Goal: Task Accomplishment & Management: Complete application form

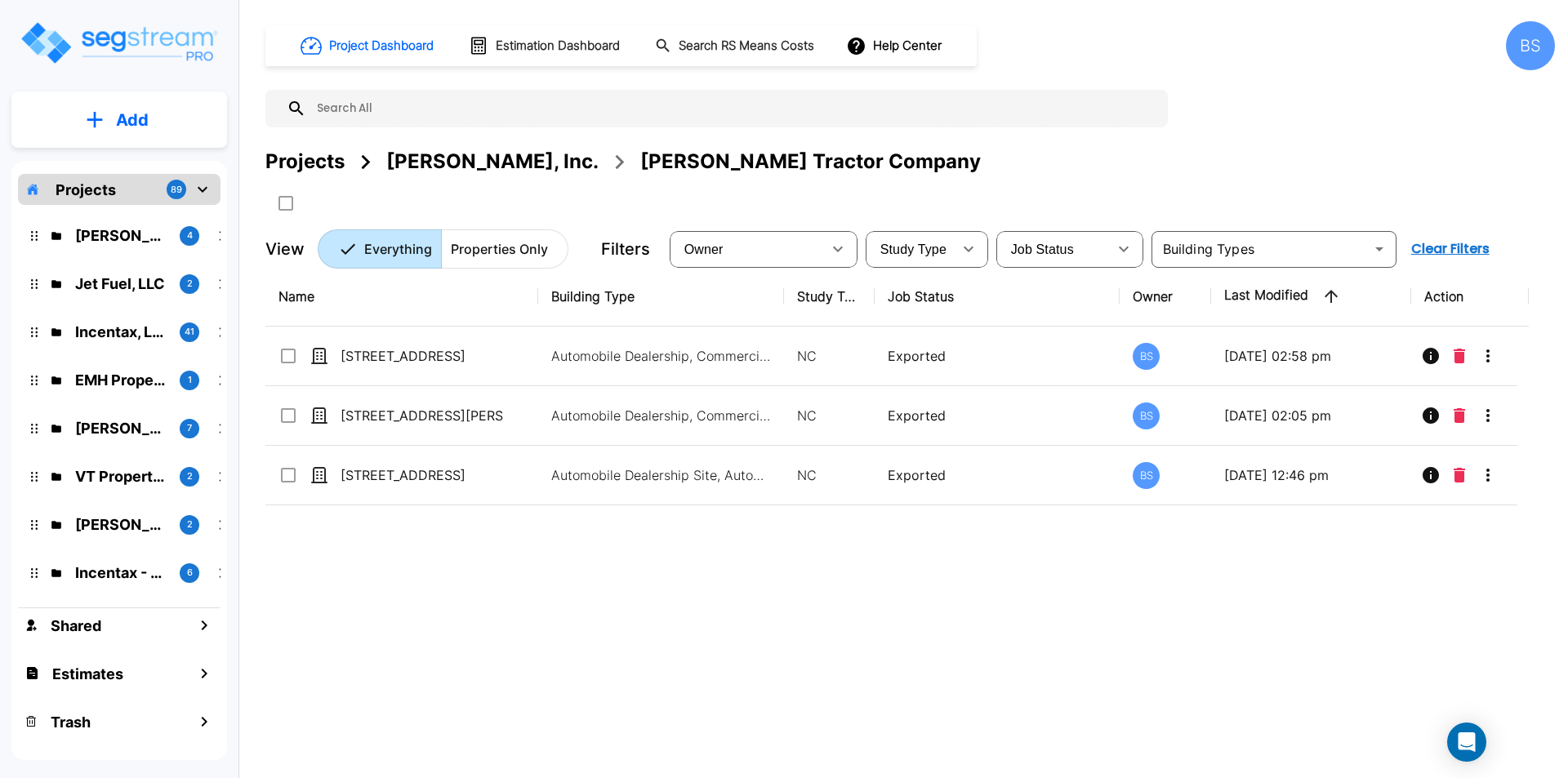
click at [316, 168] on div "Projects" at bounding box center [304, 161] width 79 height 29
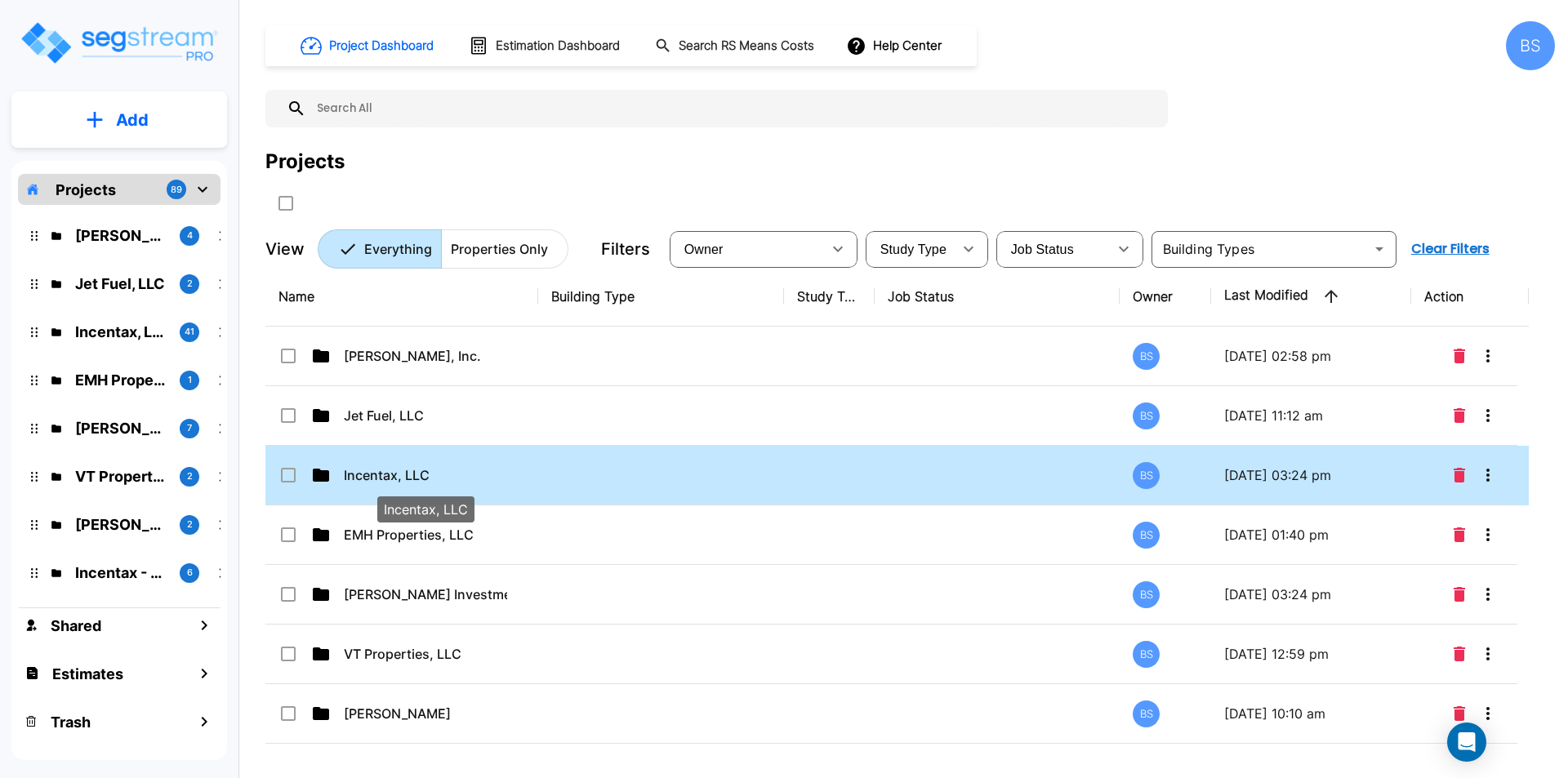
click at [374, 470] on p "Incentax, LLC" at bounding box center [425, 475] width 163 height 20
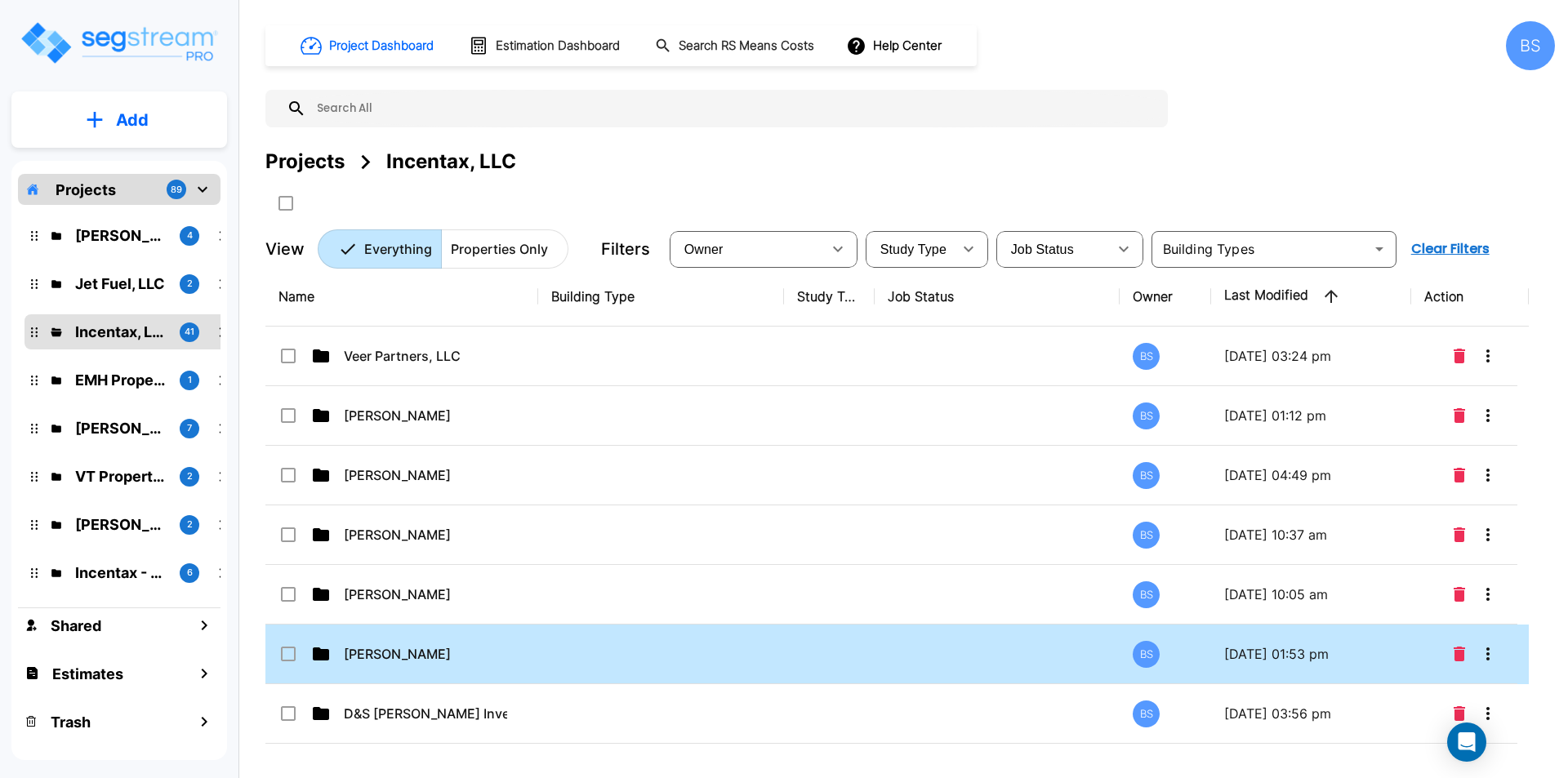
click at [524, 657] on td "Dr. Bruce Kadz" at bounding box center [402, 654] width 273 height 60
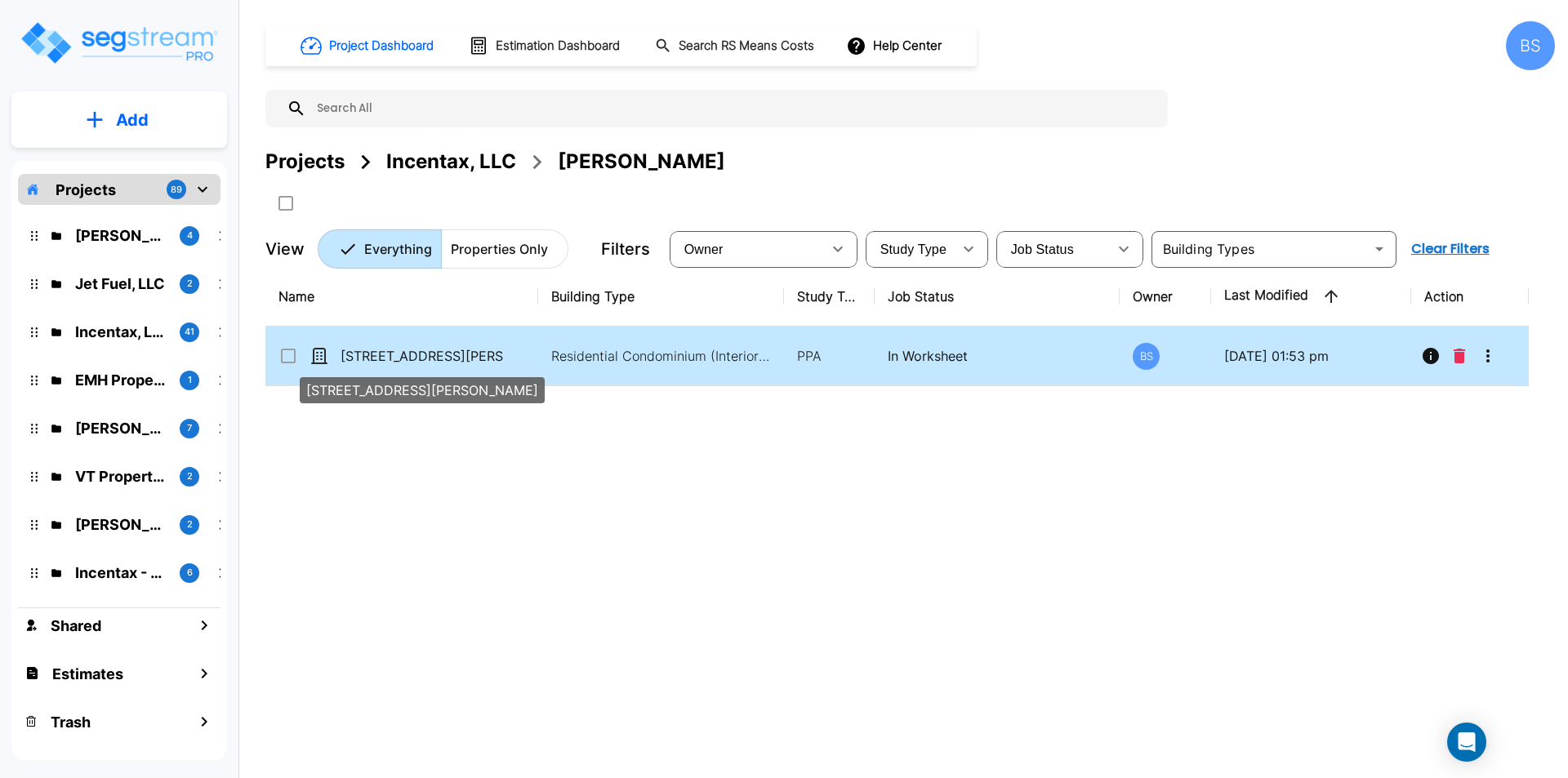
click at [441, 351] on p "[STREET_ADDRESS][PERSON_NAME]" at bounding box center [421, 356] width 163 height 20
checkbox input "true"
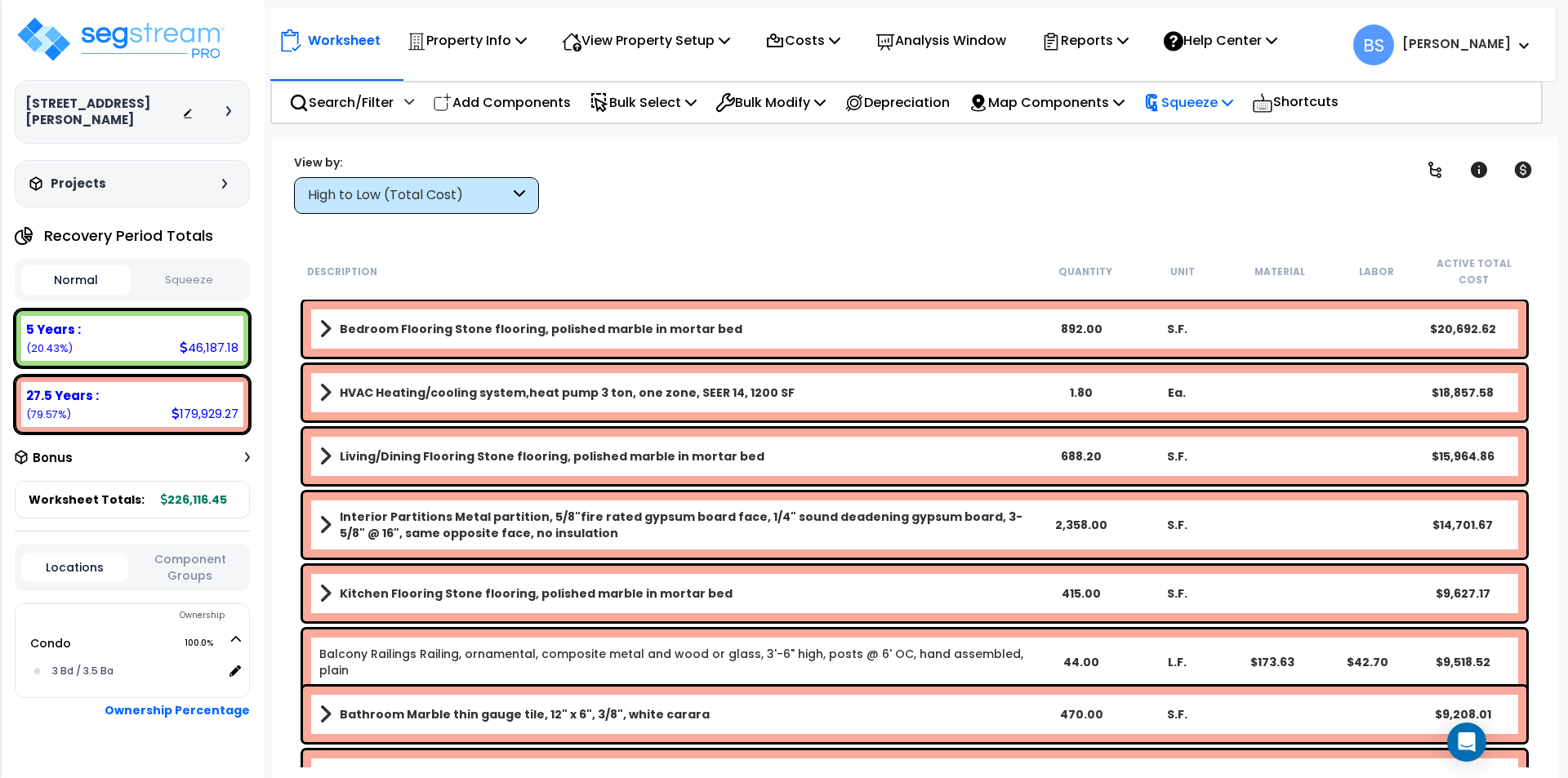
click at [1220, 105] on p "Squeeze" at bounding box center [1188, 102] width 90 height 22
click at [1208, 149] on link "Squeeze" at bounding box center [1215, 139] width 162 height 32
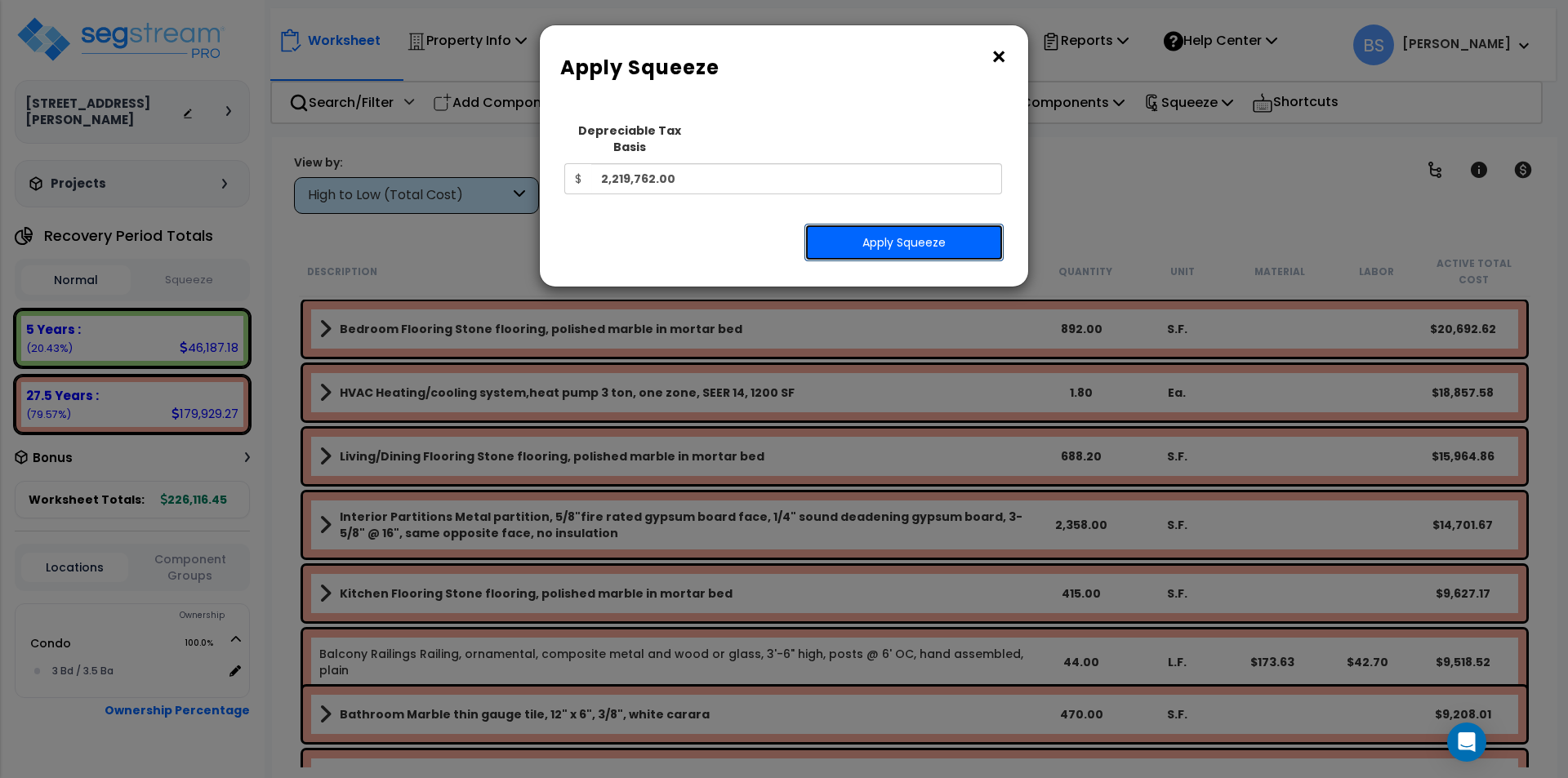
click at [860, 225] on button "Apply Squeeze" at bounding box center [903, 242] width 199 height 37
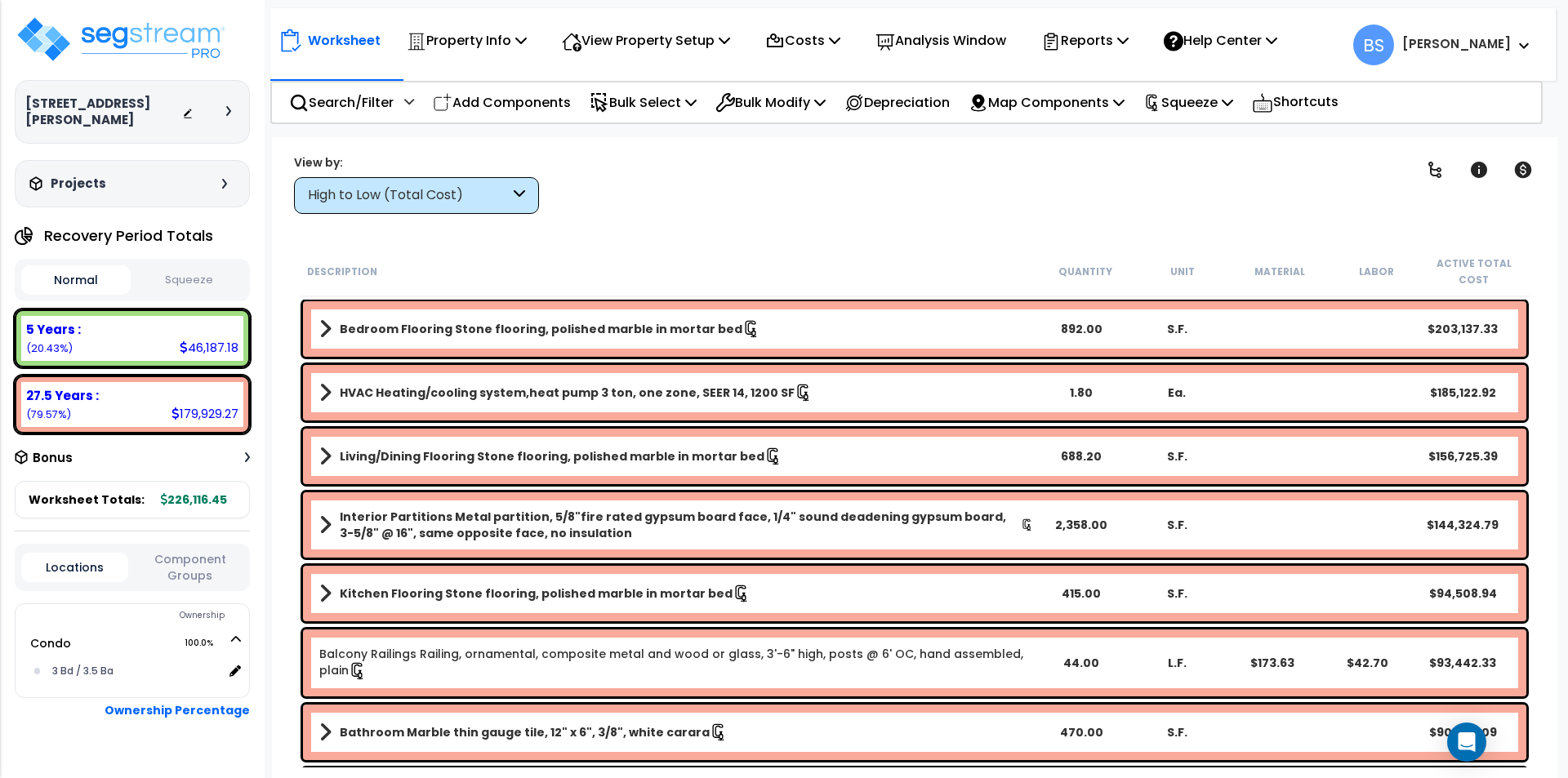
click at [195, 294] on button "Squeeze" at bounding box center [189, 280] width 110 height 28
click at [232, 207] on div "Projects Recent/In-folder Properties" at bounding box center [132, 183] width 235 height 47
click at [227, 116] on icon at bounding box center [229, 111] width 5 height 10
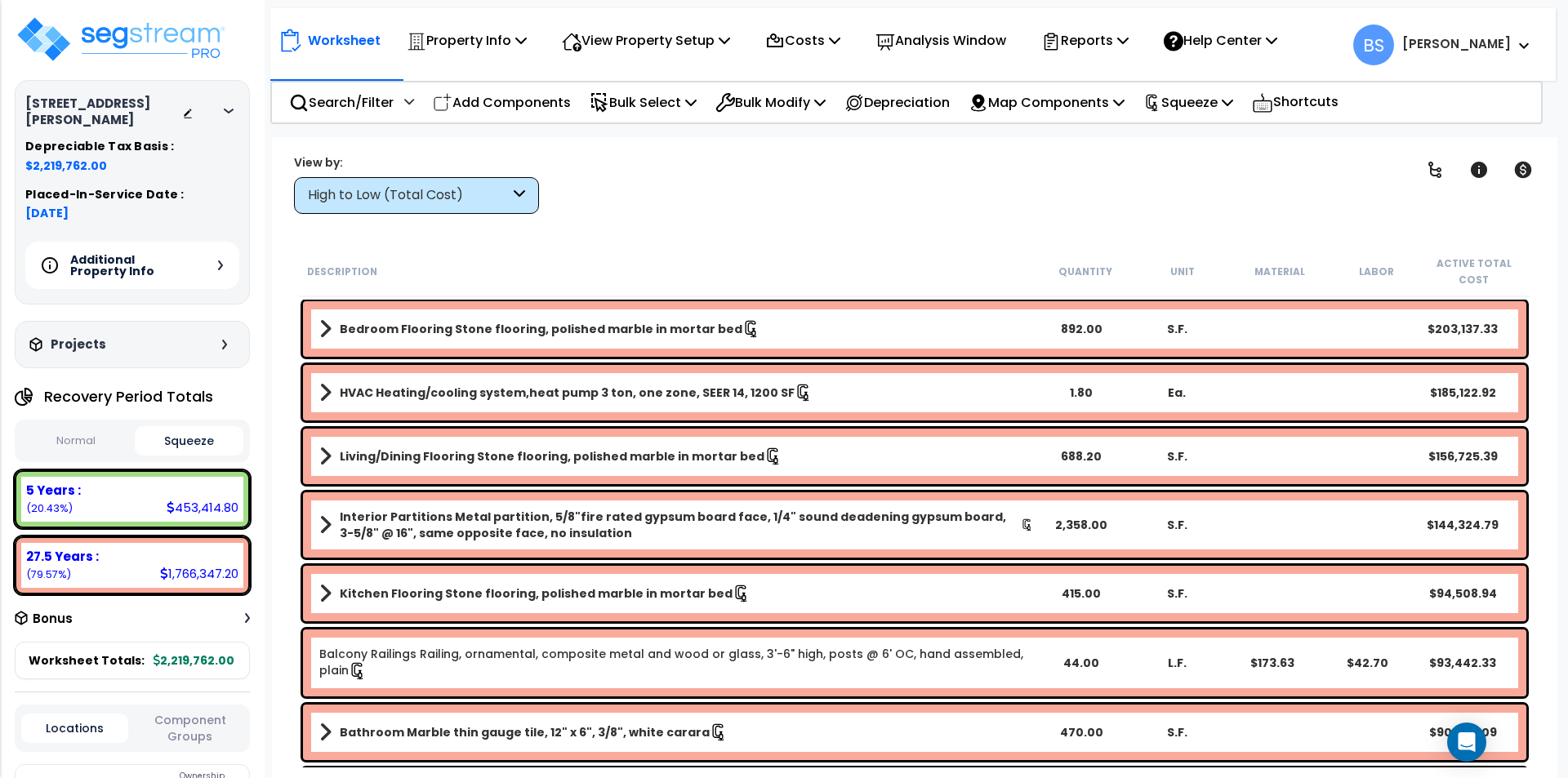
click at [59, 174] on span "$2,219,762.00" at bounding box center [133, 166] width 214 height 17
click at [186, 119] on icon at bounding box center [187, 114] width 7 height 10
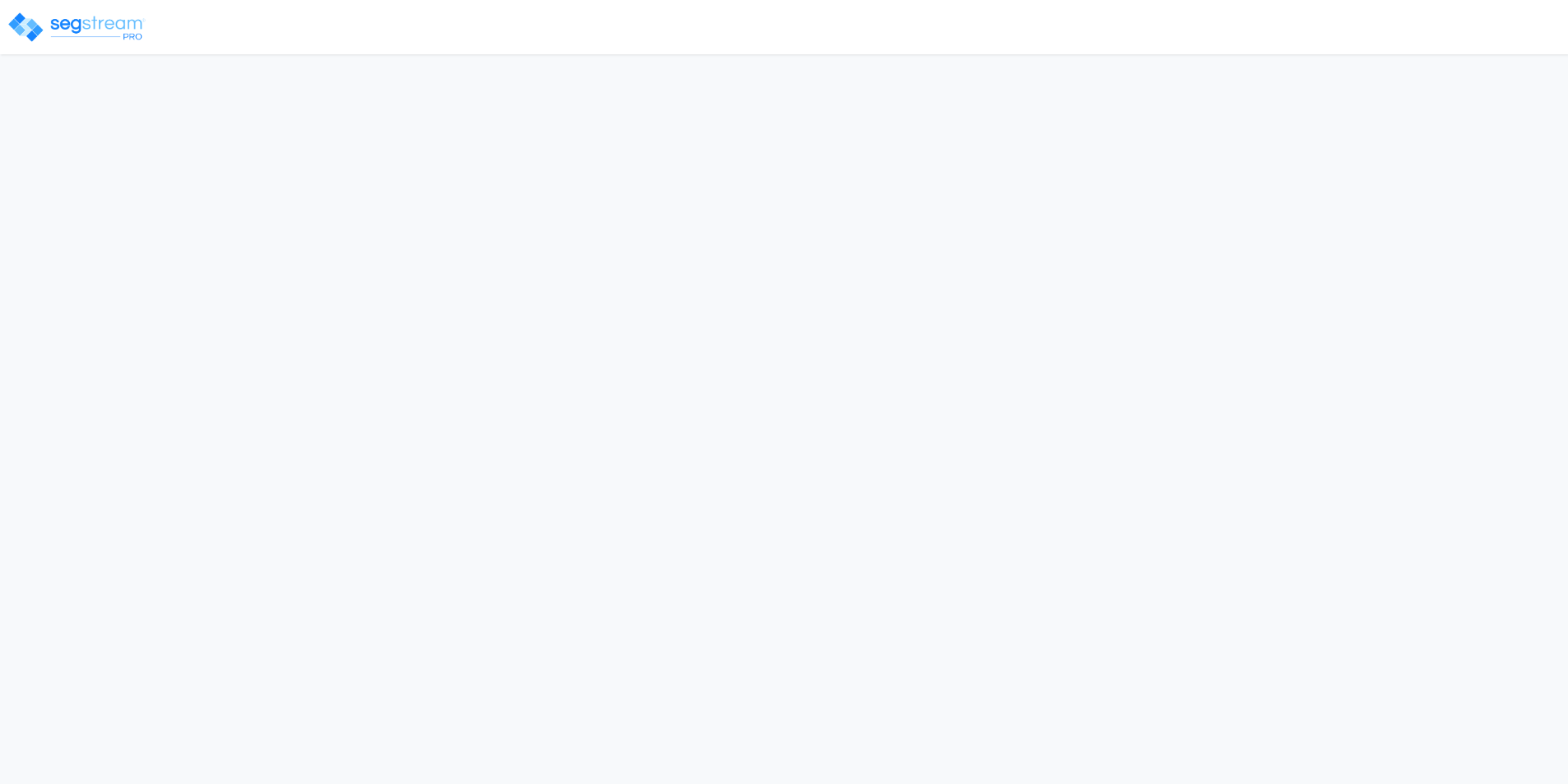
select select "2023"
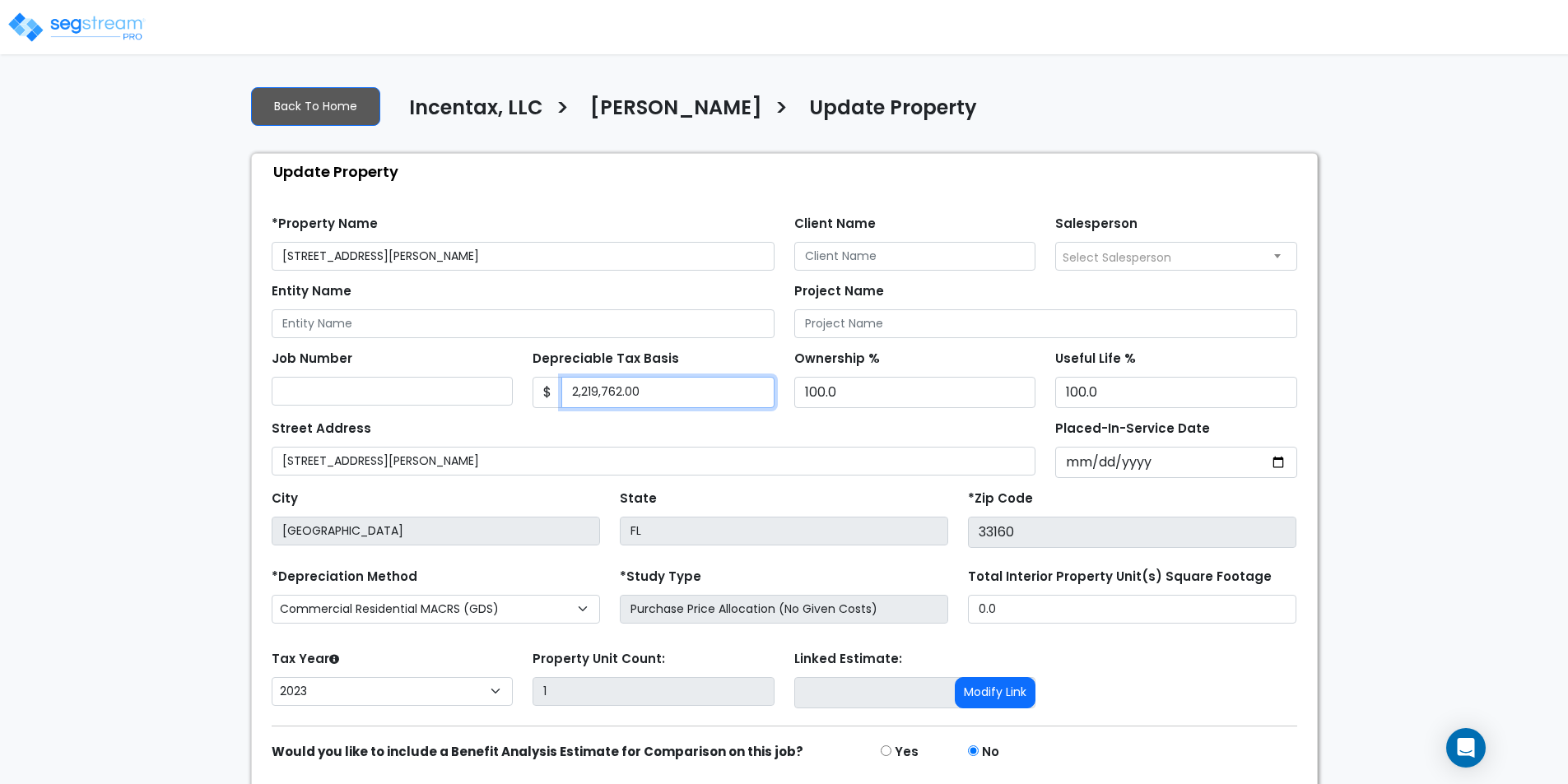
click at [679, 390] on input "2,219,762.00" at bounding box center [667, 392] width 213 height 31
type input "2,219,762.14"
click at [566, 416] on div "Street Address 15701 Collins Ave., Unit #4602" at bounding box center [654, 445] width 764 height 59
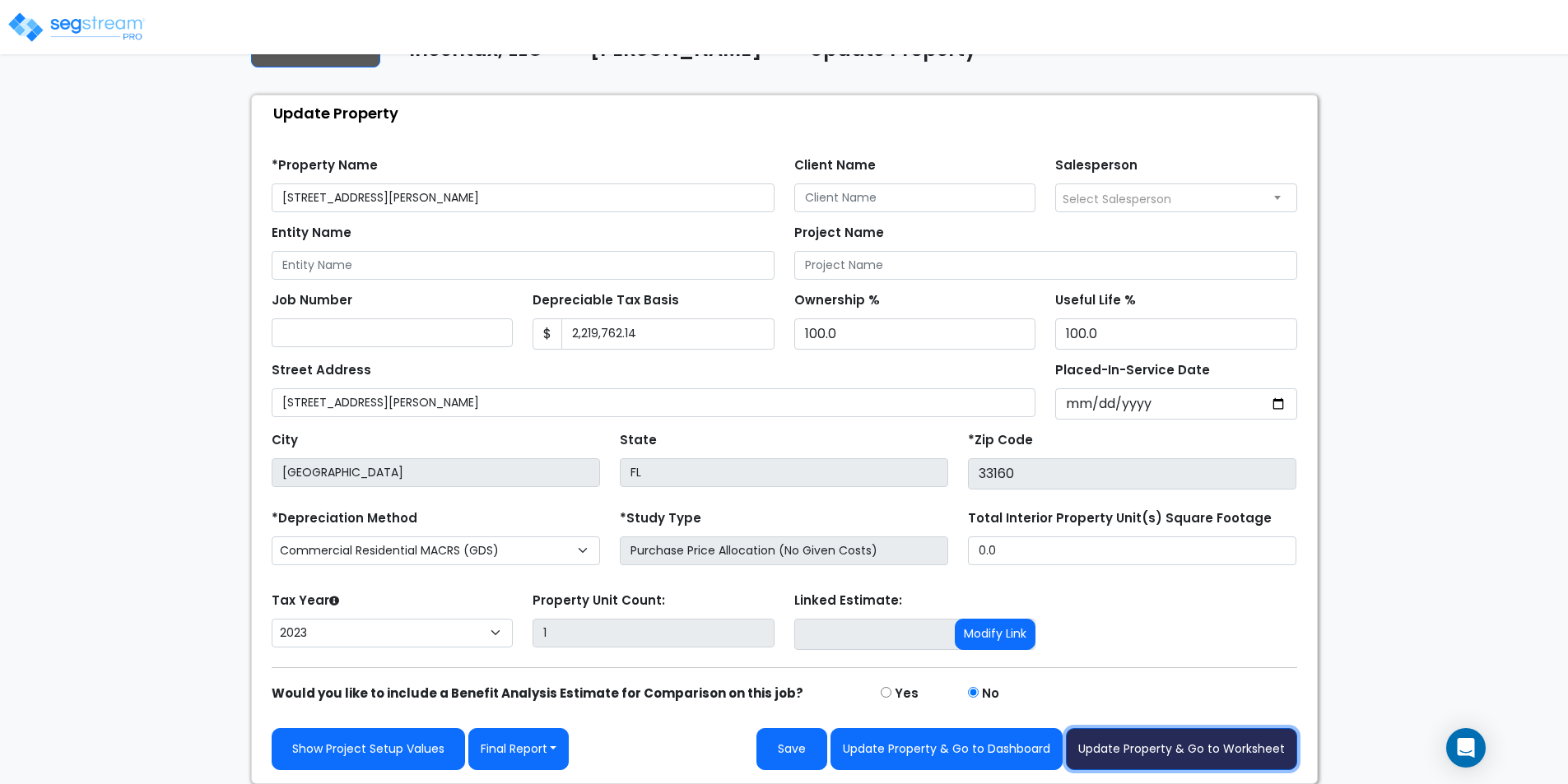
click at [1149, 746] on button "Update Property & Go to Worksheet" at bounding box center [1181, 749] width 232 height 42
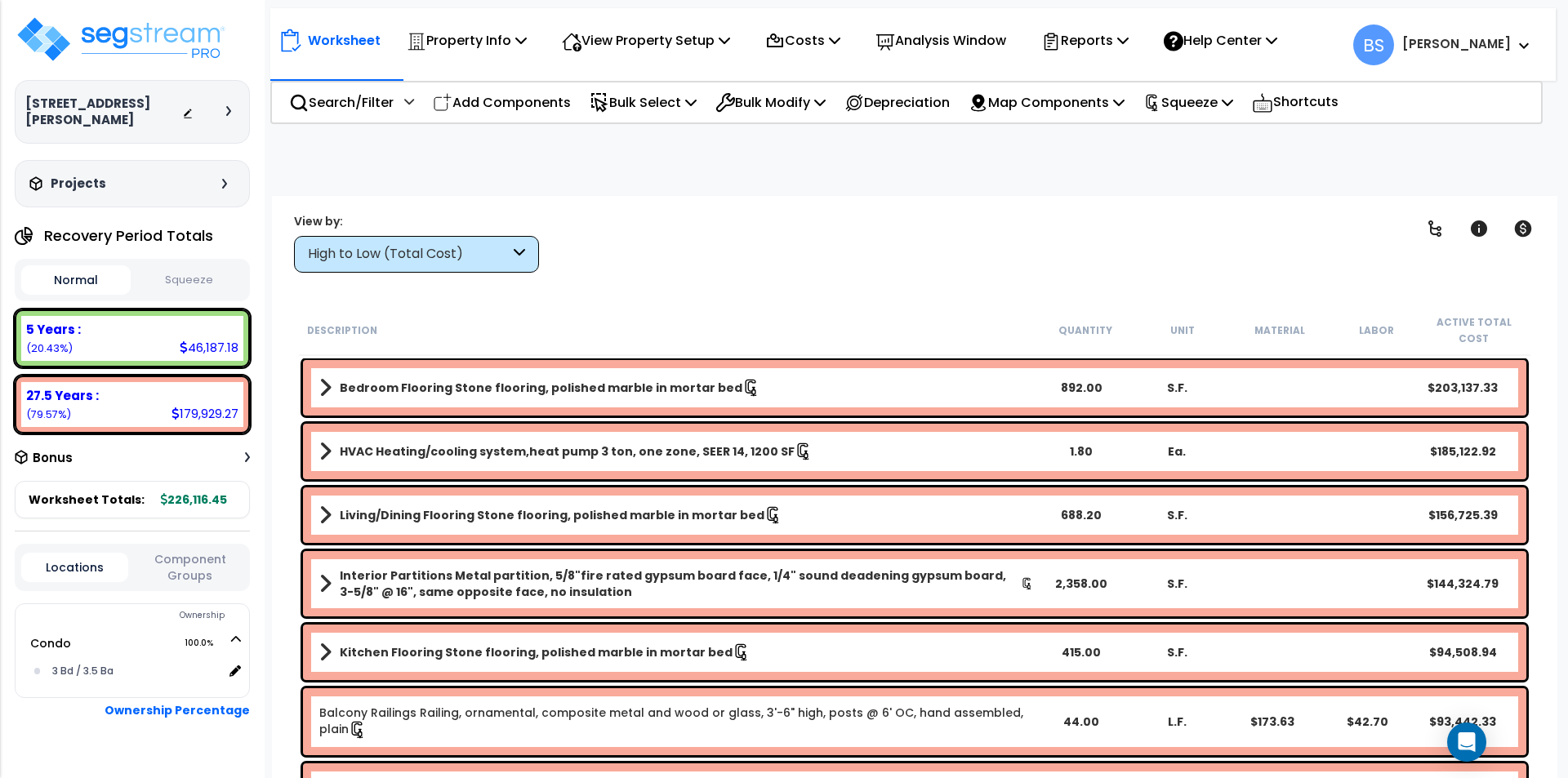
click at [179, 292] on button "Squeeze" at bounding box center [189, 280] width 110 height 28
click at [1229, 103] on p "Squeeze" at bounding box center [1188, 102] width 90 height 22
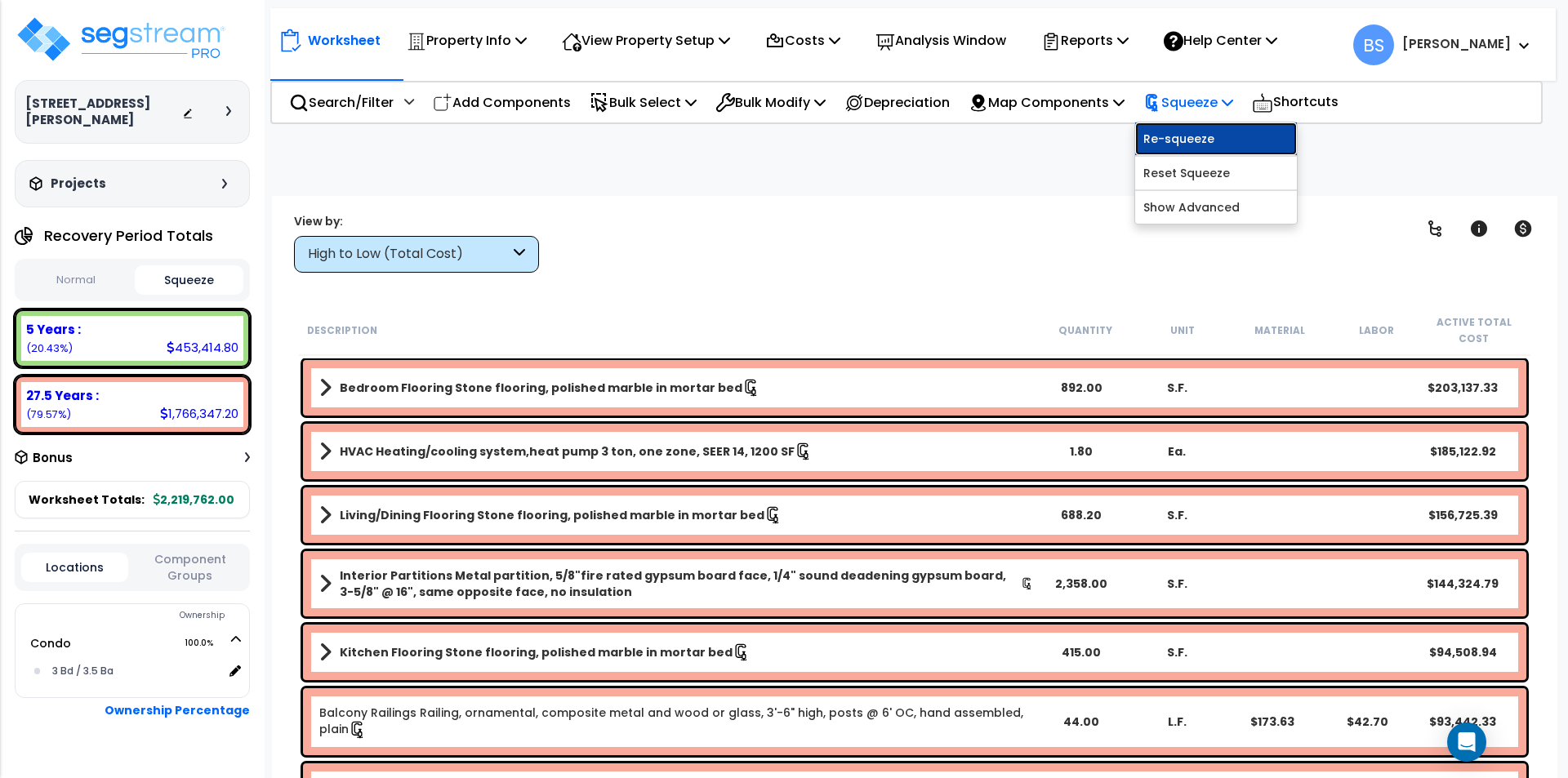
click at [1226, 135] on link "Re-squeeze" at bounding box center [1215, 139] width 162 height 32
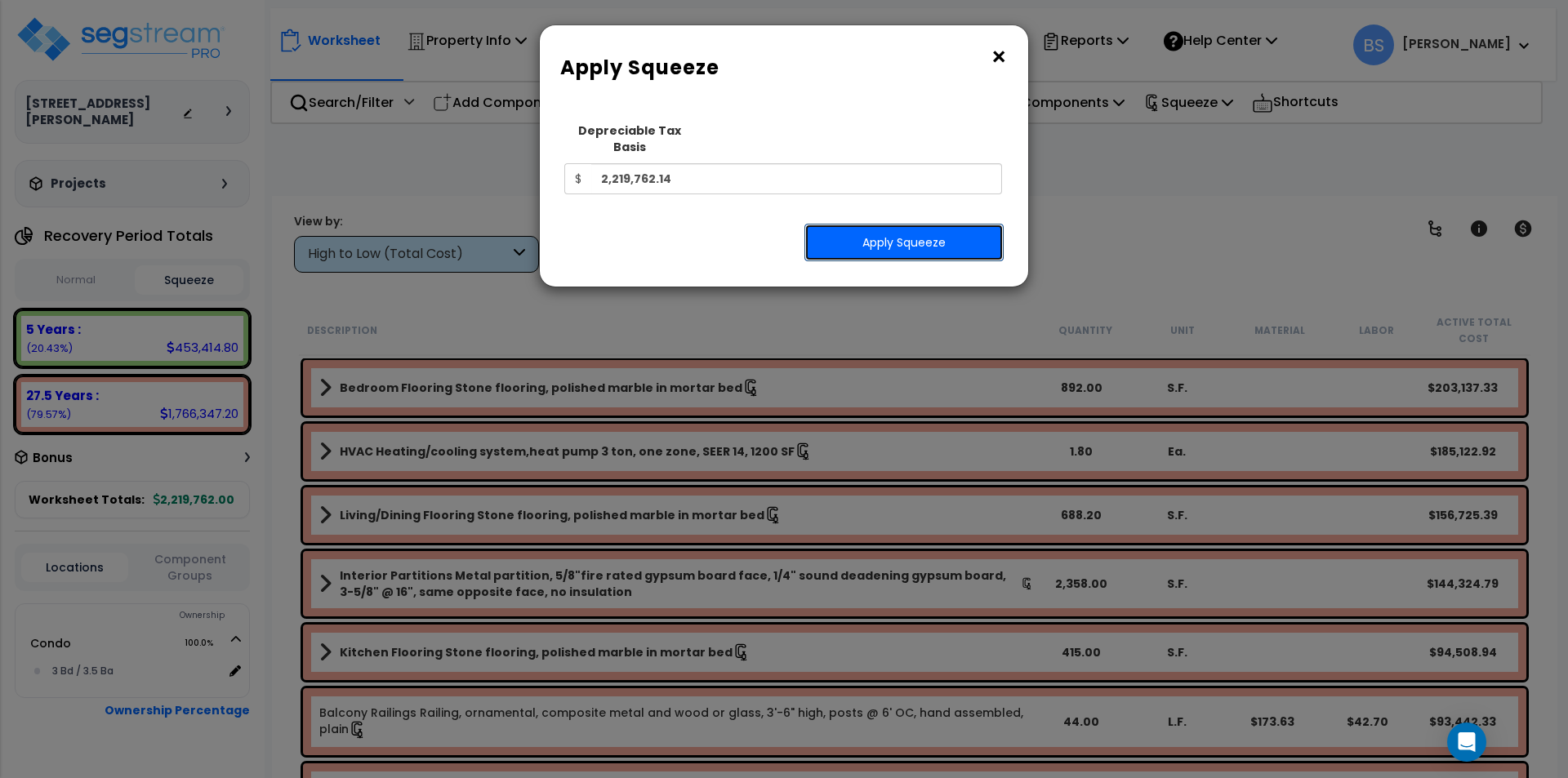
click at [921, 234] on button "Apply Squeeze" at bounding box center [903, 242] width 199 height 37
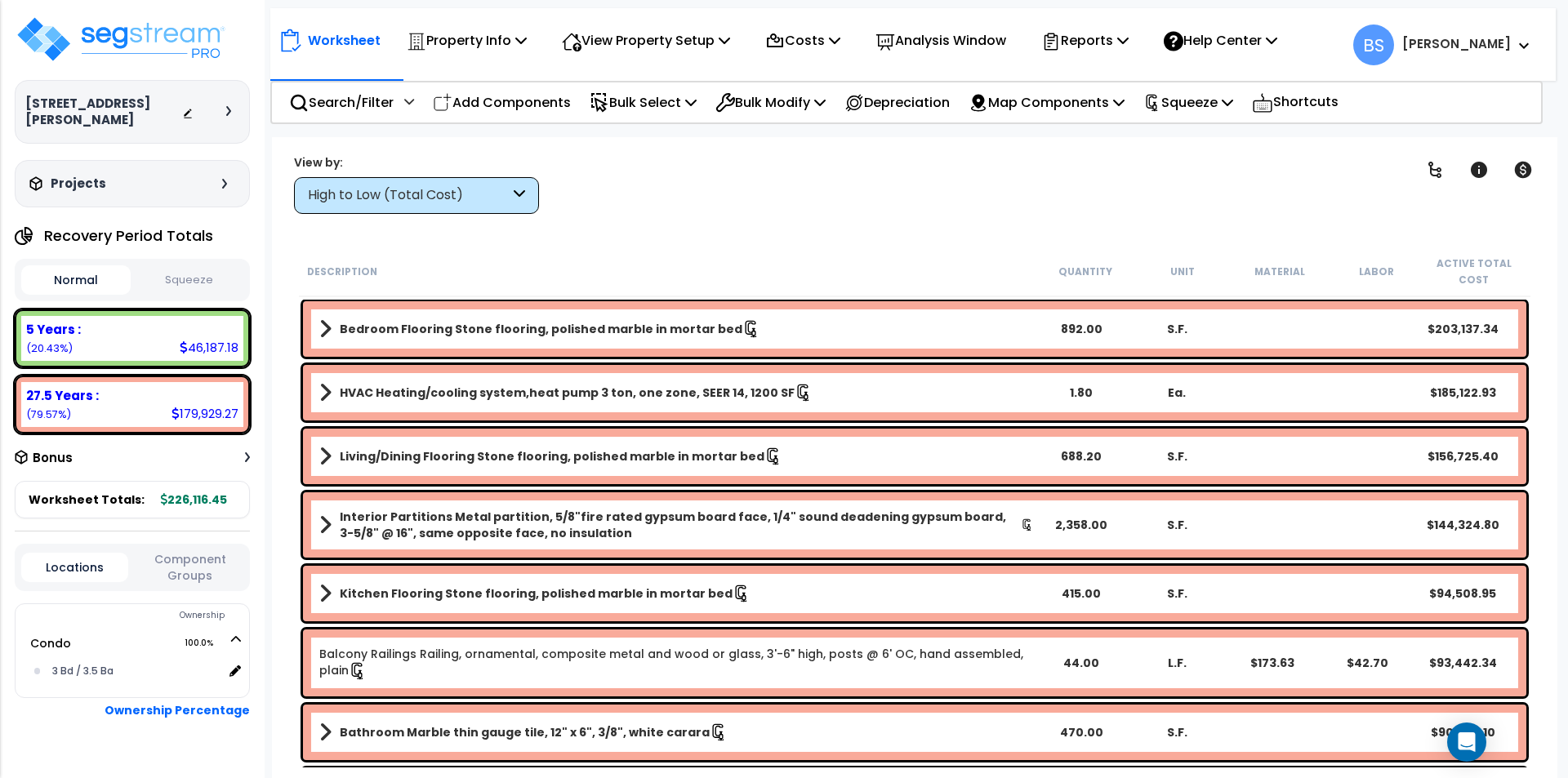
click at [199, 580] on button "Component Groups" at bounding box center [189, 566] width 107 height 34
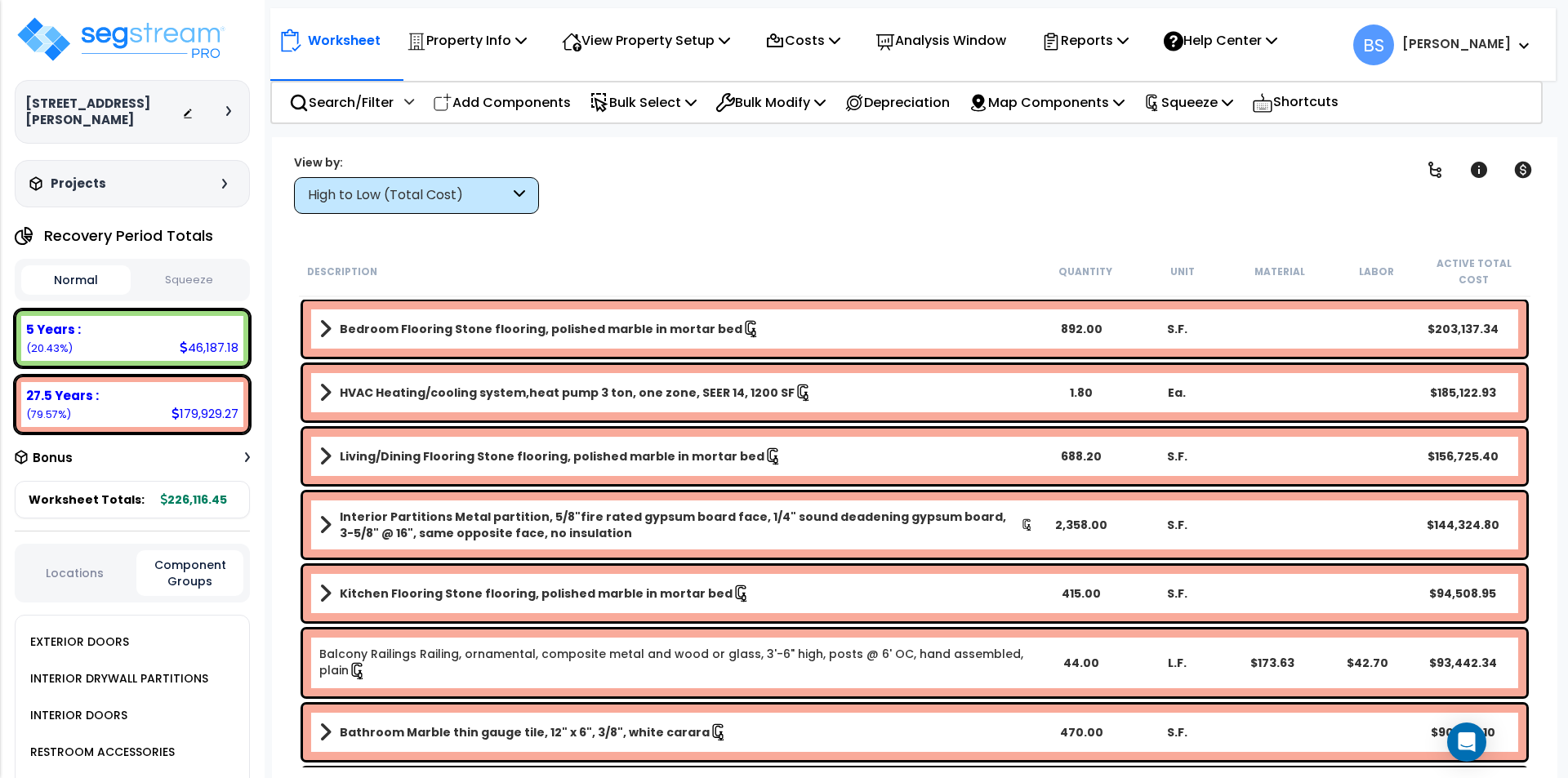
click at [832, 183] on div "Clear Filters" at bounding box center [971, 183] width 825 height 61
click at [1127, 35] on p "Reports" at bounding box center [1084, 40] width 87 height 22
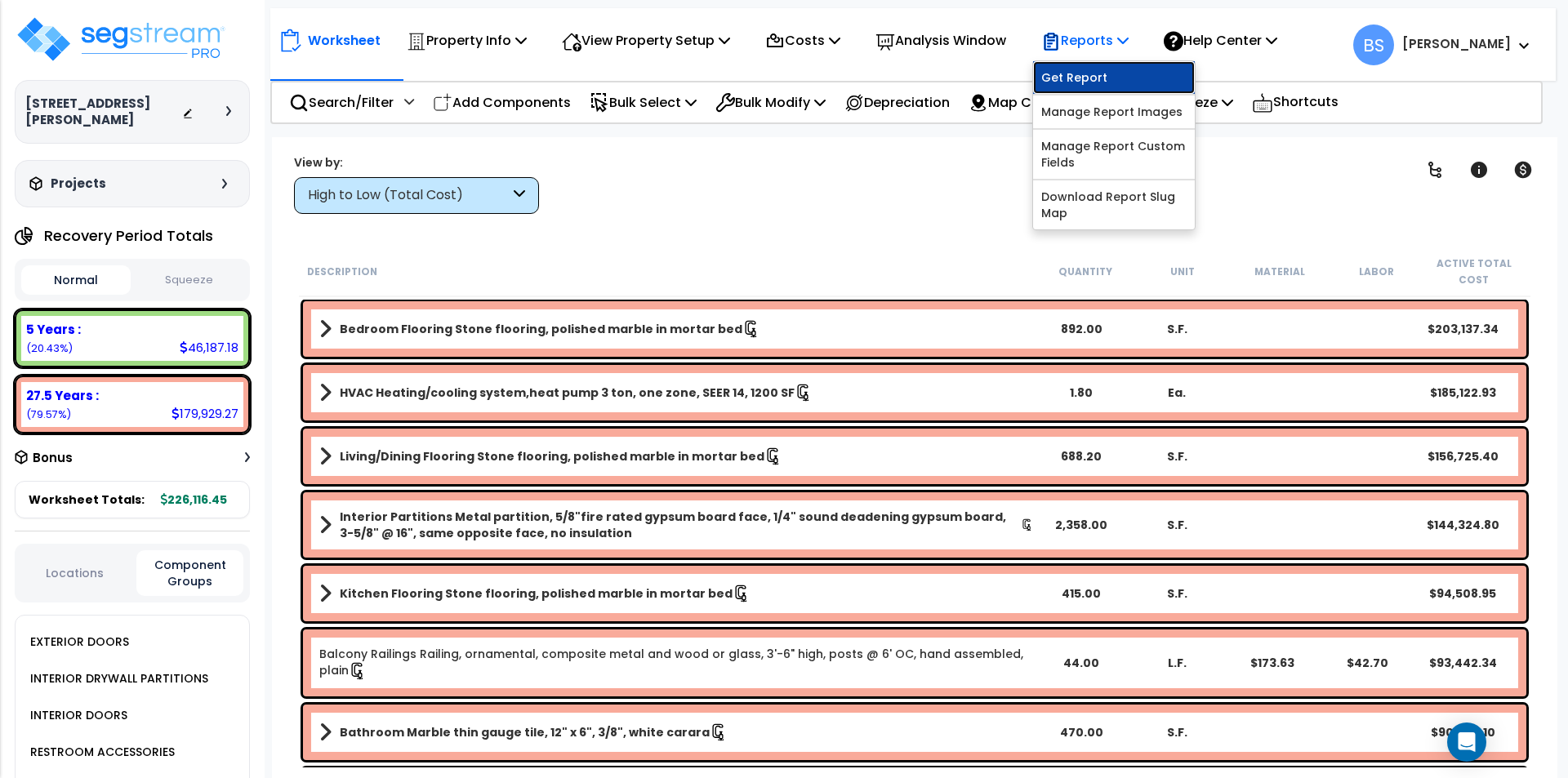
click at [1118, 61] on link "Get Report" at bounding box center [1113, 77] width 162 height 32
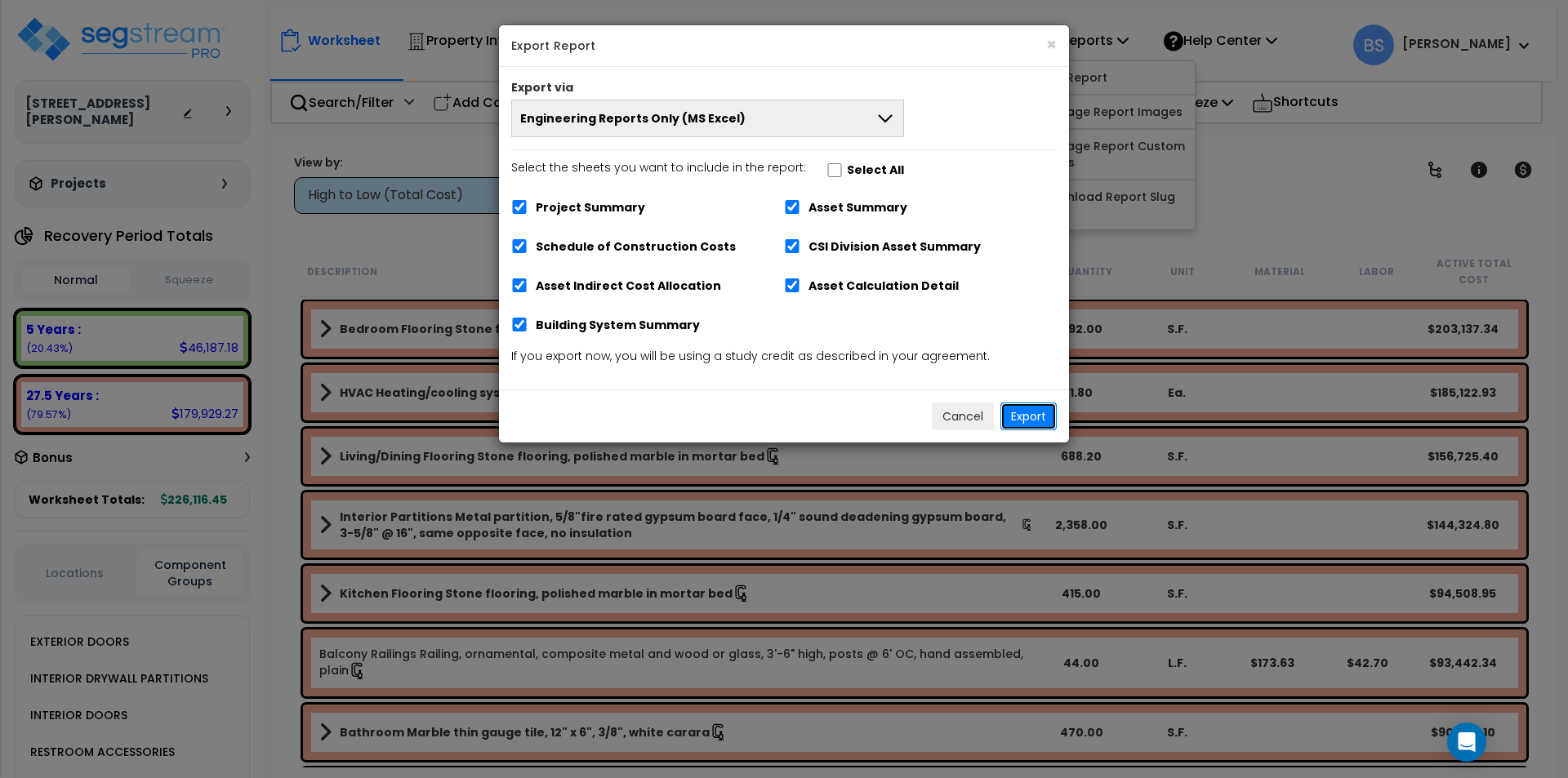
click at [1035, 421] on button "Export" at bounding box center [1029, 416] width 56 height 27
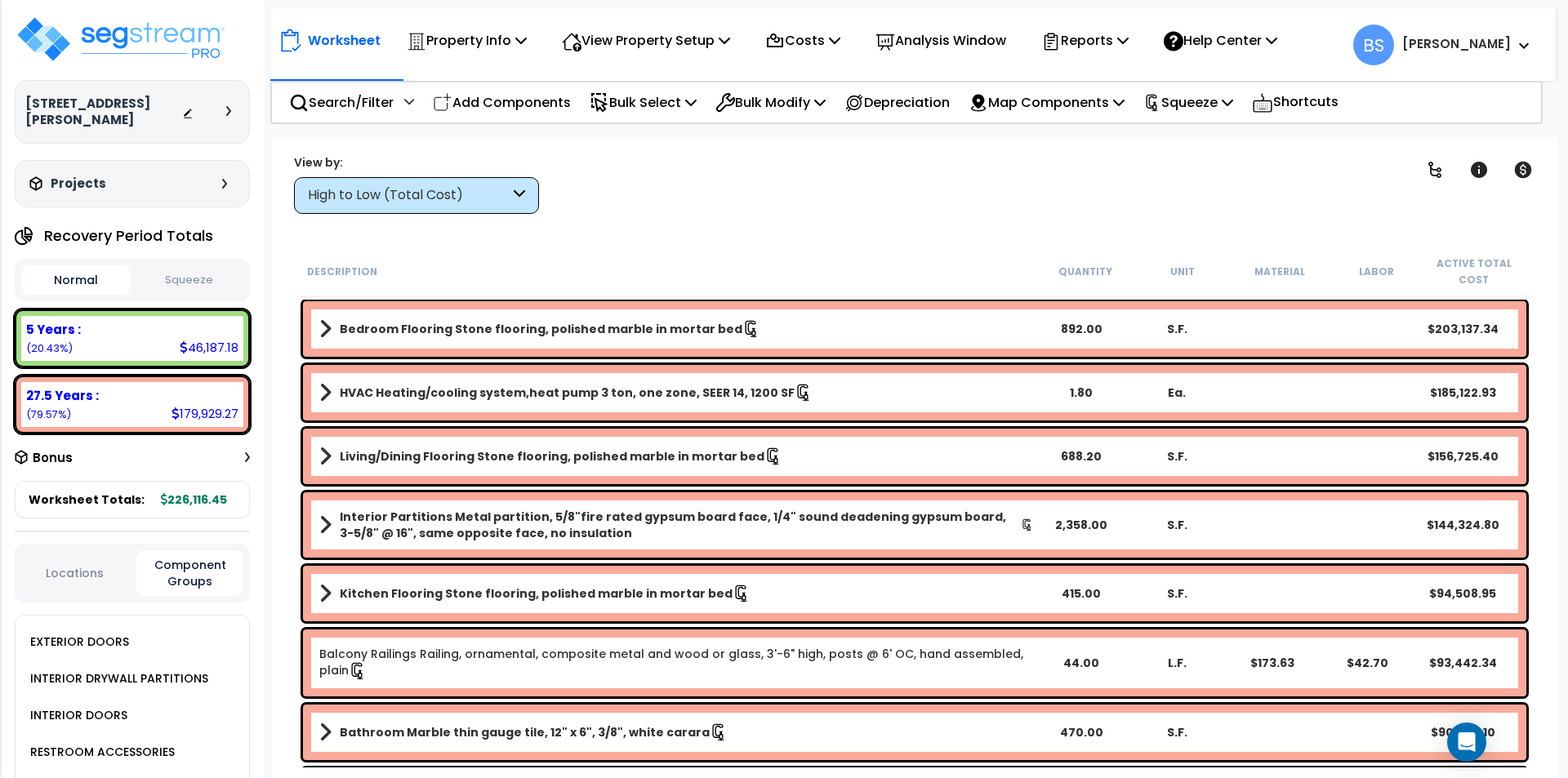
click at [193, 291] on button "Squeeze" at bounding box center [189, 280] width 110 height 28
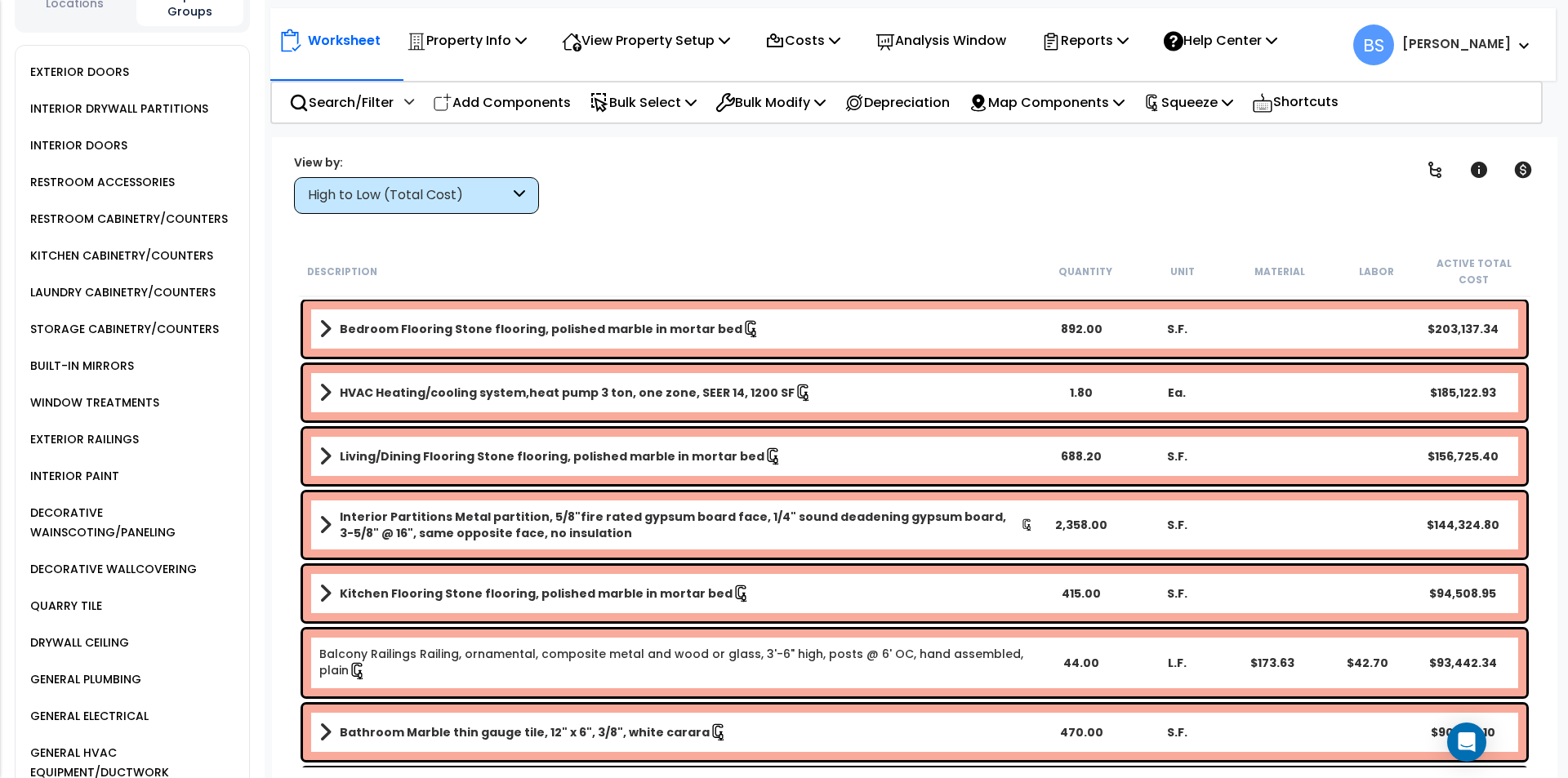
scroll to position [571, 0]
click at [183, 523] on div "DECORATIVE WAINSCOTING/PANELING" at bounding box center [137, 520] width 223 height 39
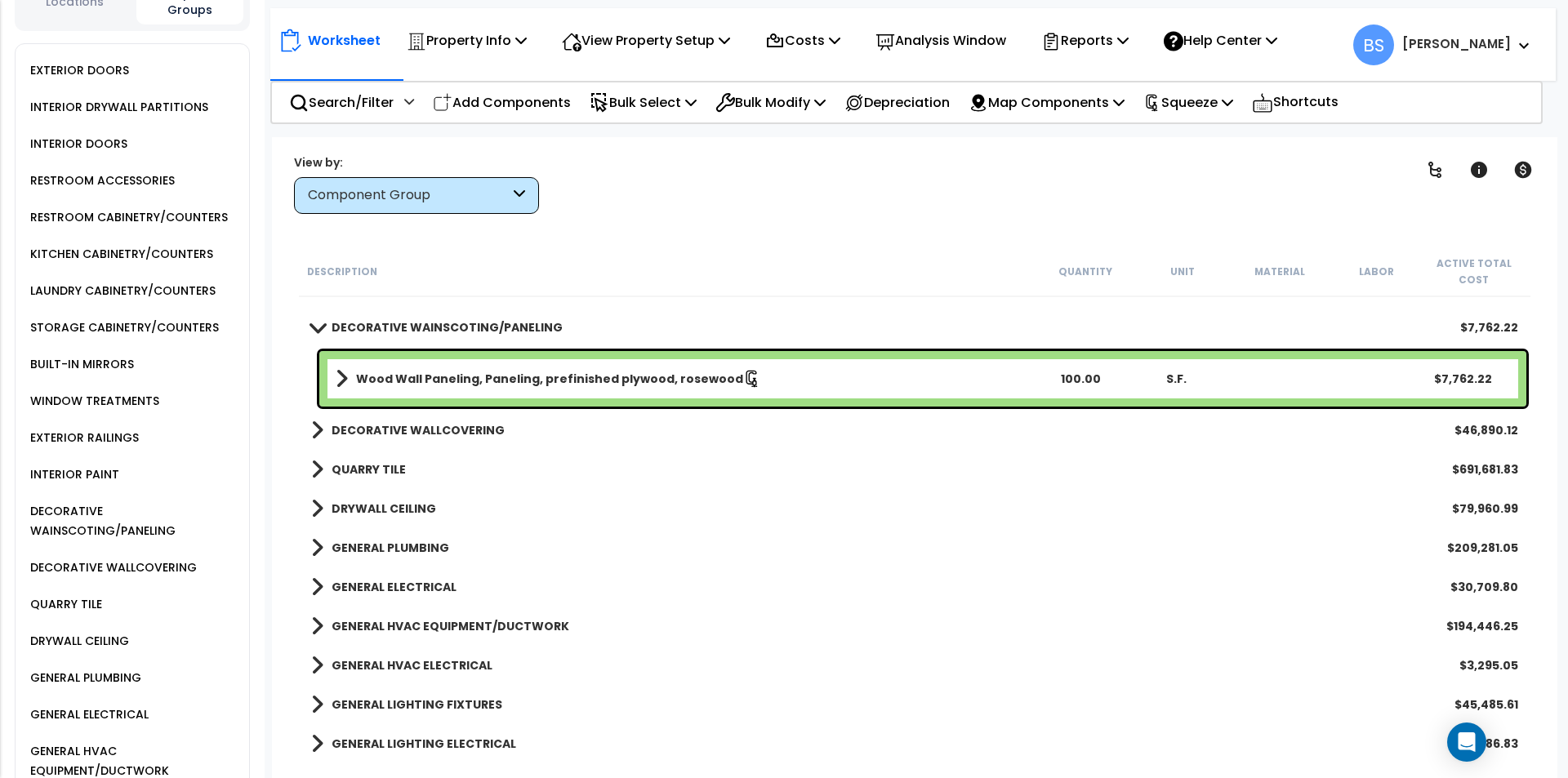
scroll to position [489, 0]
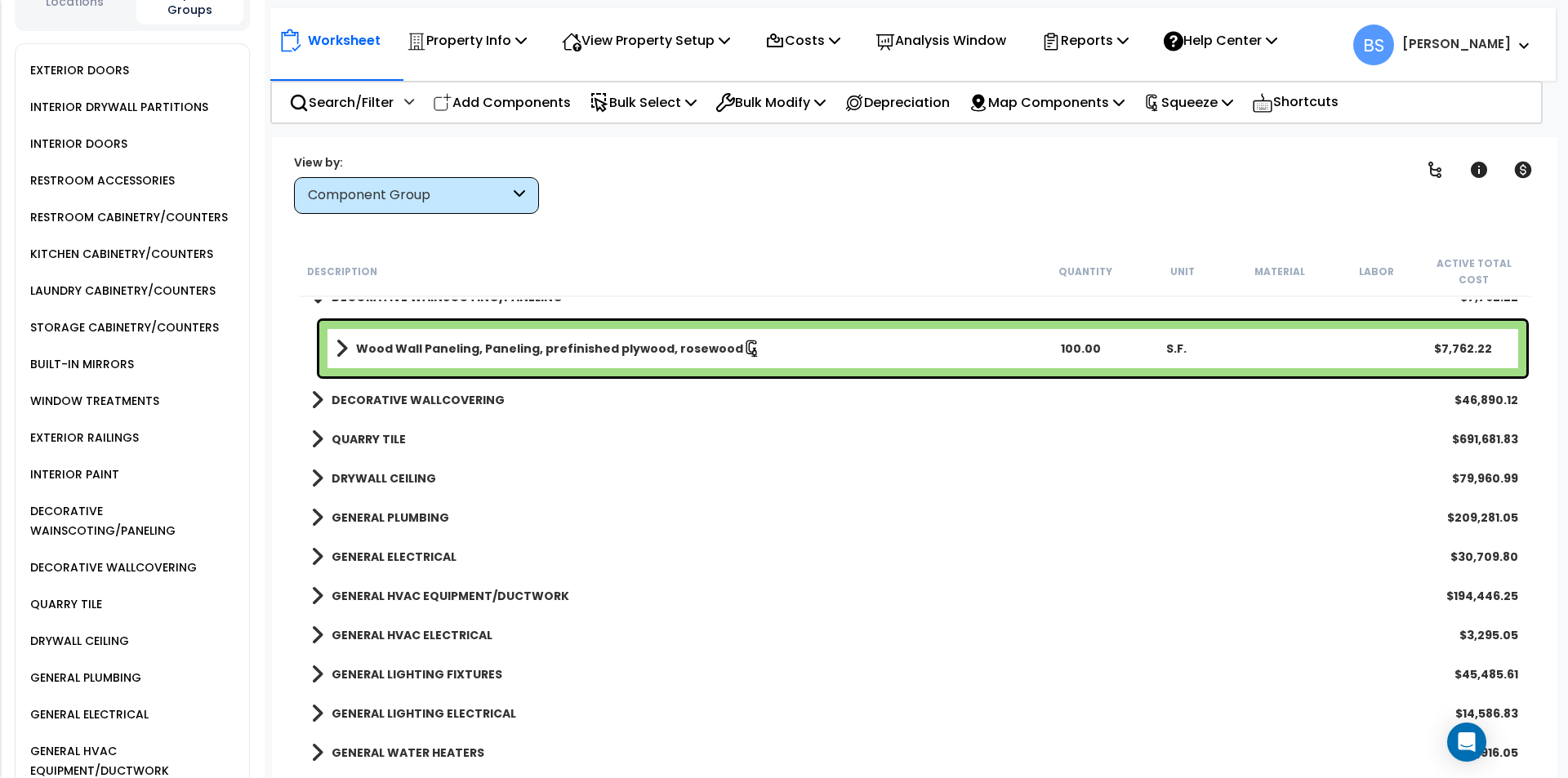
click at [428, 402] on b "DECORATIVE WALLCOVERING" at bounding box center [418, 400] width 173 height 17
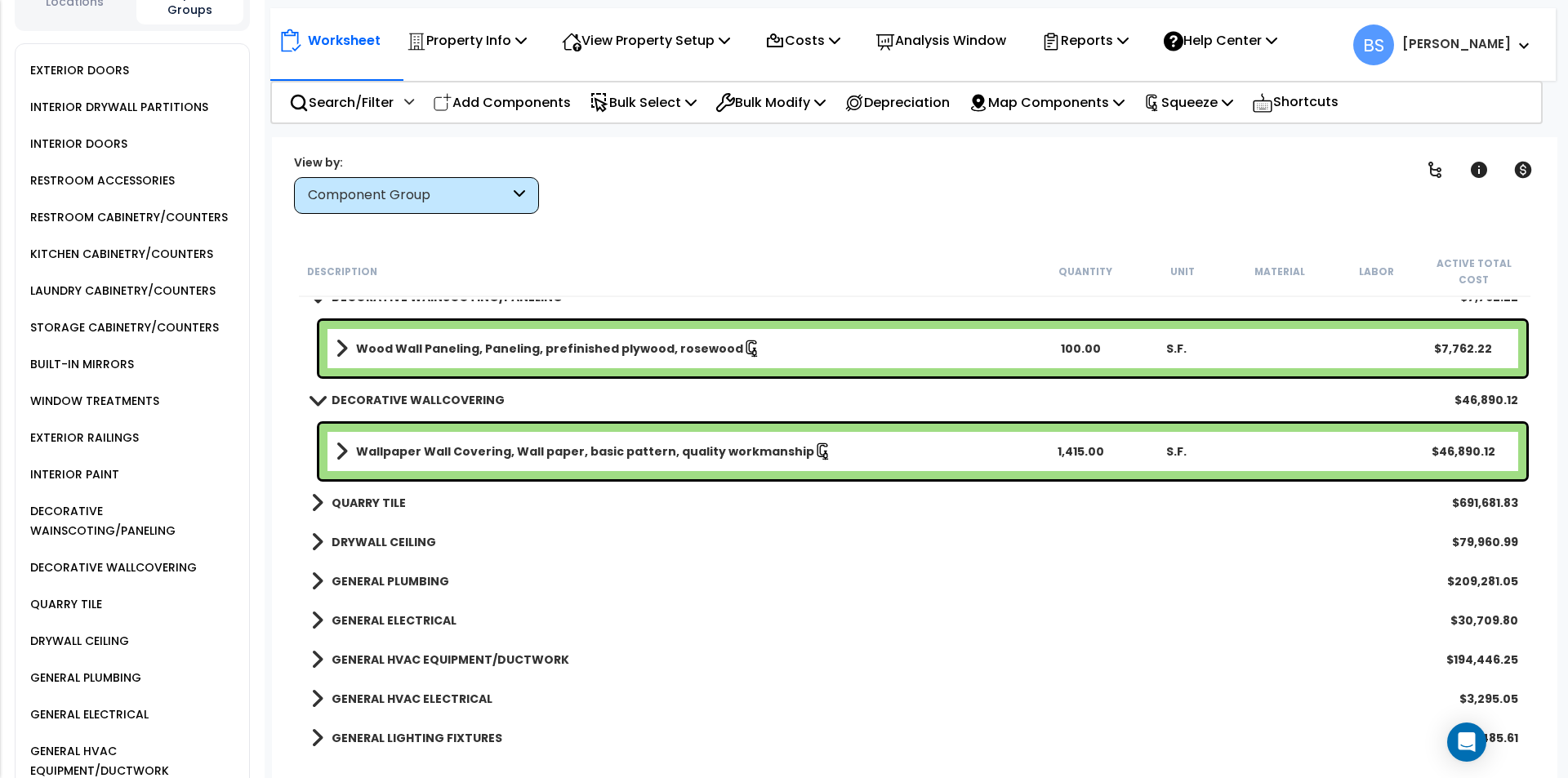
click at [633, 350] on b "Wood Wall Paneling, Paneling, prefinished plywood, rosewood" at bounding box center [549, 348] width 387 height 17
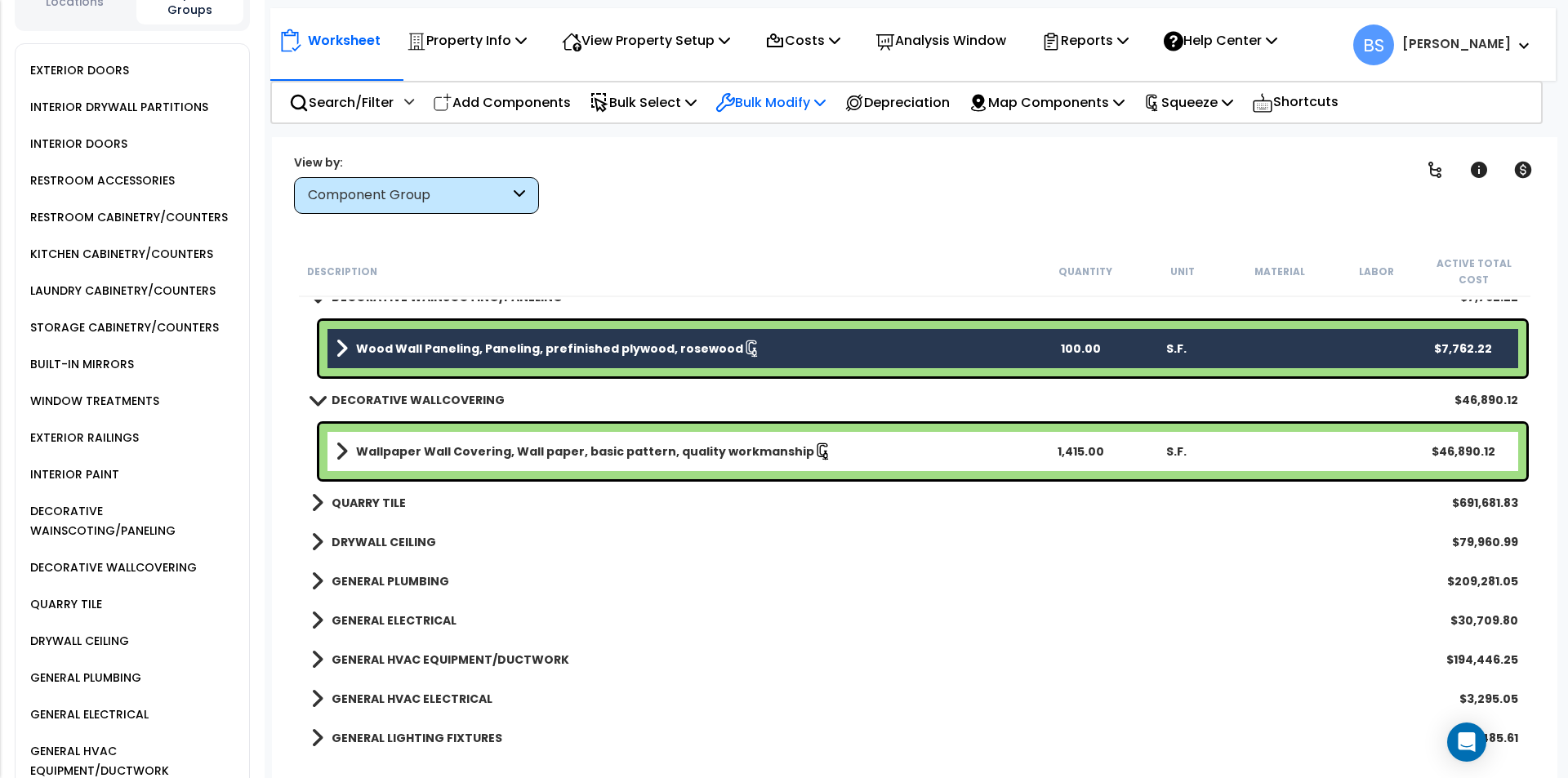
click at [791, 102] on p "Bulk Modify" at bounding box center [770, 102] width 110 height 22
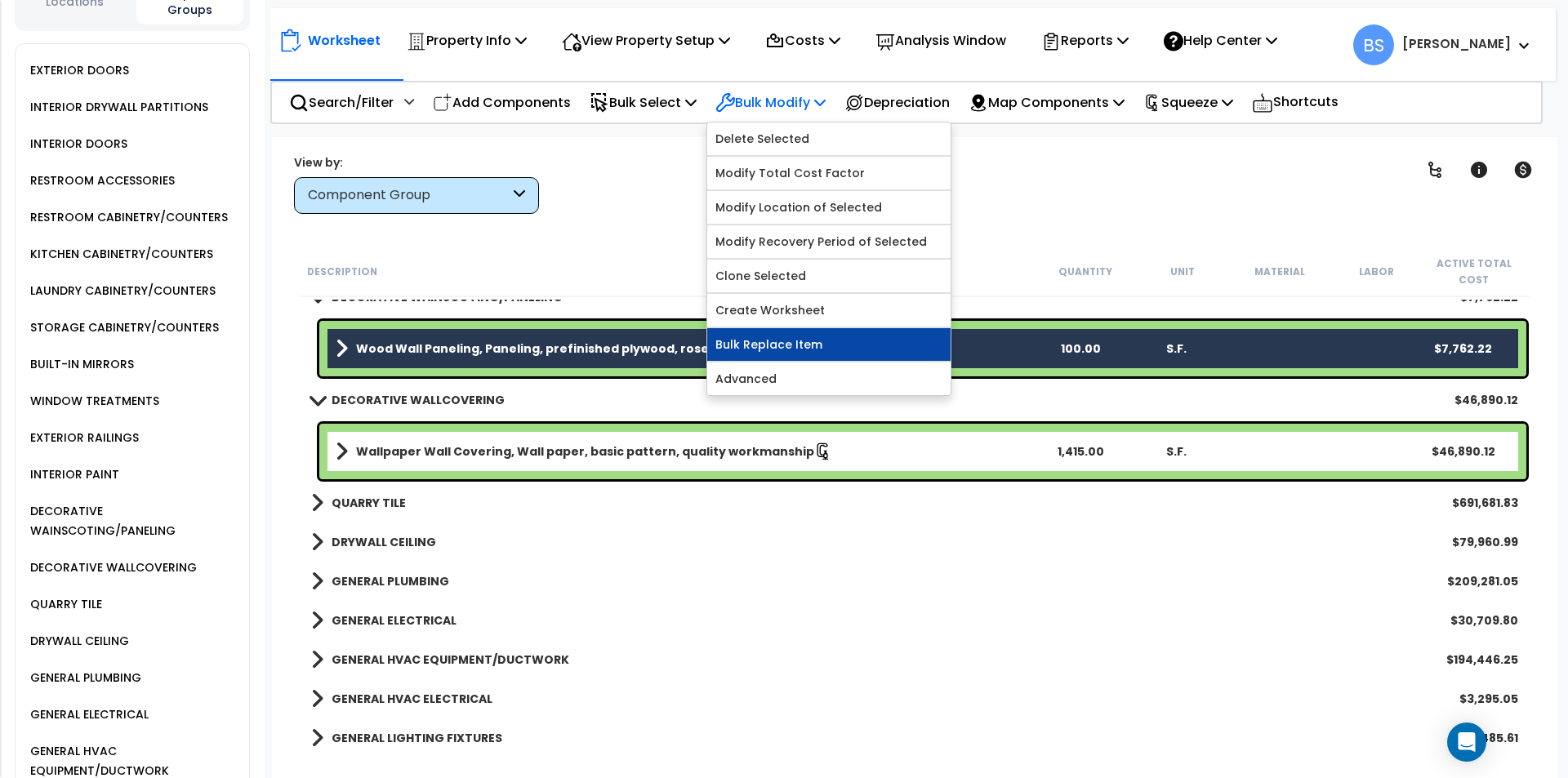
click at [767, 342] on link "Bulk Replace Item" at bounding box center [828, 344] width 243 height 32
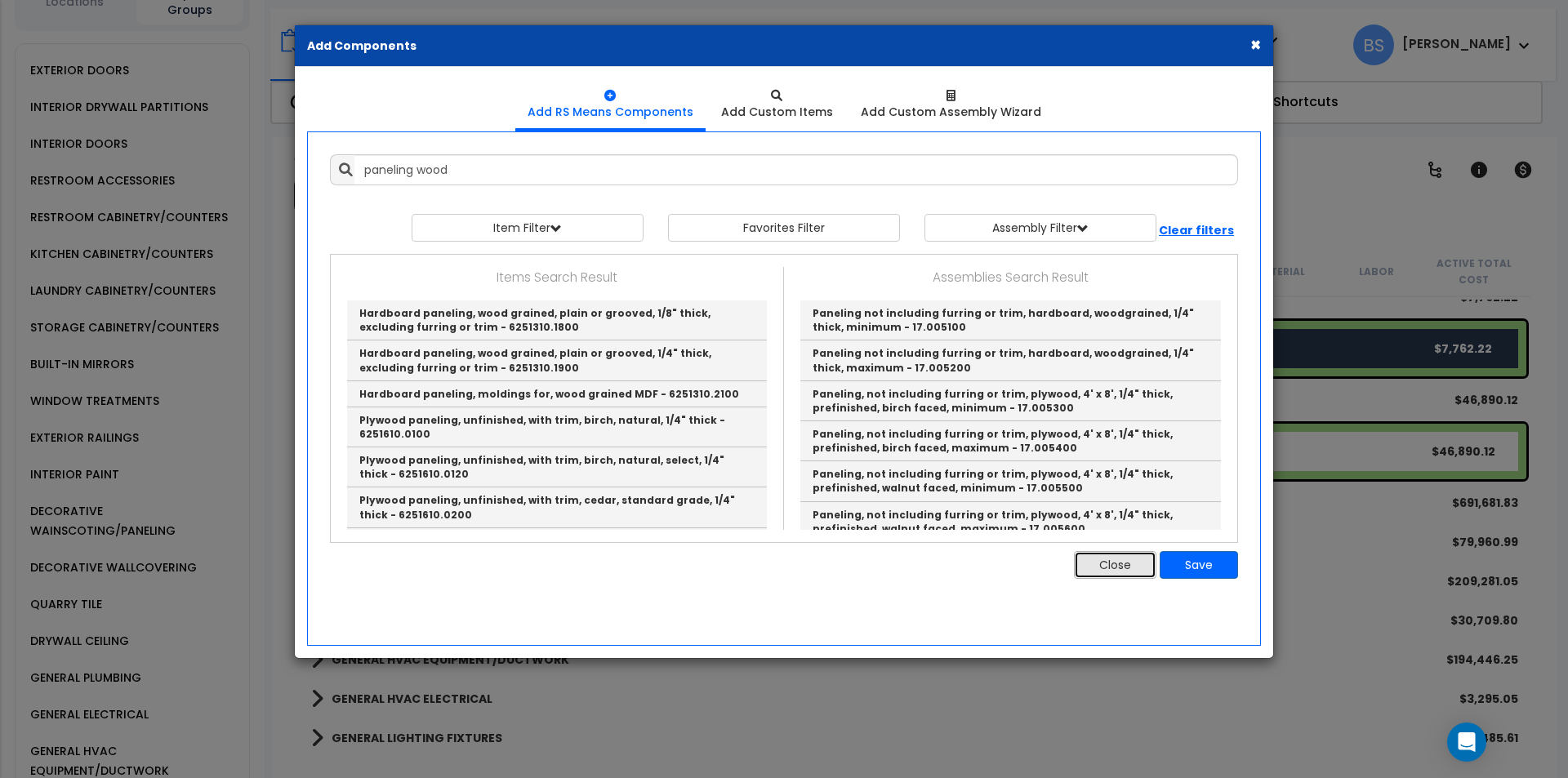
click at [1115, 575] on button "Close" at bounding box center [1114, 564] width 82 height 27
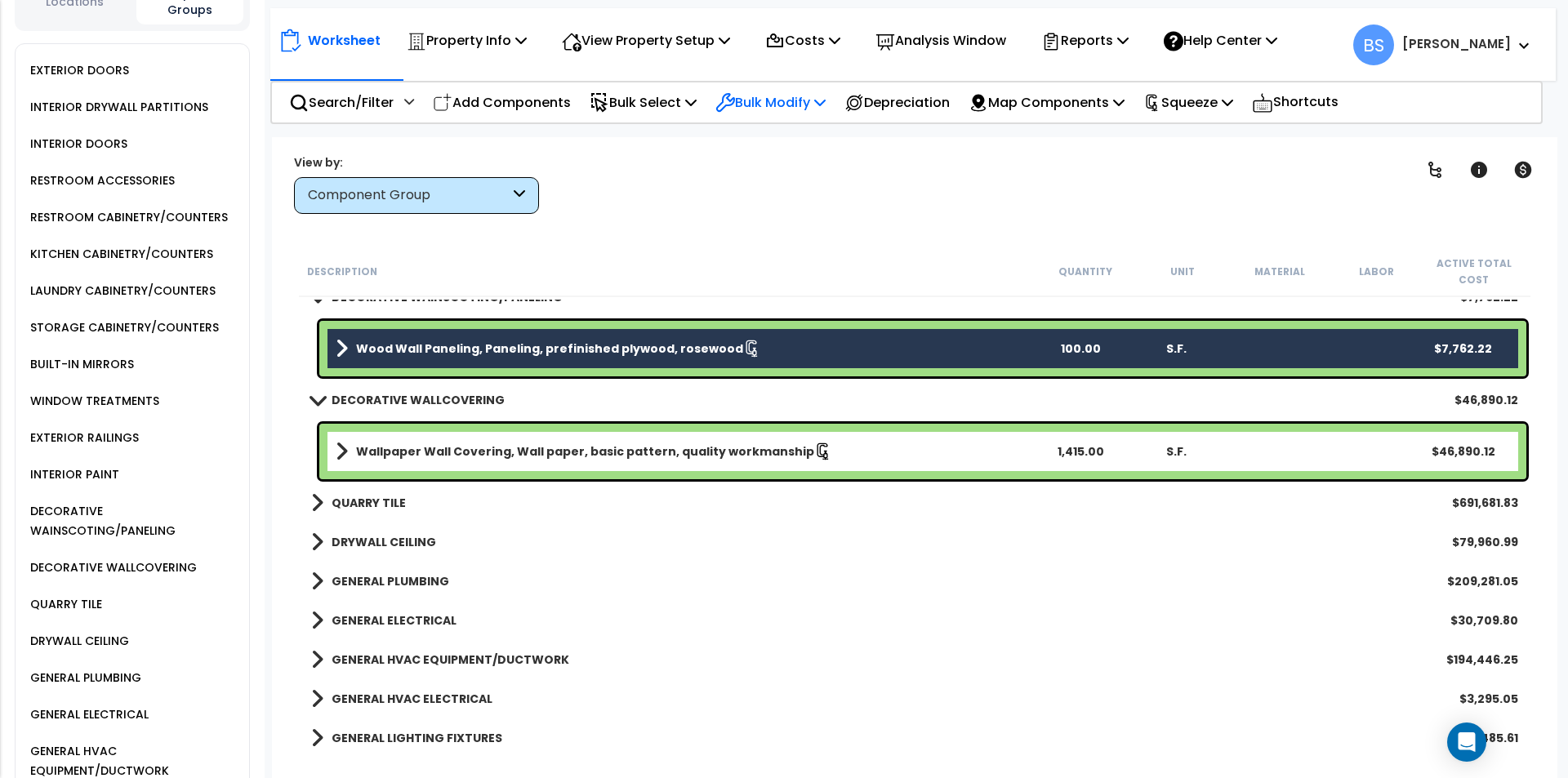
click at [768, 104] on p "Bulk Modify" at bounding box center [770, 102] width 110 height 22
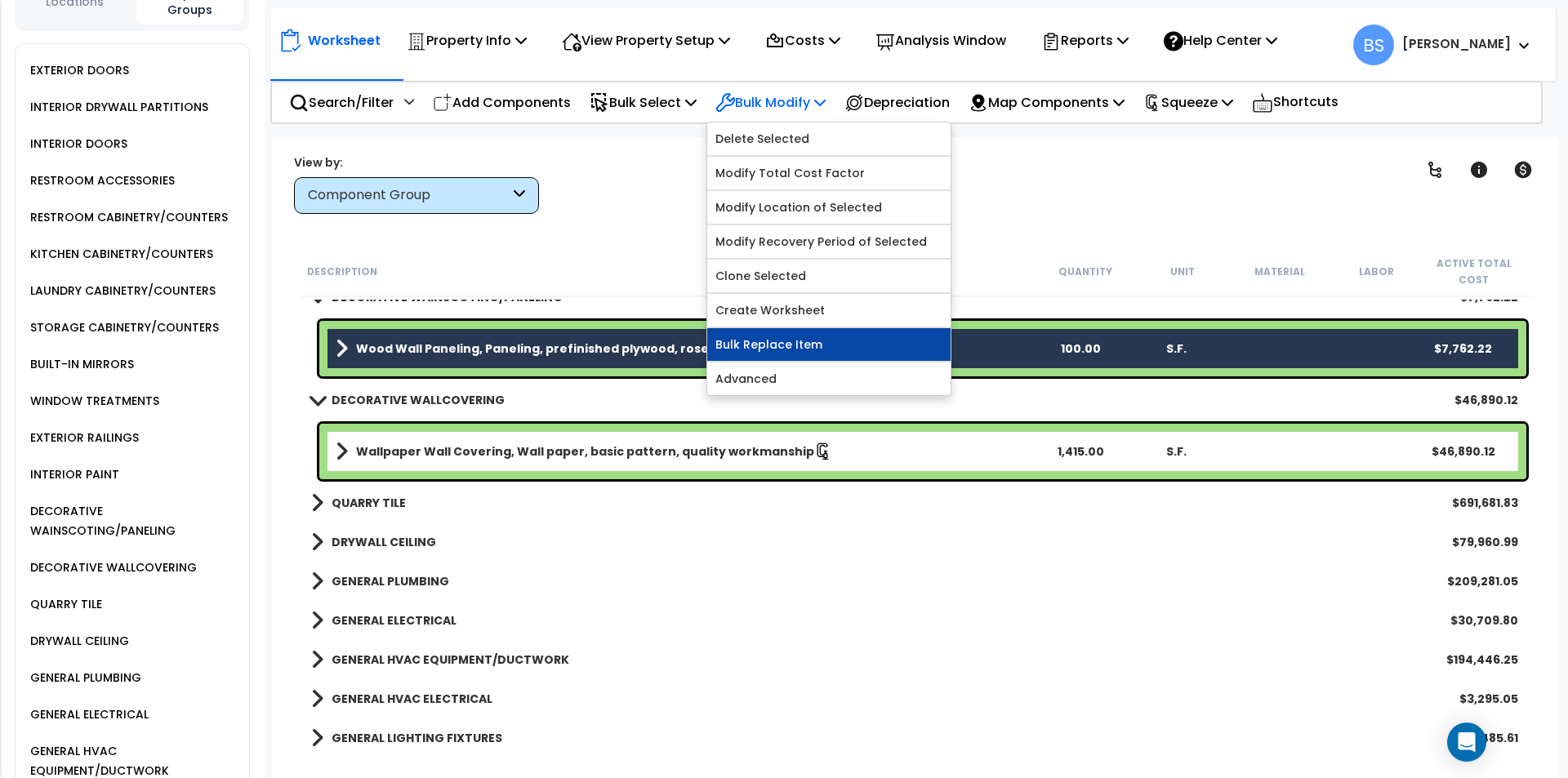
click at [799, 347] on link "Bulk Replace Item" at bounding box center [828, 344] width 243 height 32
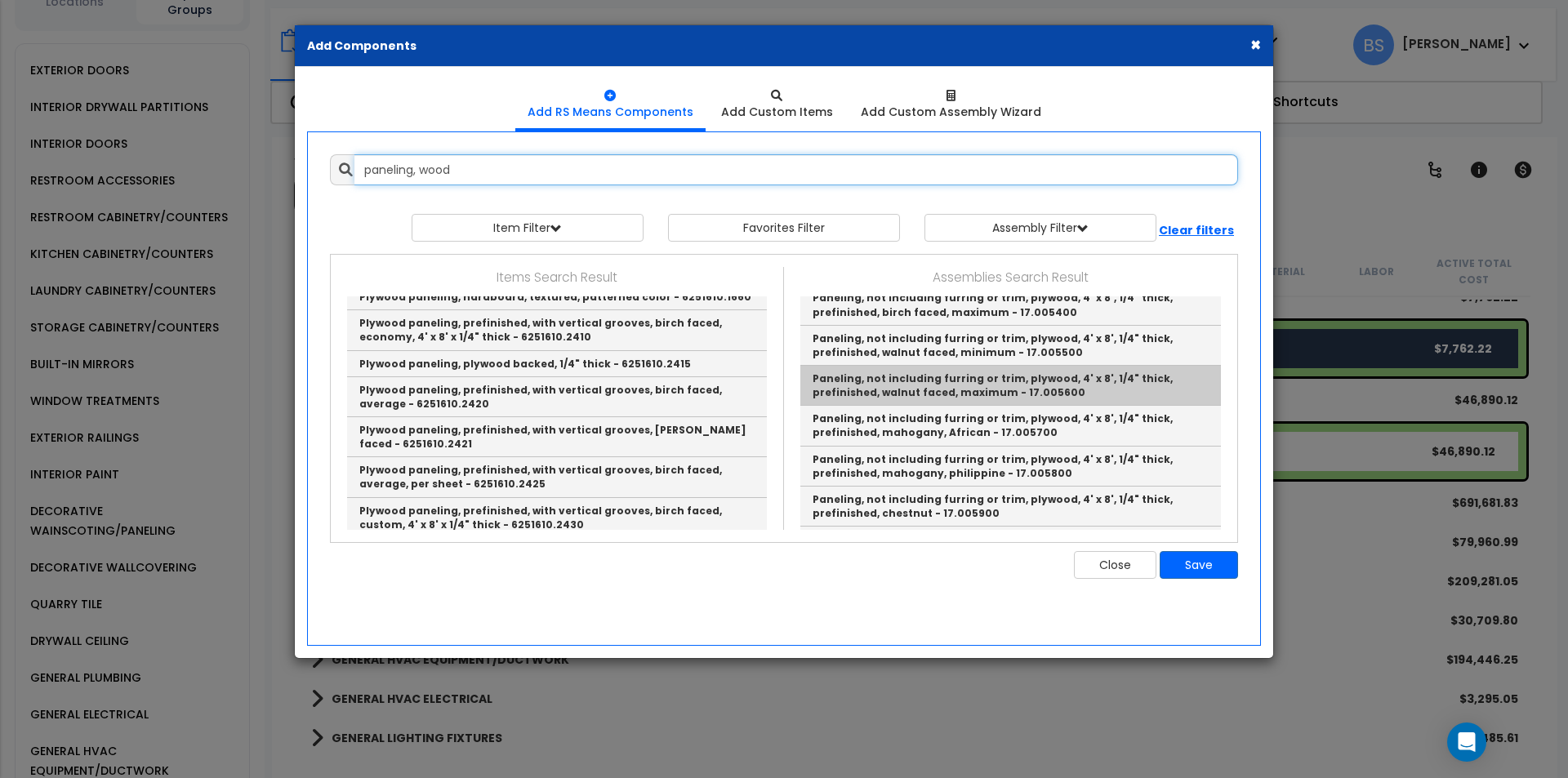
scroll to position [81, 0]
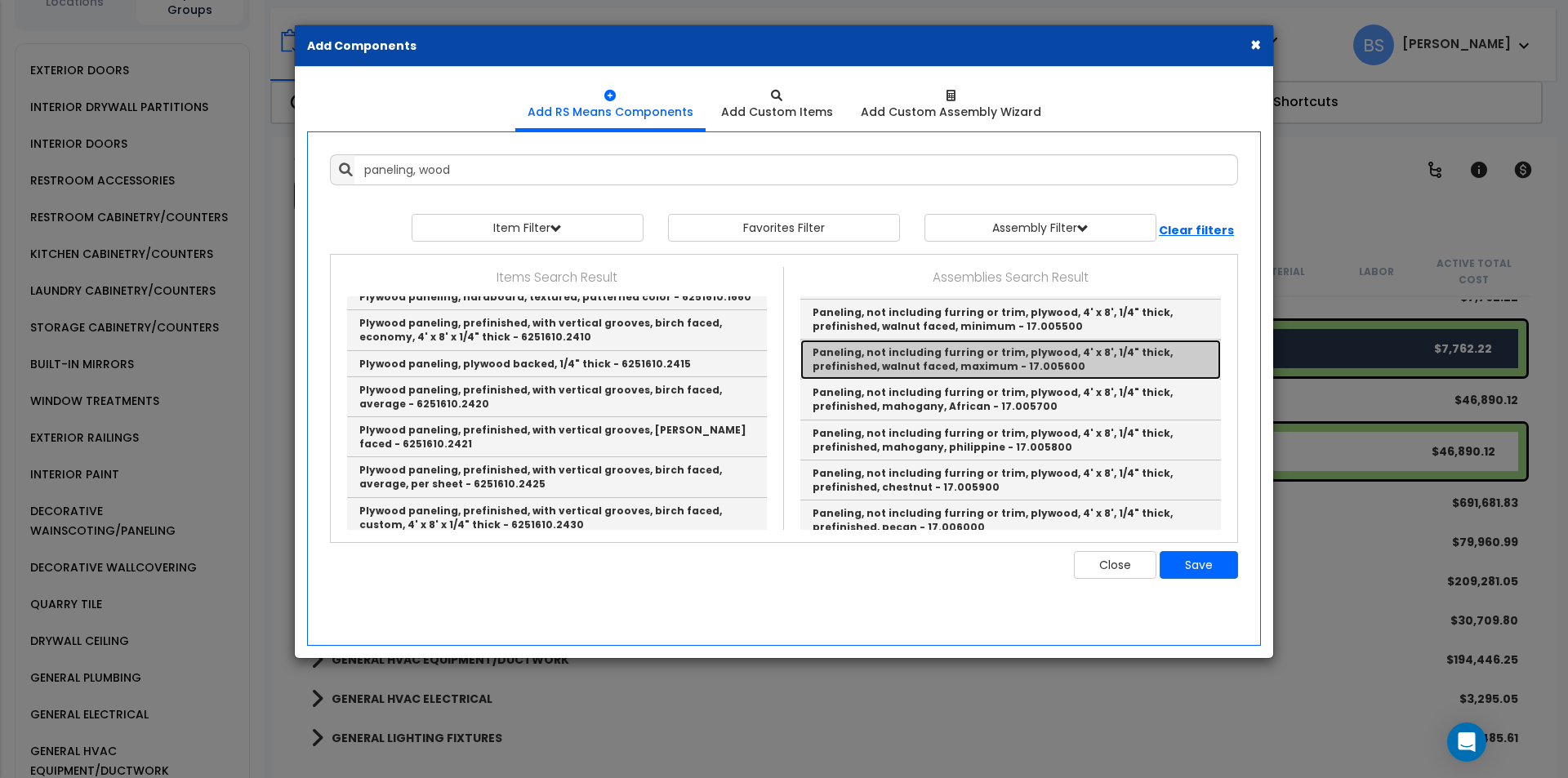
click at [1107, 360] on link "Paneling, not including furring or trim, plywood, 4' x 8', 1/4" thick, prefinis…" at bounding box center [1010, 359] width 421 height 40
type input "Paneling, not including furring or trim, plywood, 4' x 8', 1/4" thick, prefinis…"
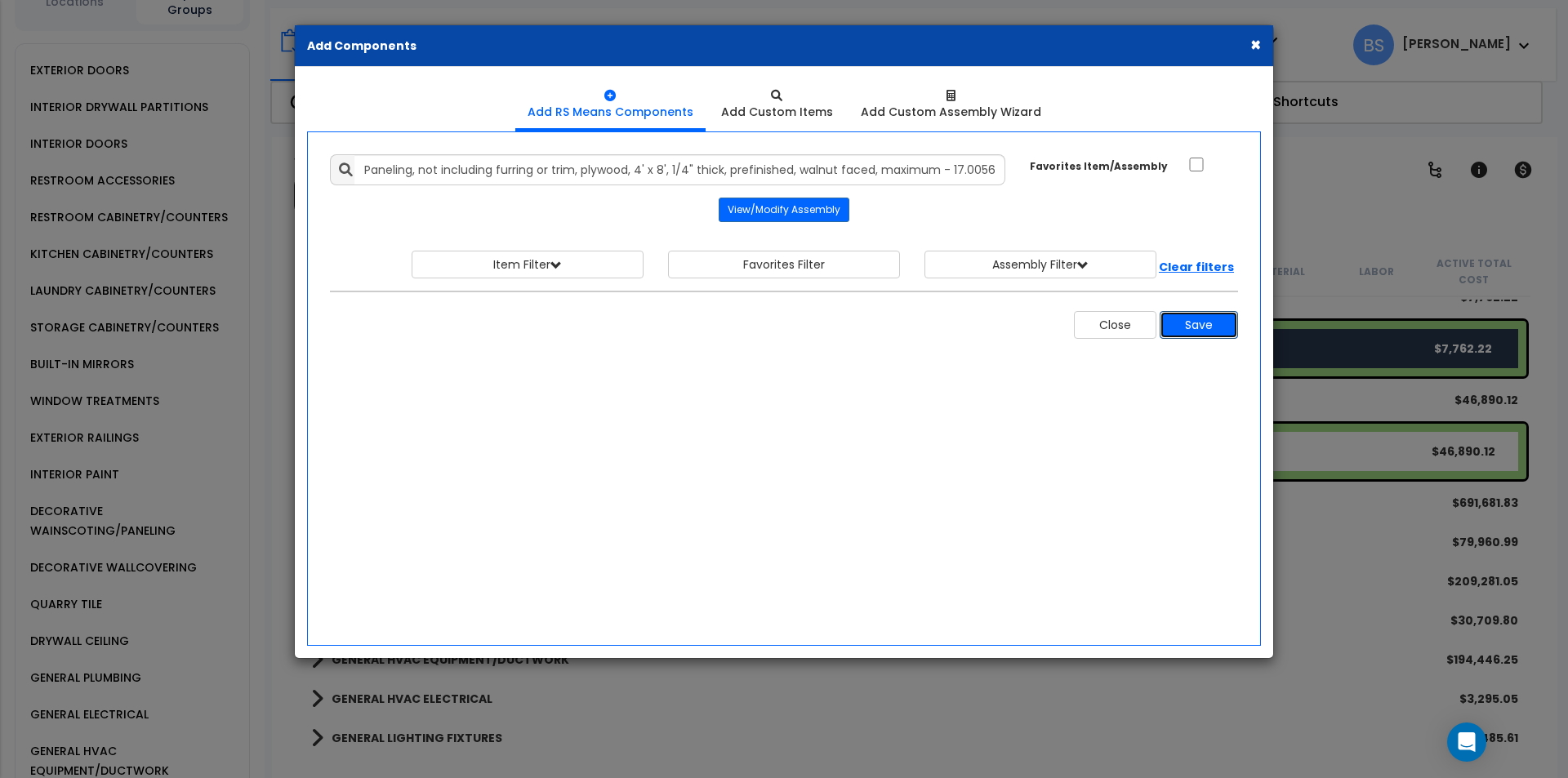
click at [1193, 327] on button "Save" at bounding box center [1199, 324] width 78 height 27
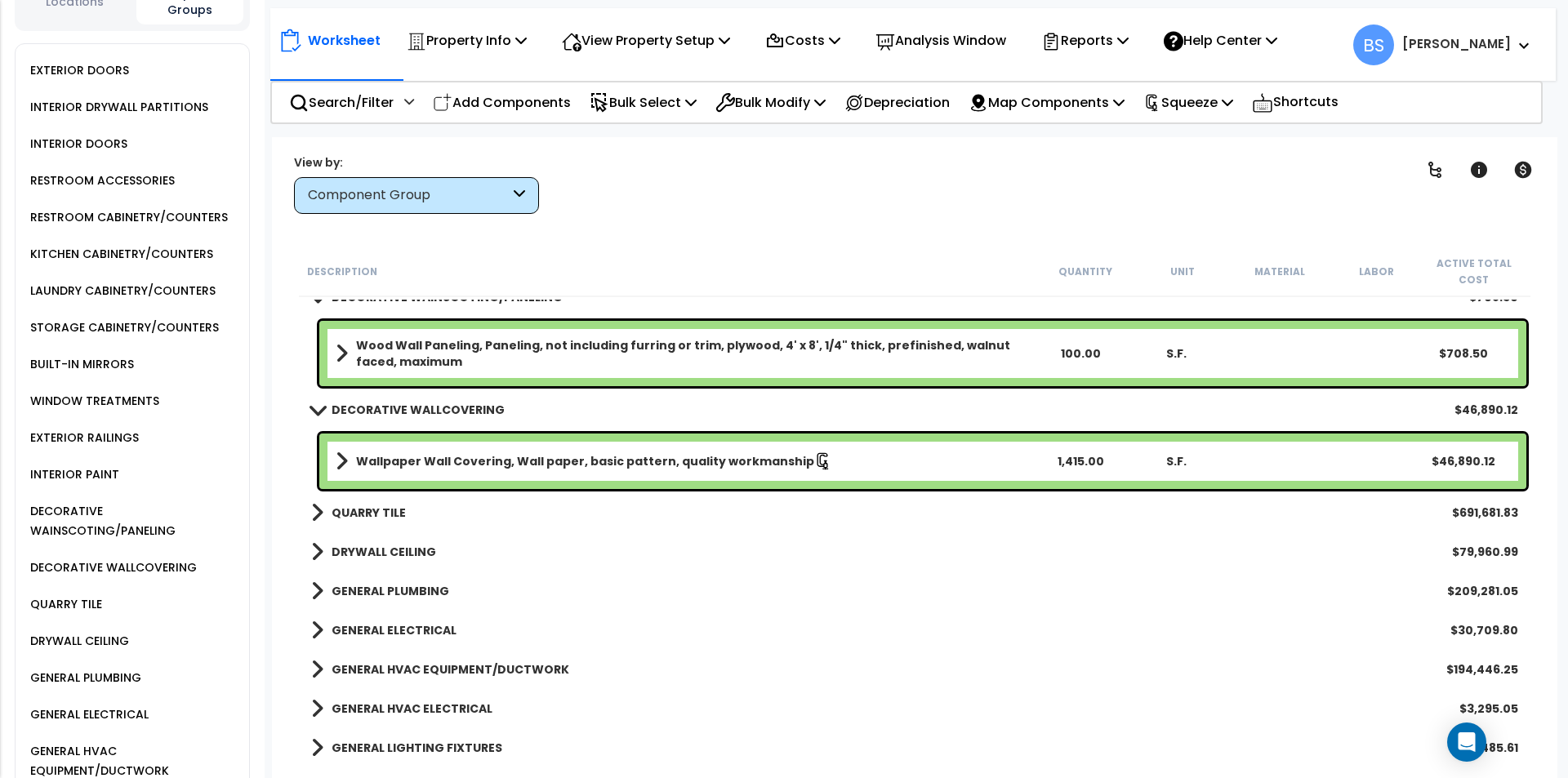
click at [1071, 349] on div "100.00" at bounding box center [1080, 353] width 94 height 17
click at [290, 372] on div "Description Quantity Unit Material Labor Active Total Cost STORAGE CABINETRY/CO…" at bounding box center [914, 507] width 1253 height 522
click at [1157, 97] on icon at bounding box center [1152, 103] width 12 height 17
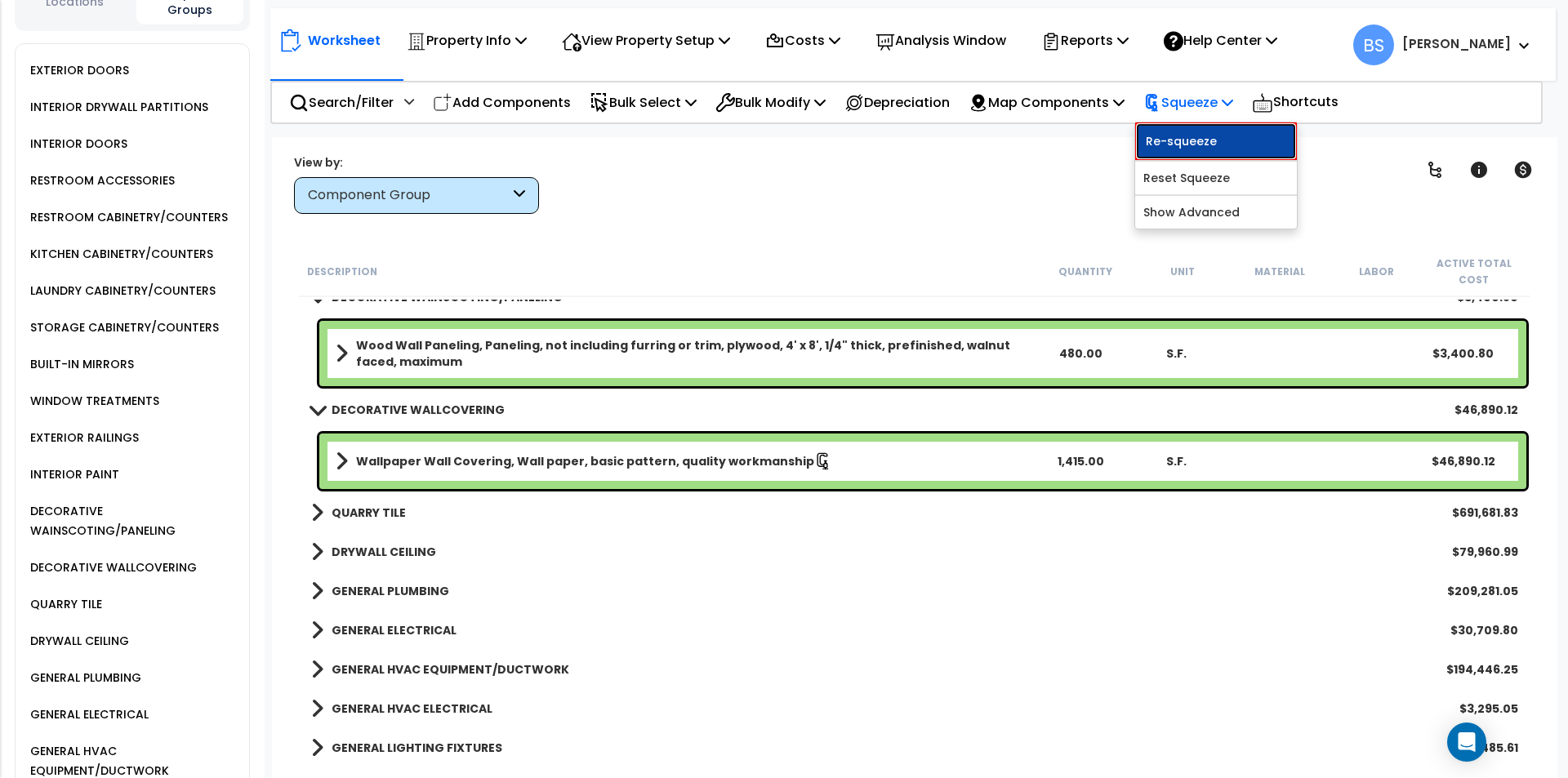
click at [1182, 134] on link "Re-squeeze" at bounding box center [1215, 141] width 162 height 37
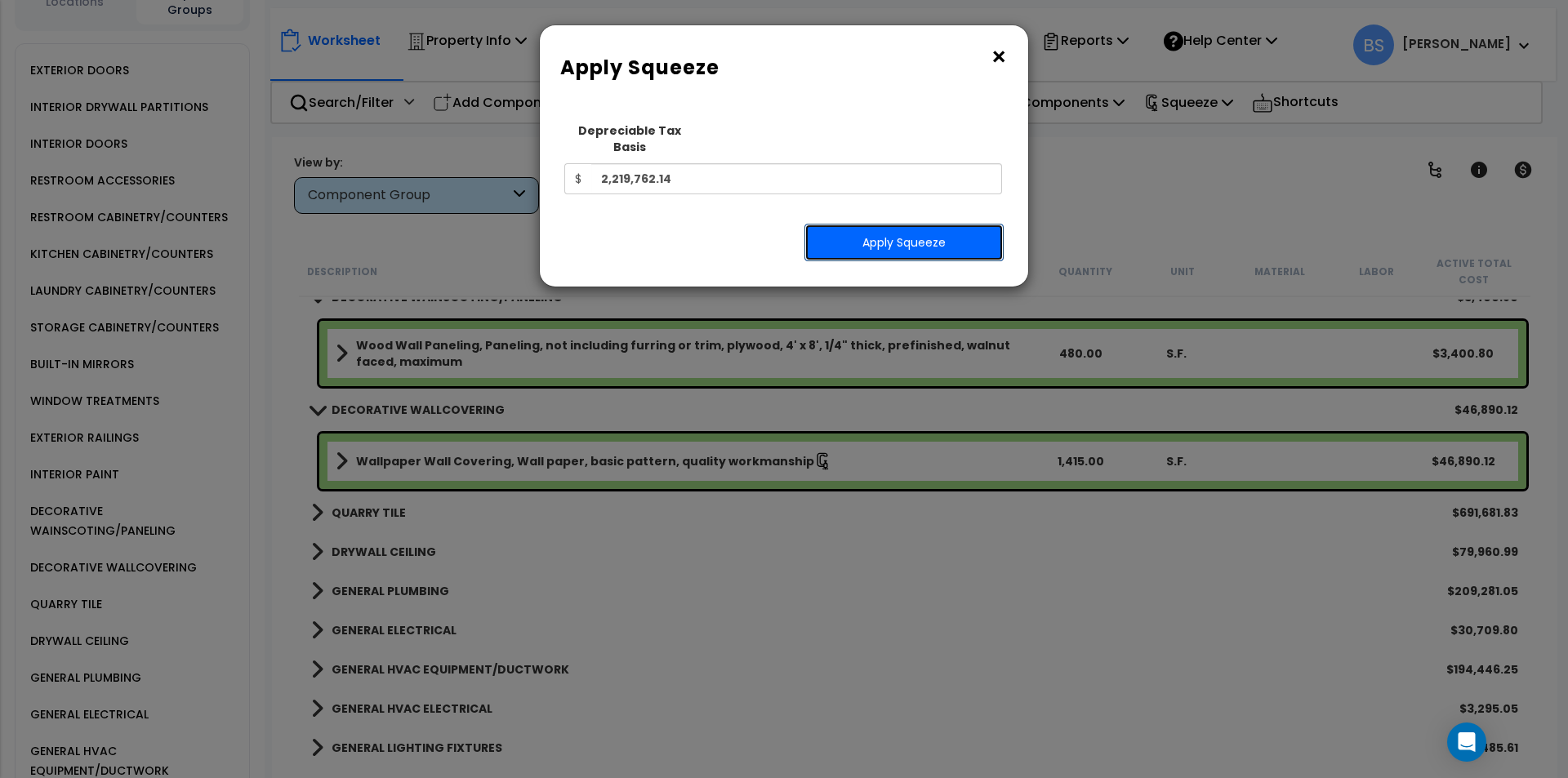
click at [918, 231] on button "Apply Squeeze" at bounding box center [903, 242] width 199 height 37
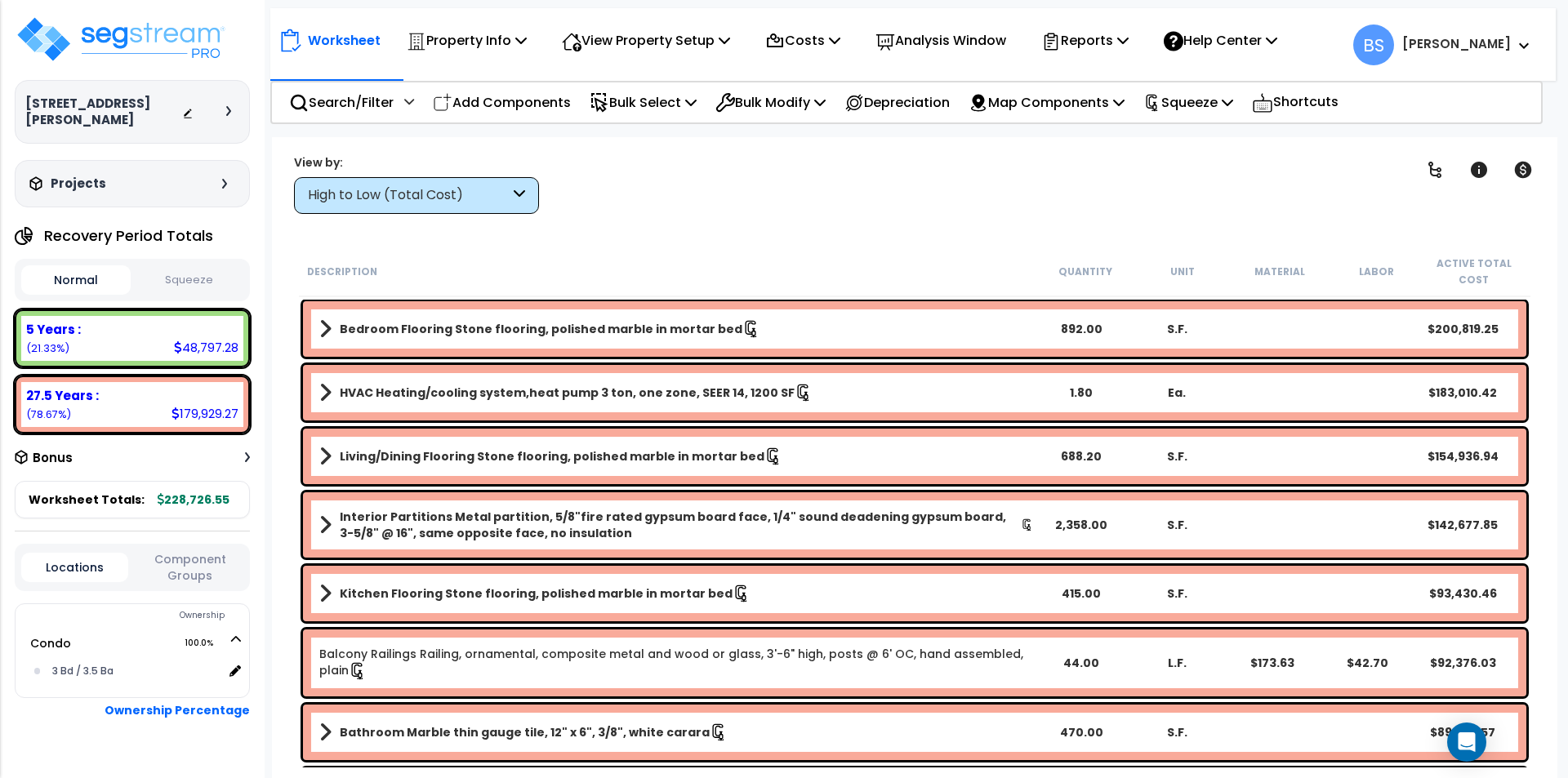
click at [181, 294] on button "Squeeze" at bounding box center [189, 280] width 110 height 28
click at [207, 571] on button "Component Groups" at bounding box center [189, 566] width 107 height 34
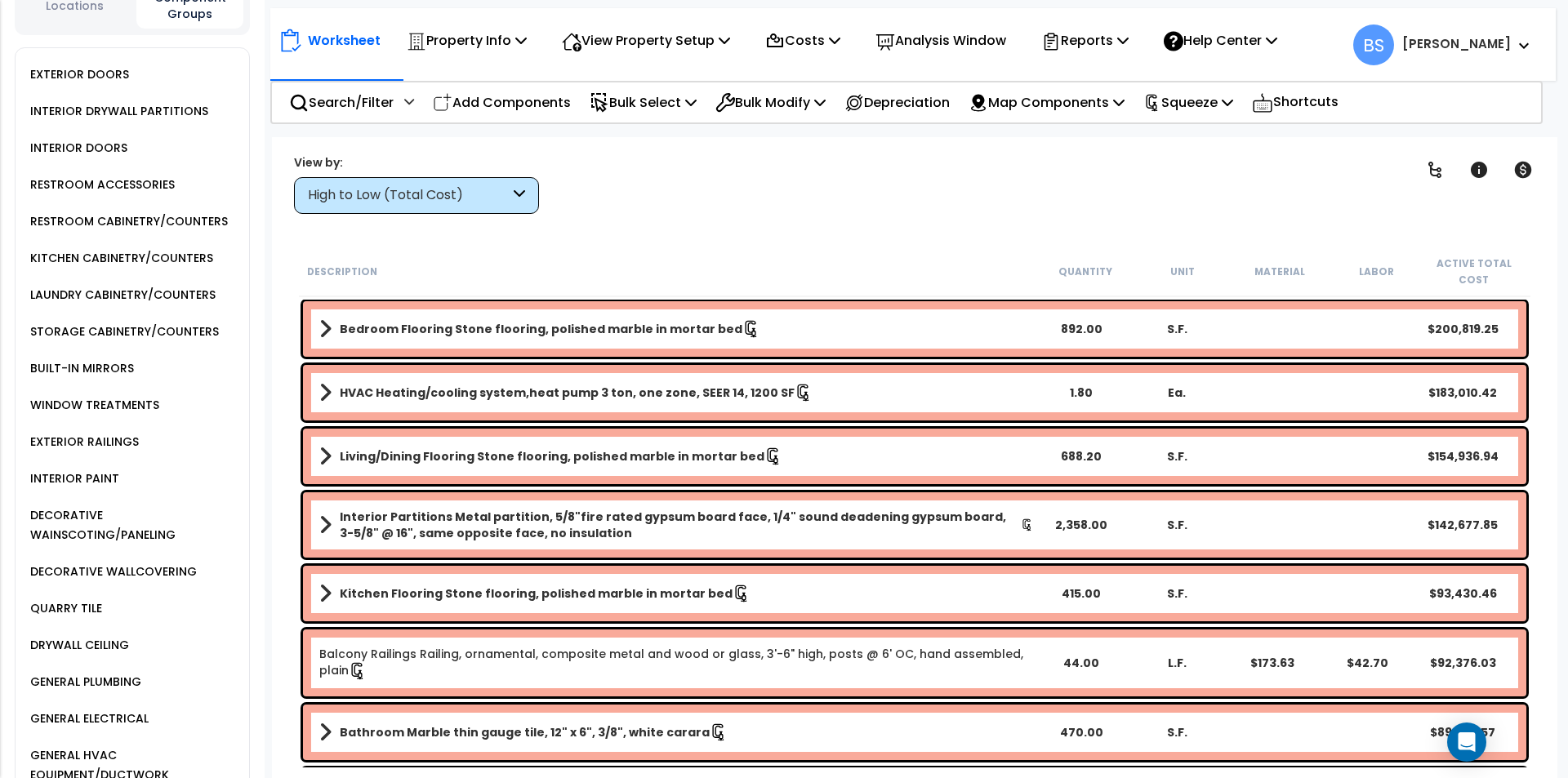
scroll to position [571, 0]
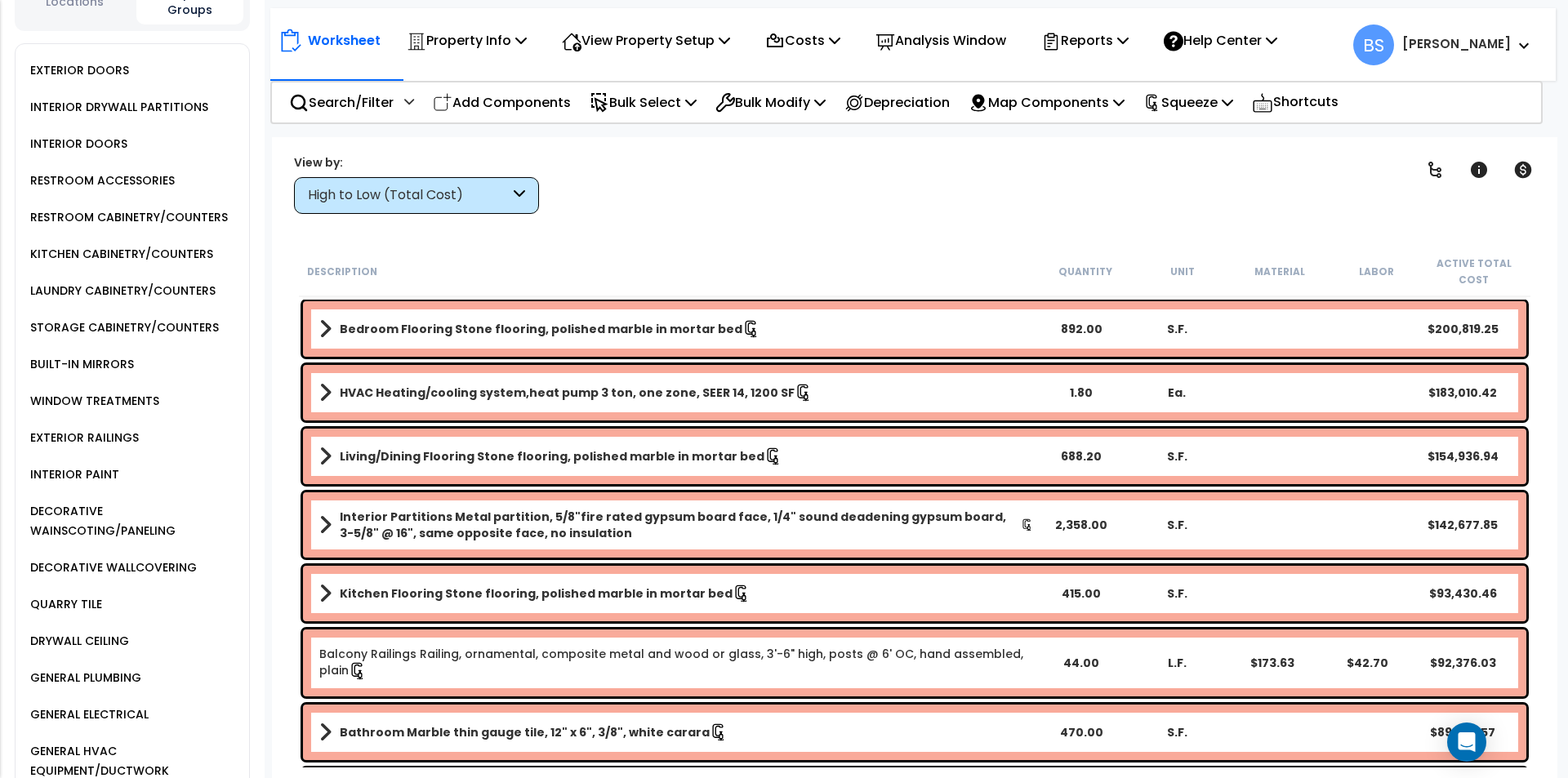
click at [187, 530] on div "DECORATIVE WAINSCOTING/PANELING" at bounding box center [137, 520] width 223 height 39
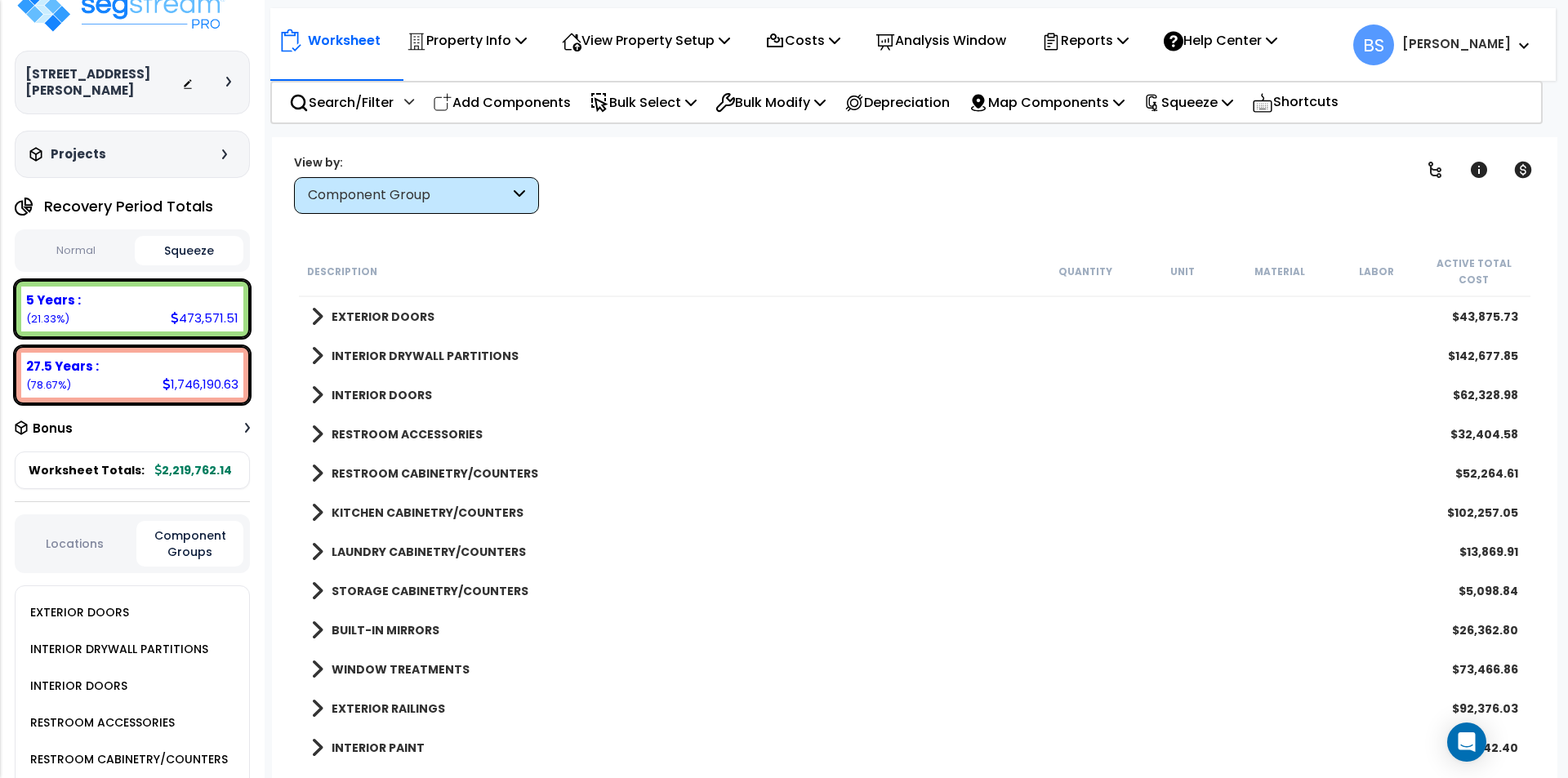
scroll to position [0, 0]
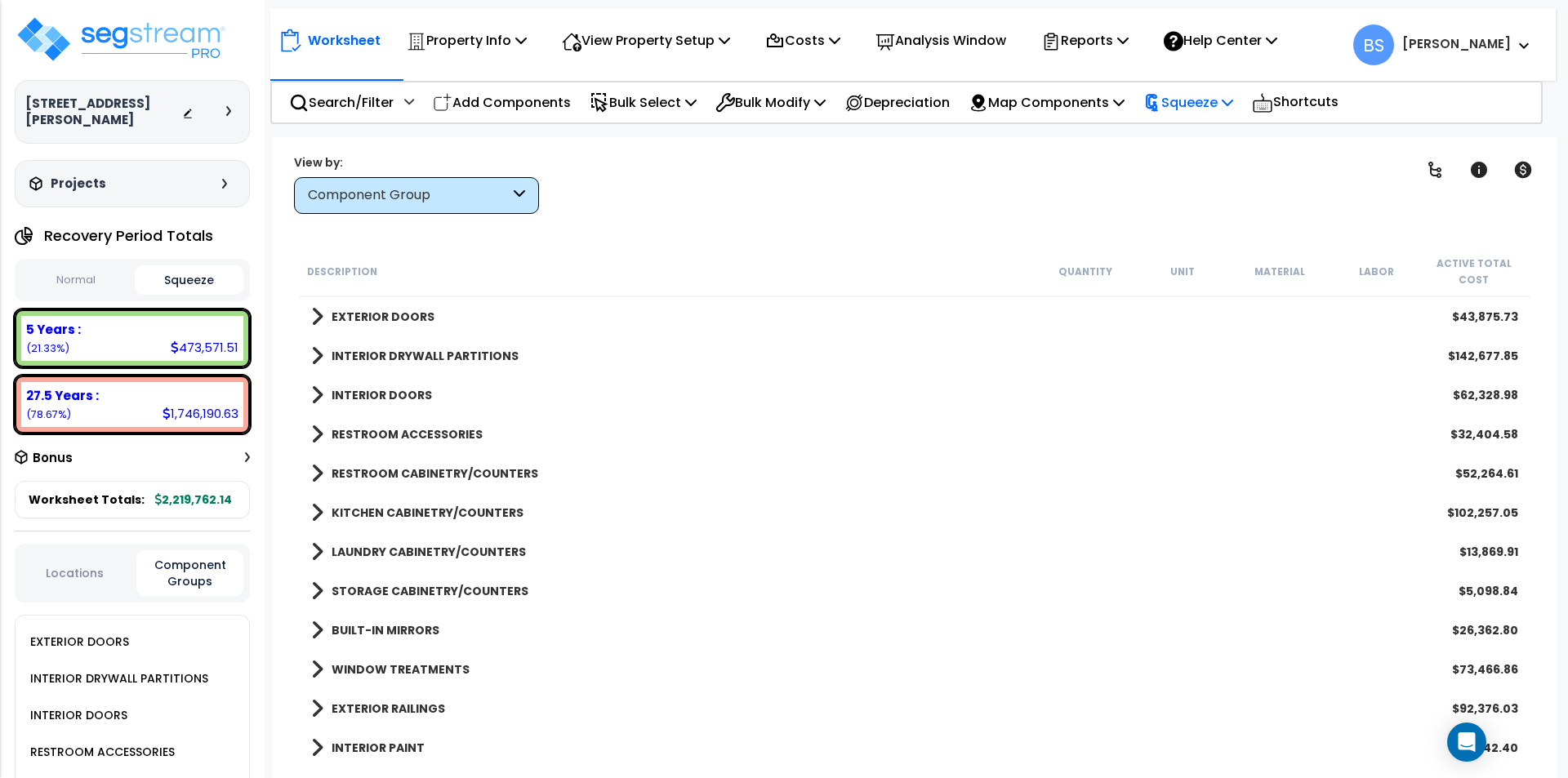
click at [1220, 104] on p "Squeeze" at bounding box center [1188, 102] width 90 height 22
click at [1124, 47] on p "Reports" at bounding box center [1084, 40] width 87 height 22
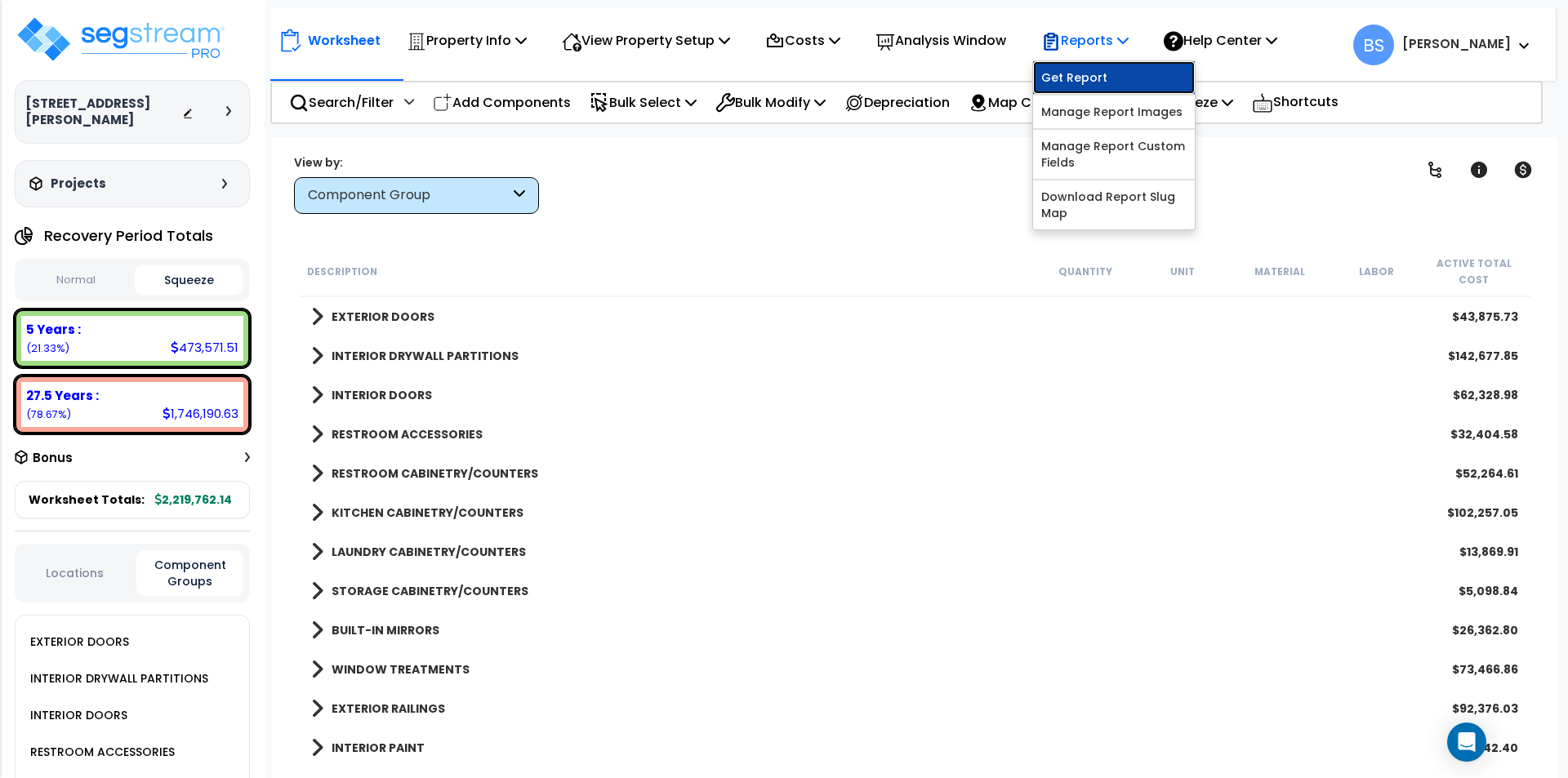
click at [1098, 86] on link "Get Report" at bounding box center [1113, 77] width 162 height 32
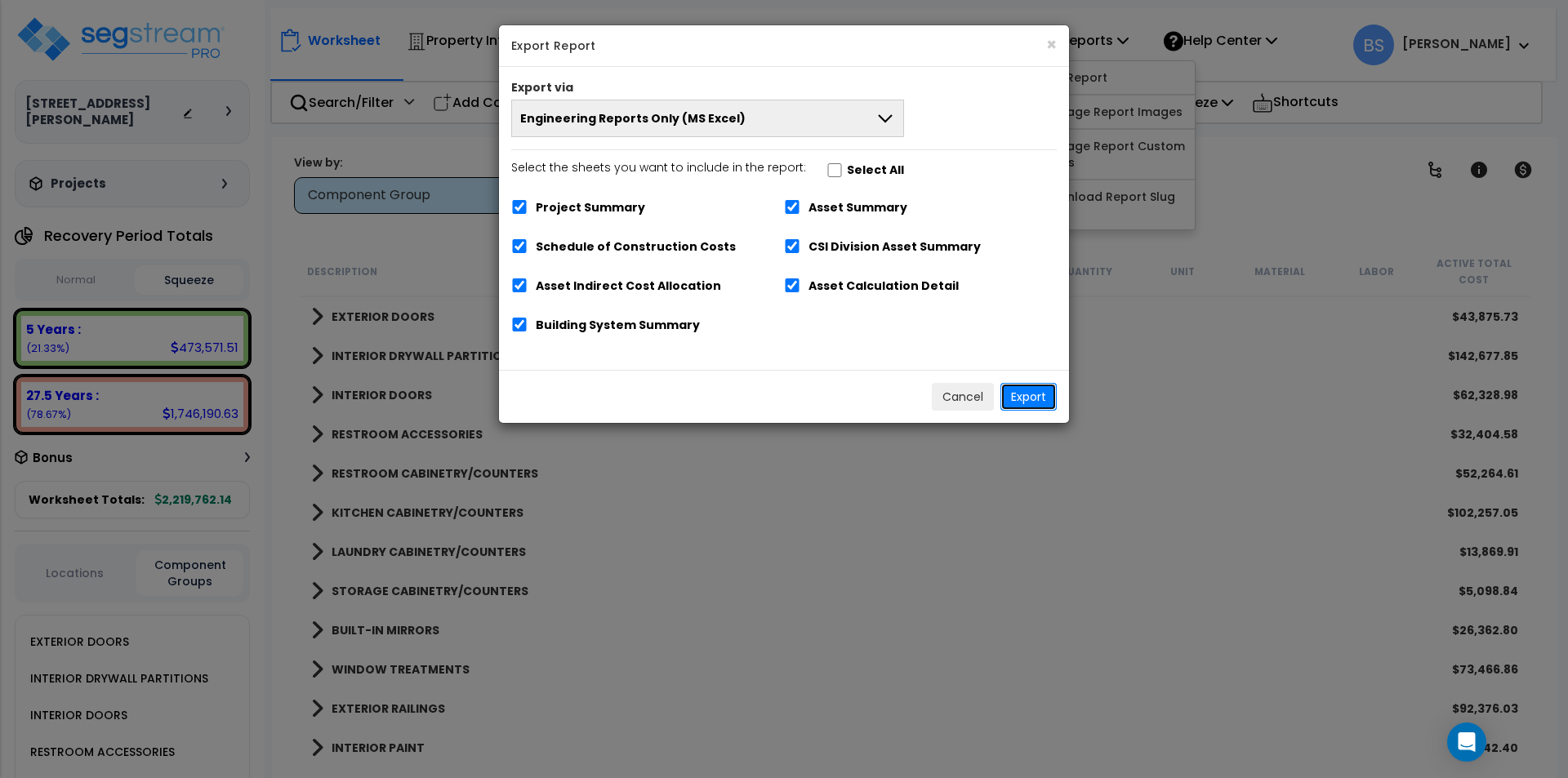
click at [1032, 396] on button "Export" at bounding box center [1029, 396] width 56 height 27
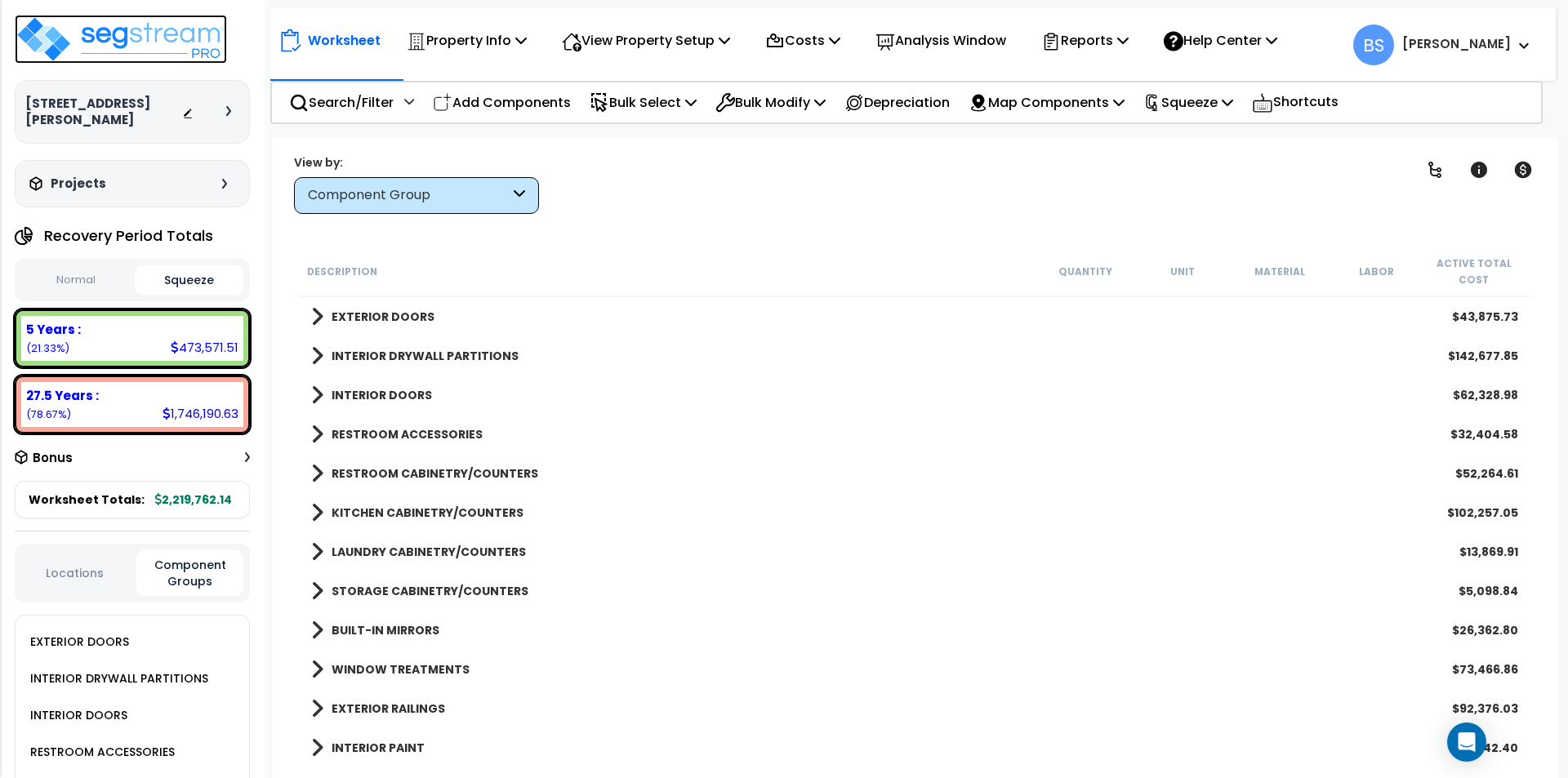
click at [152, 45] on img at bounding box center [121, 39] width 212 height 49
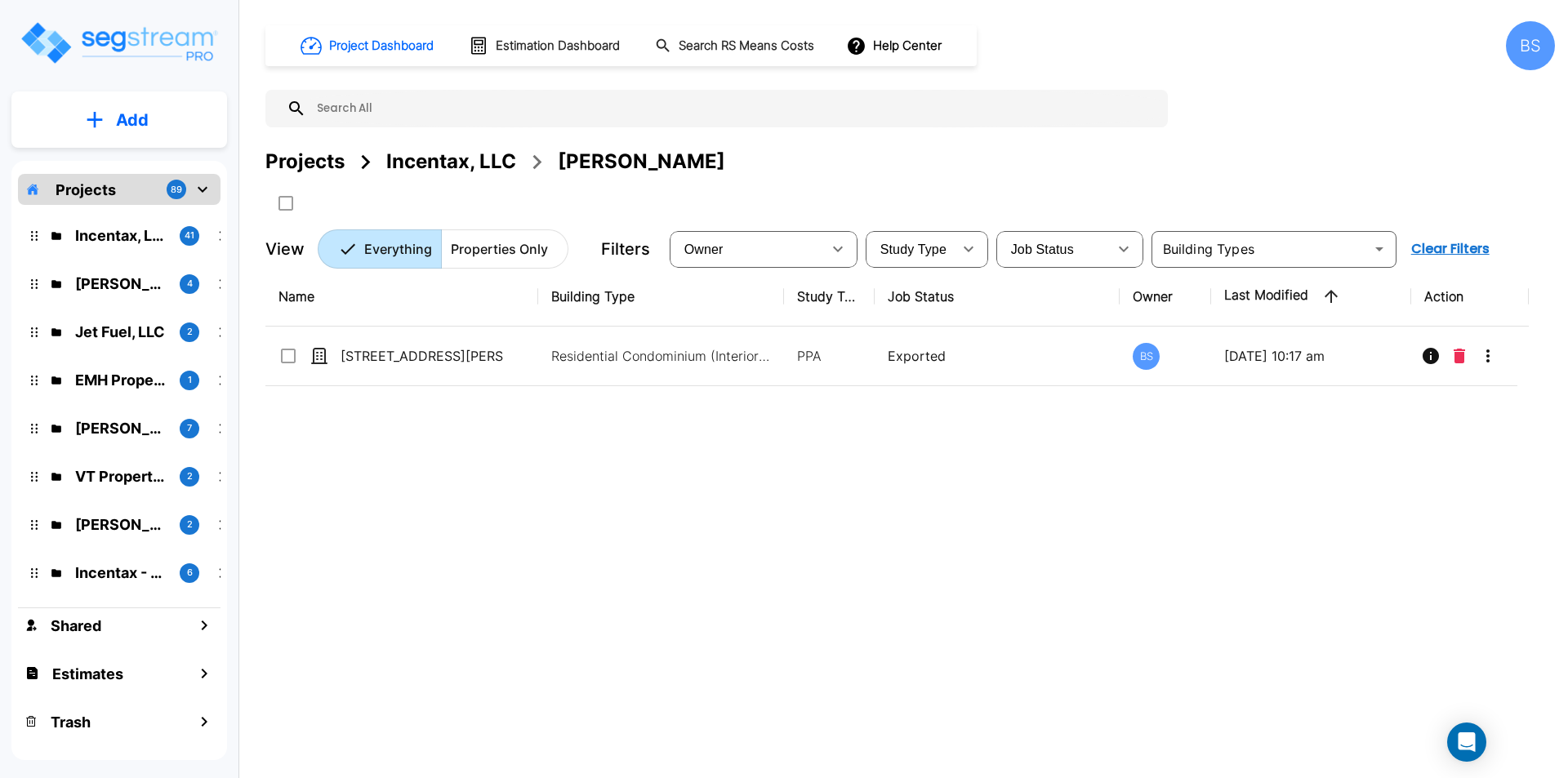
click at [311, 162] on div "Projects" at bounding box center [304, 161] width 79 height 29
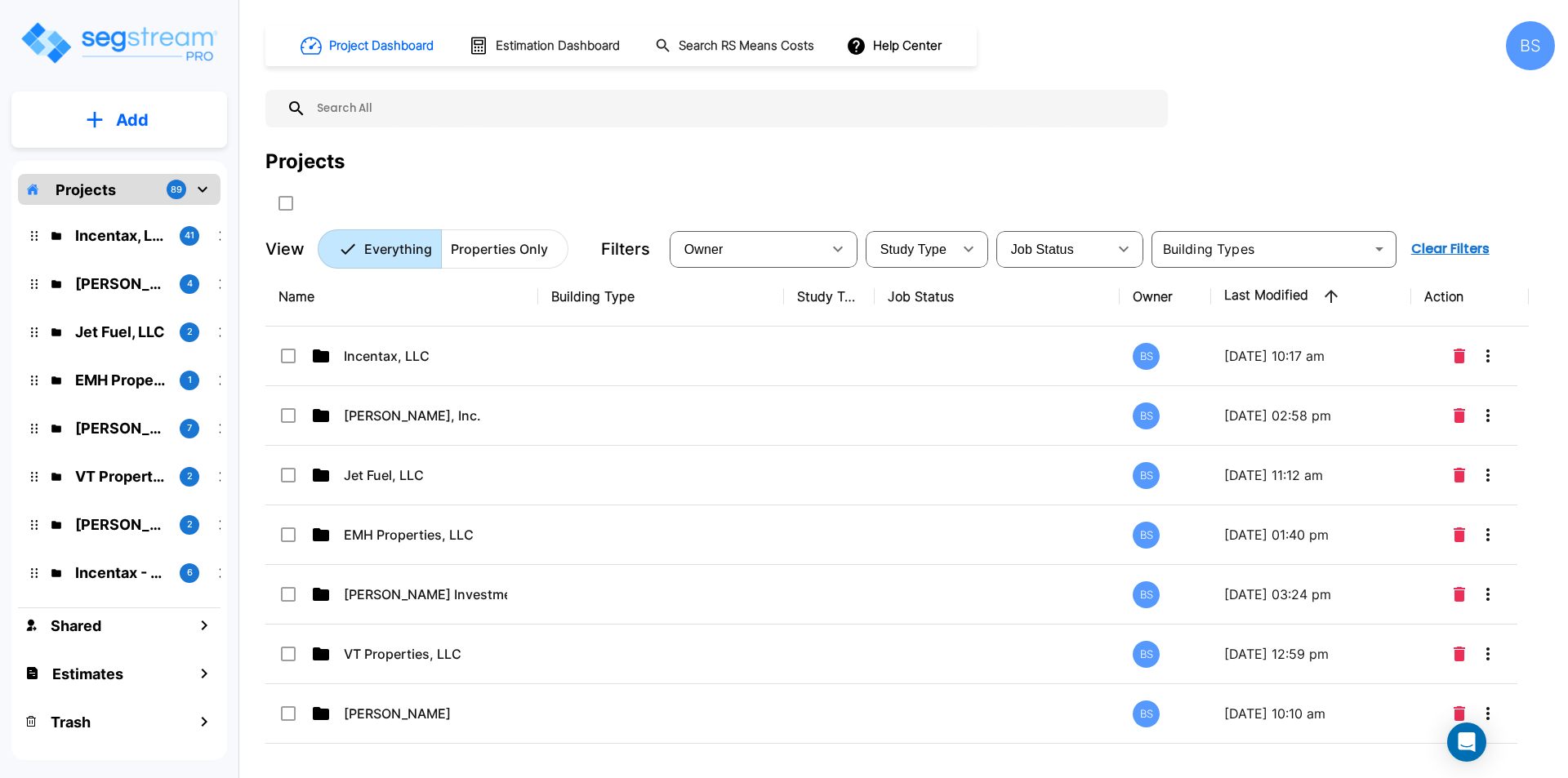
click at [590, 155] on div "Projects" at bounding box center [910, 161] width 1289 height 29
click at [129, 124] on p "Add" at bounding box center [132, 120] width 32 height 25
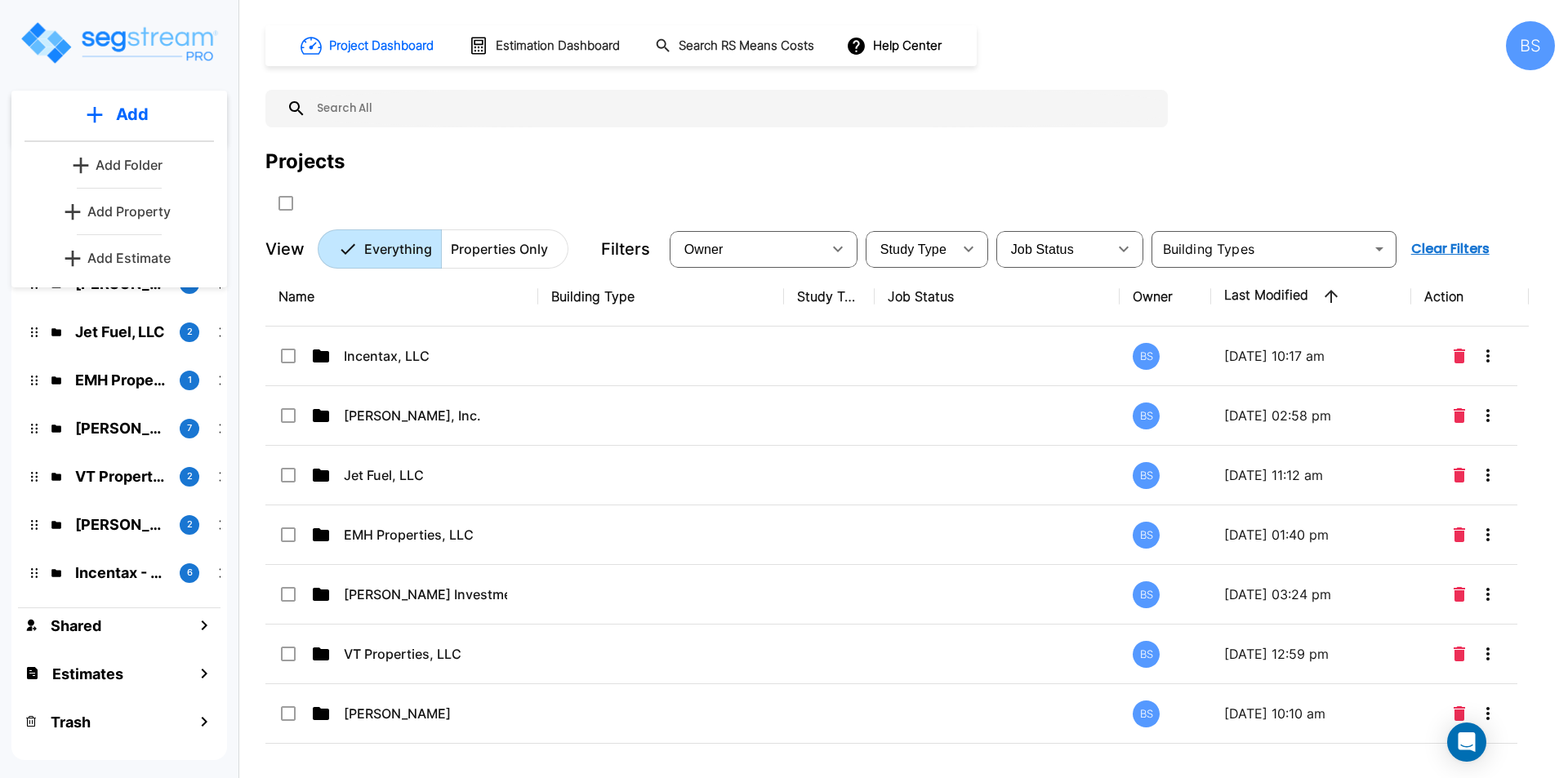
click at [107, 169] on p "Add Folder" at bounding box center [129, 165] width 67 height 20
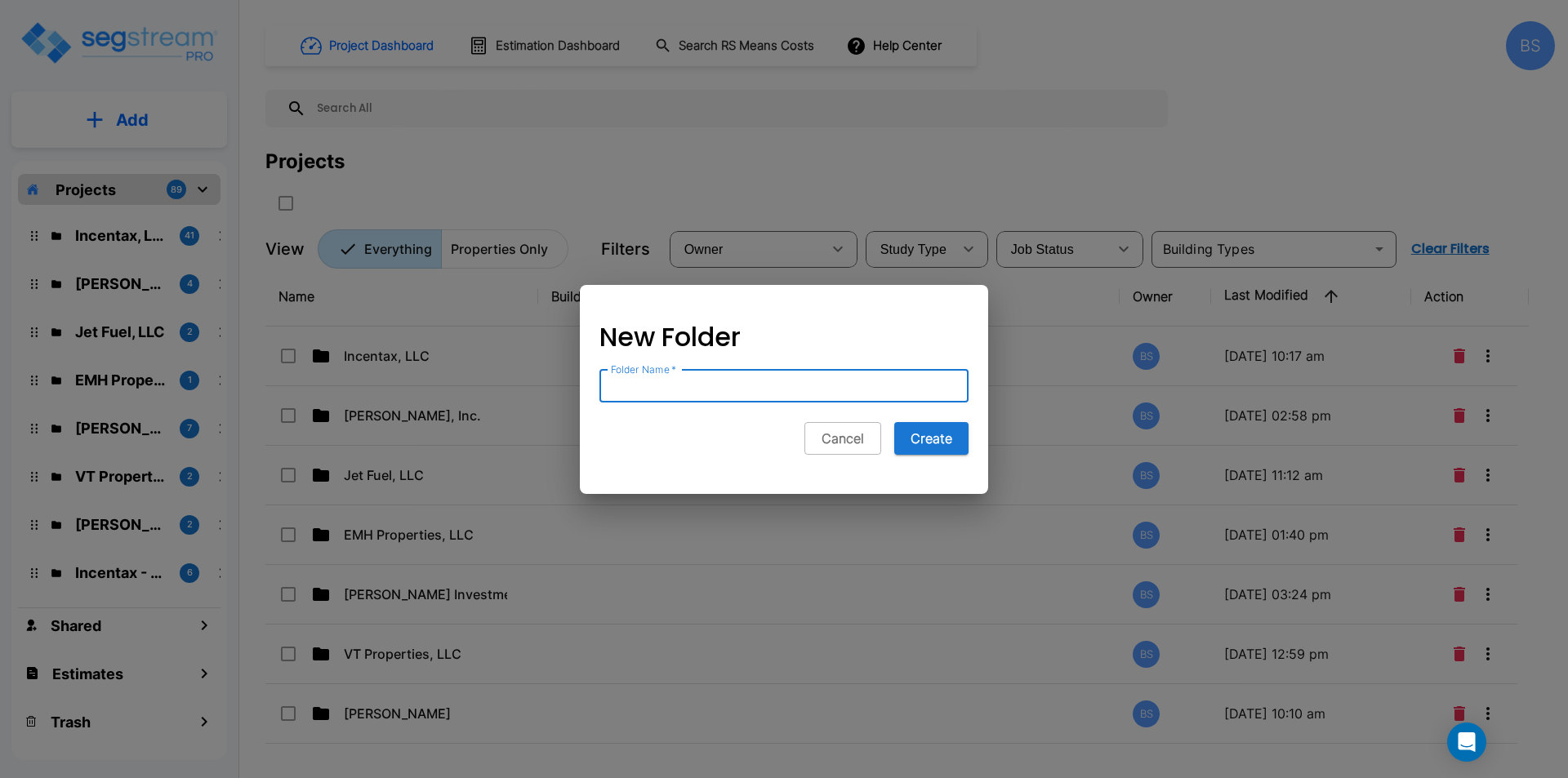
click at [645, 391] on input "Folder Name   *" at bounding box center [783, 386] width 369 height 32
type input "Kyle & Barcleigh Lanadu"
drag, startPoint x: 688, startPoint y: 386, endPoint x: 619, endPoint y: 455, distance: 97.6
click at [619, 455] on div "New Folder Folder Name   * Kyle & Barcleigh Lanadu Folder Name   * Cancel Create" at bounding box center [784, 396] width 408 height 196
click at [914, 440] on button "Create" at bounding box center [932, 438] width 75 height 32
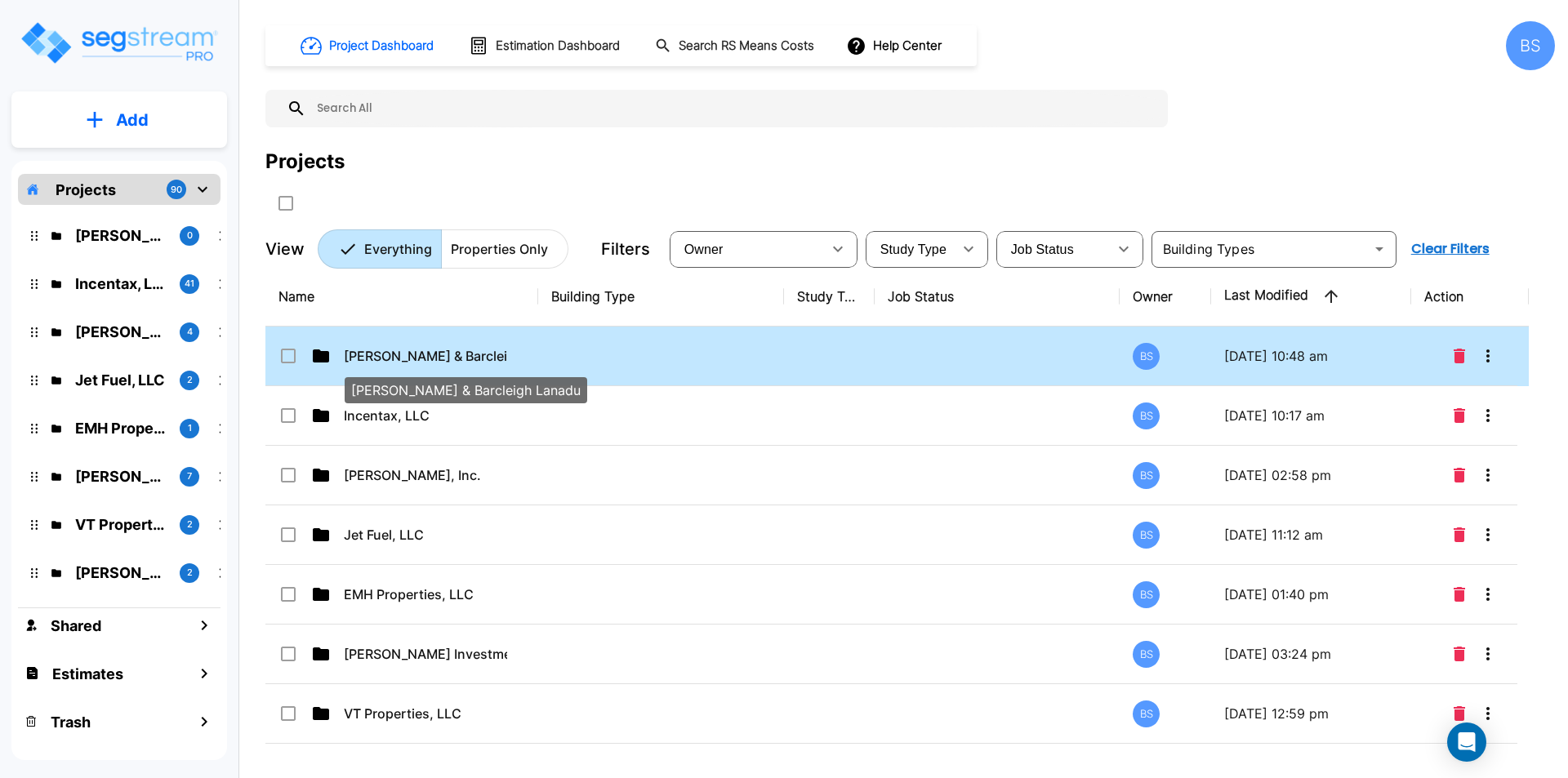
click at [431, 346] on p "Kyle & Barcleigh Lanadu" at bounding box center [425, 356] width 163 height 20
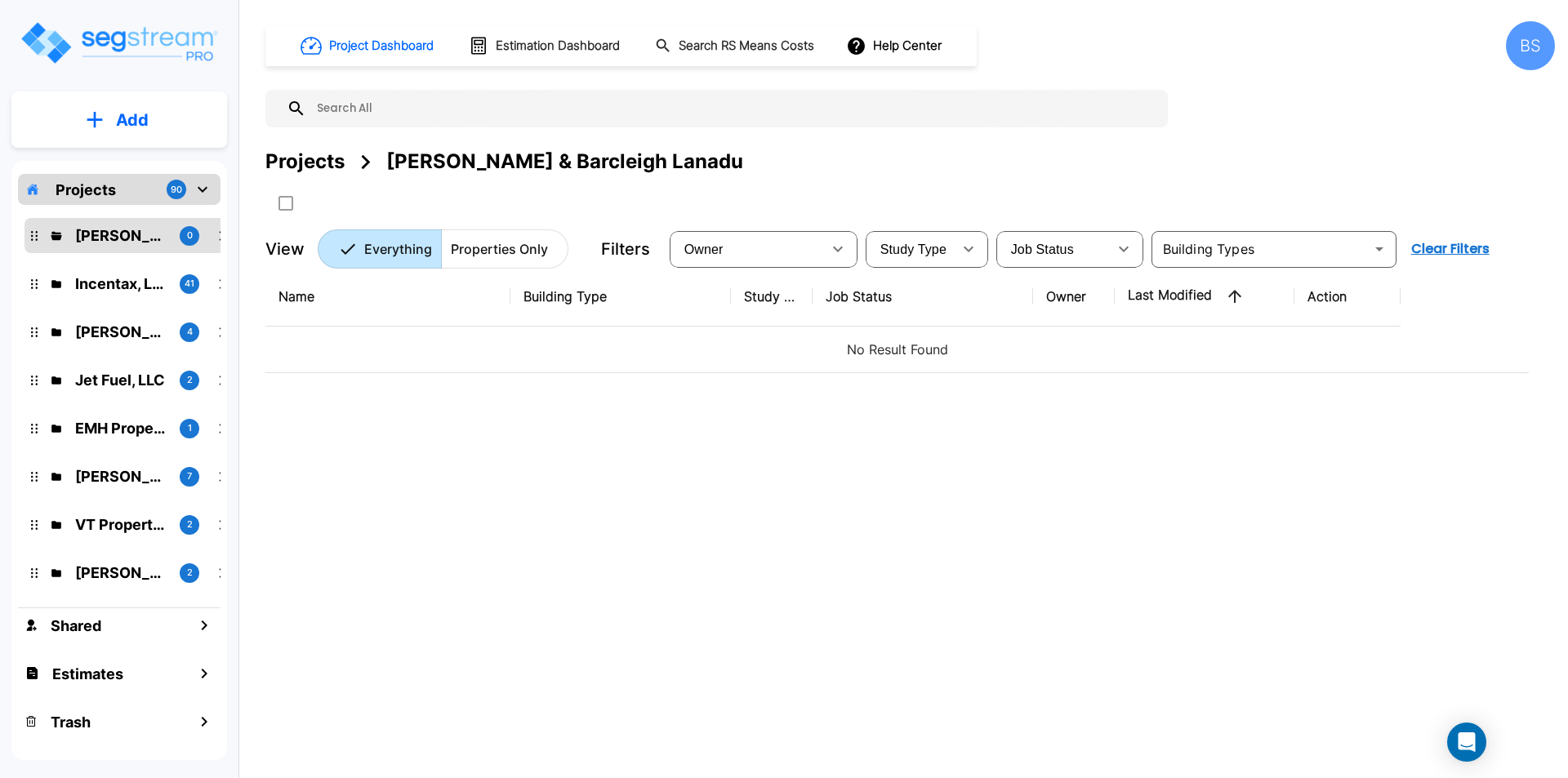
click at [121, 129] on p "Add" at bounding box center [132, 120] width 32 height 25
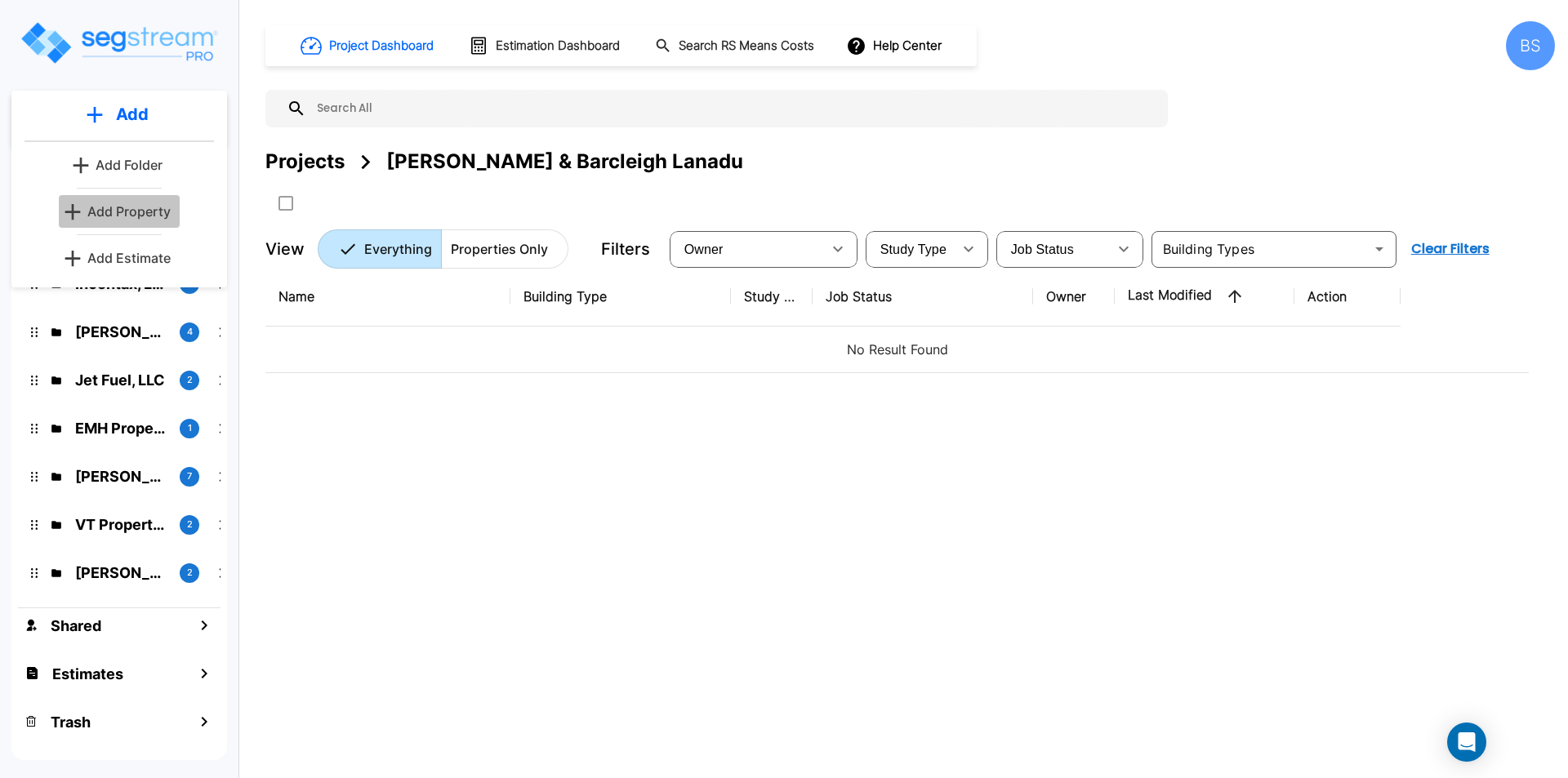
click at [109, 211] on p "Add Property" at bounding box center [129, 212] width 83 height 20
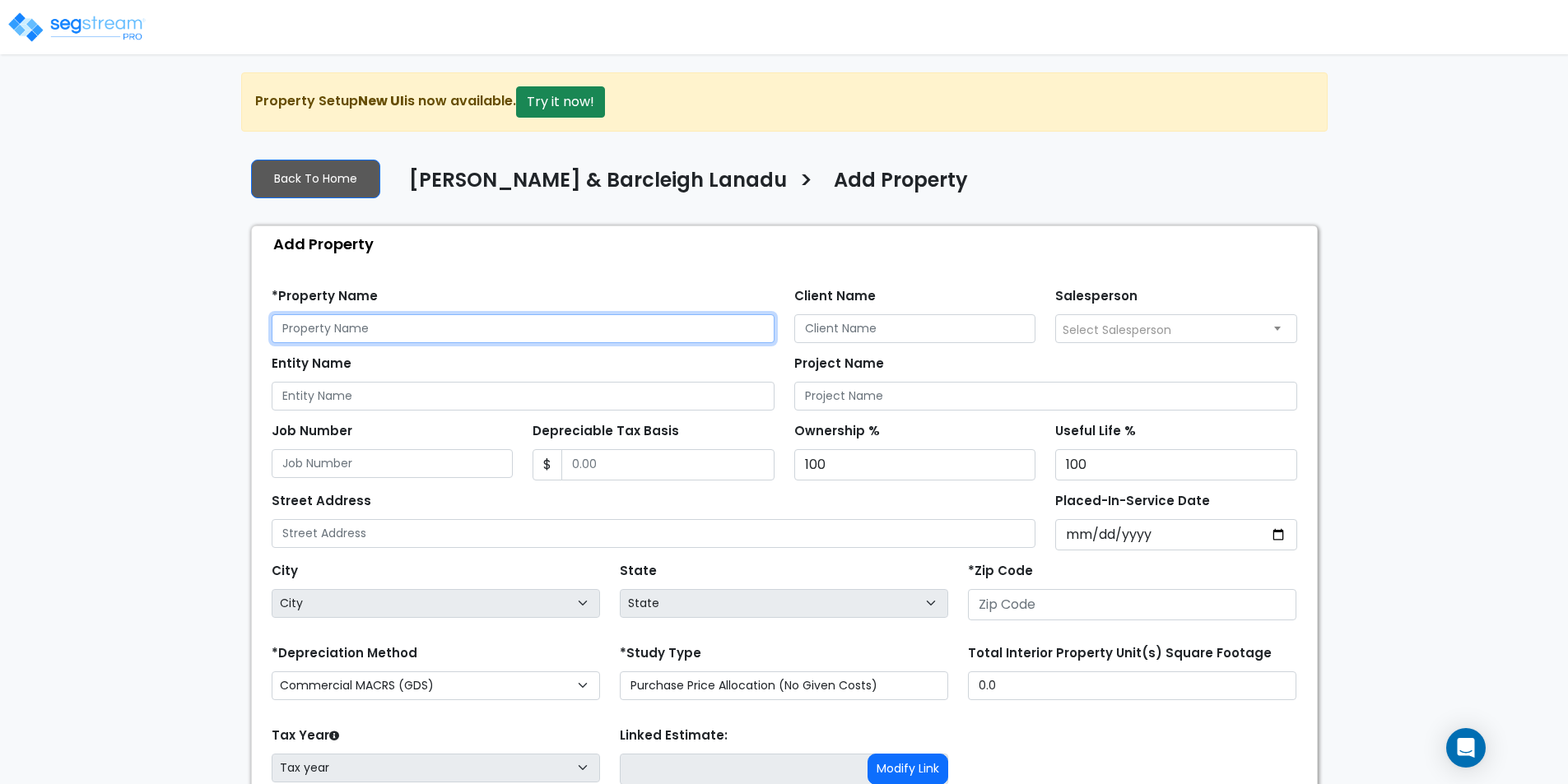
click at [346, 330] on input "text" at bounding box center [523, 328] width 503 height 28
click at [484, 323] on input "text" at bounding box center [523, 328] width 503 height 28
type input "[STREET_ADDRESS]"
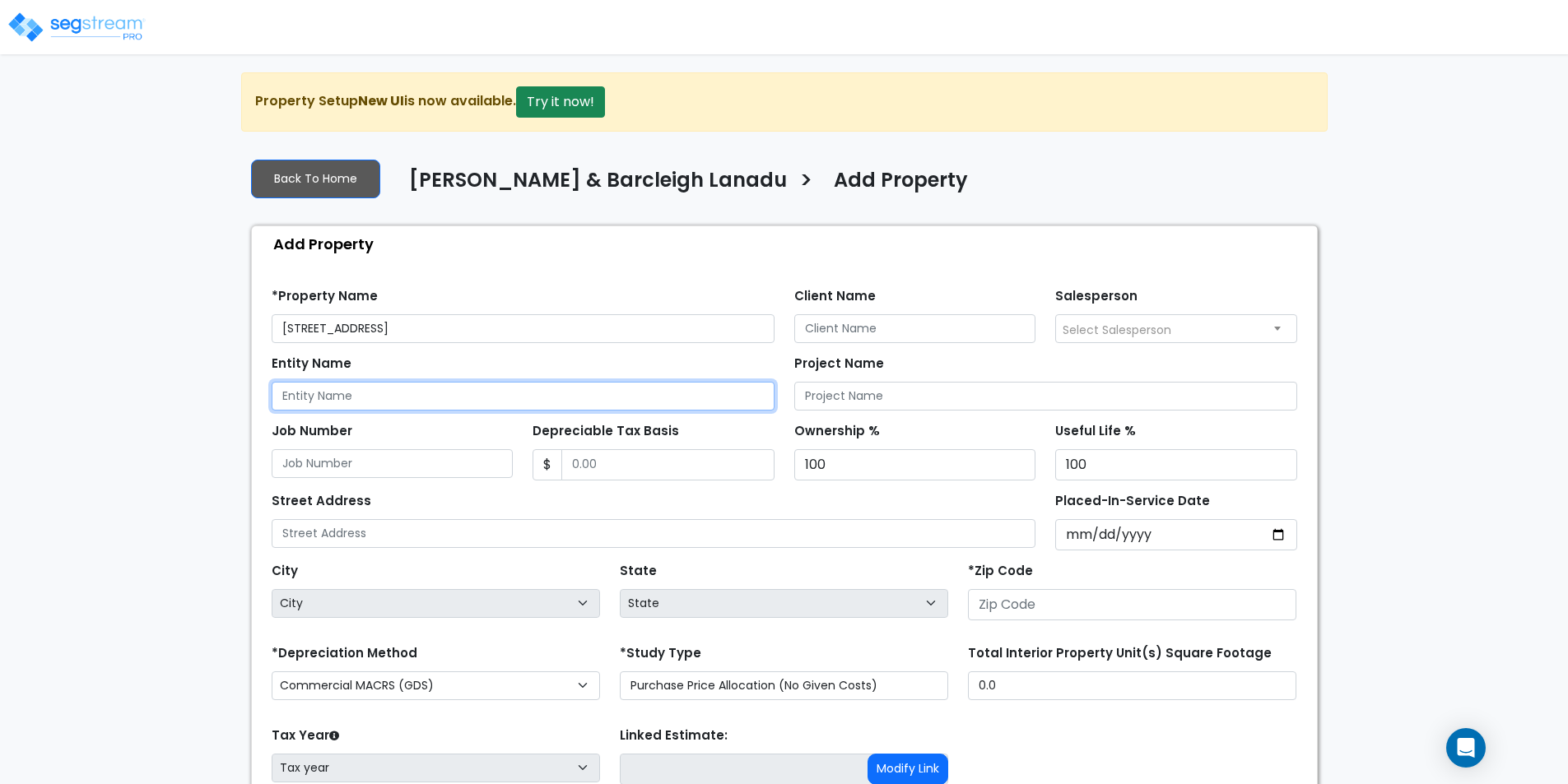
click at [341, 404] on input "Entity Name" at bounding box center [523, 396] width 503 height 28
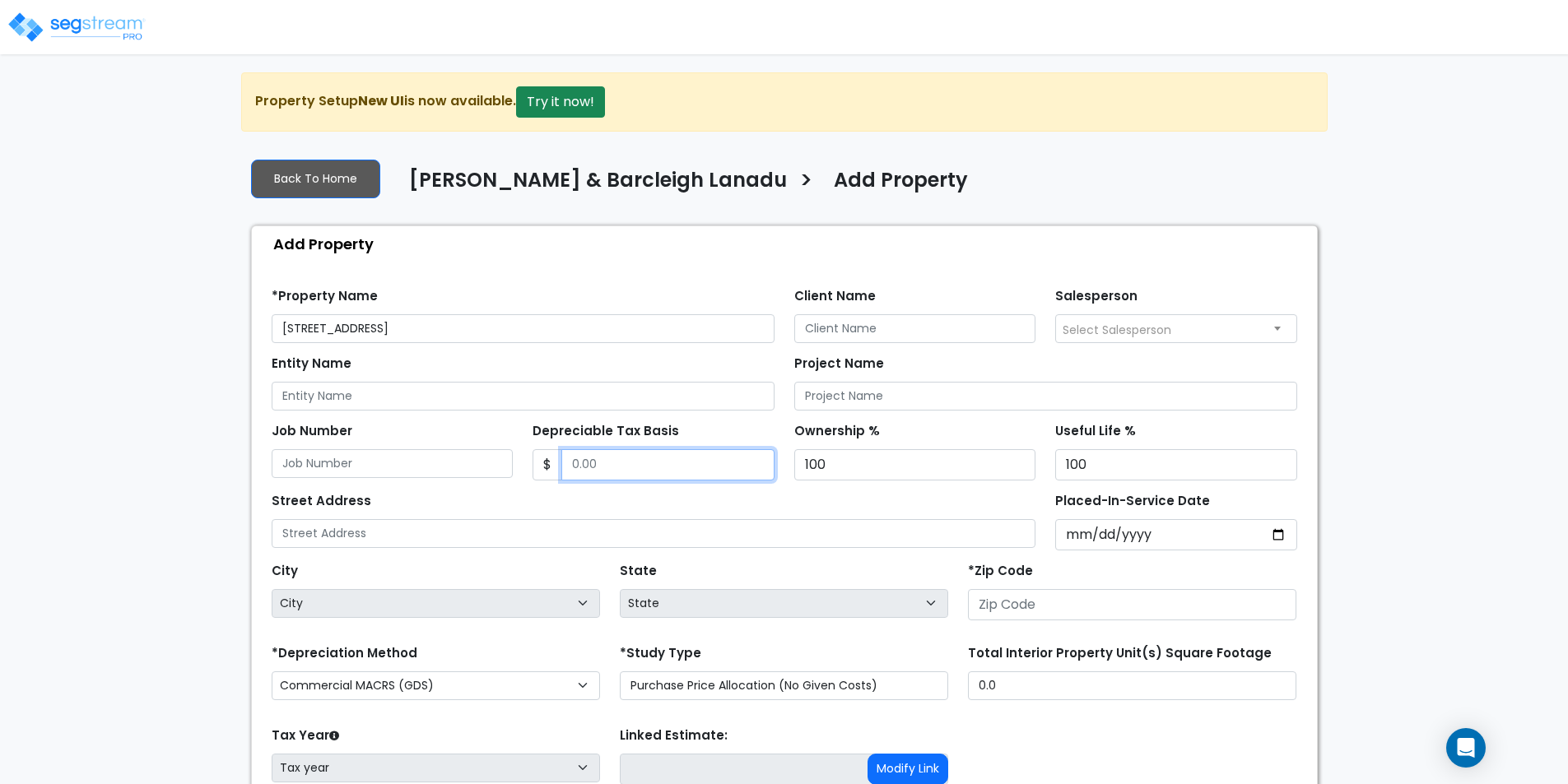
click at [615, 475] on input "Depreciable Tax Basis" at bounding box center [667, 464] width 213 height 31
click at [653, 463] on input "Depreciable Tax Basis" at bounding box center [667, 464] width 213 height 31
click at [703, 476] on input "1,944,882" at bounding box center [667, 464] width 213 height 31
click at [682, 461] on input "1,944,882" at bounding box center [667, 464] width 213 height 31
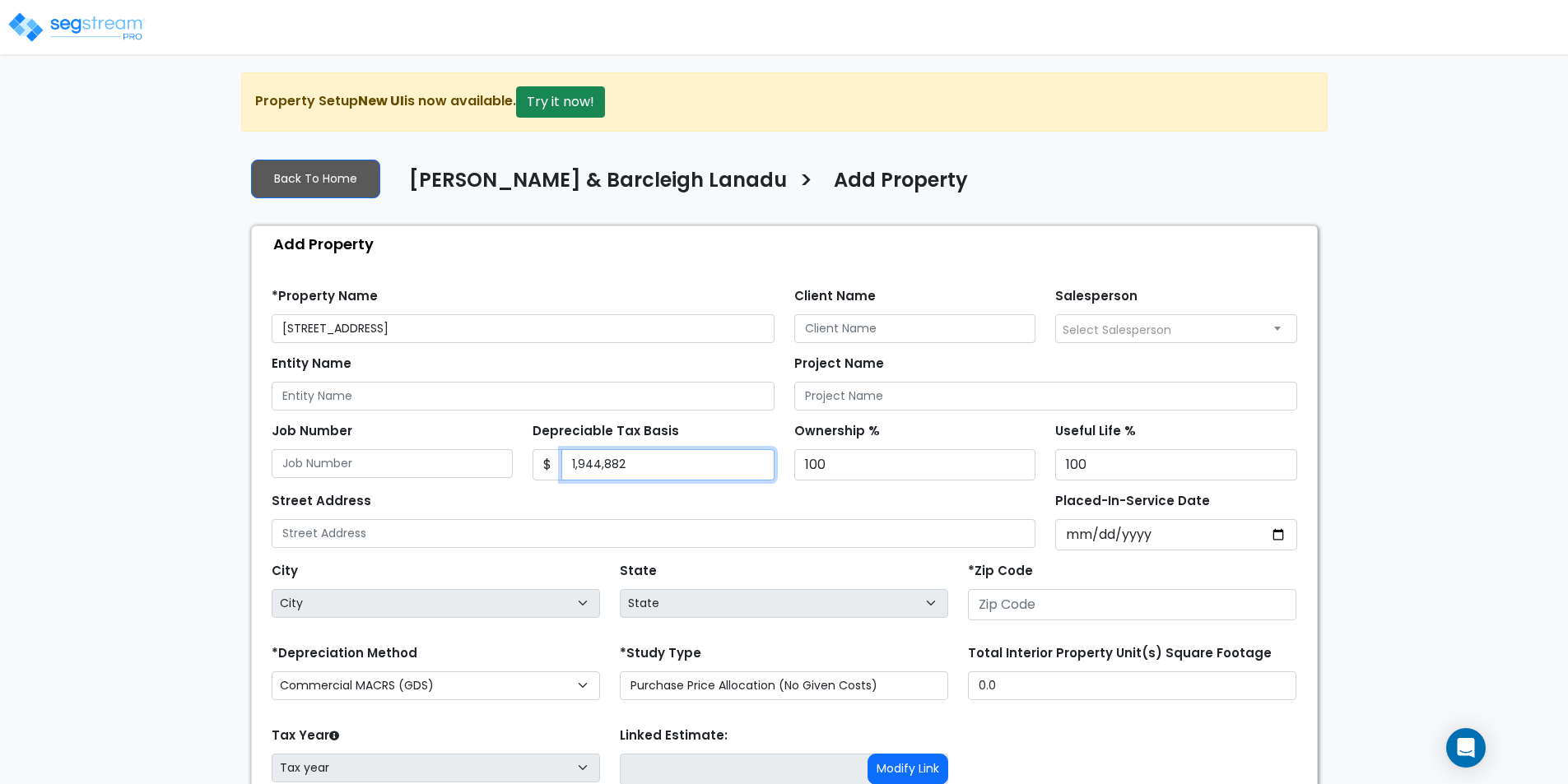
click at [682, 461] on input "1,944,882" at bounding box center [667, 464] width 213 height 31
type input "1,977,584.30"
click at [702, 512] on div "Street Address" at bounding box center [654, 518] width 764 height 59
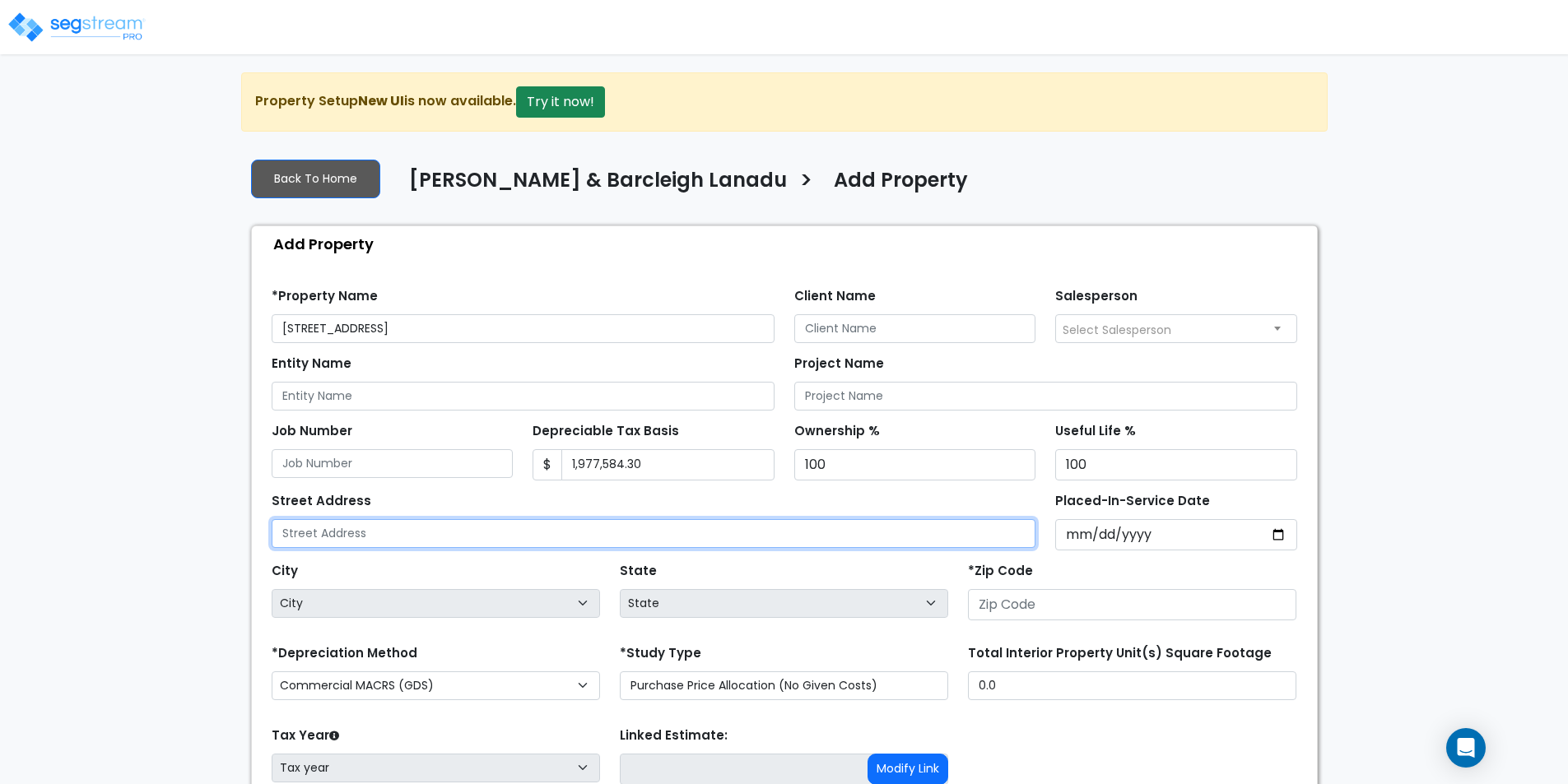
click at [390, 530] on input "text" at bounding box center [654, 533] width 764 height 28
type input "[STREET_ADDRESS]"
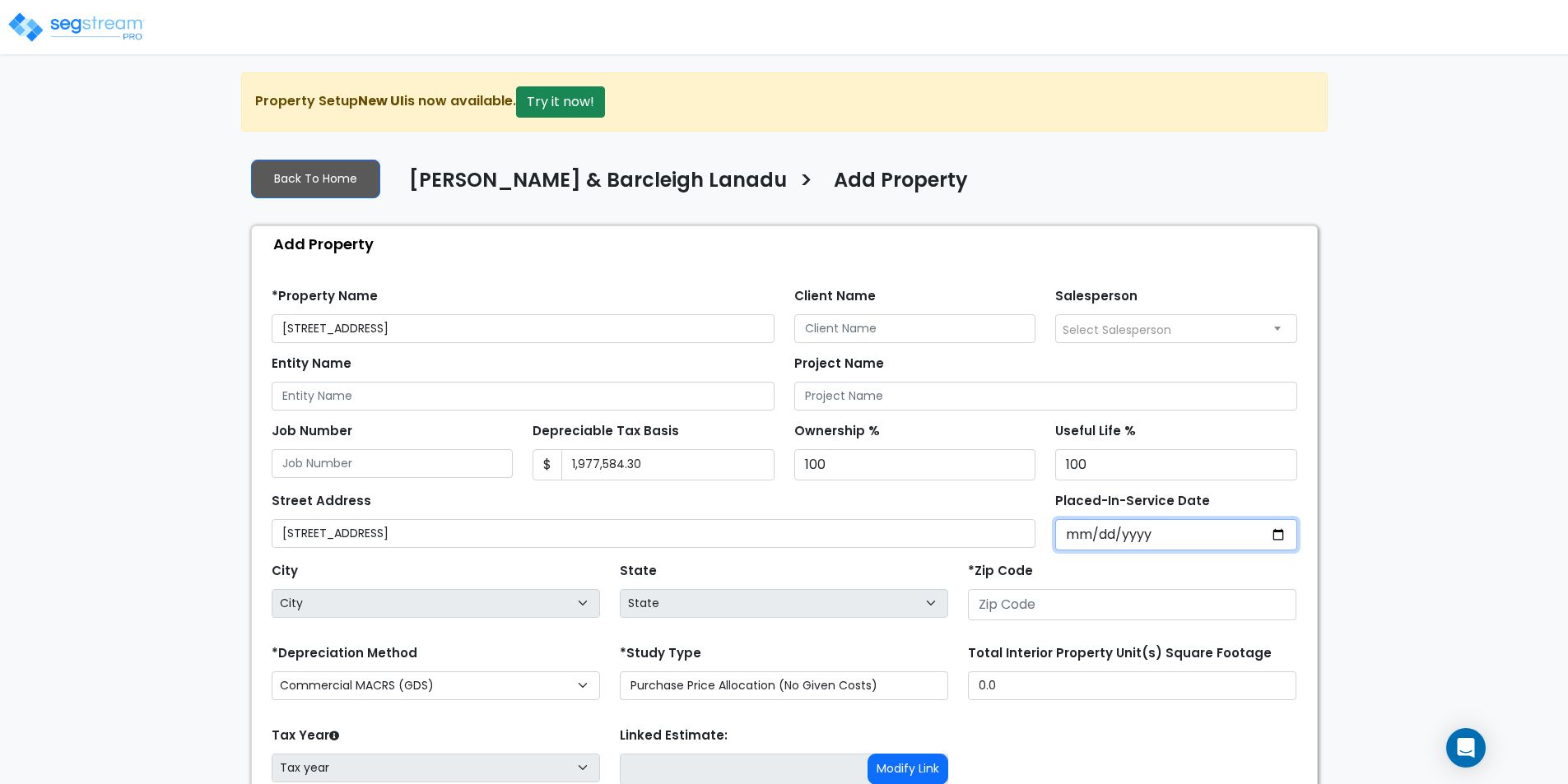
click at [1090, 544] on input "Placed-In-Service Date" at bounding box center [1176, 534] width 242 height 31
type input "2024-12-26"
select select "2024"
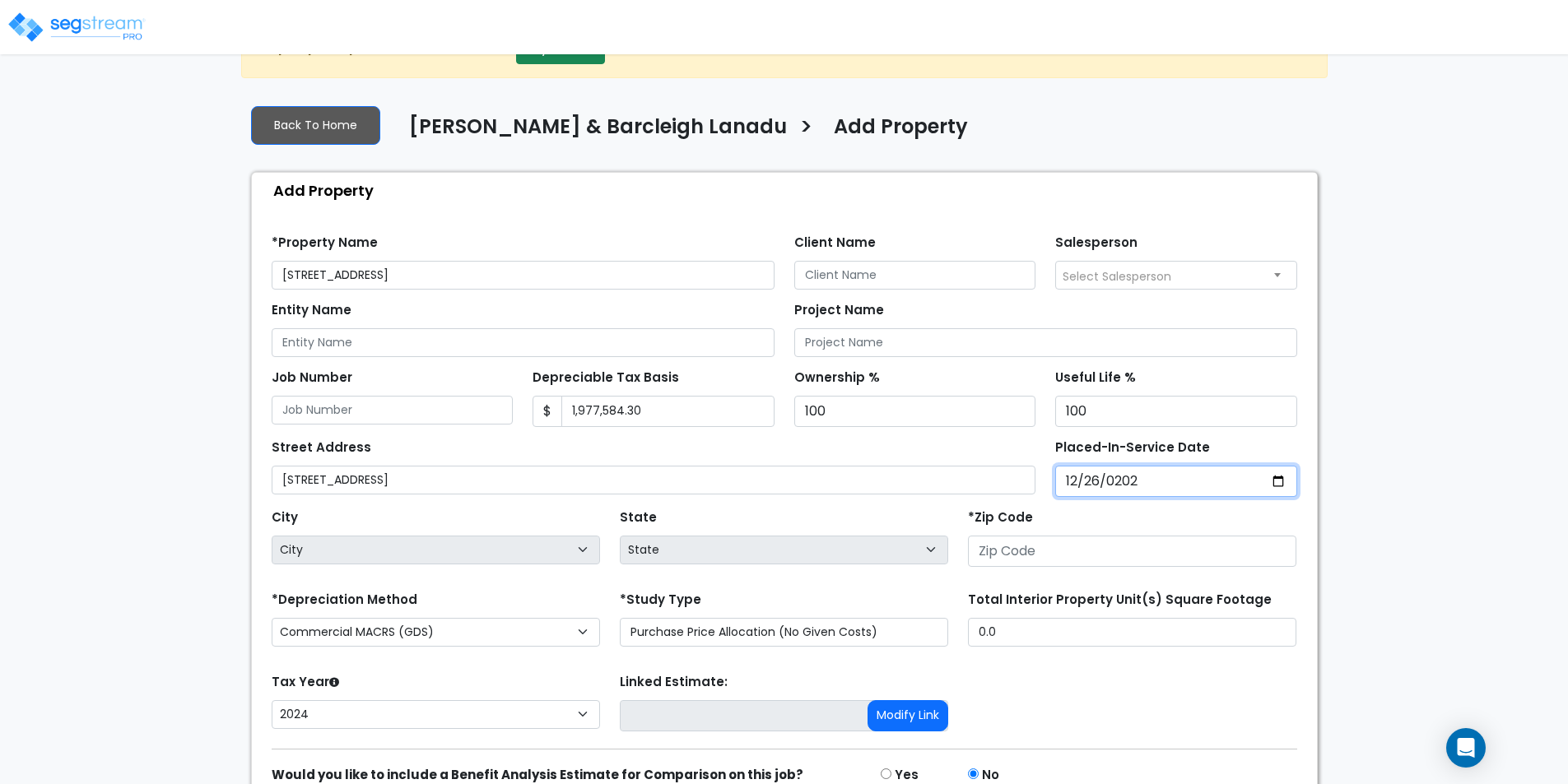
scroll to position [82, 0]
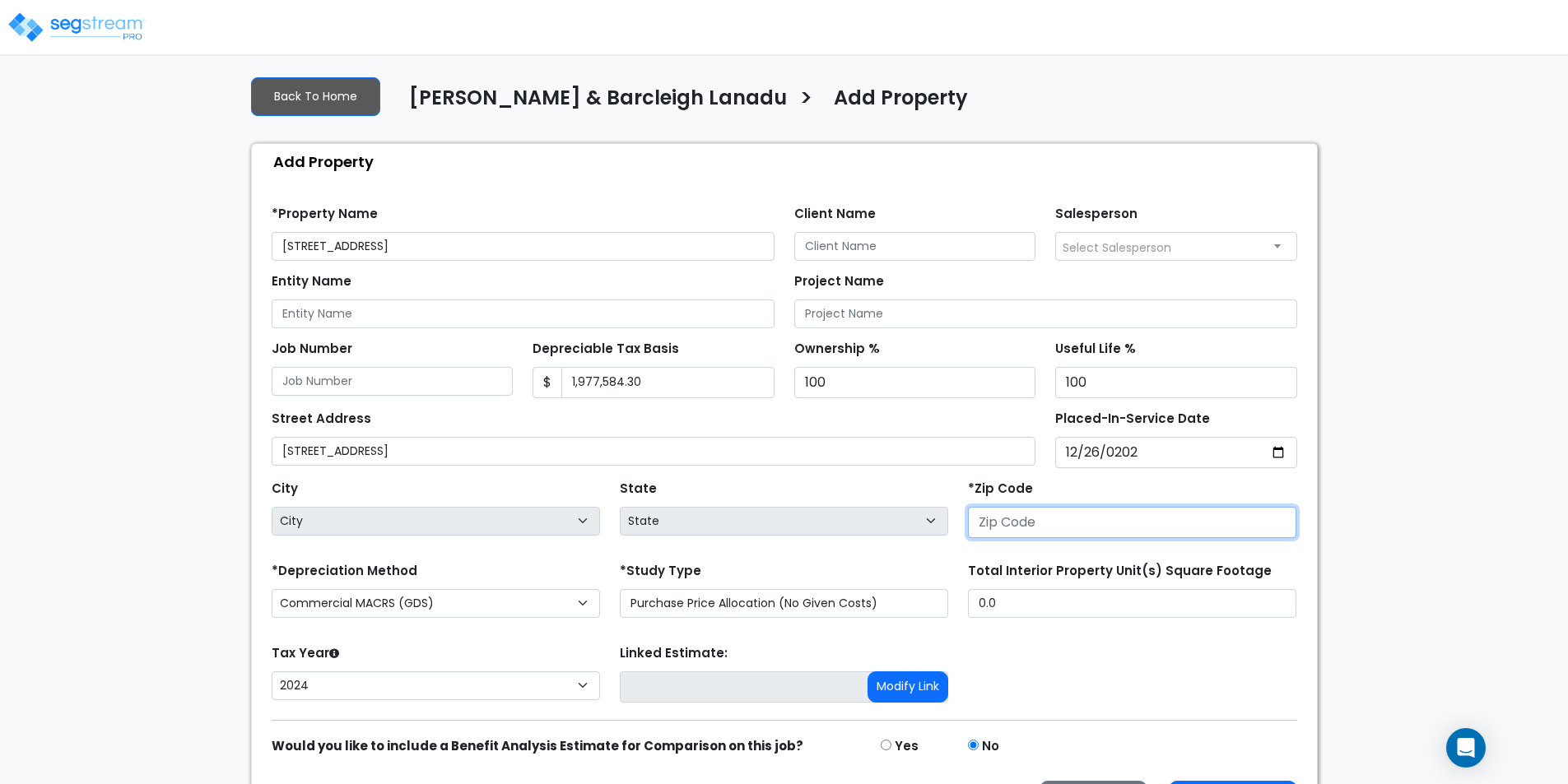
click at [1051, 527] on input "number" at bounding box center [1131, 522] width 329 height 31
click at [1107, 530] on input "number" at bounding box center [1131, 522] width 329 height 31
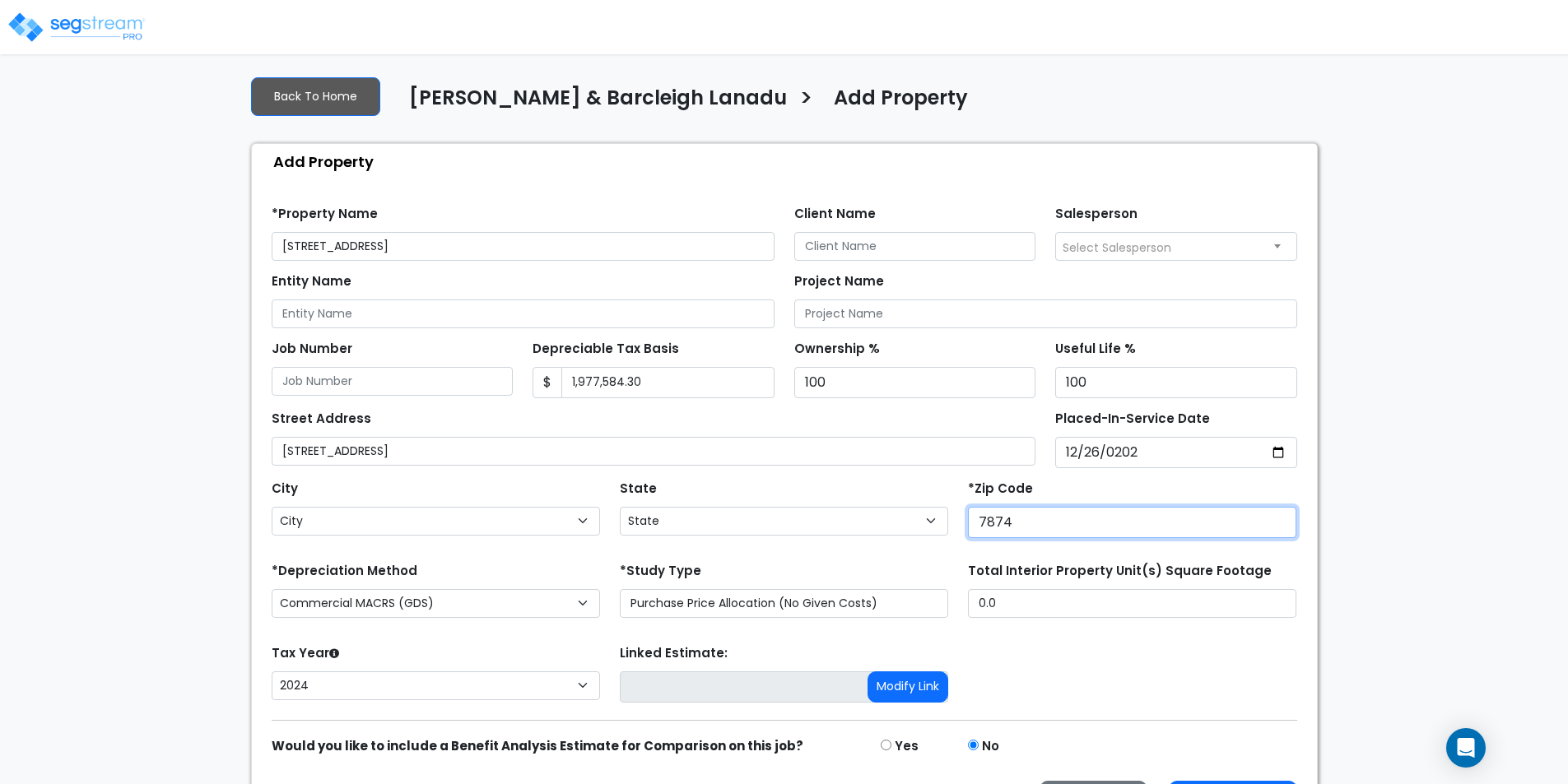
type input "78746"
select select "TX"
type input "78746"
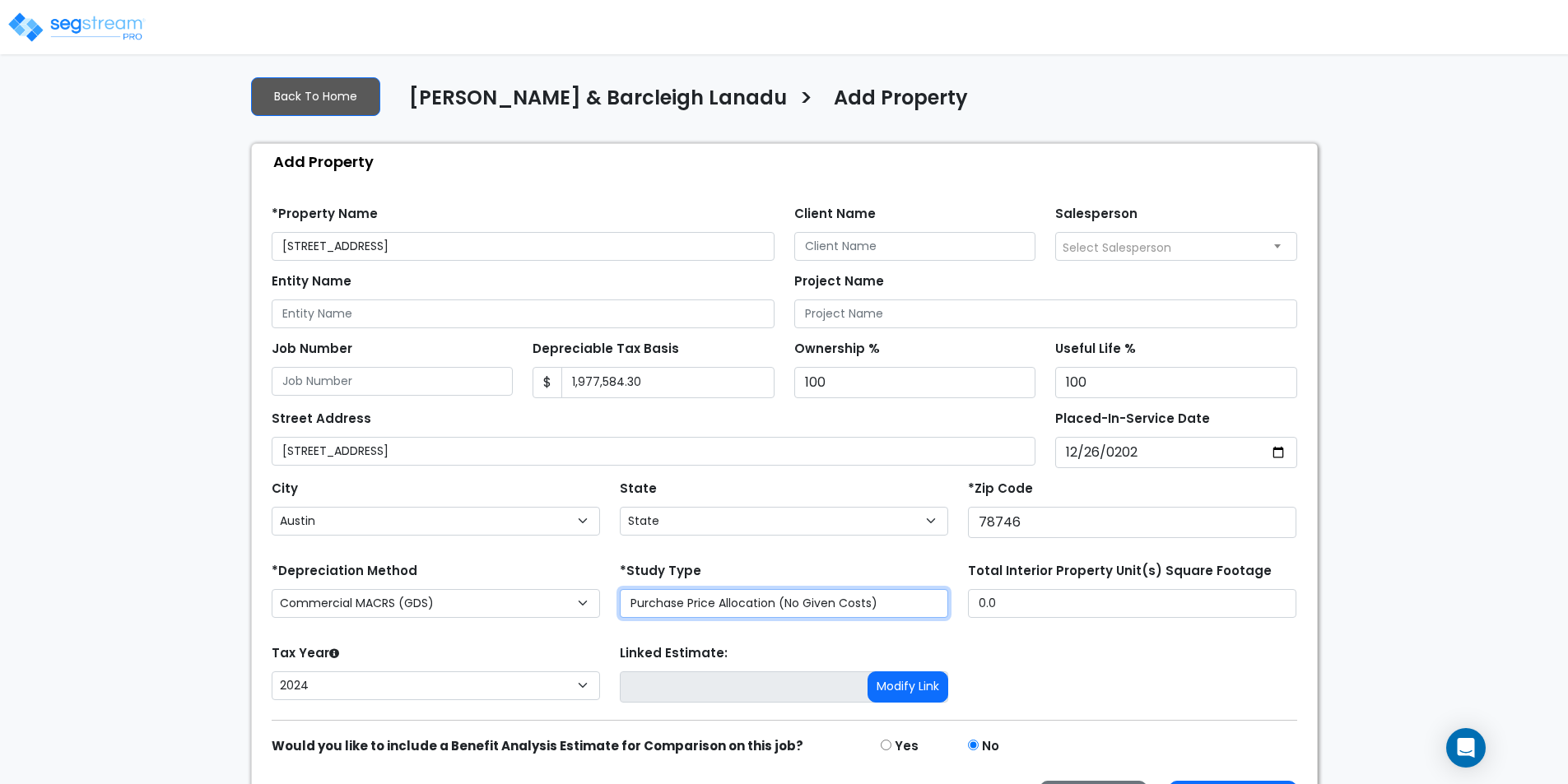
click at [765, 608] on select "Purchase Price Allocation (No Given Costs) New Construction / Reno / TI's (Give…" at bounding box center [784, 603] width 329 height 28
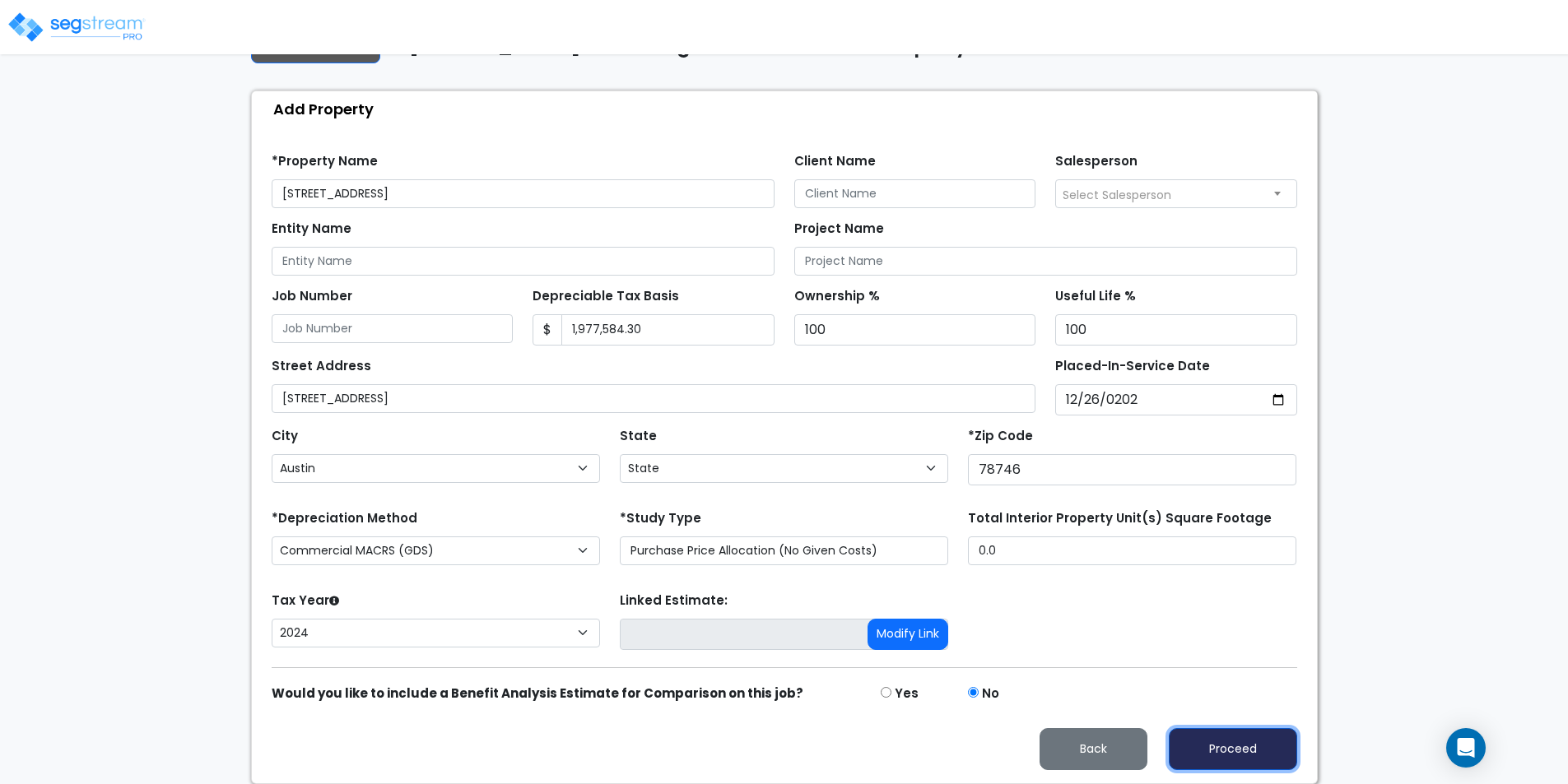
click at [1234, 736] on button "Proceed" at bounding box center [1233, 749] width 129 height 42
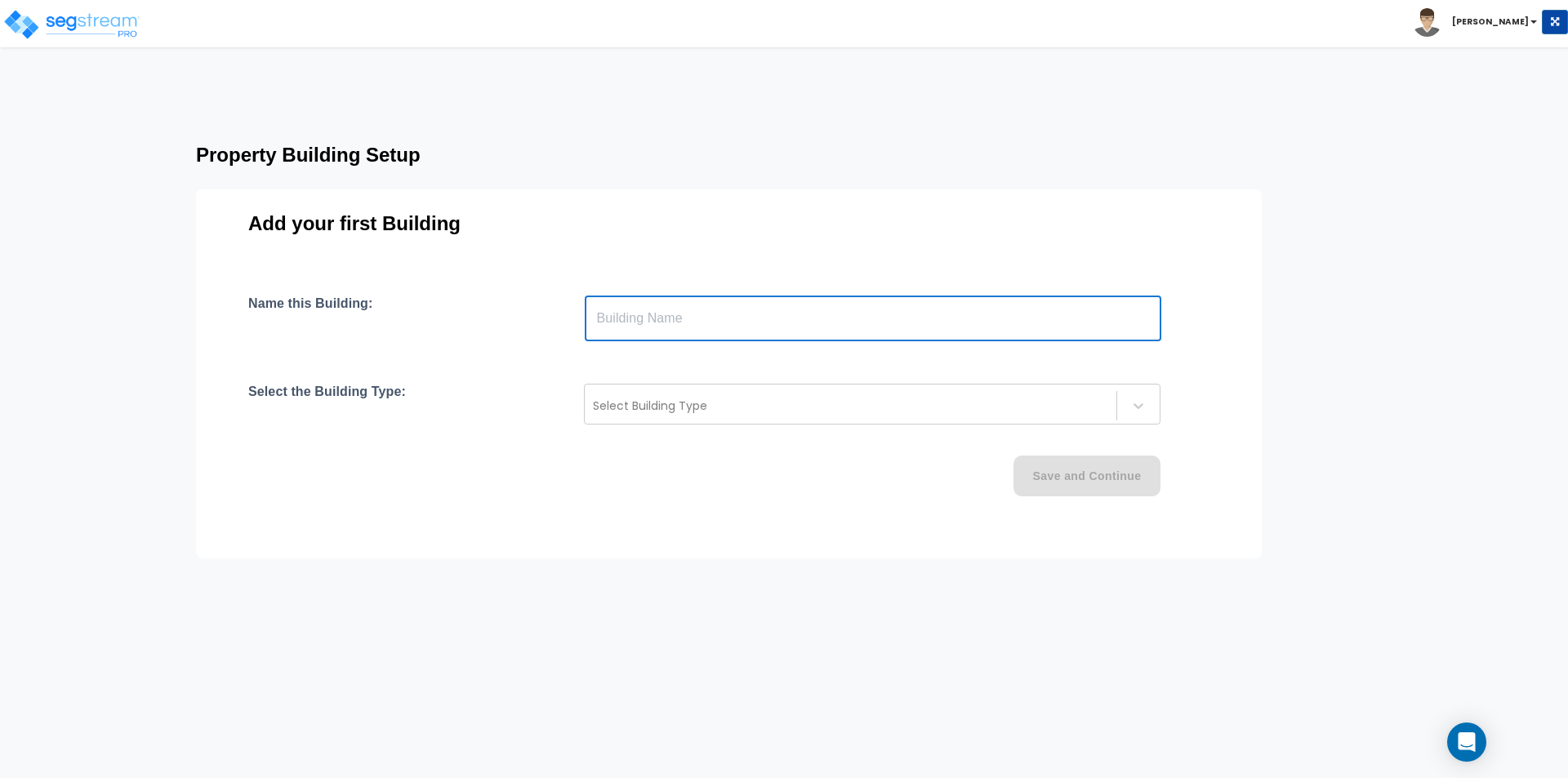
click at [655, 324] on input "text" at bounding box center [873, 318] width 577 height 46
type input "House"
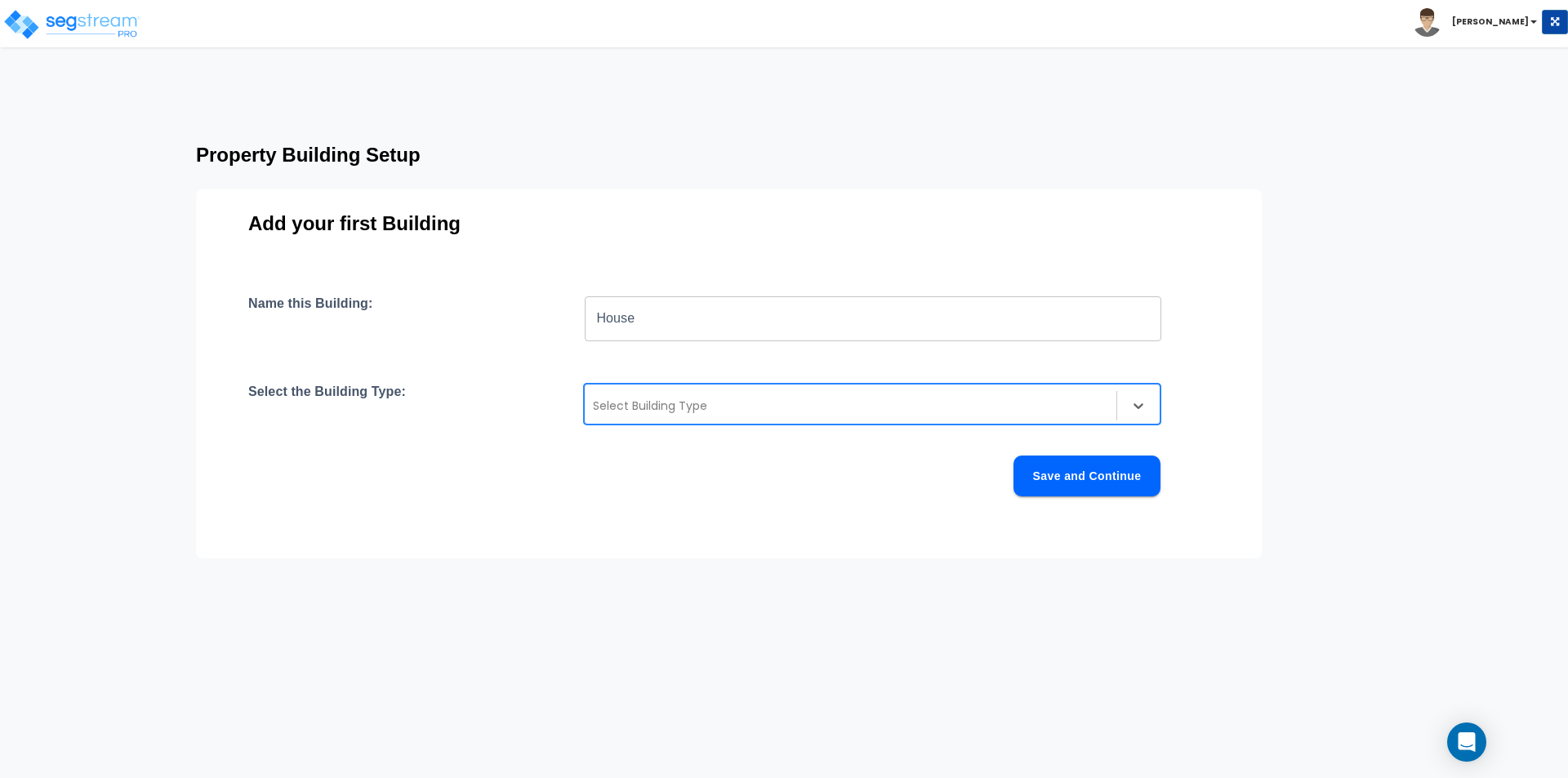
click at [713, 405] on div at bounding box center [850, 406] width 515 height 20
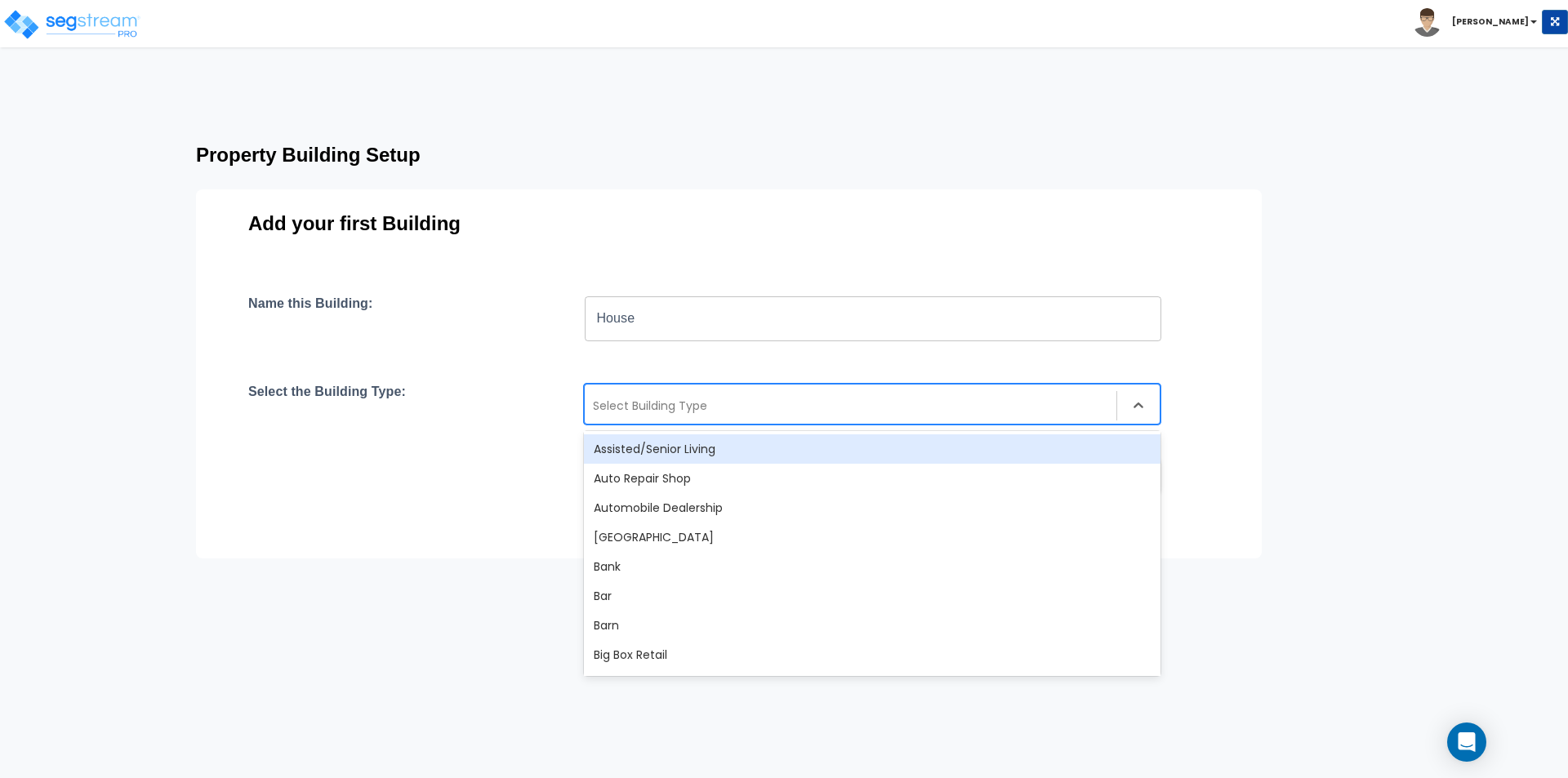
scroll to position [1437, 0]
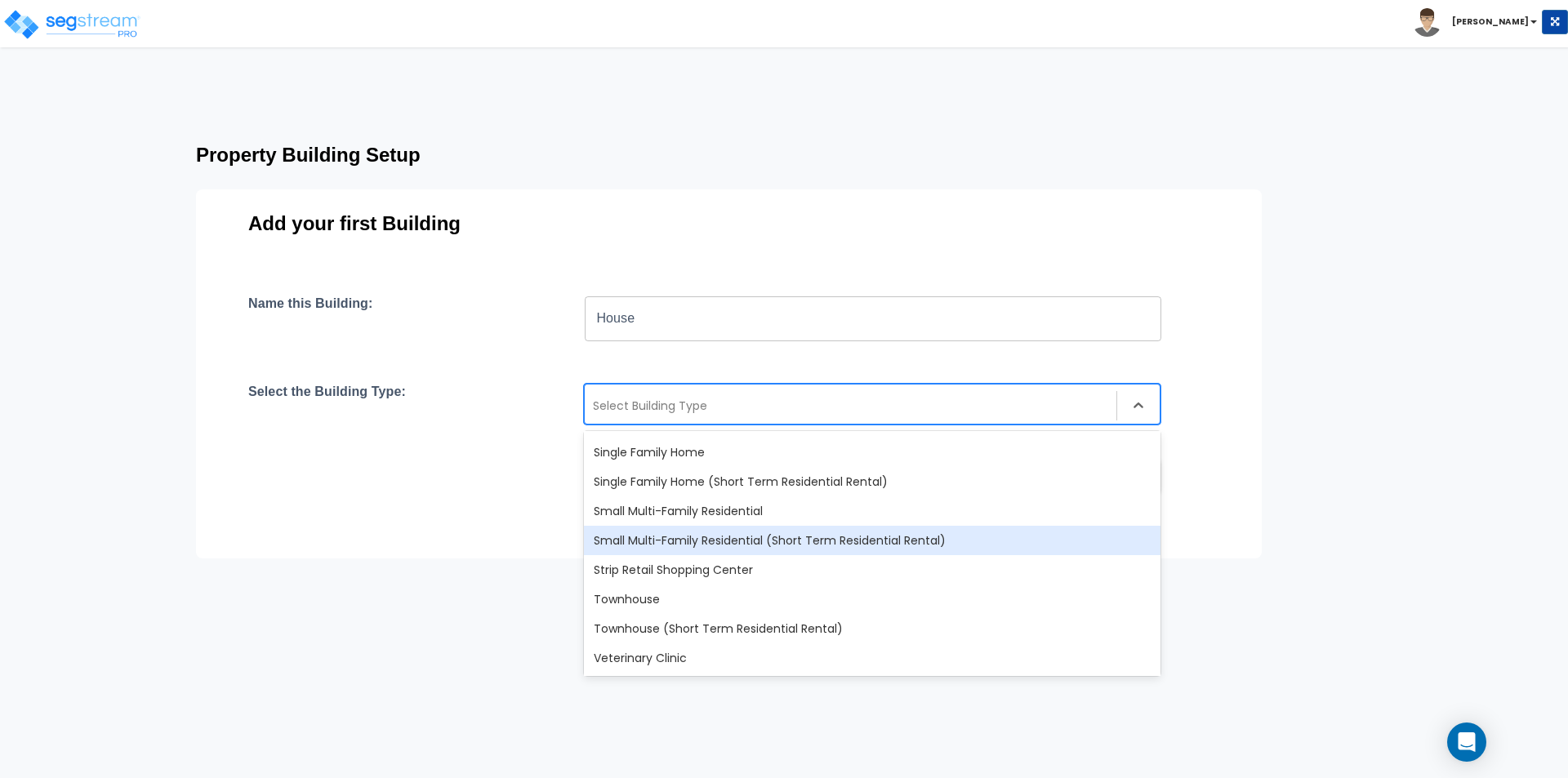
click at [752, 549] on div "Small Multi-Family Residential (Short Term Residential Rental)" at bounding box center [872, 540] width 577 height 29
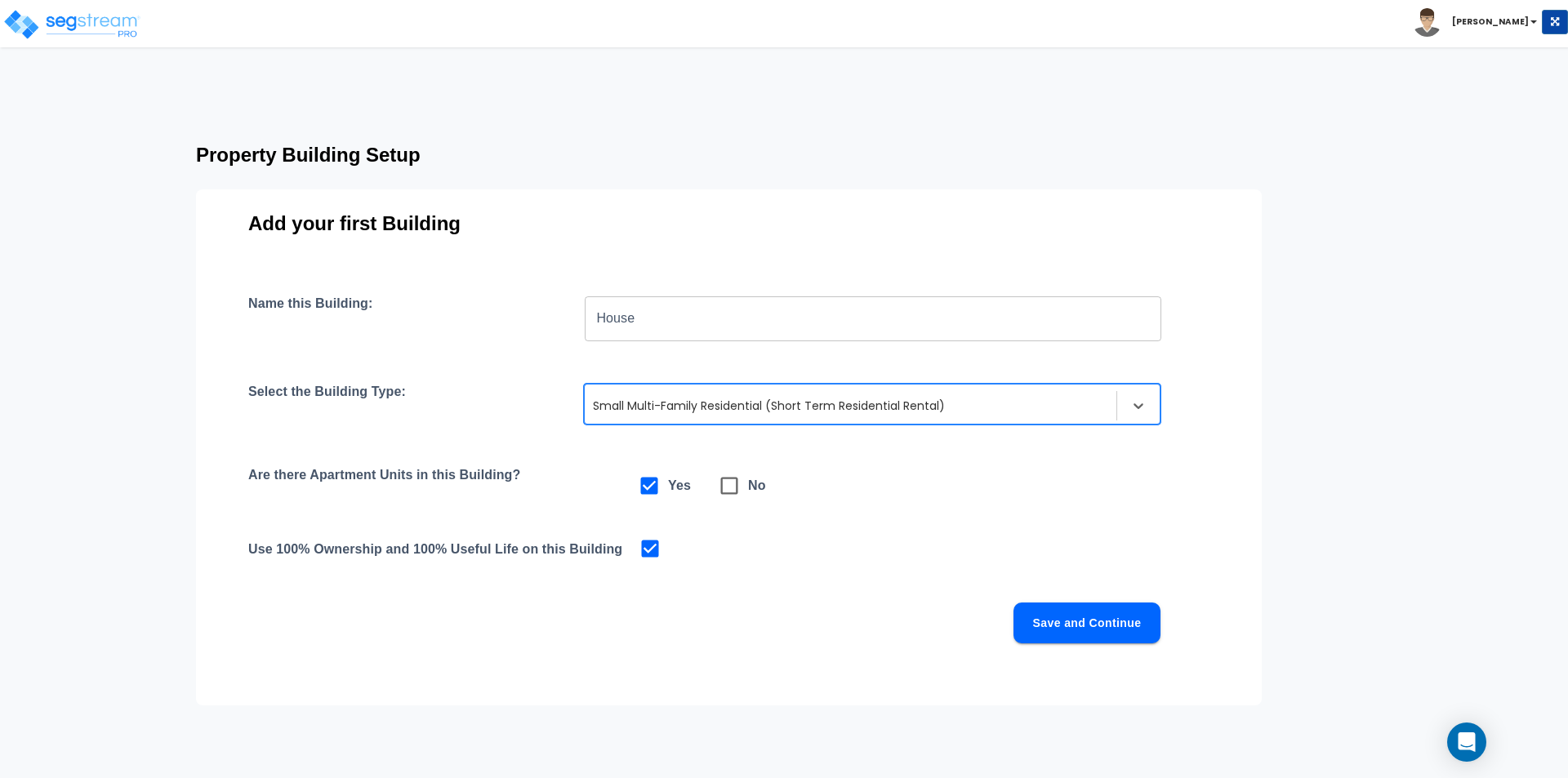
click at [744, 542] on div "Use 100% Ownership and 100% Useful Life on this Building" at bounding box center [728, 549] width 961 height 23
click at [1112, 628] on button "Save and Continue" at bounding box center [1086, 622] width 147 height 41
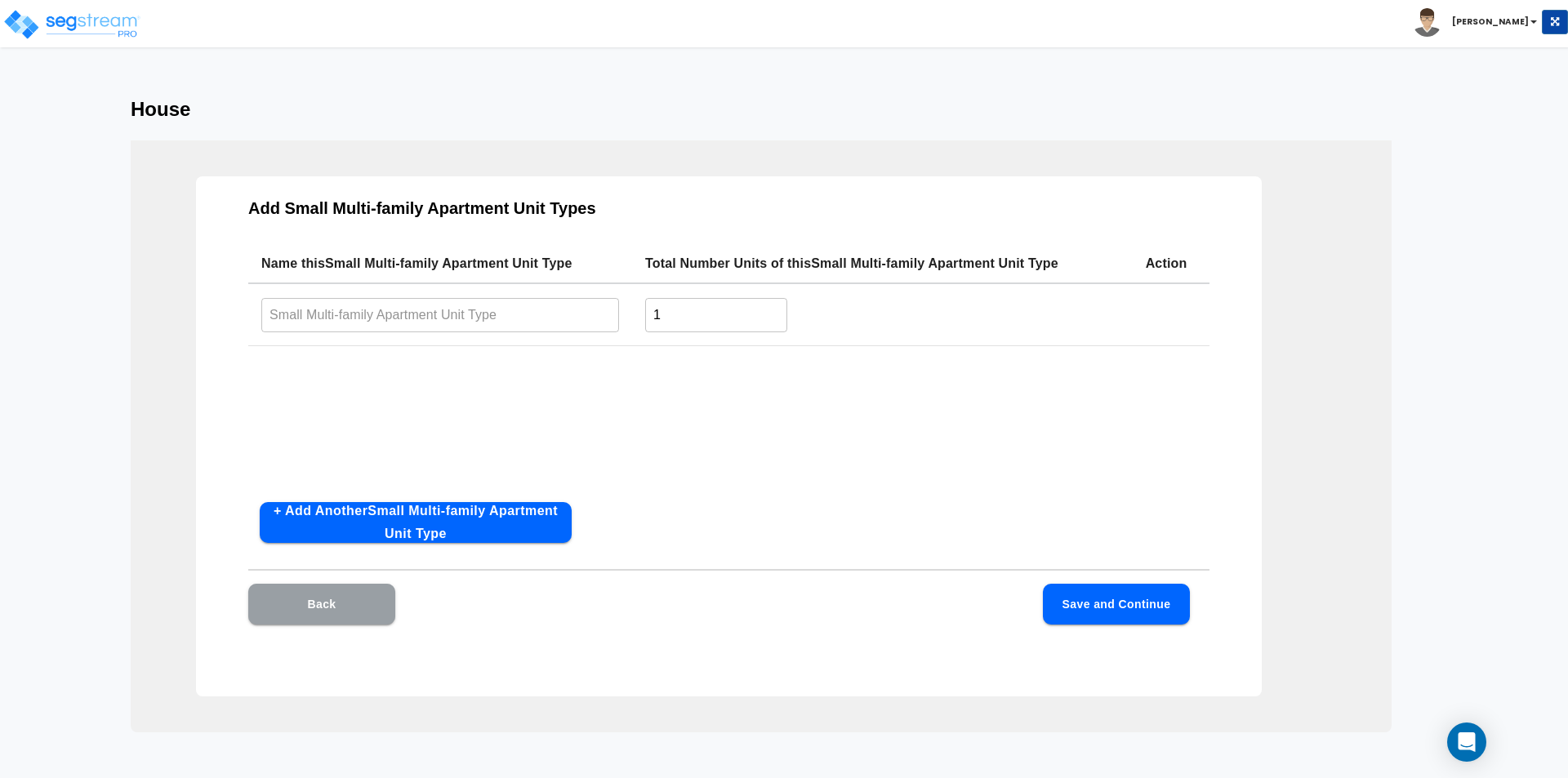
click at [330, 603] on button "Back" at bounding box center [321, 604] width 147 height 41
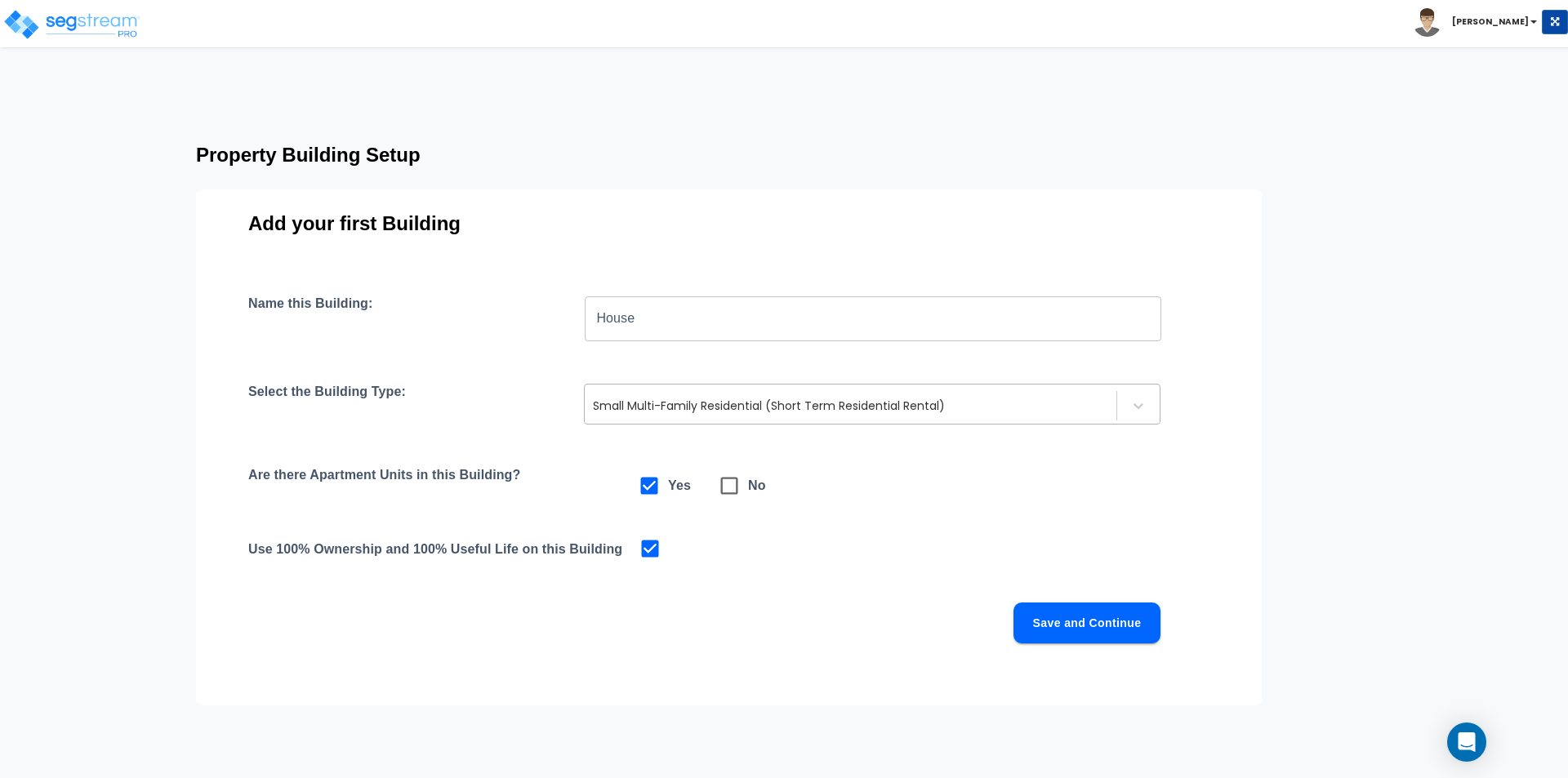
click at [732, 409] on div at bounding box center [850, 406] width 515 height 20
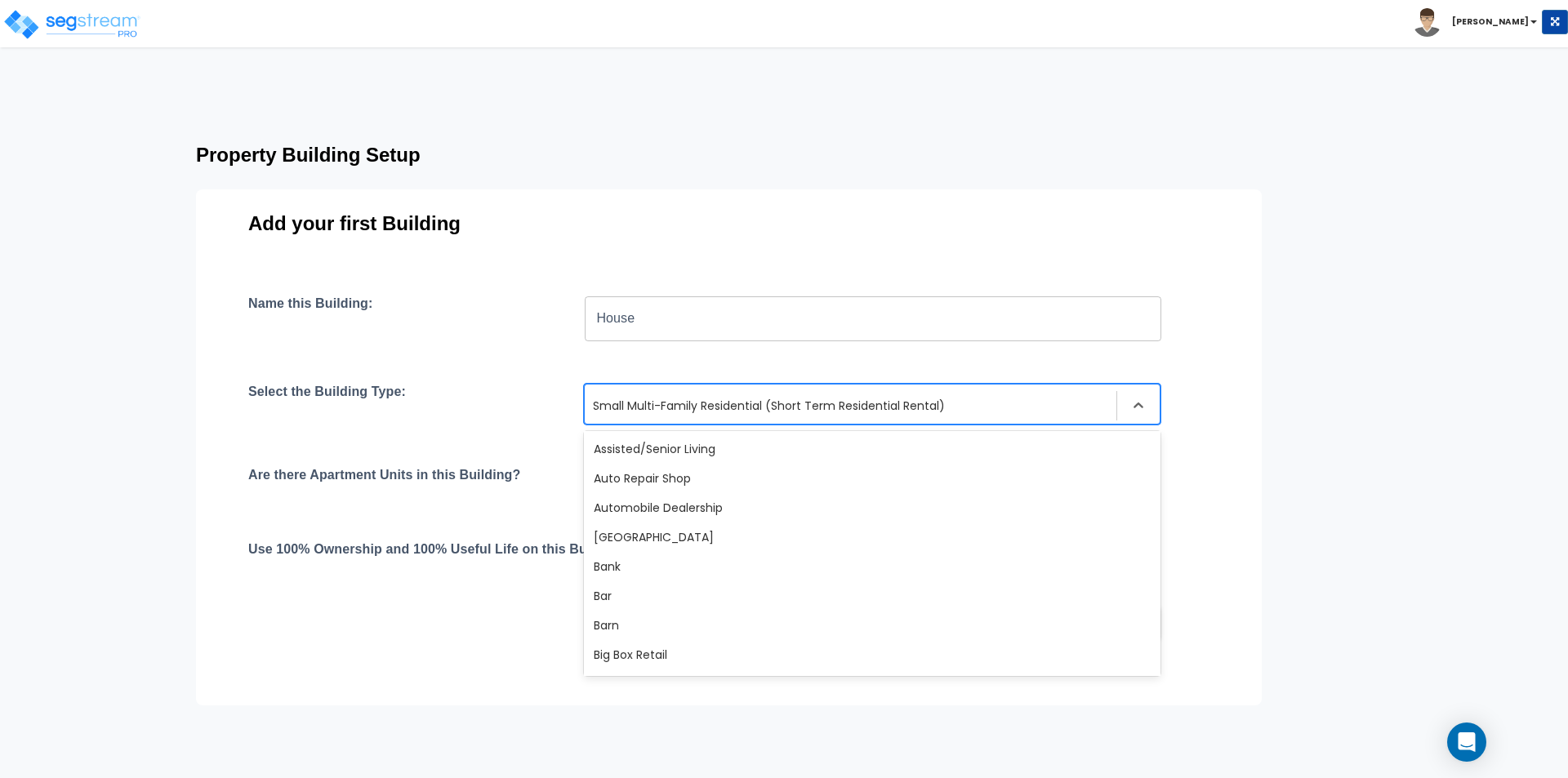
scroll to position [1325, 0]
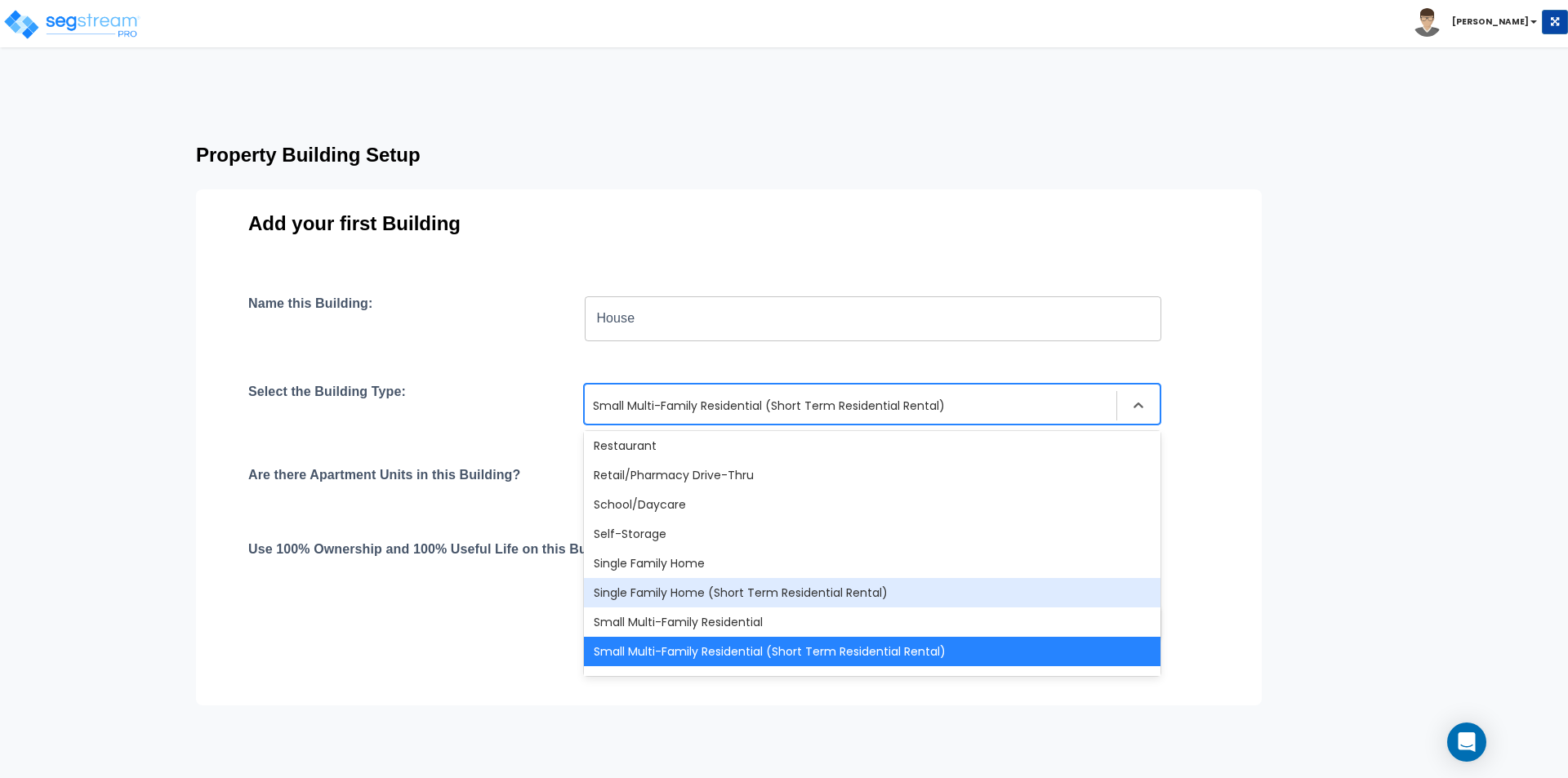
click at [677, 592] on div "Single Family Home (Short Term Residential Rental)" at bounding box center [872, 592] width 577 height 29
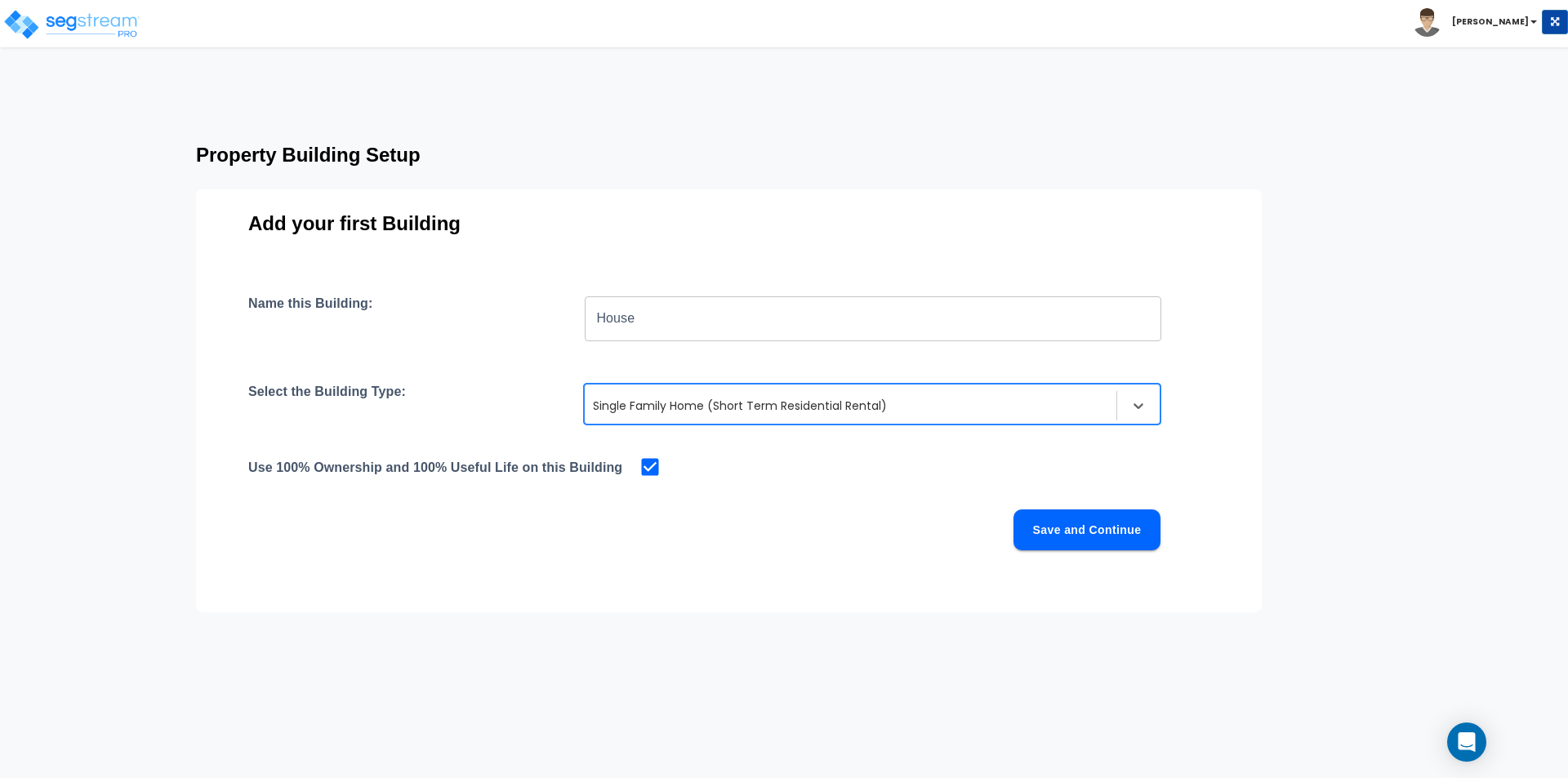
click at [582, 587] on div "Name this Building: House ​ Select the Building Type: option Single Family Home…" at bounding box center [728, 442] width 961 height 294
click at [1084, 530] on button "Save and Continue" at bounding box center [1086, 529] width 147 height 41
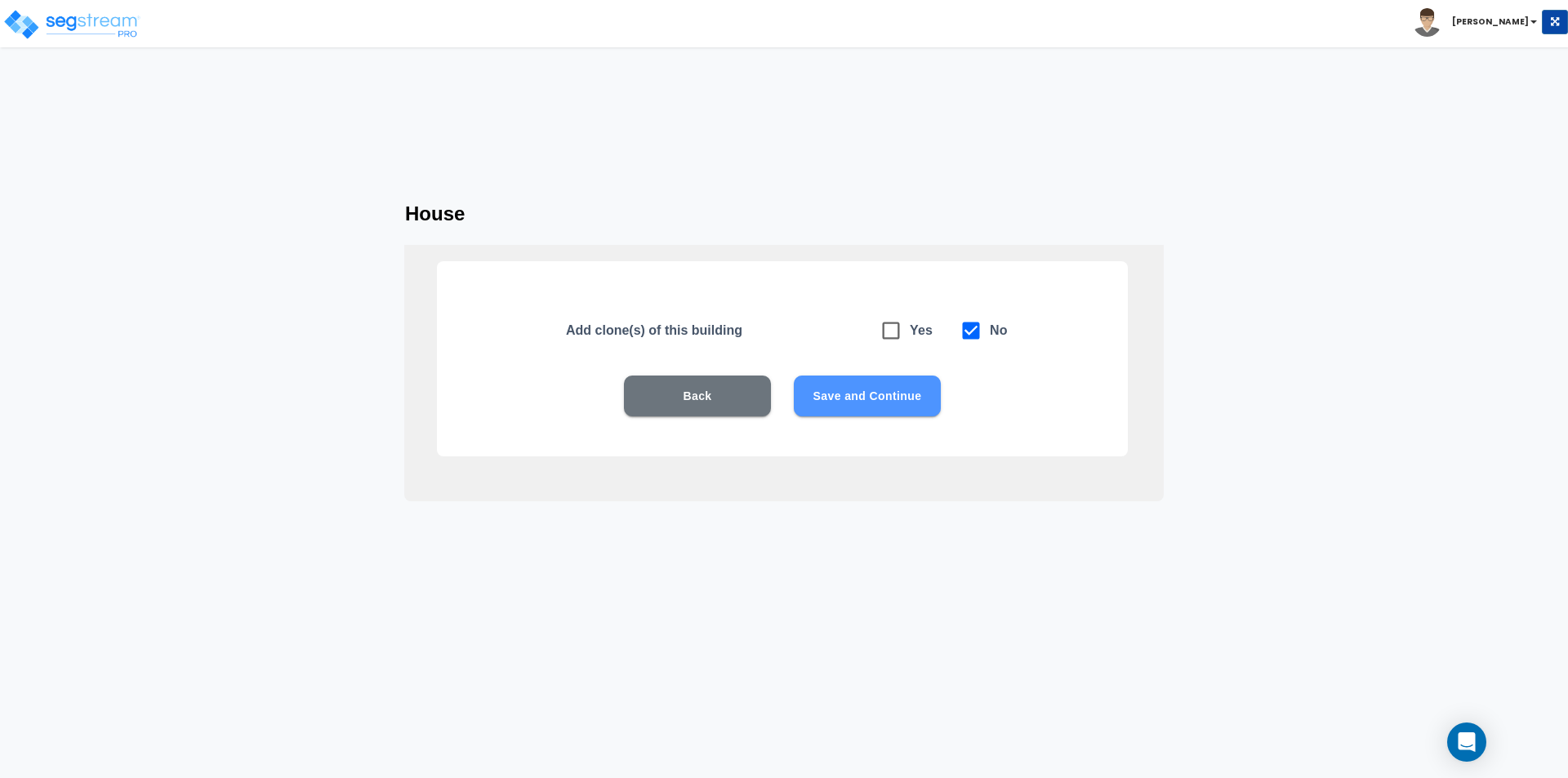
click at [869, 395] on button "Save and Continue" at bounding box center [867, 396] width 147 height 41
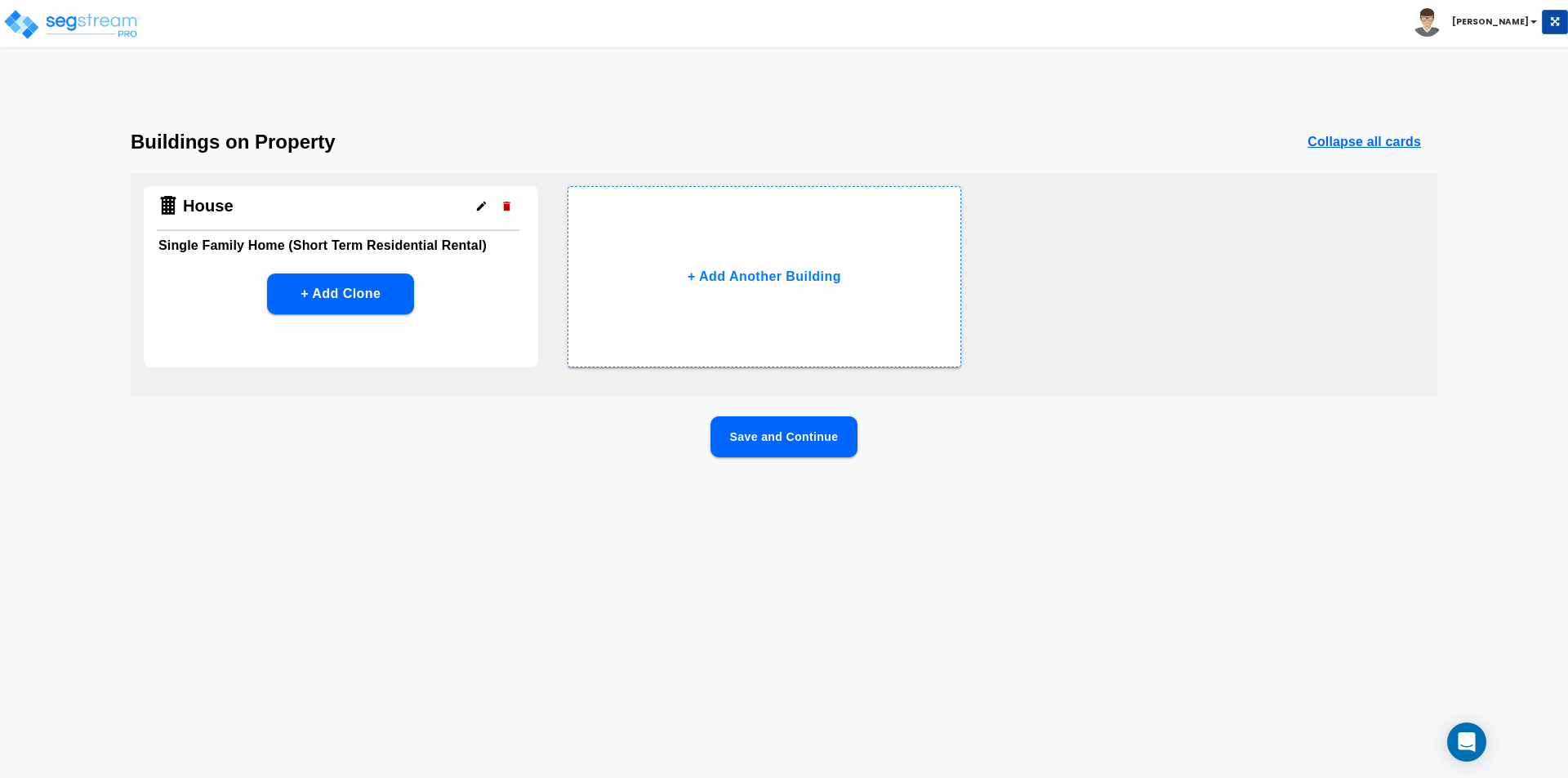
click at [812, 446] on button "Save and Continue" at bounding box center [783, 436] width 147 height 41
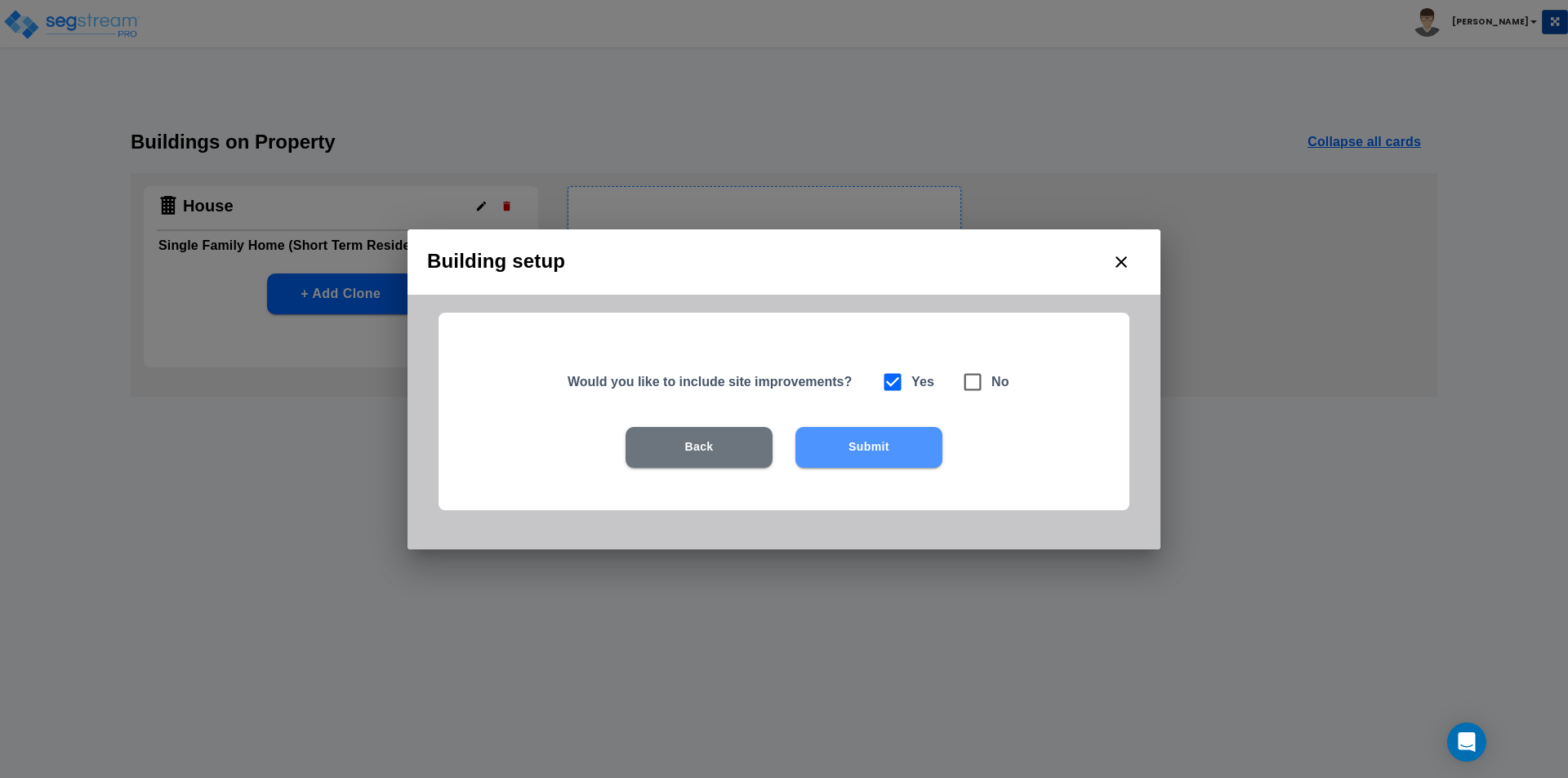
click at [861, 445] on button "Submit" at bounding box center [869, 447] width 147 height 41
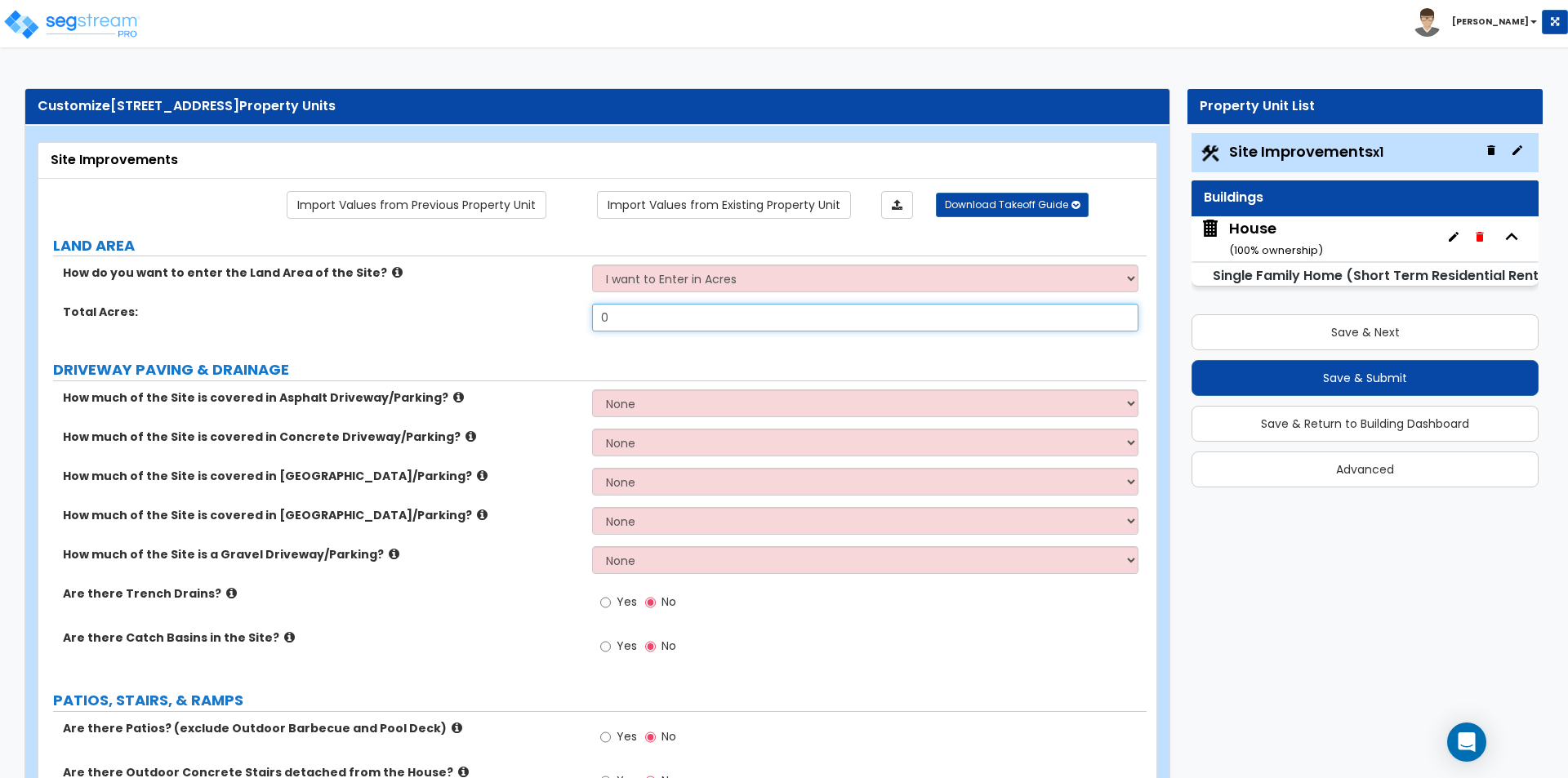
click at [631, 330] on input "0" at bounding box center [864, 317] width 545 height 27
type input "1.03"
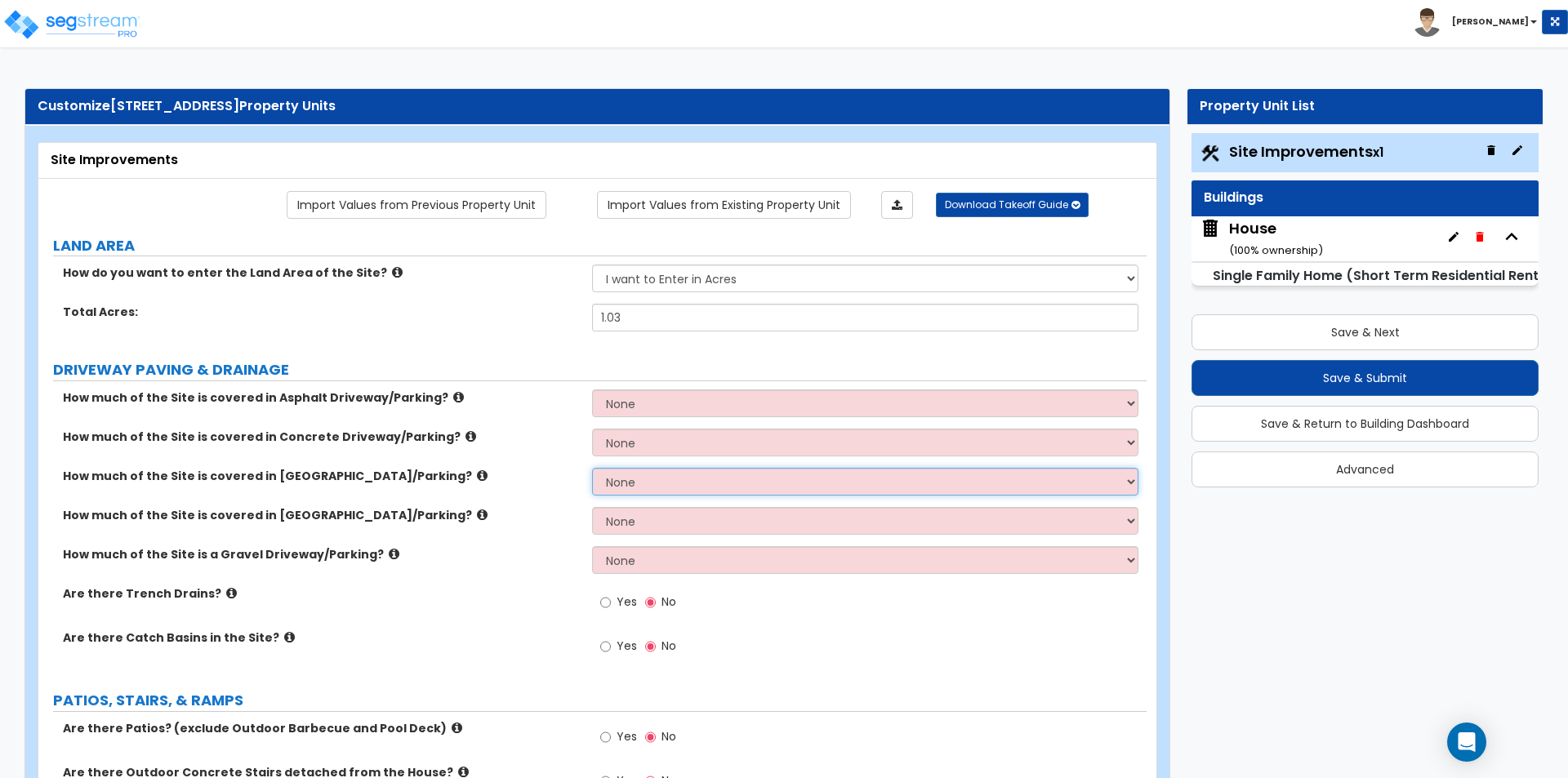
click at [749, 486] on select "None I want to Enter an Approximate Percentage I want to Enter the Square Foota…" at bounding box center [864, 481] width 545 height 27
select select "2"
click at [592, 468] on select "None I want to Enter an Approximate Percentage I want to Enter the Square Foota…" at bounding box center [864, 481] width 545 height 27
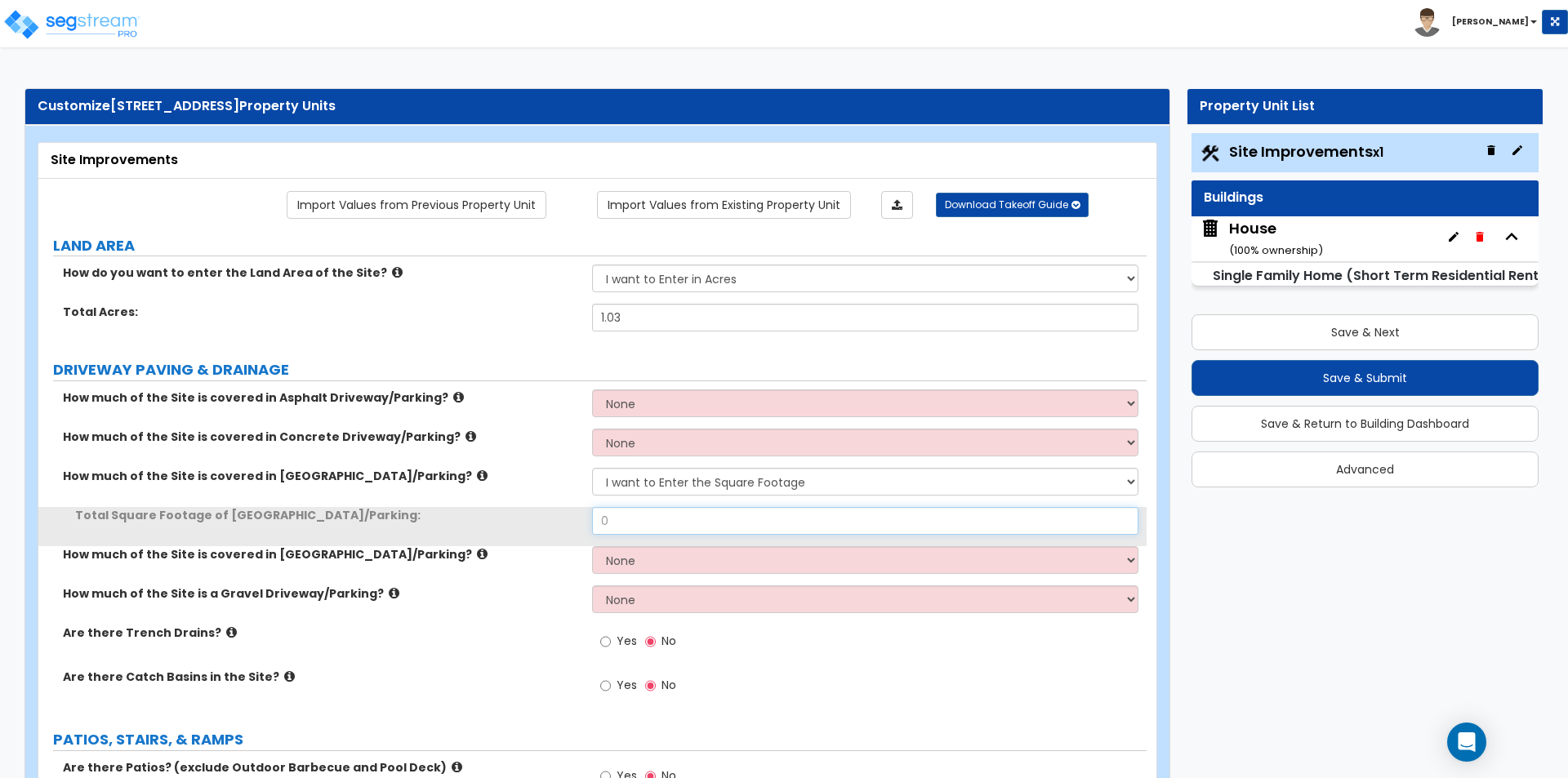
click at [636, 525] on input "0" at bounding box center [864, 520] width 545 height 27
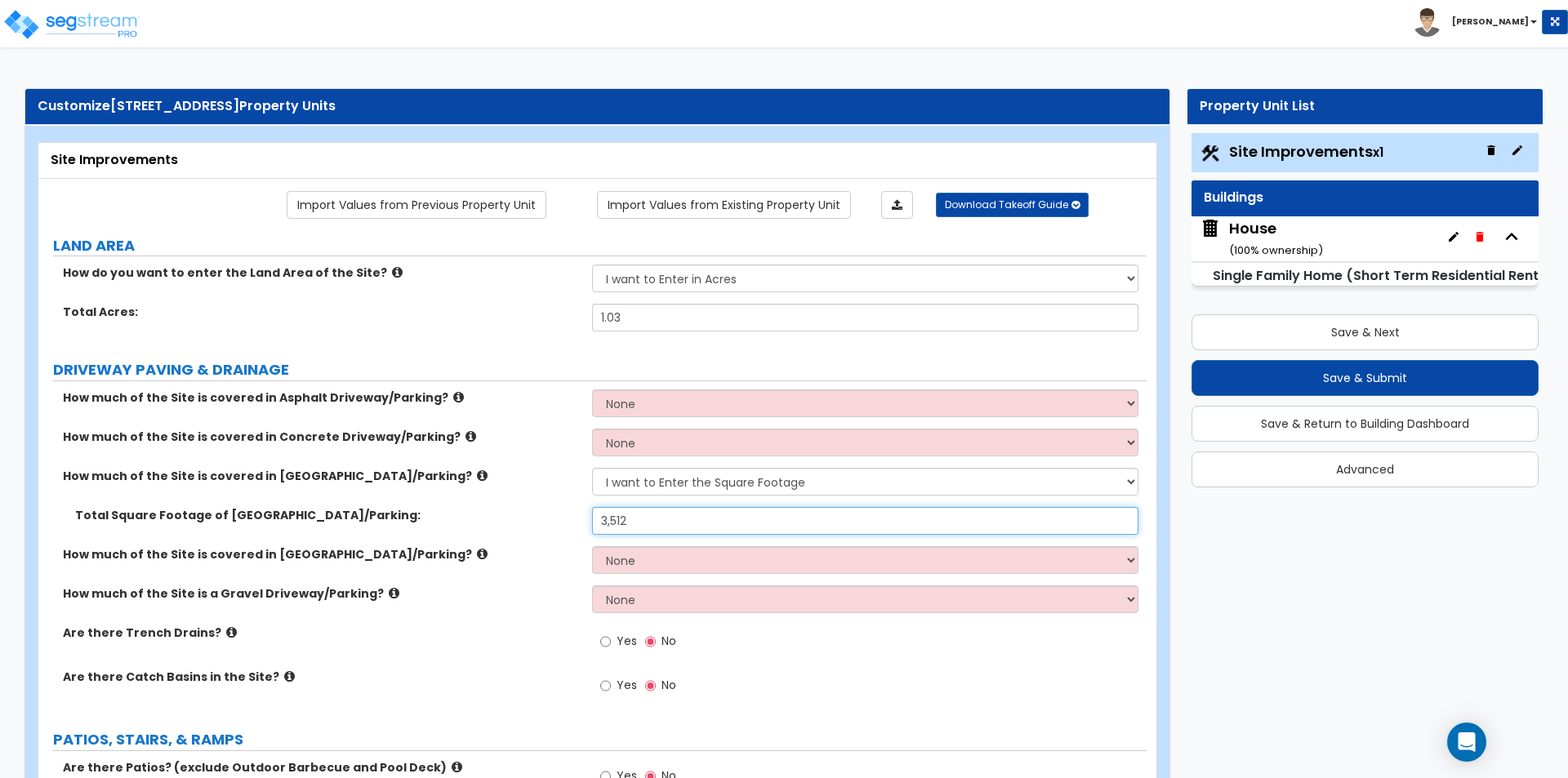
type input "3,512"
click at [528, 516] on label "Total Square Footage of Brick Driveway/Parking:" at bounding box center [328, 515] width 504 height 17
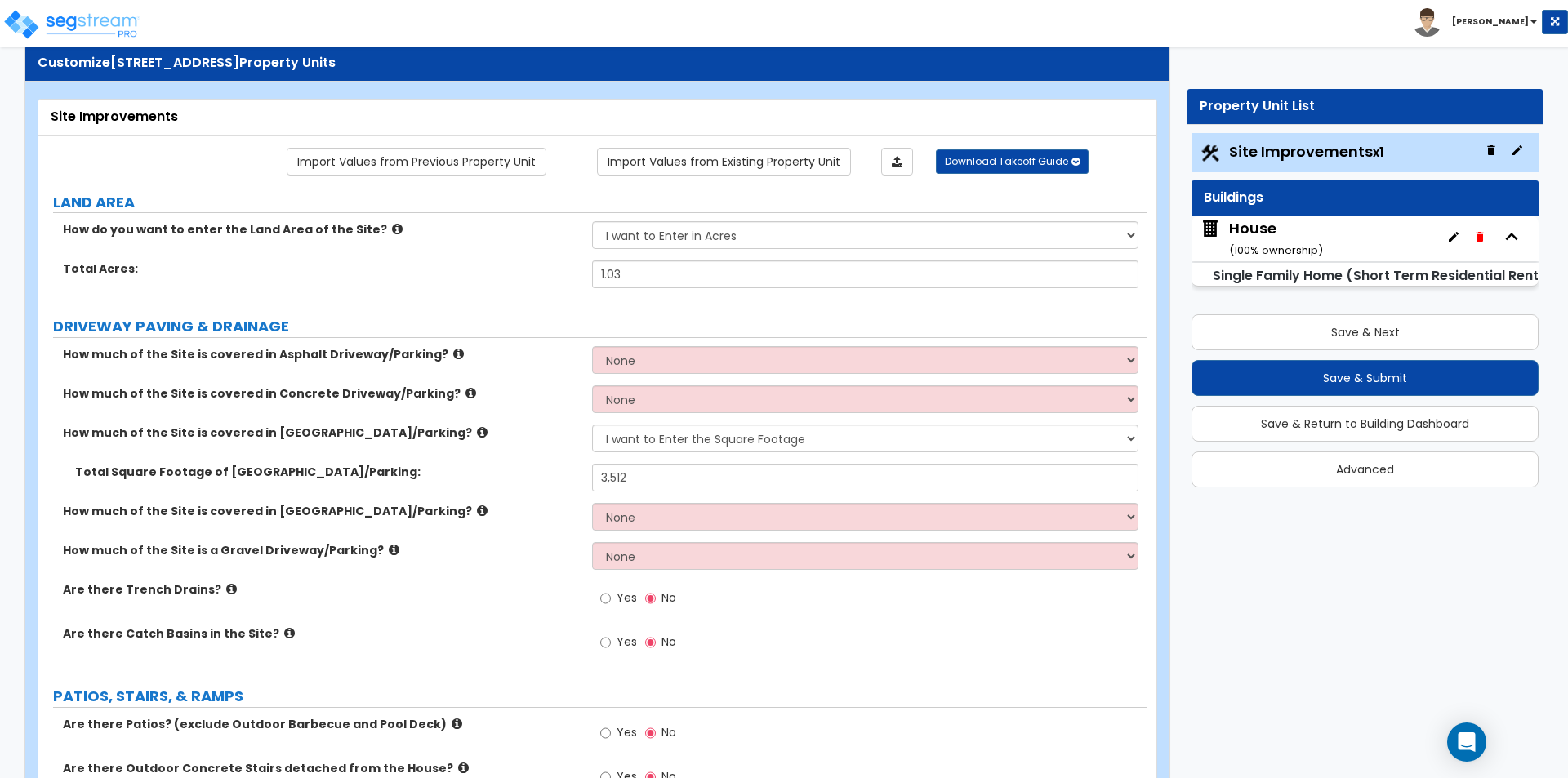
scroll to position [81, 0]
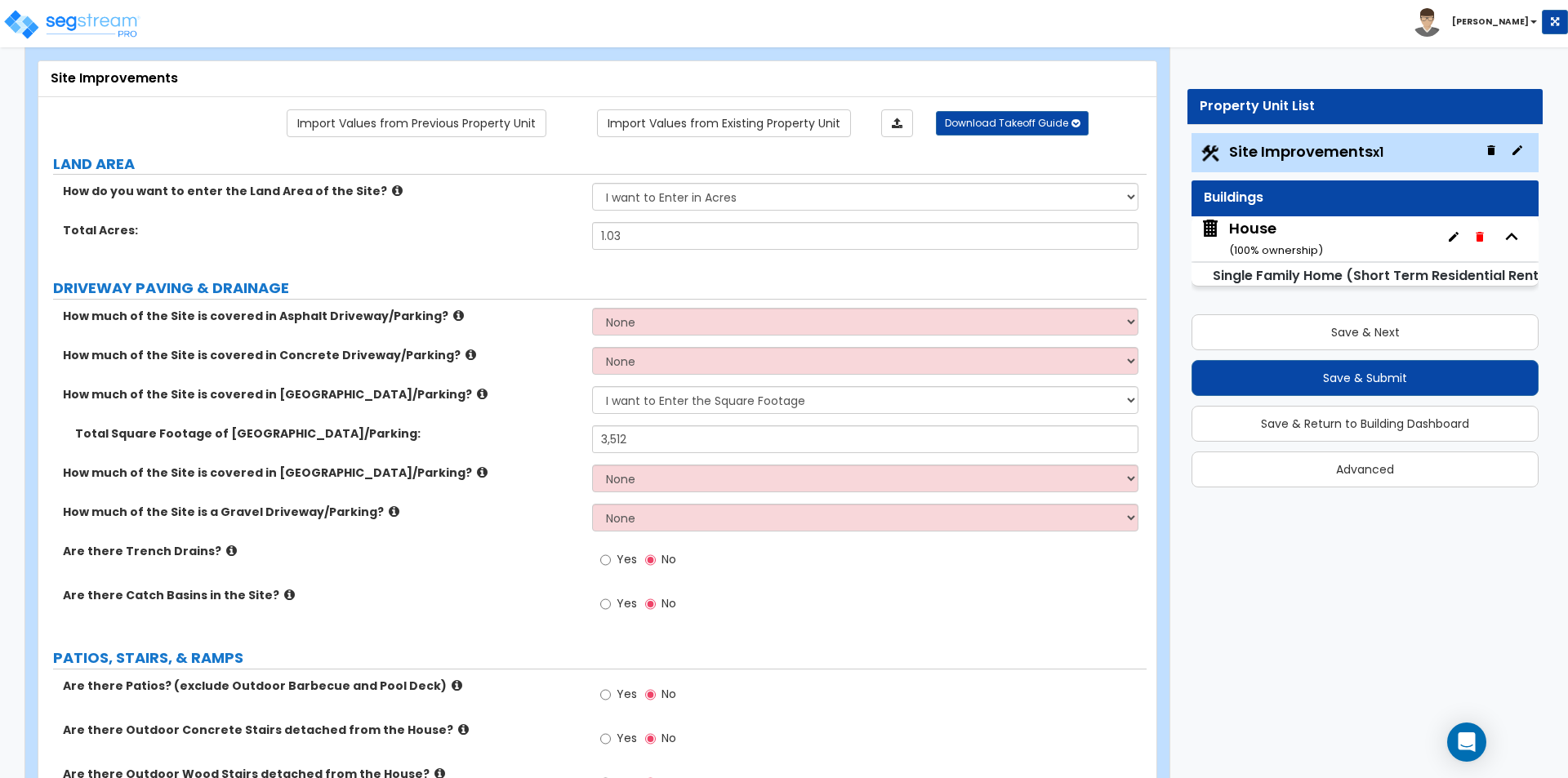
click at [612, 562] on label "Yes" at bounding box center [618, 561] width 37 height 27
click at [611, 562] on input "Yes" at bounding box center [605, 560] width 11 height 18
radio input "true"
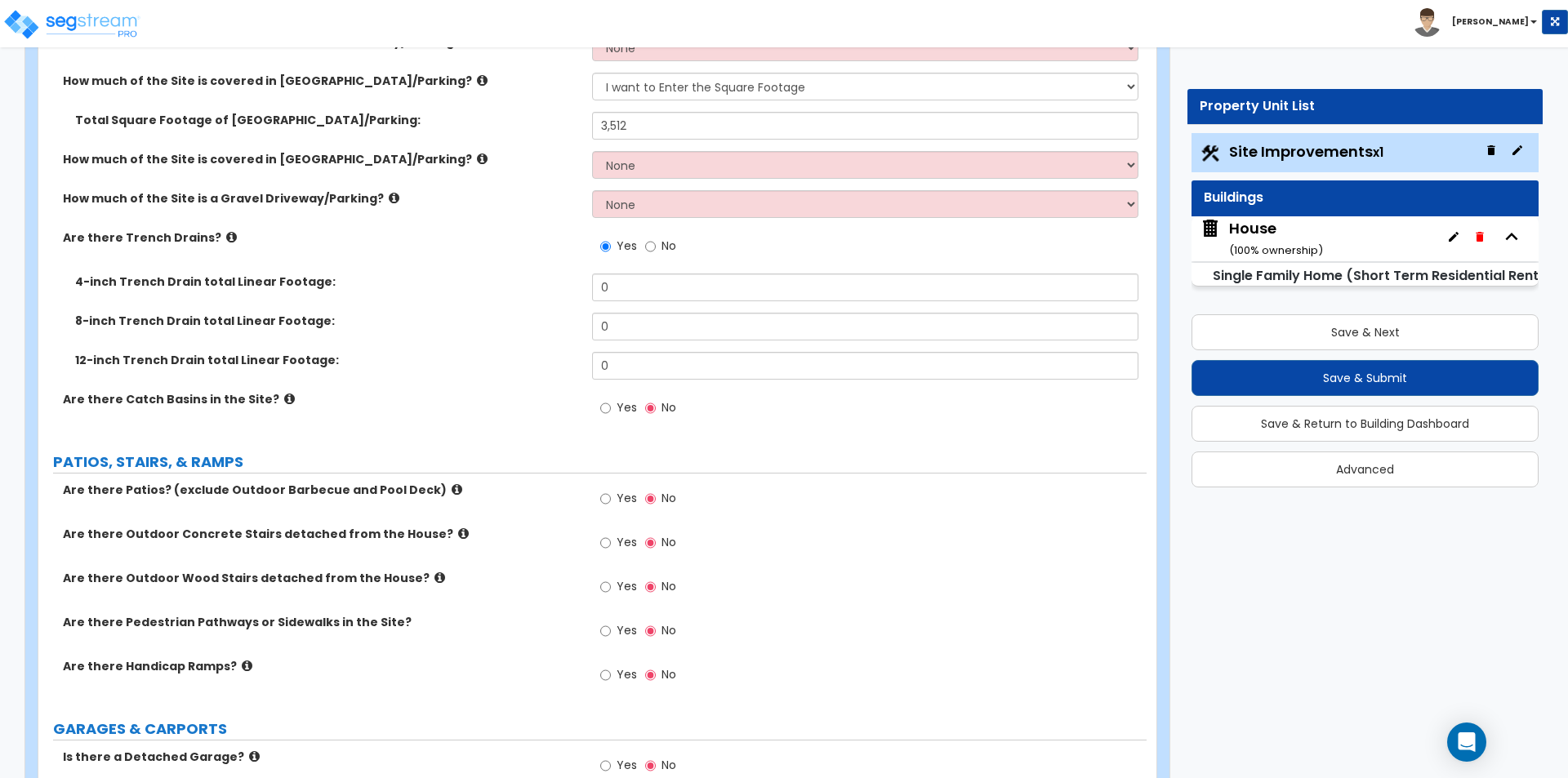
scroll to position [408, 0]
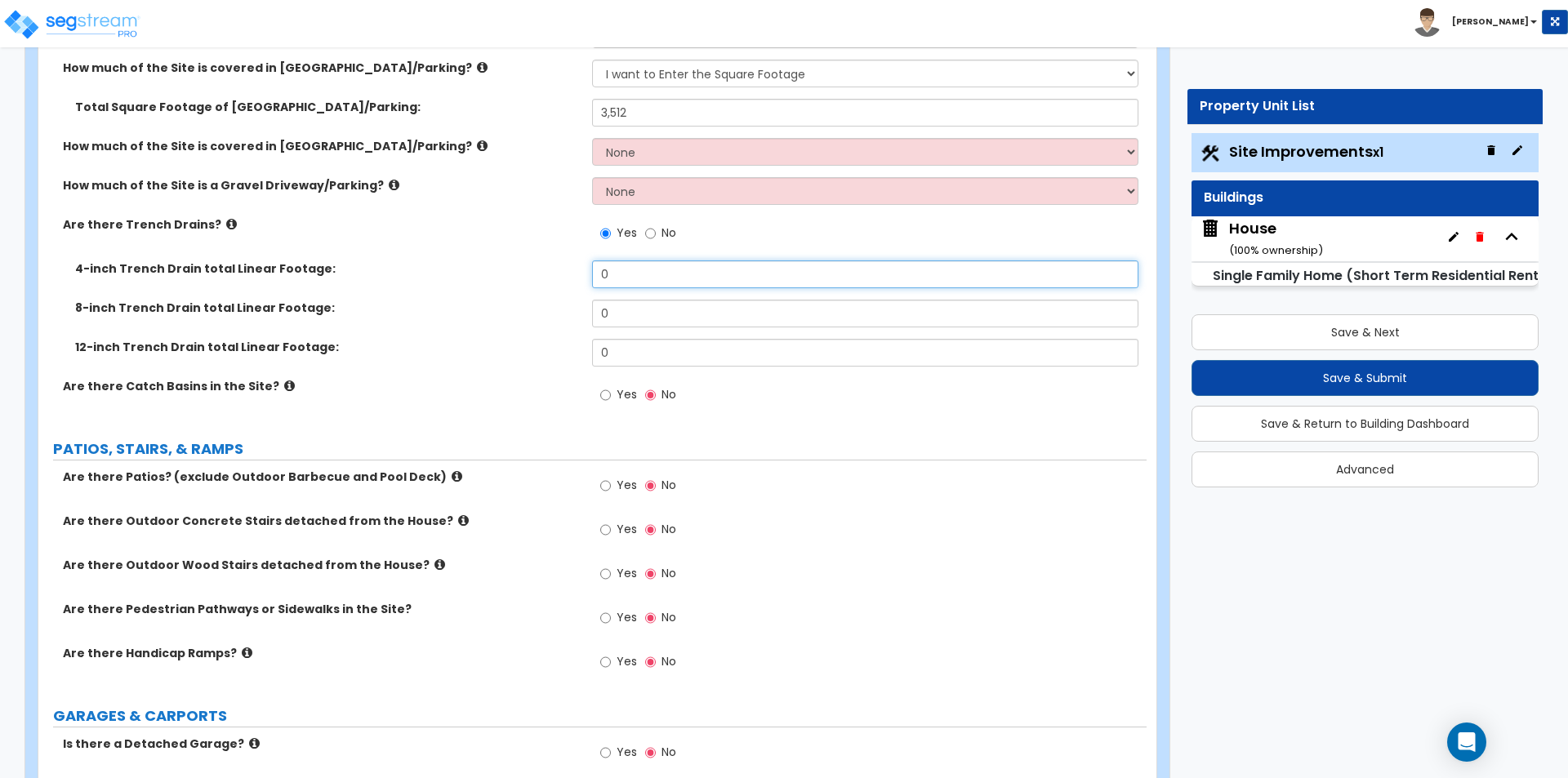
click at [646, 276] on input "0" at bounding box center [864, 274] width 545 height 27
type input "48"
click at [426, 338] on div "8-inch Trench Drain total Linear Footage: 0" at bounding box center [592, 318] width 1108 height 39
click at [620, 489] on span "Yes" at bounding box center [626, 485] width 21 height 17
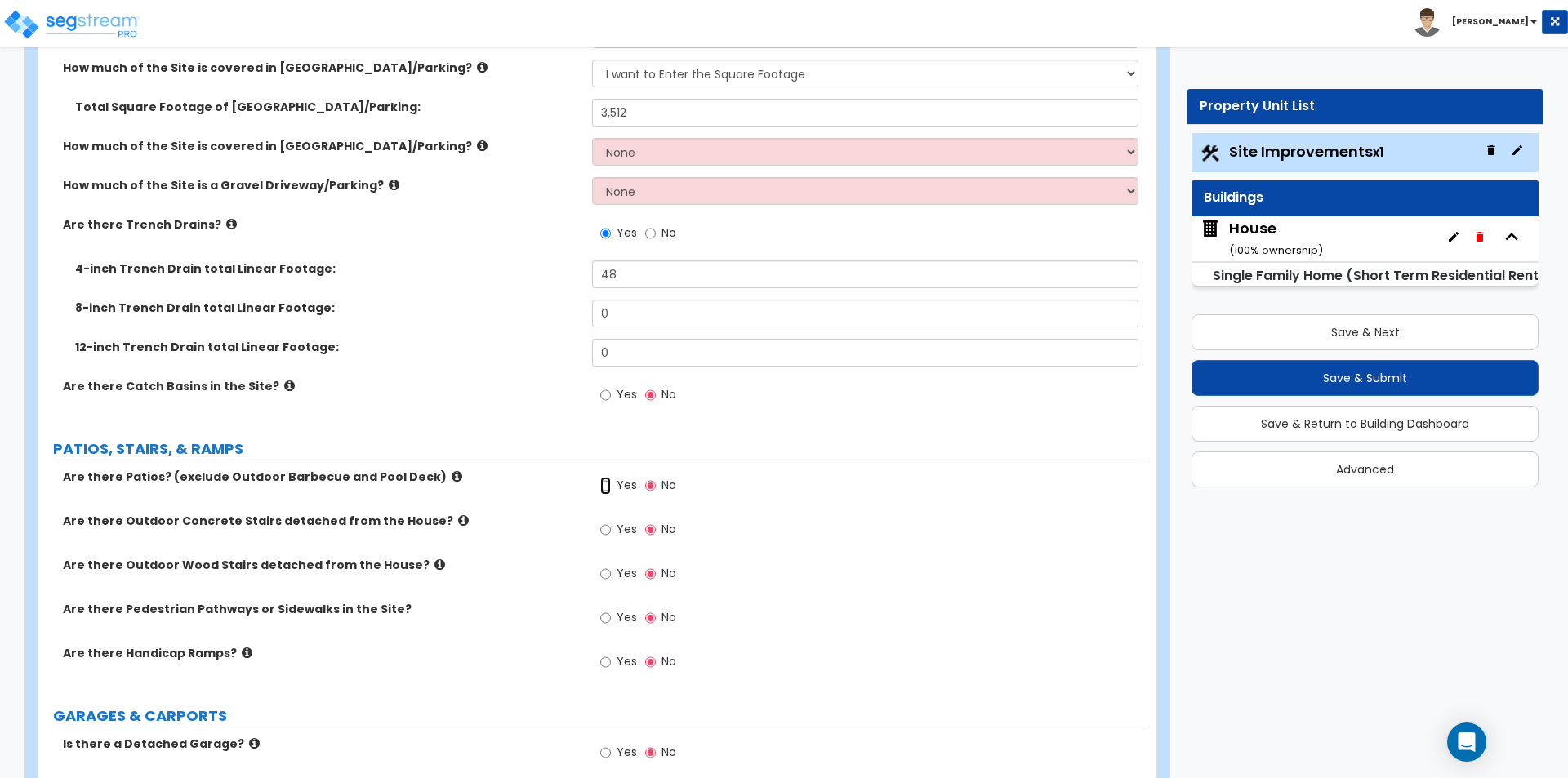
click at [611, 489] on input "Yes" at bounding box center [605, 486] width 11 height 18
radio input "true"
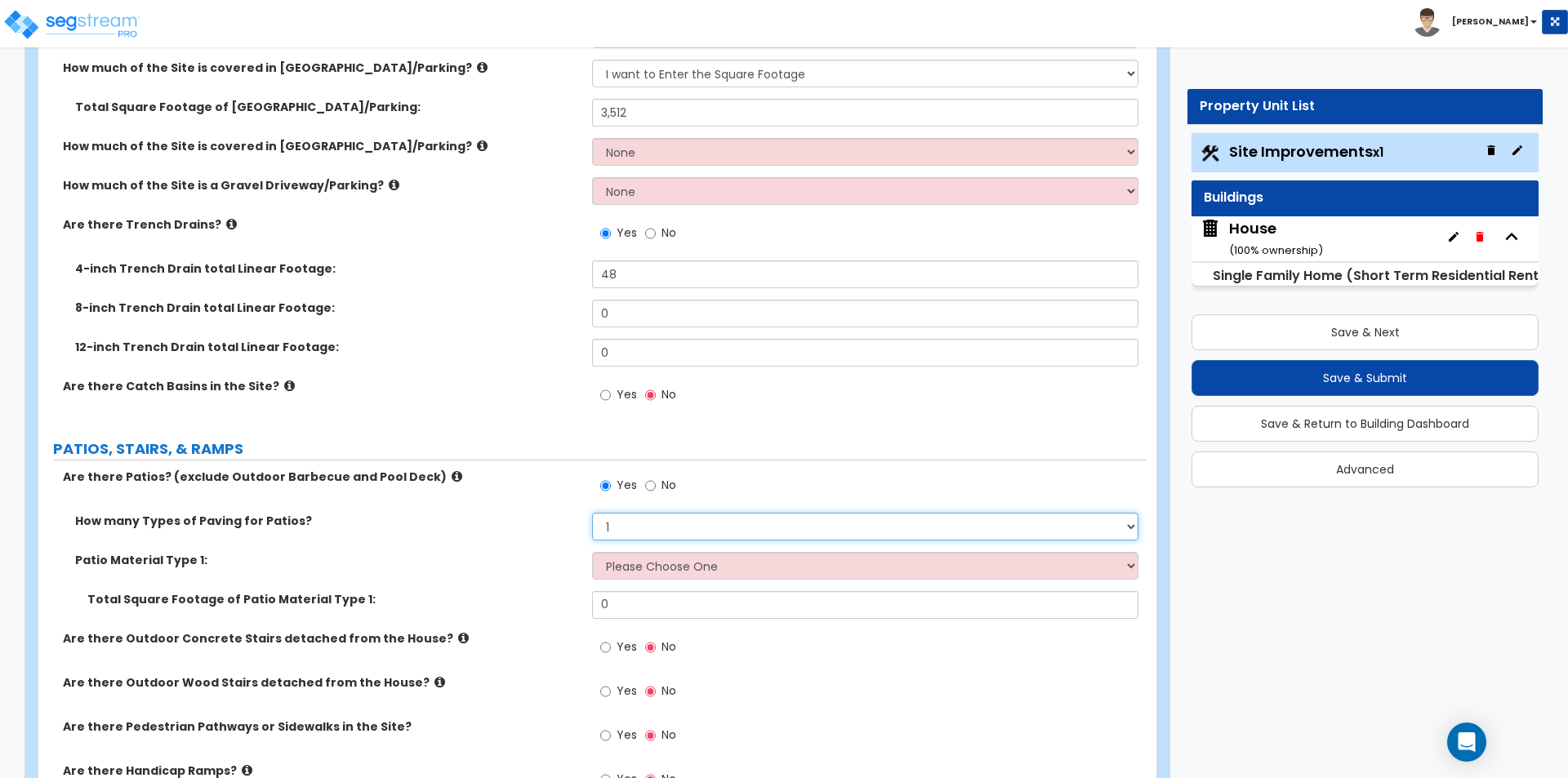
click at [667, 525] on select "1 2 3 4" at bounding box center [864, 526] width 545 height 27
click at [667, 527] on select "1 2 3 4" at bounding box center [864, 526] width 545 height 27
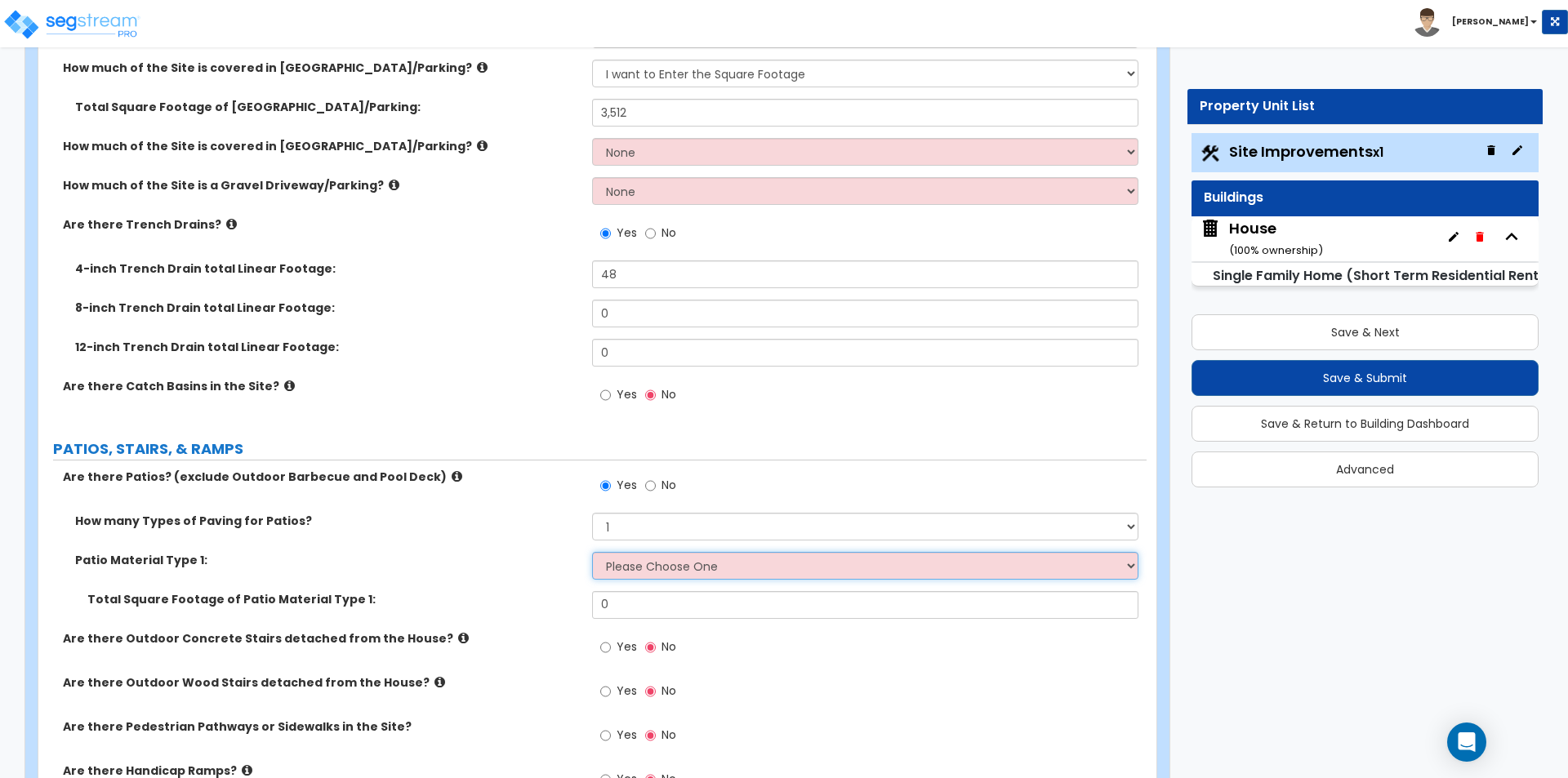
click at [649, 571] on select "Please Choose One Bare Concrete Stamped Concrete Brick Pavers Stone Pavers Tile…" at bounding box center [864, 565] width 545 height 27
select select "4"
click at [592, 552] on select "Please Choose One Bare Concrete Stamped Concrete Brick Pavers Stone Pavers Tile…" at bounding box center [864, 565] width 545 height 27
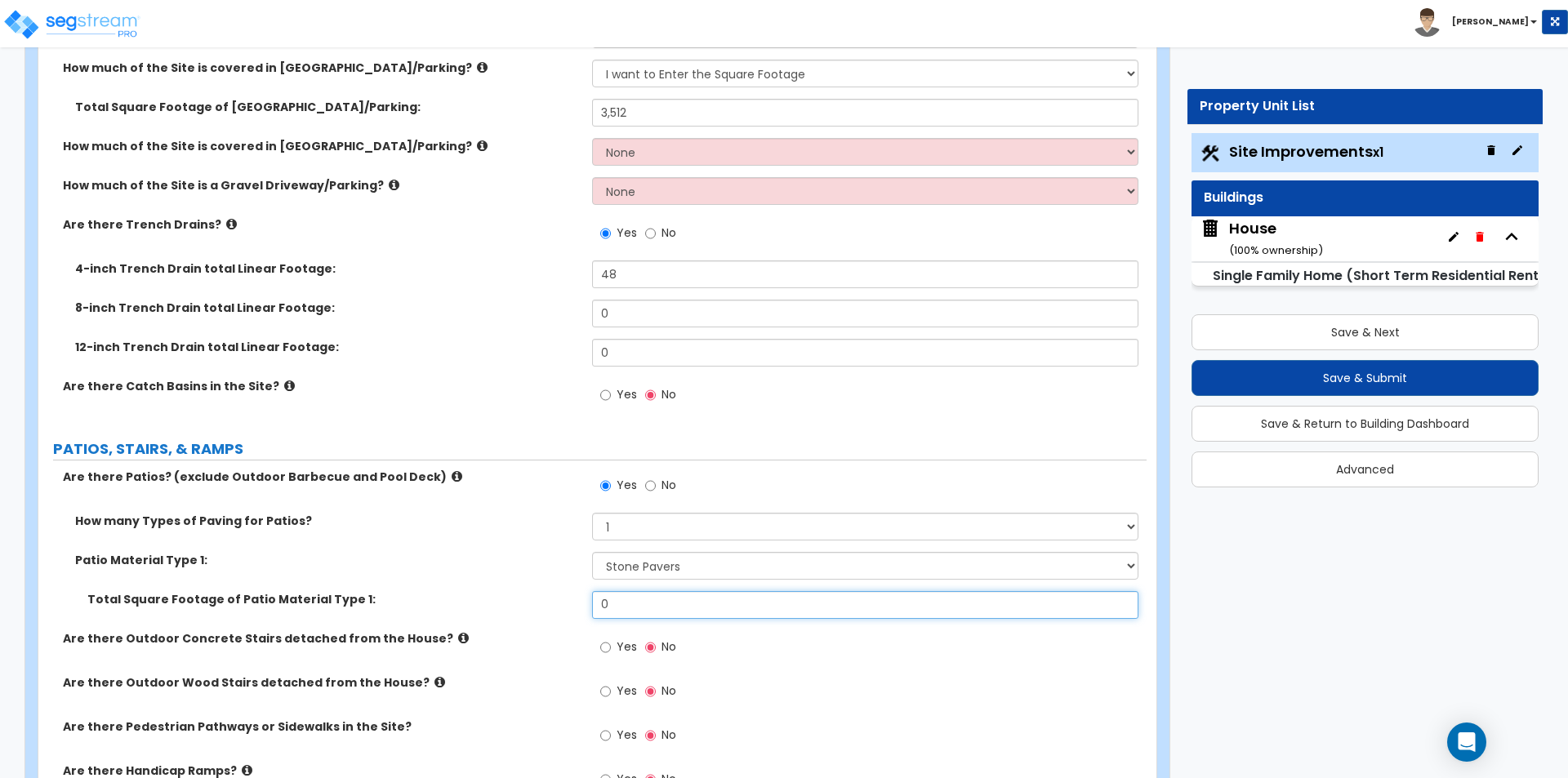
click at [645, 596] on input "0" at bounding box center [864, 605] width 545 height 27
type input "1,689"
click at [538, 584] on div "Patio Material Type 1: Please Choose One Bare Concrete Stamped Concrete Brick P…" at bounding box center [592, 571] width 1108 height 39
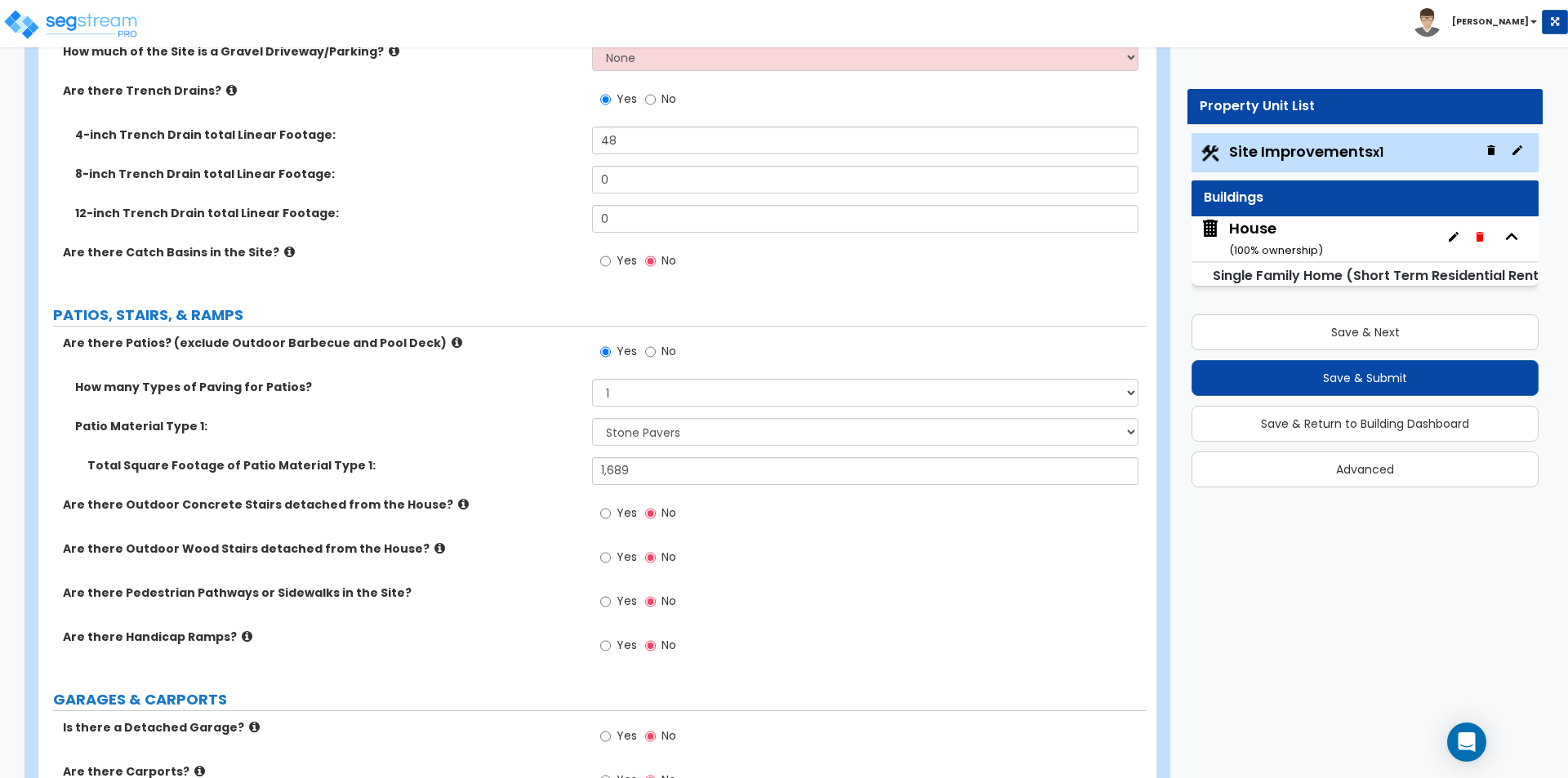
scroll to position [571, 0]
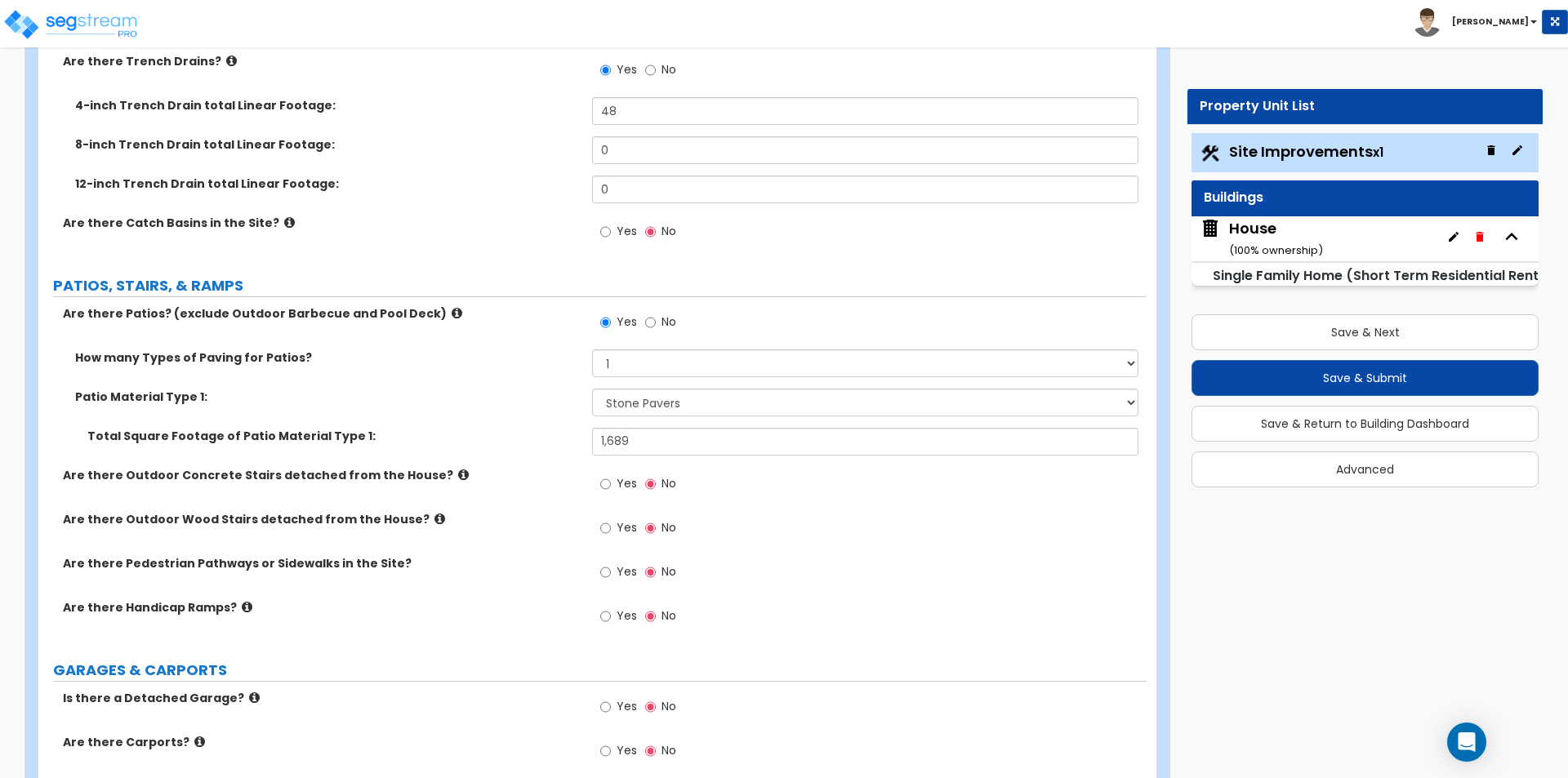
click at [634, 485] on span "Yes" at bounding box center [626, 484] width 21 height 17
click at [611, 485] on input "Yes" at bounding box center [605, 484] width 11 height 18
radio input "true"
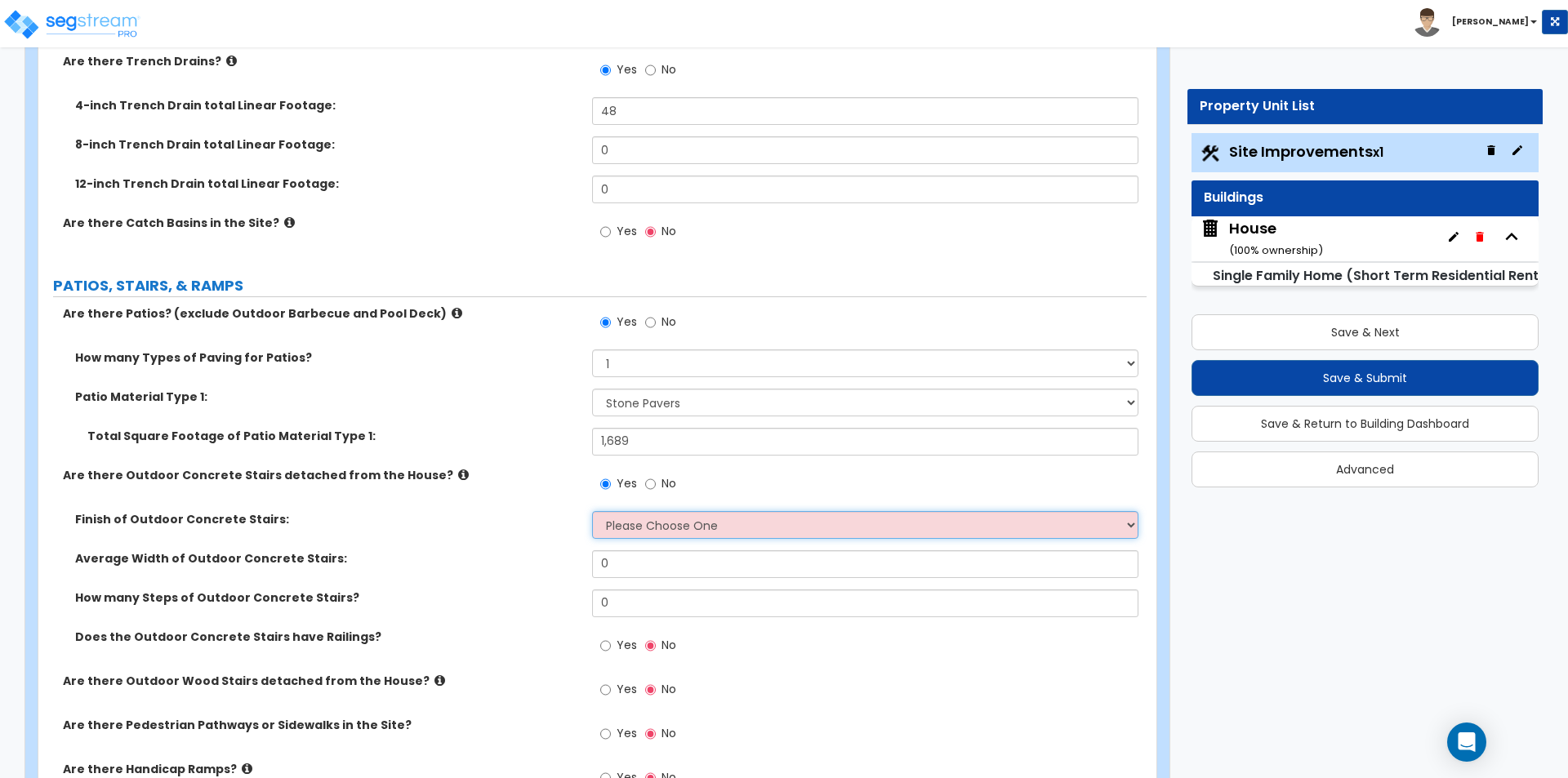
click at [633, 523] on select "Please Choose One Bare Concrete Exposed Aggregate Brick Paved Stone Paved" at bounding box center [864, 524] width 545 height 27
select select "4"
click at [592, 511] on select "Please Choose One Bare Concrete Exposed Aggregate Brick Paved Stone Paved" at bounding box center [864, 524] width 545 height 27
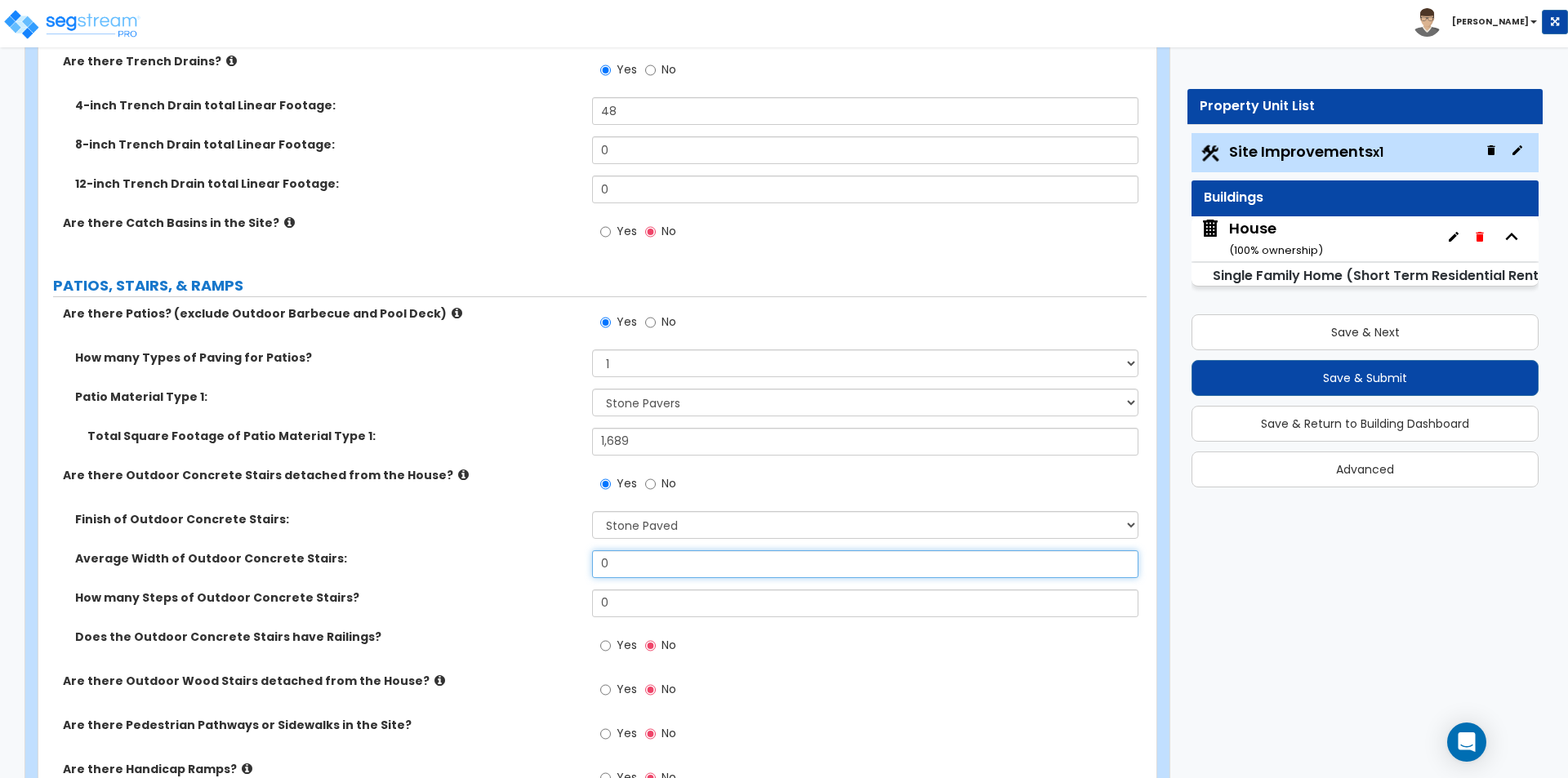
click at [636, 564] on input "0" at bounding box center [864, 563] width 545 height 27
type input "7.8"
click at [645, 606] on input "0" at bounding box center [864, 603] width 545 height 27
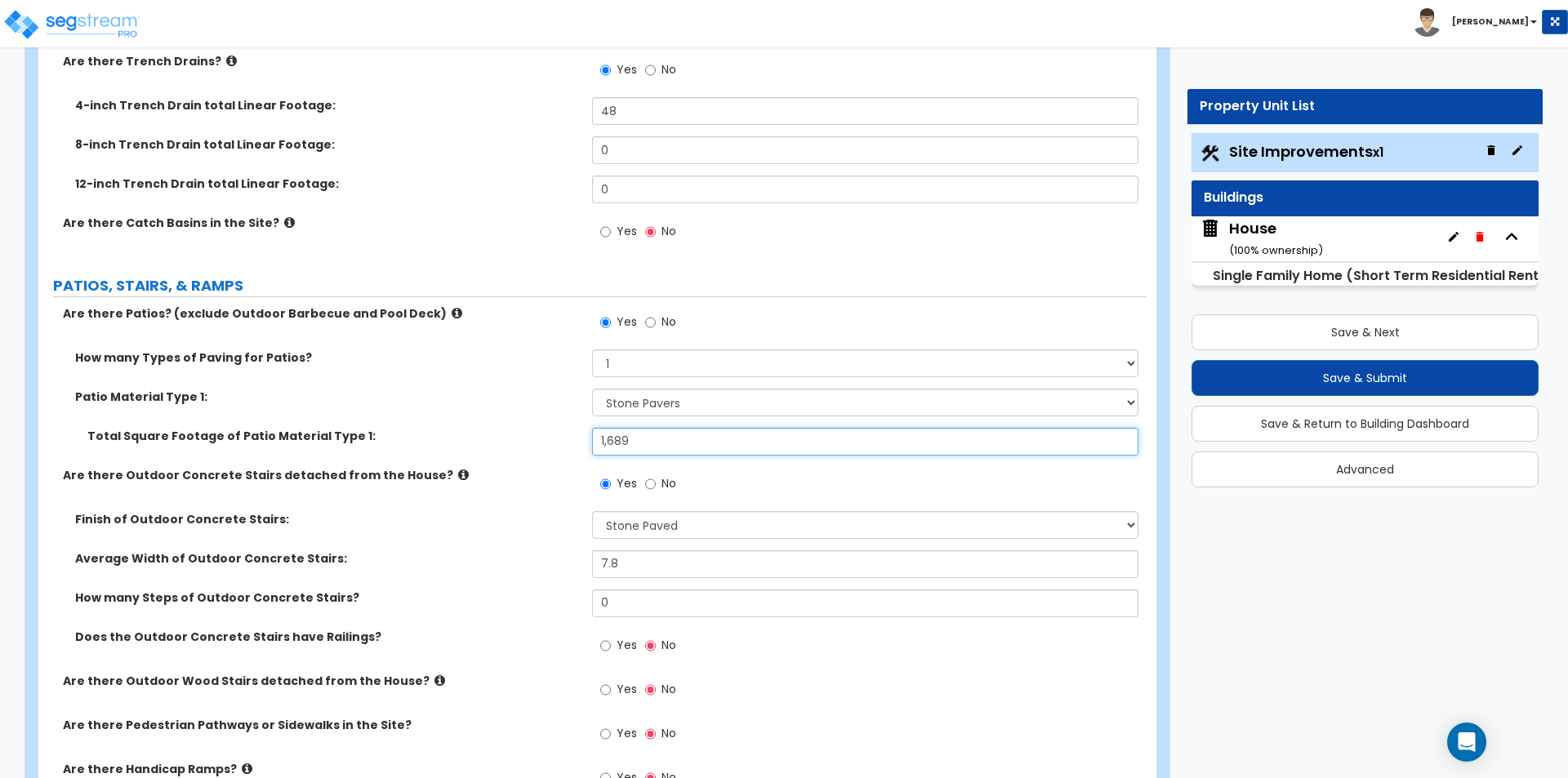
click at [716, 446] on input "1,689" at bounding box center [864, 441] width 545 height 27
type input "1,881.44"
click at [477, 366] on div "How many Types of Paving for Patios? 1 2 3 4" at bounding box center [592, 368] width 1108 height 39
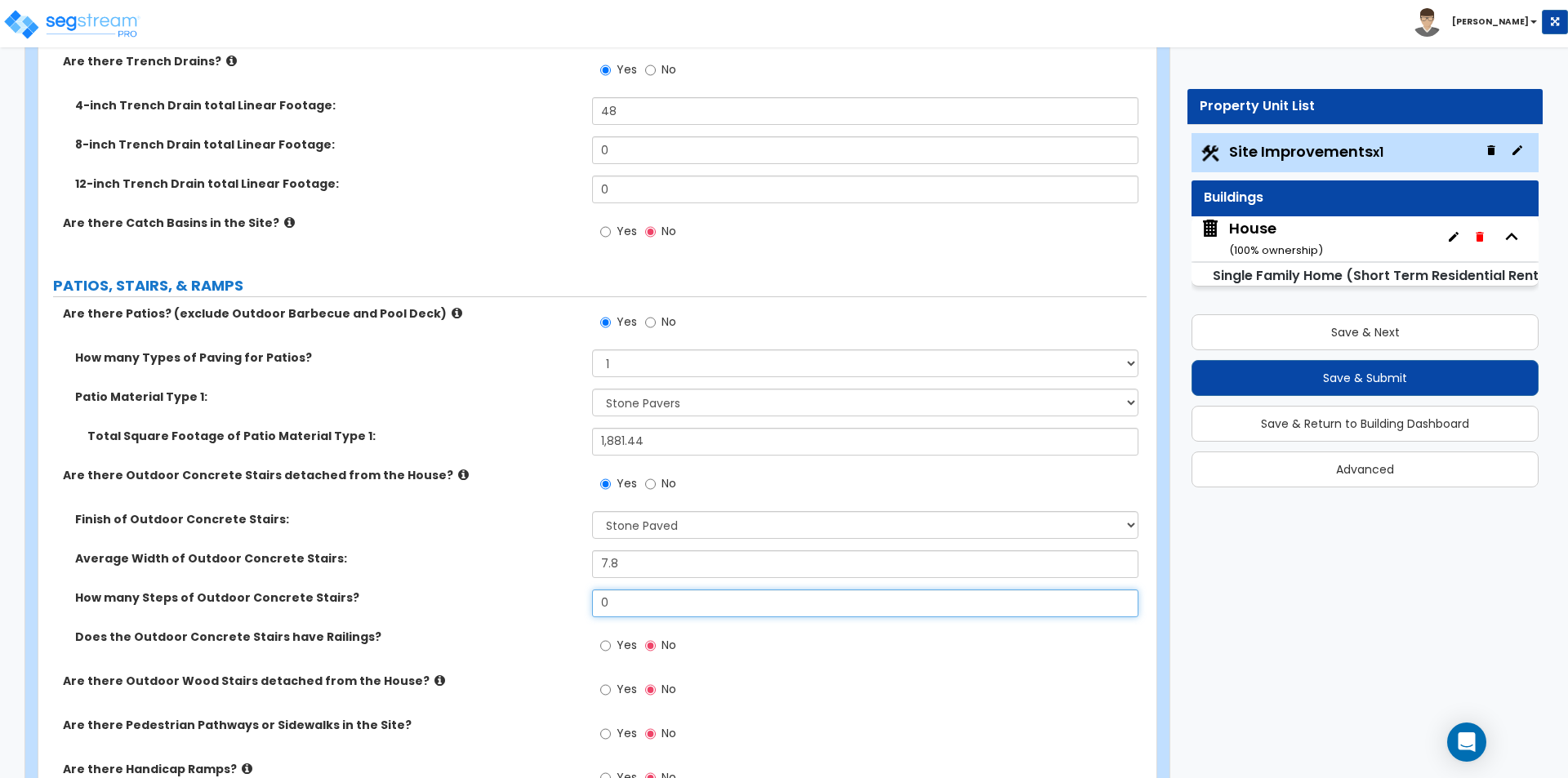
click at [683, 608] on input "0" at bounding box center [864, 603] width 545 height 27
type input "31"
click at [433, 571] on div "Average Width of Outdoor Concrete Stairs: 7.8" at bounding box center [592, 569] width 1108 height 39
click at [615, 646] on label "Yes" at bounding box center [618, 647] width 37 height 27
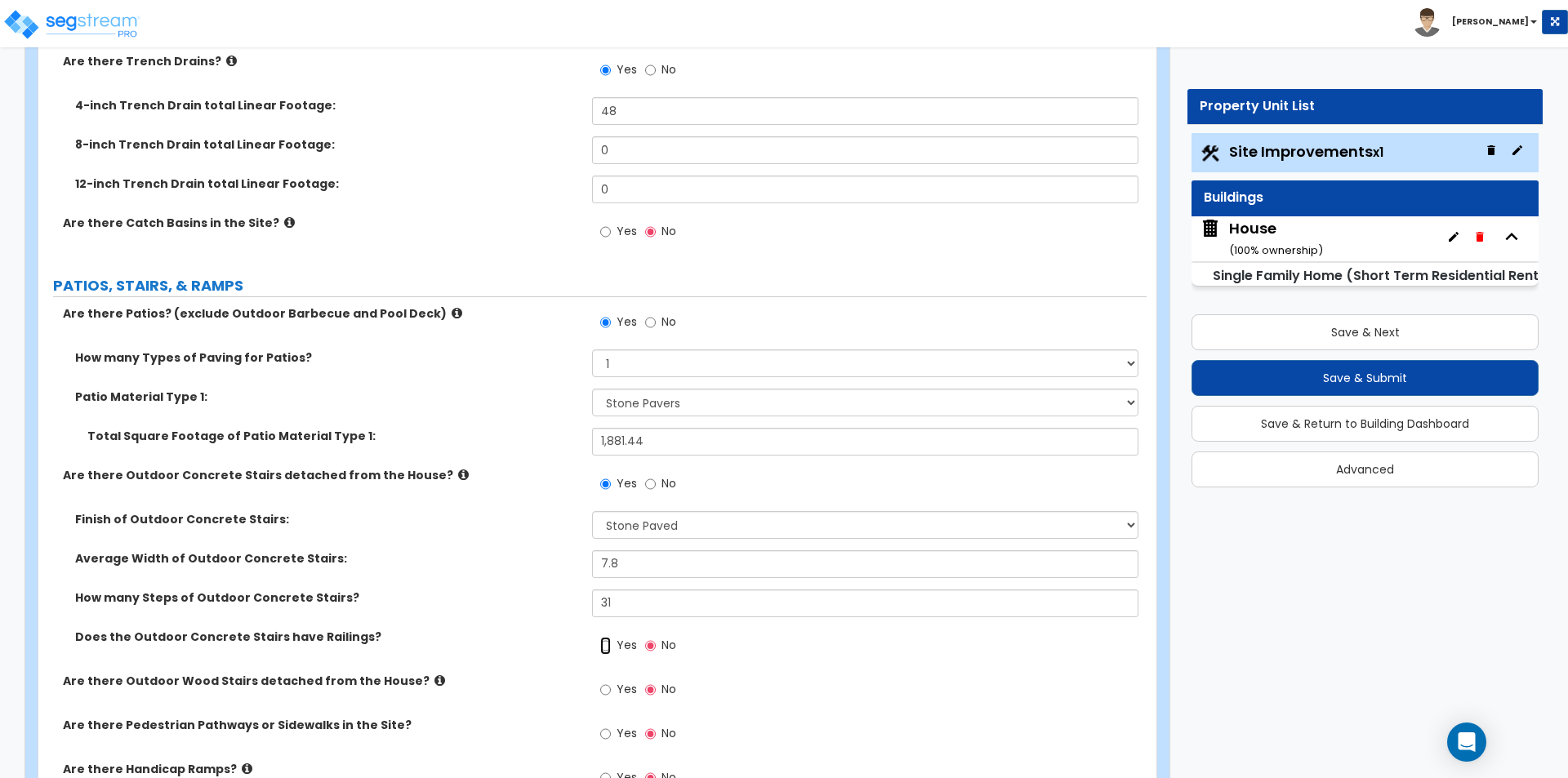
click at [611, 646] on input "Yes" at bounding box center [605, 646] width 11 height 18
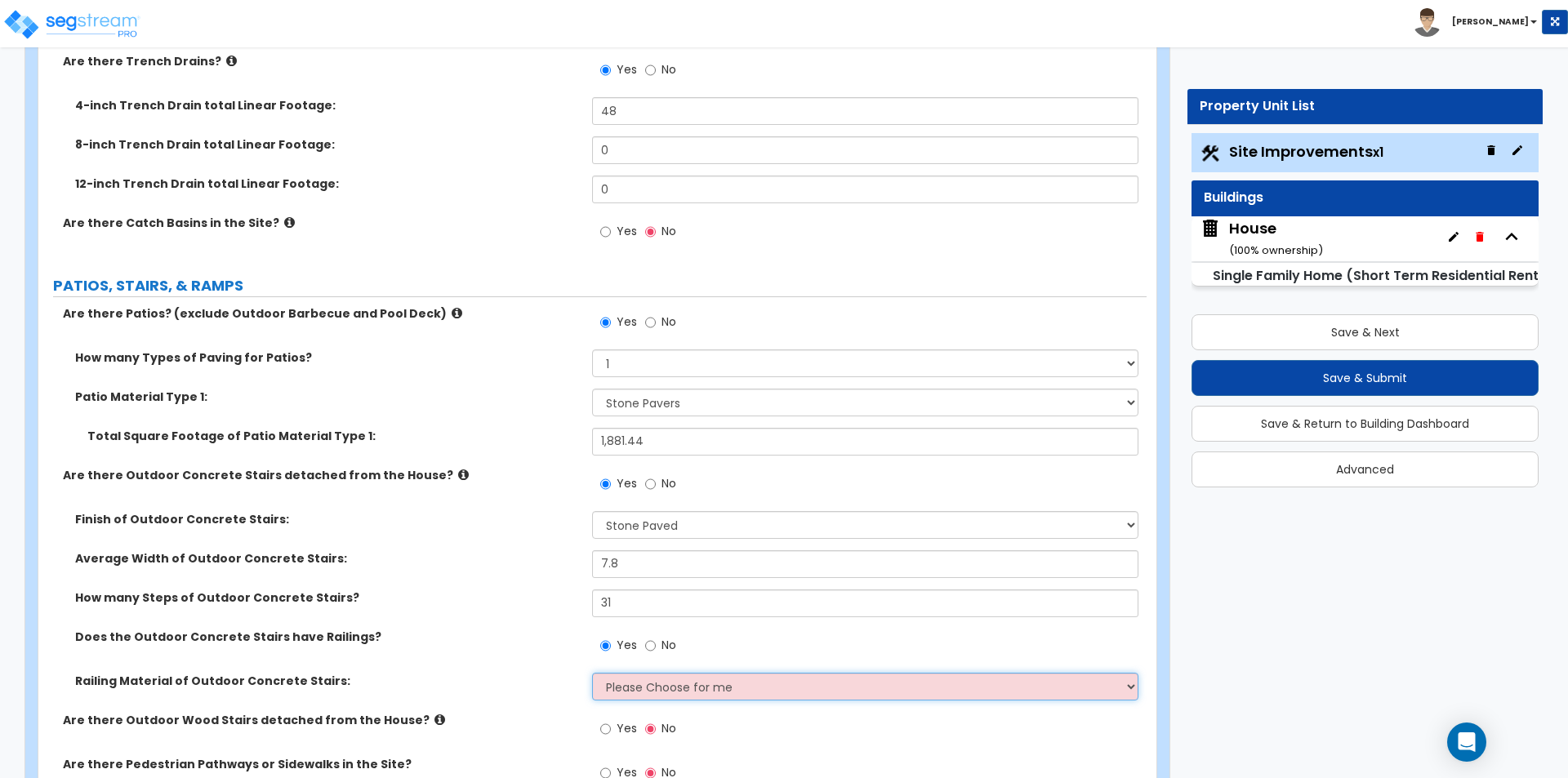
click at [676, 684] on select "Please Choose for me Steel Aluminum Wood" at bounding box center [864, 686] width 545 height 27
click at [662, 644] on span "No" at bounding box center [669, 645] width 15 height 17
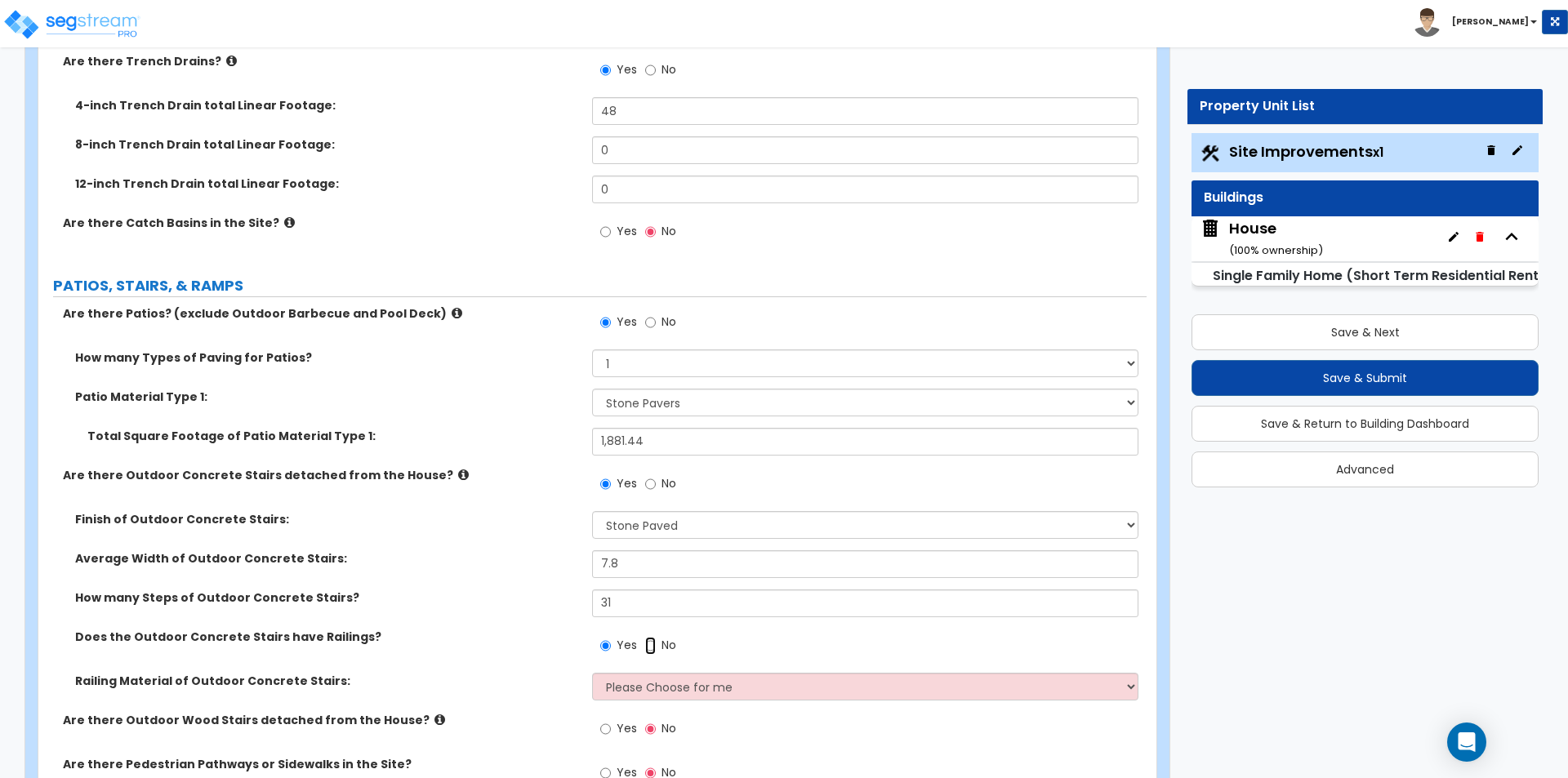
click at [655, 644] on input "No" at bounding box center [650, 646] width 11 height 18
radio input "false"
radio input "true"
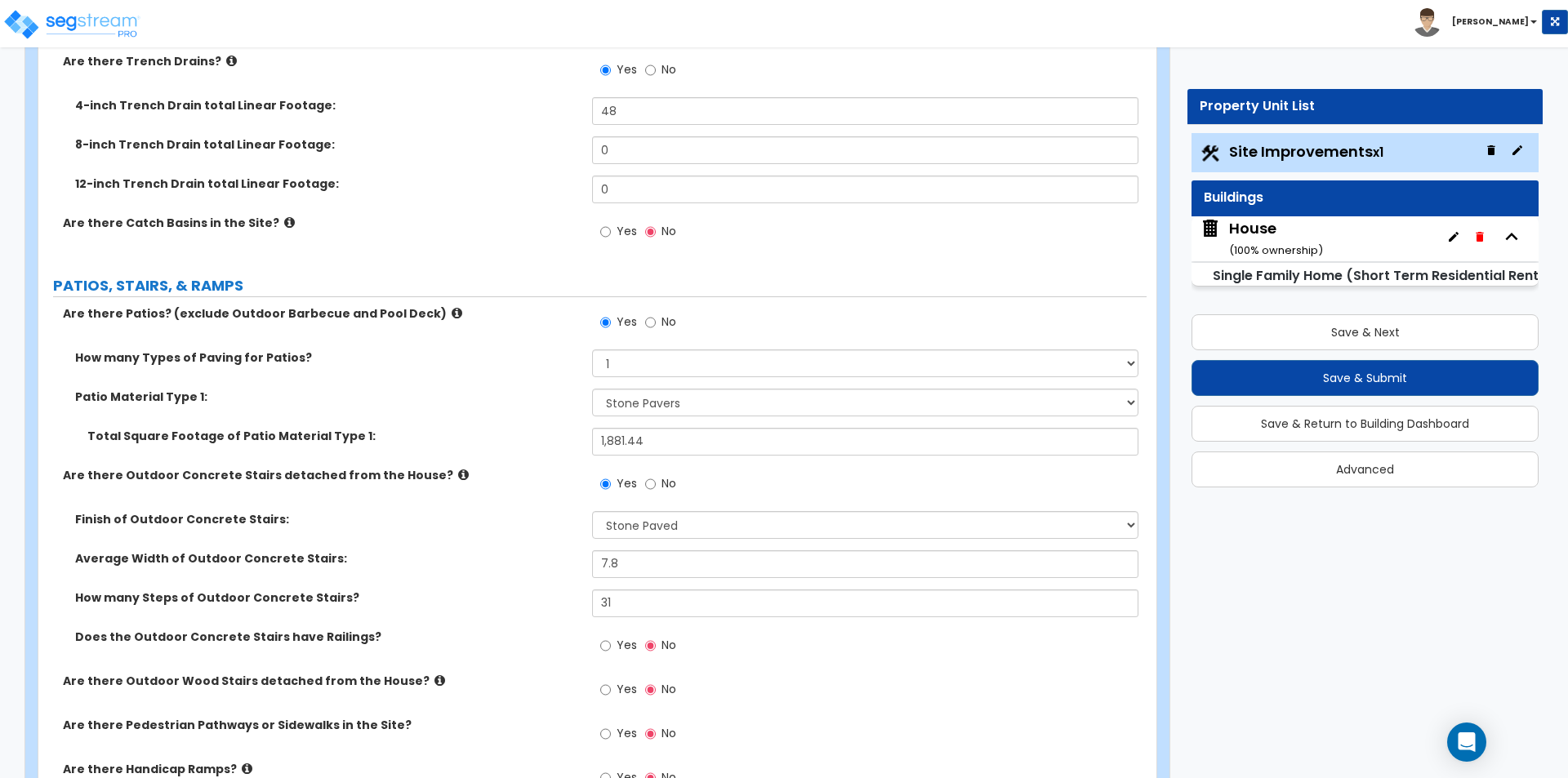
click at [452, 643] on label "Does the Outdoor Concrete Stairs have Railings?" at bounding box center [328, 637] width 504 height 17
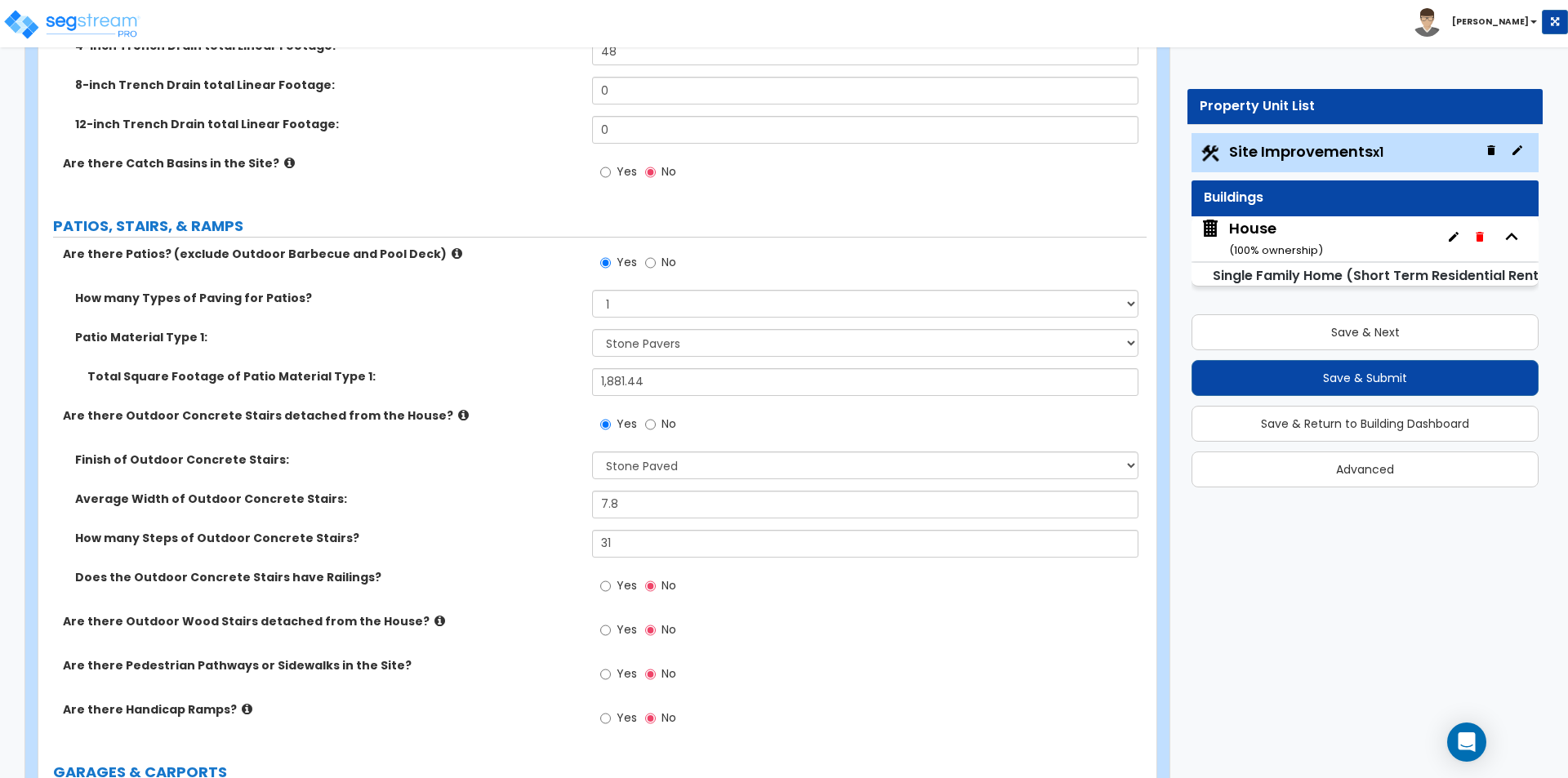
scroll to position [735, 0]
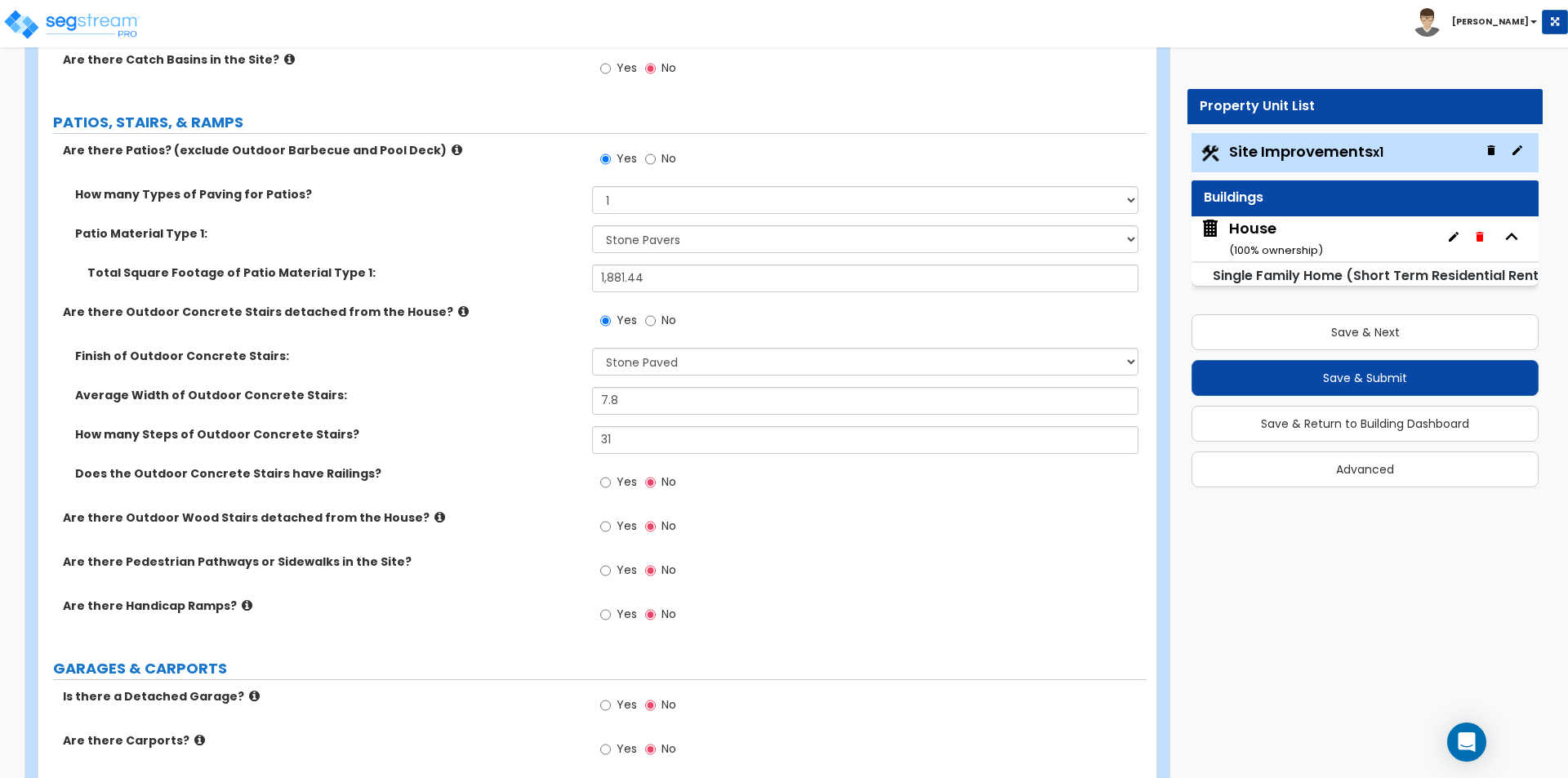
click at [624, 574] on span "Yes" at bounding box center [626, 570] width 21 height 17
click at [611, 574] on input "Yes" at bounding box center [605, 571] width 11 height 18
radio input "true"
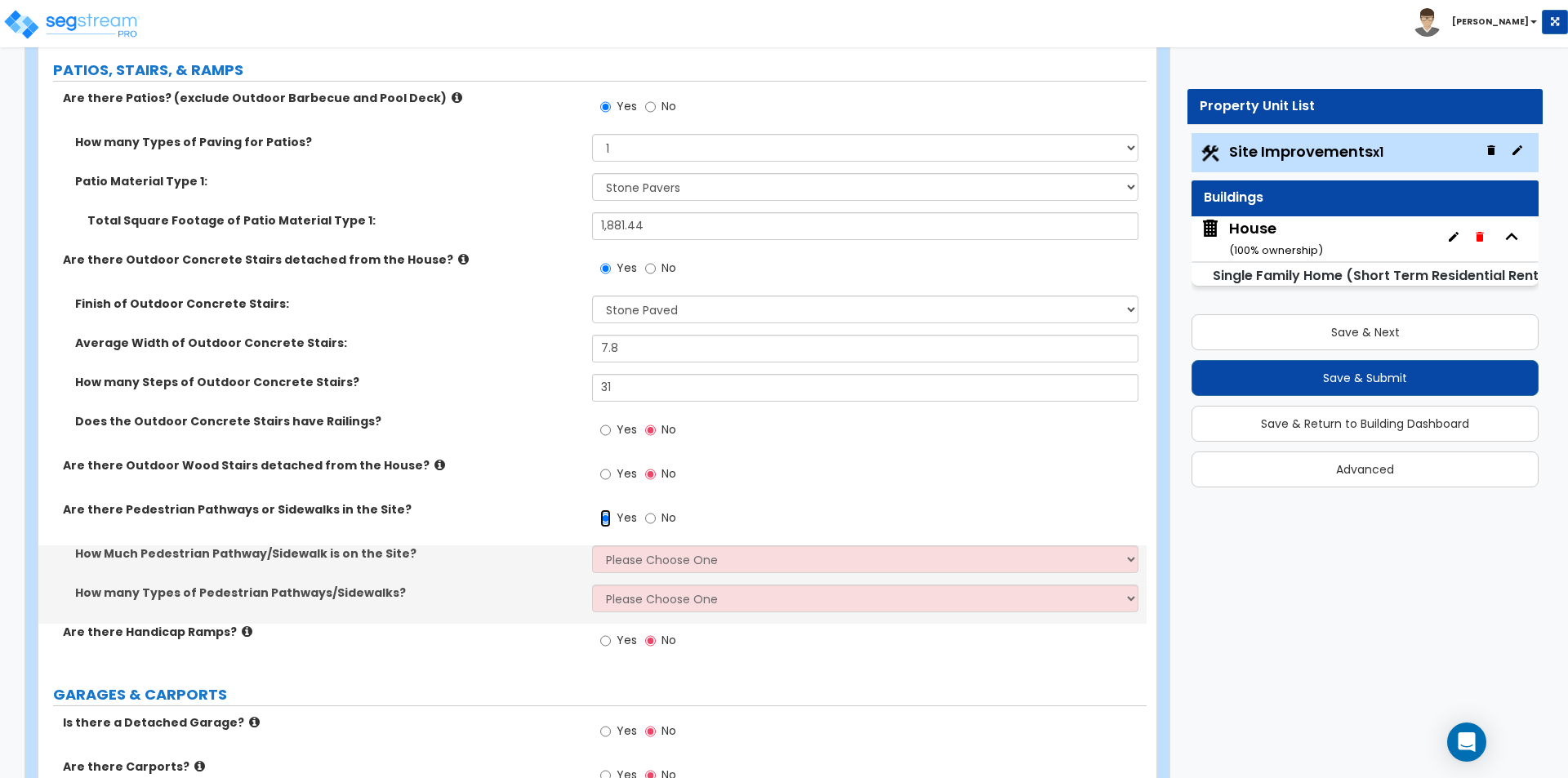
scroll to position [816, 0]
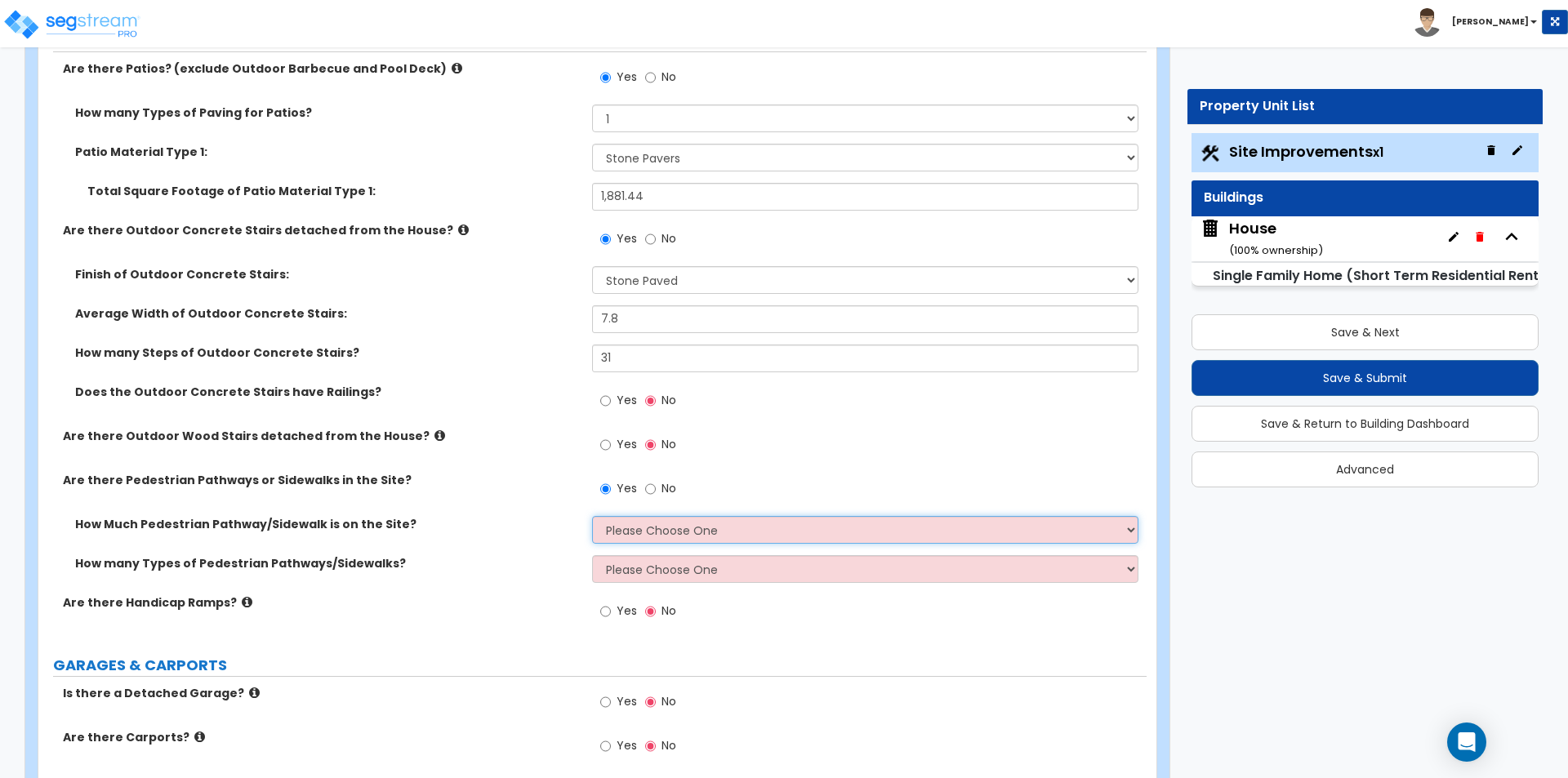
click at [677, 529] on select "Please Choose One I Don't Know, Please Estimate For Me Enter Linear Footage" at bounding box center [864, 529] width 545 height 27
select select "2"
click at [592, 516] on select "Please Choose One I Don't Know, Please Estimate For Me Enter Linear Footage" at bounding box center [864, 529] width 545 height 27
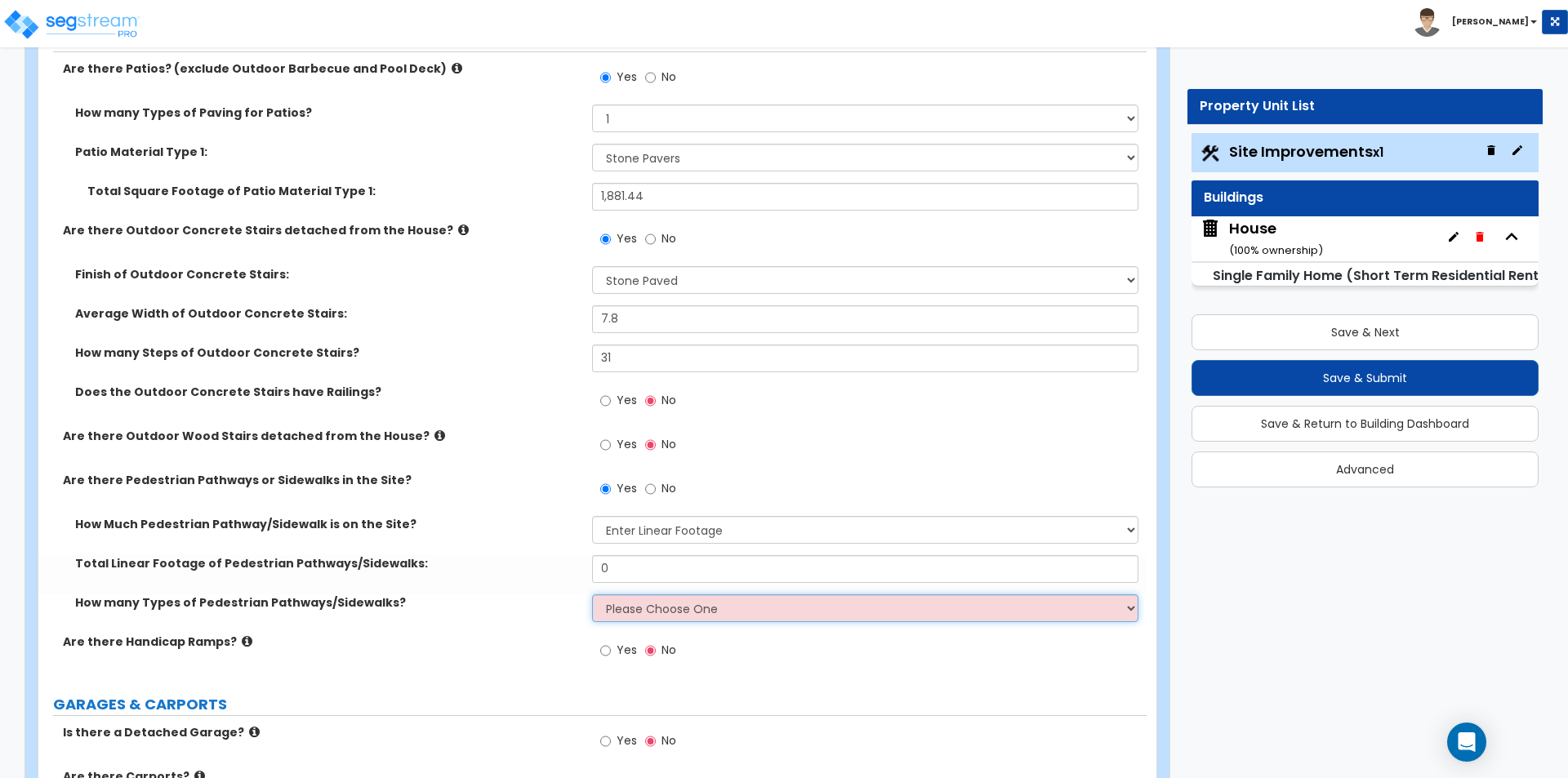
click at [633, 619] on select "Please Choose One 1 2 3" at bounding box center [864, 607] width 545 height 27
select select "1"
click at [592, 594] on select "Please Choose One 1 2 3" at bounding box center [864, 607] width 545 height 27
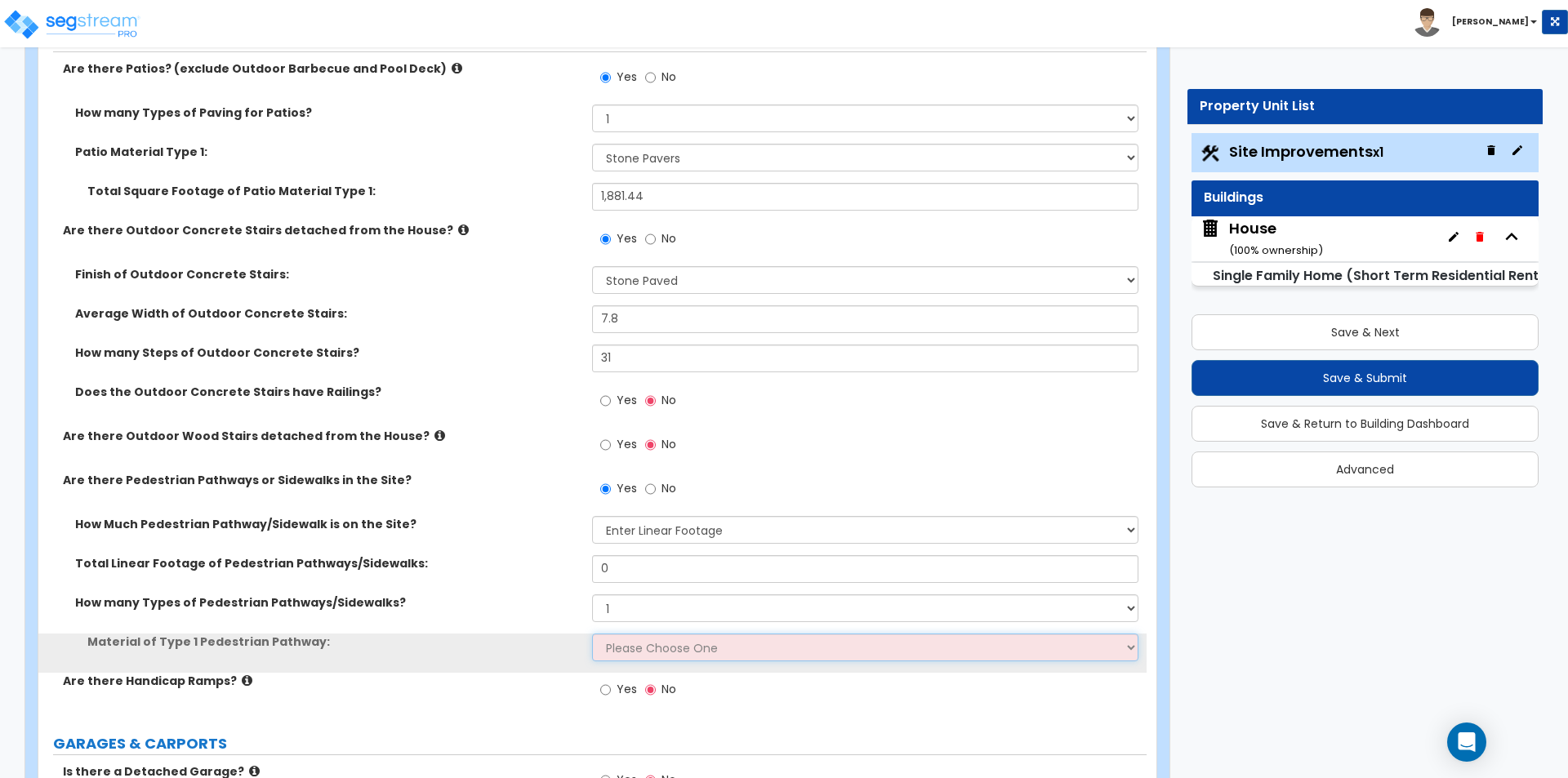
click at [648, 649] on select "Please Choose One Bare Concrete Stamped Concrete Brick Pavers Stone Pavers Wood…" at bounding box center [864, 647] width 545 height 27
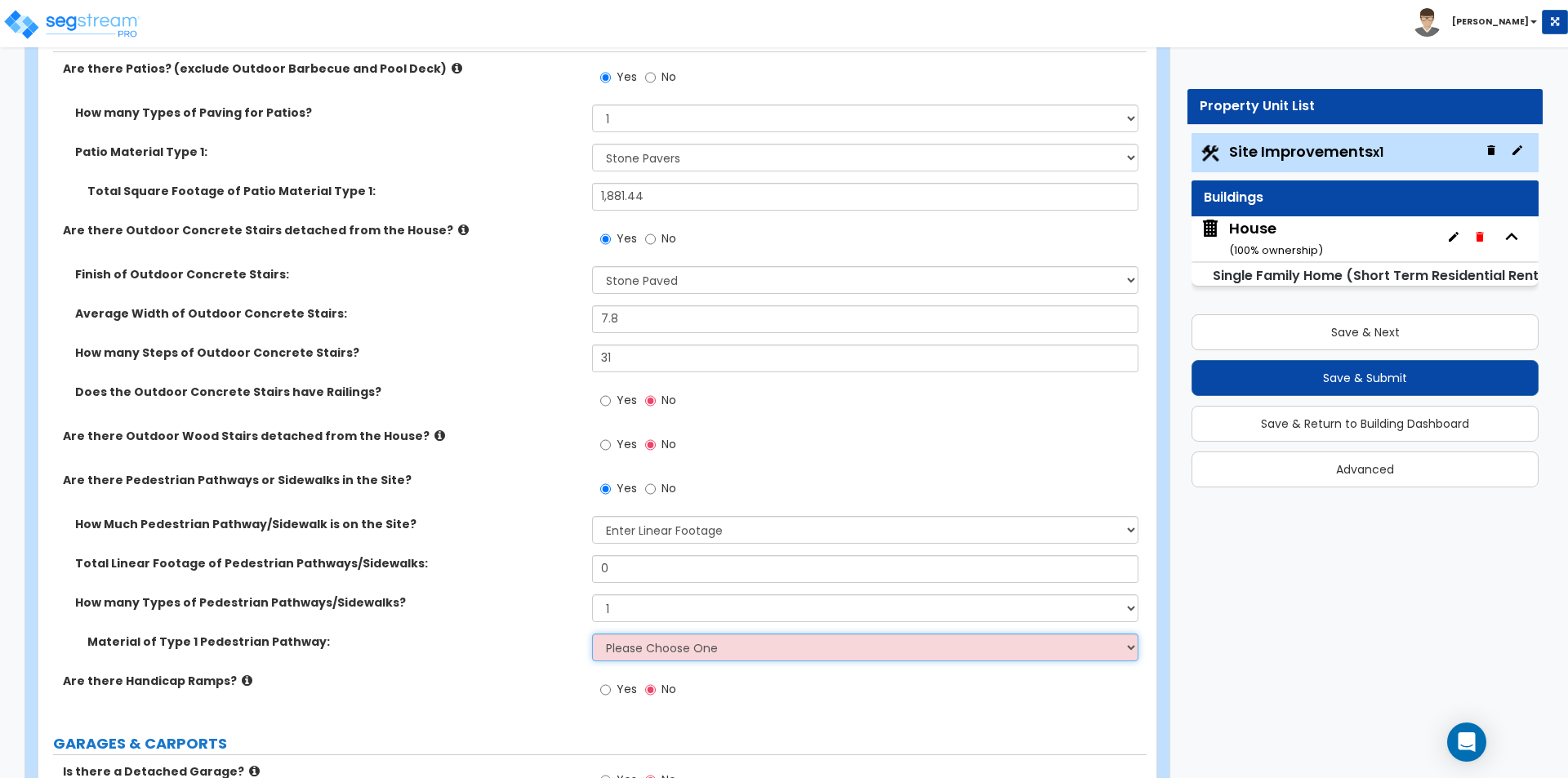
select select "4"
click at [592, 634] on select "Please Choose One Bare Concrete Stamped Concrete Brick Pavers Stone Pavers Wood…" at bounding box center [864, 647] width 545 height 27
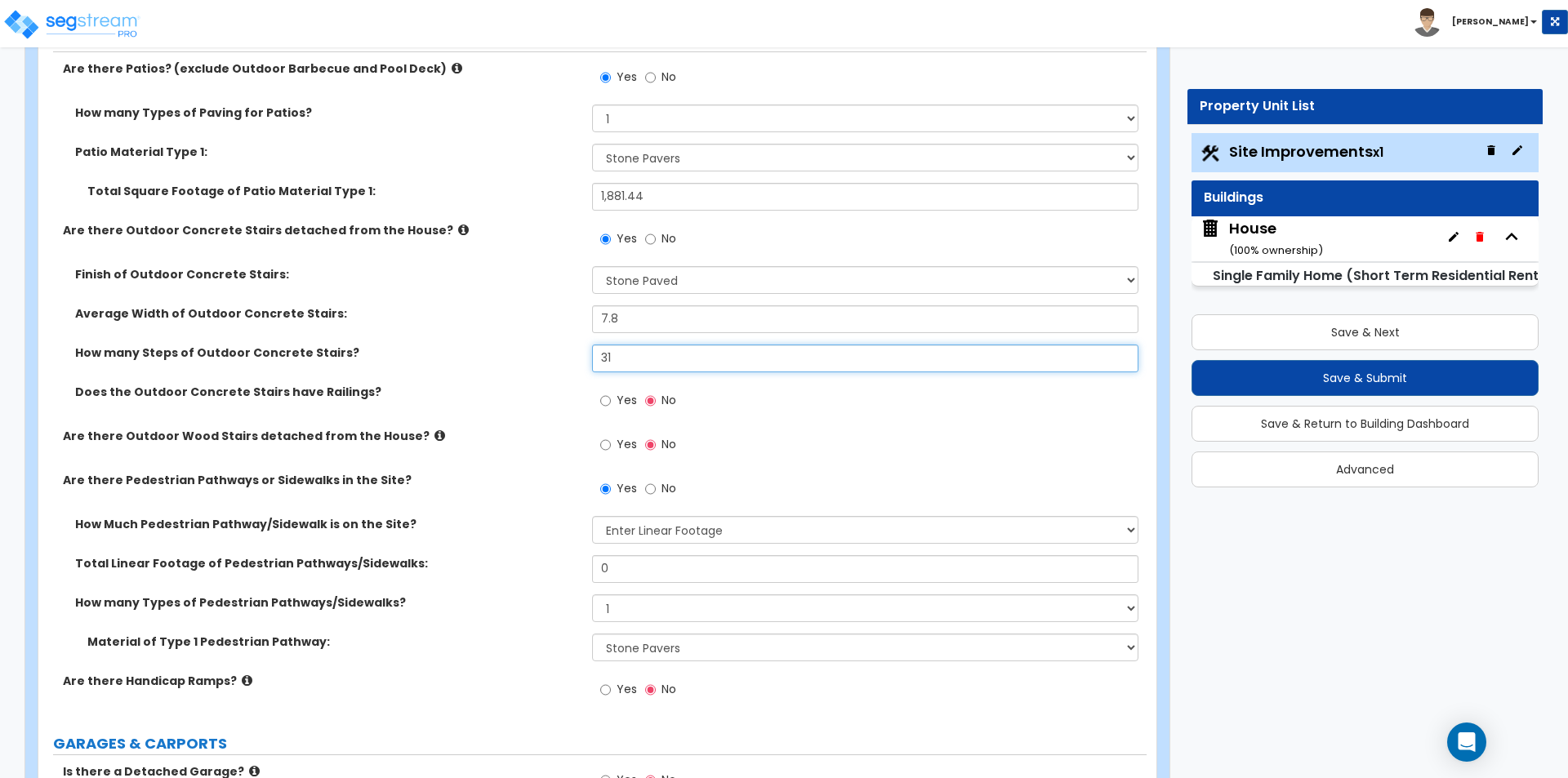
click at [644, 359] on input "31" at bounding box center [864, 357] width 545 height 27
type input "38"
click at [391, 410] on div "Does the Outdoor Concrete Stairs have Railings? Yes No" at bounding box center [592, 406] width 1108 height 44
click at [651, 566] on input "0" at bounding box center [864, 568] width 545 height 27
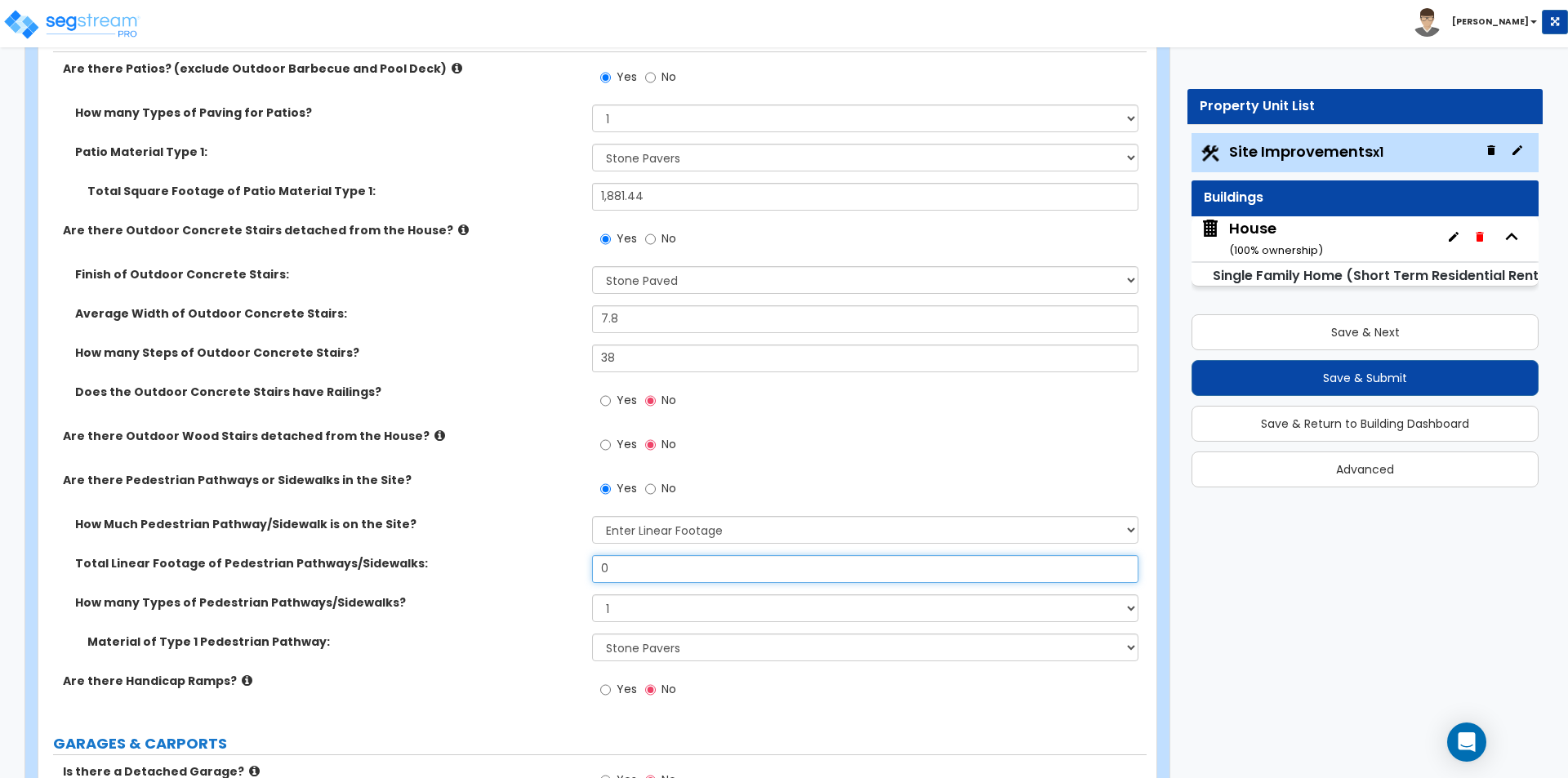
click at [651, 566] on input "0" at bounding box center [864, 568] width 545 height 27
type input "74"
click at [470, 635] on label "Material of Type 1 Pedestrian Pathway:" at bounding box center [333, 642] width 492 height 17
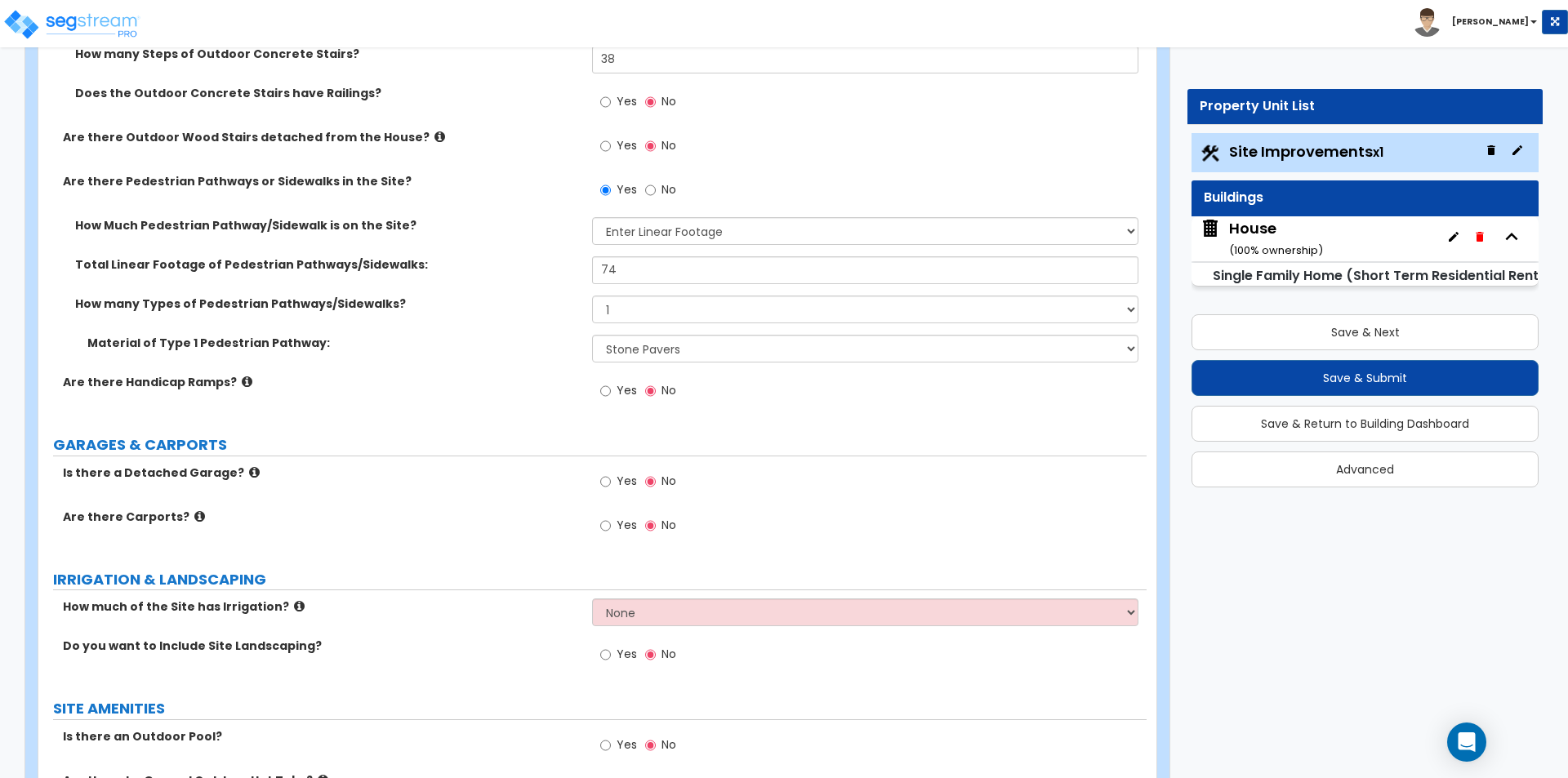
scroll to position [1143, 0]
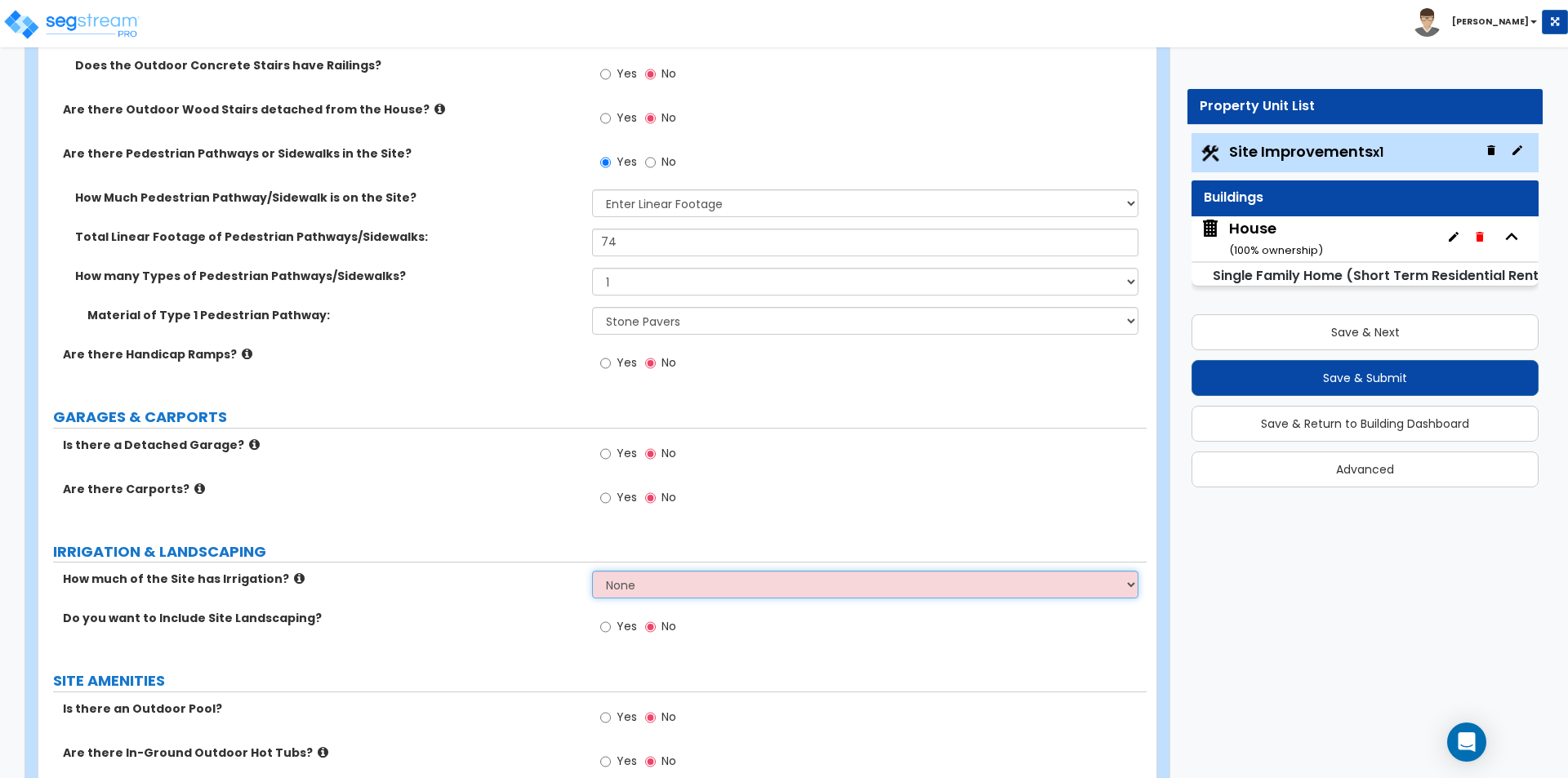
click at [640, 585] on select "None I want to Enter an Approximate Percentage I want to Enter the Square Foota…" at bounding box center [864, 584] width 545 height 27
select select "2"
click at [592, 571] on select "None I want to Enter an Approximate Percentage I want to Enter the Square Foota…" at bounding box center [864, 584] width 545 height 27
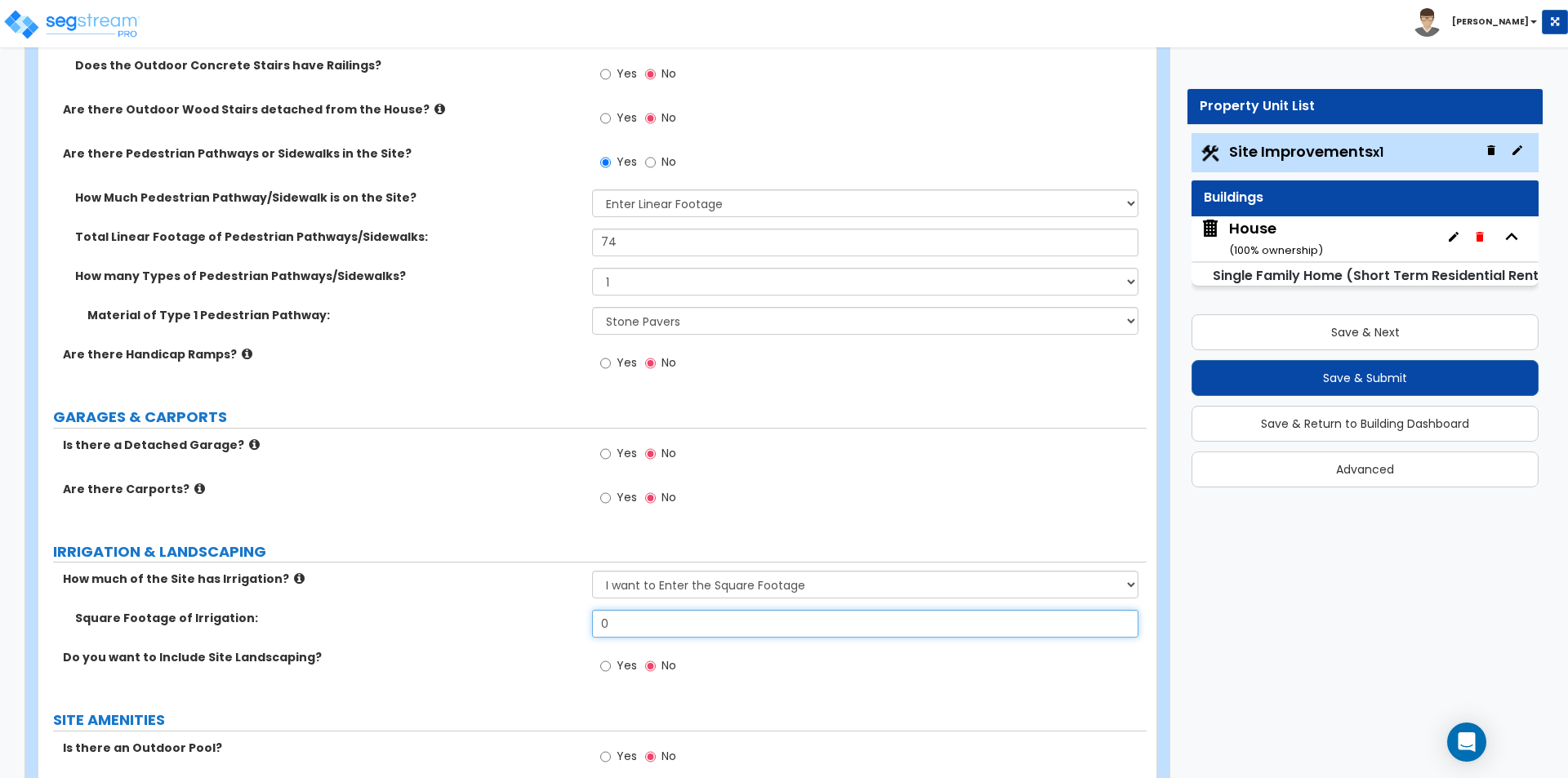
click at [670, 629] on input "0" at bounding box center [864, 623] width 545 height 27
type input "7,872"
click at [463, 571] on label "How much of the Site has Irrigation?" at bounding box center [321, 579] width 517 height 17
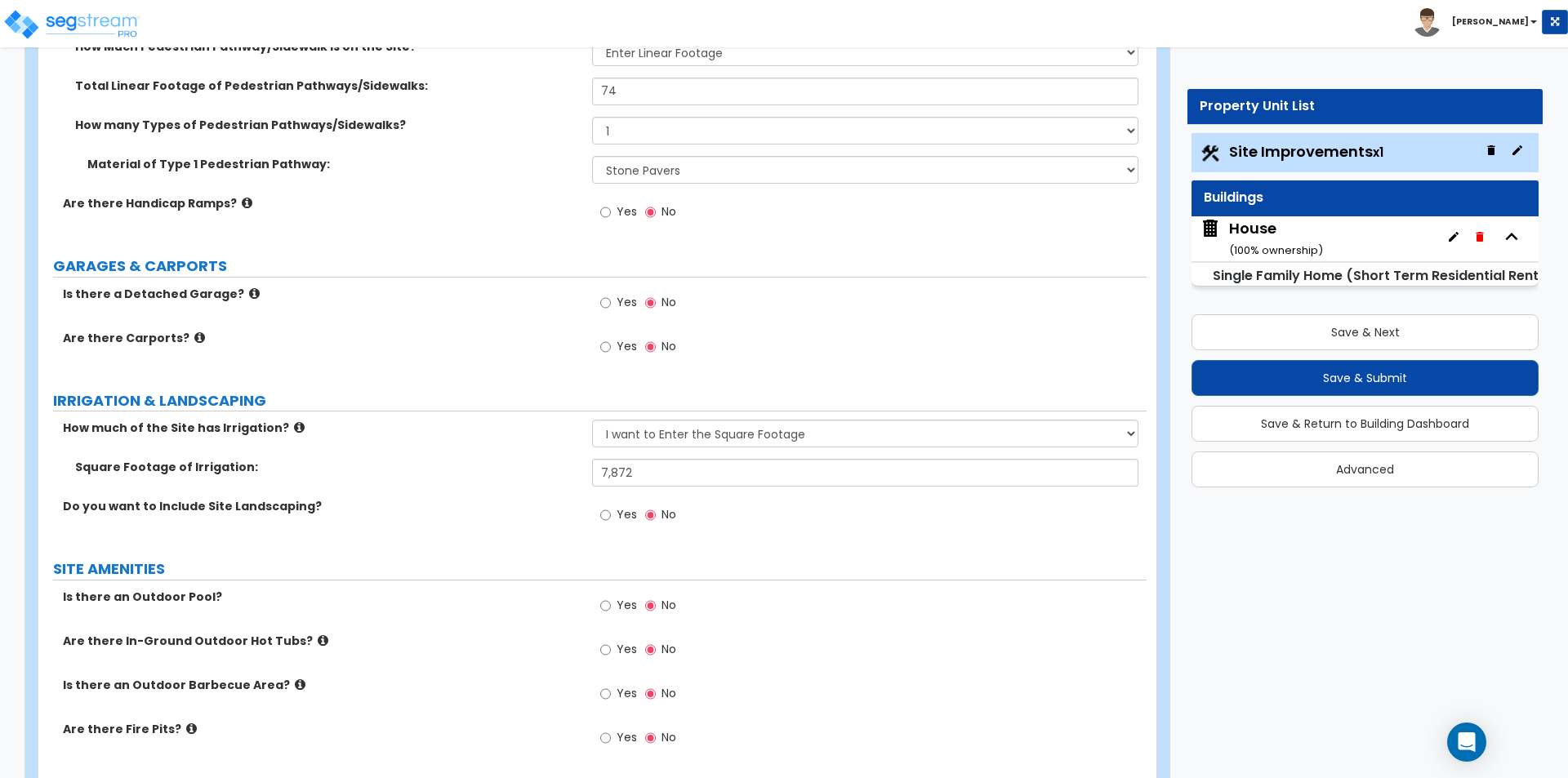
scroll to position [1306, 0]
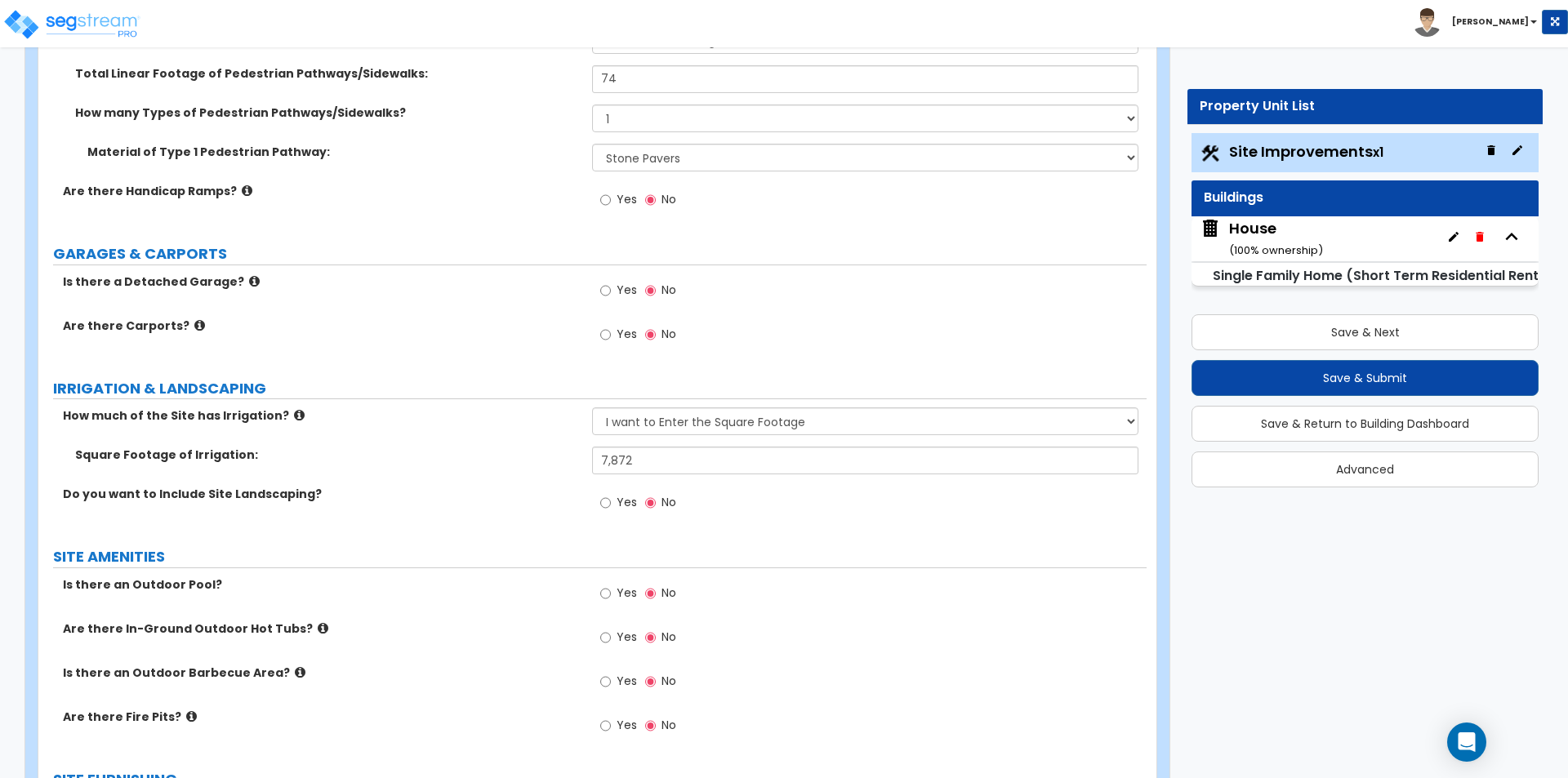
click at [627, 497] on span "Yes" at bounding box center [626, 502] width 21 height 17
click at [611, 497] on input "Yes" at bounding box center [605, 503] width 11 height 18
radio input "true"
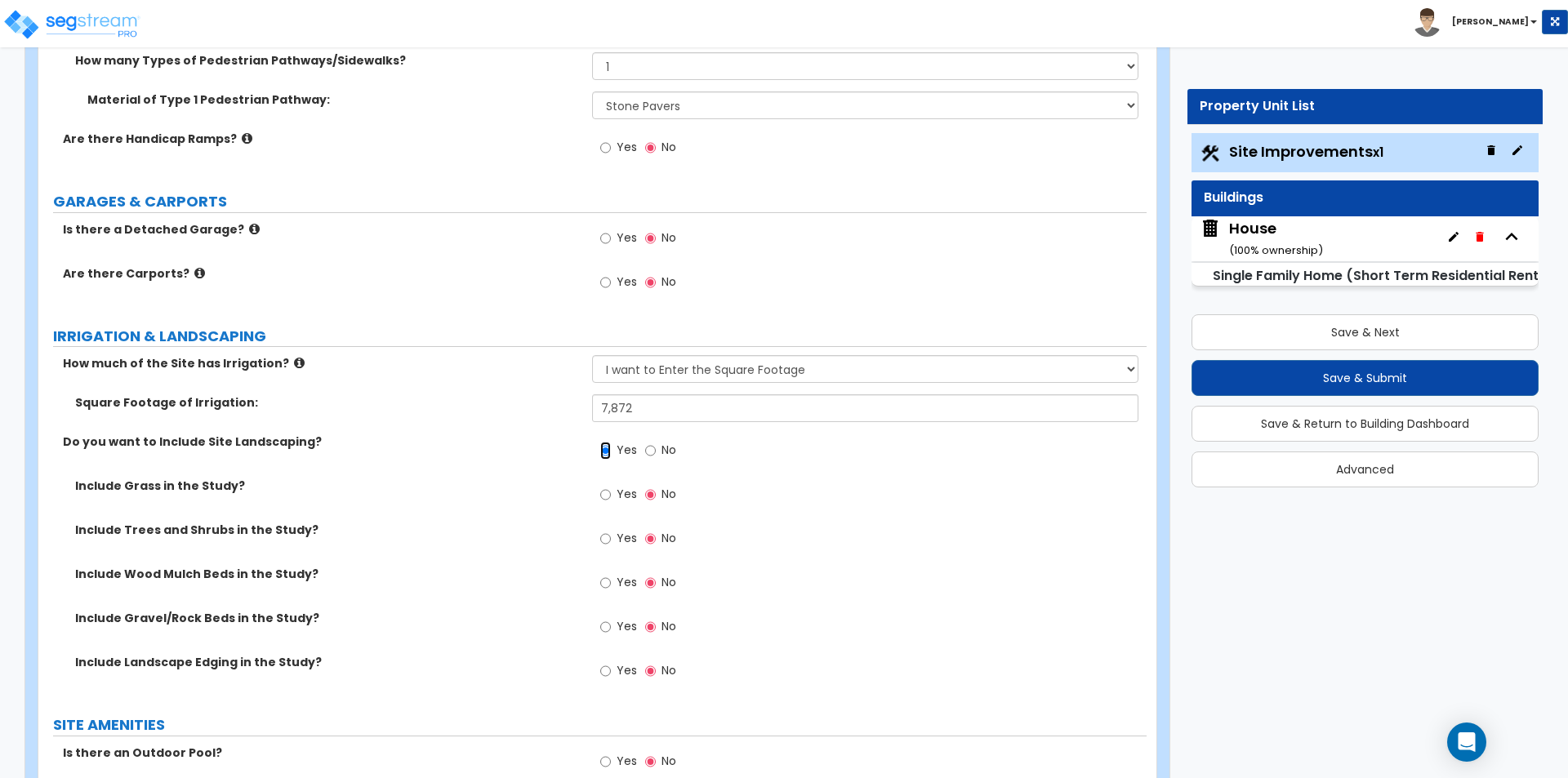
scroll to position [1388, 0]
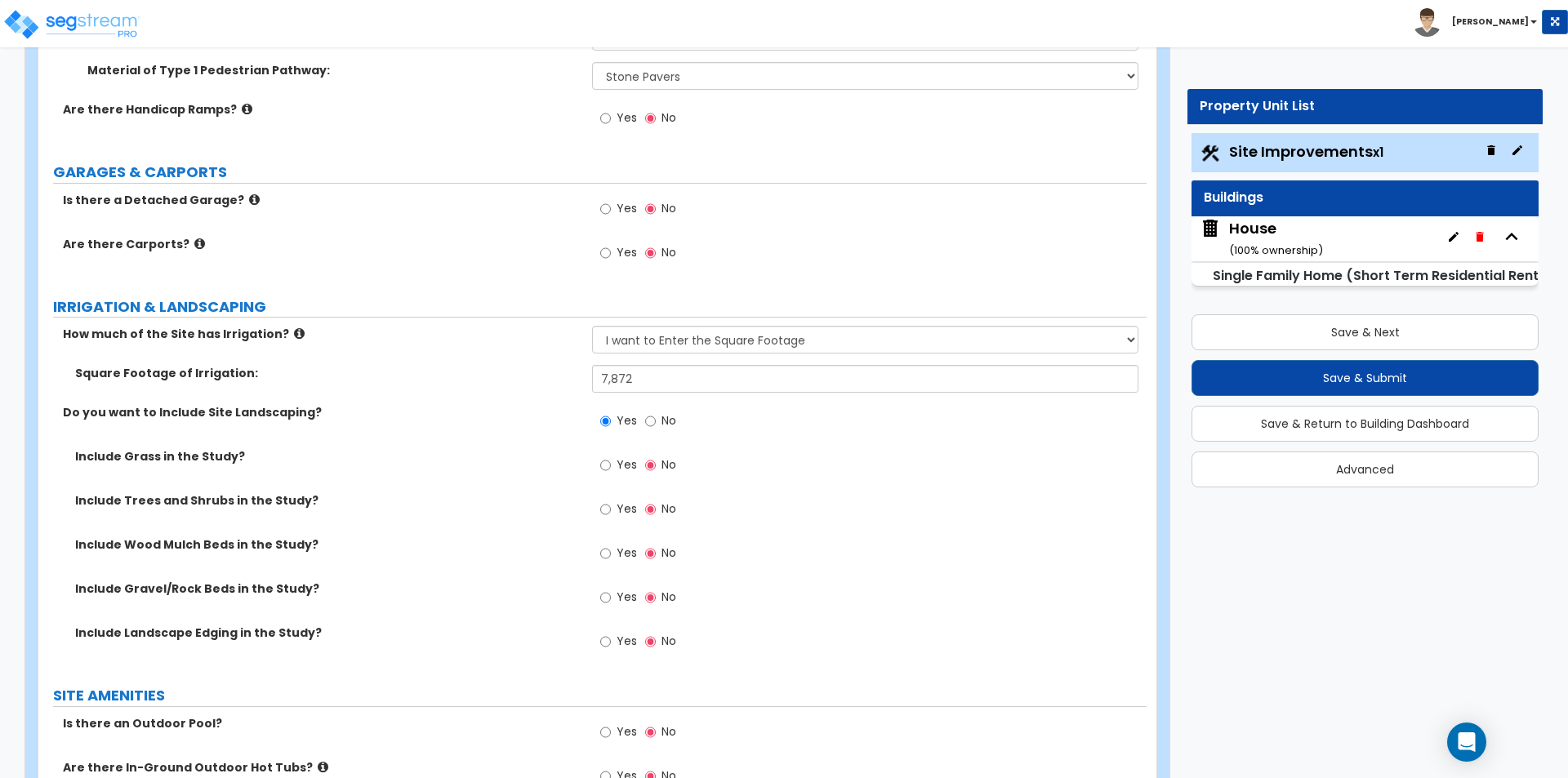
click at [254, 631] on label "Include Landscape Edging in the Study?" at bounding box center [328, 633] width 504 height 17
click at [595, 647] on div "Yes No" at bounding box center [638, 643] width 92 height 37
click at [637, 640] on div "Yes No" at bounding box center [638, 643] width 92 height 37
click at [631, 640] on span "Yes" at bounding box center [626, 641] width 21 height 17
click at [611, 640] on input "Yes" at bounding box center [605, 642] width 11 height 18
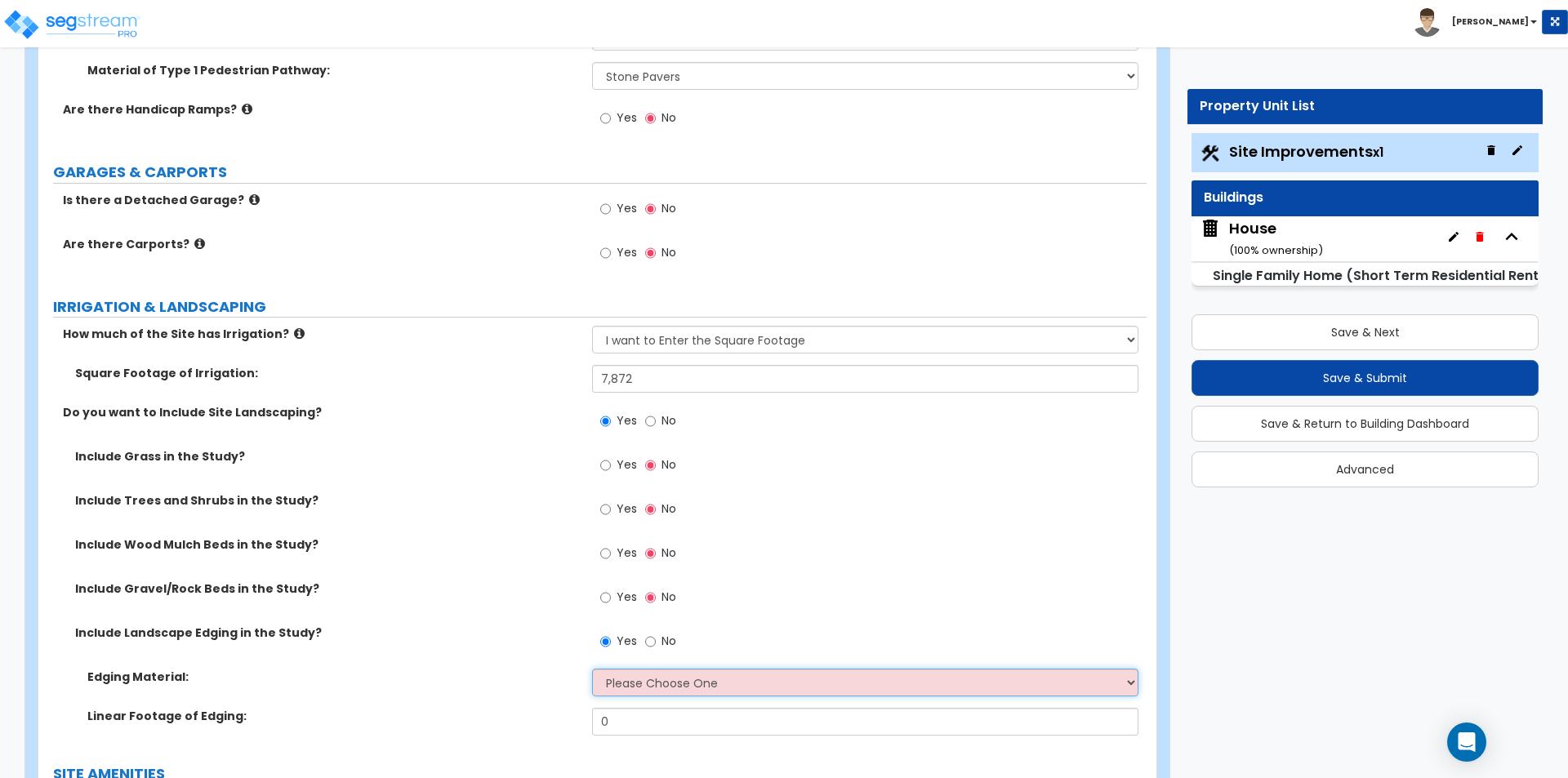
click at [676, 692] on select "Please Choose One Metal Brick Railroad Ties Concrete" at bounding box center [864, 682] width 545 height 27
drag, startPoint x: 423, startPoint y: 644, endPoint x: 432, endPoint y: 645, distance: 9.1
click at [421, 644] on div "Include Landscape Edging in the Study? Yes No" at bounding box center [592, 646] width 1108 height 44
click at [656, 644] on label "No" at bounding box center [660, 643] width 31 height 27
click at [655, 644] on input "No" at bounding box center [650, 642] width 11 height 18
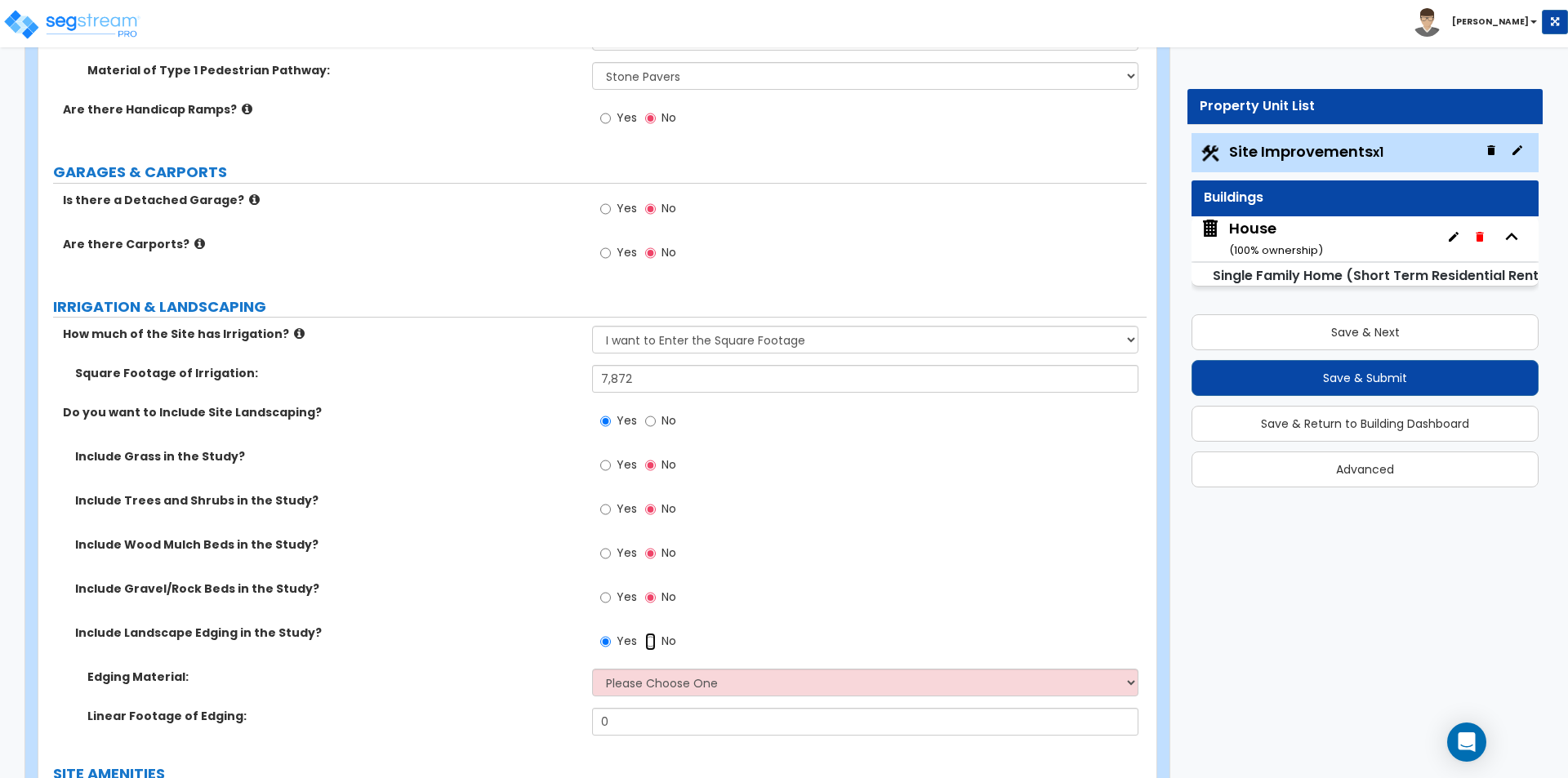
radio input "false"
radio input "true"
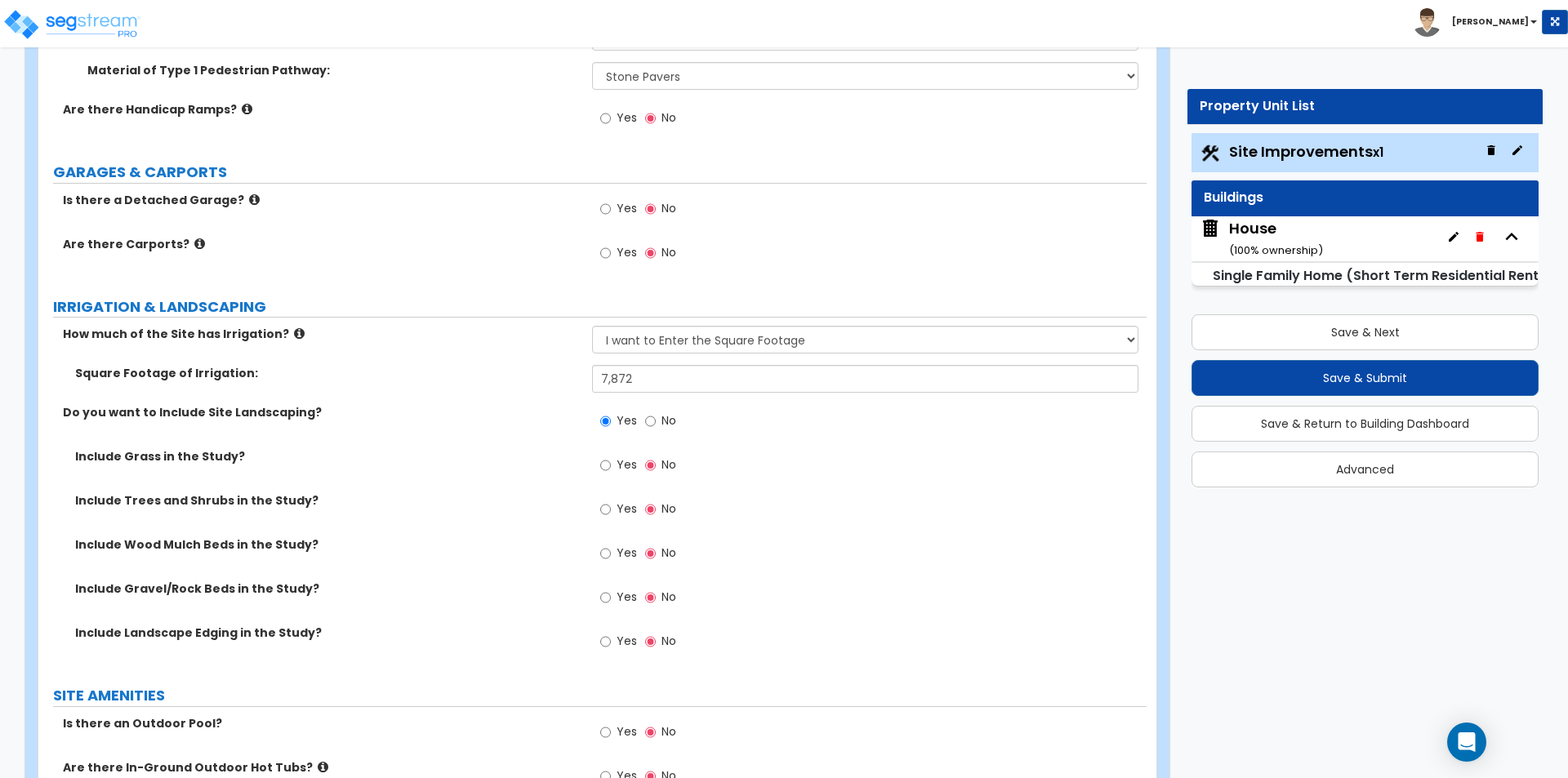
click at [466, 620] on div "Include Gravel/Rock Beds in the Study? Yes No" at bounding box center [592, 602] width 1108 height 44
click at [674, 422] on span "No" at bounding box center [669, 421] width 15 height 17
click at [655, 422] on input "No" at bounding box center [650, 421] width 11 height 18
radio input "false"
radio input "true"
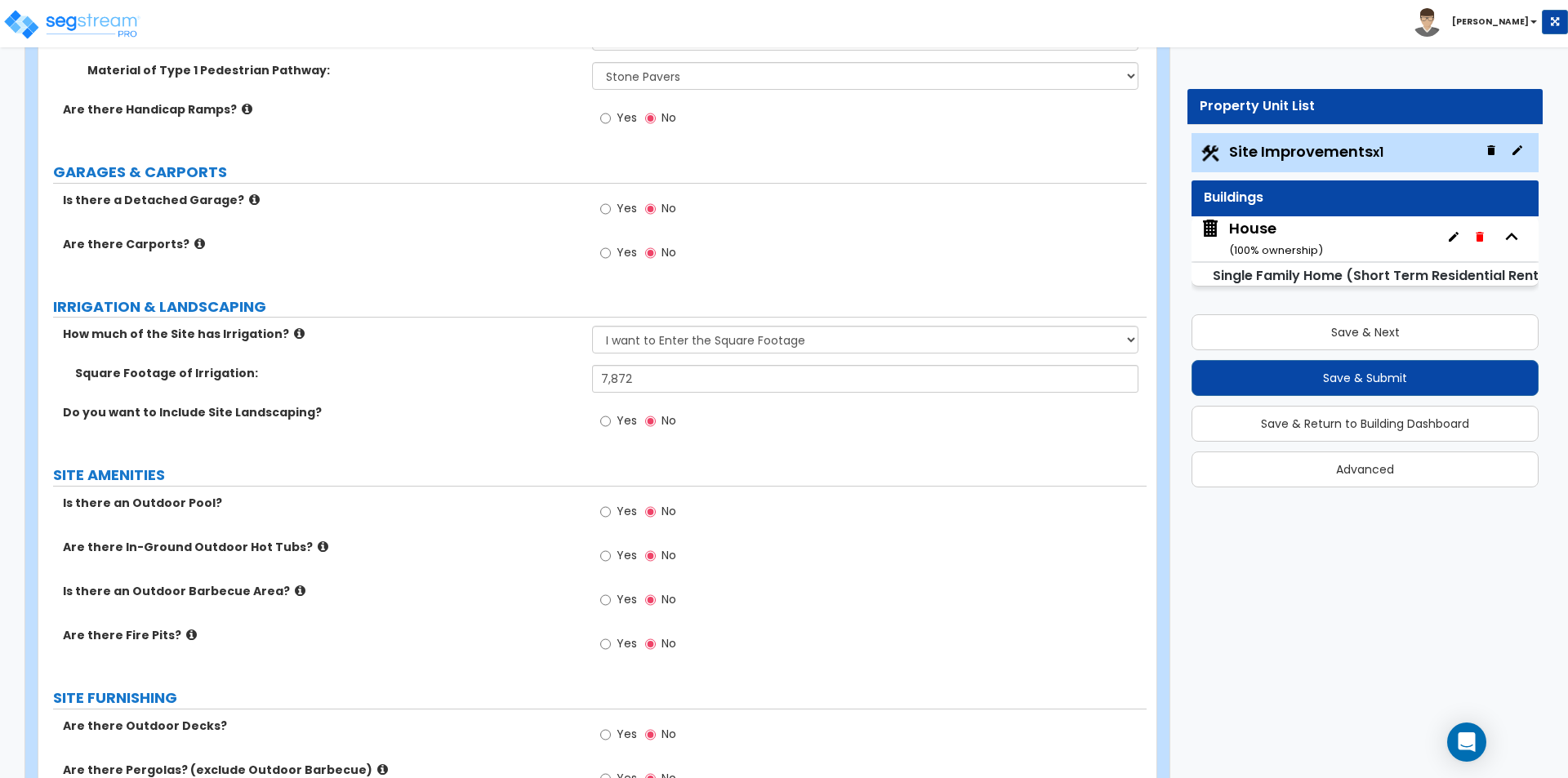
click at [628, 509] on span "Yes" at bounding box center [626, 511] width 21 height 17
click at [611, 509] on input "Yes" at bounding box center [605, 512] width 11 height 18
radio input "true"
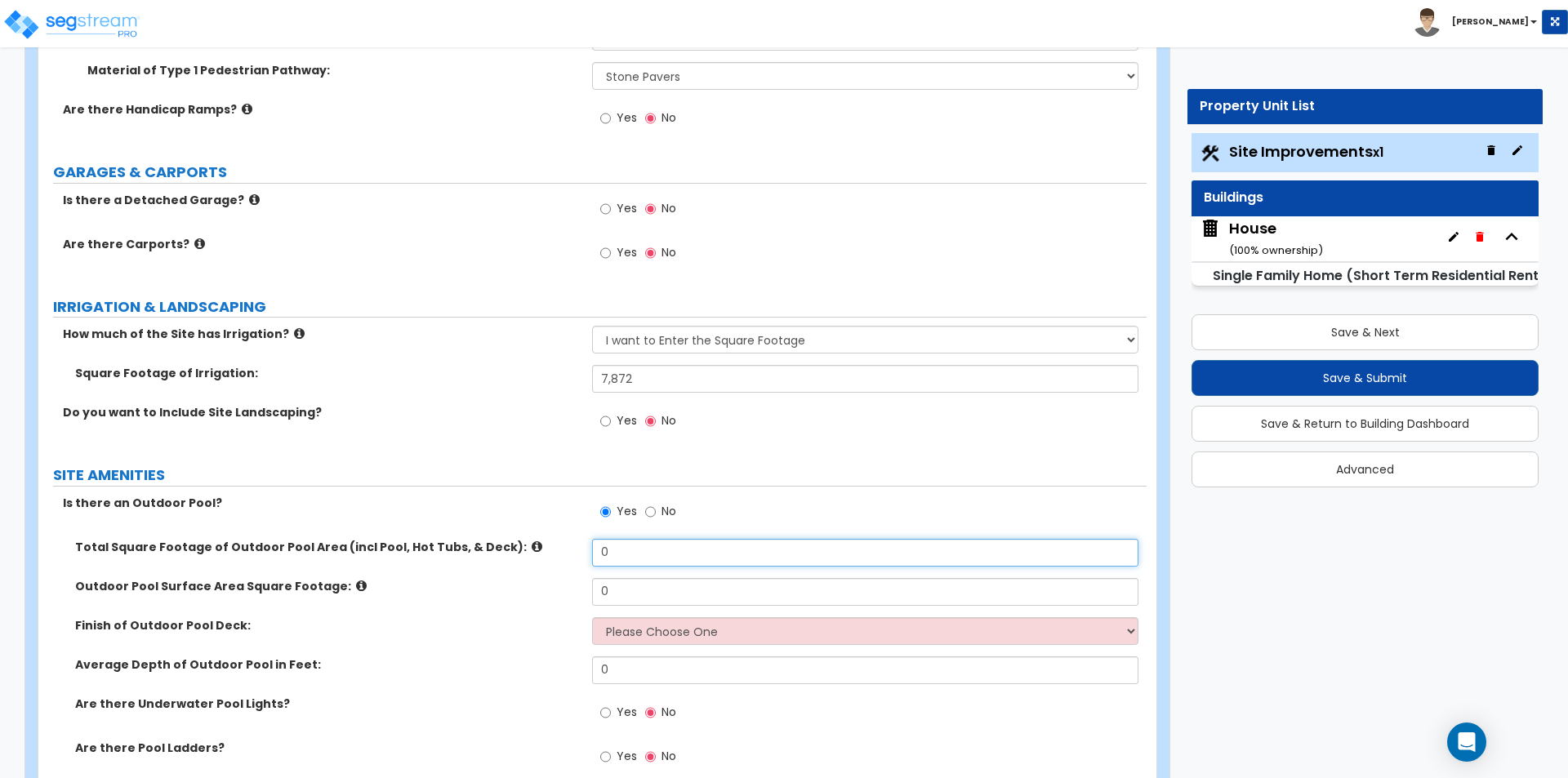
click at [691, 552] on input "0" at bounding box center [864, 552] width 545 height 27
type input "1,945"
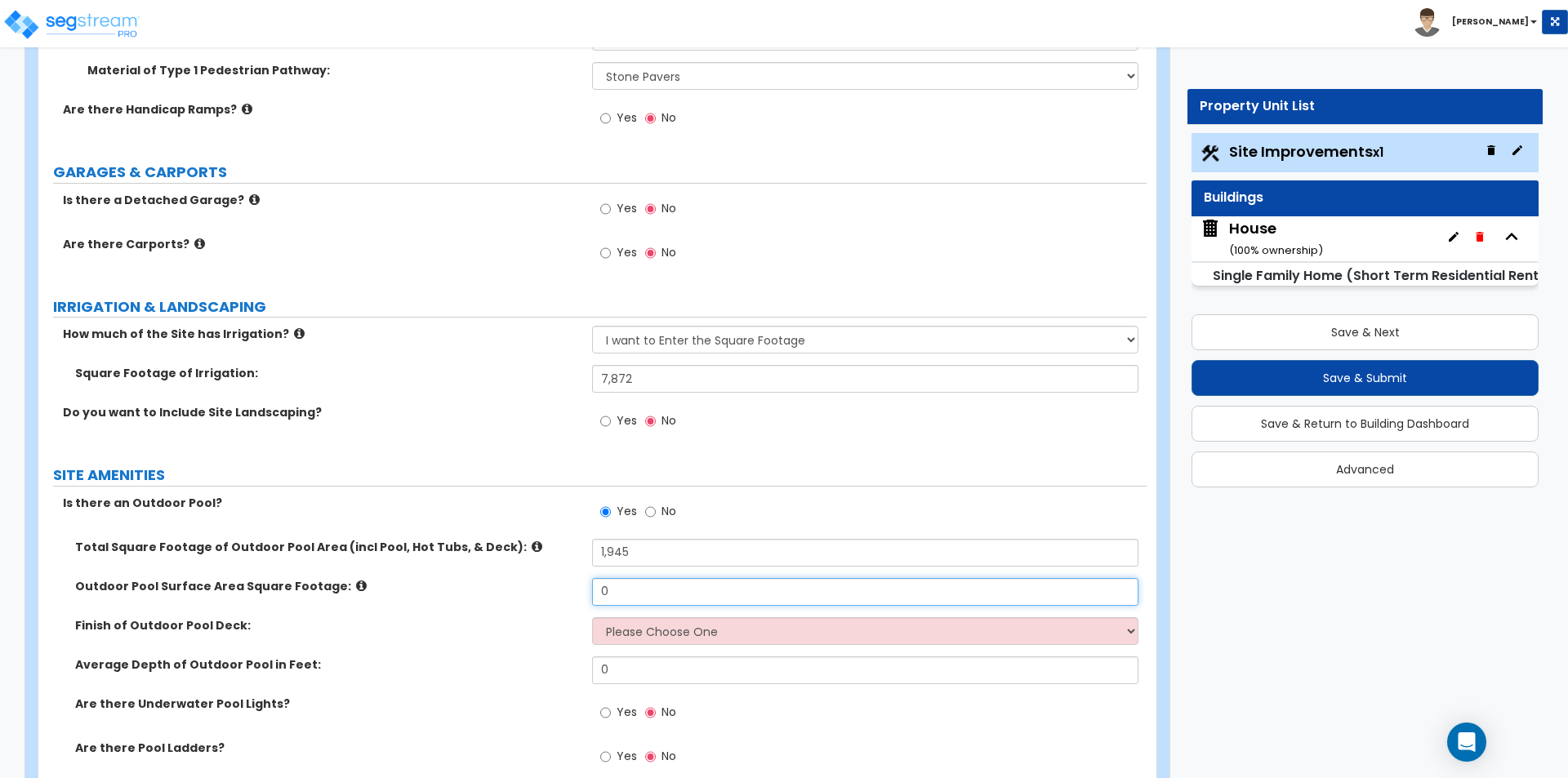
click at [656, 601] on input "0" at bounding box center [864, 591] width 545 height 27
type input "716"
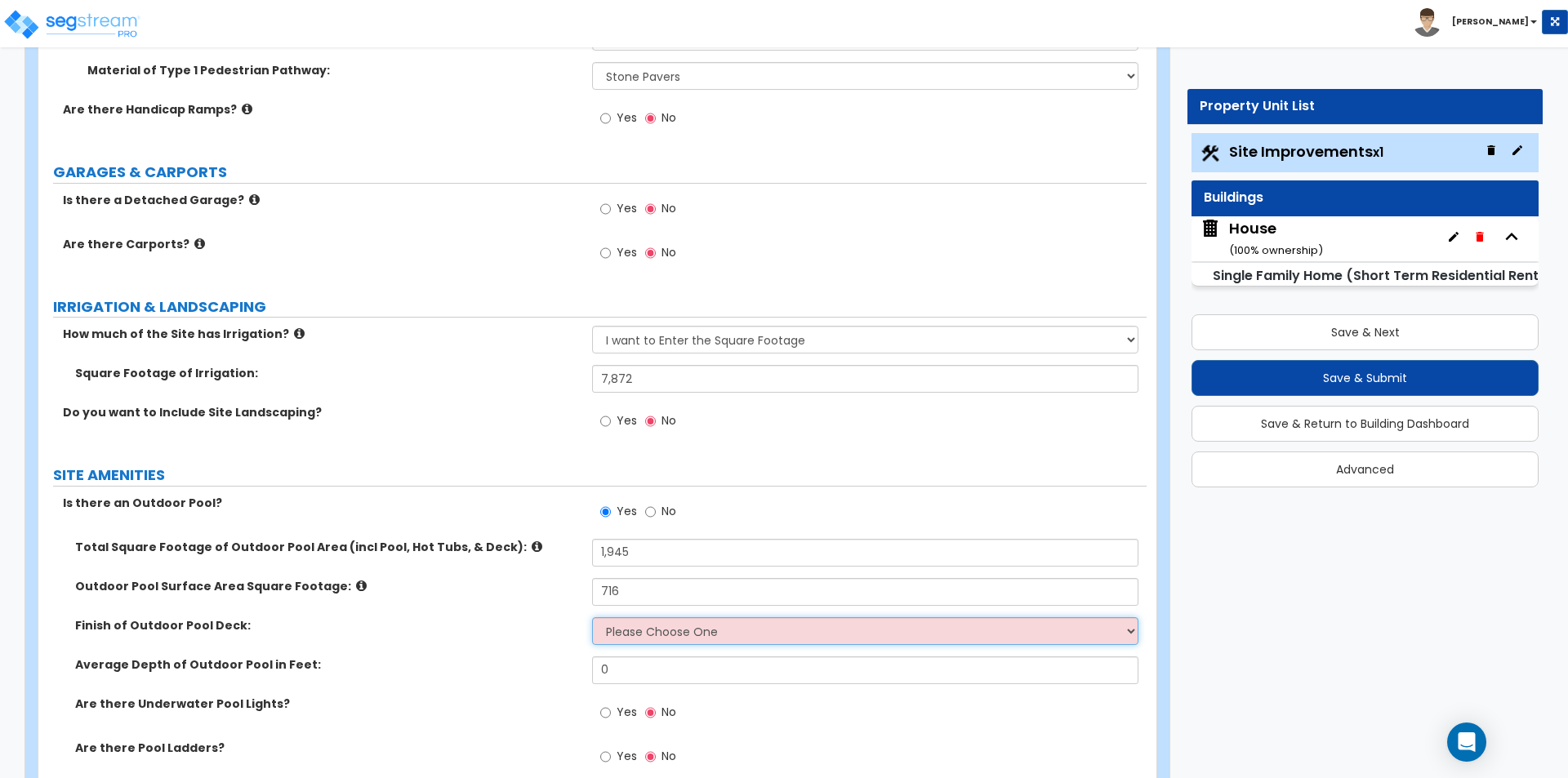
click at [645, 631] on select "Please Choose One Bare Concrete Stamped Concrete Brick Pavers Stone Pavers Wood…" at bounding box center [864, 630] width 545 height 27
select select "4"
click at [592, 617] on select "Please Choose One Bare Concrete Stamped Concrete Brick Pavers Stone Pavers Wood…" at bounding box center [864, 630] width 545 height 27
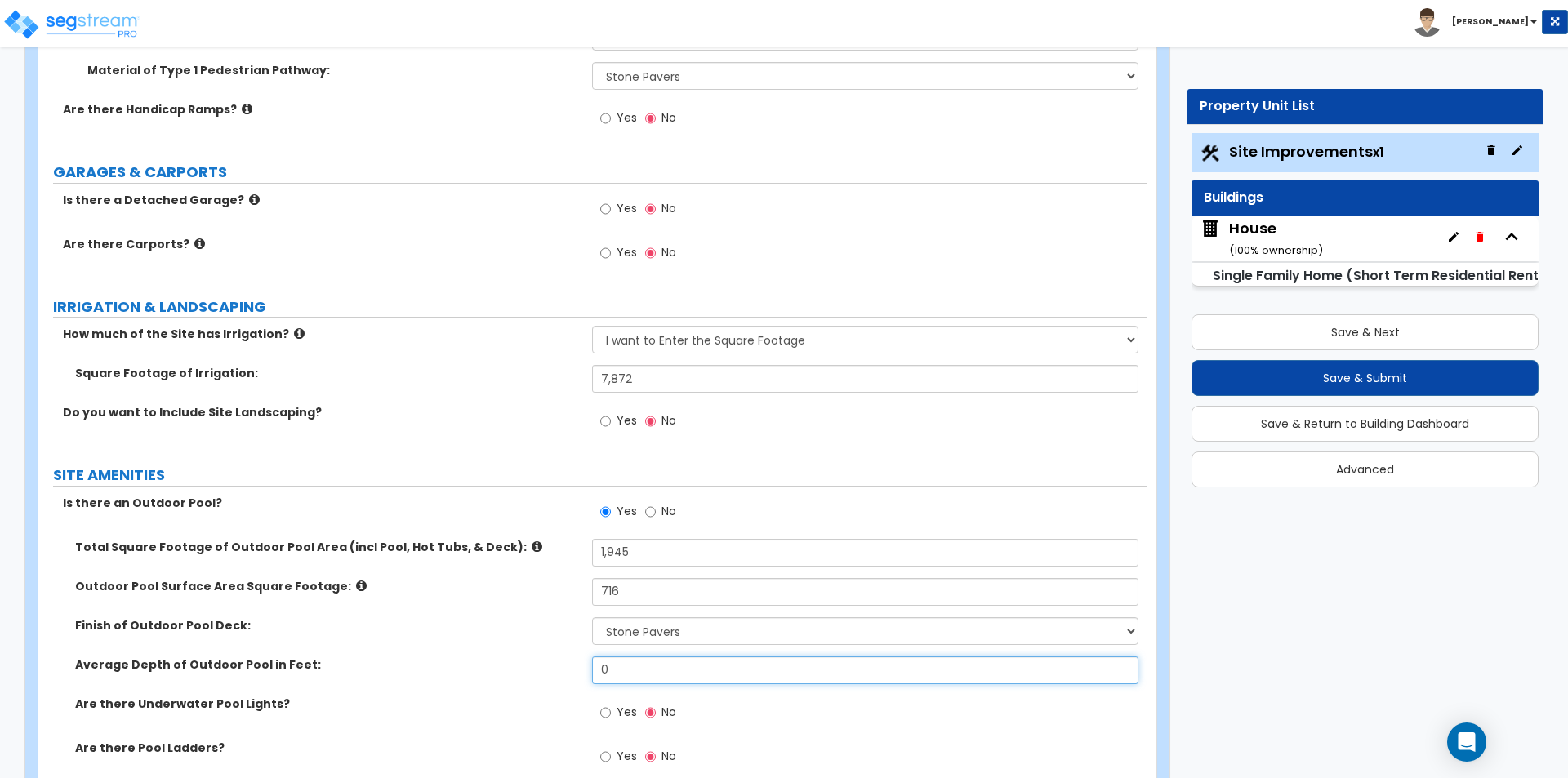
click at [631, 673] on input "0" at bounding box center [864, 669] width 545 height 27
type input "5"
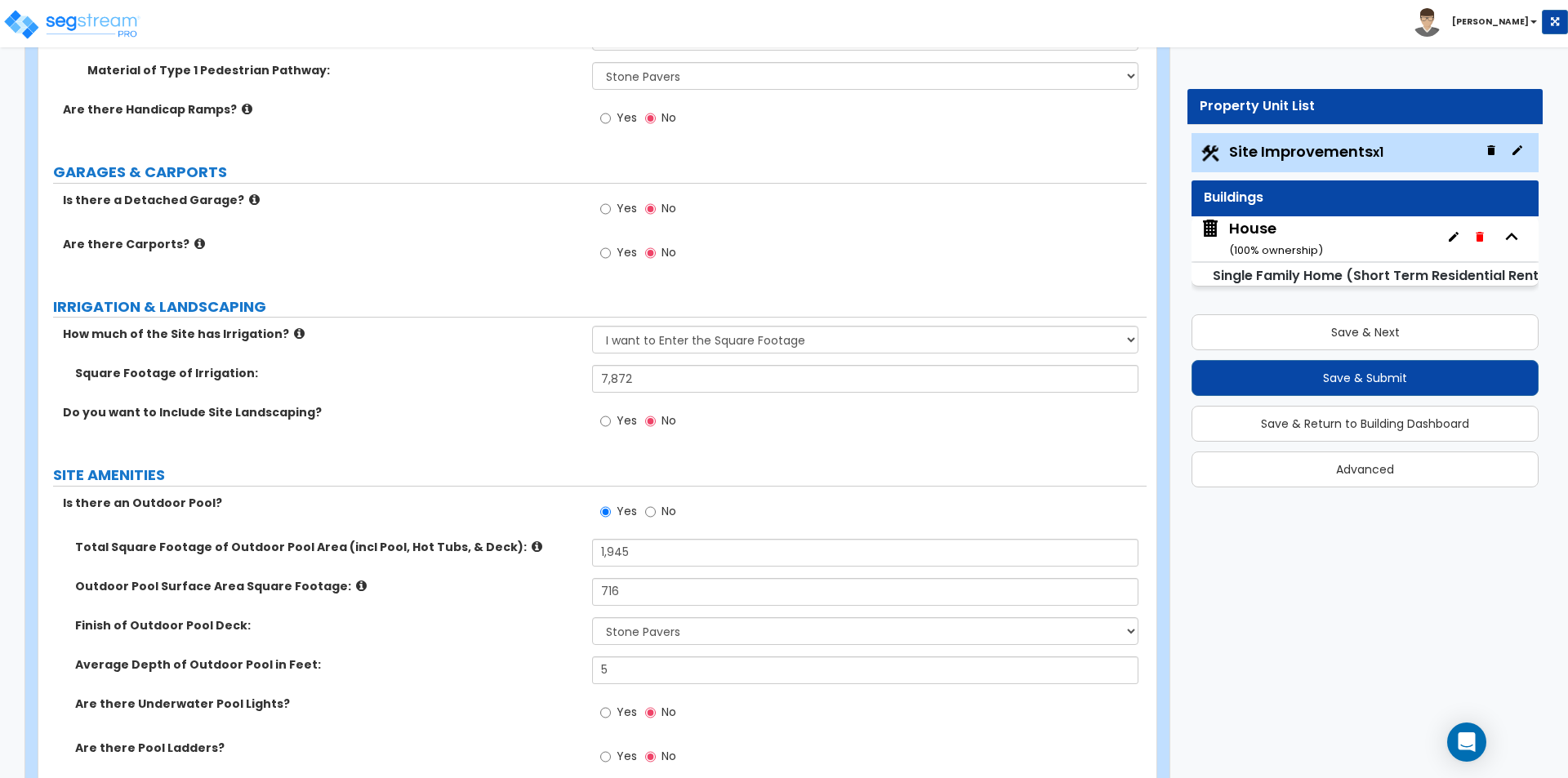
click at [536, 593] on label "Outdoor Pool Surface Area Square Footage:" at bounding box center [328, 586] width 504 height 17
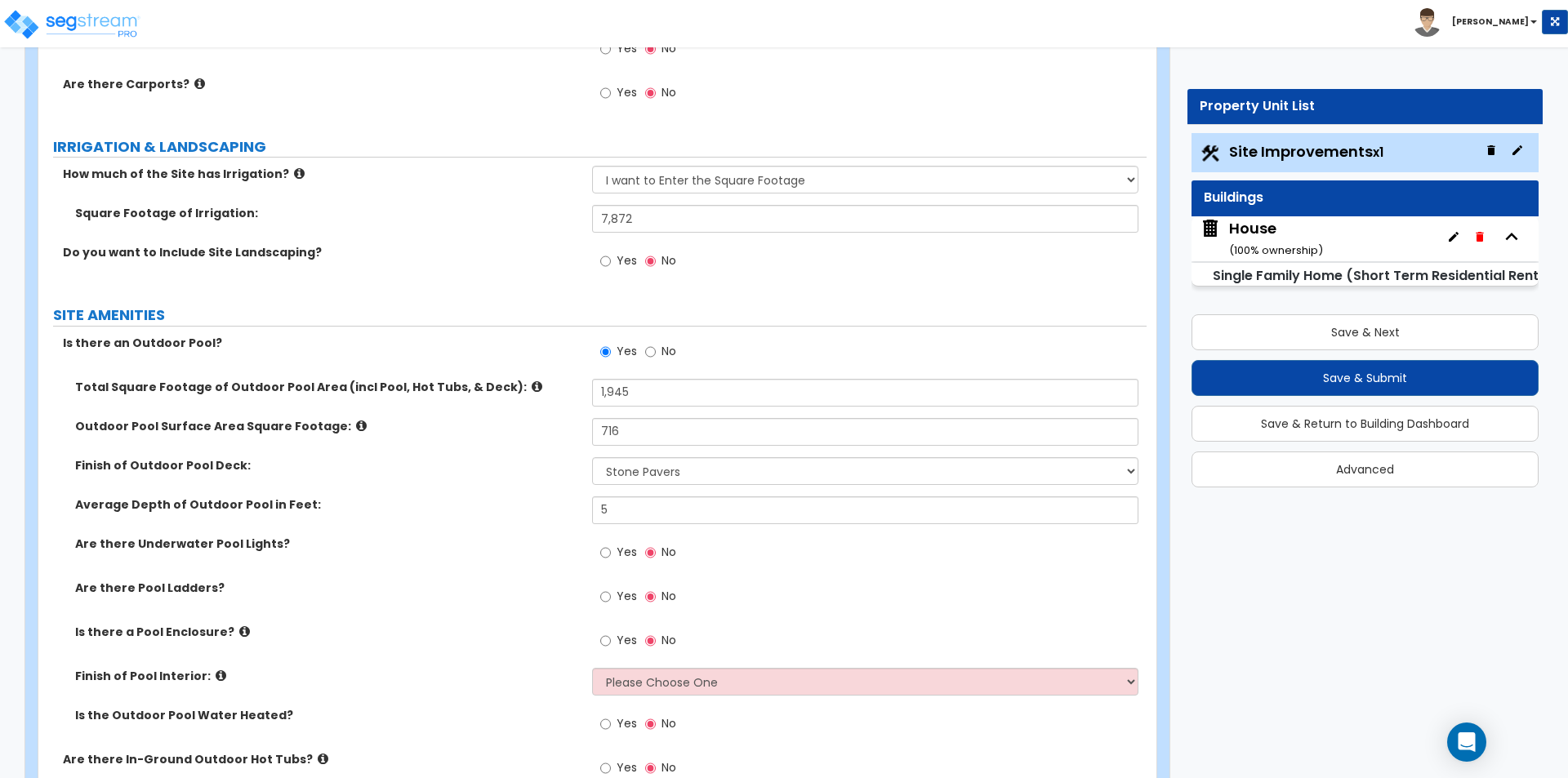
scroll to position [1551, 0]
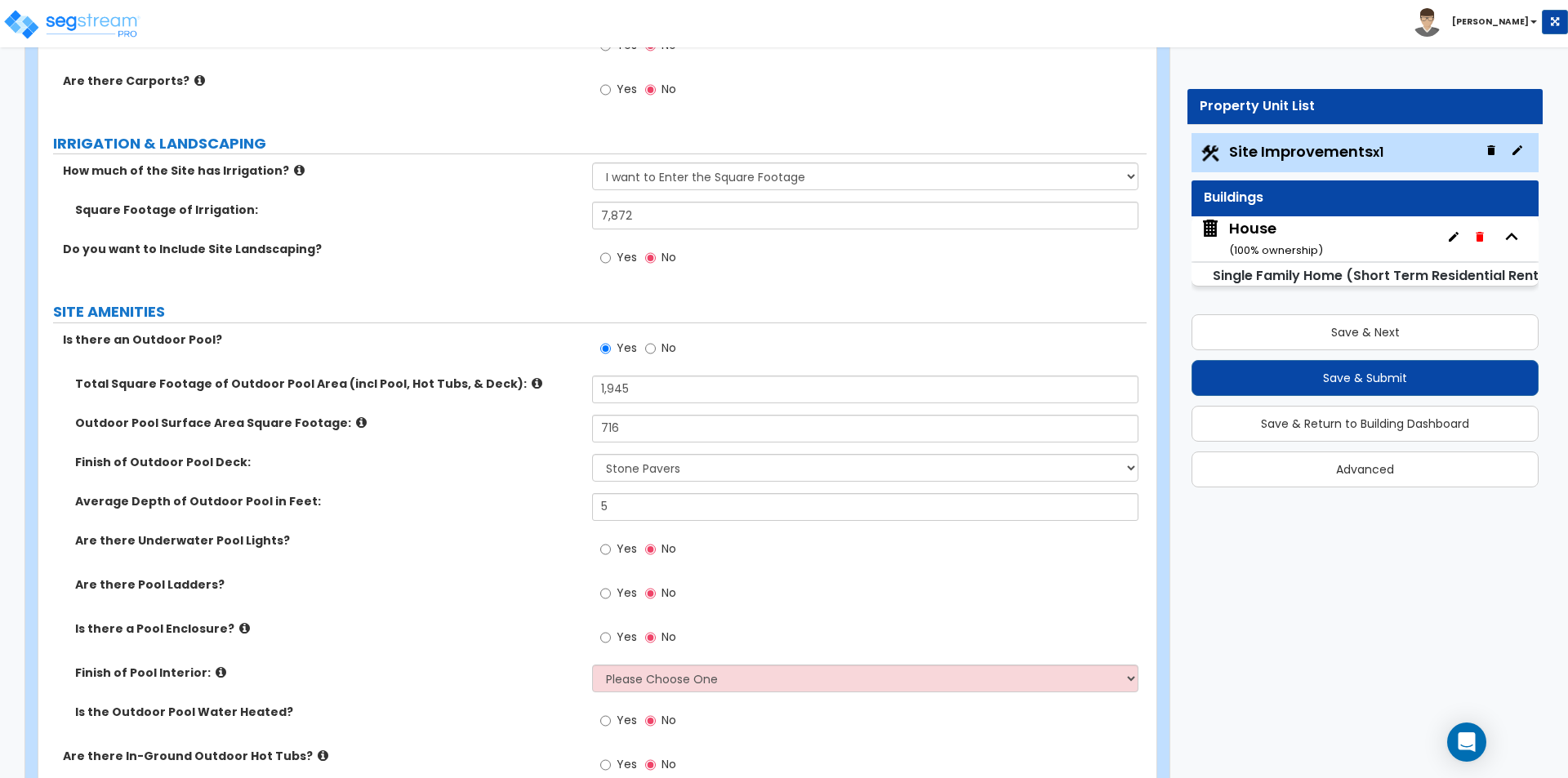
click at [630, 548] on span "Yes" at bounding box center [626, 549] width 21 height 17
click at [611, 548] on input "Yes" at bounding box center [605, 550] width 11 height 18
radio input "true"
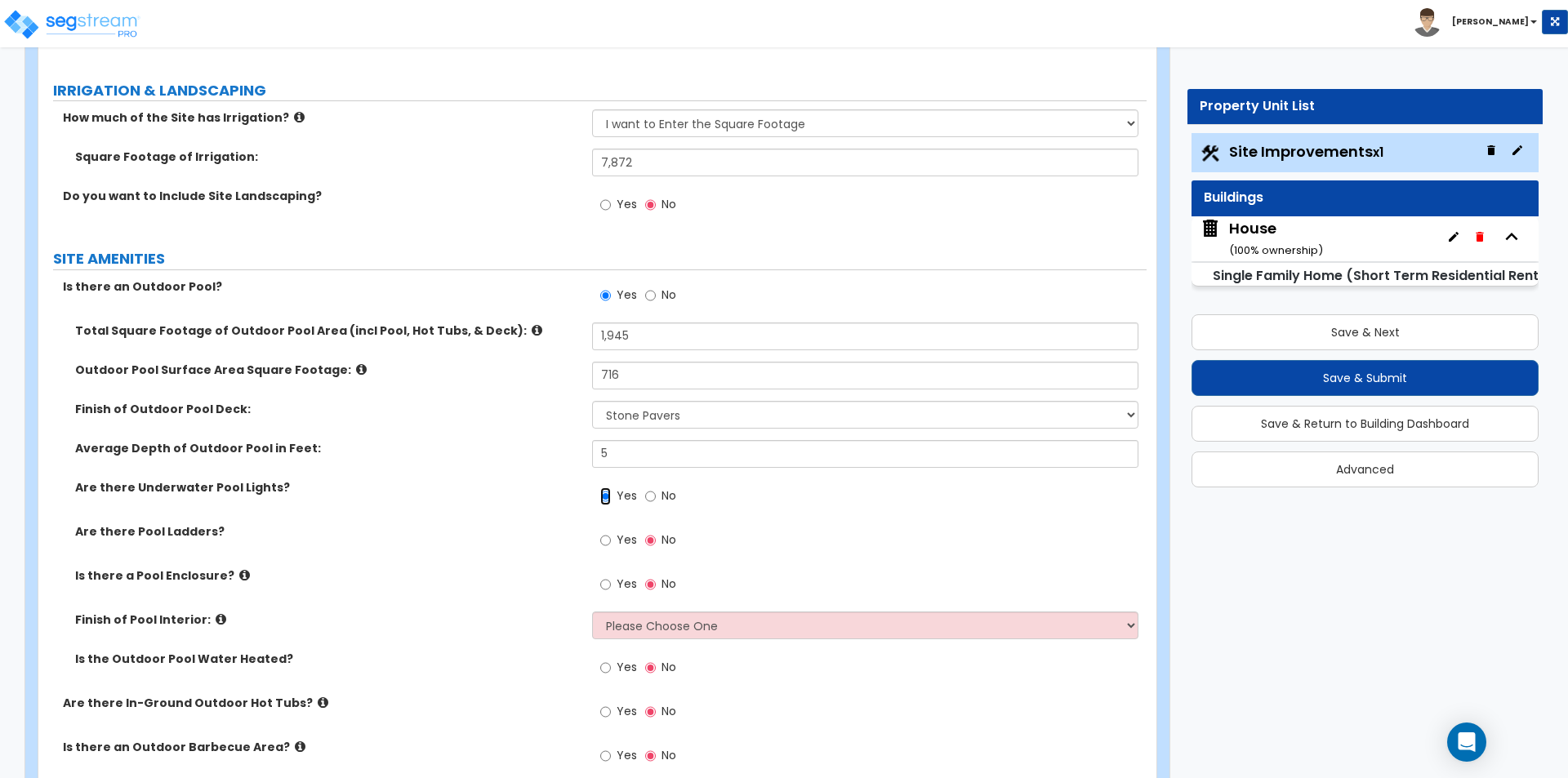
scroll to position [1632, 0]
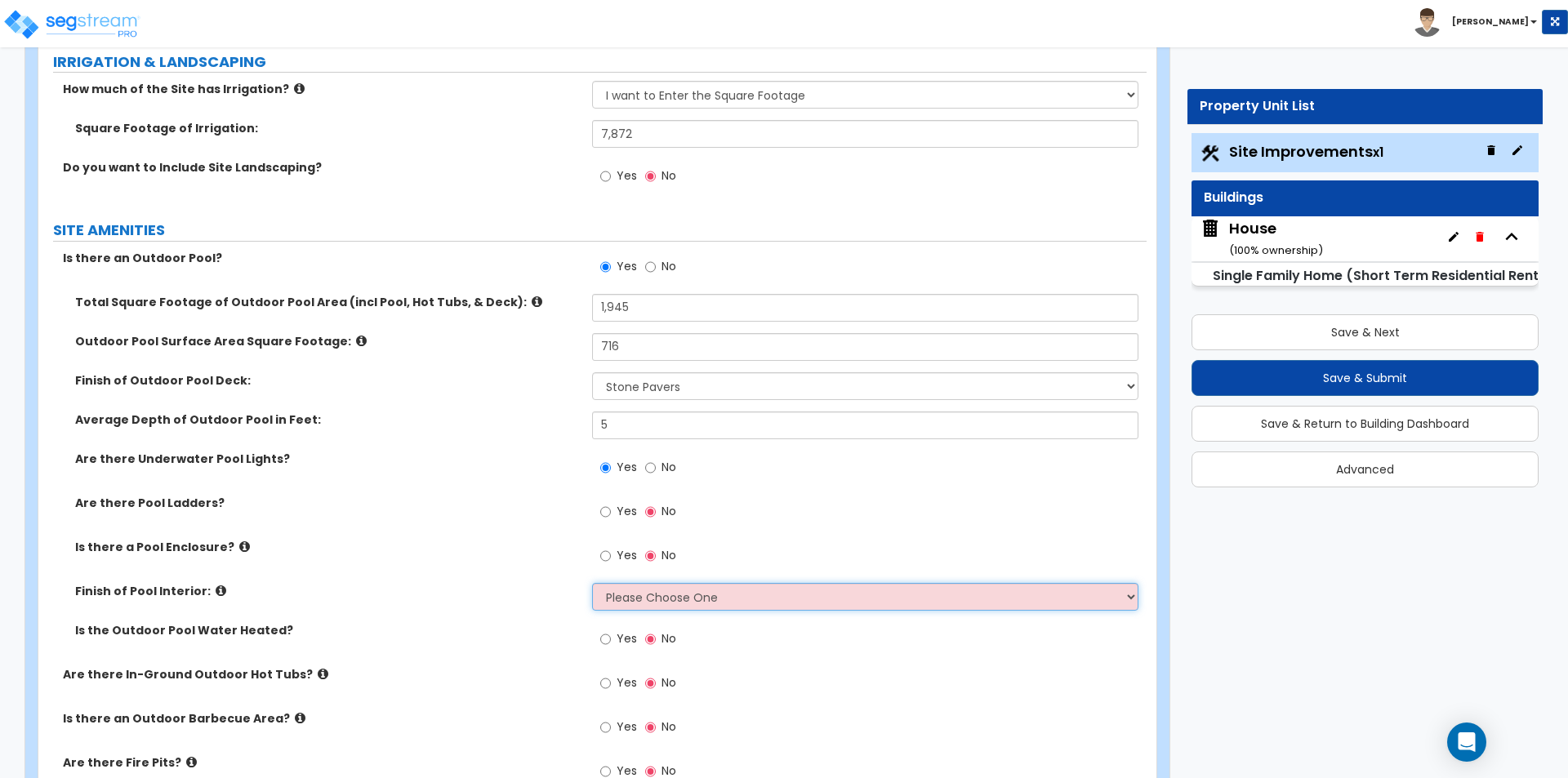
click at [702, 607] on select "Please Choose One Tile Plaster Vinyl" at bounding box center [864, 596] width 545 height 27
click at [236, 599] on div "Finish of Pool Interior: Please Choose One Tile Plaster Vinyl" at bounding box center [592, 602] width 1108 height 39
click at [216, 589] on icon at bounding box center [221, 591] width 11 height 12
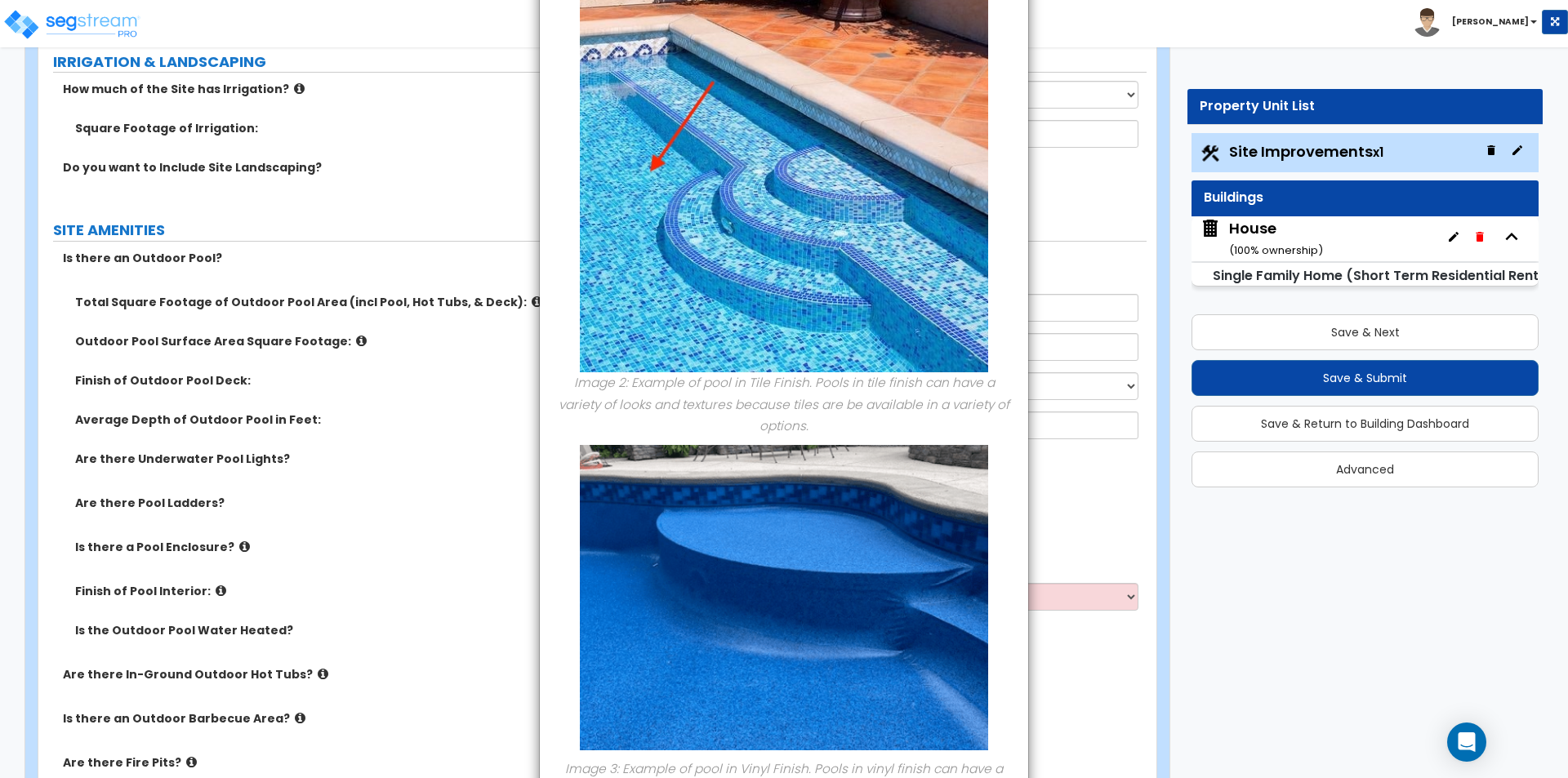
scroll to position [489, 0]
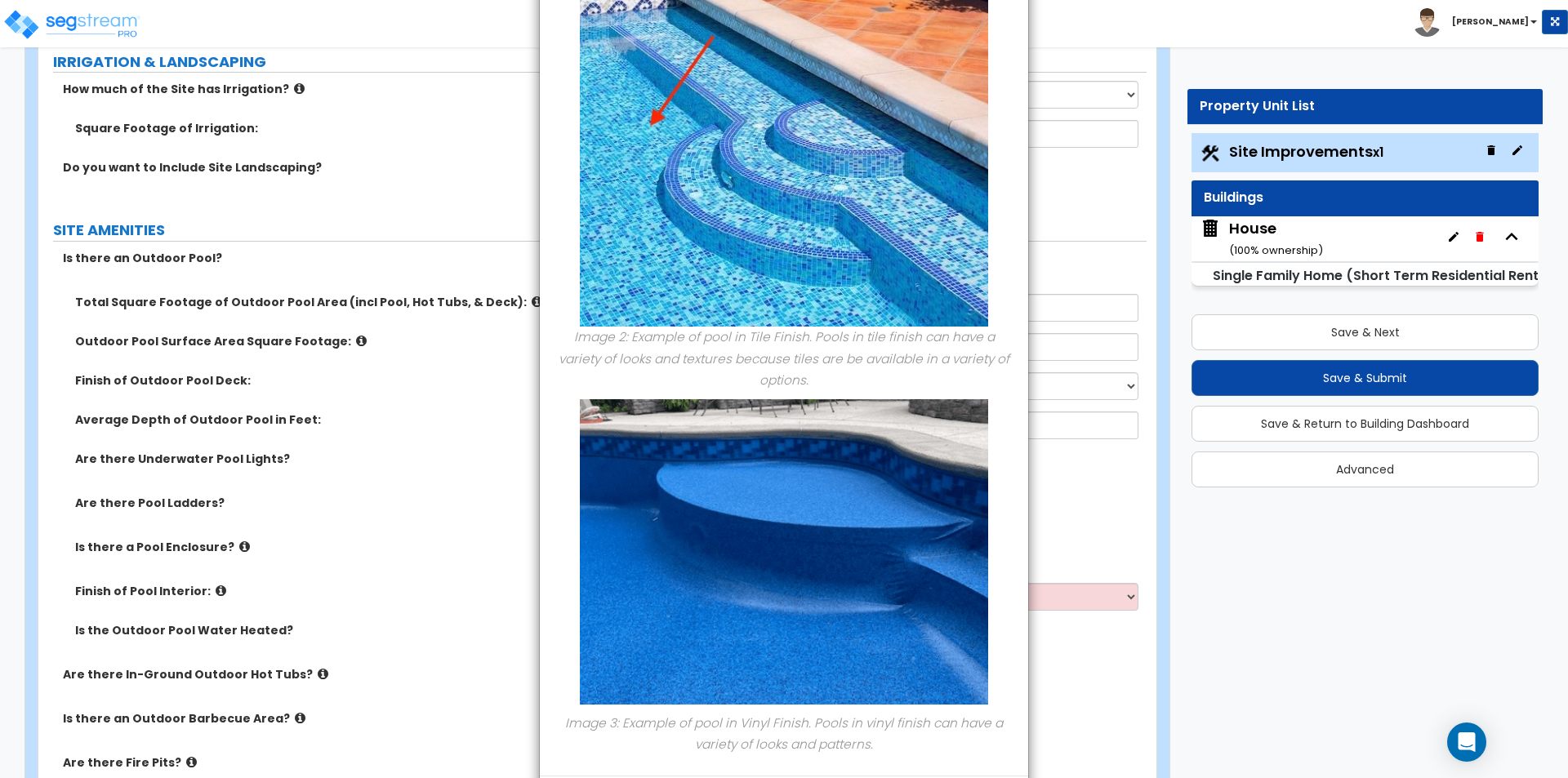
click at [447, 531] on div "× Information of Finish of Pool Interior: Image 1: Example of pool in Plaster F…" at bounding box center [784, 389] width 1568 height 778
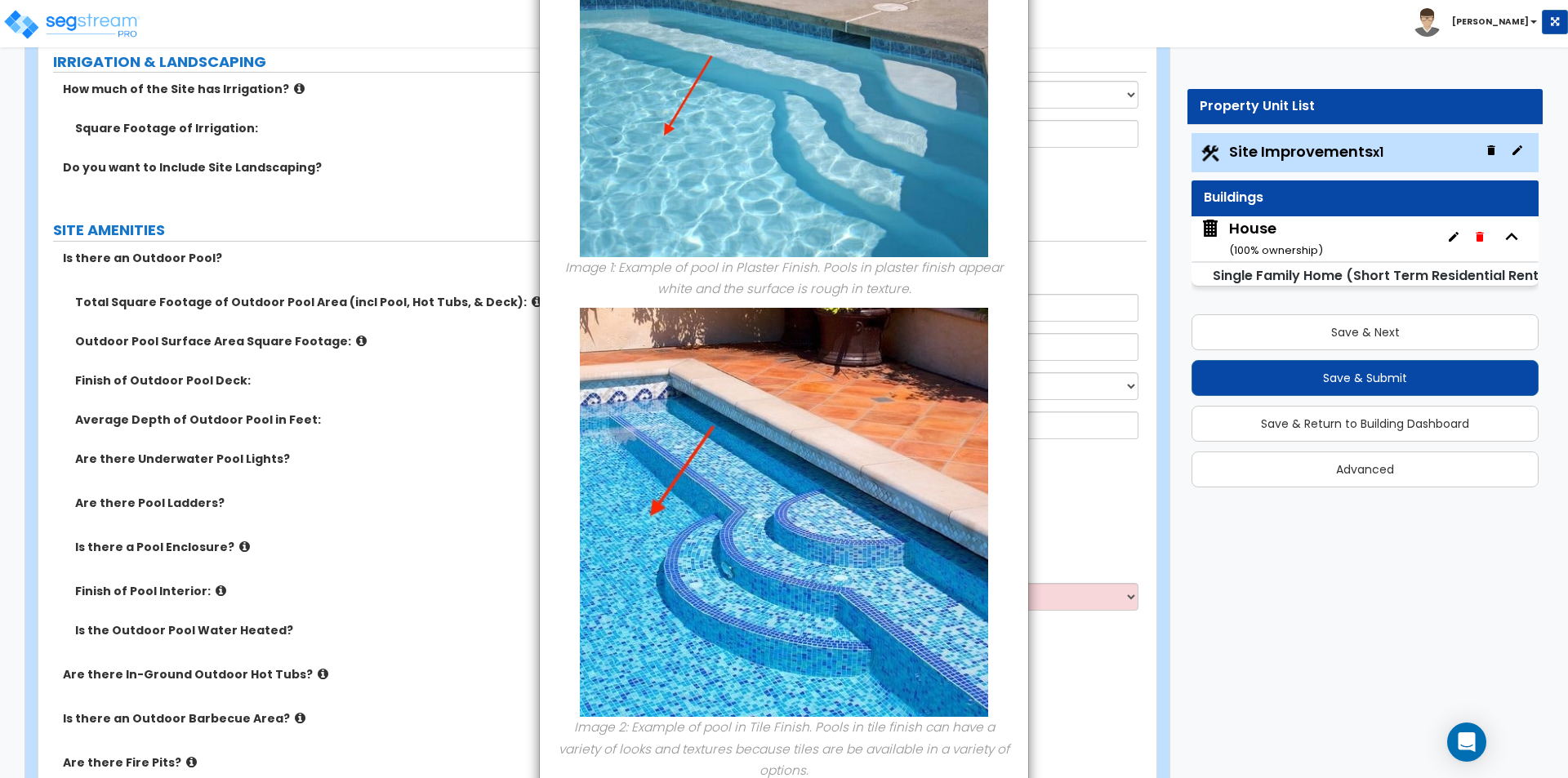
scroll to position [0, 0]
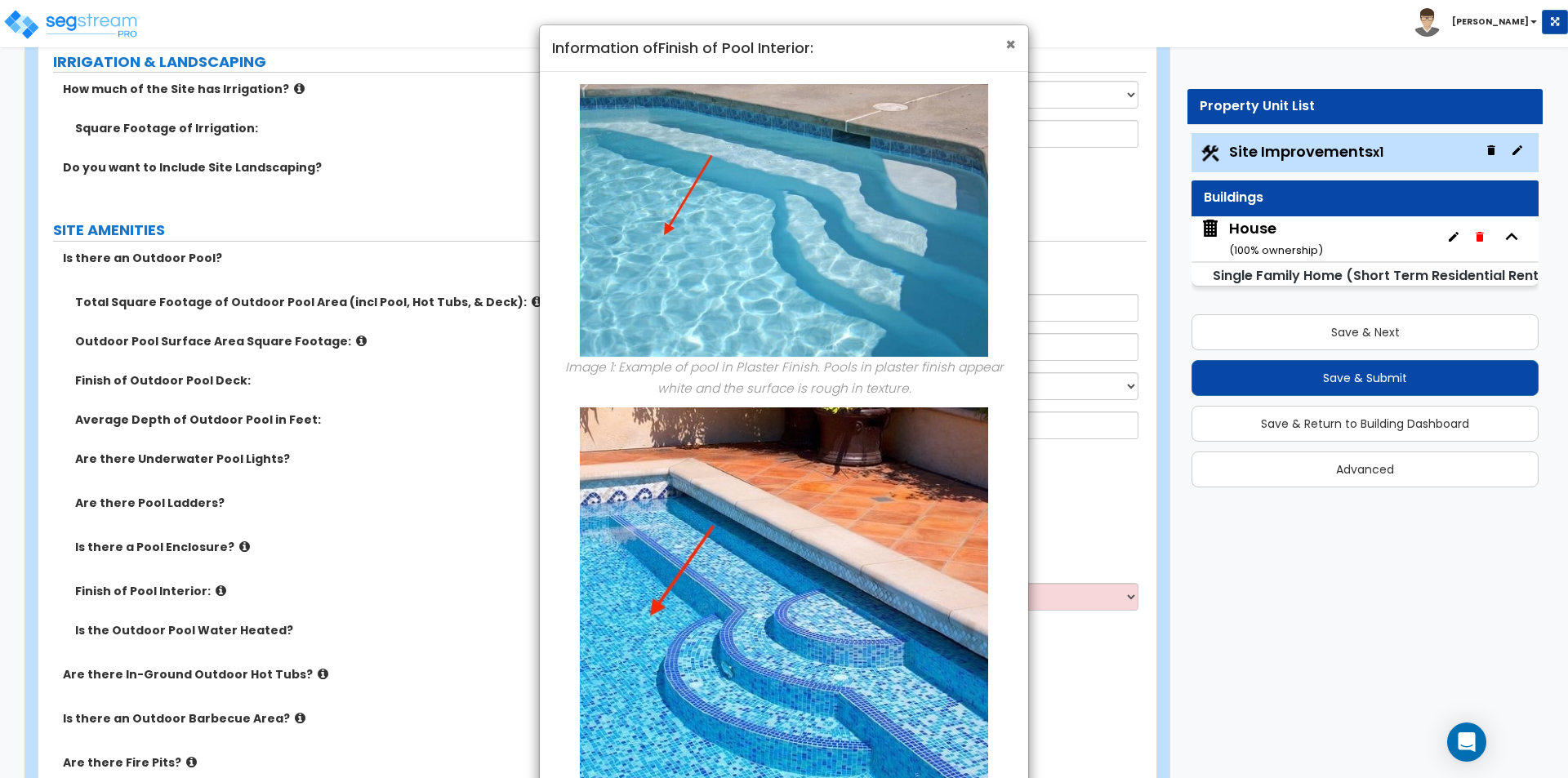
click at [1006, 39] on span "×" at bounding box center [1010, 44] width 11 height 24
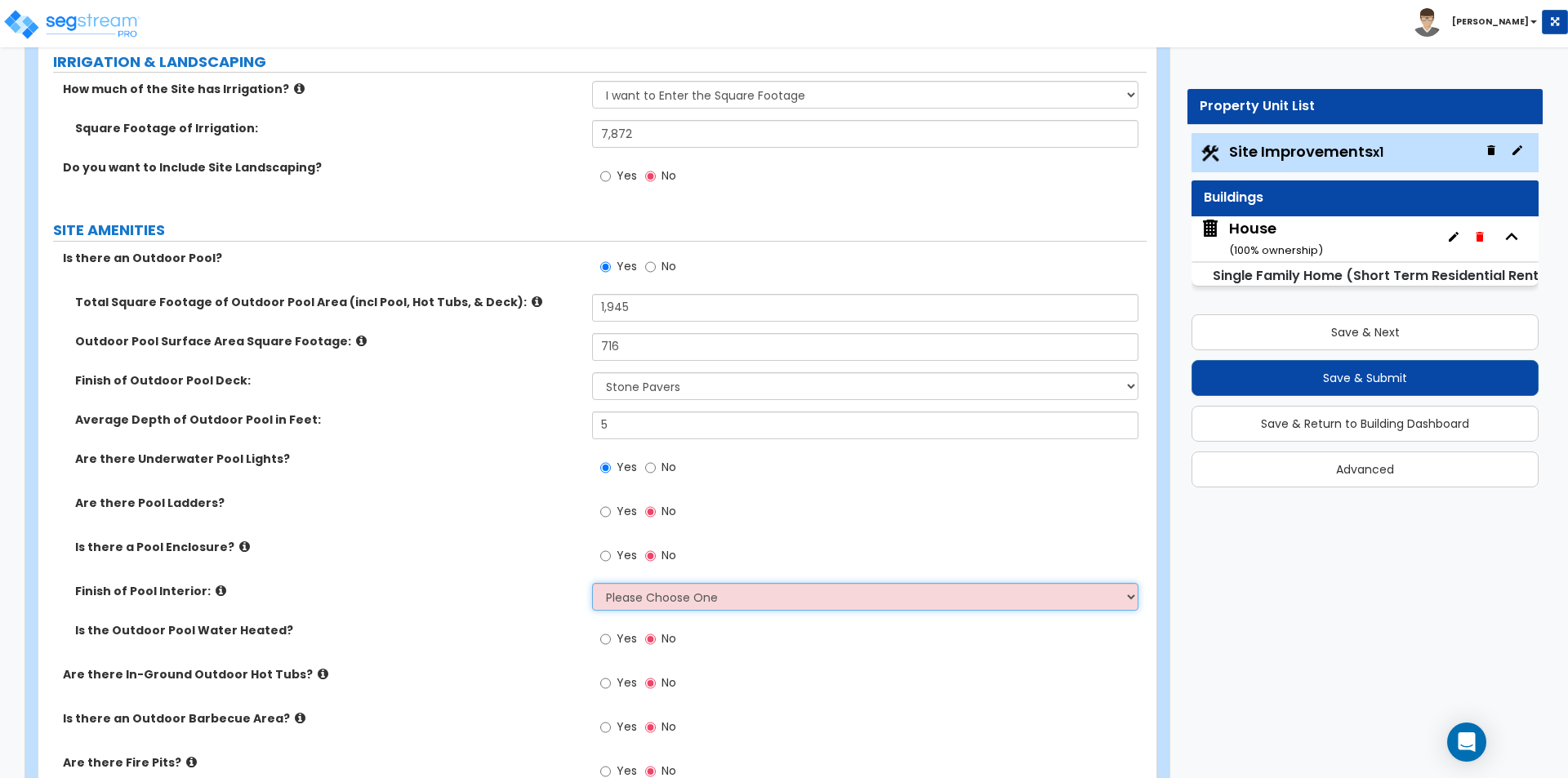
click at [626, 603] on select "Please Choose One Tile Plaster Vinyl" at bounding box center [864, 596] width 545 height 27
select select "2"
click at [592, 583] on select "Please Choose One Tile Plaster Vinyl" at bounding box center [864, 596] width 545 height 27
click at [542, 622] on label "Is the Outdoor Pool Water Heated?" at bounding box center [328, 630] width 504 height 17
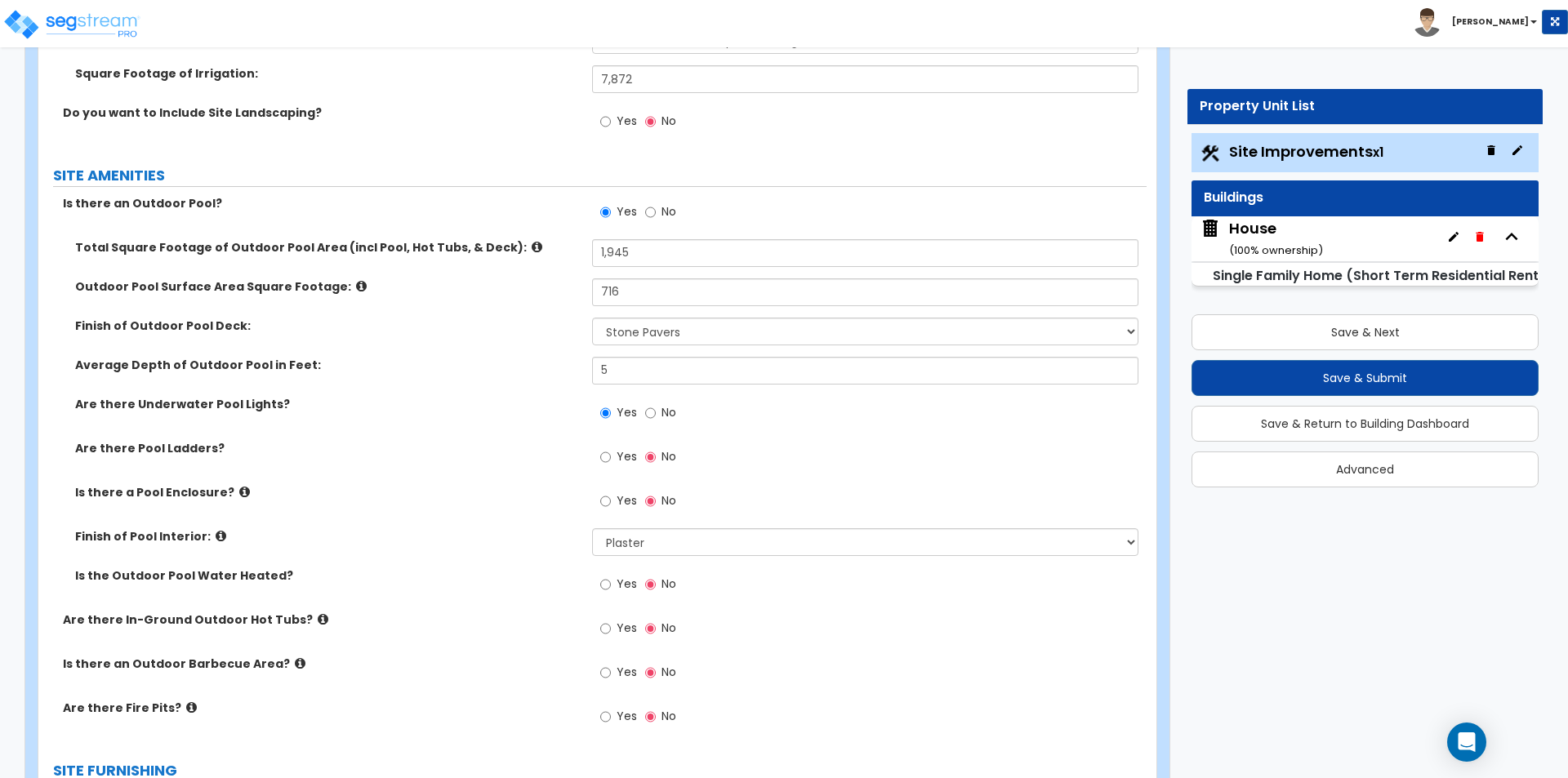
scroll to position [1714, 0]
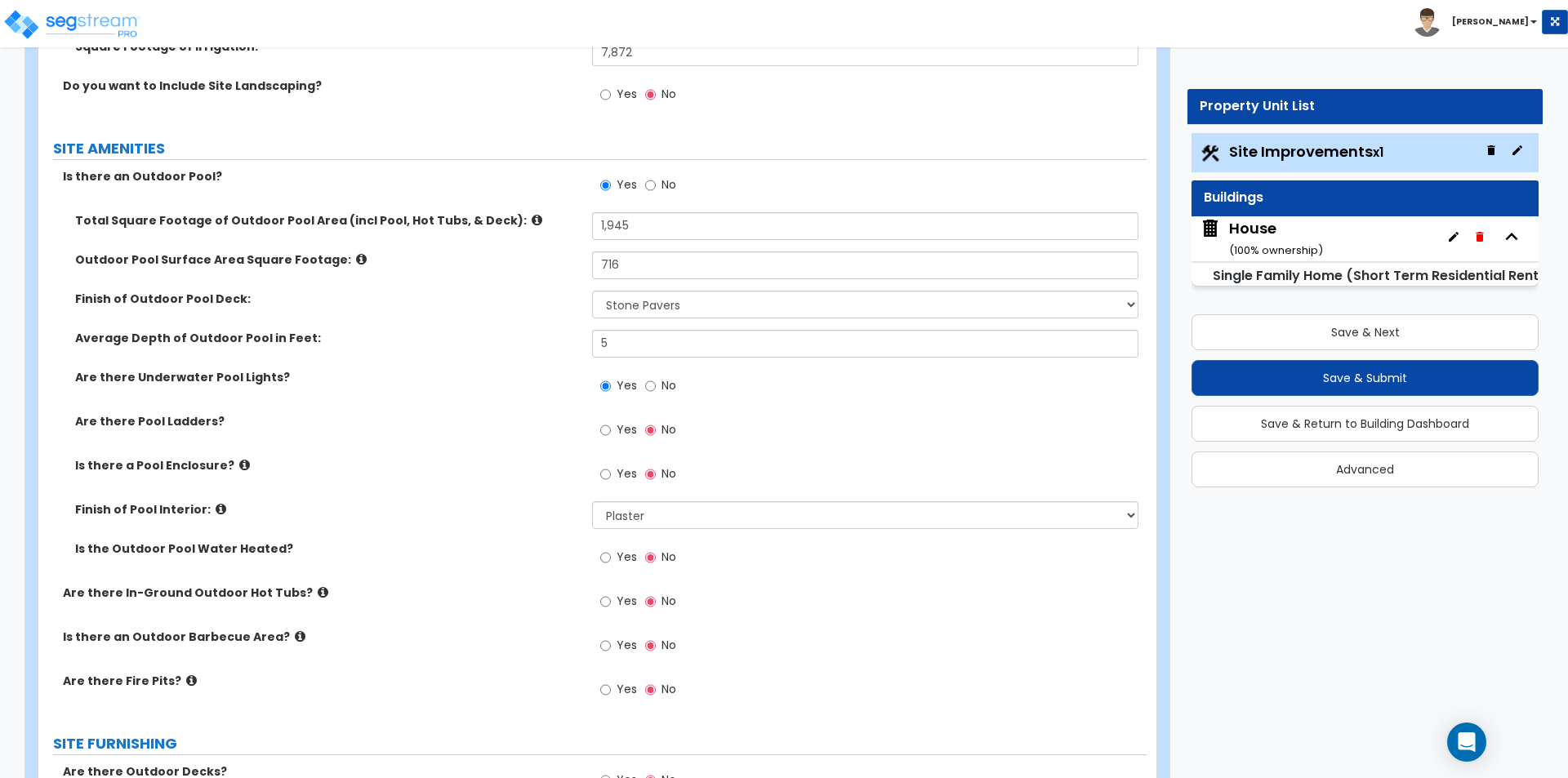
click at [618, 644] on span "Yes" at bounding box center [626, 645] width 21 height 17
click at [611, 644] on input "Yes" at bounding box center [605, 646] width 11 height 18
radio input "true"
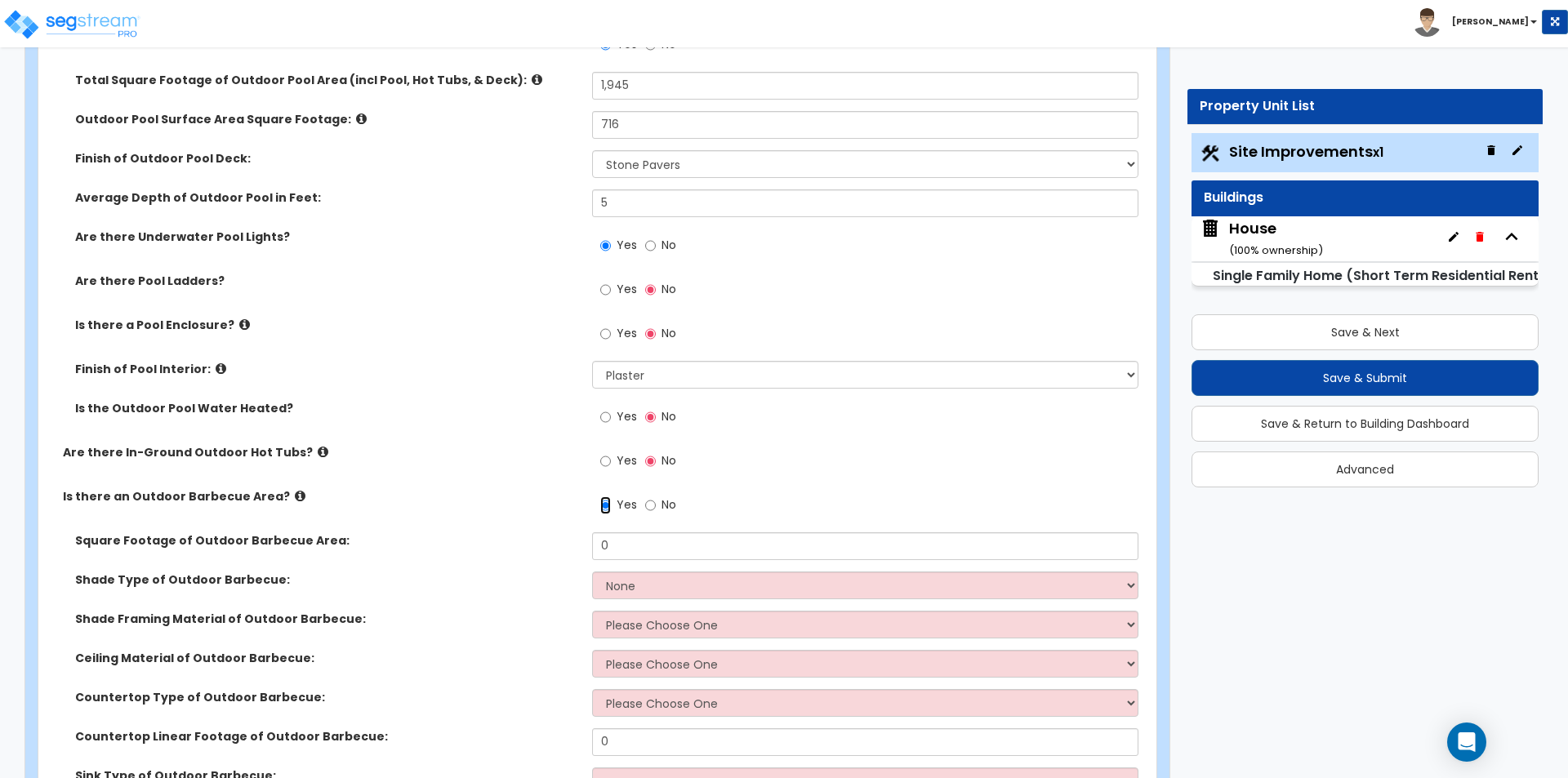
scroll to position [1878, 0]
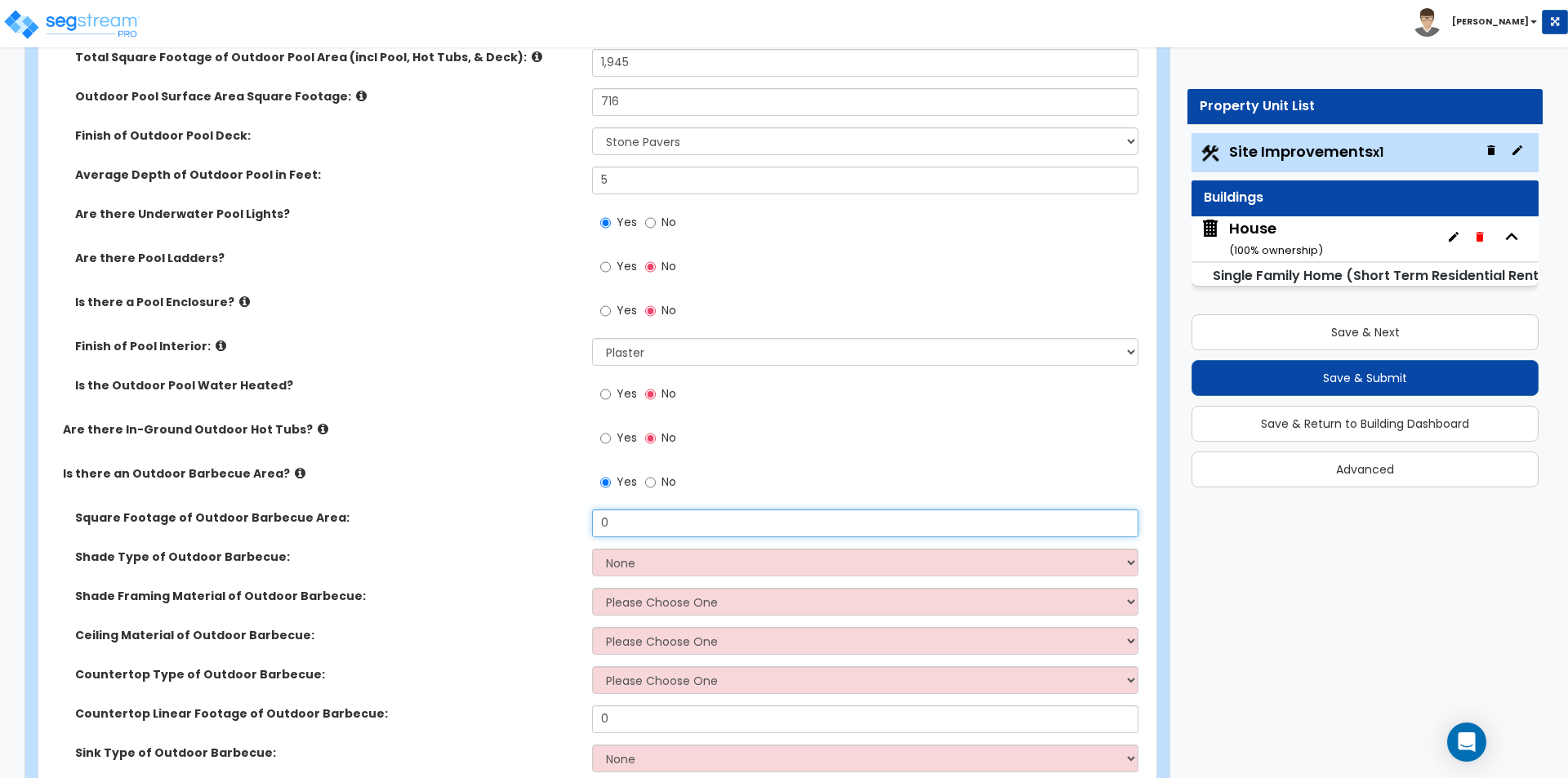
click at [670, 526] on input "0" at bounding box center [864, 523] width 545 height 27
click at [665, 530] on input "0" at bounding box center [864, 523] width 545 height 27
type input "542"
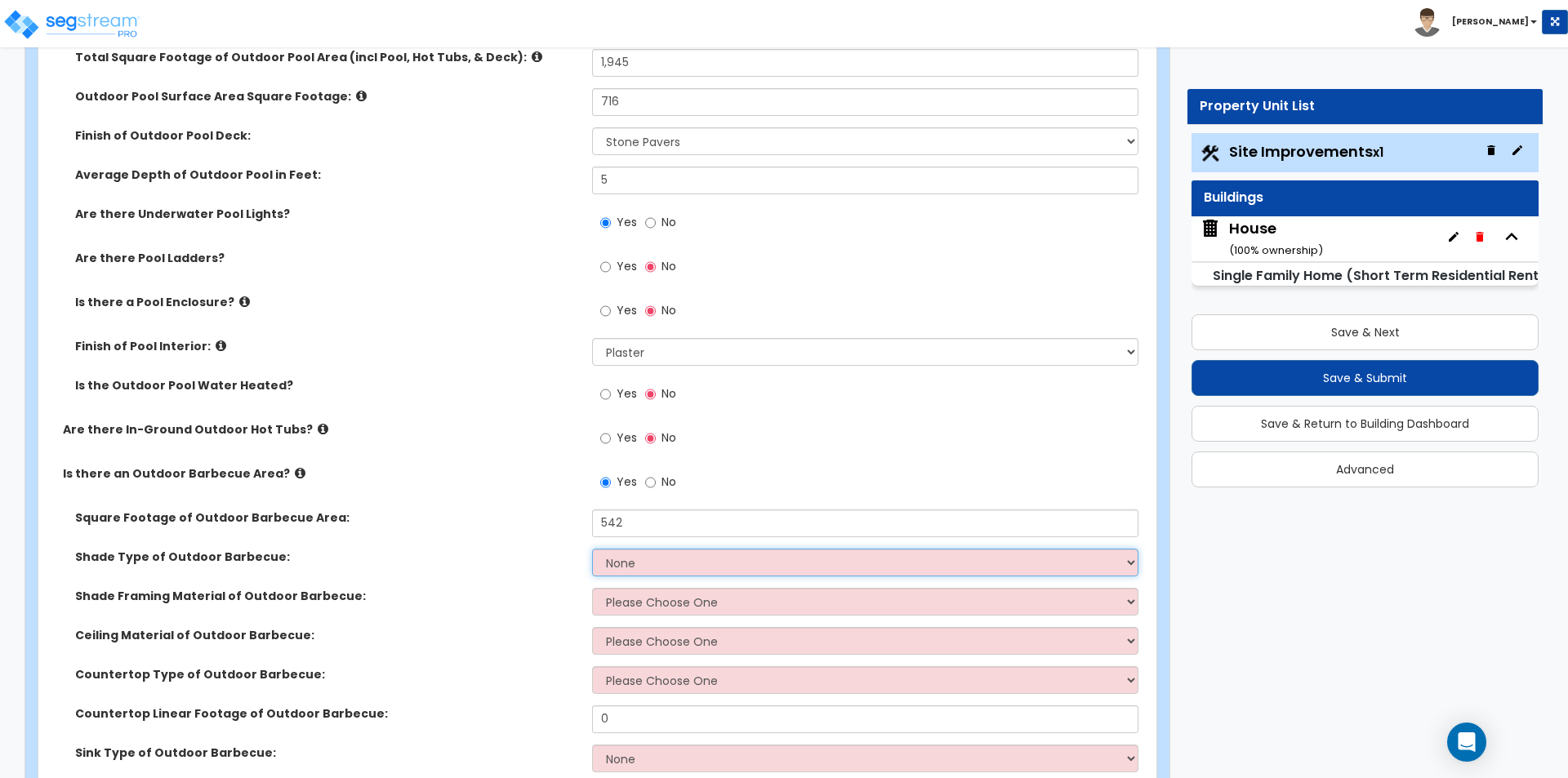
click at [645, 569] on select "None Roof Pergola" at bounding box center [864, 562] width 545 height 27
click at [637, 563] on select "None Roof Pergola" at bounding box center [864, 562] width 545 height 27
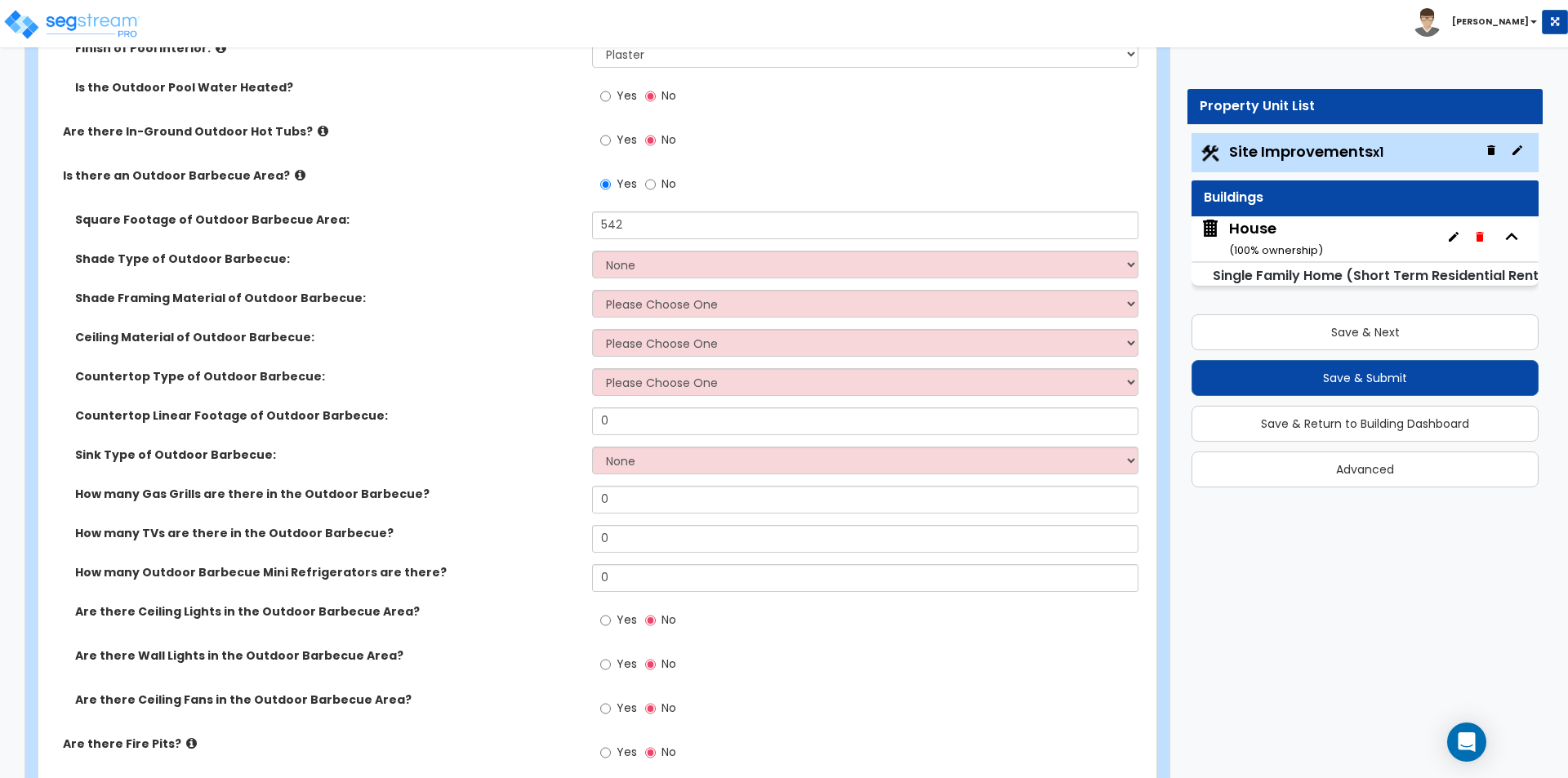
scroll to position [2204, 0]
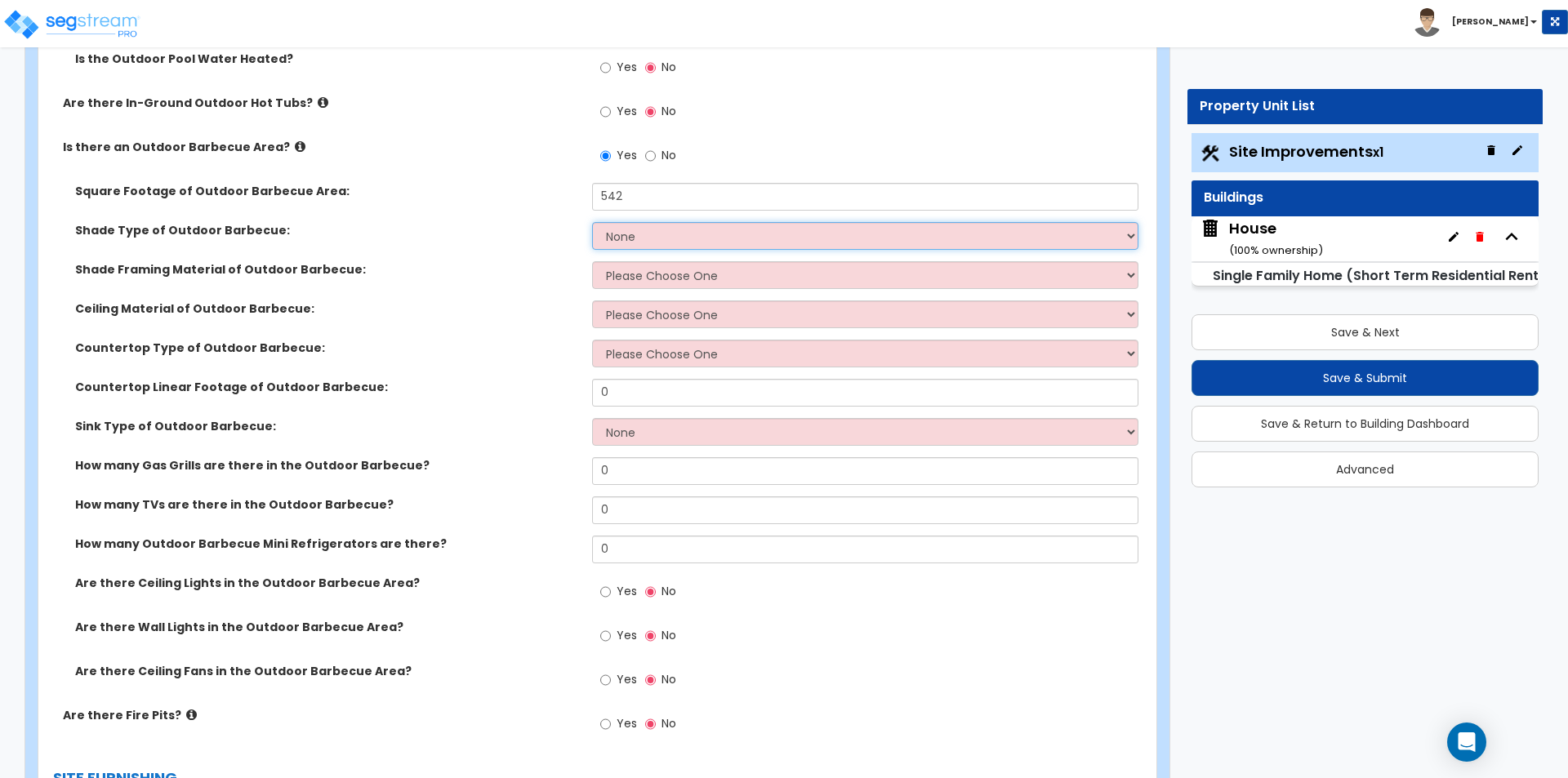
click at [681, 236] on select "None Roof Pergola" at bounding box center [864, 236] width 545 height 27
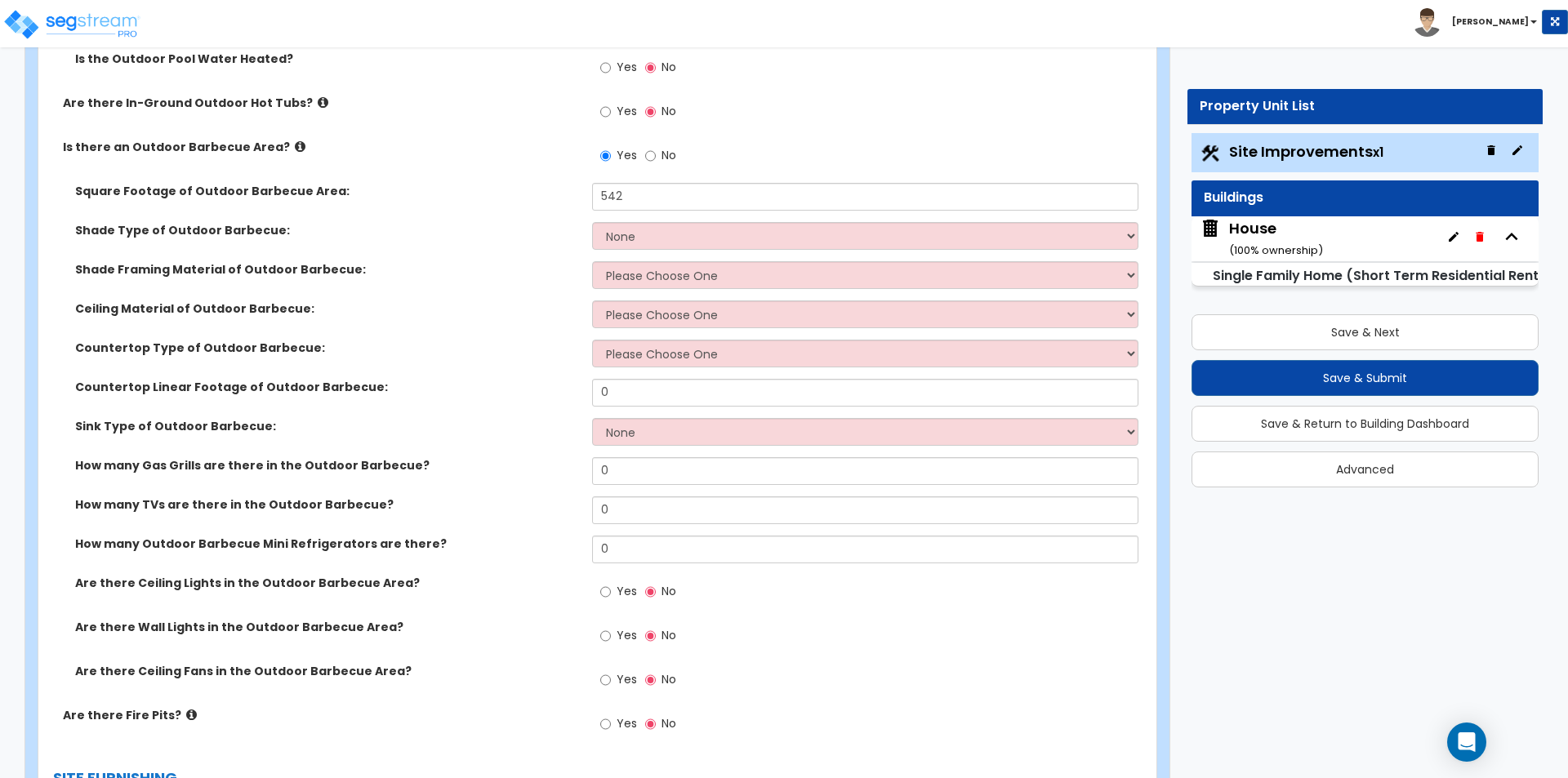
click at [511, 278] on div "Shade Framing Material of Outdoor Barbecue: Please Choose One Wood Framing Meta…" at bounding box center [592, 280] width 1108 height 39
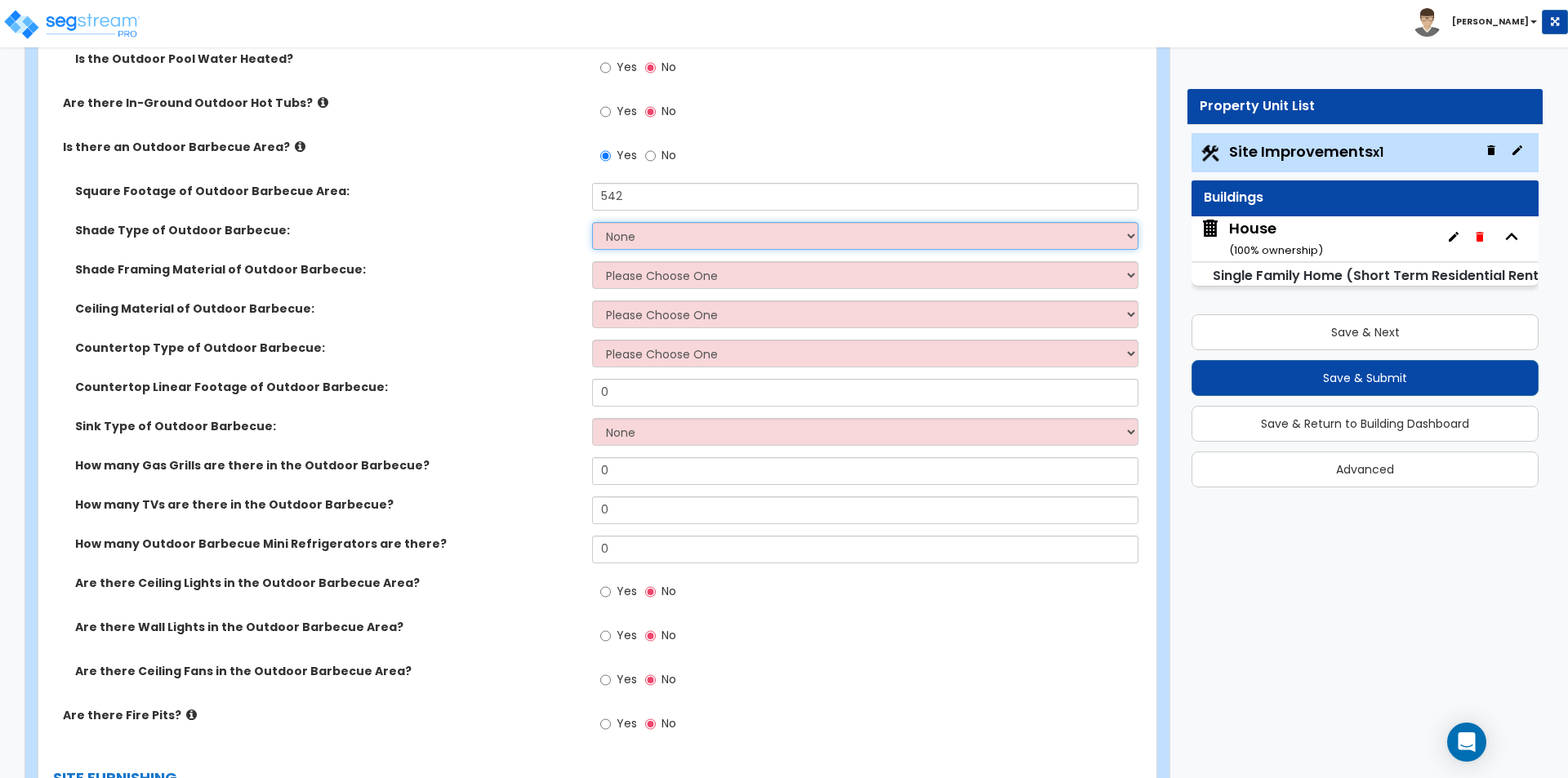
click at [664, 227] on select "None Roof Pergola" at bounding box center [864, 236] width 545 height 27
select select "1"
click at [592, 222] on select "None Roof Pergola" at bounding box center [864, 236] width 545 height 27
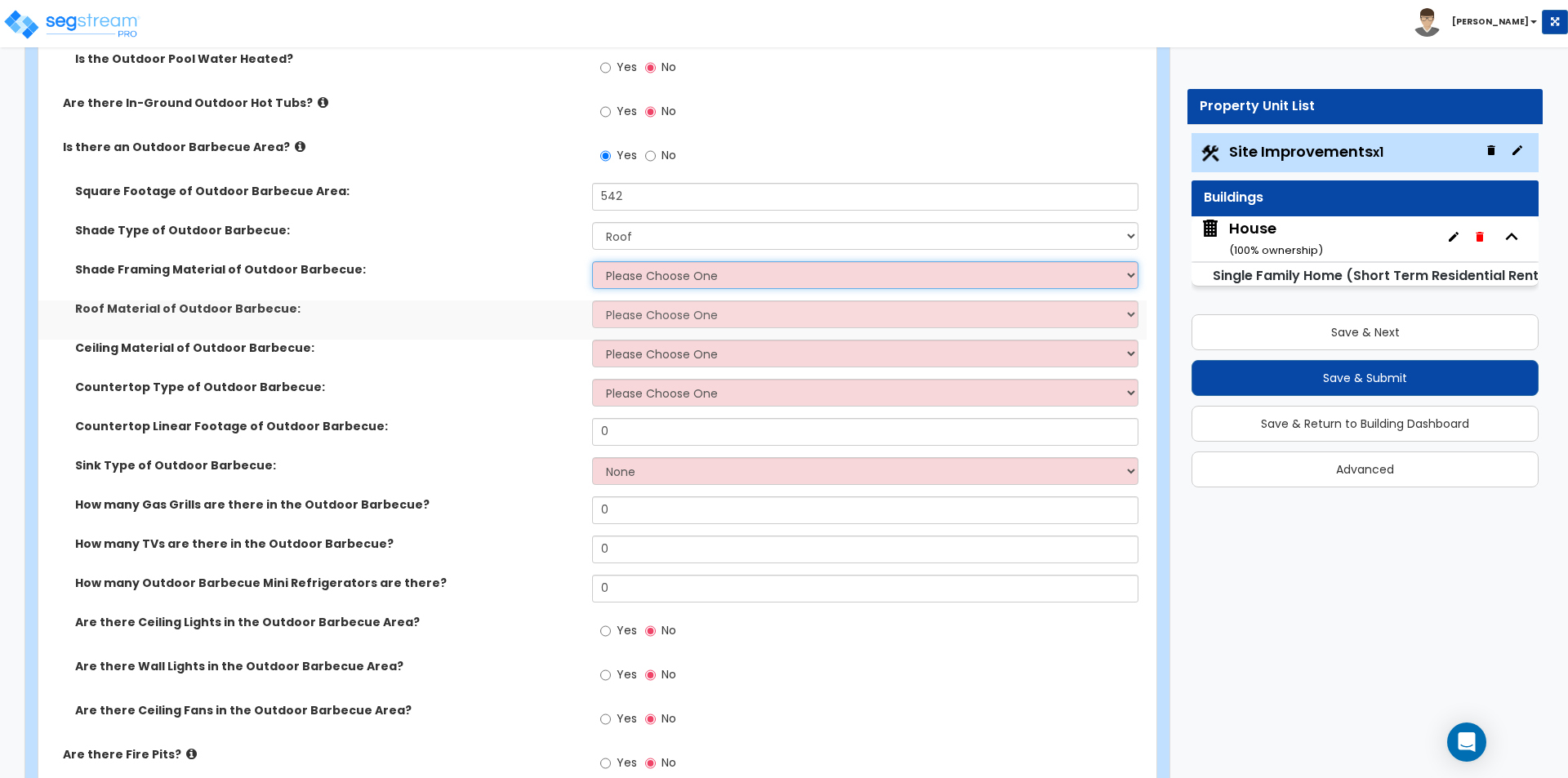
click at [641, 277] on select "Please Choose One Wood Framing Metal Framing" at bounding box center [864, 275] width 545 height 27
select select "1"
click at [592, 261] on select "Please Choose One Wood Framing Metal Framing" at bounding box center [864, 275] width 545 height 27
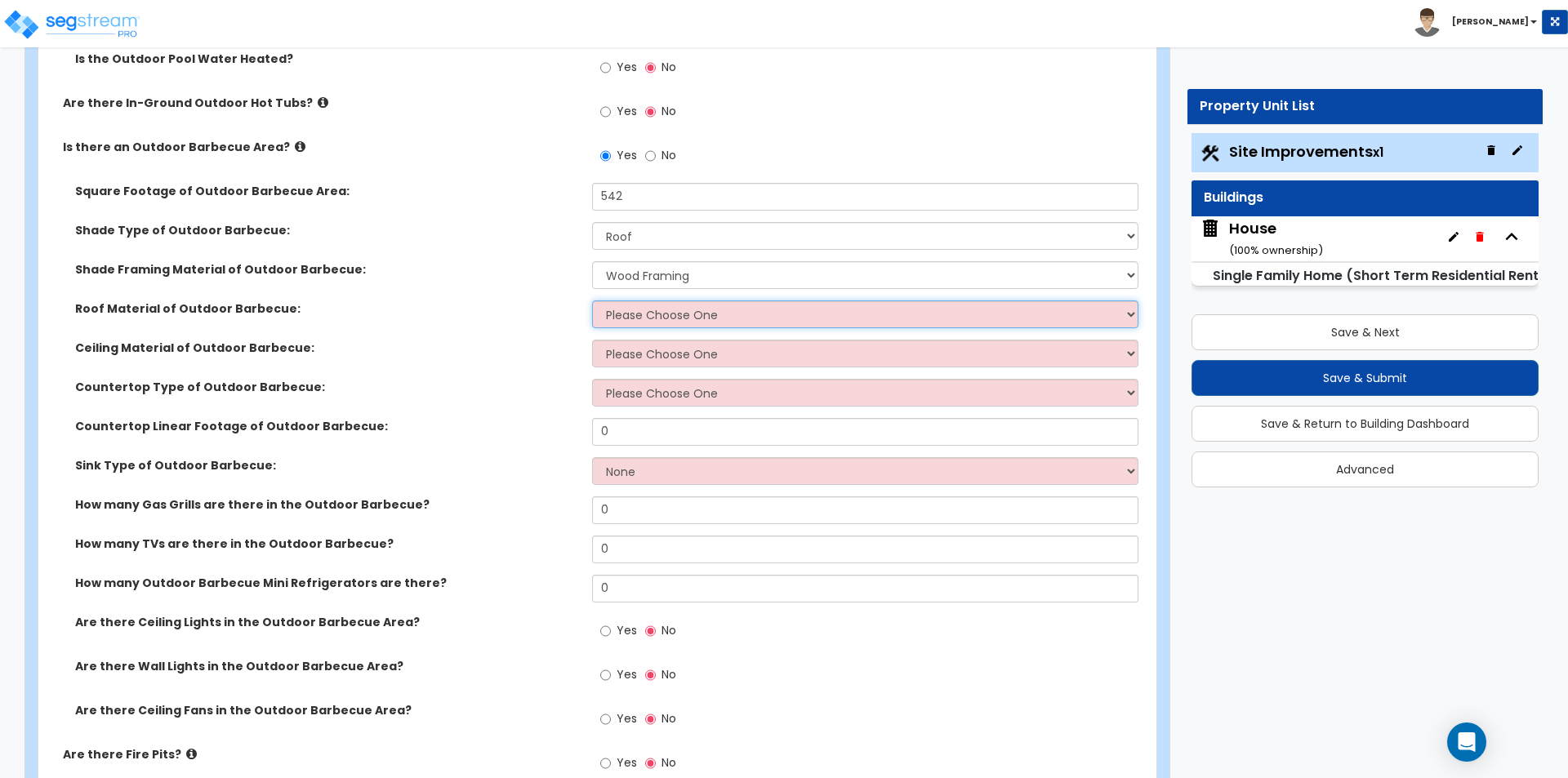
click at [642, 313] on select "Please Choose One Asphalt Shingles Clay Shingles Wood Shingles Metal Shingles" at bounding box center [864, 314] width 545 height 27
select select "2"
click at [592, 300] on select "Please Choose One Asphalt Shingles Clay Shingles Wood Shingles Metal Shingles" at bounding box center [864, 314] width 545 height 27
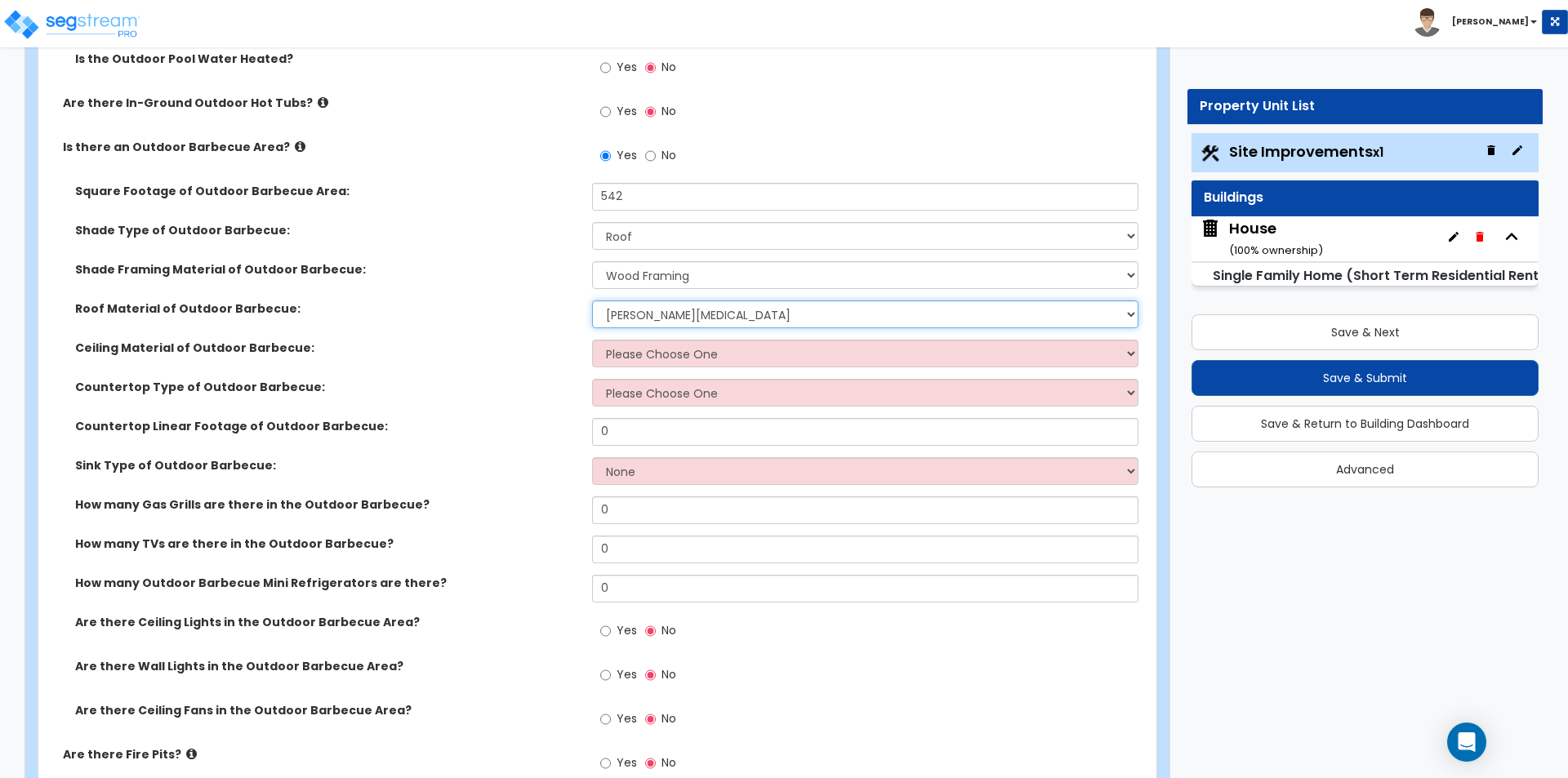
click at [670, 318] on select "Please Choose One Asphalt Shingles Clay Shingles Wood Shingles Metal Shingles" at bounding box center [864, 314] width 545 height 27
click at [666, 320] on select "Please Choose One Asphalt Shingles Clay Shingles Wood Shingles Metal Shingles" at bounding box center [864, 314] width 545 height 27
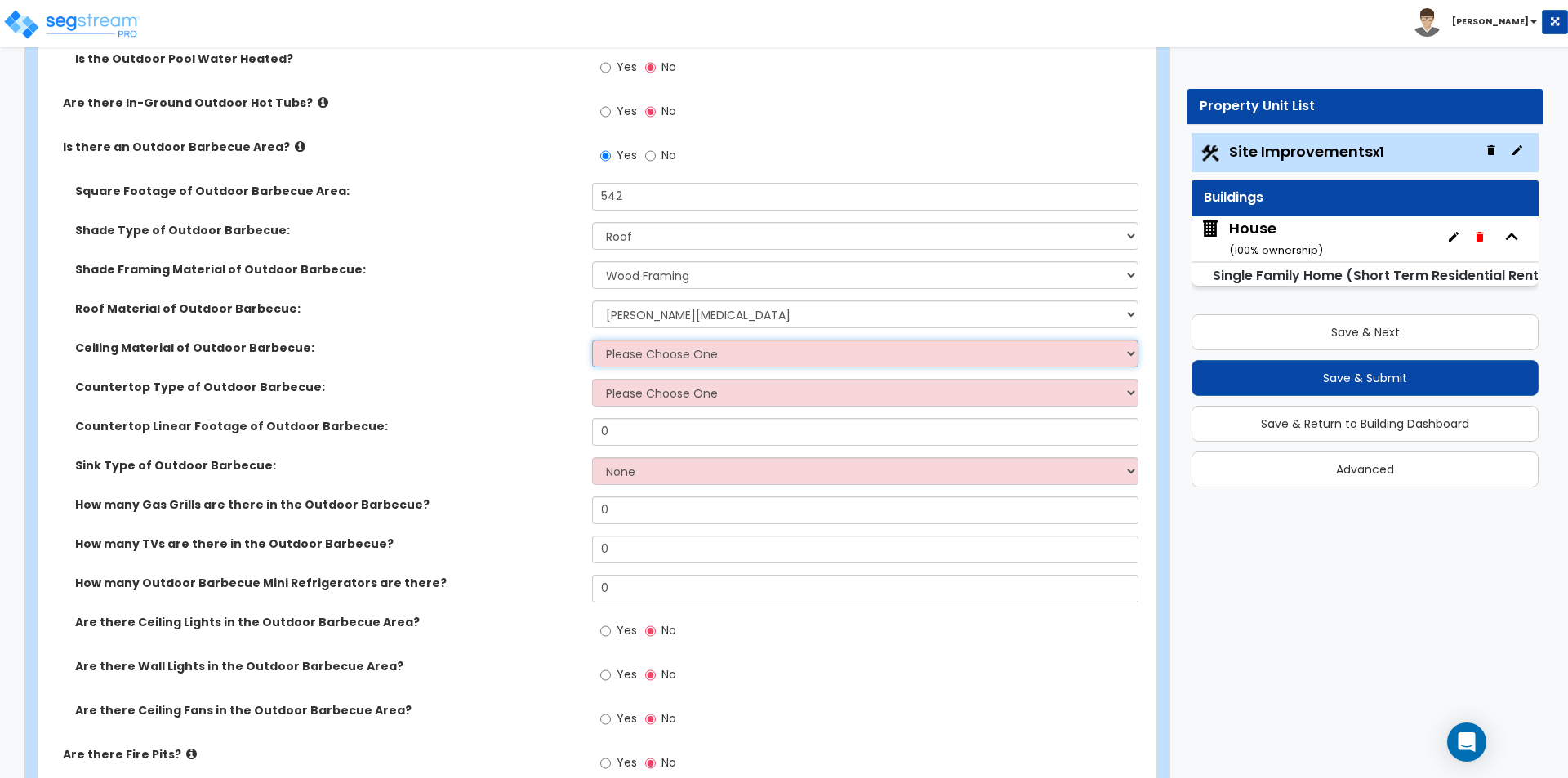
click at [650, 362] on select "Please Choose One Drywall Ceiling Open Ceiling" at bounding box center [864, 353] width 545 height 27
select select "2"
click at [592, 339] on select "Please Choose One Drywall Ceiling Open Ceiling" at bounding box center [864, 353] width 545 height 27
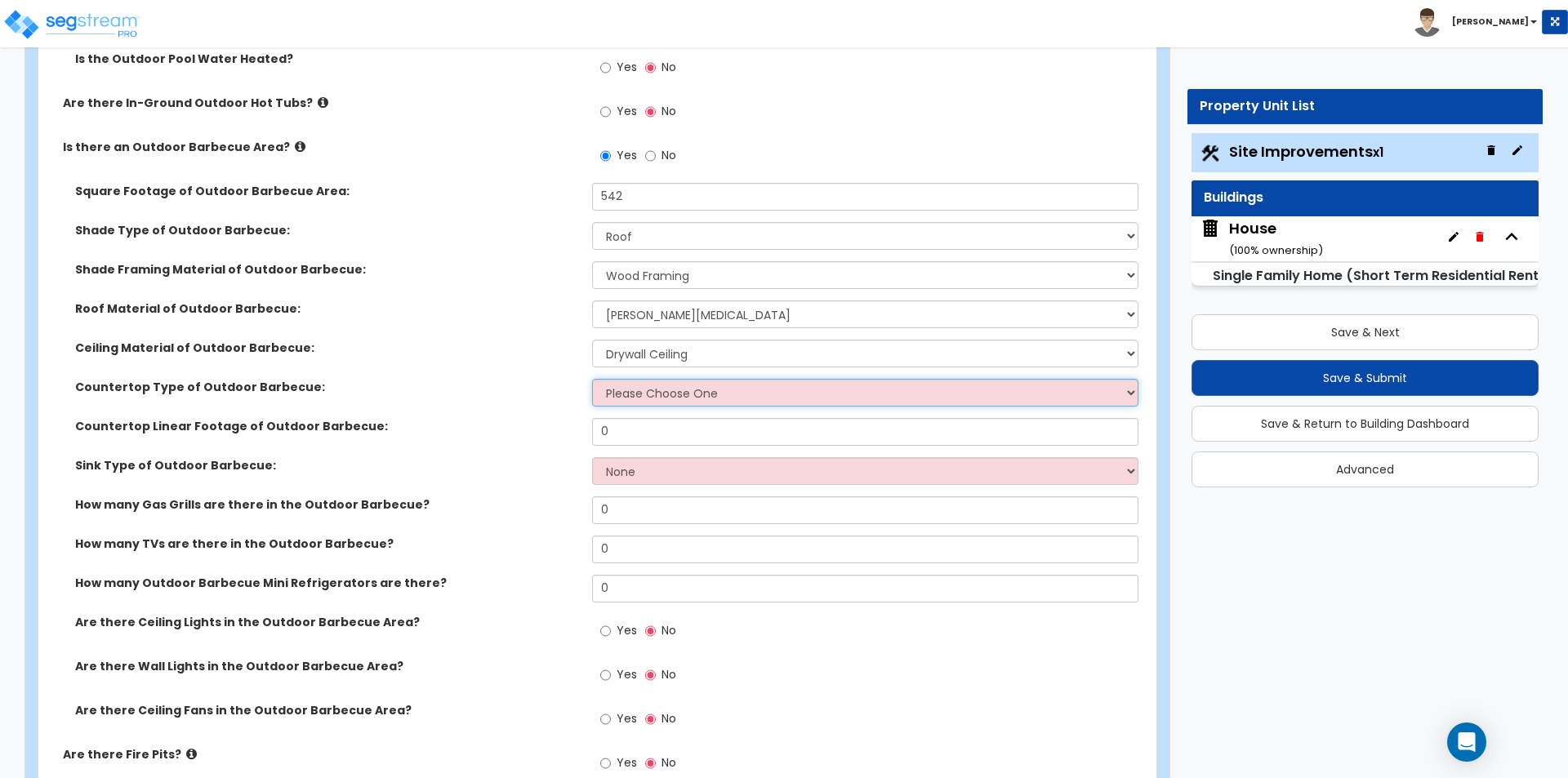
click at [645, 396] on select "Please Choose One Plastic Laminate Solid Surface Stone Quartz Marble" at bounding box center [864, 392] width 545 height 27
select select "3"
click at [592, 379] on select "Please Choose One Plastic Laminate Solid Surface Stone Quartz Marble" at bounding box center [864, 392] width 545 height 27
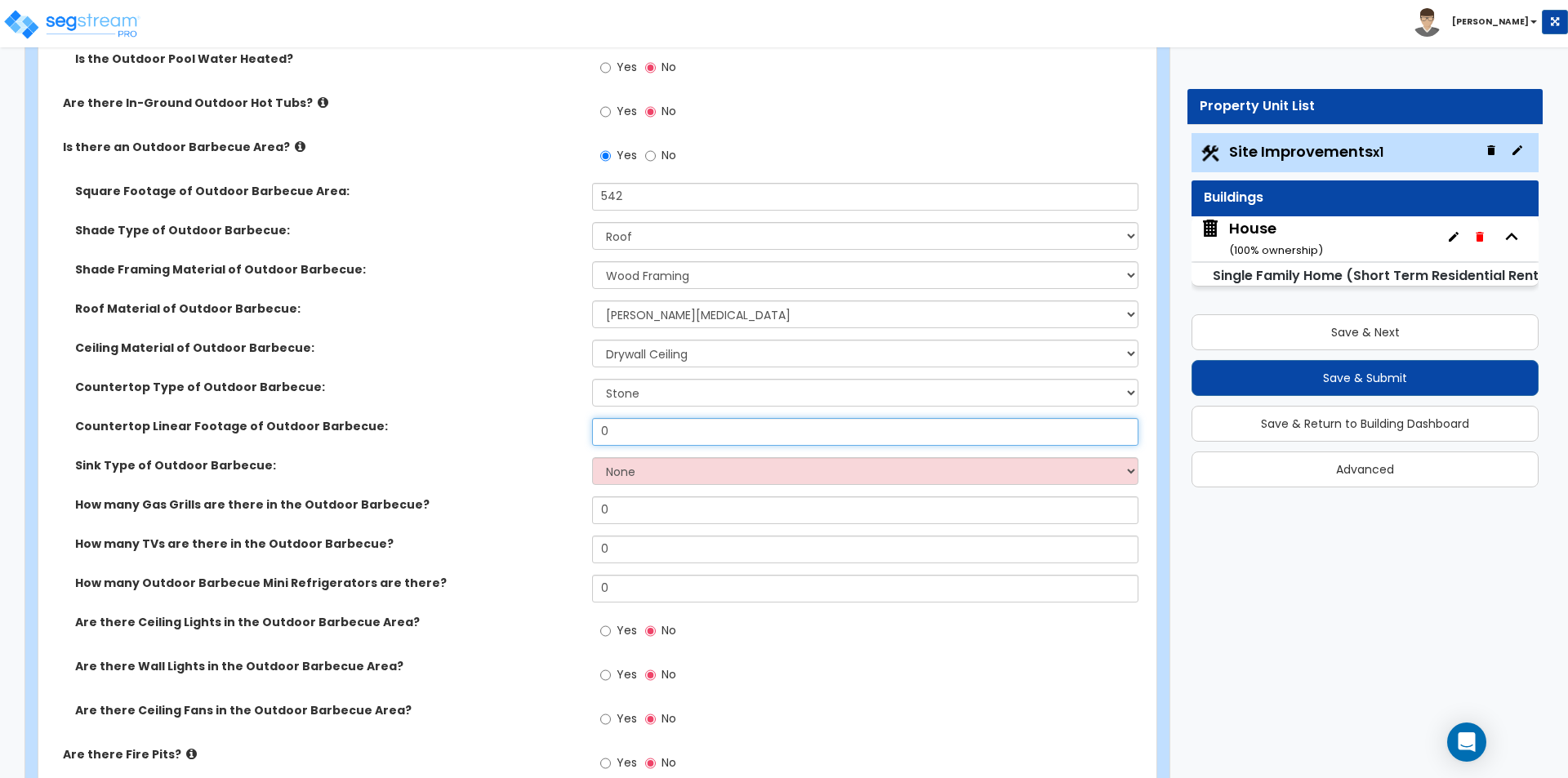
click at [639, 435] on input "0" at bounding box center [864, 431] width 545 height 27
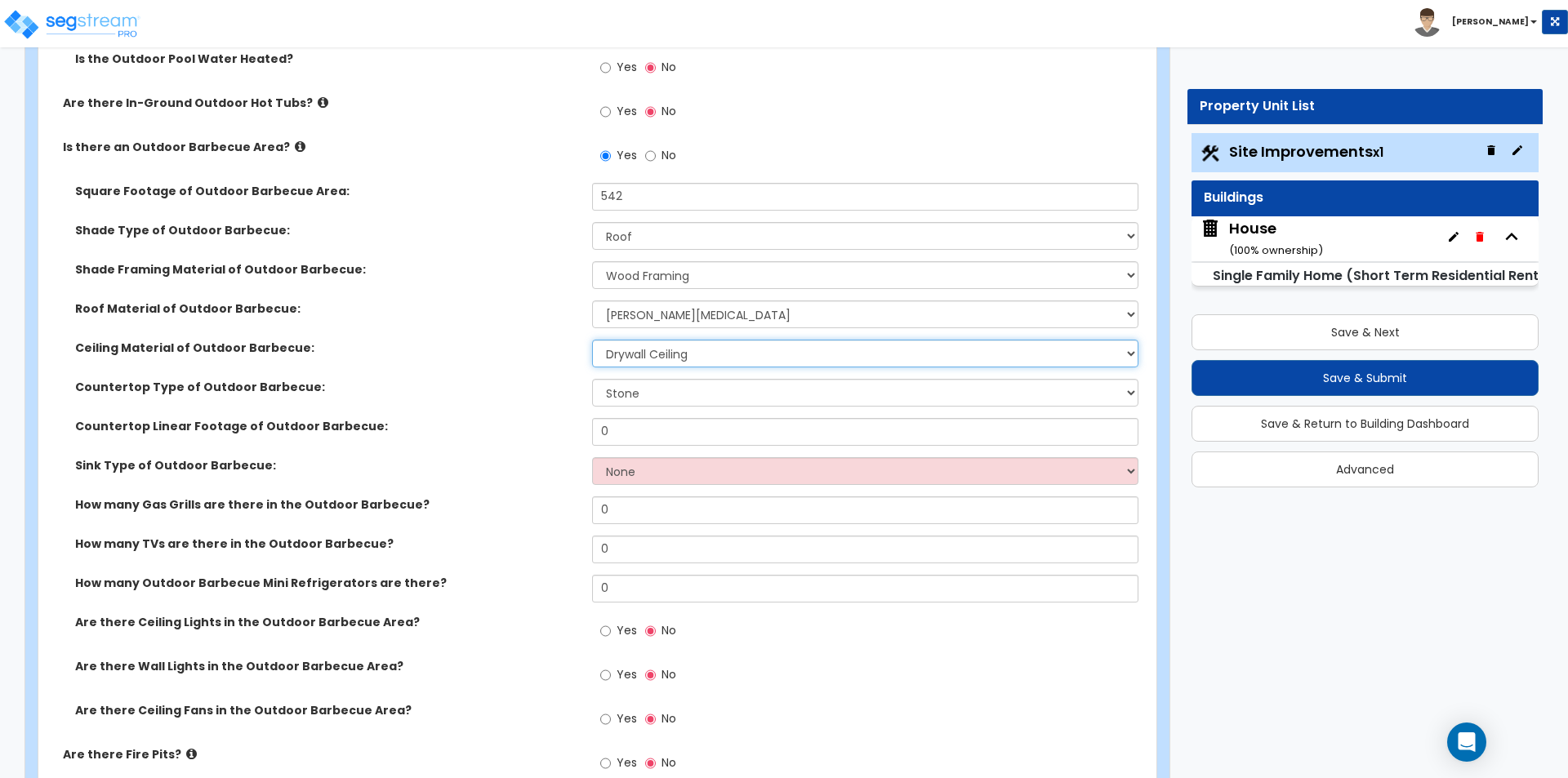
click at [652, 365] on select "Please Choose One Drywall Ceiling Open Ceiling" at bounding box center [864, 353] width 545 height 27
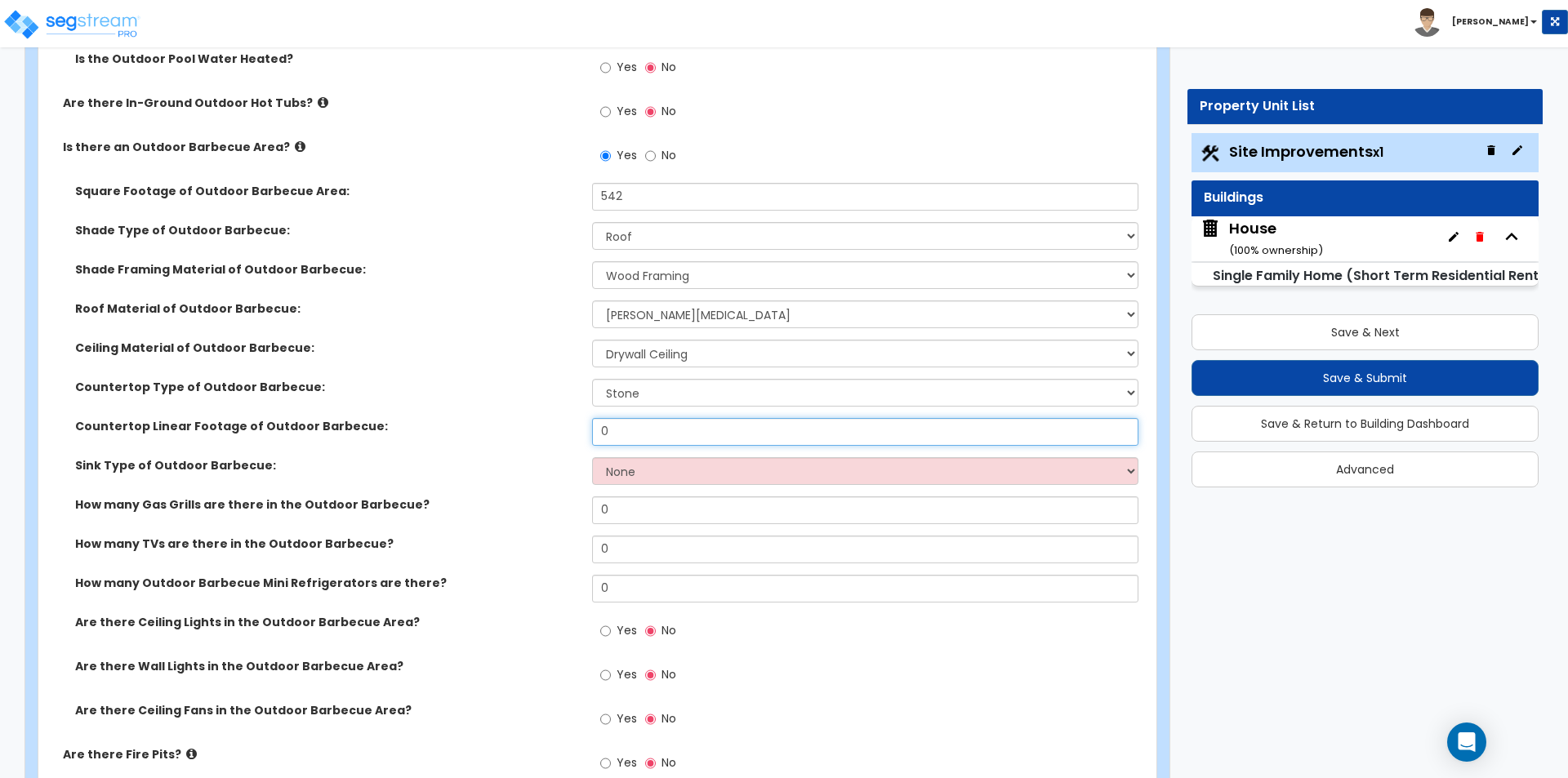
click at [657, 431] on input "0" at bounding box center [864, 431] width 545 height 27
click at [665, 427] on input "0" at bounding box center [864, 431] width 545 height 27
type input "26.7"
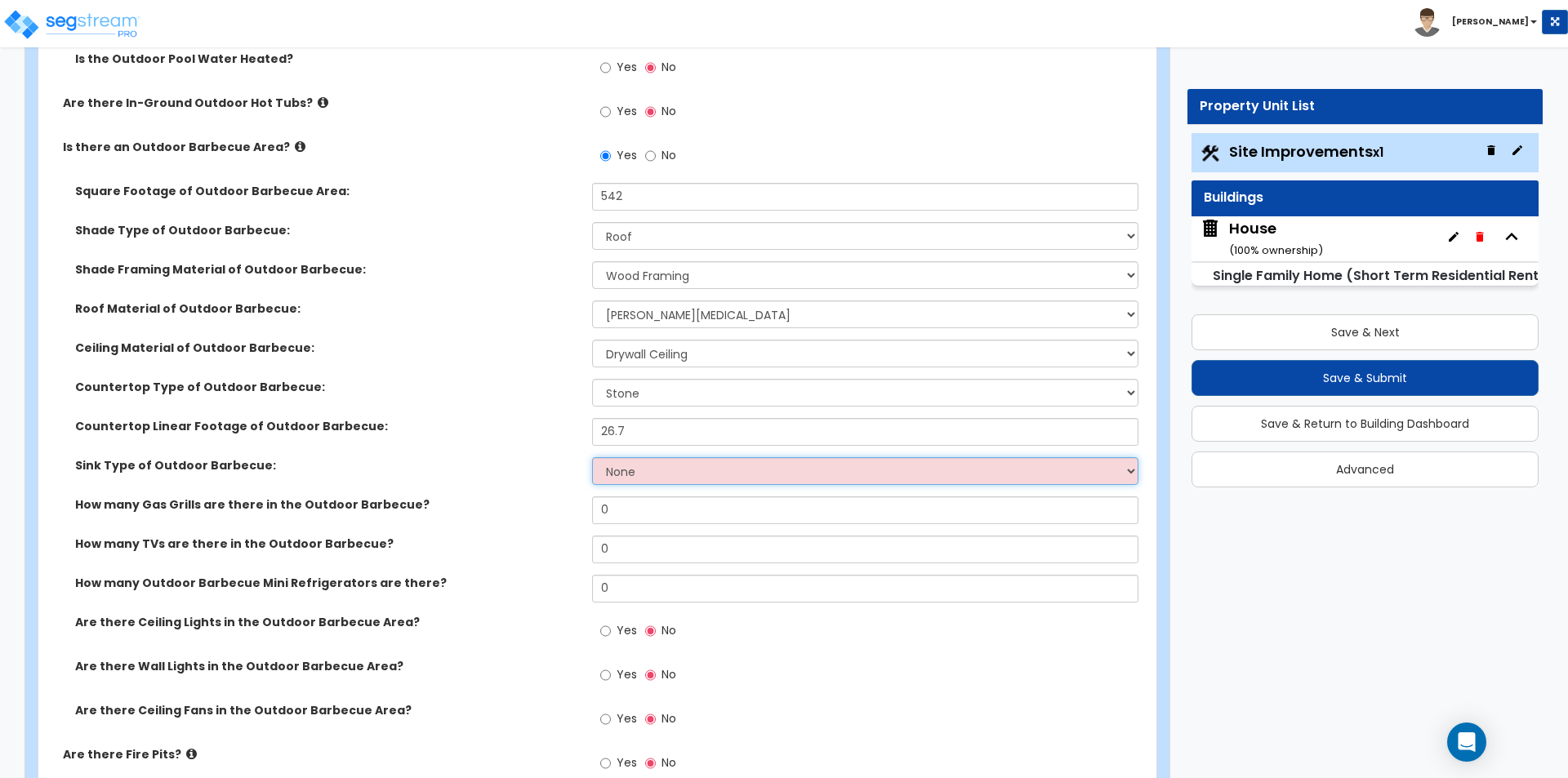
click at [696, 472] on select "None Single Sink Double Sink" at bounding box center [864, 470] width 545 height 27
click at [621, 475] on select "None Single Sink Double Sink" at bounding box center [864, 470] width 545 height 27
select select "2"
click at [592, 457] on select "None Single Sink Double Sink" at bounding box center [864, 470] width 545 height 27
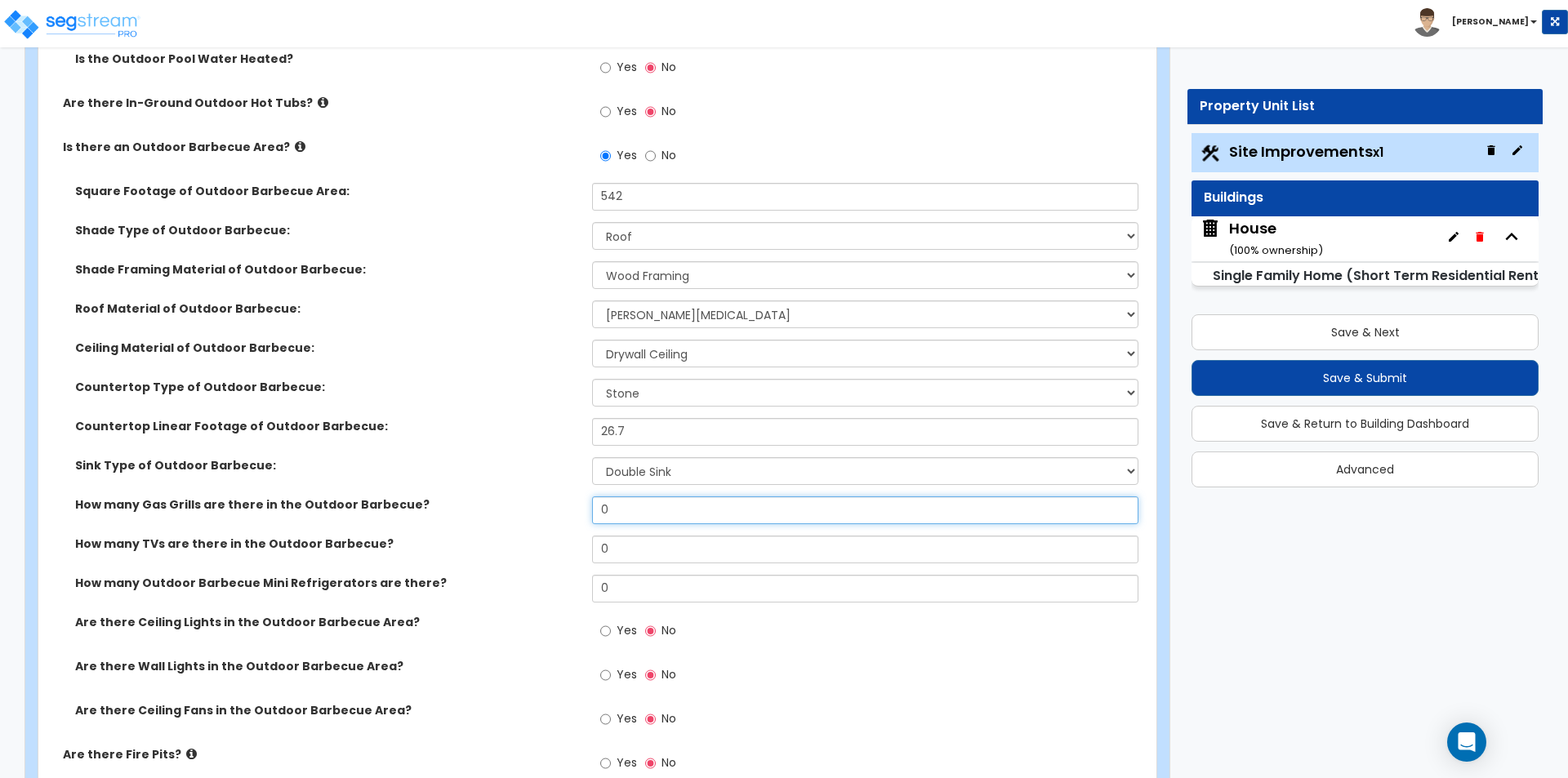
click at [628, 500] on input "0" at bounding box center [864, 509] width 545 height 27
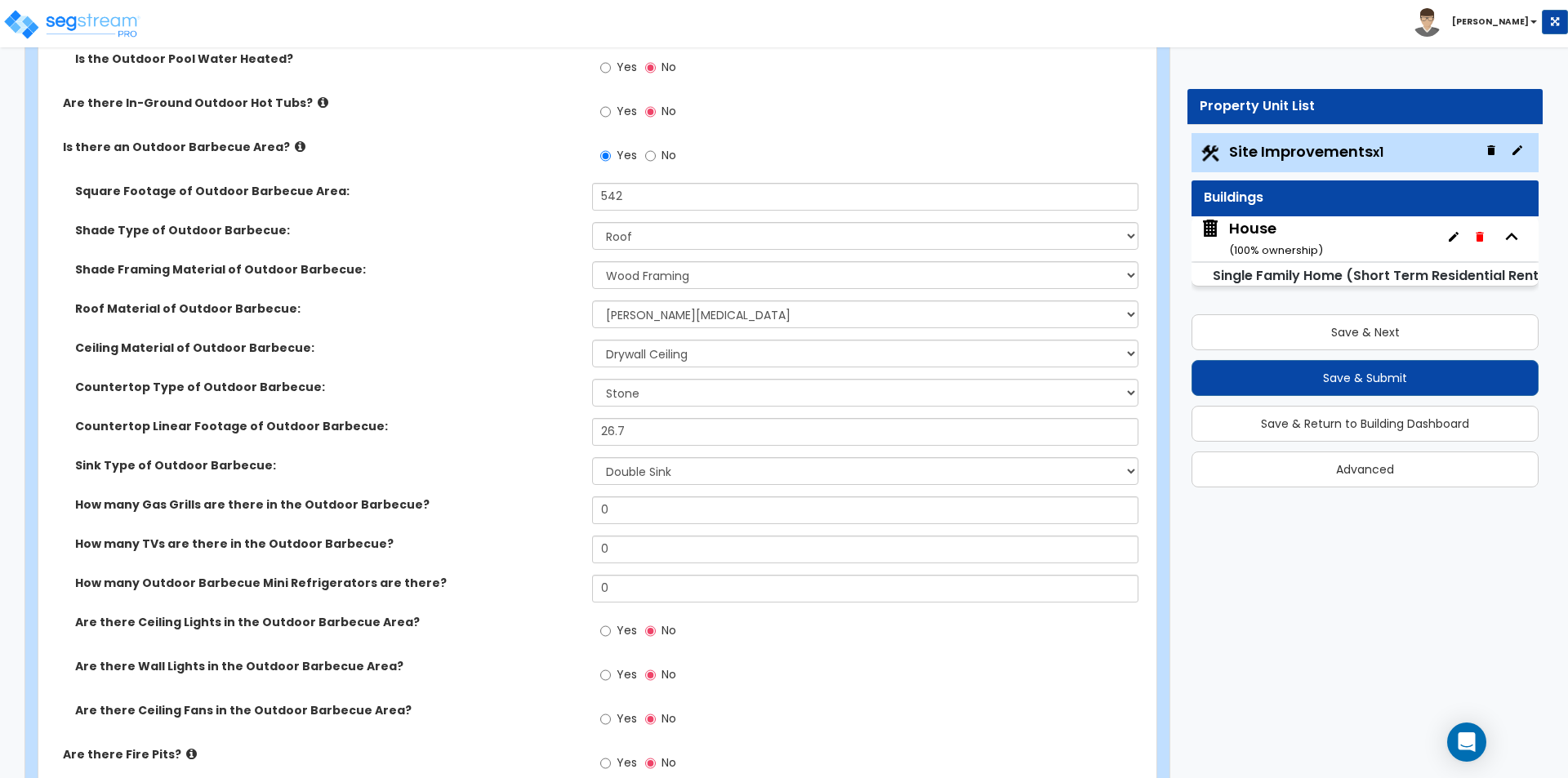
click at [665, 525] on div "How many Gas Grills are there in the Outdoor Barbecue? 0" at bounding box center [592, 515] width 1108 height 39
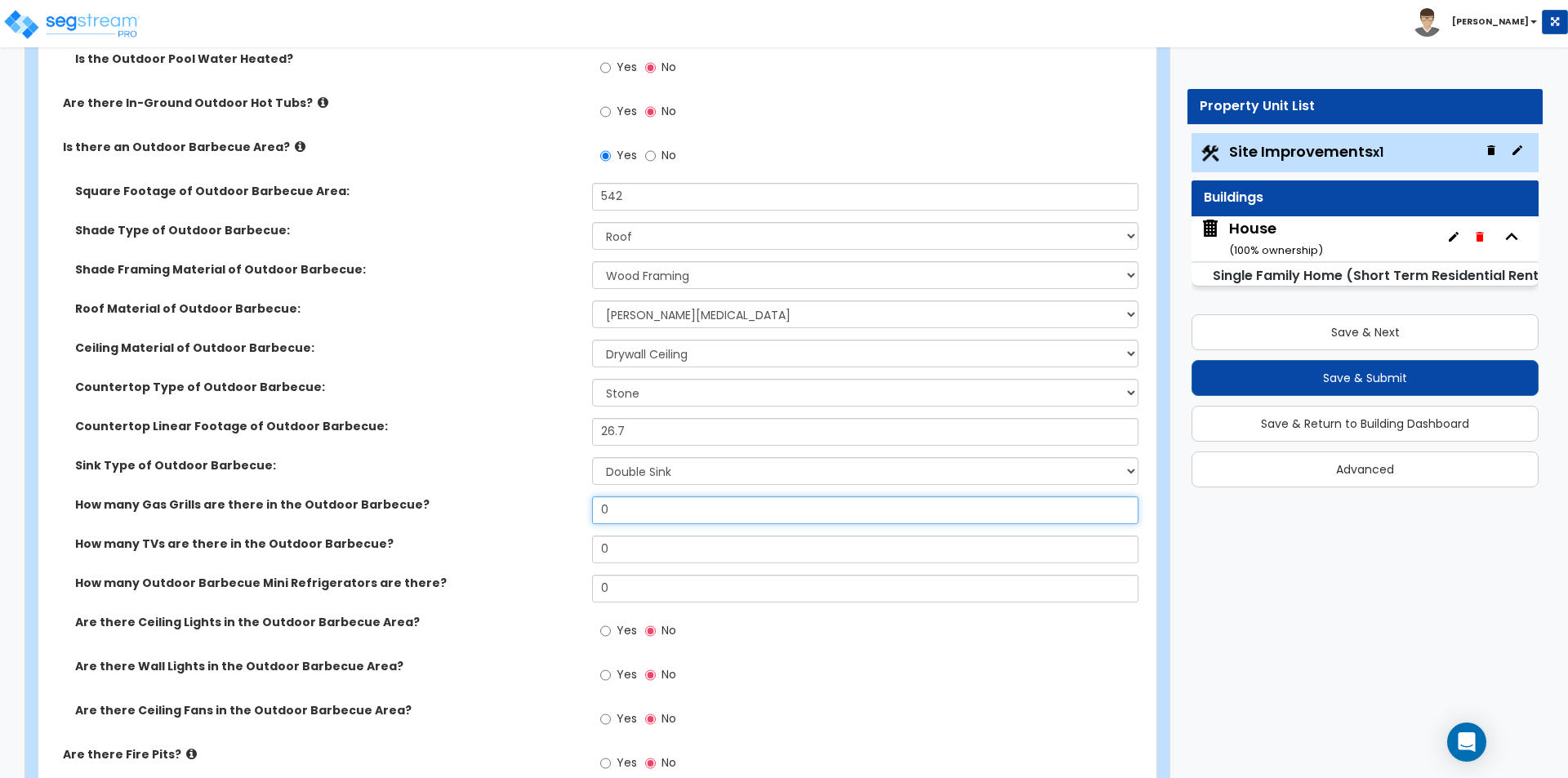
click at [673, 511] on input "0" at bounding box center [864, 509] width 545 height 27
type input "1"
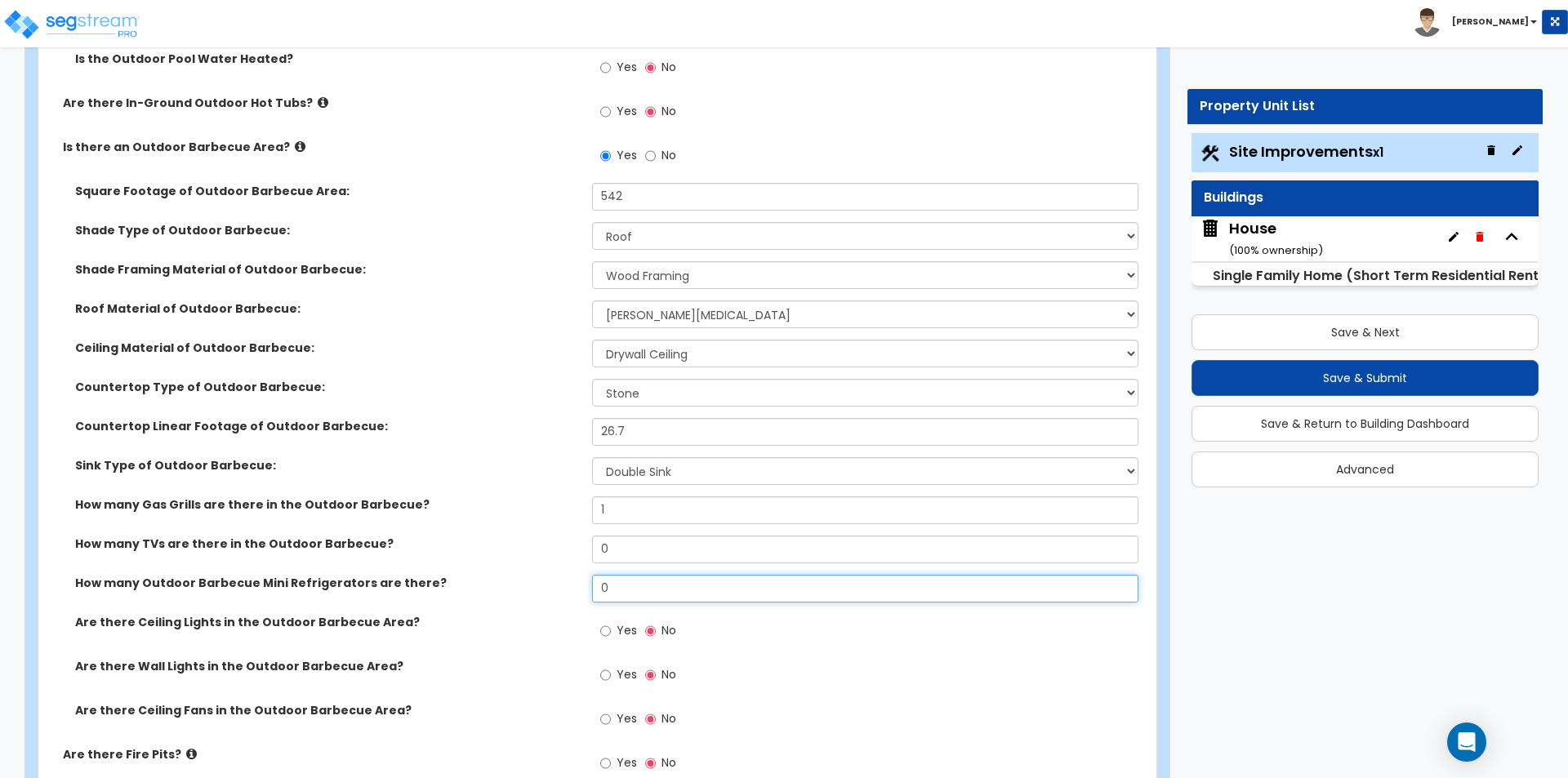
click at [659, 585] on input "0" at bounding box center [864, 588] width 545 height 27
type input "1"
click at [616, 673] on label "Yes" at bounding box center [618, 676] width 37 height 27
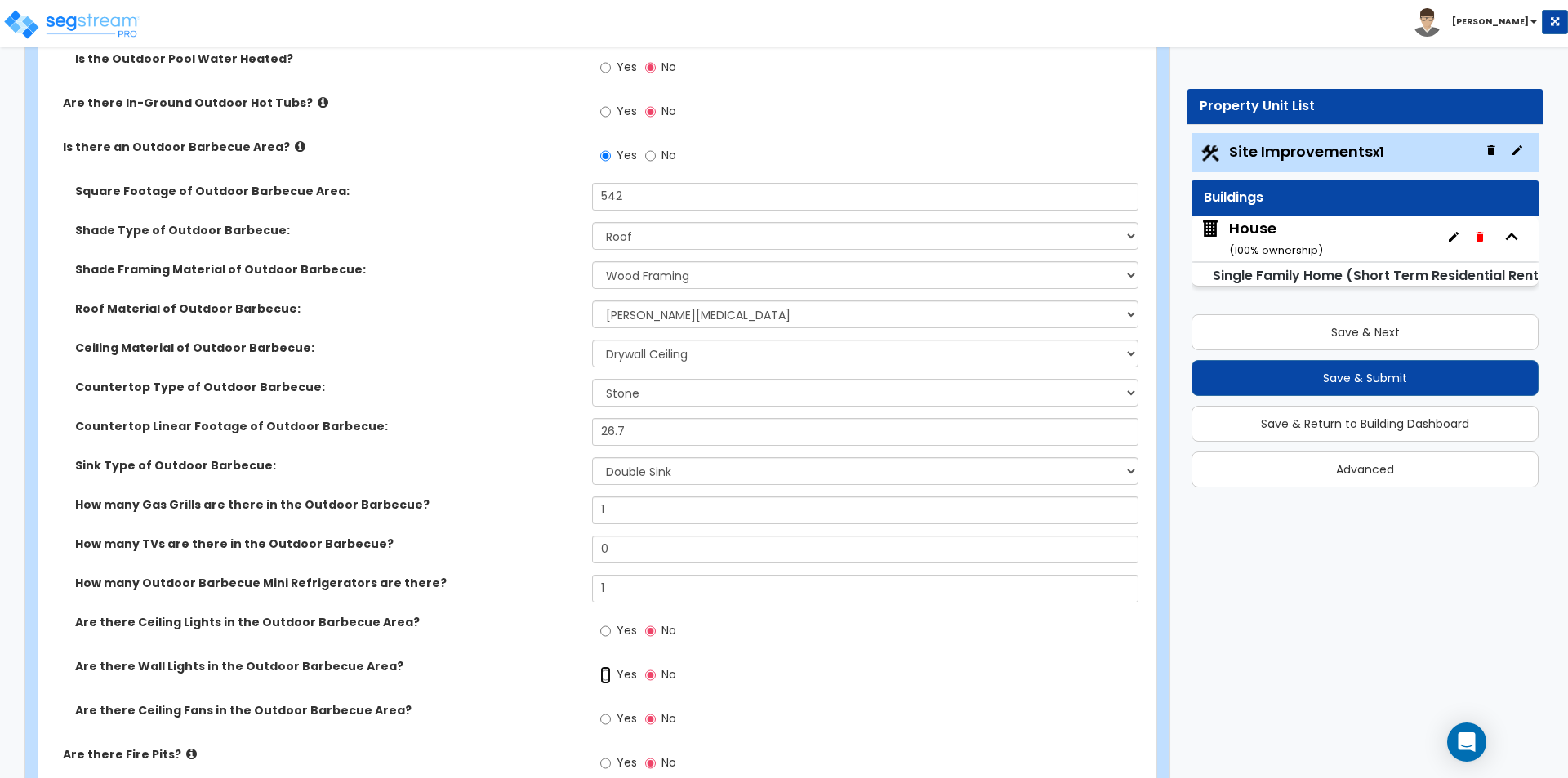
click at [611, 673] on input "Yes" at bounding box center [605, 675] width 11 height 18
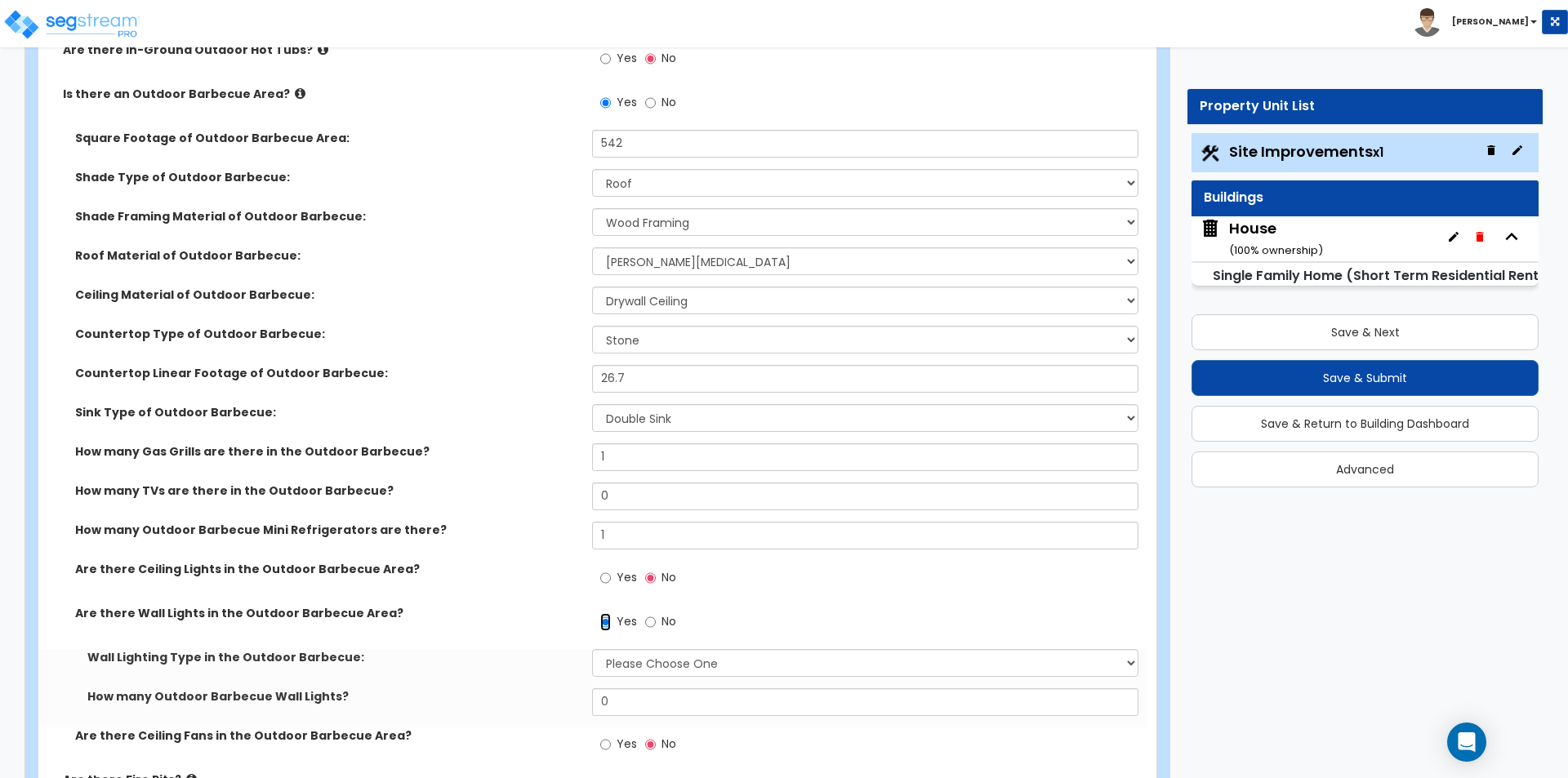
scroll to position [2286, 0]
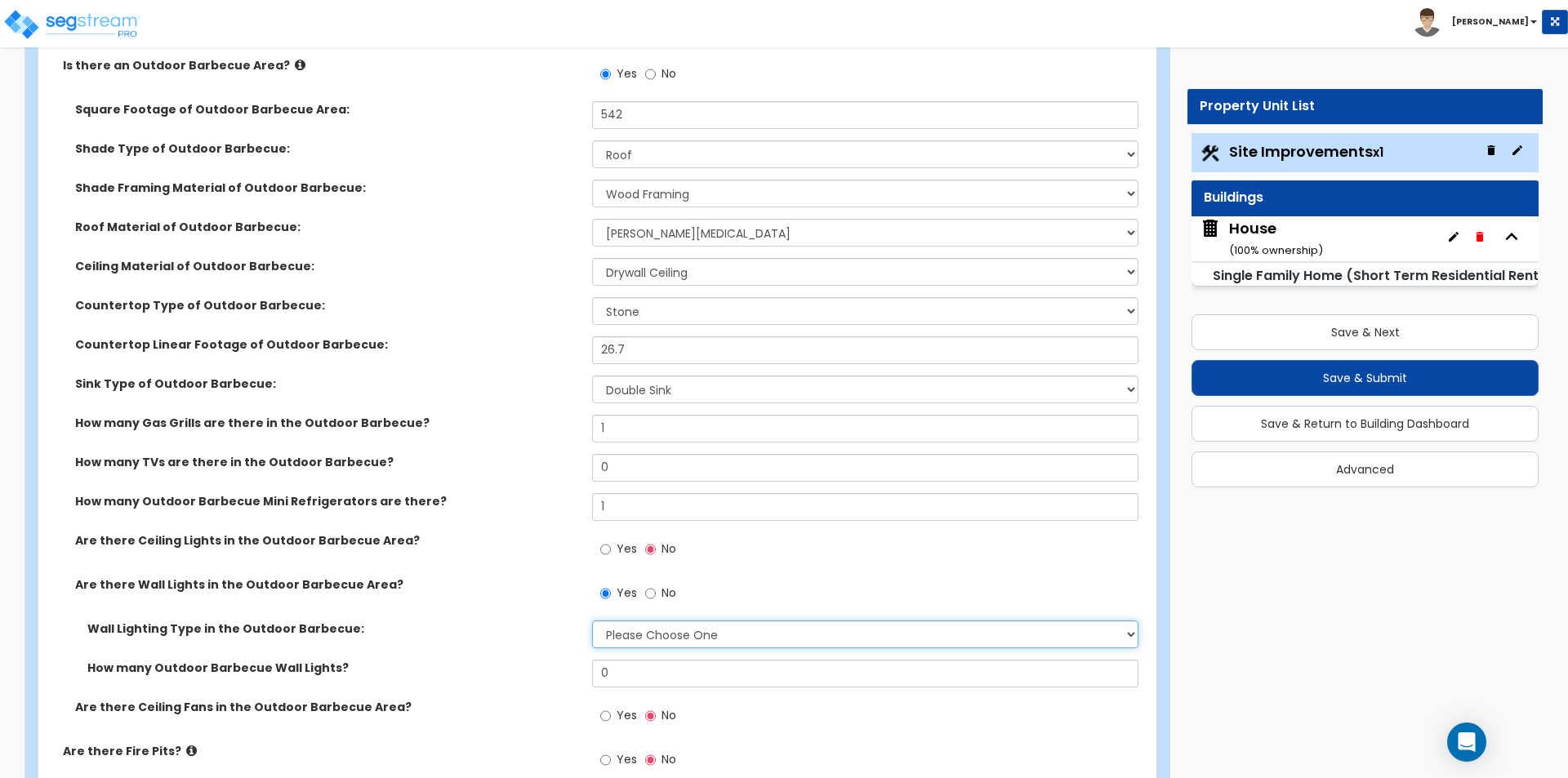
click at [679, 630] on select "Please Choose One LED Incandescent Fluorescent" at bounding box center [864, 634] width 545 height 27
drag, startPoint x: 544, startPoint y: 660, endPoint x: 526, endPoint y: 654, distance: 19.0
click at [544, 660] on label "How many Outdoor Barbecue Wall Lights?" at bounding box center [333, 668] width 492 height 17
click at [665, 591] on span "No" at bounding box center [669, 593] width 15 height 17
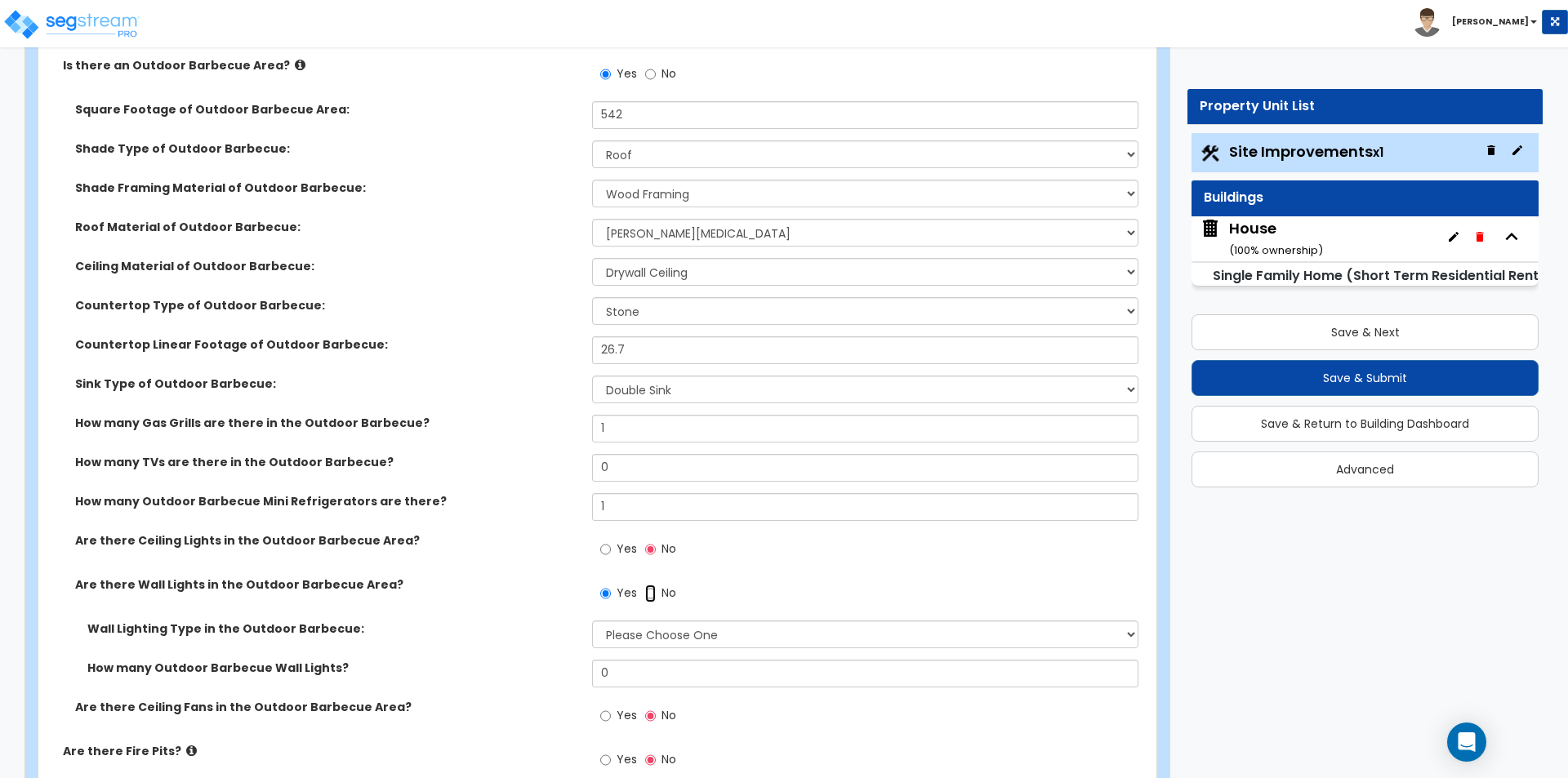
click at [655, 591] on input "No" at bounding box center [650, 594] width 11 height 18
radio input "false"
radio input "true"
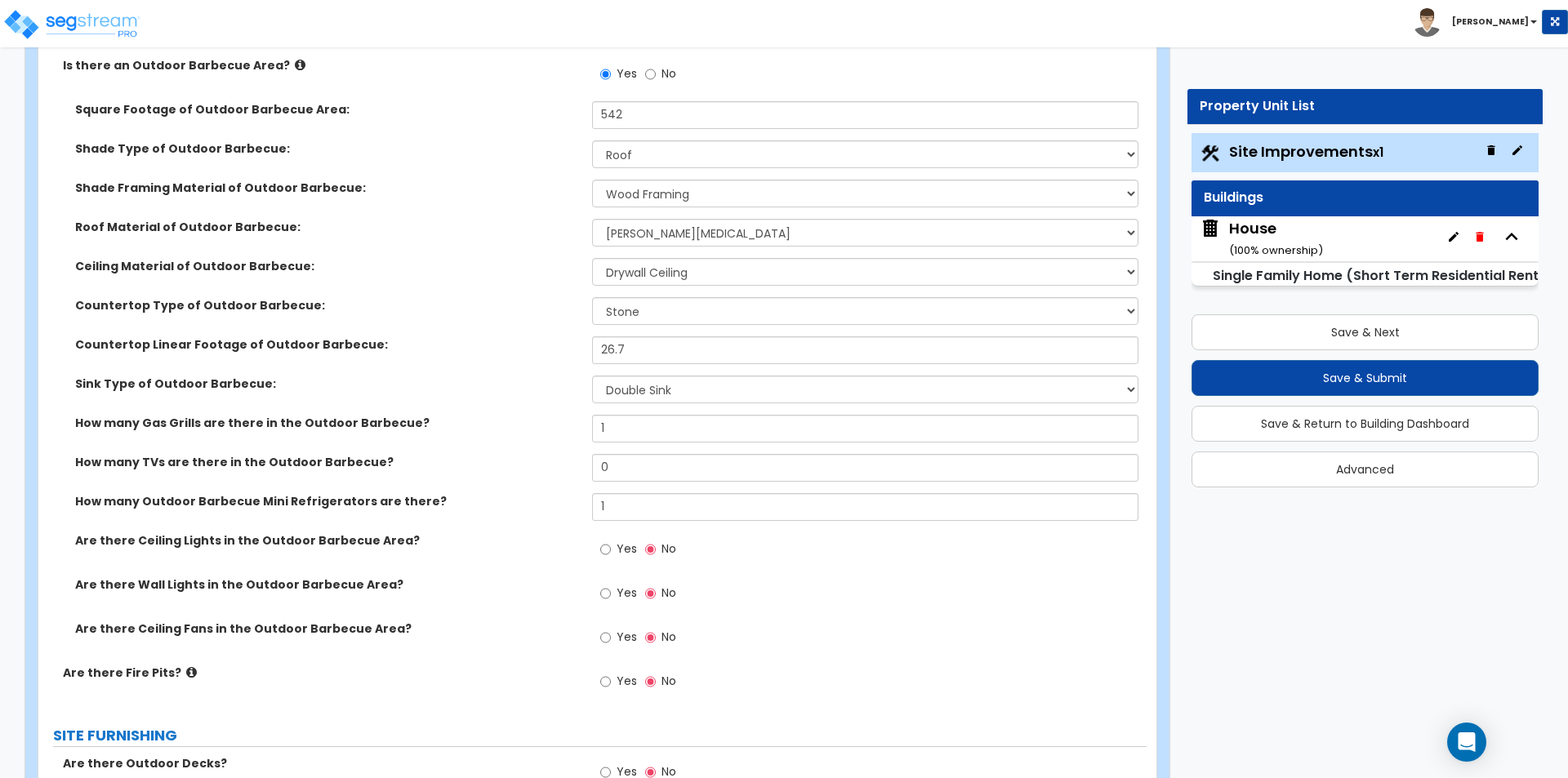
click at [611, 540] on label "Yes" at bounding box center [618, 551] width 37 height 27
click at [611, 541] on input "Yes" at bounding box center [605, 550] width 11 height 18
radio input "true"
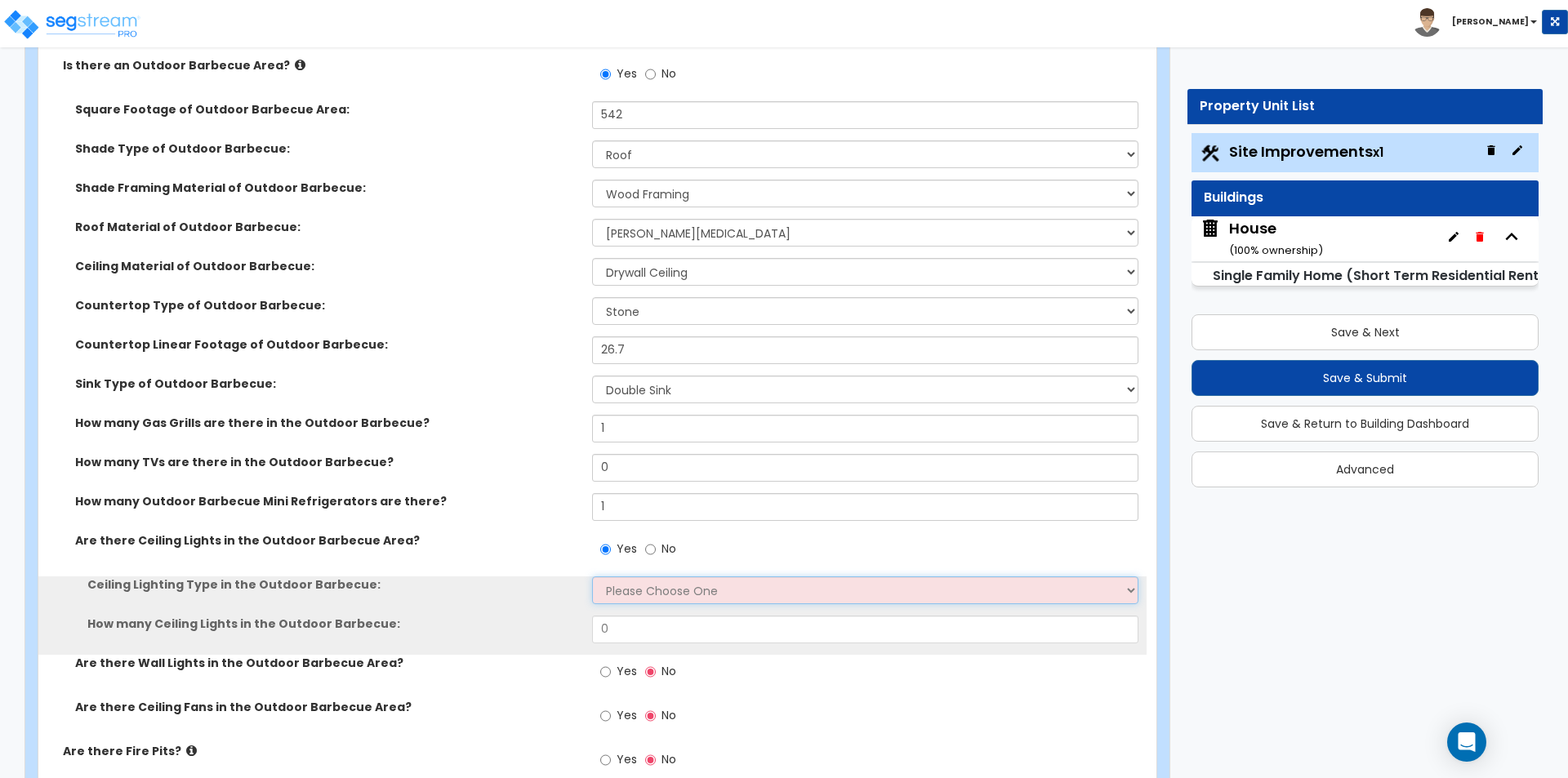
click at [619, 592] on select "Please Choose One LED Surface-Mounted LED Recessed Fluorescent Surface-Mounted …" at bounding box center [864, 590] width 545 height 27
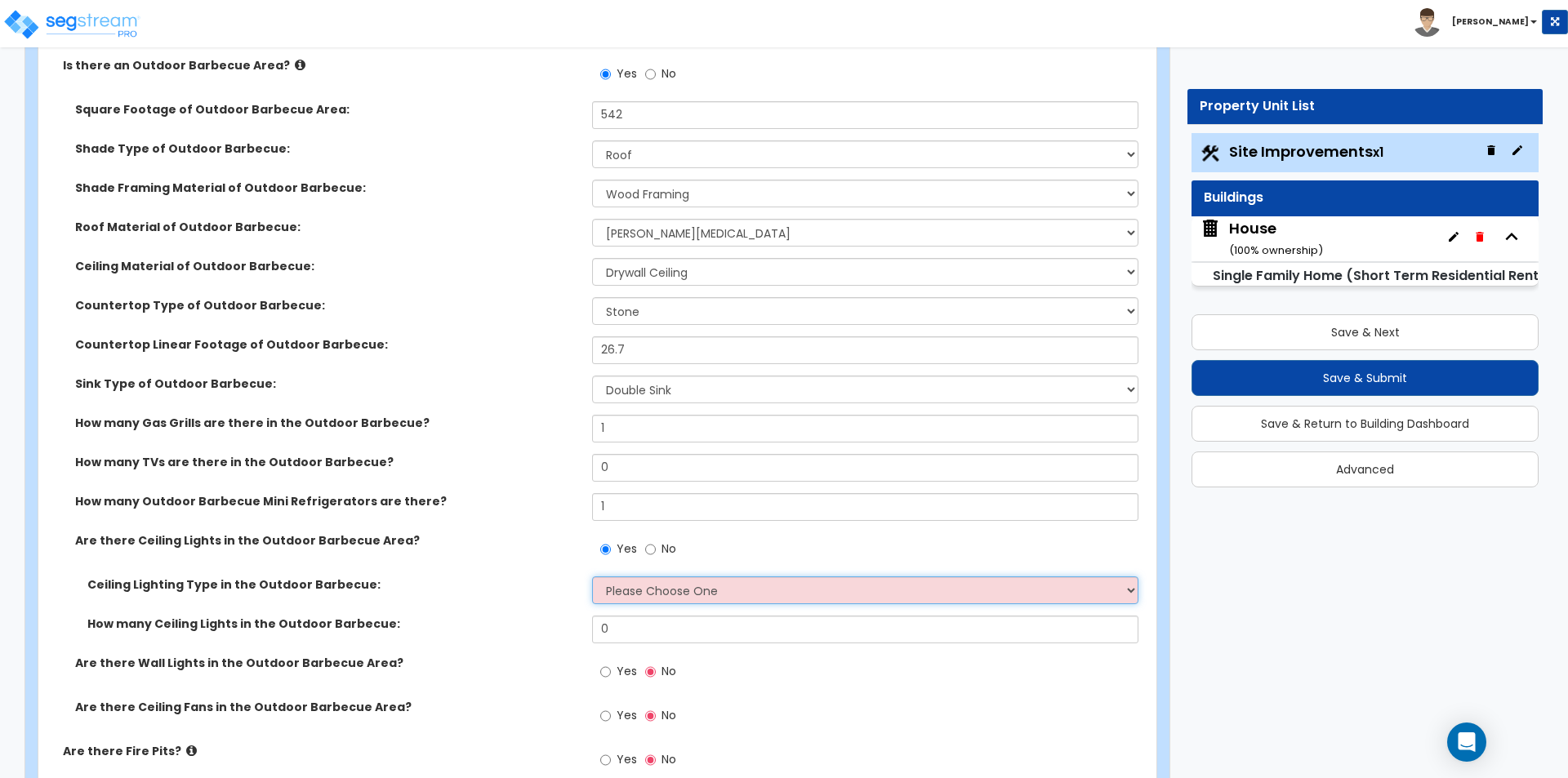
select select "6"
click at [592, 576] on select "Please Choose One LED Surface-Mounted LED Recessed Fluorescent Surface-Mounted …" at bounding box center [864, 590] width 545 height 27
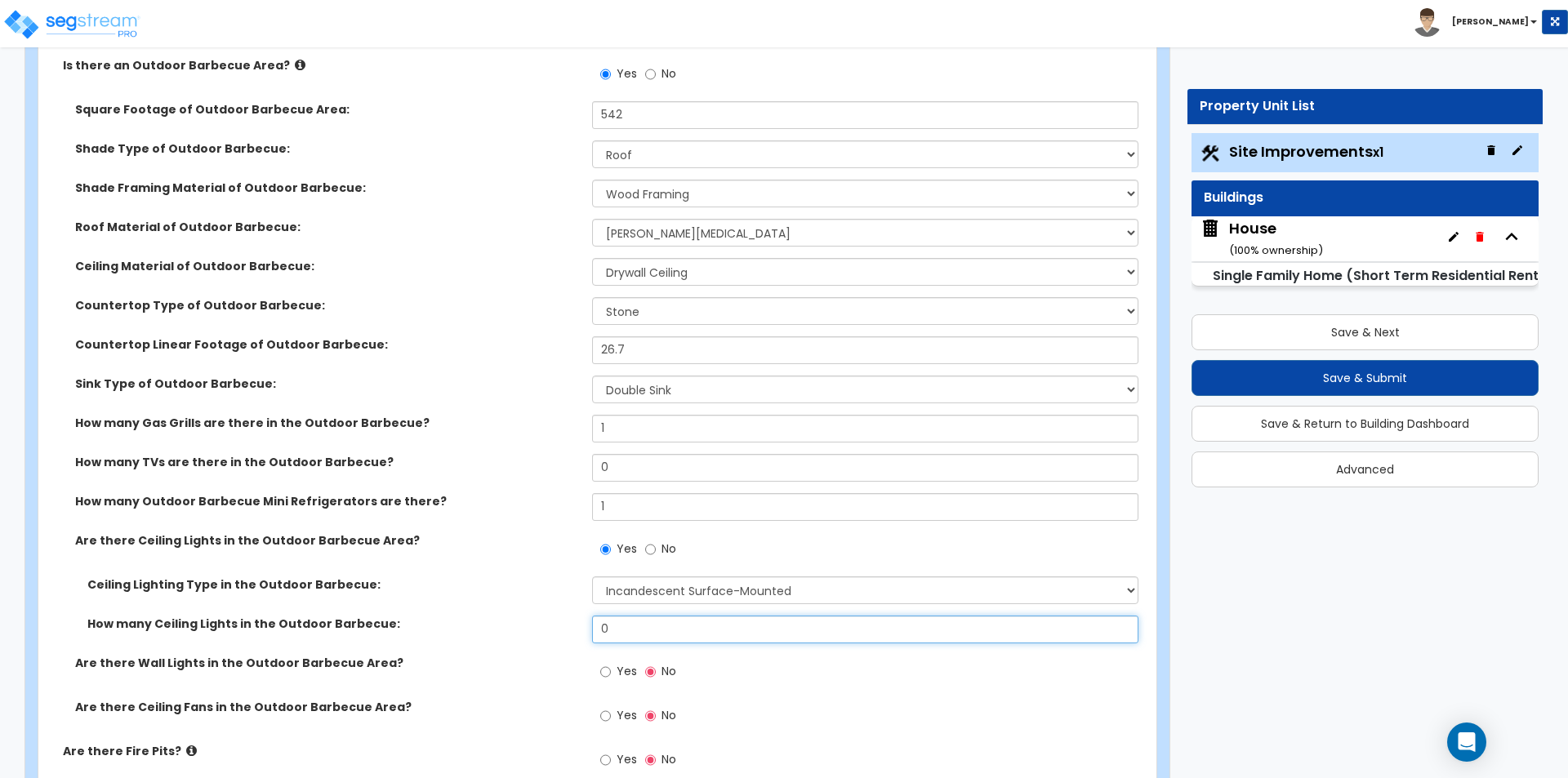
click at [646, 626] on input "0" at bounding box center [864, 629] width 545 height 27
type input "2"
click at [626, 722] on span "Yes" at bounding box center [626, 715] width 21 height 17
click at [611, 722] on input "Yes" at bounding box center [605, 716] width 11 height 18
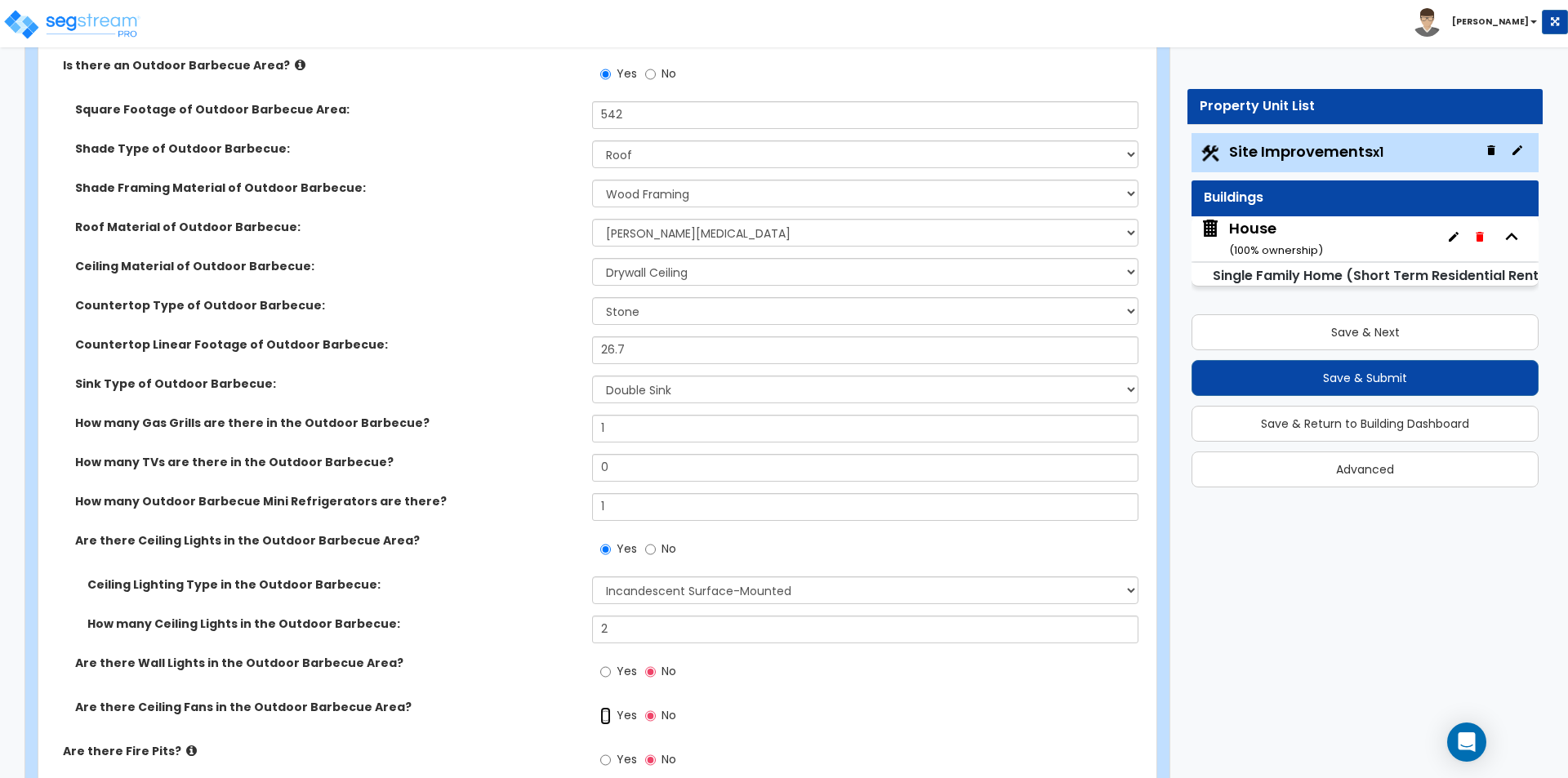
radio input "true"
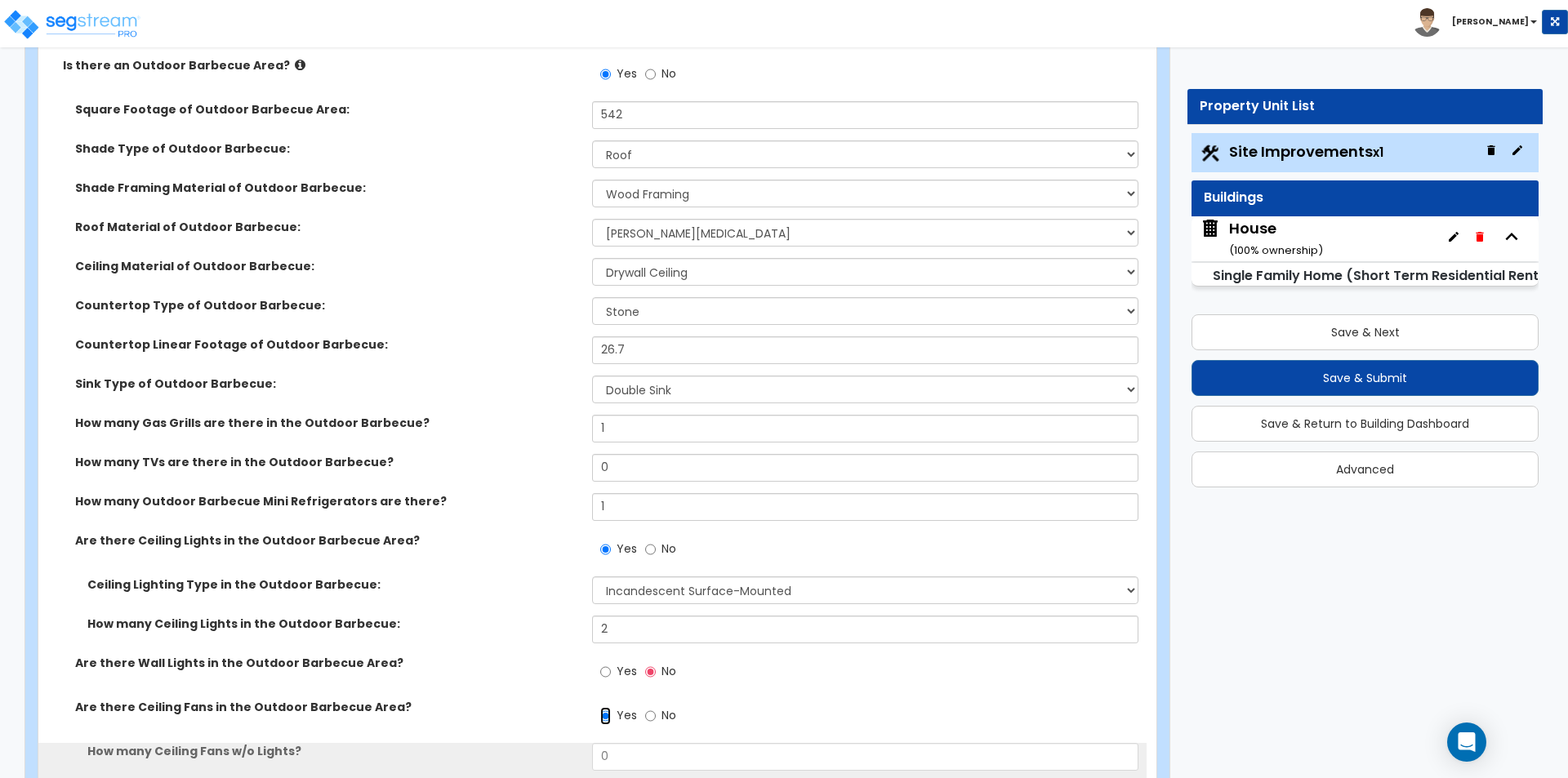
scroll to position [2367, 0]
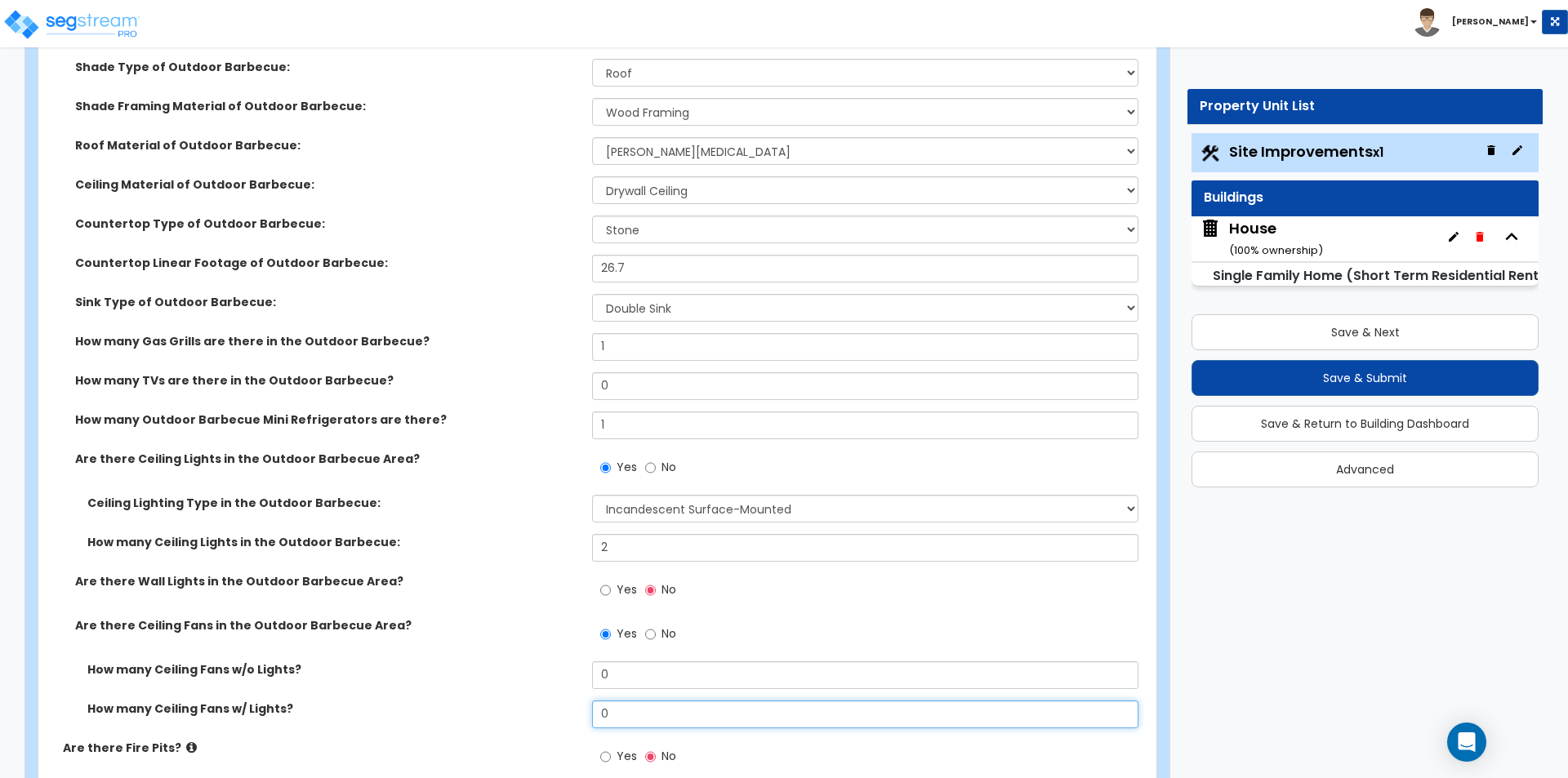
click at [645, 704] on input "0" at bounding box center [864, 713] width 545 height 27
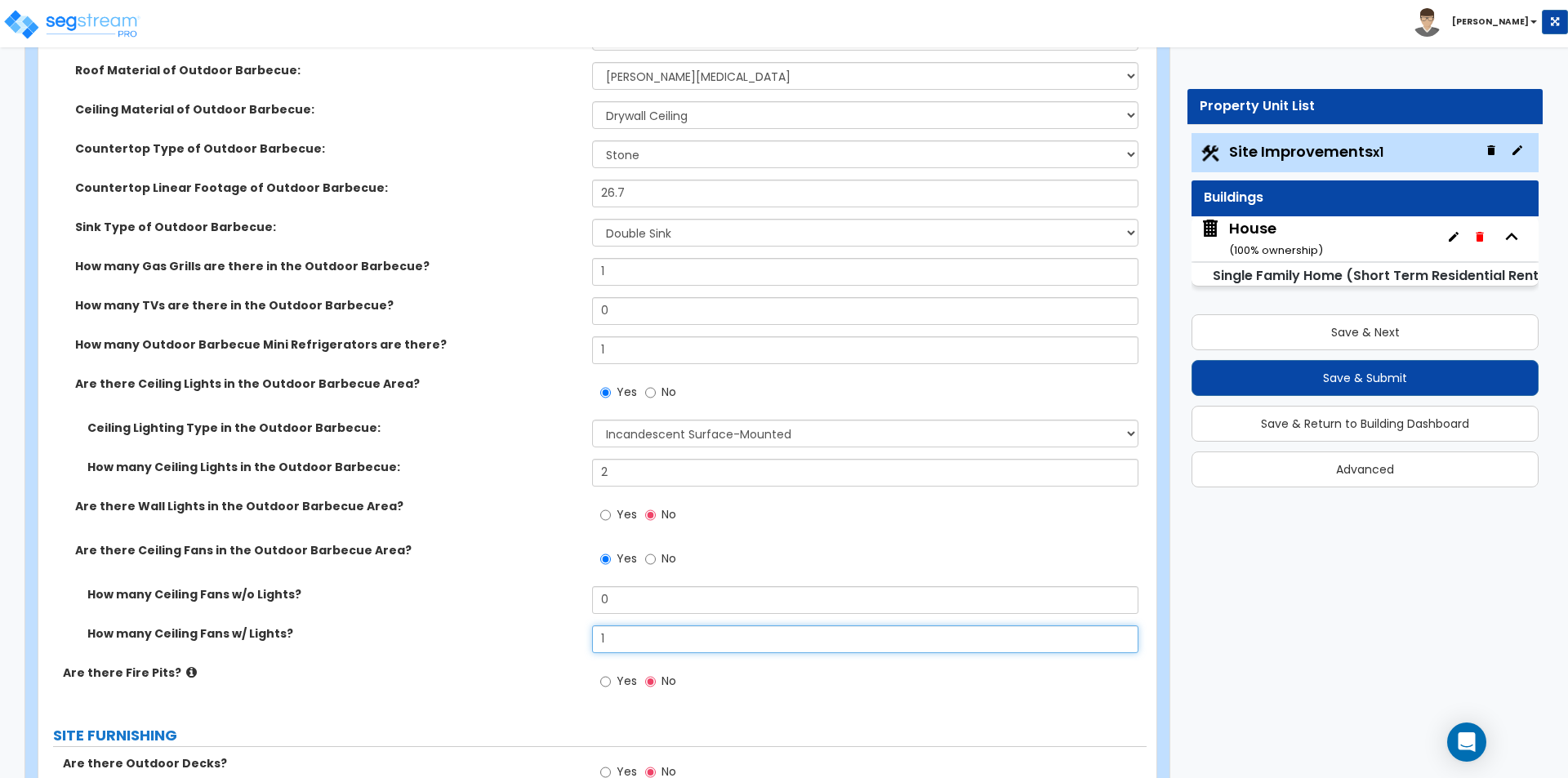
scroll to position [2612, 0]
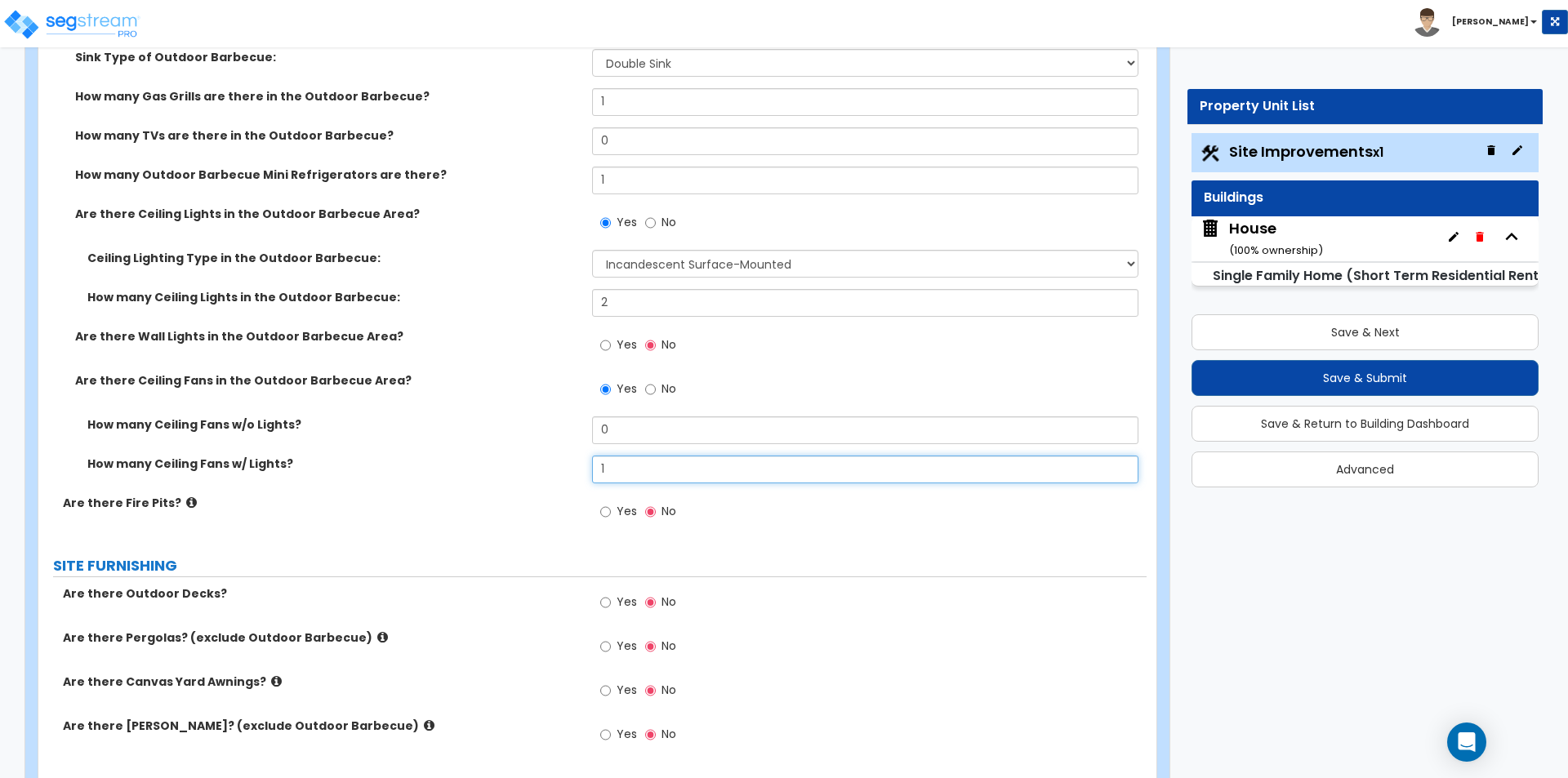
type input "1"
click at [626, 508] on span "Yes" at bounding box center [626, 511] width 21 height 17
click at [611, 508] on input "Yes" at bounding box center [605, 512] width 11 height 18
radio input "true"
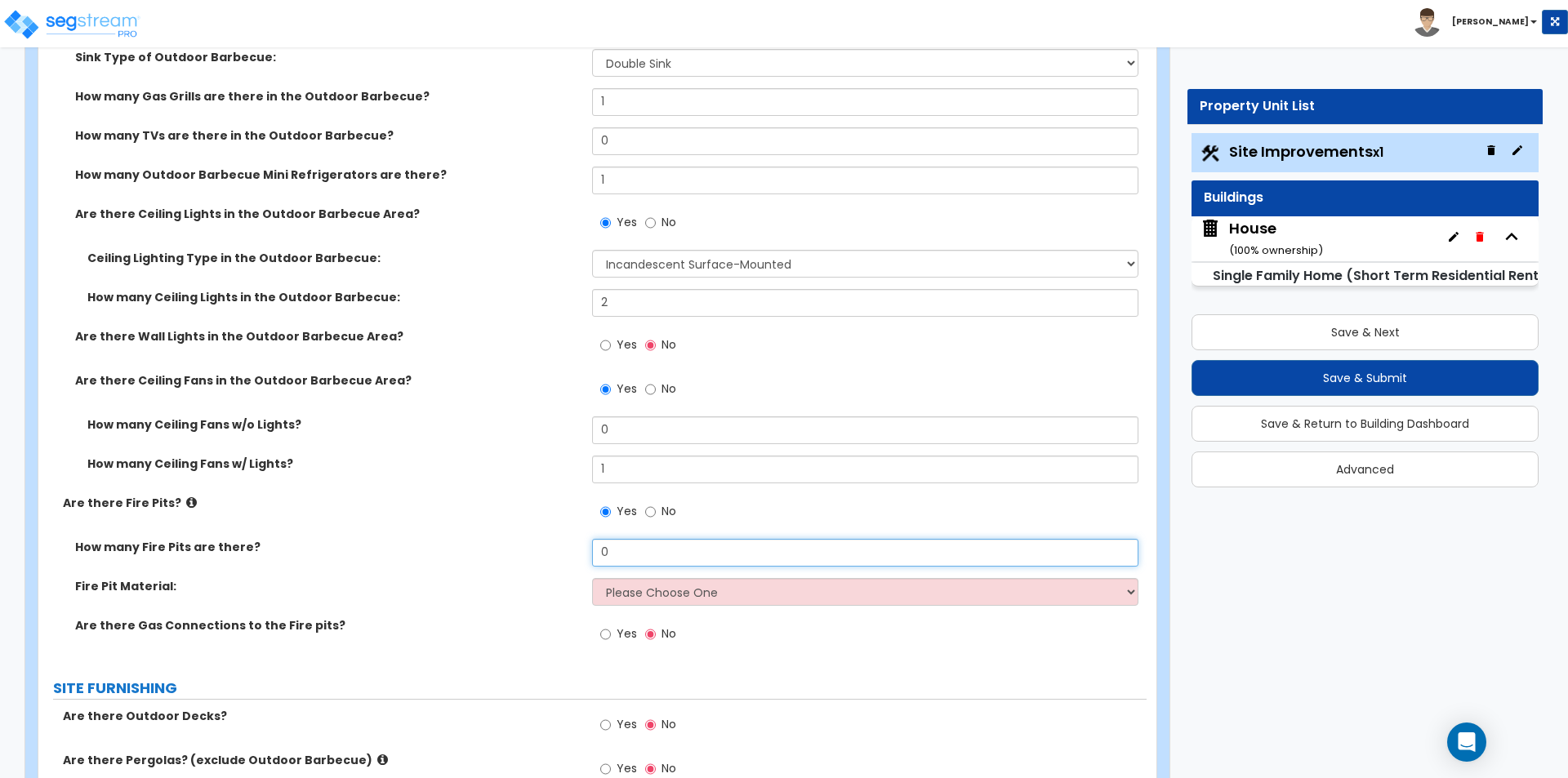
click at [655, 547] on input "0" at bounding box center [864, 552] width 545 height 27
type input "1"
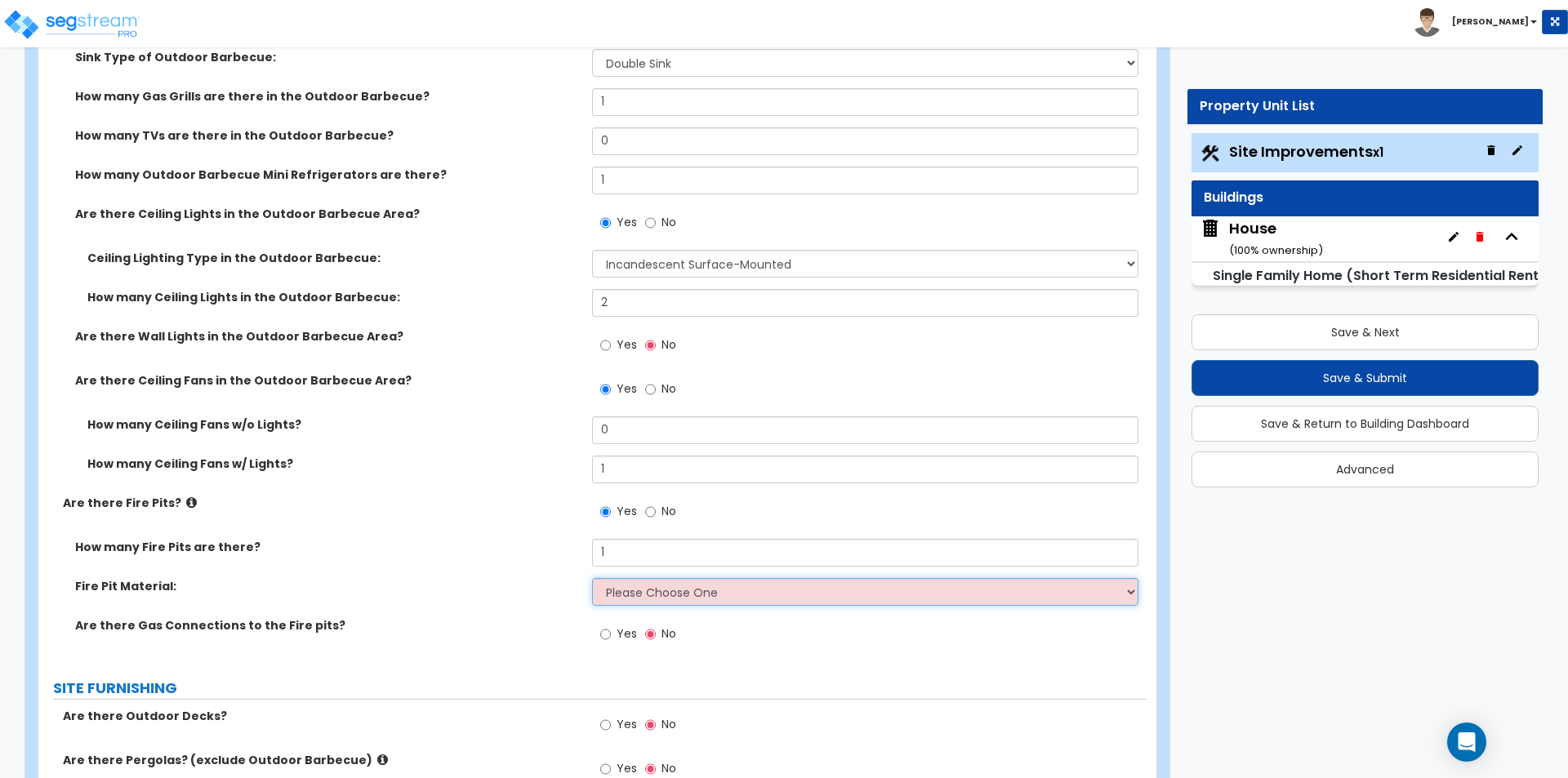
click at [675, 601] on select "Please Choose One Concrete Block Brick Stone" at bounding box center [864, 591] width 545 height 27
select select "3"
click at [592, 578] on select "Please Choose One Concrete Block Brick Stone" at bounding box center [864, 591] width 545 height 27
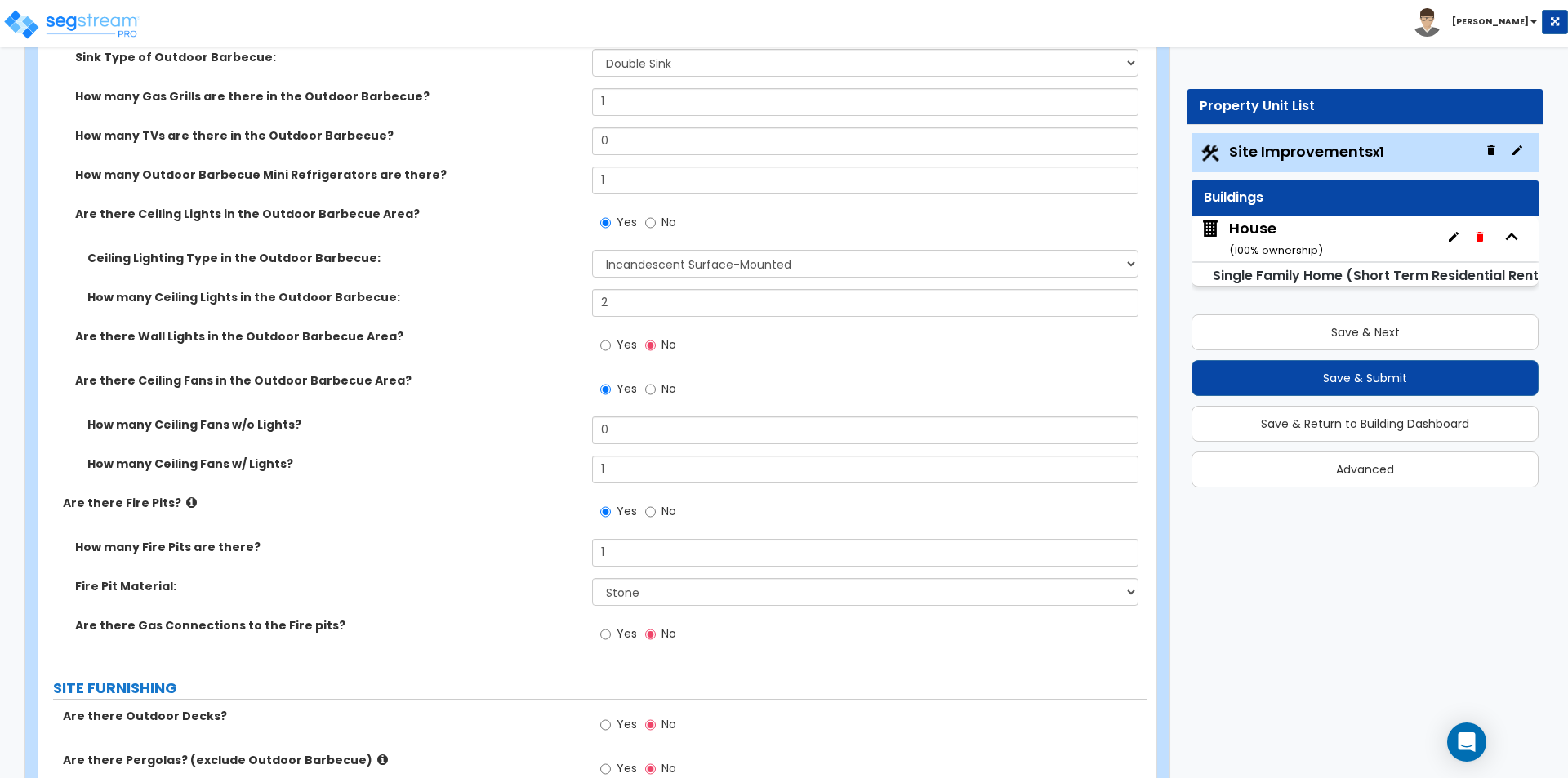
click at [368, 565] on div "How many Fire Pits are there? 1" at bounding box center [592, 558] width 1108 height 39
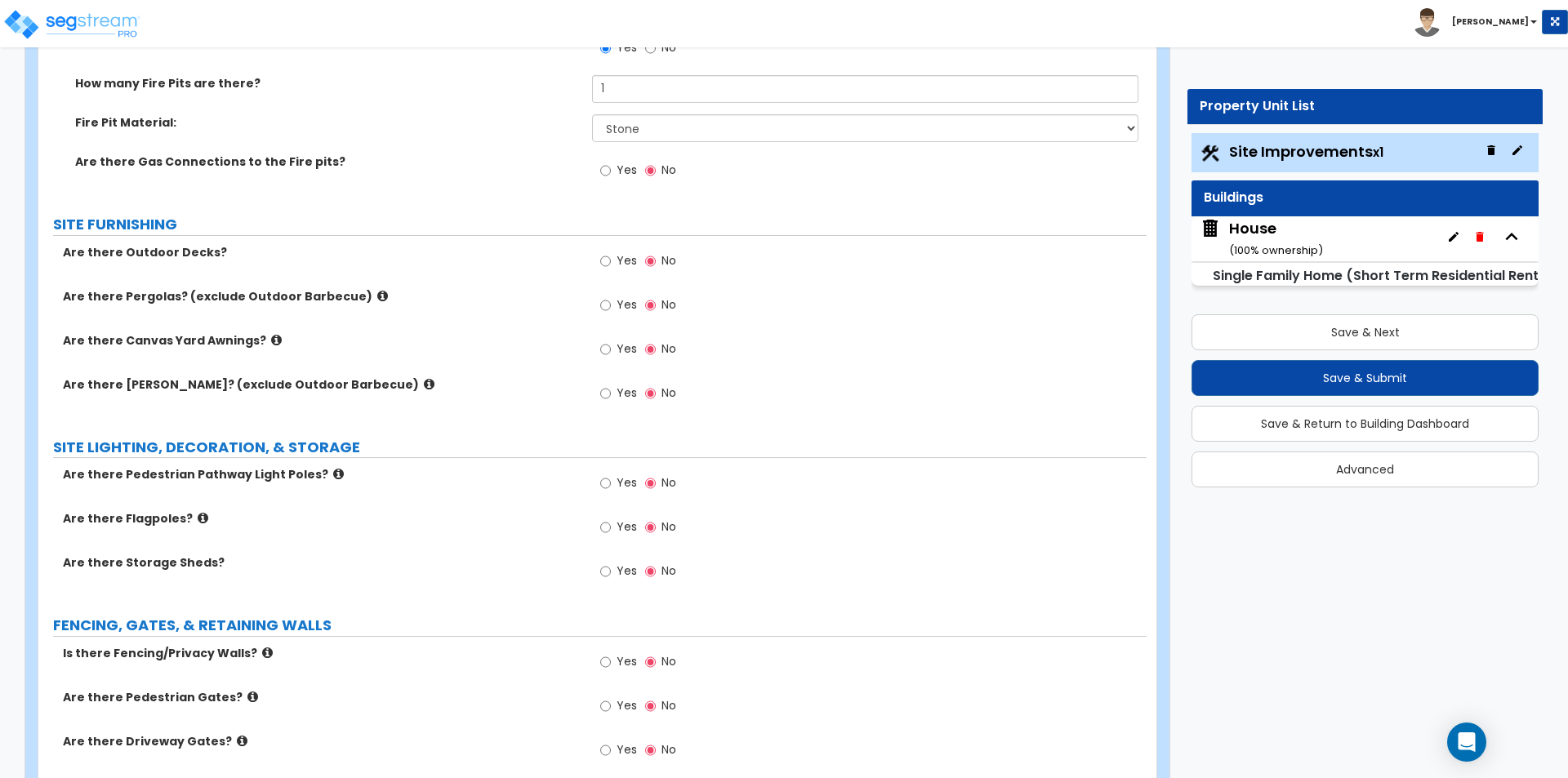
scroll to position [3102, 0]
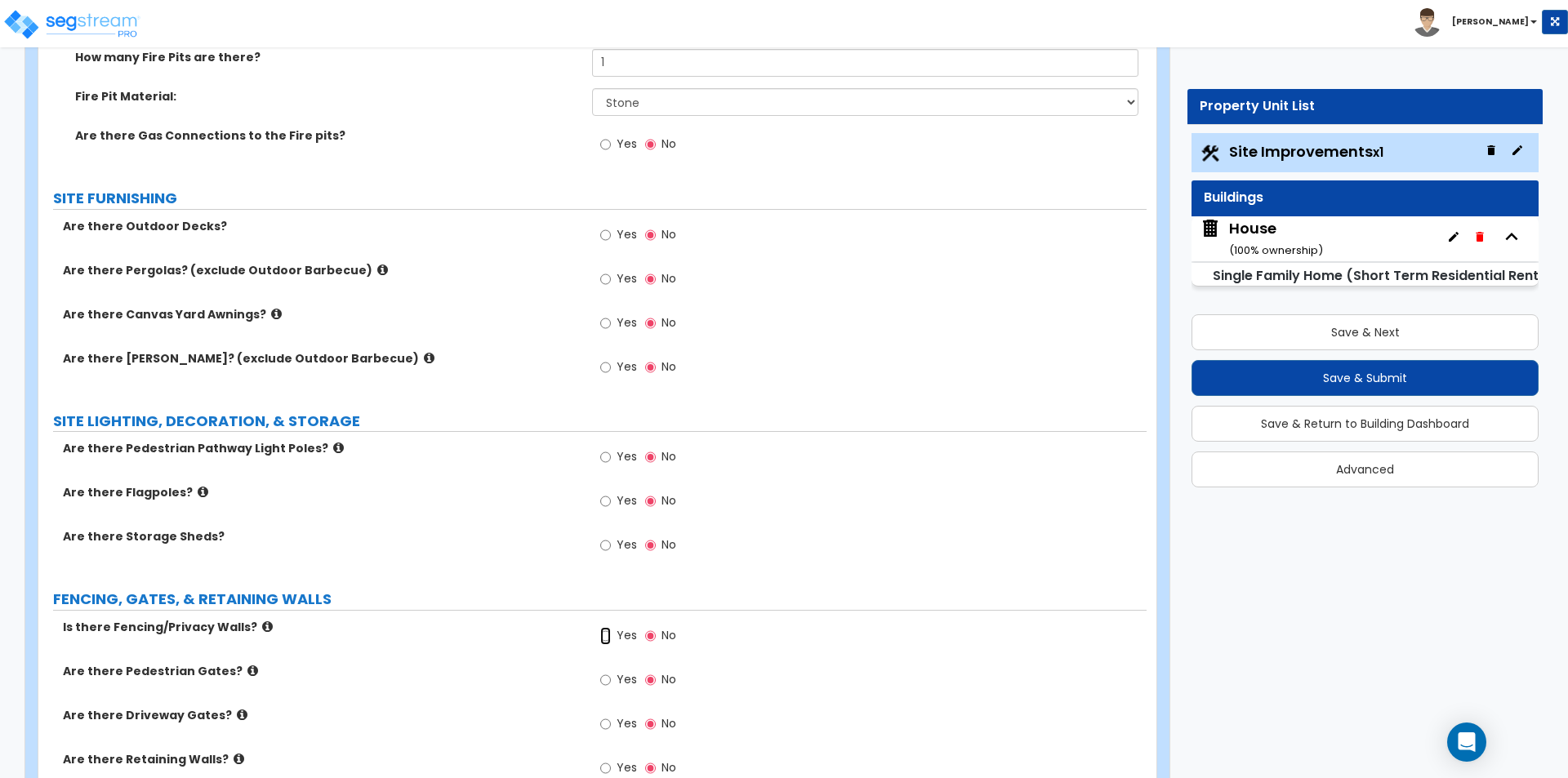
click at [611, 635] on input "Yes" at bounding box center [605, 636] width 11 height 18
radio input "true"
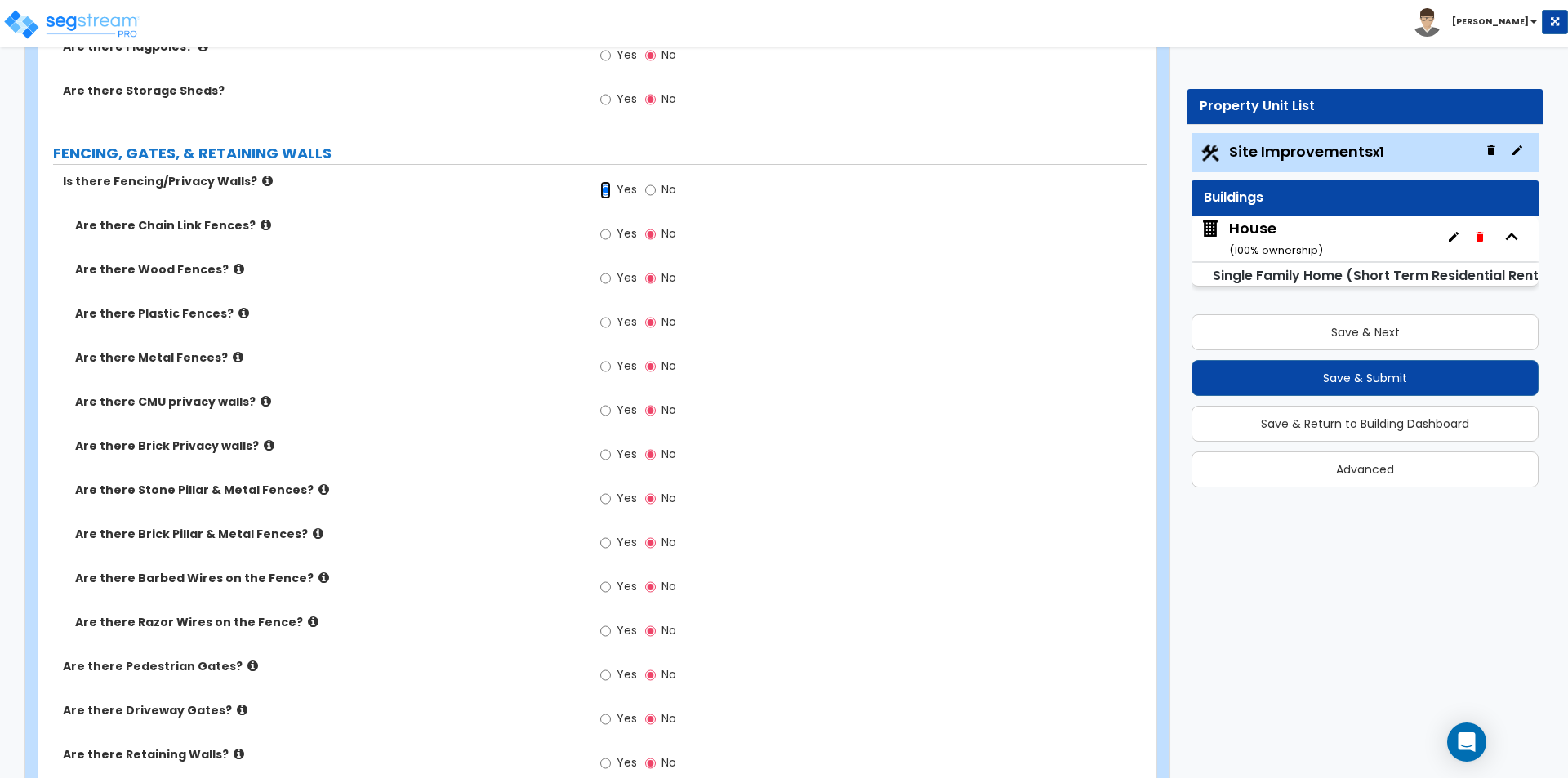
scroll to position [3591, 0]
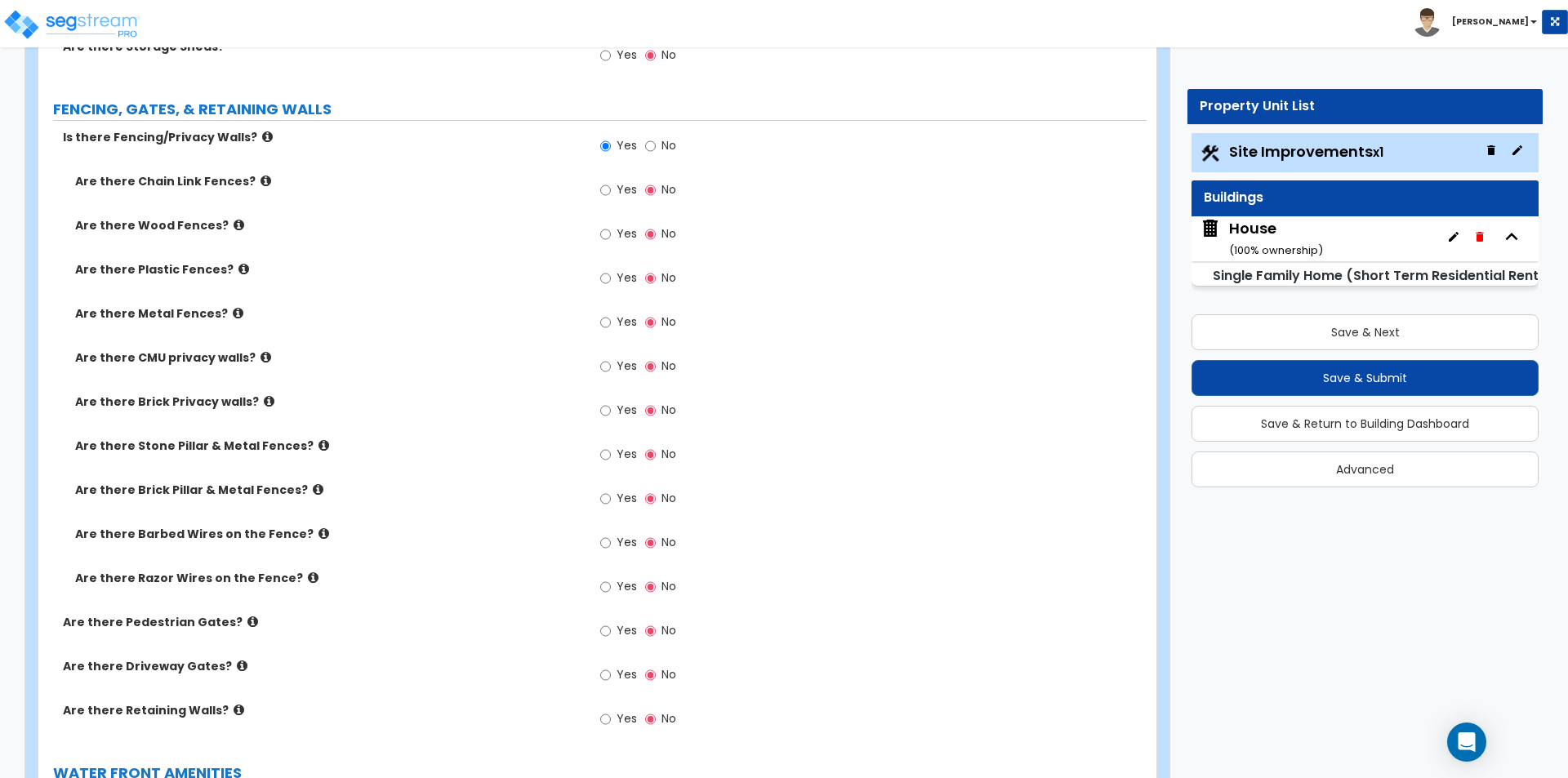
click at [319, 443] on icon at bounding box center [324, 445] width 11 height 12
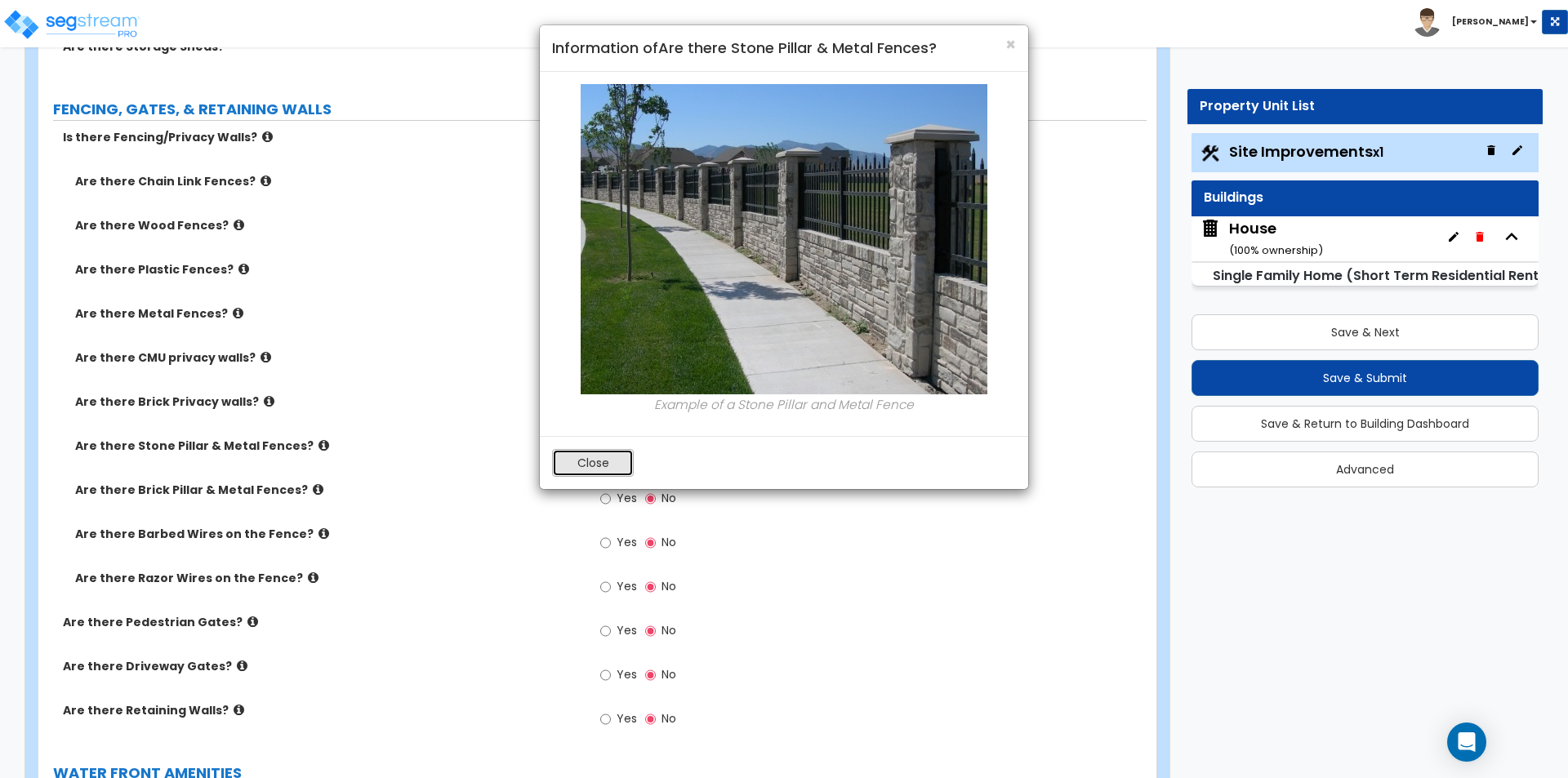
click at [607, 465] on button "Close" at bounding box center [592, 462] width 81 height 27
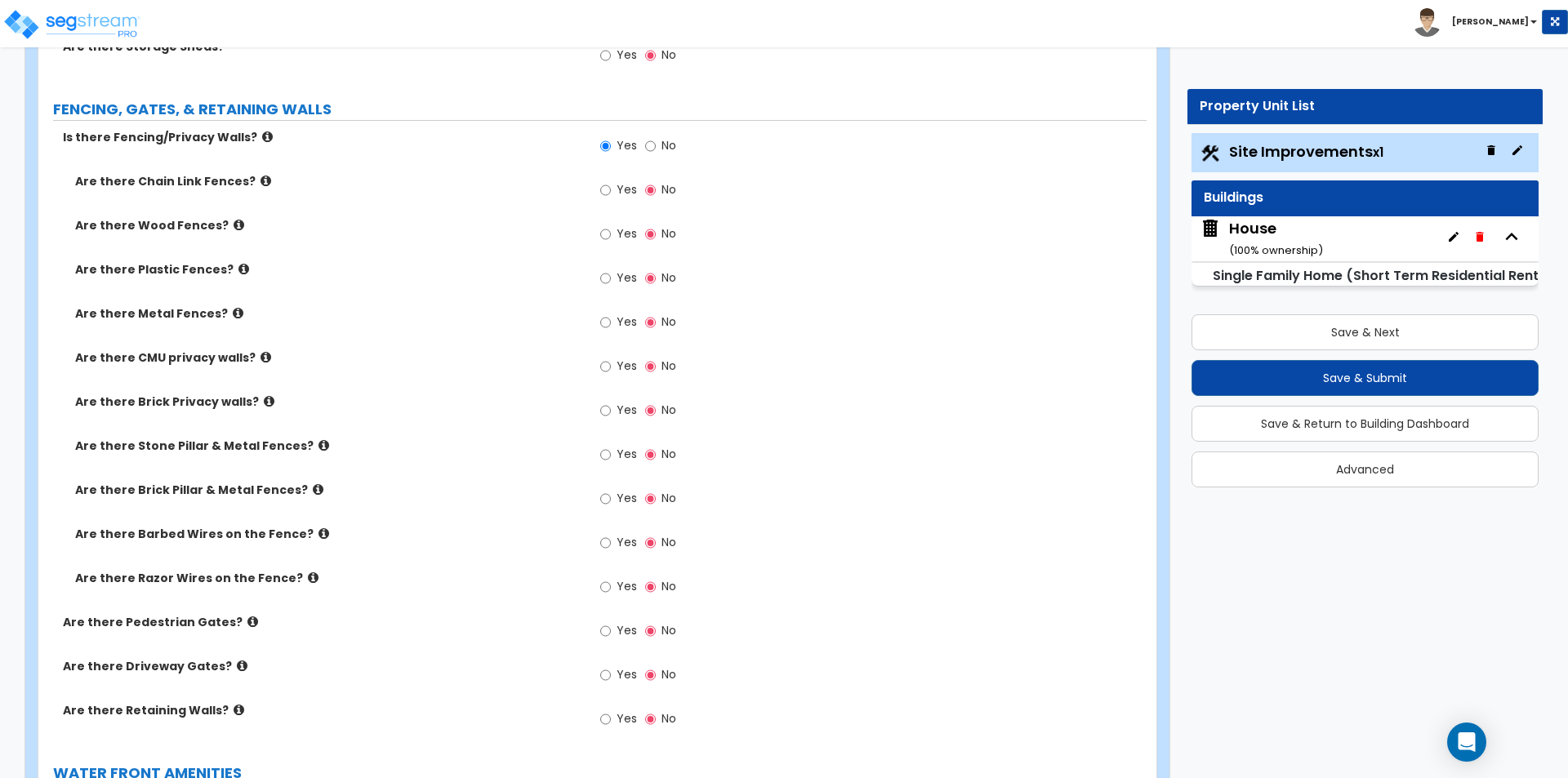
click at [614, 723] on label "Yes" at bounding box center [618, 720] width 37 height 27
click at [611, 723] on input "Yes" at bounding box center [605, 719] width 11 height 18
radio input "true"
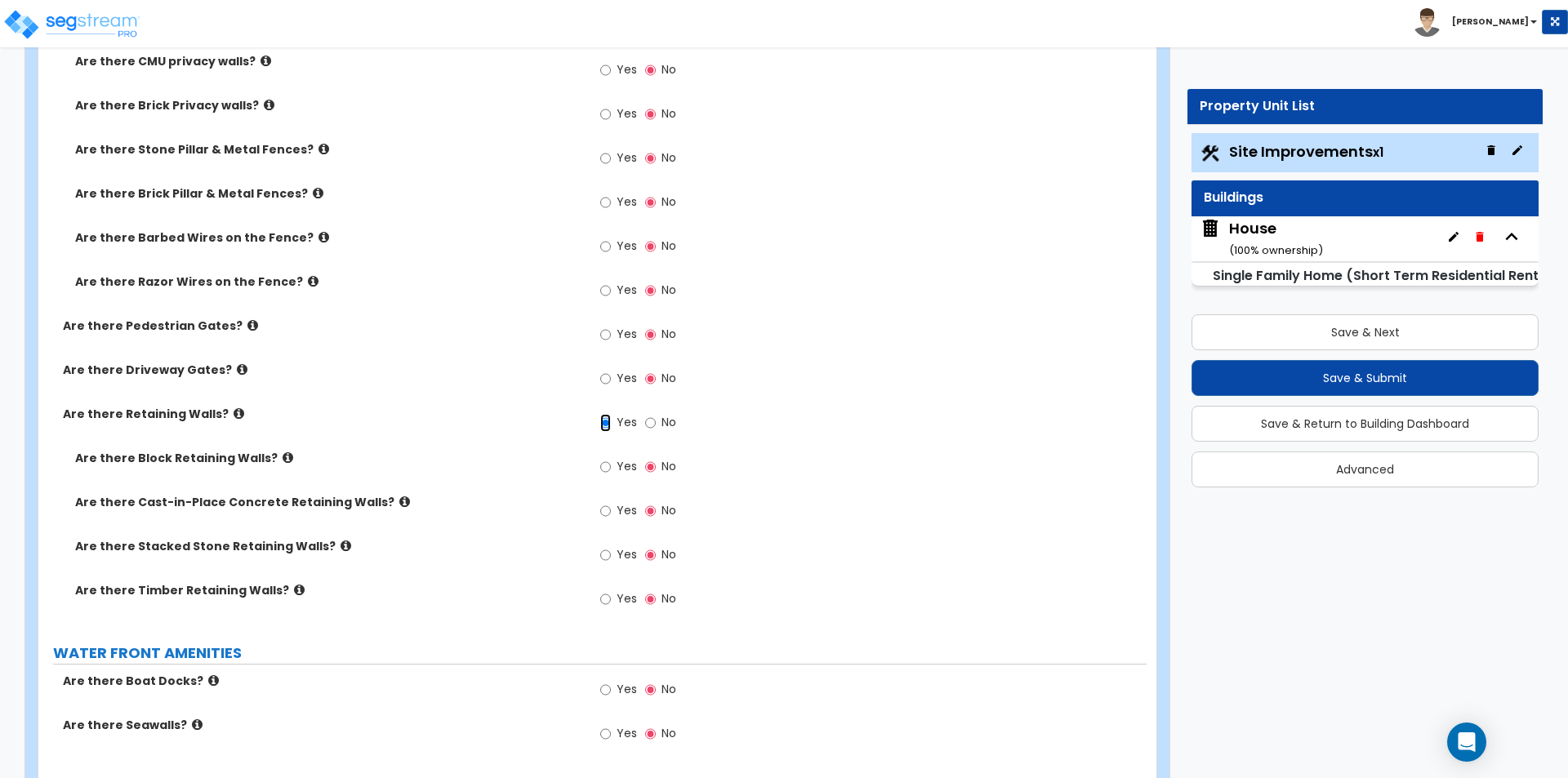
scroll to position [3918, 0]
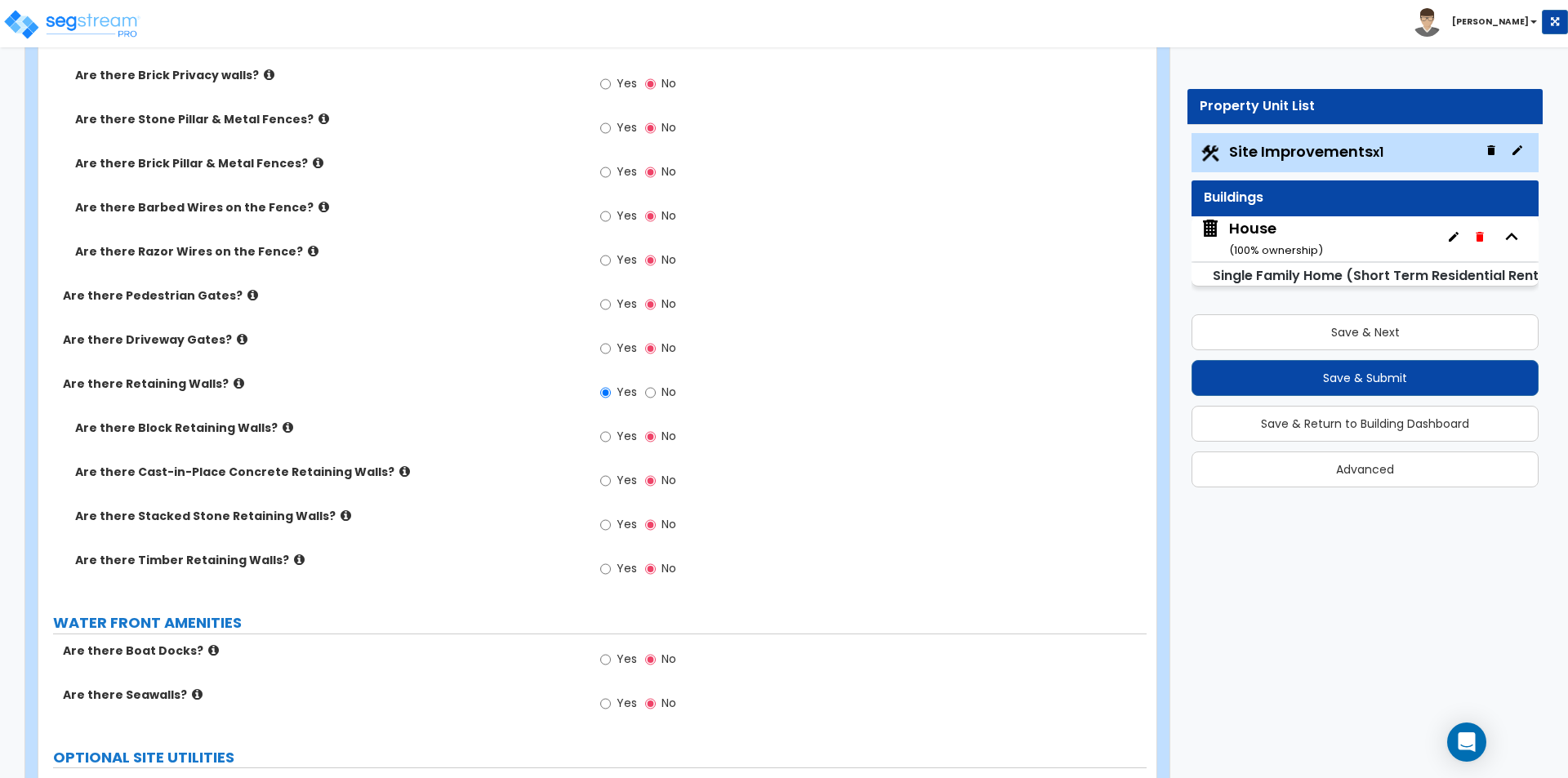
click at [340, 517] on icon at bounding box center [345, 515] width 11 height 12
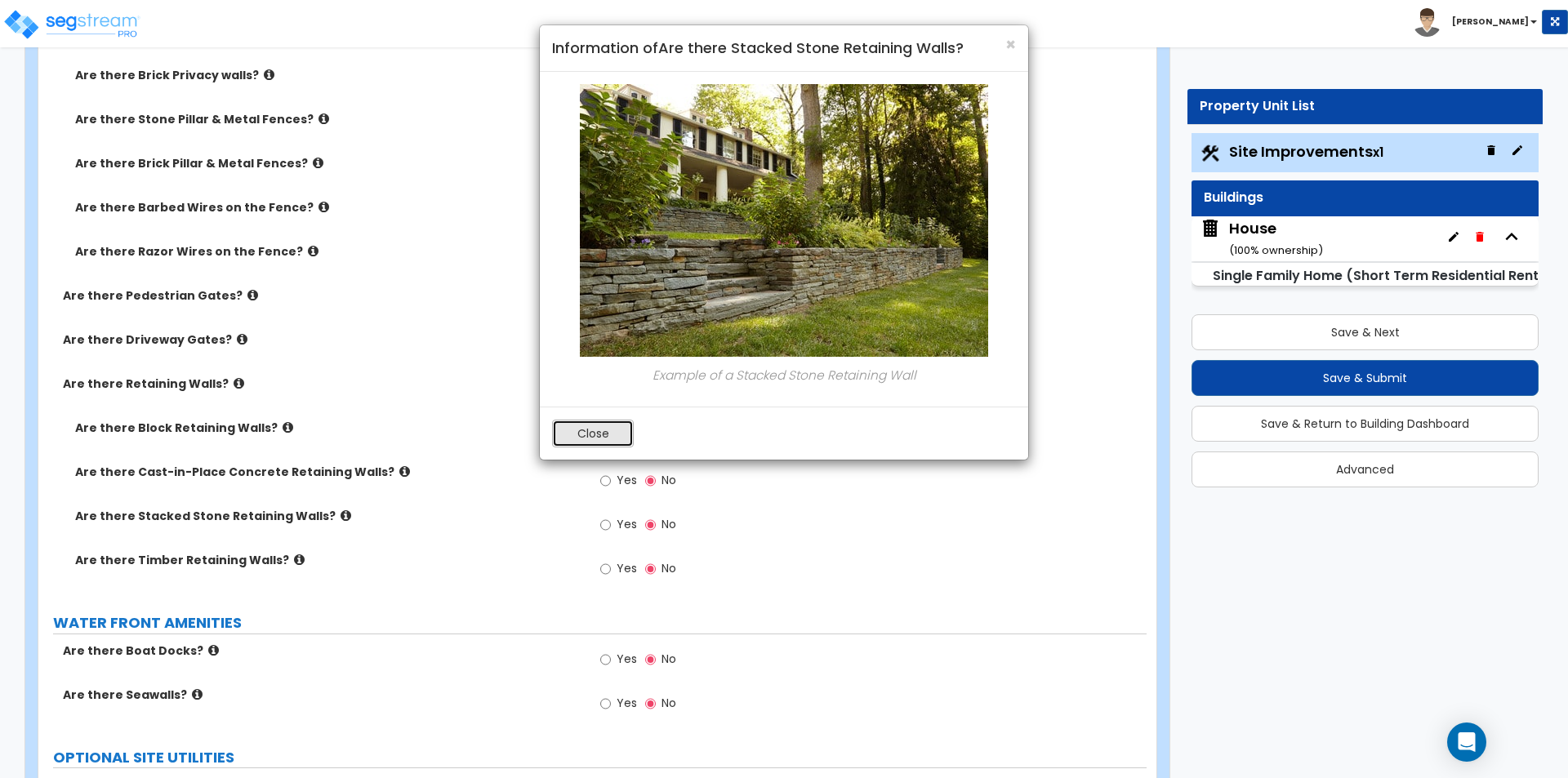
click at [596, 436] on button "Close" at bounding box center [592, 433] width 81 height 27
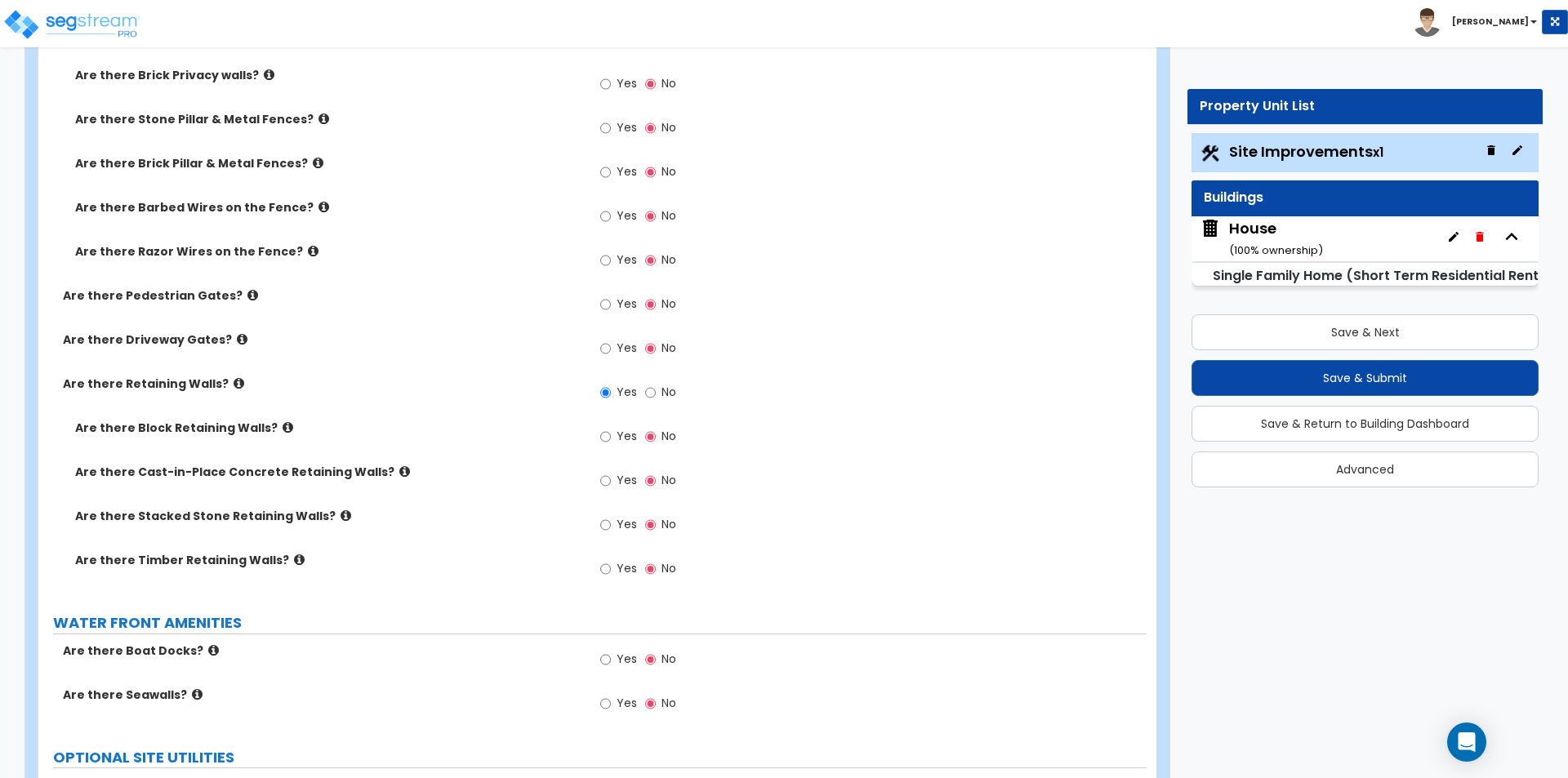
click at [615, 527] on label "Yes" at bounding box center [618, 526] width 37 height 27
click at [611, 527] on input "Yes" at bounding box center [605, 525] width 11 height 18
radio input "true"
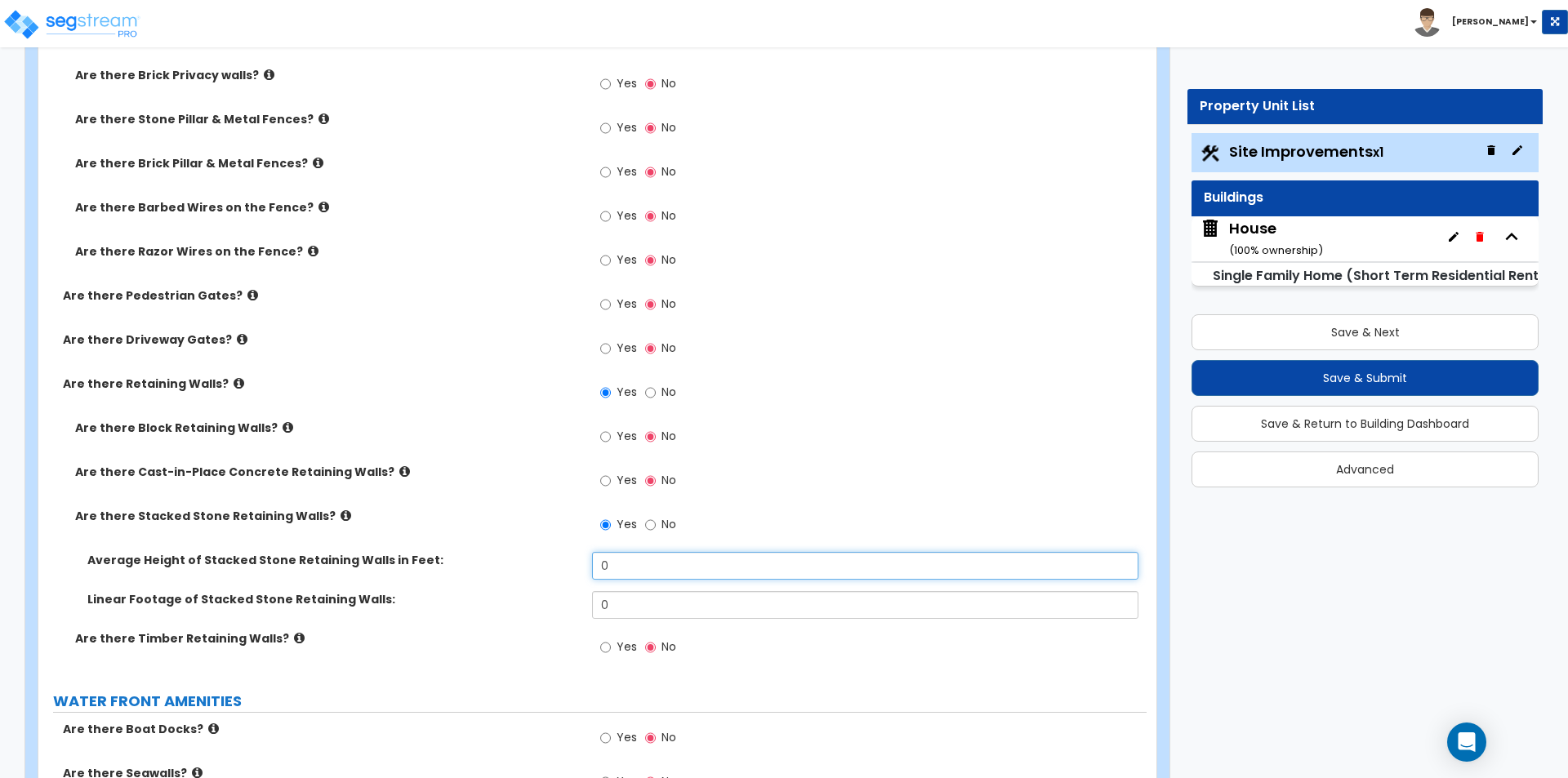
click at [645, 570] on input "0" at bounding box center [864, 565] width 545 height 27
type input "4"
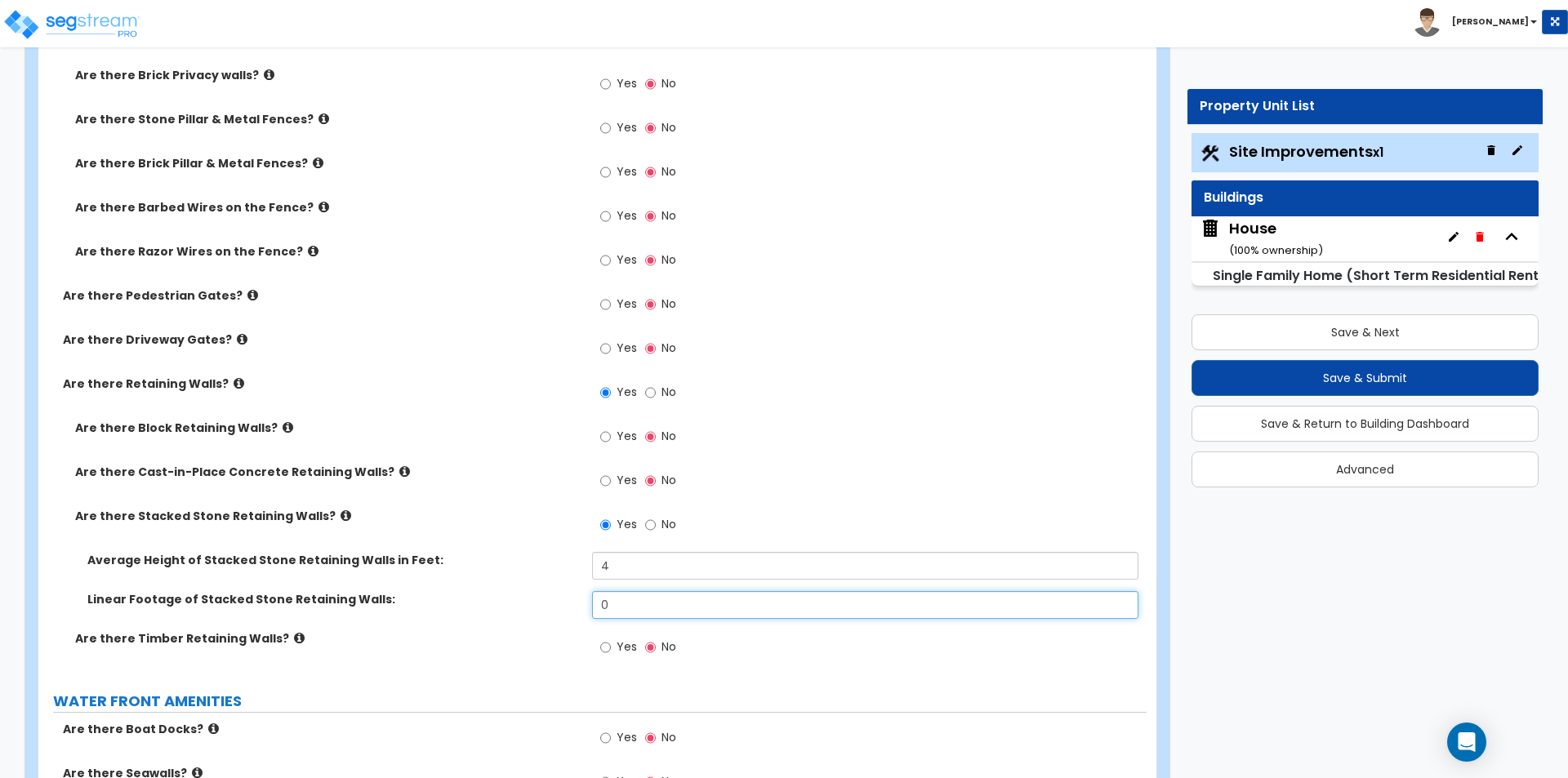
click at [665, 614] on input "0" at bounding box center [864, 605] width 545 height 27
type input "1,099"
click at [519, 519] on label "Are there Stacked Stone Retaining Walls?" at bounding box center [328, 516] width 504 height 17
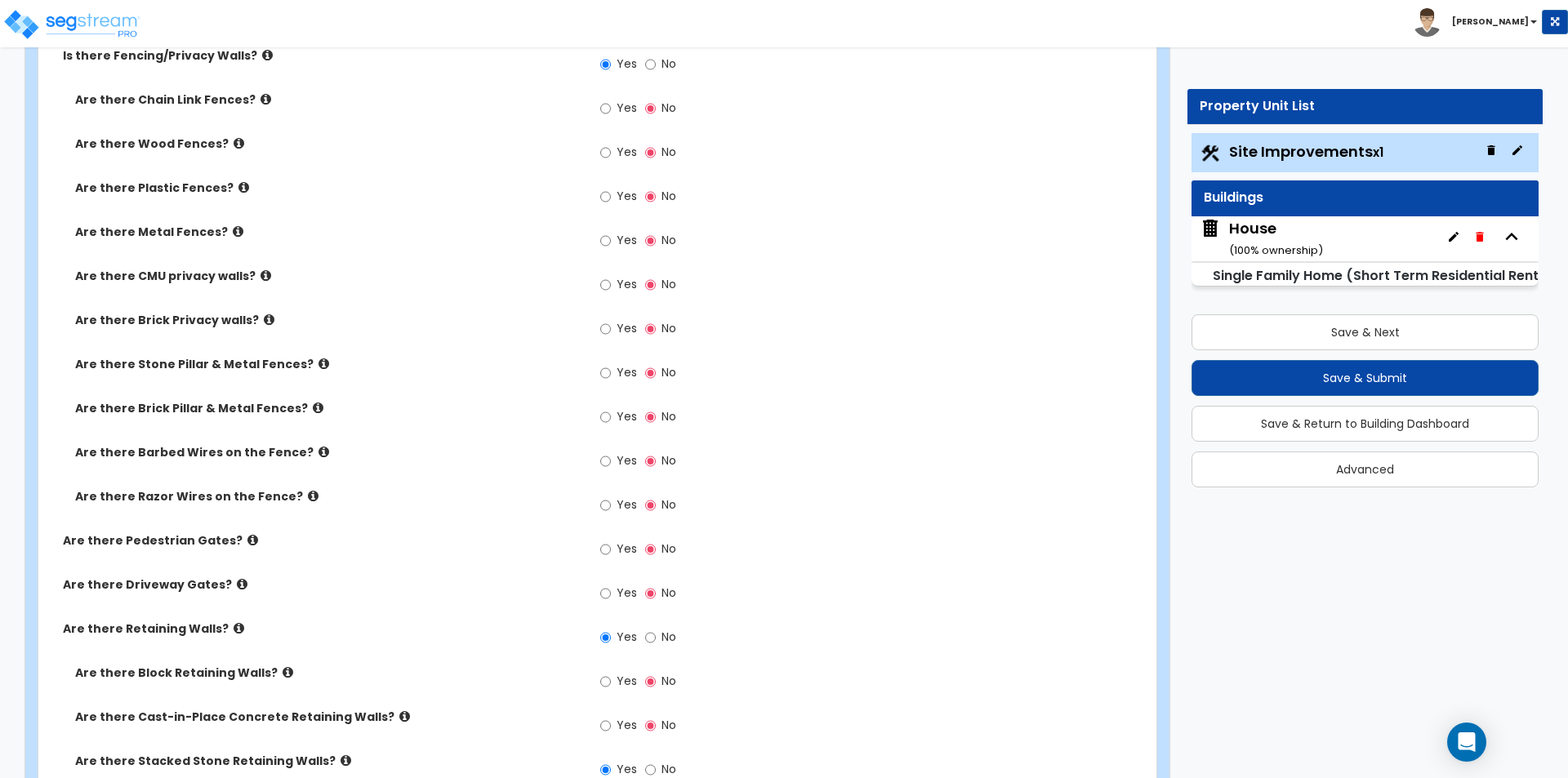
scroll to position [3591, 0]
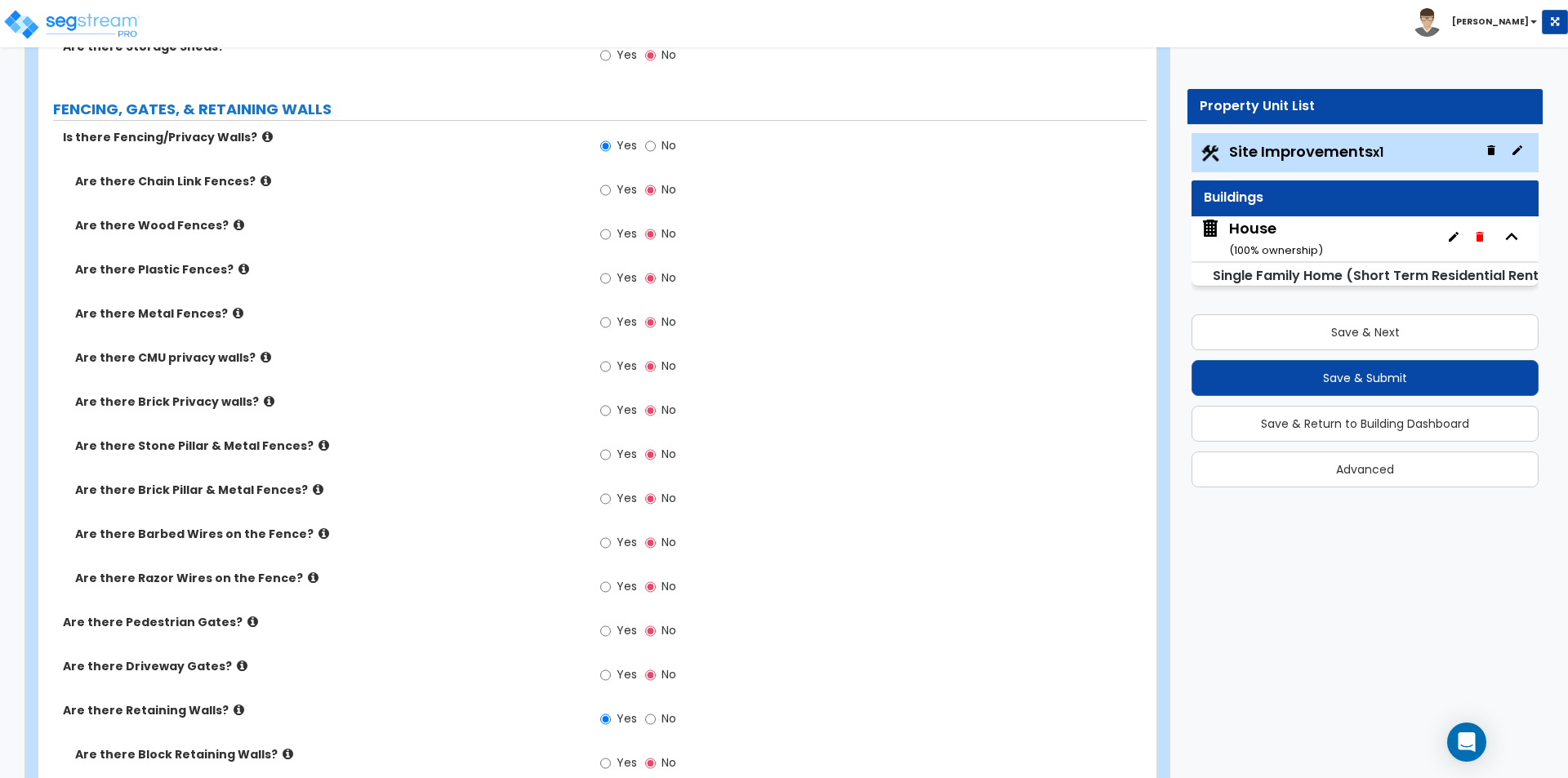
click at [319, 446] on icon at bounding box center [324, 445] width 11 height 12
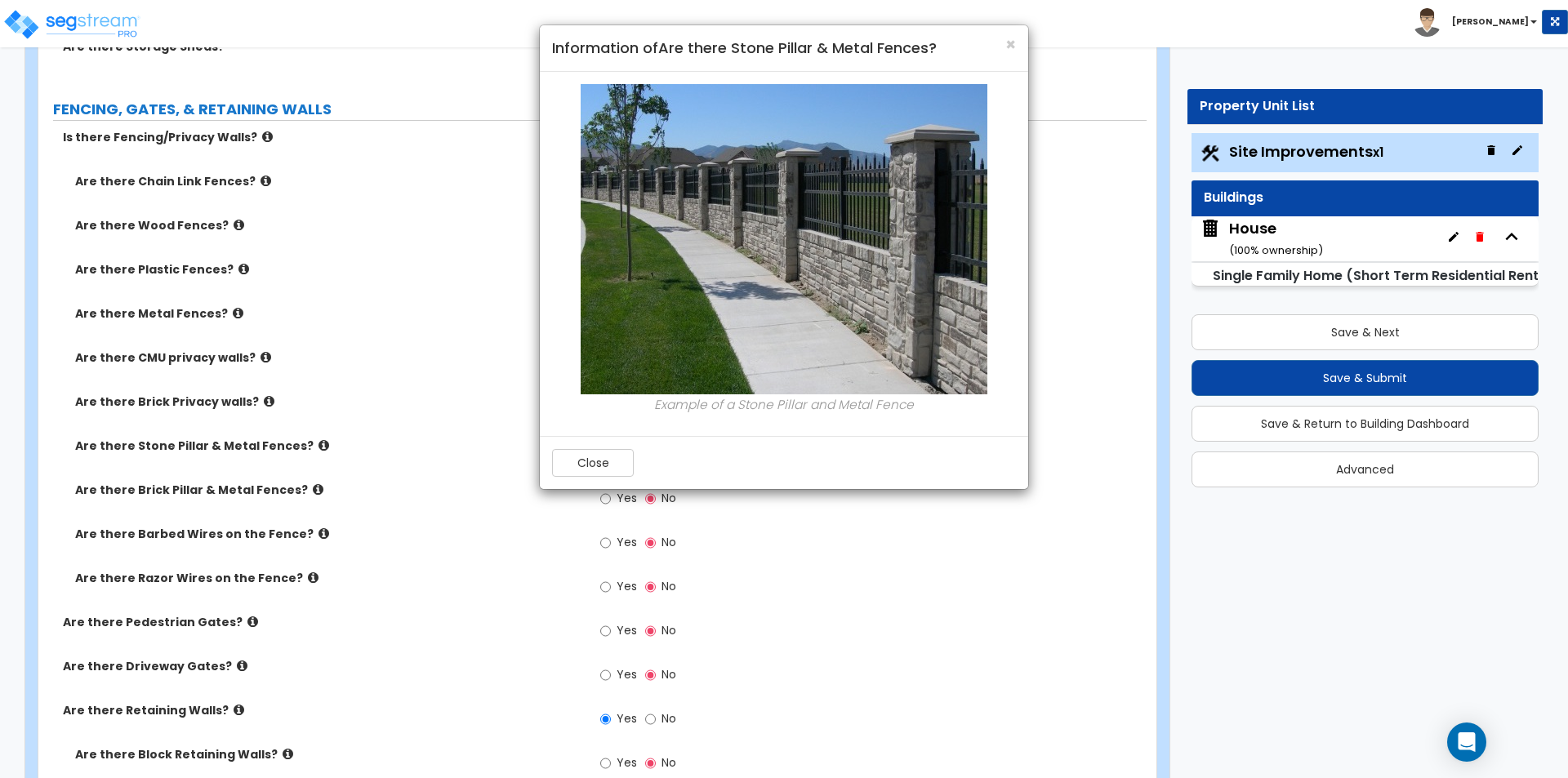
click at [307, 446] on div "× Information of Are there Stone Pillar & Metal Fences? Example of a Stone Pill…" at bounding box center [784, 389] width 1568 height 778
click at [562, 465] on button "Close" at bounding box center [592, 462] width 81 height 27
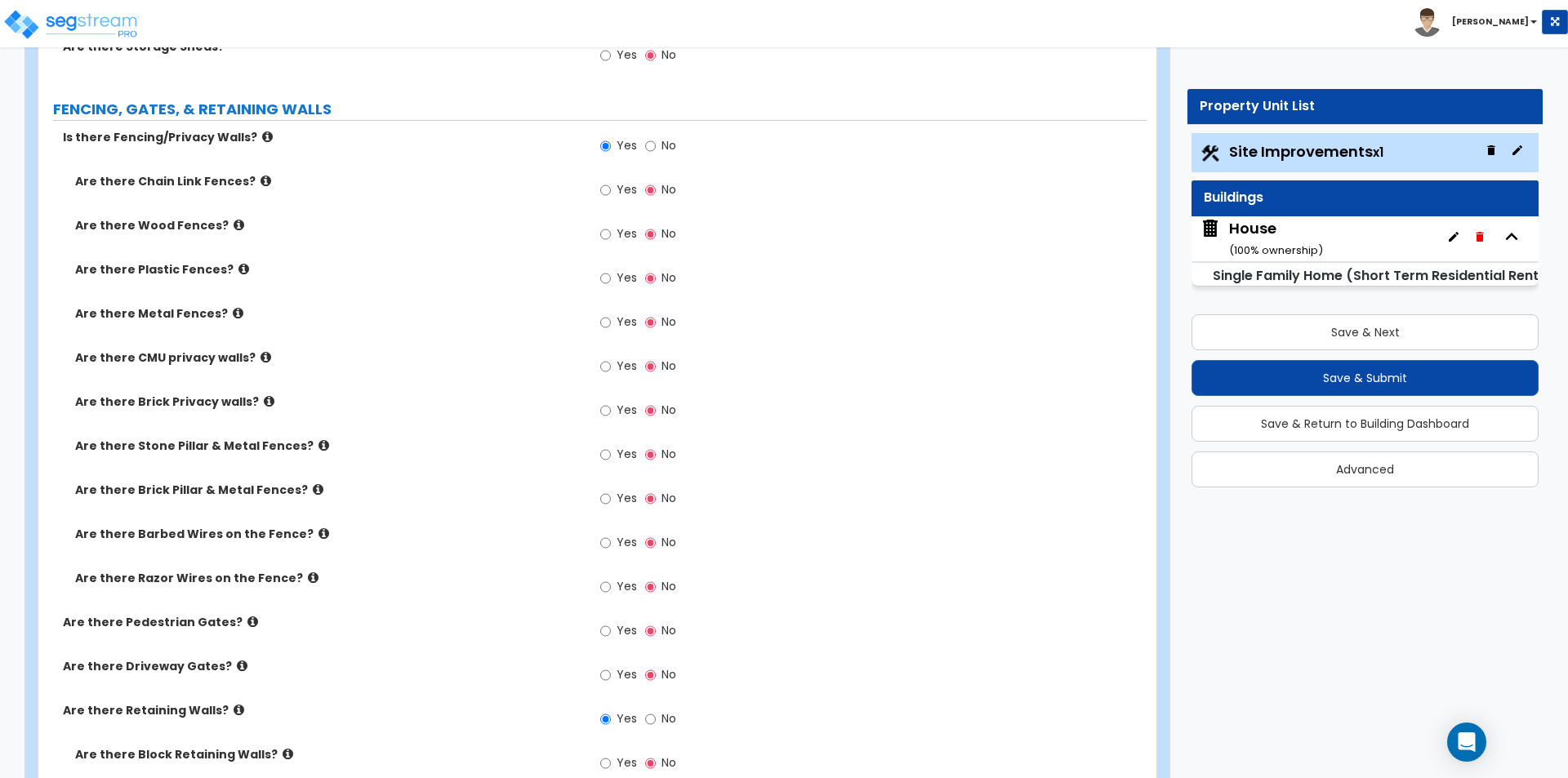
click at [616, 450] on label "Yes" at bounding box center [618, 455] width 37 height 27
click at [611, 450] on input "Yes" at bounding box center [605, 455] width 11 height 18
radio input "true"
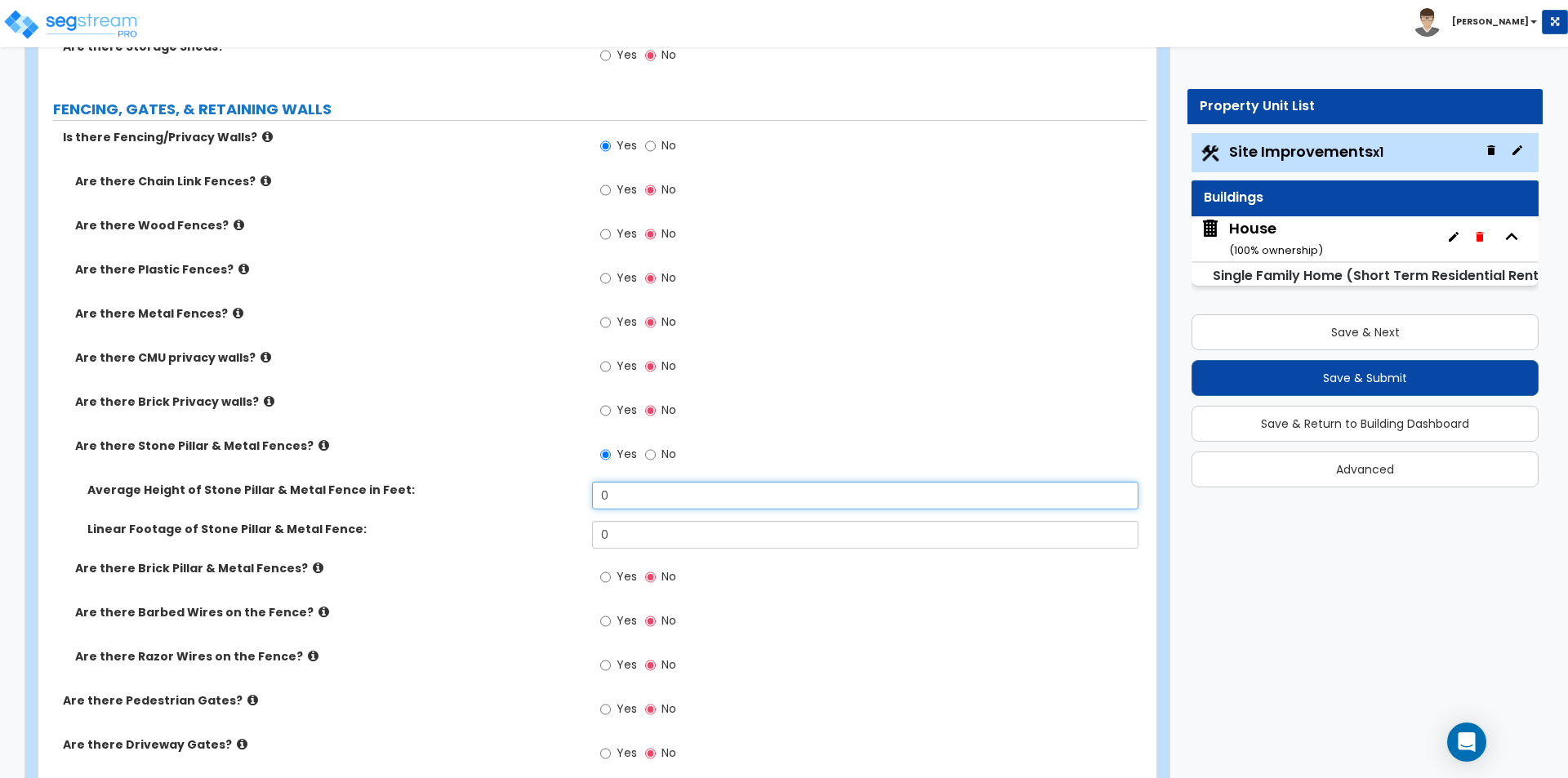
click at [647, 500] on input "0" at bounding box center [864, 495] width 545 height 27
type input "18.5"
click at [644, 532] on input "0" at bounding box center [864, 534] width 545 height 27
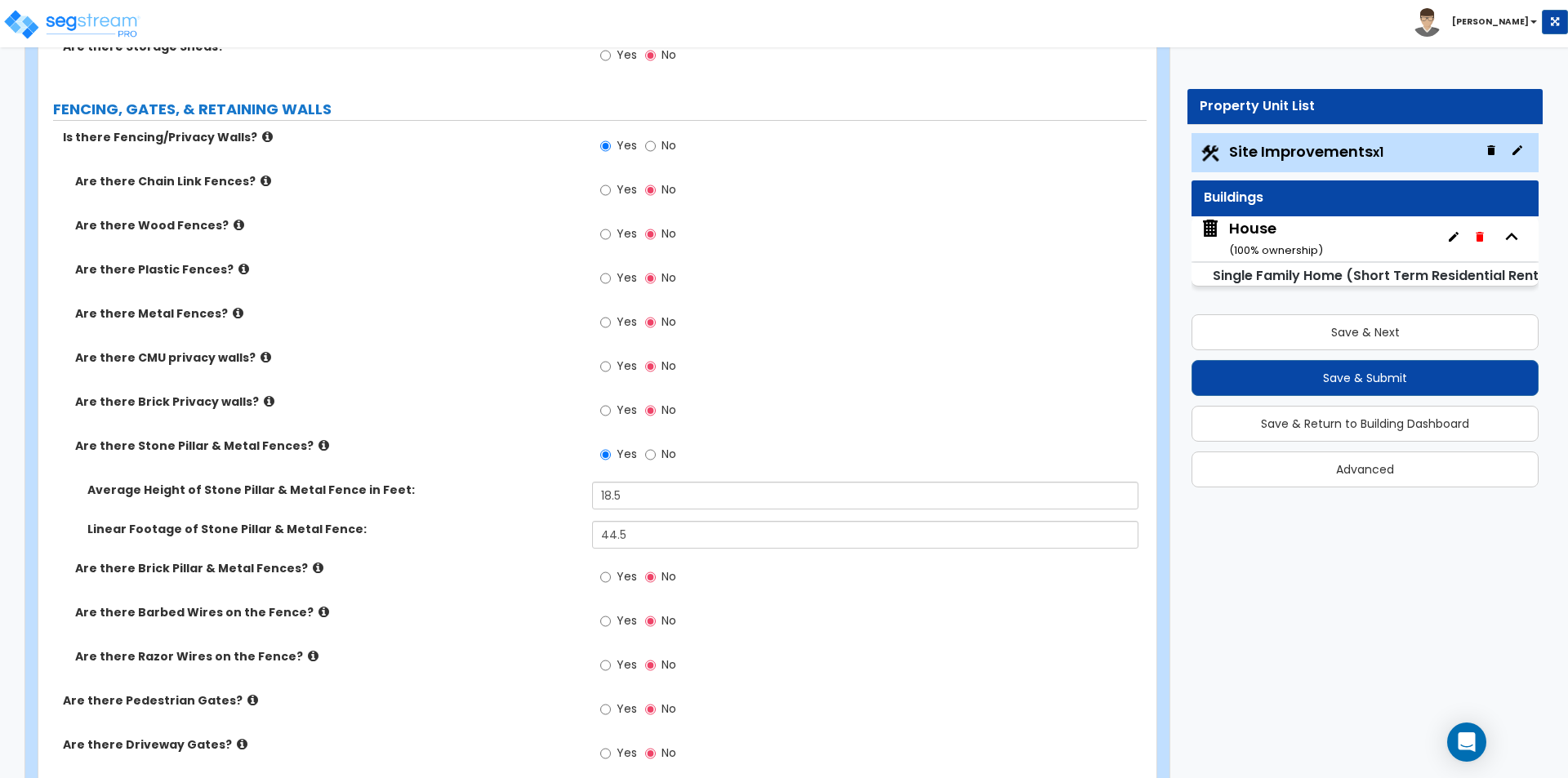
click at [512, 537] on label "Linear Footage of Stone Pillar & Metal Fence:" at bounding box center [333, 529] width 492 height 17
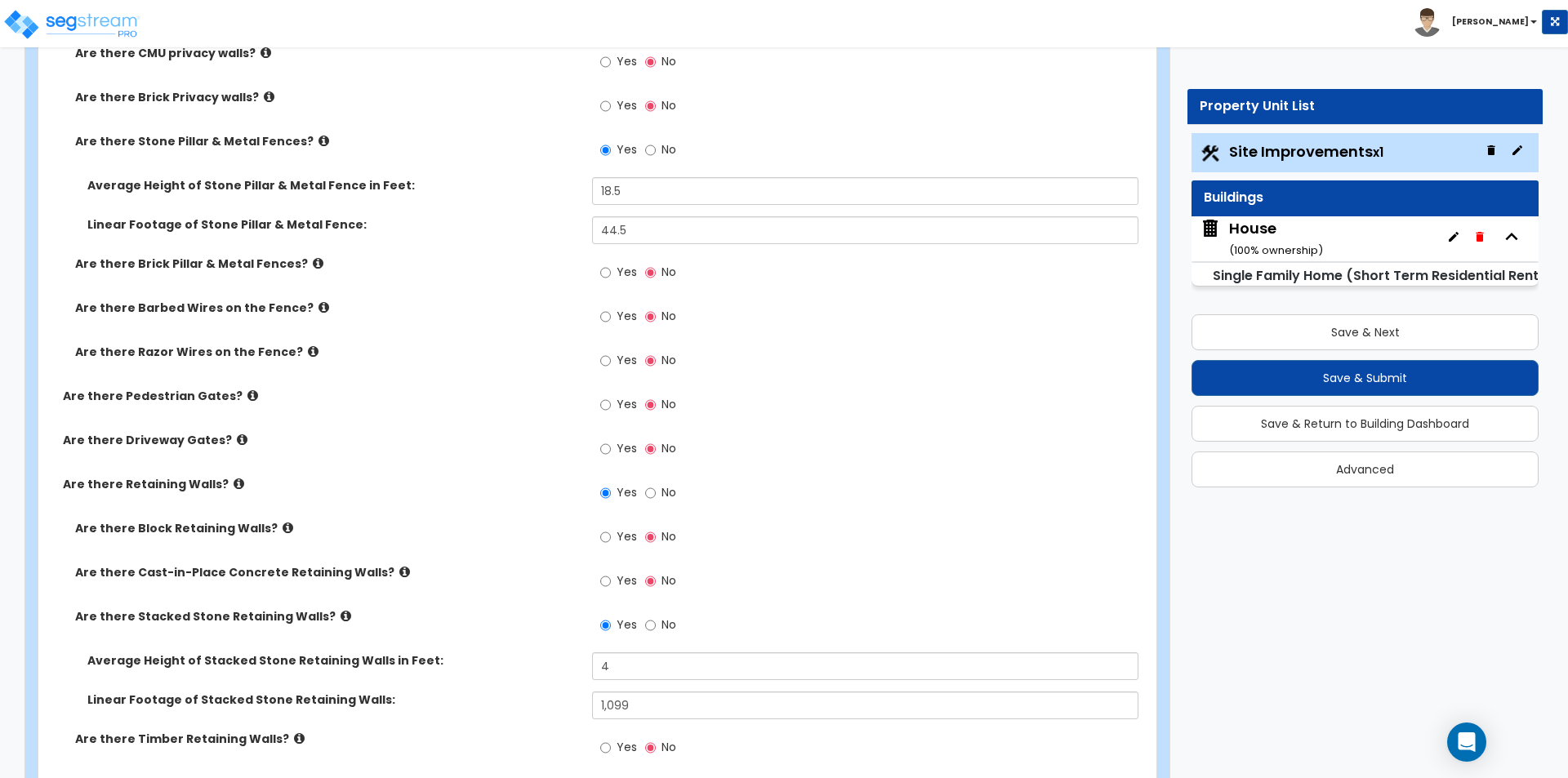
scroll to position [3918, 0]
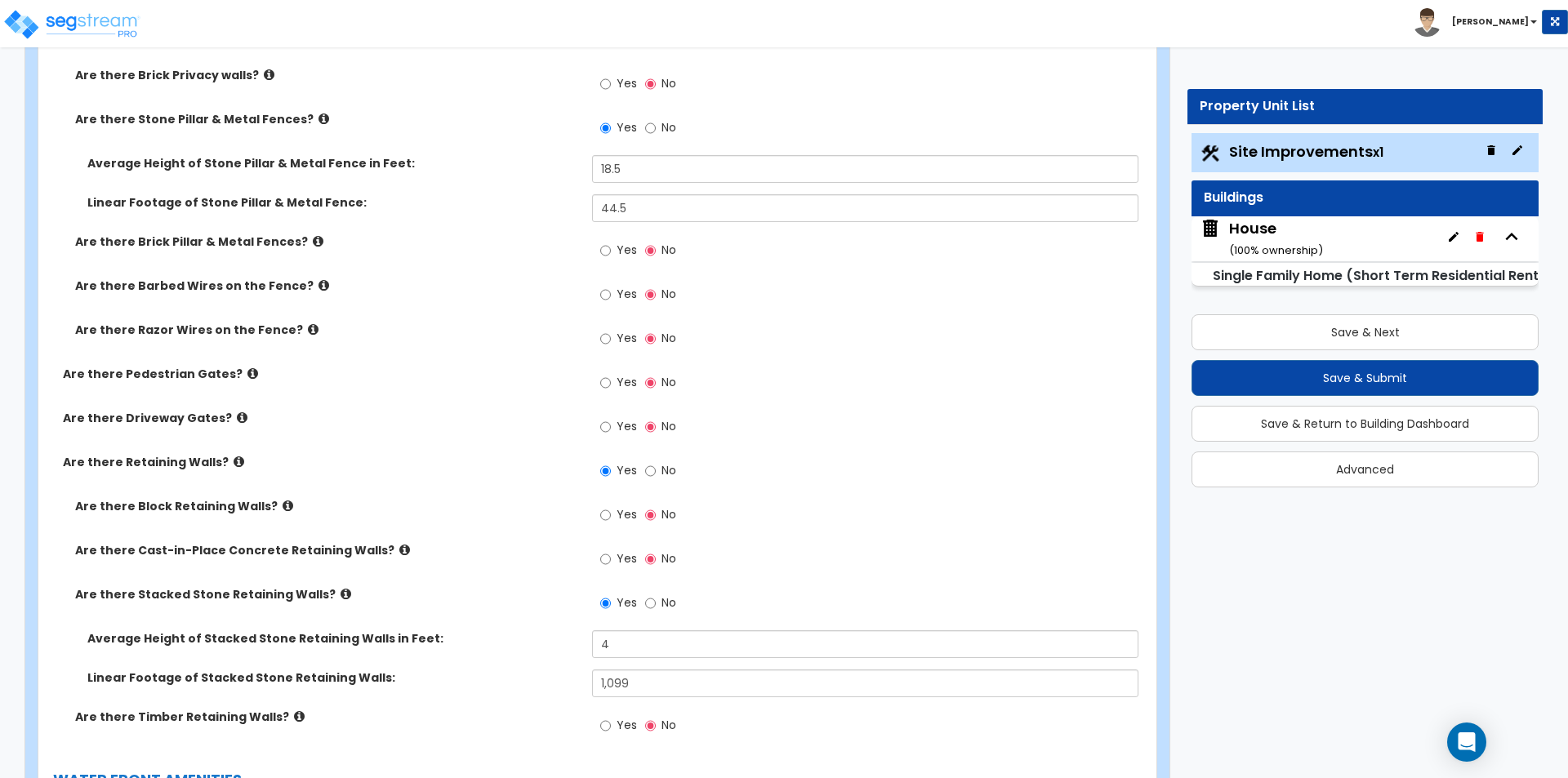
drag, startPoint x: 445, startPoint y: 690, endPoint x: 430, endPoint y: 688, distance: 15.1
click at [445, 690] on div "Linear Footage of Stacked Stone Retaining Walls: 1,099" at bounding box center [592, 688] width 1108 height 39
click at [718, 212] on input "44.5" at bounding box center [864, 207] width 545 height 27
type input "160.2"
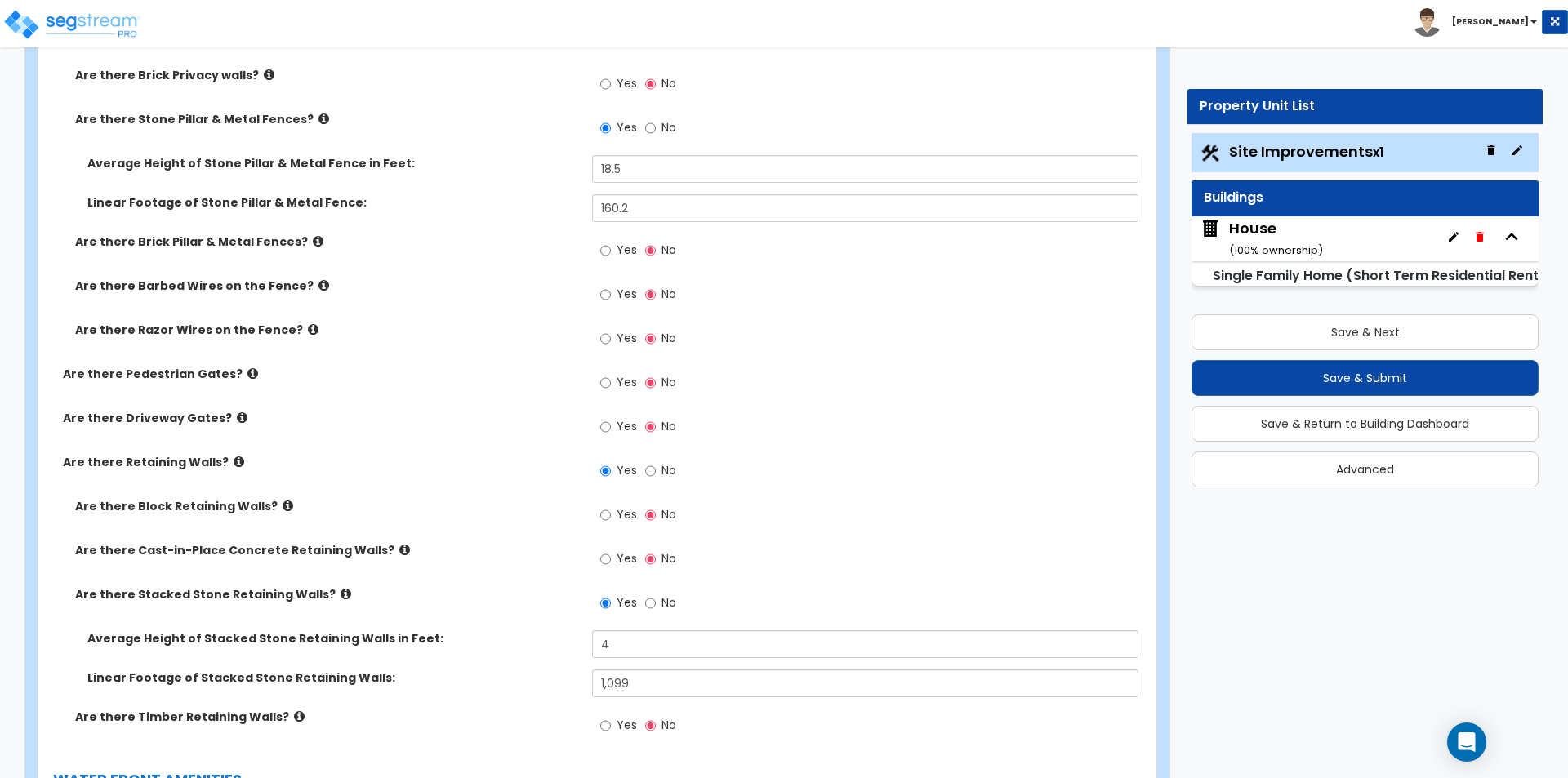
click at [431, 276] on div "Are there Brick Pillar & Metal Fences? Yes No" at bounding box center [592, 255] width 1108 height 44
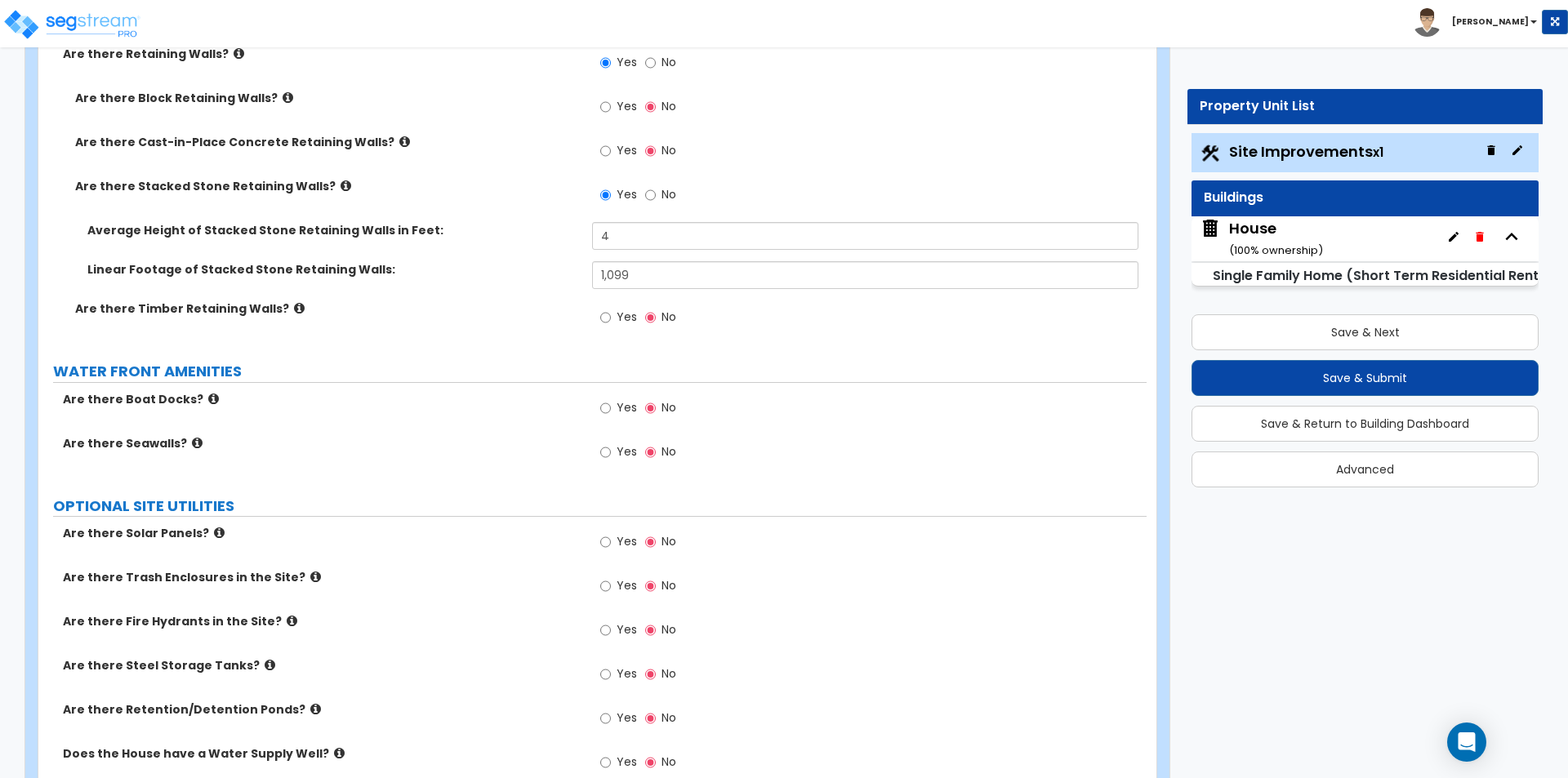
scroll to position [4408, 0]
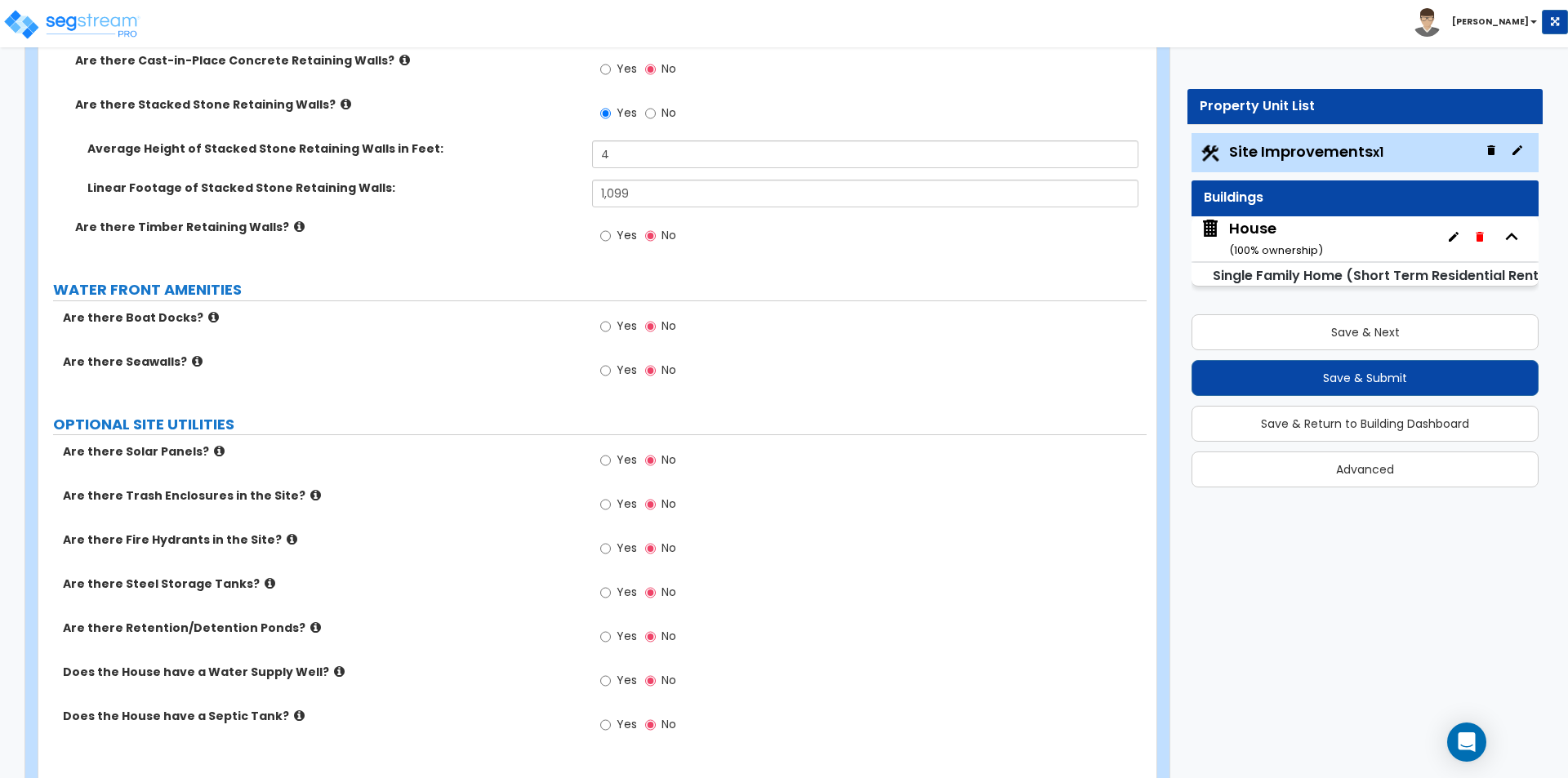
click at [334, 673] on icon at bounding box center [339, 671] width 11 height 12
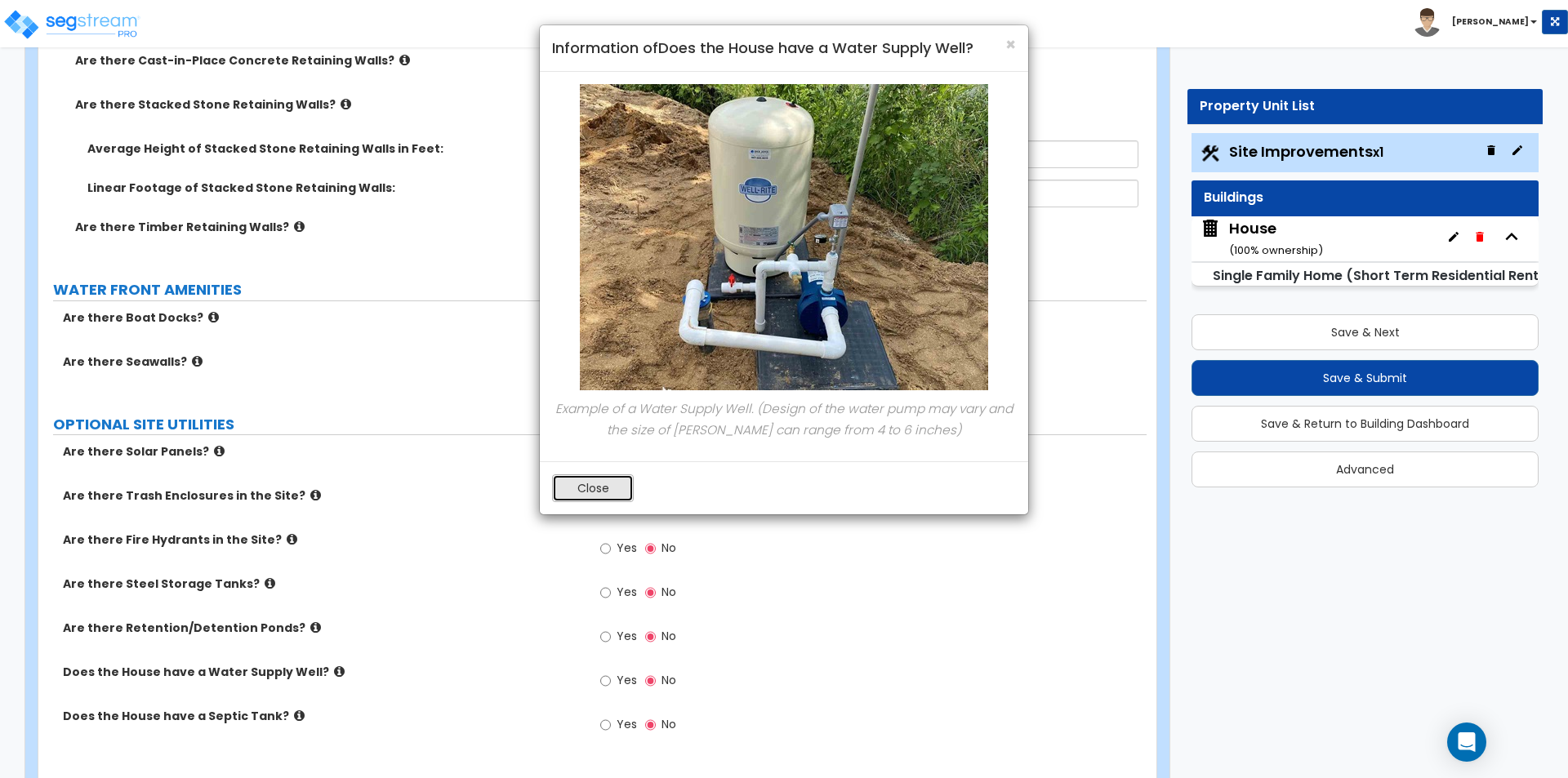
click at [586, 494] on button "Close" at bounding box center [592, 488] width 81 height 27
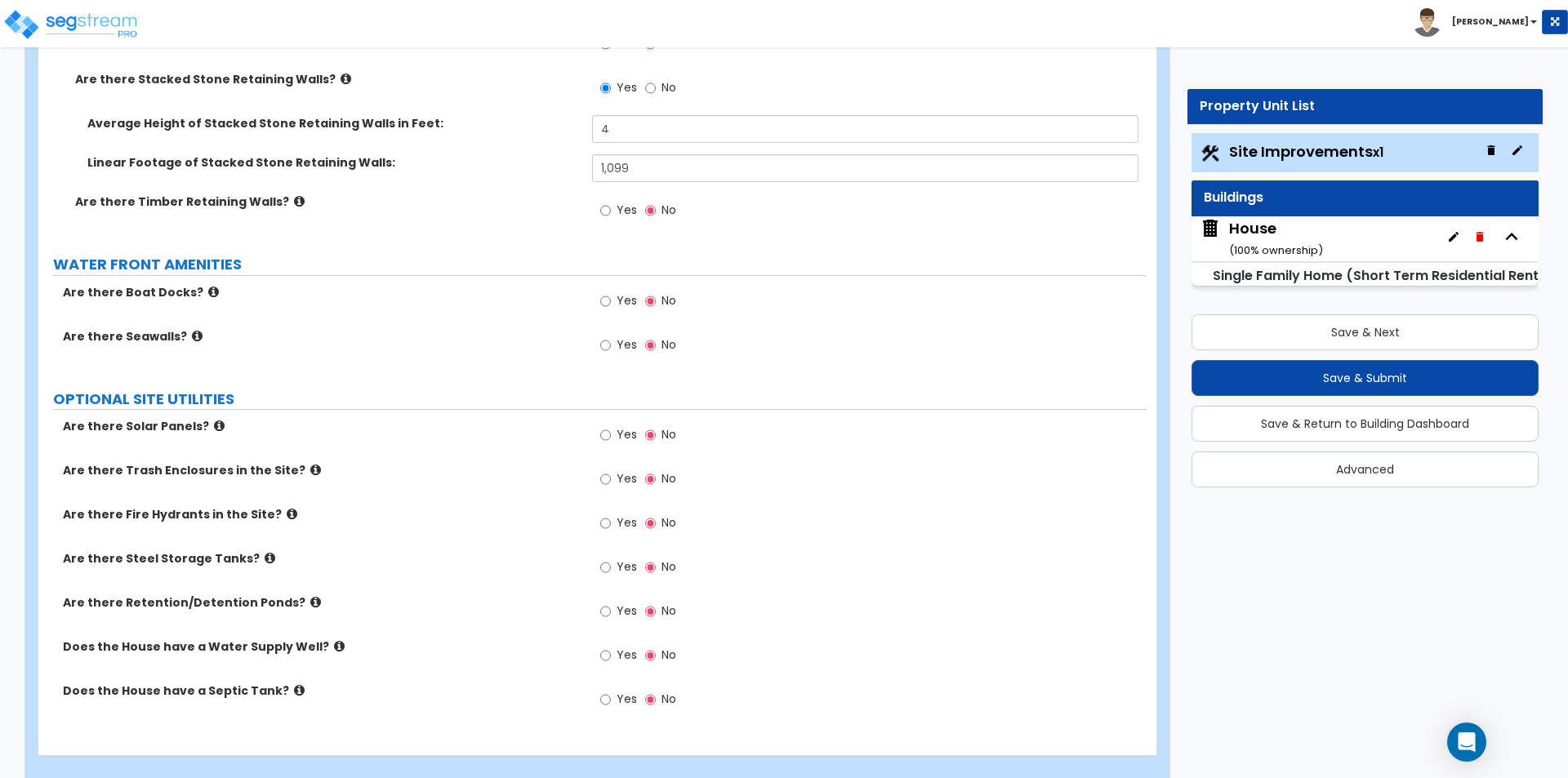
scroll to position [4457, 0]
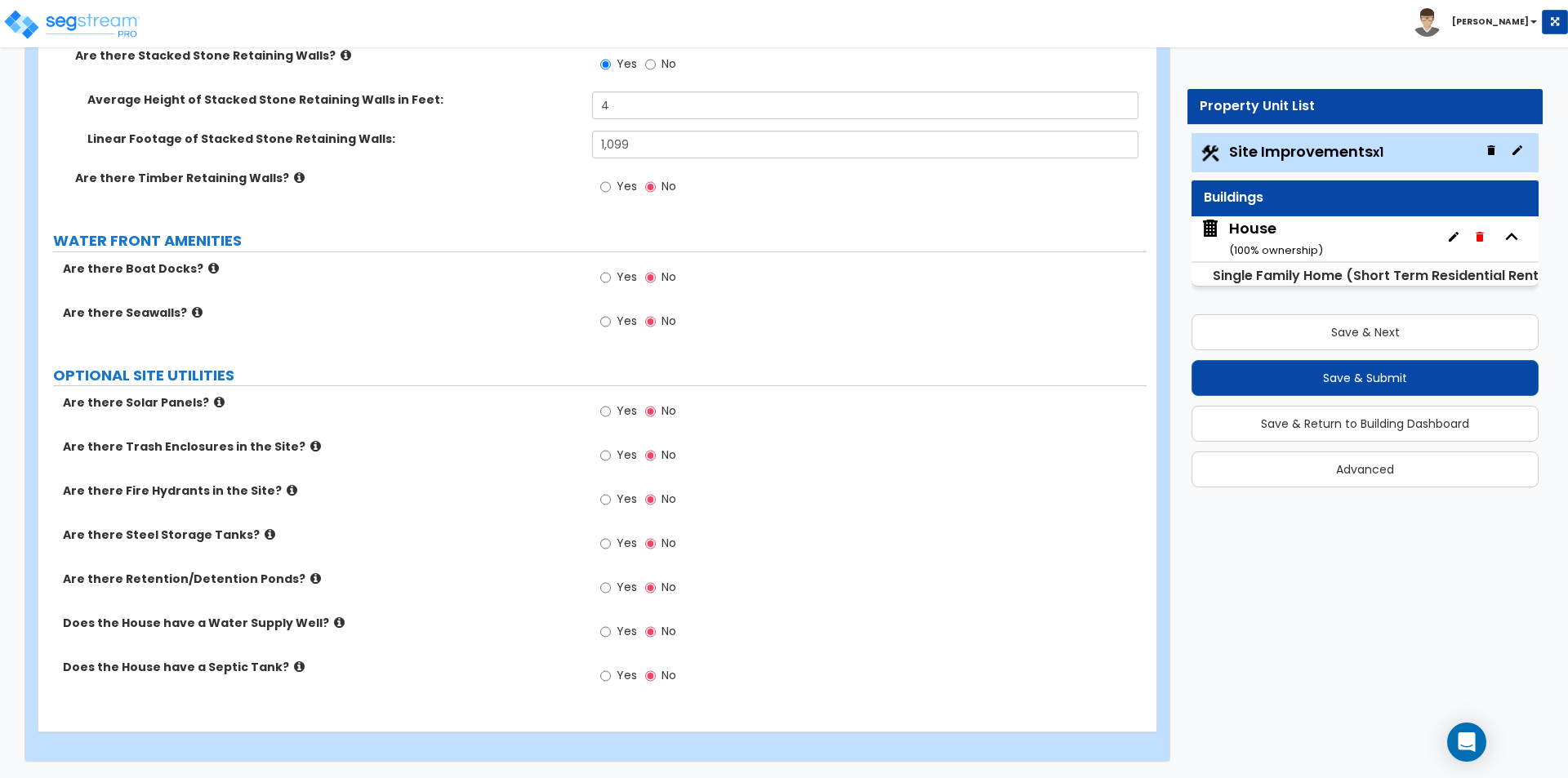
click at [626, 684] on label "Yes" at bounding box center [618, 677] width 37 height 27
click at [611, 684] on input "Yes" at bounding box center [605, 676] width 11 height 18
radio input "true"
click at [495, 658] on div "Does the House have a Water Supply Well? Yes No" at bounding box center [592, 636] width 1108 height 44
click at [294, 669] on icon at bounding box center [299, 666] width 11 height 12
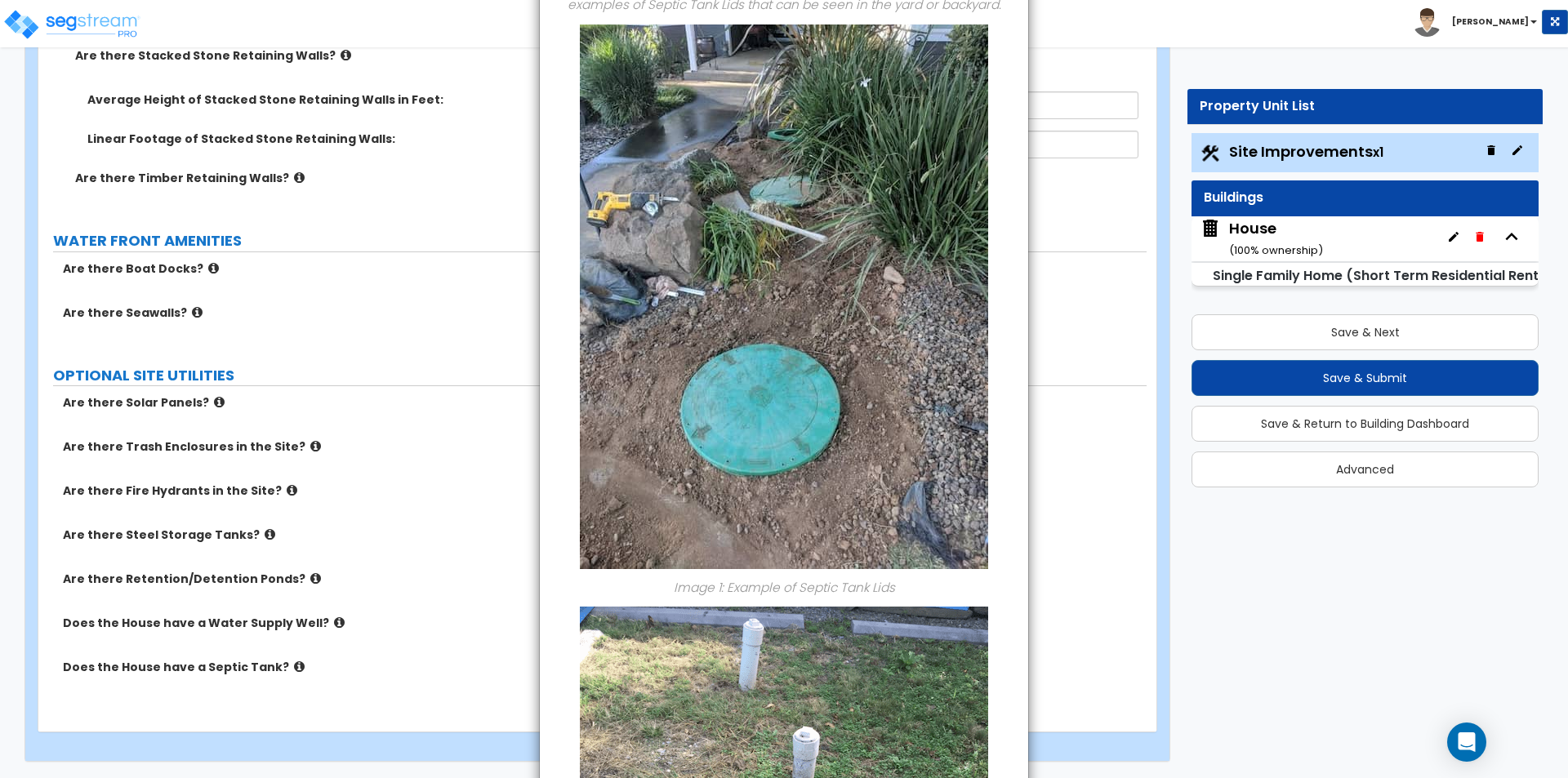
scroll to position [131, 0]
click at [489, 485] on div "× Information of Does the House have a Septic Tank? You'd have to check the cit…" at bounding box center [784, 389] width 1568 height 778
click at [488, 479] on div "× Information of Does the House have a Septic Tank? You'd have to check the cit…" at bounding box center [784, 389] width 1568 height 778
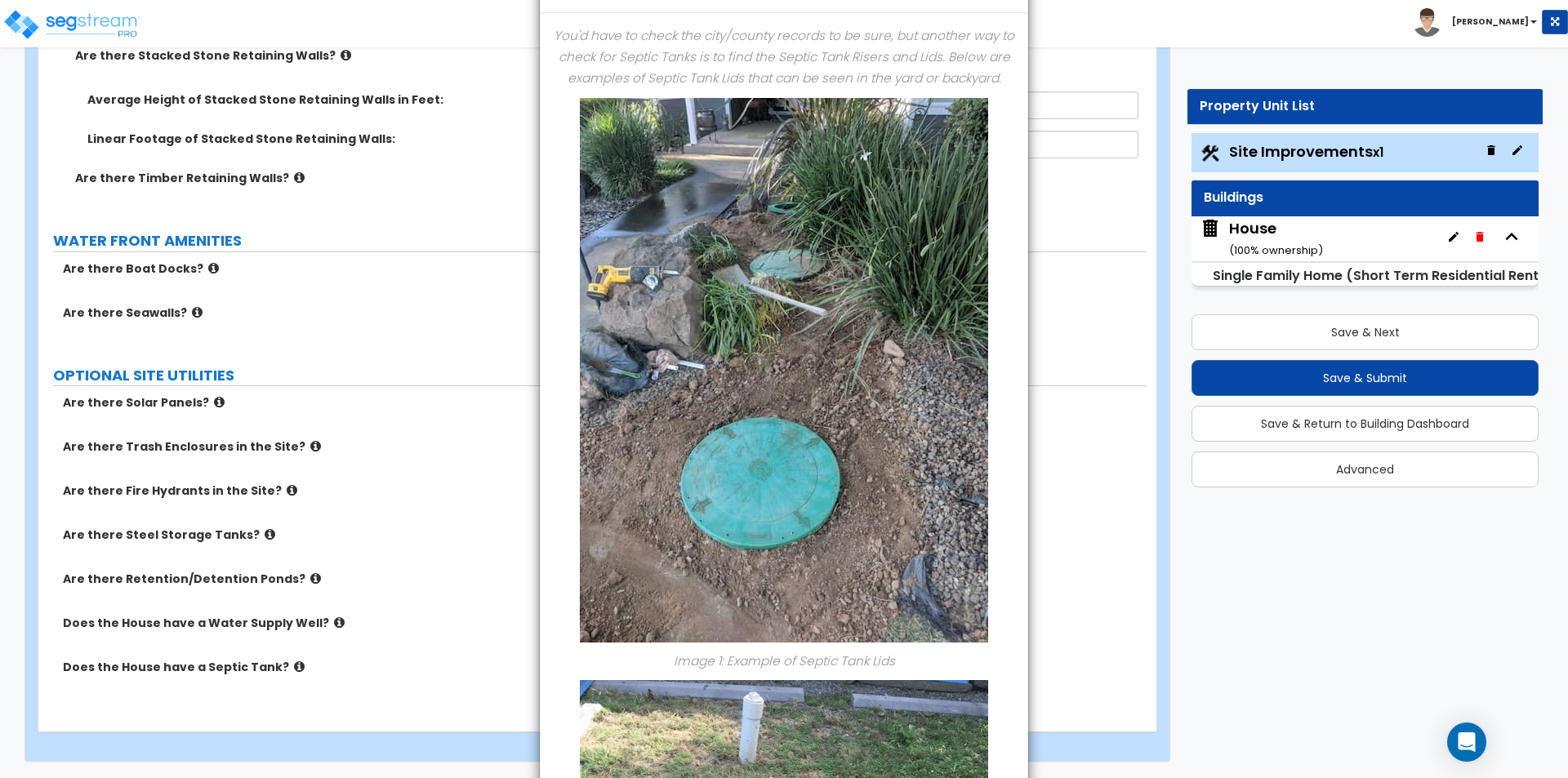
scroll to position [0, 0]
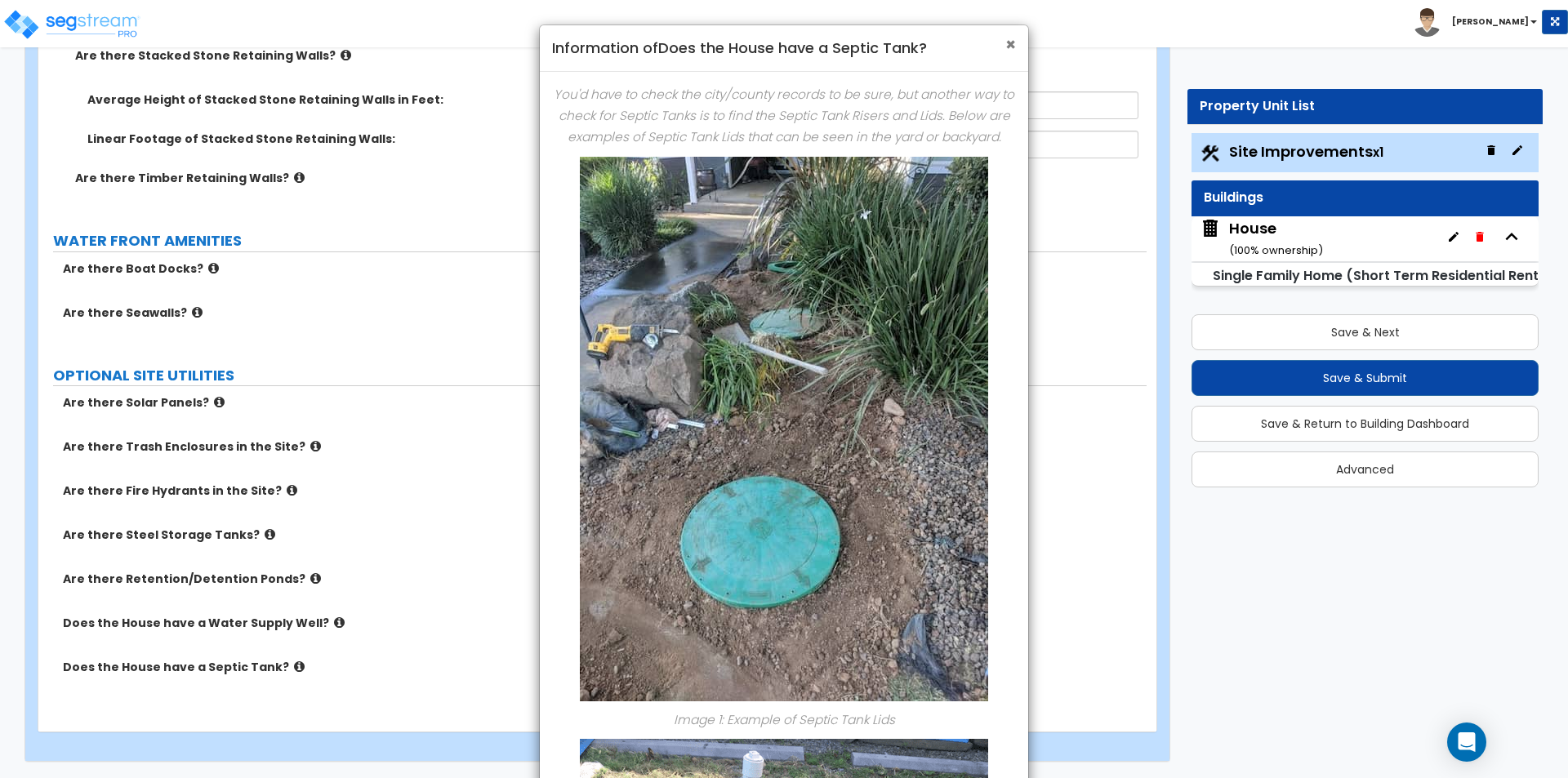
click at [1007, 47] on span "×" at bounding box center [1010, 44] width 11 height 24
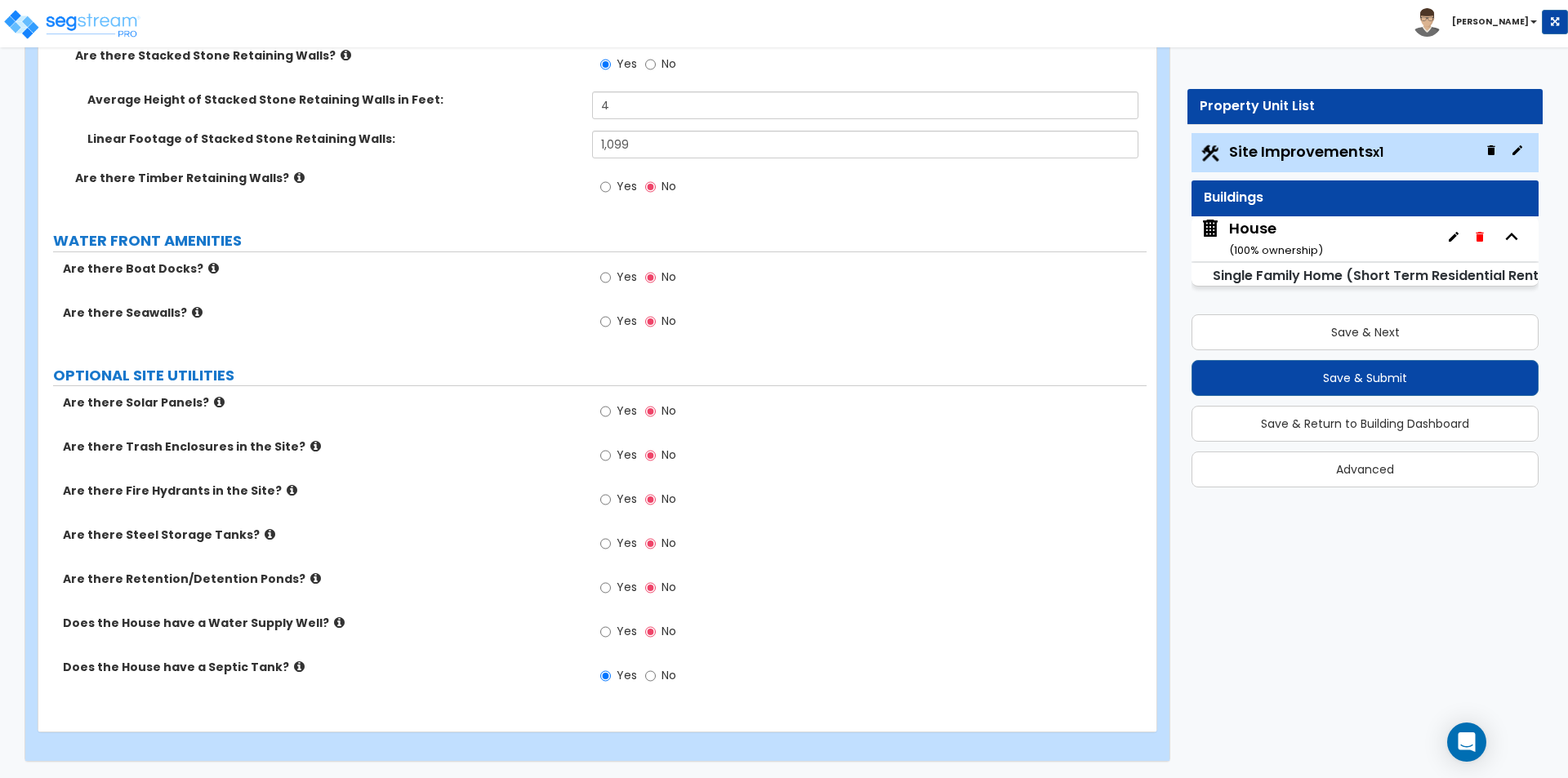
click at [874, 502] on div "Yes No" at bounding box center [869, 504] width 553 height 44
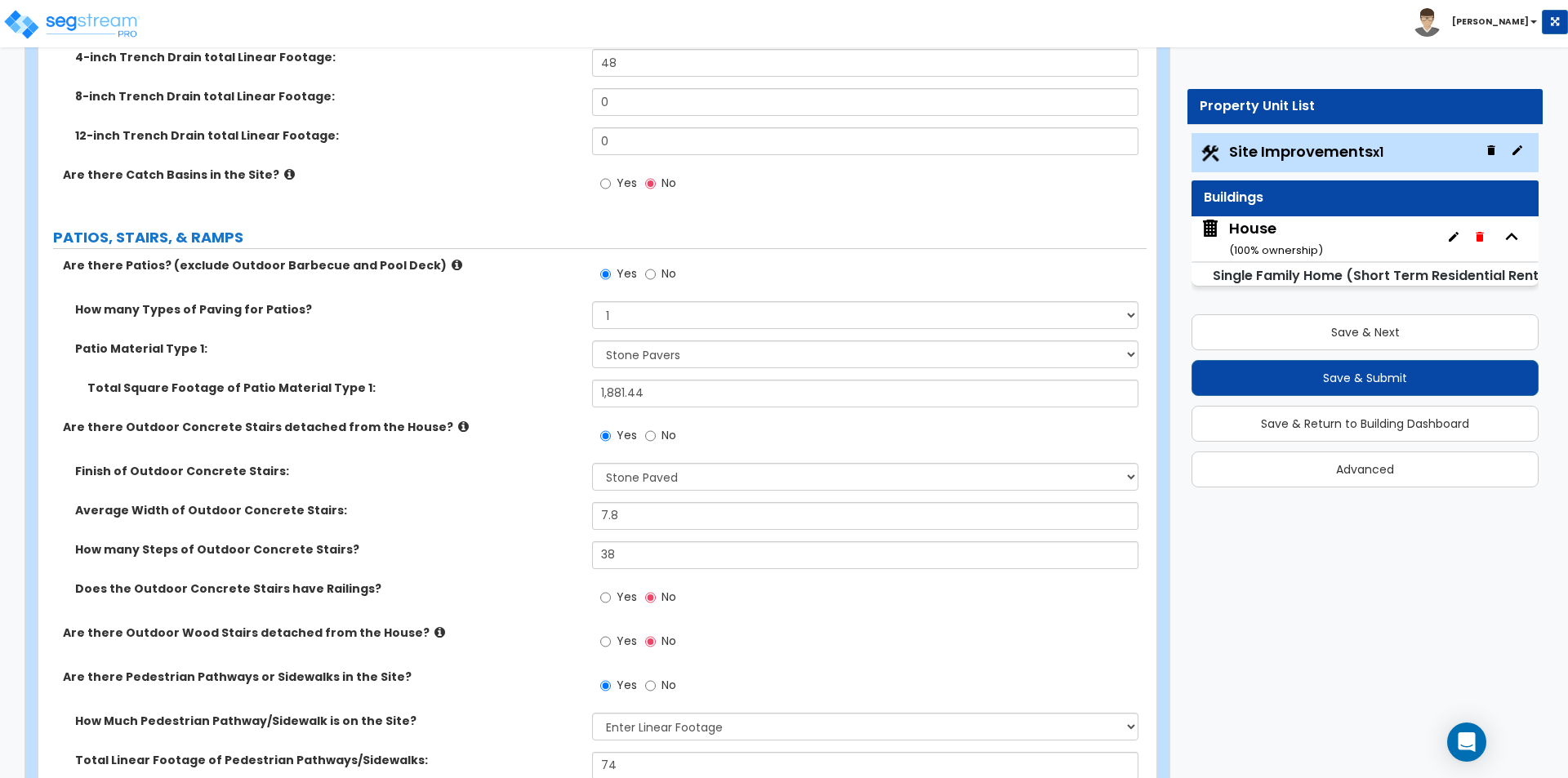
scroll to position [620, 0]
click at [1278, 327] on button "Save & Next" at bounding box center [1365, 332] width 347 height 36
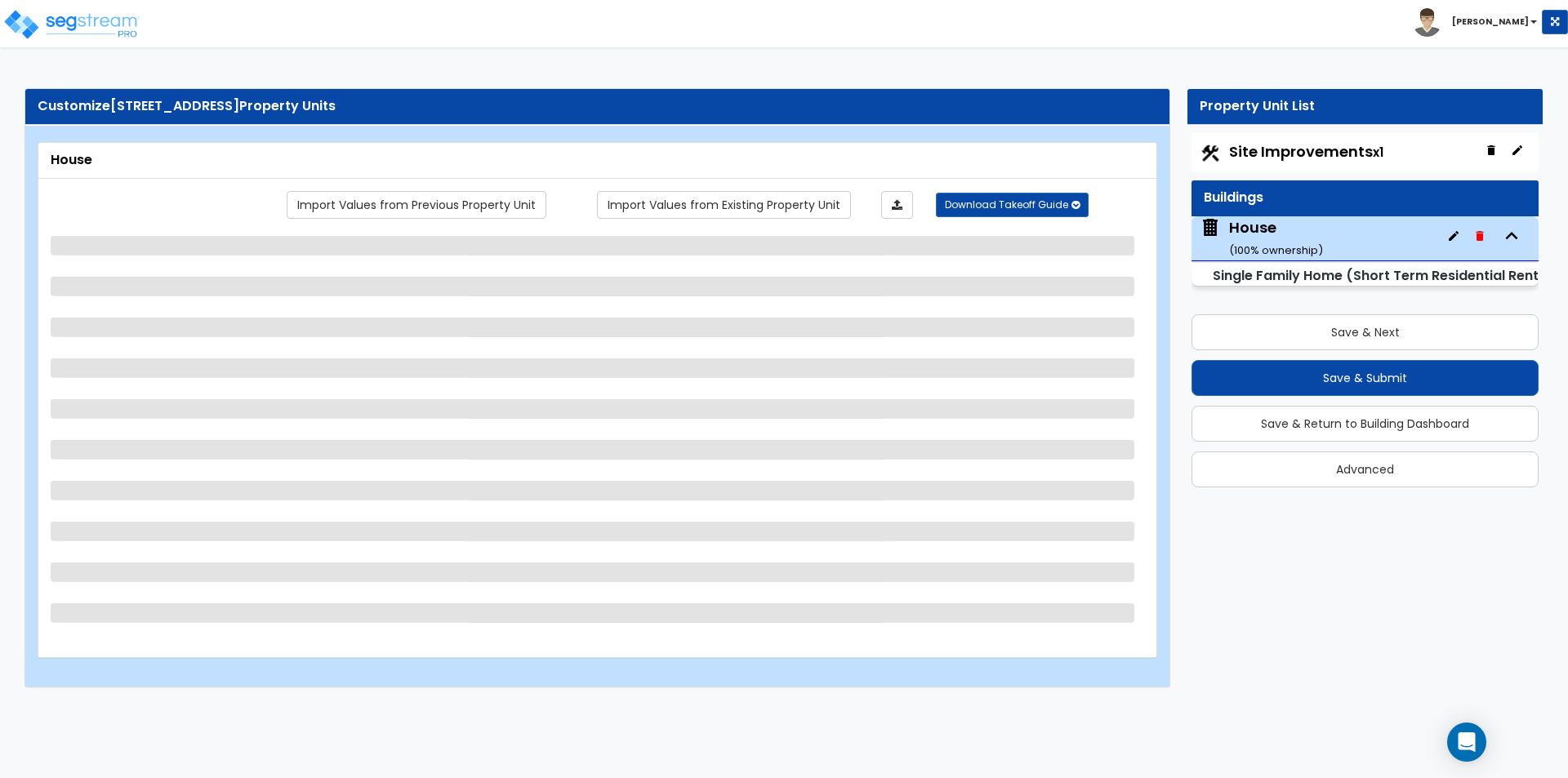
scroll to position [0, 0]
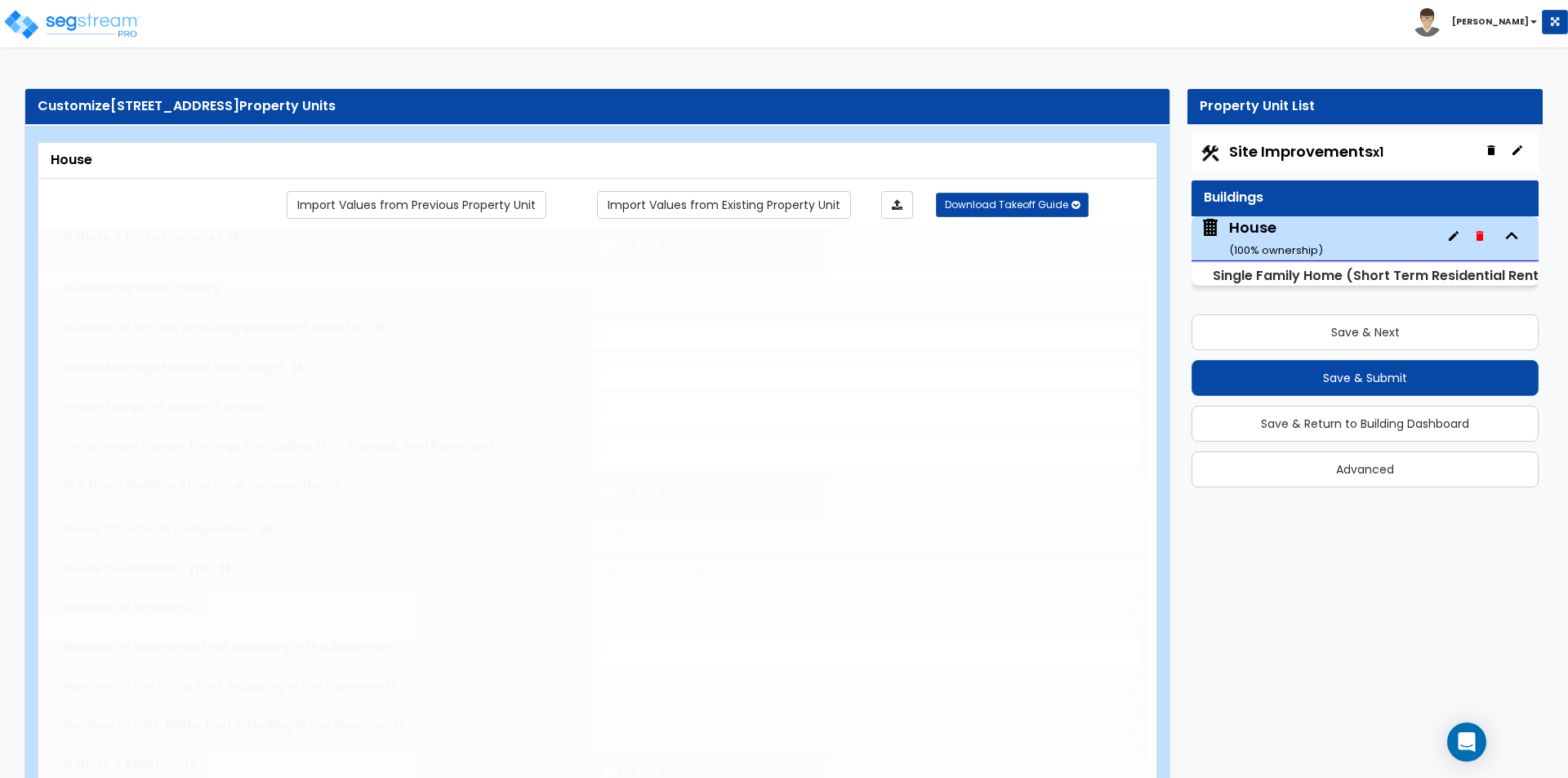
type input "1"
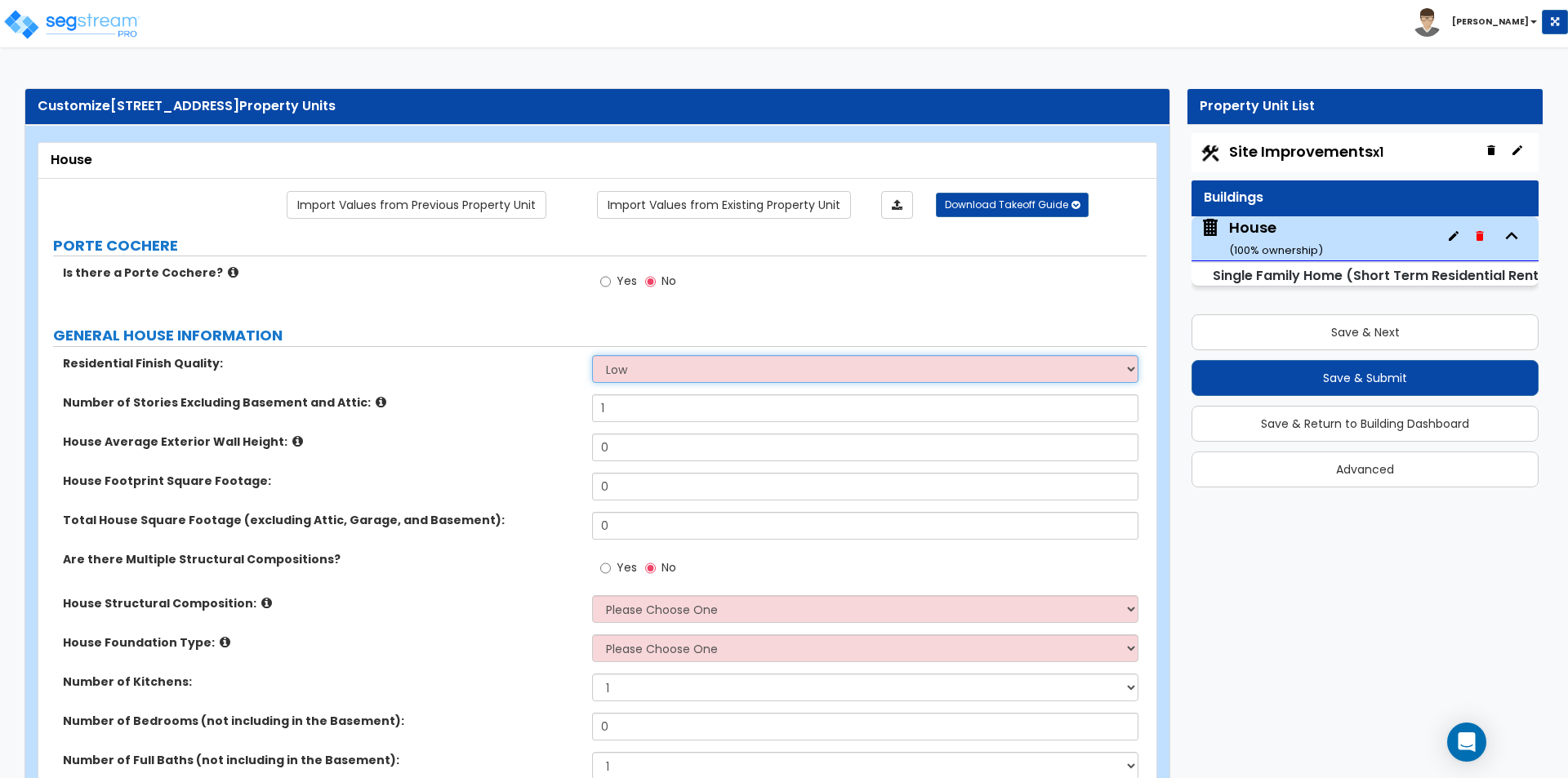
click at [713, 367] on select "Low Average High" at bounding box center [864, 368] width 545 height 27
select select "2"
click at [592, 355] on select "Low Average High" at bounding box center [864, 368] width 545 height 27
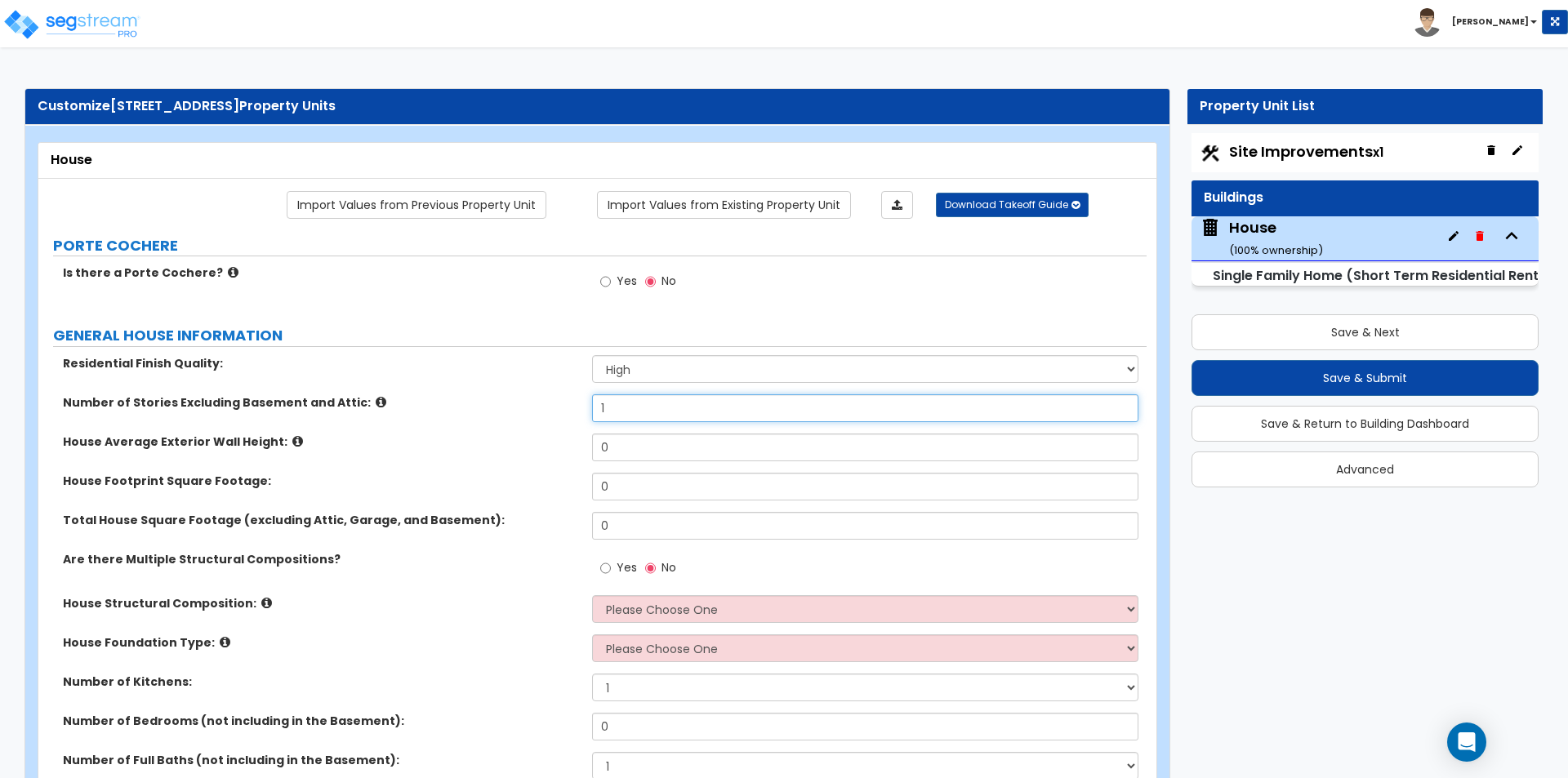
click at [723, 400] on input "1" at bounding box center [864, 407] width 545 height 27
click at [725, 407] on input "1" at bounding box center [864, 407] width 545 height 27
type input "2"
click at [503, 431] on div "Number of Stories Excluding Basement and Attic: 2" at bounding box center [592, 413] width 1108 height 39
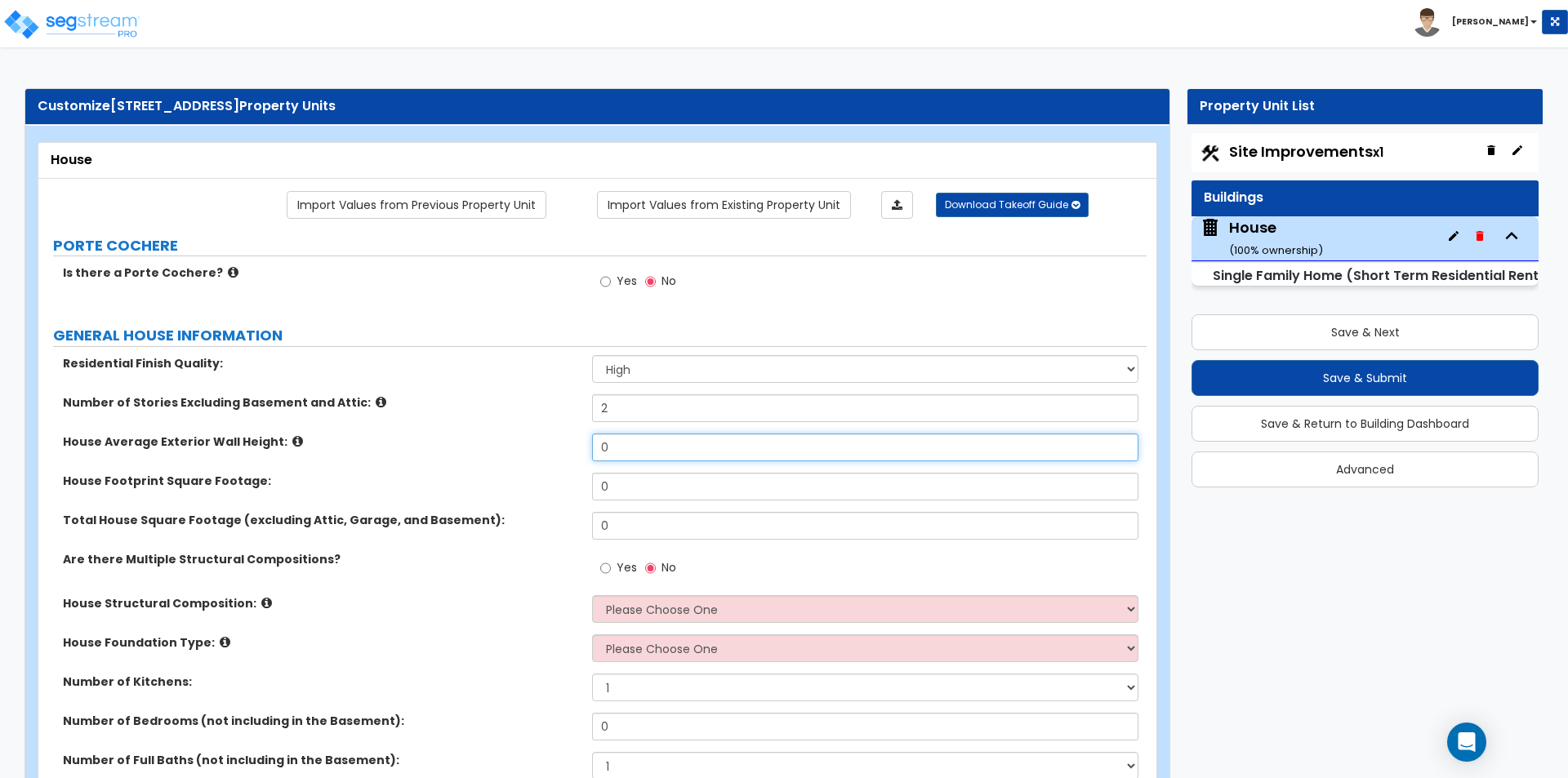
click at [645, 452] on input "0" at bounding box center [864, 447] width 545 height 27
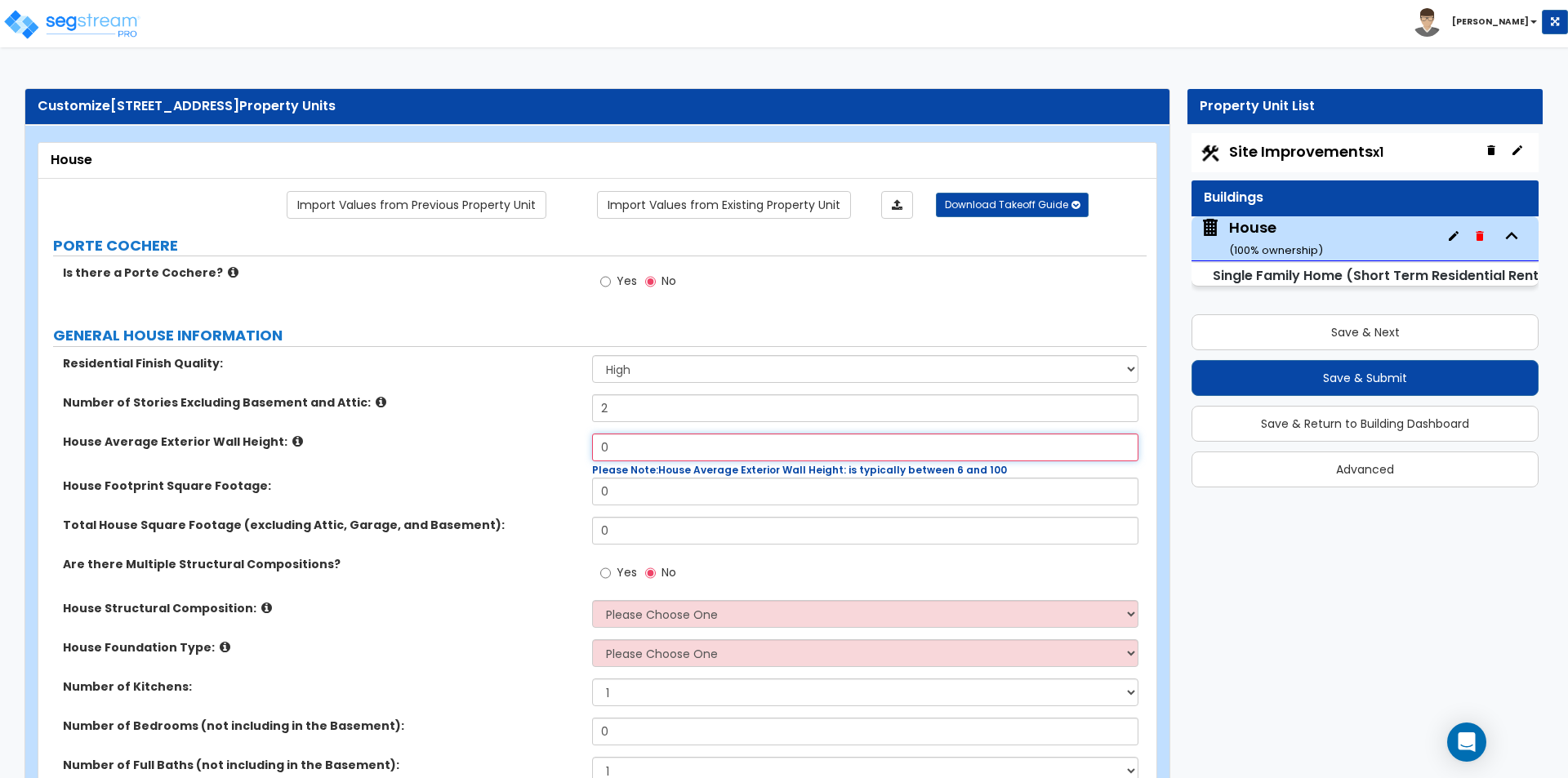
click at [670, 454] on input "0" at bounding box center [864, 447] width 545 height 27
type input "24"
click at [660, 498] on input "0" at bounding box center [864, 491] width 545 height 27
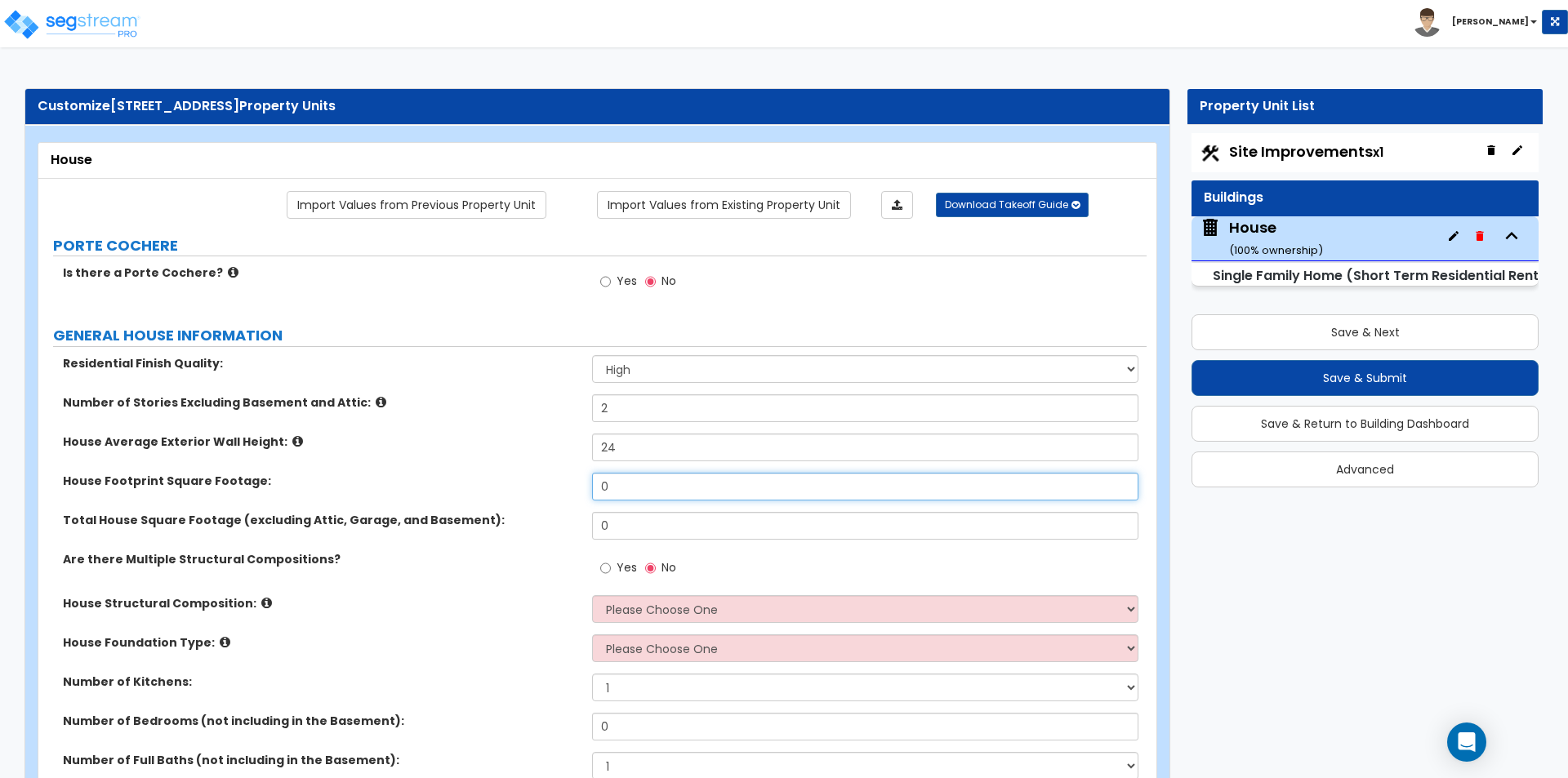
click at [660, 498] on input "0" at bounding box center [864, 486] width 545 height 27
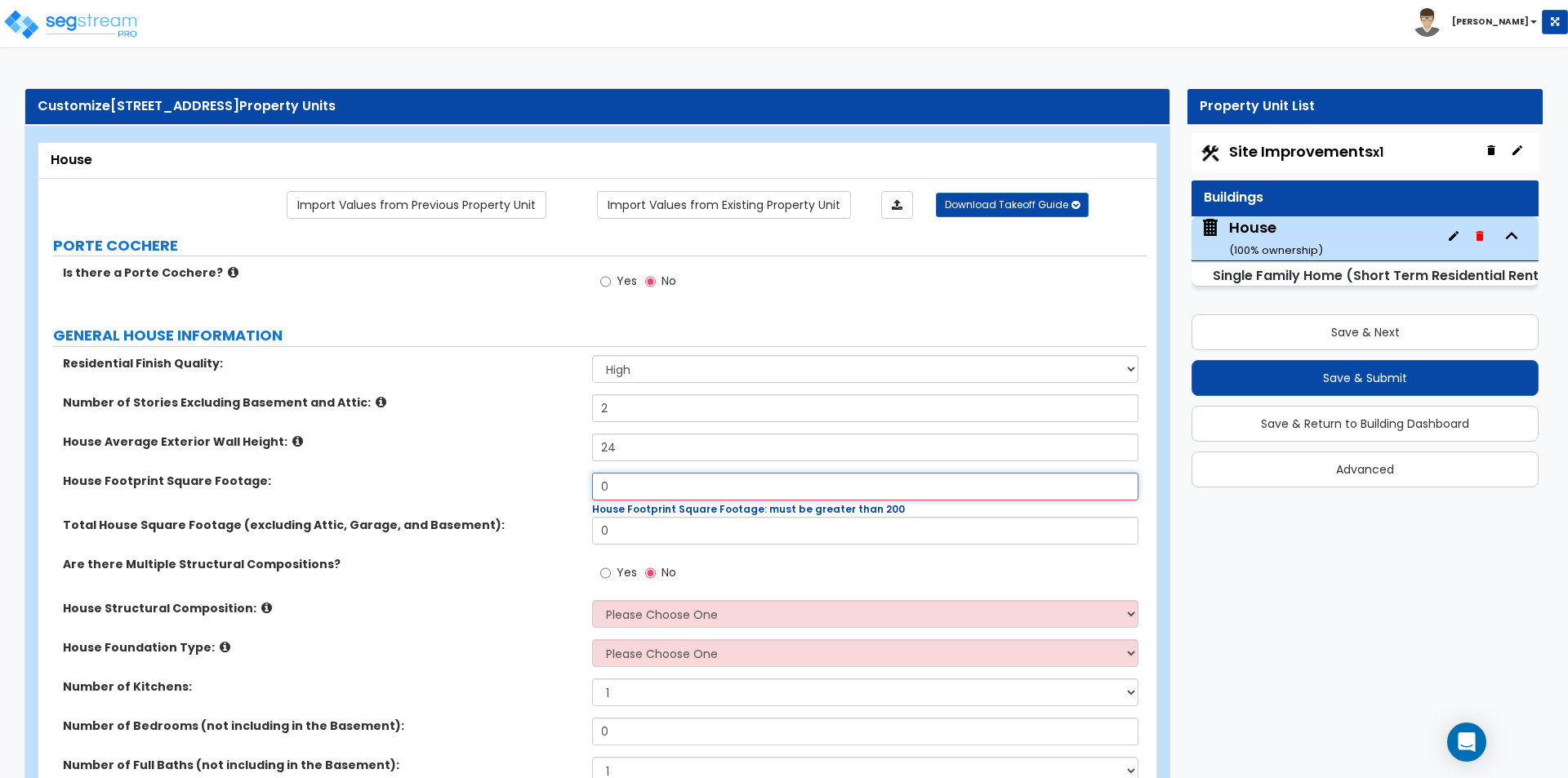
click at [623, 498] on input "0" at bounding box center [864, 486] width 545 height 27
type input "5,529"
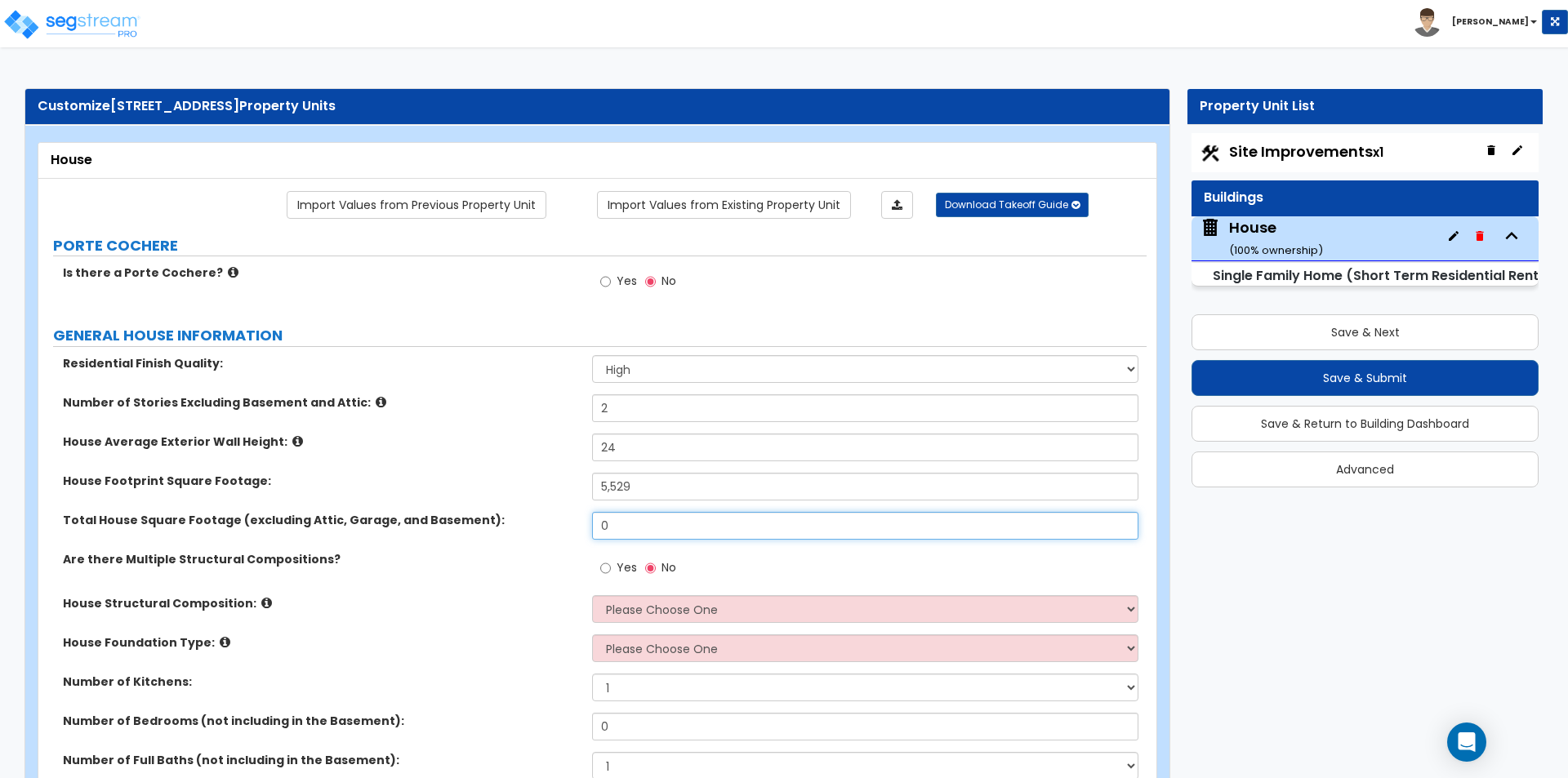
click at [632, 532] on input "0" at bounding box center [864, 525] width 545 height 27
click at [659, 489] on input "5,529" at bounding box center [864, 486] width 545 height 27
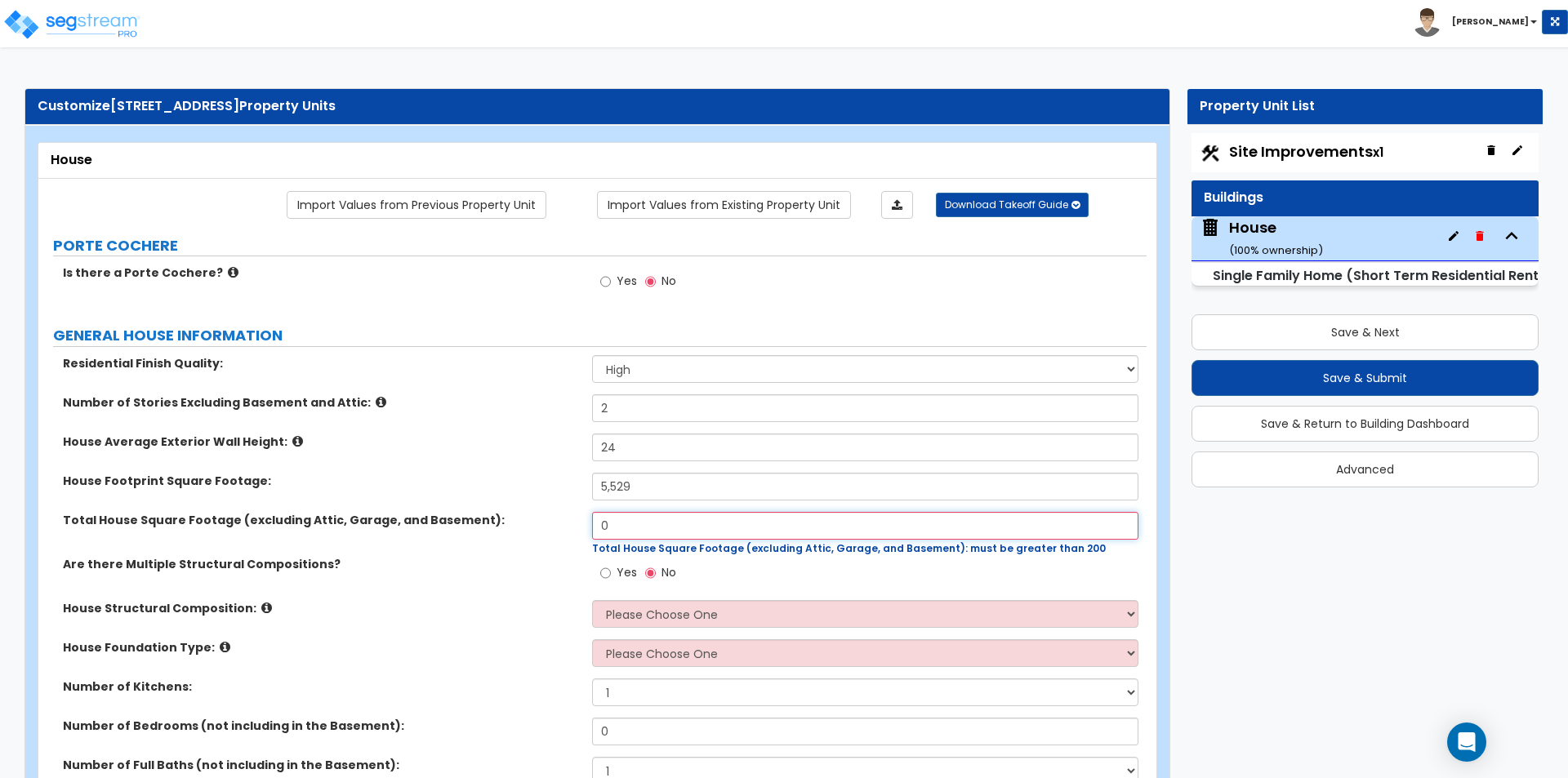
click at [662, 518] on input "0" at bounding box center [864, 525] width 545 height 27
click at [649, 524] on input "0" at bounding box center [864, 525] width 545 height 27
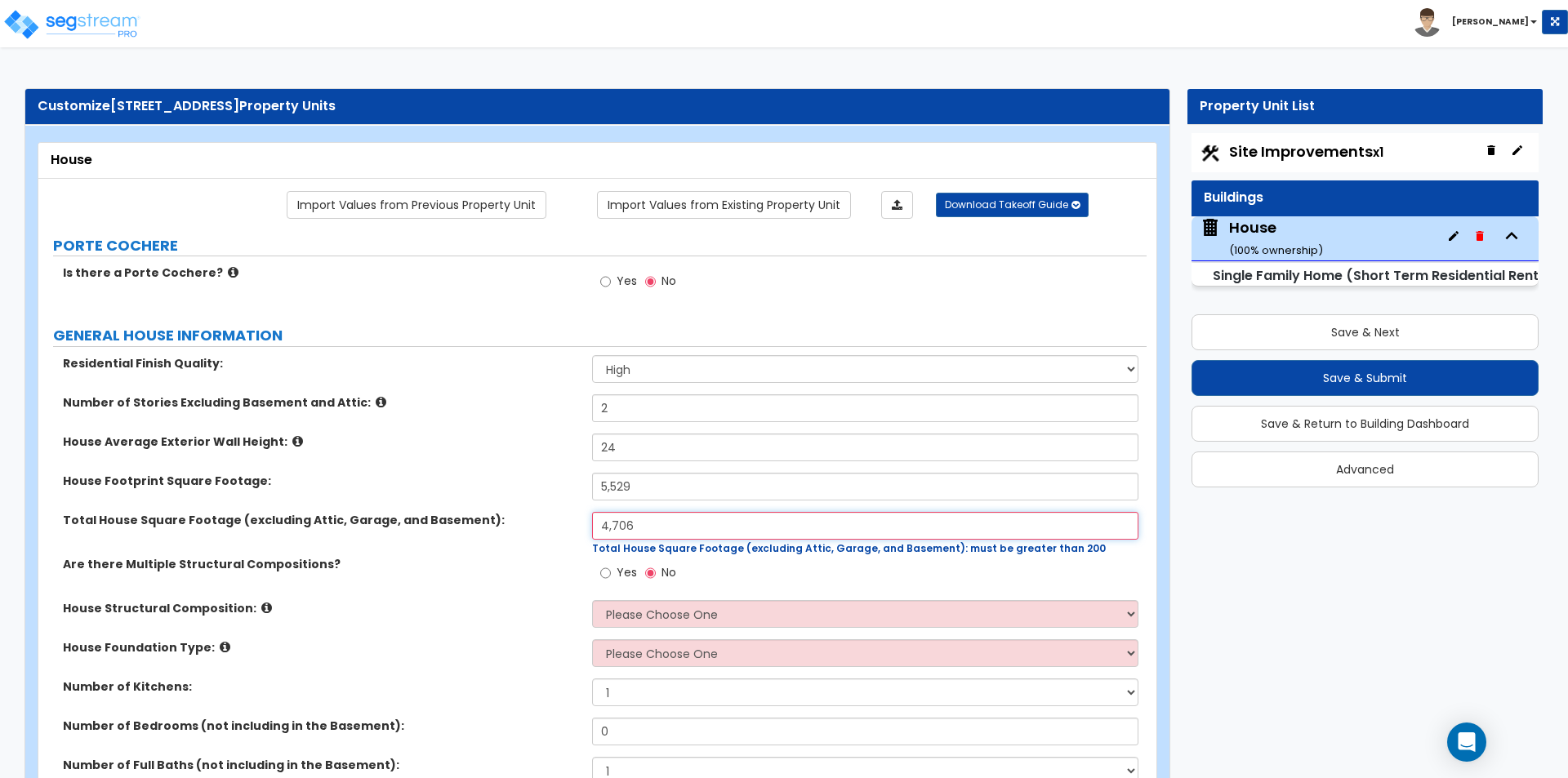
type input "4,706"
click at [577, 581] on div "Are there Multiple Structural Compositions? Yes No" at bounding box center [592, 577] width 1108 height 44
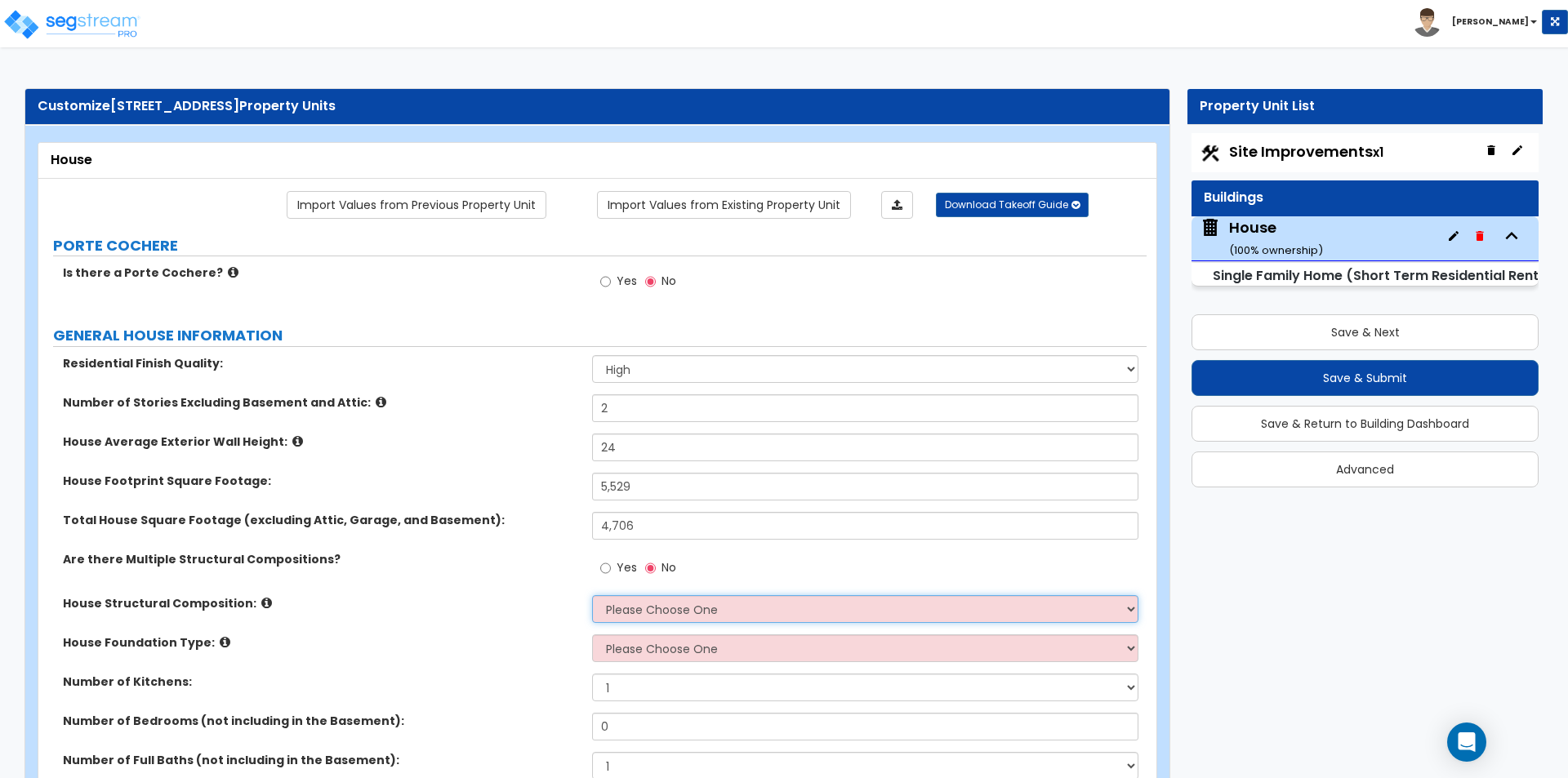
click at [640, 608] on select "Please Choose One Reinforced Concrete Structural Steel Brick Masonry CMU Masonr…" at bounding box center [864, 608] width 545 height 27
select select "3"
click at [592, 595] on select "Please Choose One Reinforced Concrete Structural Steel Brick Masonry CMU Masonr…" at bounding box center [864, 608] width 545 height 27
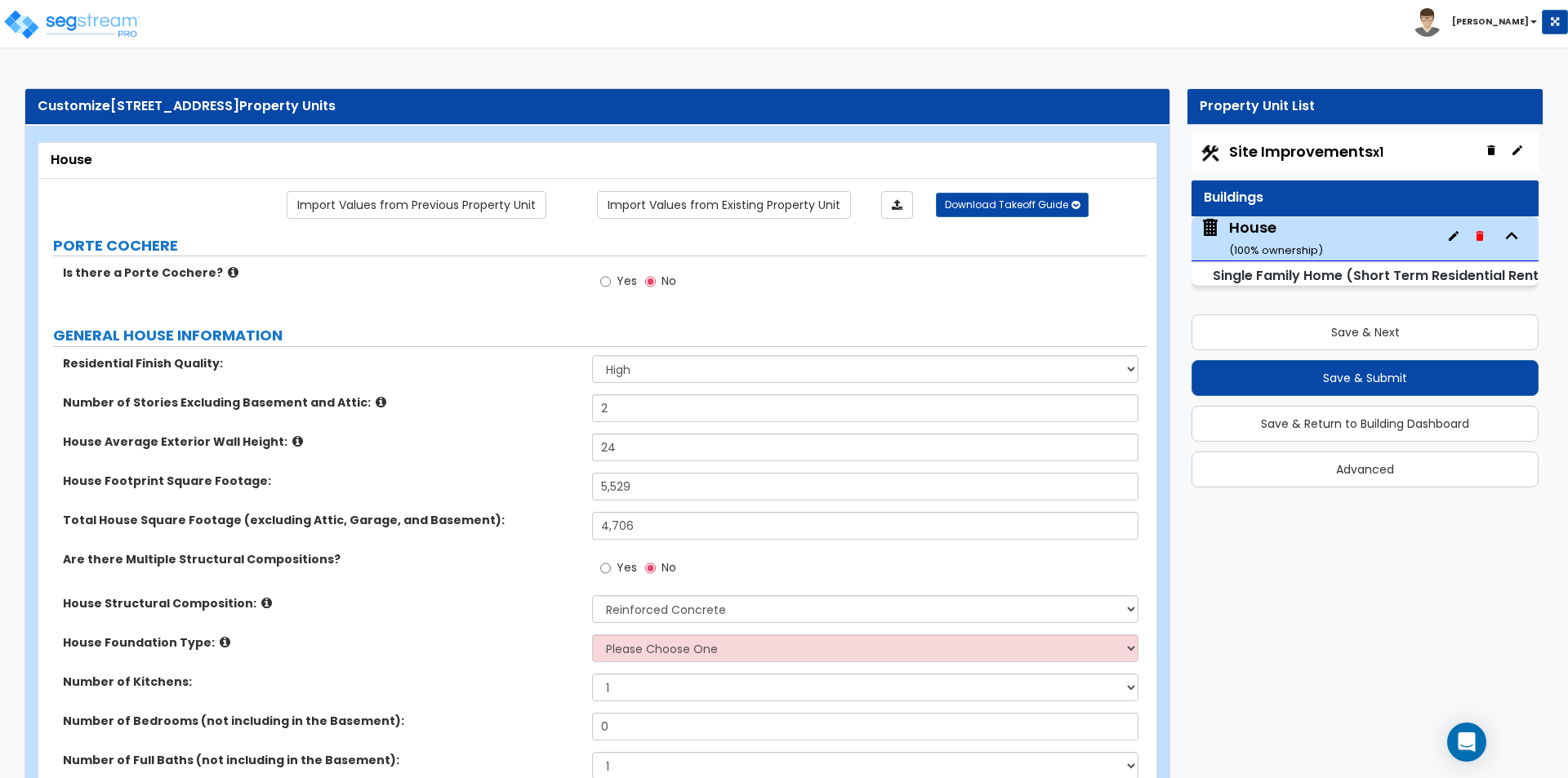
click at [527, 633] on div "House Structural Composition: Please Choose One Reinforced Concrete Structural …" at bounding box center [592, 614] width 1108 height 39
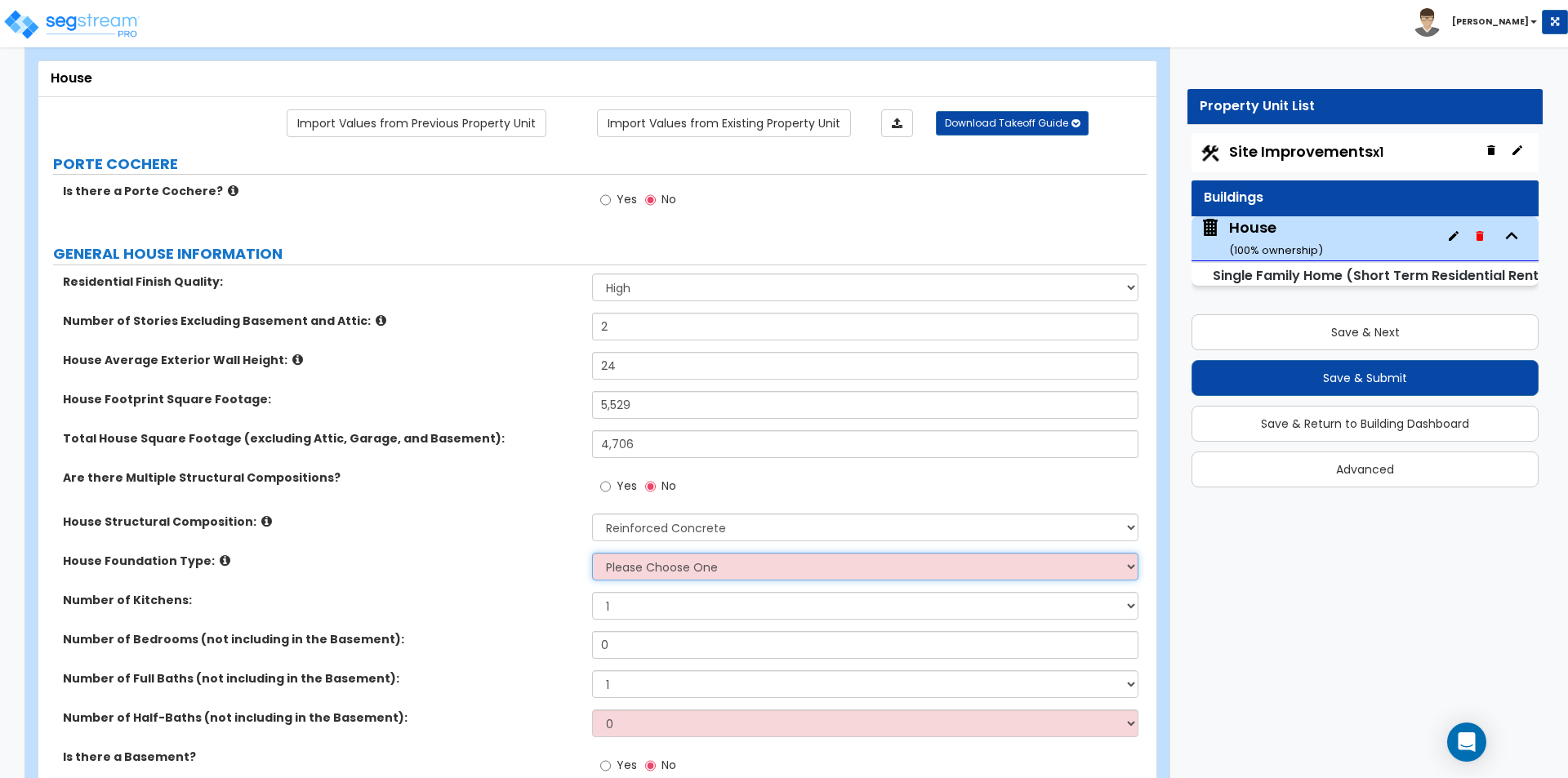
click at [660, 578] on select "Please Choose One Crawl Space Pier-Elevated First floor Slab on Grade" at bounding box center [864, 566] width 545 height 27
click at [351, 545] on div "House Structural Composition: Please Choose One Reinforced Concrete Structural …" at bounding box center [592, 532] width 1108 height 39
click at [261, 521] on icon at bounding box center [266, 521] width 11 height 12
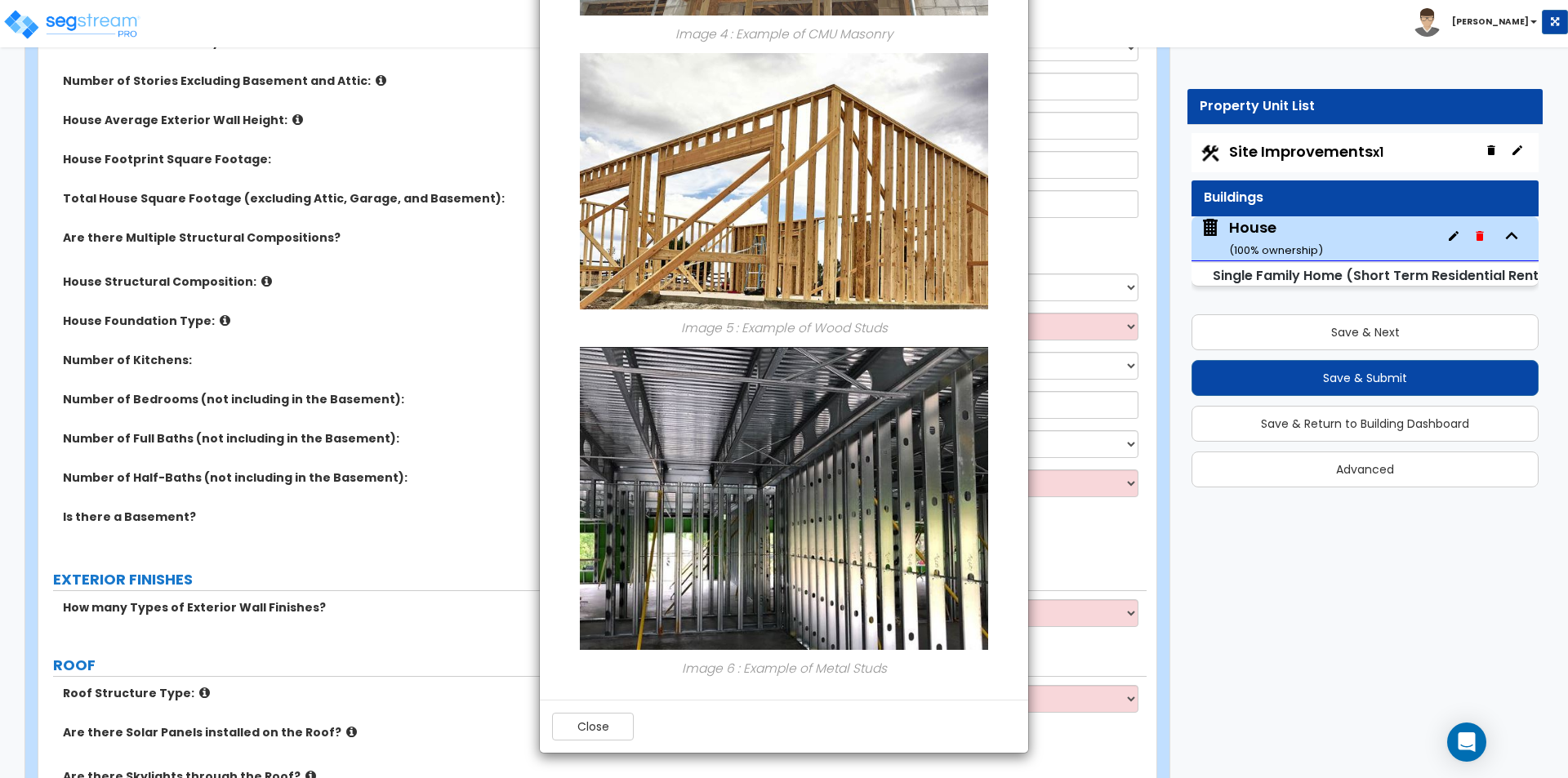
scroll to position [327, 0]
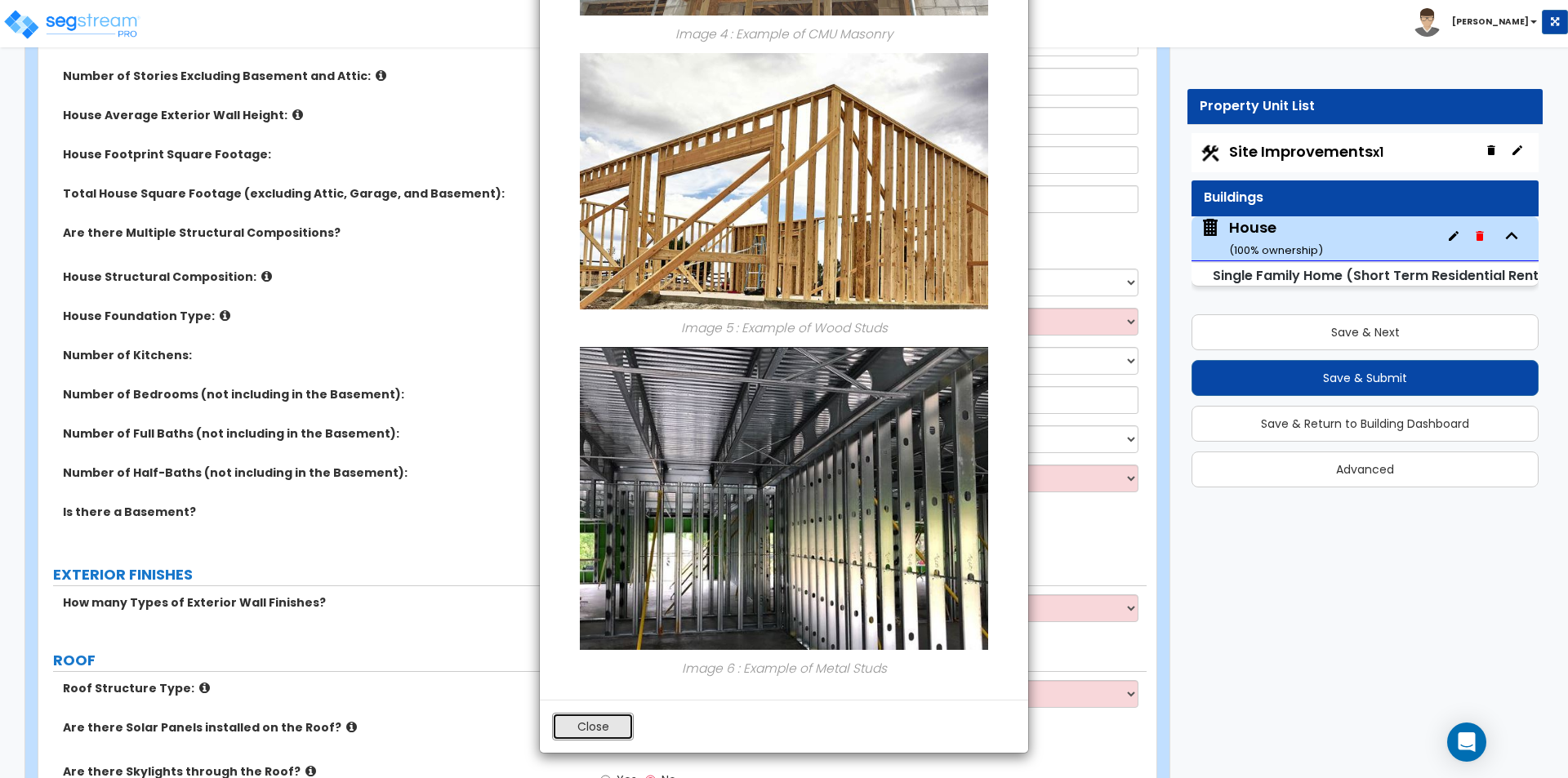
click at [604, 723] on button "Close" at bounding box center [592, 726] width 81 height 27
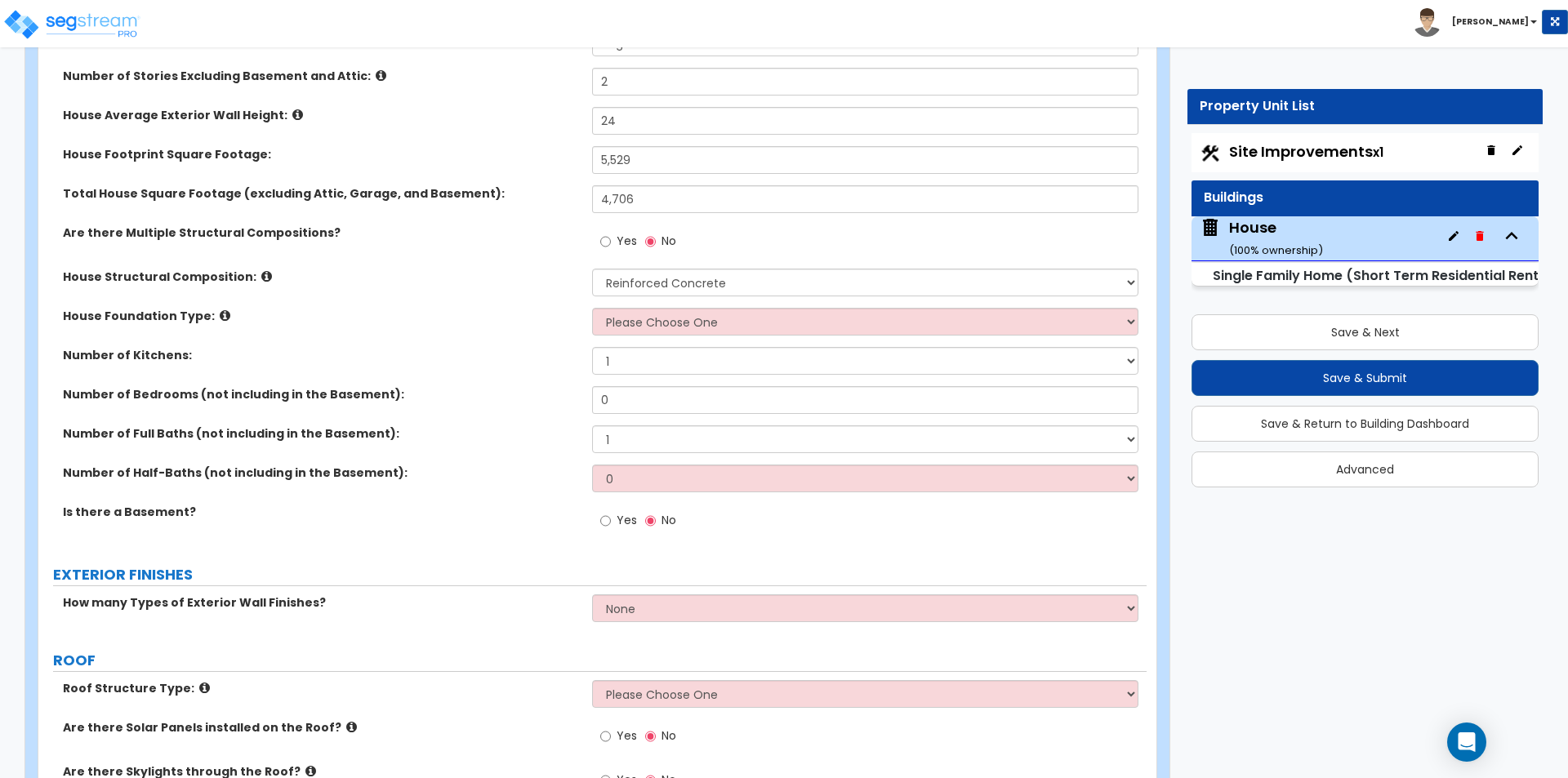
click at [291, 249] on div "Are there Multiple Structural Compositions? Yes No" at bounding box center [592, 246] width 1108 height 44
click at [220, 316] on icon at bounding box center [225, 315] width 11 height 12
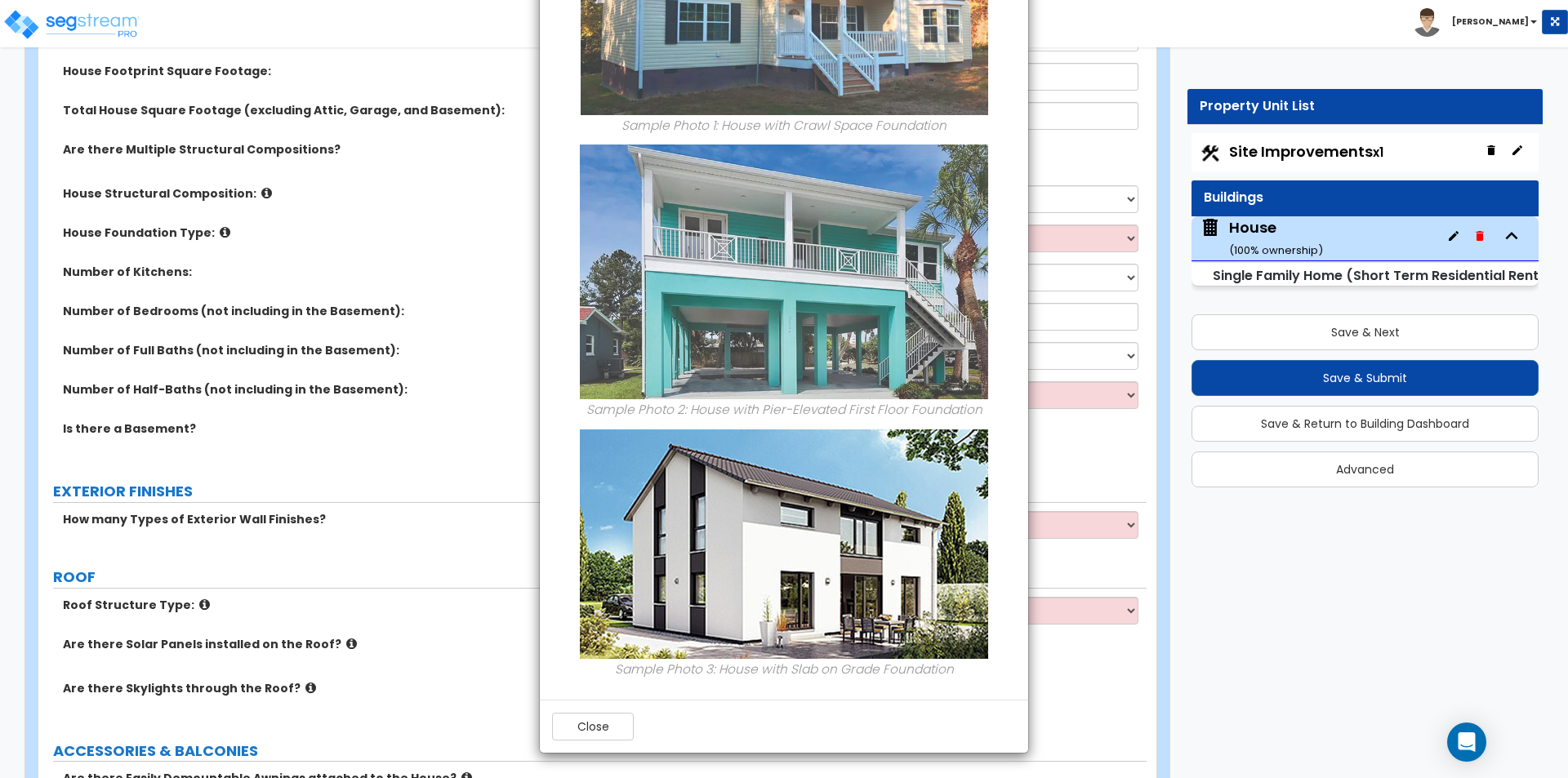
scroll to position [489, 0]
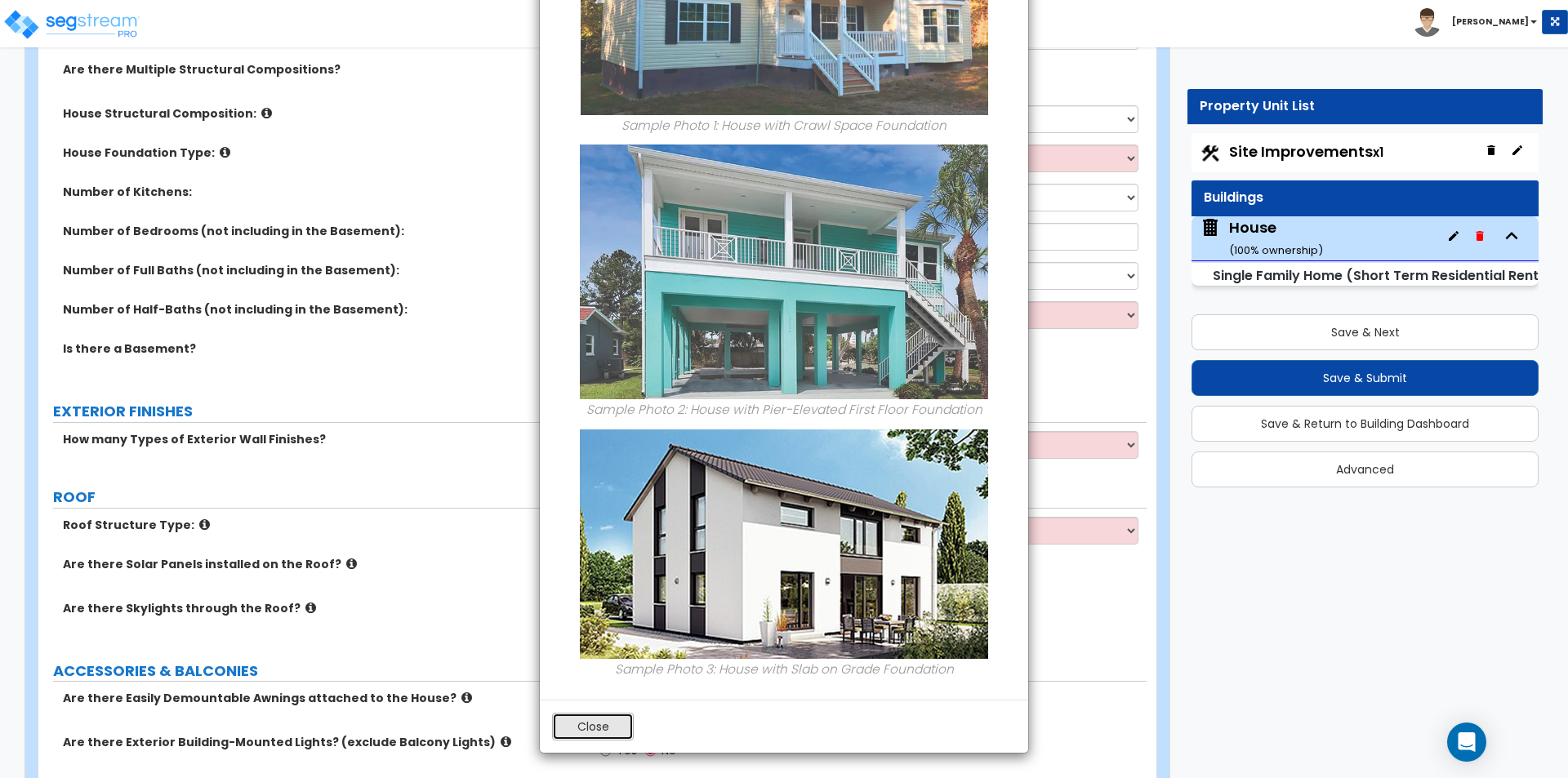
click at [590, 736] on button "Close" at bounding box center [592, 726] width 81 height 27
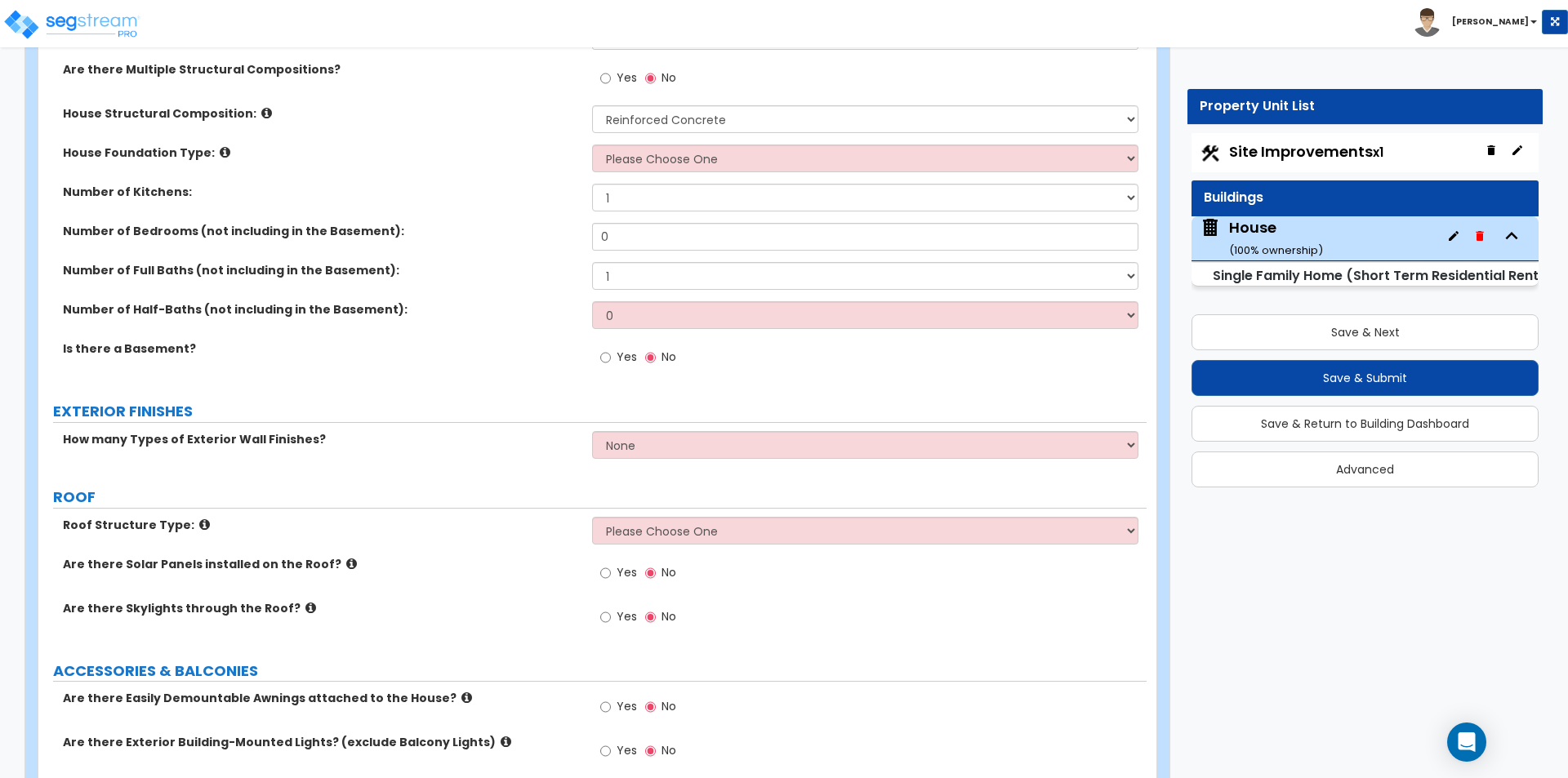
click at [443, 436] on label "How many Types of Exterior Wall Finishes?" at bounding box center [321, 440] width 517 height 17
click at [711, 153] on select "Please Choose One Crawl Space Pier-Elevated First floor Slab on Grade" at bounding box center [864, 158] width 545 height 27
select select "3"
click at [592, 144] on select "Please Choose One Crawl Space Pier-Elevated First floor Slab on Grade" at bounding box center [864, 158] width 545 height 27
drag, startPoint x: 413, startPoint y: 187, endPoint x: 468, endPoint y: 187, distance: 55.0
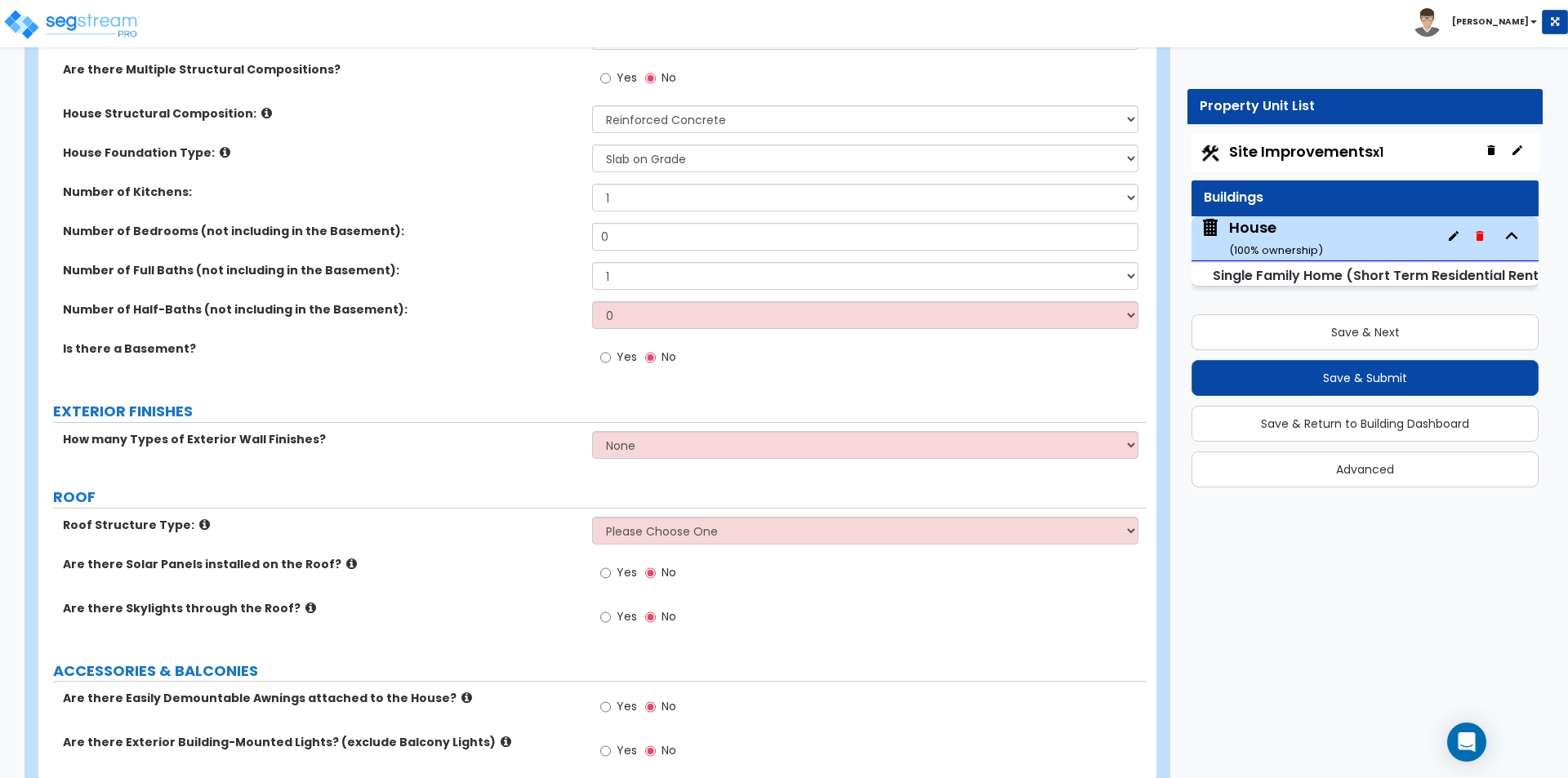
click at [411, 181] on div "Residential Finish Quality: Low Average High Number of Stories Excluding Baseme…" at bounding box center [592, 125] width 1083 height 519
click at [667, 201] on select "1 2 3" at bounding box center [864, 197] width 545 height 27
click at [668, 196] on select "1 2 3" at bounding box center [864, 197] width 545 height 27
click at [450, 200] on label "Number of Kitchens:" at bounding box center [321, 192] width 517 height 17
click at [674, 232] on input "0" at bounding box center [864, 236] width 545 height 27
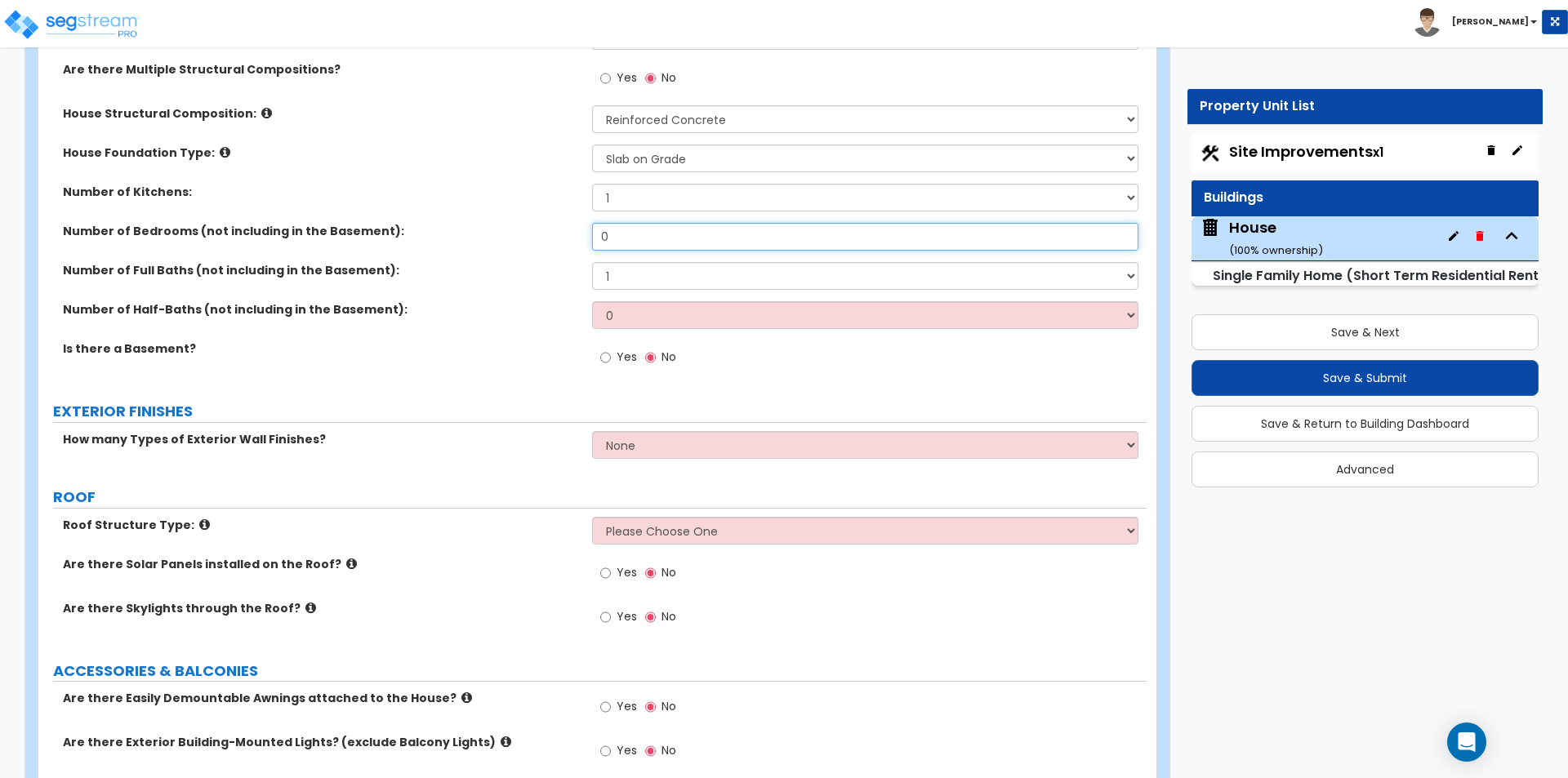
click at [674, 232] on input "0" at bounding box center [864, 236] width 545 height 27
type input "4"
click at [644, 277] on select "1 2 3 4 5 6 7 8 9 10" at bounding box center [864, 275] width 545 height 27
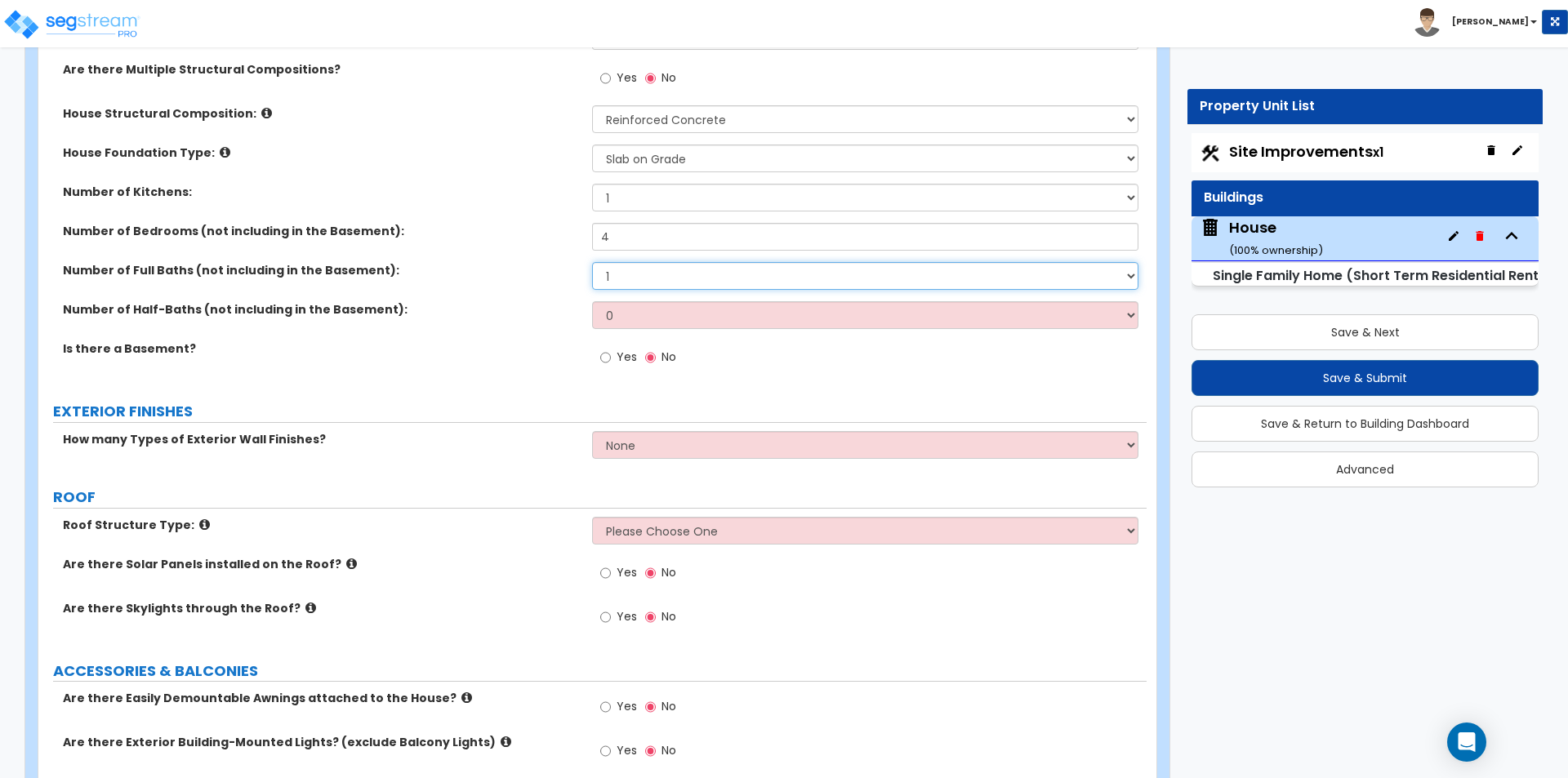
select select "3"
click at [592, 262] on select "1 2 3 4 5 6 7 8 9 10" at bounding box center [864, 275] width 545 height 27
click at [631, 311] on select "0 1 2 3 4 5" at bounding box center [864, 314] width 545 height 27
select select "1"
click at [592, 301] on select "0 1 2 3 4 5" at bounding box center [864, 314] width 545 height 27
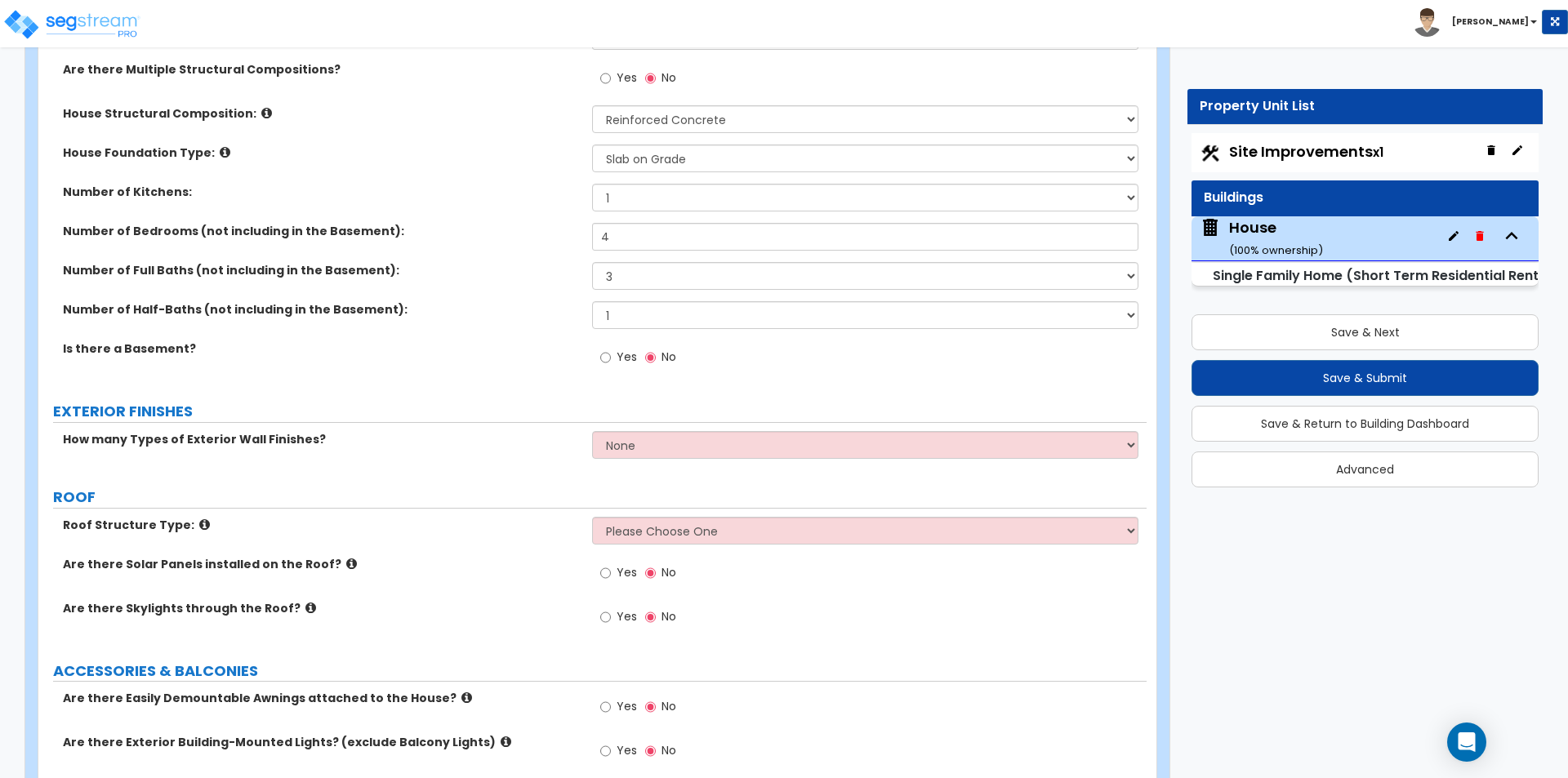
click at [611, 360] on label "Yes" at bounding box center [618, 358] width 37 height 27
click at [611, 360] on input "Yes" at bounding box center [605, 357] width 11 height 18
radio input "true"
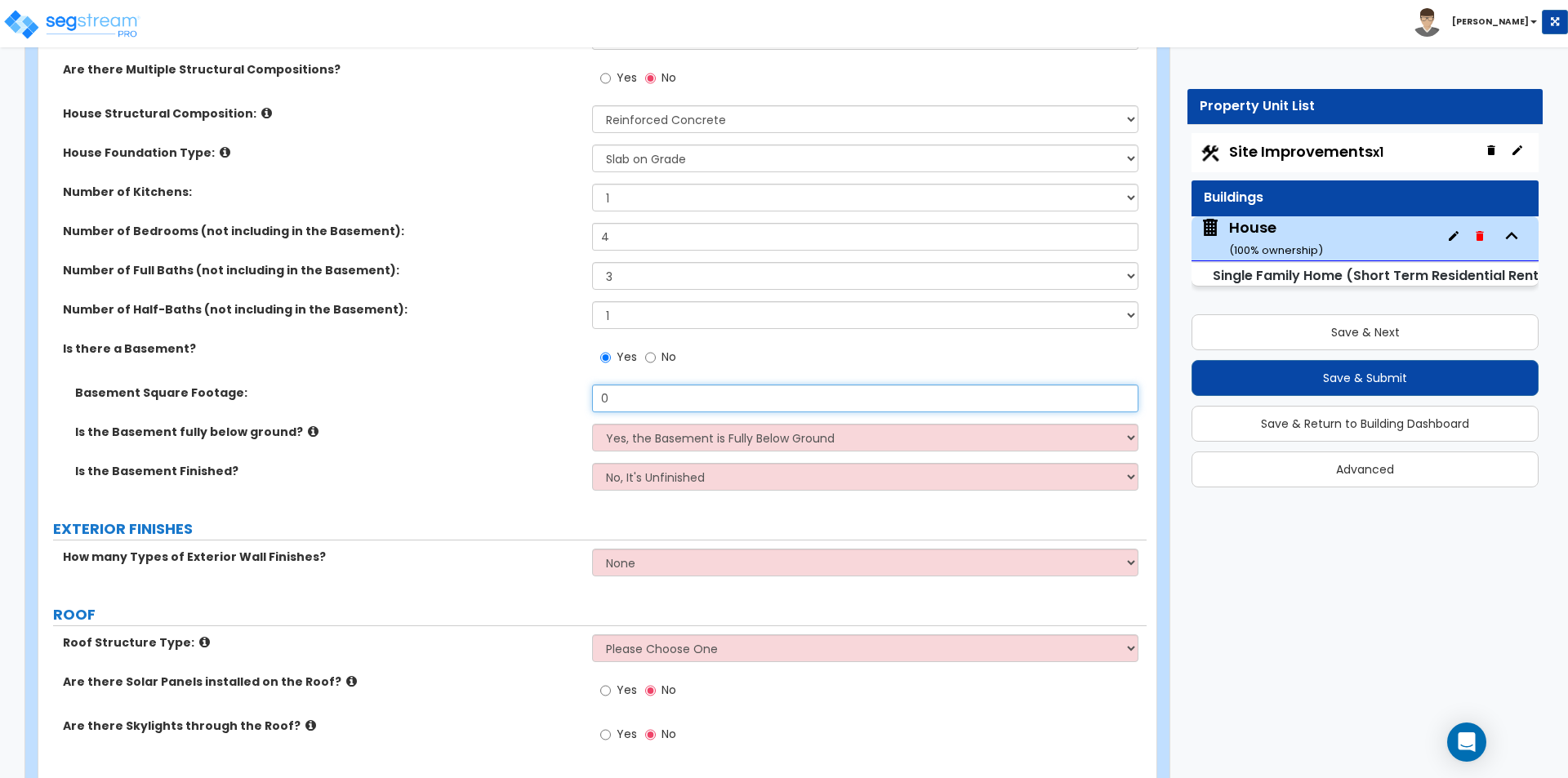
click at [672, 401] on input "0" at bounding box center [864, 398] width 545 height 27
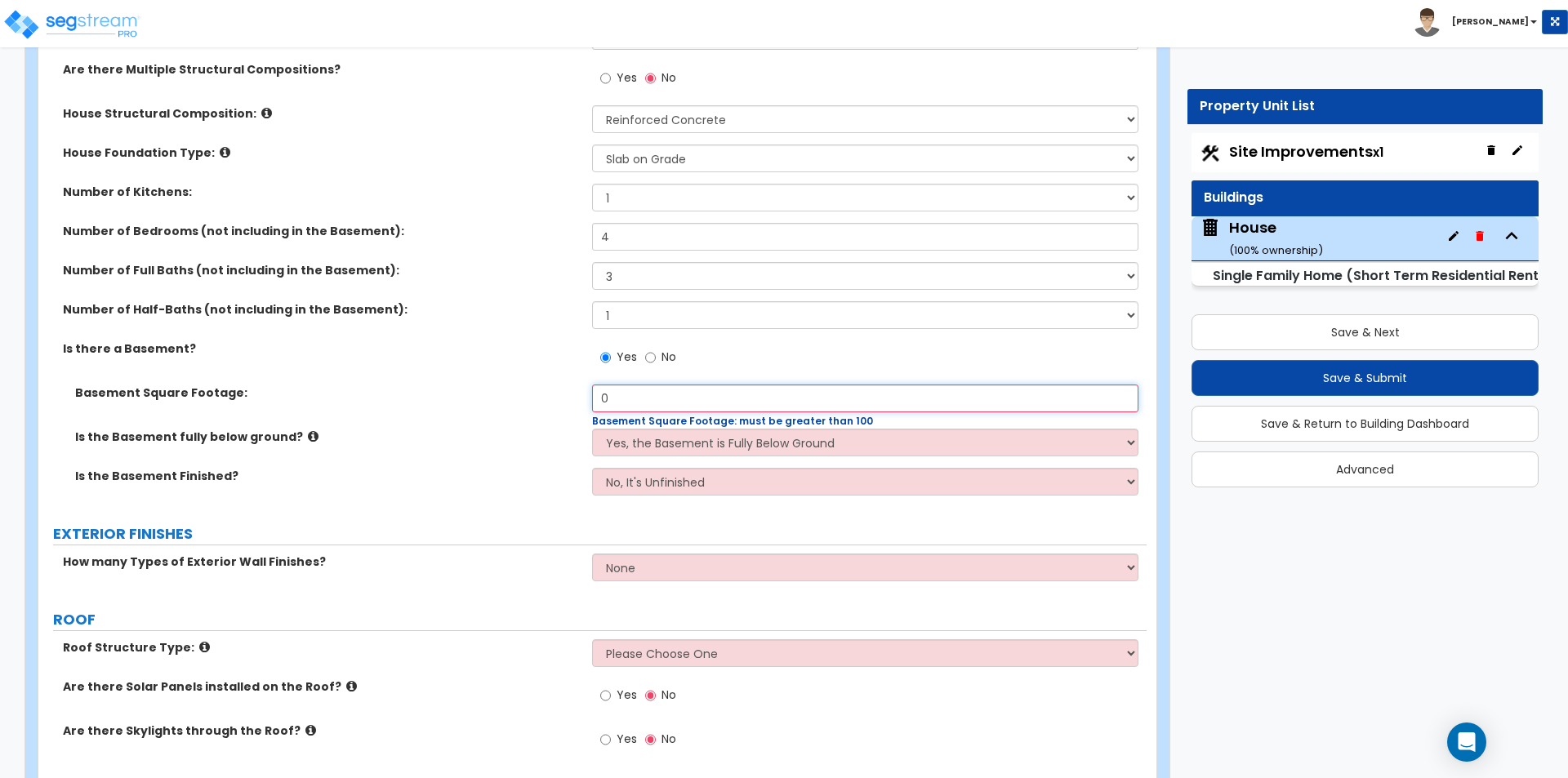
click at [835, 397] on input "0" at bounding box center [864, 398] width 545 height 27
type input "1,992"
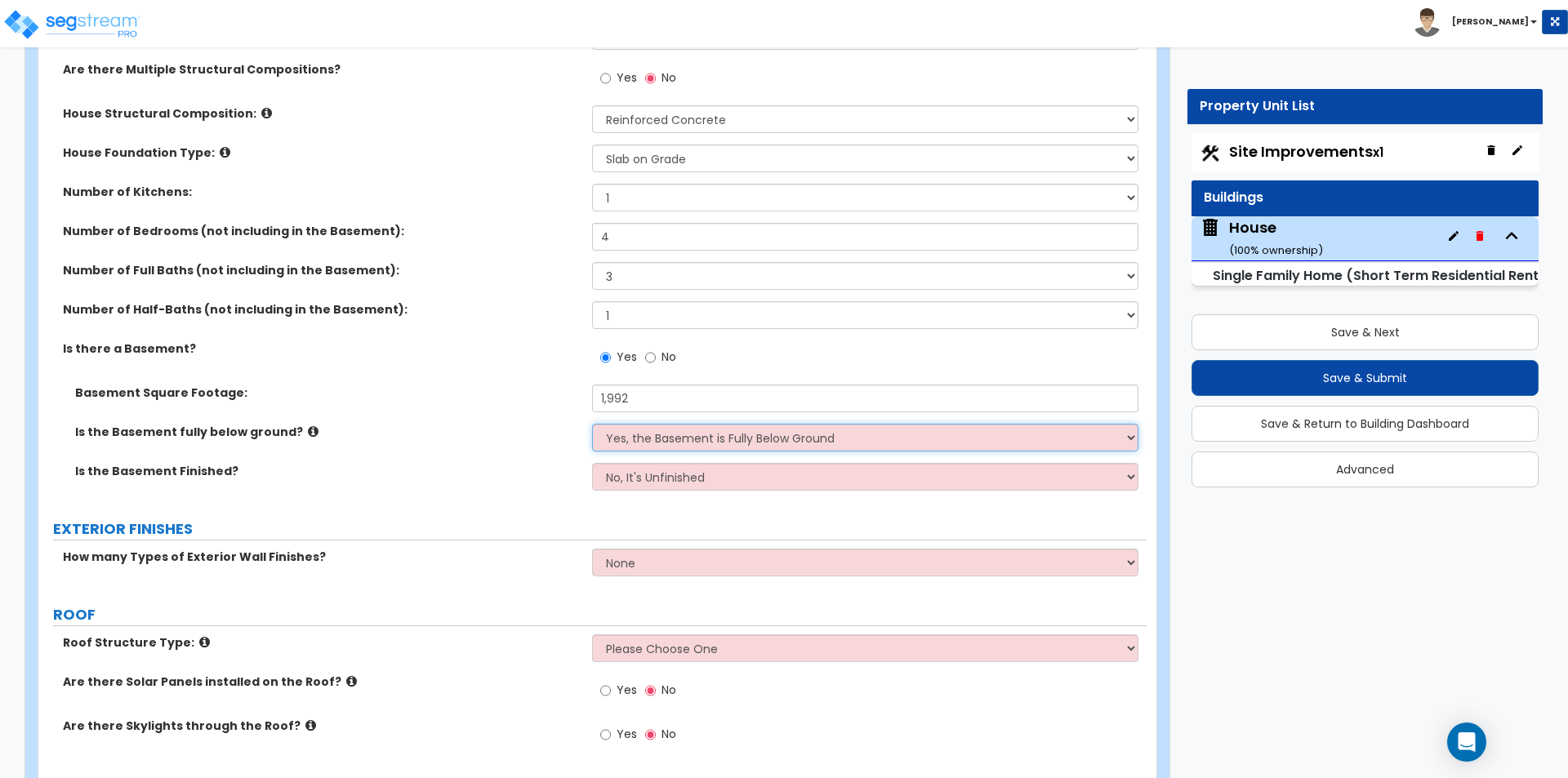
click at [786, 450] on select "Yes, the Basement is Fully Below Ground No, the Basement is Partially Below Gro…" at bounding box center [864, 437] width 545 height 27
select select "1"
click at [592, 424] on select "Yes, the Basement is Fully Below Ground No, the Basement is Partially Below Gro…" at bounding box center [864, 437] width 545 height 27
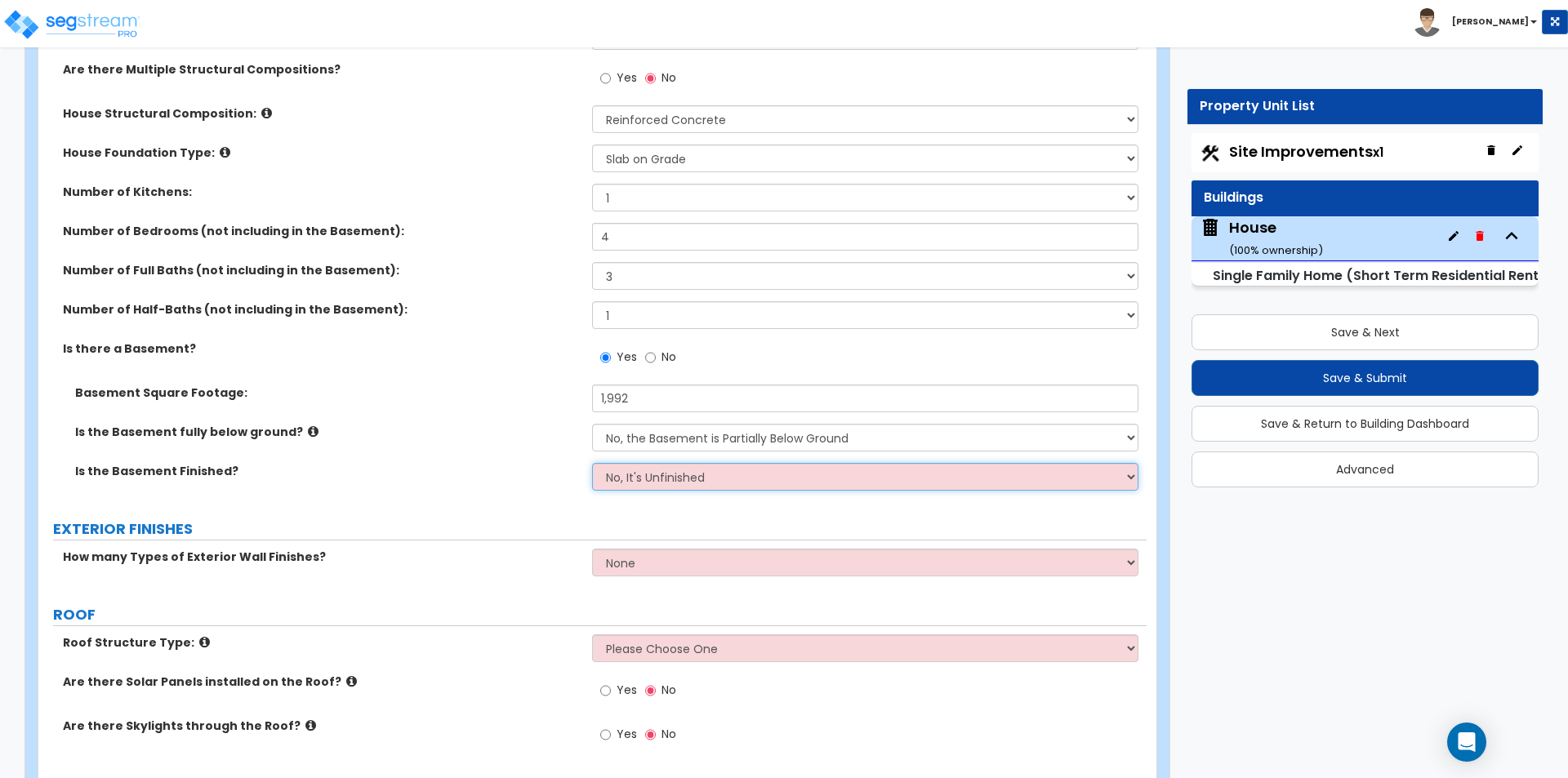
click at [739, 475] on select "No, It's Unfinished Yes, It's Finished" at bounding box center [864, 476] width 545 height 27
select select "1"
click at [592, 463] on select "No, It's Unfinished Yes, It's Finished" at bounding box center [864, 476] width 545 height 27
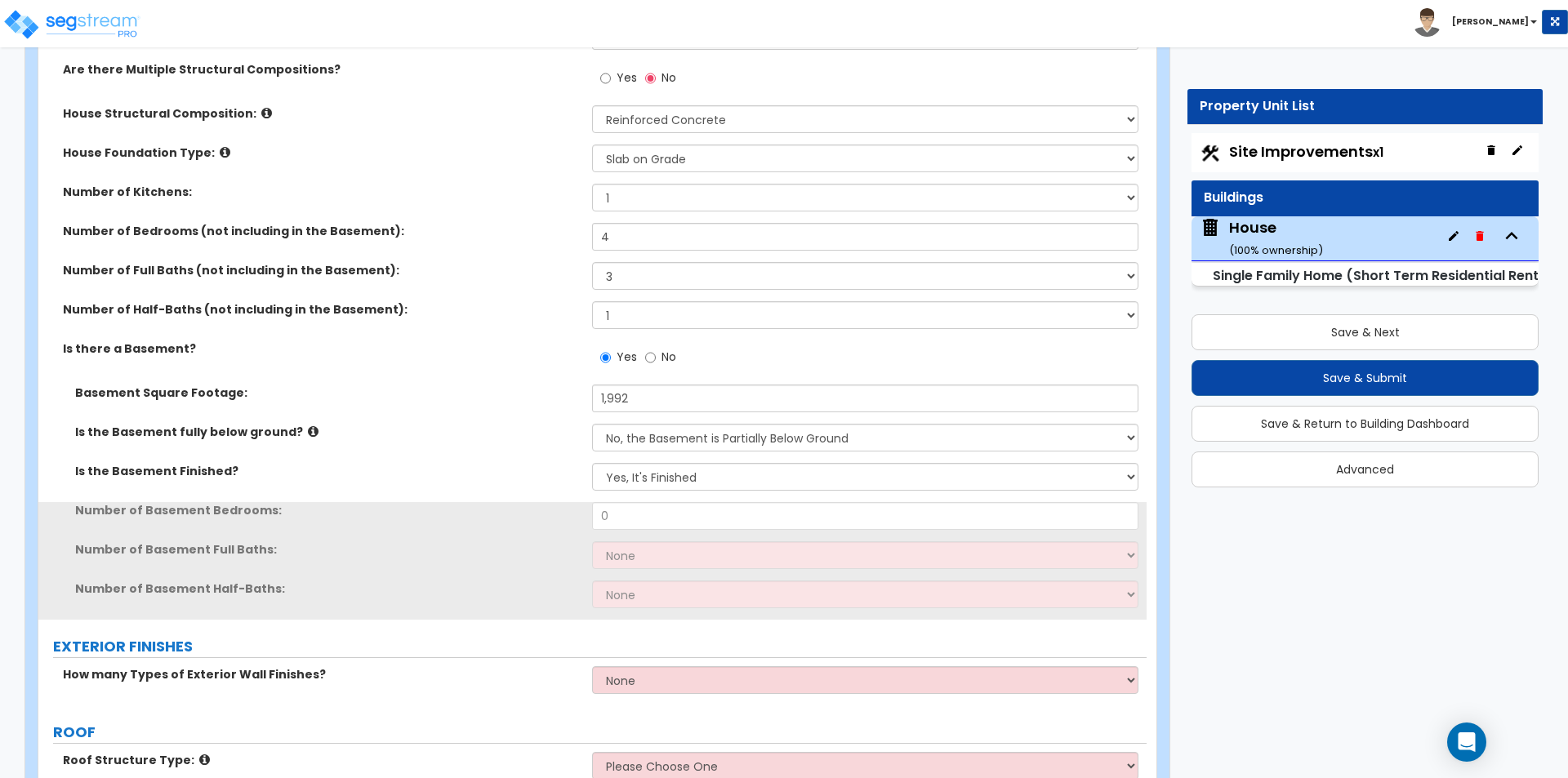
click at [404, 479] on label "Is the Basement Finished?" at bounding box center [328, 471] width 504 height 17
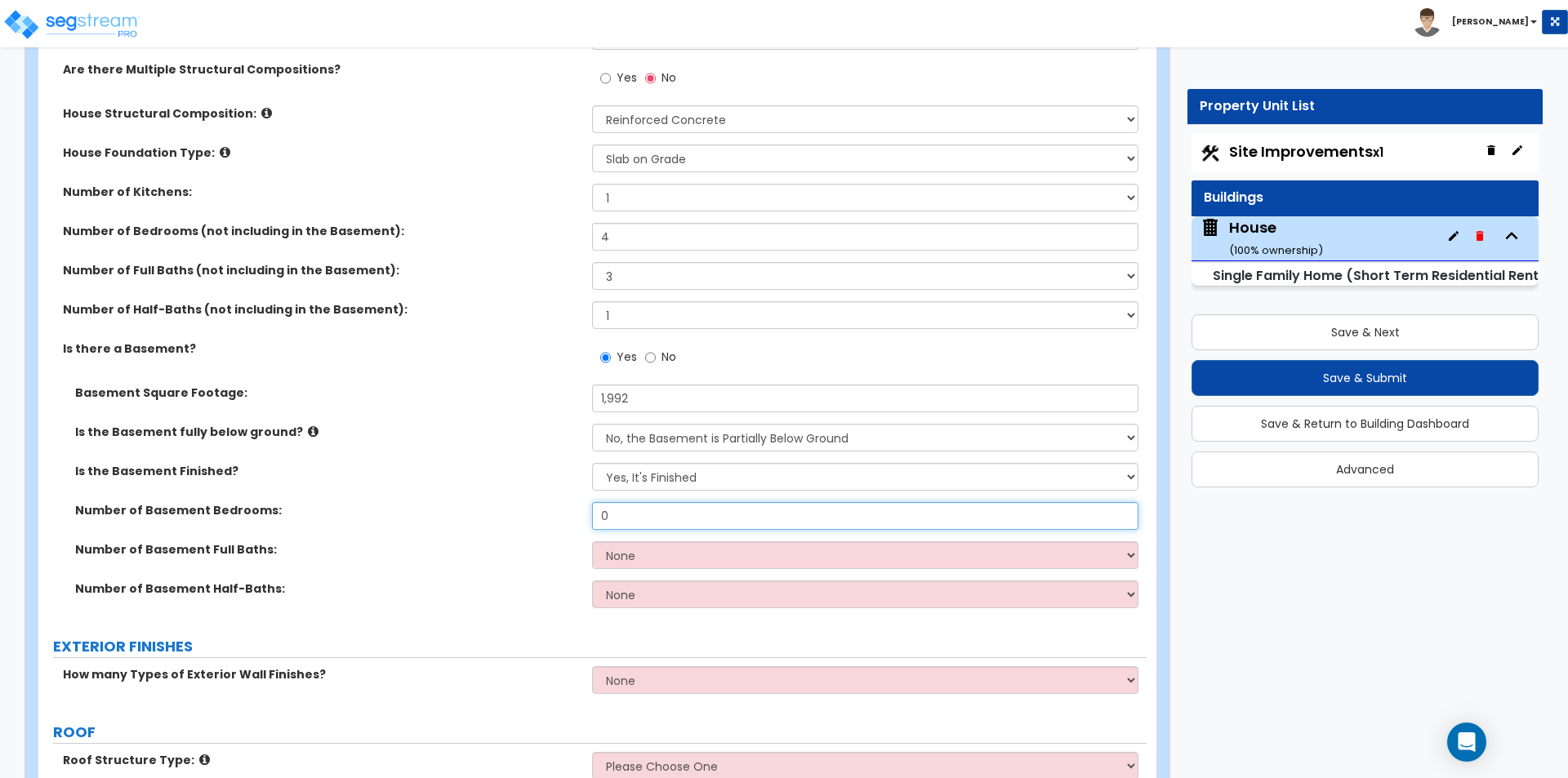
click at [654, 523] on input "0" at bounding box center [864, 515] width 545 height 27
click at [647, 544] on select "None 1 2 3" at bounding box center [864, 555] width 545 height 27
click at [651, 513] on input "0" at bounding box center [864, 515] width 545 height 27
click at [653, 512] on input "0" at bounding box center [864, 515] width 545 height 27
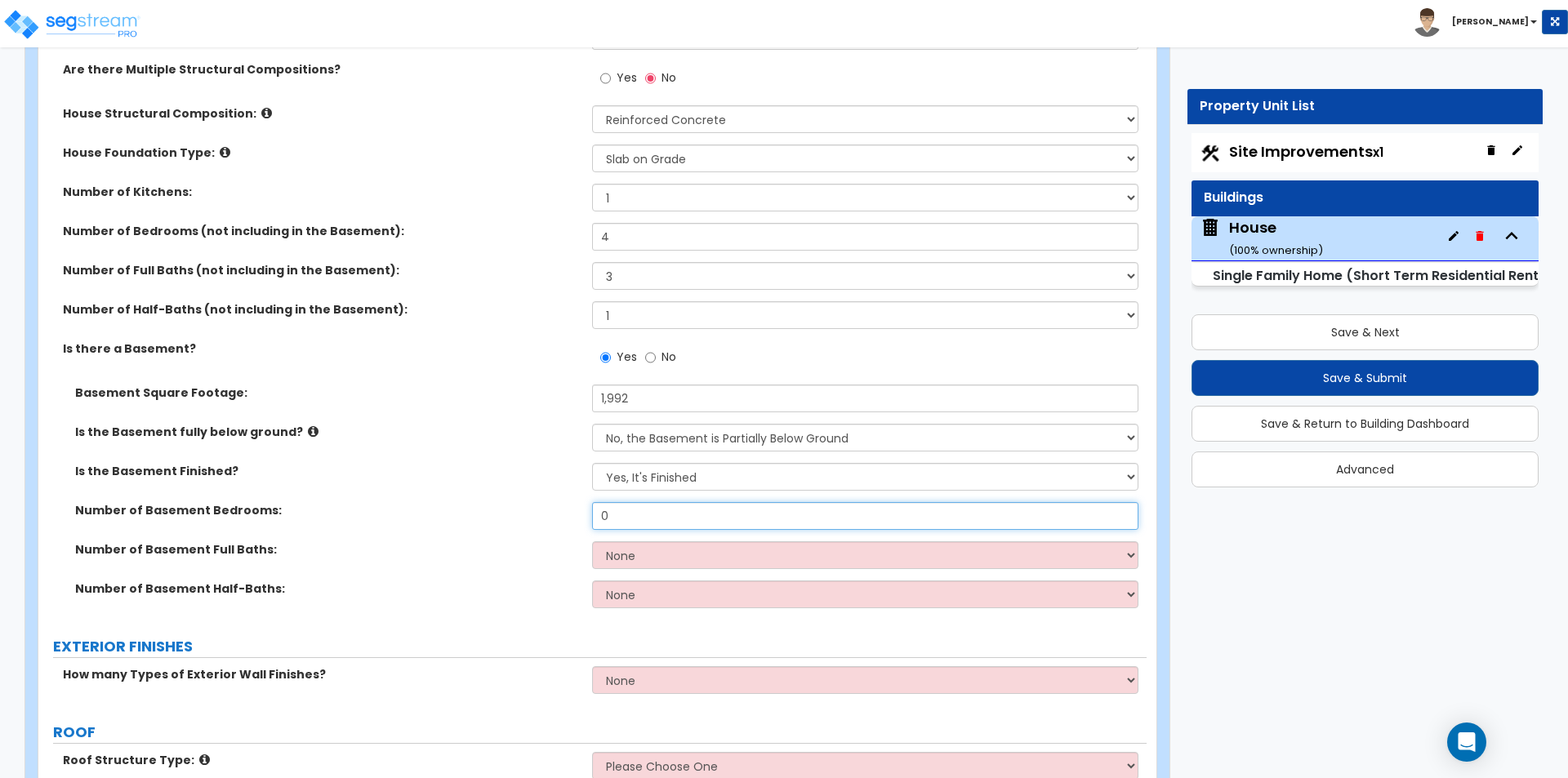
click at [654, 512] on input "0" at bounding box center [864, 515] width 545 height 27
type input "1"
click at [653, 546] on select "None 1 2 3" at bounding box center [864, 555] width 545 height 27
select select "1"
click at [592, 542] on select "None 1 2 3" at bounding box center [864, 555] width 545 height 27
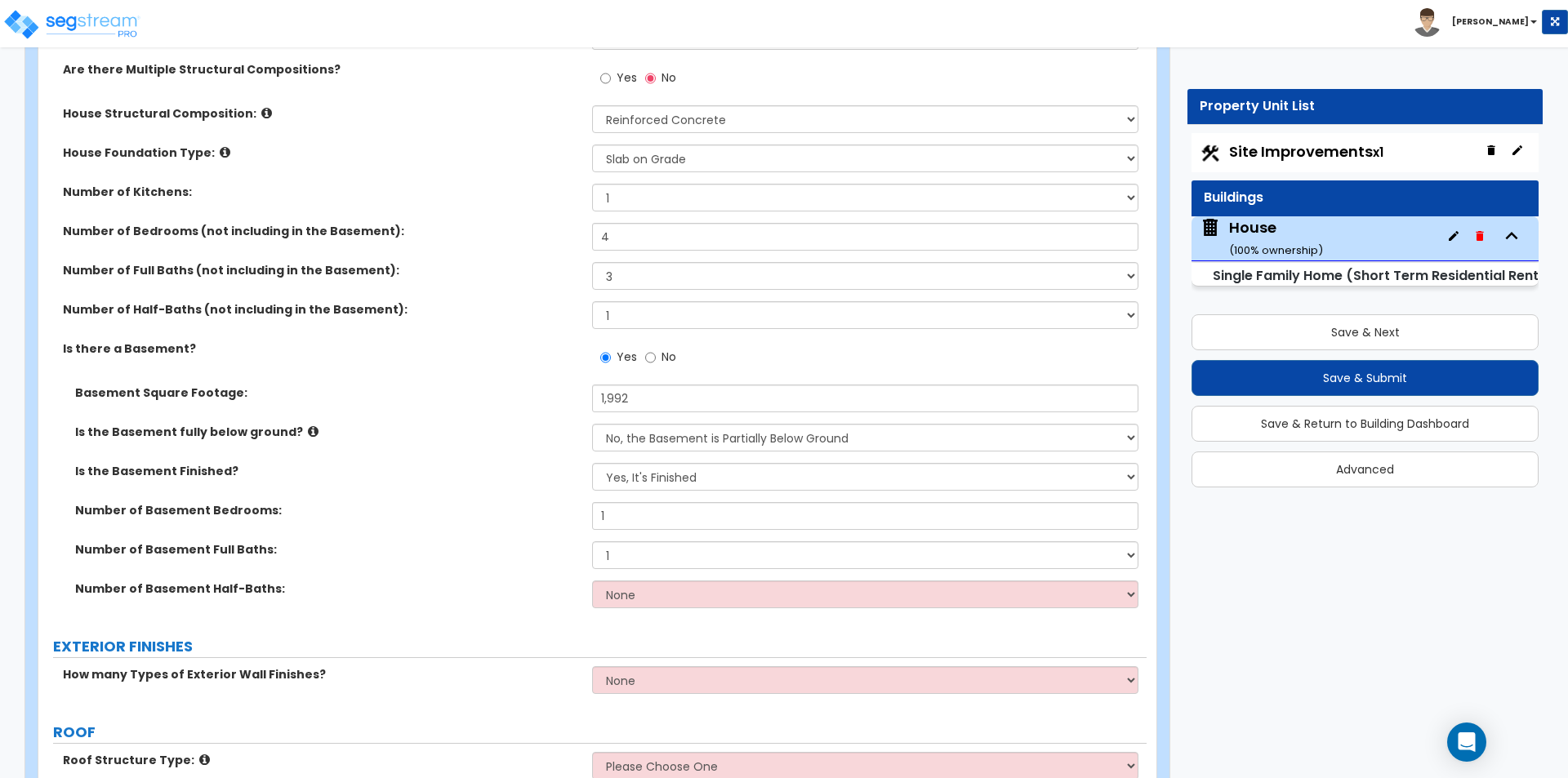
click at [403, 532] on div "Number of Basement Bedrooms: 1" at bounding box center [592, 521] width 1108 height 39
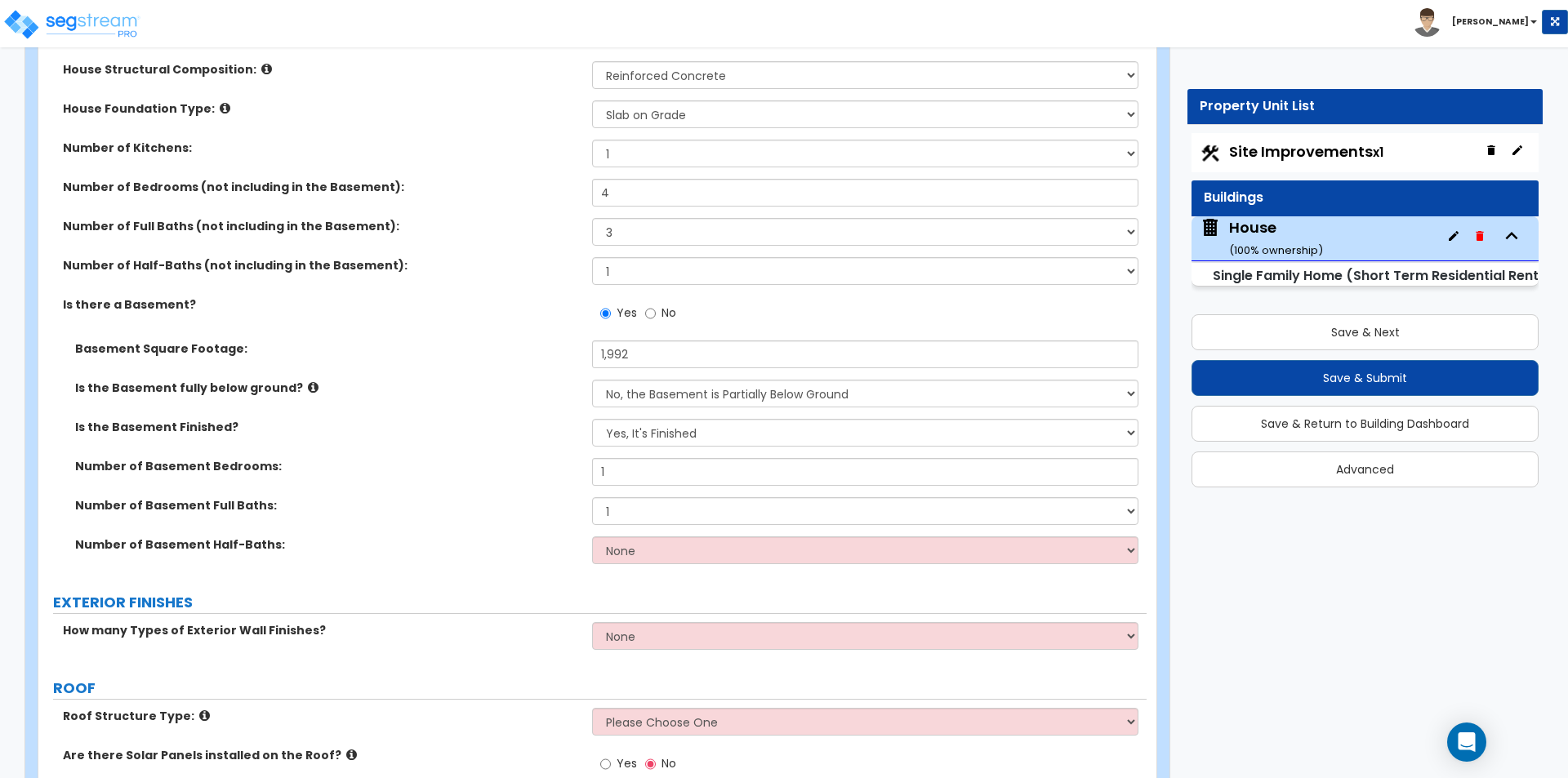
scroll to position [571, 0]
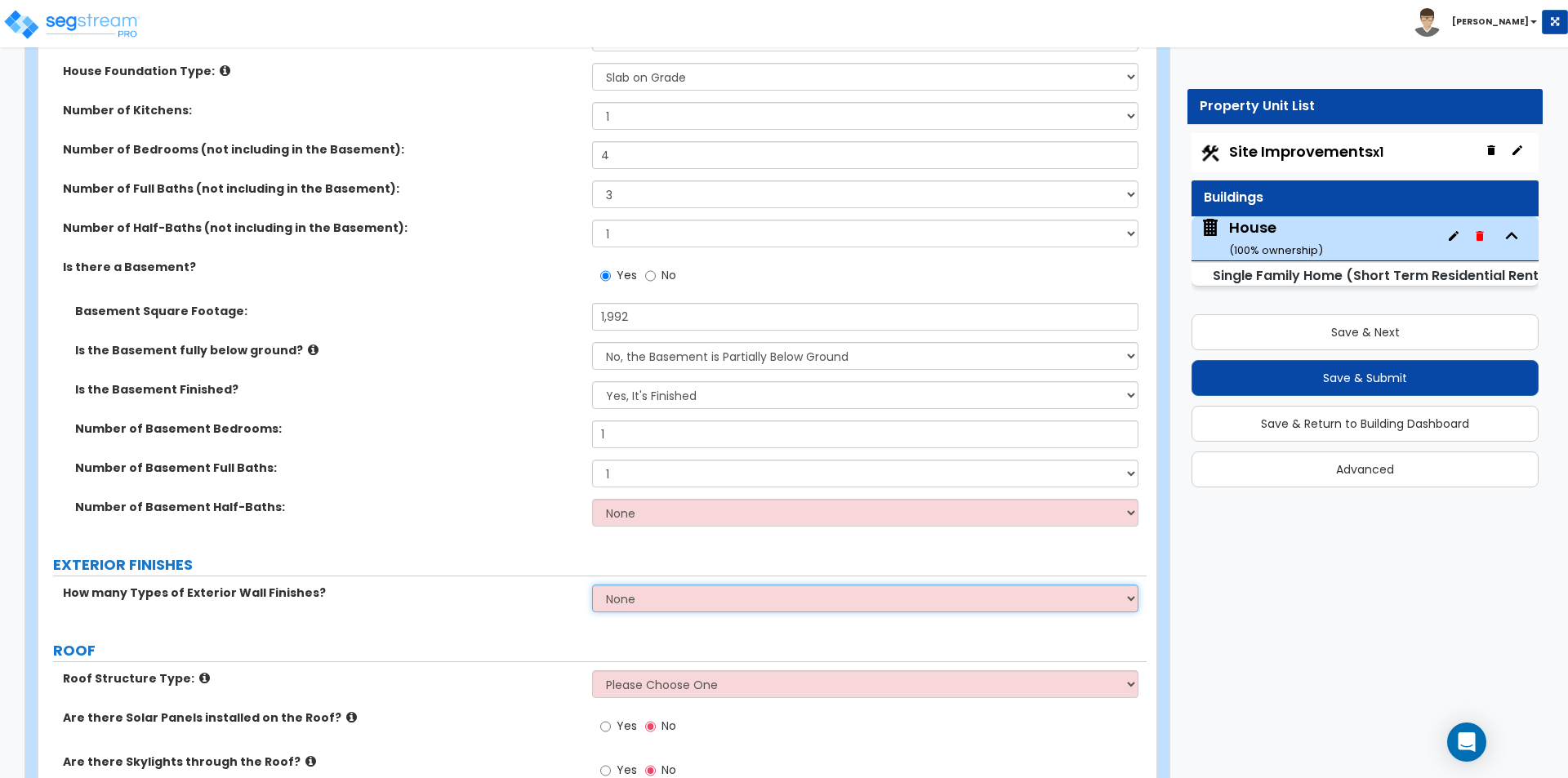
click at [732, 595] on select "None 1 2 3" at bounding box center [864, 598] width 545 height 27
select select "1"
click at [592, 585] on select "None 1 2 3" at bounding box center [864, 598] width 545 height 27
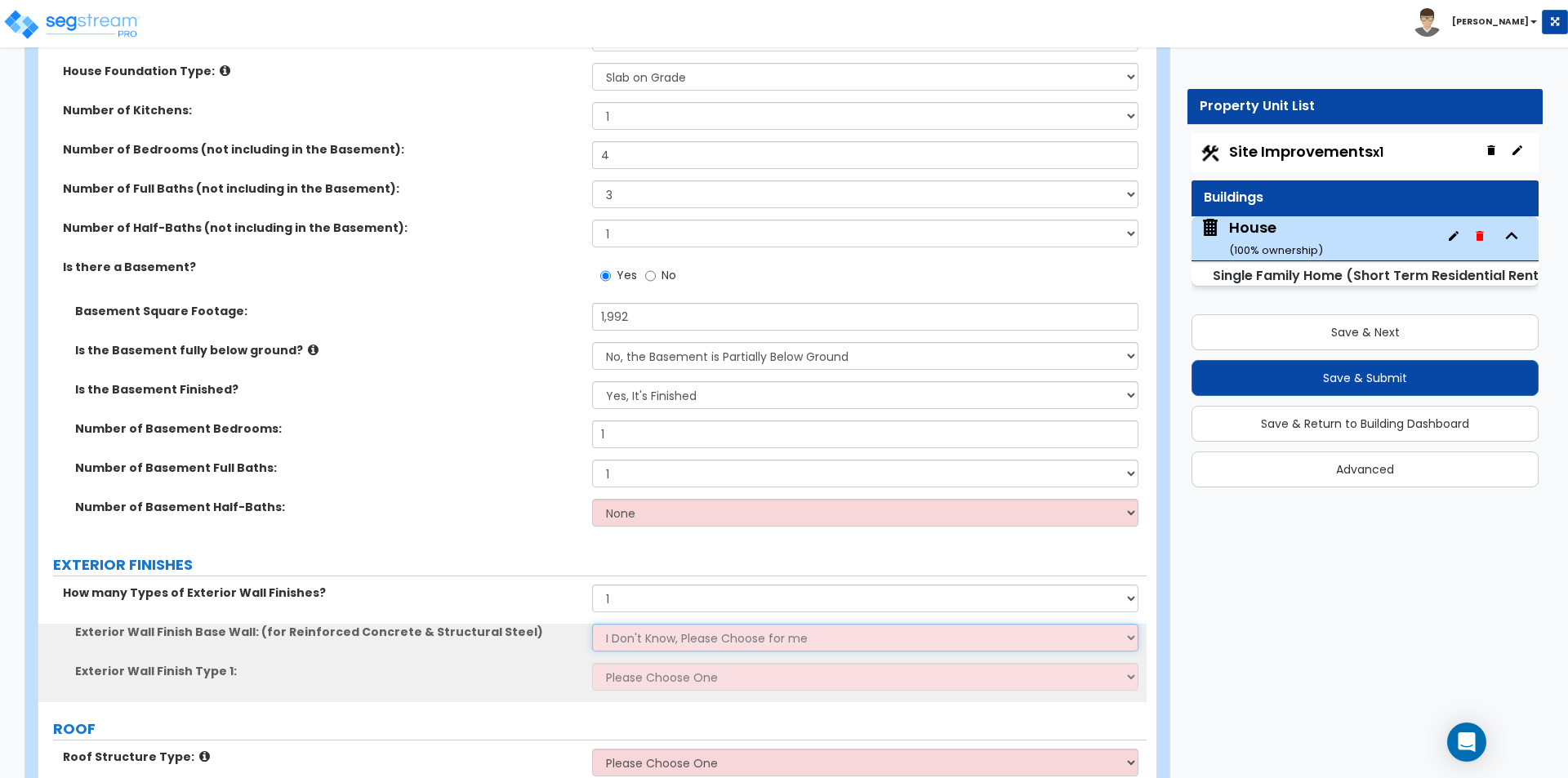
click at [635, 635] on select "I Don't Know, Please Choose for me Concrete Masonry Units (CMU) Cast-in-Place C…" at bounding box center [864, 637] width 545 height 27
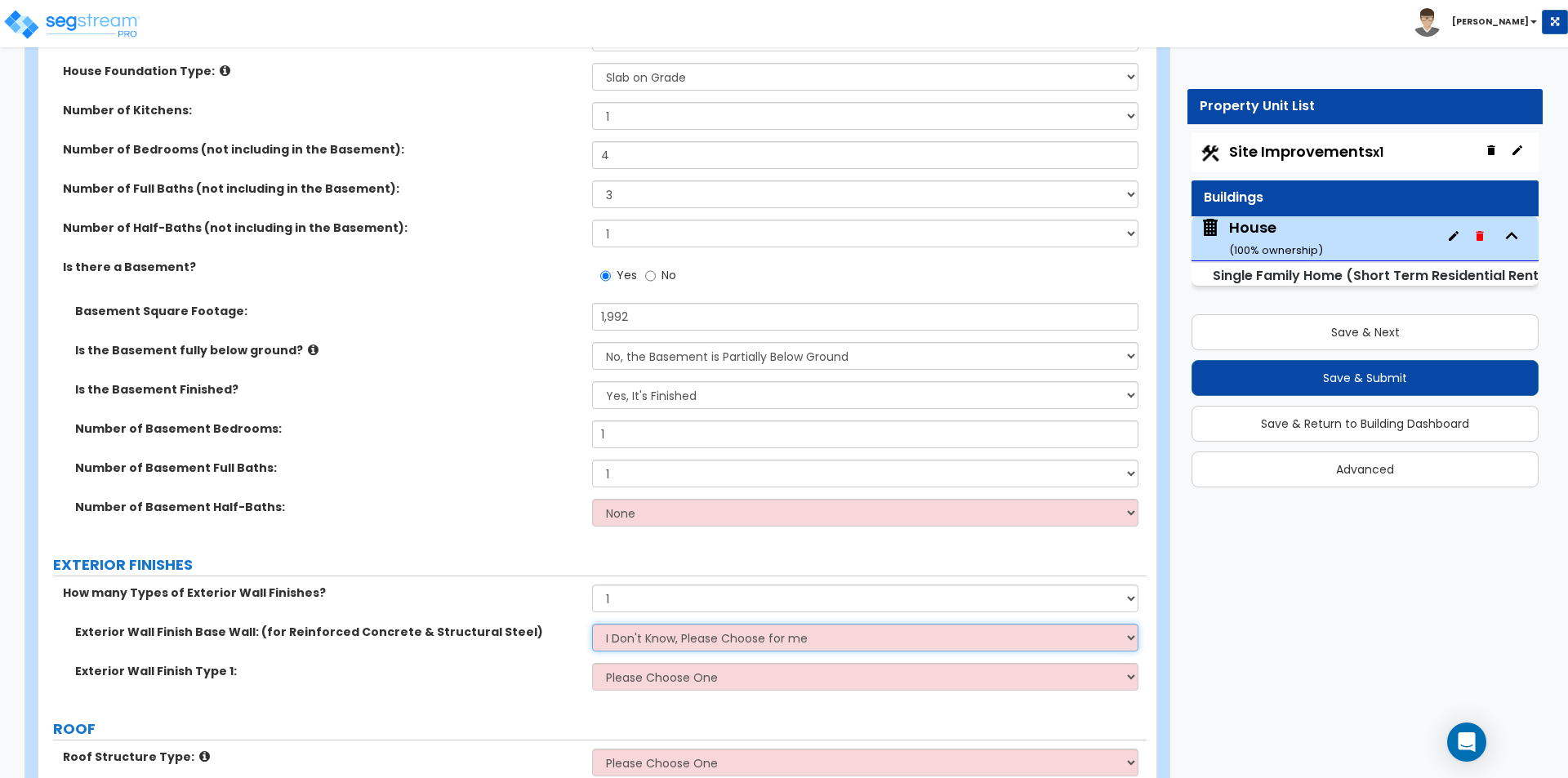
select select "2"
click at [592, 624] on select "I Don't Know, Please Choose for me Concrete Masonry Units (CMU) Cast-in-Place C…" at bounding box center [864, 637] width 545 height 27
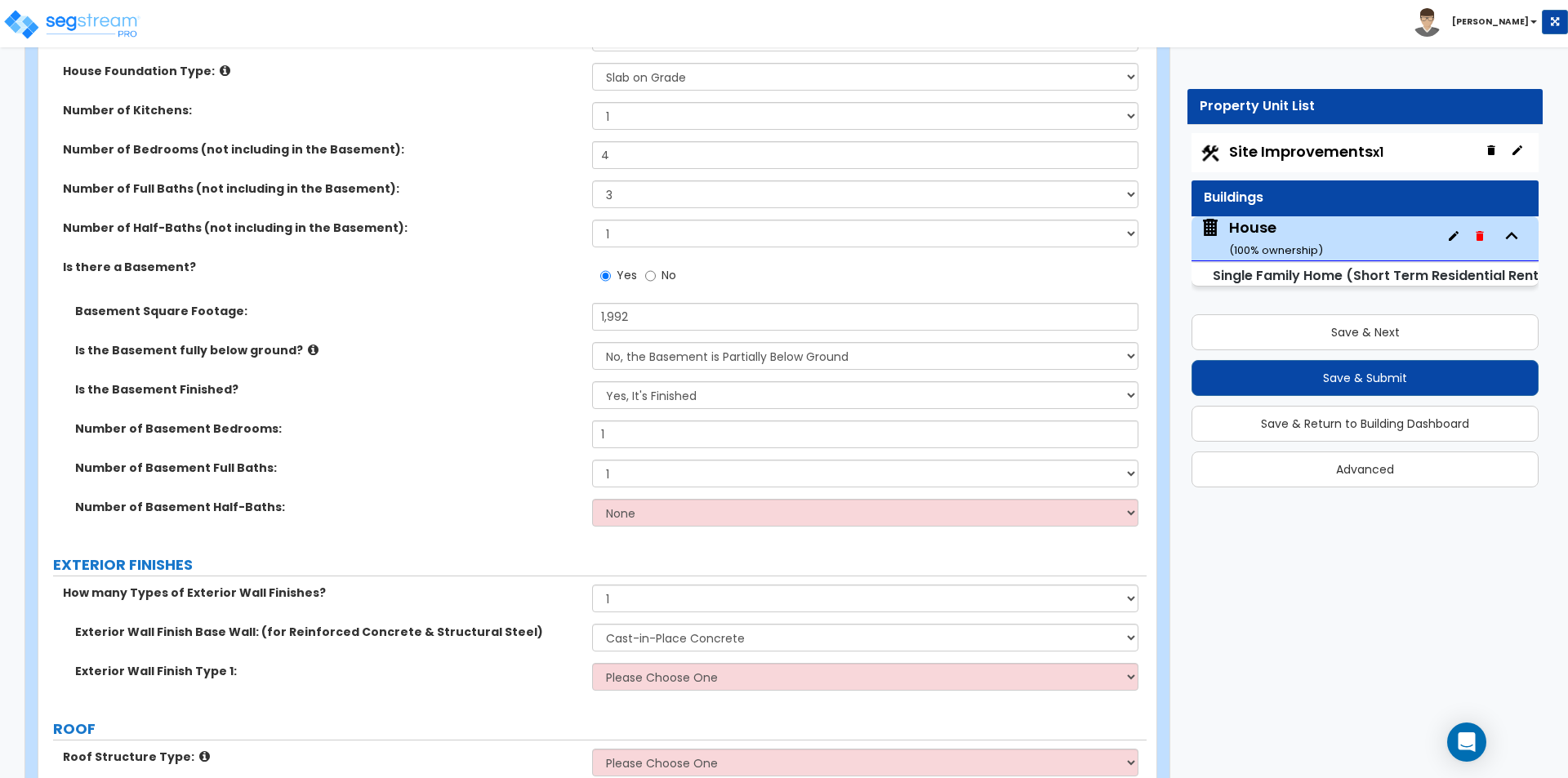
click at [480, 599] on label "How many Types of Exterior Wall Finishes?" at bounding box center [321, 593] width 517 height 17
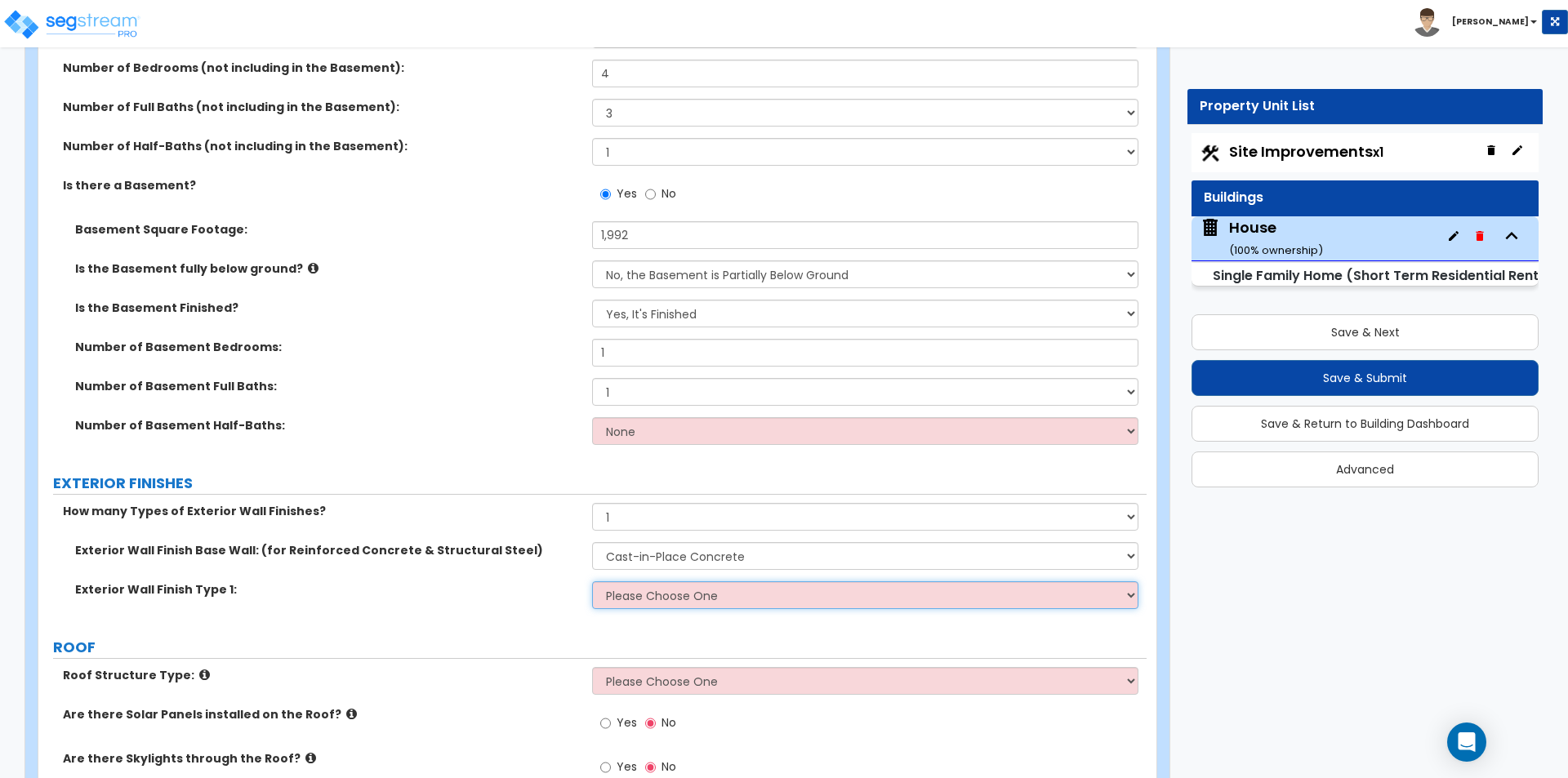
click at [664, 596] on select "Please Choose One No Finish/Shared Wall No Wall Brick Finish Stone Finish Wood …" at bounding box center [864, 595] width 545 height 27
select select "3"
click at [592, 581] on select "Please Choose One No Finish/Shared Wall No Wall Brick Finish Stone Finish Wood …" at bounding box center [864, 595] width 545 height 27
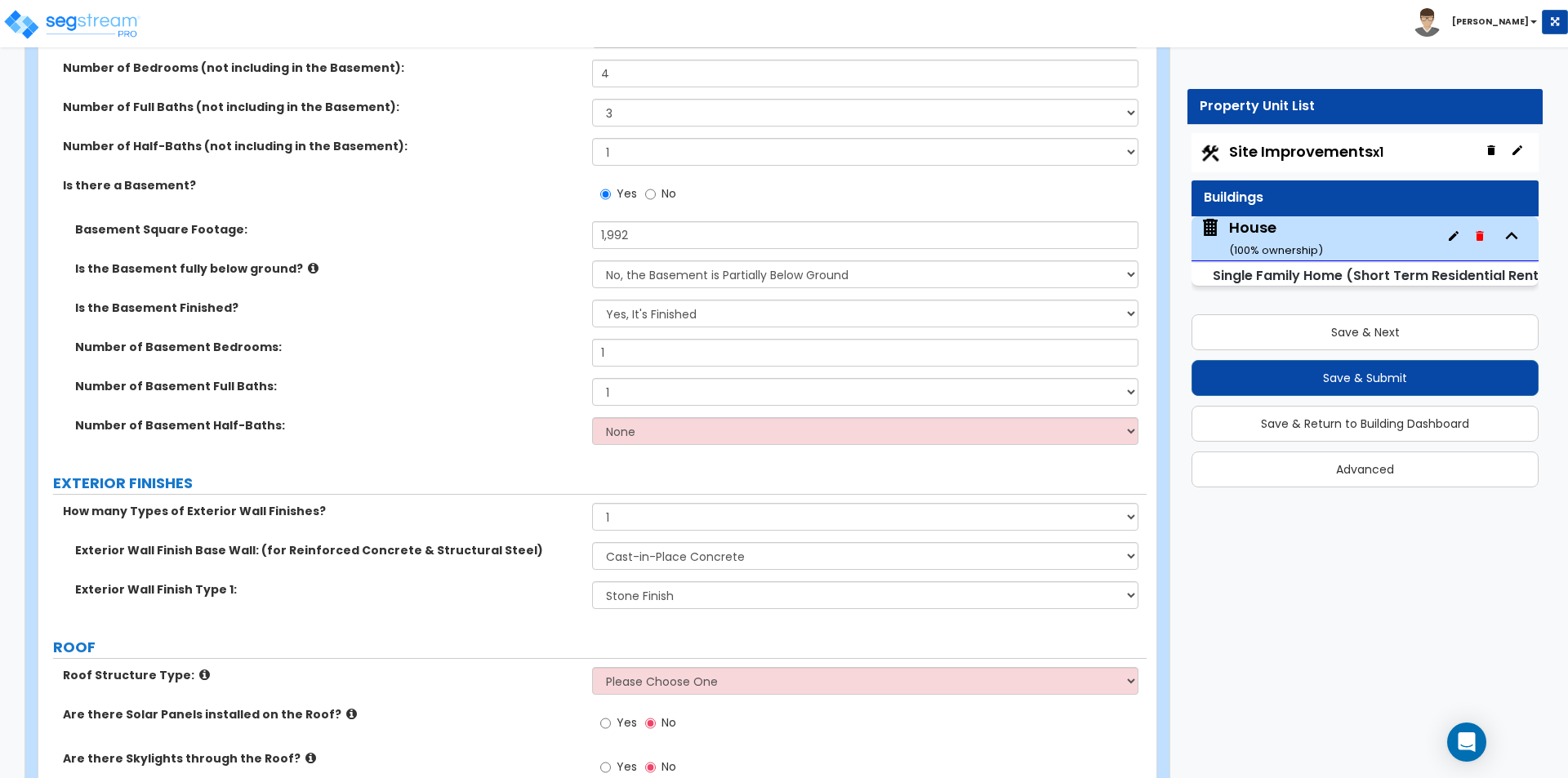
click at [533, 494] on div "EXTERIOR FINISHES" at bounding box center [600, 484] width 1093 height 22
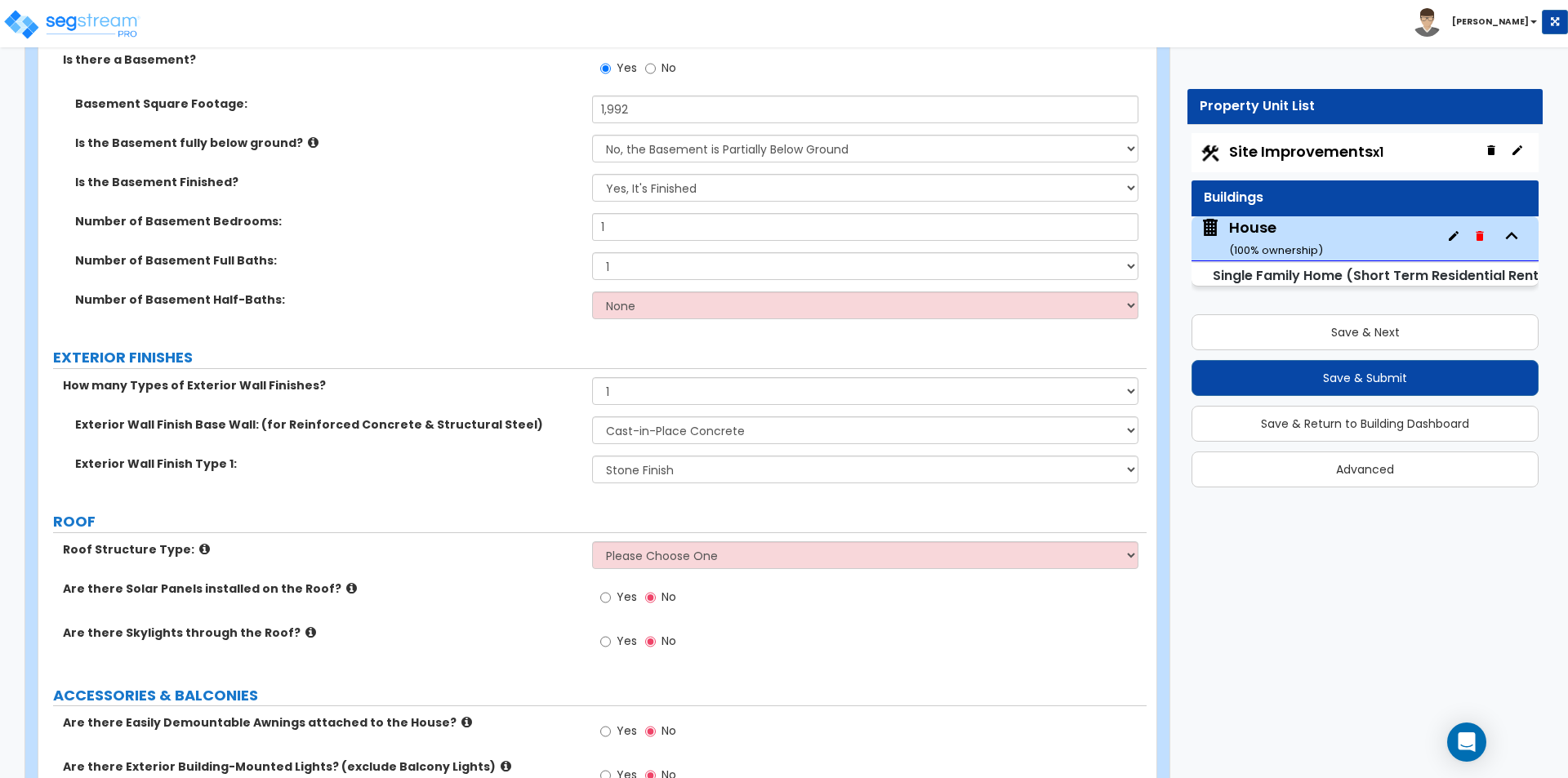
scroll to position [816, 0]
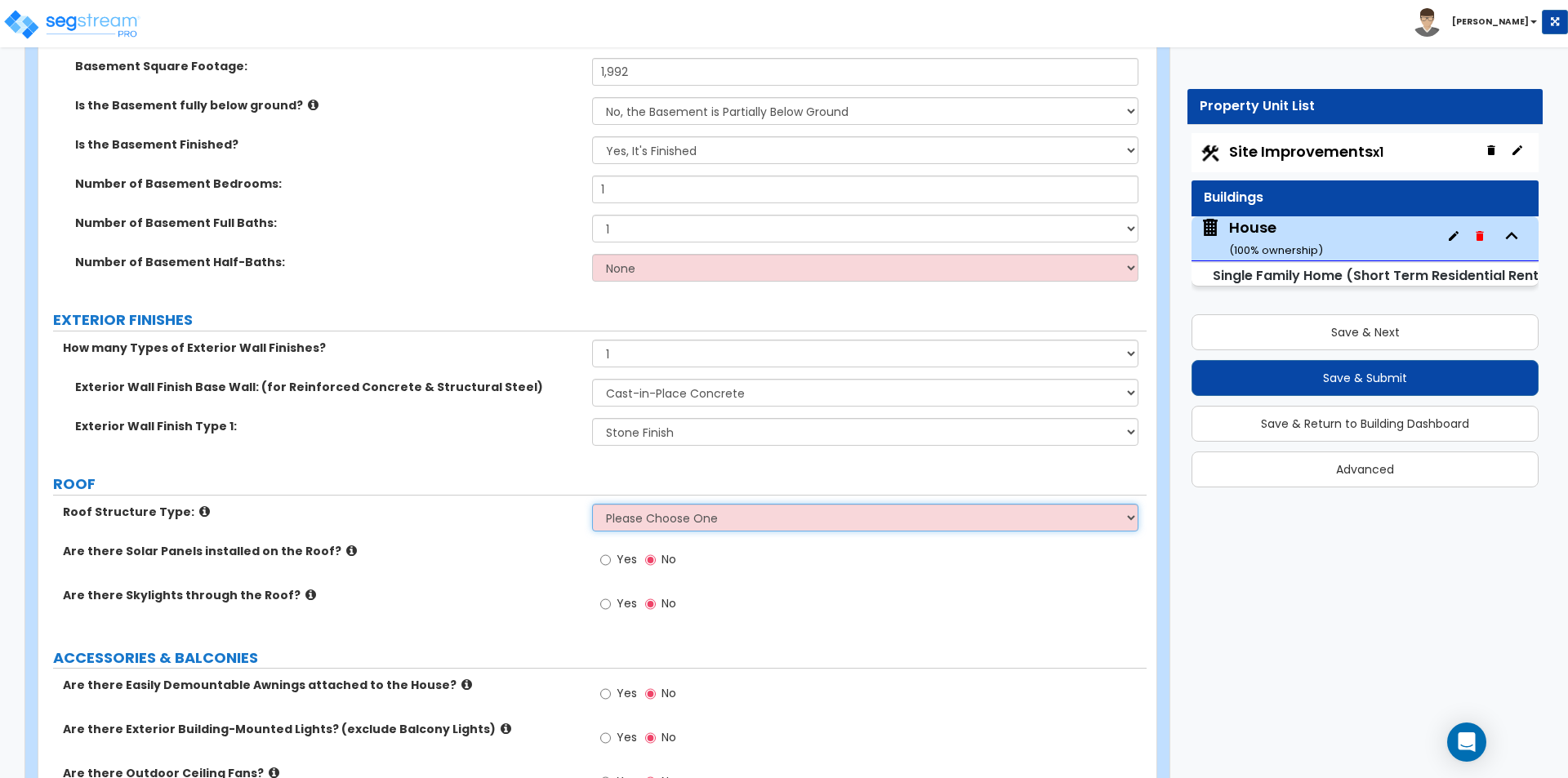
click at [679, 513] on select "Please Choose One Gable Roof Flat Roof Hybrid Gable & Flat Roof" at bounding box center [864, 517] width 545 height 27
select select "1"
click at [592, 503] on select "Please Choose One Gable Roof Flat Roof Hybrid Gable & Flat Roof" at bounding box center [864, 517] width 545 height 27
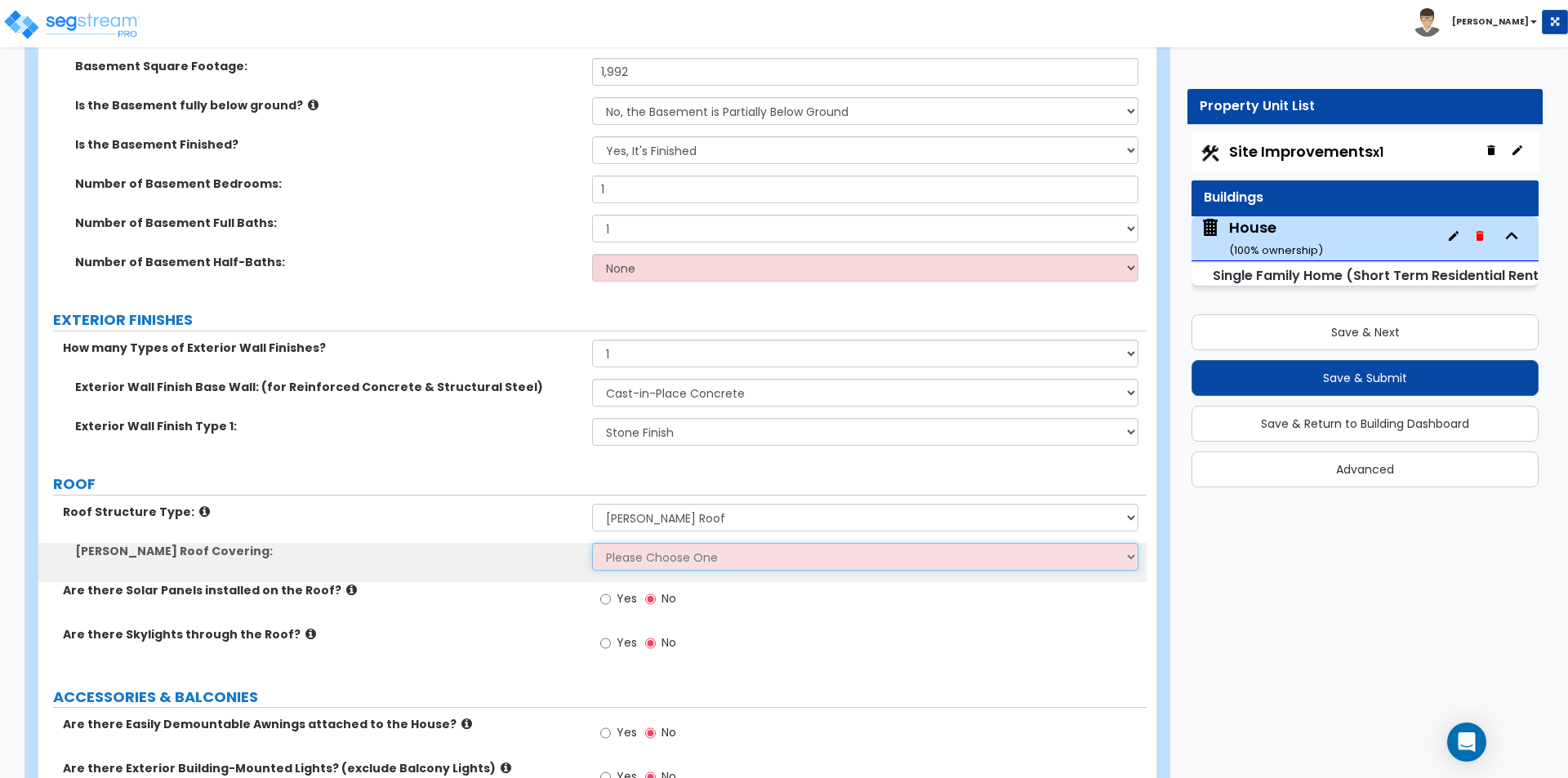
click at [639, 549] on select "Please Choose One Asphalt Shingle Clay Tile Wood Shingle Metal Shingle Standing…" at bounding box center [864, 556] width 545 height 27
select select "2"
click at [592, 542] on select "Please Choose One Asphalt Shingle Clay Tile Wood Shingle Metal Shingle Standing…" at bounding box center [864, 556] width 545 height 27
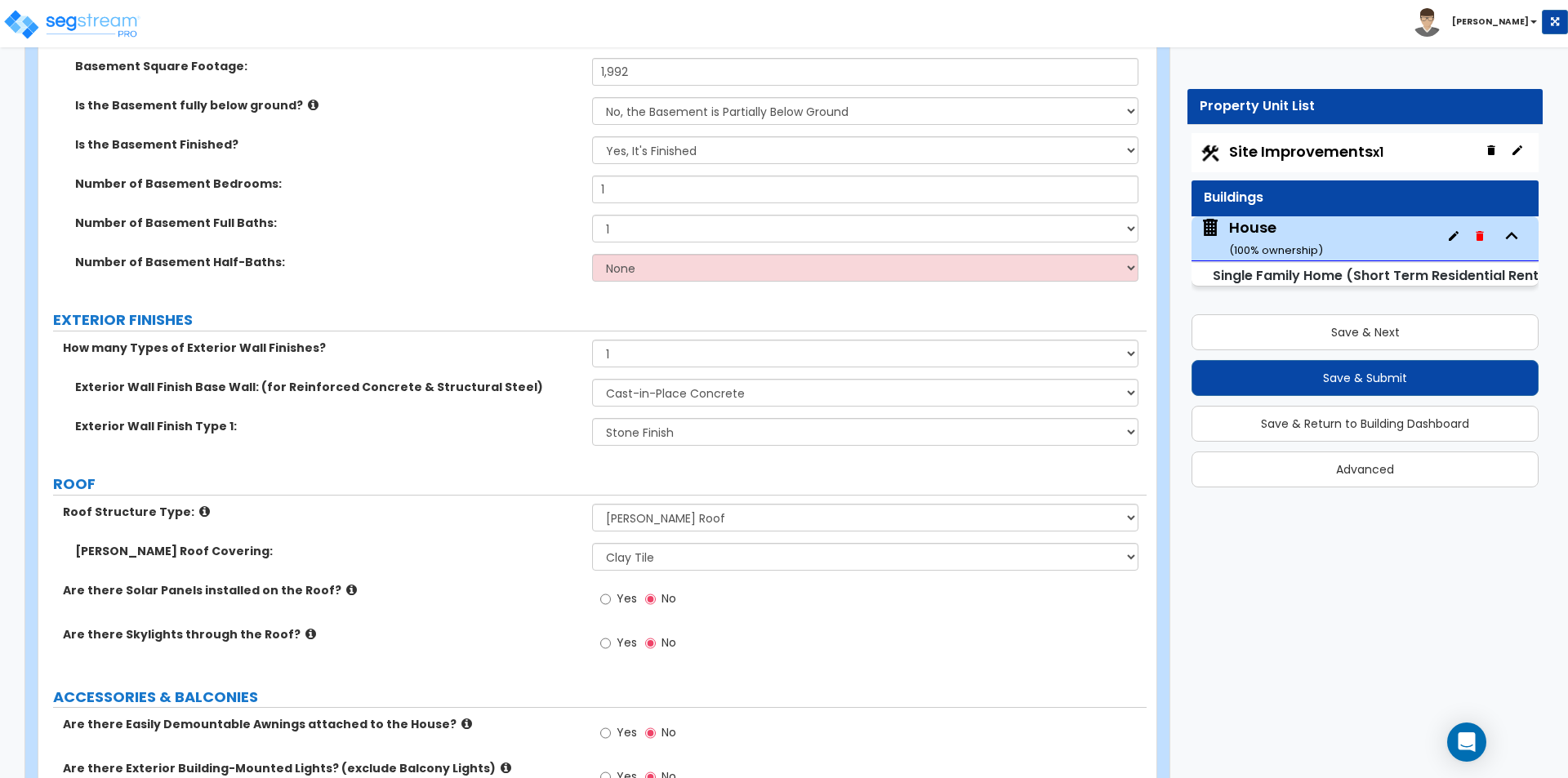
click at [480, 591] on label "Are there Solar Panels installed on the Roof?" at bounding box center [321, 591] width 517 height 17
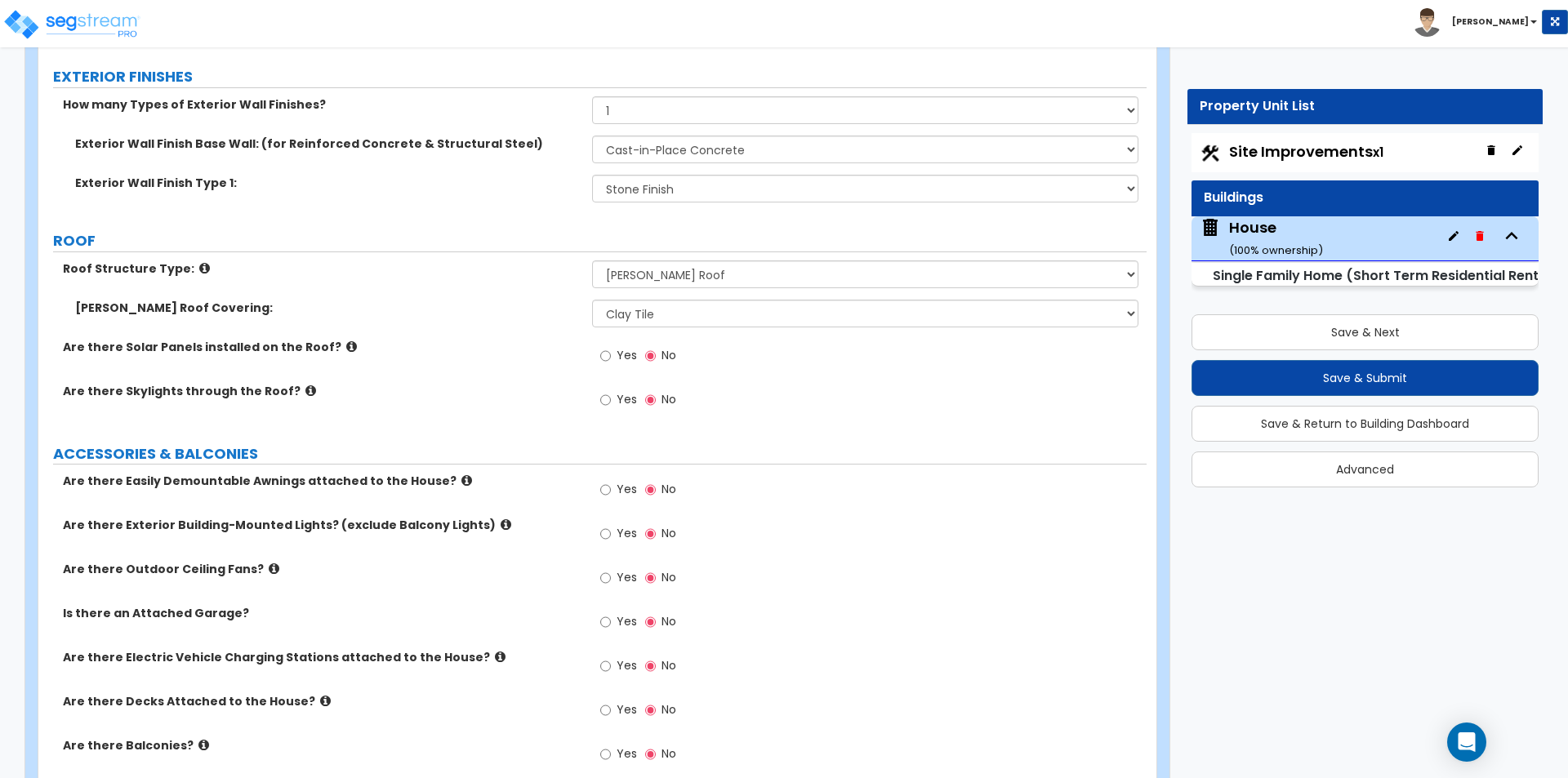
scroll to position [1061, 0]
click at [628, 528] on span "Yes" at bounding box center [626, 532] width 21 height 17
click at [611, 528] on input "Yes" at bounding box center [605, 532] width 11 height 18
radio input "true"
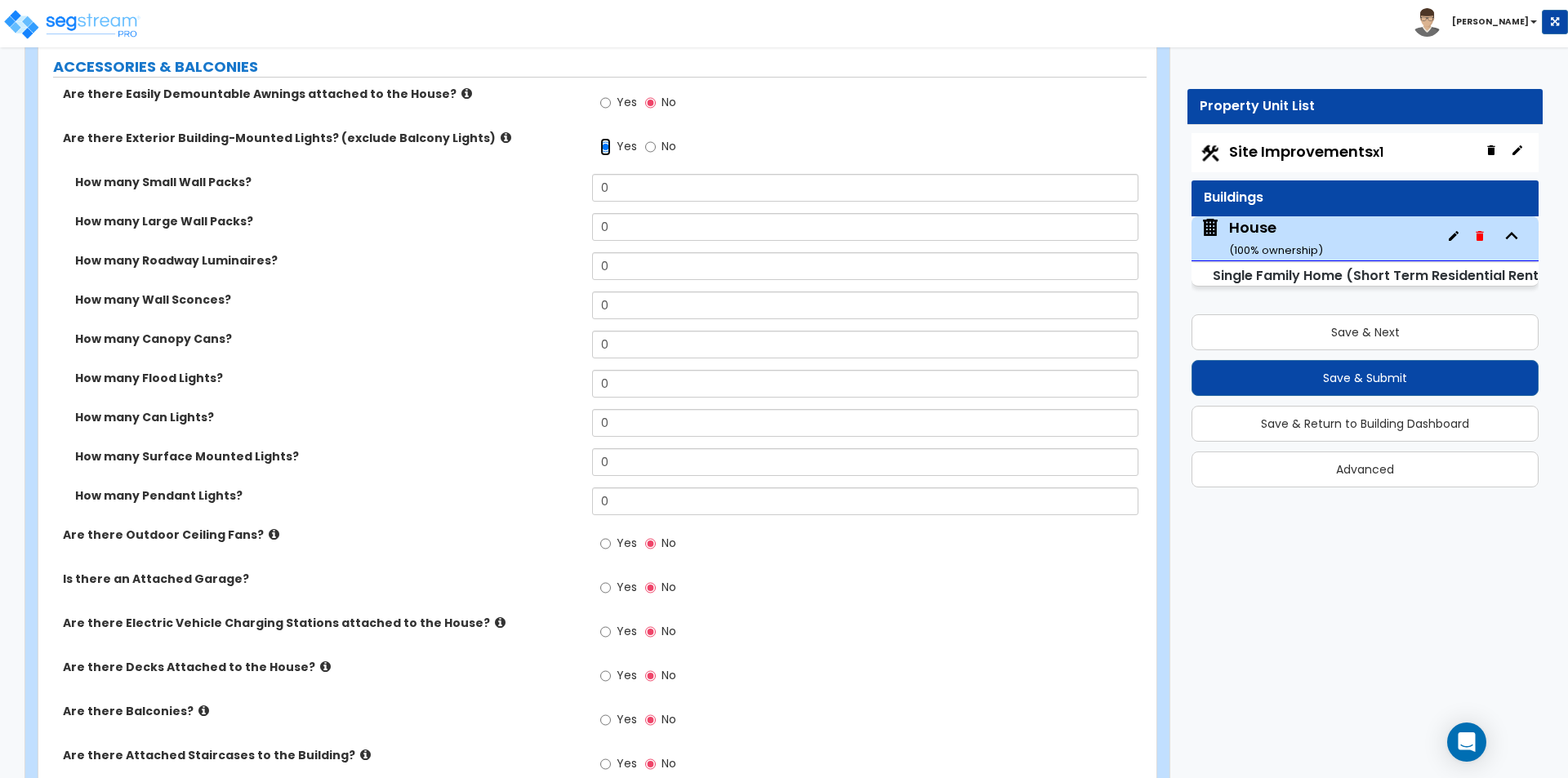
scroll to position [1469, 0]
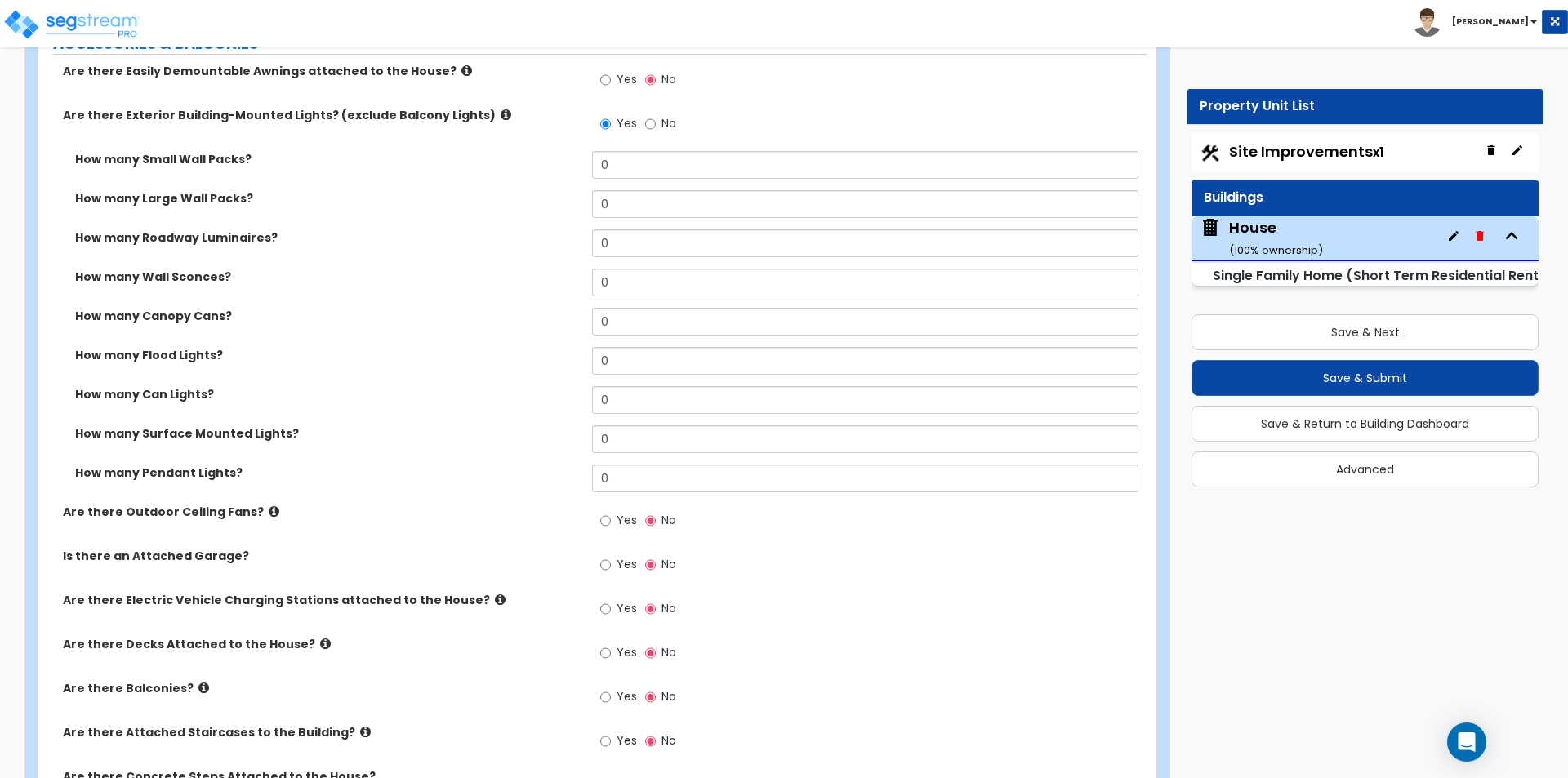
click at [629, 558] on span "Yes" at bounding box center [626, 564] width 21 height 17
click at [611, 558] on input "Yes" at bounding box center [605, 565] width 11 height 18
radio input "true"
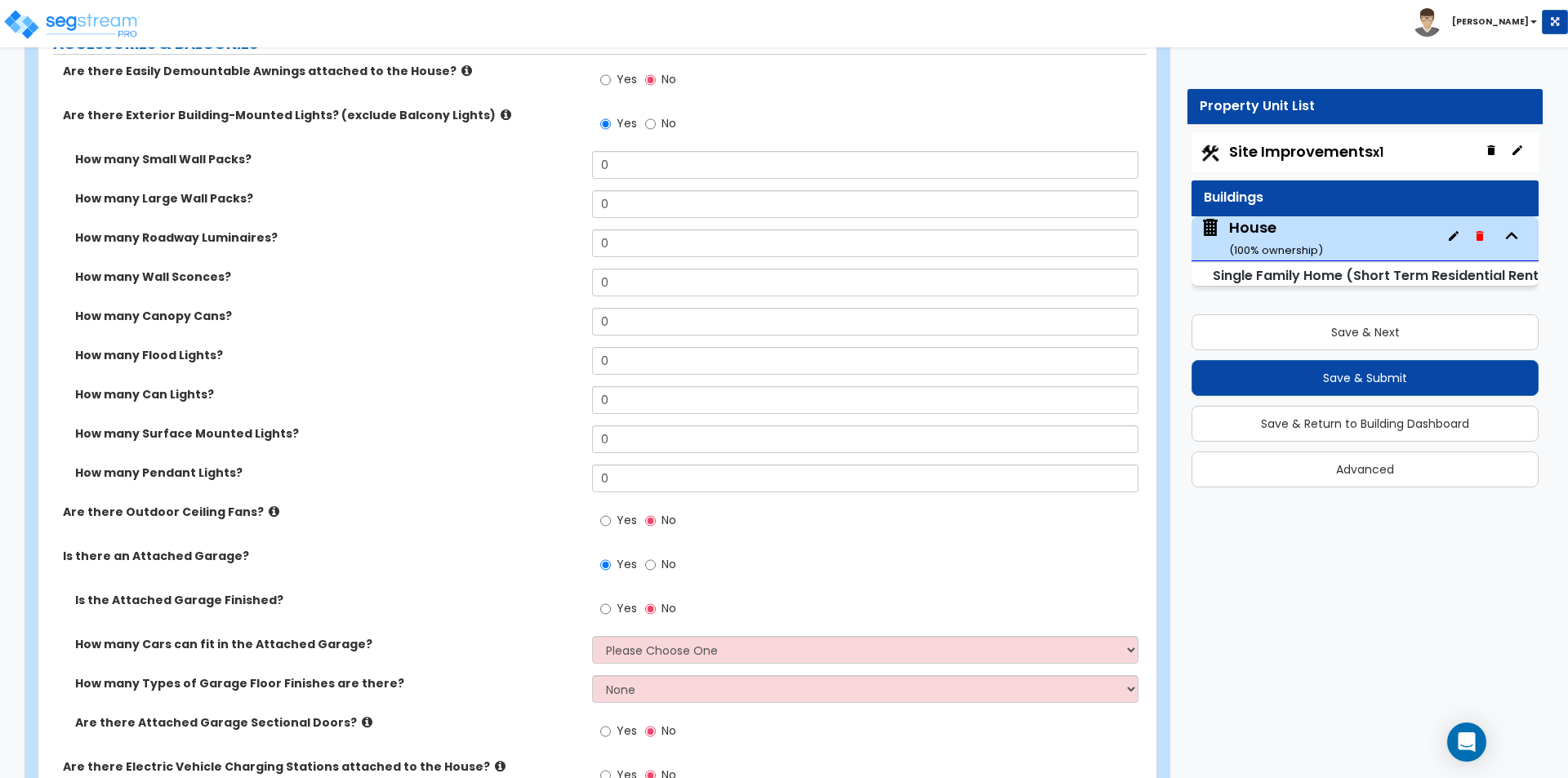
click at [621, 610] on span "Yes" at bounding box center [626, 608] width 21 height 17
click at [611, 610] on input "Yes" at bounding box center [605, 609] width 11 height 18
radio input "true"
click at [644, 654] on select "Please Choose One 1 2 3 4 5" at bounding box center [864, 649] width 545 height 27
select select "2"
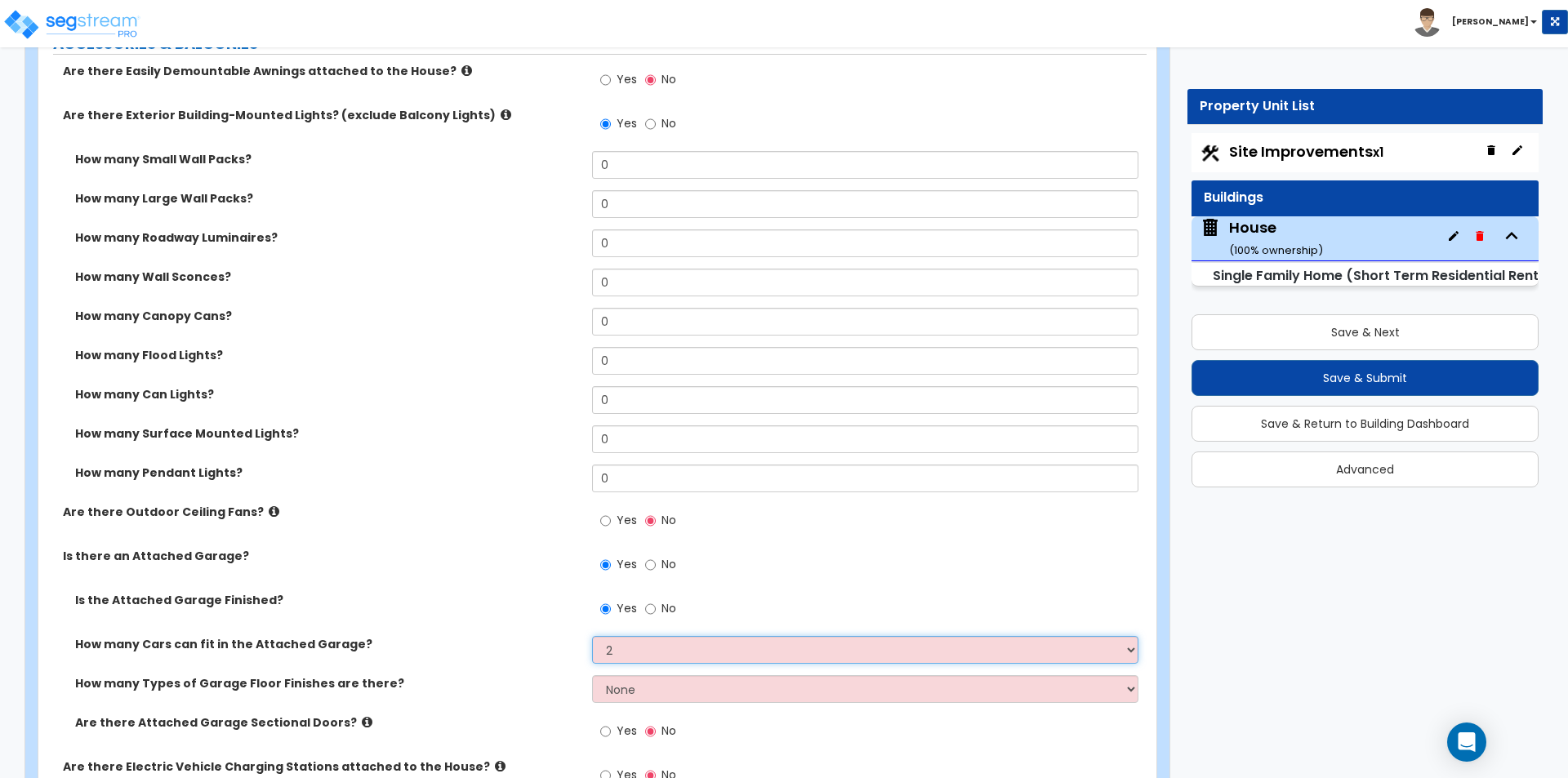
click at [592, 636] on select "Please Choose One 1 2 3 4 5" at bounding box center [864, 649] width 545 height 27
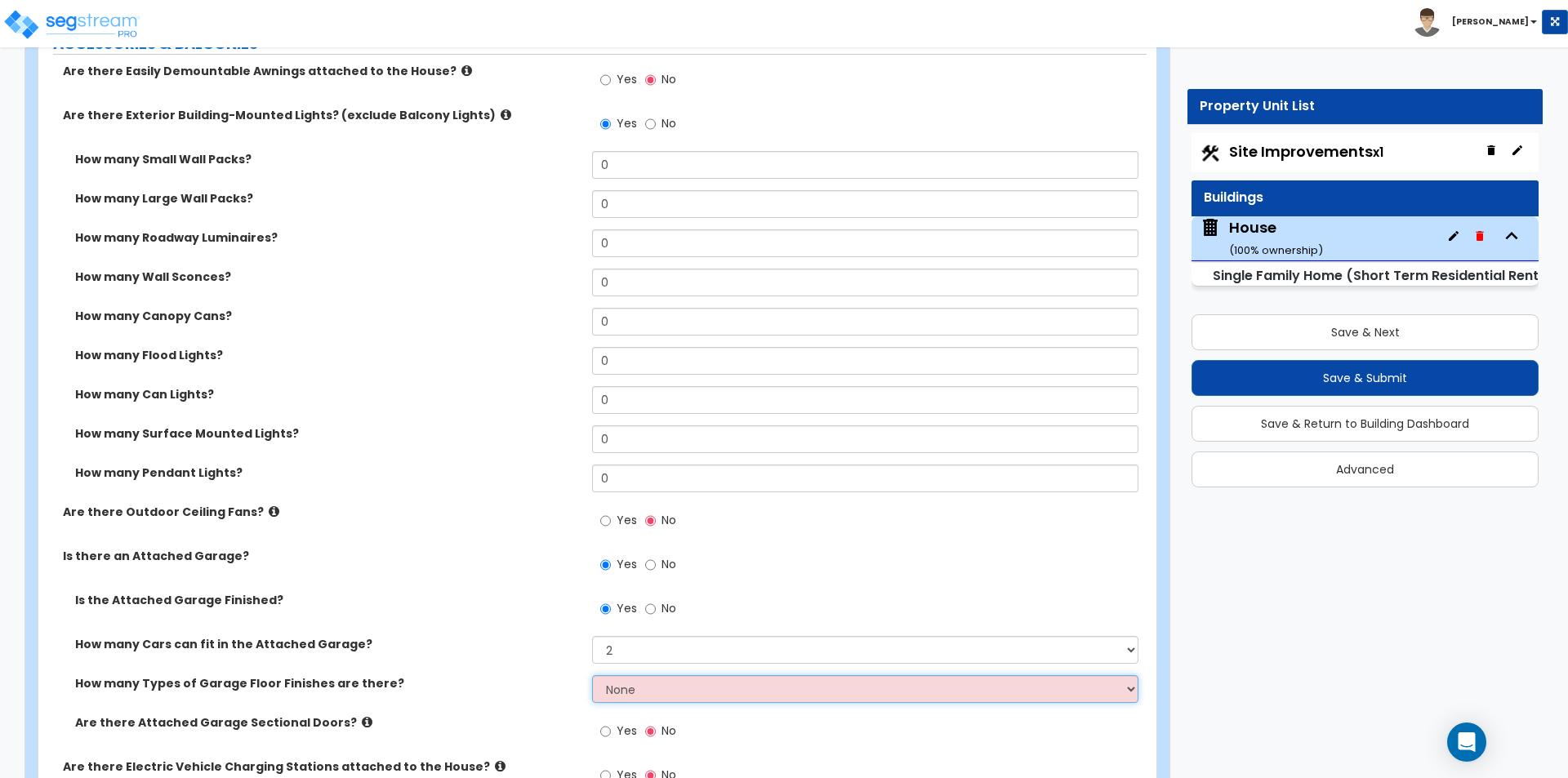
click at [637, 692] on select "None 1 2 3 4" at bounding box center [864, 688] width 545 height 27
select select "1"
click at [592, 675] on select "None 1 2 3 4" at bounding box center [864, 688] width 545 height 27
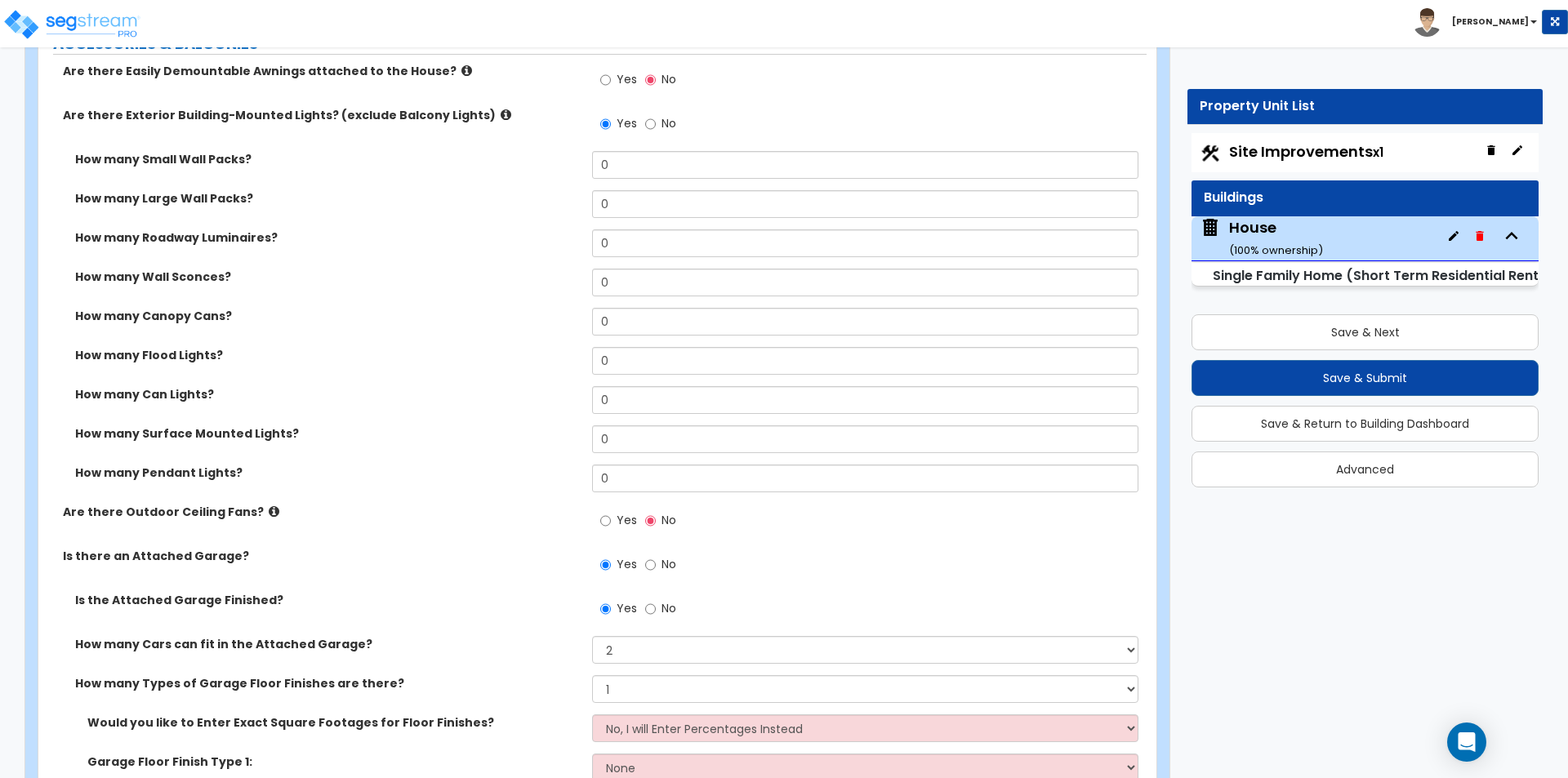
click at [509, 605] on label "Is the Attached Garage Finished?" at bounding box center [328, 601] width 504 height 17
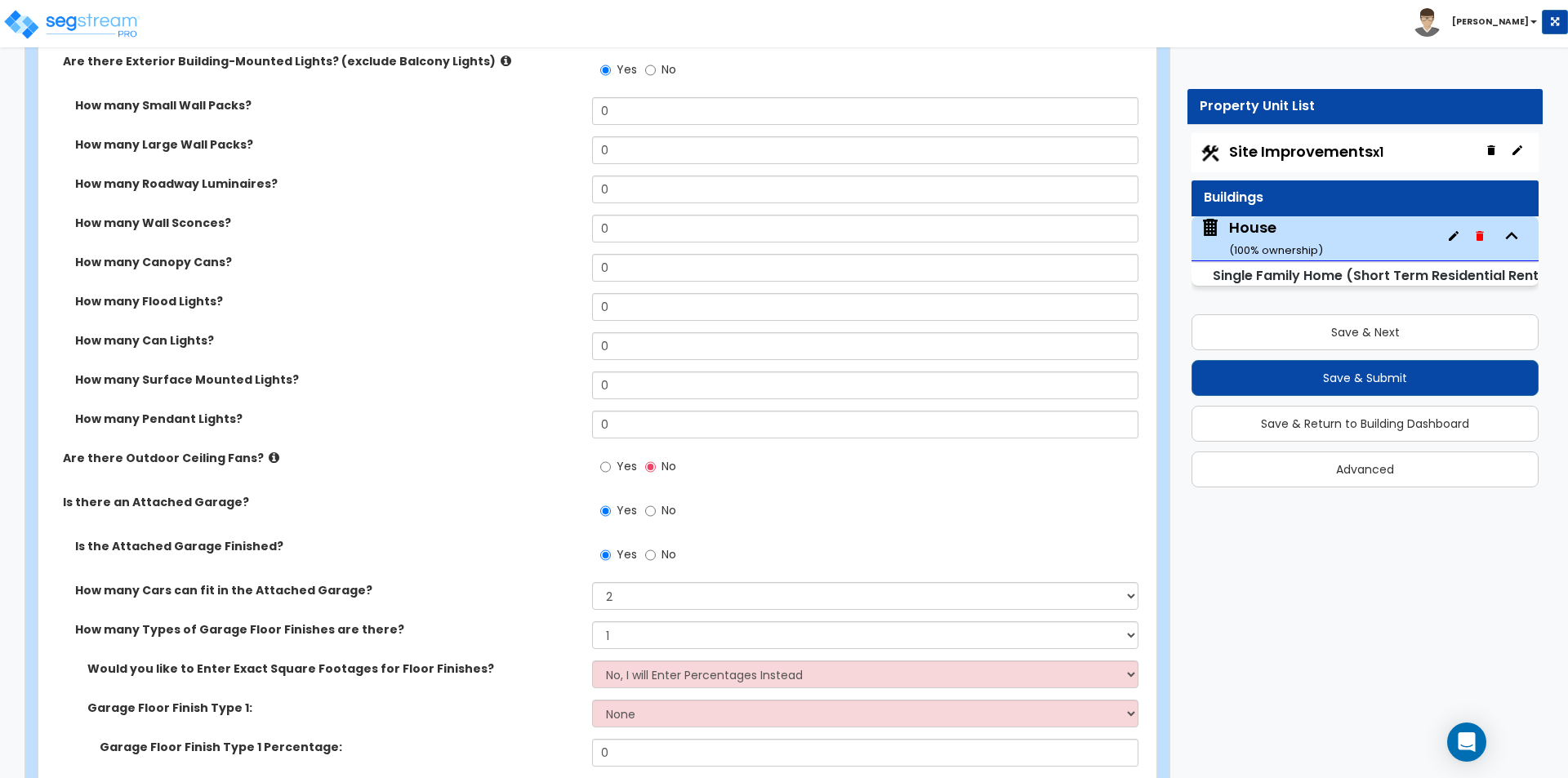
scroll to position [1551, 0]
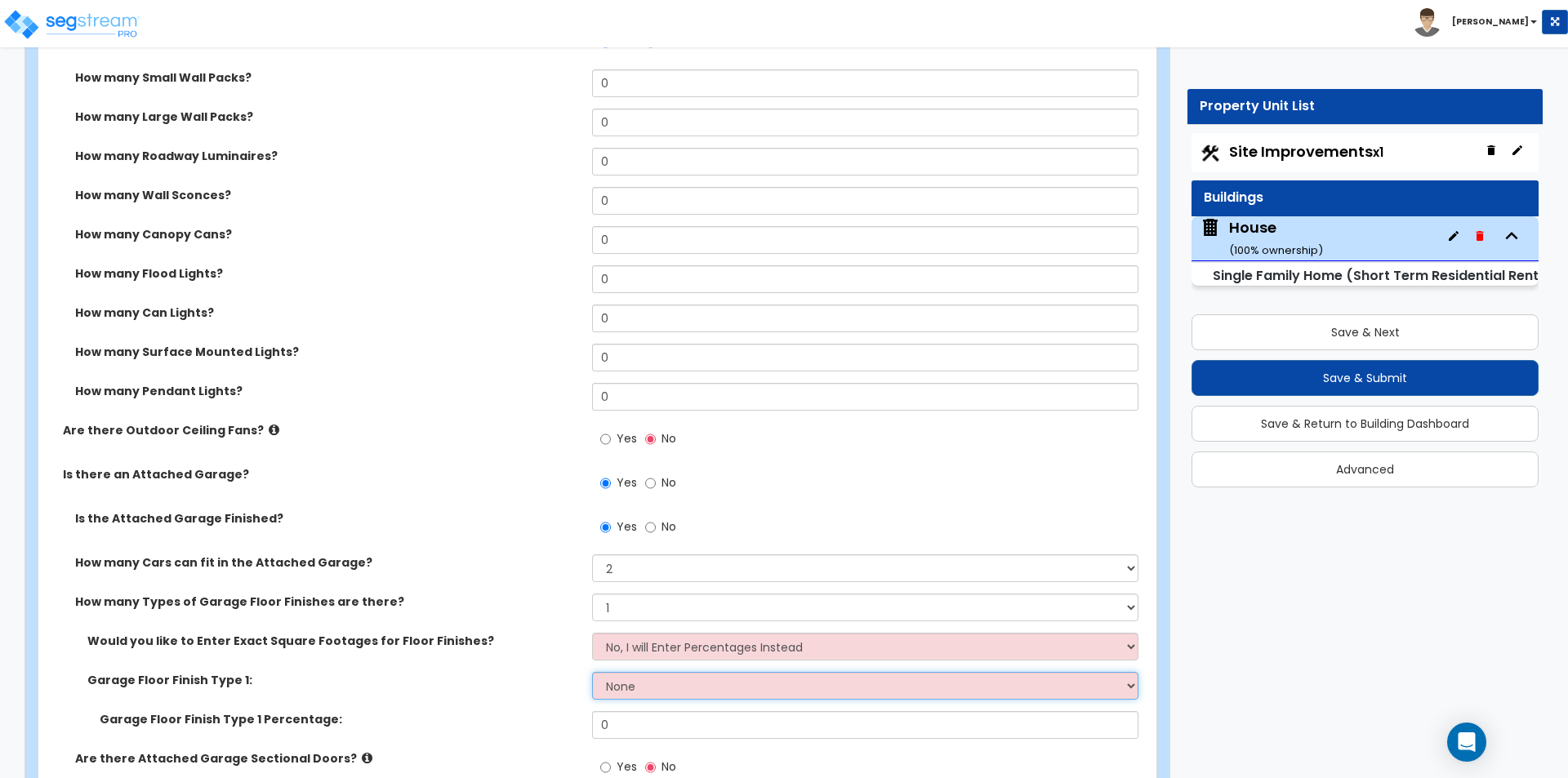
click at [648, 690] on select "None Polished Concrete Flooring Ceramic Tile Flooring Rubber Tile Flooring Epox…" at bounding box center [864, 685] width 545 height 27
select select "1"
click at [592, 672] on select "None Polished Concrete Flooring Ceramic Tile Flooring Rubber Tile Flooring Epox…" at bounding box center [864, 685] width 545 height 27
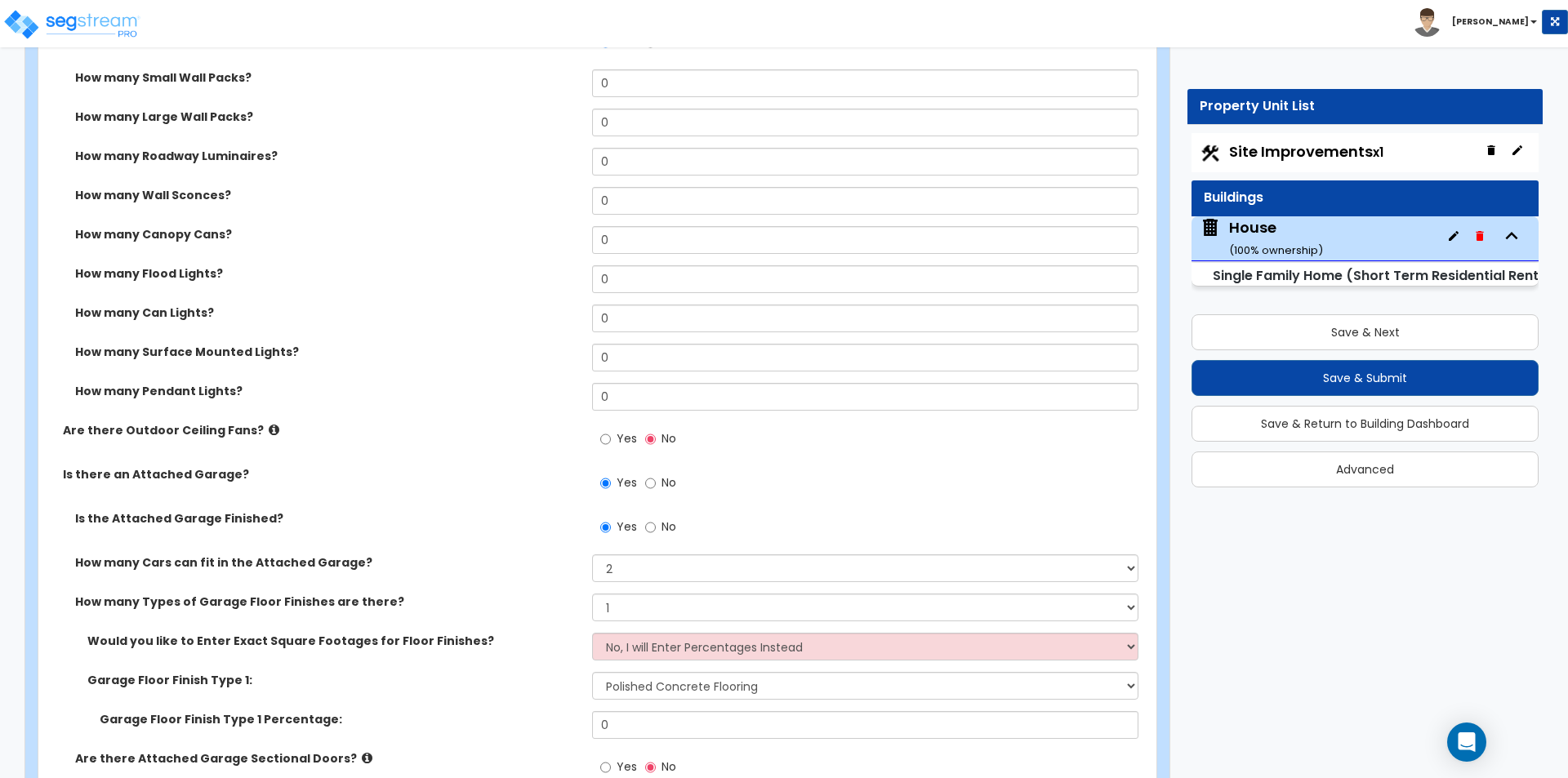
click at [500, 651] on div "Would you like to Enter Exact Square Footages for Floor Finishes? No, I will En…" at bounding box center [592, 652] width 1108 height 39
click at [470, 517] on label "Is the Attached Garage Finished?" at bounding box center [328, 518] width 504 height 17
click at [1325, 332] on button "Save & Next" at bounding box center [1365, 332] width 347 height 36
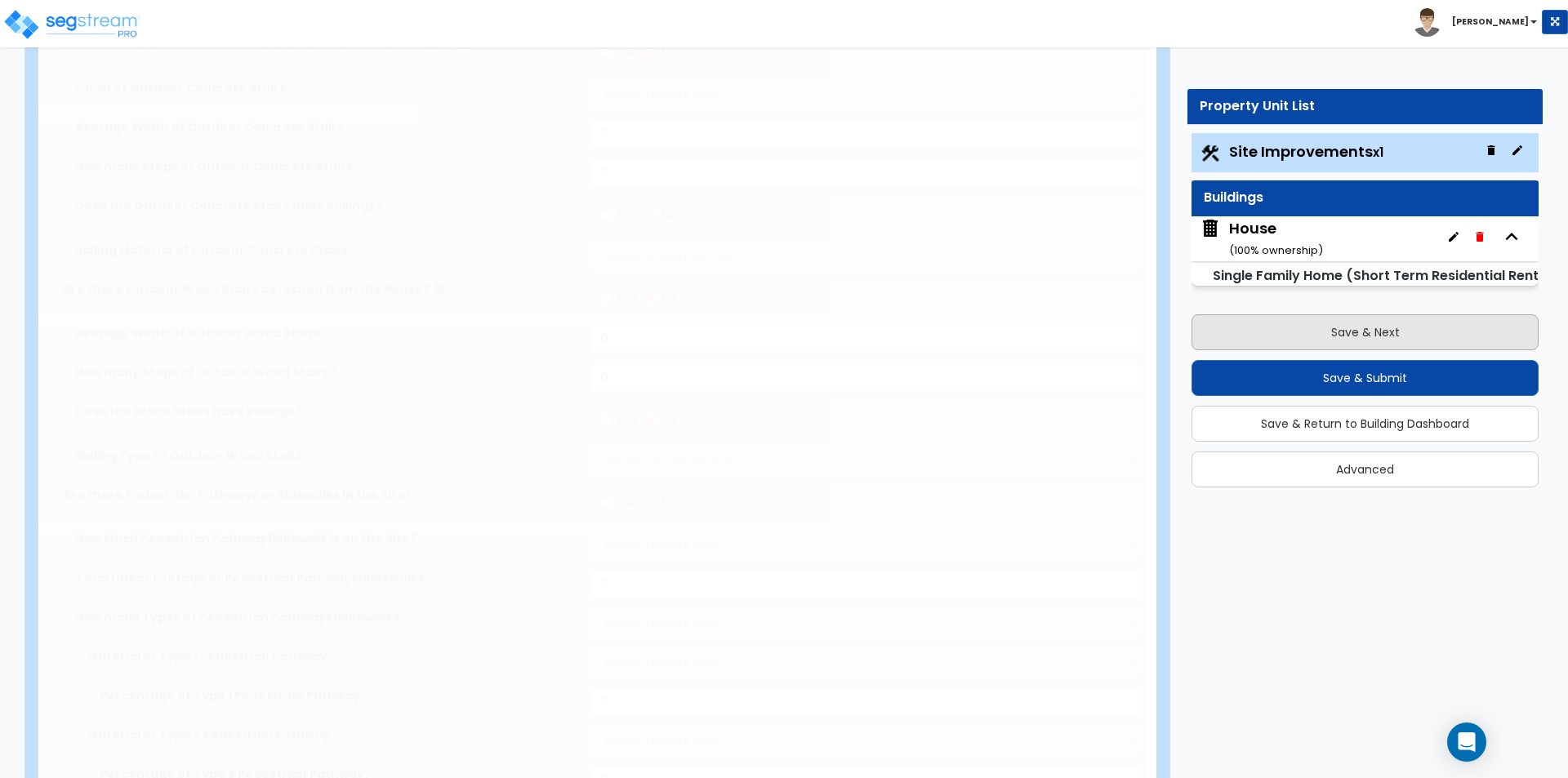
type input "1.03"
select select "2"
type input "3512"
type input "48"
radio input "true"
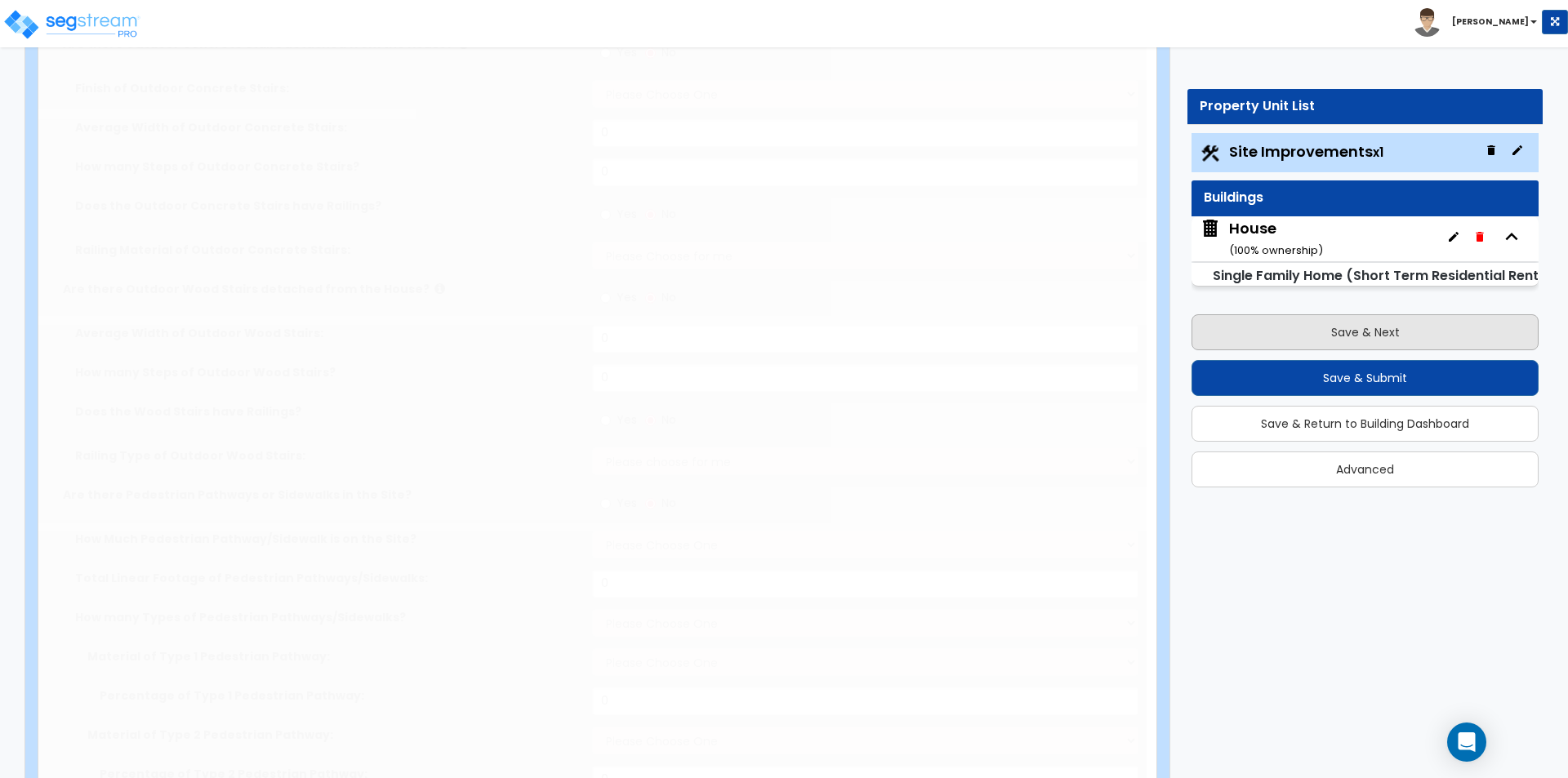
select select "4"
type input "1881.44"
radio input "true"
select select "4"
type input "7.8"
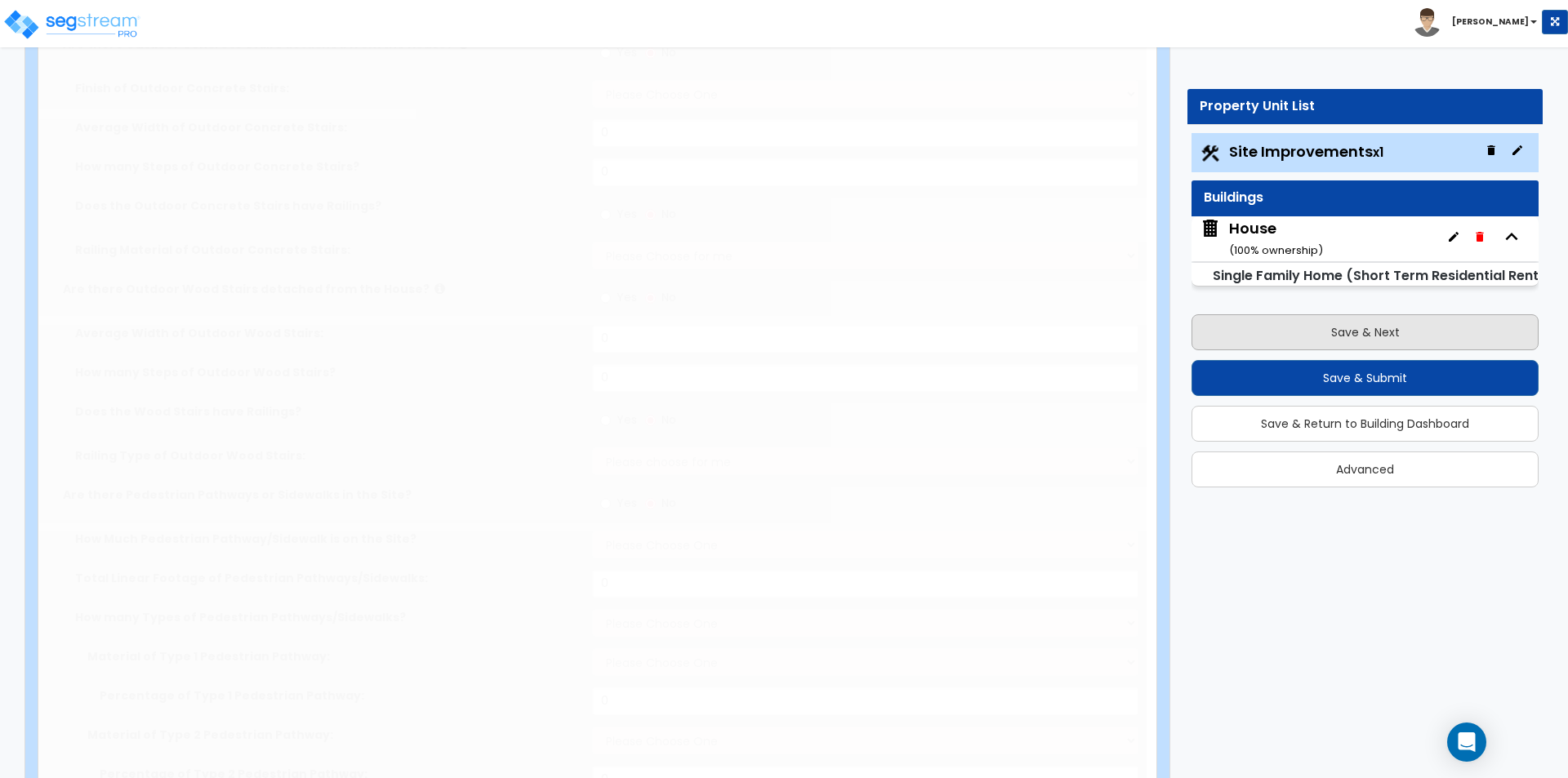
type input "38"
radio input "true"
select select "2"
type input "74"
select select "1"
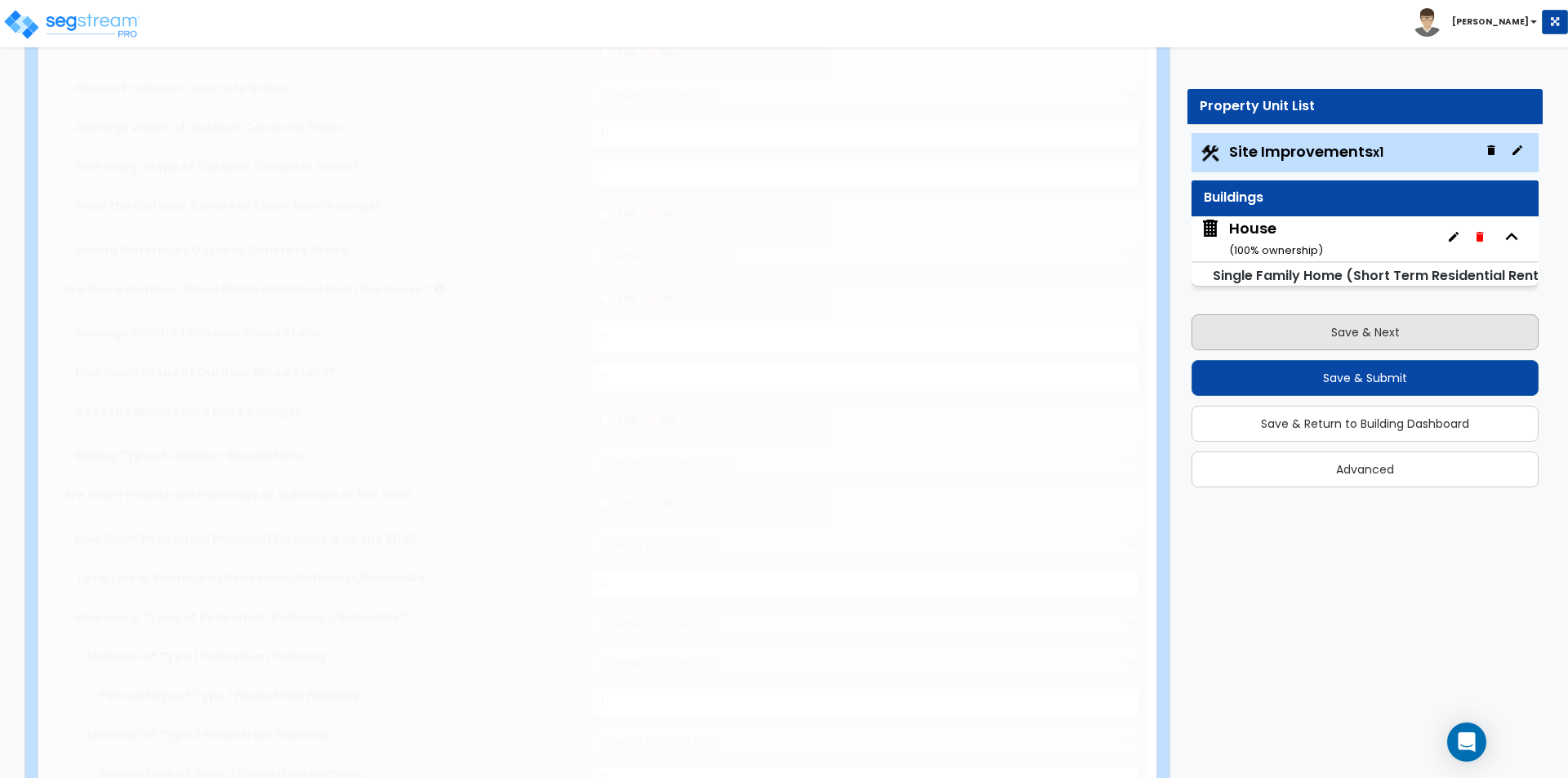
select select "4"
select select "2"
type input "7872"
radio input "true"
type input "1945"
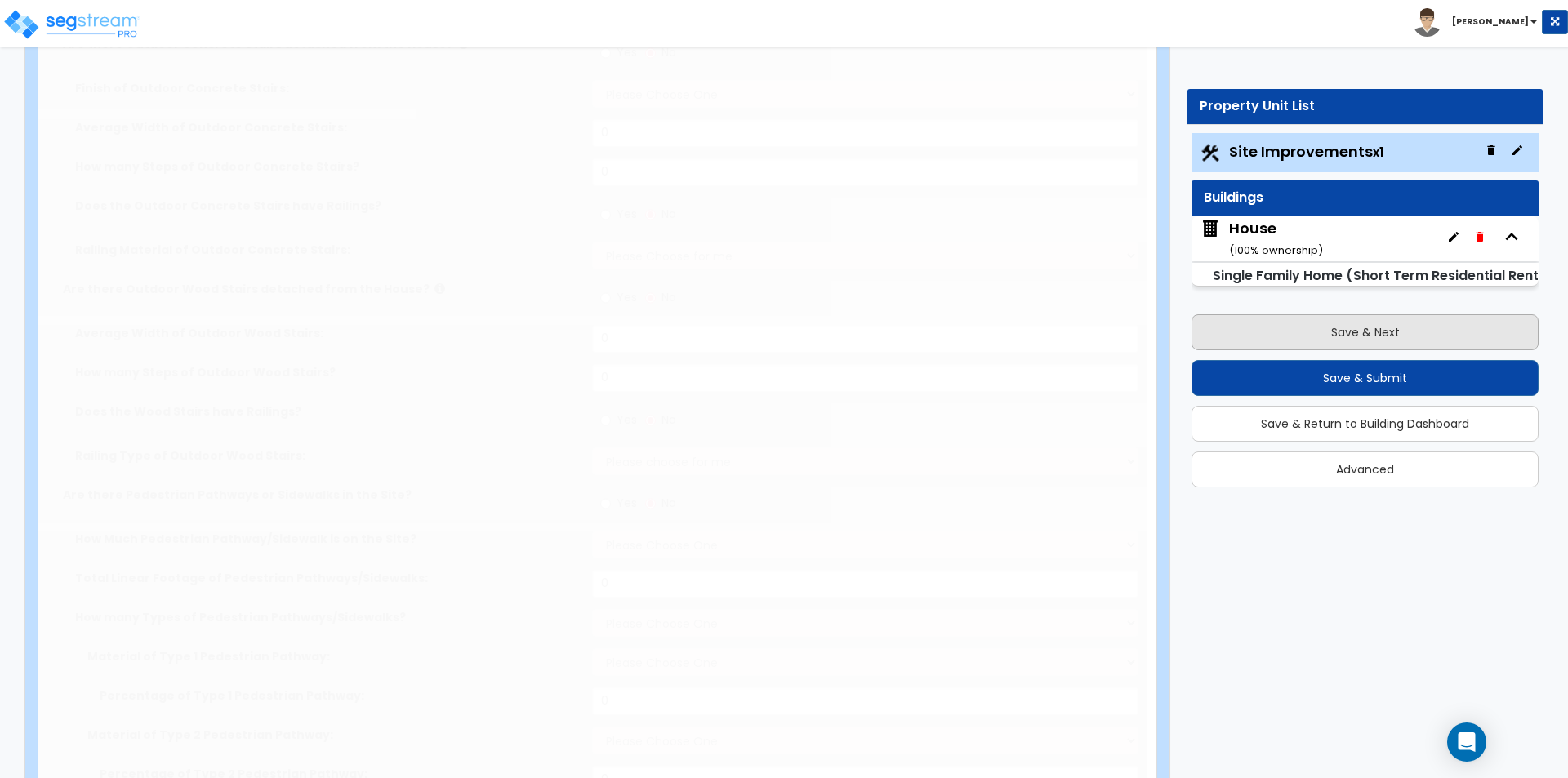
type input "716"
select select "4"
type input "5"
radio input "true"
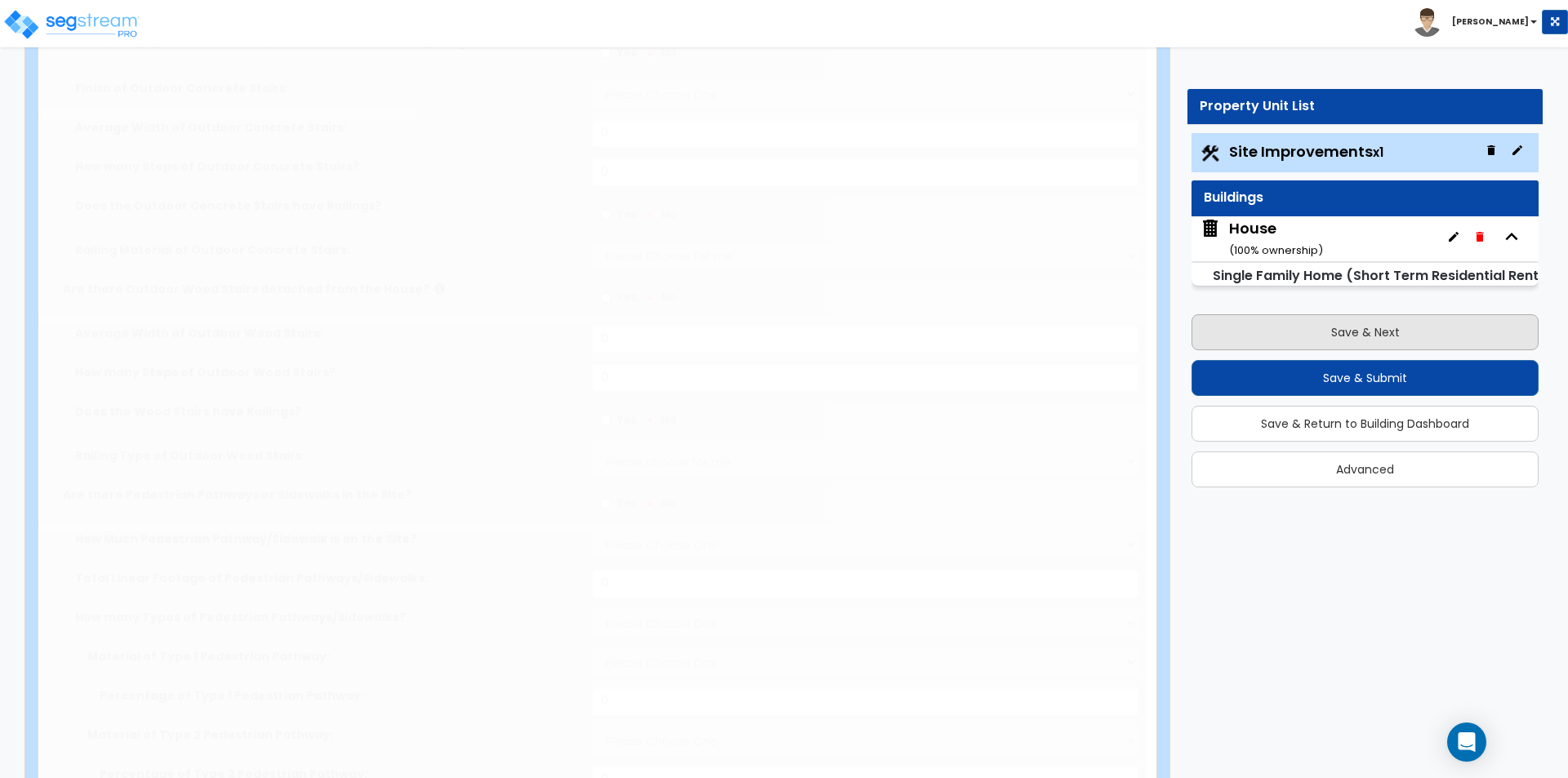
type input "542"
select select "1"
select select "2"
select select "3"
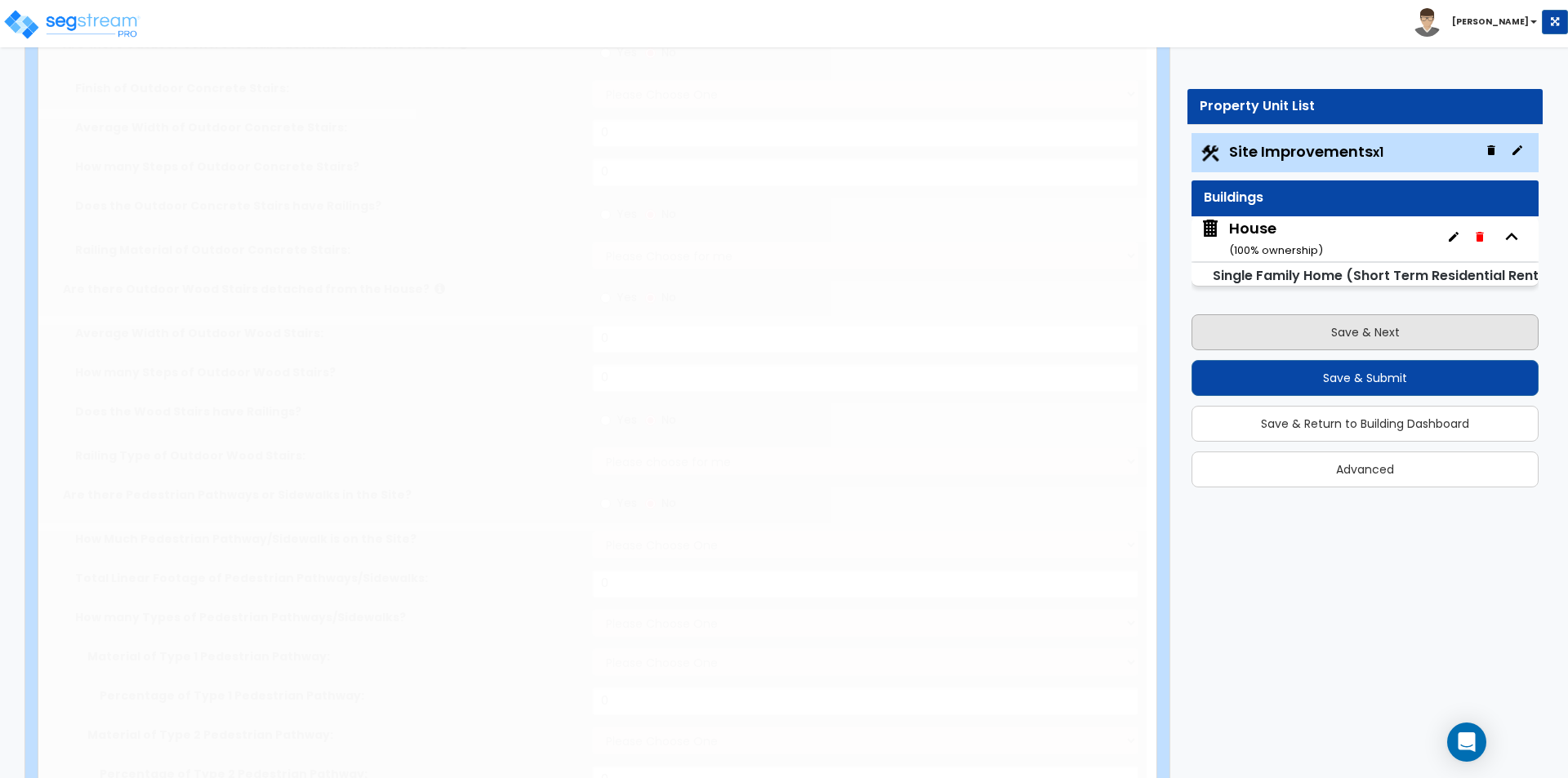
type input "26.7"
select select "2"
type input "1"
radio input "true"
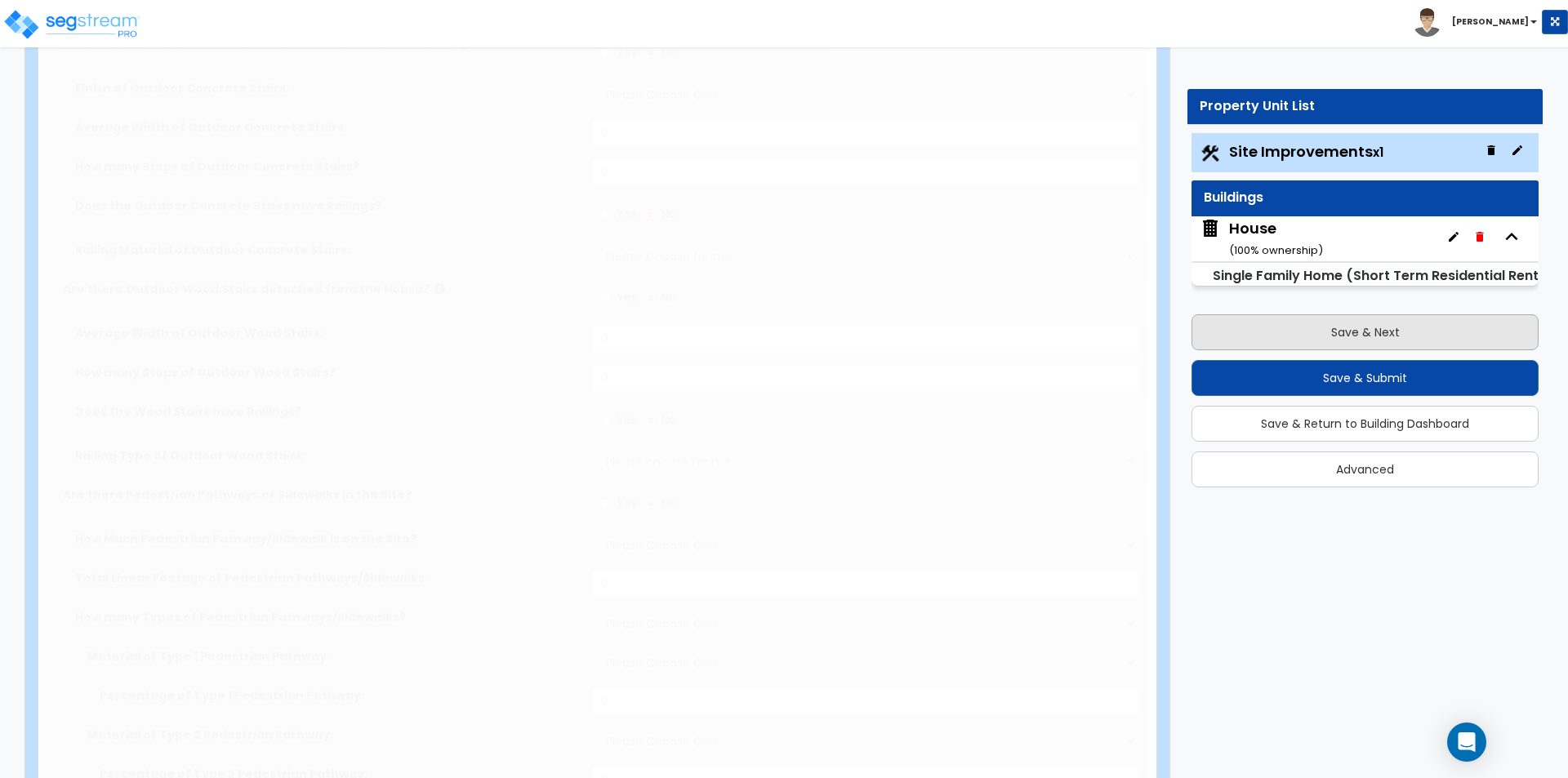
select select "6"
type input "2"
radio input "true"
type input "1"
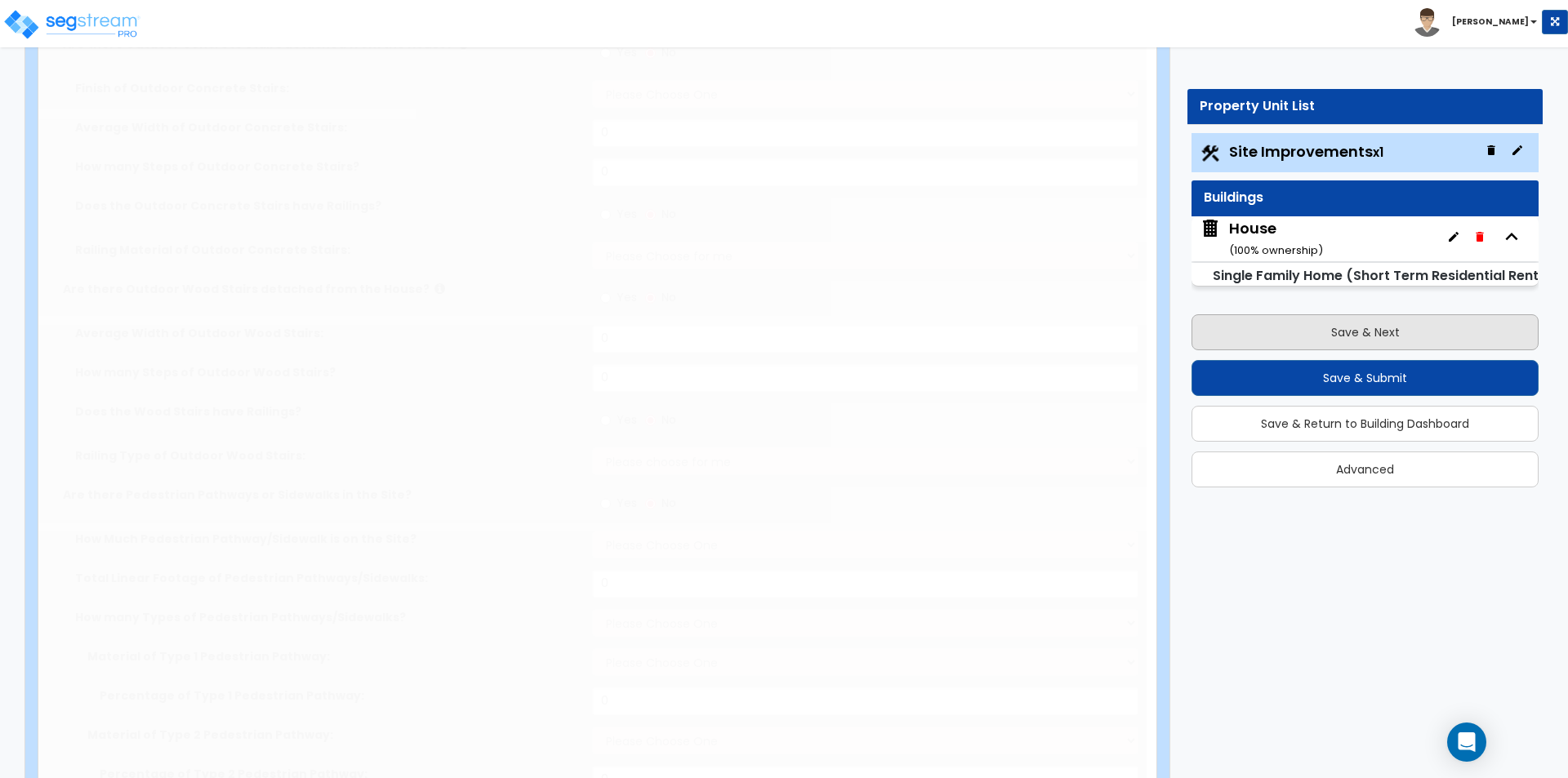
select select "3"
radio input "true"
type input "18.5"
type input "160.2"
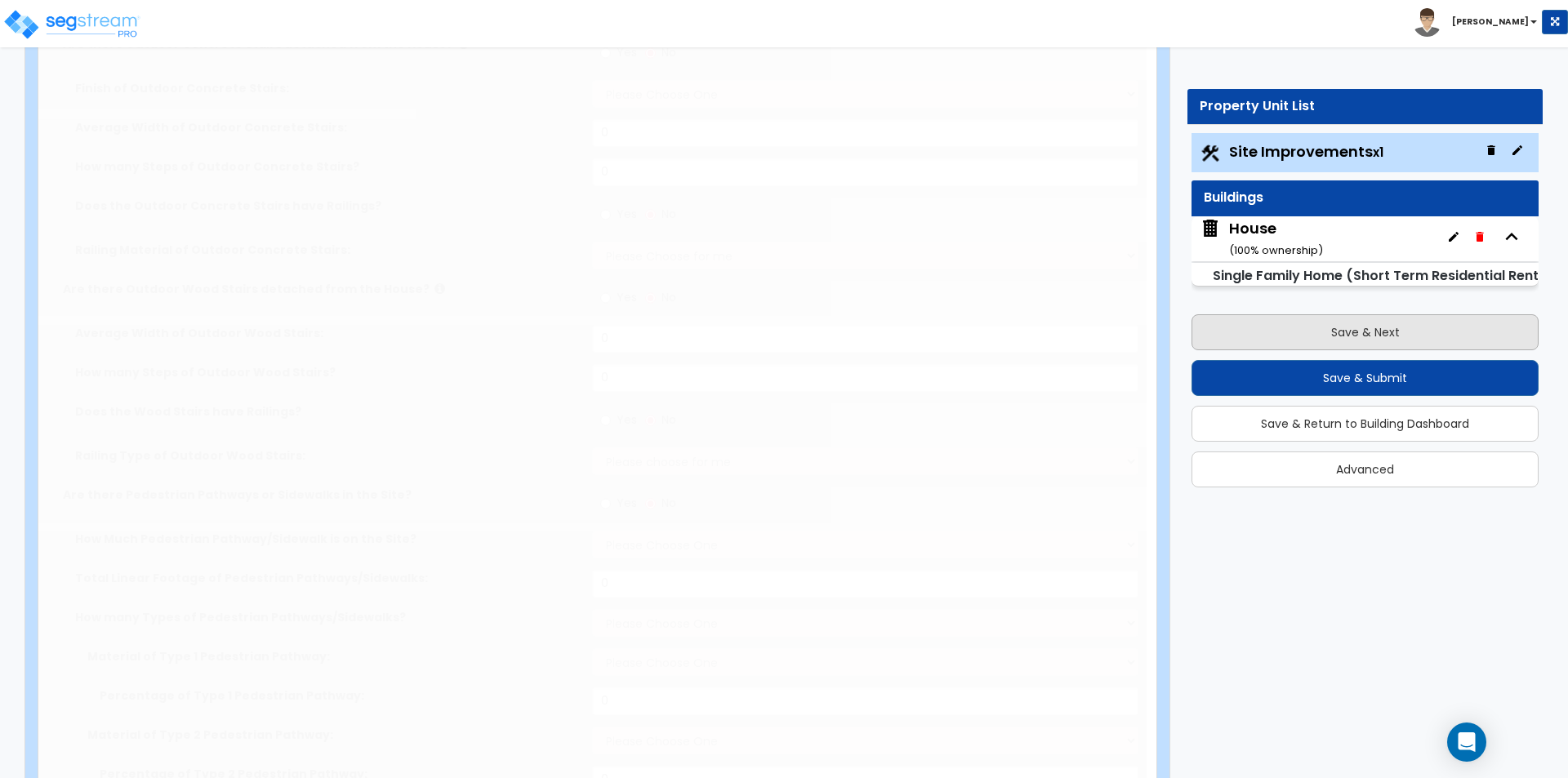
radio input "true"
type input "4"
type input "1099"
radio input "true"
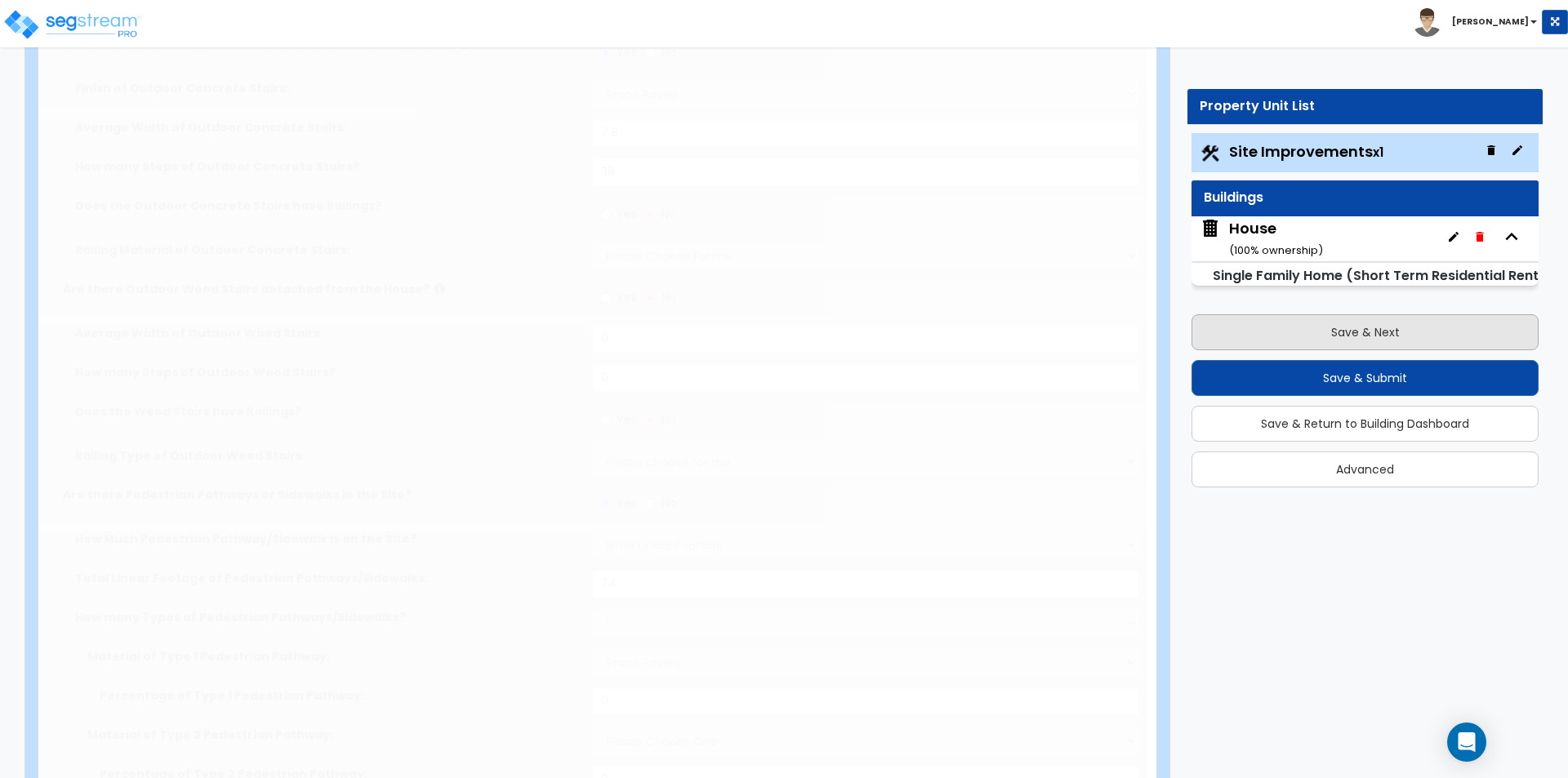
select select "2"
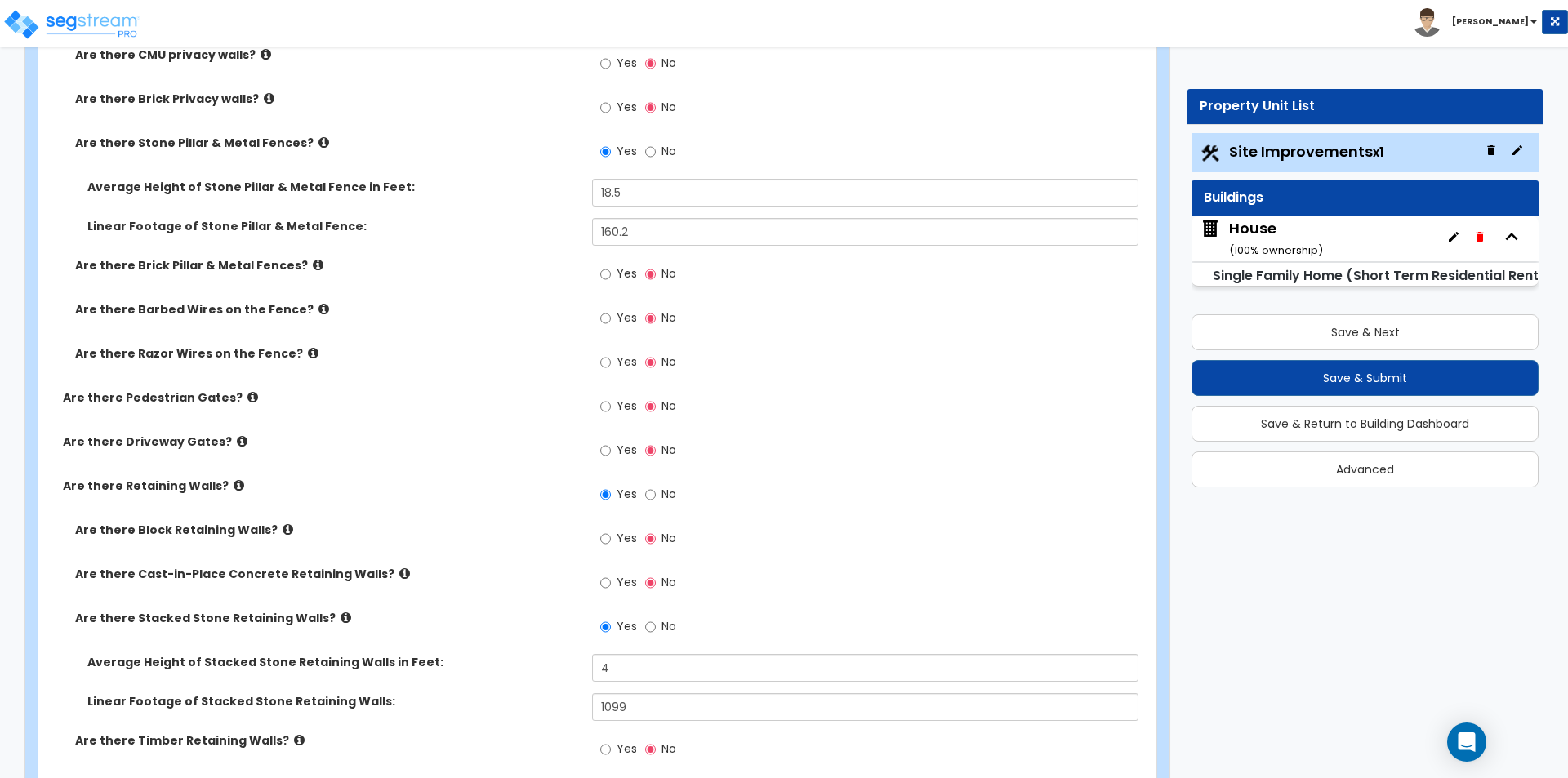
scroll to position [3918, 0]
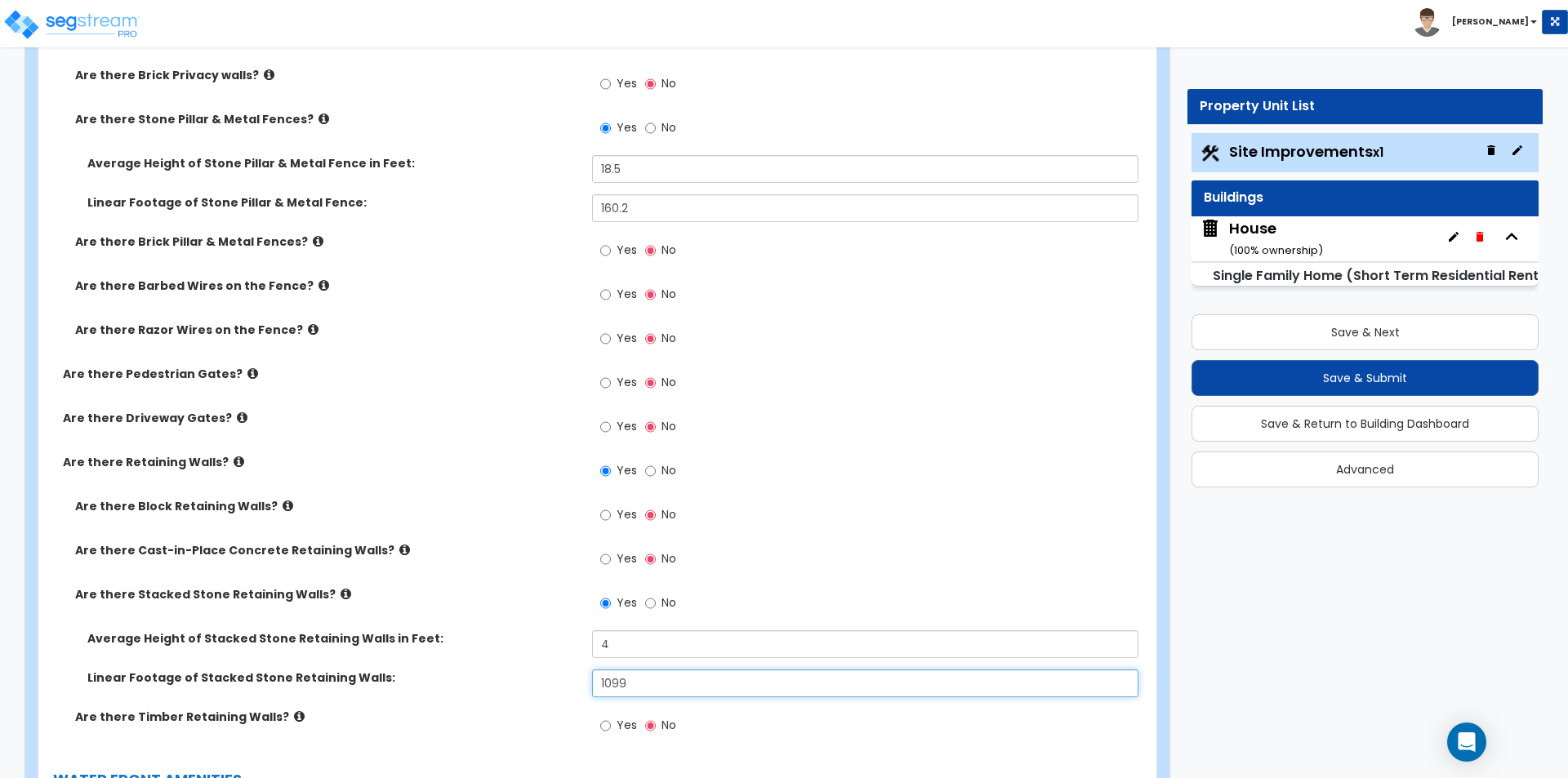
click at [658, 686] on input "1099" at bounding box center [864, 683] width 545 height 27
click at [645, 692] on input "1099" at bounding box center [864, 683] width 545 height 27
type input "1,468"
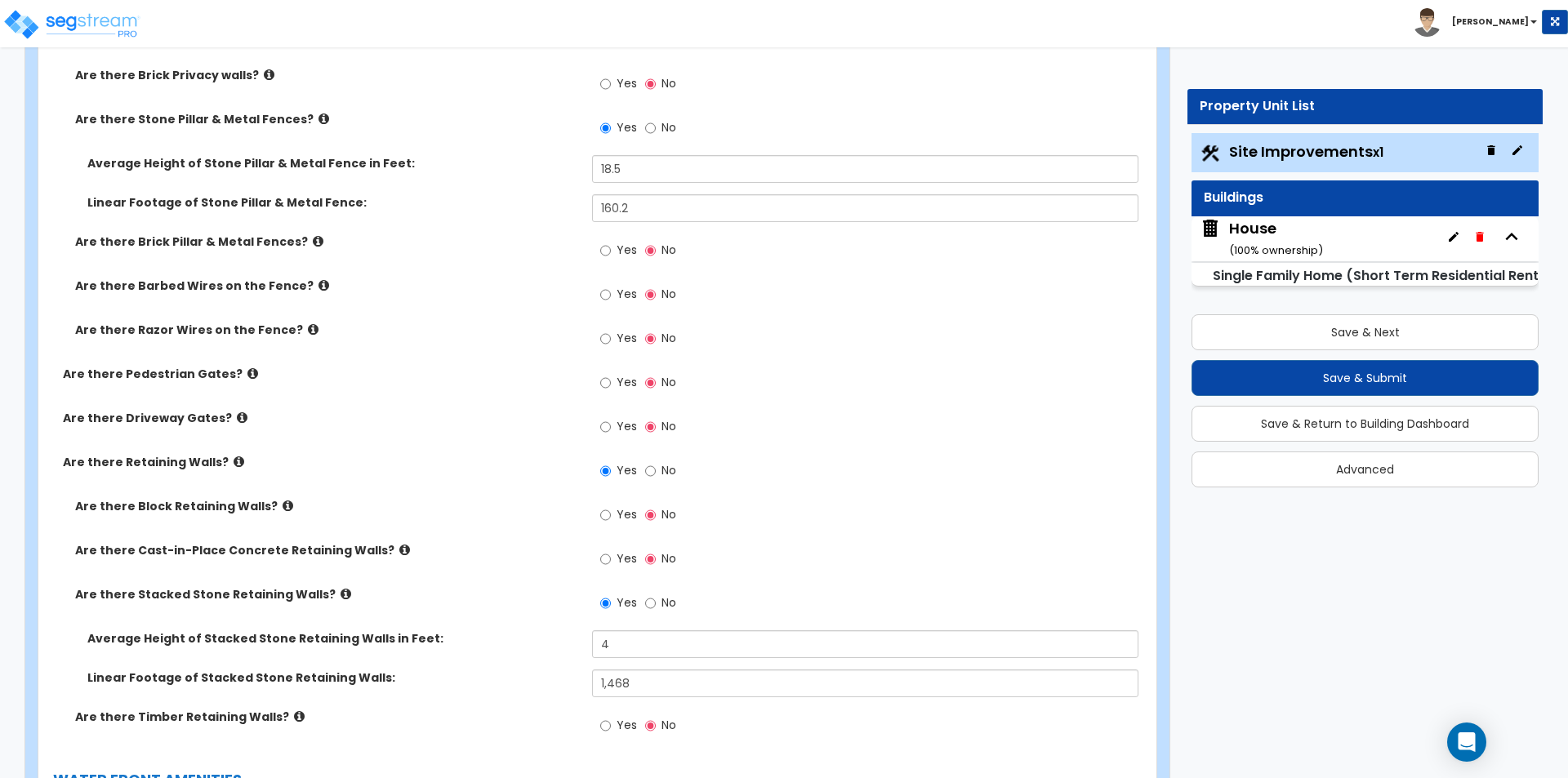
click at [532, 432] on div "Are there Driveway Gates? Yes No" at bounding box center [592, 431] width 1108 height 44
click at [1347, 341] on button "Save & Next" at bounding box center [1365, 332] width 347 height 36
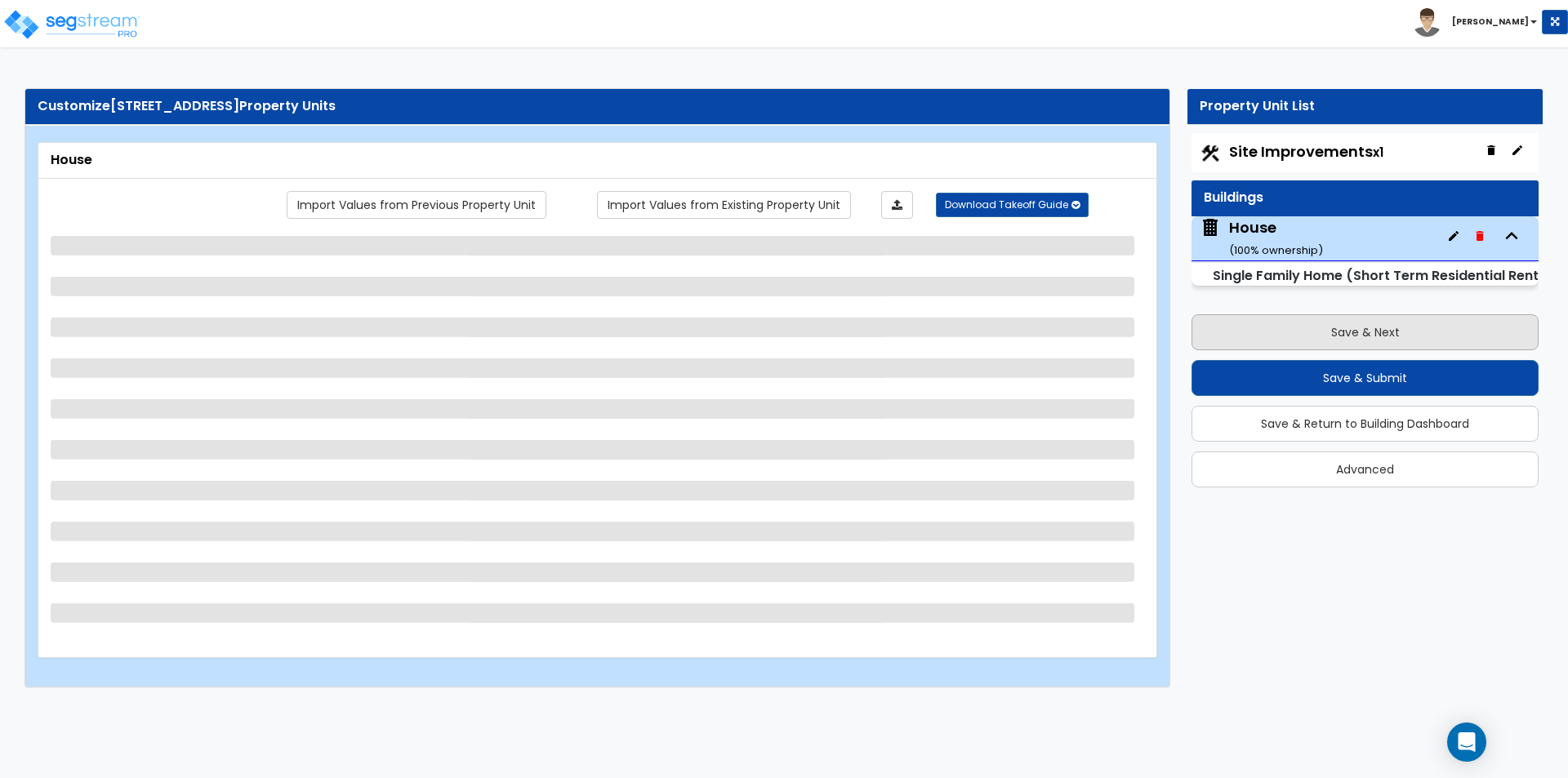
scroll to position [0, 0]
select select "2"
select select "3"
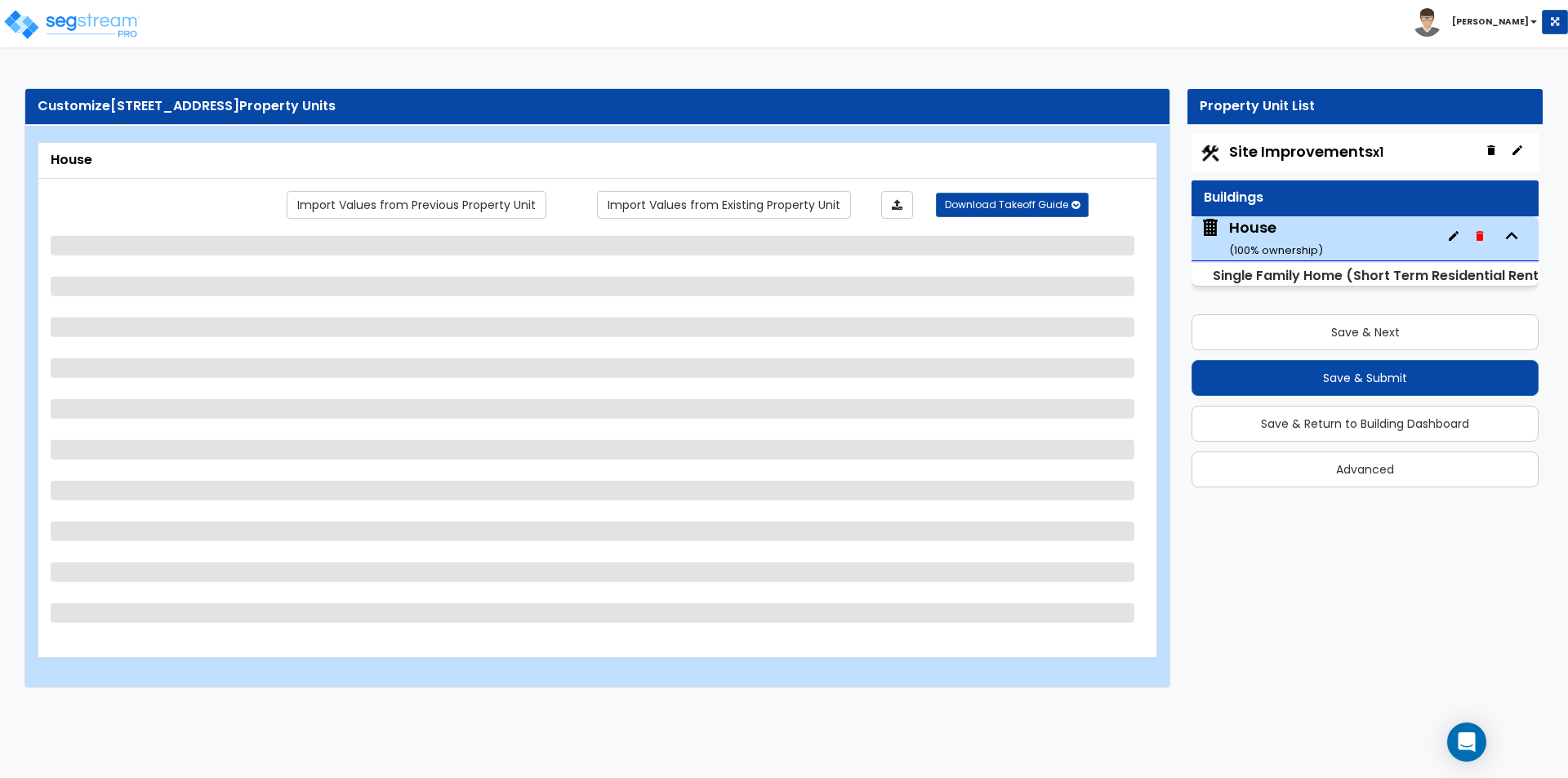
select select "1"
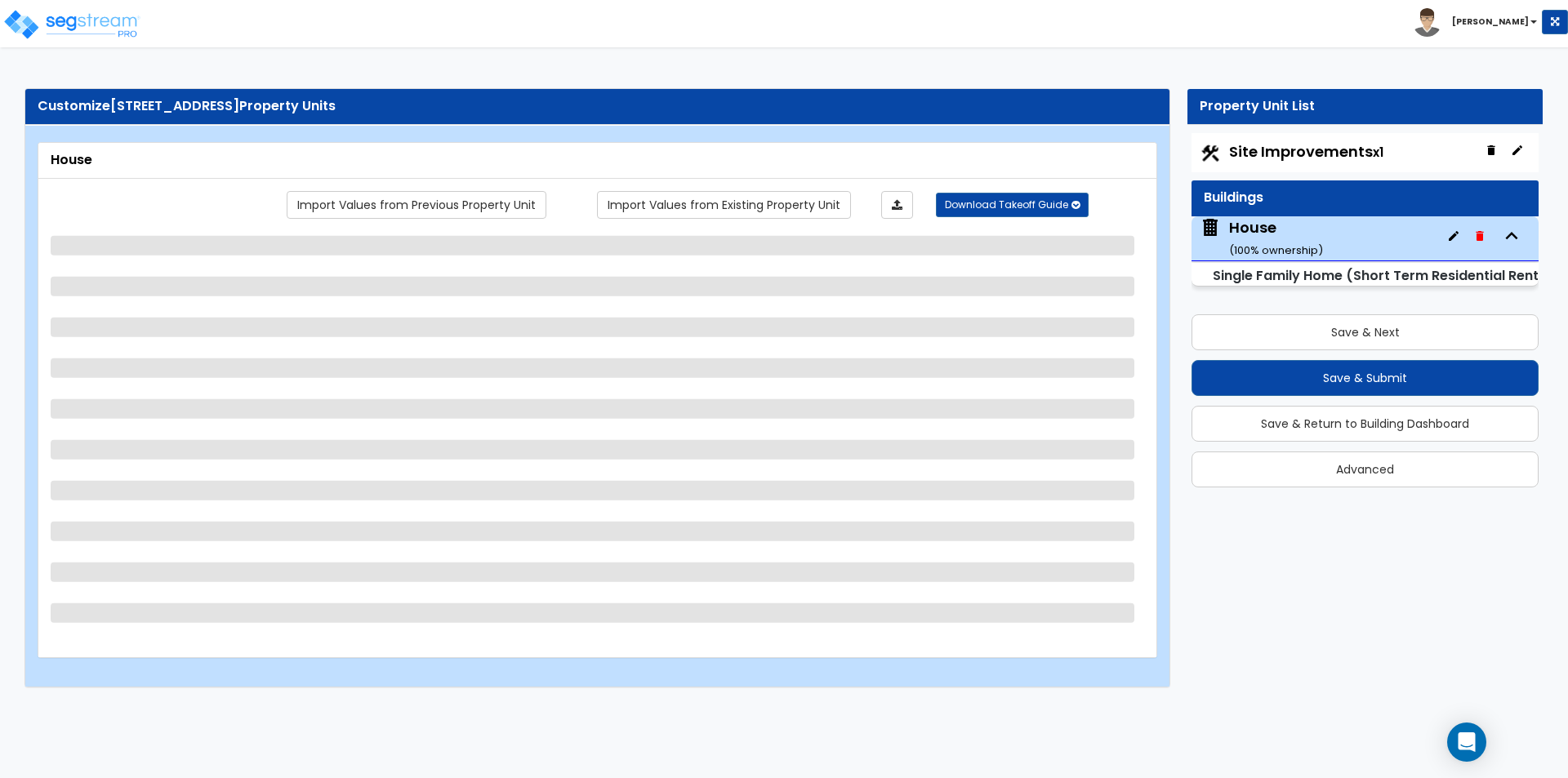
select select "2"
select select "3"
select select "1"
select select "2"
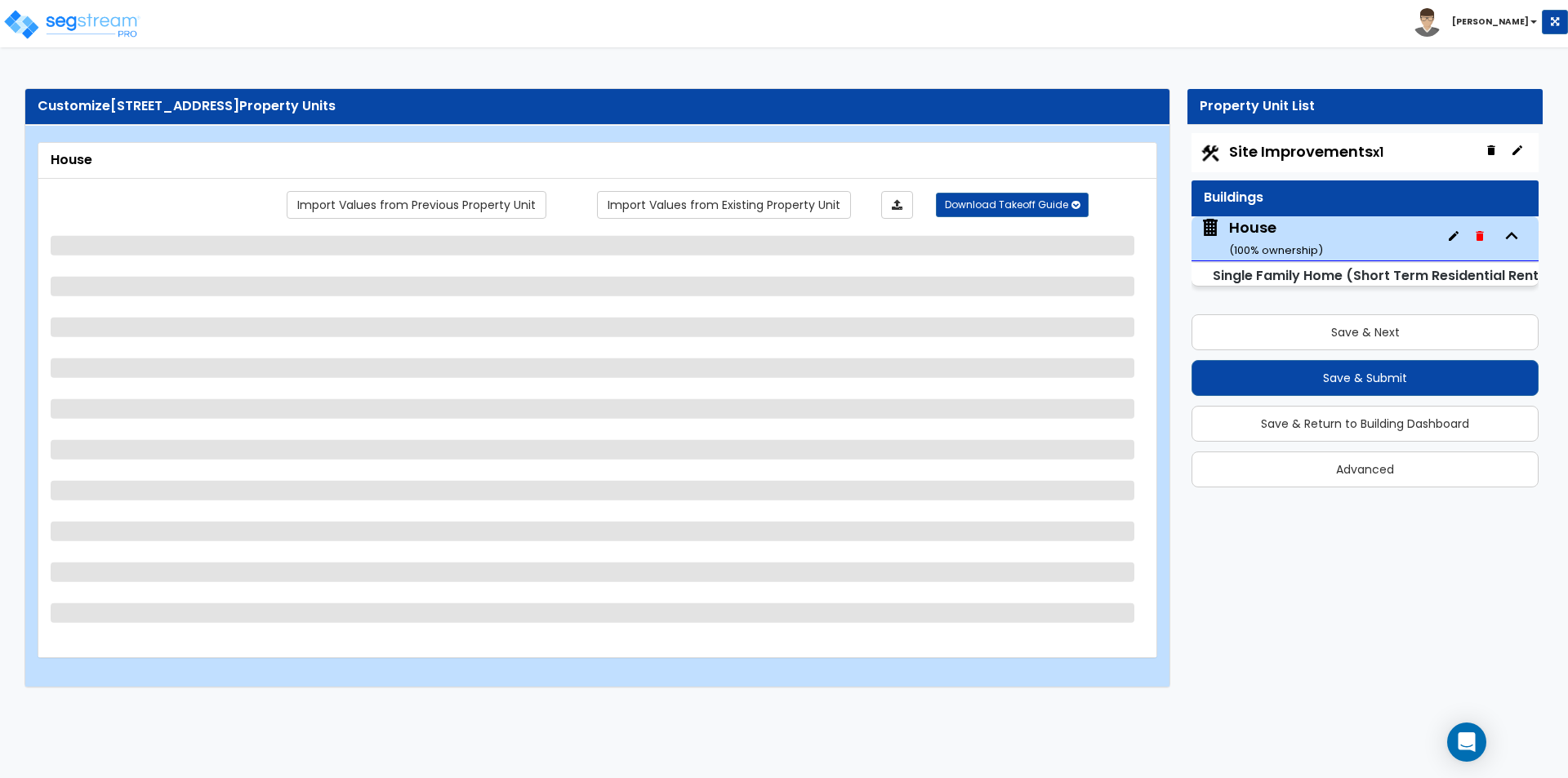
select select "1"
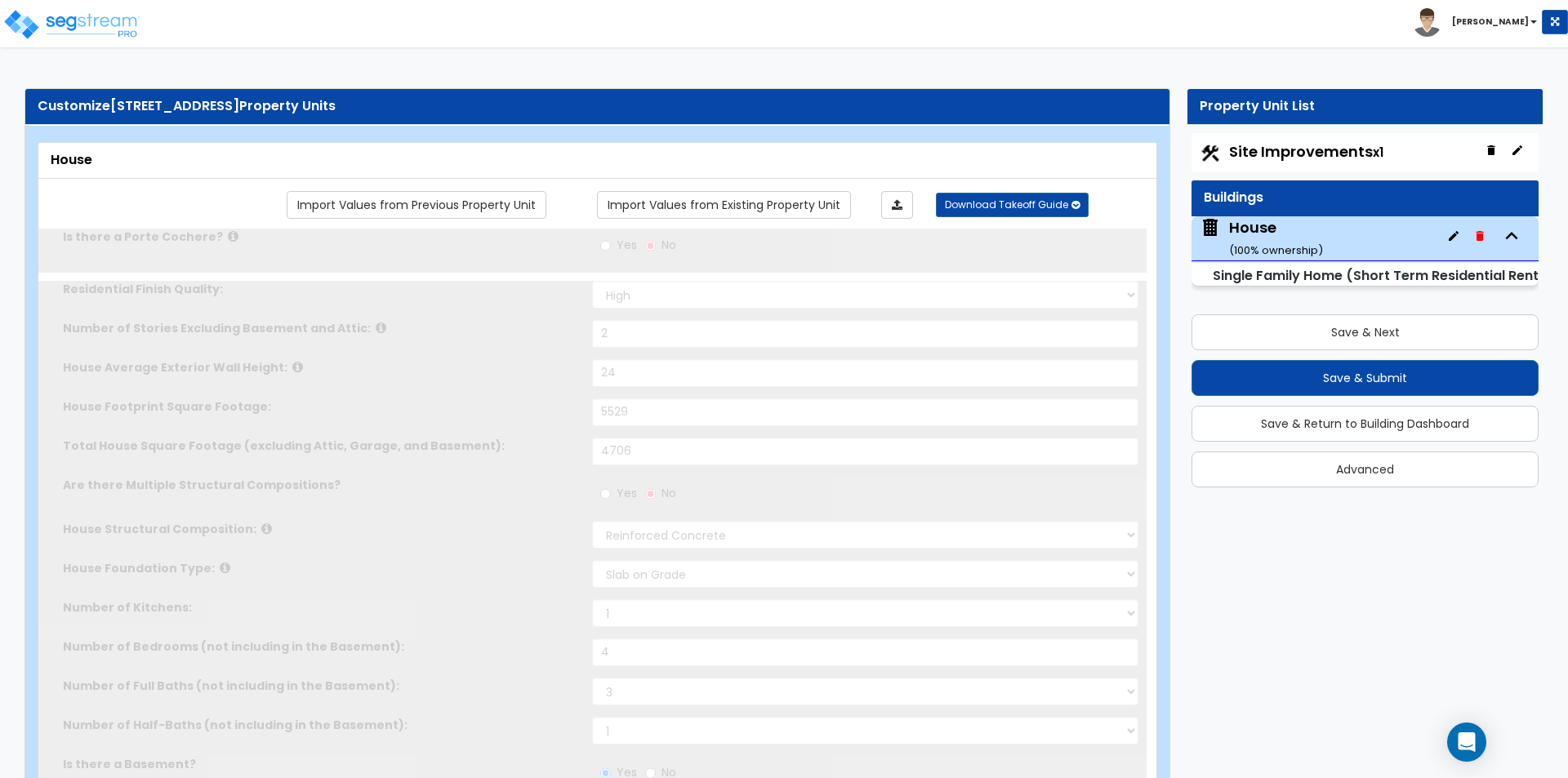
radio input "true"
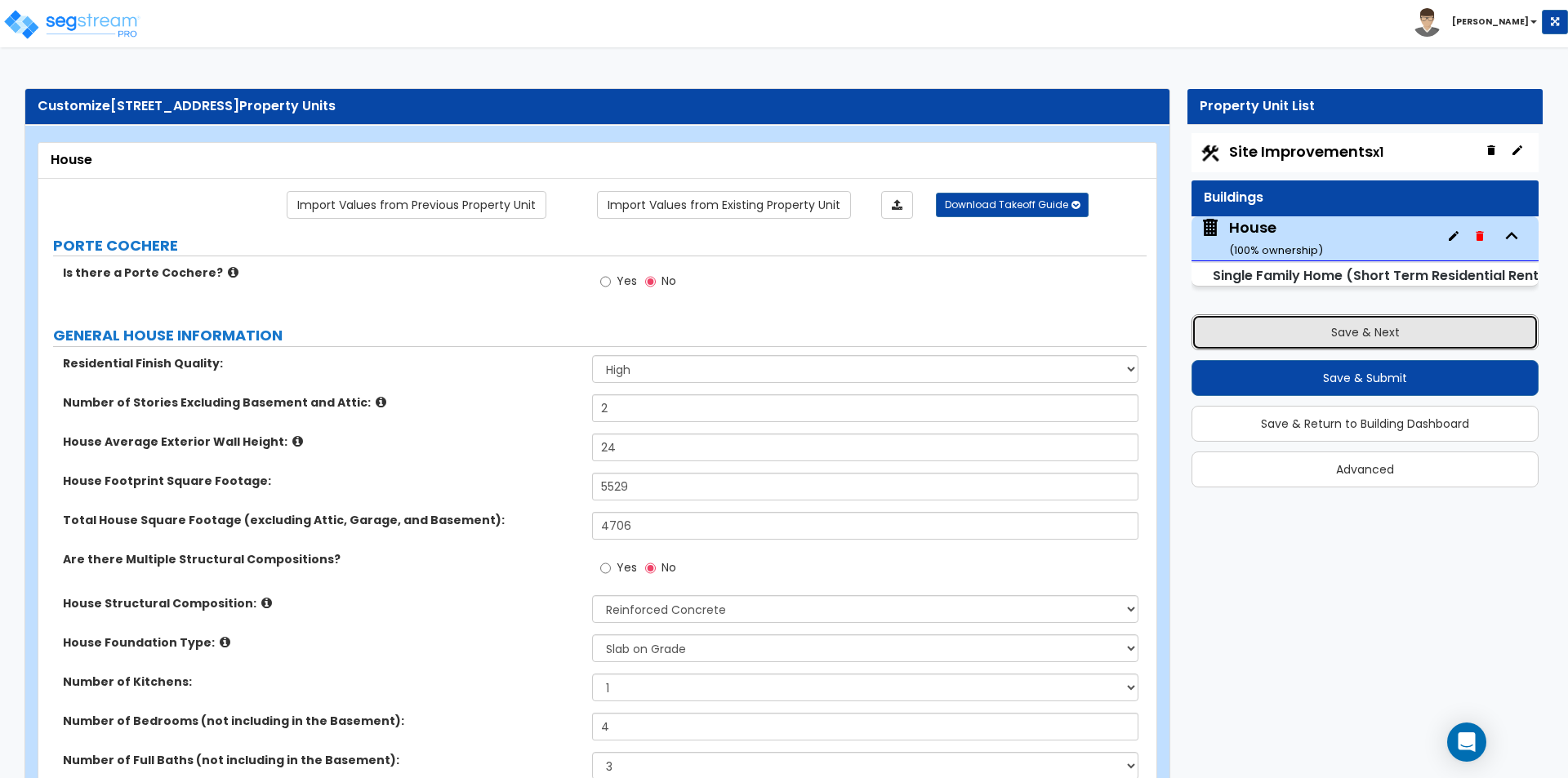
drag, startPoint x: 1308, startPoint y: 333, endPoint x: 5, endPoint y: 595, distance: 1329.1
click at [1308, 333] on button "Save & Next" at bounding box center [1365, 332] width 347 height 36
select select "2"
select select "4"
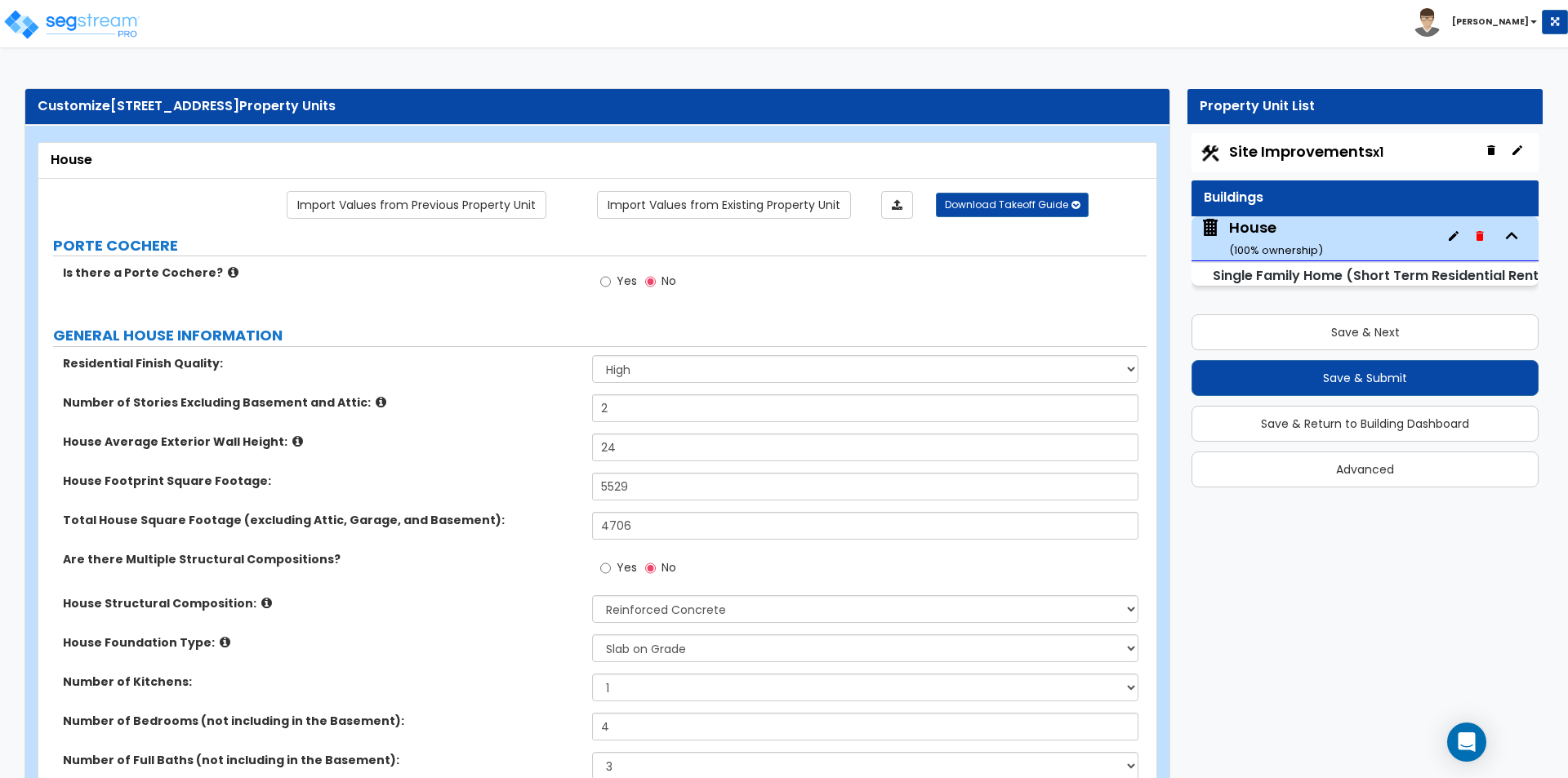
select select "2"
select select "1"
select select "4"
select select "2"
select select "4"
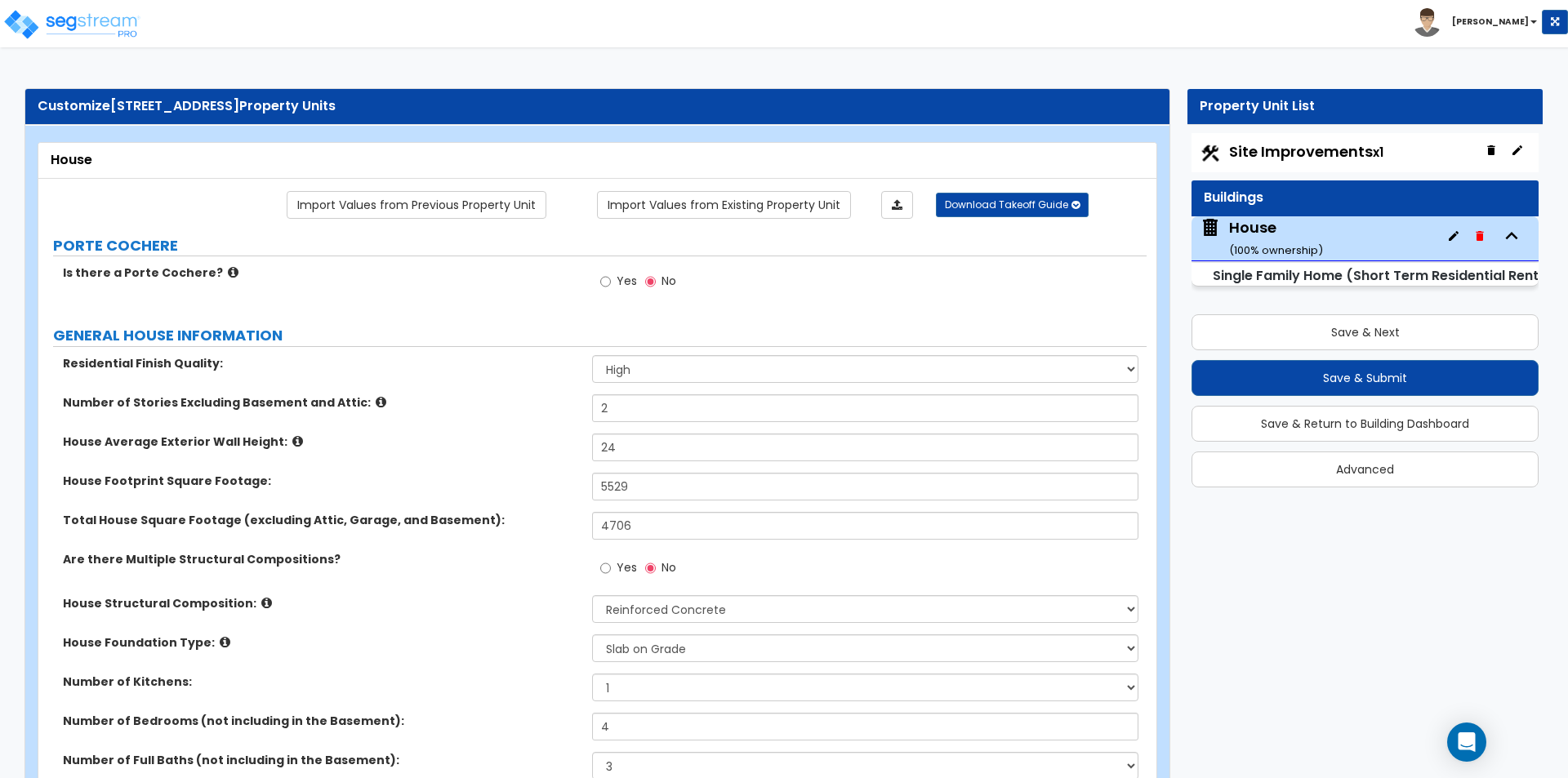
select select "1"
select select "2"
select select "3"
select select "2"
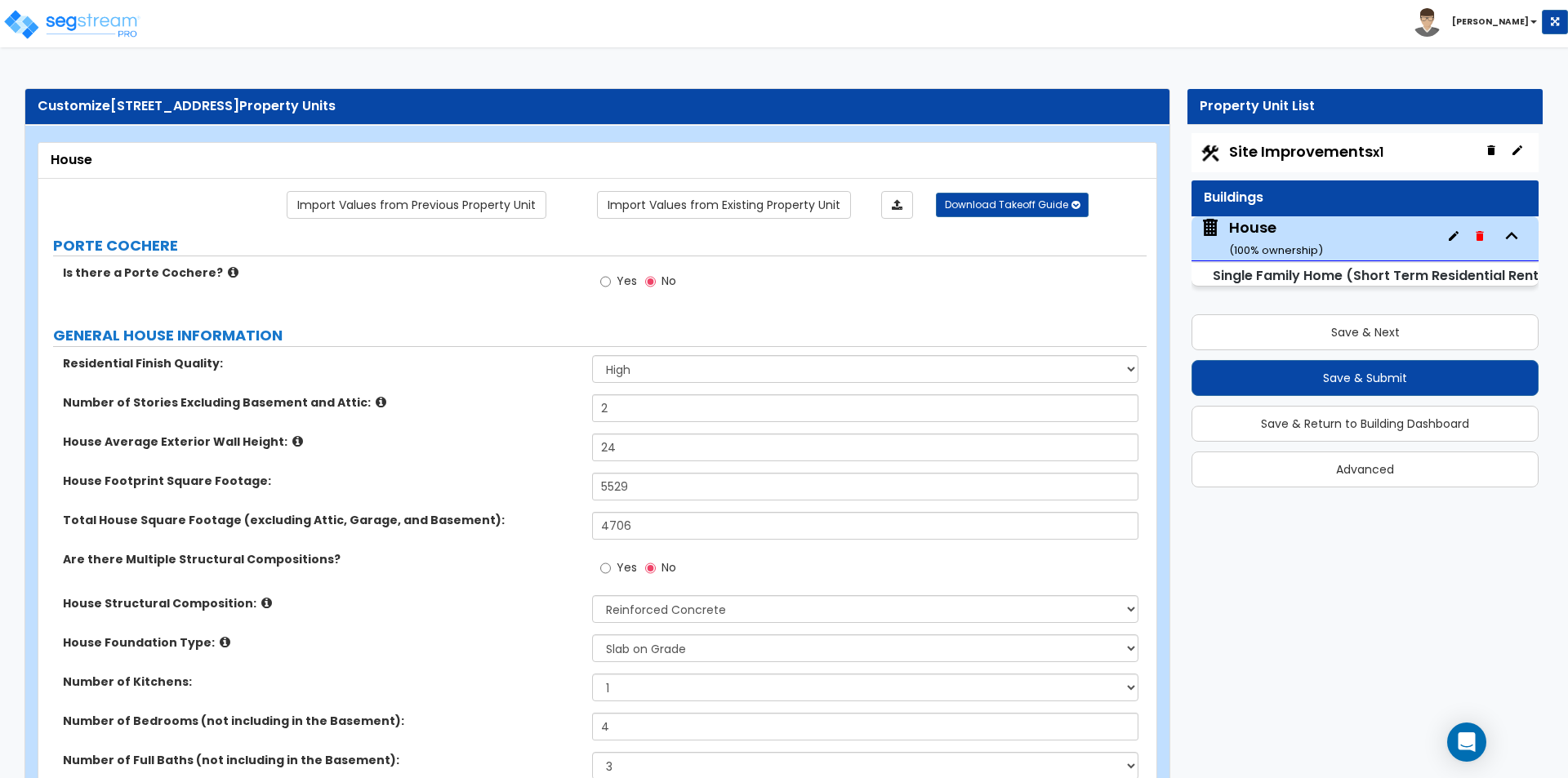
select select "6"
select select "3"
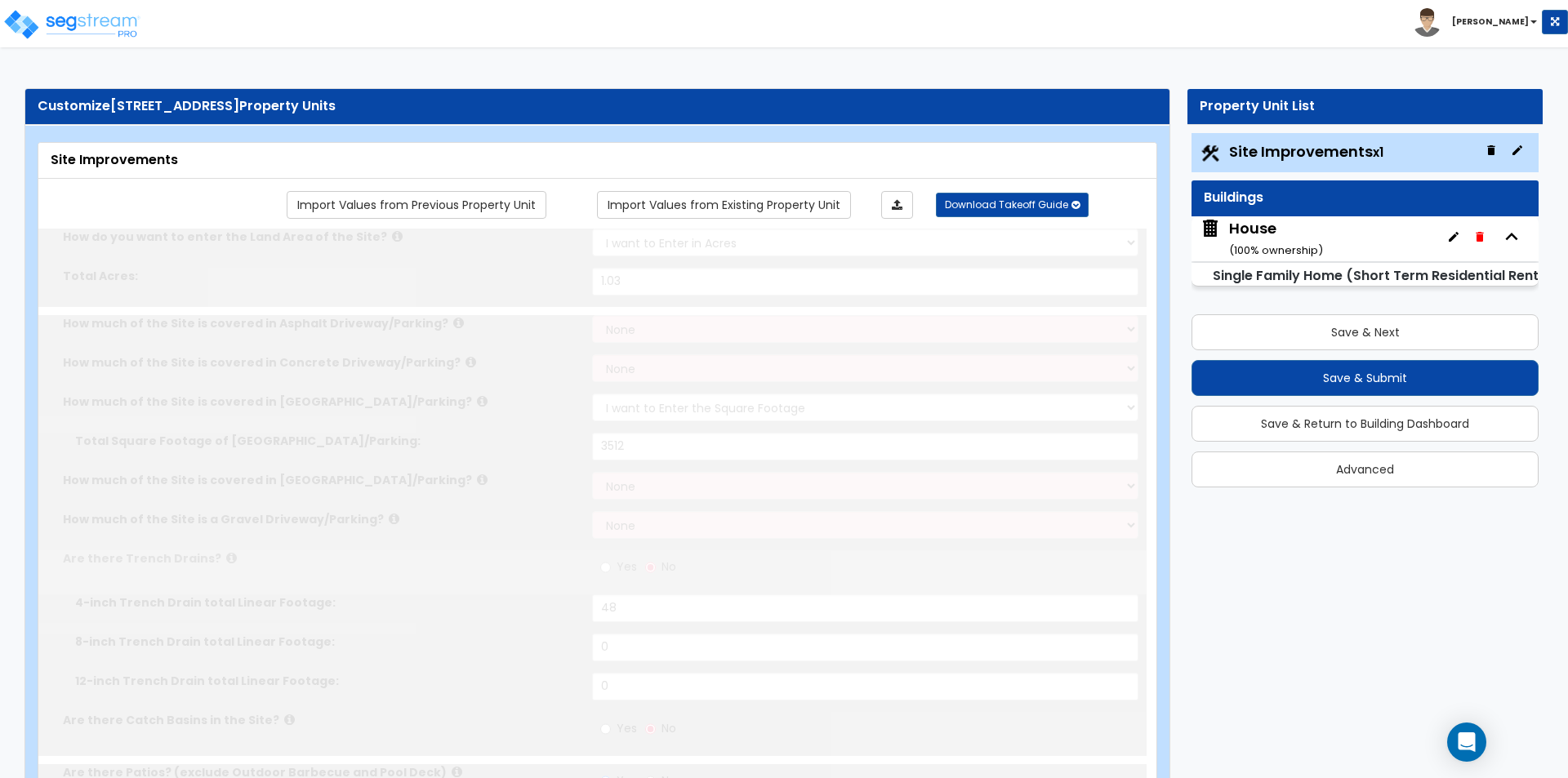
radio input "true"
select select "2"
type input "1"
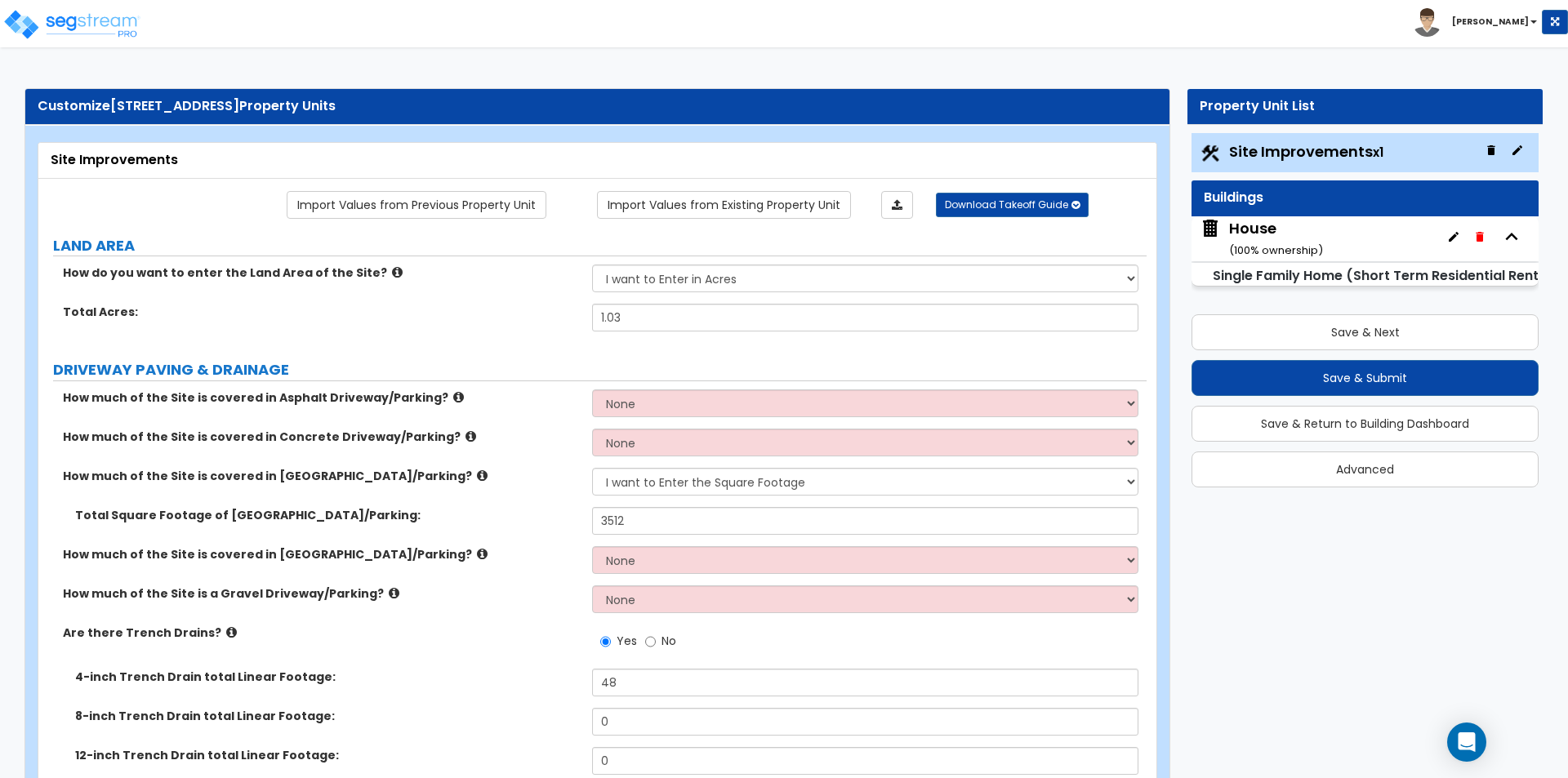
click at [674, 614] on div "How much of the Site is a Gravel Driveway/Parking? None I want to Enter an Appr…" at bounding box center [592, 605] width 1108 height 39
click at [676, 605] on select "None I want to Enter an Approximate Percentage I want to Enter the Square Foota…" at bounding box center [864, 599] width 545 height 27
select select "2"
click at [592, 586] on select "None I want to Enter an Approximate Percentage I want to Enter the Square Foota…" at bounding box center [864, 599] width 545 height 27
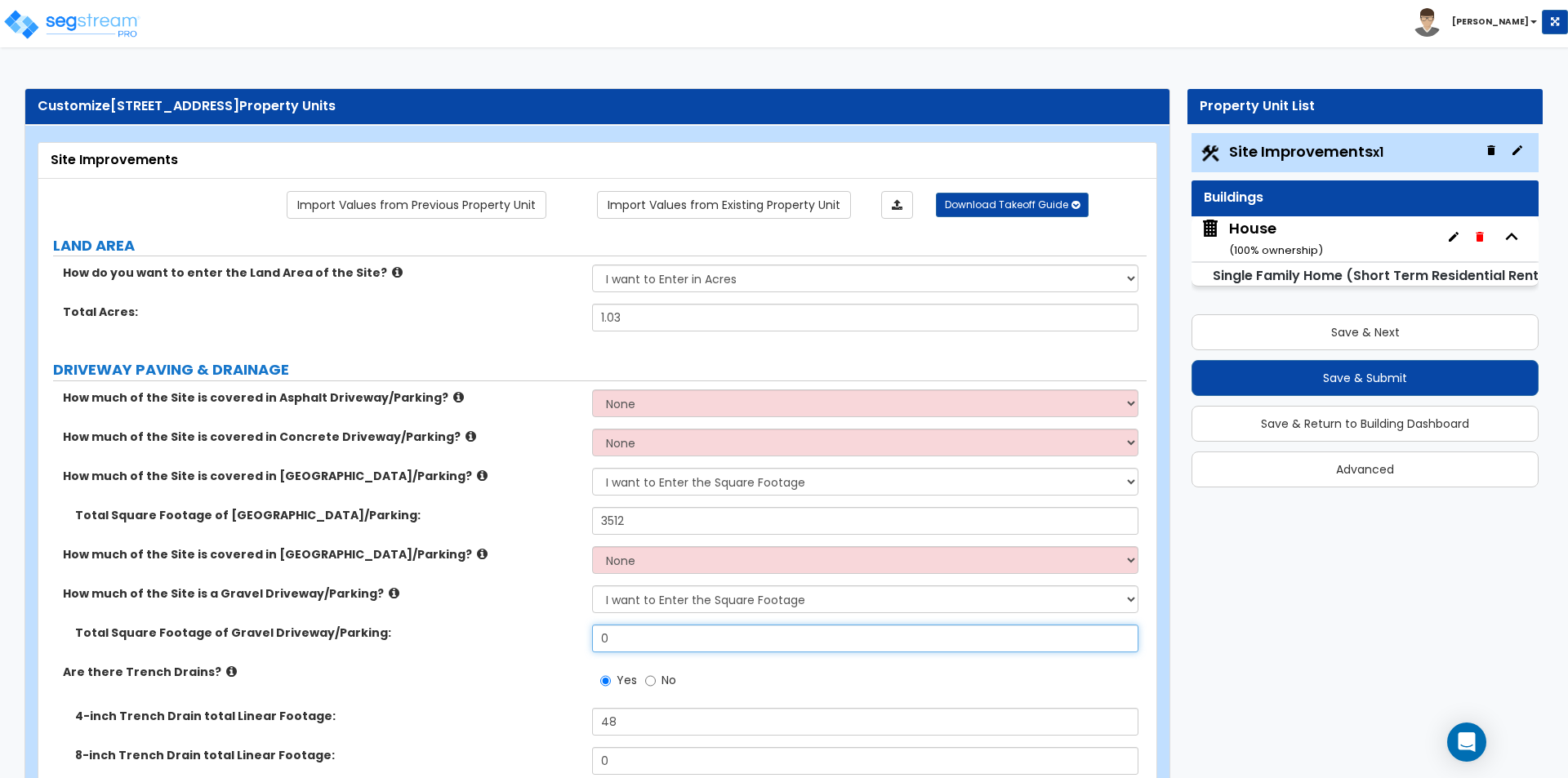
click at [658, 650] on input "0" at bounding box center [864, 638] width 545 height 27
type input "9,194"
click at [421, 609] on div "How much of the Site is a Gravel Driveway/Parking? None I want to Enter an Appr…" at bounding box center [592, 605] width 1108 height 39
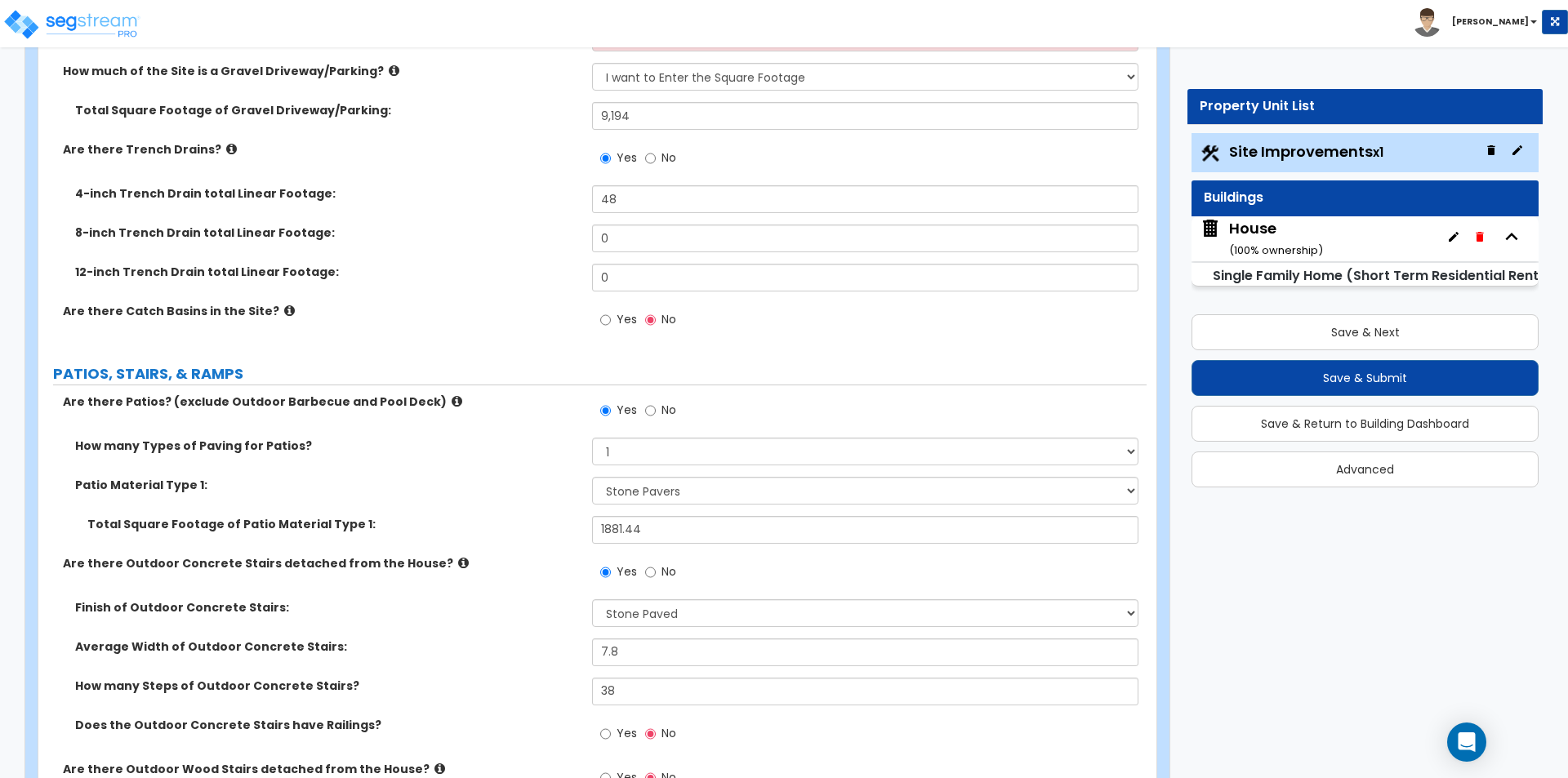
scroll to position [571, 0]
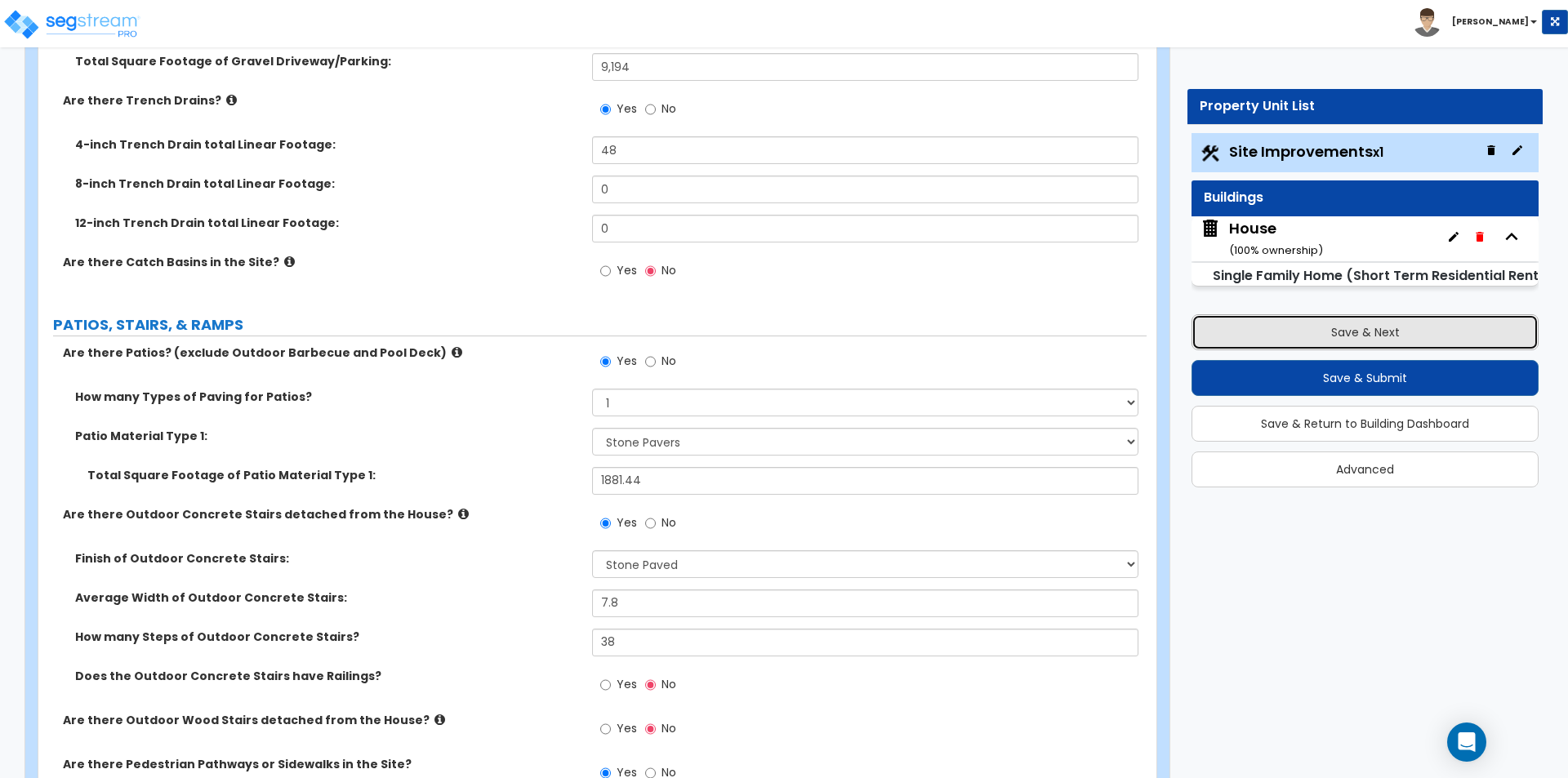
click at [1416, 326] on button "Save & Next" at bounding box center [1365, 332] width 347 height 36
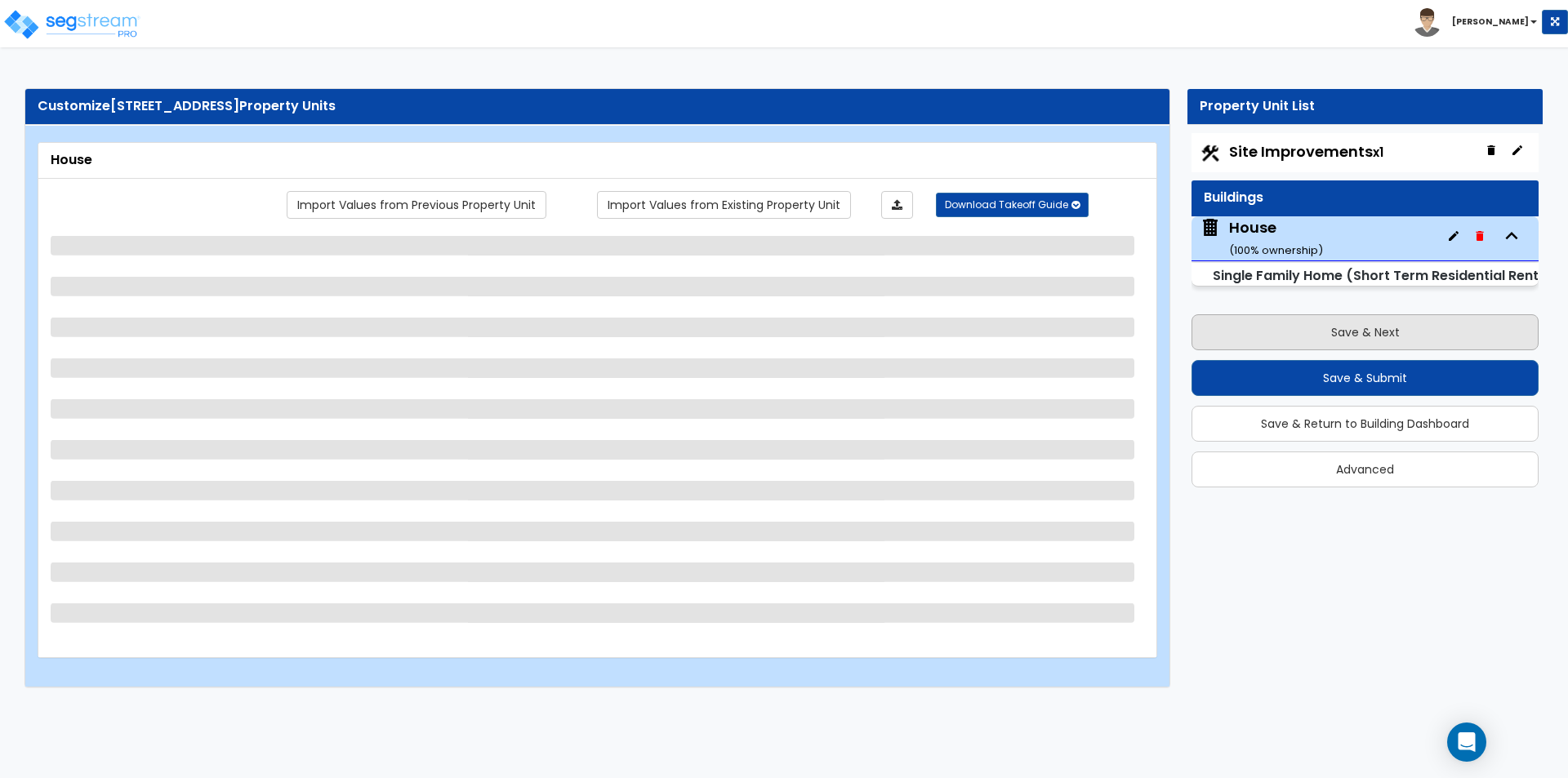
scroll to position [0, 0]
select select "2"
select select "3"
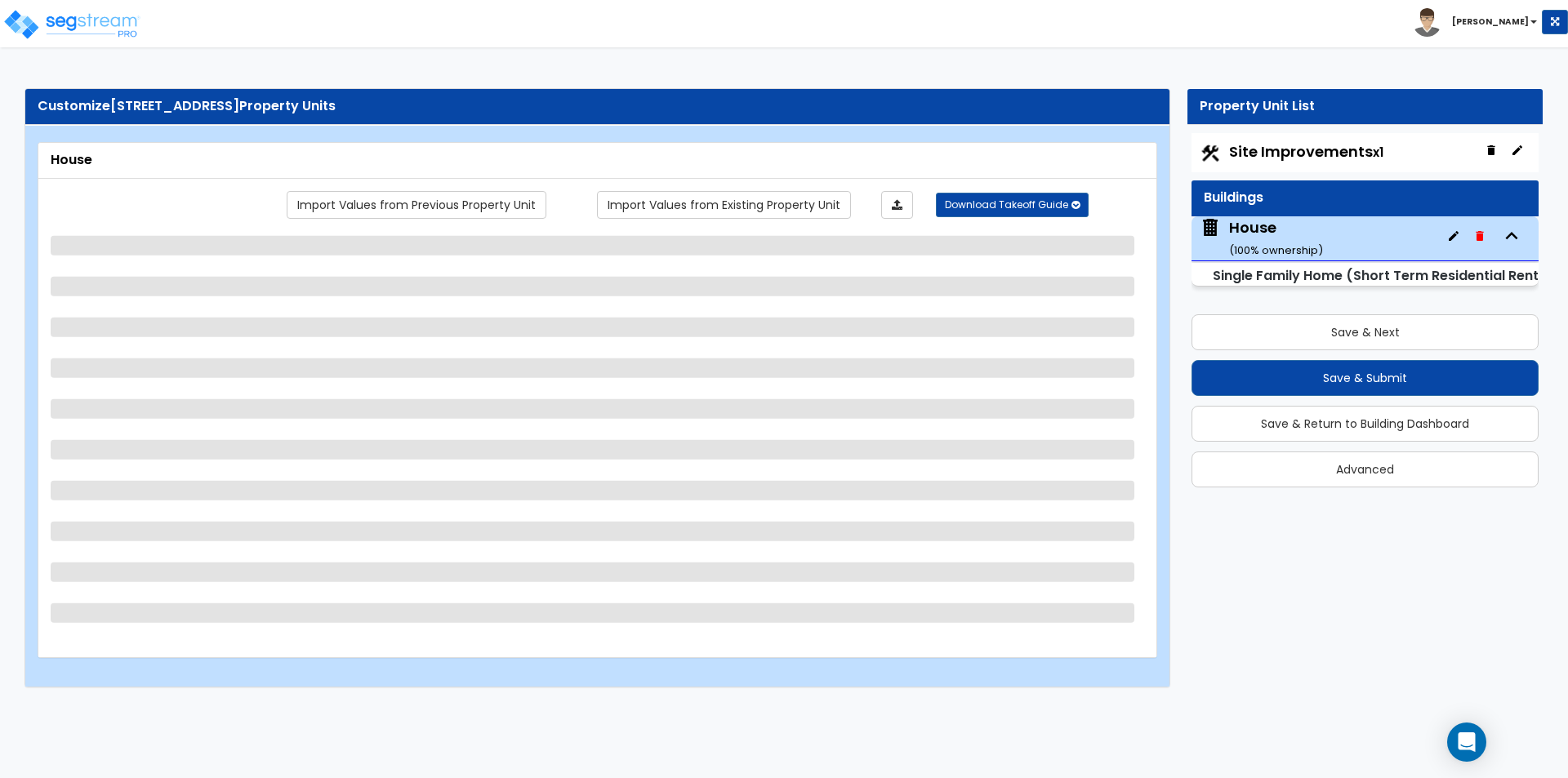
select select "1"
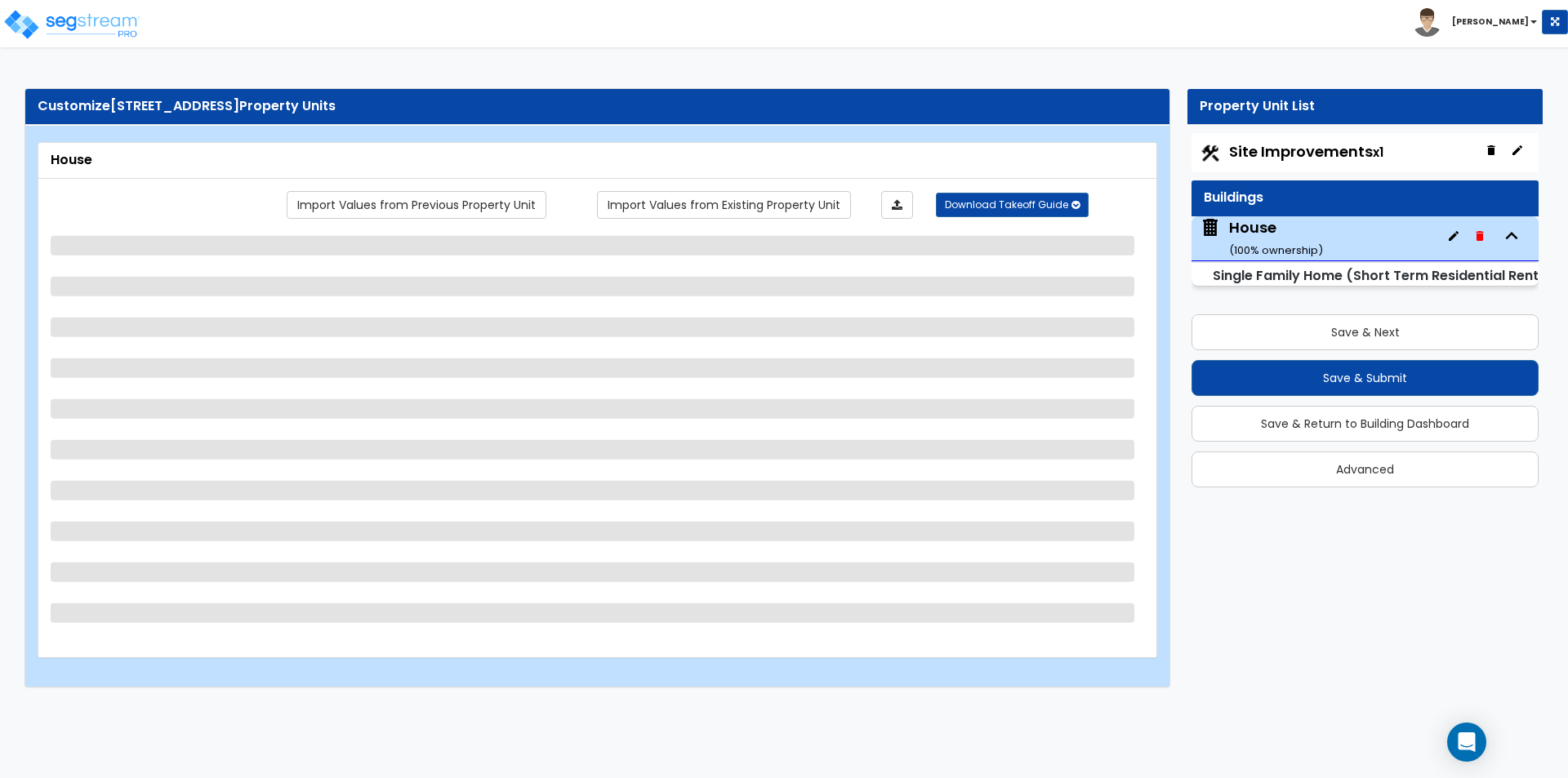
select select "2"
select select "3"
select select "1"
select select "2"
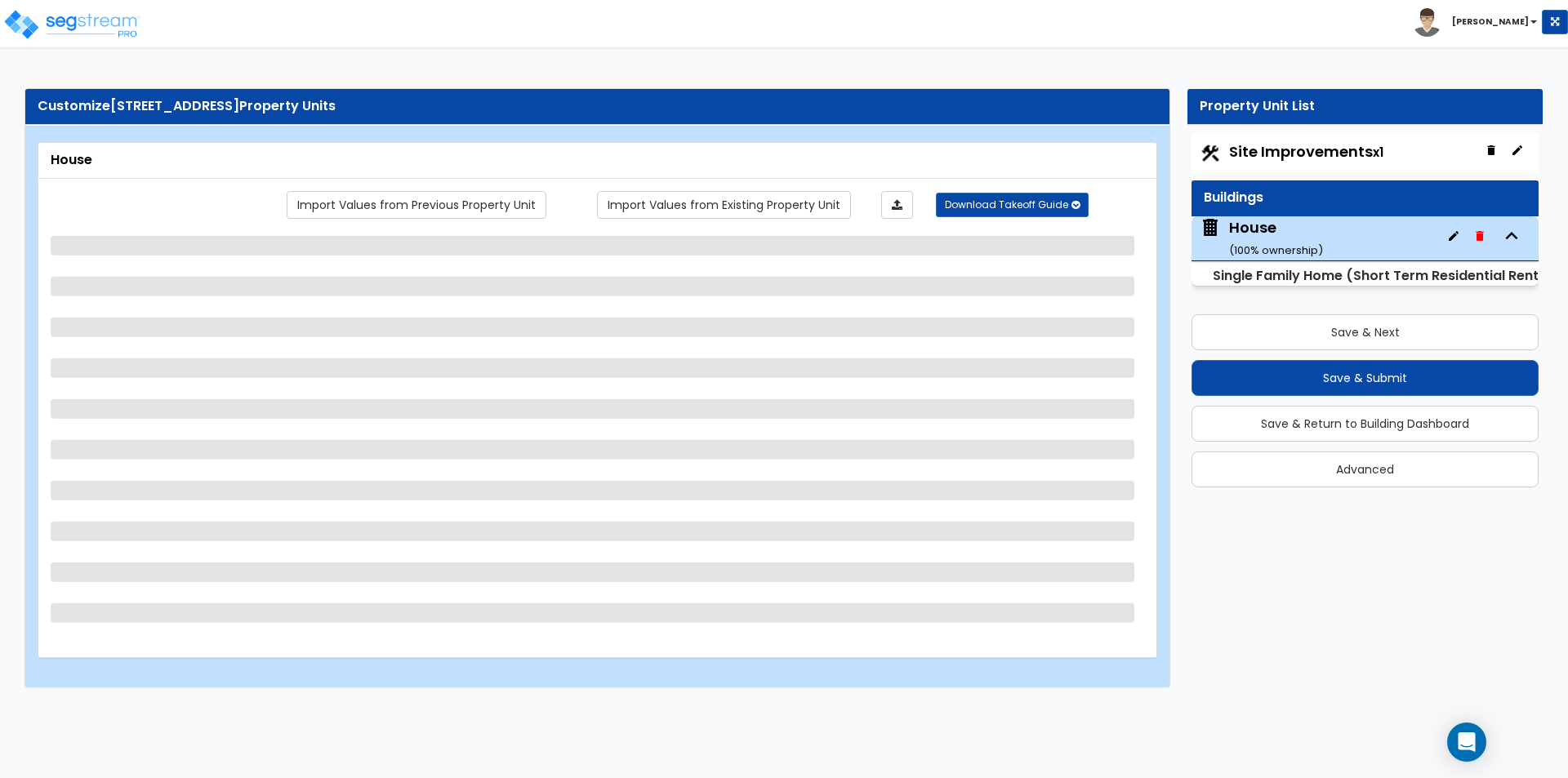
select select "1"
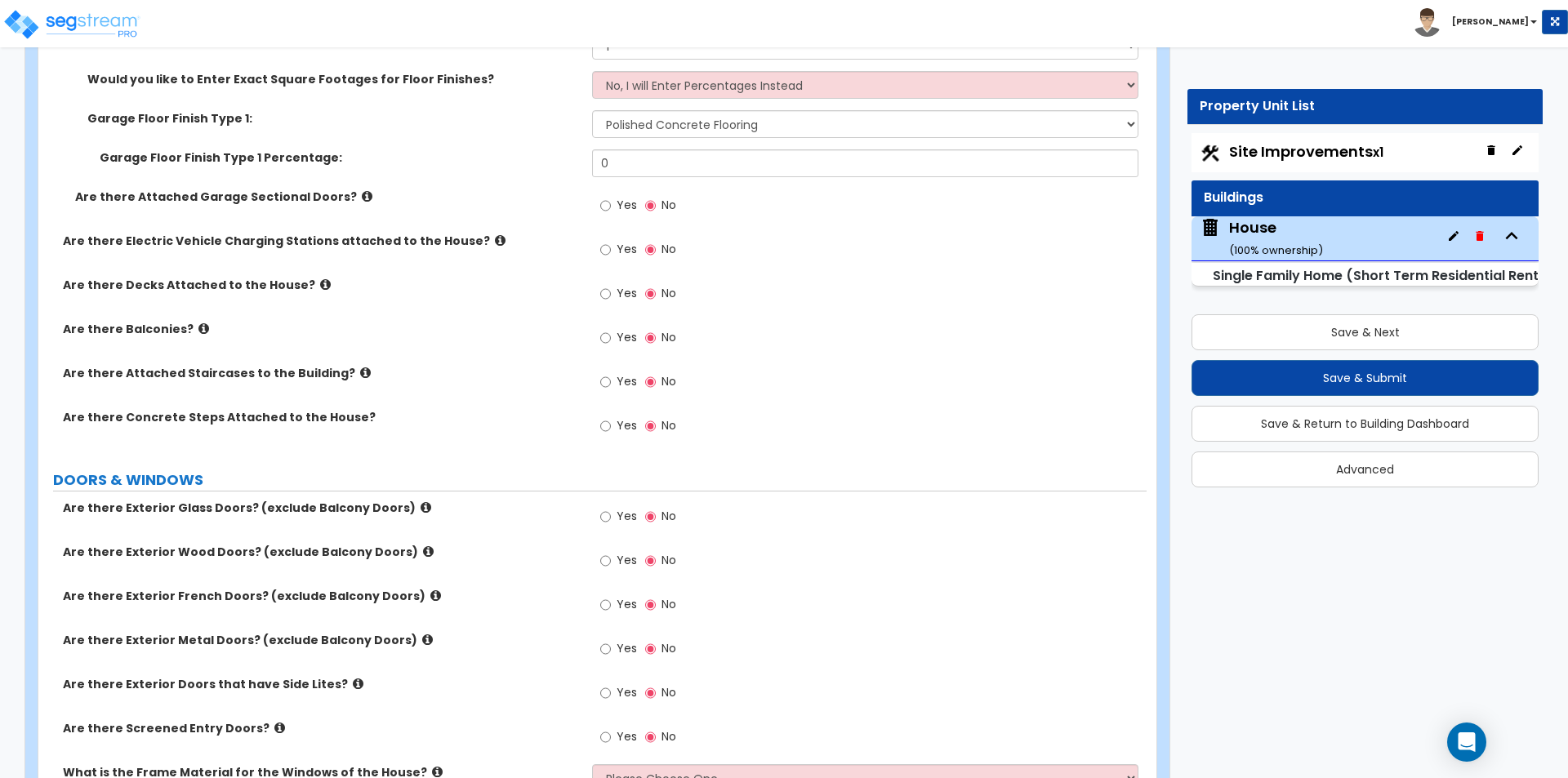
scroll to position [2122, 0]
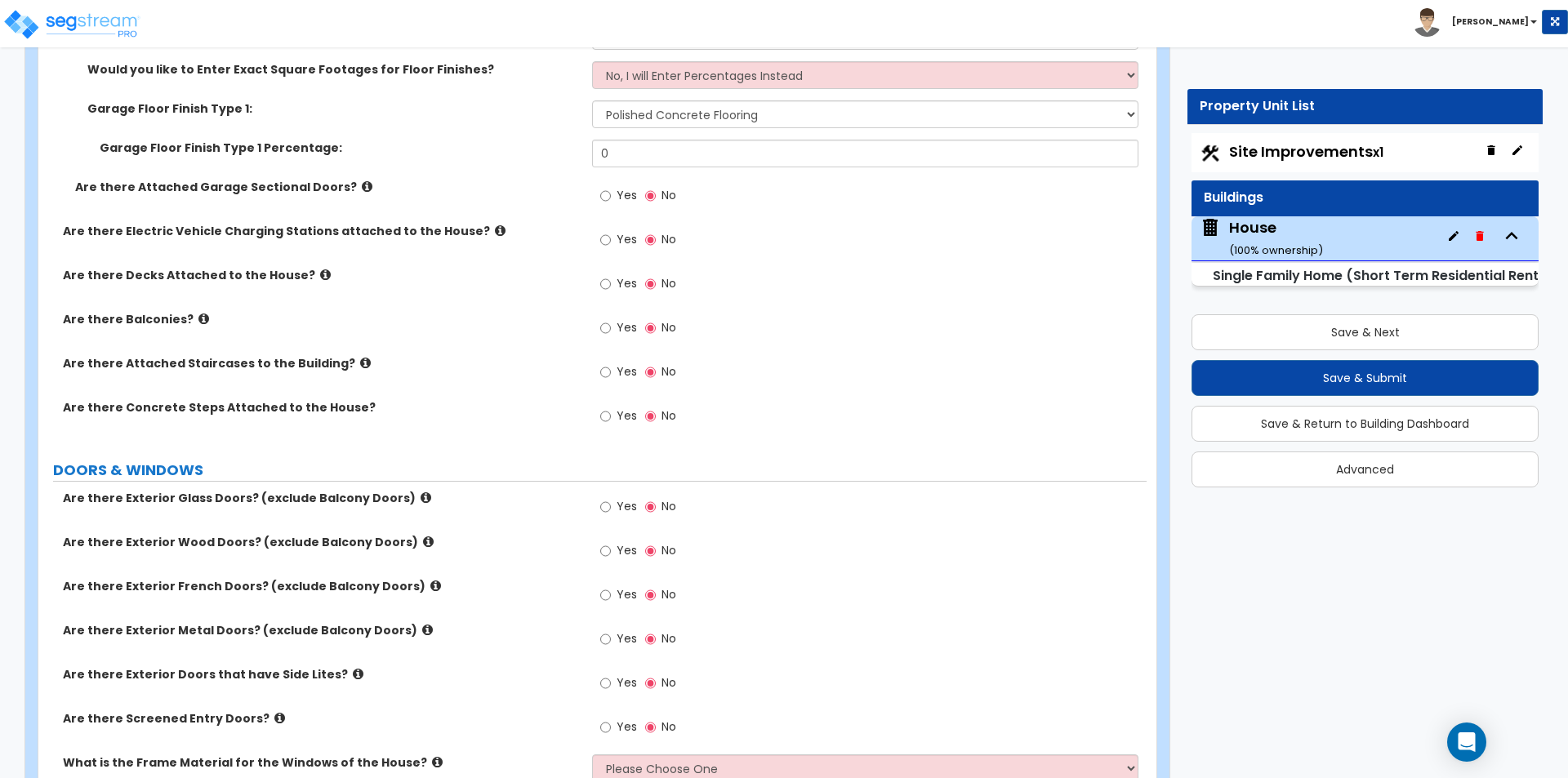
click at [622, 323] on span "Yes" at bounding box center [626, 328] width 21 height 17
click at [611, 323] on input "Yes" at bounding box center [605, 328] width 11 height 18
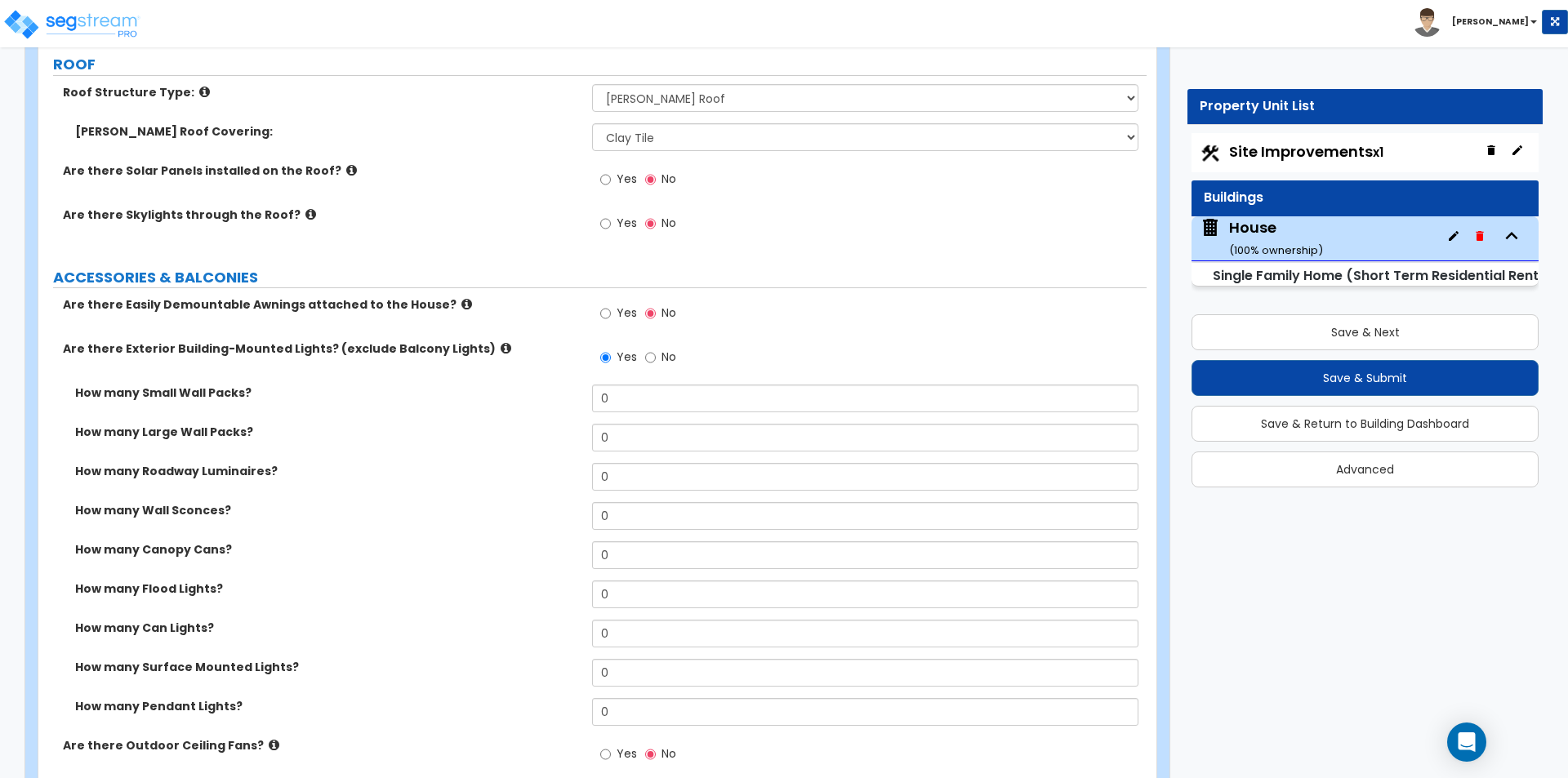
scroll to position [1224, 0]
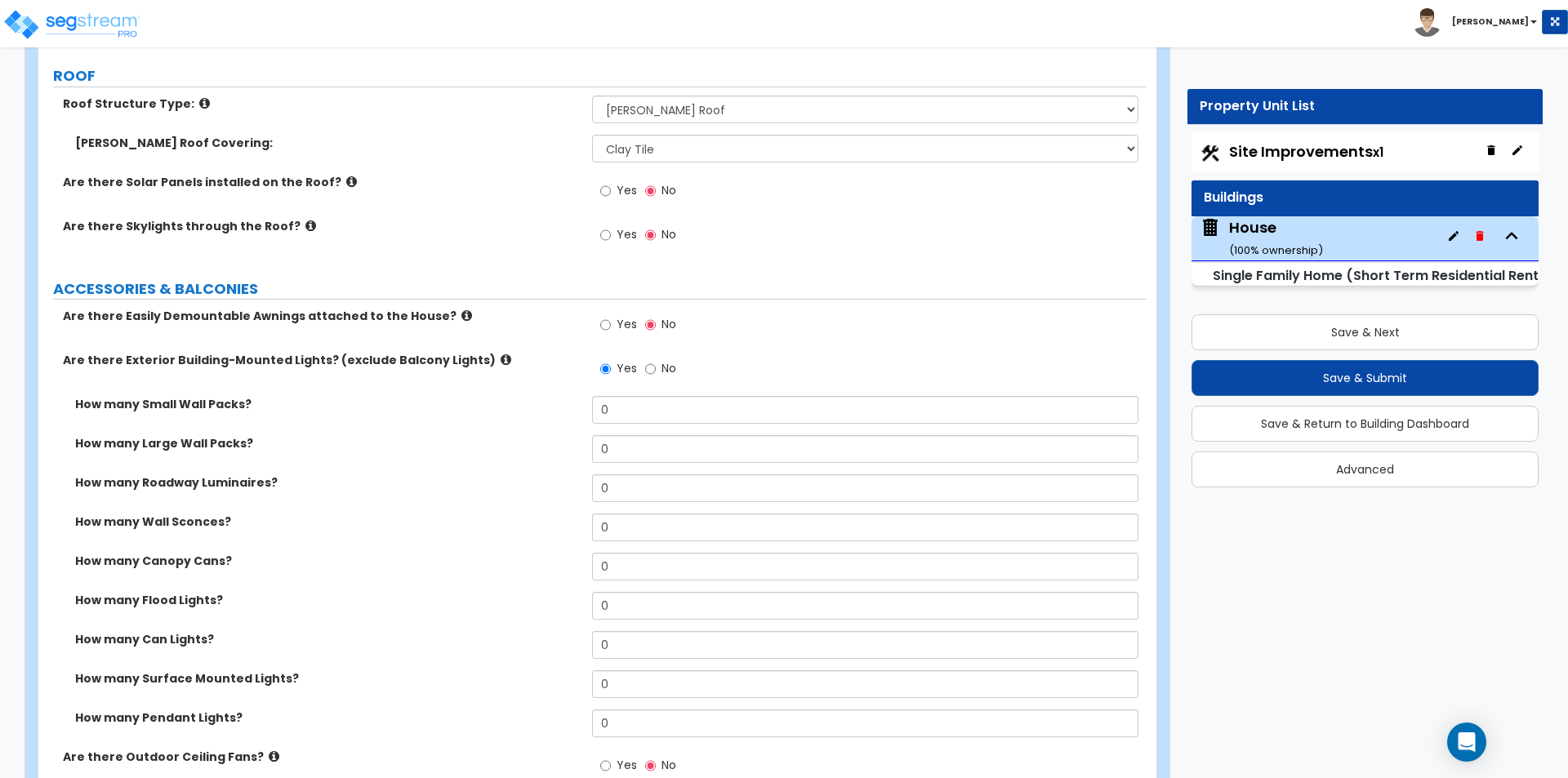
drag, startPoint x: 1302, startPoint y: 153, endPoint x: 1264, endPoint y: 181, distance: 47.2
click at [1302, 153] on span "Site Improvements x1" at bounding box center [1306, 151] width 154 height 21
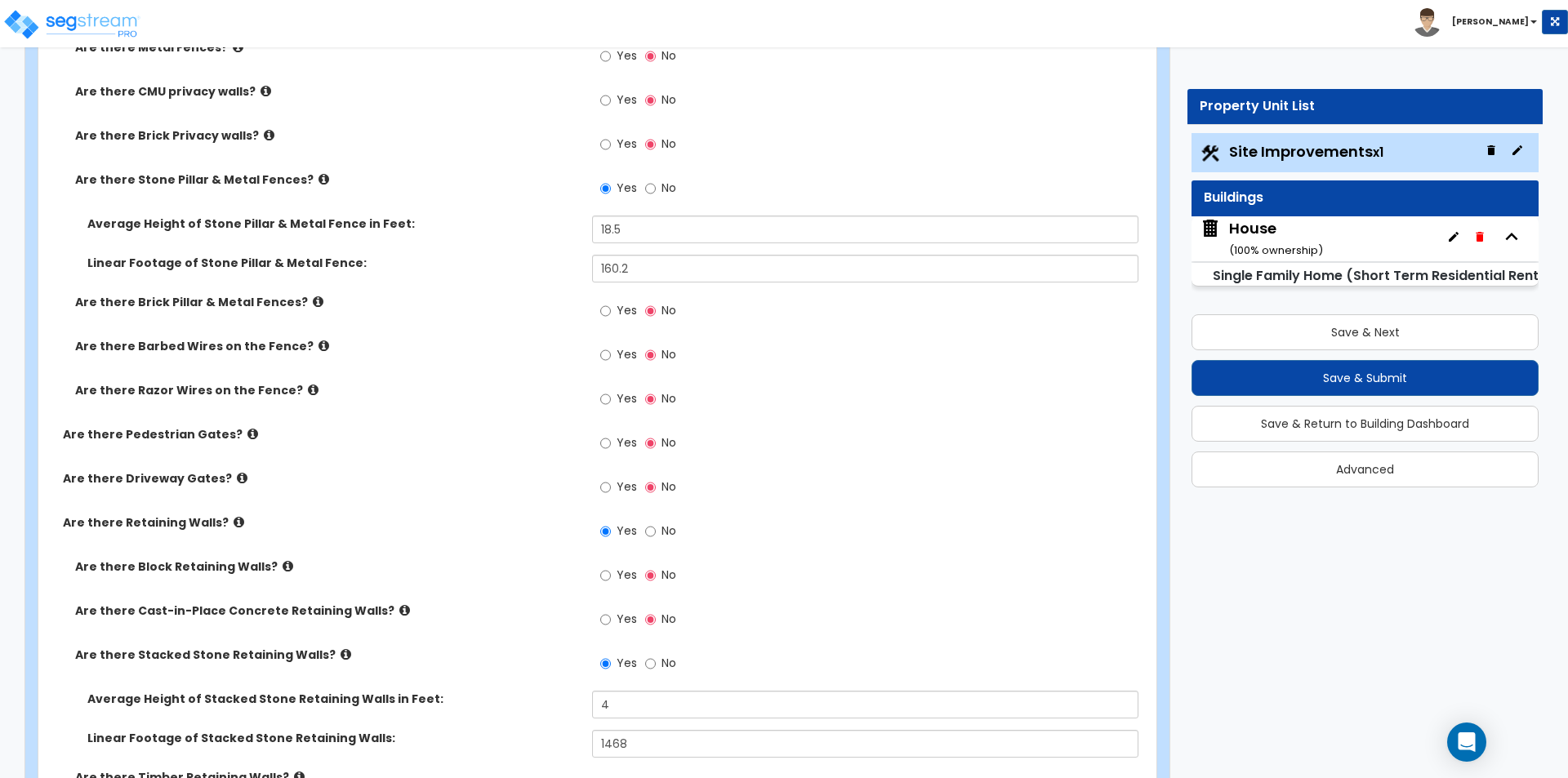
scroll to position [4245, 0]
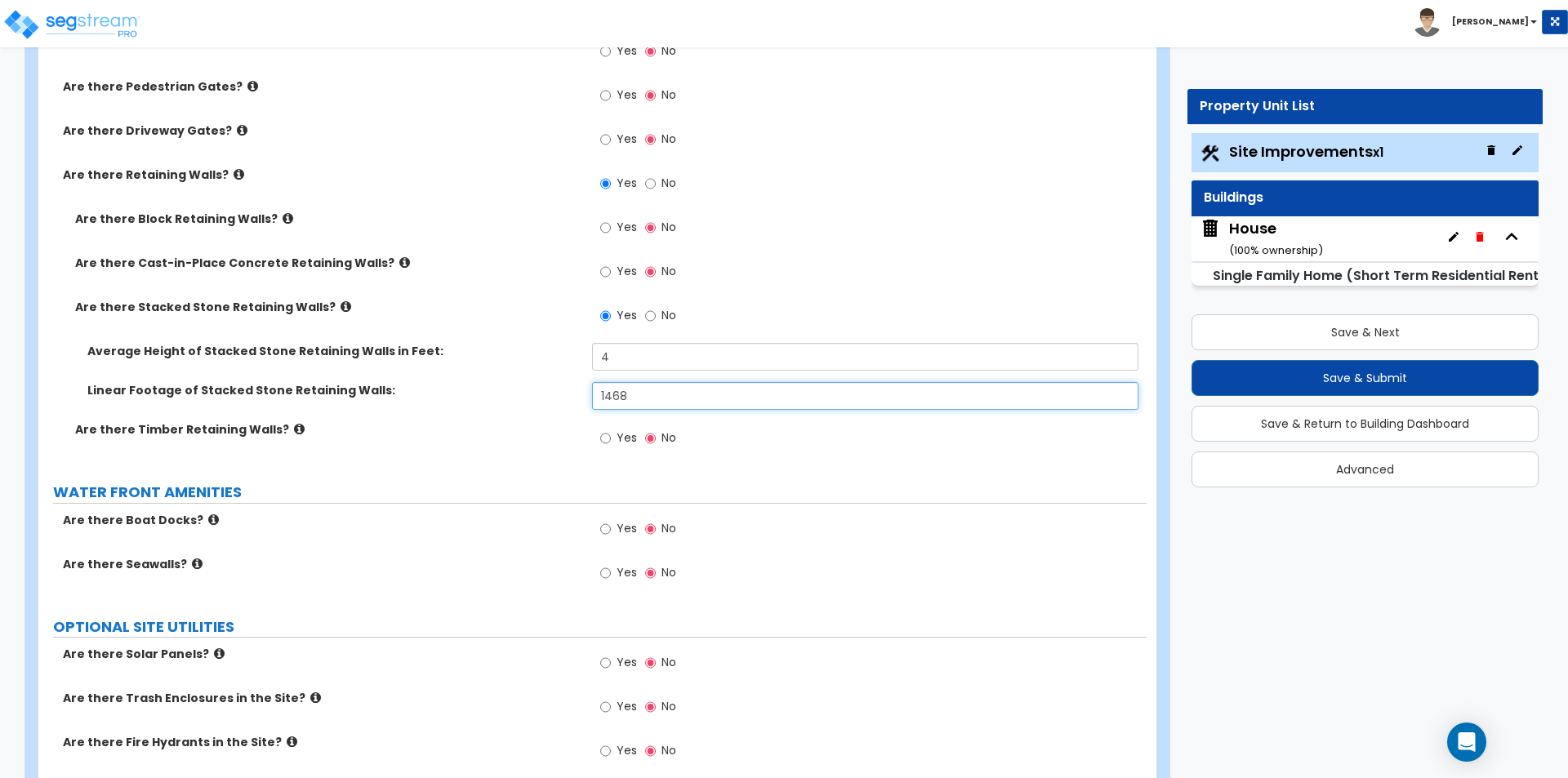
click at [728, 396] on input "1468" at bounding box center [864, 396] width 545 height 27
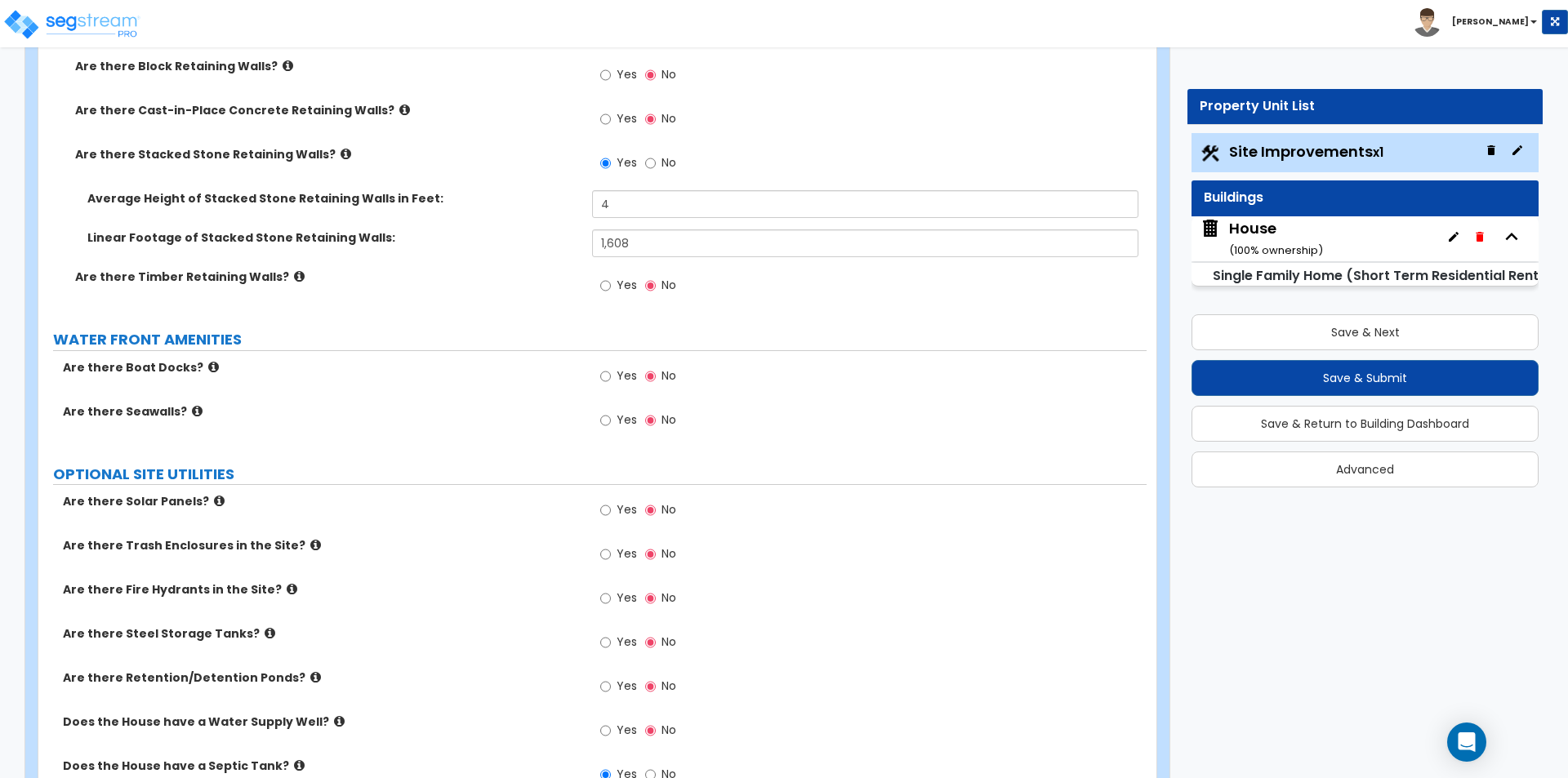
scroll to position [4408, 0]
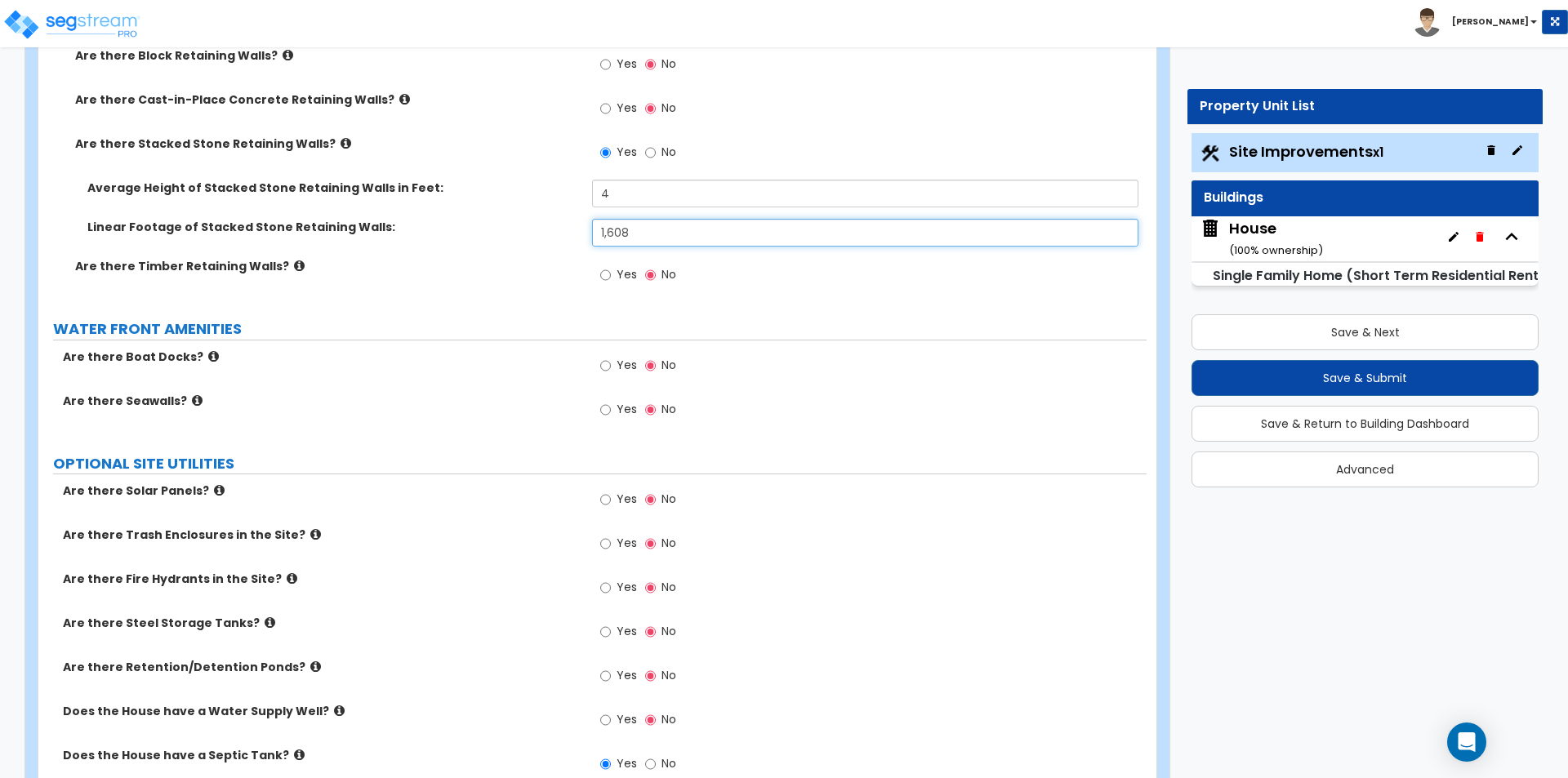
click at [761, 238] on input "1,608" at bounding box center [864, 232] width 545 height 27
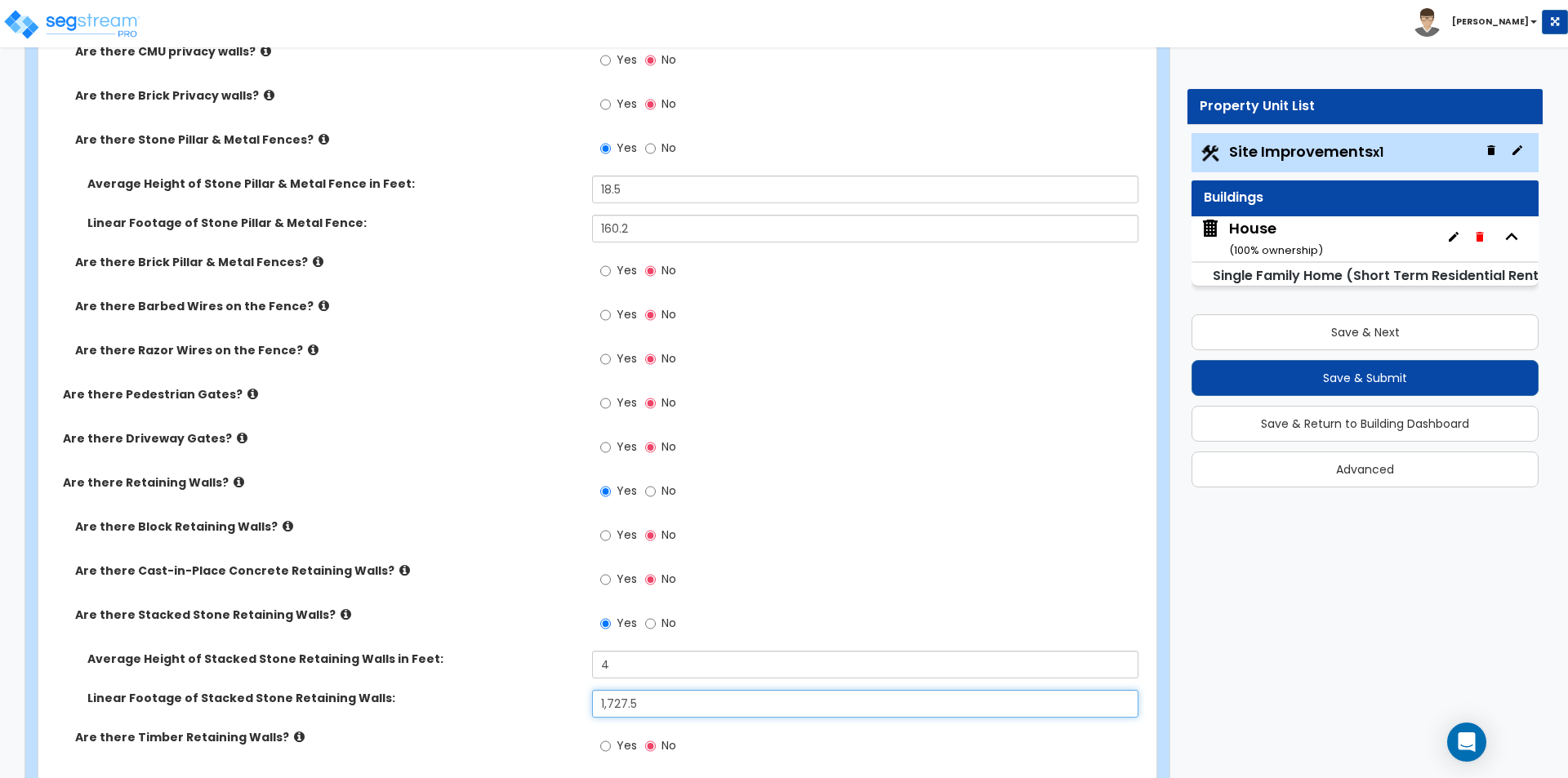
scroll to position [3918, 0]
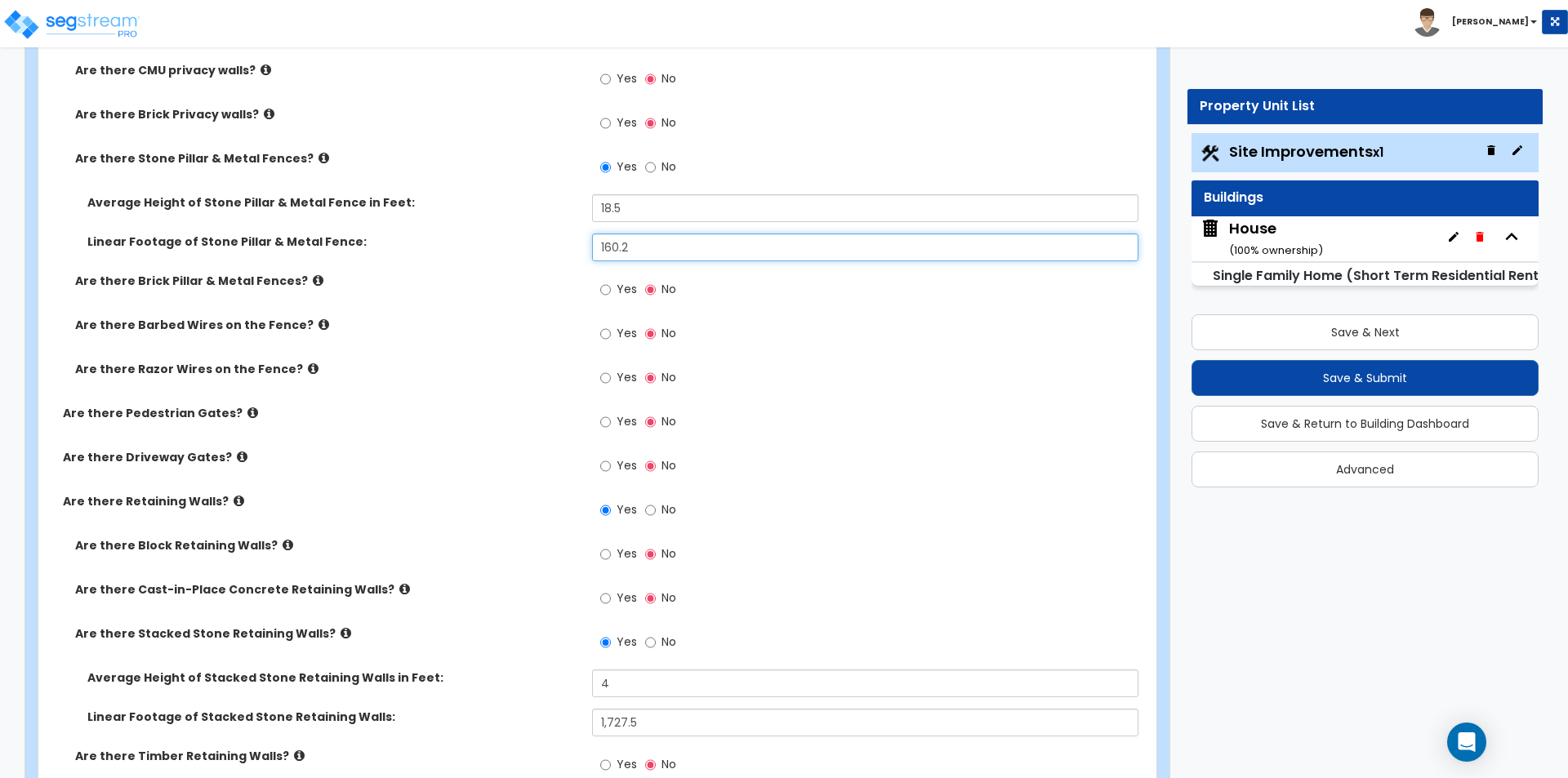
click at [673, 249] on input "160.2" at bounding box center [864, 246] width 545 height 27
click at [665, 258] on input "160.2" at bounding box center [864, 246] width 545 height 27
click at [789, 571] on div "Yes No" at bounding box center [869, 559] width 553 height 44
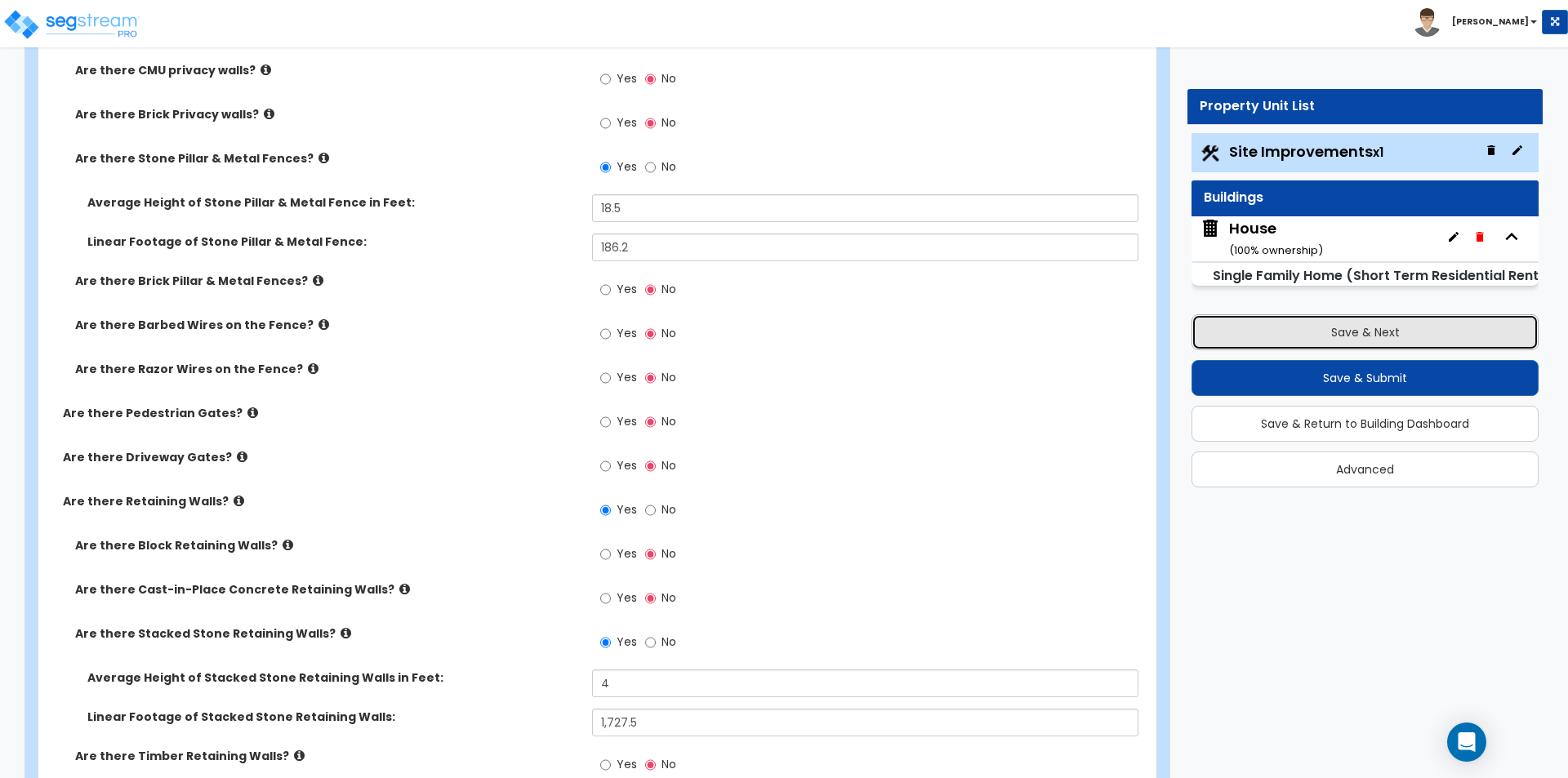
click at [1289, 338] on button "Save & Next" at bounding box center [1365, 332] width 347 height 36
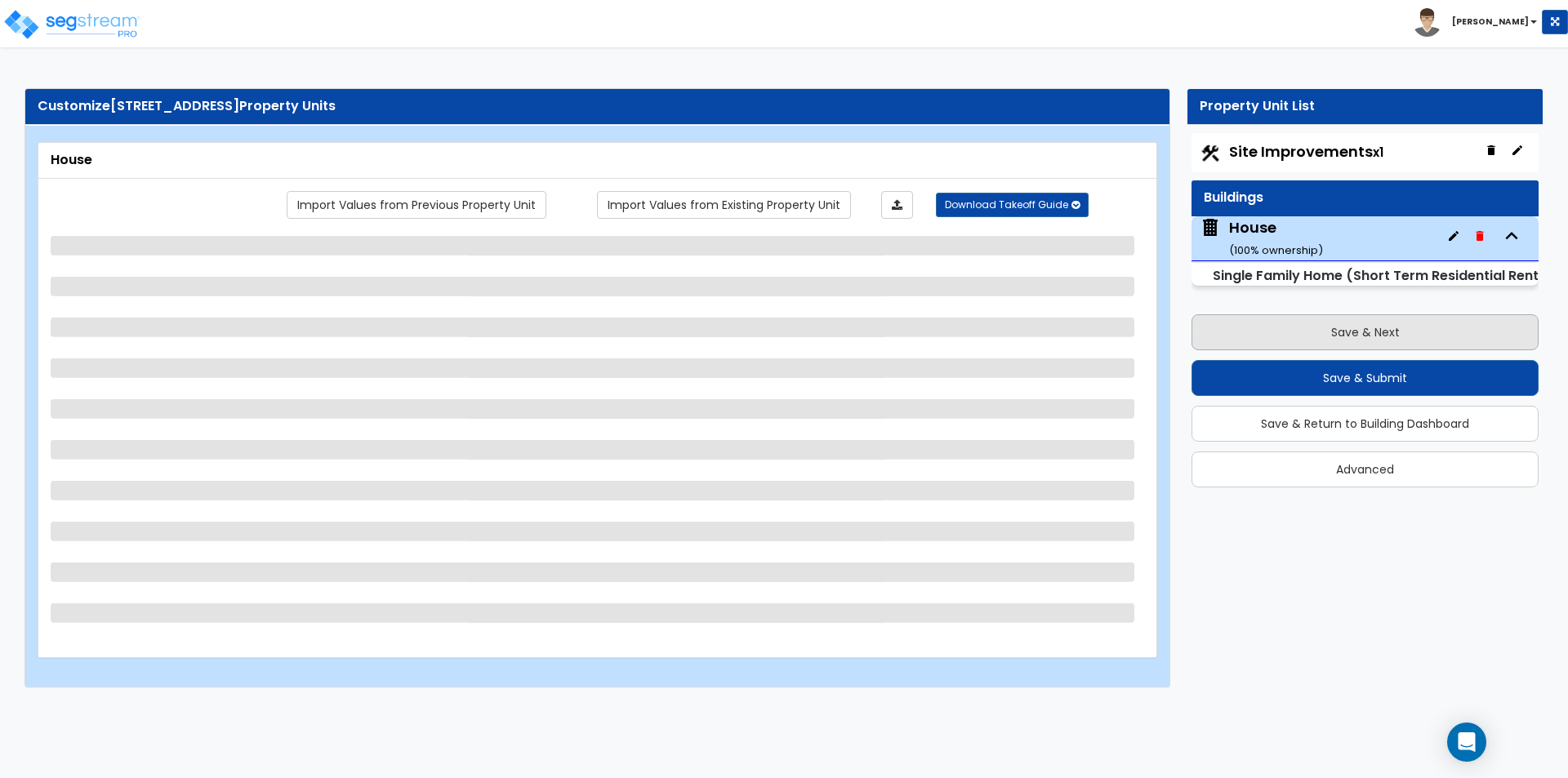
scroll to position [0, 0]
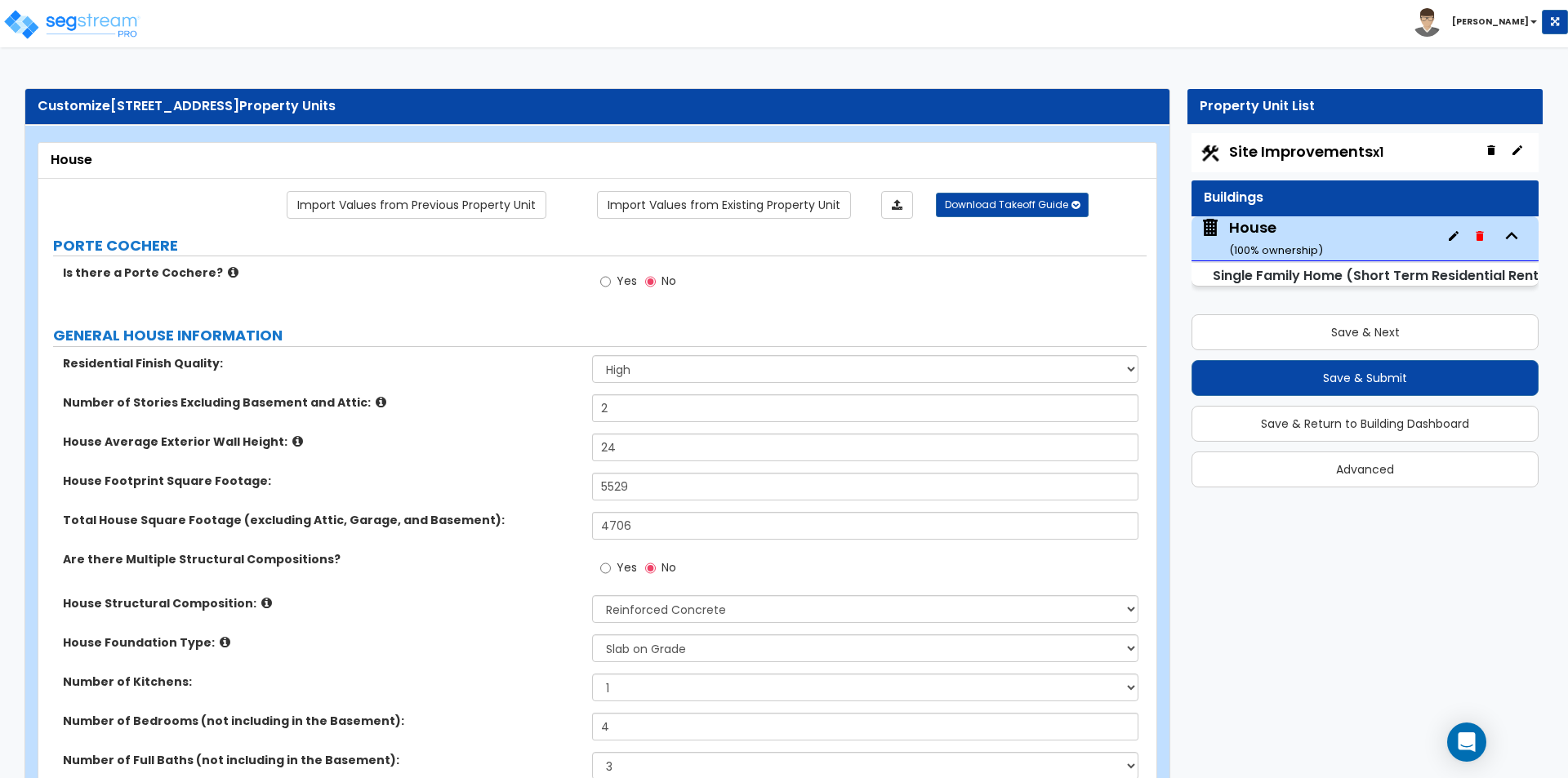
click at [453, 385] on div "Residential Finish Quality: Low Average High" at bounding box center [592, 374] width 1108 height 39
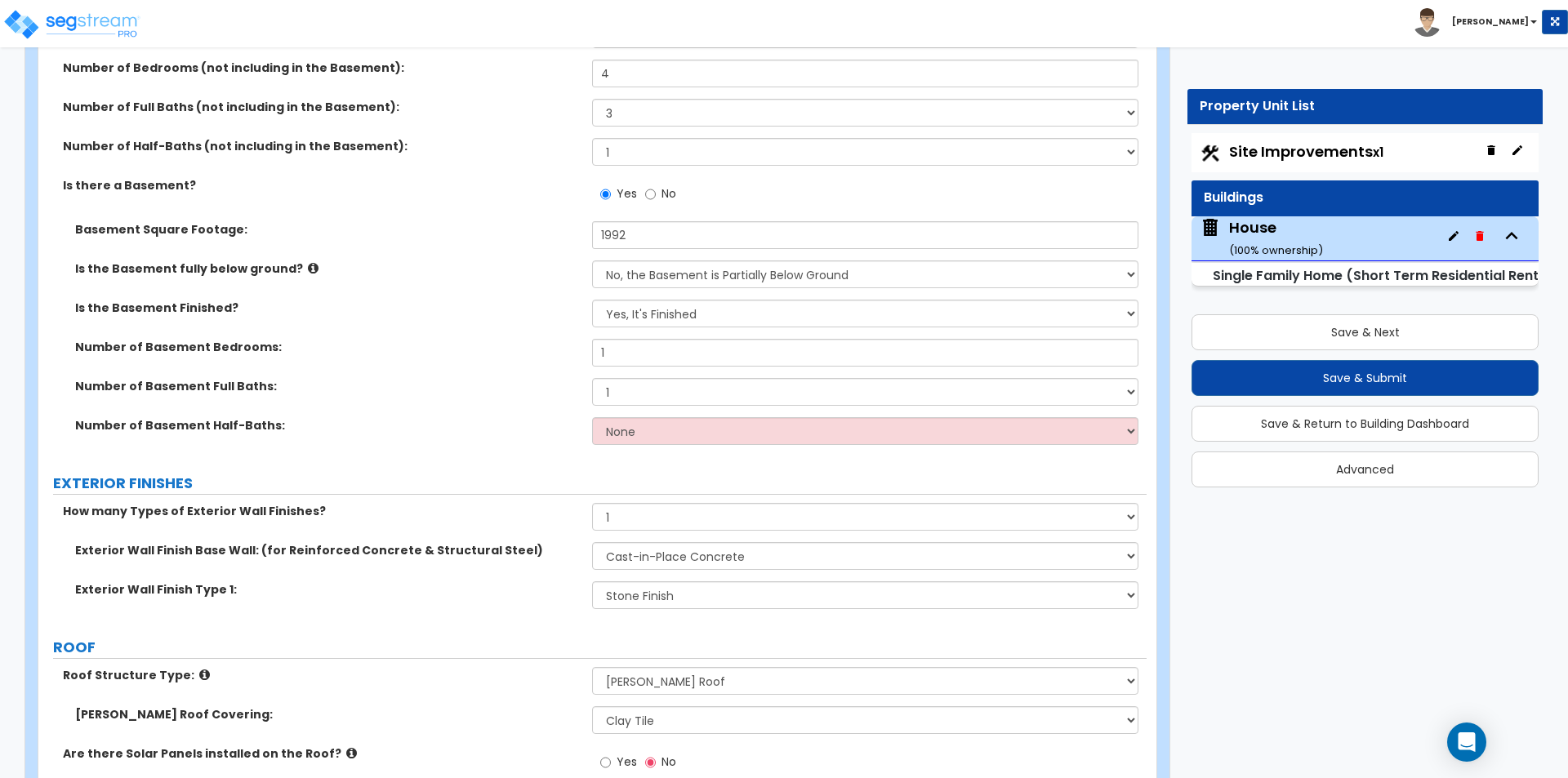
scroll to position [1143, 0]
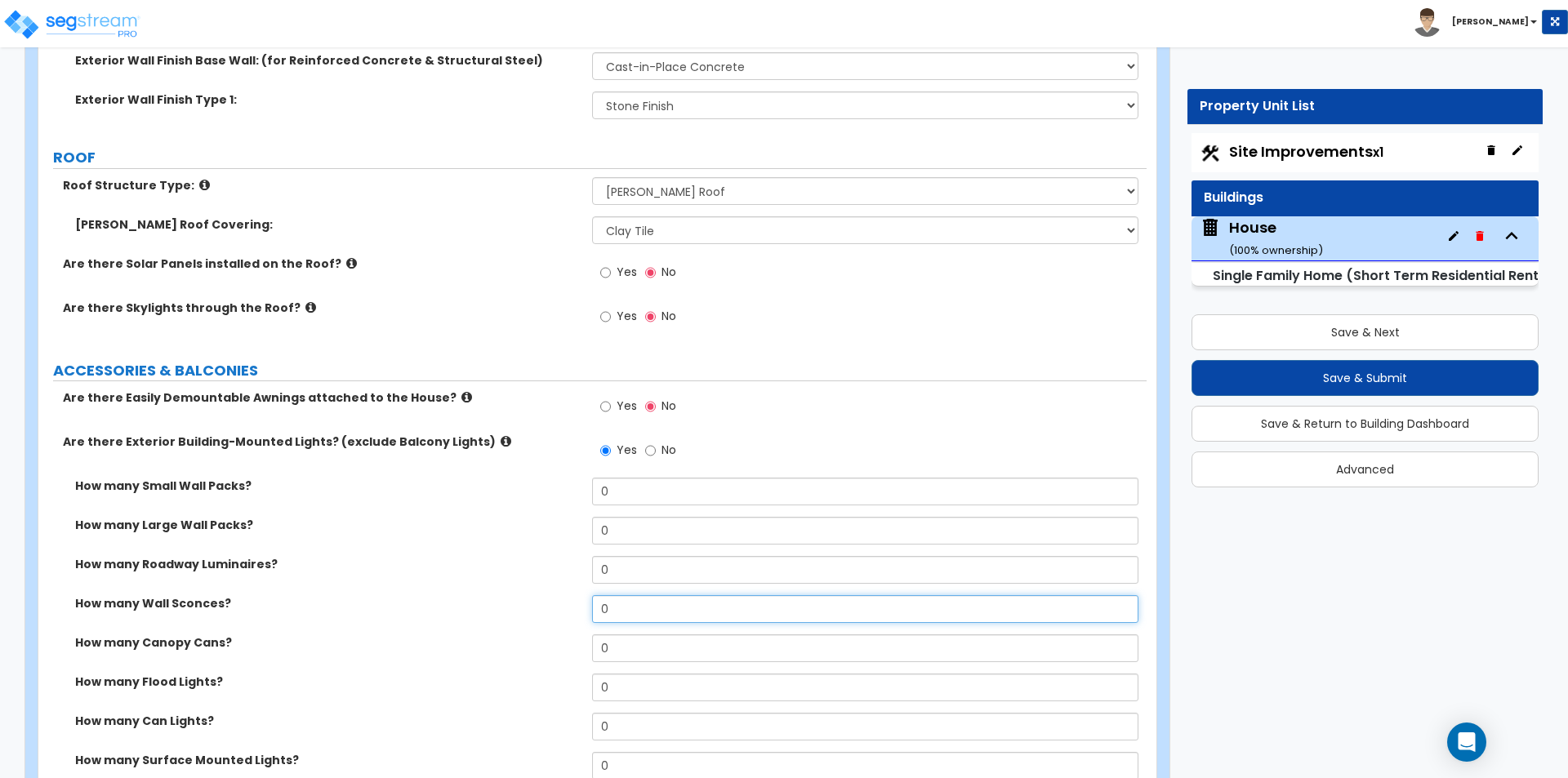
click at [645, 608] on input "0" at bounding box center [864, 608] width 545 height 27
click at [632, 630] on div "How many Wall Sconces? 0" at bounding box center [592, 614] width 1108 height 39
click at [635, 615] on input "0" at bounding box center [864, 608] width 545 height 27
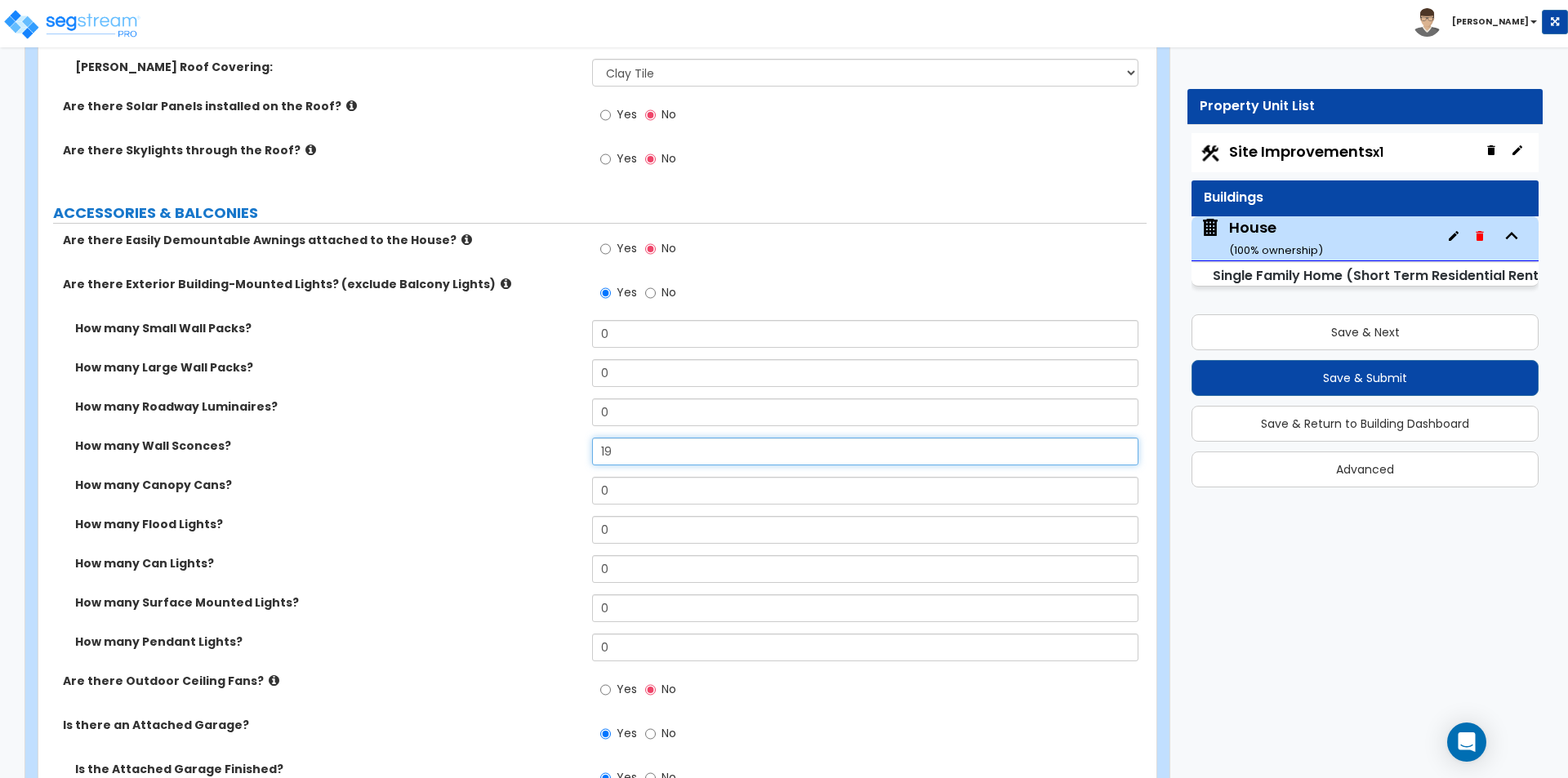
scroll to position [1306, 0]
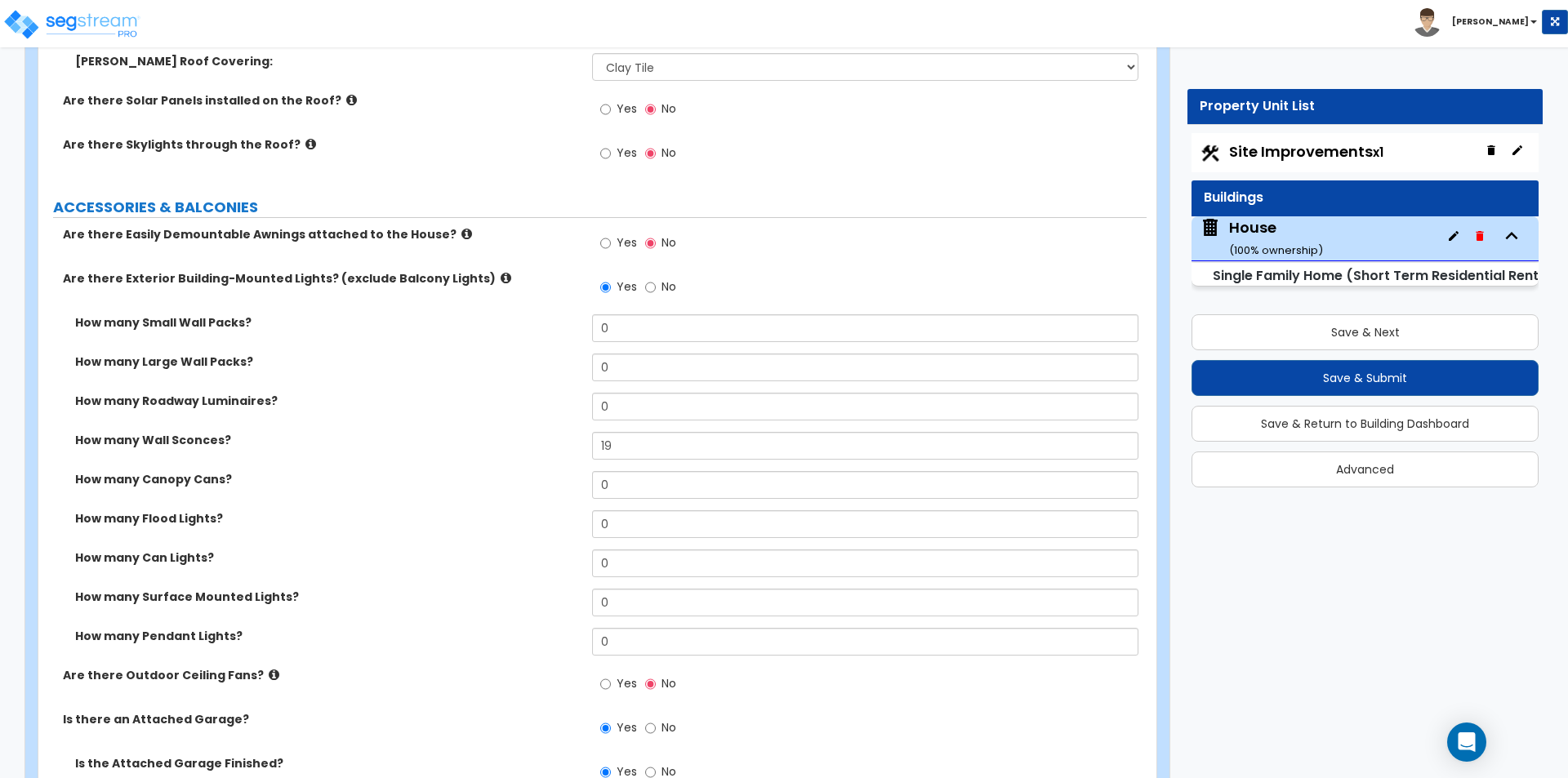
click at [500, 280] on icon at bounding box center [505, 278] width 11 height 12
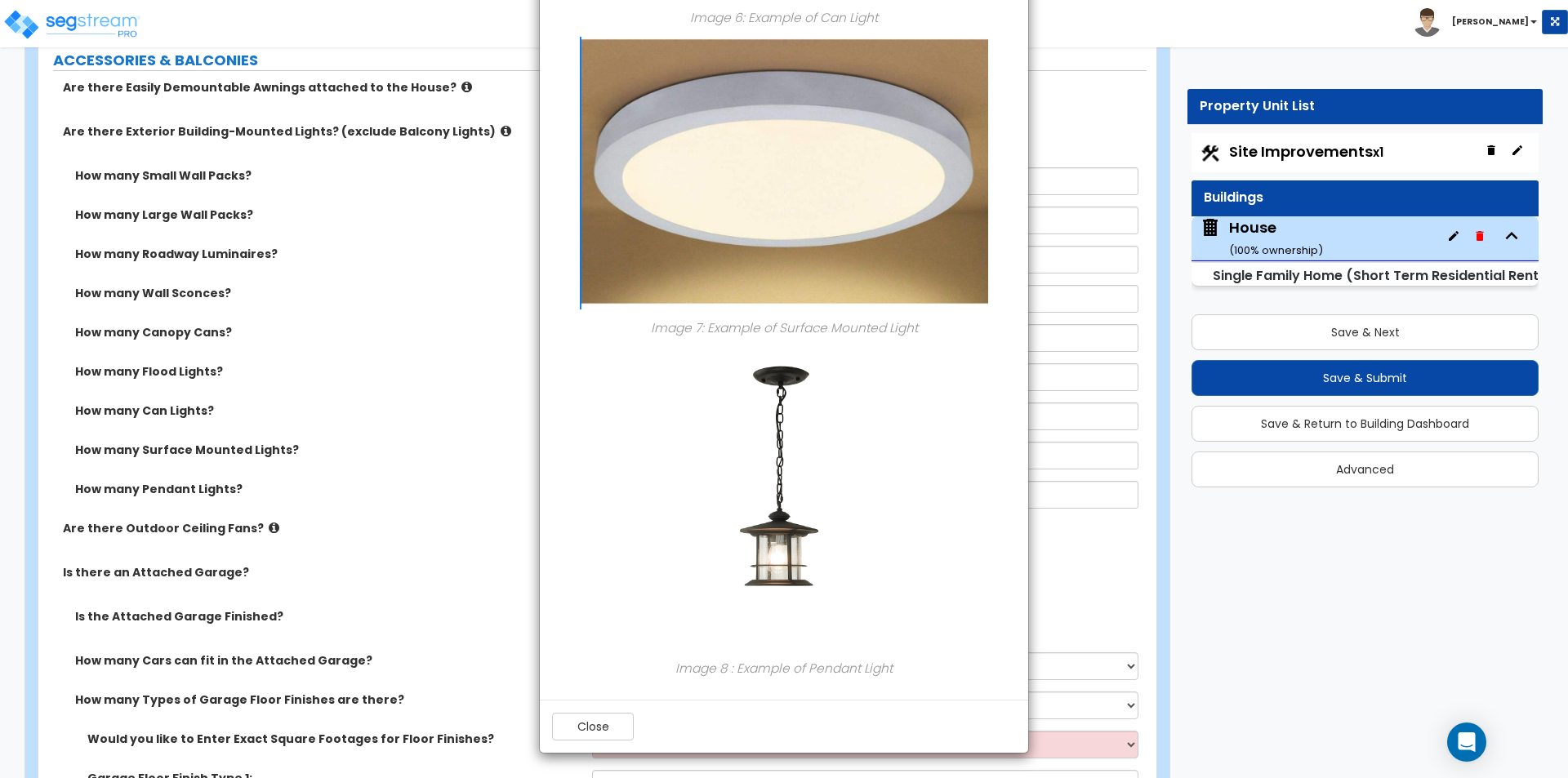
scroll to position [1632, 0]
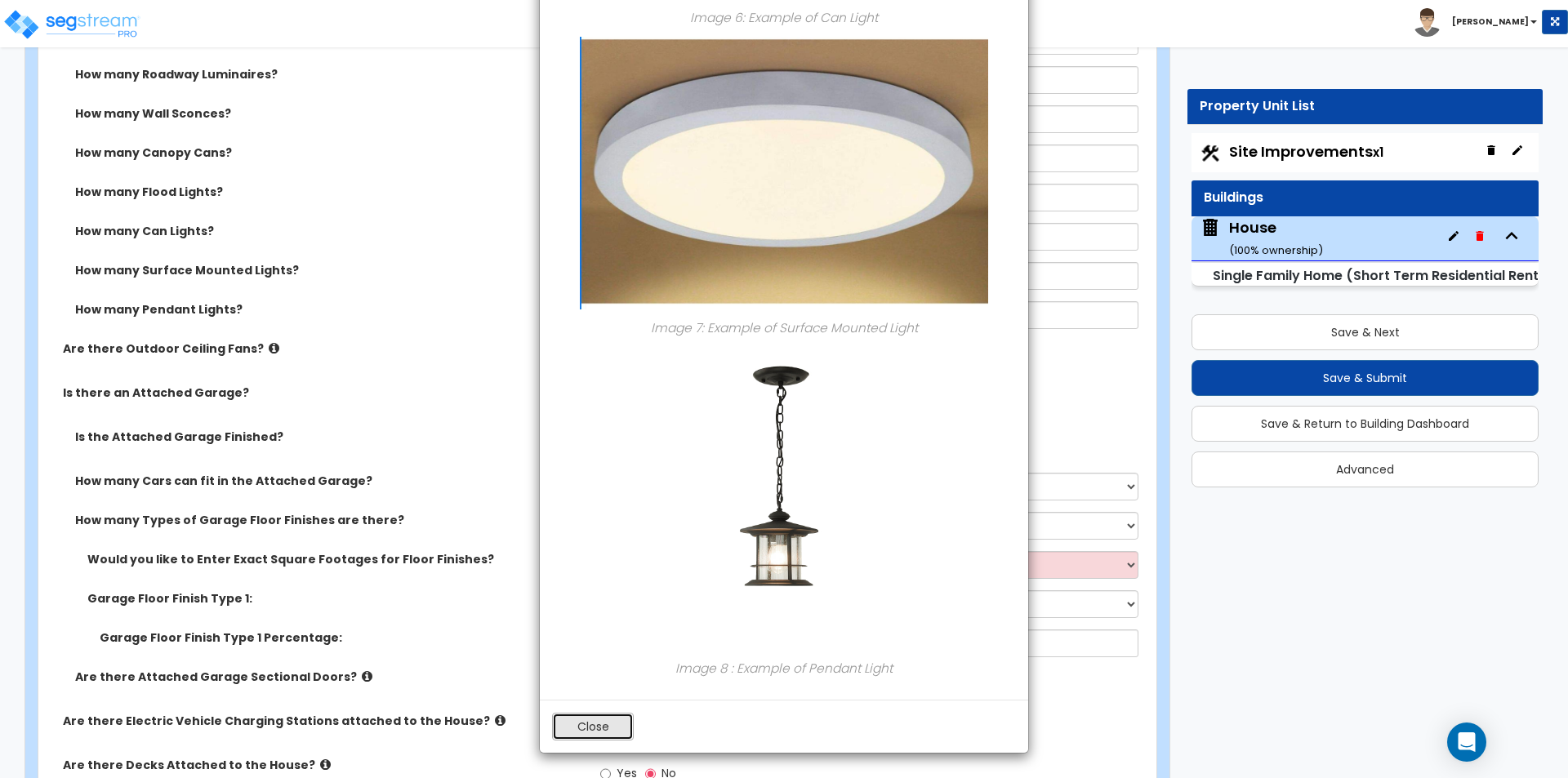
click at [589, 732] on button "Close" at bounding box center [592, 726] width 81 height 27
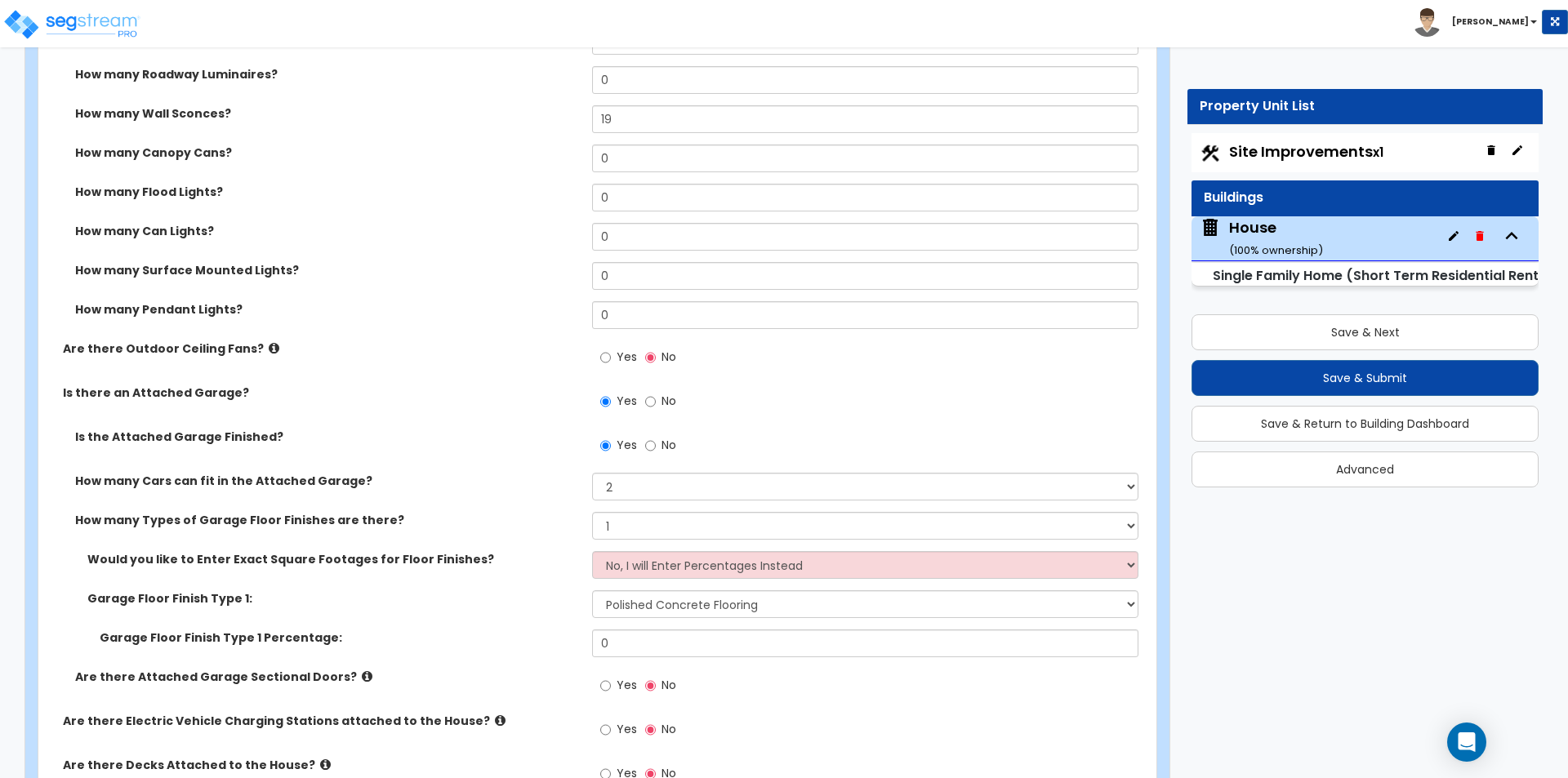
click at [541, 444] on label "Is the Attached Garage Finished?" at bounding box center [328, 437] width 504 height 17
click at [653, 640] on input "0" at bounding box center [864, 643] width 545 height 27
click at [463, 605] on label "Garage Floor Finish Type 1:" at bounding box center [333, 599] width 492 height 17
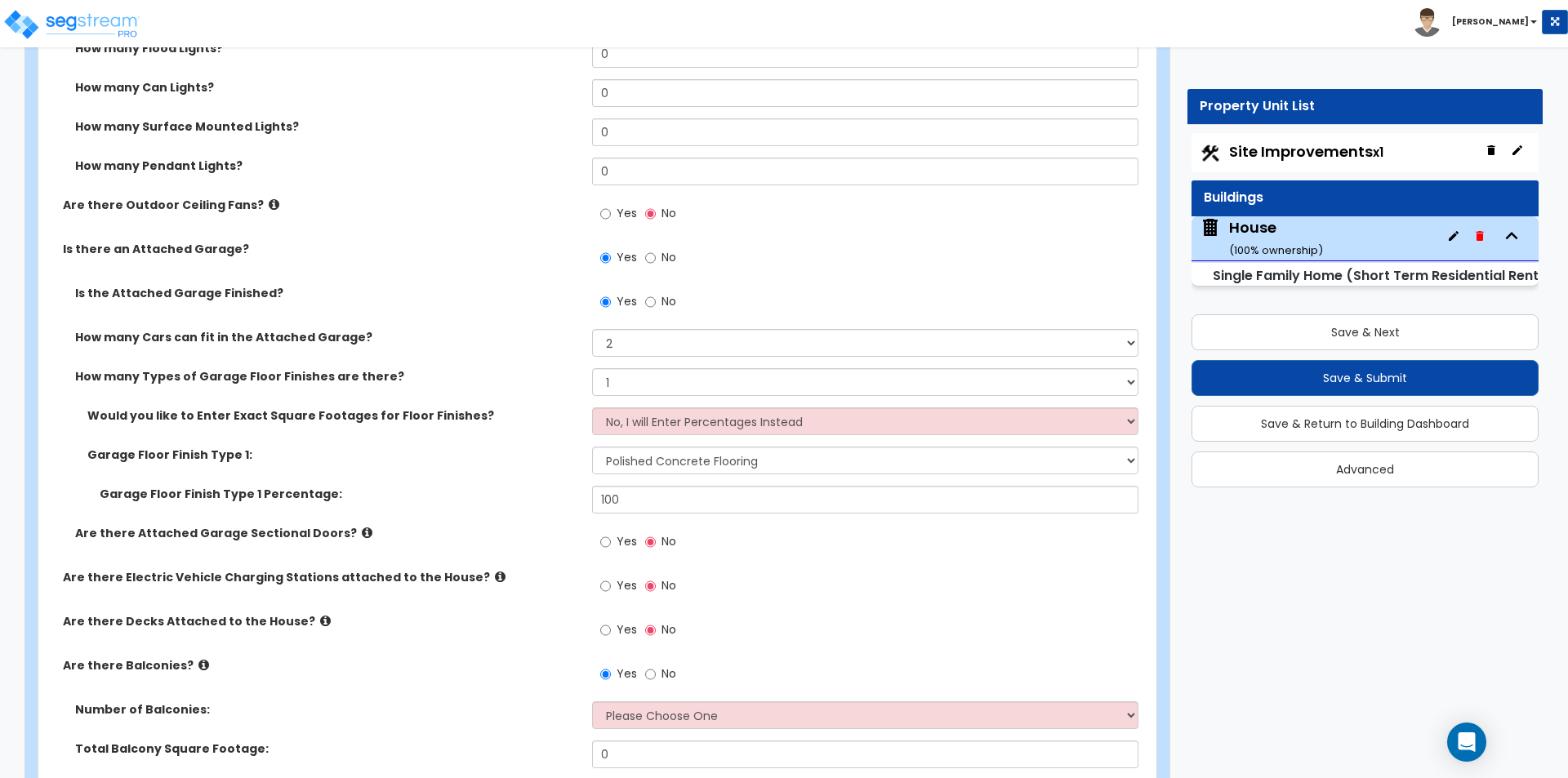
scroll to position [1796, 0]
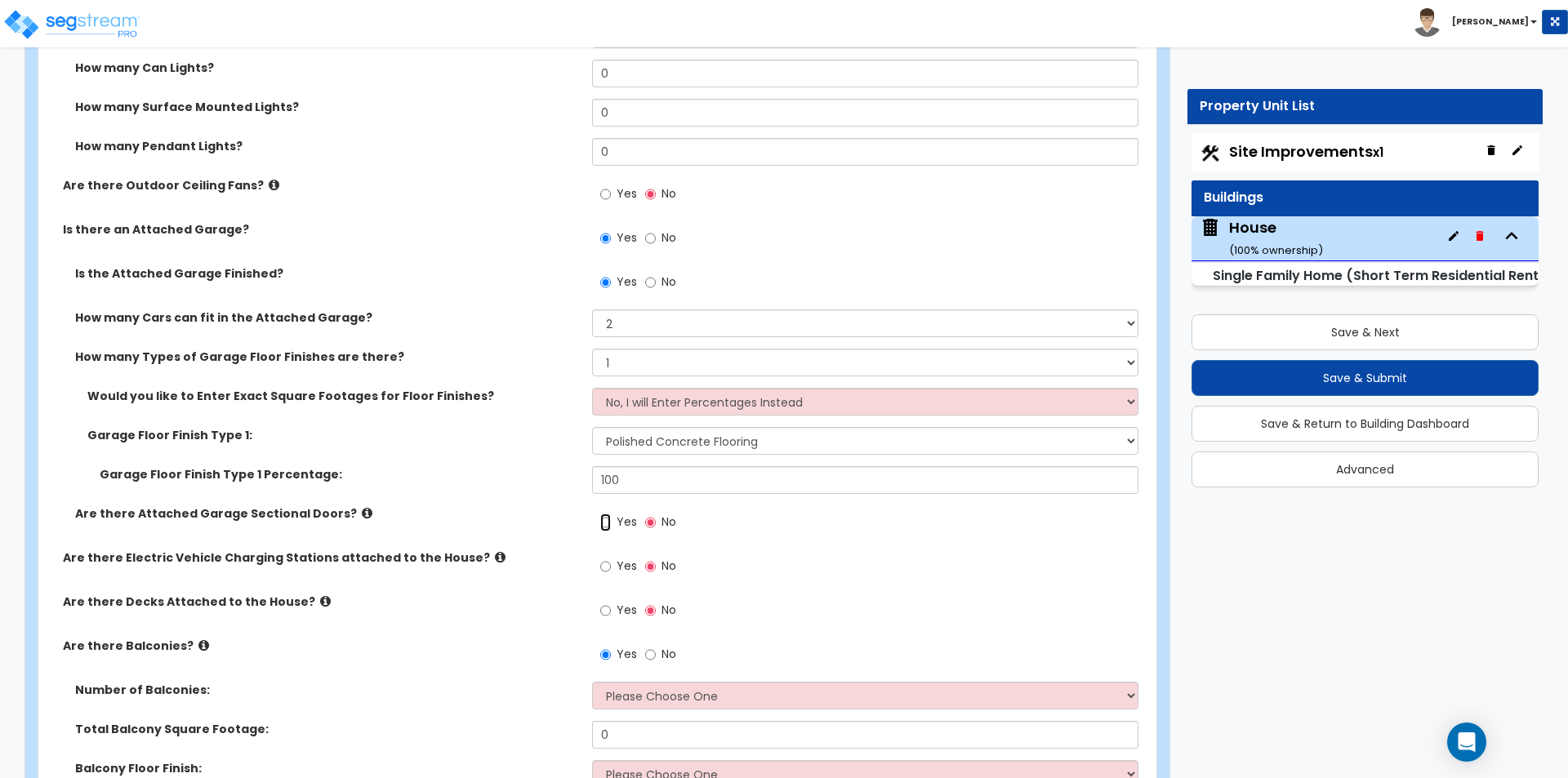
click at [606, 518] on input "Yes" at bounding box center [605, 523] width 11 height 18
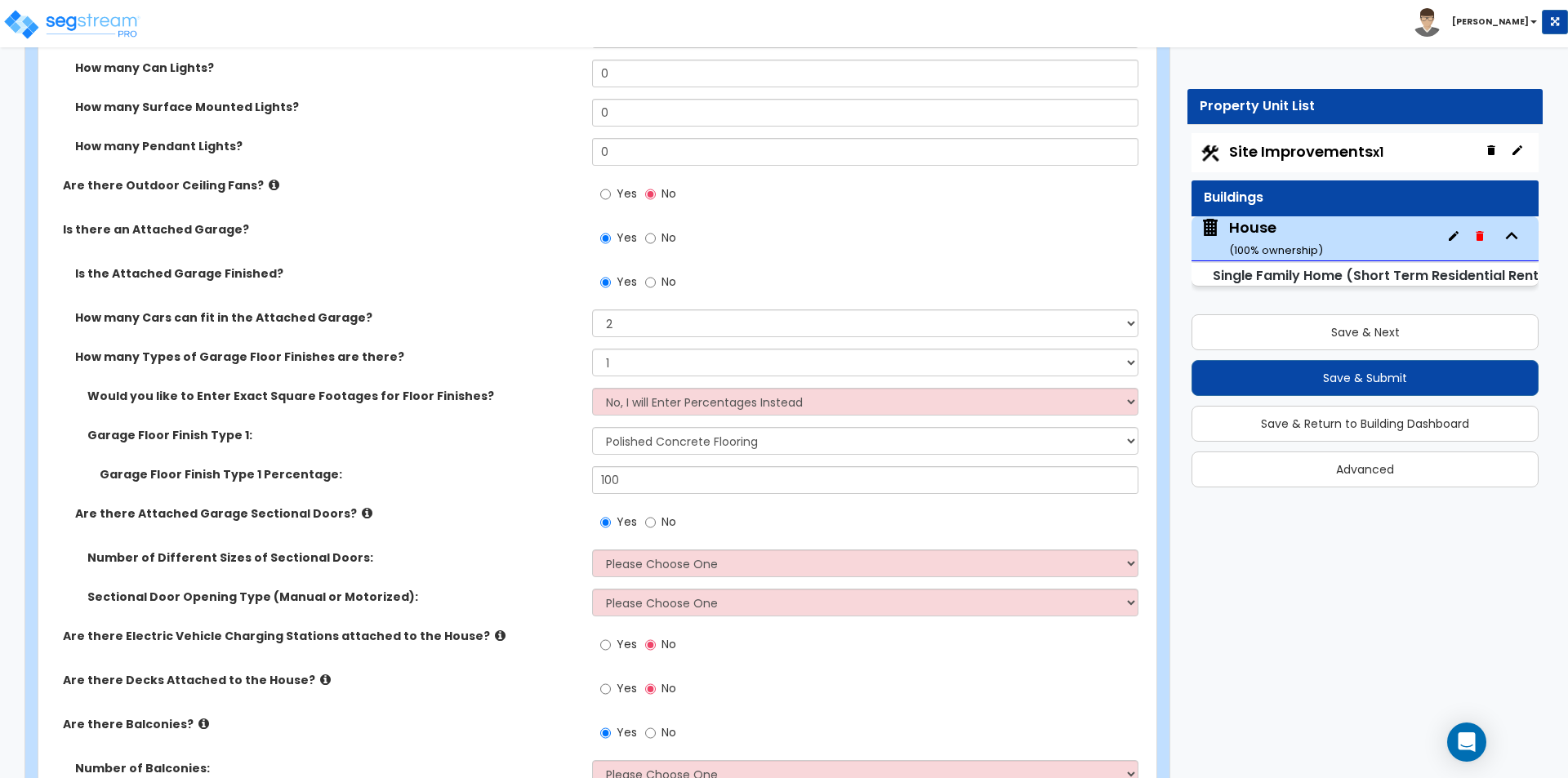
click at [362, 513] on icon at bounding box center [367, 513] width 11 height 12
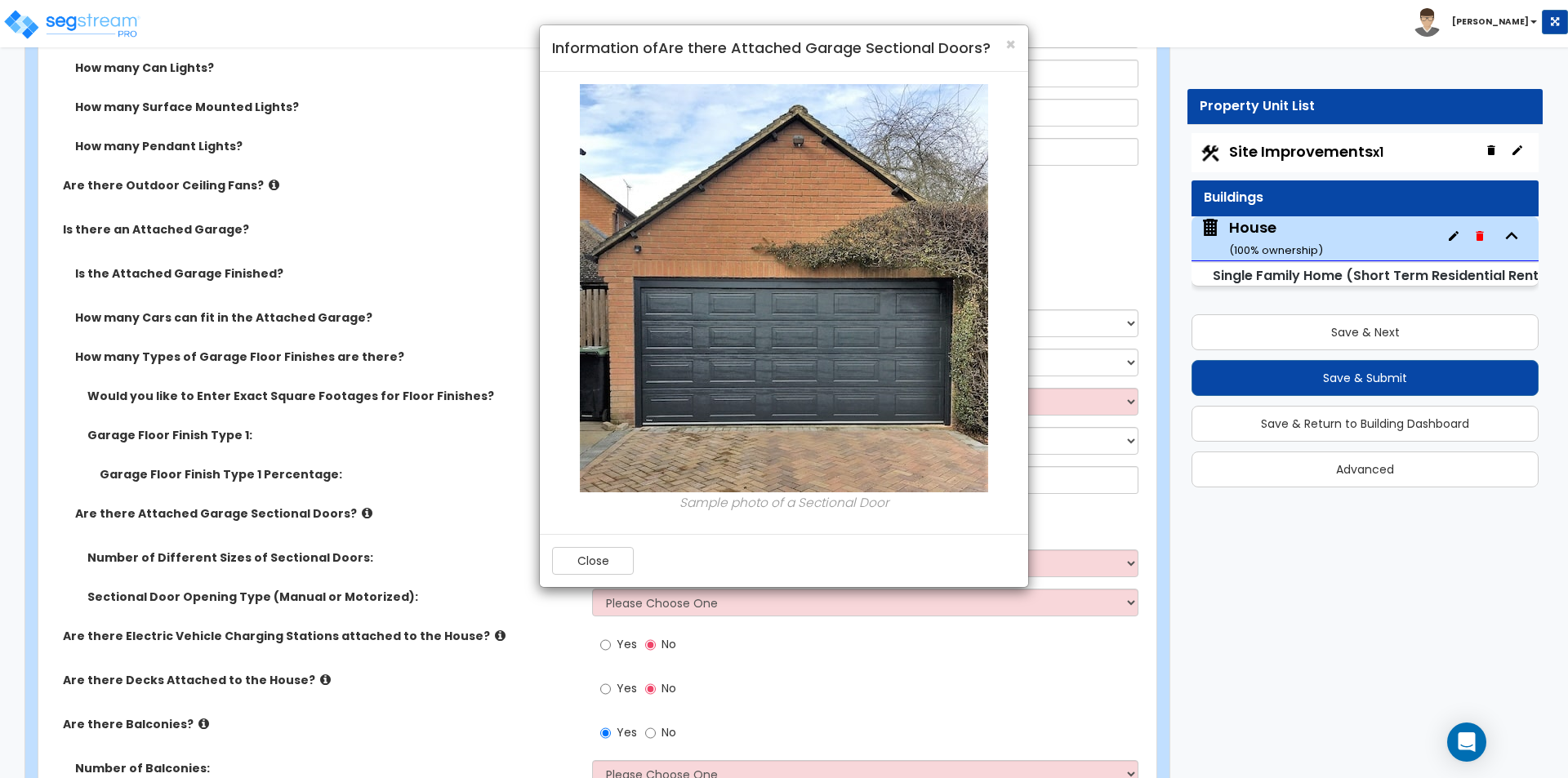
click at [339, 517] on div "× Information of Are there Attached Garage Sectional Doors? Sample photo of a S…" at bounding box center [784, 389] width 1568 height 778
click at [1003, 41] on h4 "Information of Are there Attached Garage Sectional Doors?" at bounding box center [783, 48] width 464 height 22
click at [1009, 44] on span "×" at bounding box center [1010, 44] width 11 height 24
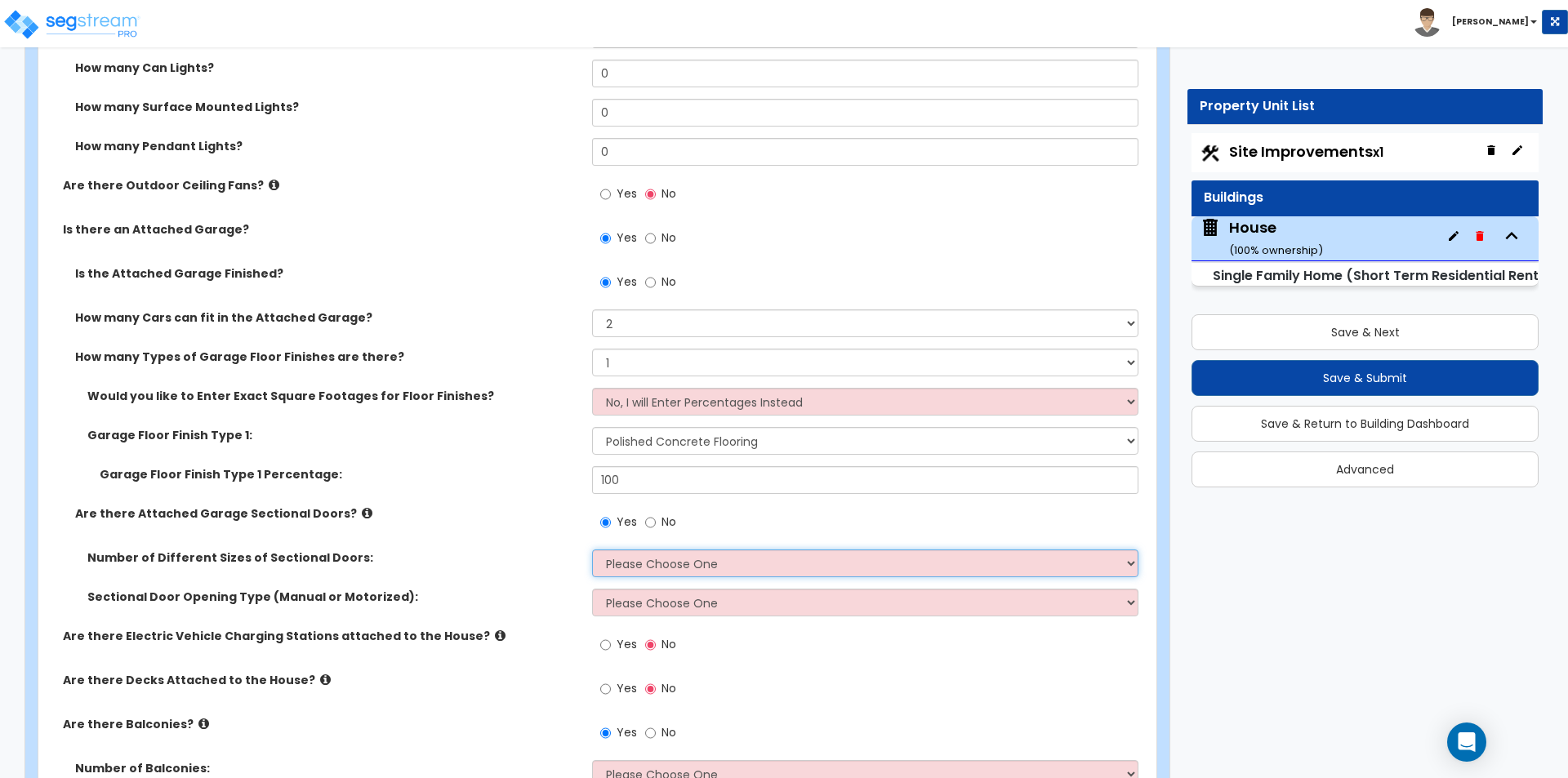
click at [628, 566] on select "Please Choose One 1 2" at bounding box center [864, 562] width 545 height 27
click at [592, 549] on select "Please Choose One 1 2" at bounding box center [864, 562] width 545 height 27
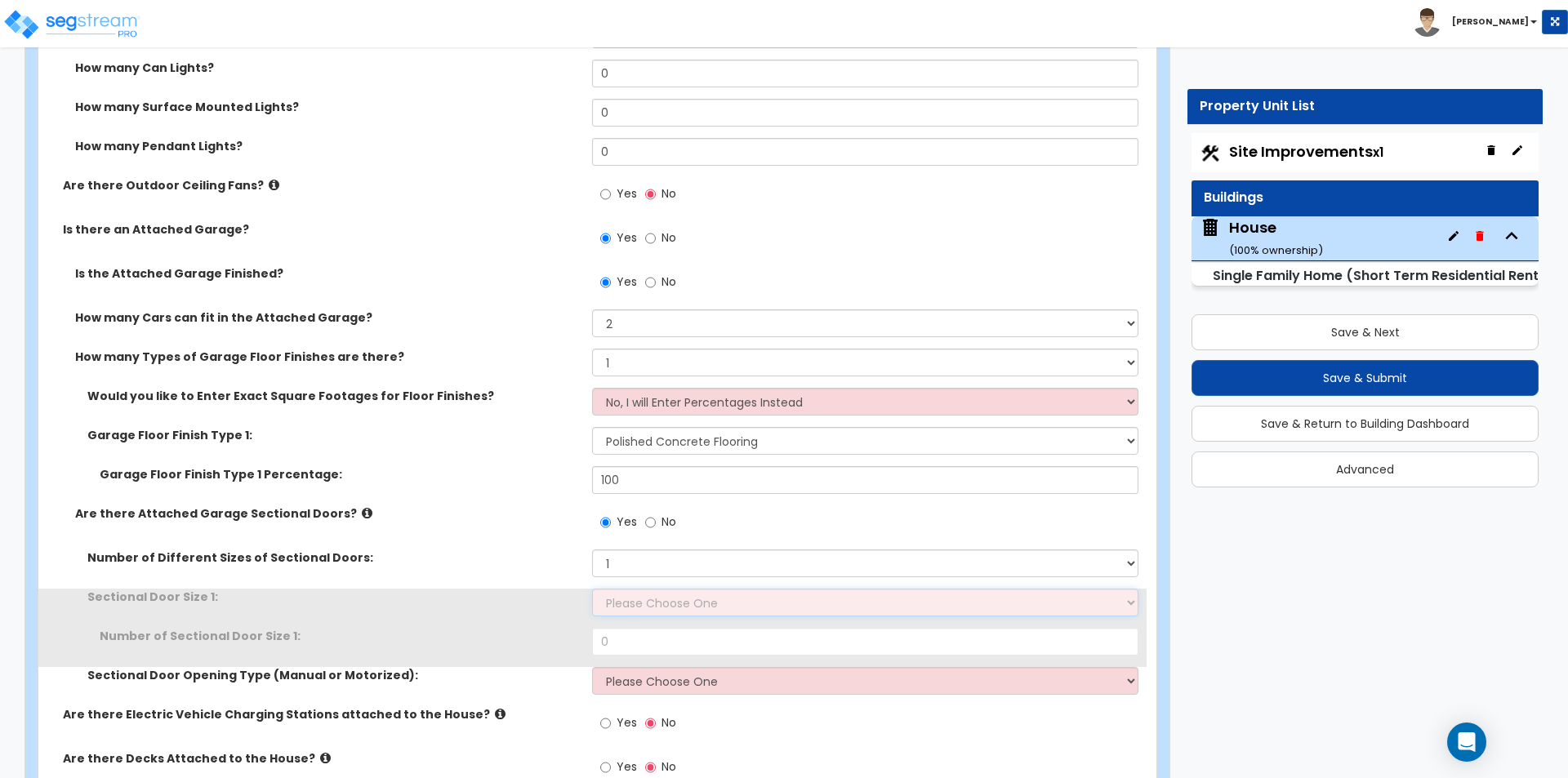
click at [628, 612] on select "Please Choose One 9' x 7' 16' x 7'" at bounding box center [864, 602] width 545 height 27
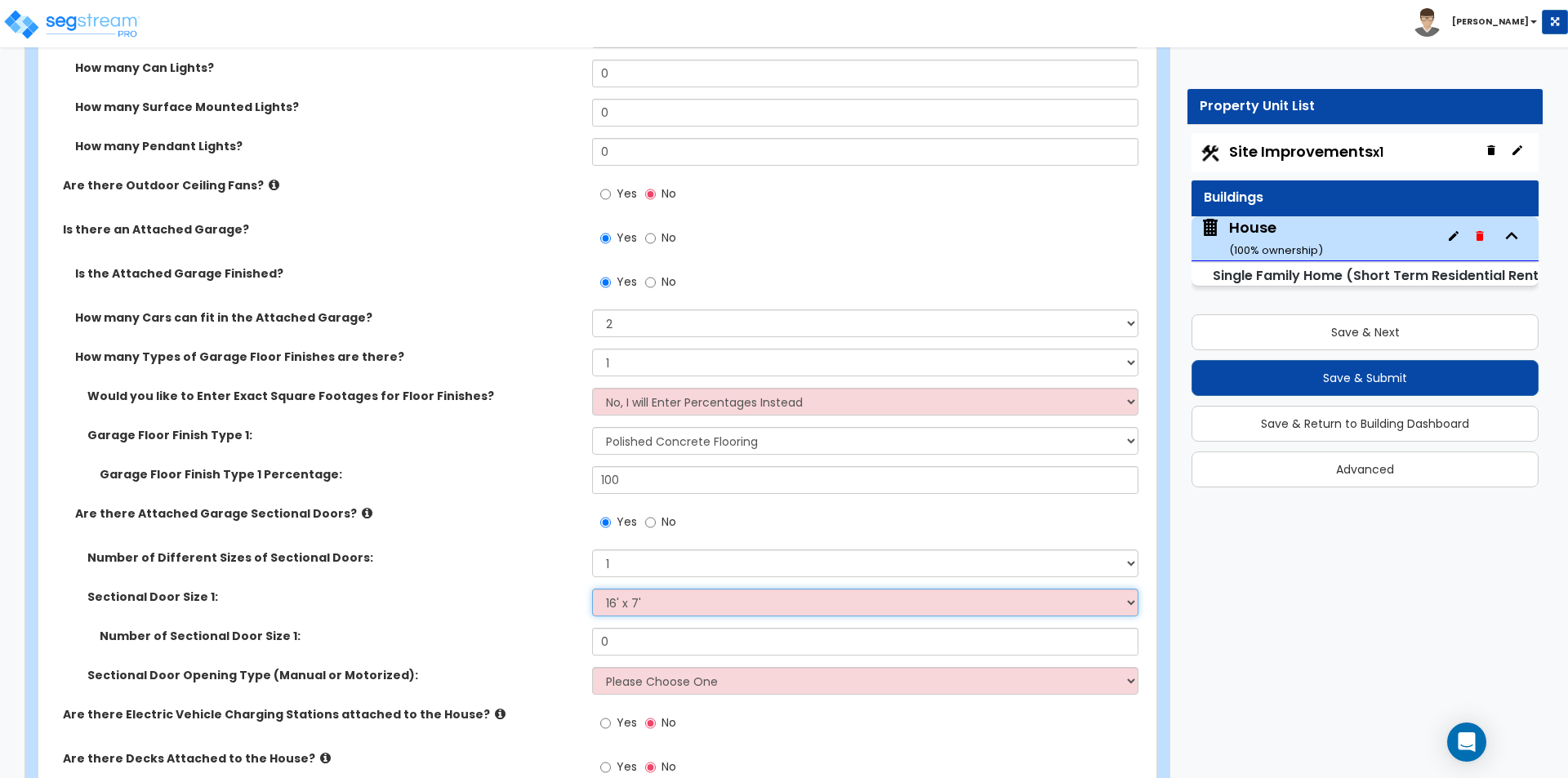
click at [592, 589] on select "Please Choose One 9' x 7' 16' x 7'" at bounding box center [864, 602] width 545 height 27
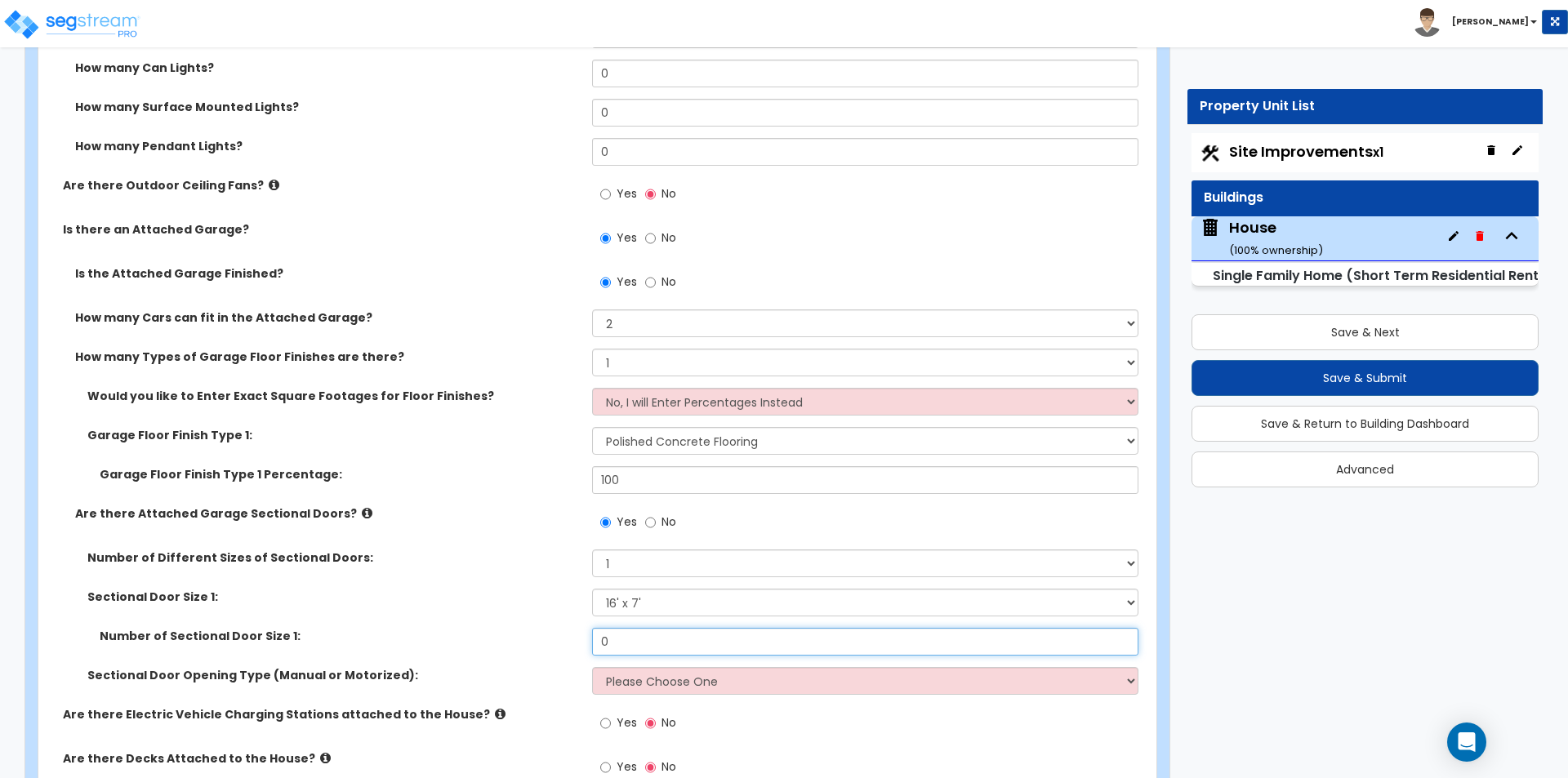
click at [624, 646] on input "0" at bounding box center [864, 641] width 545 height 27
click at [685, 690] on select "Please Choose One All Manual All Motorized Some are Motorized" at bounding box center [864, 680] width 545 height 27
click at [592, 667] on select "Please Choose One All Manual All Motorized Some are Motorized" at bounding box center [864, 680] width 545 height 27
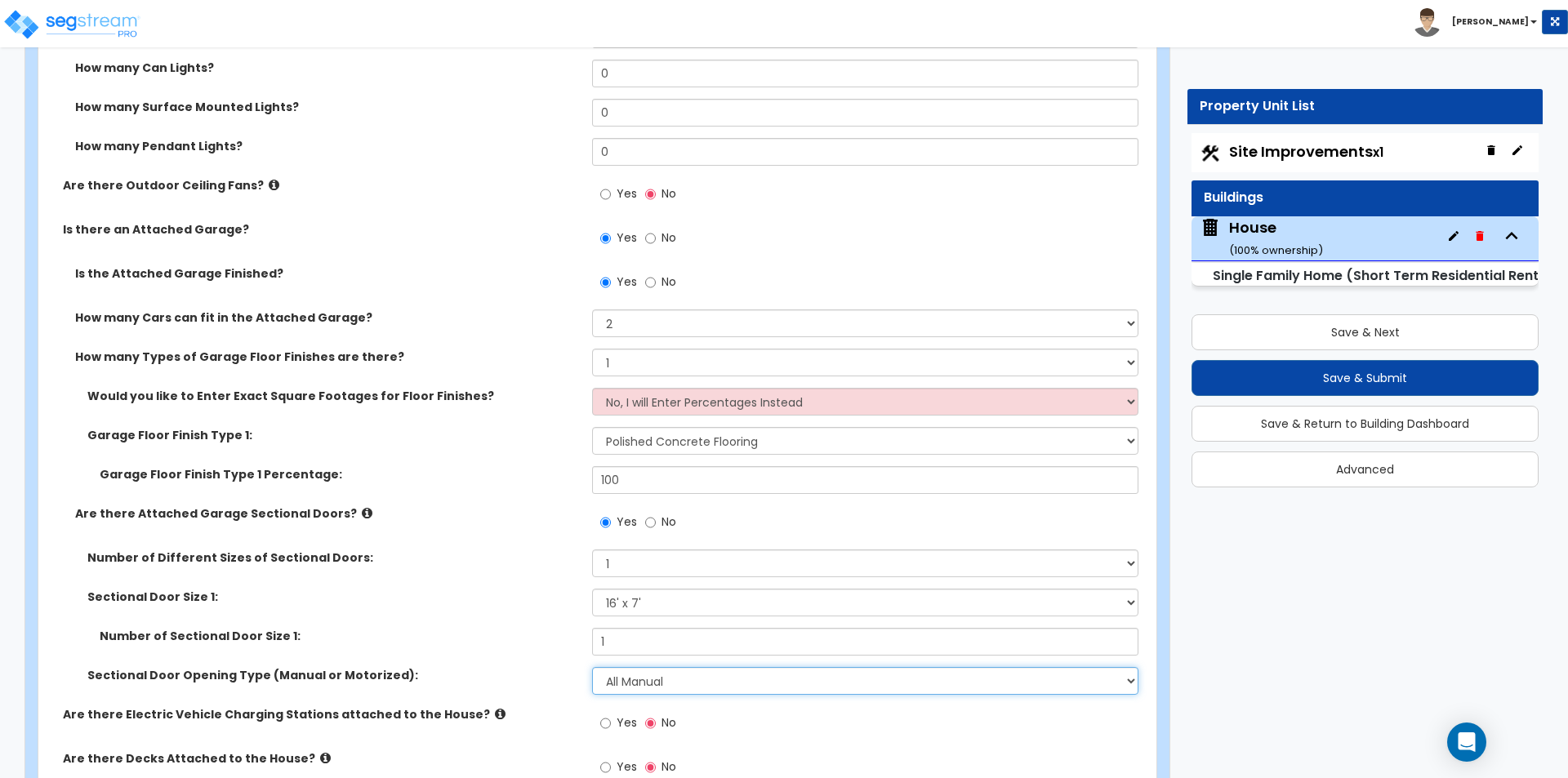
click at [632, 678] on select "Please Choose One All Manual All Motorized Some are Motorized" at bounding box center [864, 680] width 545 height 27
click at [592, 667] on select "Please Choose One All Manual All Motorized Some are Motorized" at bounding box center [864, 680] width 545 height 27
click at [519, 614] on div "Sectional Door Size 1: Please Choose One 9' x 7' 16' x 7'" at bounding box center [592, 608] width 1108 height 39
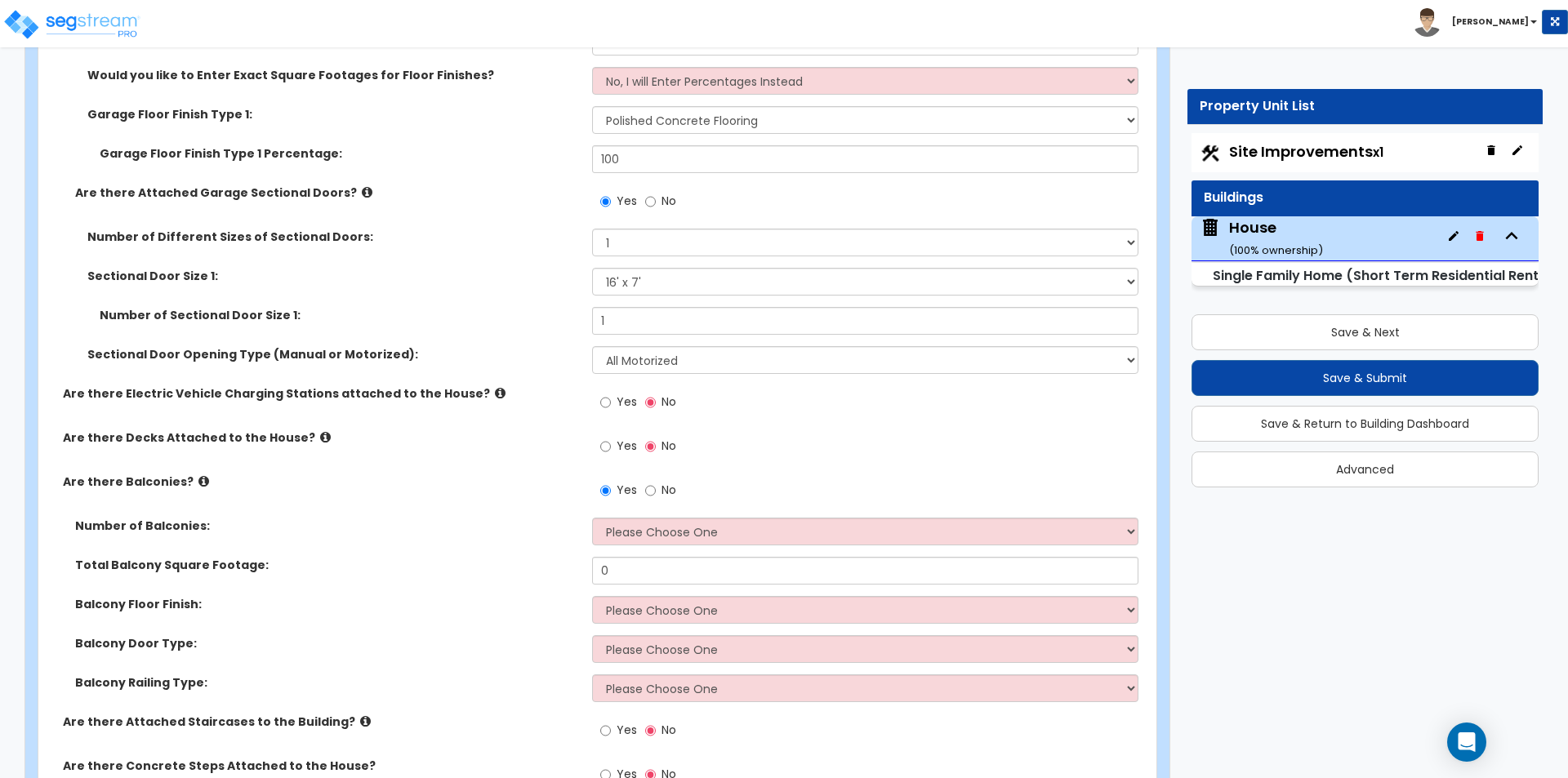
scroll to position [2122, 0]
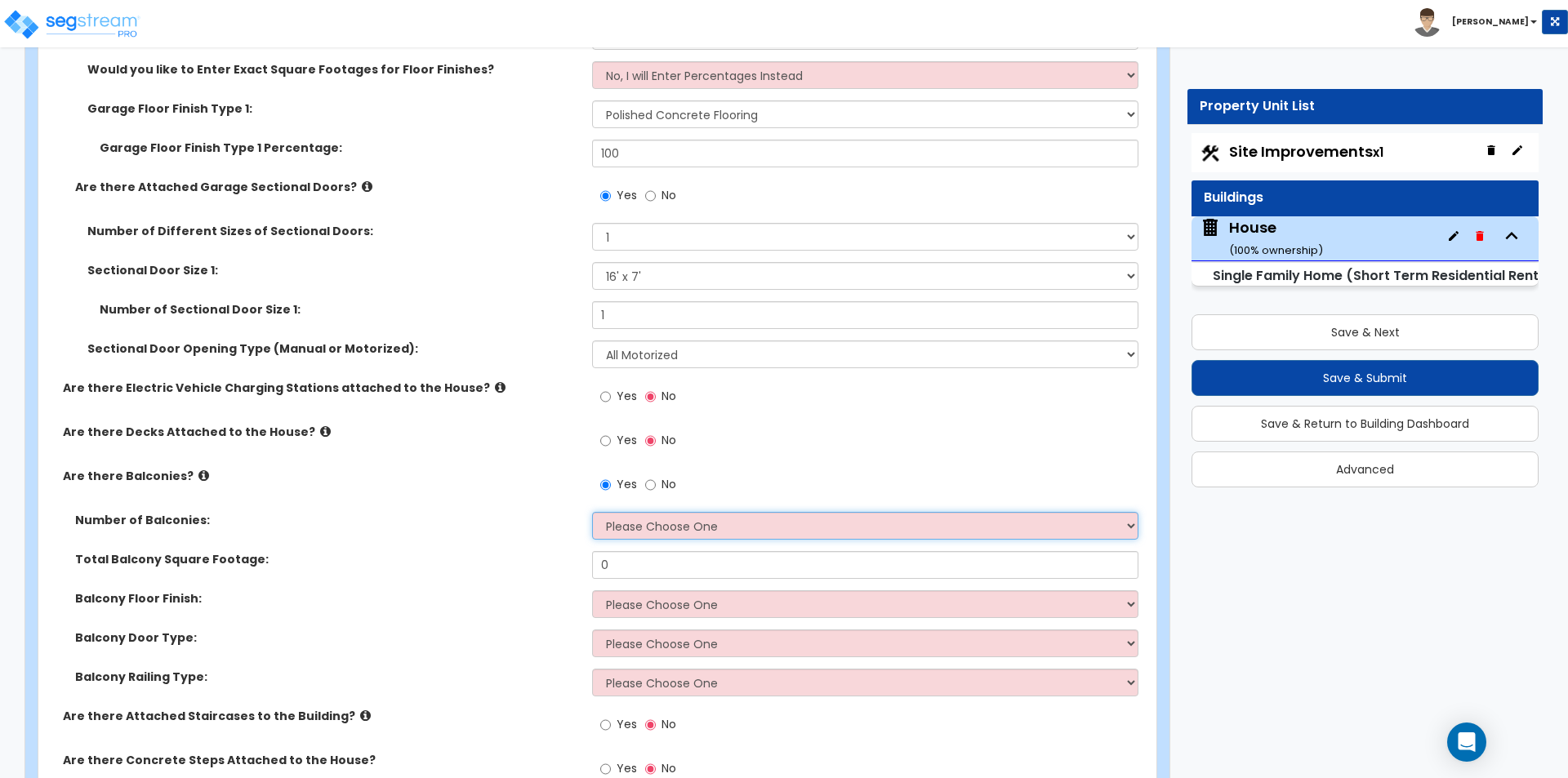
click at [657, 522] on select "Please Choose One 1 2 3 4 5" at bounding box center [864, 525] width 545 height 27
click at [592, 512] on select "Please Choose One 1 2 3 4 5" at bounding box center [864, 525] width 545 height 27
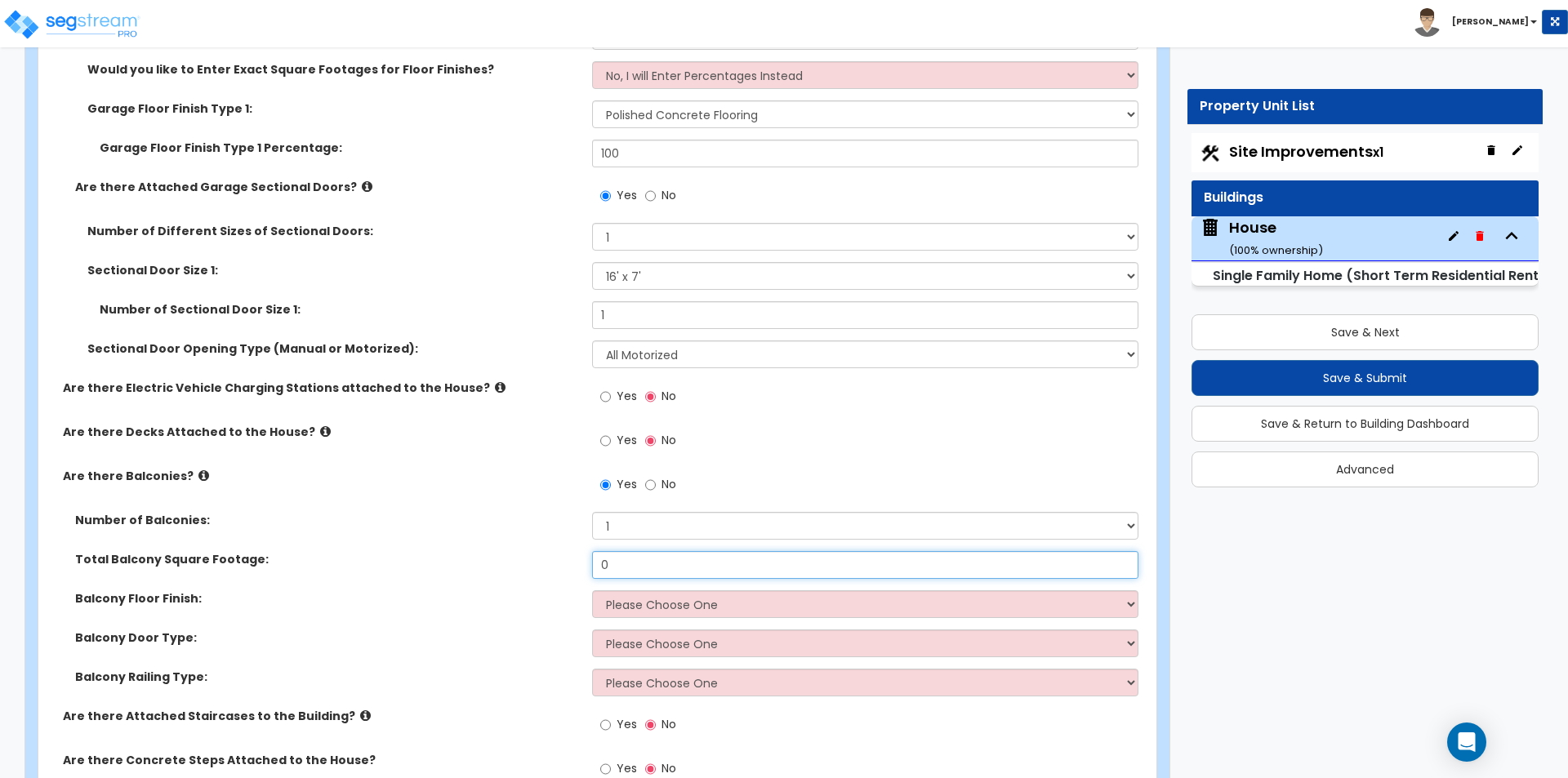
click at [637, 573] on input "0" at bounding box center [864, 564] width 545 height 27
click at [198, 477] on icon at bounding box center [203, 475] width 11 height 12
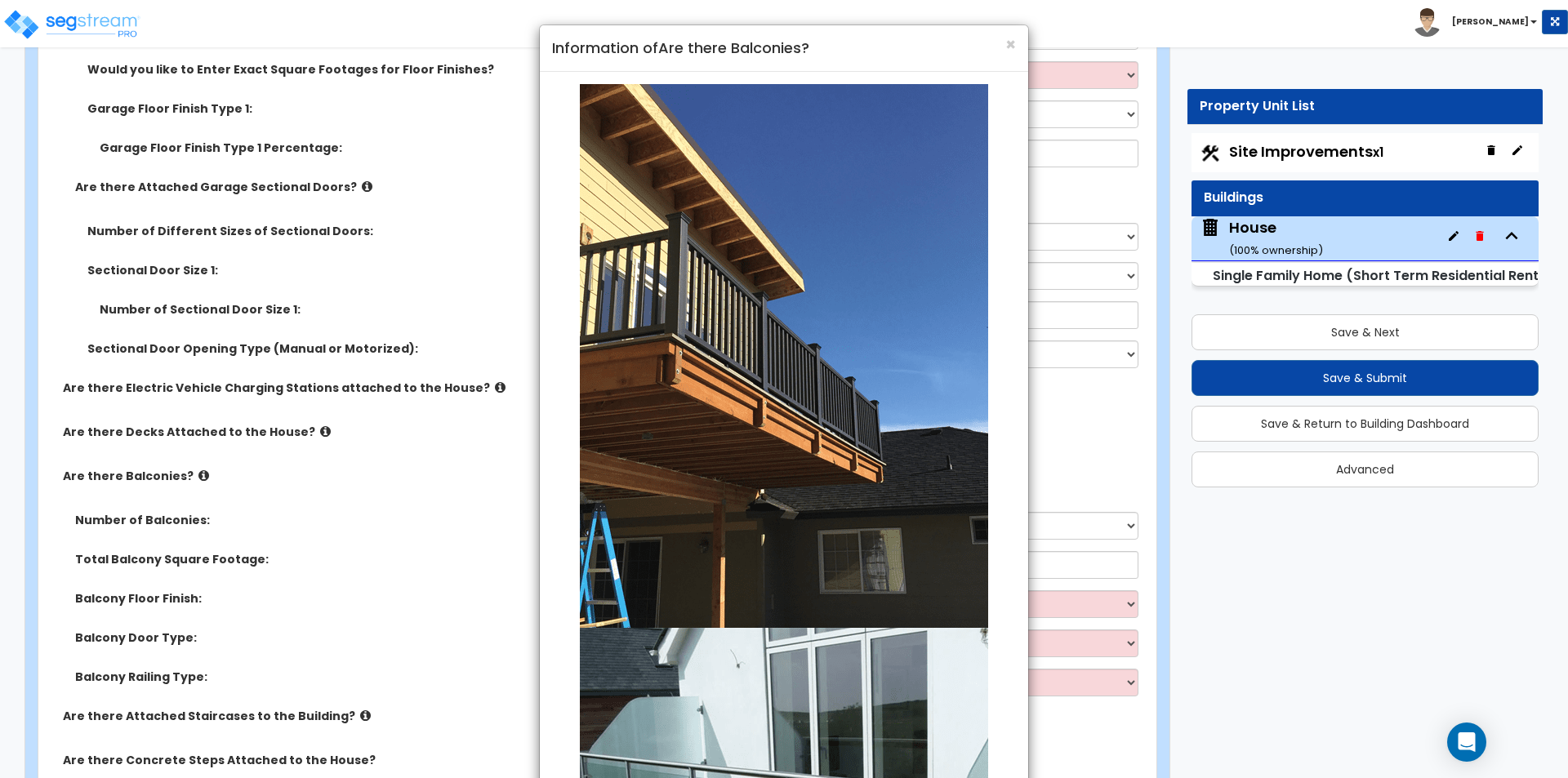
scroll to position [1878, 0]
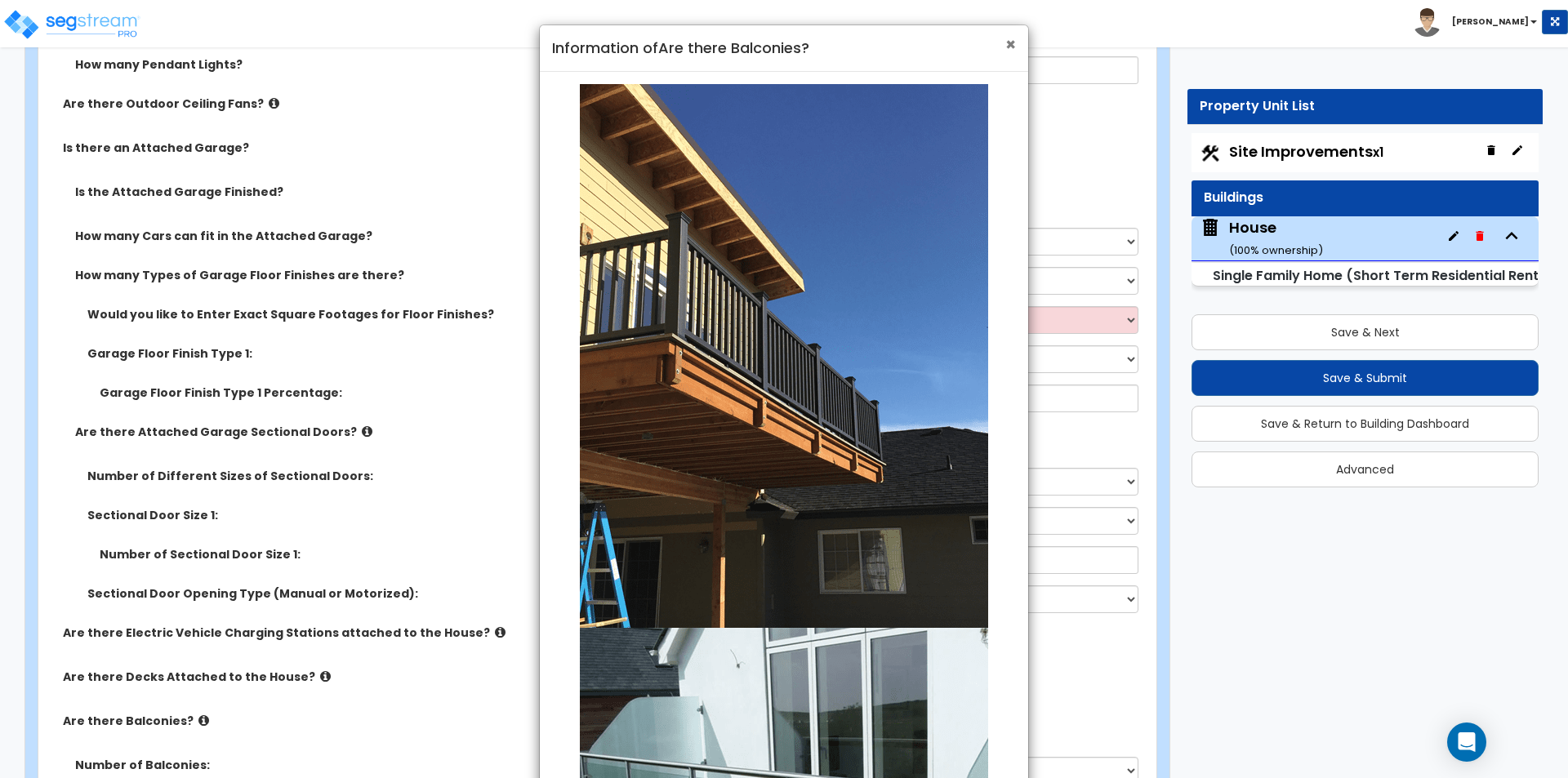
click at [1012, 42] on span "×" at bounding box center [1010, 44] width 11 height 24
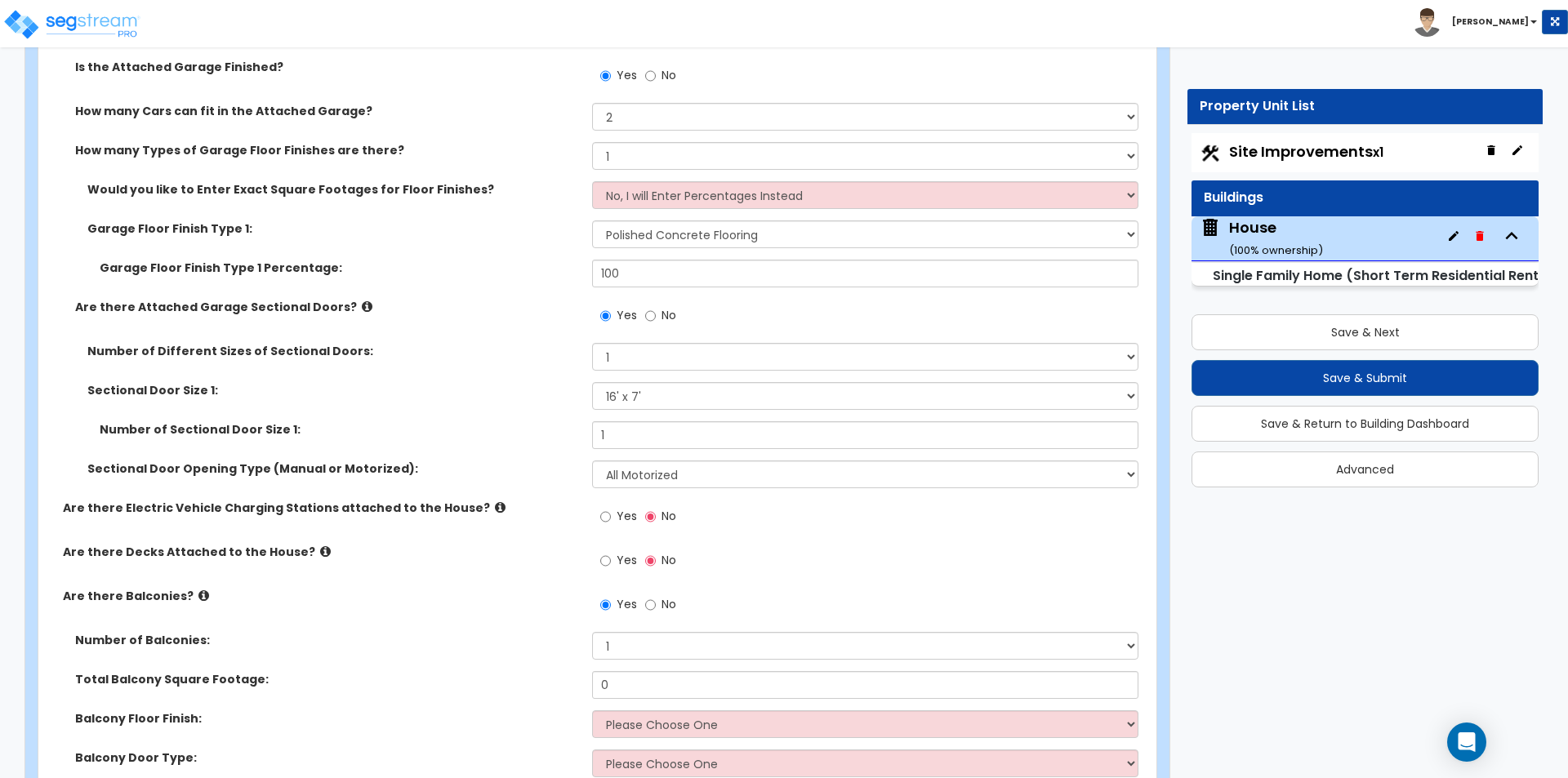
scroll to position [2040, 0]
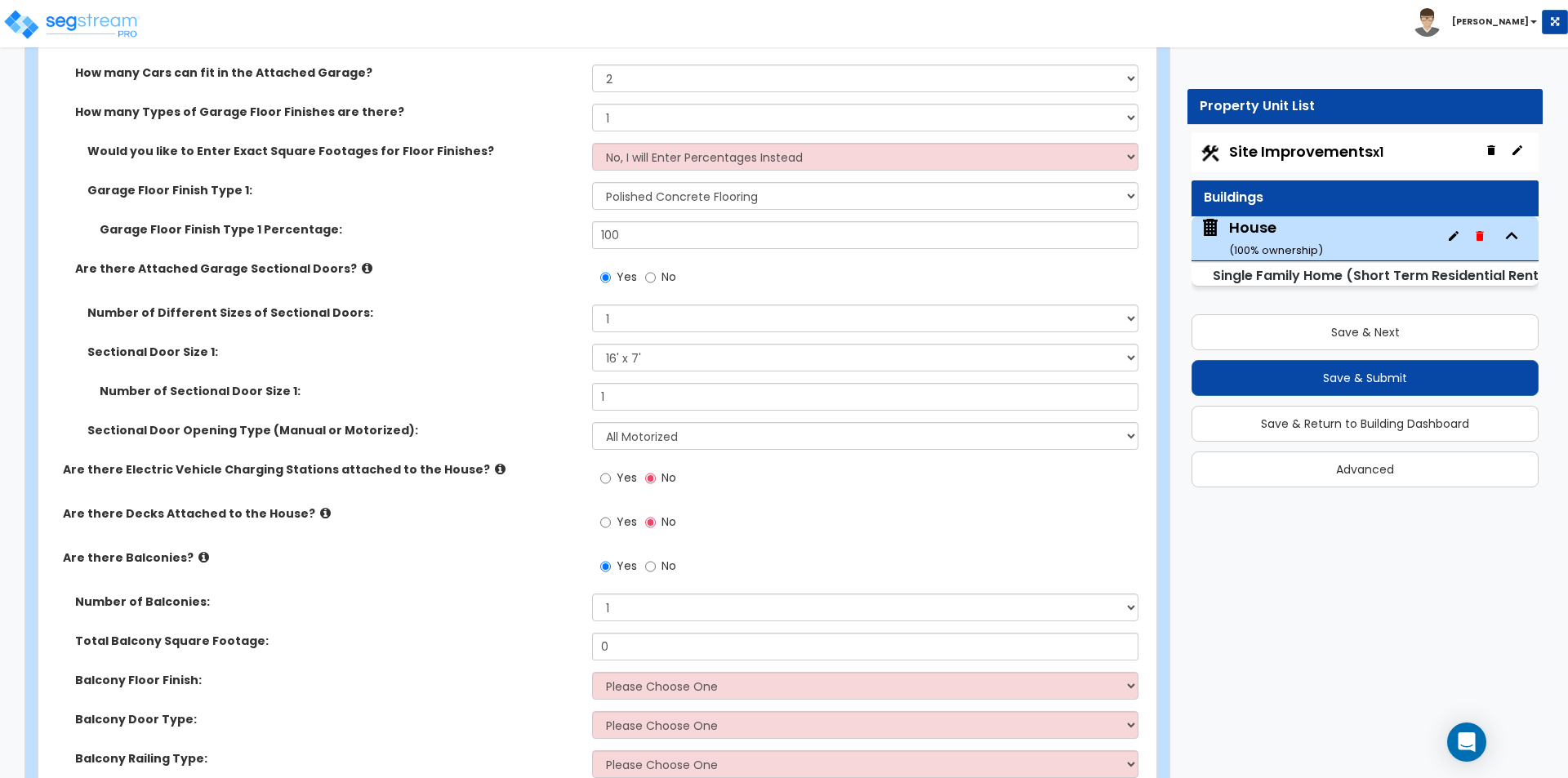
click at [320, 513] on icon at bounding box center [325, 513] width 11 height 12
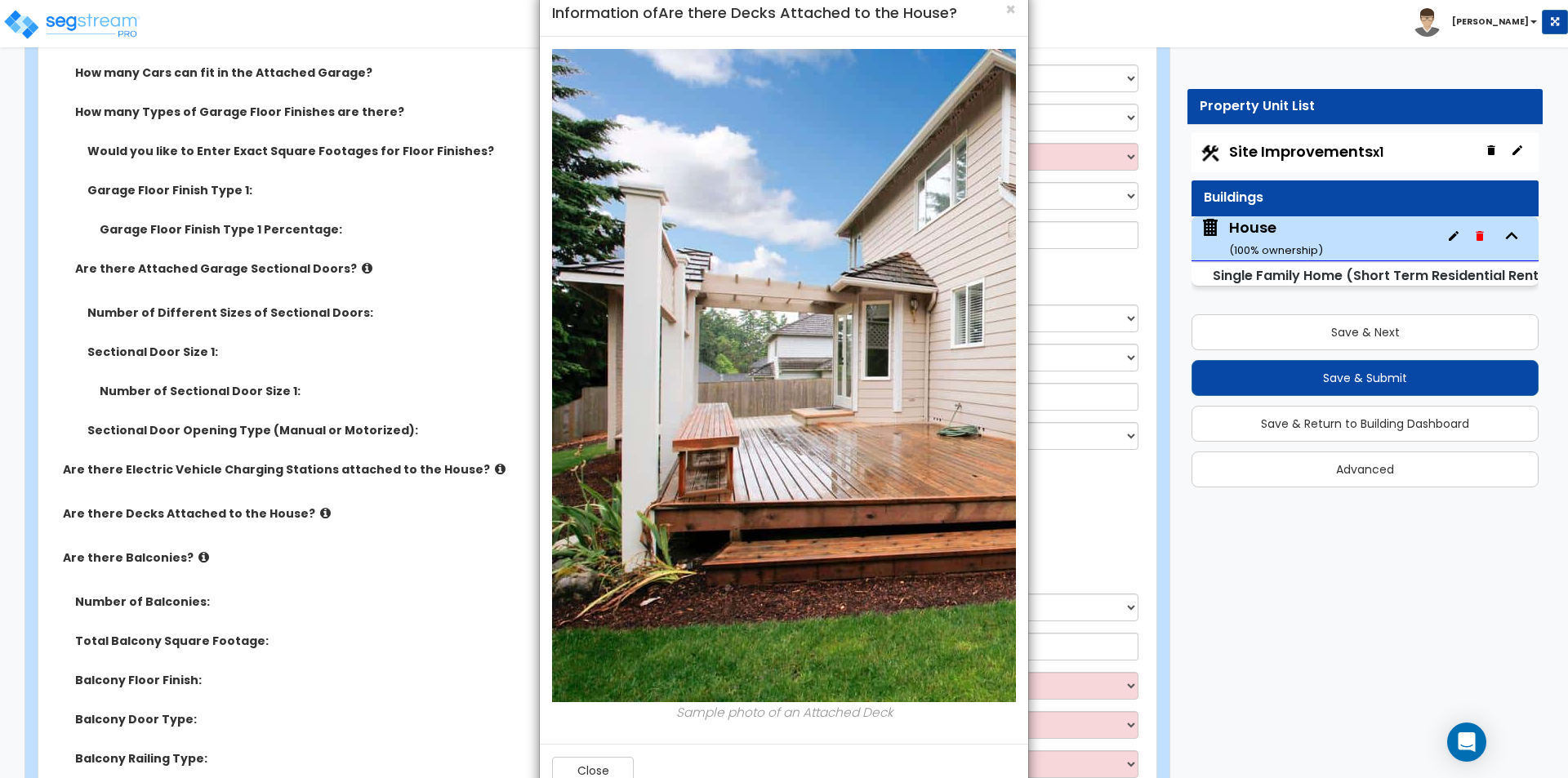
scroll to position [0, 0]
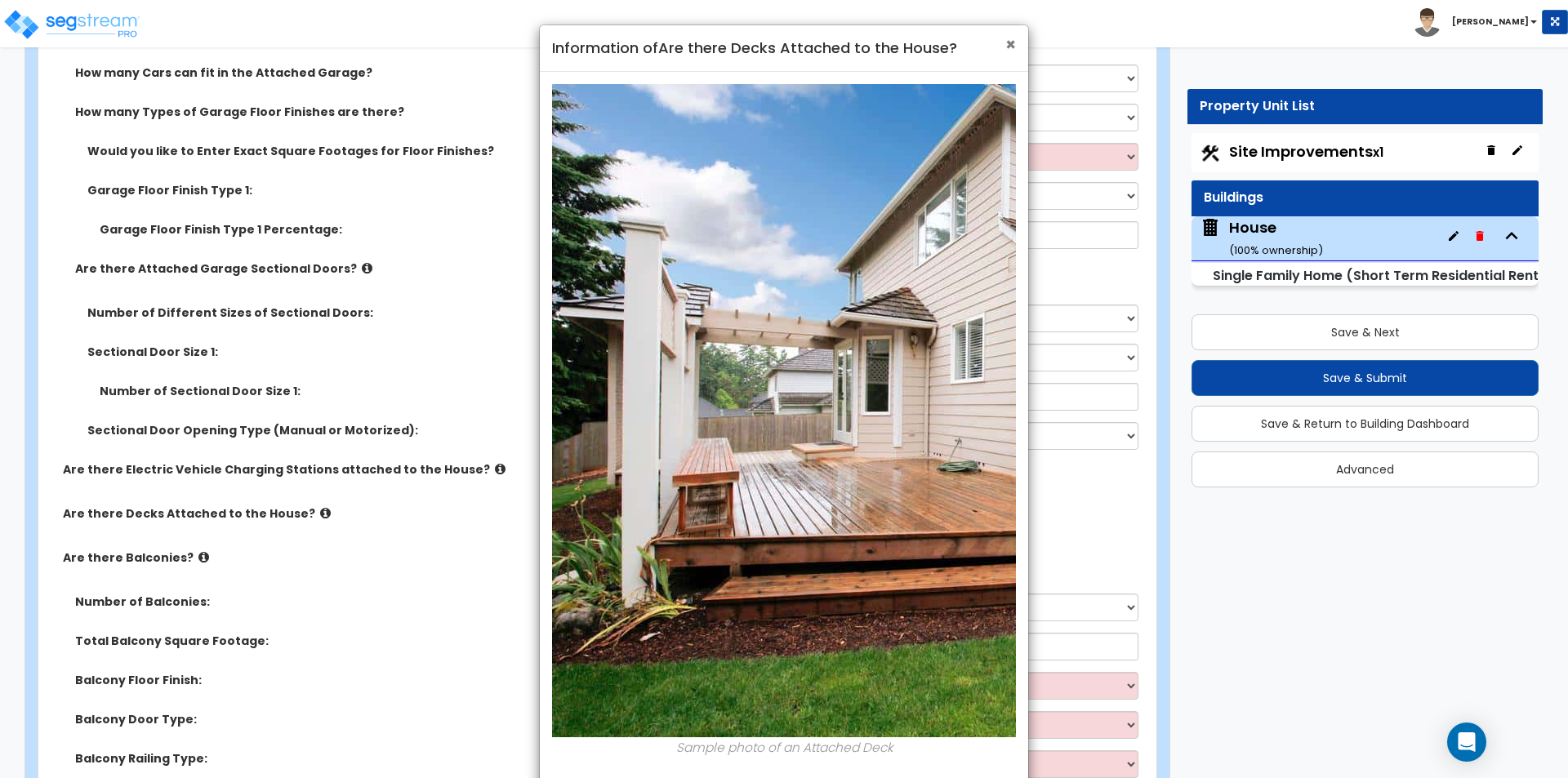
click at [1012, 47] on span "×" at bounding box center [1010, 44] width 11 height 24
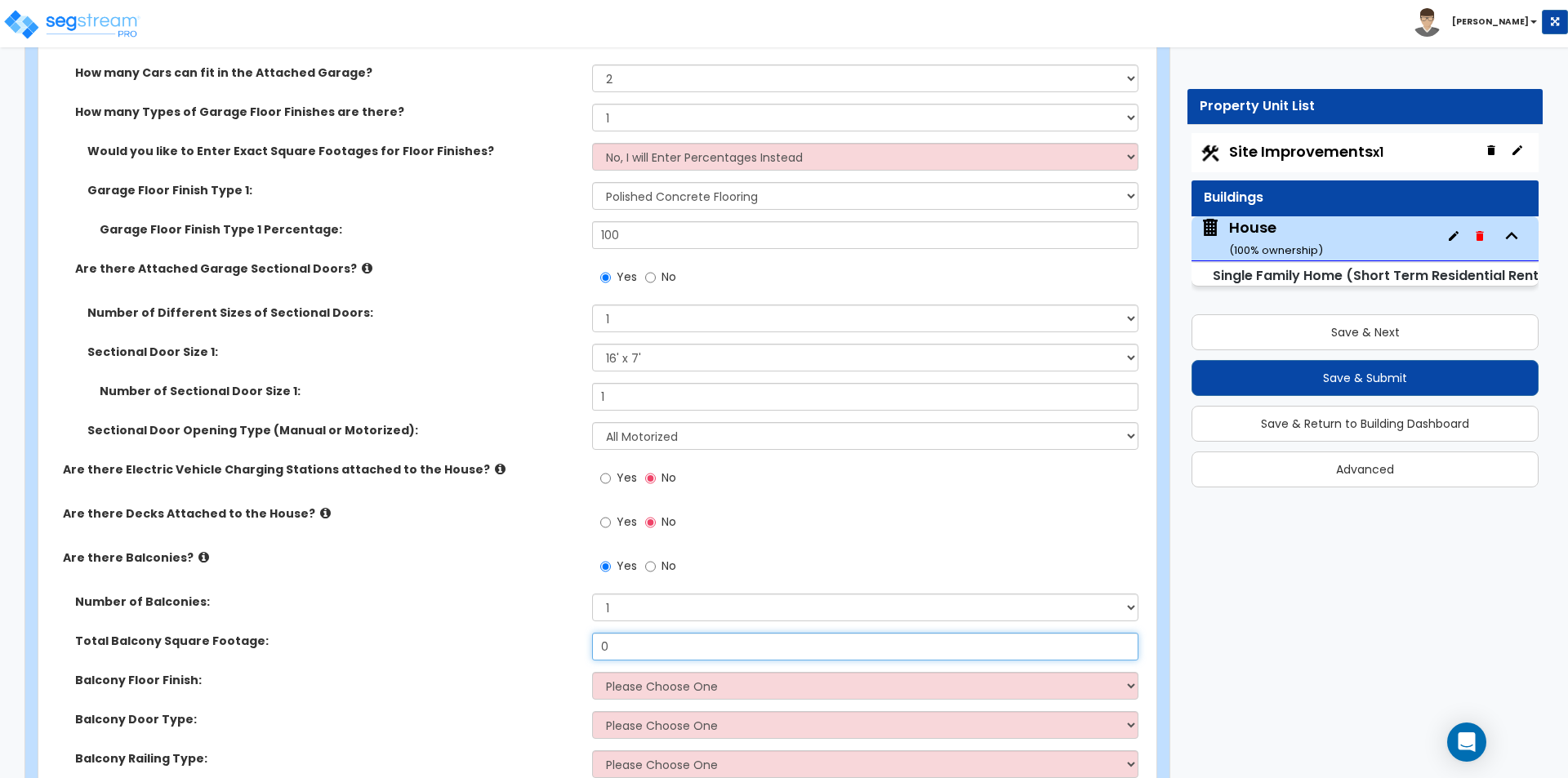
click at [620, 644] on input "0" at bounding box center [864, 646] width 545 height 27
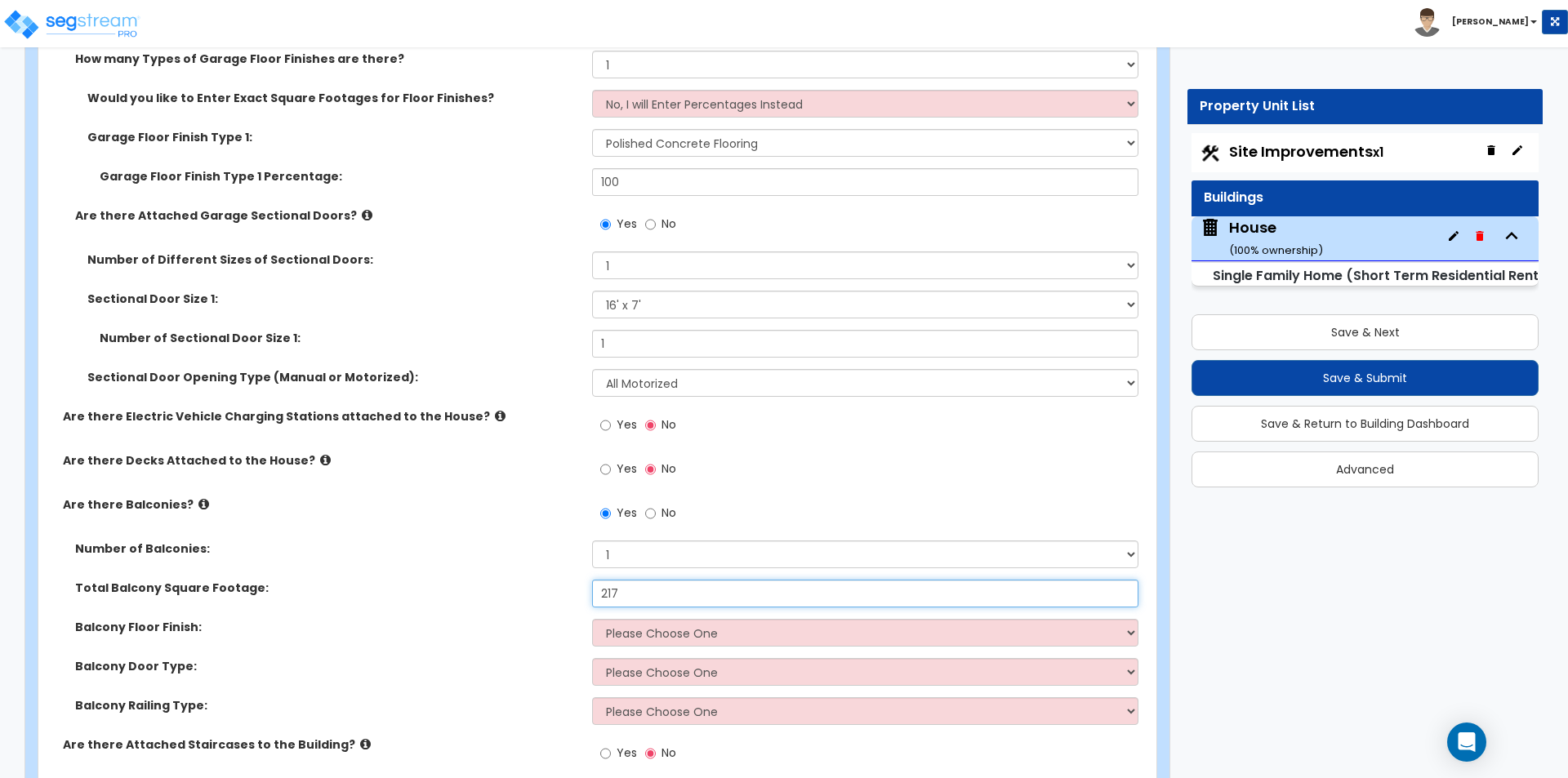
scroll to position [2122, 0]
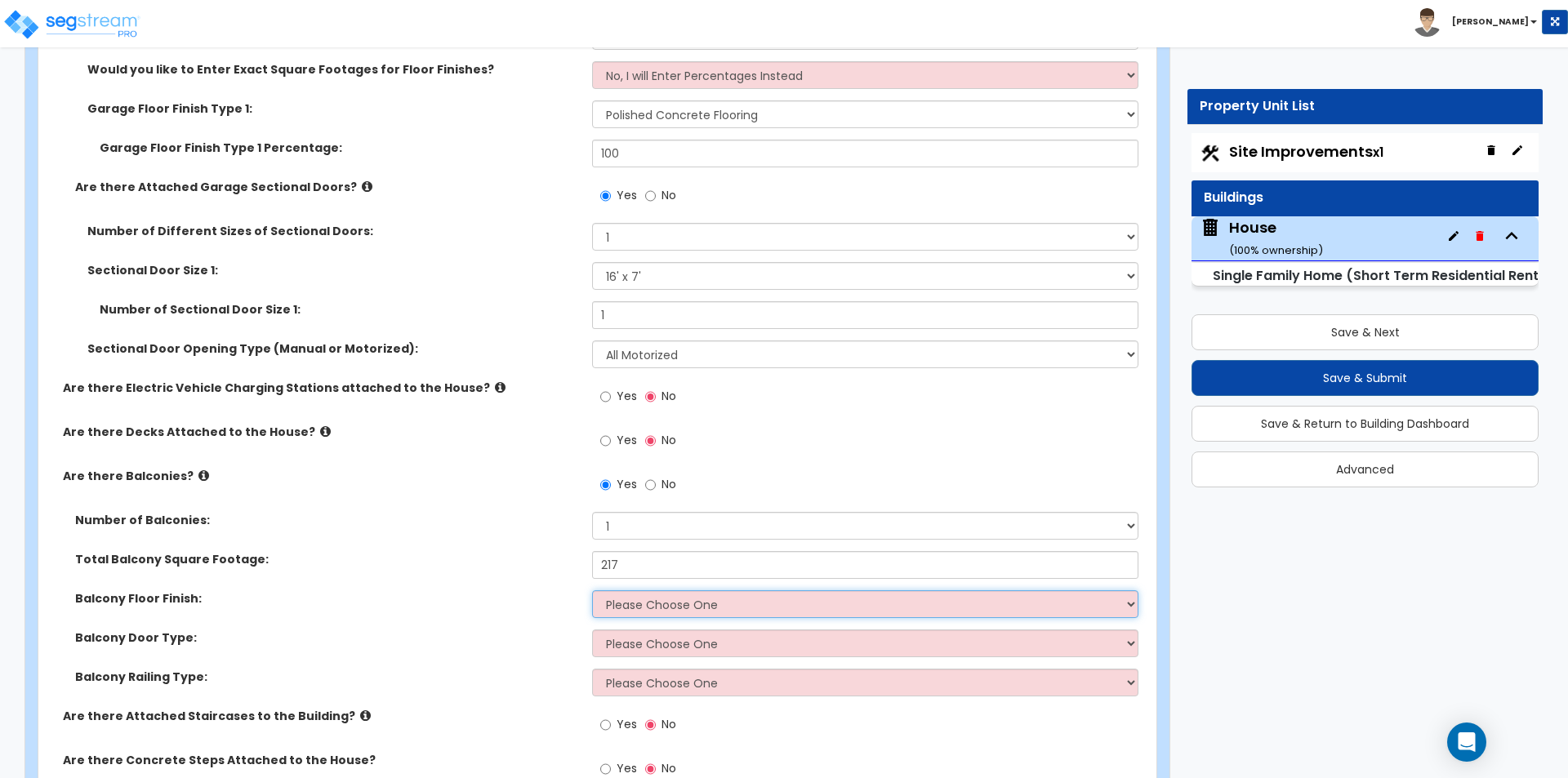
click at [617, 603] on select "Please Choose One Concrete Flooring Tile Flooring Resilient Laminate Flooring P…" at bounding box center [864, 604] width 545 height 27
click at [592, 591] on select "Please Choose One Concrete Flooring Tile Flooring Resilient Laminate Flooring P…" at bounding box center [864, 604] width 545 height 27
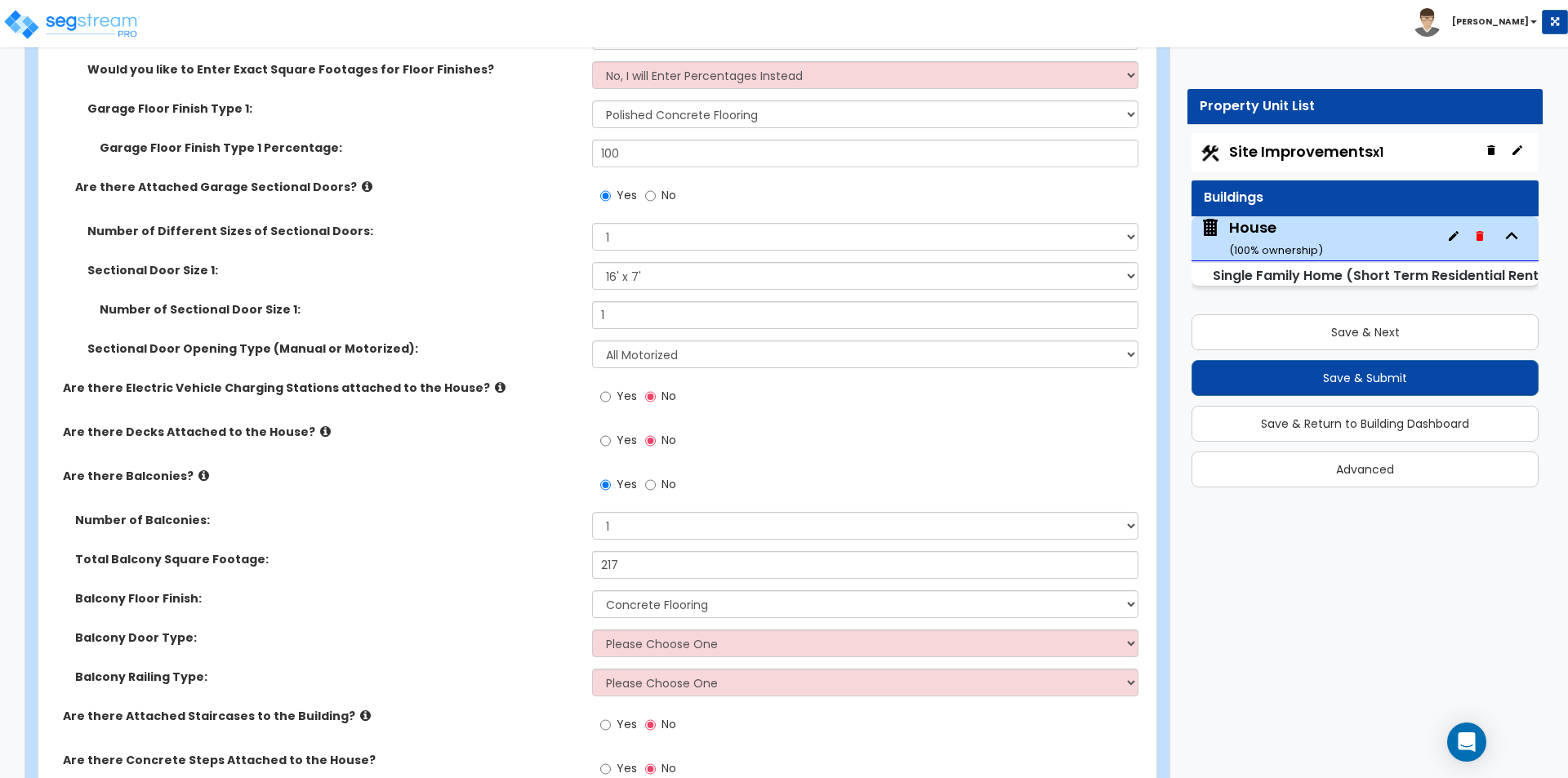
click at [509, 635] on label "Balcony Door Type:" at bounding box center [328, 638] width 504 height 17
click at [673, 641] on select "Please Choose One Single Hinged Doors Double Hinged Doors Single French Doors D…" at bounding box center [864, 643] width 545 height 27
click at [592, 630] on select "Please Choose One Single Hinged Doors Double Hinged Doors Single French Doors D…" at bounding box center [864, 643] width 545 height 27
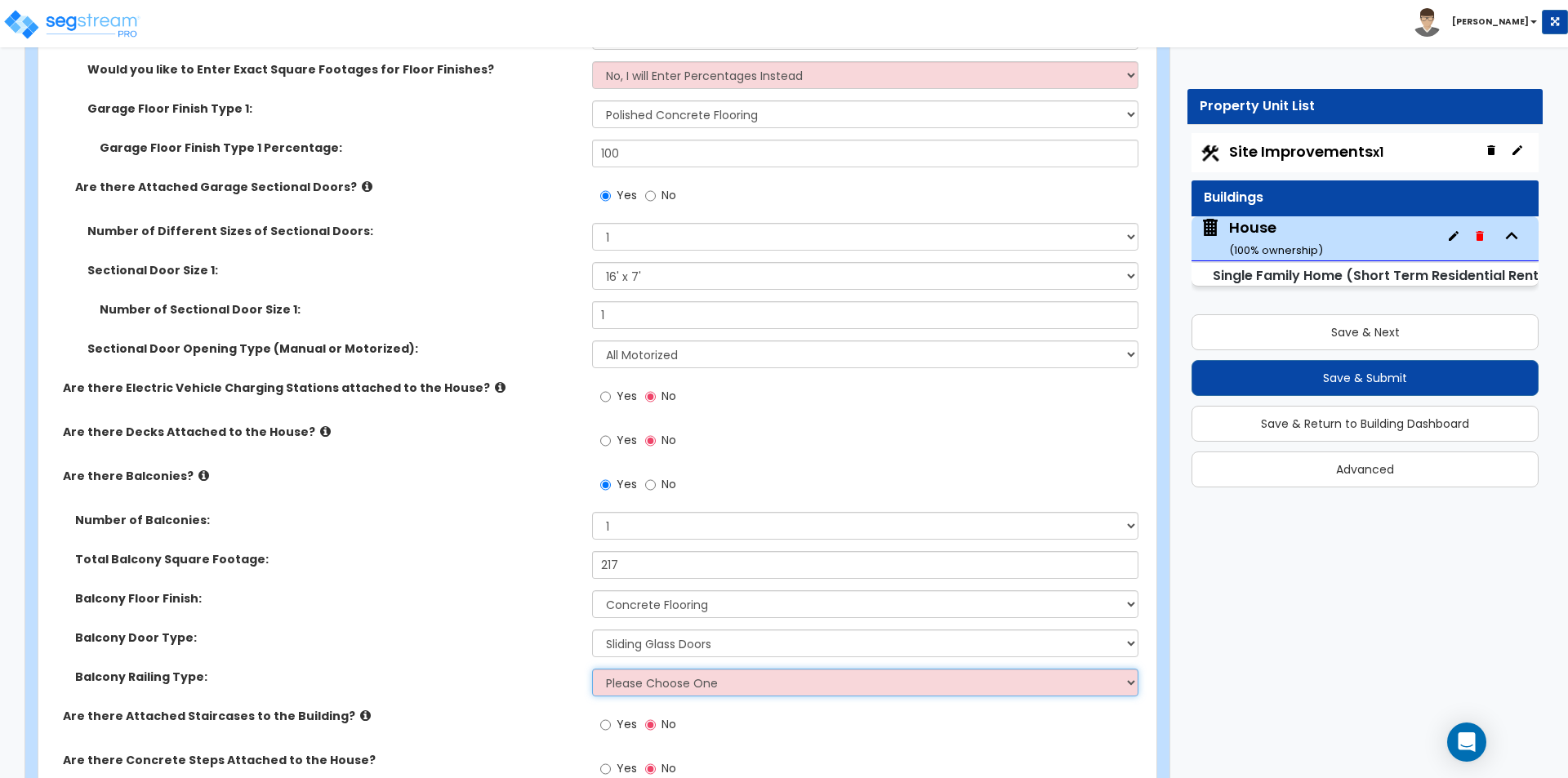
click at [658, 685] on select "Please Choose One Steel Aluminum Wood Glass and Metal Wrought Iron" at bounding box center [864, 682] width 545 height 27
click at [592, 669] on select "Please Choose One Steel Aluminum Wood Glass and Metal Wrought Iron" at bounding box center [864, 682] width 545 height 27
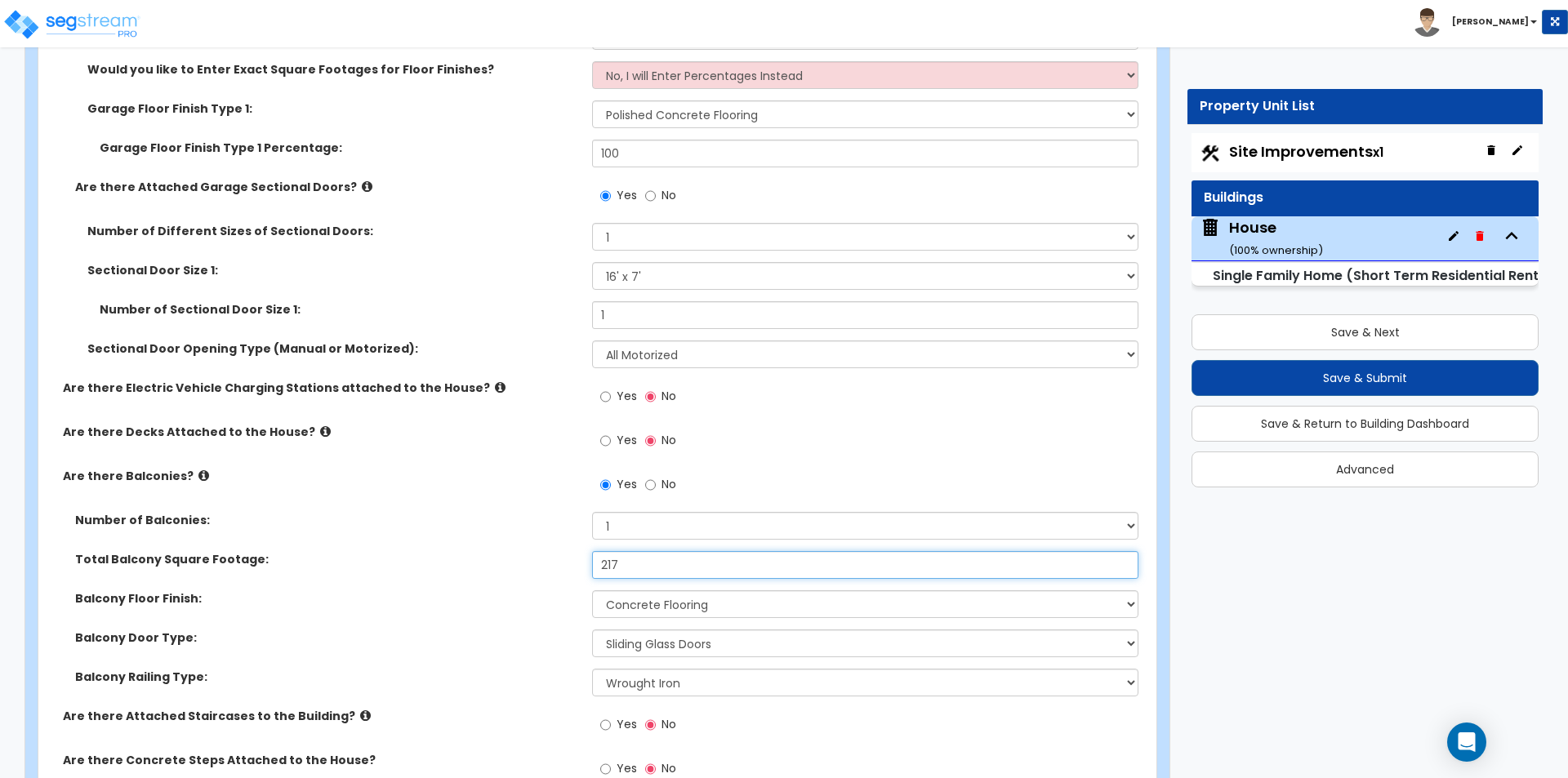
click at [660, 574] on input "217" at bounding box center [864, 564] width 545 height 27
click at [439, 543] on div "Number of Balconies: Please Choose One 1 2 3 4 5" at bounding box center [592, 531] width 1108 height 39
click at [625, 732] on label "Yes" at bounding box center [618, 726] width 37 height 27
click at [611, 732] on input "Yes" at bounding box center [605, 725] width 11 height 18
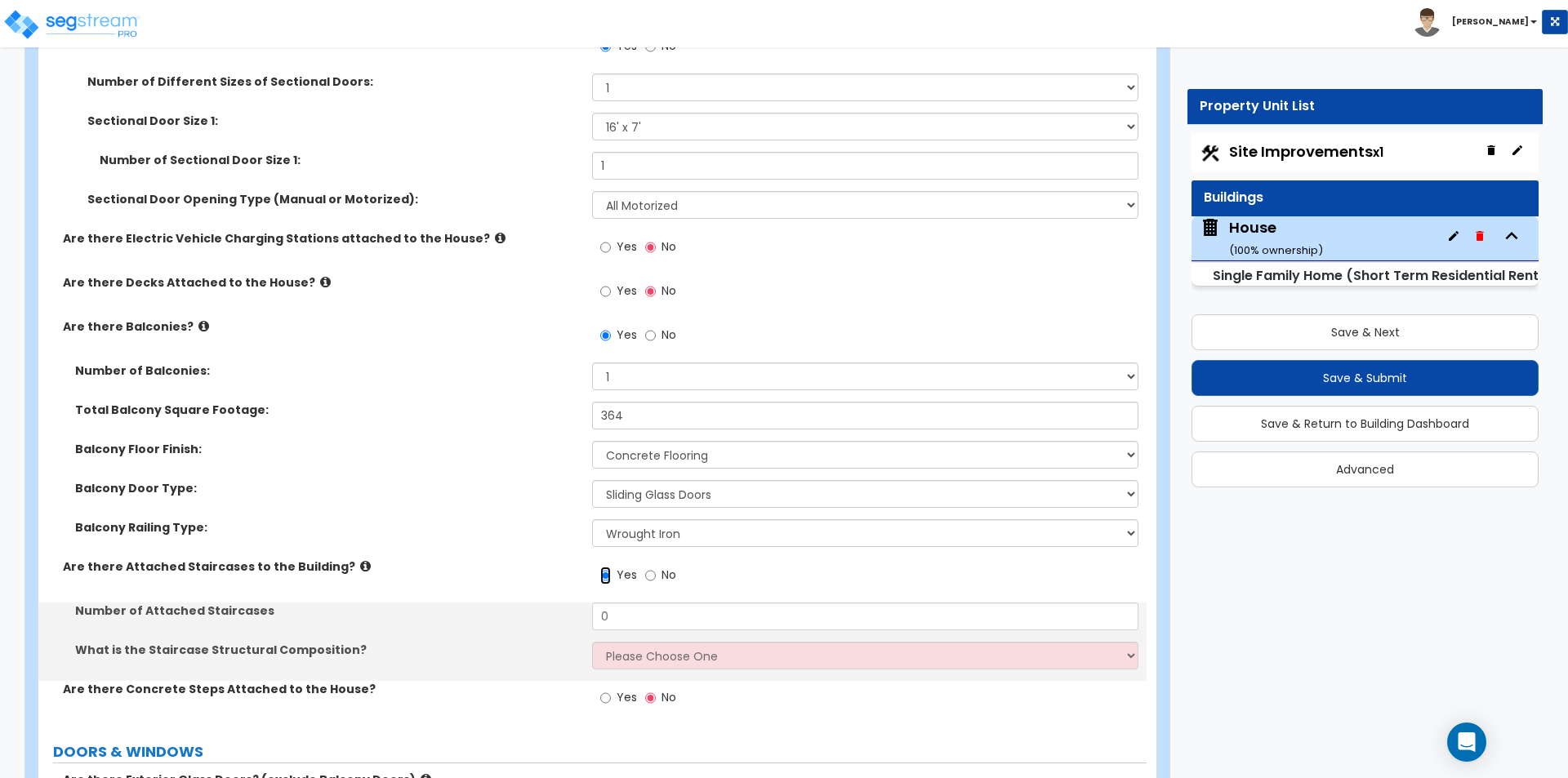
scroll to position [2286, 0]
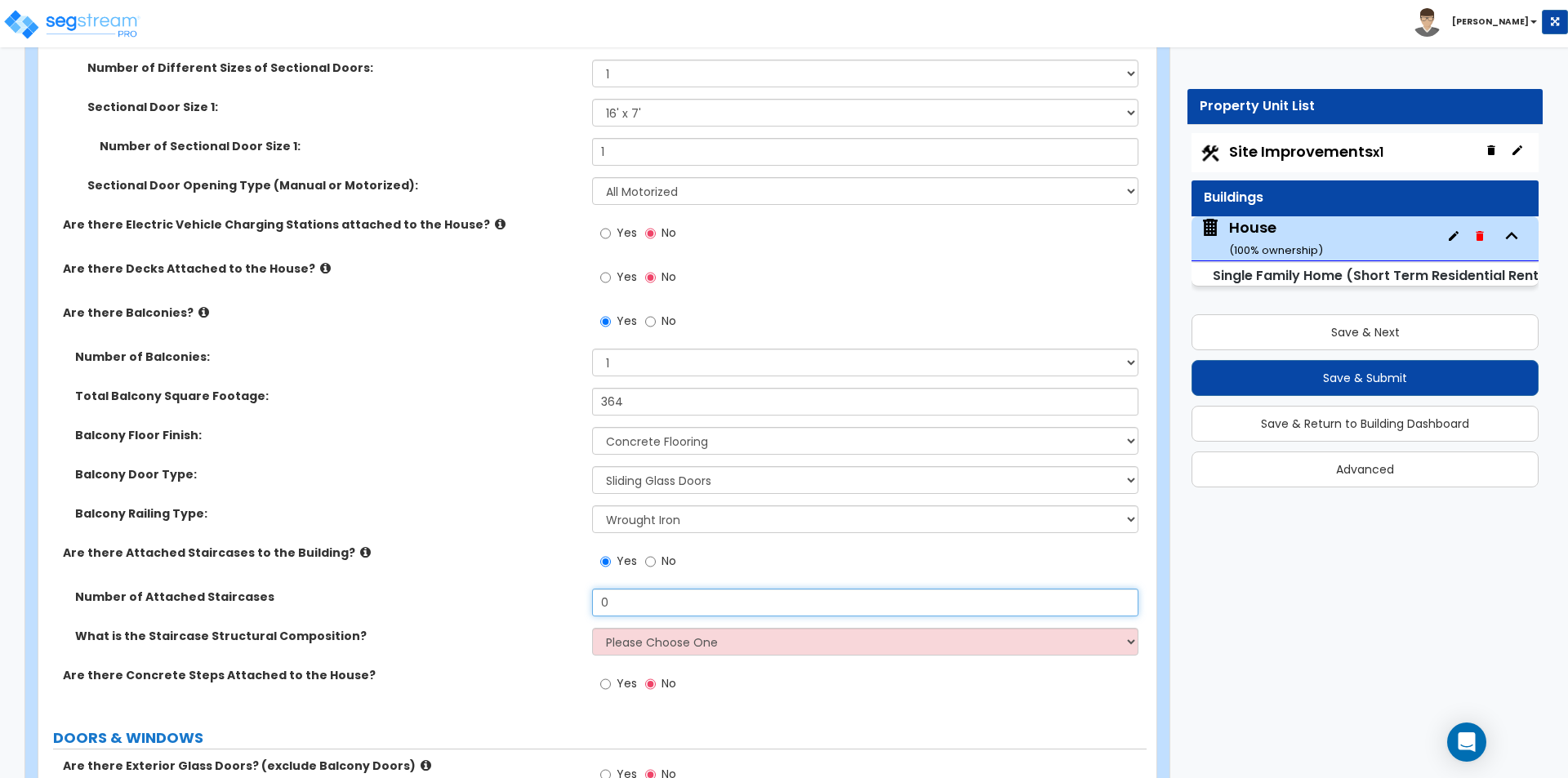
click at [649, 605] on input "0" at bounding box center [864, 602] width 545 height 27
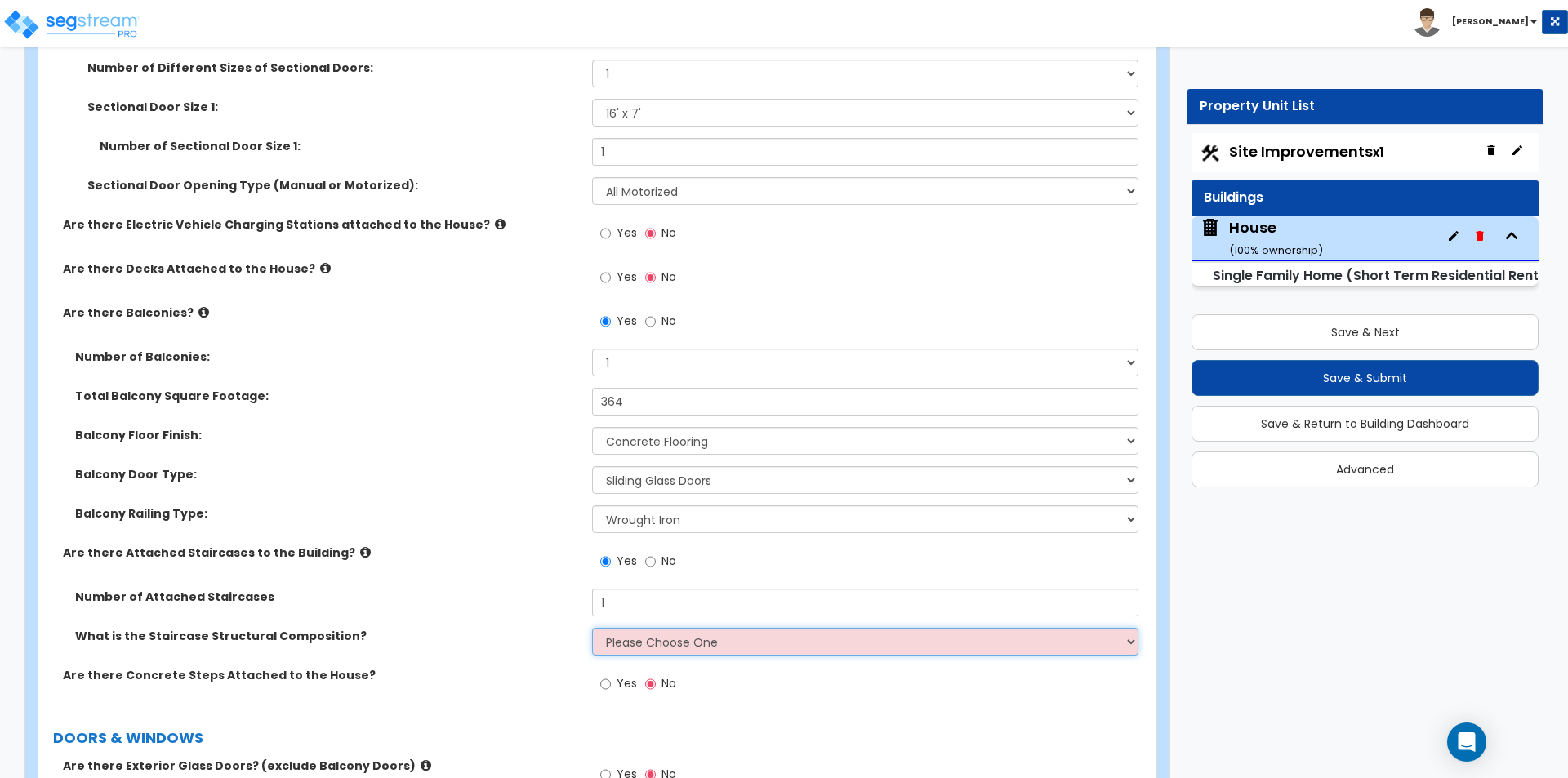
click at [638, 644] on select "Please Choose One Reinforced Concrete Structural Steel Wood" at bounding box center [864, 641] width 545 height 27
click at [592, 628] on select "Please Choose One Reinforced Concrete Structural Steel Wood" at bounding box center [864, 641] width 545 height 27
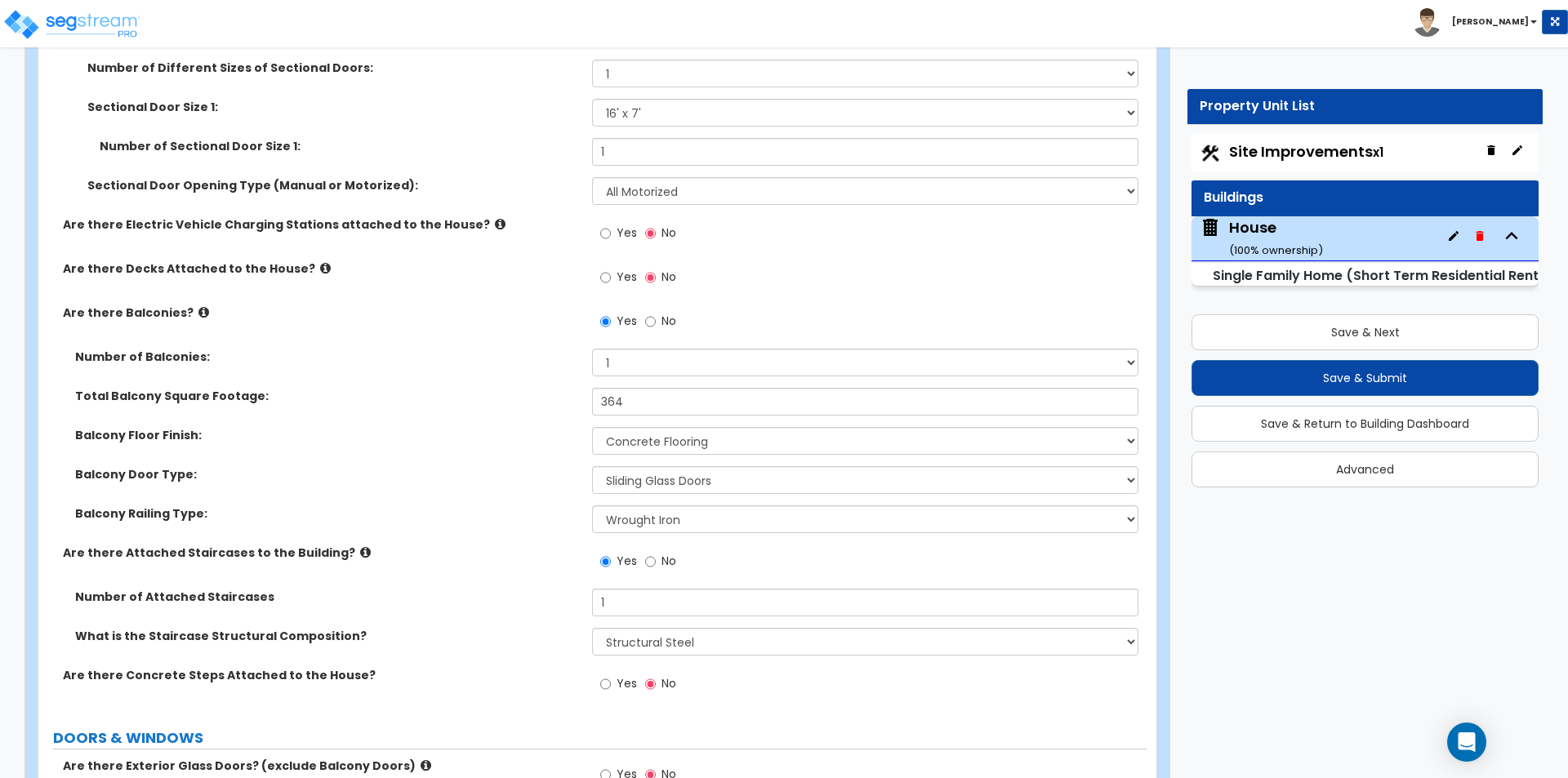
click at [456, 650] on div "What is the Staircase Structural Composition? Please Choose One Reinforced Conc…" at bounding box center [592, 647] width 1108 height 39
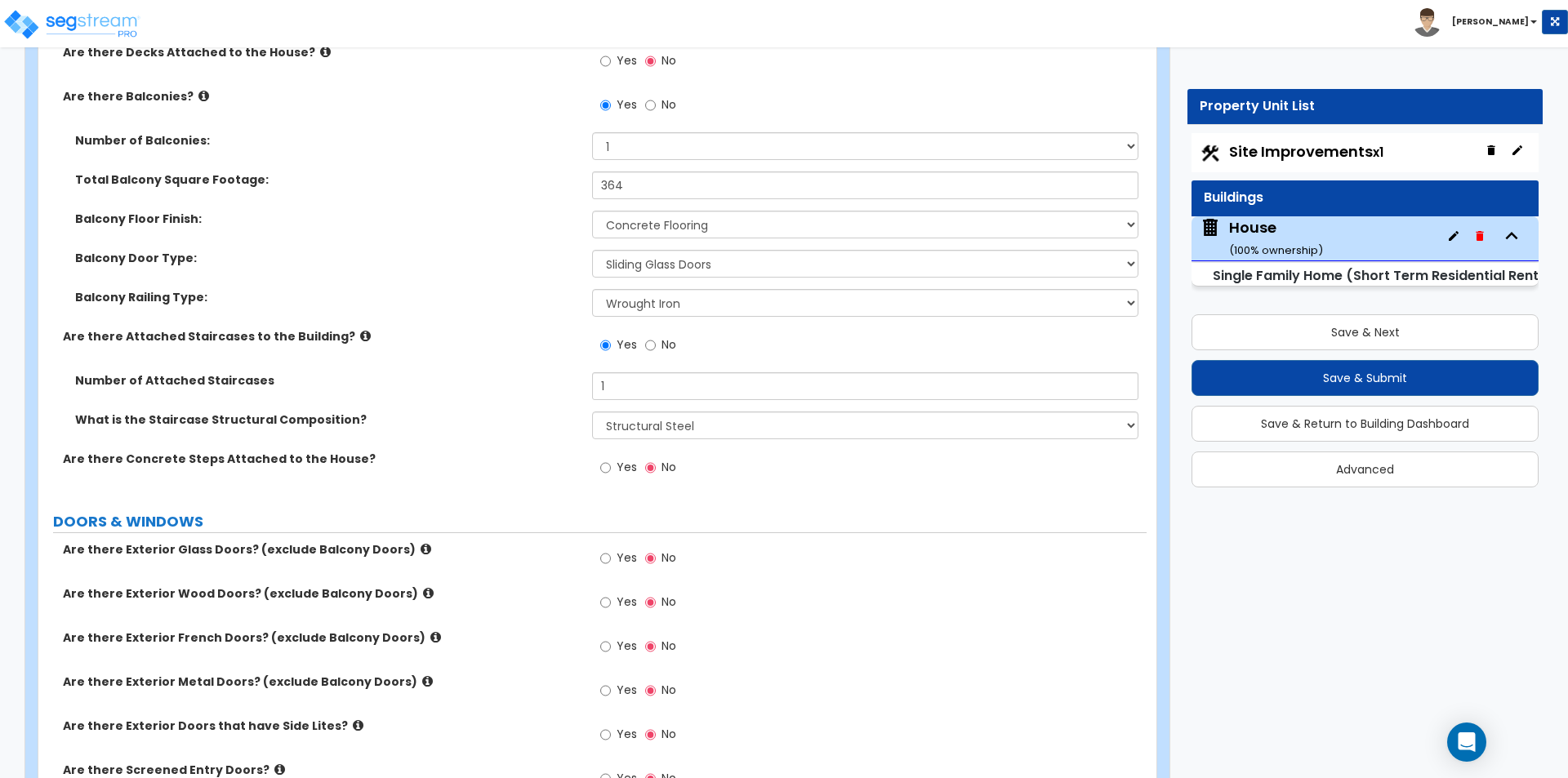
scroll to position [2531, 0]
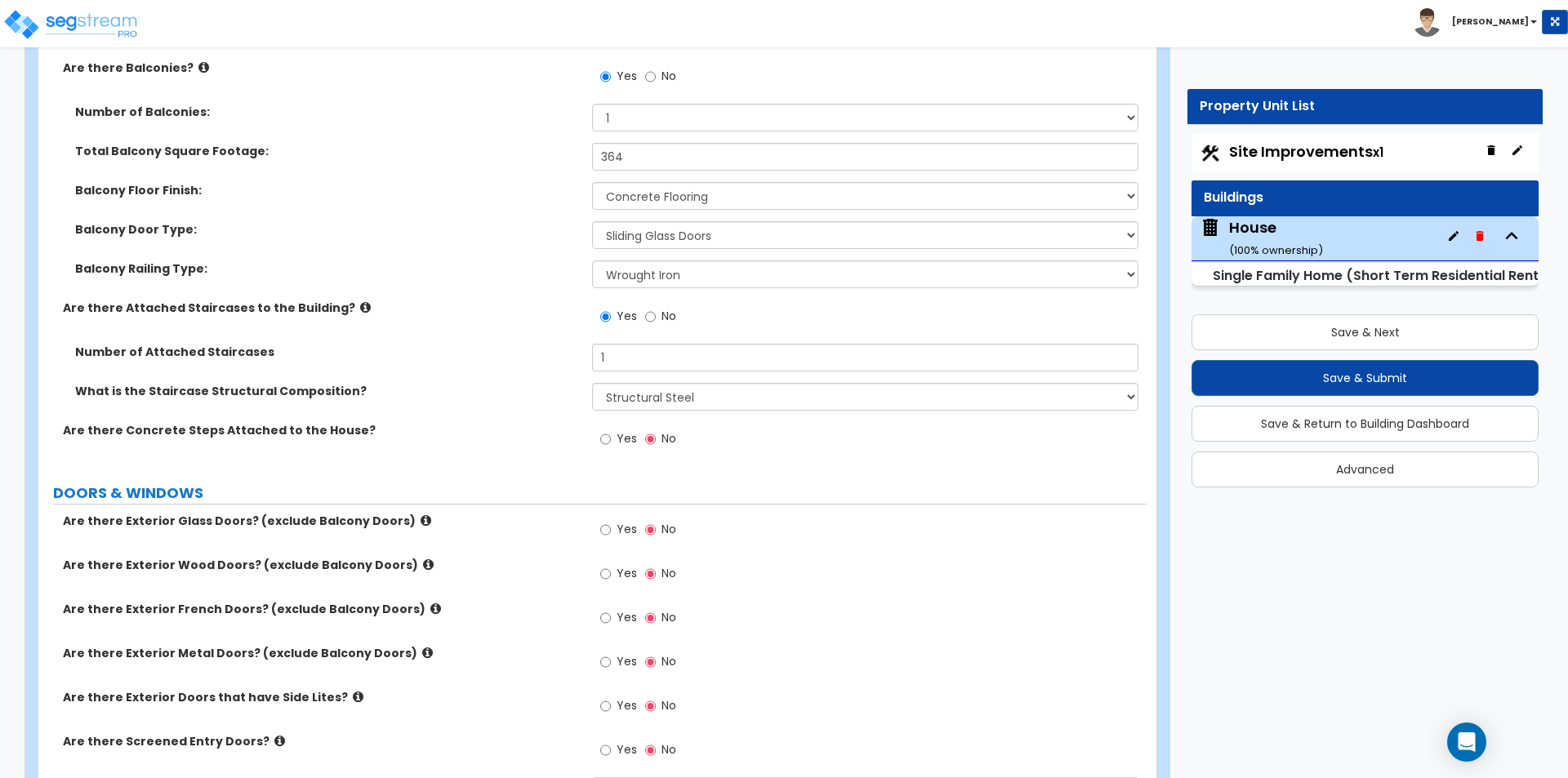
click at [626, 528] on span "Yes" at bounding box center [626, 529] width 21 height 17
click at [611, 528] on input "Yes" at bounding box center [605, 530] width 11 height 18
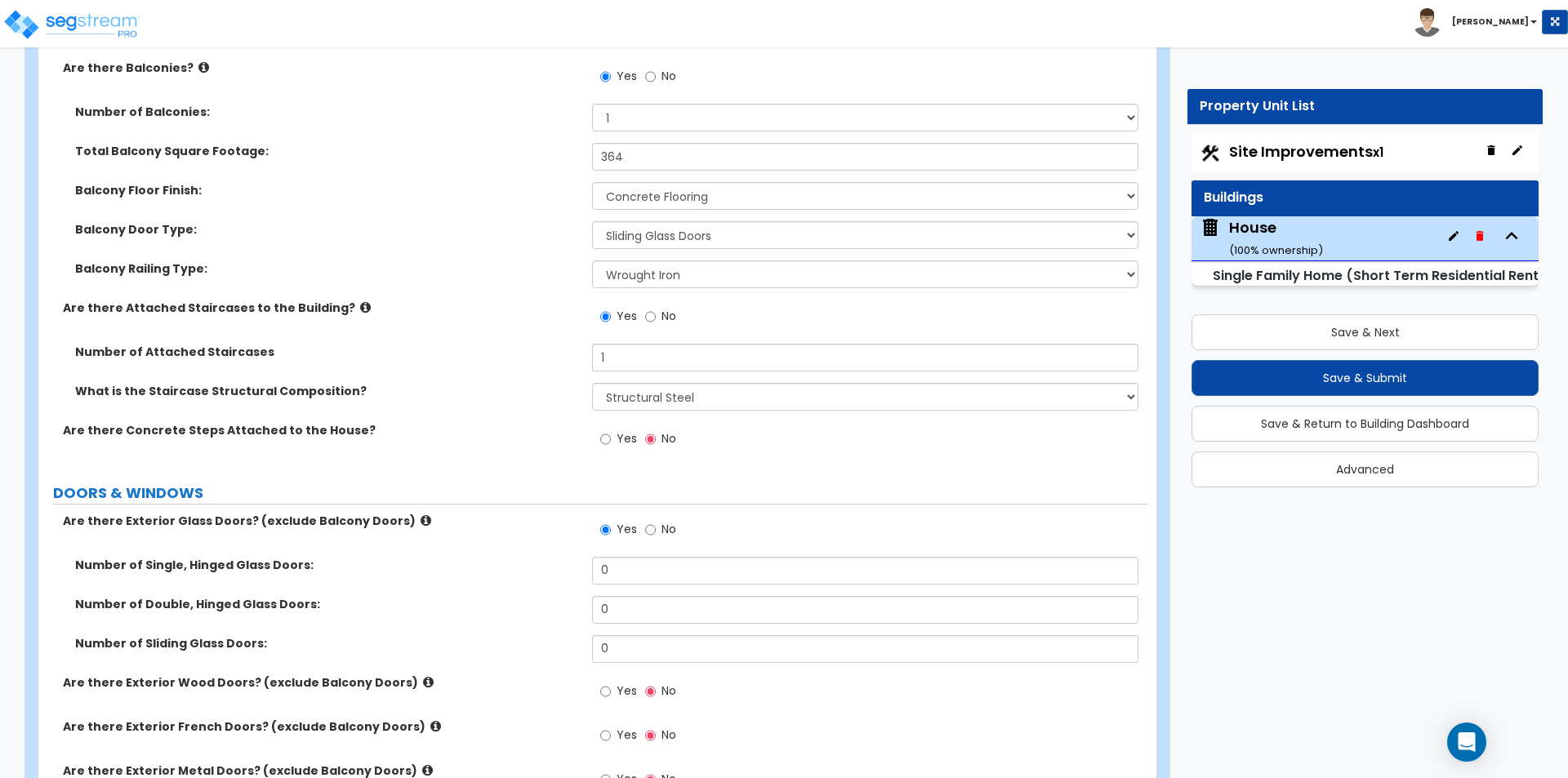
click at [659, 528] on label "No" at bounding box center [660, 531] width 31 height 27
click at [655, 528] on input "No" at bounding box center [650, 530] width 11 height 18
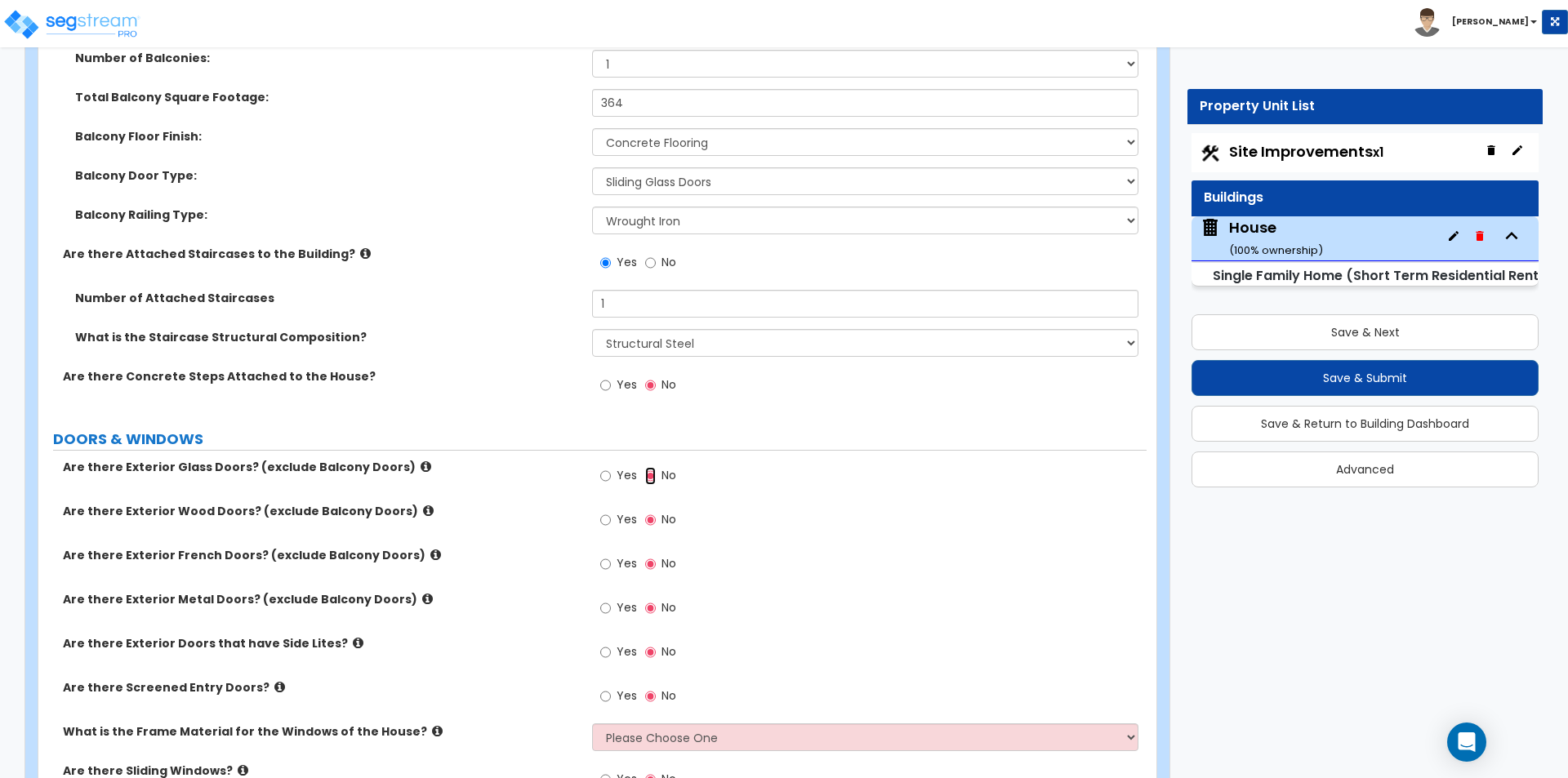
scroll to position [2612, 0]
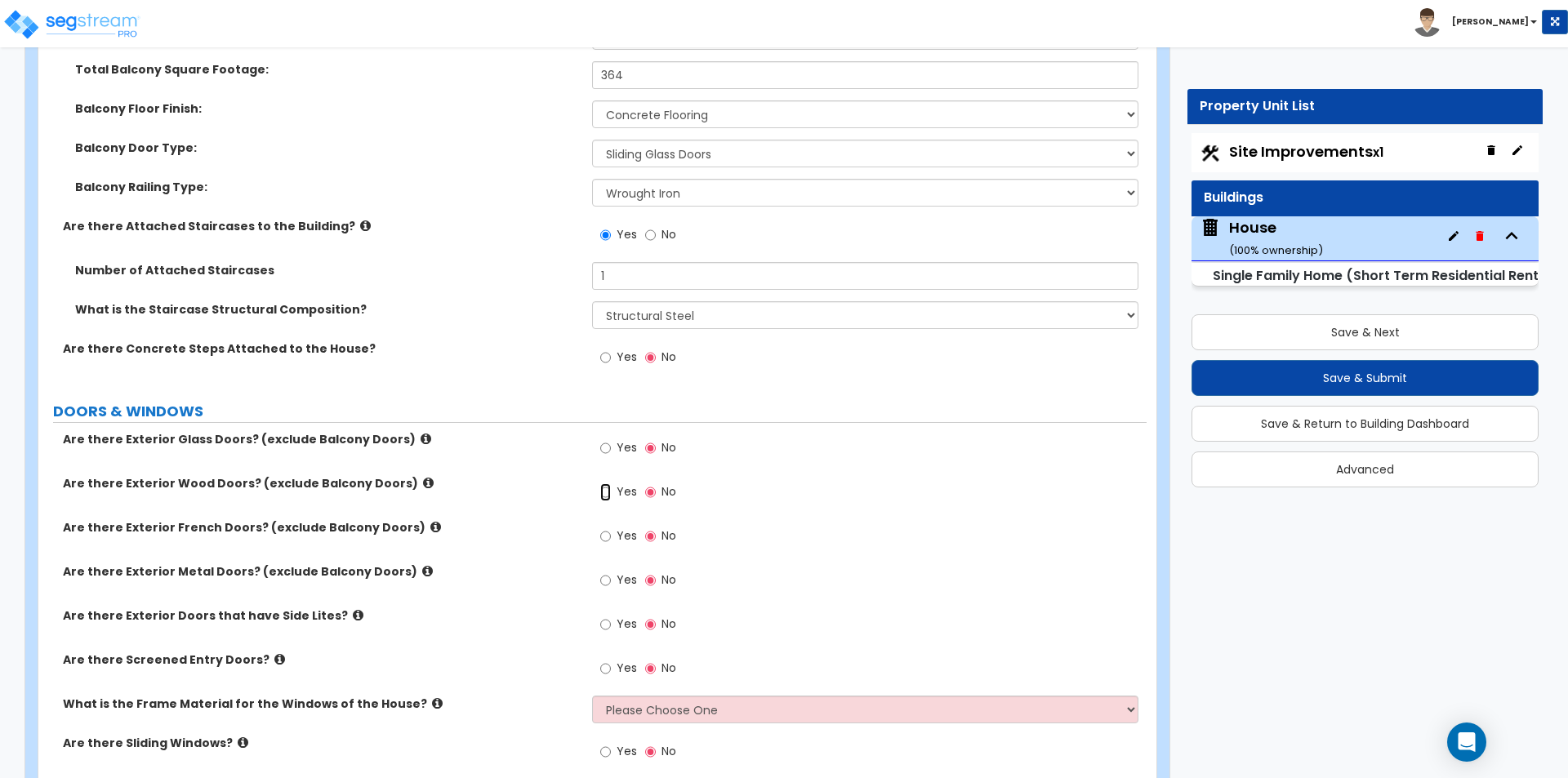
click at [607, 493] on input "Yes" at bounding box center [605, 493] width 11 height 18
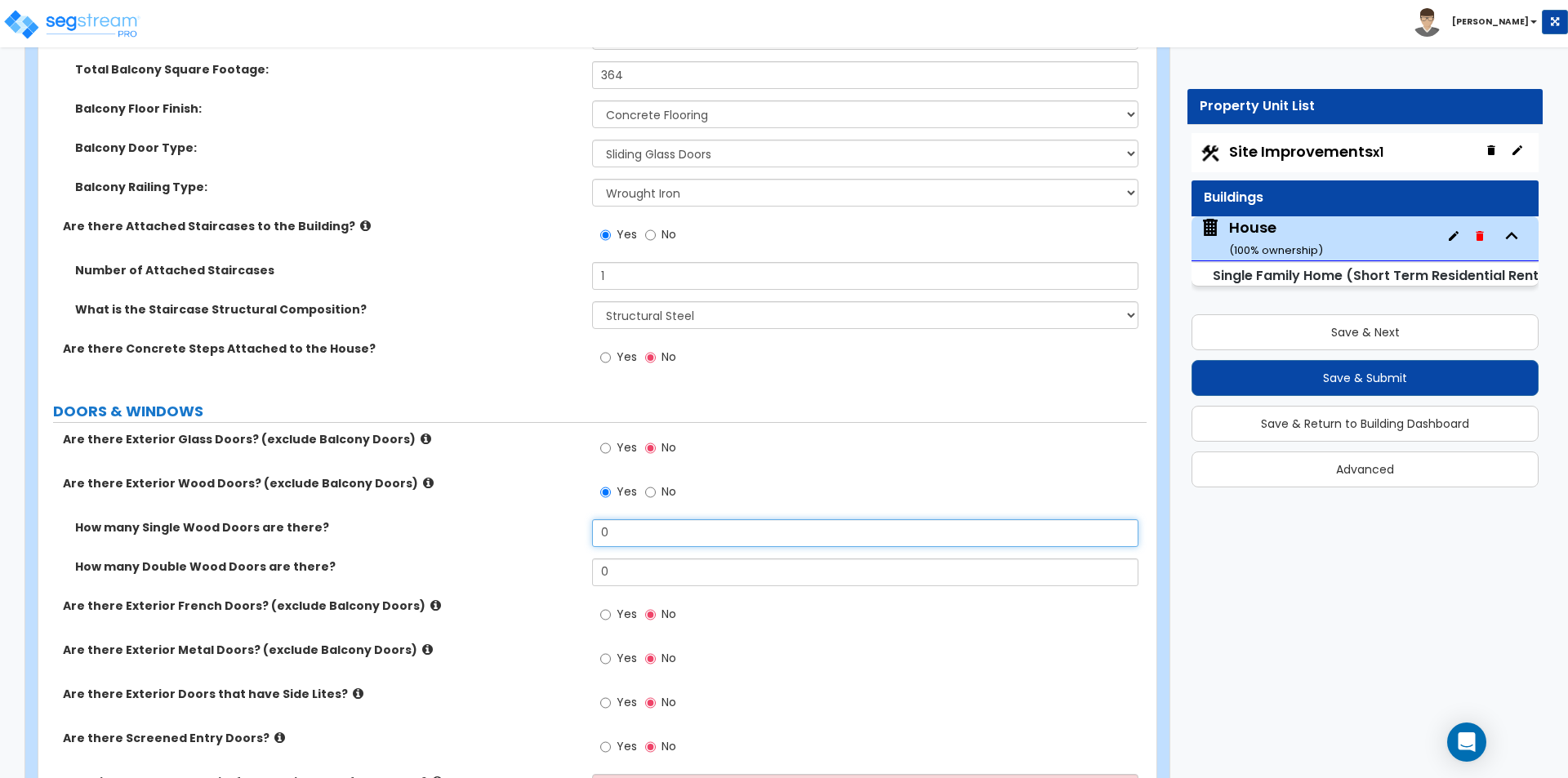
click at [622, 539] on input "0" at bounding box center [864, 532] width 545 height 27
click at [607, 533] on input "1" at bounding box center [864, 532] width 545 height 27
click at [640, 574] on input "0" at bounding box center [864, 571] width 545 height 27
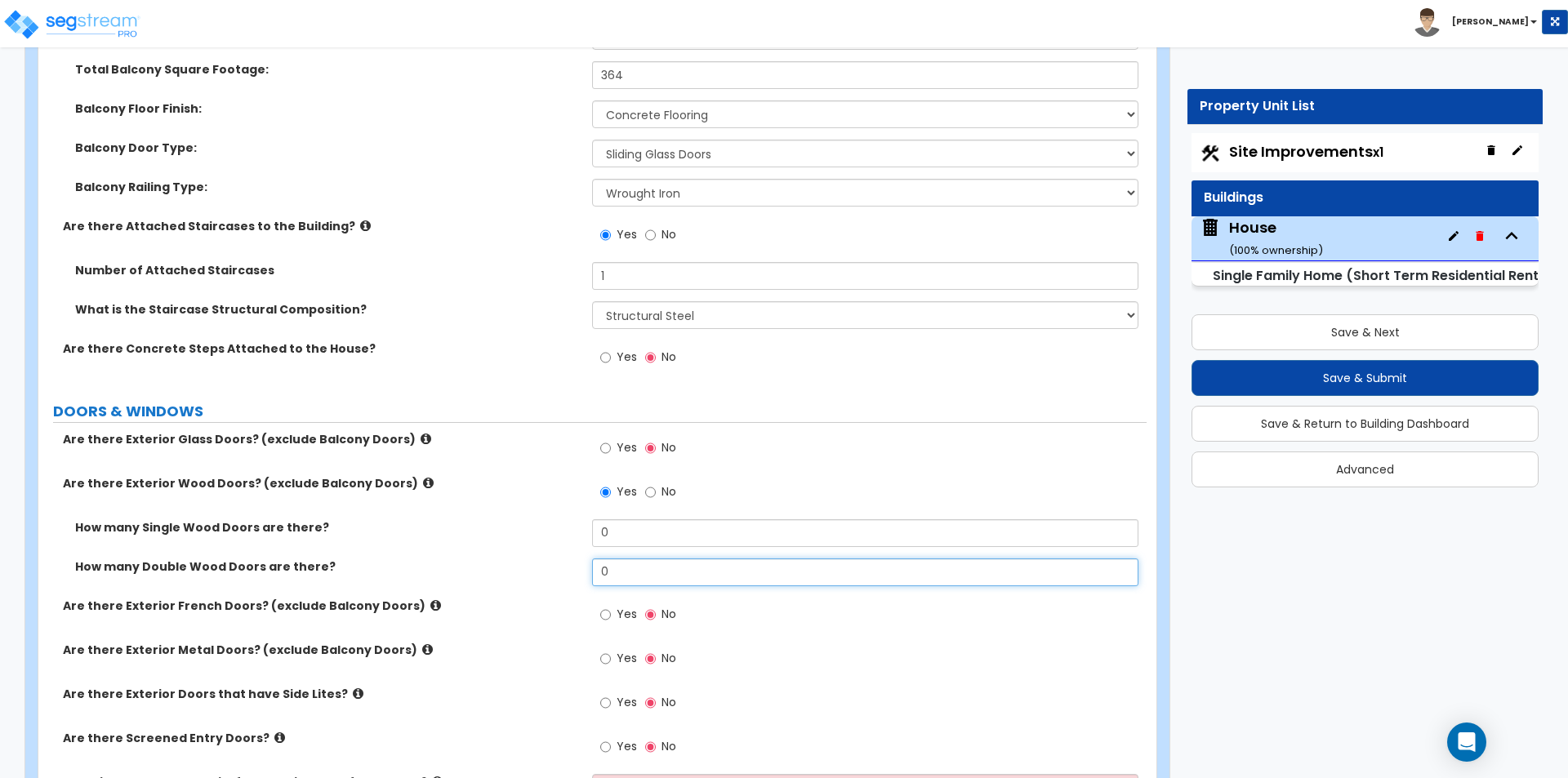
click at [640, 574] on input "0" at bounding box center [864, 571] width 545 height 27
click at [619, 620] on span "Yes" at bounding box center [626, 614] width 21 height 17
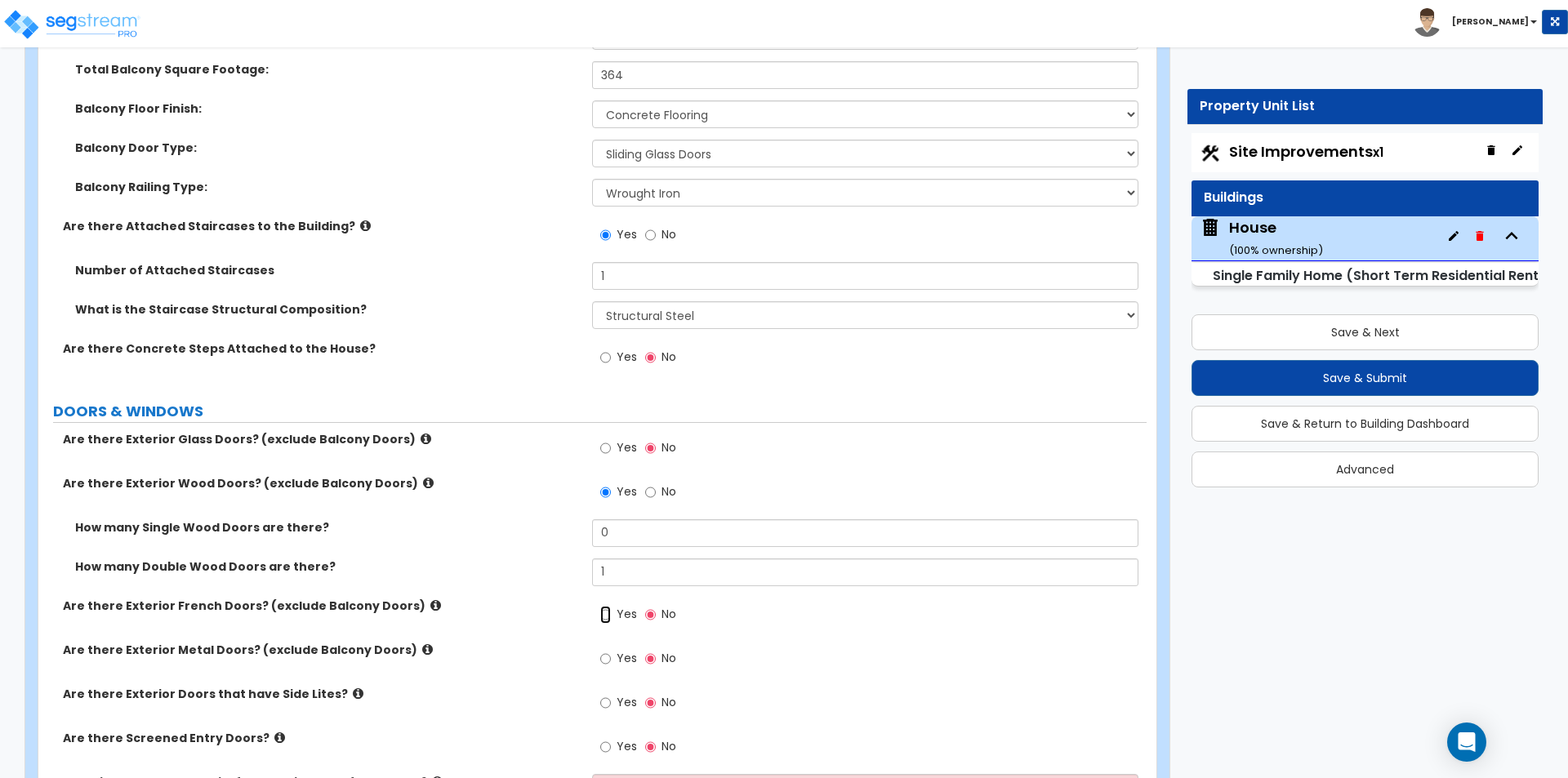
click at [611, 620] on input "Yes" at bounding box center [605, 615] width 11 height 18
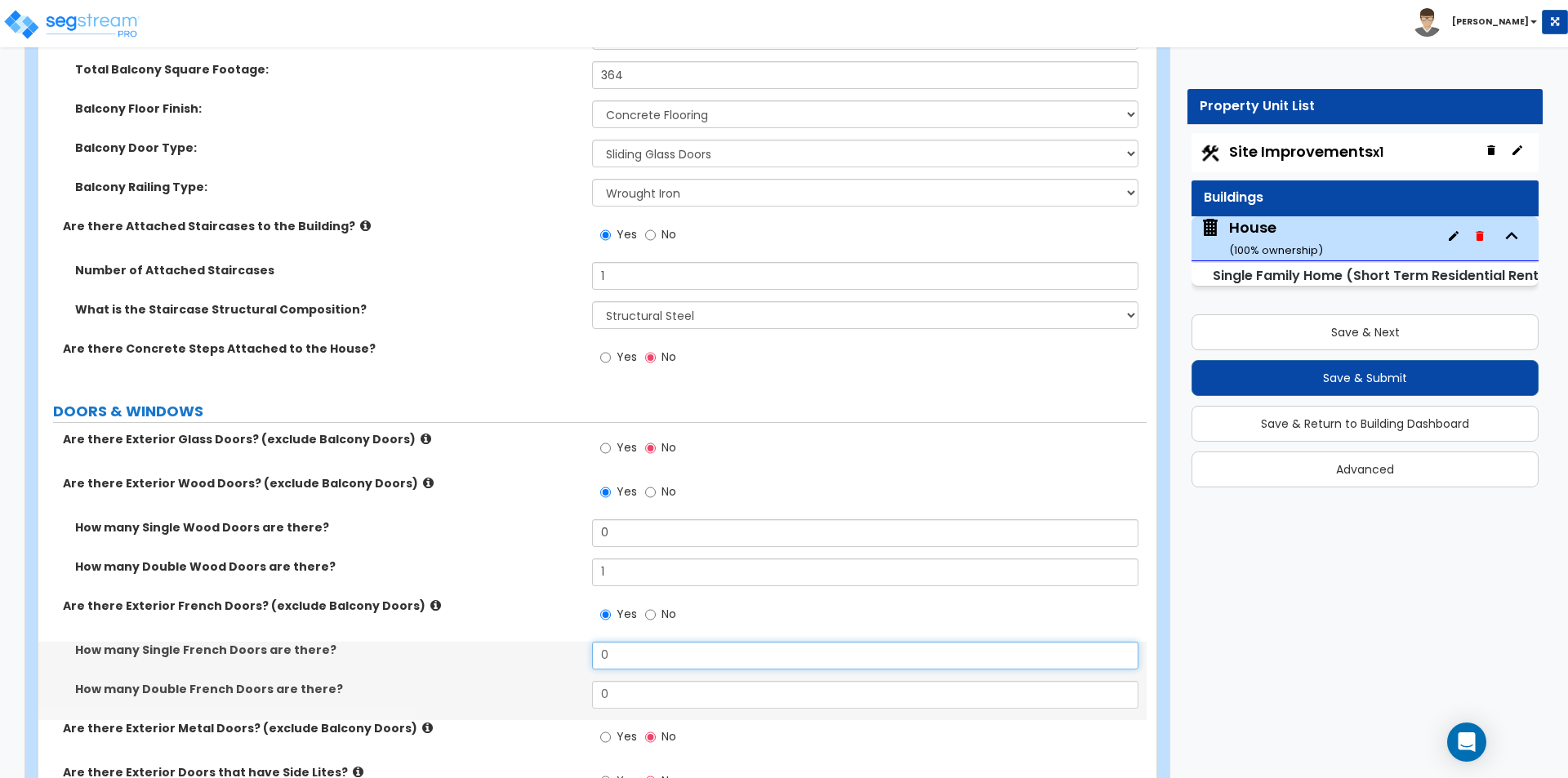
click at [621, 653] on input "0" at bounding box center [864, 655] width 545 height 27
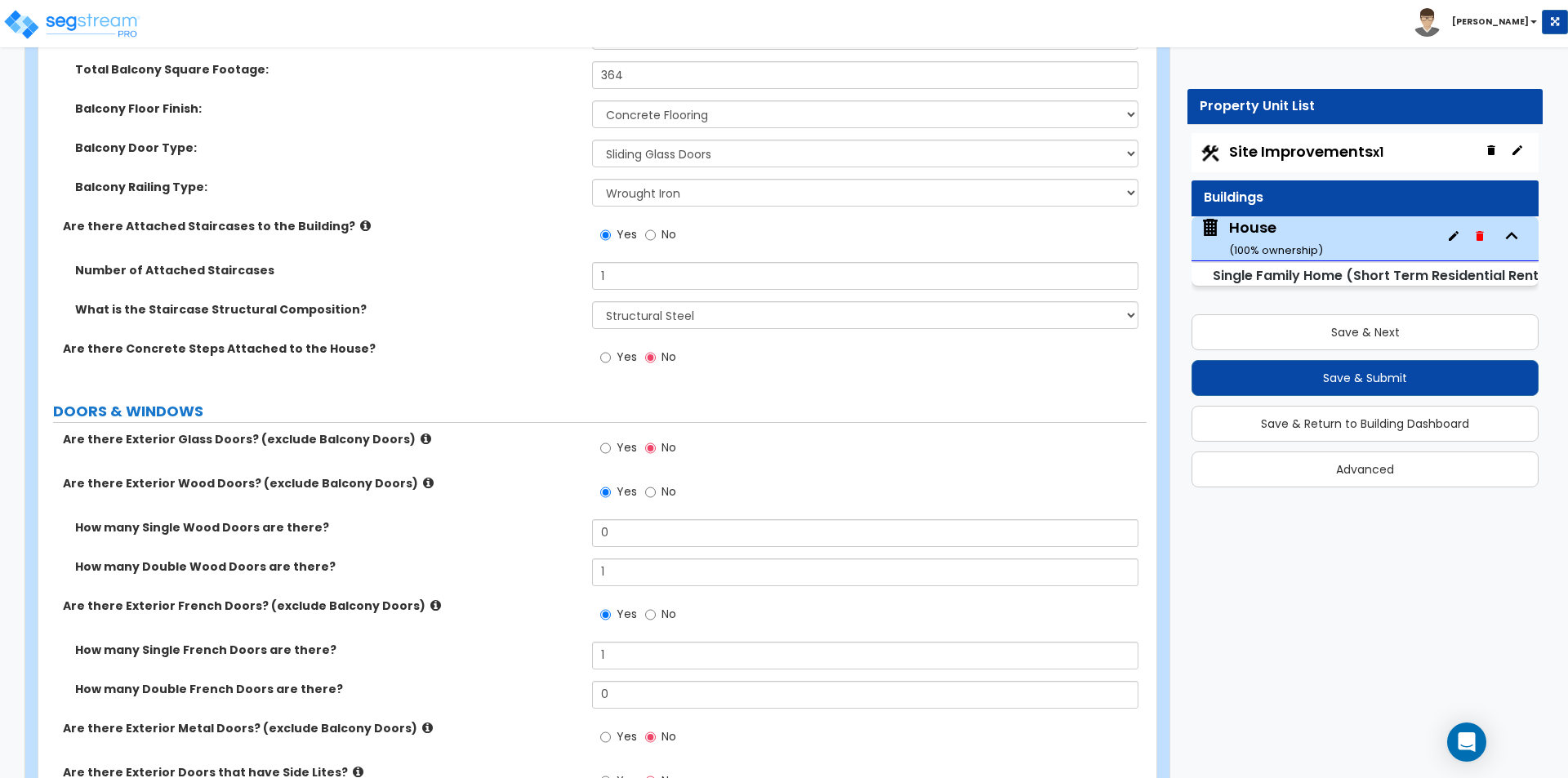
click at [536, 638] on div "Are there Exterior French Doors? (exclude Balcony Doors) Yes No" at bounding box center [592, 619] width 1108 height 44
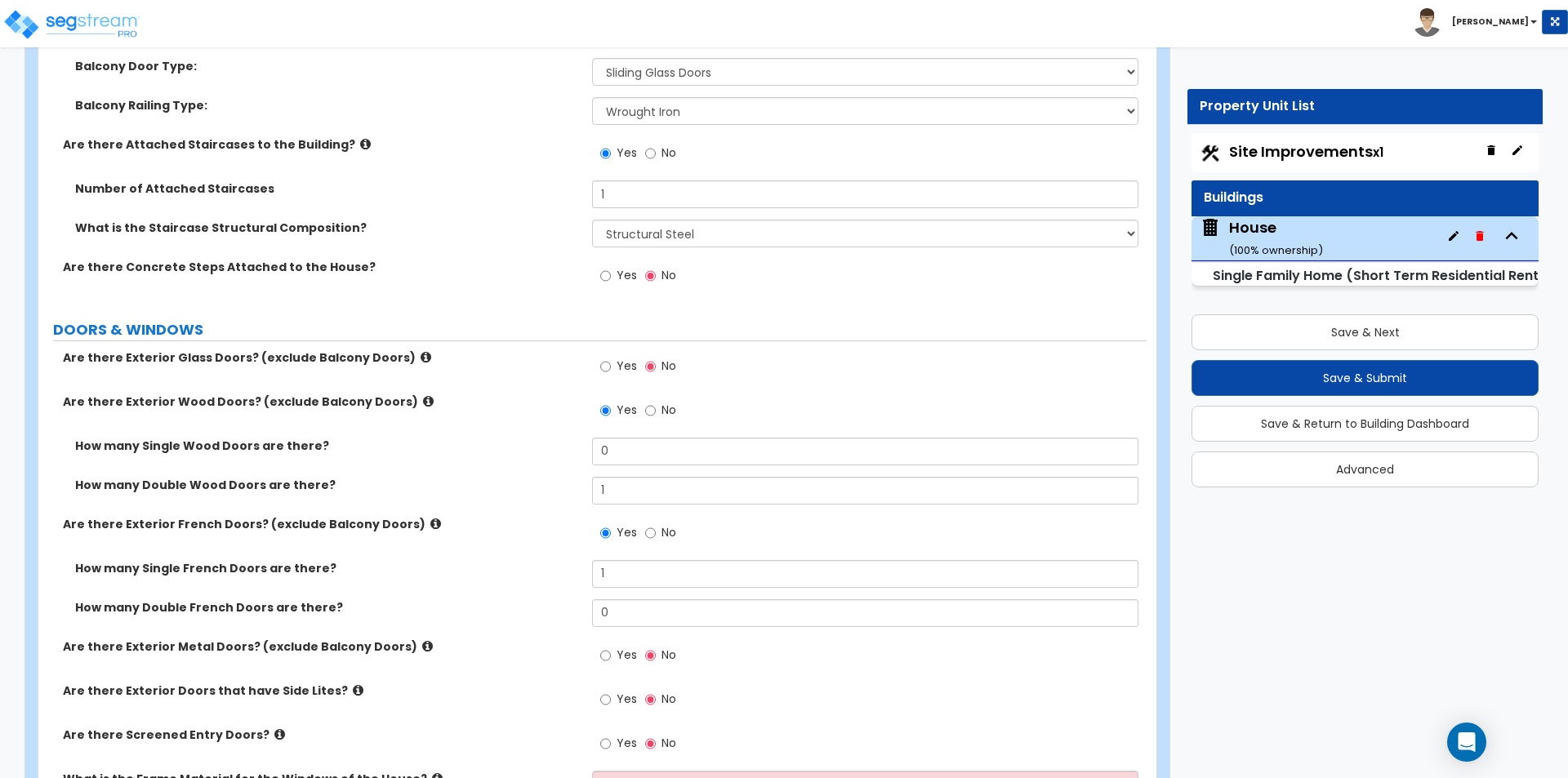
click at [618, 374] on label "Yes" at bounding box center [618, 367] width 37 height 27
click at [611, 374] on input "Yes" at bounding box center [605, 367] width 11 height 18
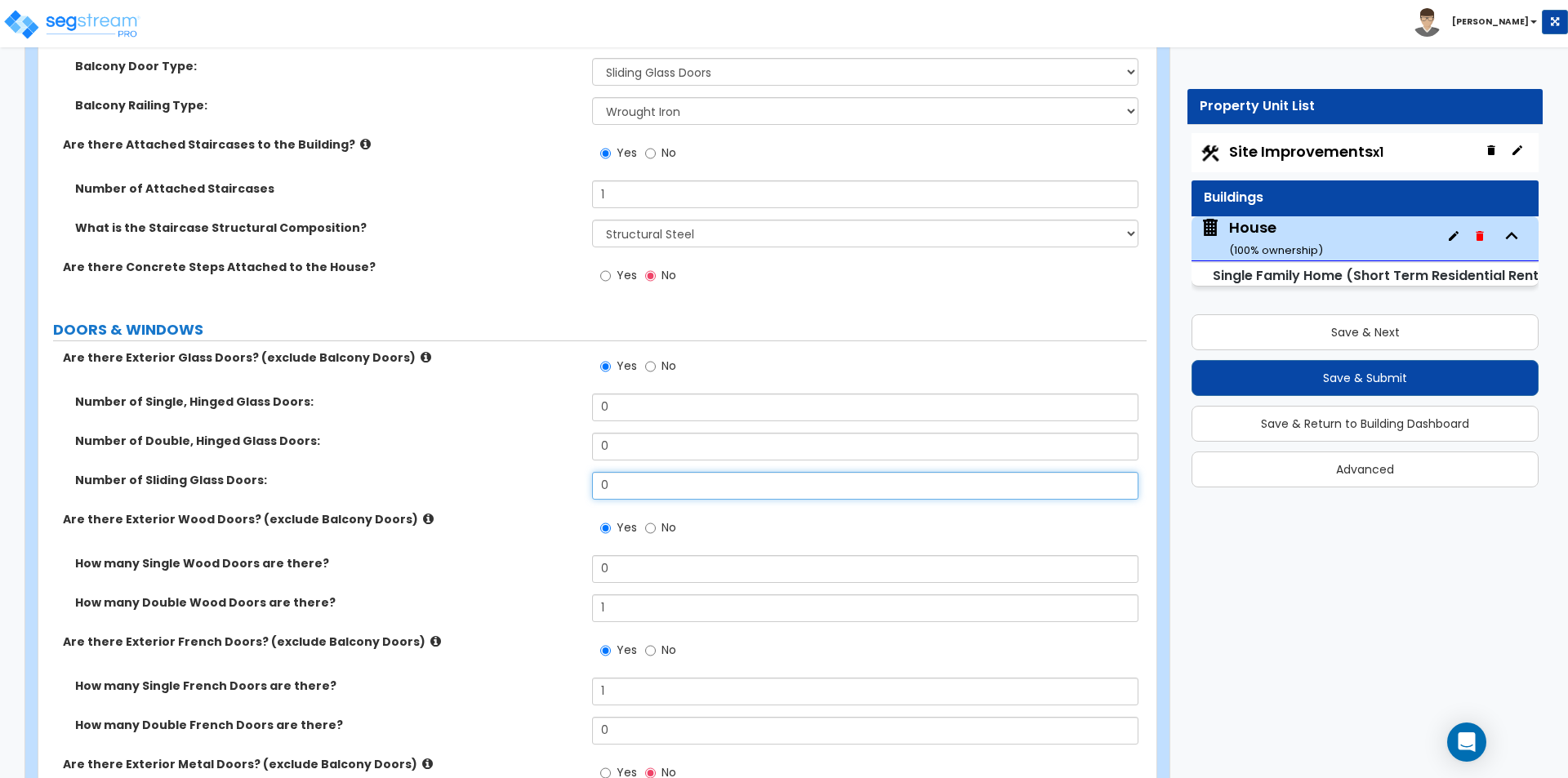
click at [714, 472] on input "0" at bounding box center [864, 485] width 545 height 27
click at [715, 479] on input "0" at bounding box center [864, 485] width 545 height 27
click at [466, 547] on div "Are there Exterior Wood Doors? (exclude Balcony Doors) Yes No" at bounding box center [592, 532] width 1108 height 44
click at [713, 473] on input "1" at bounding box center [864, 485] width 545 height 27
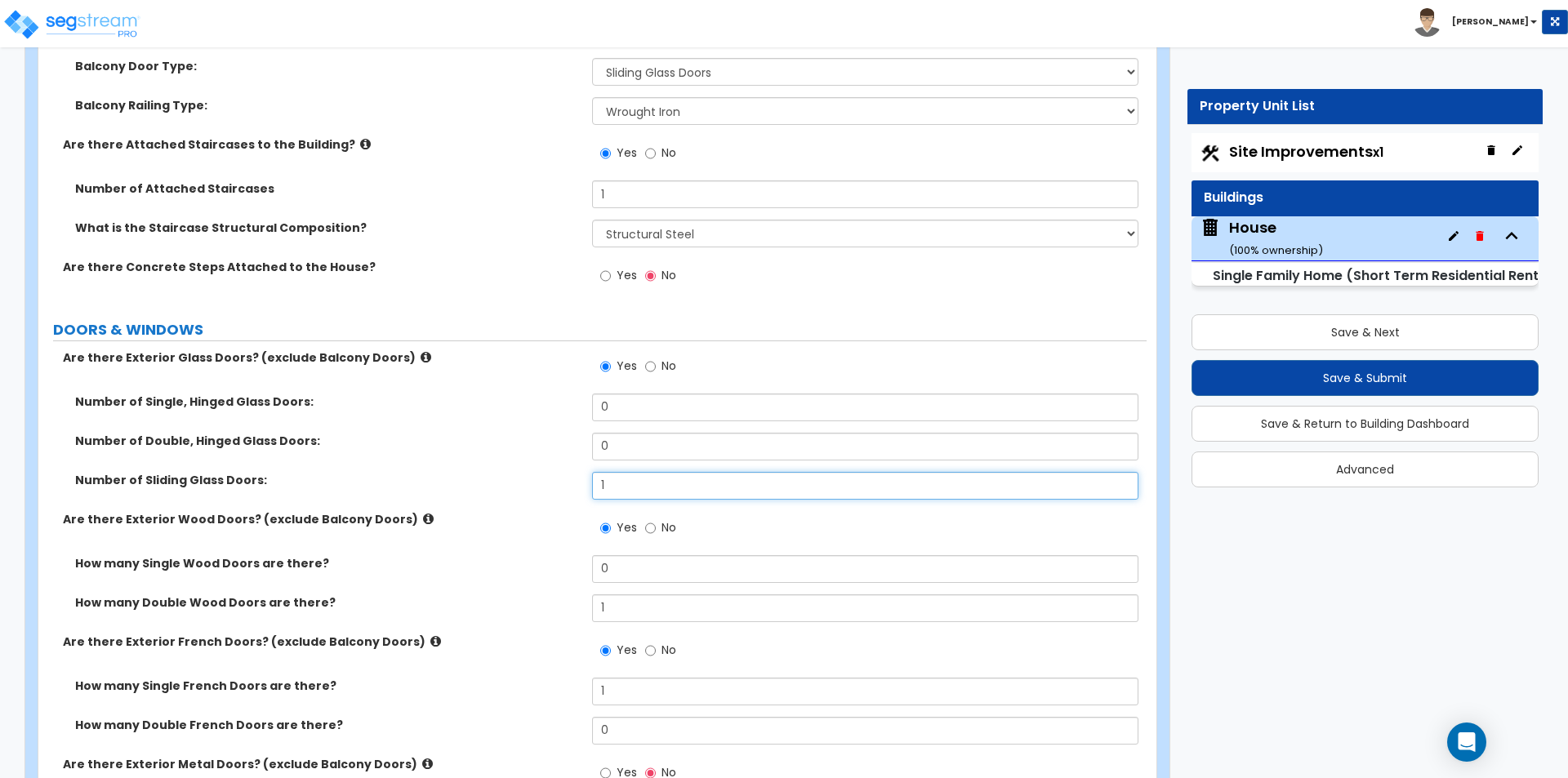
click at [713, 473] on input "1" at bounding box center [864, 485] width 545 height 27
click at [371, 469] on div "Number of Double, Hinged Glass Doors: 0" at bounding box center [592, 452] width 1108 height 39
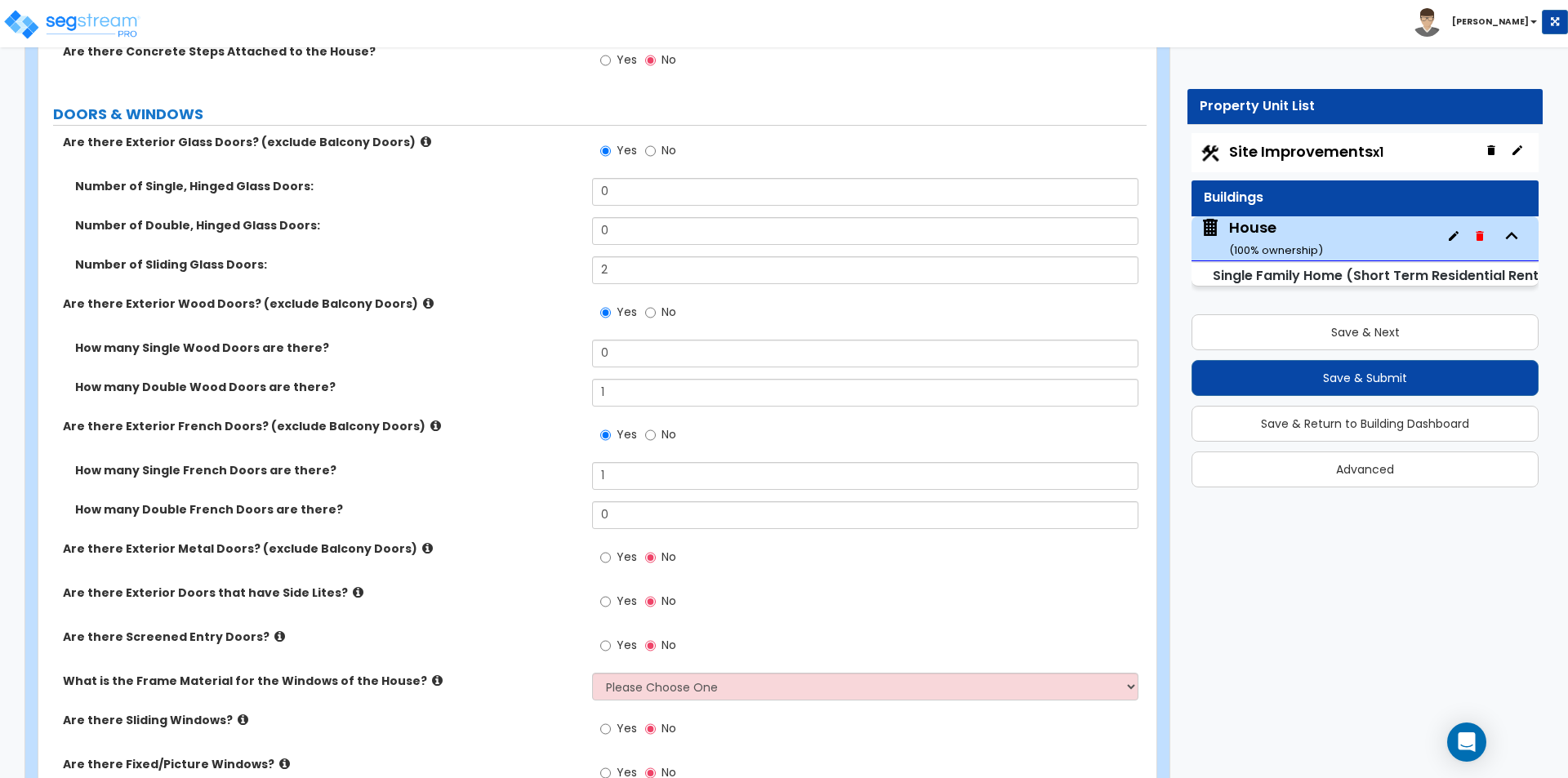
scroll to position [2939, 0]
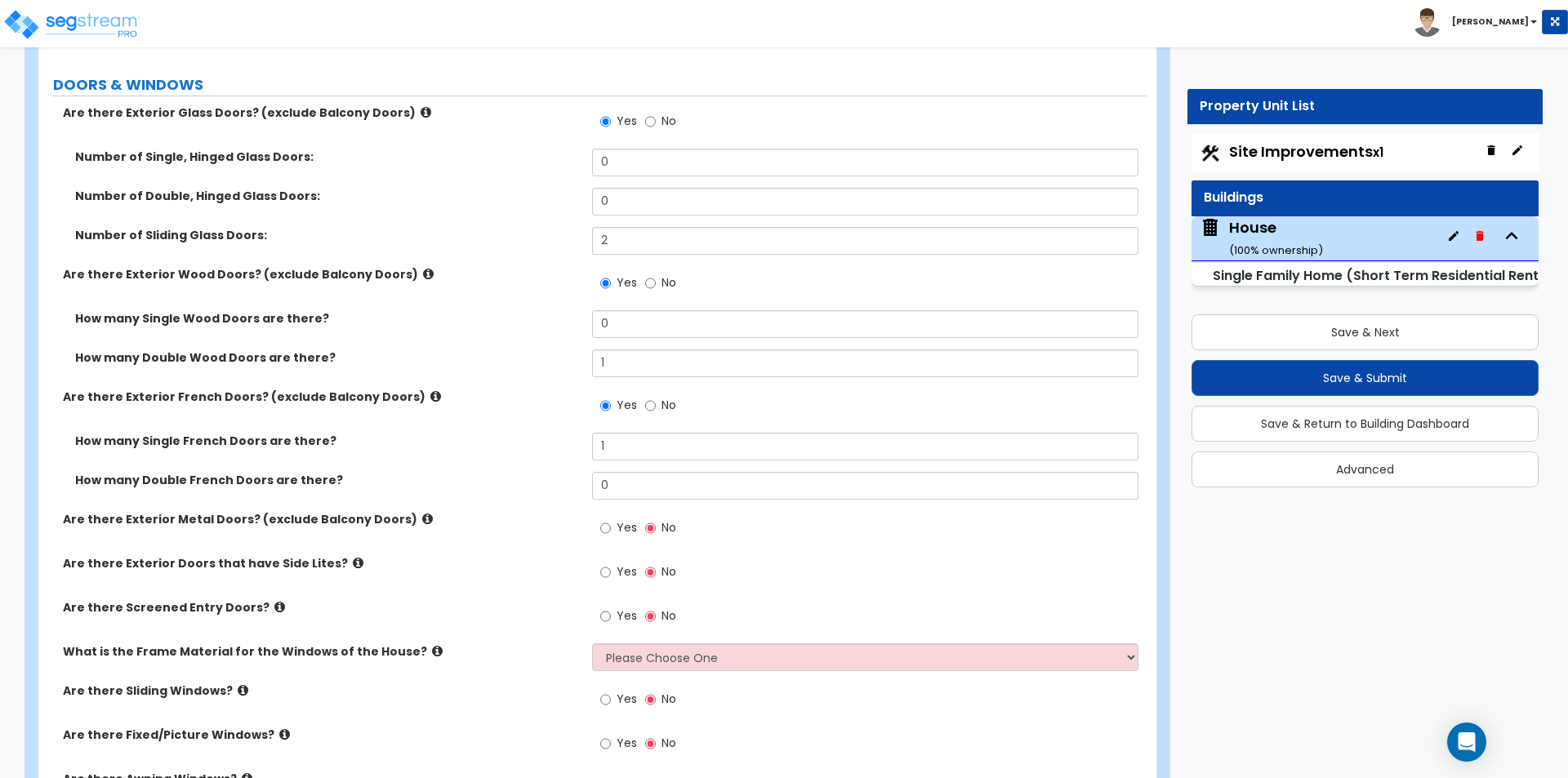
click at [353, 561] on icon at bounding box center [358, 562] width 11 height 12
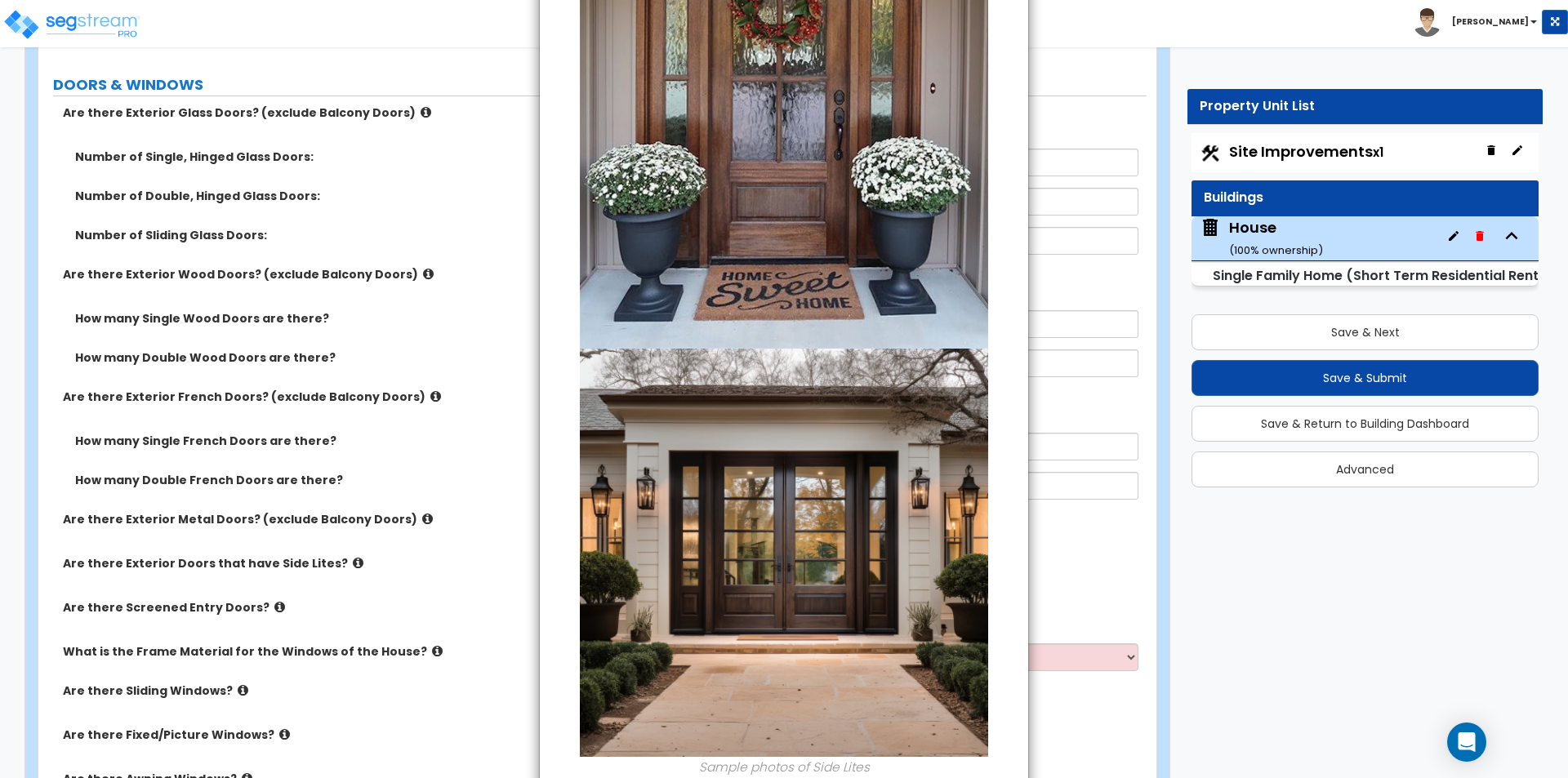
scroll to position [447, 0]
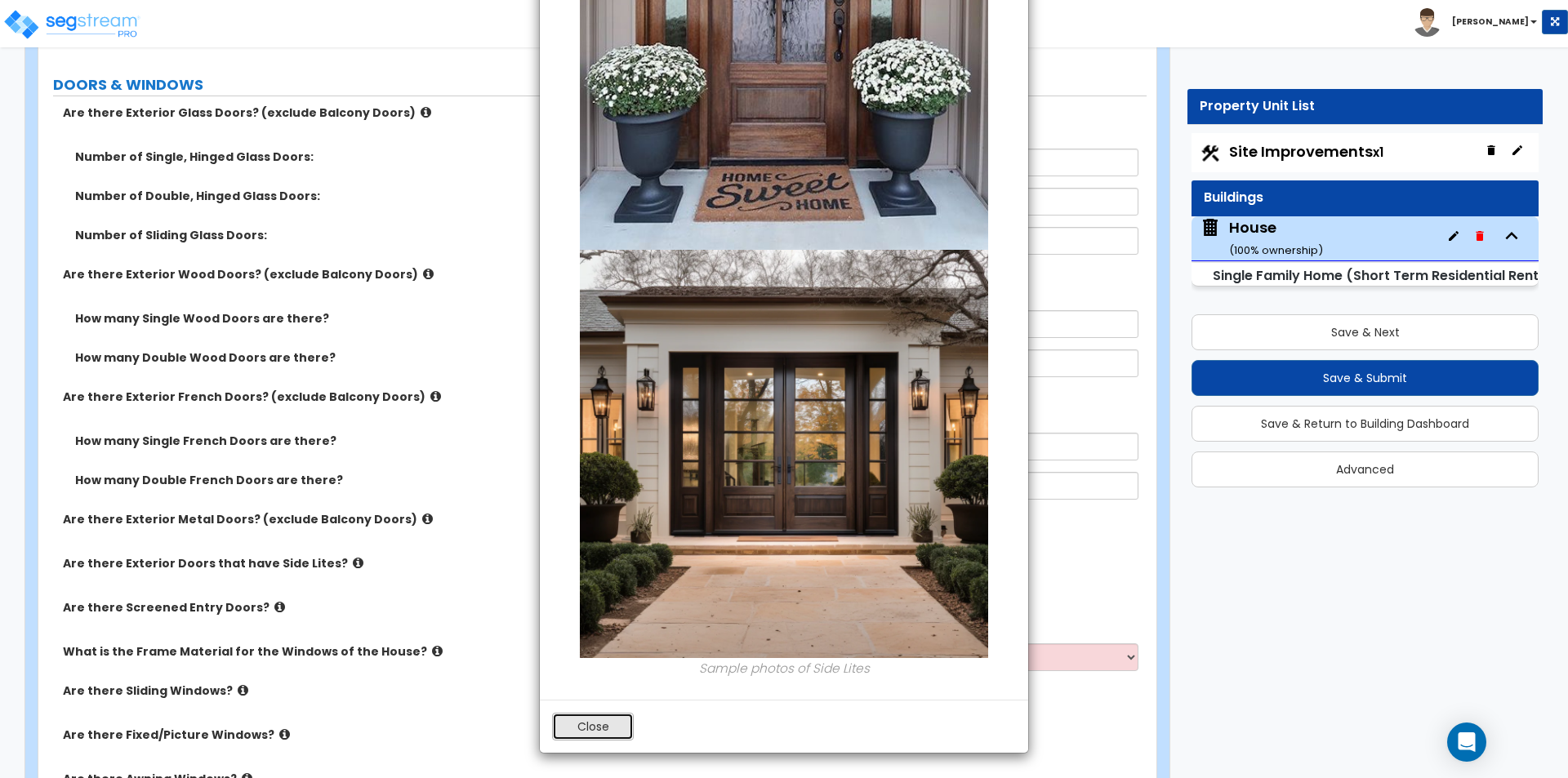
click at [597, 728] on button "Close" at bounding box center [592, 726] width 81 height 27
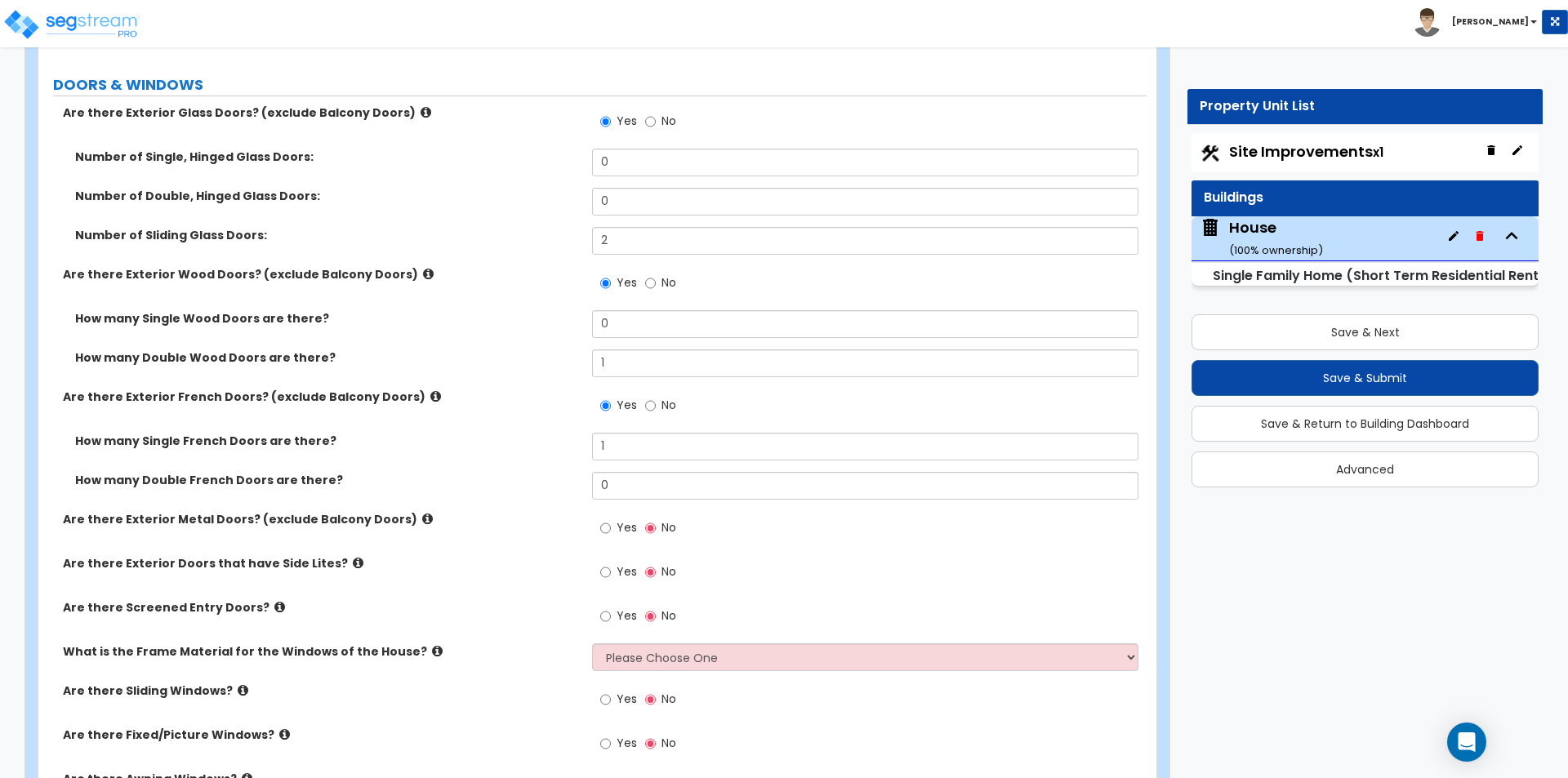
click at [621, 566] on span "Yes" at bounding box center [626, 571] width 21 height 17
click at [611, 566] on input "Yes" at bounding box center [605, 572] width 11 height 18
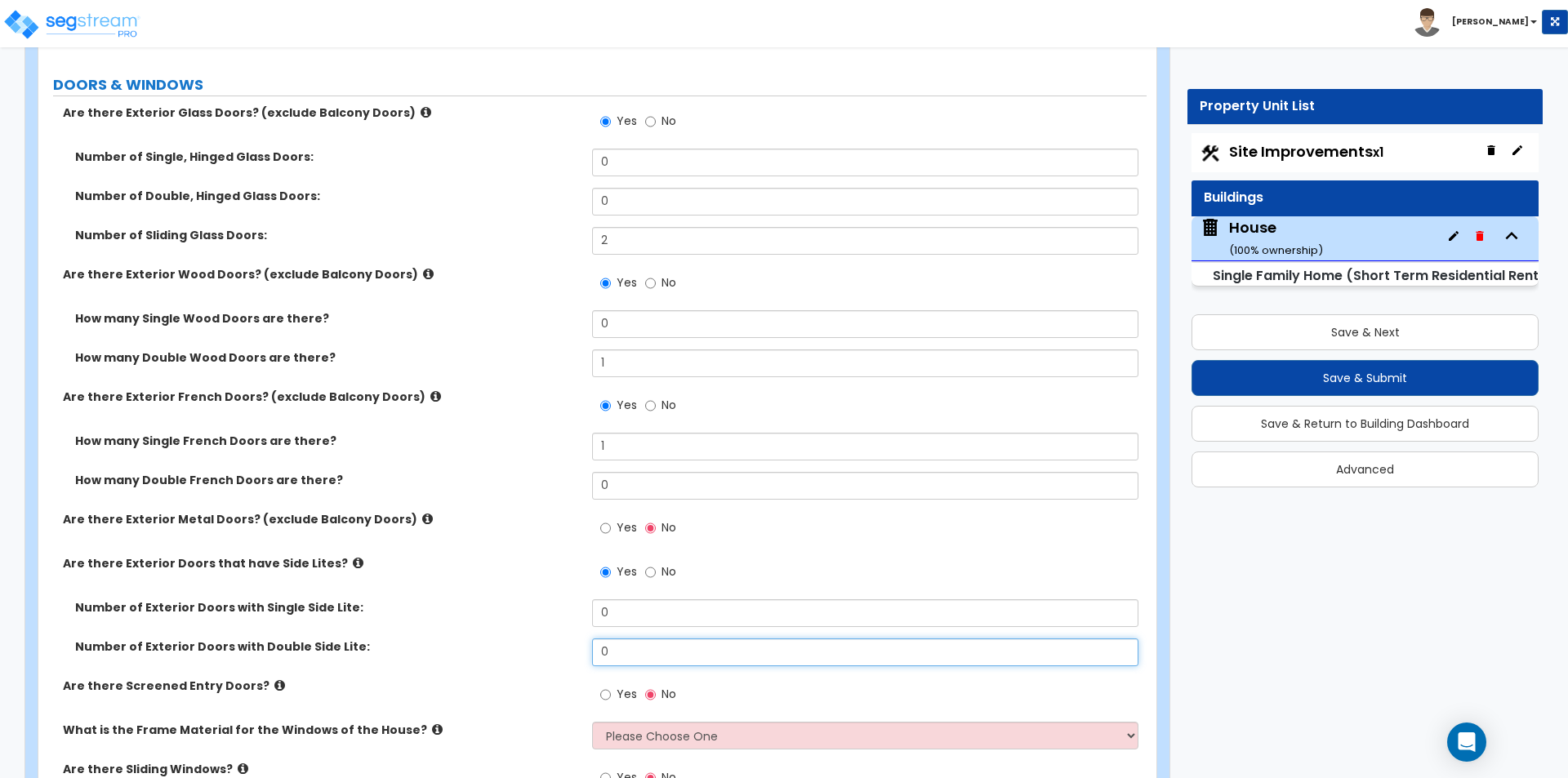
click at [643, 651] on input "0" at bounding box center [864, 652] width 545 height 27
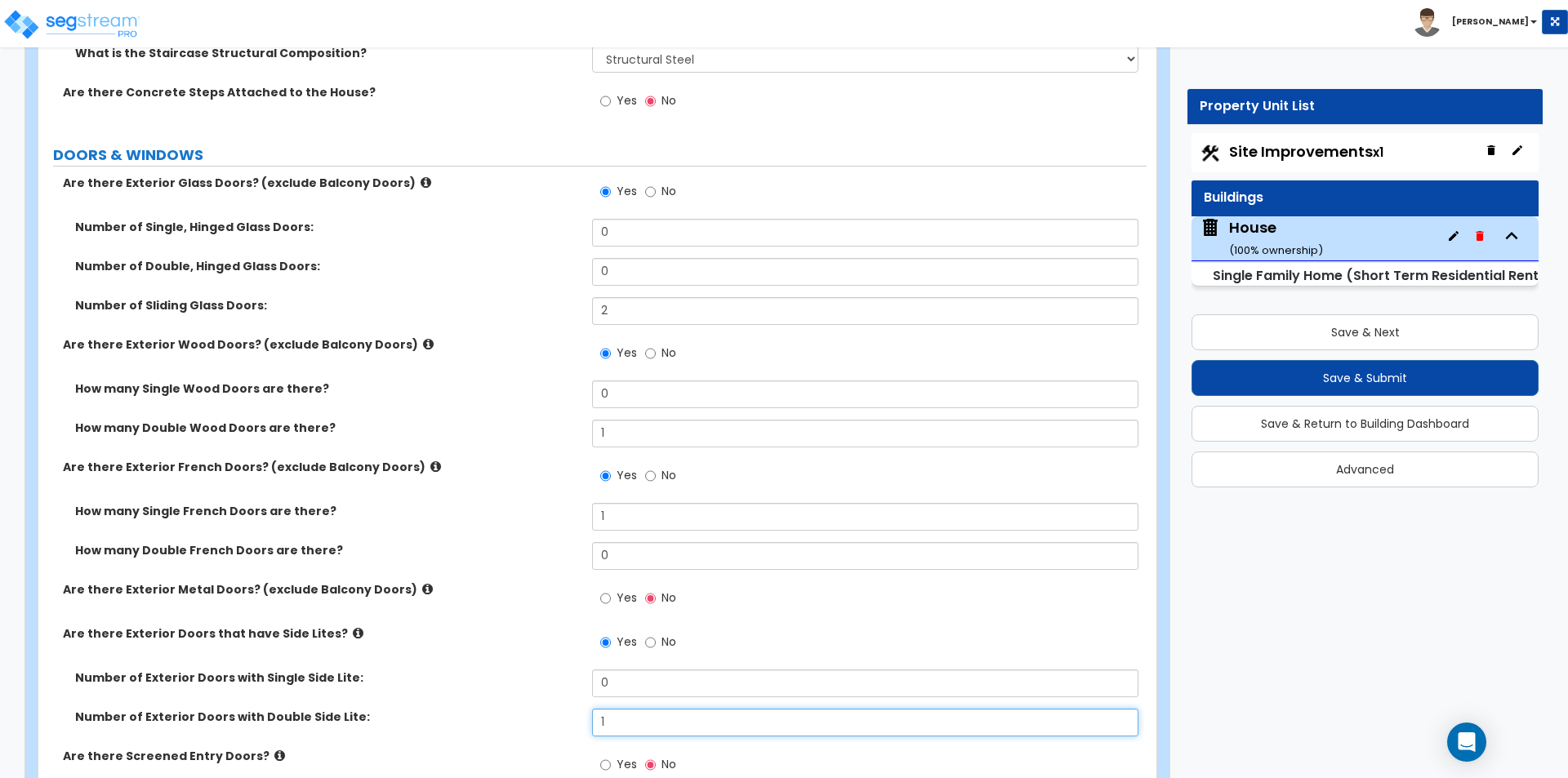
scroll to position [2775, 0]
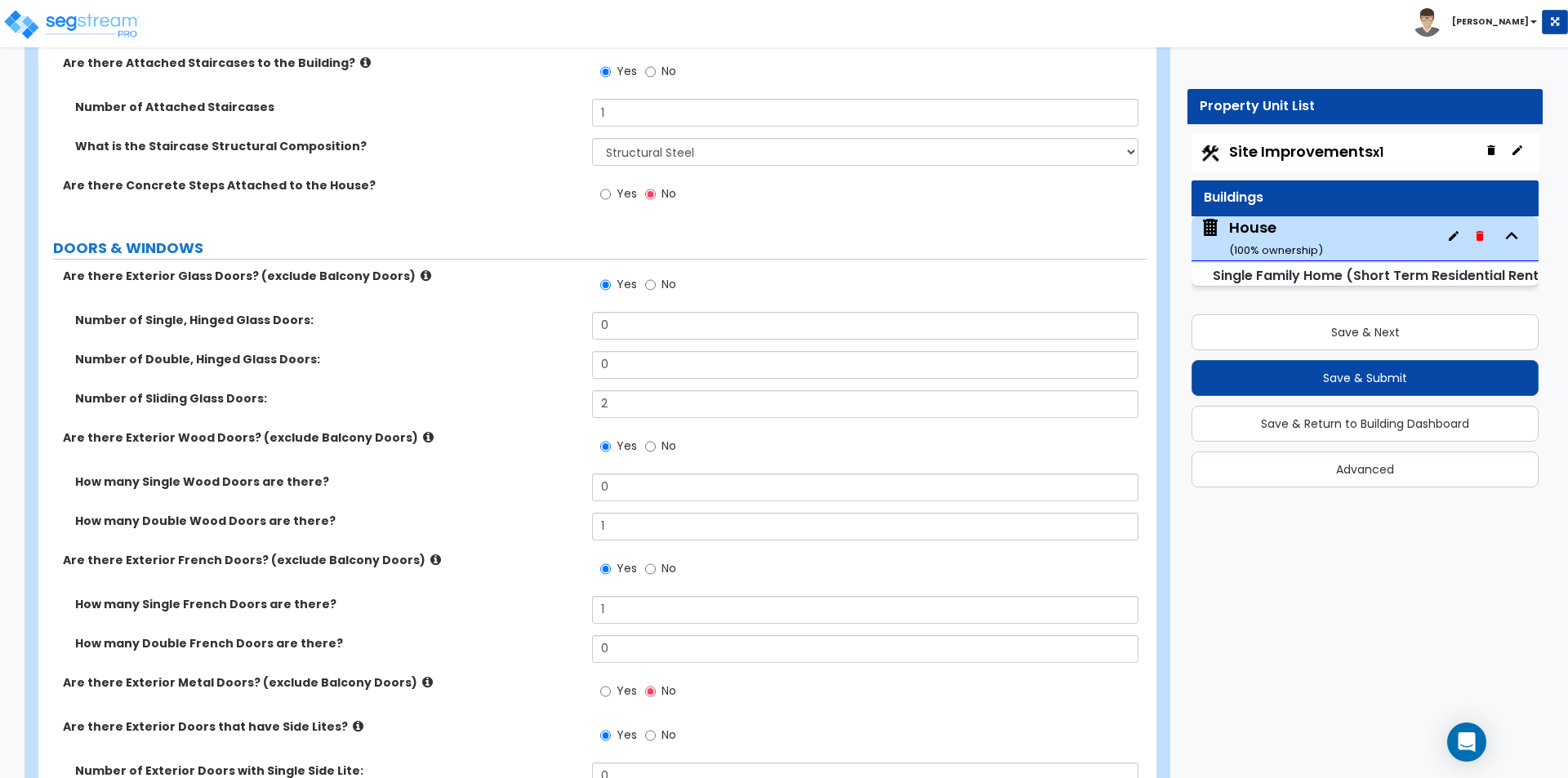
click at [673, 445] on span "No" at bounding box center [669, 446] width 15 height 17
click at [655, 445] on input "No" at bounding box center [650, 447] width 11 height 18
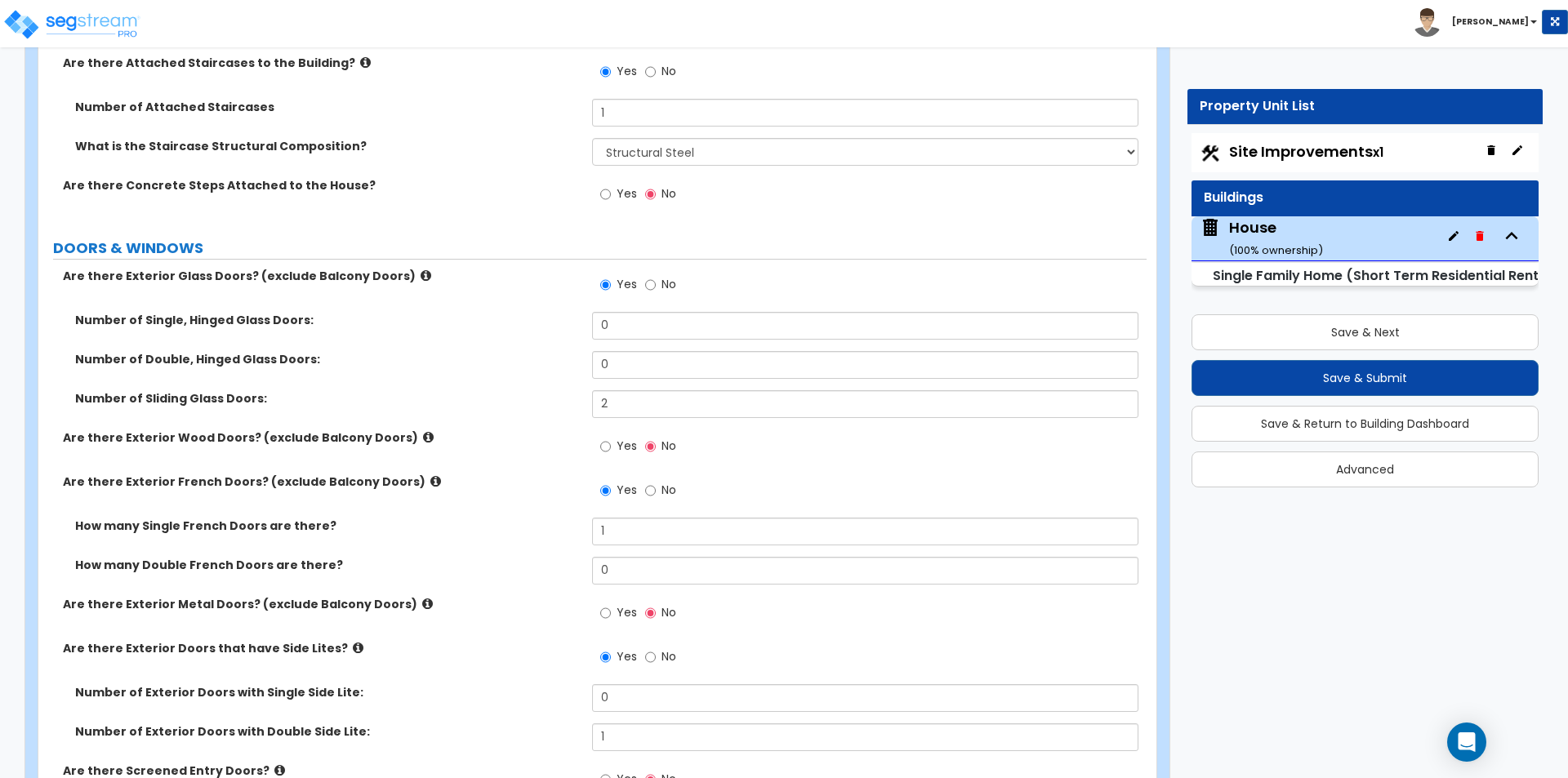
click at [492, 535] on div "How many Single French Doors are there? 1" at bounding box center [592, 537] width 1108 height 39
click at [653, 539] on input "1" at bounding box center [864, 531] width 545 height 27
click at [745, 518] on input "2" at bounding box center [864, 531] width 545 height 27
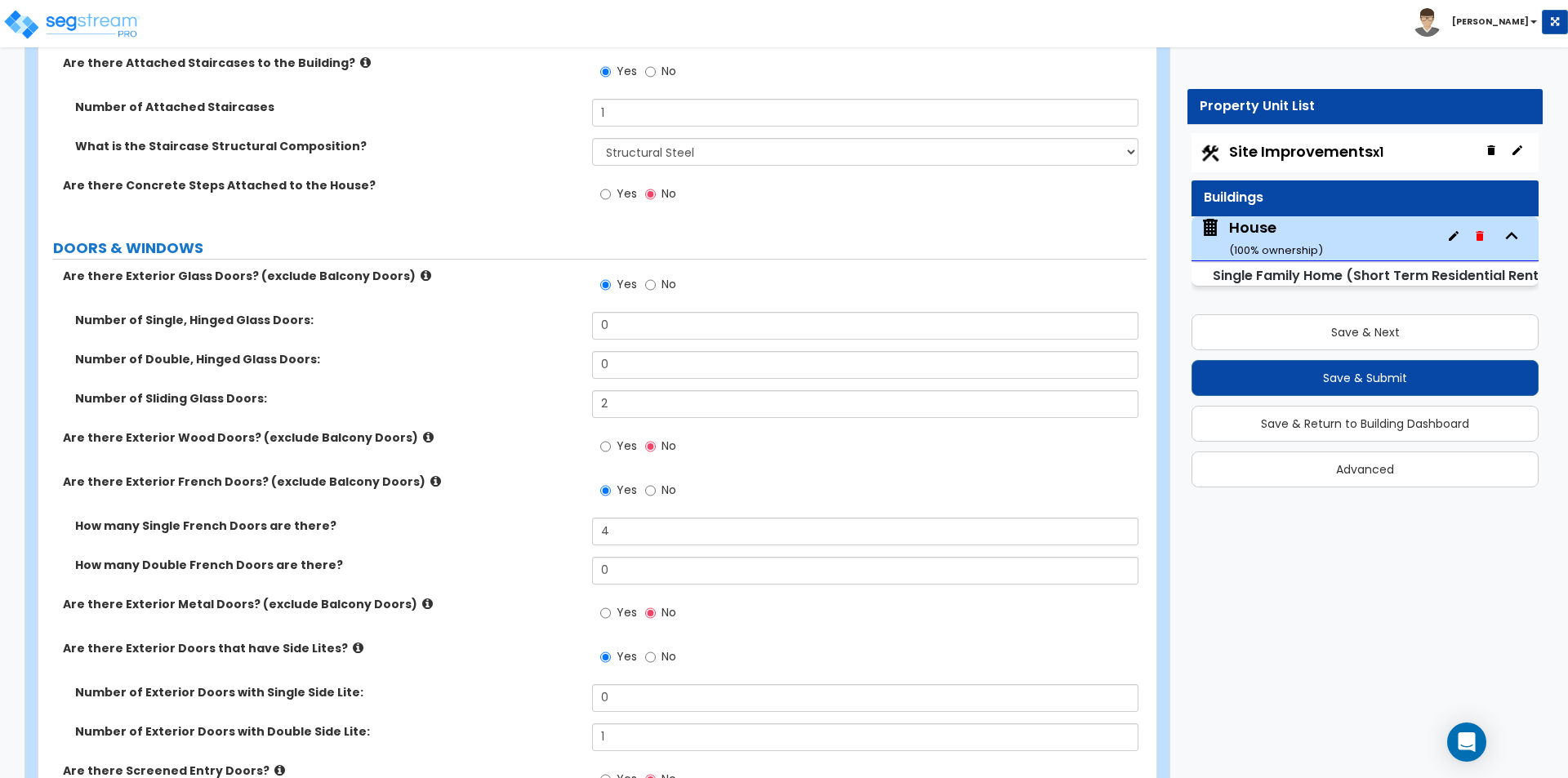
click at [529, 527] on label "How many Single French Doors are there?" at bounding box center [328, 526] width 504 height 17
click at [668, 533] on input "4" at bounding box center [864, 531] width 545 height 27
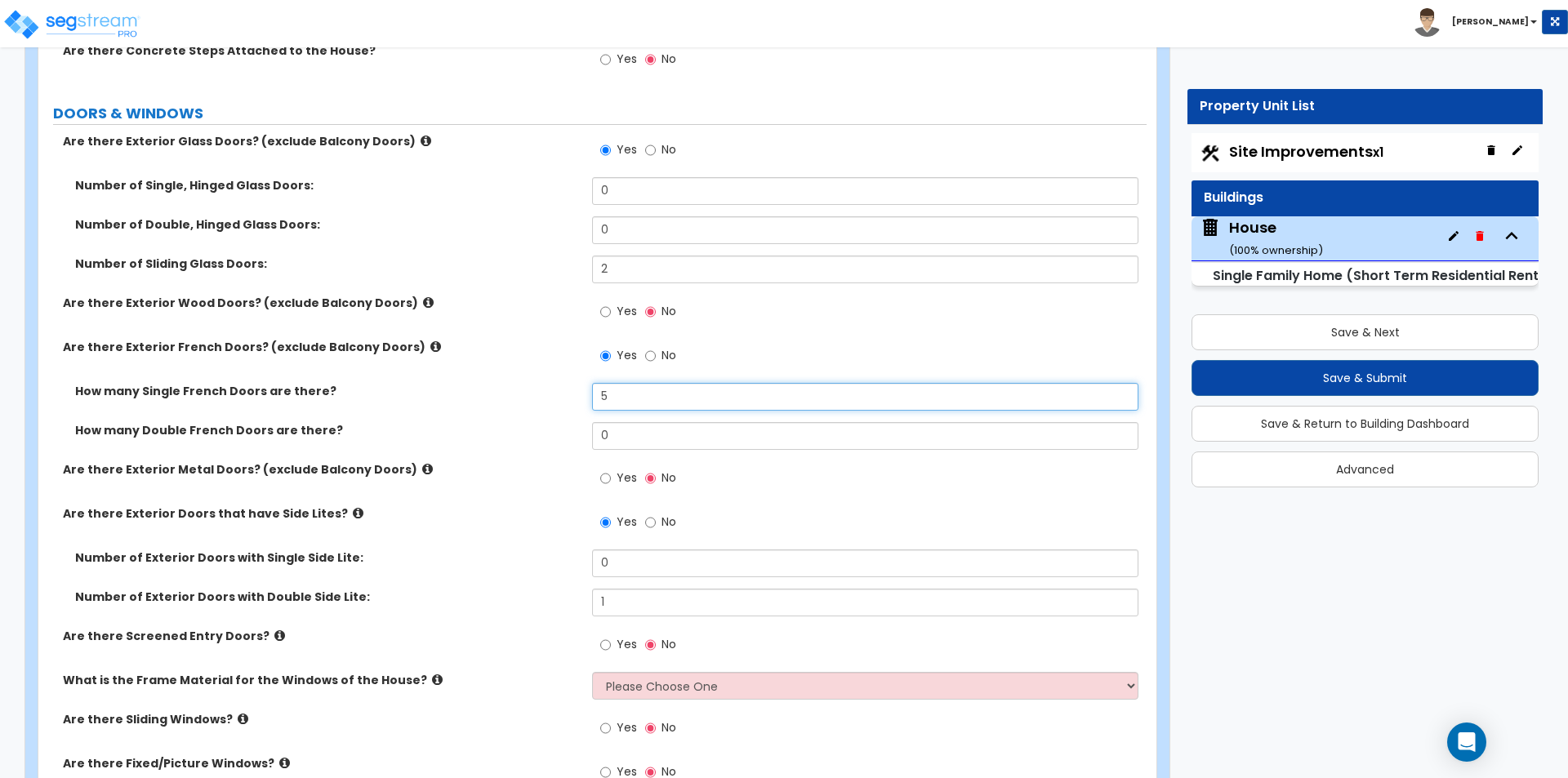
scroll to position [2939, 0]
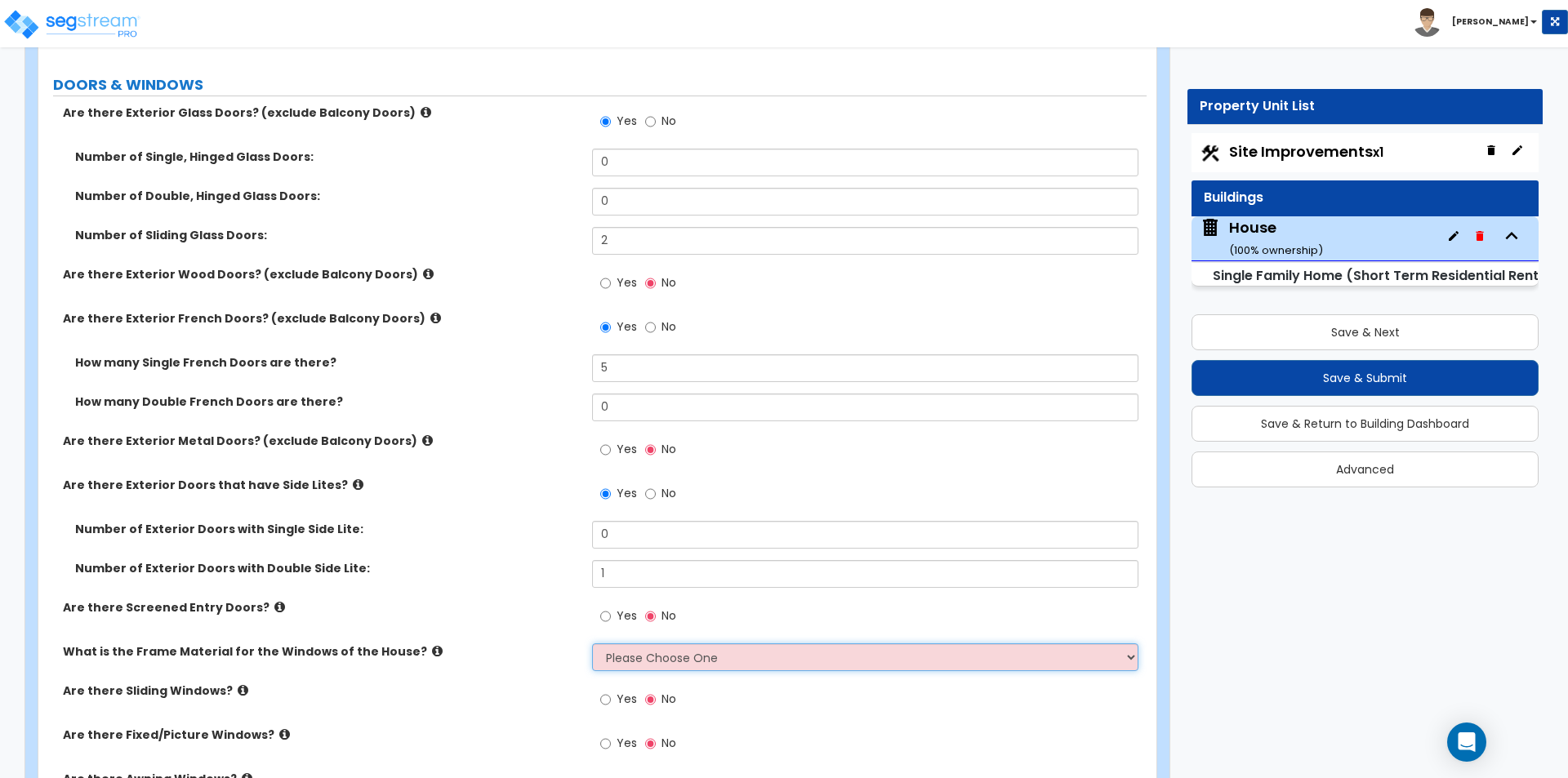
click at [621, 653] on select "Please Choose One Vinyl Aluminum Wood" at bounding box center [864, 657] width 545 height 27
click at [662, 664] on select "Please Choose One Vinyl Aluminum Wood" at bounding box center [864, 657] width 545 height 27
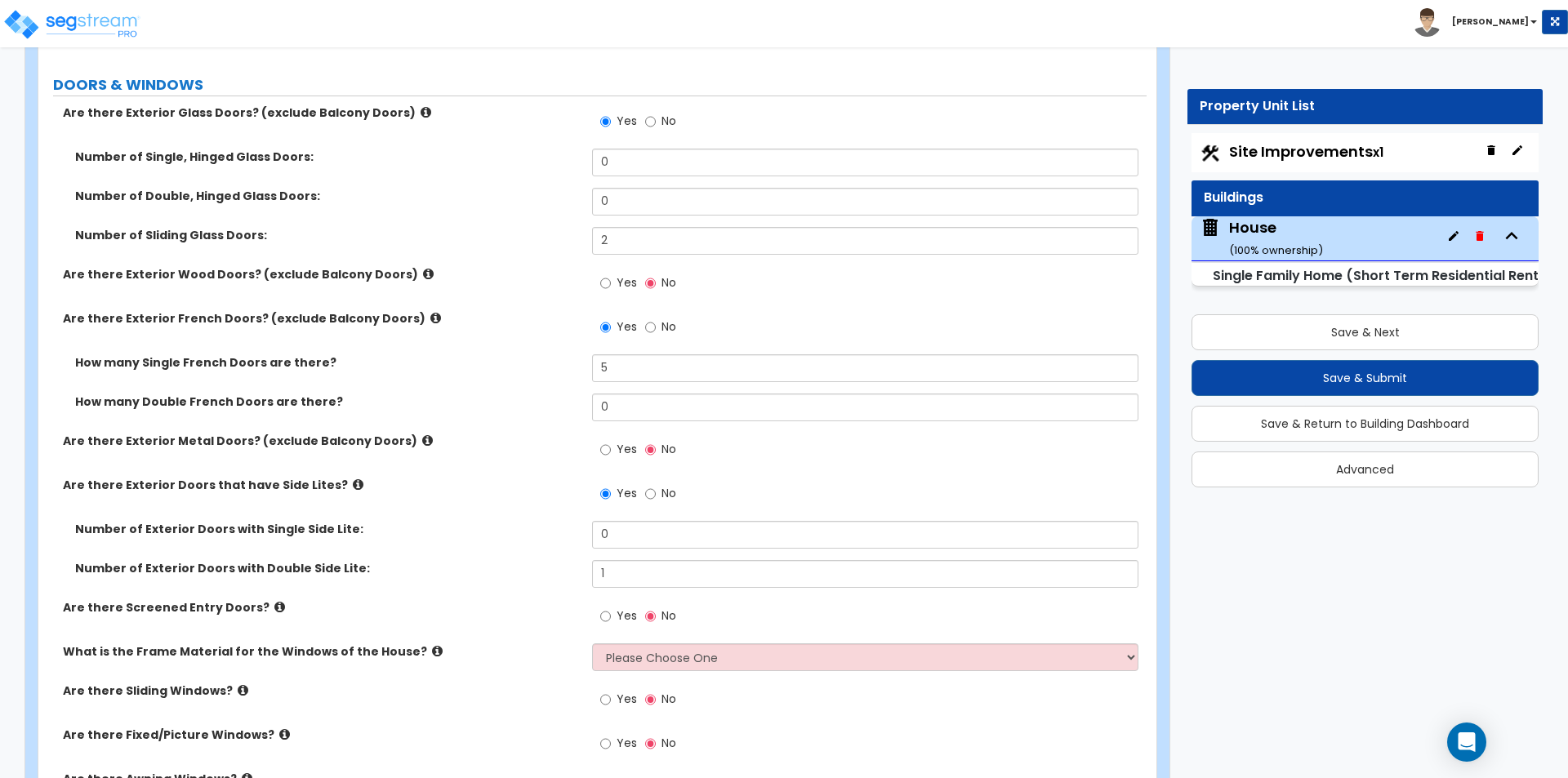
click at [432, 644] on icon at bounding box center [437, 650] width 11 height 12
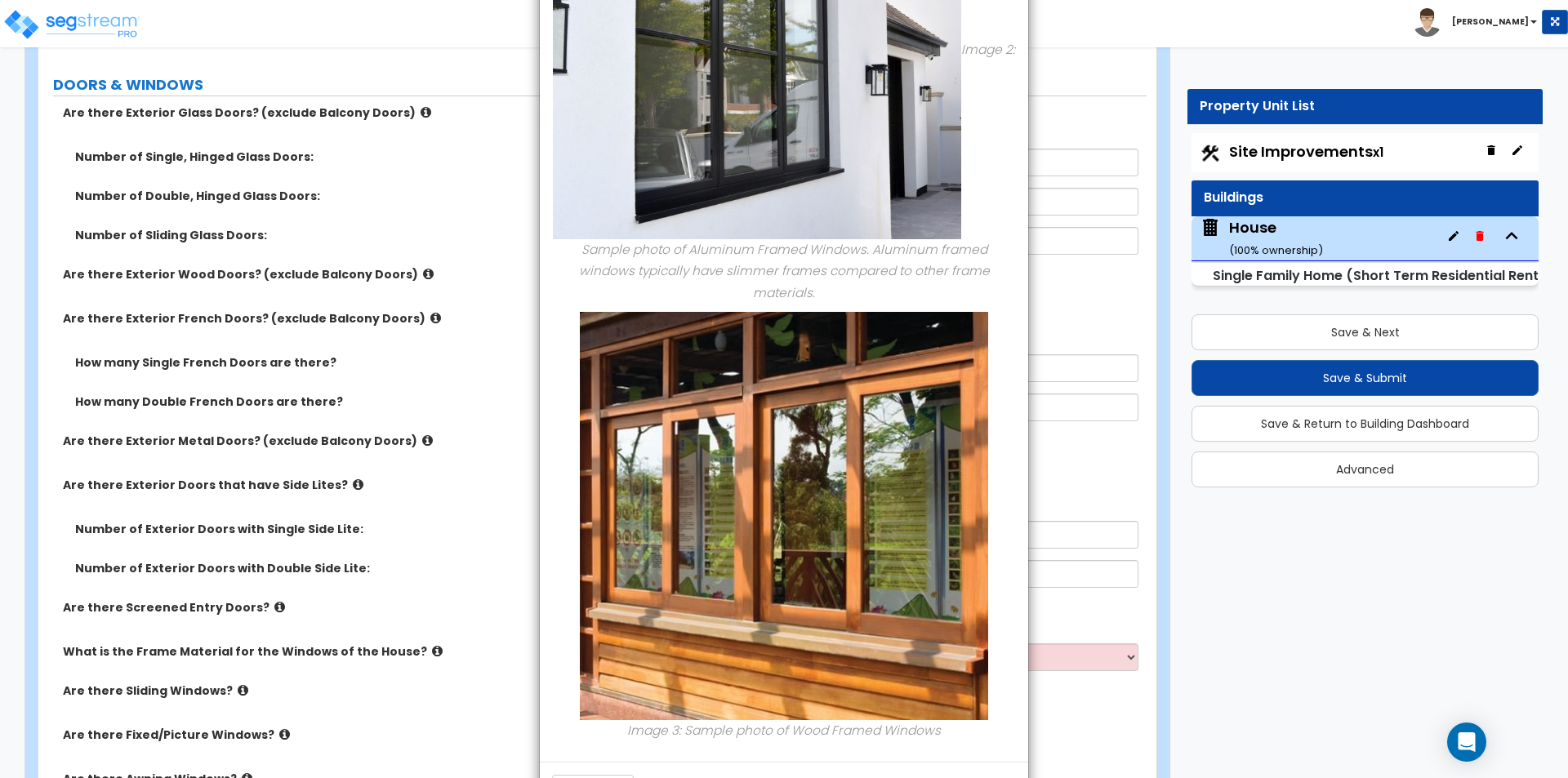
scroll to position [575, 0]
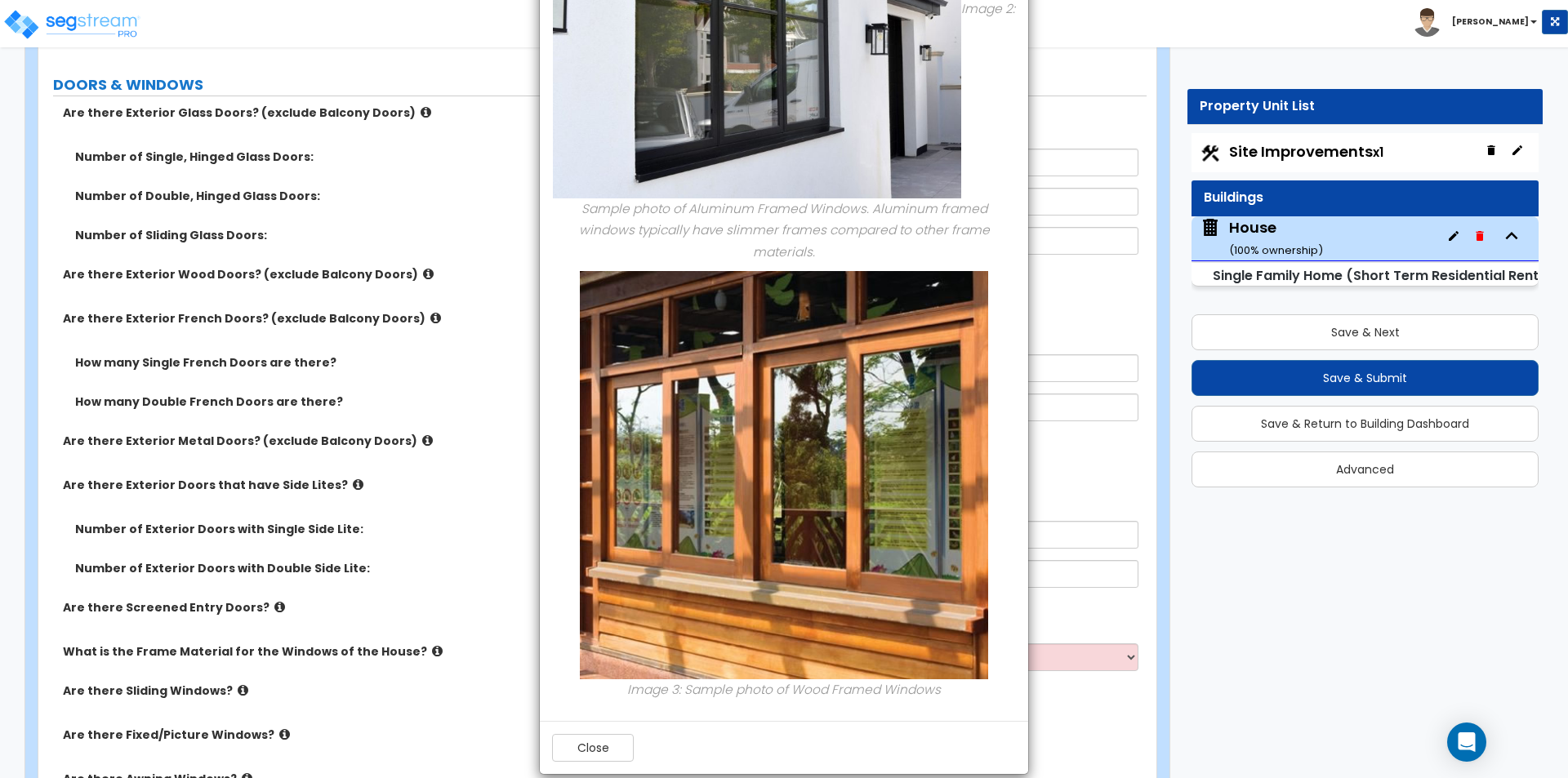
click at [509, 416] on div "× Information of What is the Frame Material for the Windows of the House? Image…" at bounding box center [784, 389] width 1568 height 778
click at [430, 630] on div "× Information of What is the Frame Material for the Windows of the House? Image…" at bounding box center [784, 389] width 1568 height 778
click at [560, 734] on button "Close" at bounding box center [592, 747] width 81 height 27
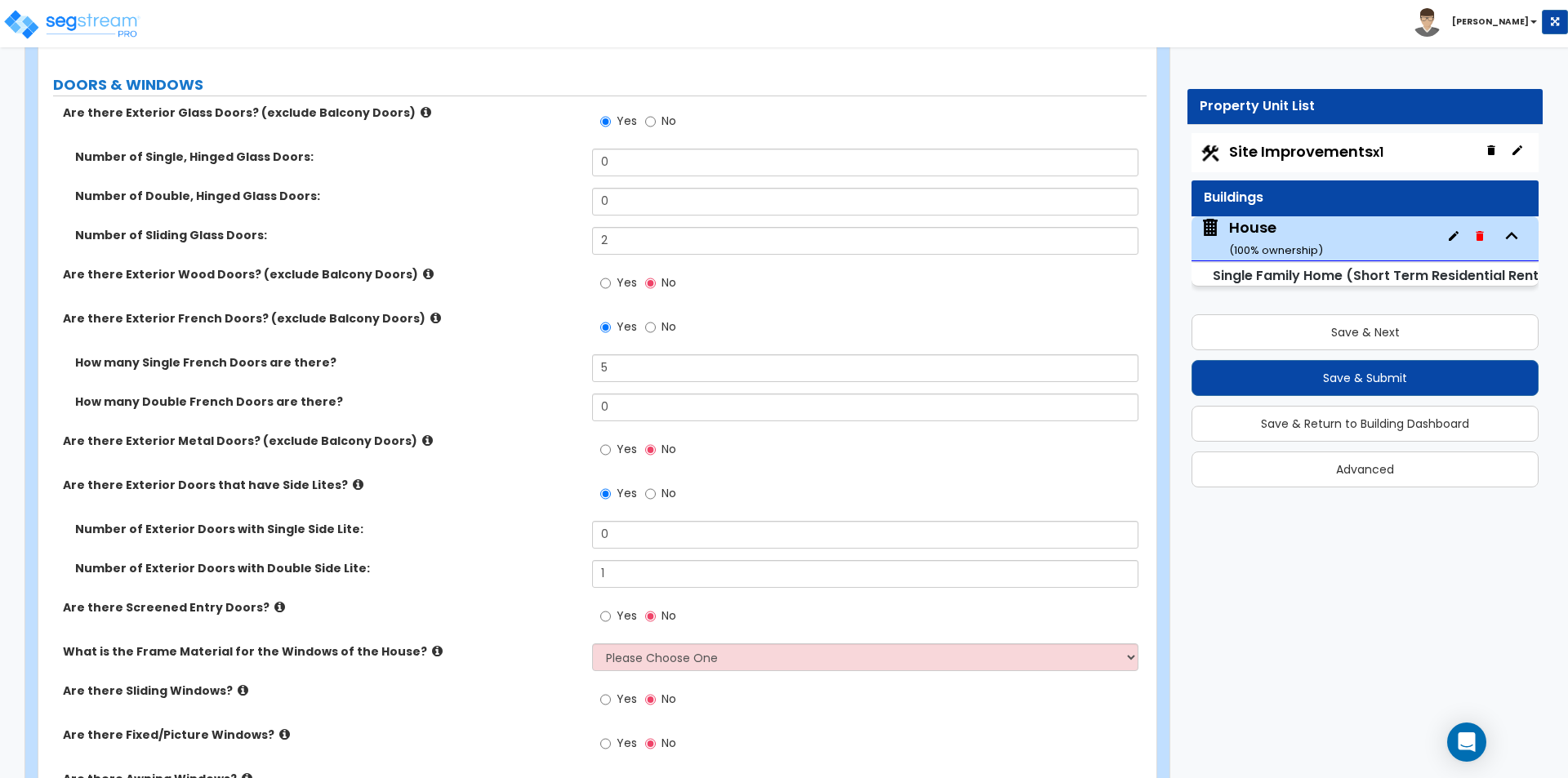
drag, startPoint x: 716, startPoint y: 639, endPoint x: 714, endPoint y: 651, distance: 12.2
click at [715, 648] on div "Are there Exterior Glass Doors? (exclude Balcony Doors) Yes No Number of Single…" at bounding box center [592, 526] width 1083 height 843
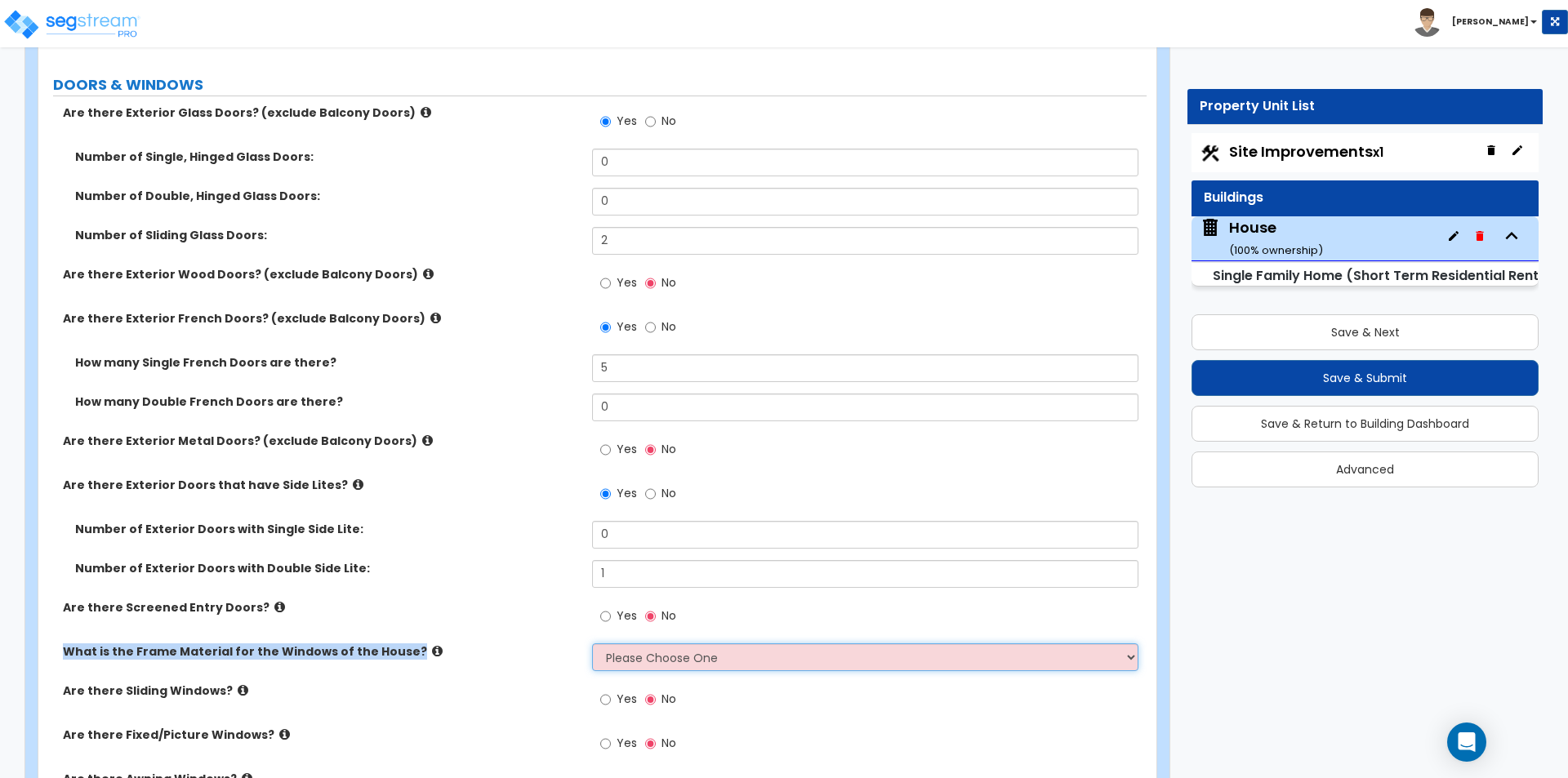
click at [714, 653] on select "Please Choose One Vinyl Aluminum Wood" at bounding box center [864, 657] width 545 height 27
click at [592, 644] on select "Please Choose One Vinyl Aluminum Wood" at bounding box center [864, 657] width 545 height 27
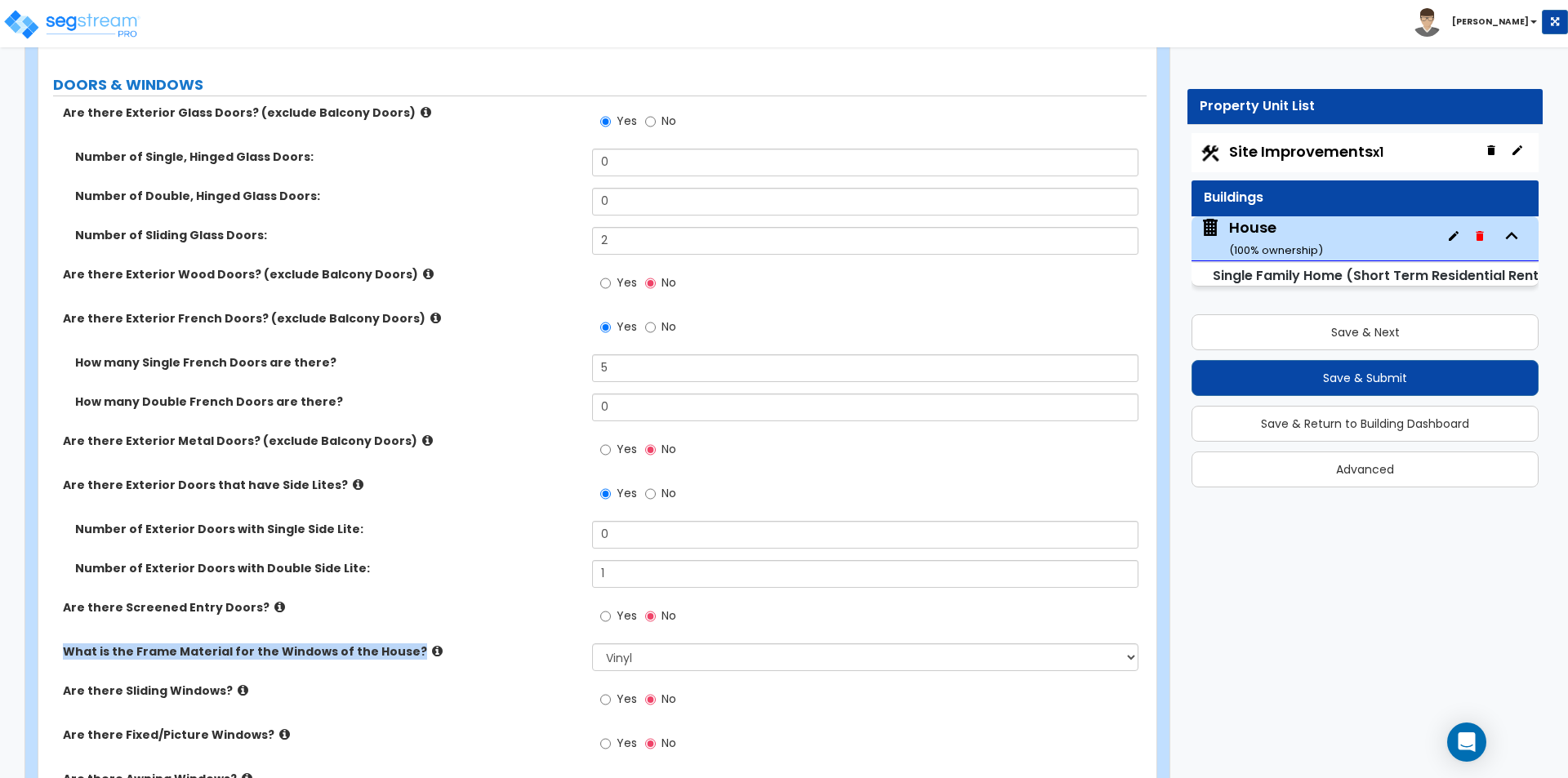
drag, startPoint x: 489, startPoint y: 671, endPoint x: 426, endPoint y: 653, distance: 65.5
click at [489, 671] on div "What is the Frame Material for the Windows of the House? Please Choose One Viny…" at bounding box center [592, 663] width 1108 height 39
drag, startPoint x: 365, startPoint y: 642, endPoint x: 375, endPoint y: 644, distance: 10.2
click at [363, 642] on div "Are there Screened Entry Doors? Yes No" at bounding box center [592, 620] width 1108 height 44
click at [432, 651] on icon at bounding box center [437, 650] width 11 height 12
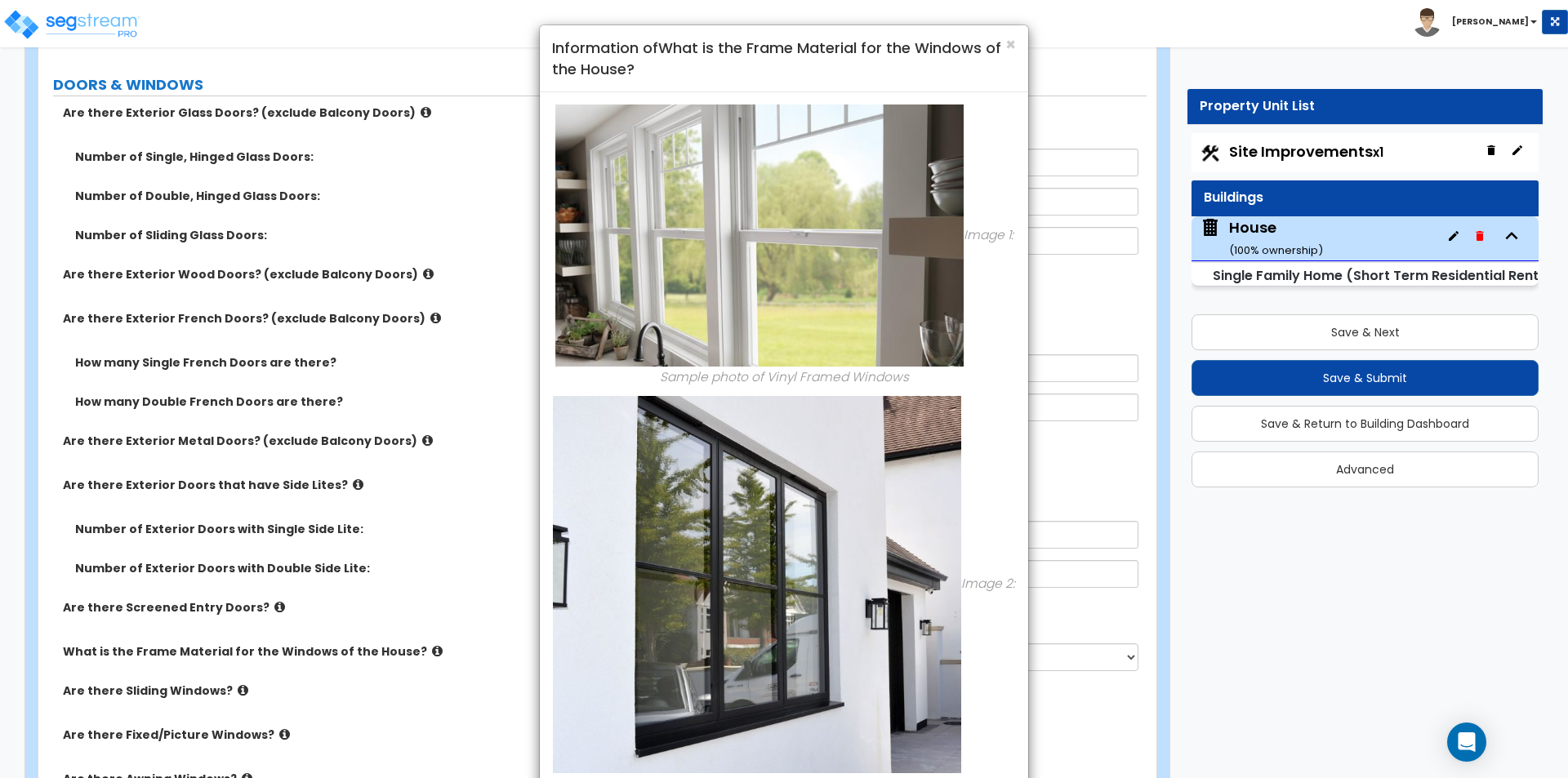
click at [450, 535] on div "× Information of What is the Frame Material for the Windows of the House? Image…" at bounding box center [784, 389] width 1568 height 778
click at [494, 514] on div "× Information of What is the Frame Material for the Windows of the House? Image…" at bounding box center [784, 389] width 1568 height 778
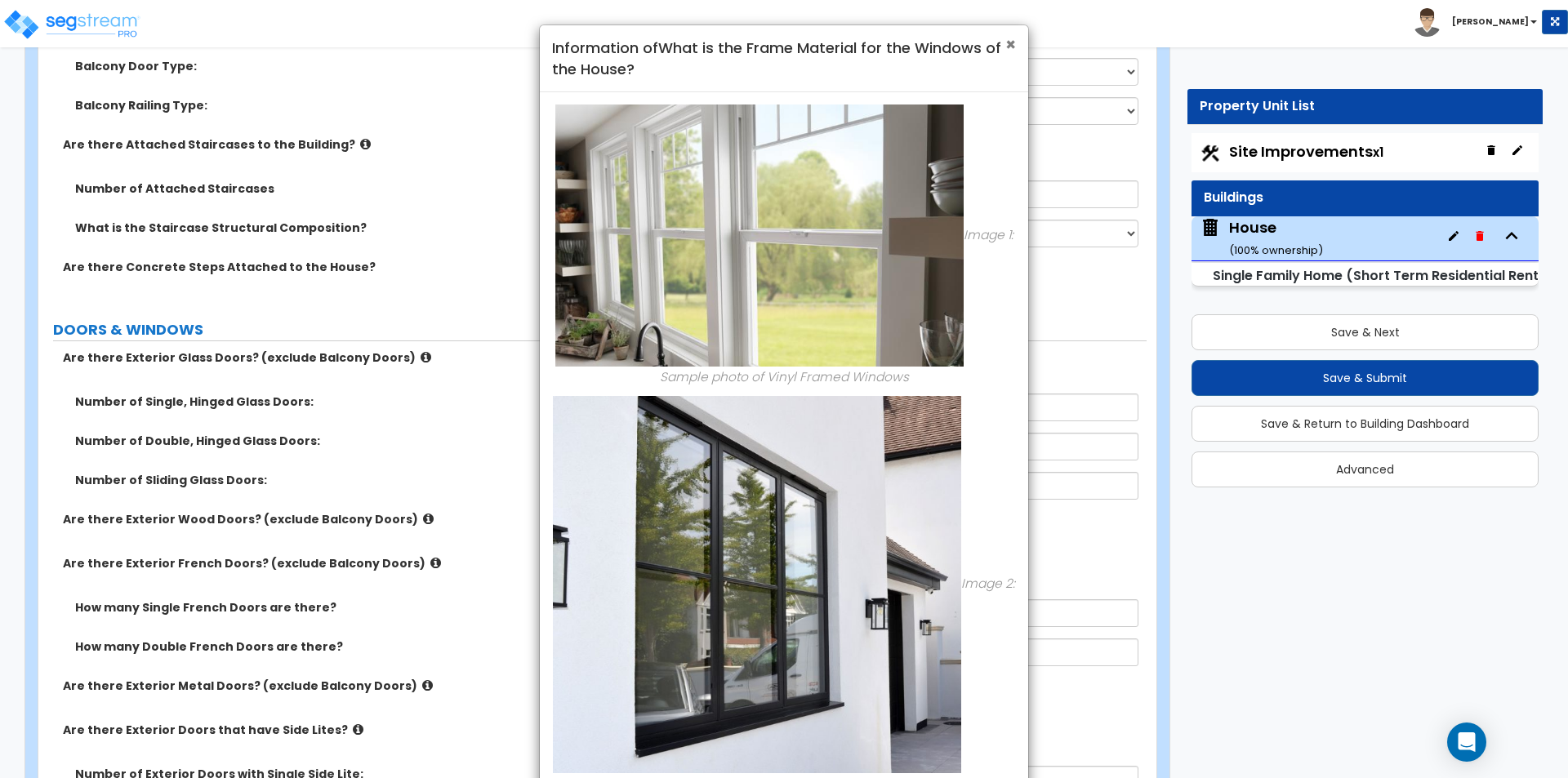
click at [1008, 39] on span "×" at bounding box center [1010, 44] width 11 height 24
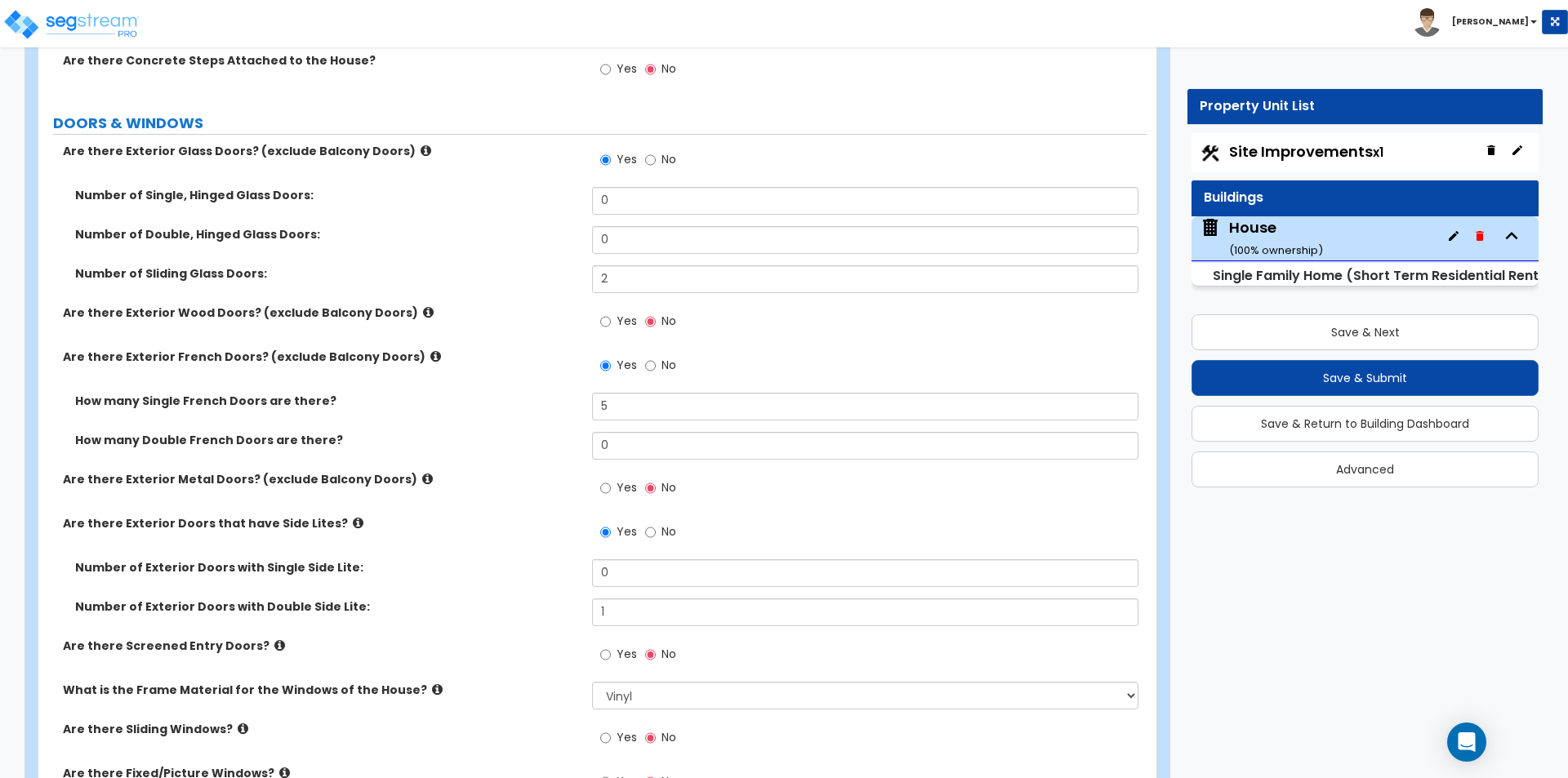
scroll to position [3020, 0]
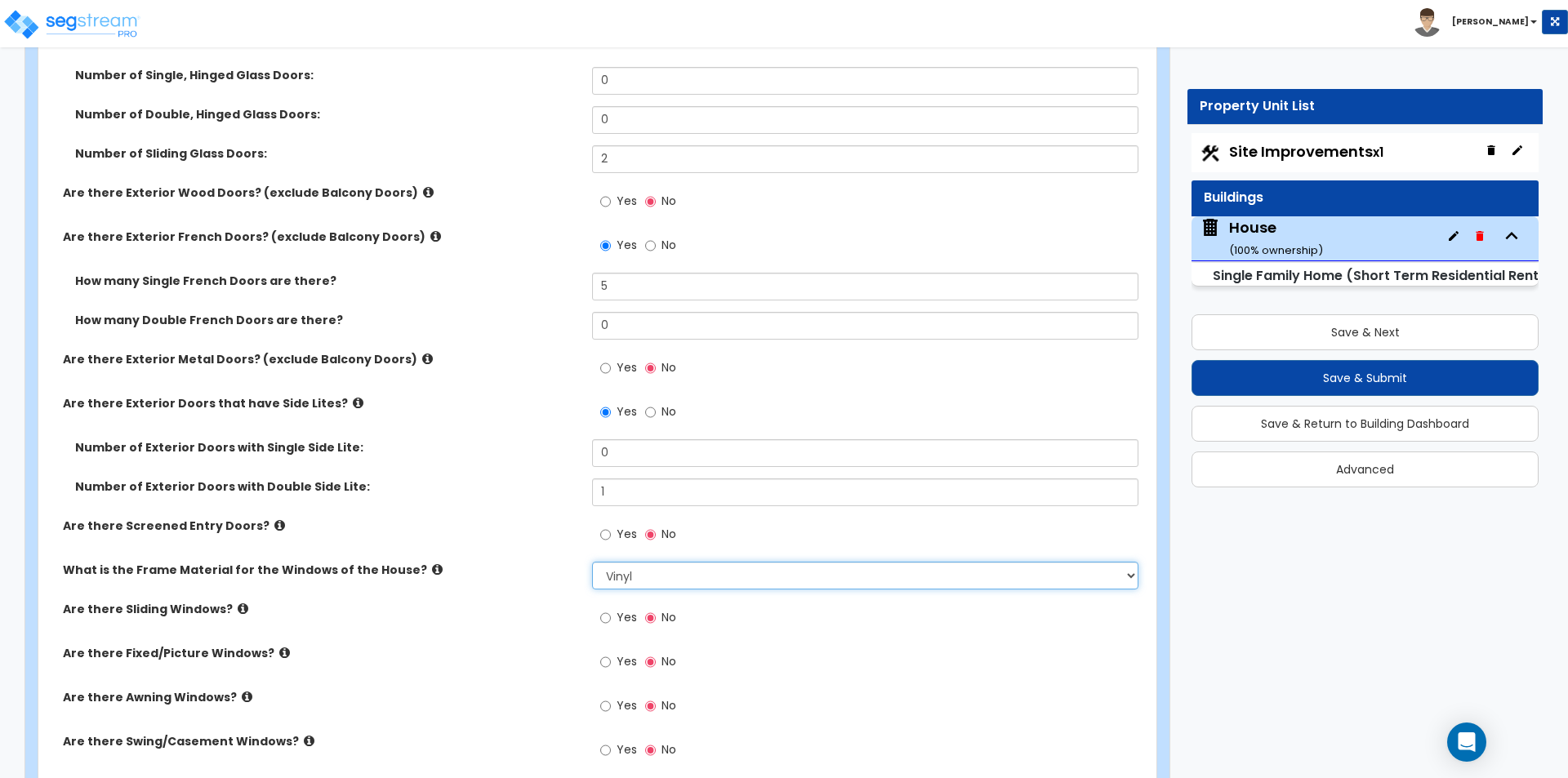
click at [617, 586] on select "Please Choose One Vinyl Aluminum Wood" at bounding box center [864, 575] width 545 height 27
click at [592, 562] on select "Please Choose One Vinyl Aluminum Wood" at bounding box center [864, 575] width 545 height 27
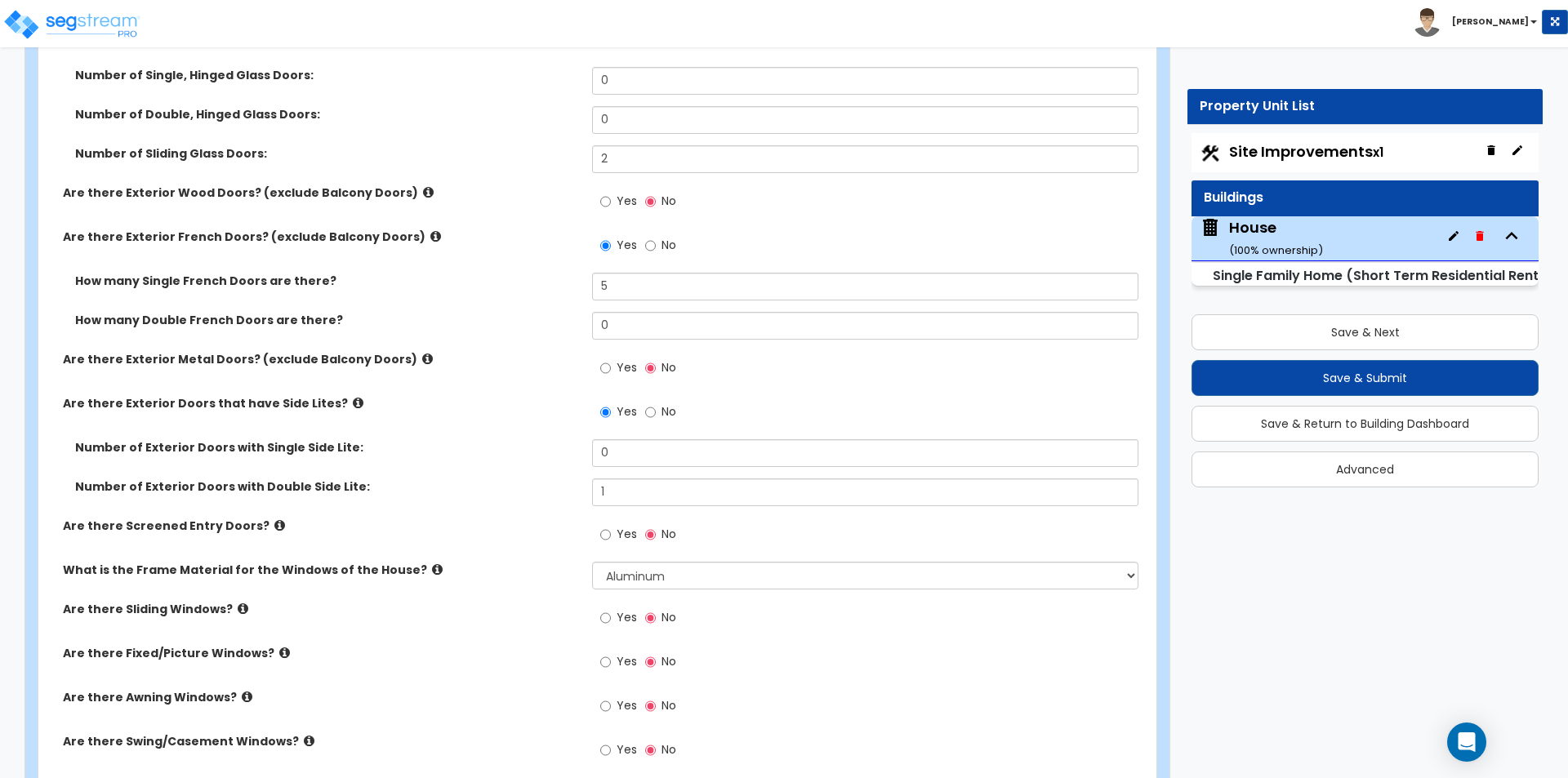
click at [472, 642] on div "Are there Sliding Windows? Yes No" at bounding box center [592, 622] width 1108 height 44
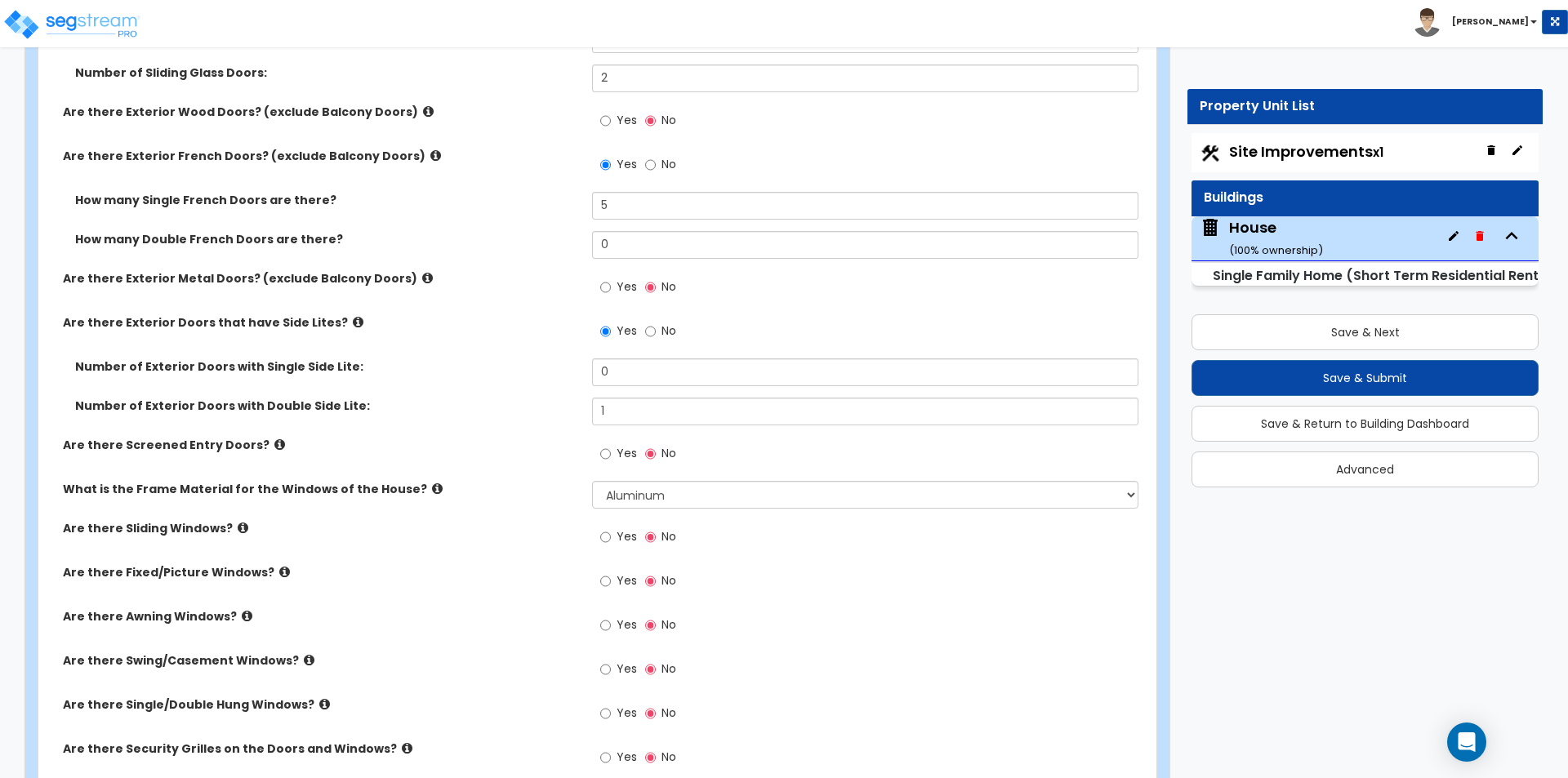
scroll to position [3102, 0]
drag, startPoint x: 625, startPoint y: 578, endPoint x: 620, endPoint y: 591, distance: 13.9
click at [625, 578] on span "Yes" at bounding box center [626, 580] width 21 height 17
click at [611, 578] on input "Yes" at bounding box center [605, 581] width 11 height 18
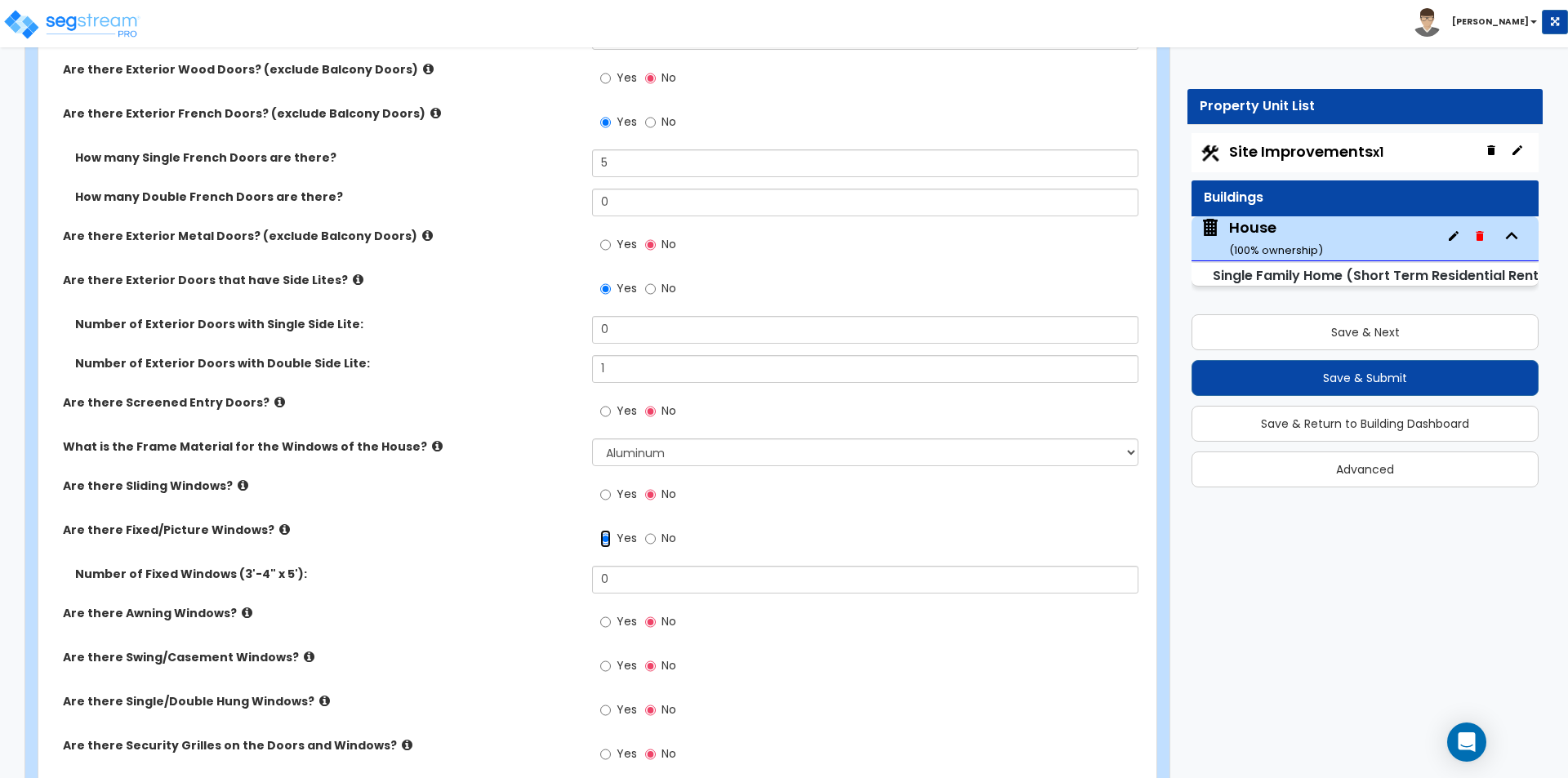
scroll to position [3183, 0]
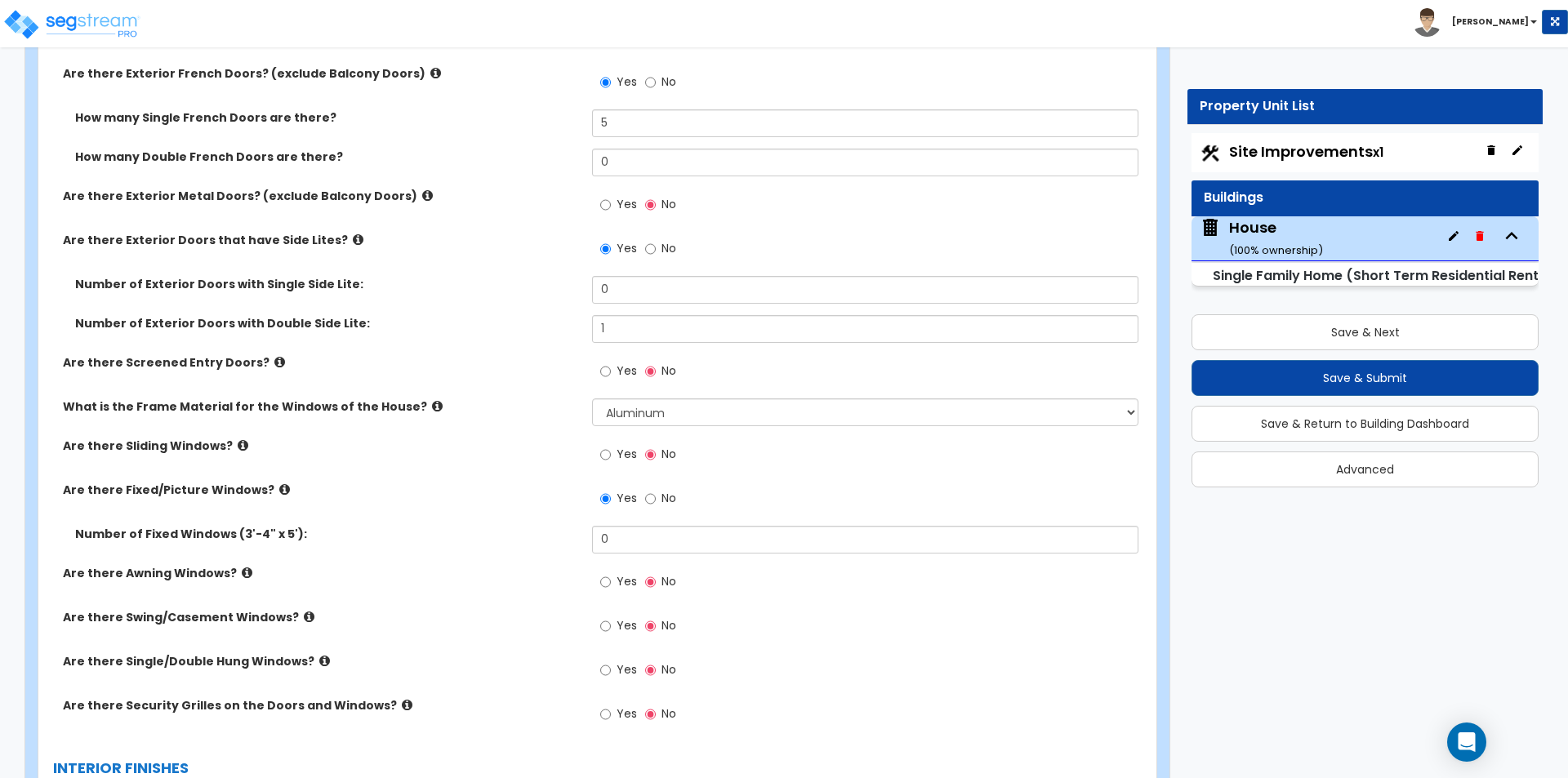
click at [626, 586] on span "Yes" at bounding box center [626, 581] width 21 height 17
click at [611, 586] on input "Yes" at bounding box center [605, 582] width 11 height 18
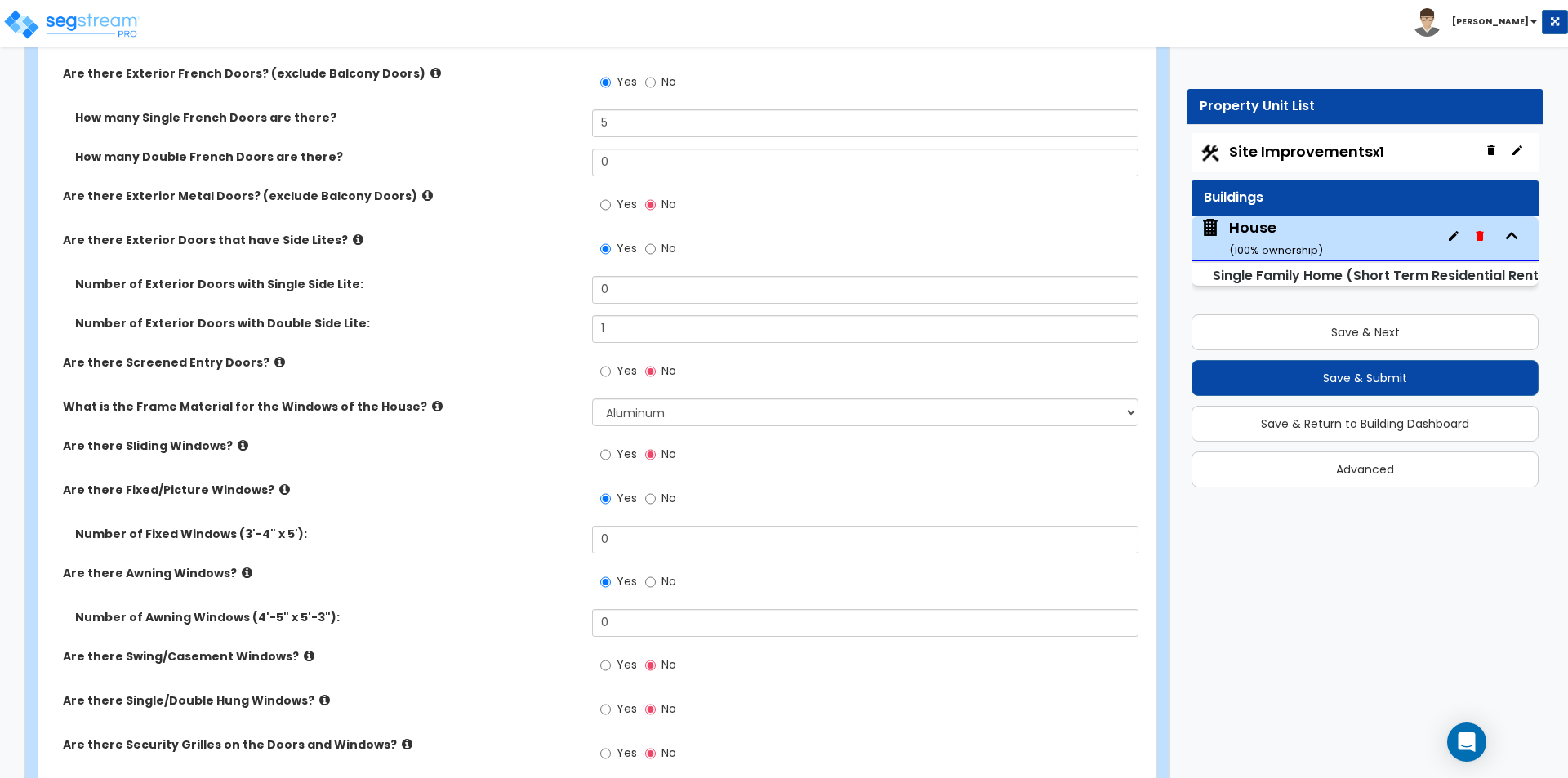
click at [661, 586] on span "No" at bounding box center [669, 581] width 15 height 17
click at [655, 586] on input "No" at bounding box center [650, 582] width 11 height 18
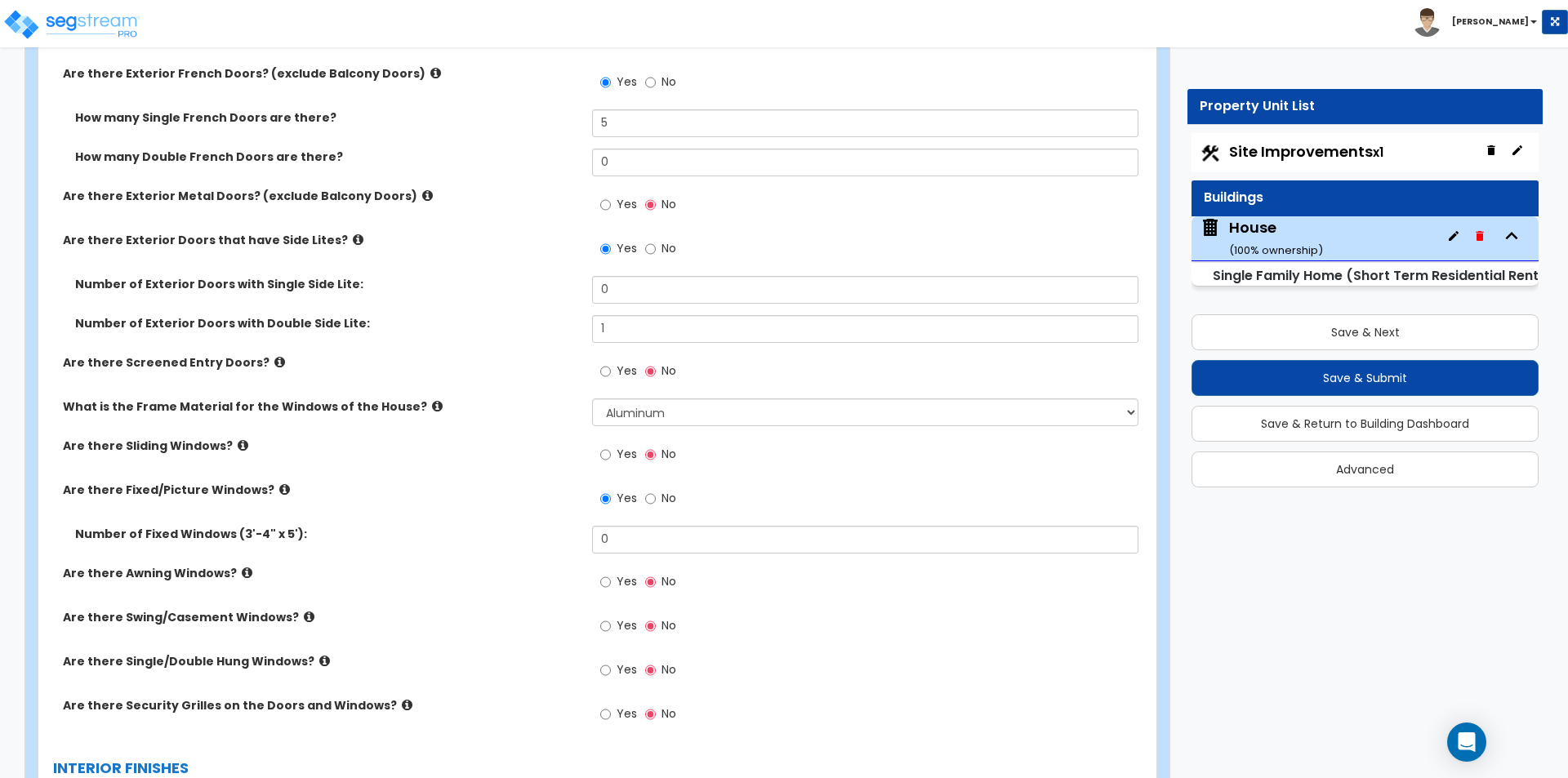
click at [611, 629] on label "Yes" at bounding box center [618, 627] width 37 height 27
click at [611, 629] on input "Yes" at bounding box center [605, 626] width 11 height 18
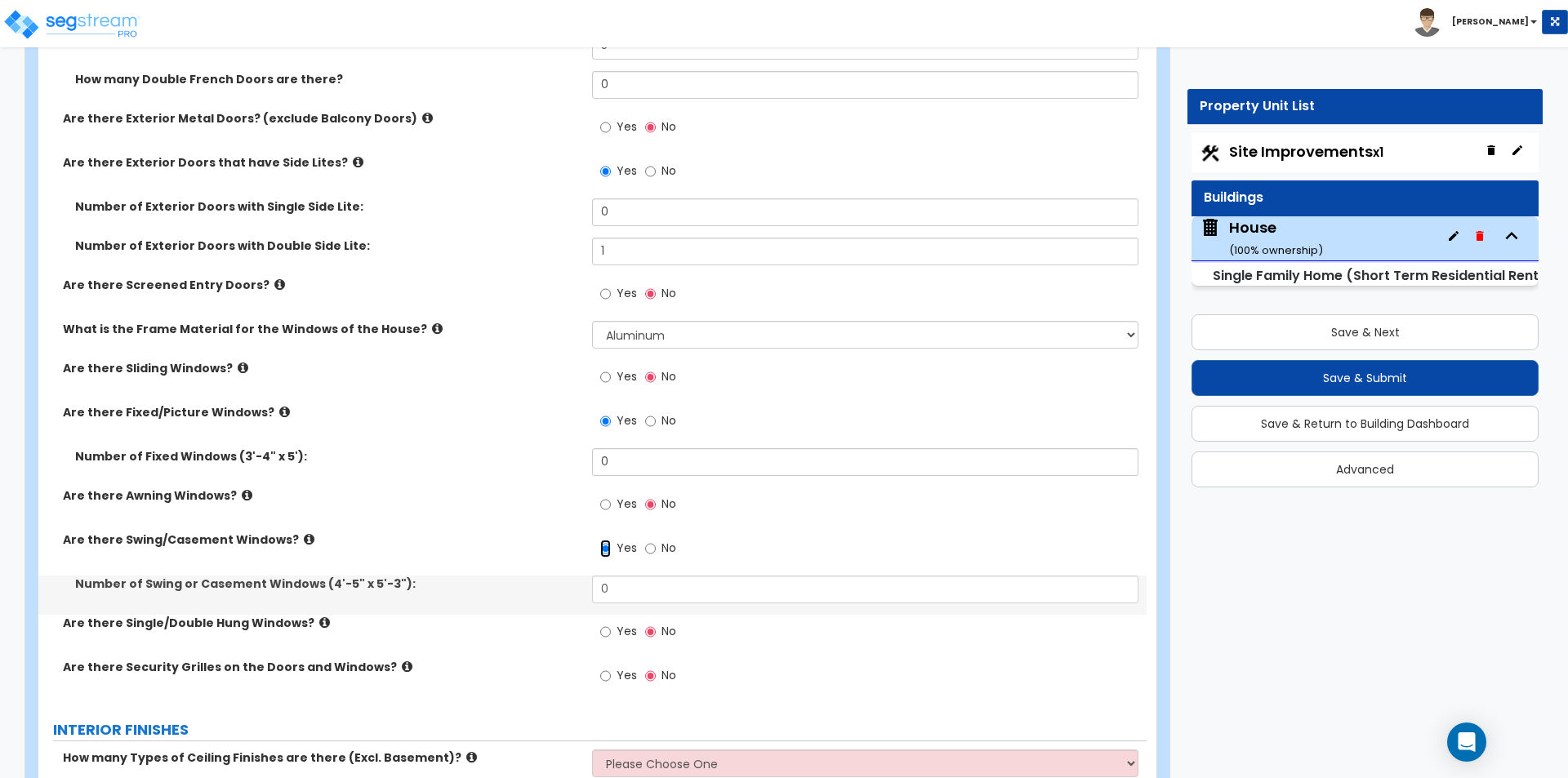
scroll to position [3347, 0]
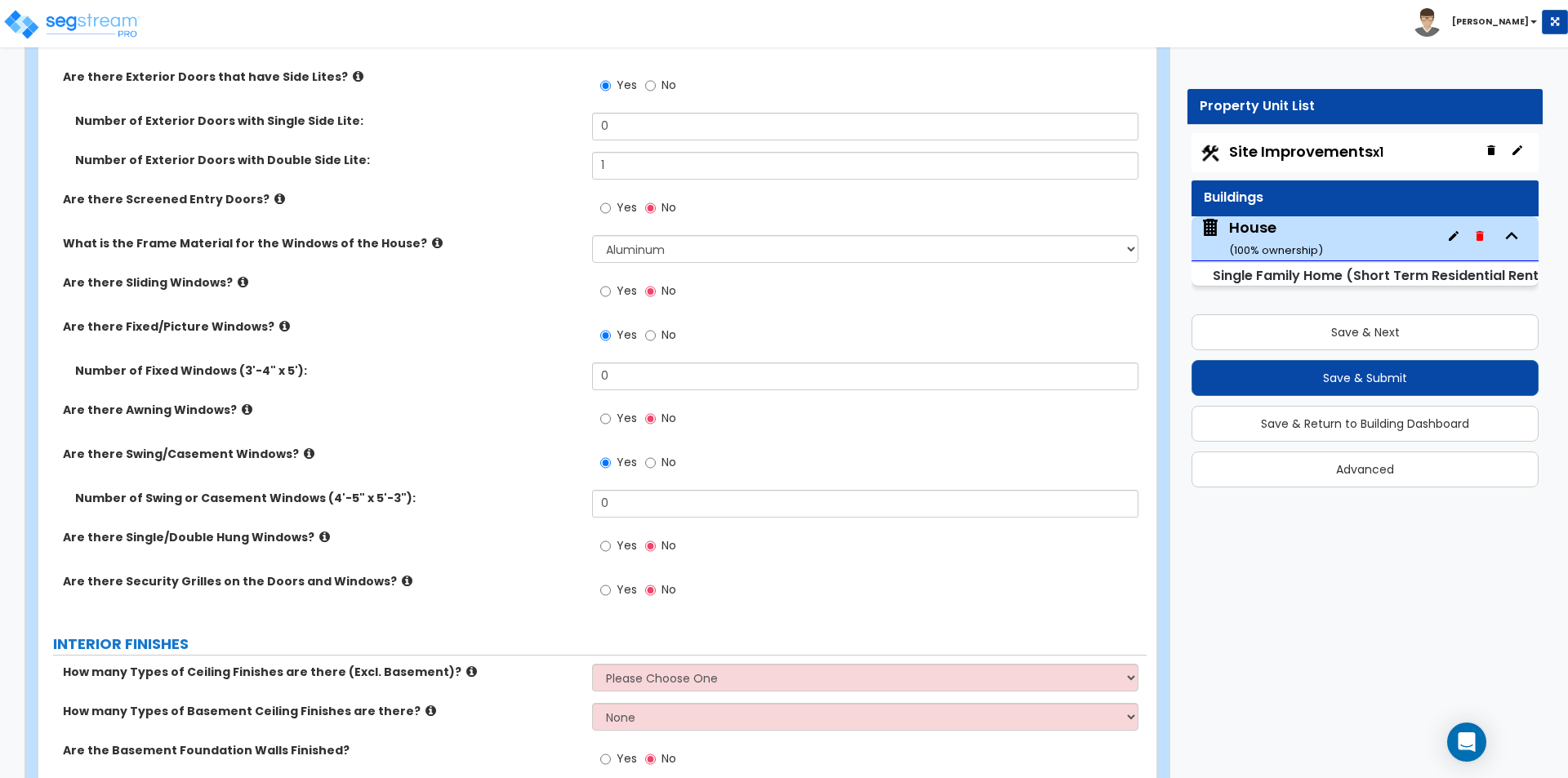
click at [623, 557] on label "Yes" at bounding box center [618, 547] width 37 height 27
click at [611, 555] on input "Yes" at bounding box center [605, 547] width 11 height 18
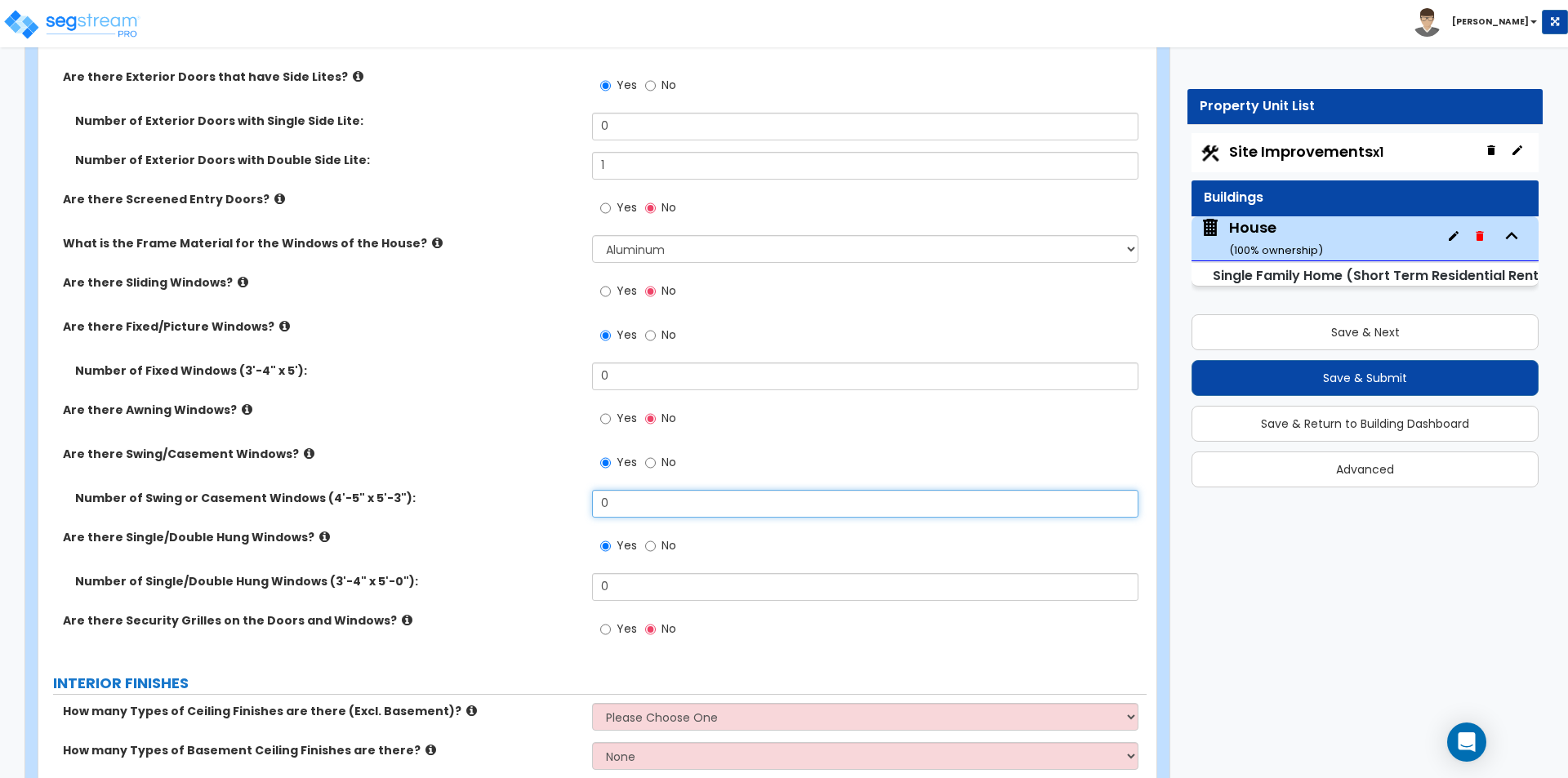
click at [654, 503] on input "0" at bounding box center [864, 503] width 545 height 27
click at [660, 577] on input "0" at bounding box center [864, 586] width 545 height 27
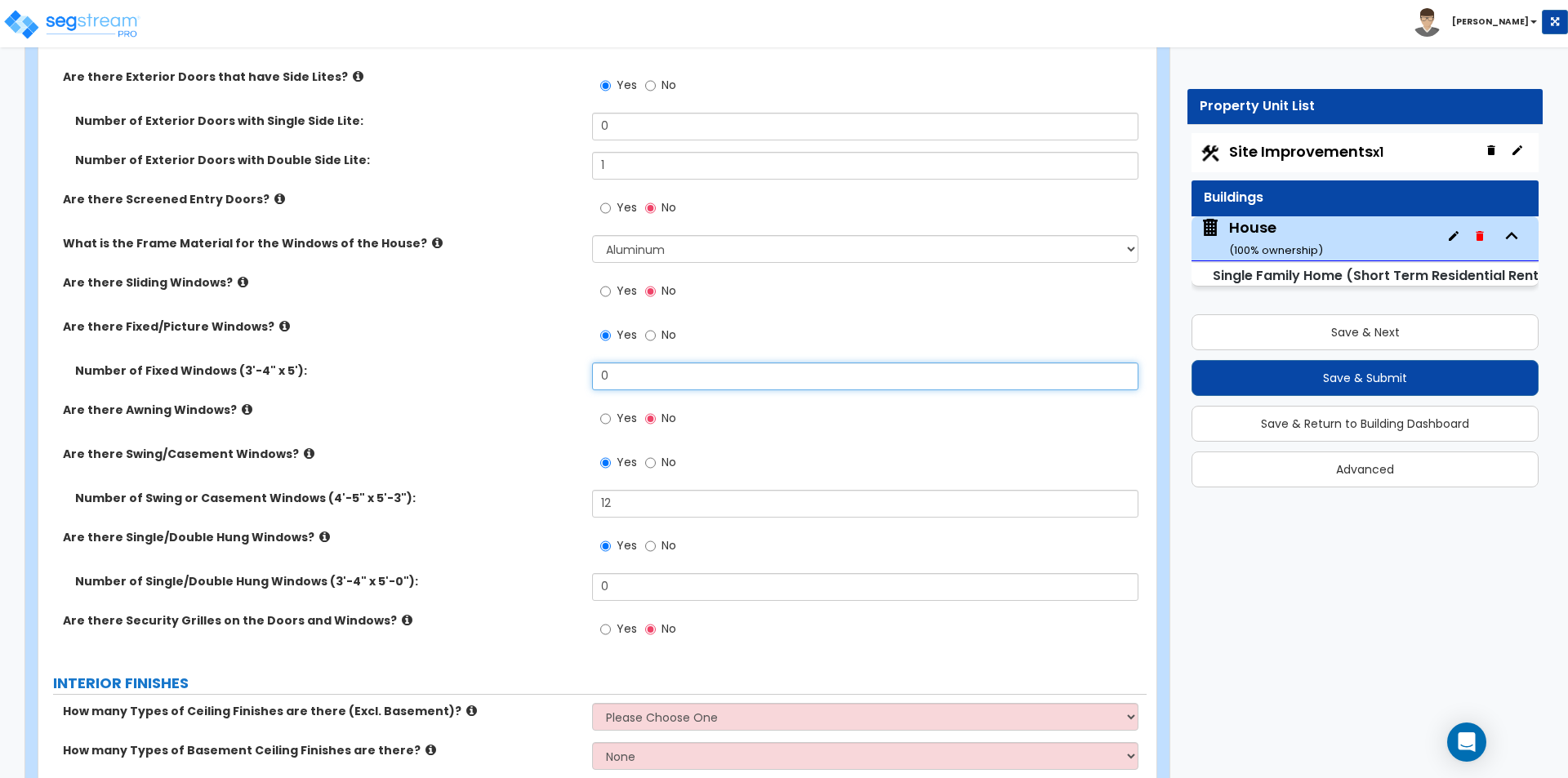
click at [643, 373] on input "0" at bounding box center [864, 376] width 545 height 27
click at [650, 375] on input "12" at bounding box center [864, 376] width 545 height 27
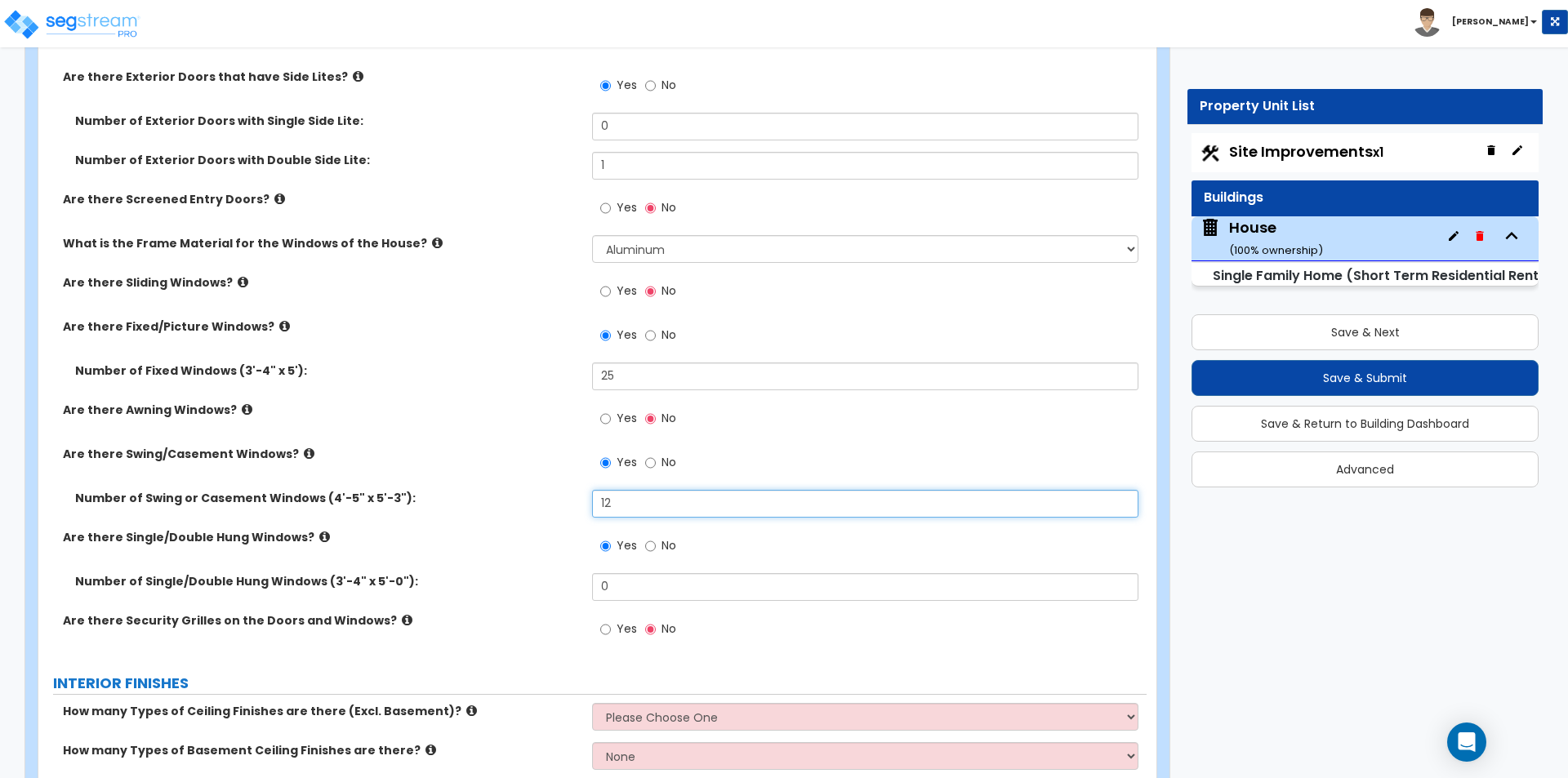
click at [642, 508] on input "12" at bounding box center [864, 503] width 545 height 27
drag, startPoint x: 649, startPoint y: 537, endPoint x: 664, endPoint y: 542, distance: 15.8
click at [655, 540] on label "No" at bounding box center [660, 547] width 31 height 27
click at [655, 540] on input "No" at bounding box center [650, 547] width 11 height 18
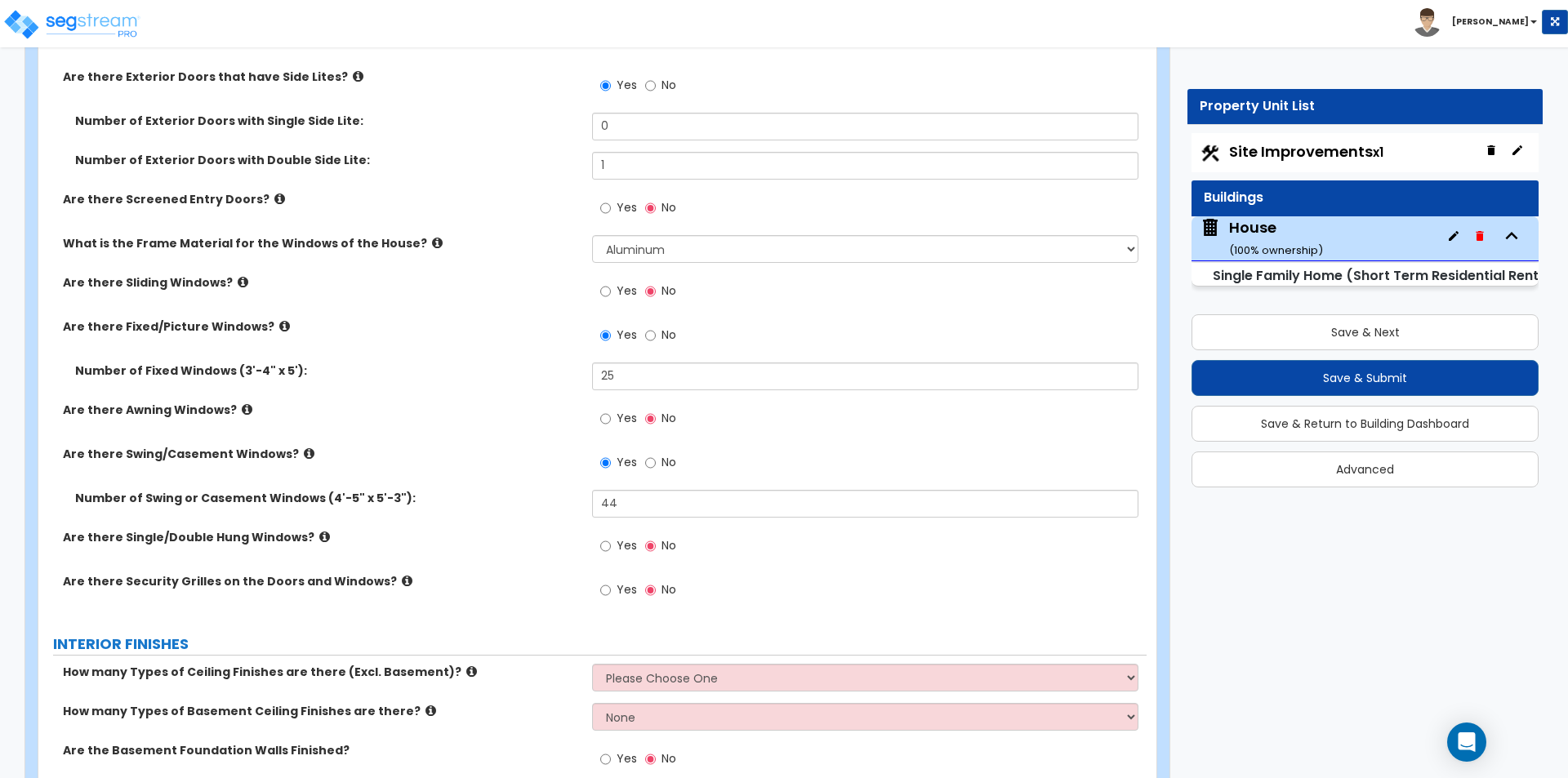
click at [664, 542] on span "No" at bounding box center [669, 546] width 15 height 17
click at [655, 542] on input "No" at bounding box center [650, 547] width 11 height 18
click at [609, 298] on input "Yes" at bounding box center [605, 292] width 11 height 18
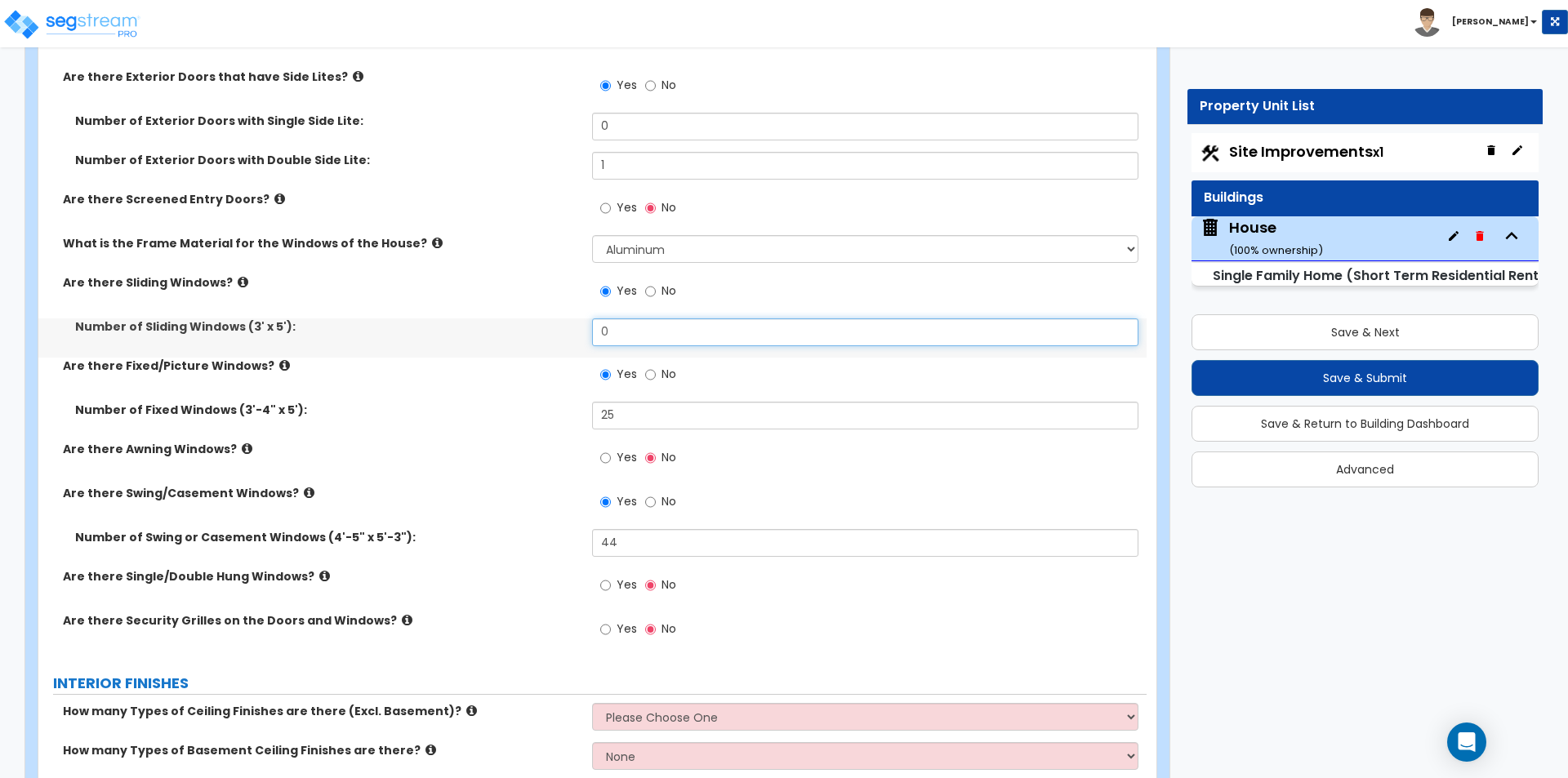
click at [641, 338] on input "0" at bounding box center [864, 332] width 545 height 27
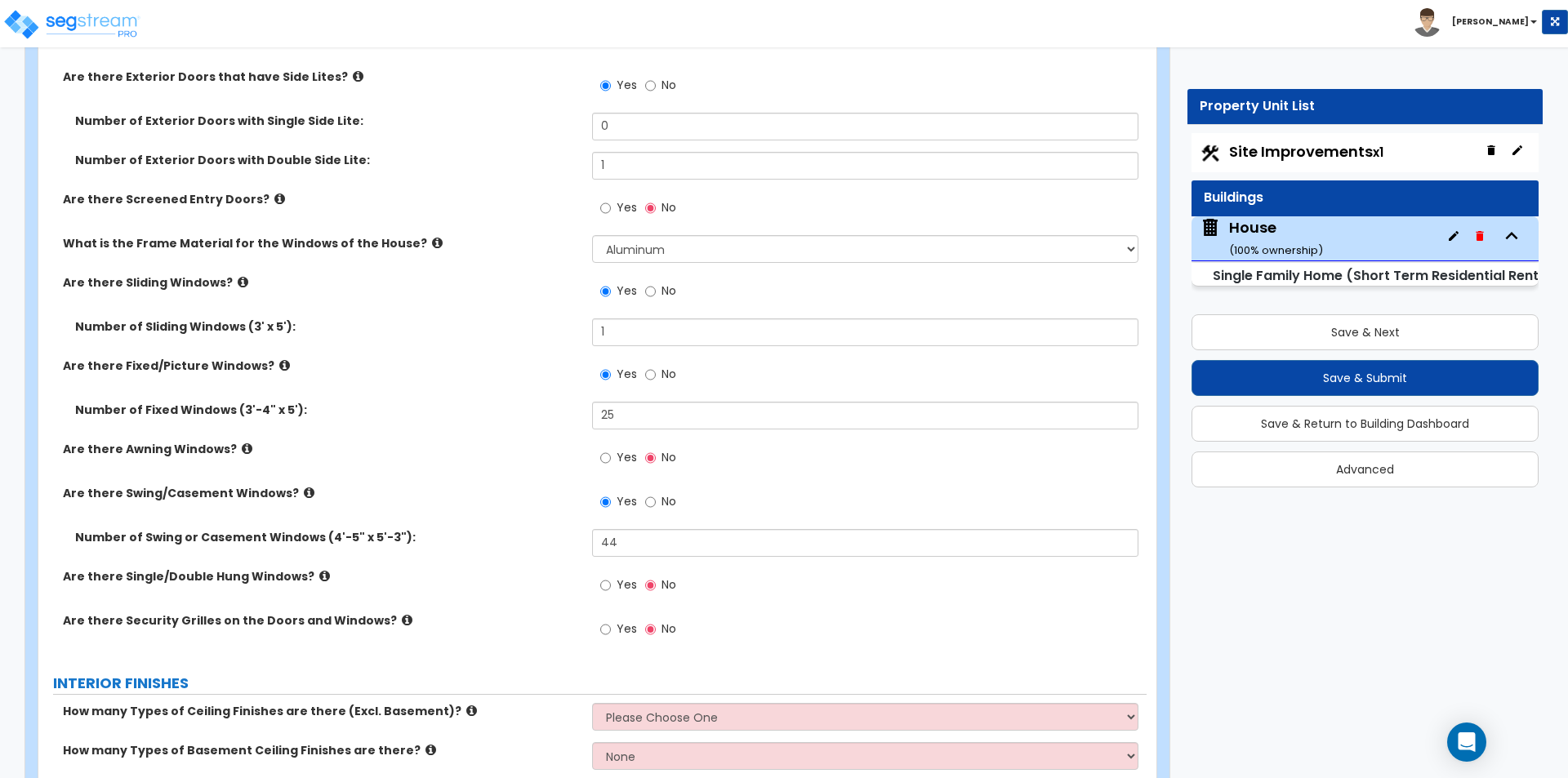
click at [512, 333] on label "Number of Sliding Windows (3' x 5'):" at bounding box center [328, 327] width 504 height 17
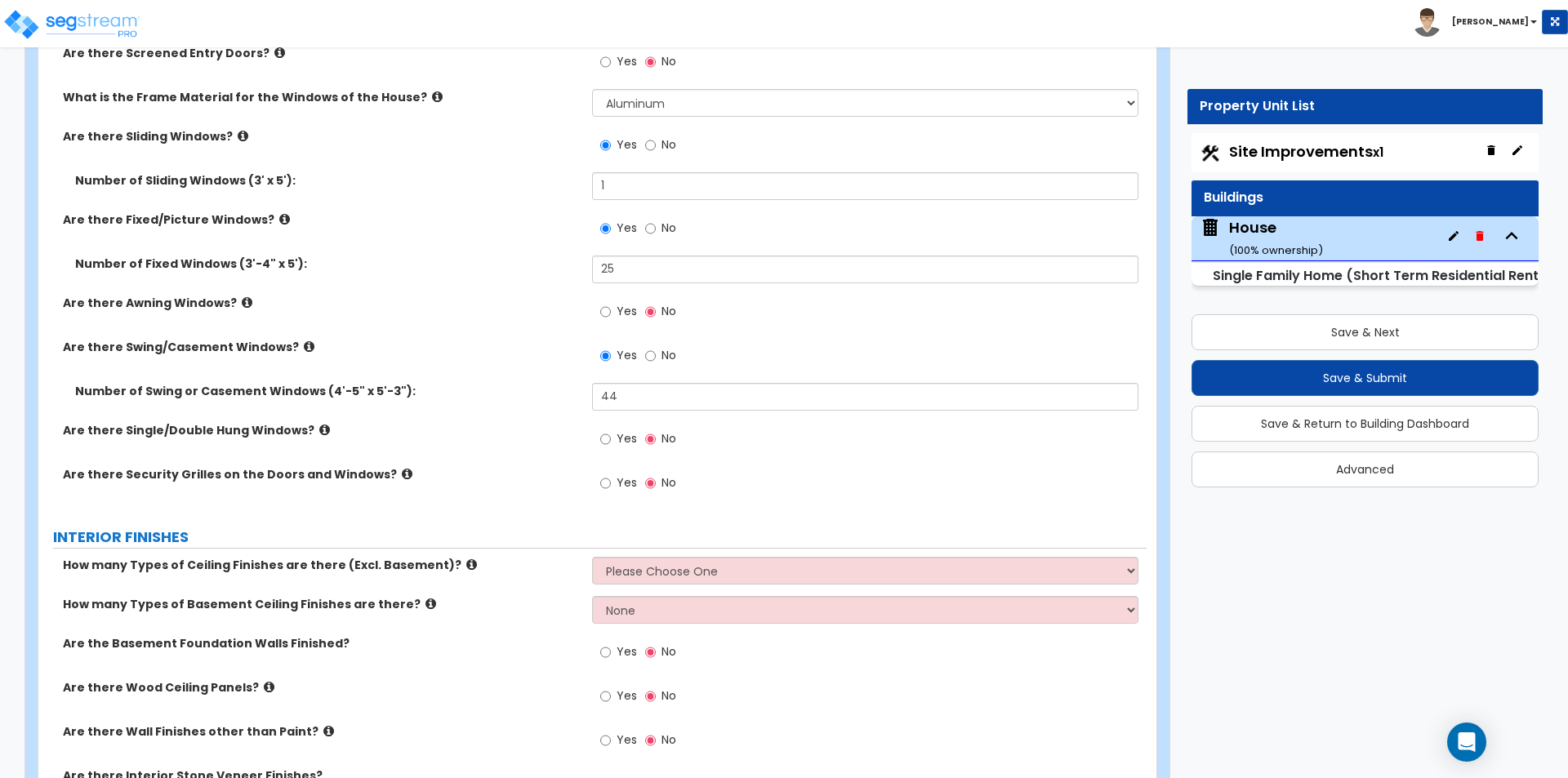
scroll to position [3510, 0]
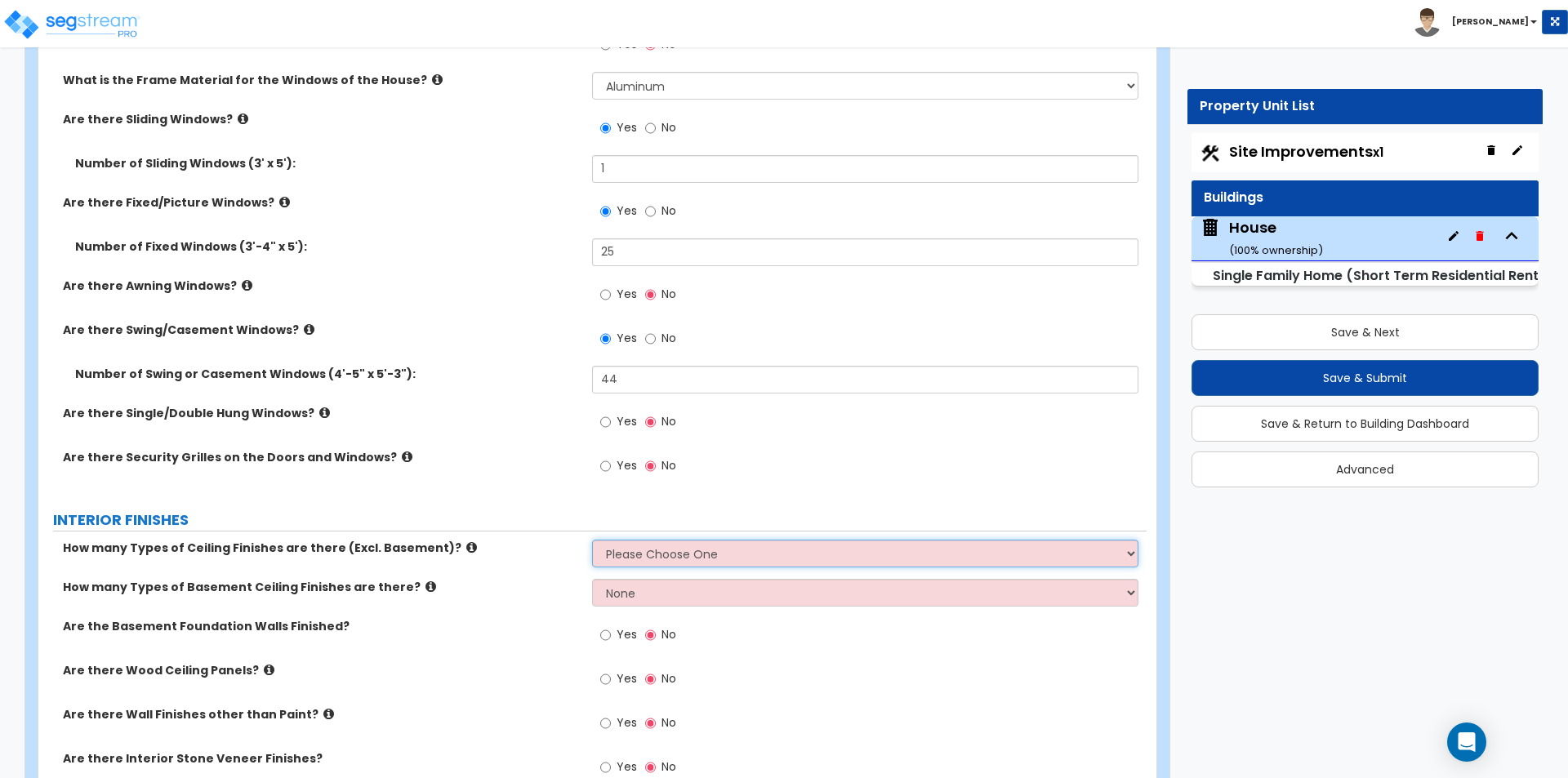
click at [707, 557] on select "Please Choose One 1 2 3" at bounding box center [864, 553] width 545 height 27
click at [592, 540] on select "Please Choose One 1 2 3" at bounding box center [864, 553] width 545 height 27
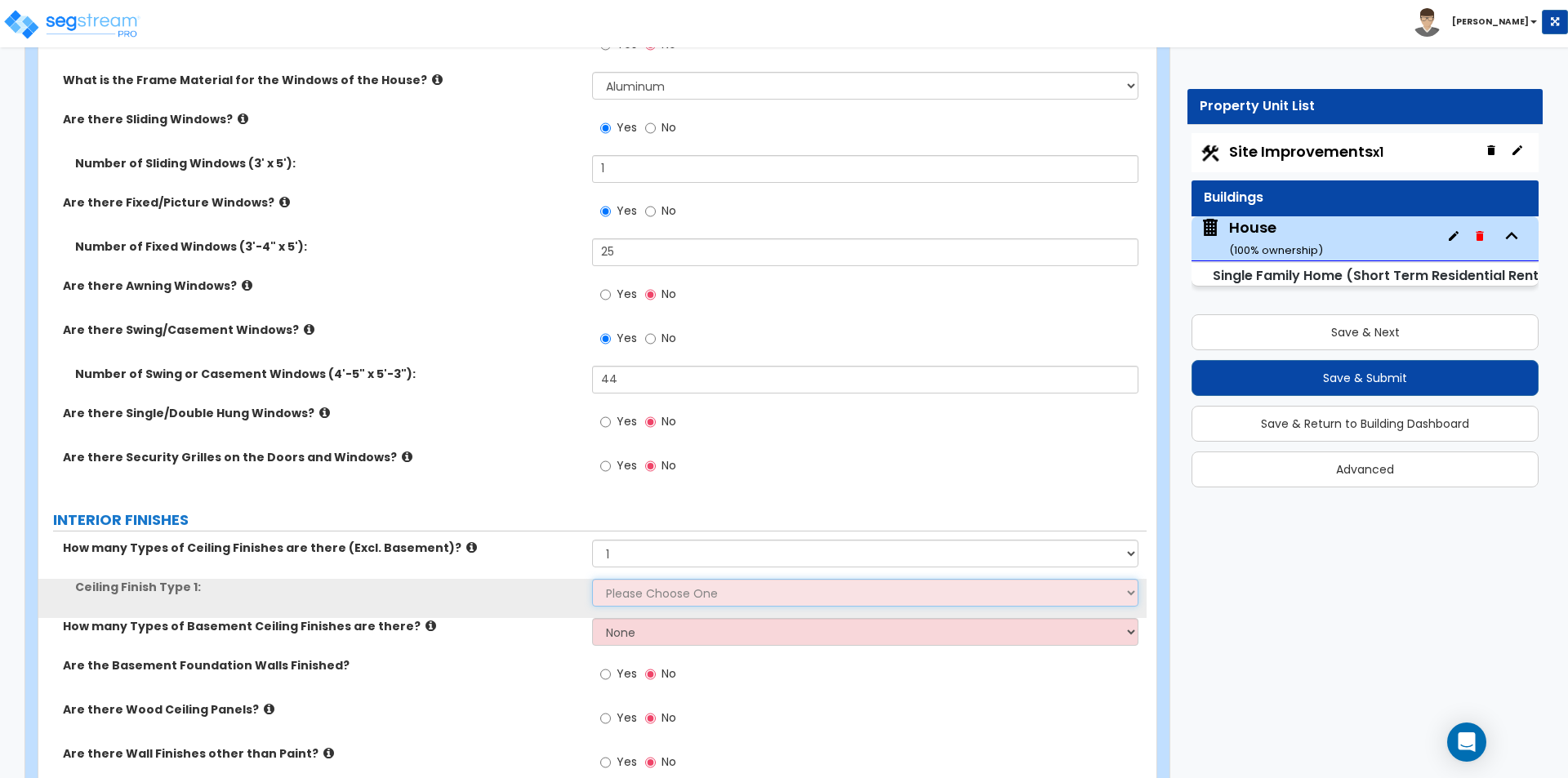
click at [634, 593] on select "Please Choose One Drop Ceiling Drywall Ceiling Open Ceiling" at bounding box center [864, 592] width 545 height 27
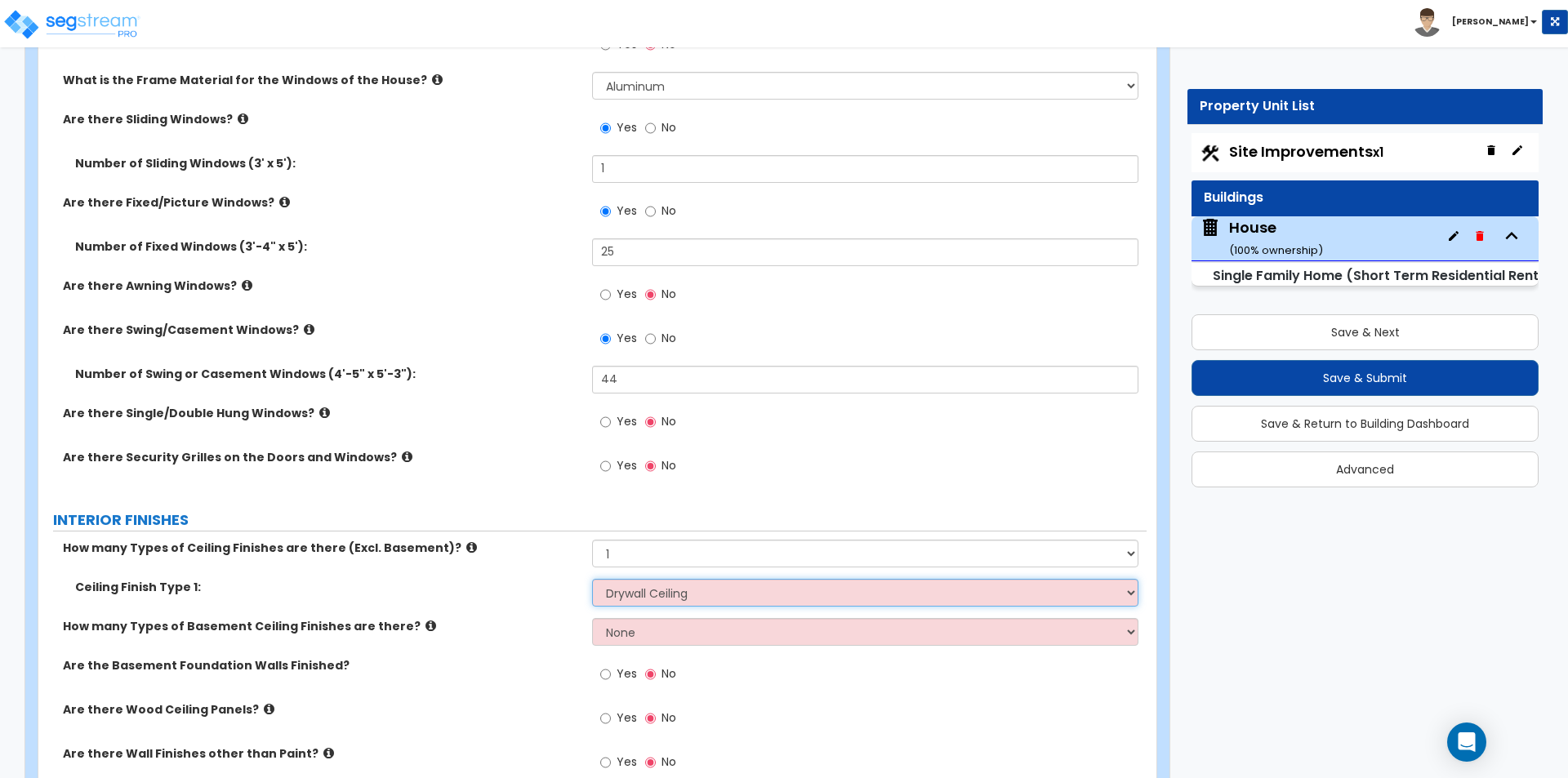
click at [592, 579] on select "Please Choose One Drop Ceiling Drywall Ceiling Open Ceiling" at bounding box center [864, 592] width 545 height 27
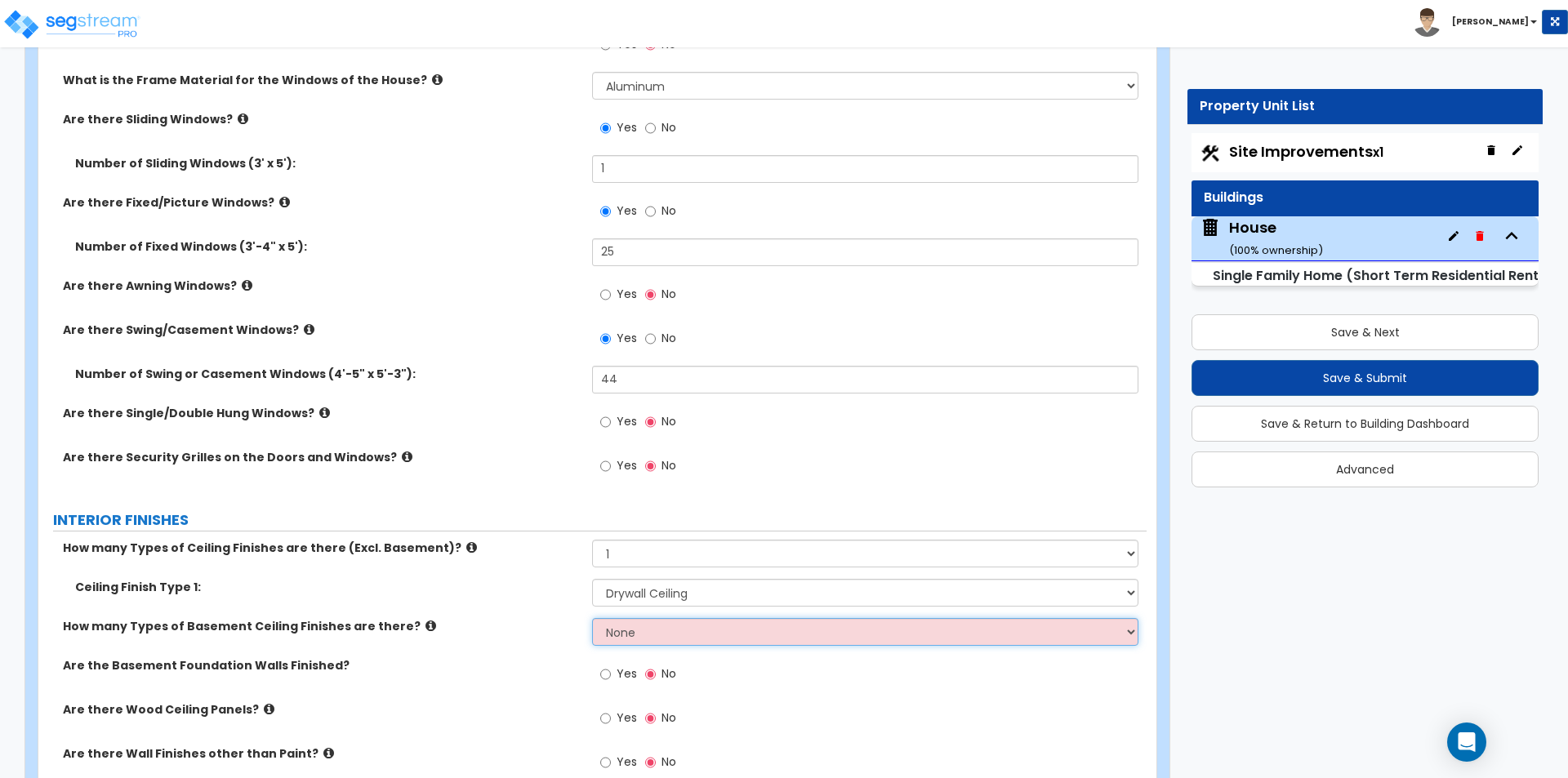
click at [629, 633] on select "None 1 2" at bounding box center [864, 631] width 545 height 27
click at [592, 618] on select "None 1 2" at bounding box center [864, 631] width 545 height 27
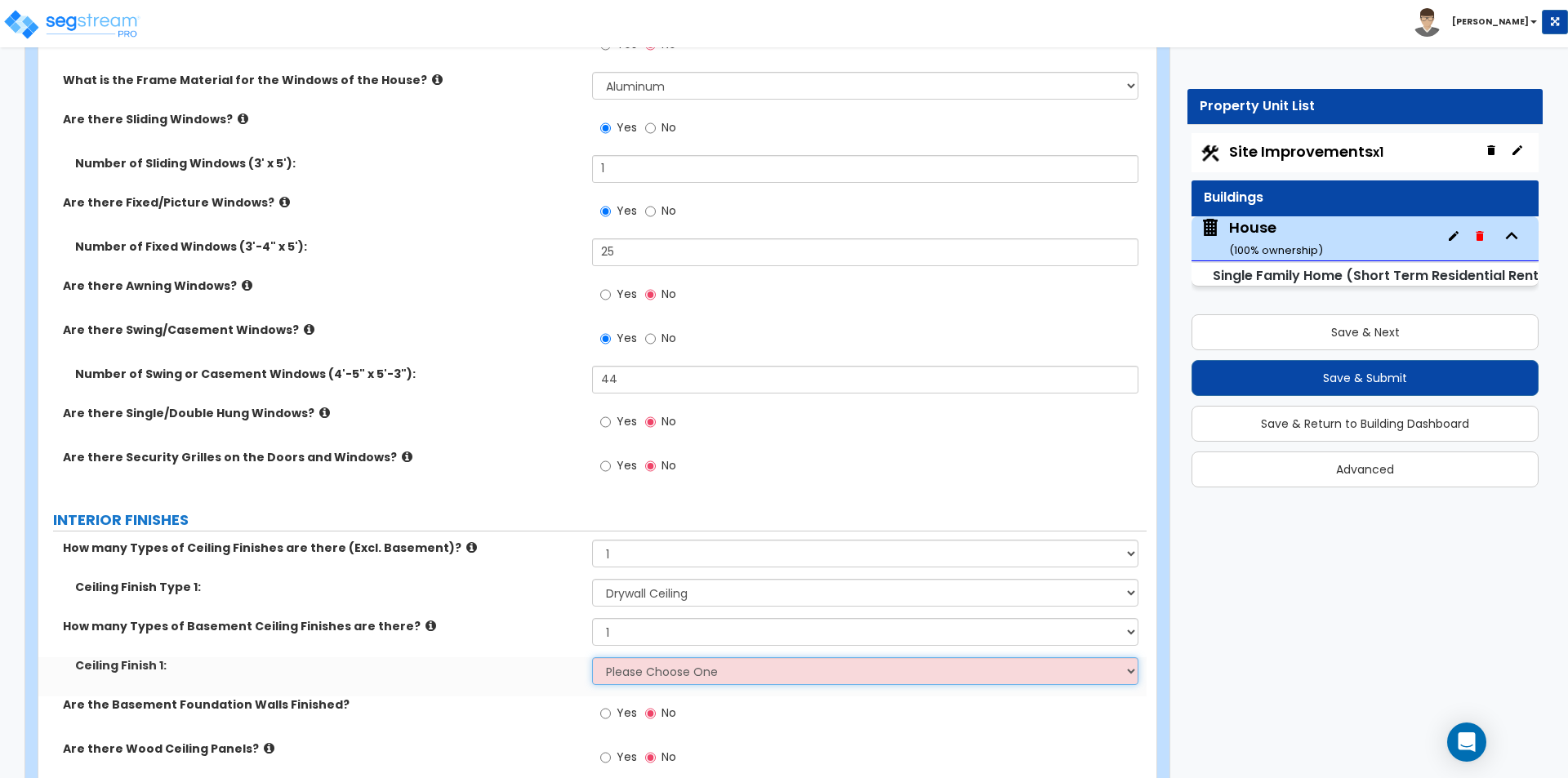
click at [628, 673] on select "Please Choose One Drop Ceiling Open Ceiling Drywall Ceiling" at bounding box center [864, 670] width 545 height 27
click at [592, 657] on select "Please Choose One Drop Ceiling Open Ceiling Drywall Ceiling" at bounding box center [864, 670] width 545 height 27
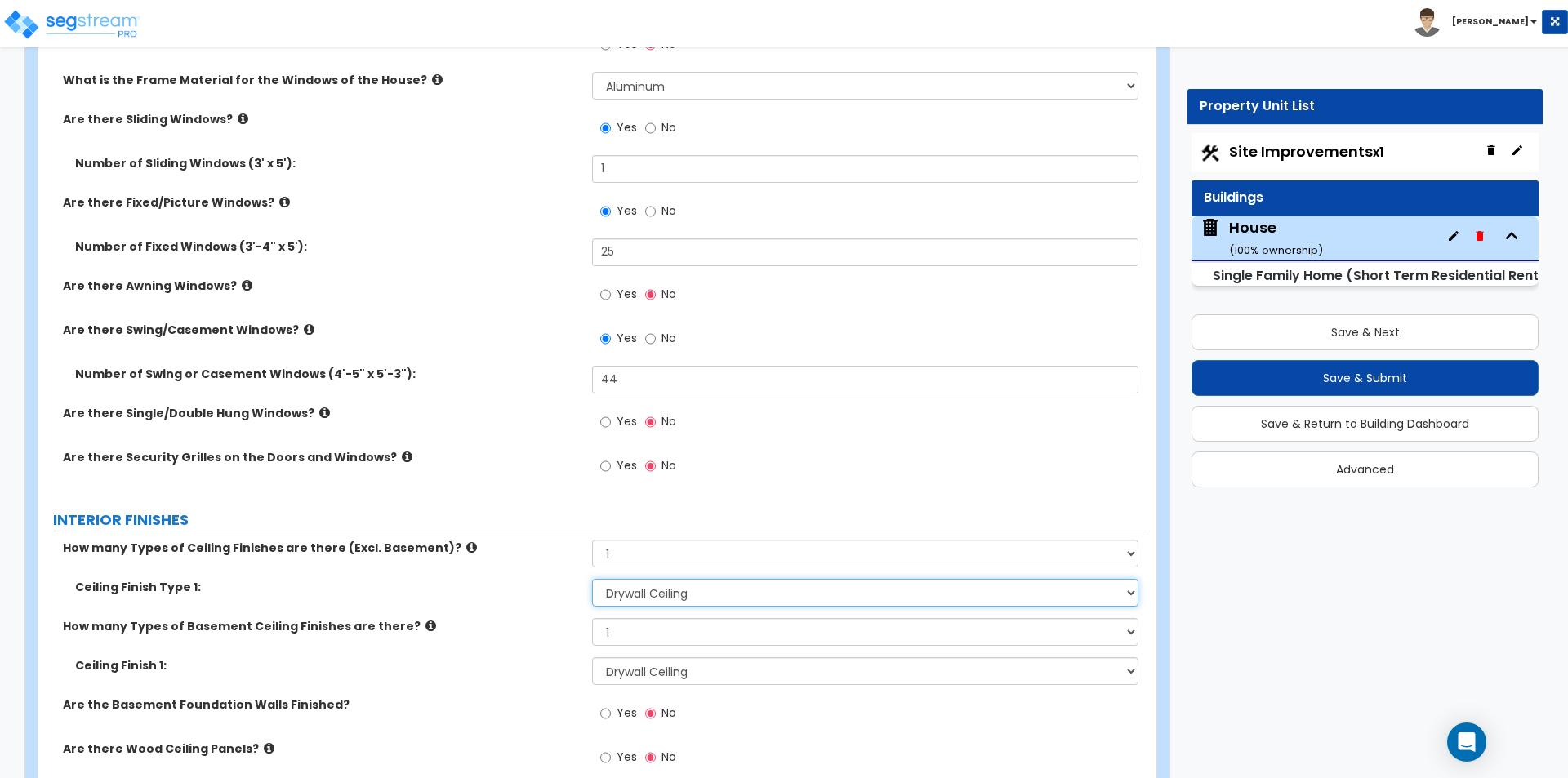
click at [730, 588] on select "Please Choose One Drop Ceiling Drywall Ceiling Open Ceiling" at bounding box center [864, 592] width 545 height 27
click at [592, 579] on select "Please Choose One Drop Ceiling Drywall Ceiling Open Ceiling" at bounding box center [864, 592] width 545 height 27
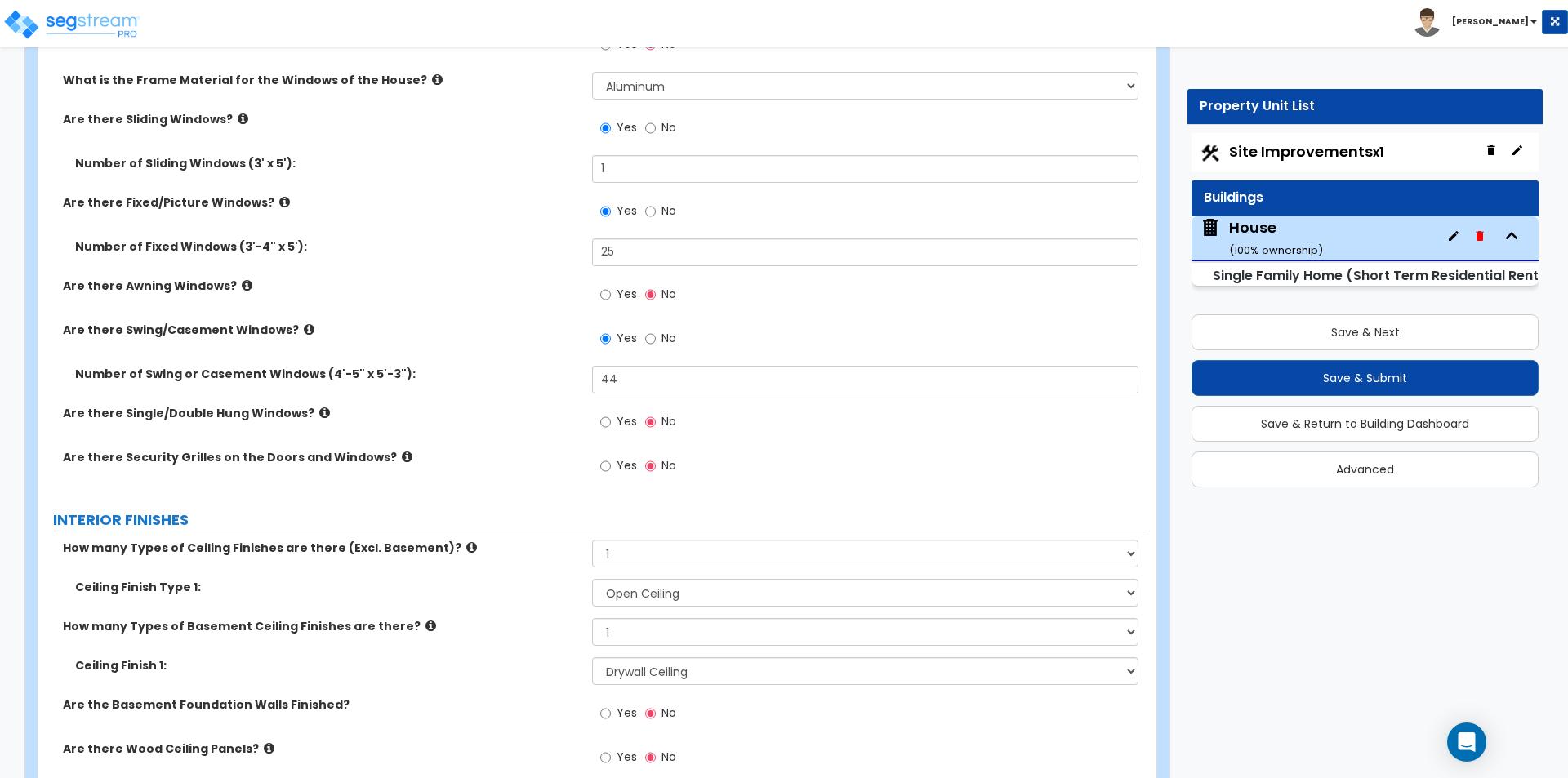
click at [466, 549] on icon at bounding box center [471, 547] width 11 height 12
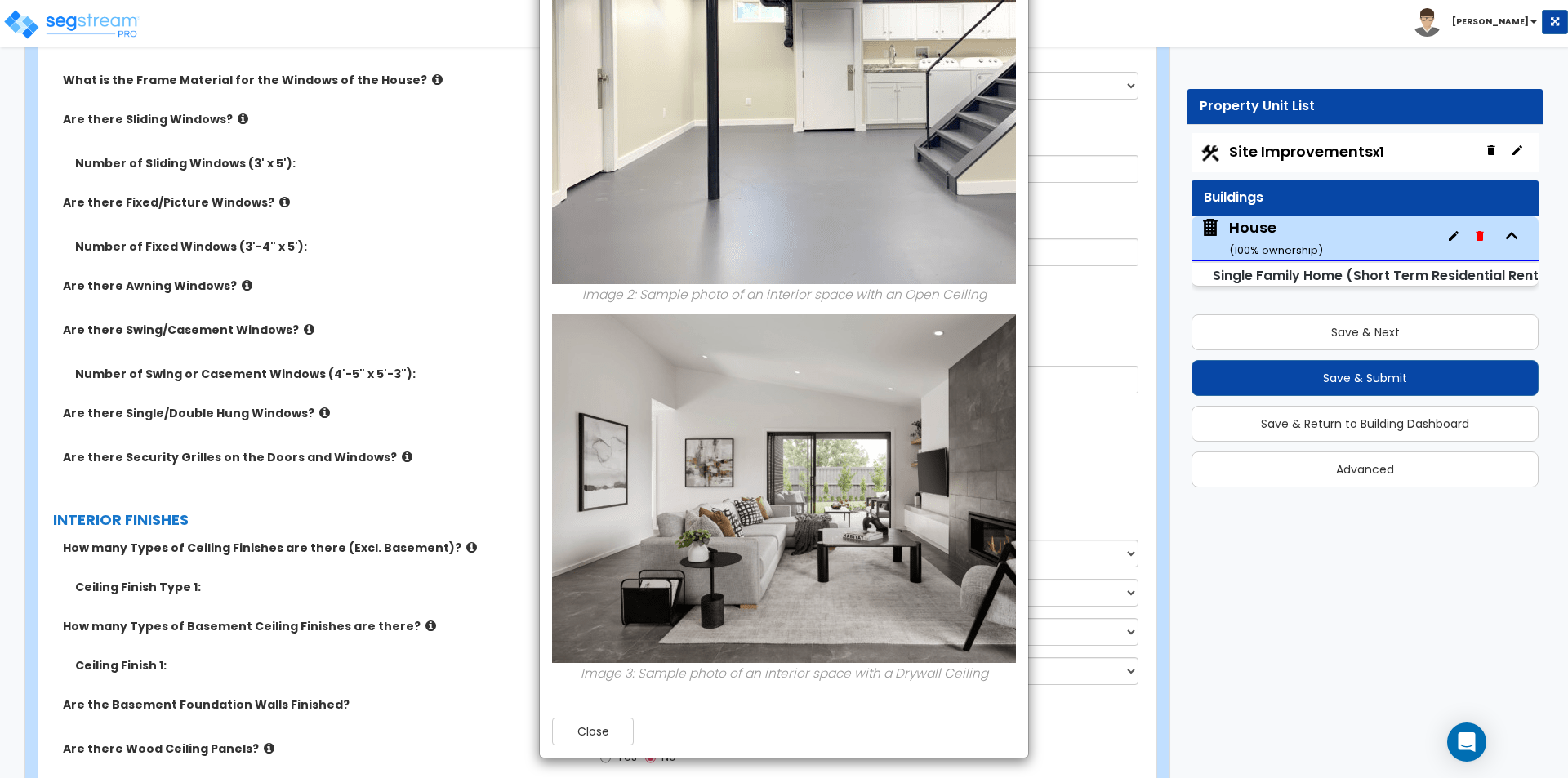
scroll to position [593, 0]
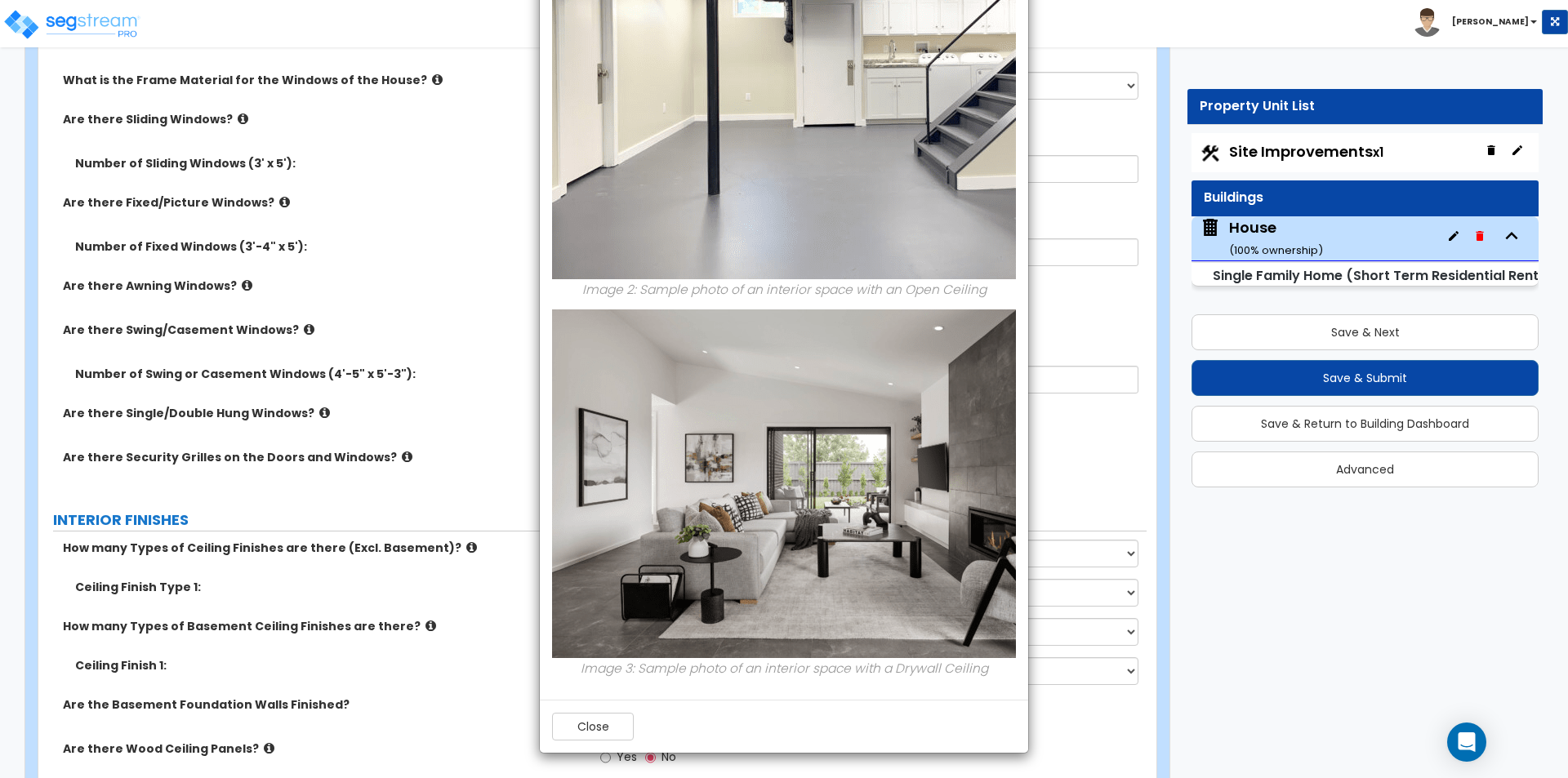
click at [479, 373] on div "× Information of How many Types of Ceiling Finishes are there (Excl. Basement)?…" at bounding box center [784, 389] width 1568 height 778
click at [598, 727] on button "Close" at bounding box center [592, 726] width 81 height 27
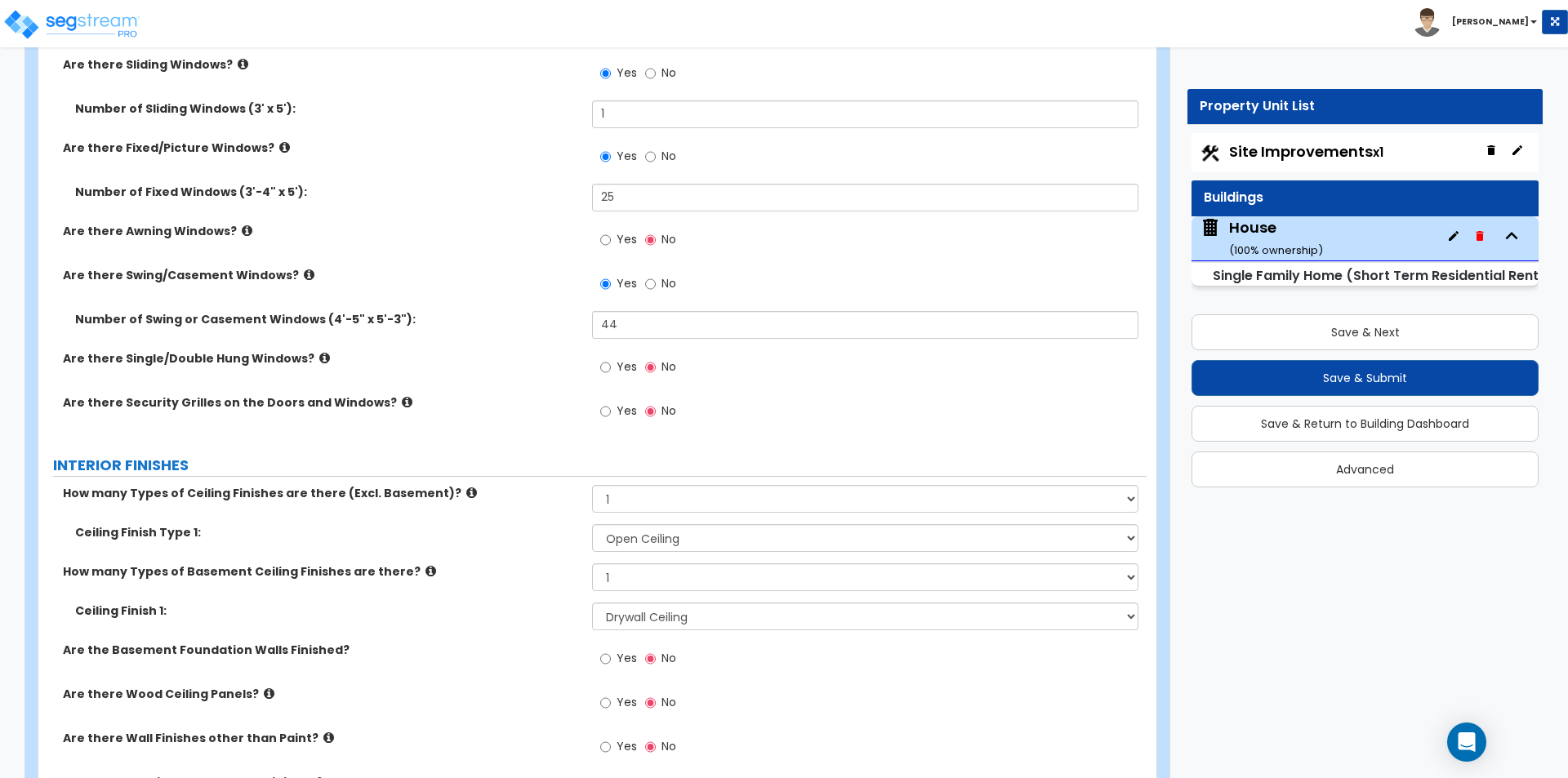
scroll to position [3591, 0]
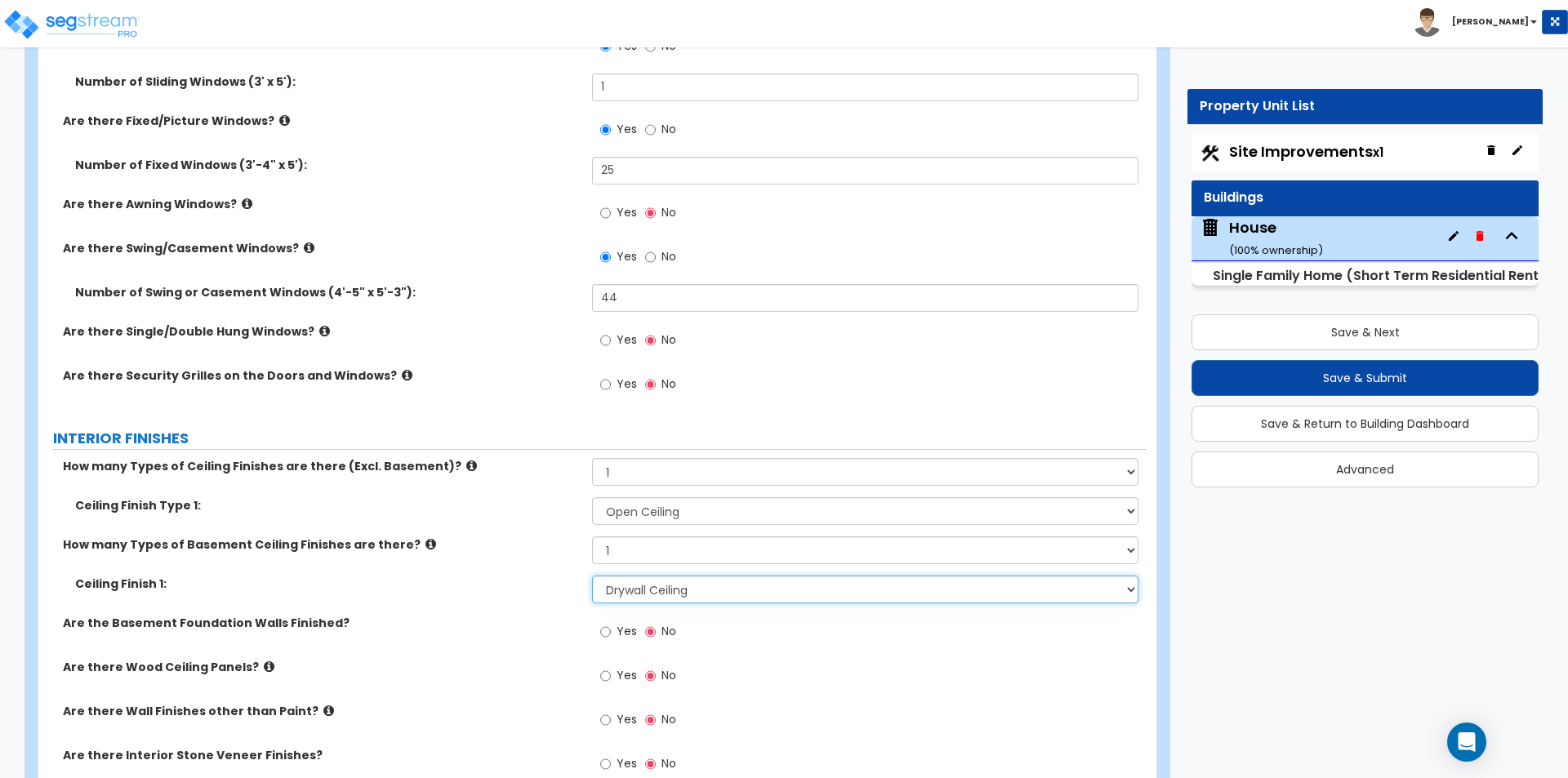
click at [655, 590] on select "Please Choose One Drop Ceiling Open Ceiling Drywall Ceiling" at bounding box center [864, 589] width 545 height 27
click at [592, 576] on select "Please Choose One Drop Ceiling Open Ceiling Drywall Ceiling" at bounding box center [864, 589] width 545 height 27
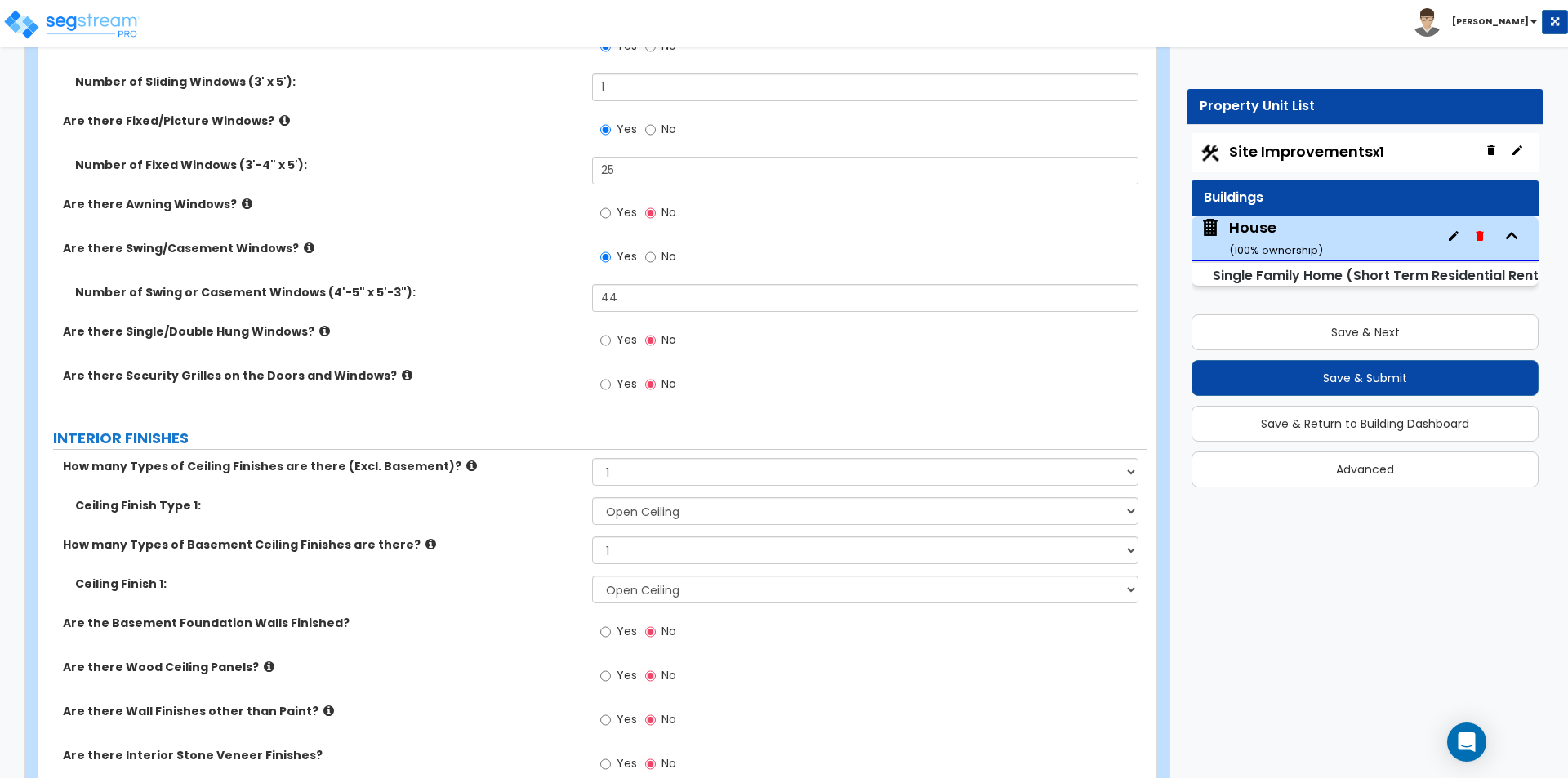
click at [444, 591] on label "Ceiling Finish 1:" at bounding box center [328, 584] width 504 height 17
click at [631, 627] on span "Yes" at bounding box center [626, 631] width 21 height 17
click at [611, 627] on input "Yes" at bounding box center [605, 632] width 11 height 18
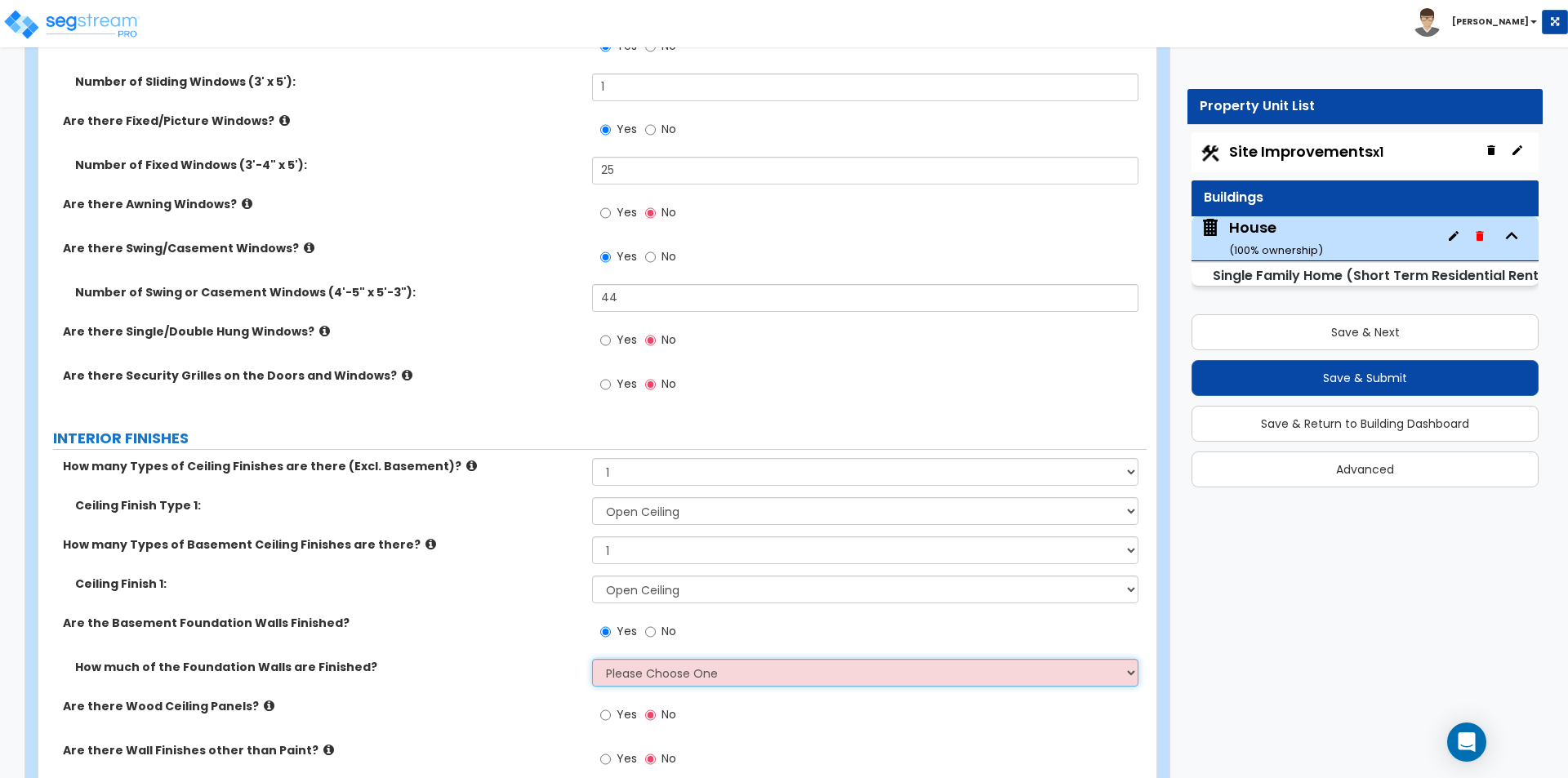
click at [664, 676] on select "Please Choose One Enter Percentage Enter Square Footage" at bounding box center [864, 672] width 545 height 27
click at [592, 659] on select "Please Choose One Enter Percentage Enter Square Footage" at bounding box center [864, 672] width 545 height 27
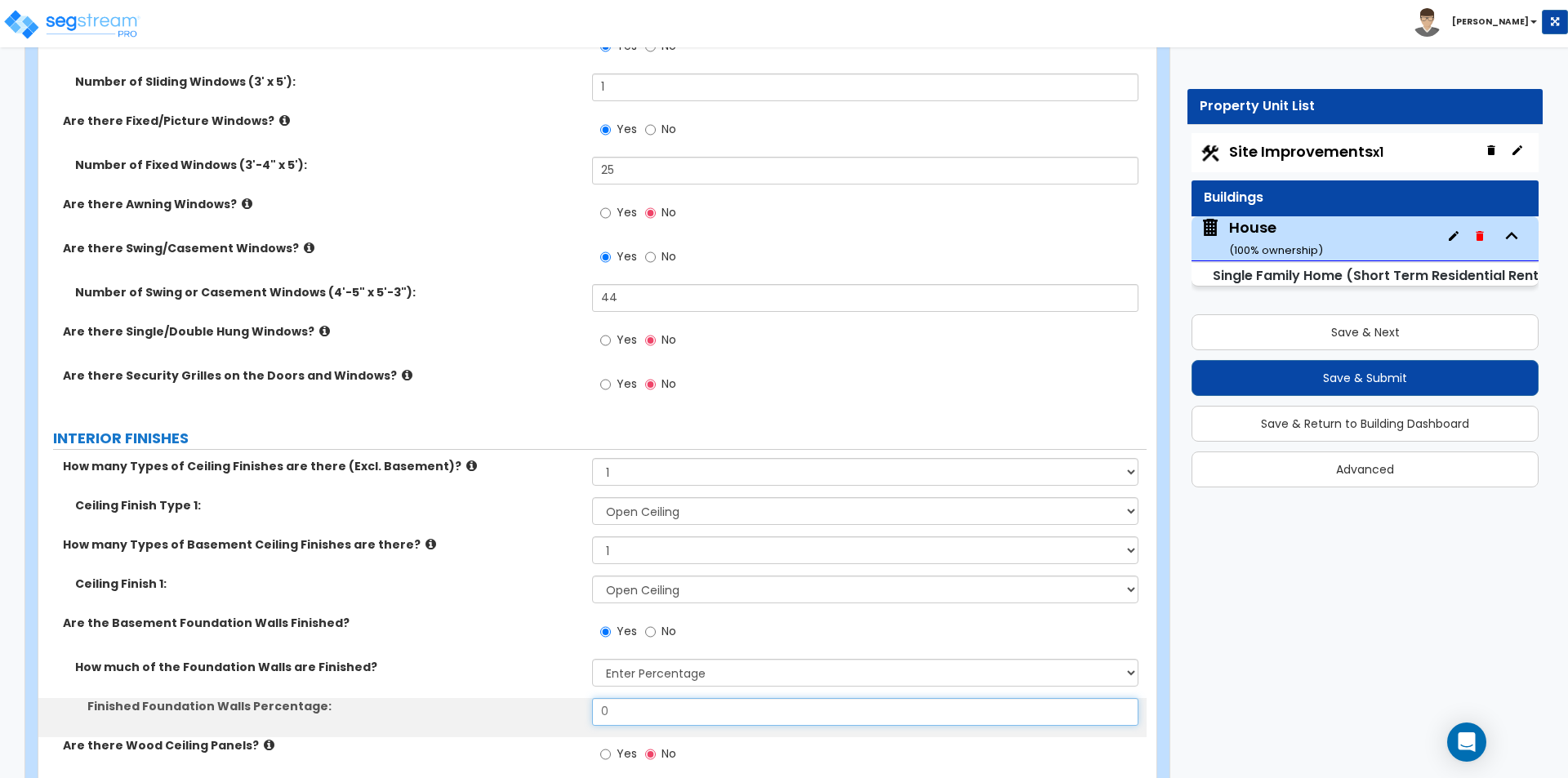
click at [644, 717] on input "0" at bounding box center [864, 711] width 545 height 27
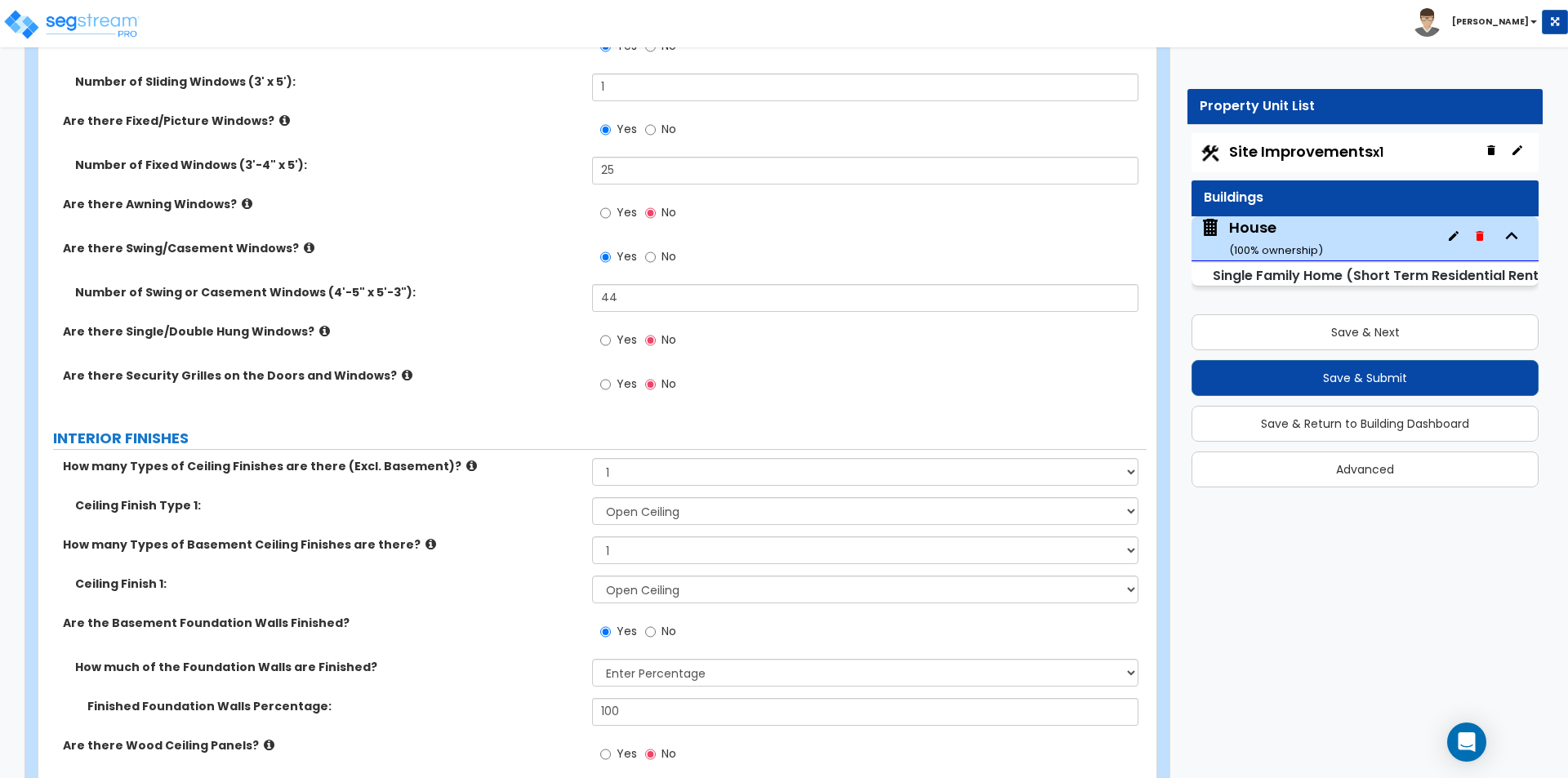
click at [538, 662] on label "How much of the Foundation Walls are Finished?" at bounding box center [328, 667] width 504 height 17
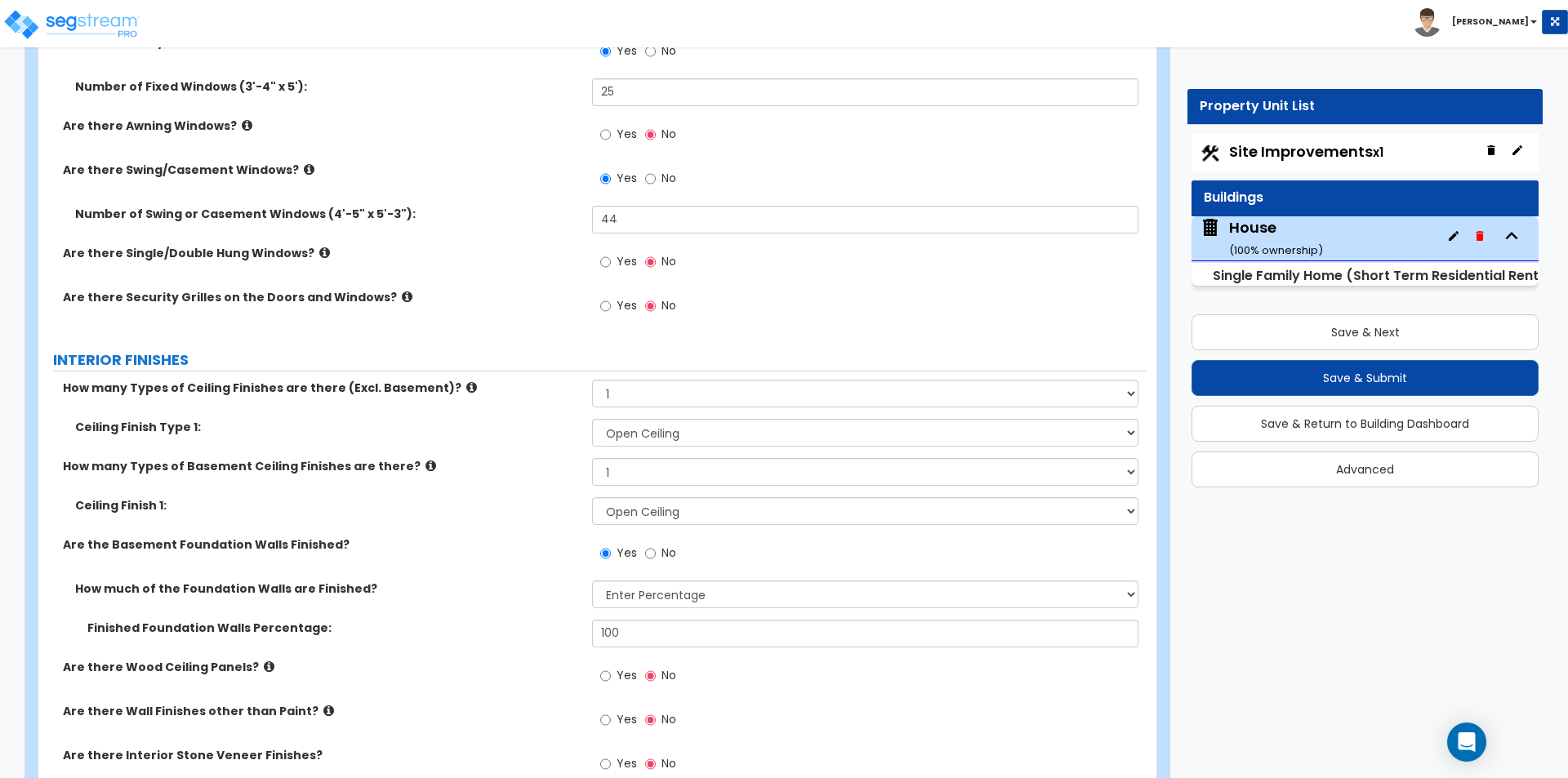
scroll to position [3755, 0]
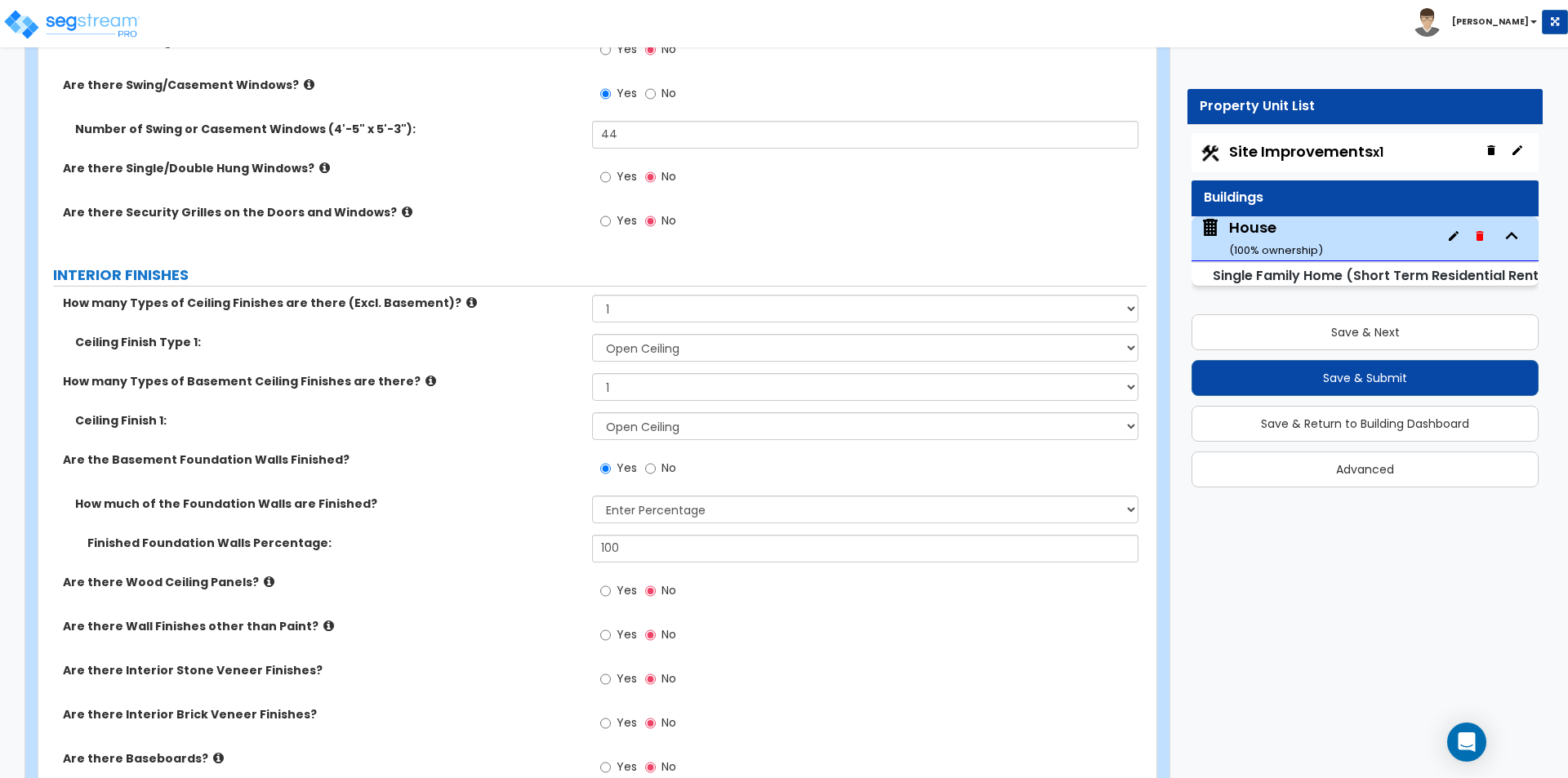
click at [626, 585] on span "Yes" at bounding box center [626, 591] width 21 height 17
click at [611, 585] on input "Yes" at bounding box center [605, 591] width 11 height 18
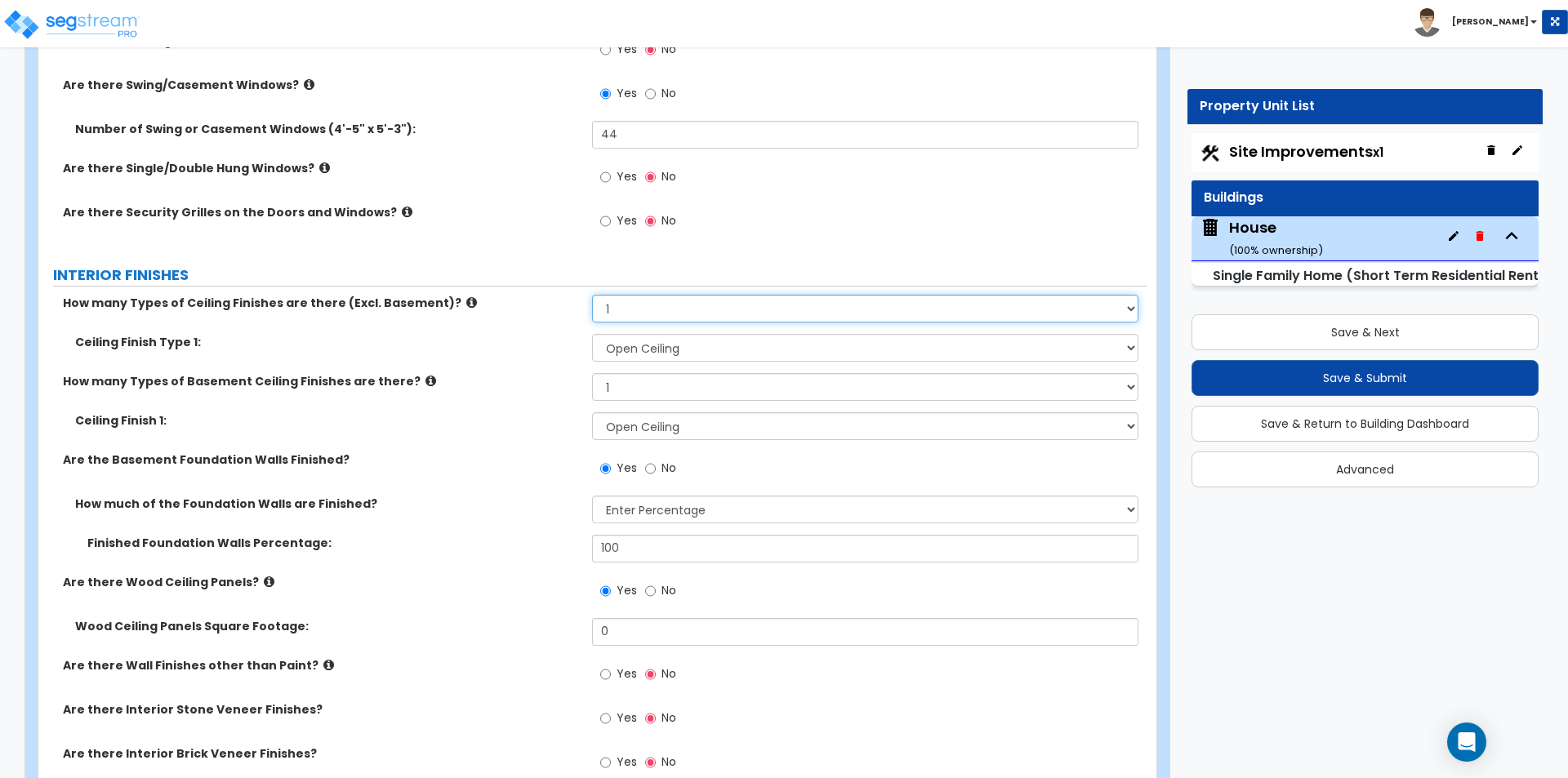
click at [645, 314] on select "Please Choose One 1 2 3" at bounding box center [864, 308] width 545 height 27
click at [592, 294] on select "Please Choose One 1 2 3" at bounding box center [864, 308] width 545 height 27
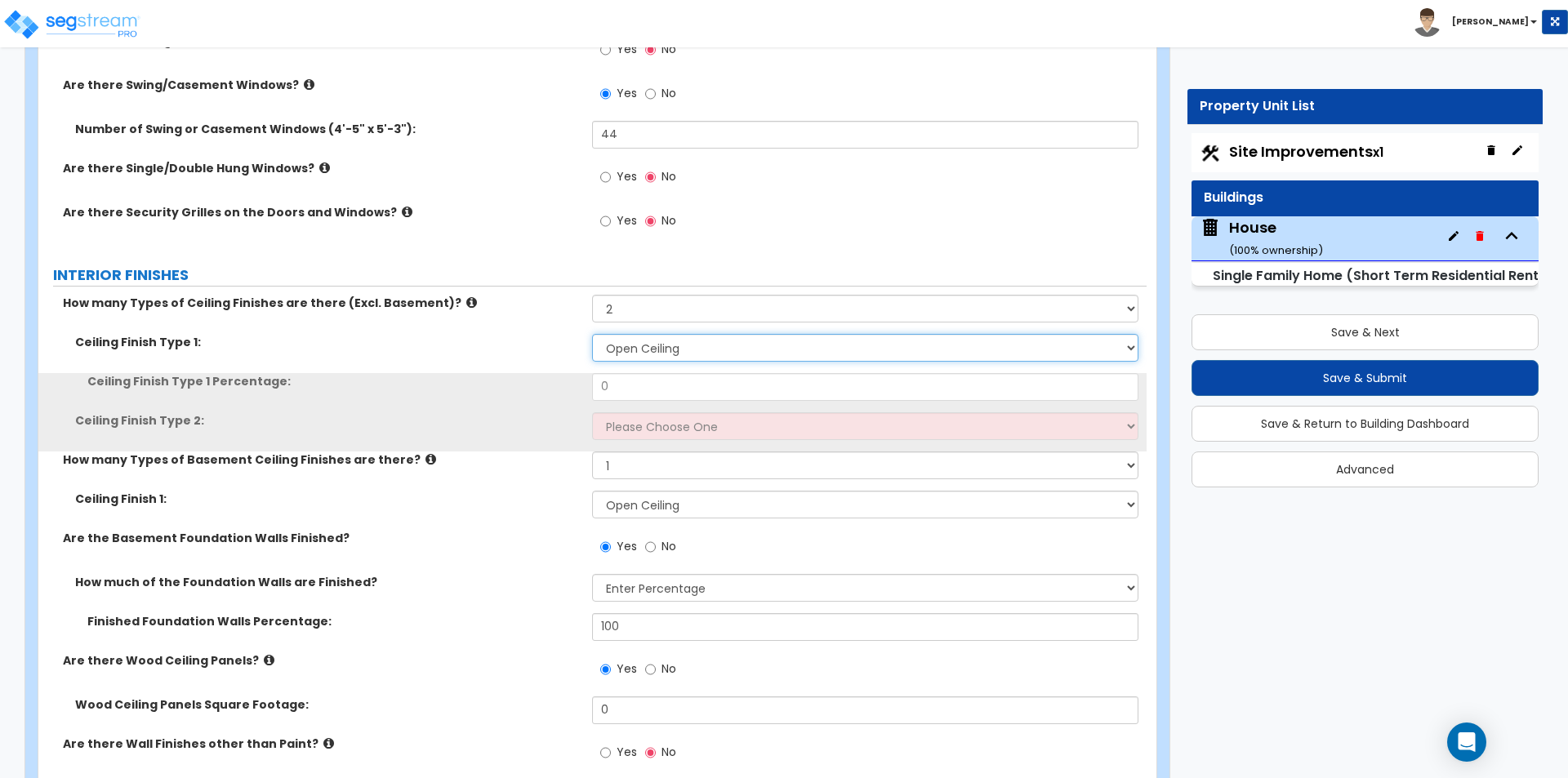
click at [639, 351] on select "Please Choose One Drop Ceiling Drywall Ceiling Open Ceiling" at bounding box center [864, 348] width 545 height 27
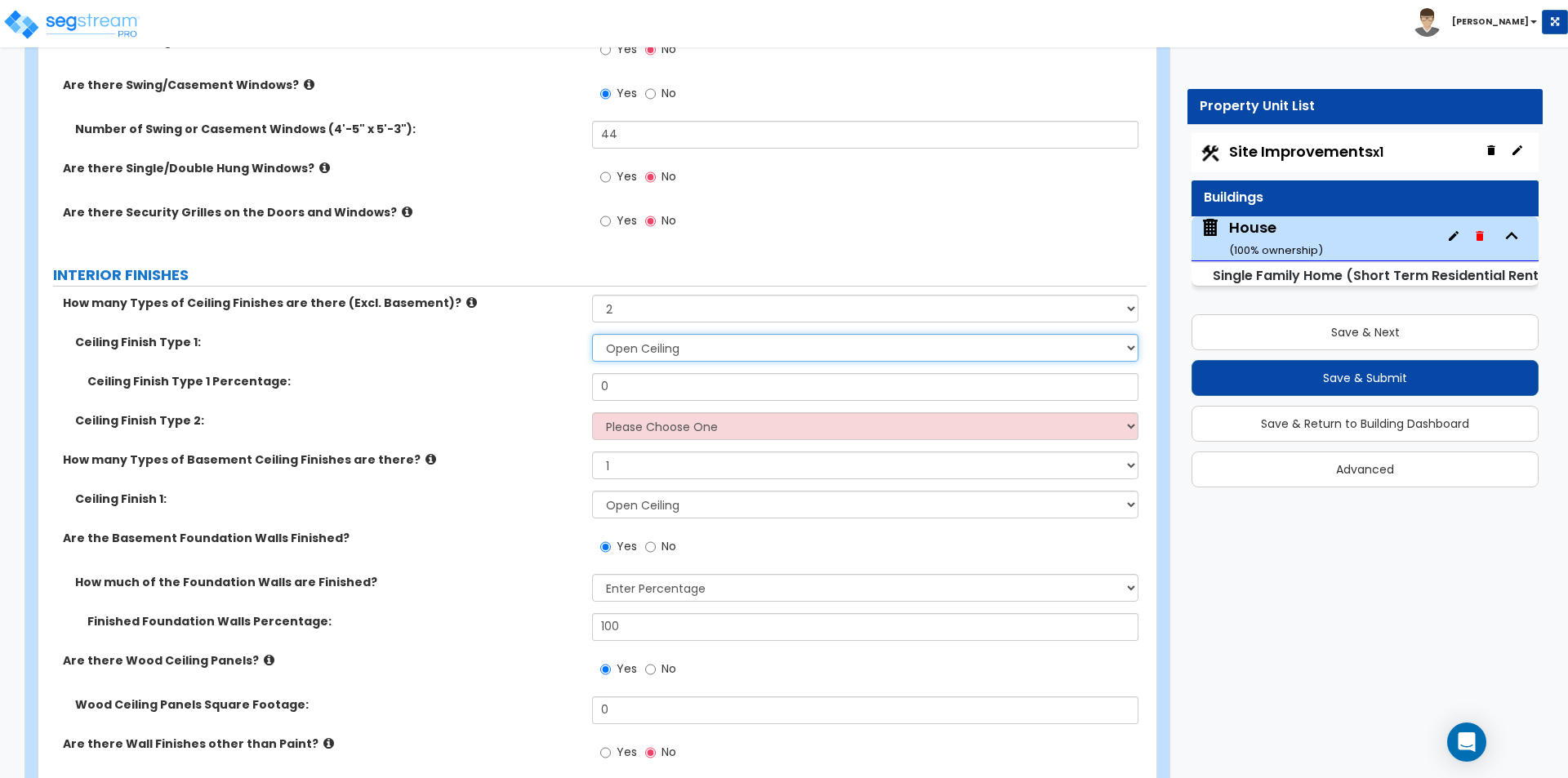
click at [639, 351] on select "Please Choose One Drop Ceiling Drywall Ceiling Open Ceiling" at bounding box center [864, 348] width 545 height 27
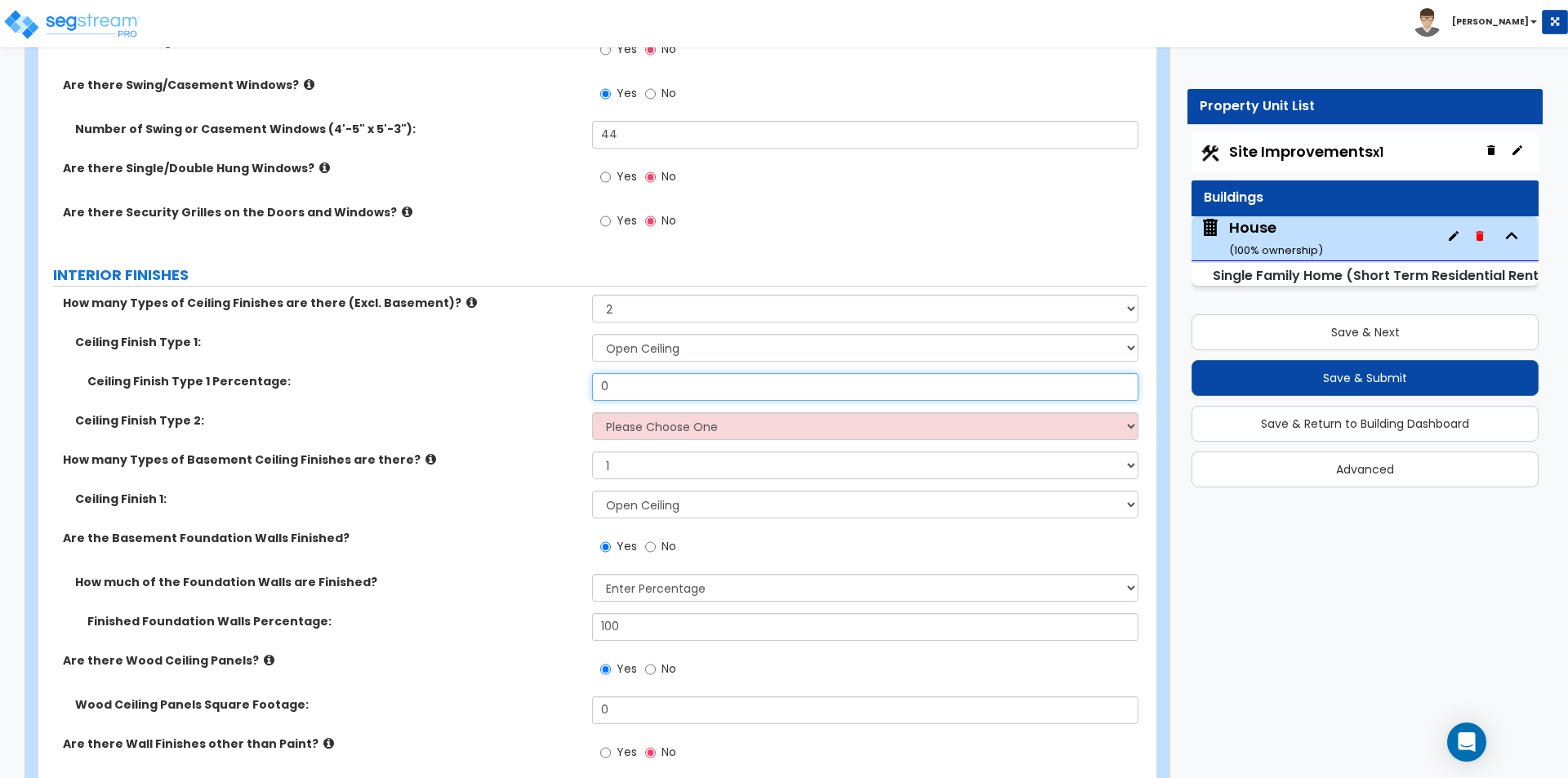
click at [616, 397] on input "0" at bounding box center [864, 387] width 545 height 27
click at [646, 430] on select "Please Choose One Drop Ceiling Drywall Ceiling Open Ceiling" at bounding box center [864, 425] width 545 height 27
click at [592, 412] on select "Please Choose One Drop Ceiling Drywall Ceiling Open Ceiling" at bounding box center [864, 425] width 545 height 27
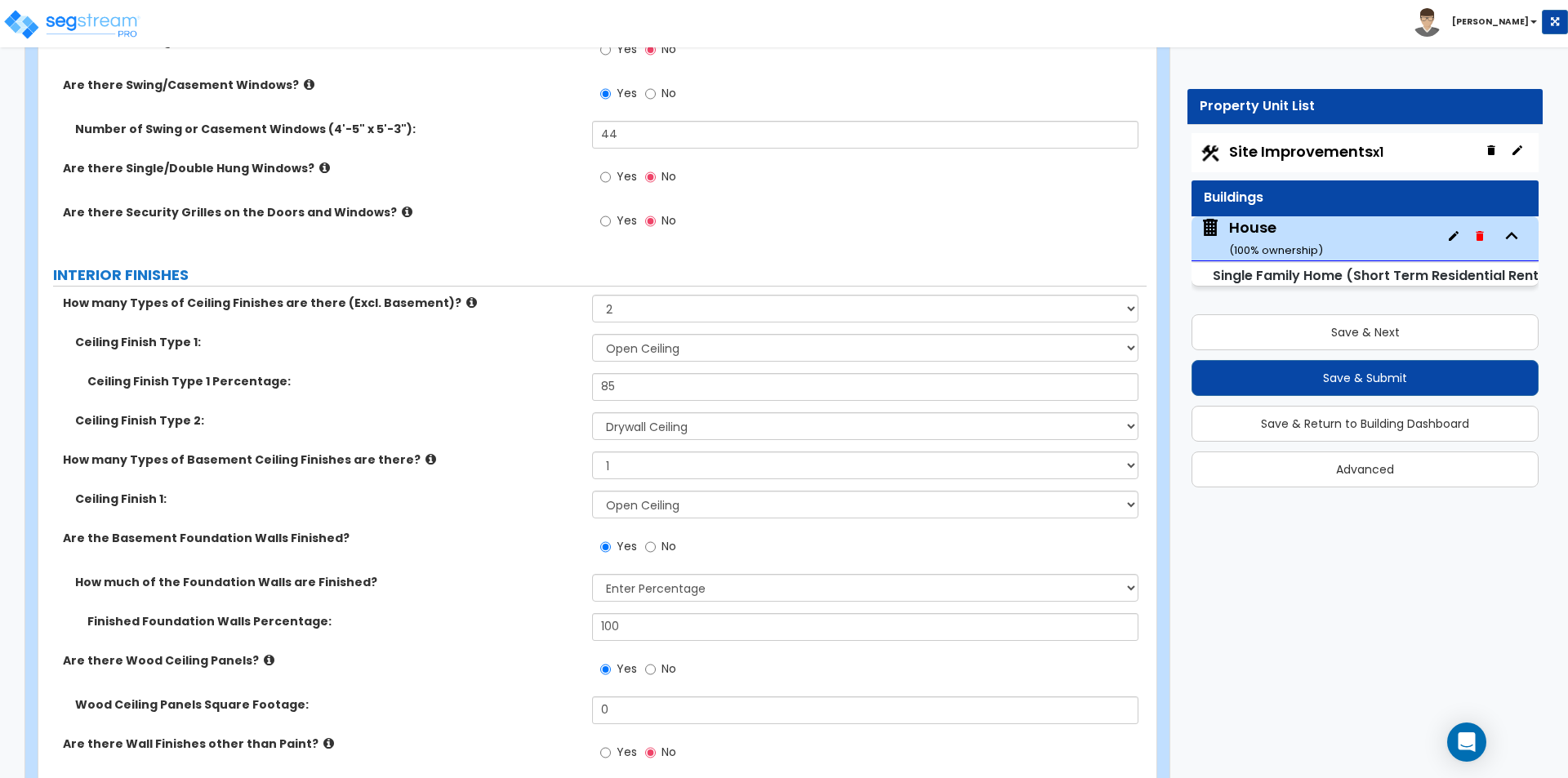
click at [536, 439] on div "Ceiling Finish Type 2: Please Choose One Drop Ceiling Drywall Ceiling Open Ceil…" at bounding box center [592, 431] width 1108 height 39
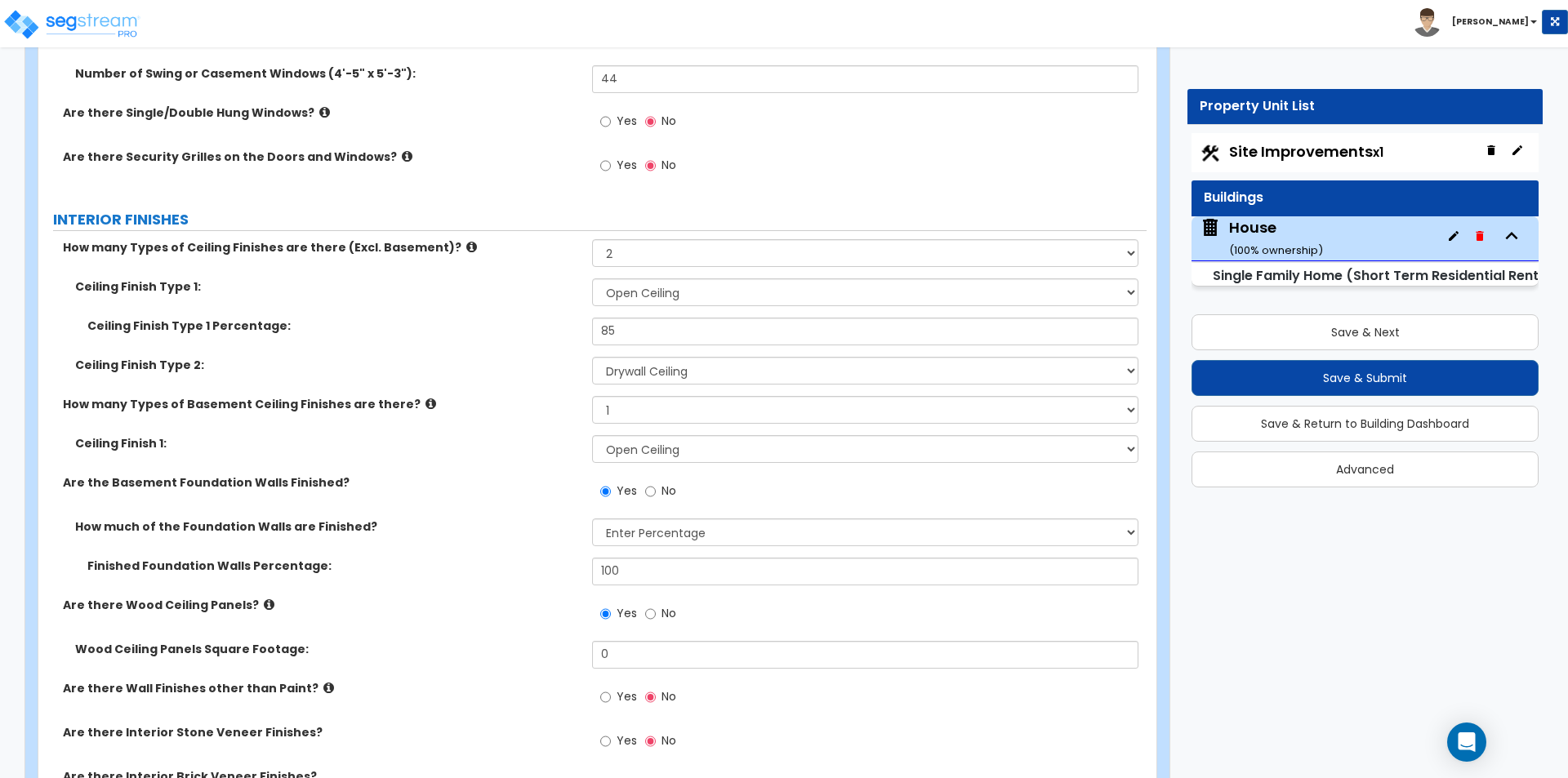
scroll to position [3837, 0]
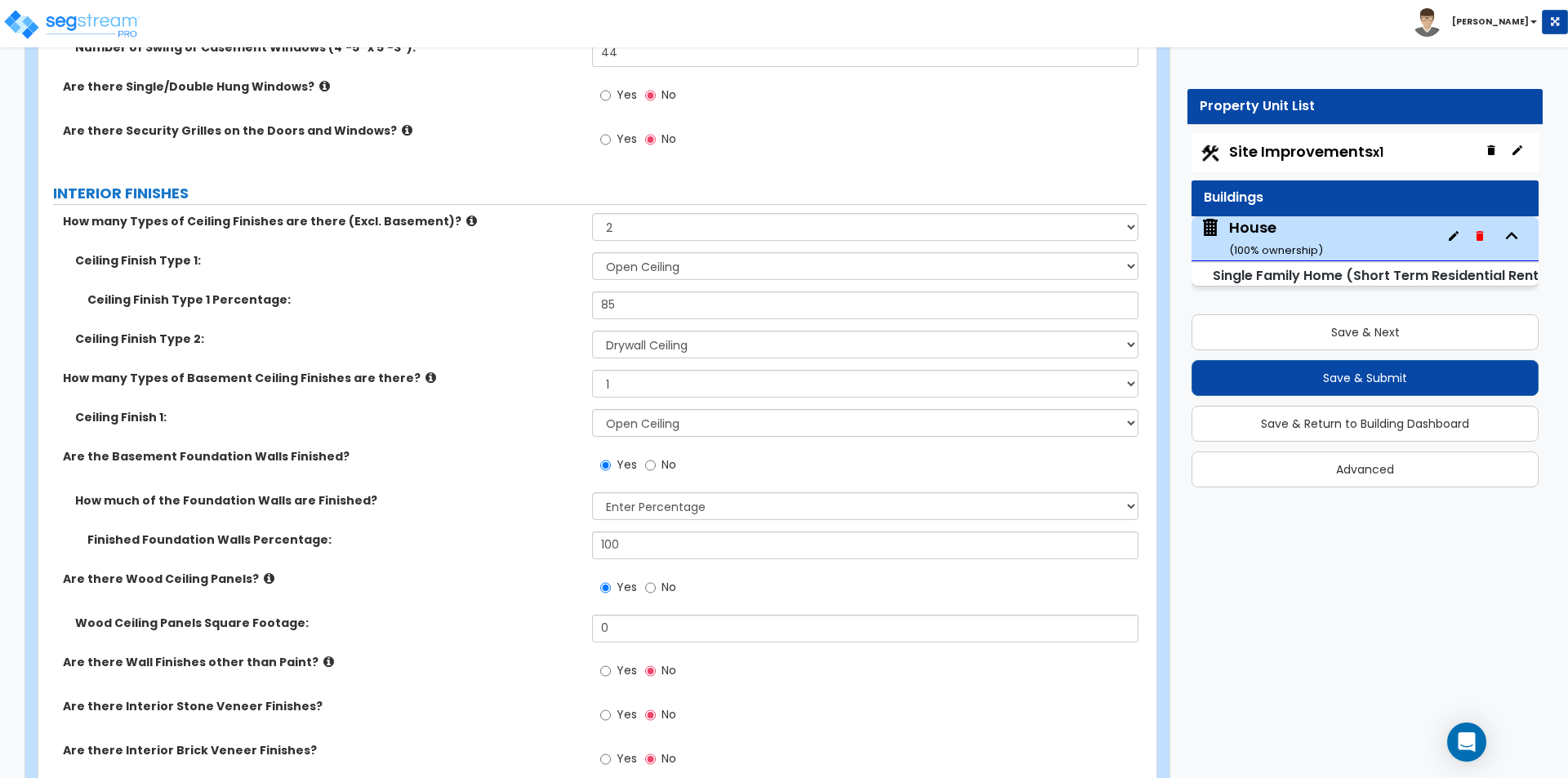
click at [262, 579] on label "Are there Wood Ceiling Panels?" at bounding box center [321, 579] width 517 height 17
click at [264, 576] on icon at bounding box center [269, 578] width 11 height 12
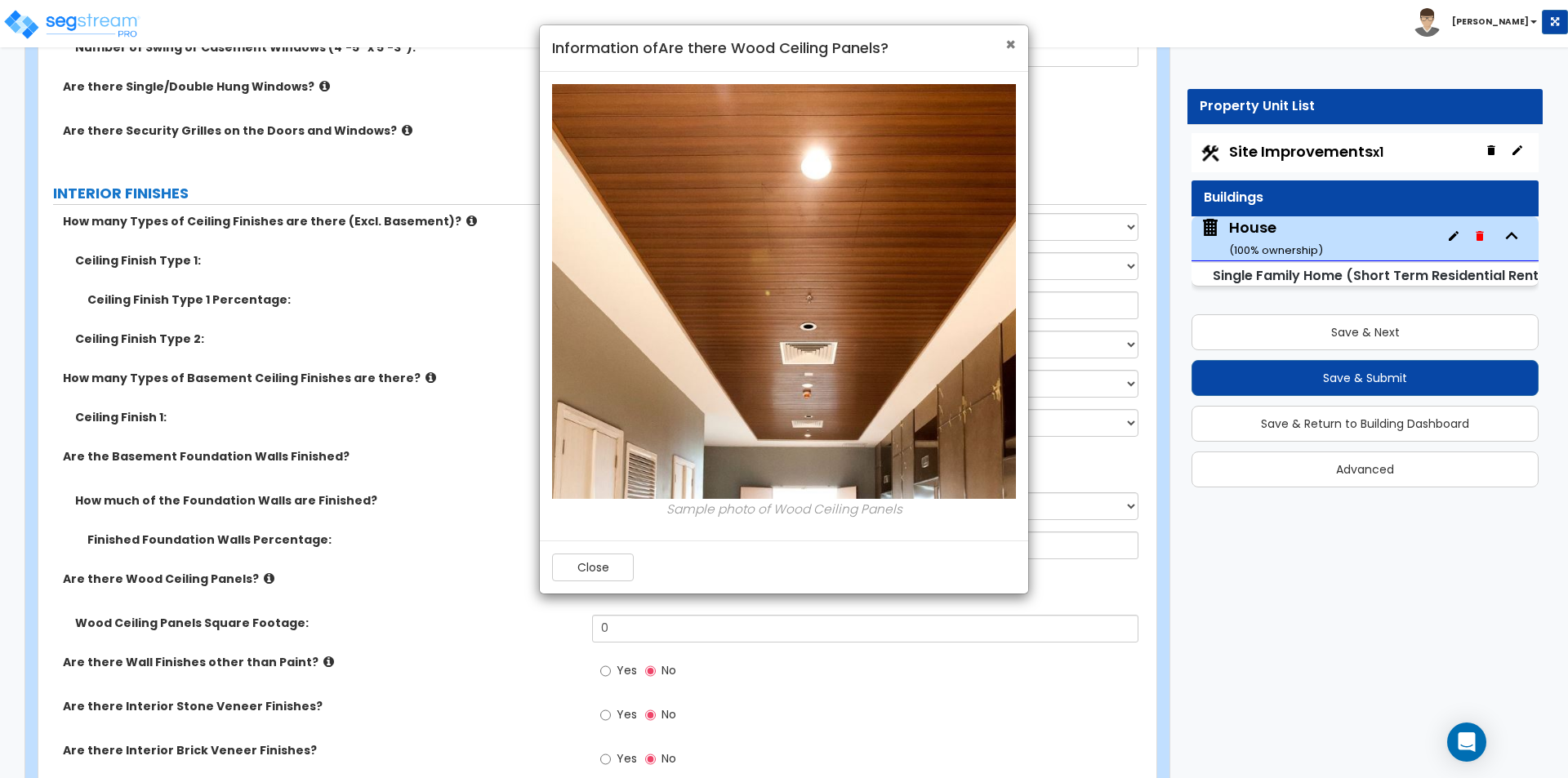
click at [1008, 46] on span "×" at bounding box center [1010, 44] width 11 height 24
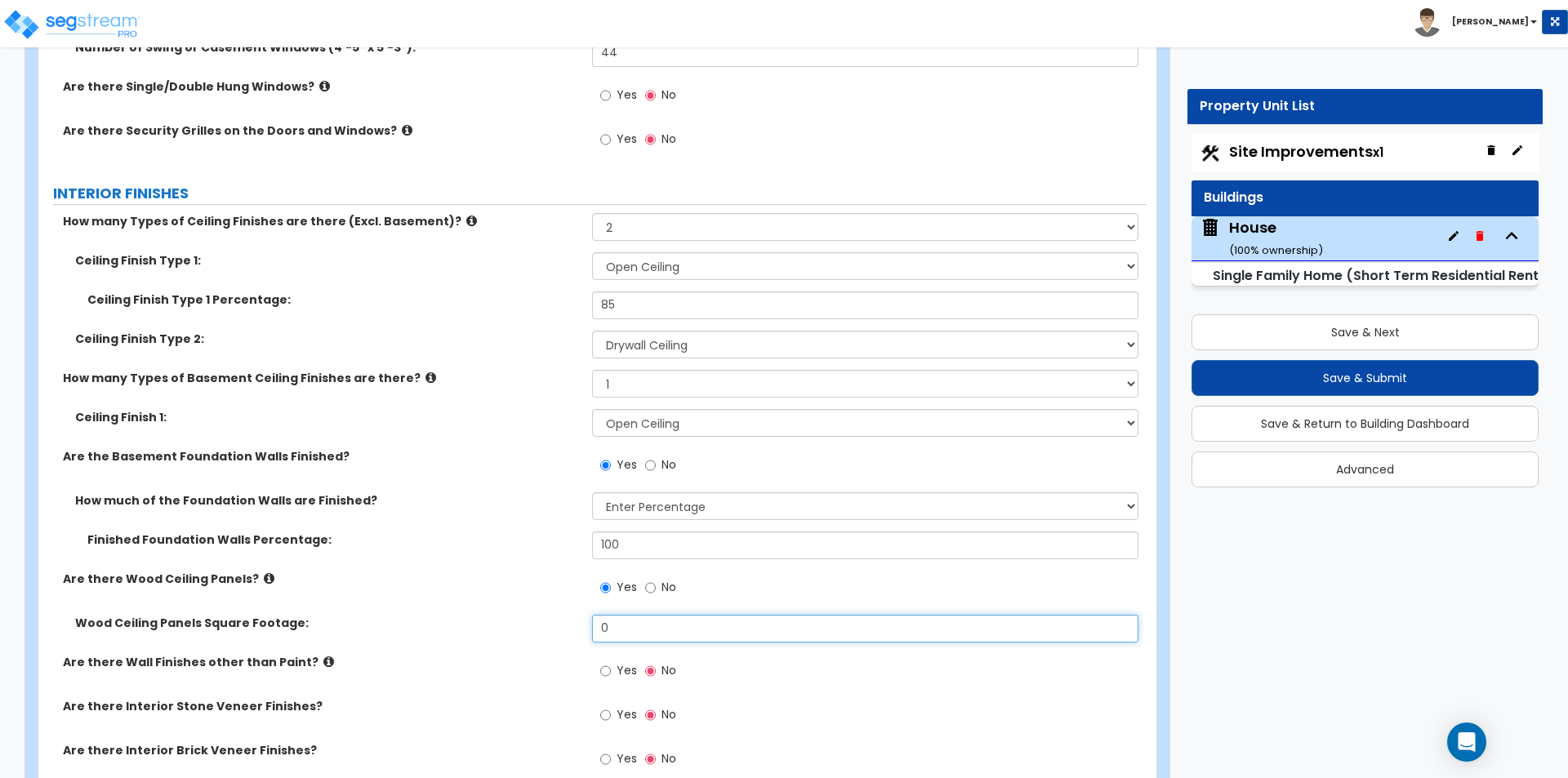
click at [655, 633] on input "0" at bounding box center [864, 628] width 545 height 27
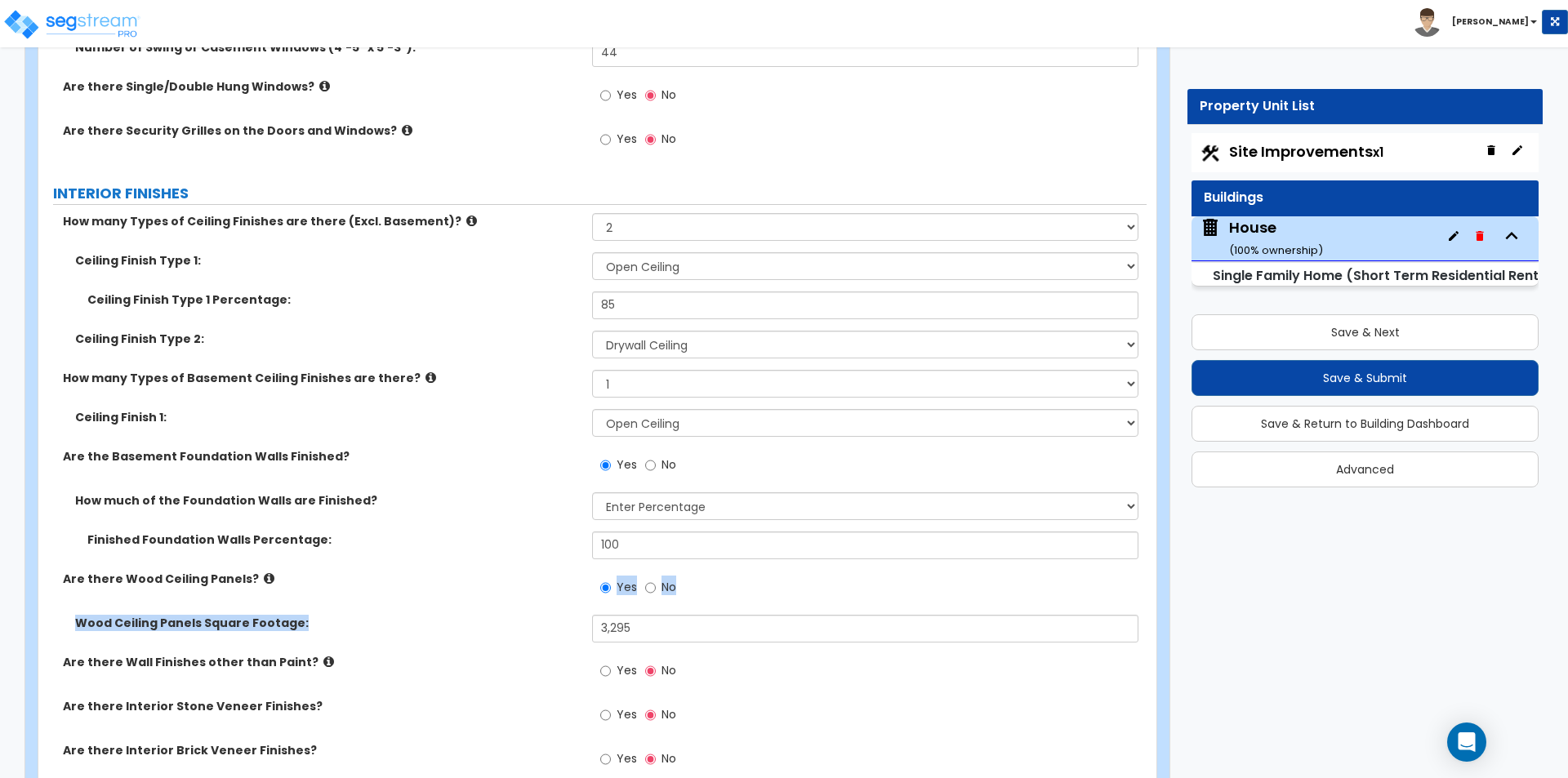
click at [511, 620] on div "How many Types of Ceiling Finishes are there (Excl. Basement)? Please Choose On…" at bounding box center [592, 654] width 1083 height 883
click at [394, 613] on div "Are there Wood Ceiling Panels? Yes No" at bounding box center [592, 592] width 1108 height 44
click at [324, 664] on icon at bounding box center [329, 661] width 11 height 12
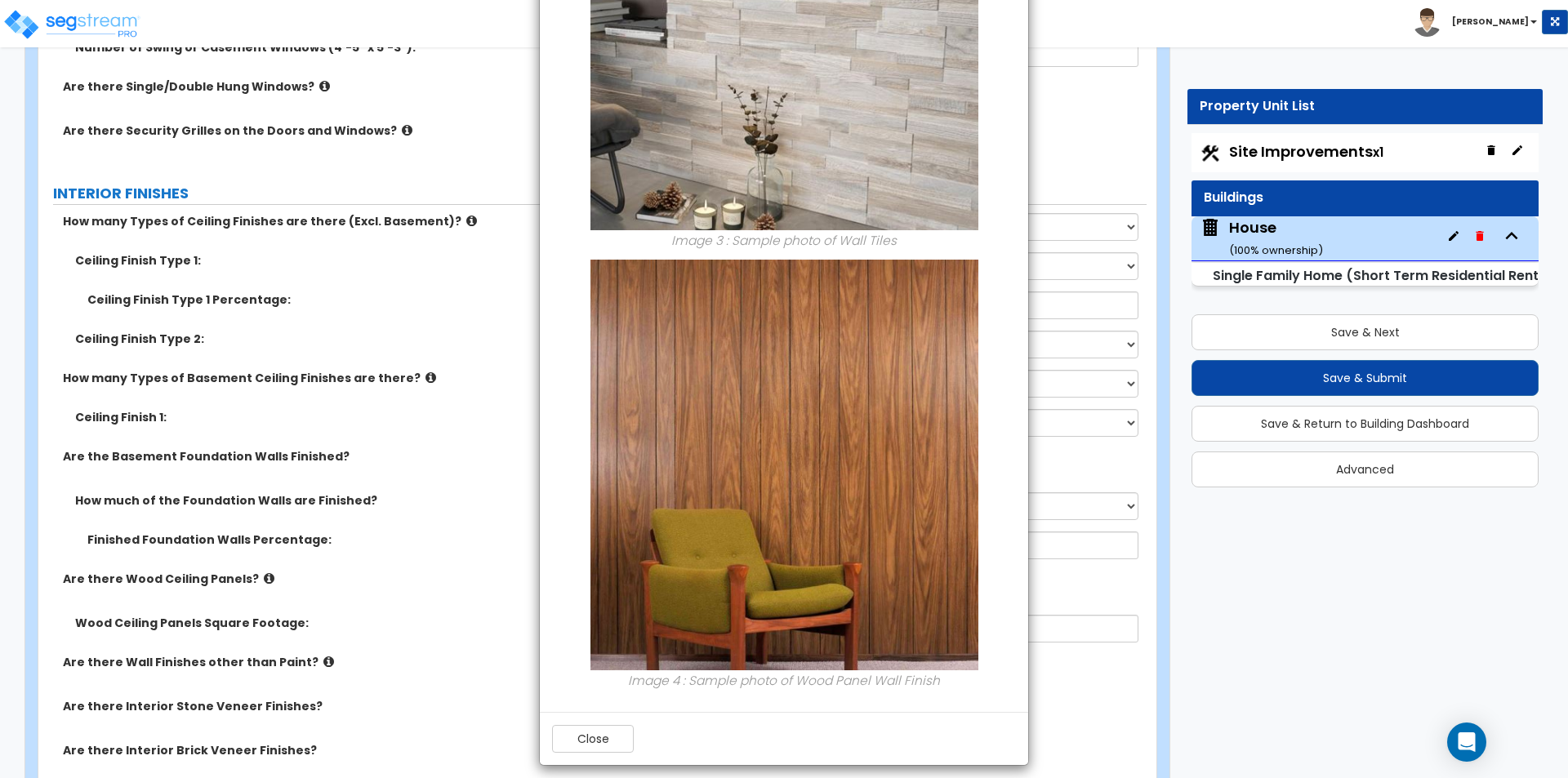
scroll to position [1195, 0]
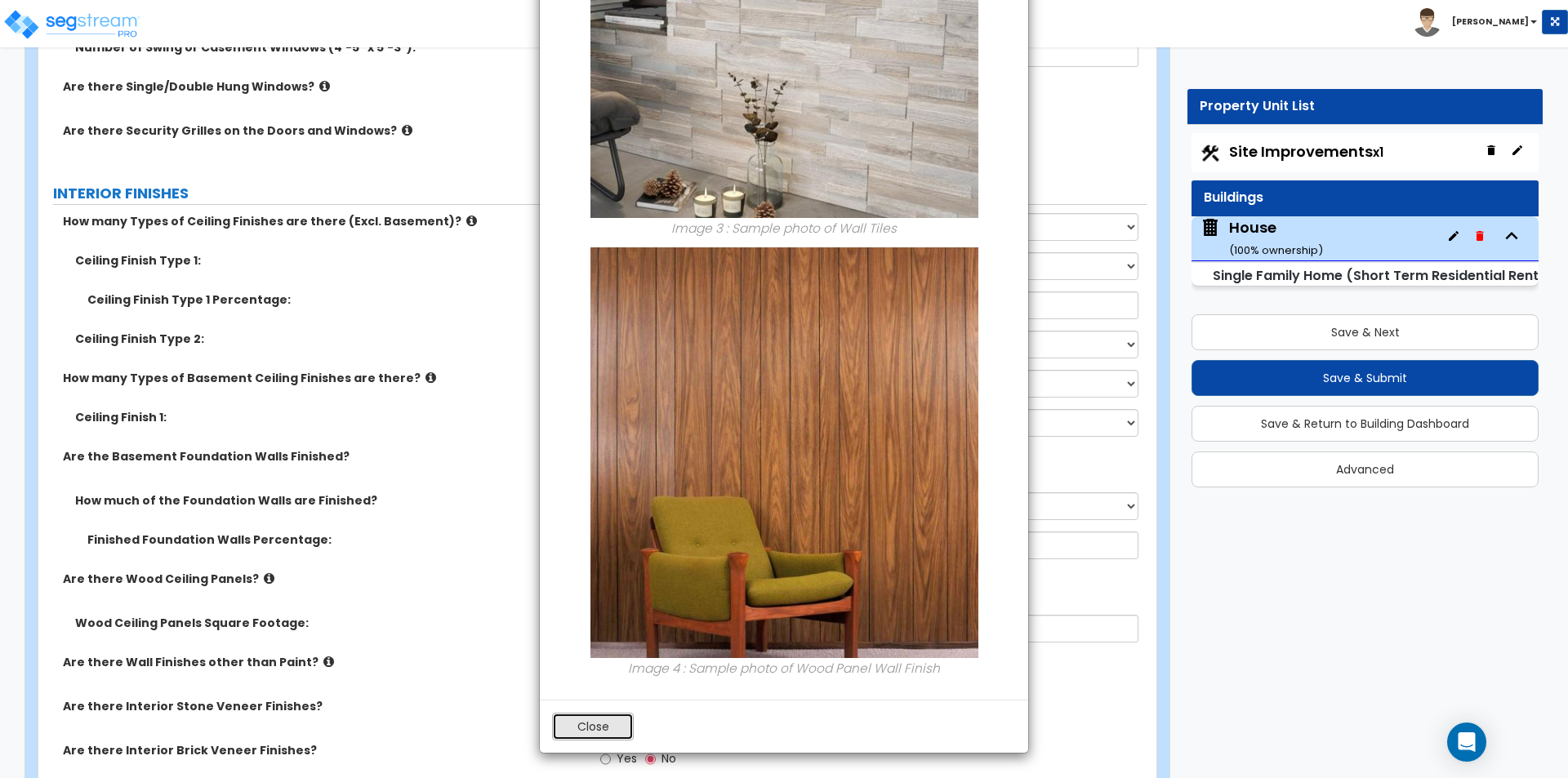
click at [582, 726] on button "Close" at bounding box center [592, 726] width 81 height 27
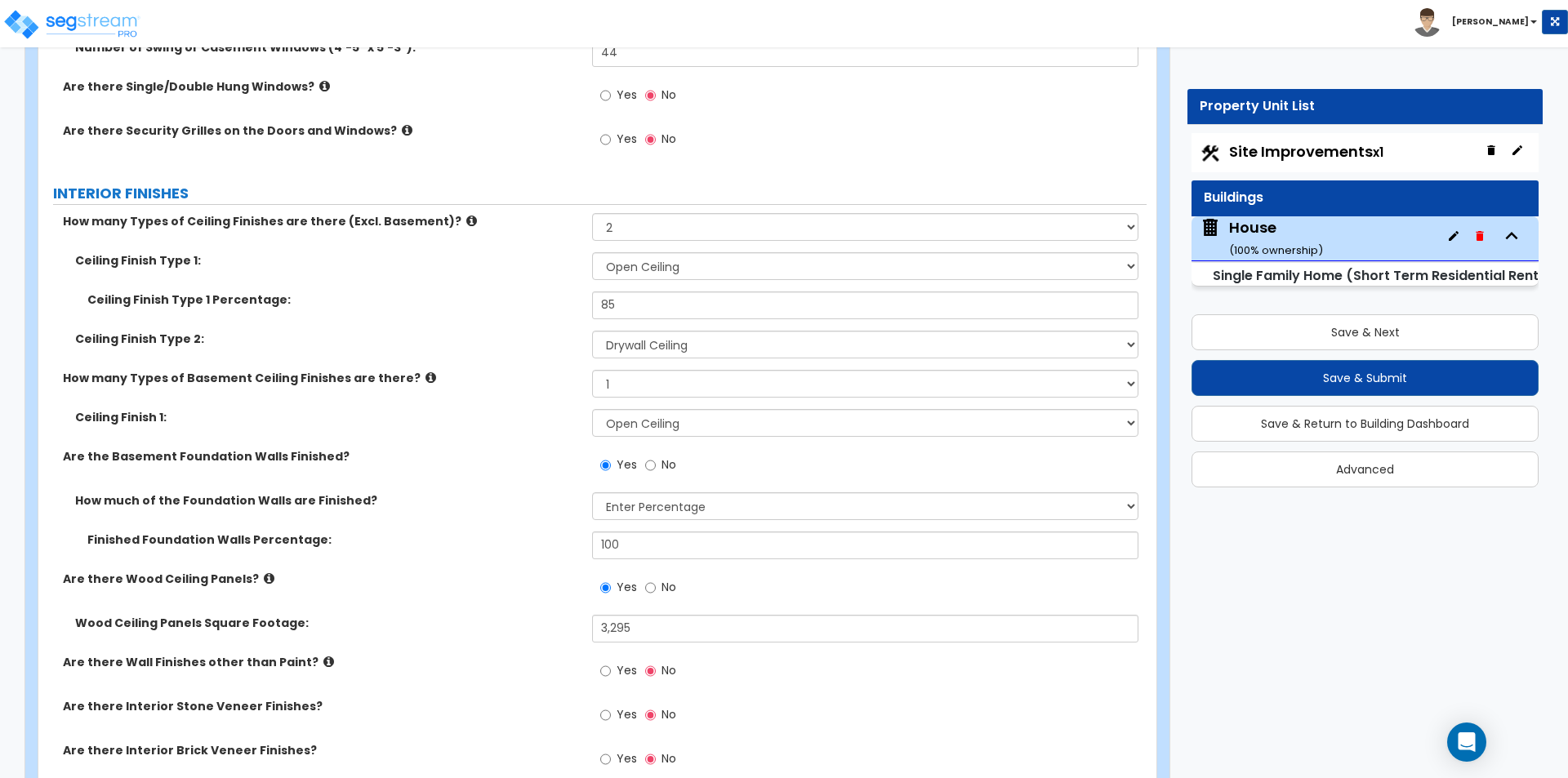
click at [453, 598] on div "Are there Wood Ceiling Panels? Yes No" at bounding box center [592, 592] width 1108 height 44
click at [604, 667] on input "Yes" at bounding box center [605, 671] width 11 height 18
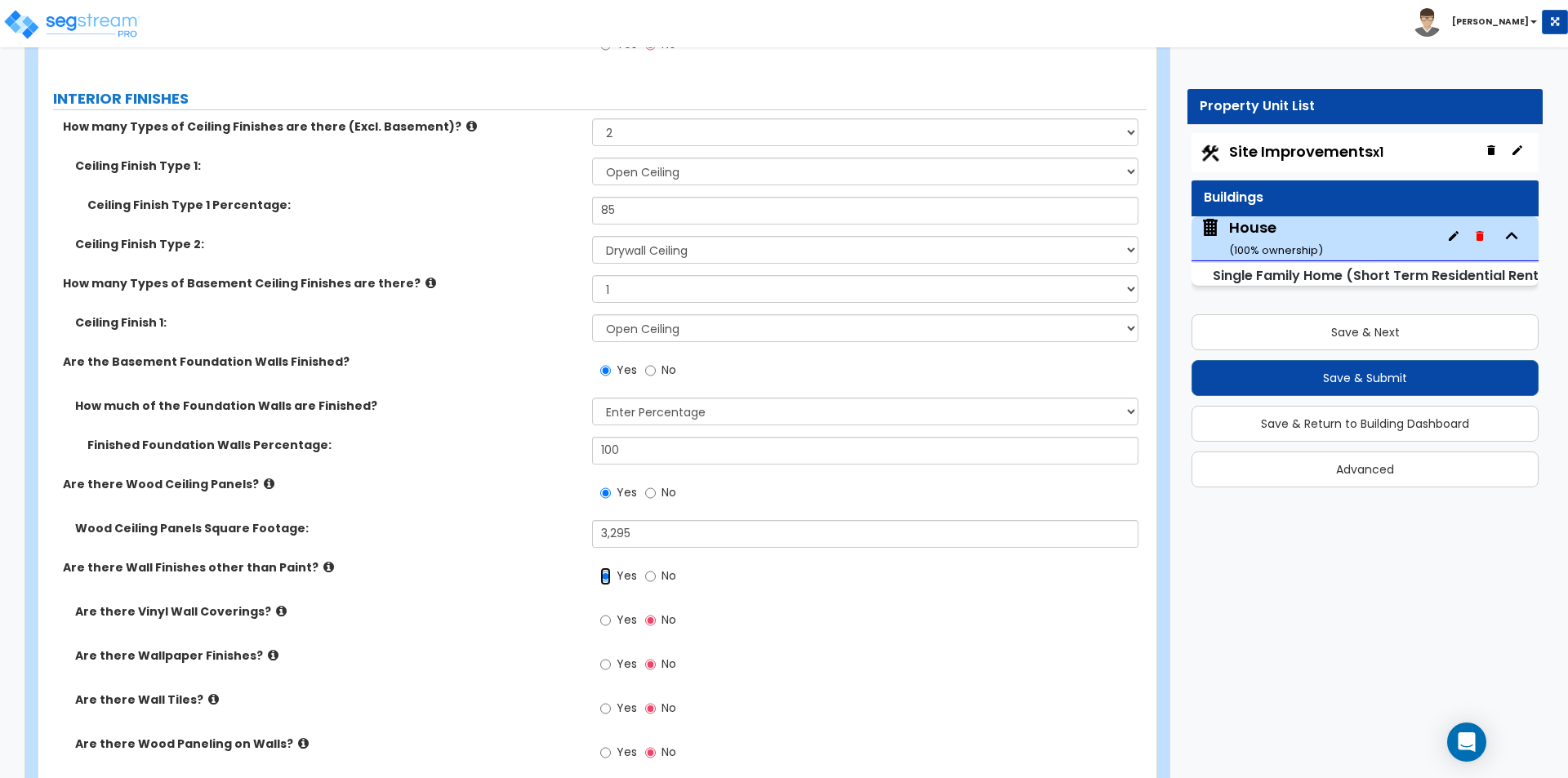
scroll to position [4163, 0]
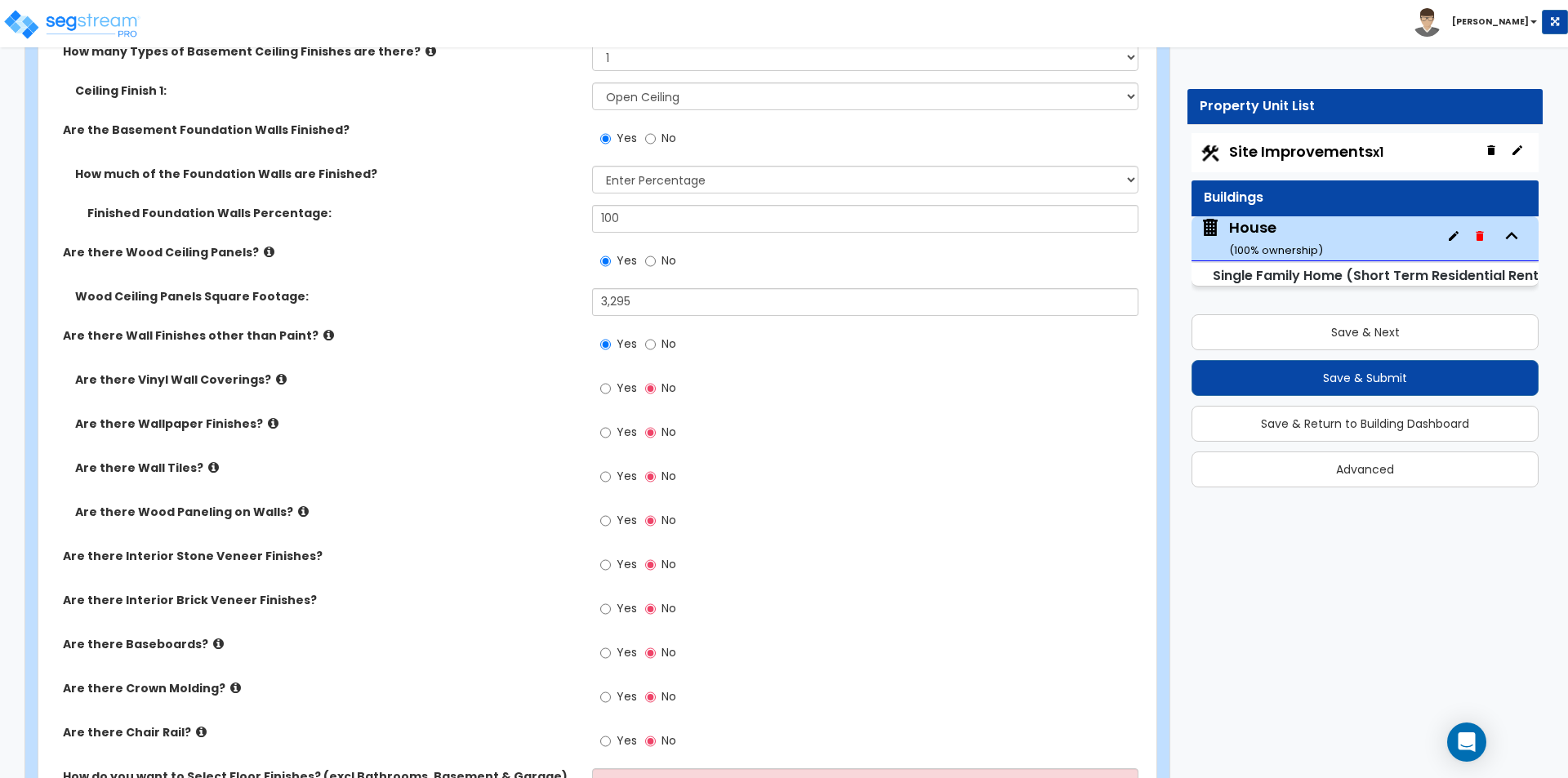
click at [622, 433] on span "Yes" at bounding box center [626, 432] width 21 height 17
click at [611, 433] on input "Yes" at bounding box center [605, 433] width 11 height 18
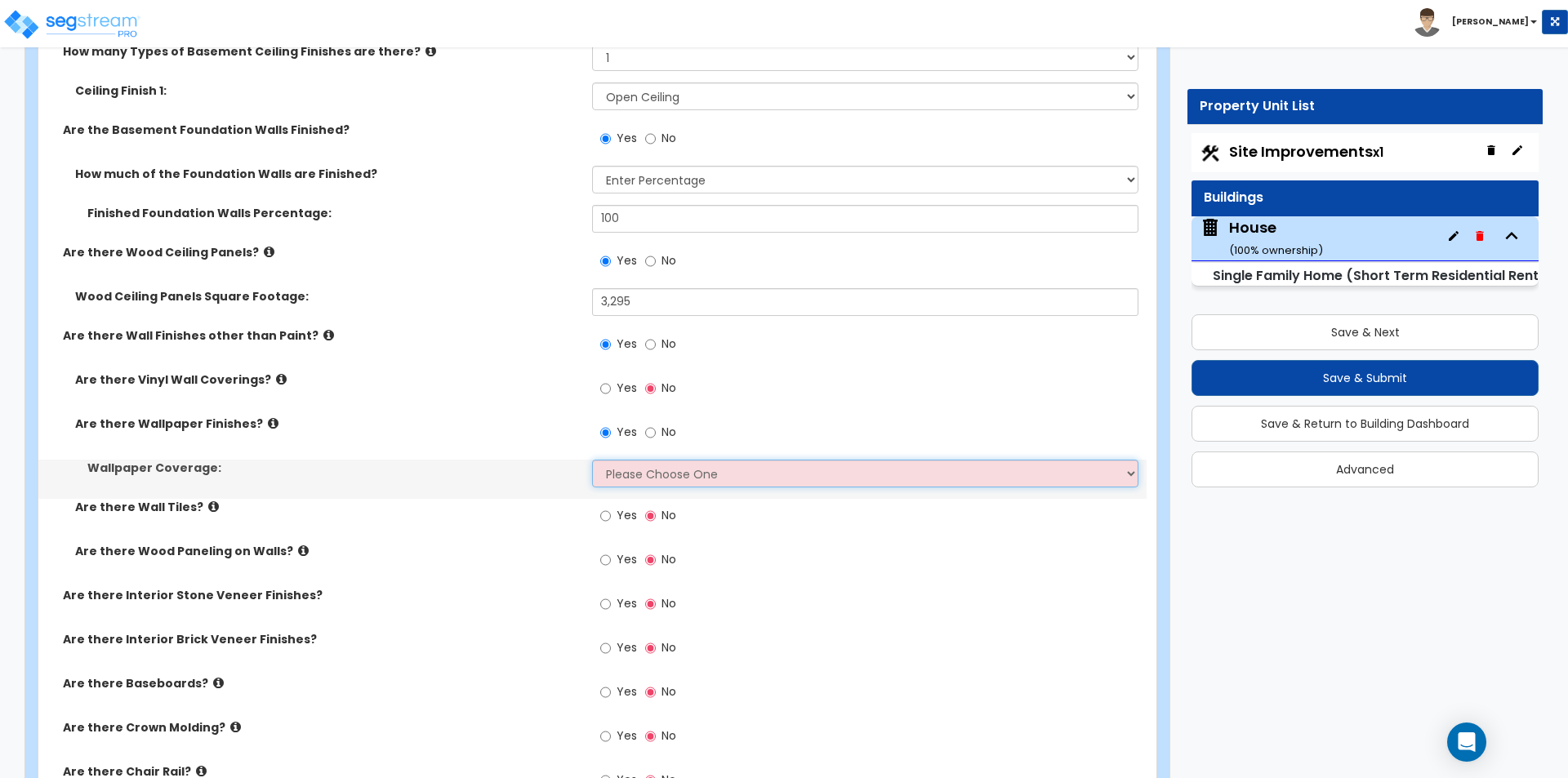
click at [635, 476] on select "Please Choose One Only a Small Portion of Walls are Covered Several Walls are C…" at bounding box center [864, 473] width 545 height 27
click at [592, 460] on select "Please Choose One Only a Small Portion of Walls are Covered Several Walls are C…" at bounding box center [864, 473] width 545 height 27
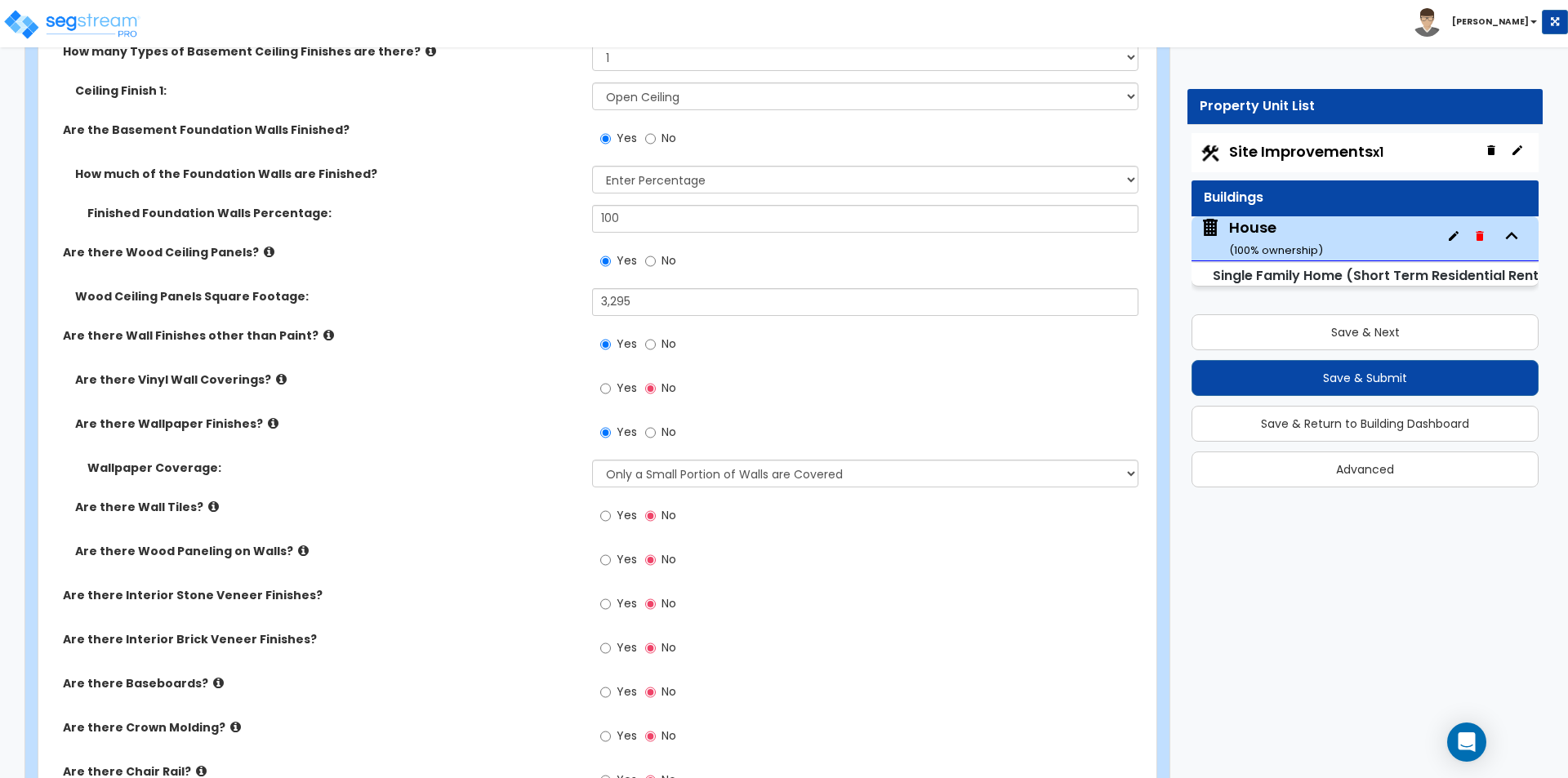
click at [436, 469] on label "Wallpaper Coverage:" at bounding box center [333, 468] width 492 height 17
click at [611, 602] on label "Yes" at bounding box center [618, 605] width 37 height 27
click at [611, 602] on input "Yes" at bounding box center [605, 604] width 11 height 18
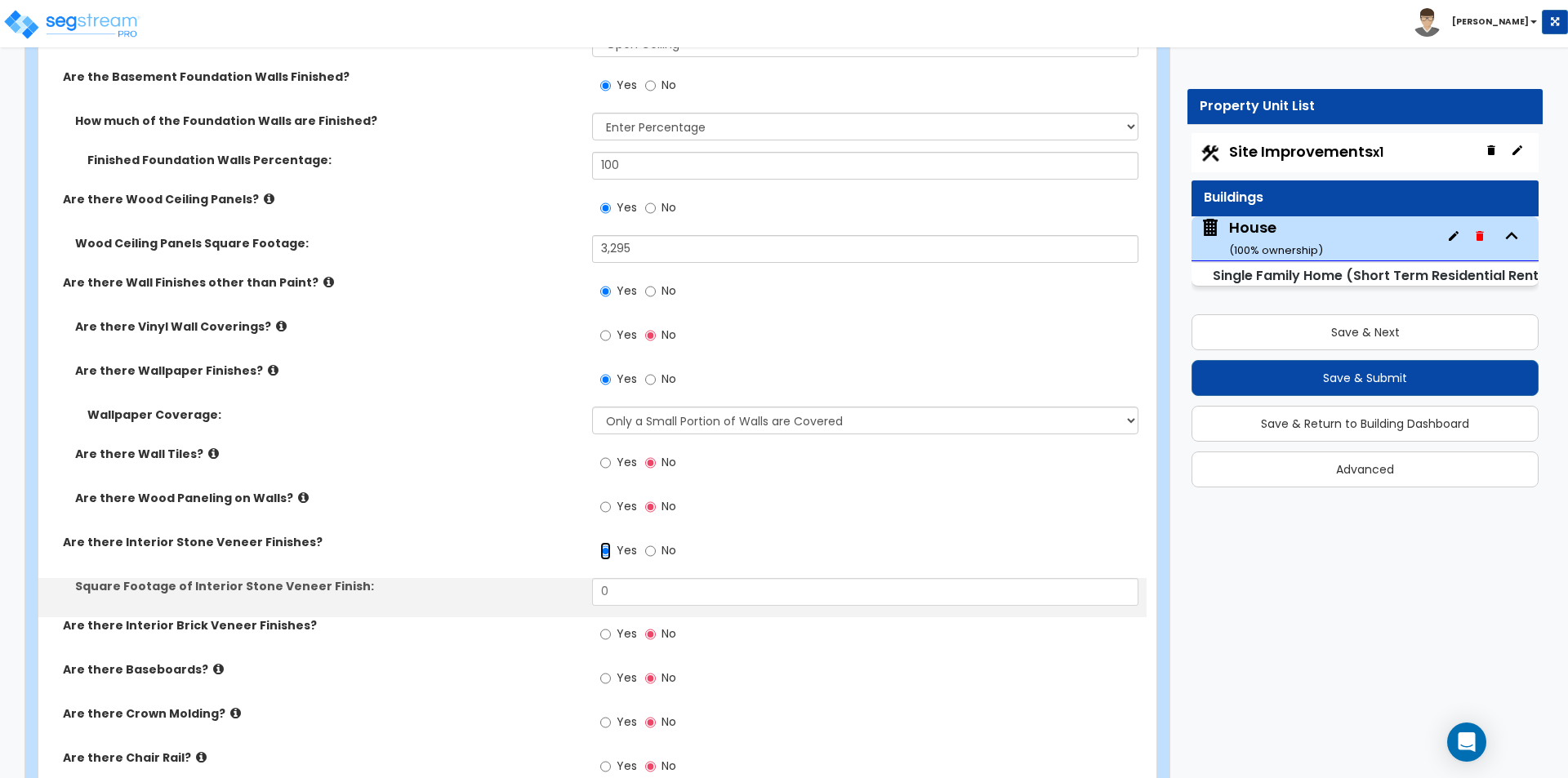
scroll to position [4245, 0]
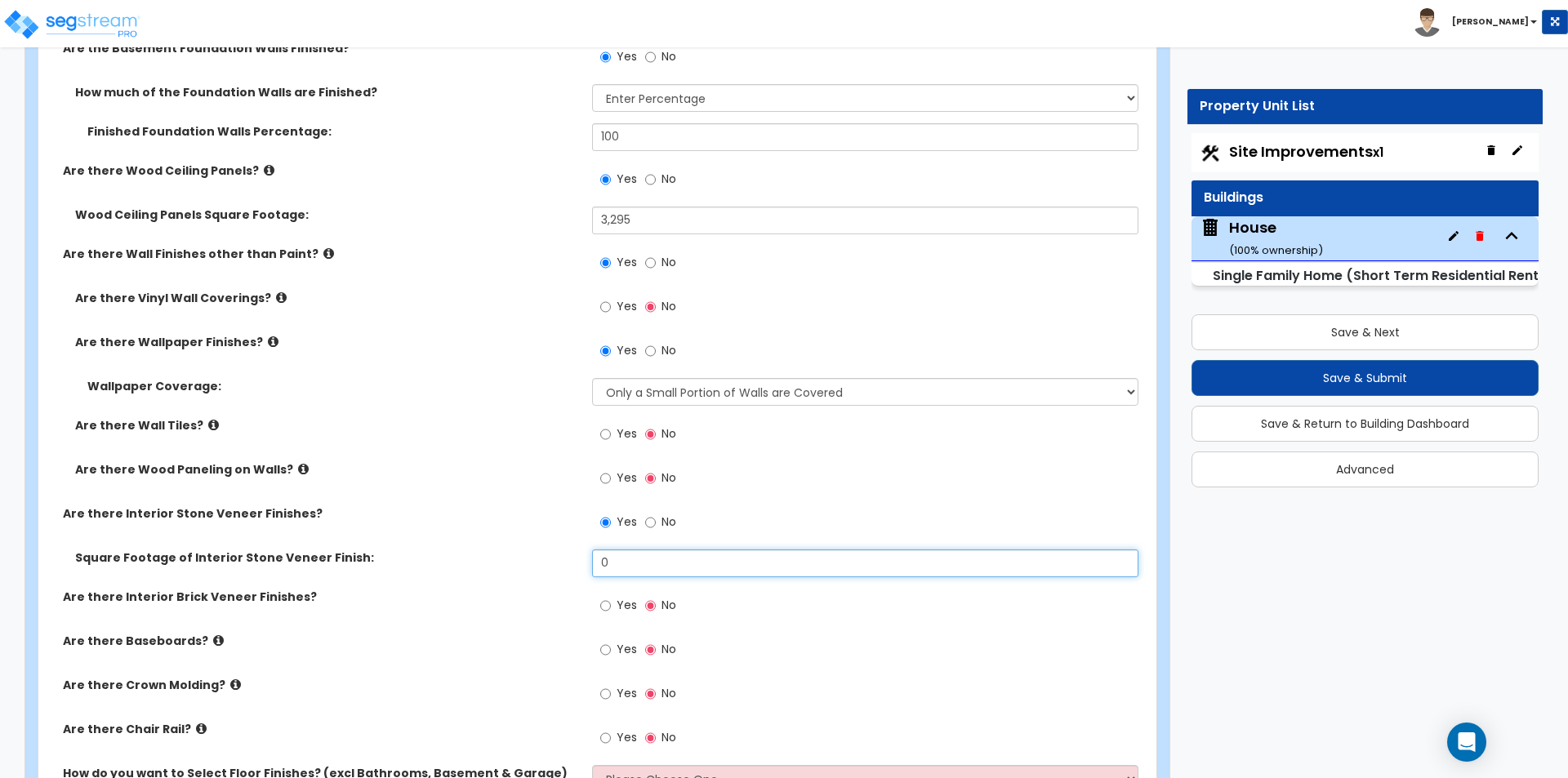
click at [635, 567] on input "0" at bounding box center [864, 562] width 545 height 27
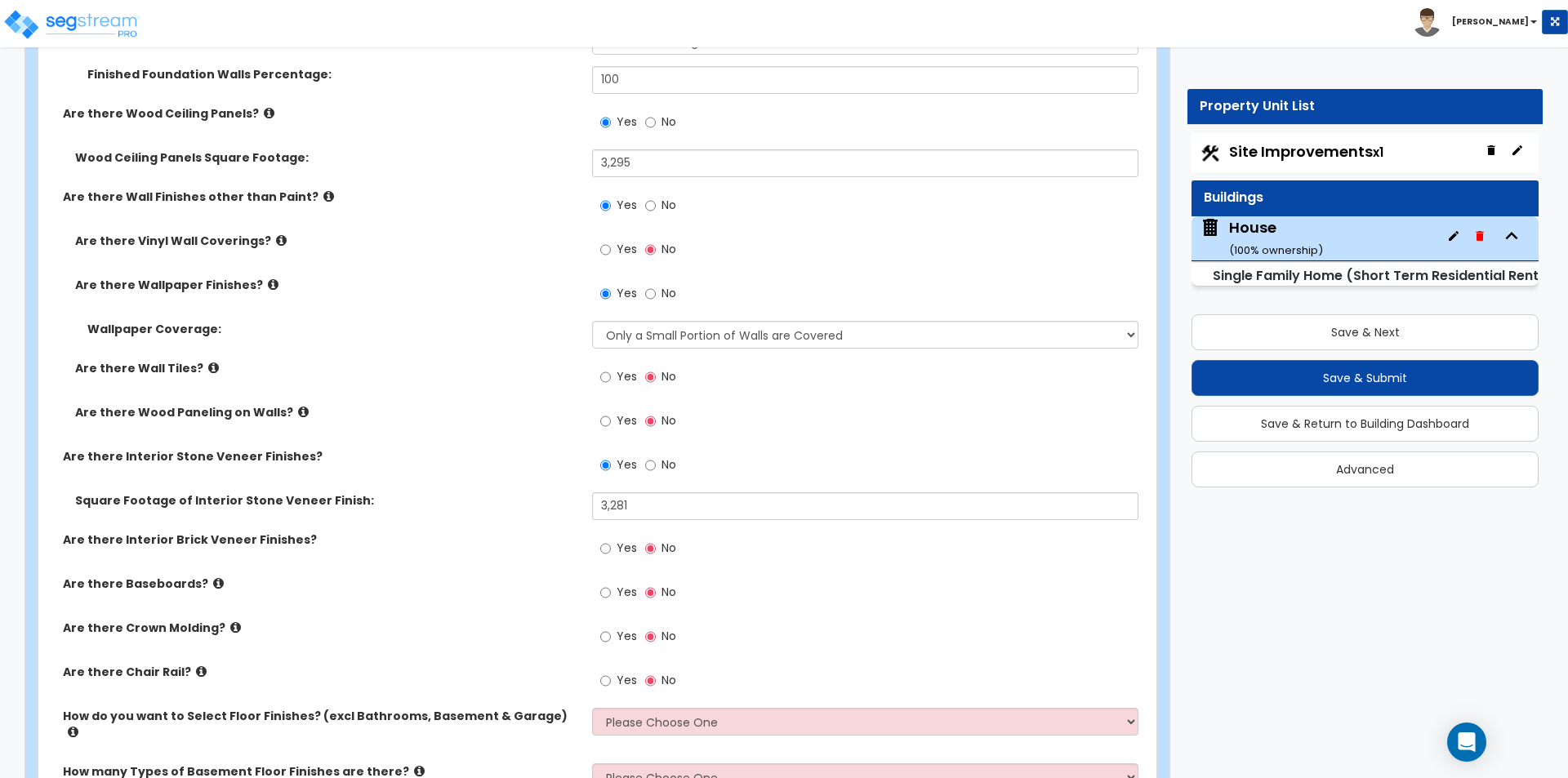
scroll to position [4326, 0]
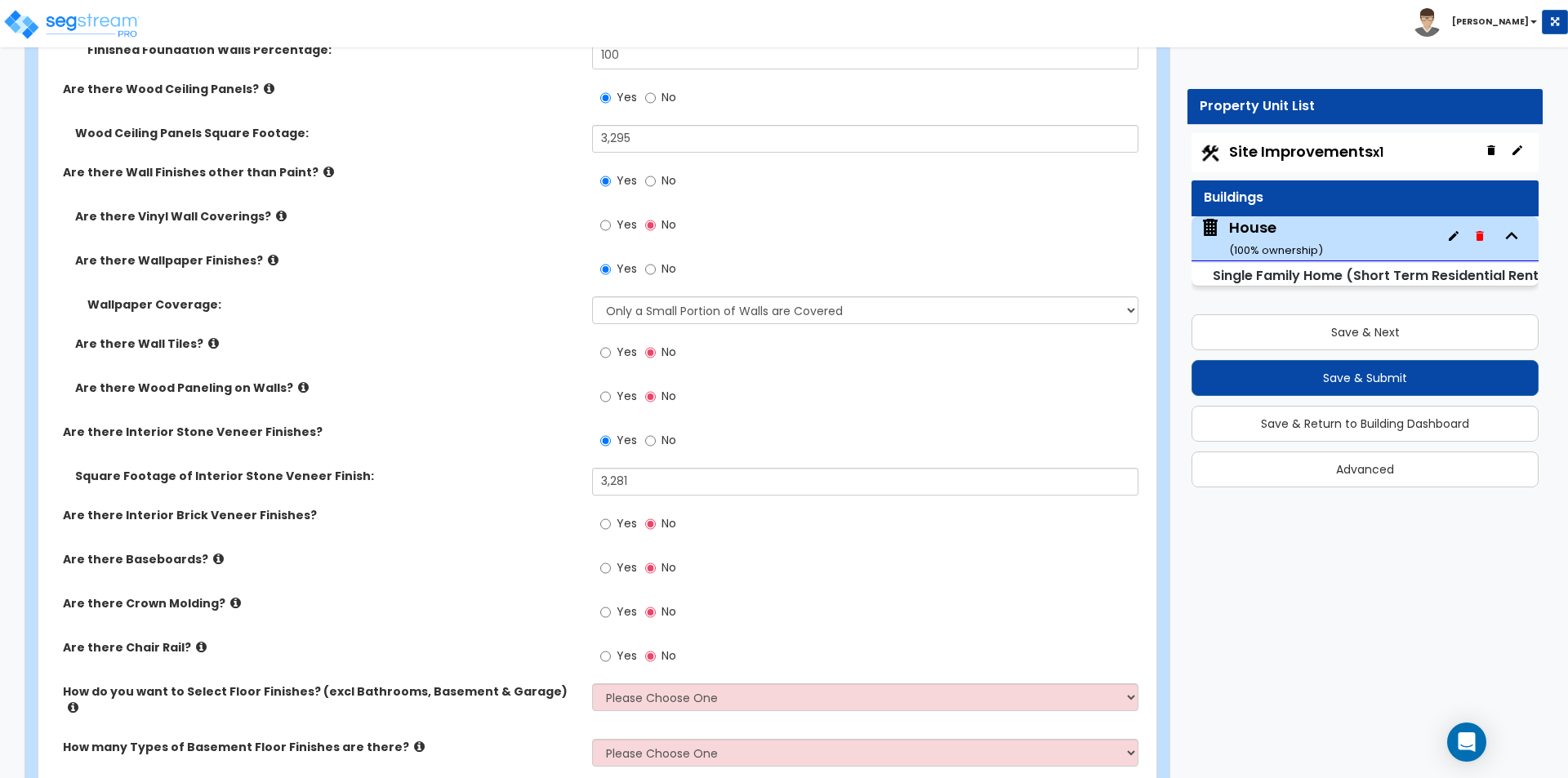
click at [627, 564] on span "Yes" at bounding box center [626, 567] width 21 height 17
click at [611, 564] on input "Yes" at bounding box center [605, 568] width 11 height 18
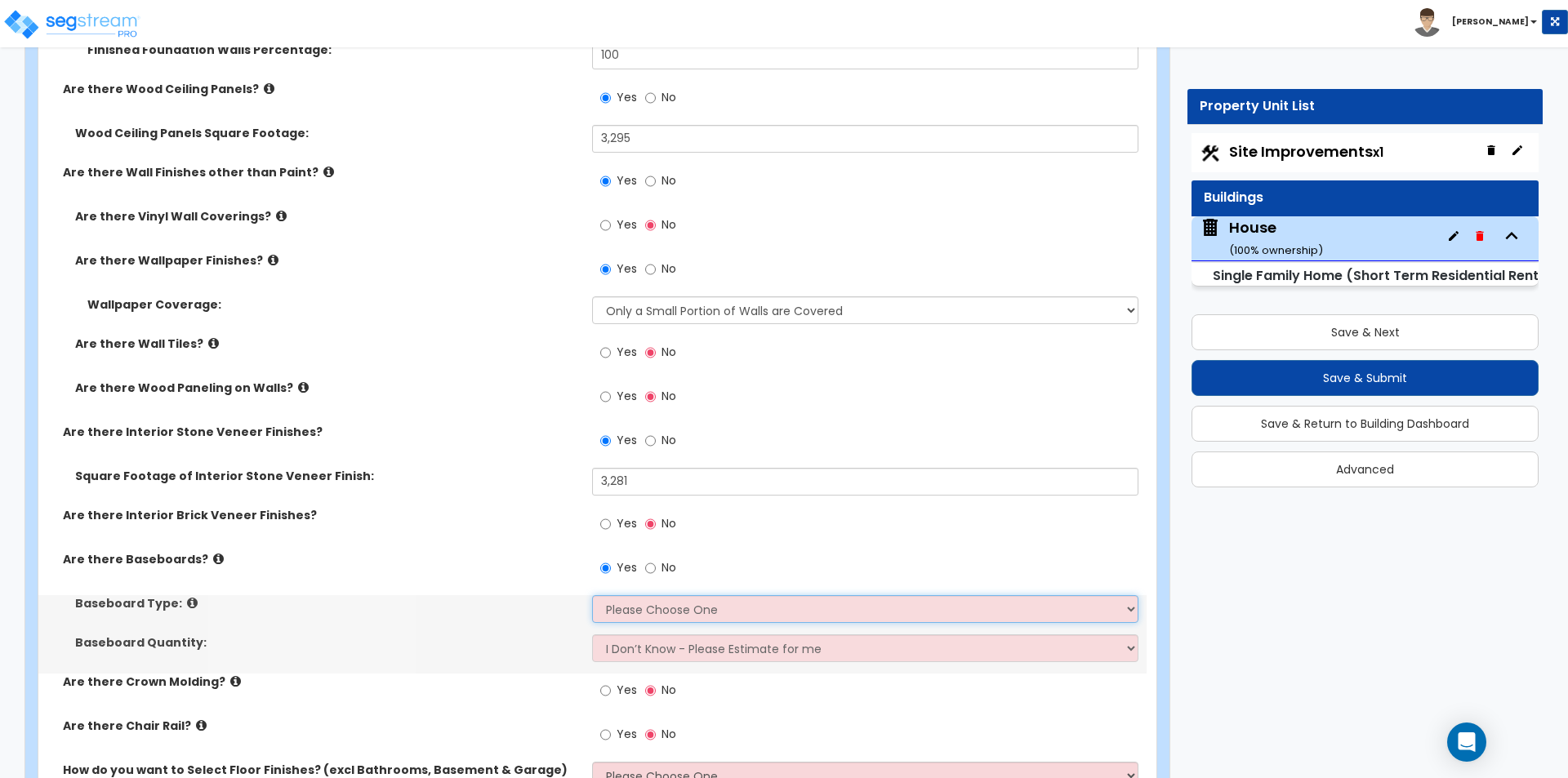
click at [624, 616] on select "Please Choose One Wood Vinyl Carpet Tile" at bounding box center [864, 608] width 545 height 27
click at [592, 595] on select "Please Choose One Wood Vinyl Carpet Tile" at bounding box center [864, 608] width 545 height 27
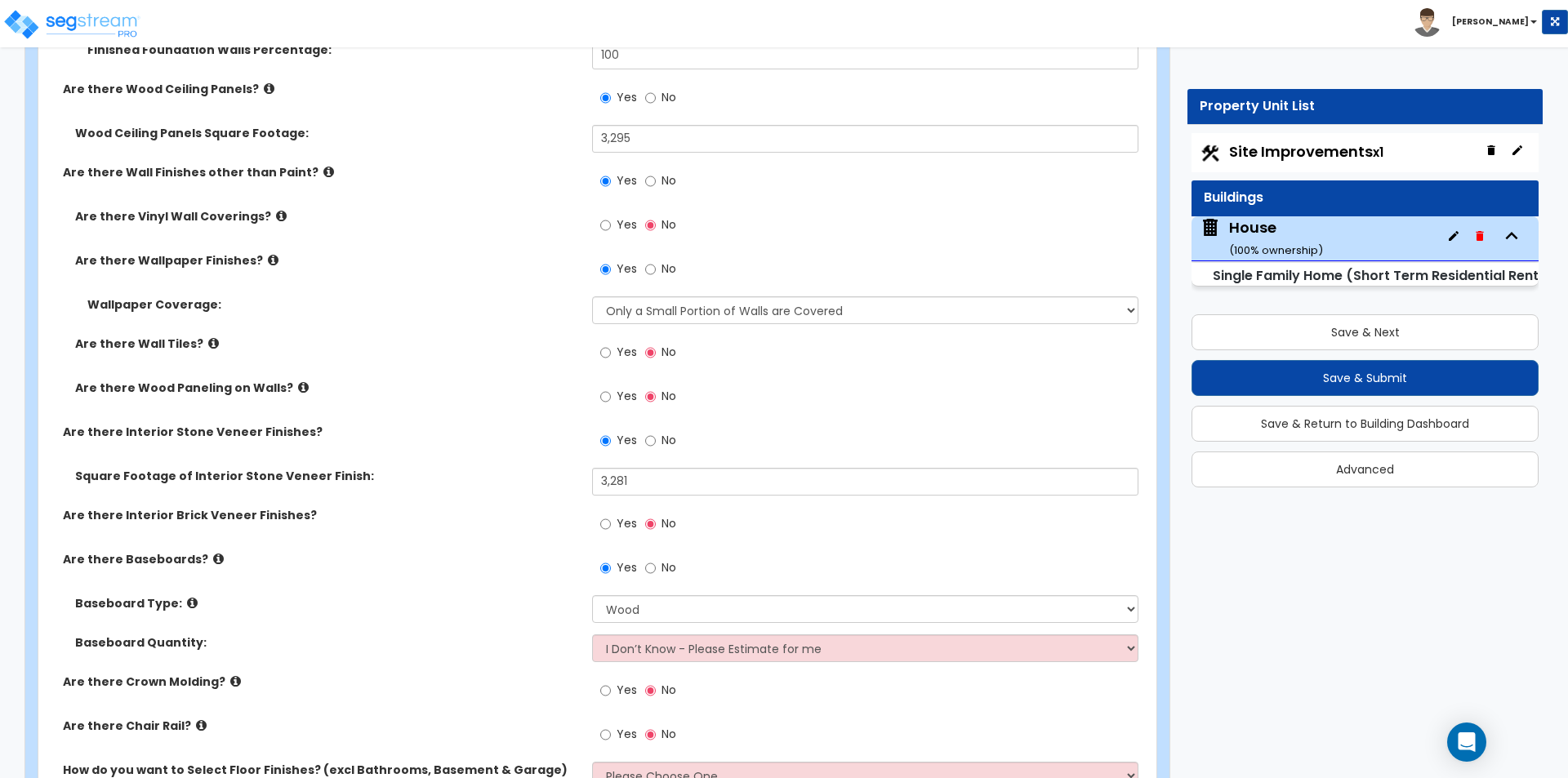
click at [492, 627] on div "Baseboard Type: Please Choose One Wood Vinyl Carpet Tile" at bounding box center [592, 614] width 1108 height 39
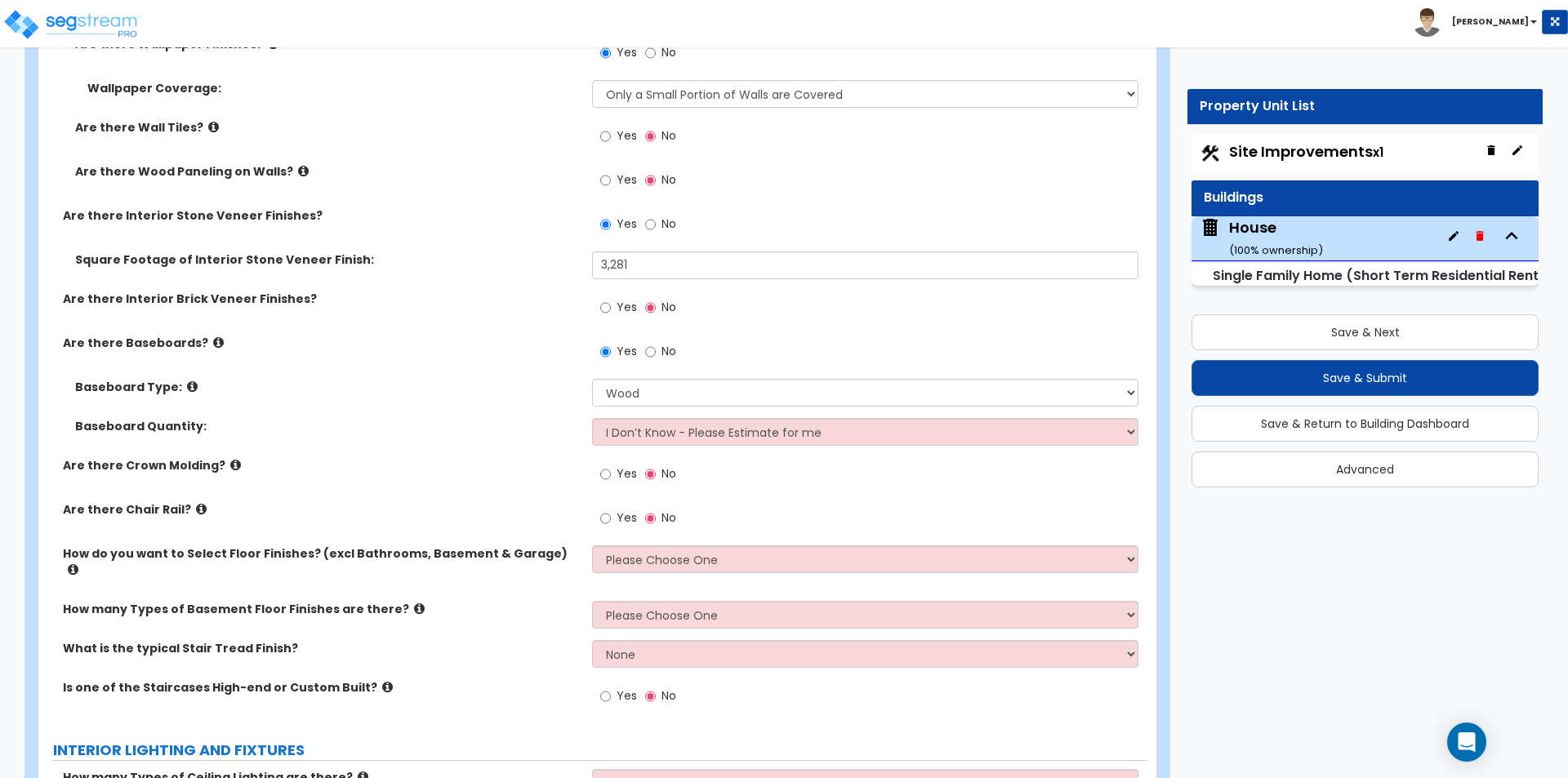
scroll to position [4571, 0]
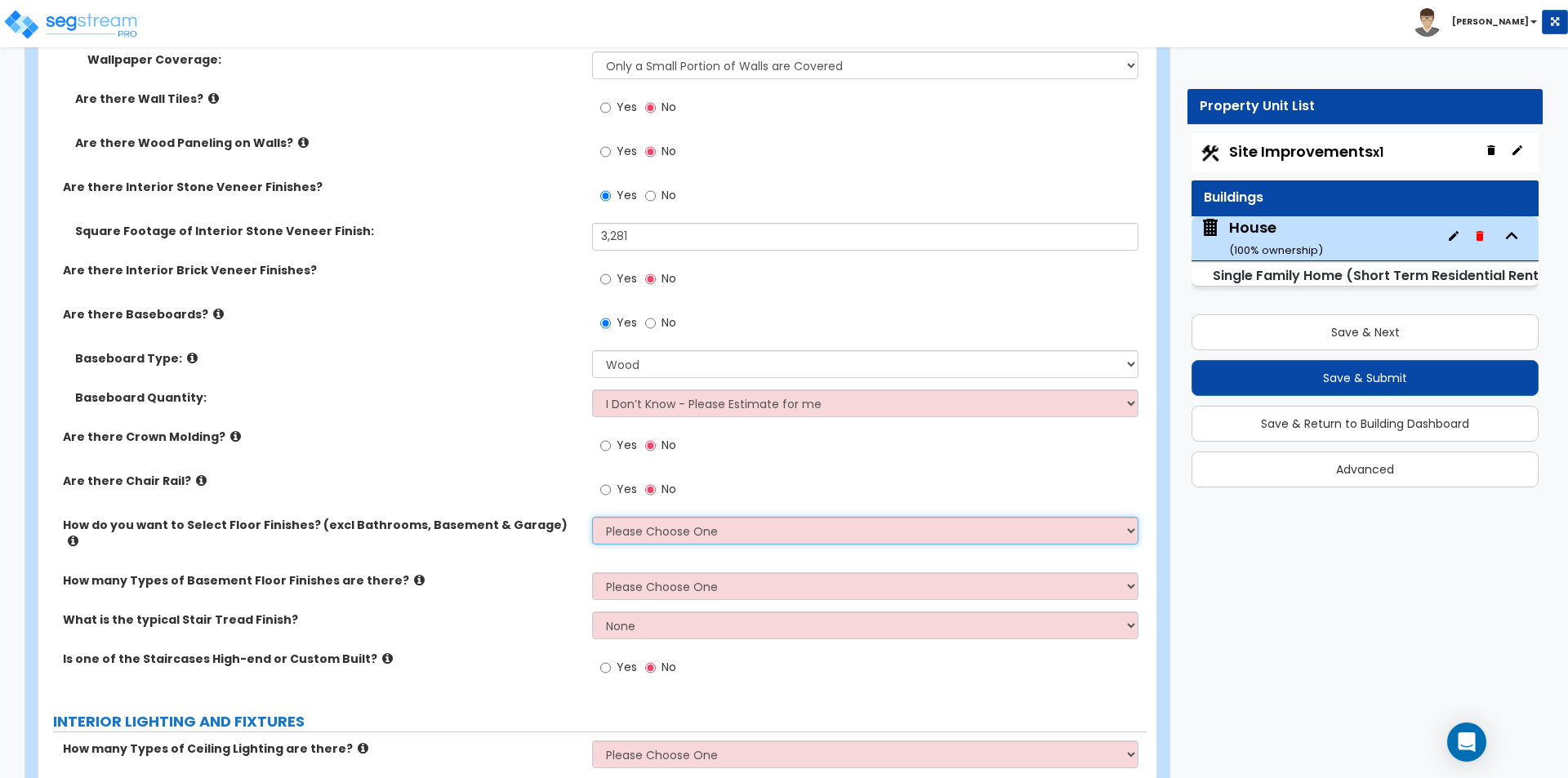
click at [691, 540] on select "Please Choose One I want to Select Floor Finishes for the Areas of the House I …" at bounding box center [864, 530] width 545 height 27
click at [592, 517] on select "Please Choose One I want to Select Floor Finishes for the Areas of the House I …" at bounding box center [864, 530] width 545 height 27
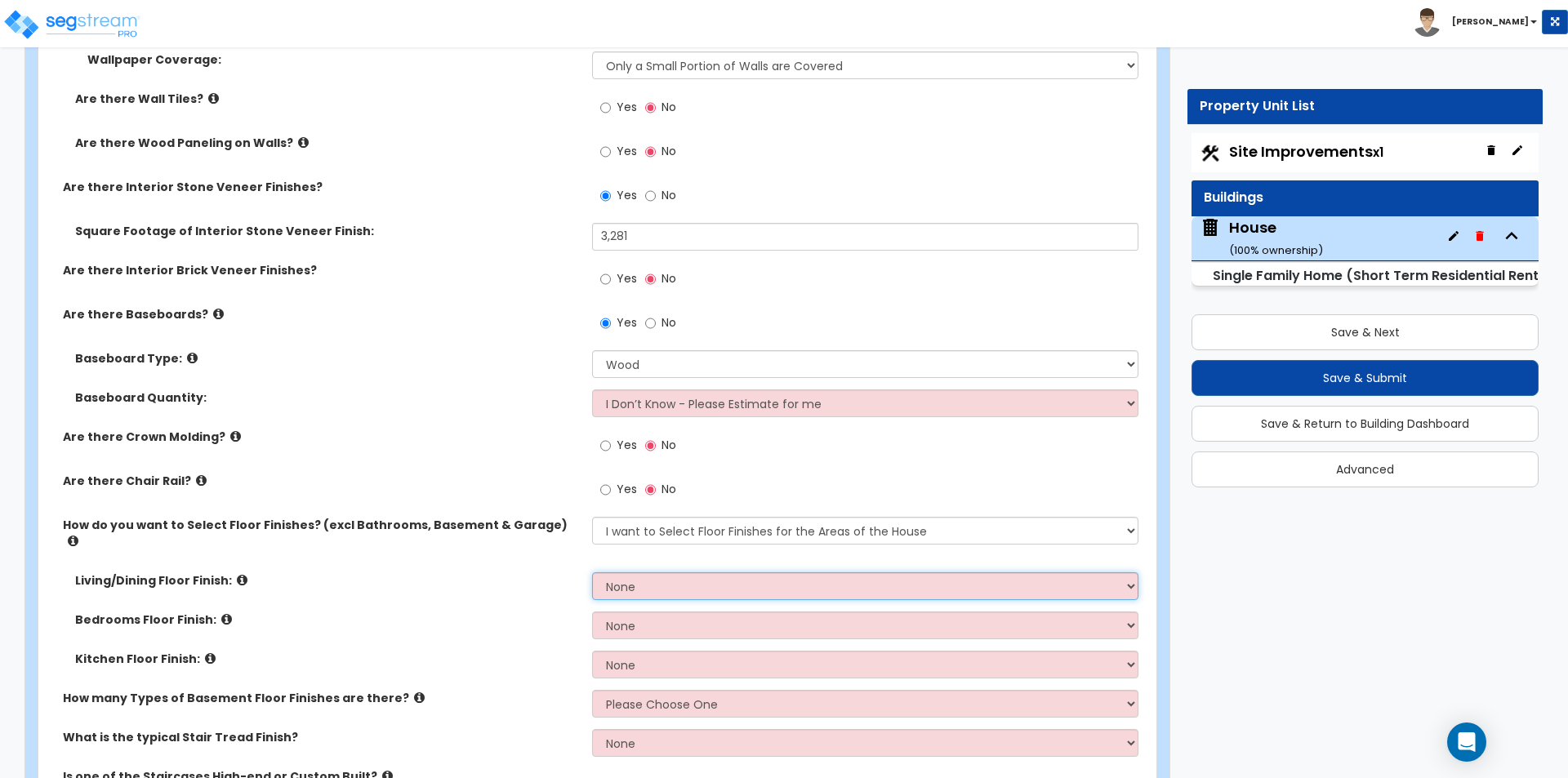
click at [746, 581] on select "None Tile Flooring Hardwood Flooring Resilient Laminate Flooring VCT Flooring S…" at bounding box center [864, 586] width 545 height 27
click at [592, 572] on select "None Tile Flooring Hardwood Flooring Resilient Laminate Flooring VCT Flooring S…" at bounding box center [864, 586] width 545 height 27
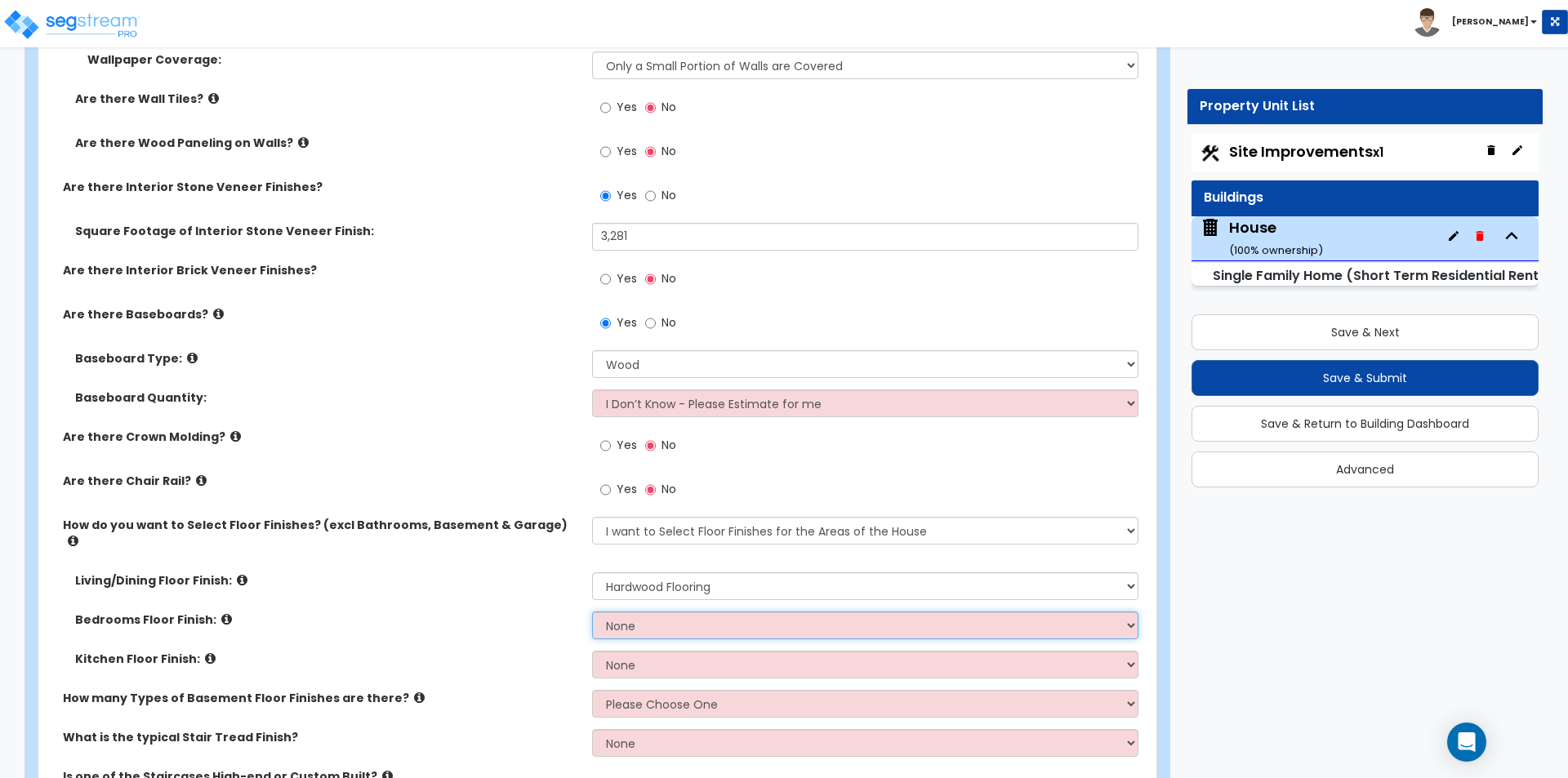
click at [667, 618] on select "None Tile Flooring Hardwood Flooring Resilient Laminate Flooring VCT Flooring S…" at bounding box center [864, 625] width 545 height 27
click at [635, 611] on select "None Tile Flooring Hardwood Flooring Resilient Laminate Flooring VCT Flooring S…" at bounding box center [864, 625] width 545 height 27
click at [592, 611] on select "None Tile Flooring Hardwood Flooring Resilient Laminate Flooring VCT Flooring S…" at bounding box center [864, 625] width 545 height 27
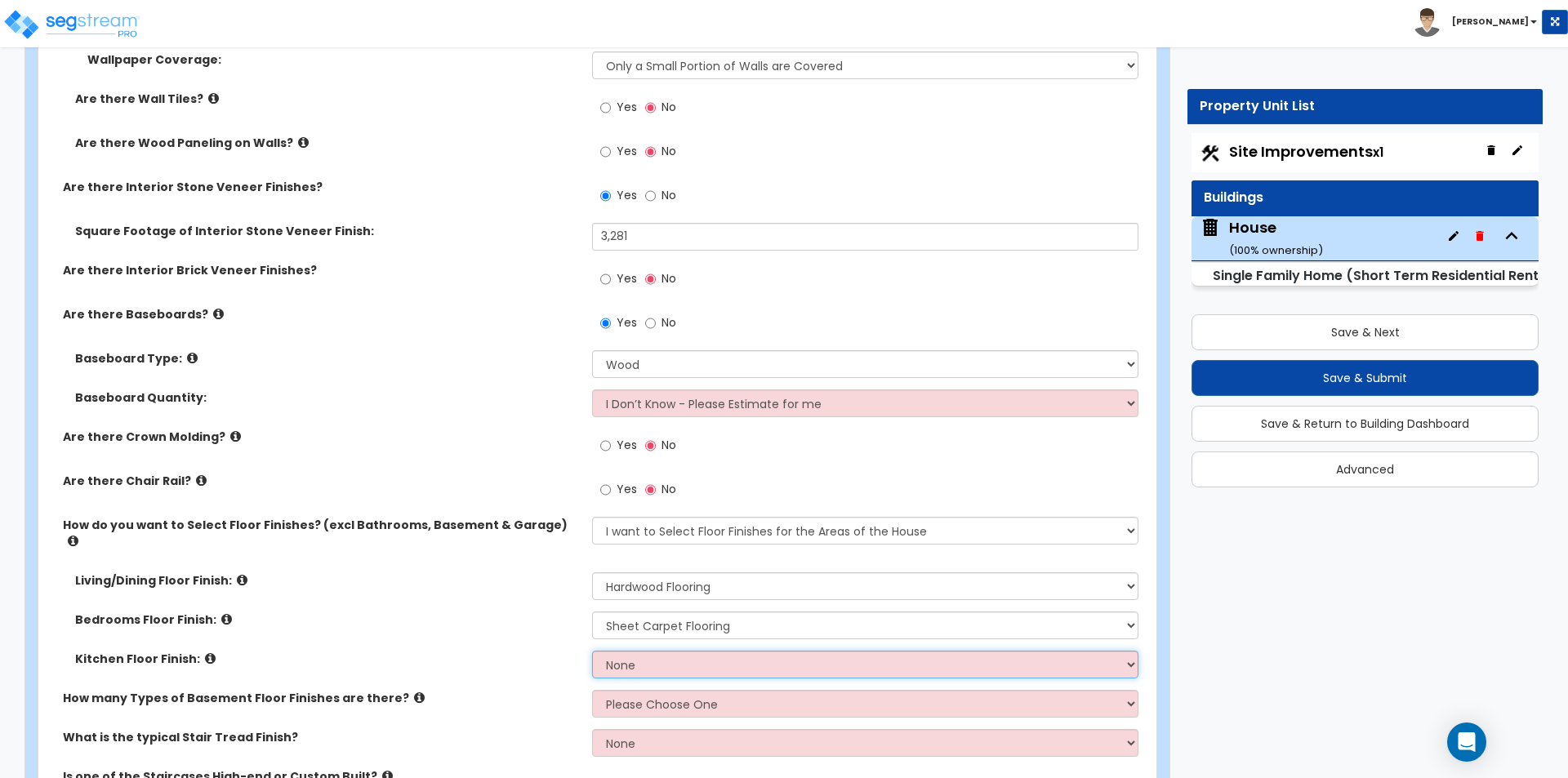
click at [674, 651] on select "None Tile Flooring Hardwood Flooring Resilient Laminate Flooring VCT Flooring S…" at bounding box center [864, 664] width 545 height 27
click at [592, 650] on select "None Tile Flooring Hardwood Flooring Resilient Laminate Flooring VCT Flooring S…" at bounding box center [864, 664] width 545 height 27
click at [385, 593] on div "Living/Dining Floor Finish: None Tile Flooring Hardwood Flooring Resilient Lami…" at bounding box center [592, 591] width 1108 height 39
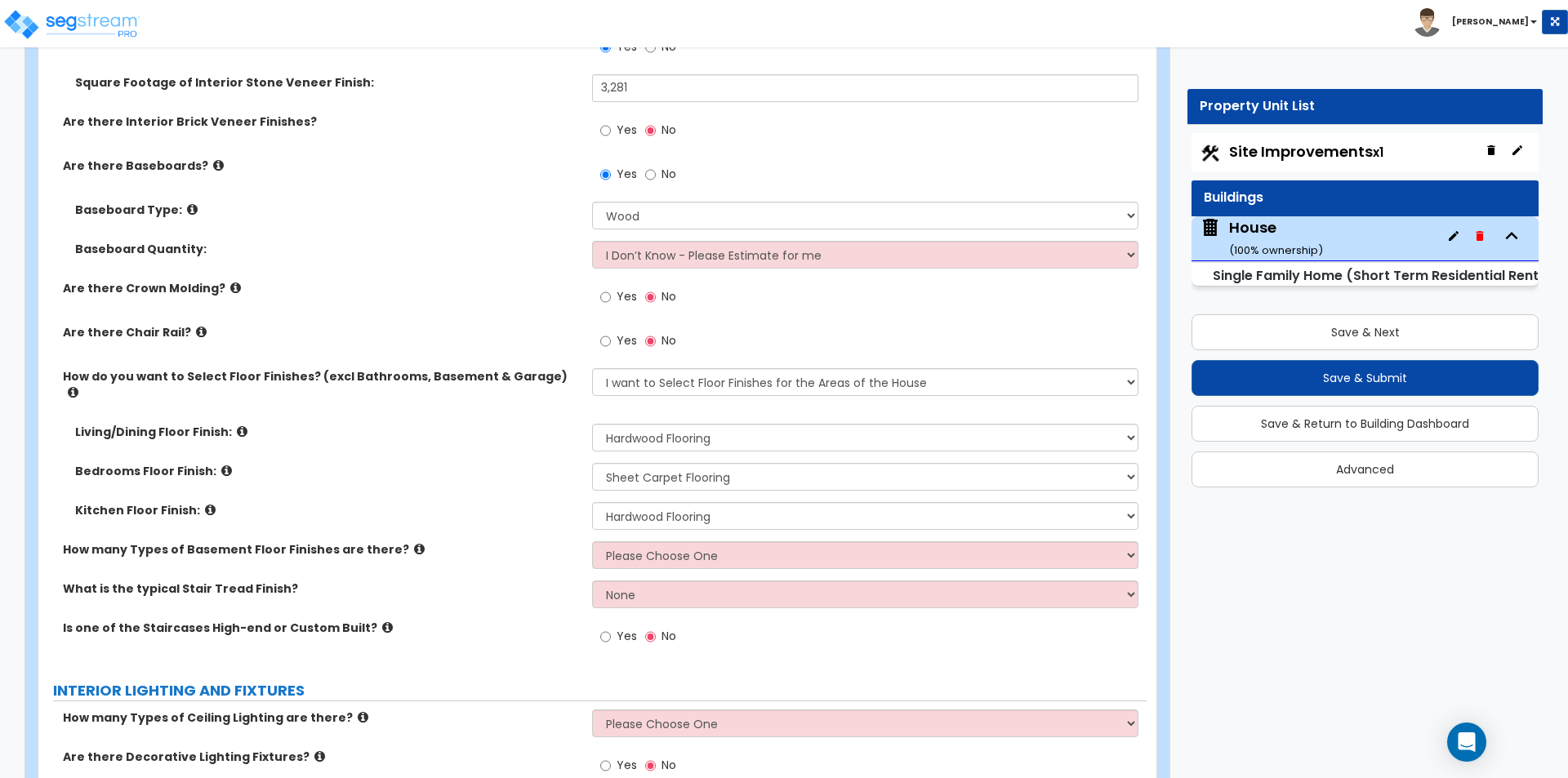
scroll to position [4734, 0]
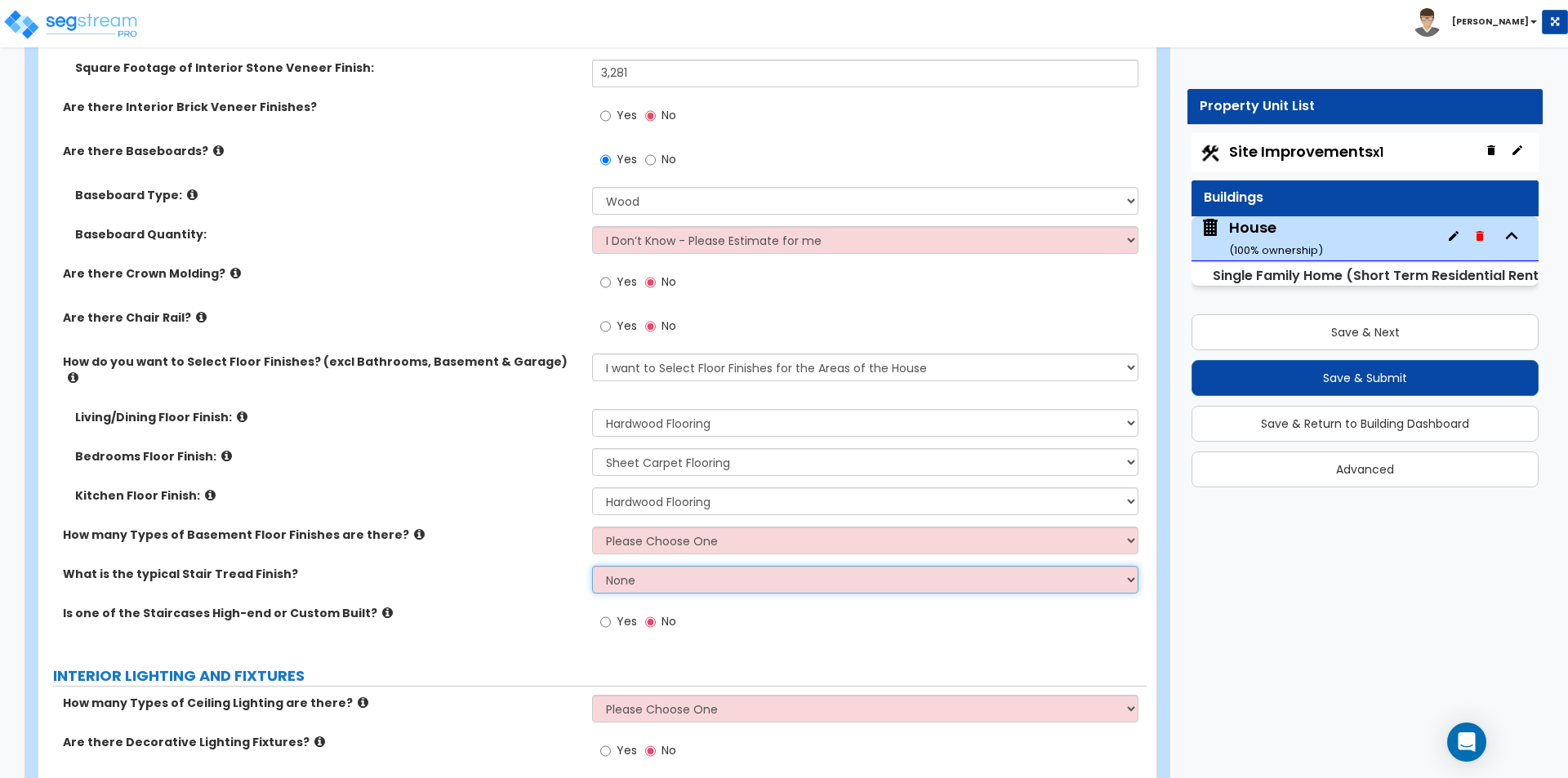
click at [655, 566] on select "None Tile Wood Laminate VCT Sheet Carpet Sheet Vinyl Carpet Tile" at bounding box center [864, 579] width 545 height 27
click at [592, 566] on select "None Tile Wood Laminate VCT Sheet Carpet Sheet Vinyl Carpet Tile" at bounding box center [864, 579] width 545 height 27
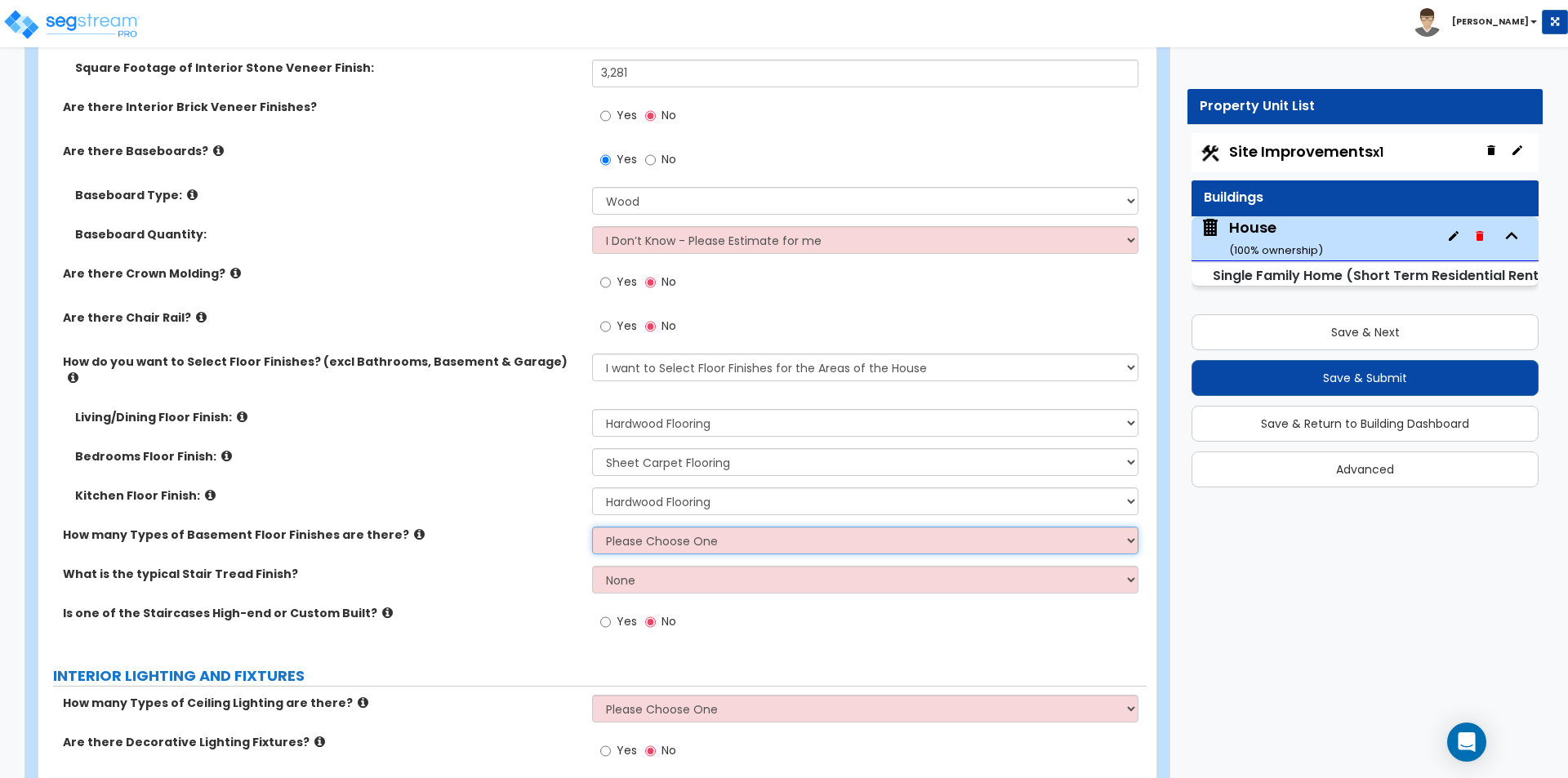
click at [691, 530] on select "Please Choose One 1 2 3" at bounding box center [864, 540] width 545 height 27
click at [592, 527] on select "Please Choose One 1 2 3" at bounding box center [864, 540] width 545 height 27
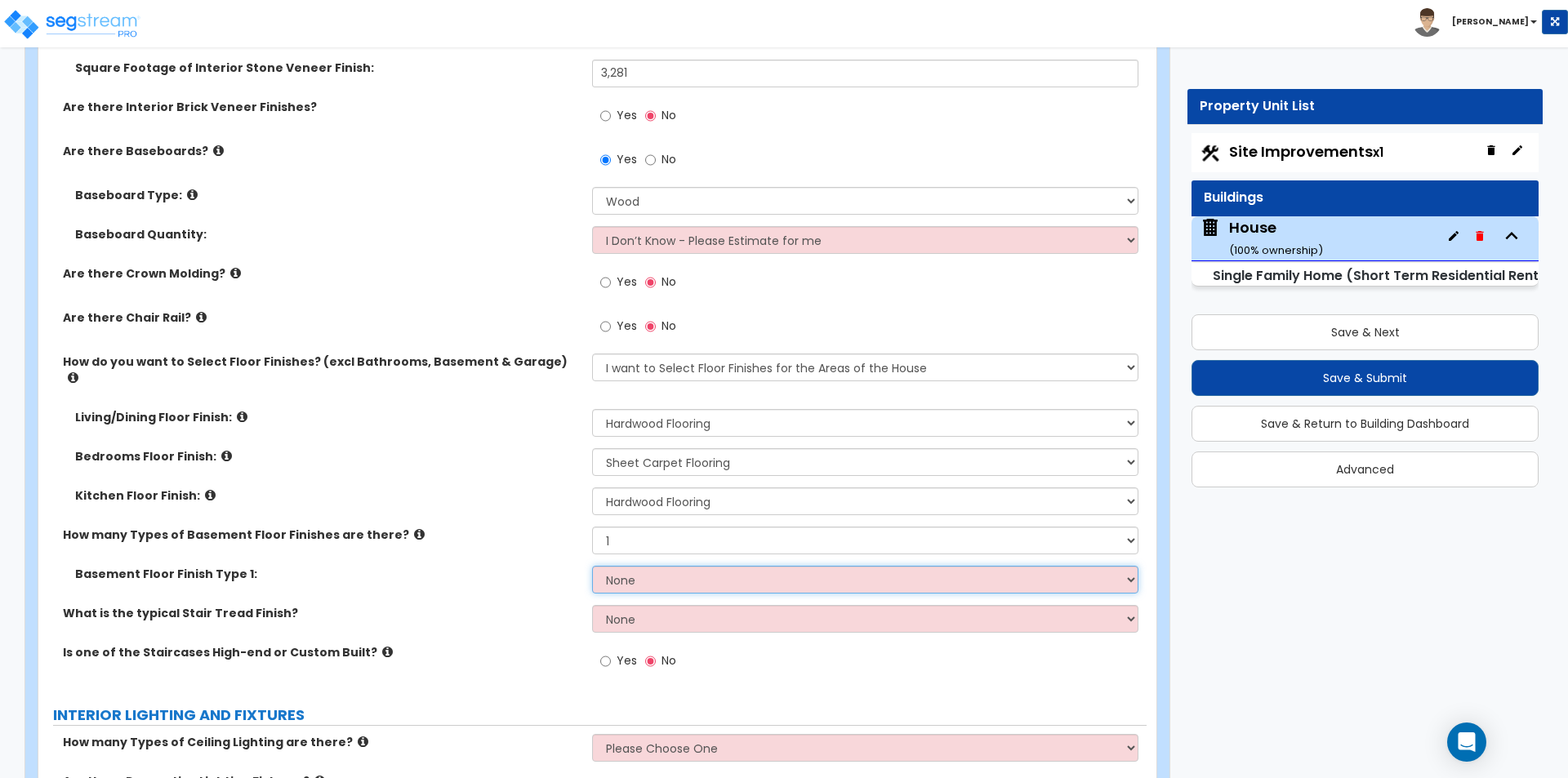
click at [651, 566] on select "None Tile Flooring Hardwood Flooring Resilient Laminate Flooring VCT Flooring S…" at bounding box center [864, 579] width 545 height 27
click at [592, 566] on select "None Tile Flooring Hardwood Flooring Resilient Laminate Flooring VCT Flooring S…" at bounding box center [864, 579] width 545 height 27
click at [416, 584] on div "Basement Floor Finish Type 1: None Tile Flooring Hardwood Flooring Resilient La…" at bounding box center [592, 585] width 1108 height 39
click at [434, 622] on div "What is the typical Stair Tread Finish? None Tile Wood Laminate VCT Sheet Carpe…" at bounding box center [592, 624] width 1108 height 39
click at [614, 649] on label "Yes" at bounding box center [618, 662] width 37 height 27
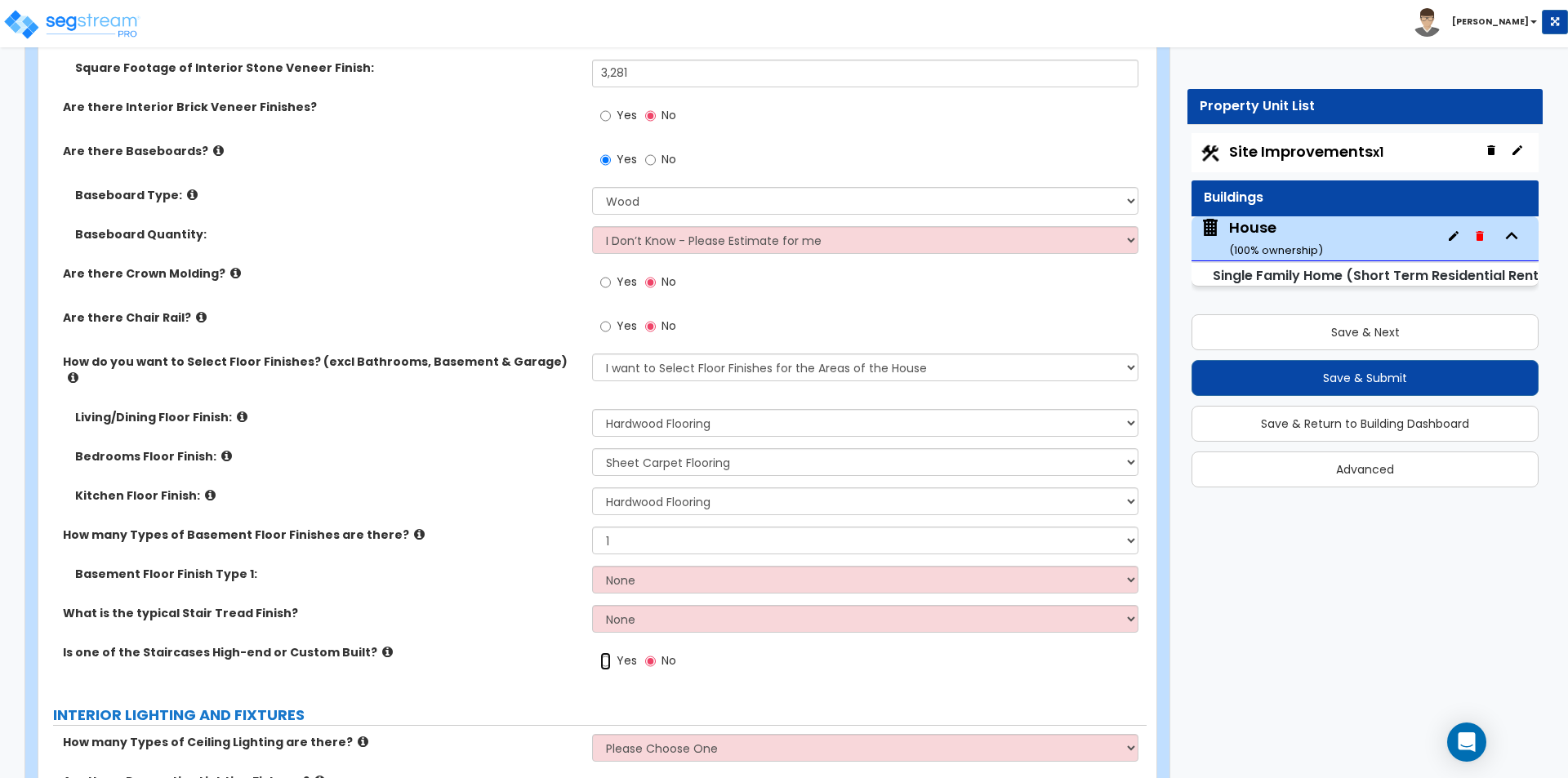
click at [611, 652] on input "Yes" at bounding box center [605, 661] width 11 height 18
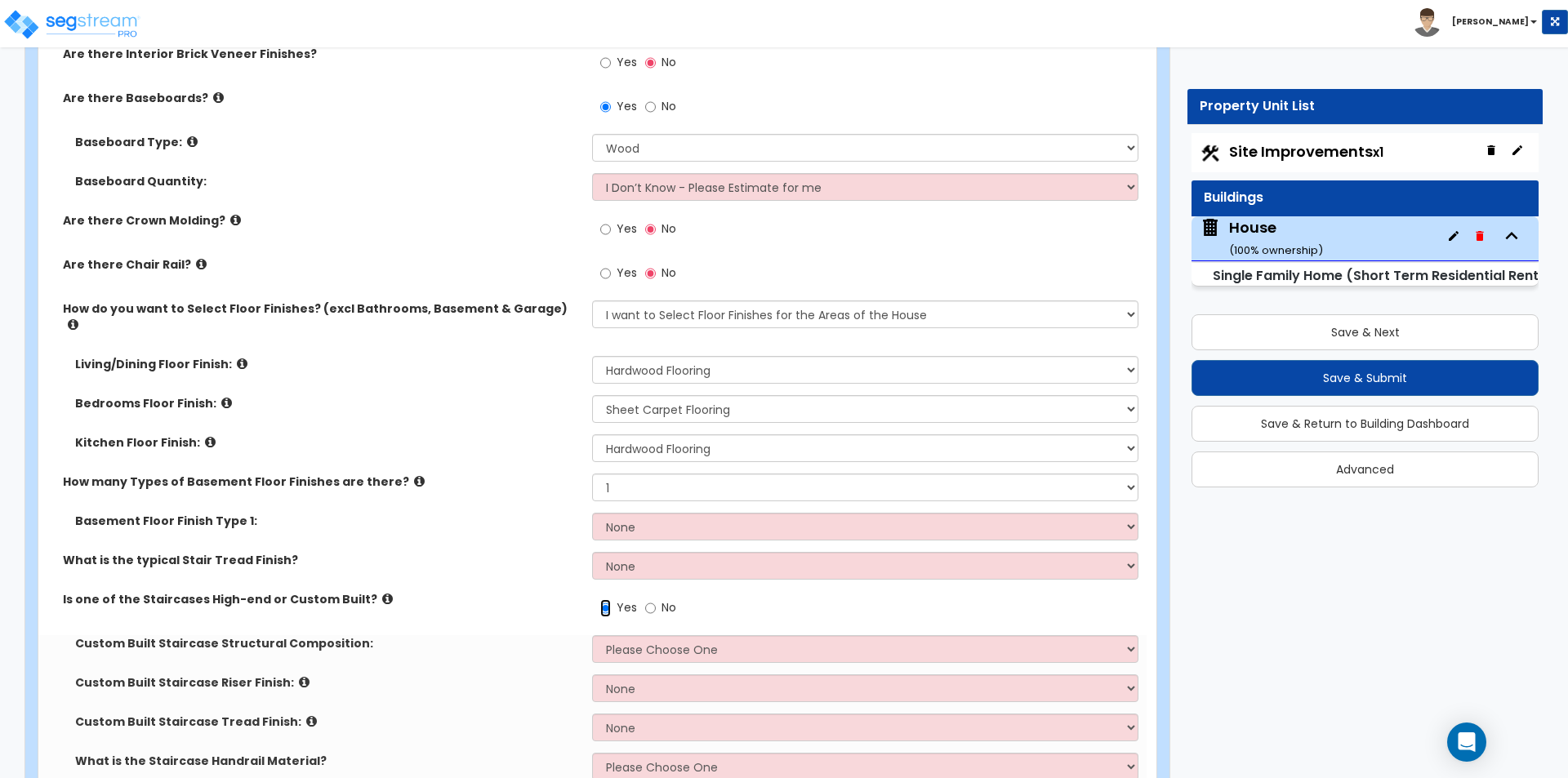
scroll to position [4816, 0]
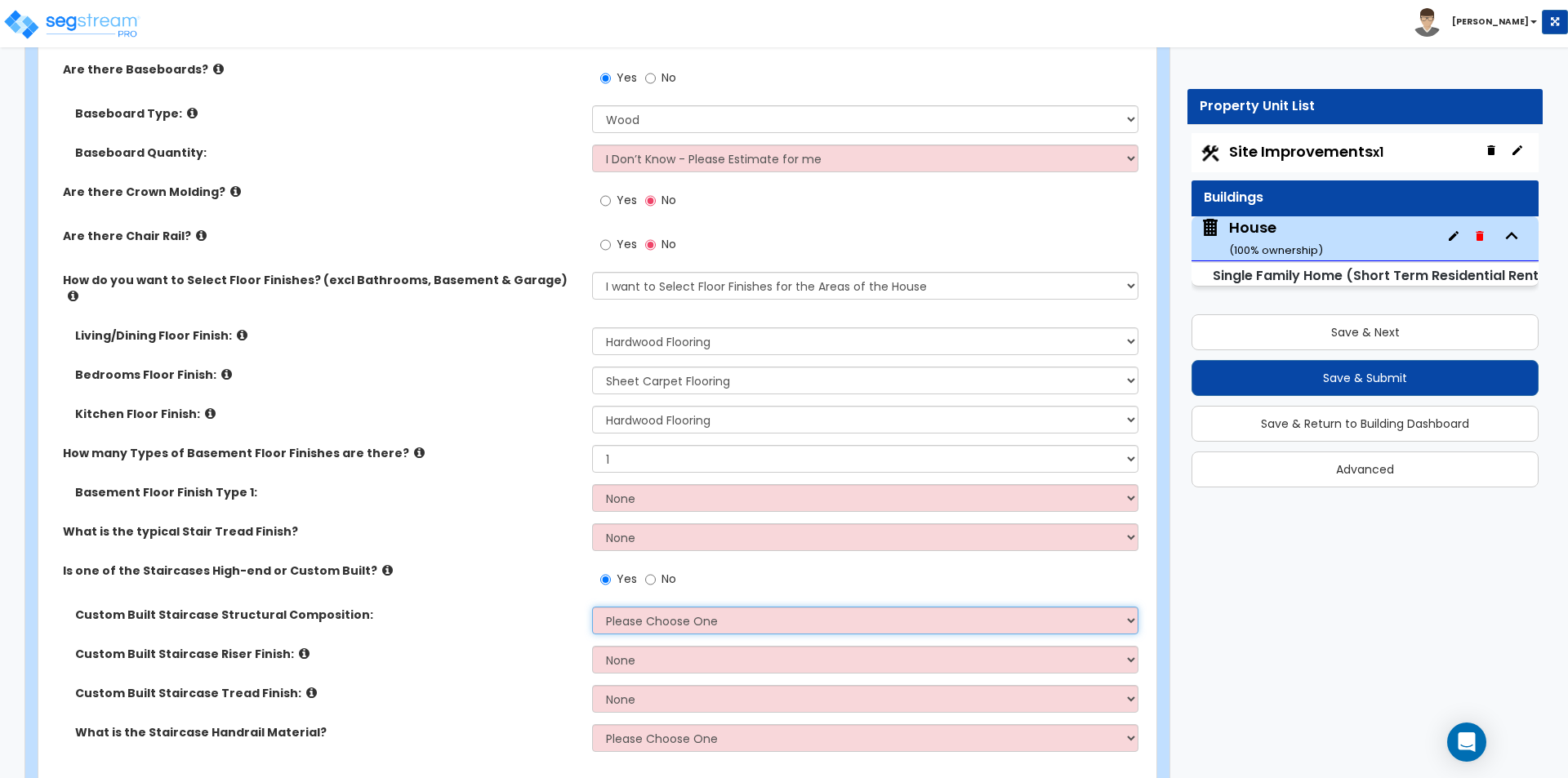
click at [663, 614] on select "Please Choose One Reinforced Concrete Structural Steel Wood" at bounding box center [864, 620] width 545 height 27
click at [592, 606] on select "Please Choose One Reinforced Concrete Structural Steel Wood" at bounding box center [864, 620] width 545 height 27
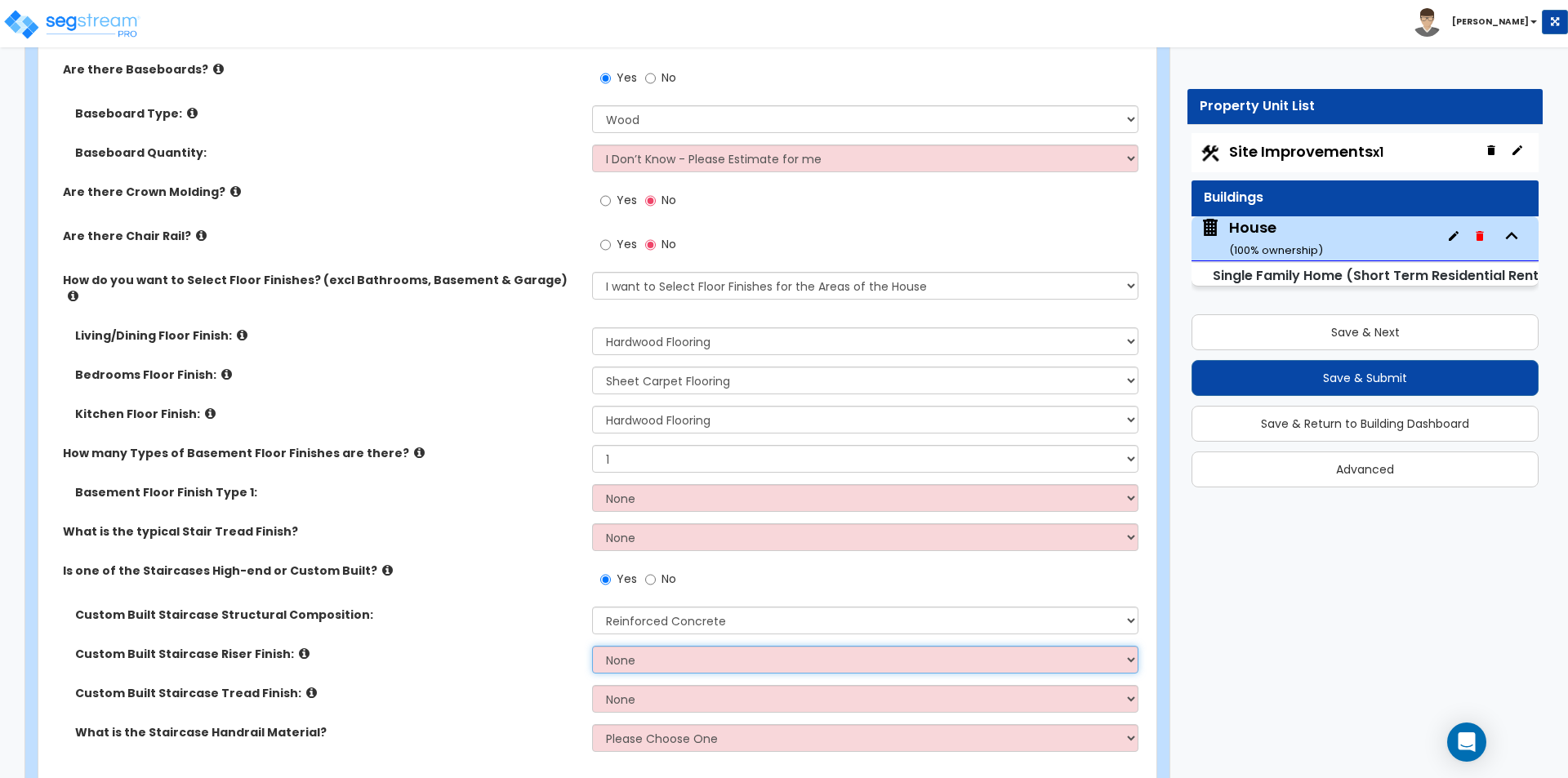
click at [648, 645] on select "None Tile Wood Laminate VCT Sheet Carpet Sheet Vinyl Carpet Tile Marble Paint F…" at bounding box center [864, 659] width 545 height 27
click at [592, 645] on select "None Tile Wood Laminate VCT Sheet Carpet Sheet Vinyl Carpet Tile Marble Paint F…" at bounding box center [864, 659] width 545 height 27
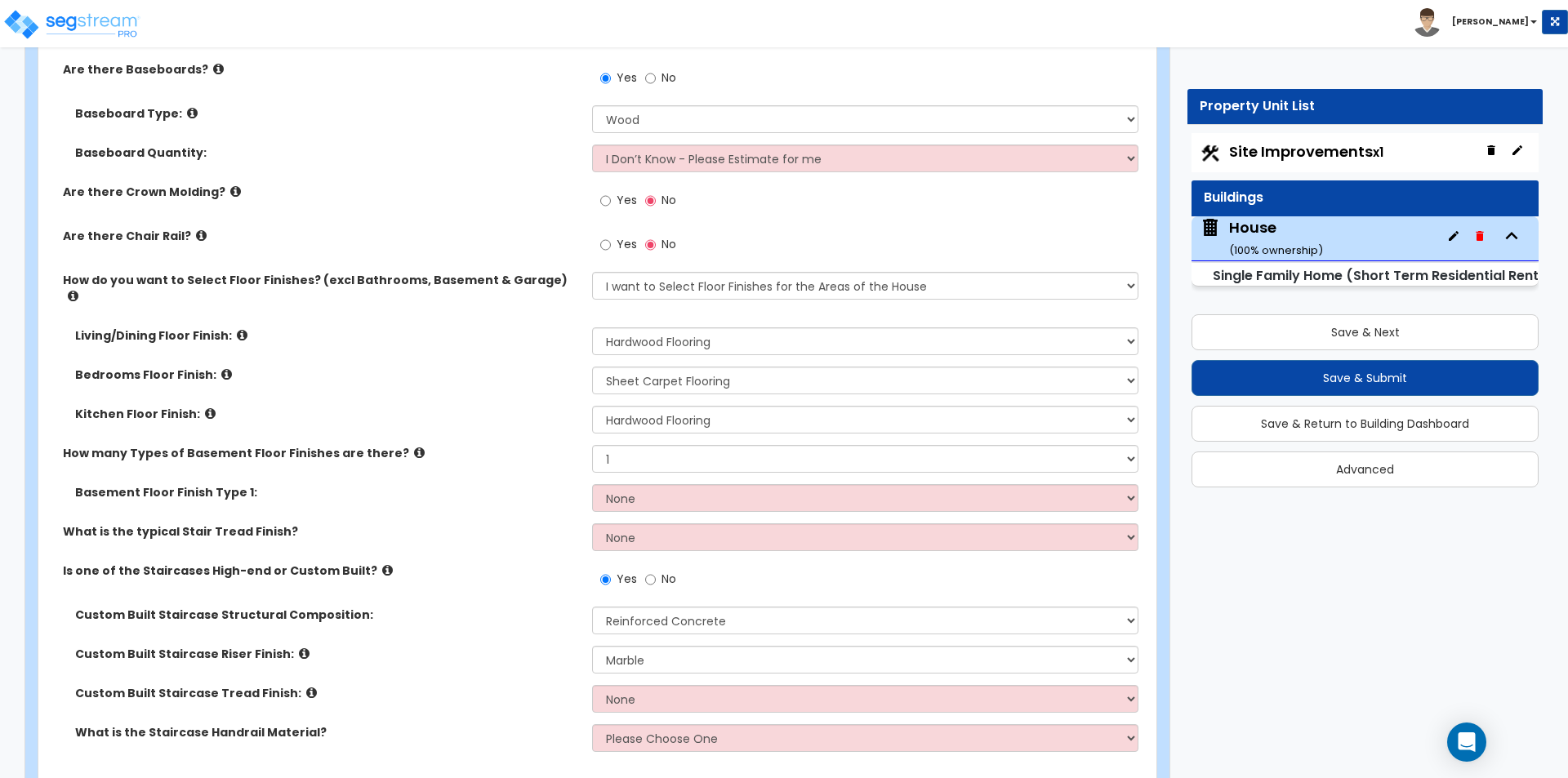
click at [355, 654] on div "Custom Built Staircase Riser Finish: None Tile Wood Laminate VCT Sheet Carpet S…" at bounding box center [592, 664] width 1108 height 39
click at [299, 647] on icon at bounding box center [304, 653] width 11 height 12
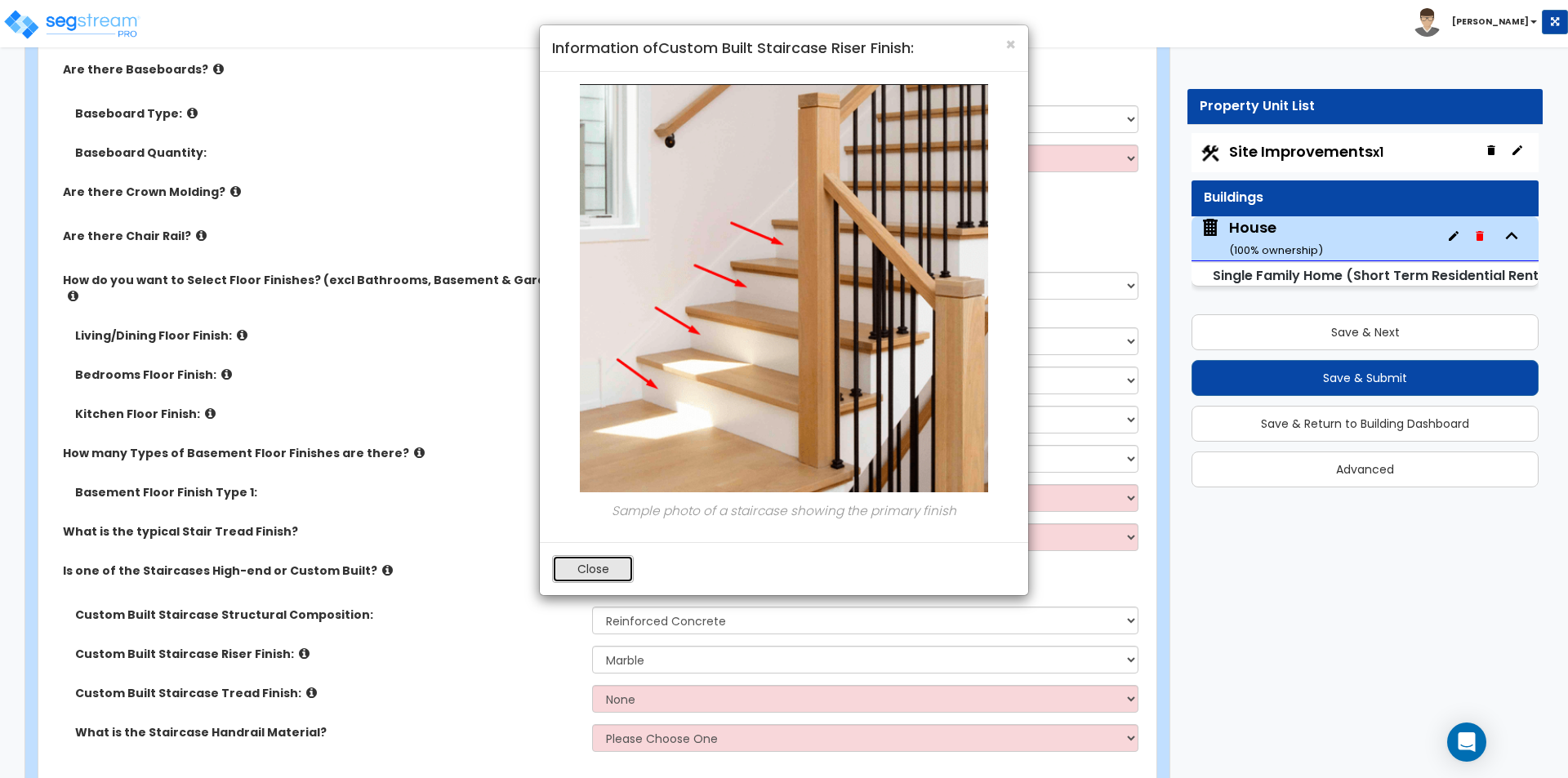
click at [604, 559] on button "Close" at bounding box center [592, 568] width 81 height 27
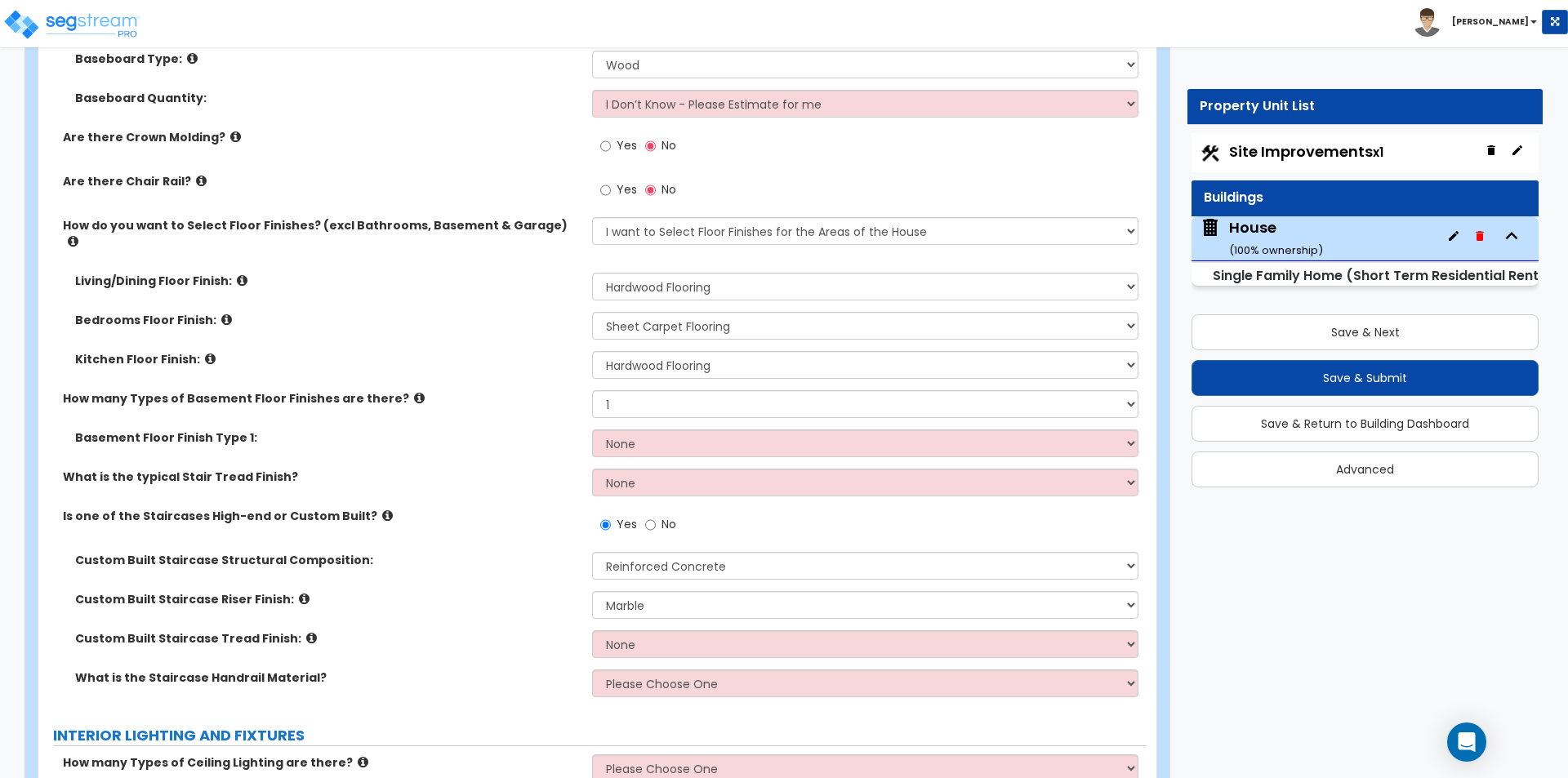
scroll to position [4979, 0]
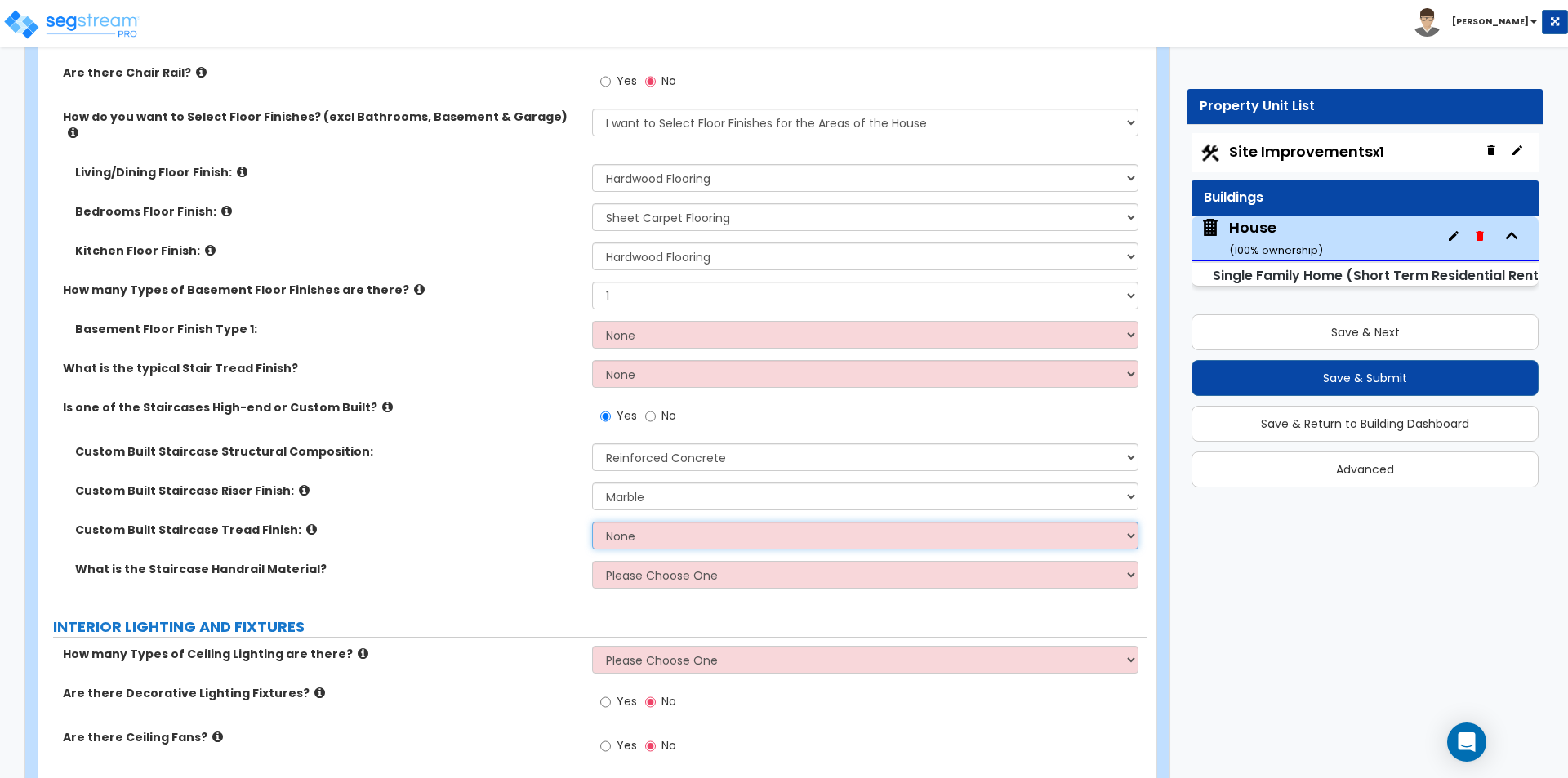
click at [679, 522] on select "None Tile Wood Laminate VCT Sheet Carpet Sheet Vinyl Carpet Tile Marble" at bounding box center [864, 535] width 545 height 27
click at [592, 522] on select "None Tile Wood Laminate VCT Sheet Carpet Sheet Vinyl Carpet Tile Marble" at bounding box center [864, 535] width 545 height 27
click at [636, 576] on div "What is the Staircase Handrail Material? Please Choose One Wood Metal Composite" at bounding box center [592, 580] width 1108 height 39
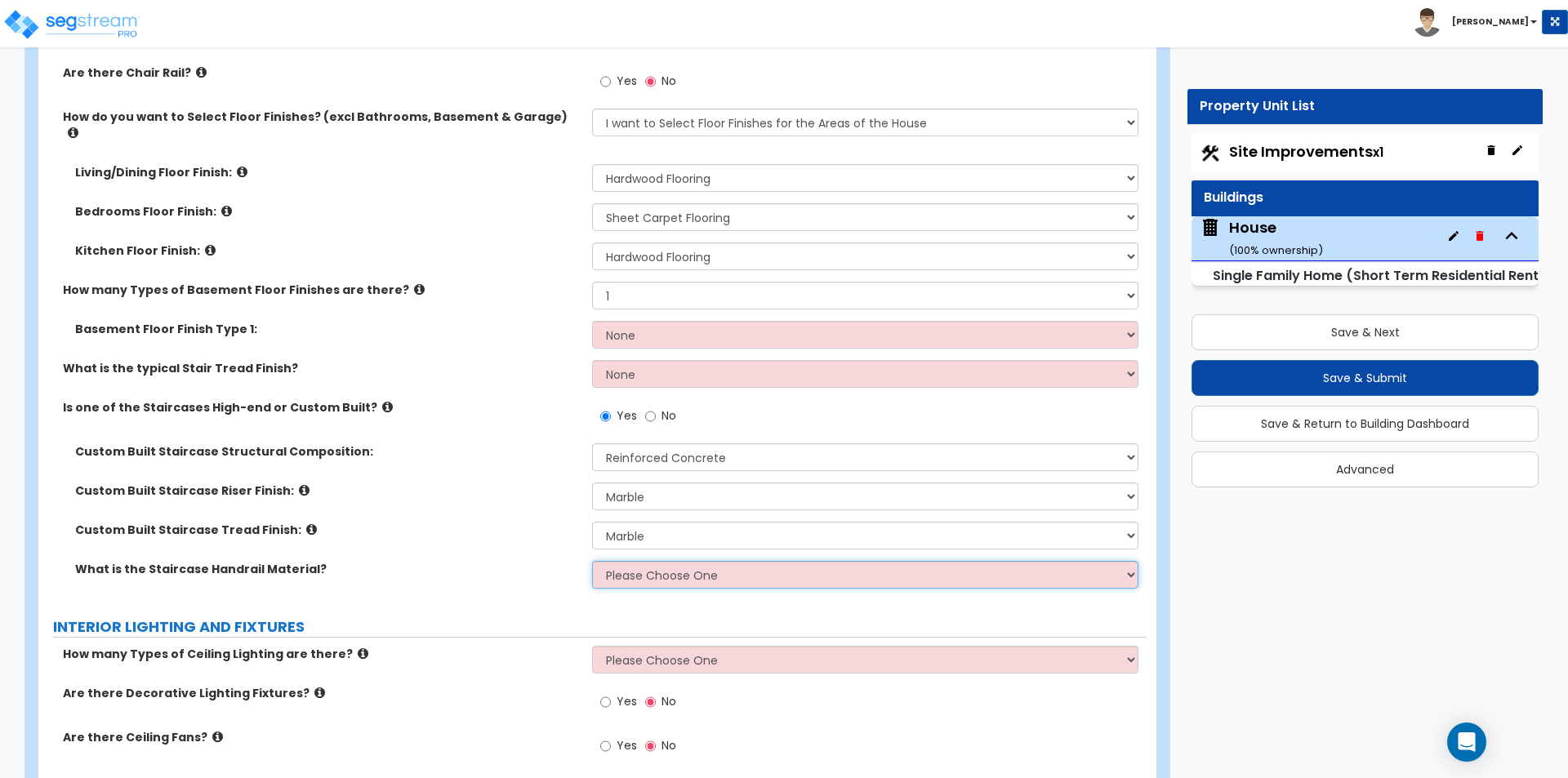
click at [640, 565] on select "Please Choose One Wood Metal Composite" at bounding box center [864, 574] width 545 height 27
click at [592, 561] on select "Please Choose One Wood Metal Composite" at bounding box center [864, 574] width 545 height 27
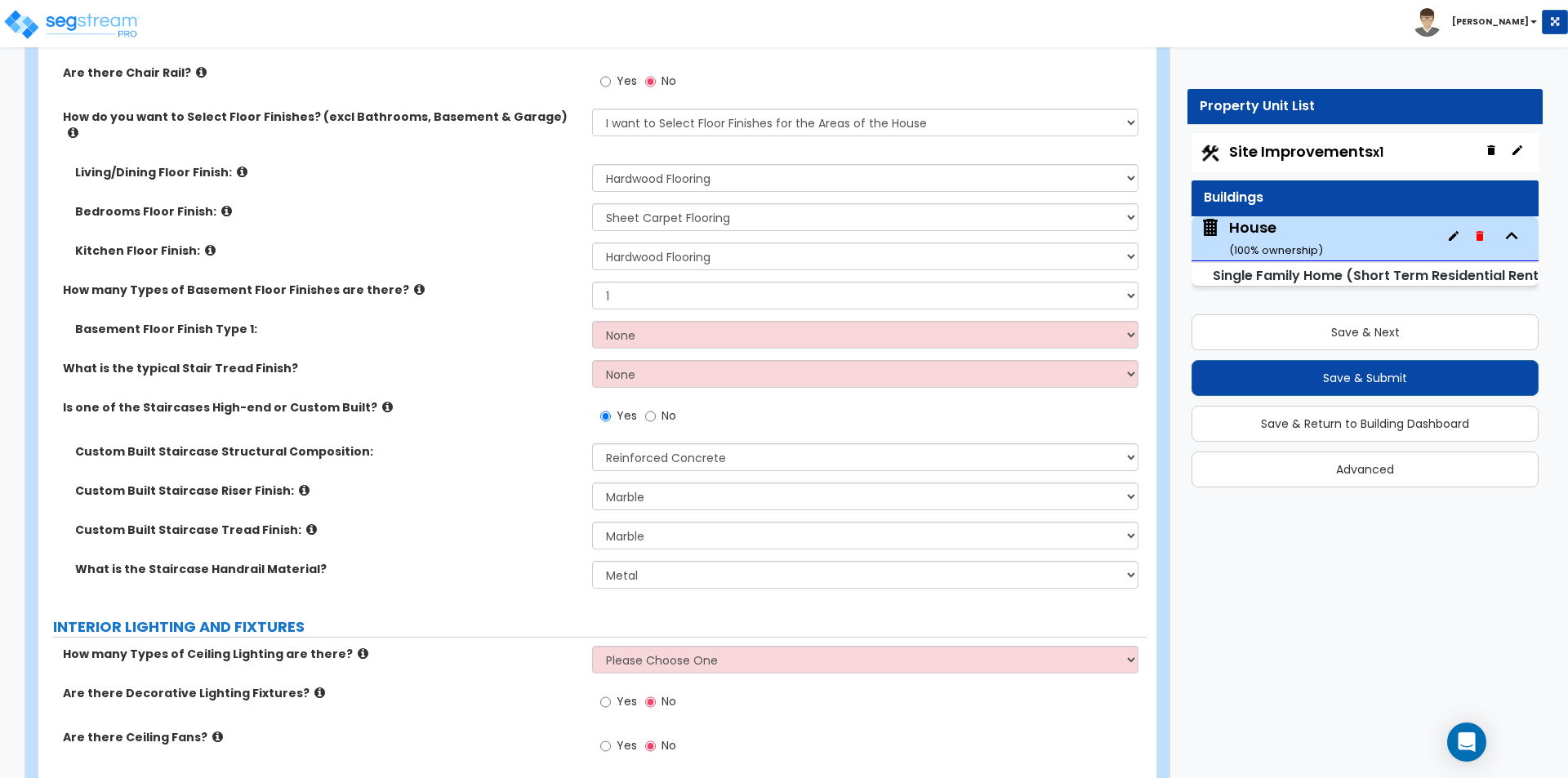
click at [422, 576] on div "What is the Staircase Handrail Material? Please Choose One Wood Metal Composite" at bounding box center [592, 580] width 1108 height 39
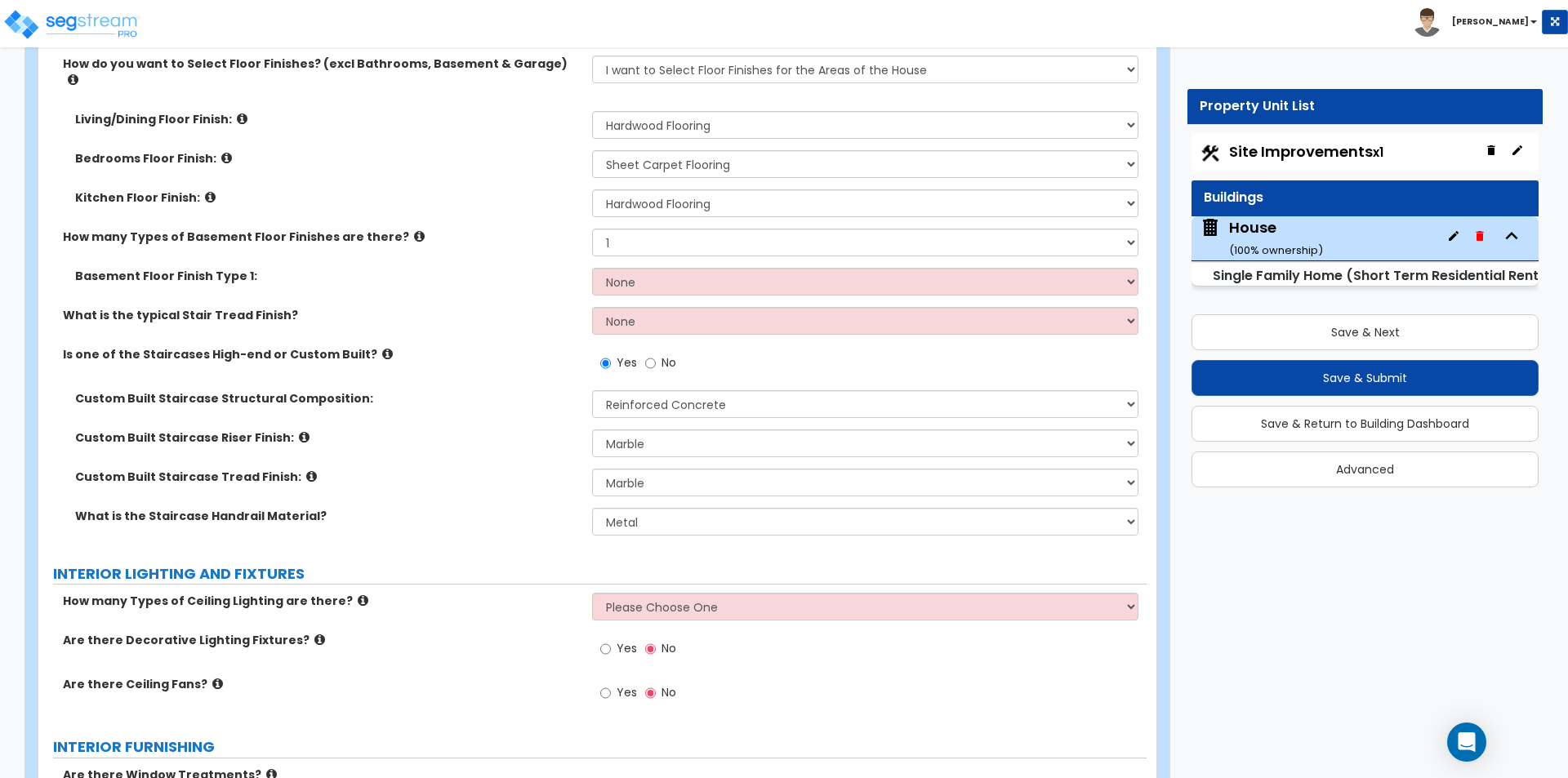
scroll to position [5061, 0]
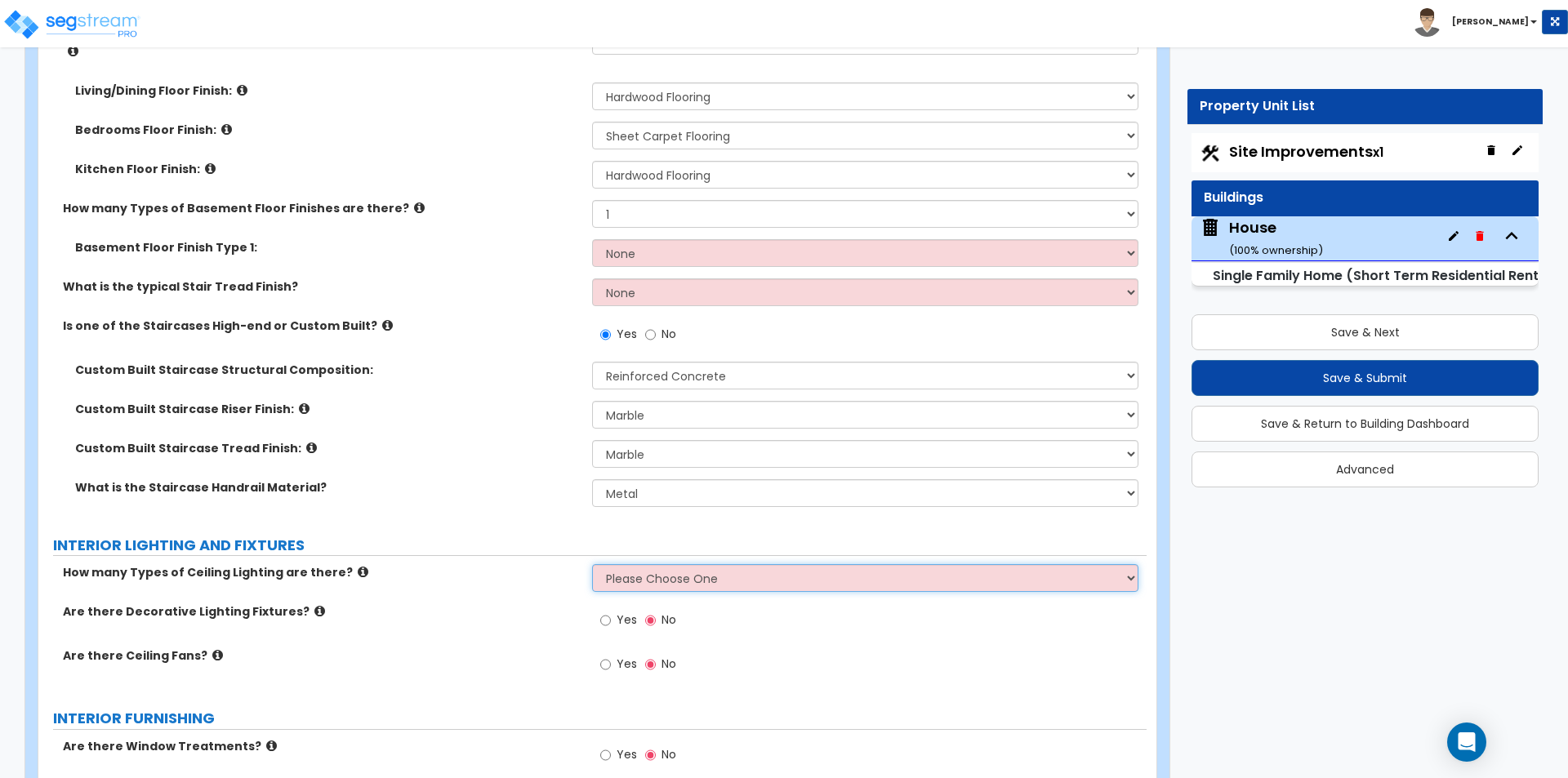
click at [627, 566] on select "Please Choose One 1 2 3" at bounding box center [864, 577] width 545 height 27
click at [592, 564] on select "Please Choose One 1 2 3" at bounding box center [864, 577] width 545 height 27
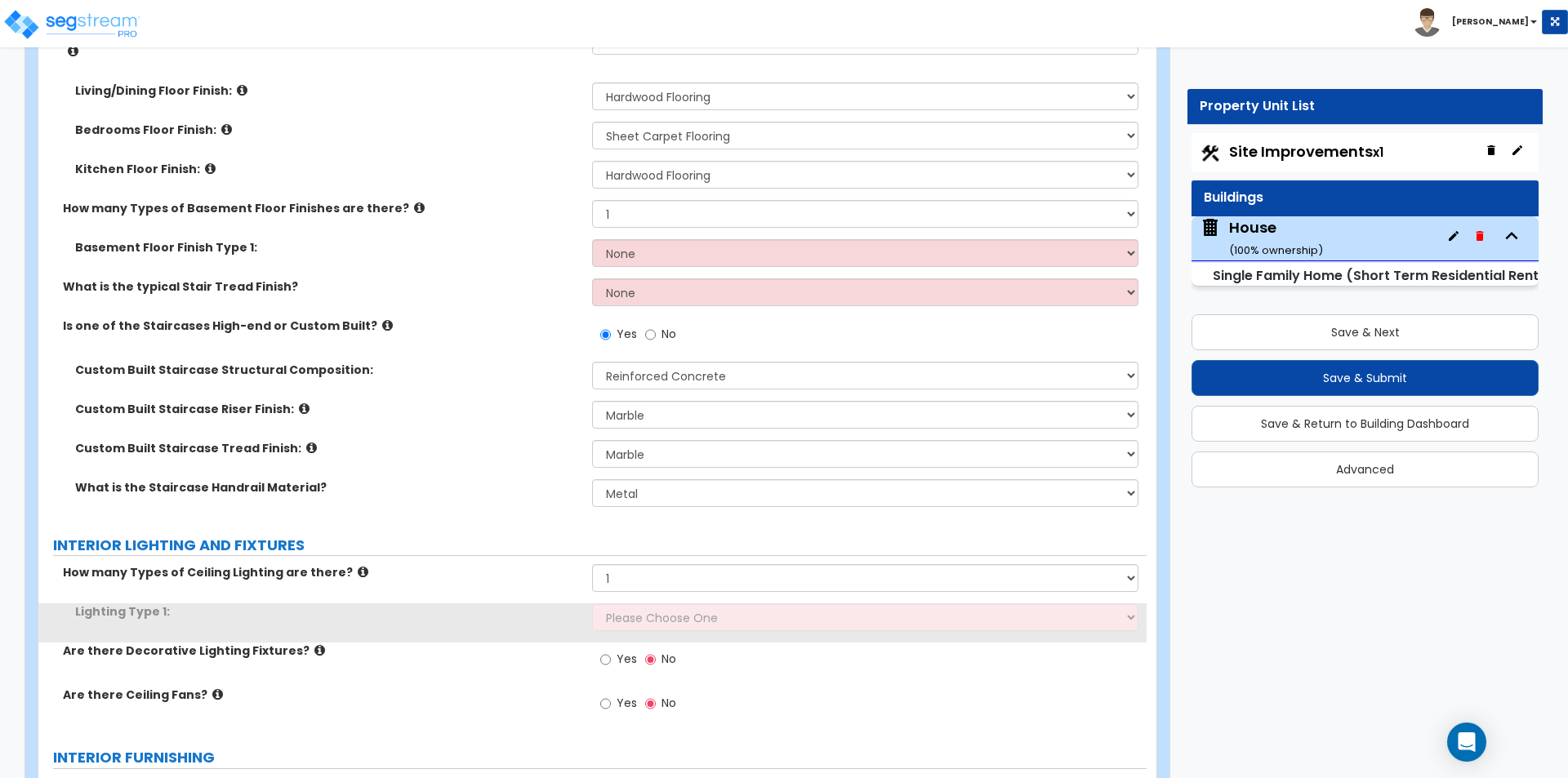
click at [494, 576] on div "How many Types of Ceiling Lighting are there? Please Choose One 1 2 3" at bounding box center [592, 583] width 1108 height 39
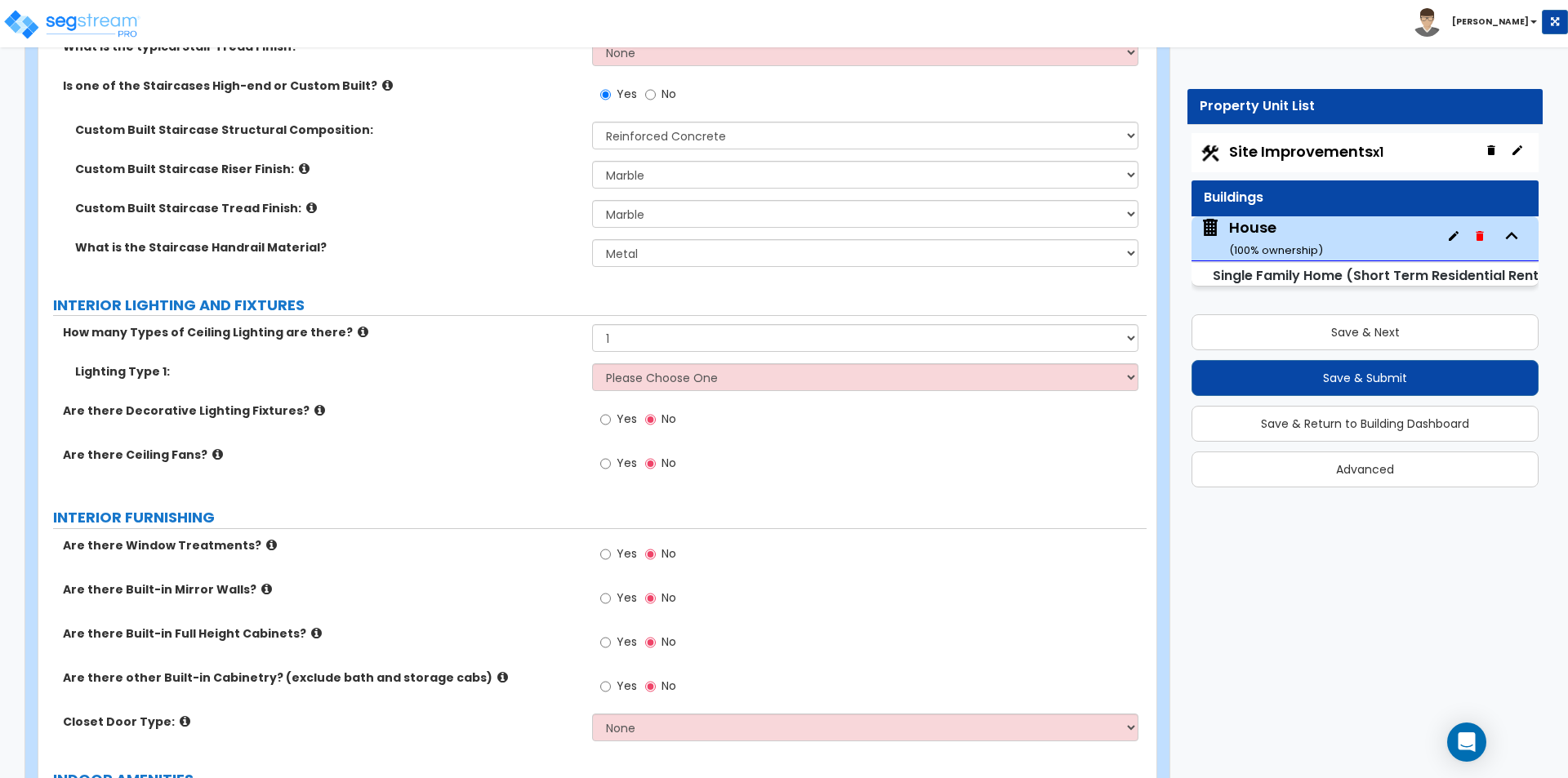
scroll to position [5300, 0]
click at [445, 626] on label "Are there Built-in Full Height Cabinets?" at bounding box center [321, 635] width 517 height 17
click at [643, 325] on select "Please Choose One 1 2 3" at bounding box center [864, 338] width 545 height 27
click at [592, 325] on select "Please Choose One 1 2 3" at bounding box center [864, 338] width 545 height 27
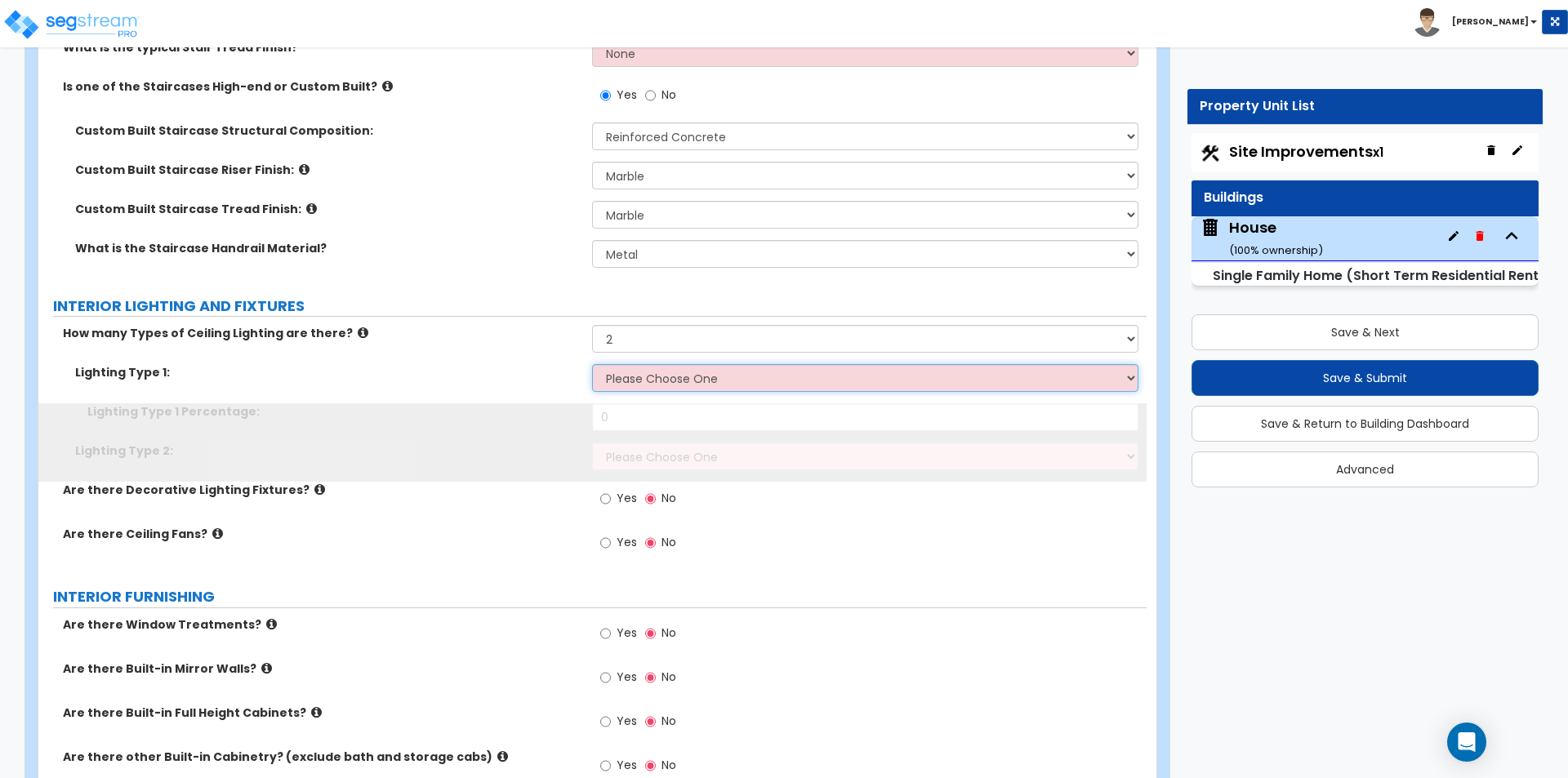
click at [616, 366] on select "Please Choose One LED Surface-Mounted LED Recessed Fluorescent Surface-Mounted …" at bounding box center [864, 377] width 545 height 27
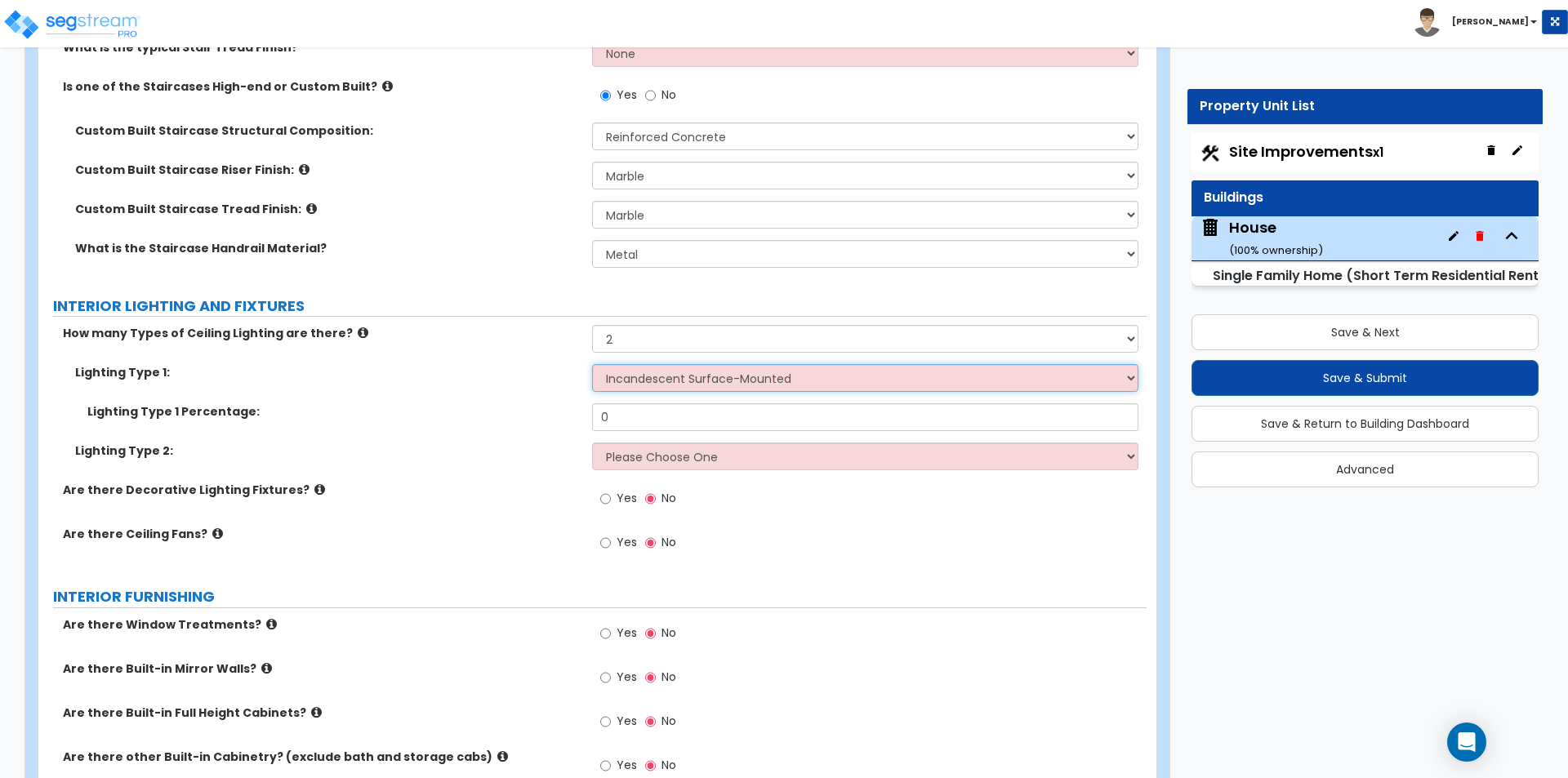
click at [592, 364] on select "Please Choose One LED Surface-Mounted LED Recessed Fluorescent Surface-Mounted …" at bounding box center [864, 377] width 545 height 27
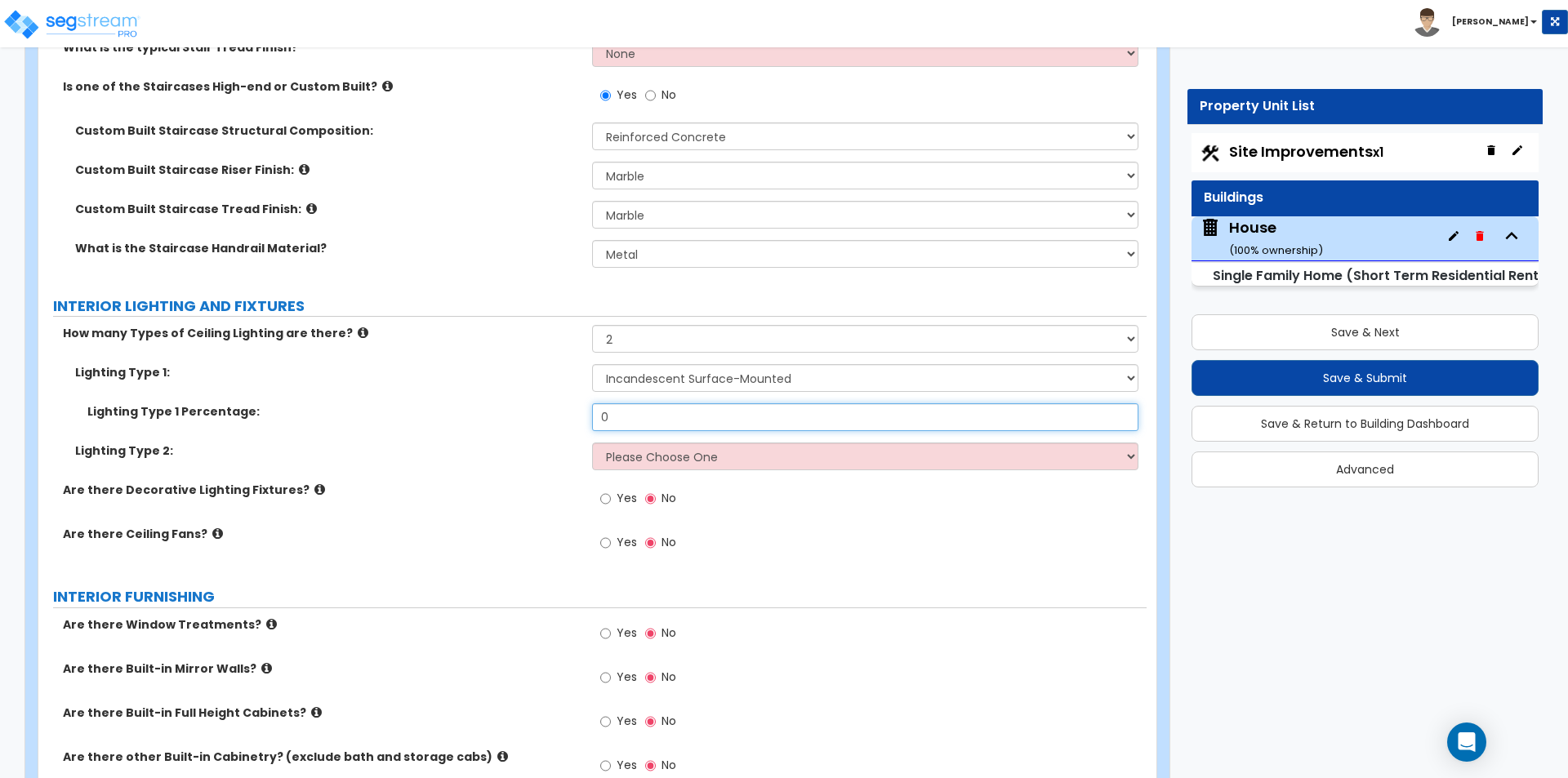
click at [626, 403] on input "0" at bounding box center [864, 416] width 545 height 27
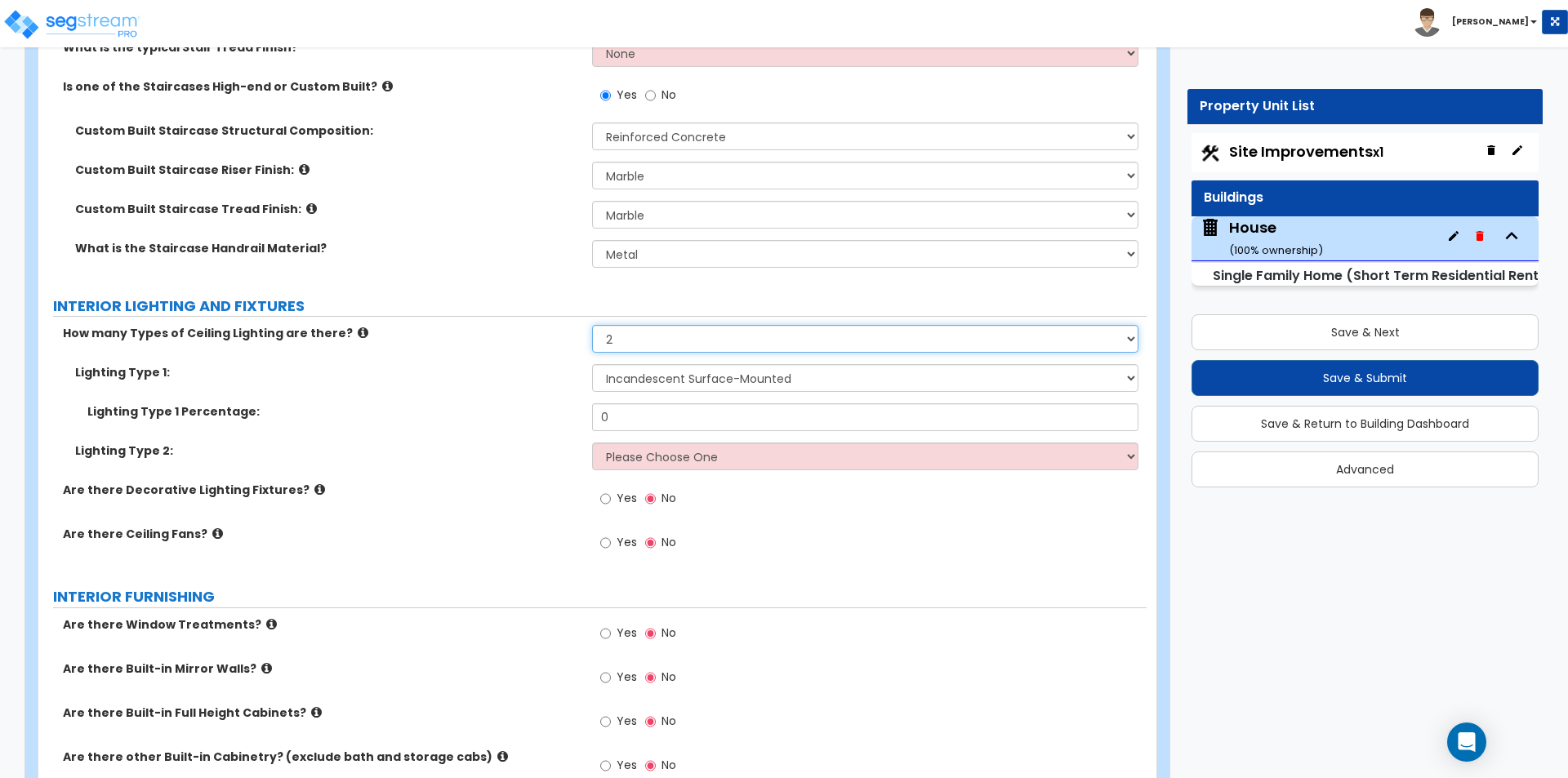
click at [634, 332] on select "Please Choose One 1 2 3" at bounding box center [864, 338] width 545 height 27
click at [592, 325] on select "Please Choose One 1 2 3" at bounding box center [864, 338] width 545 height 27
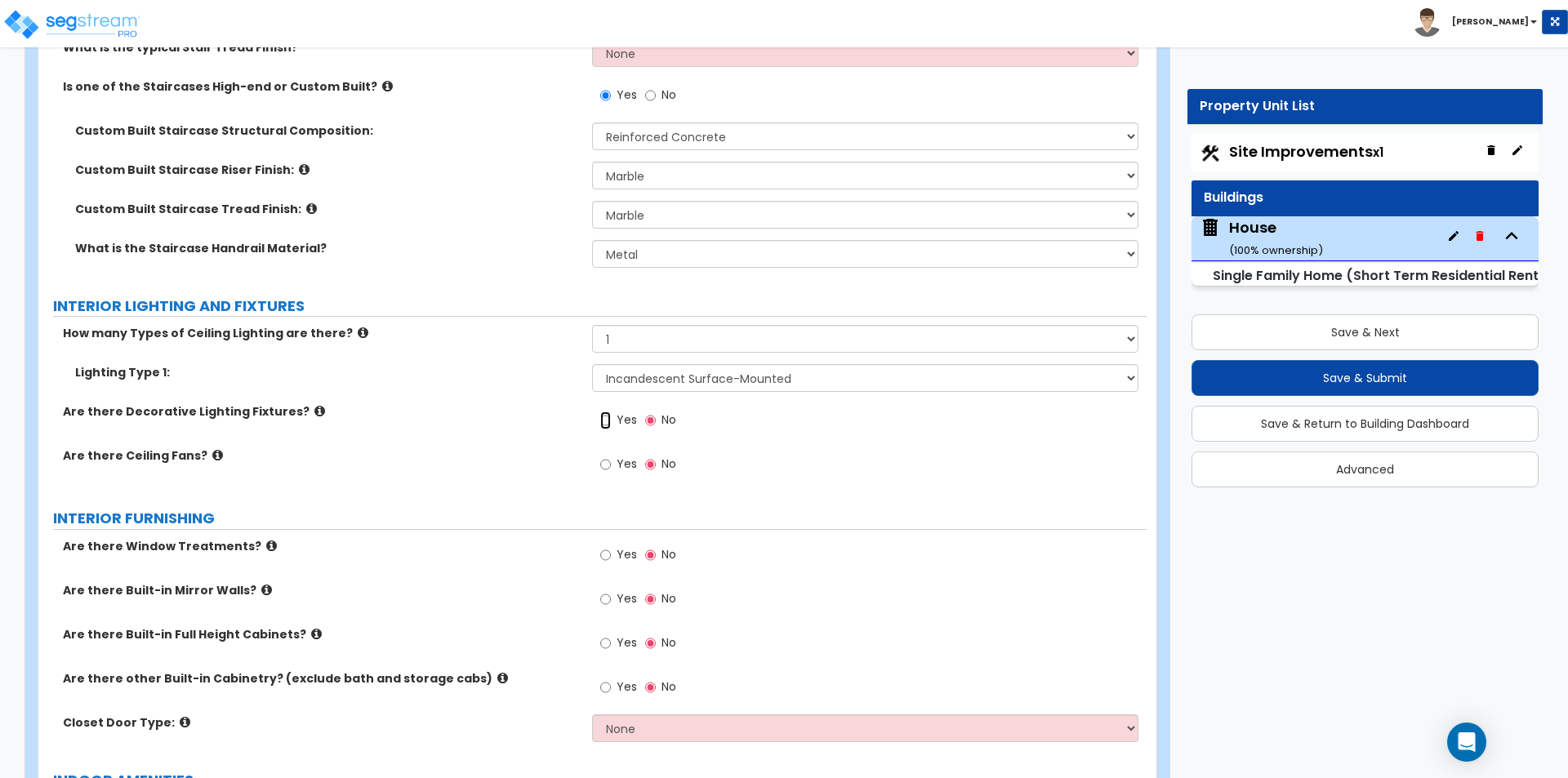
click at [608, 411] on input "Yes" at bounding box center [605, 421] width 11 height 18
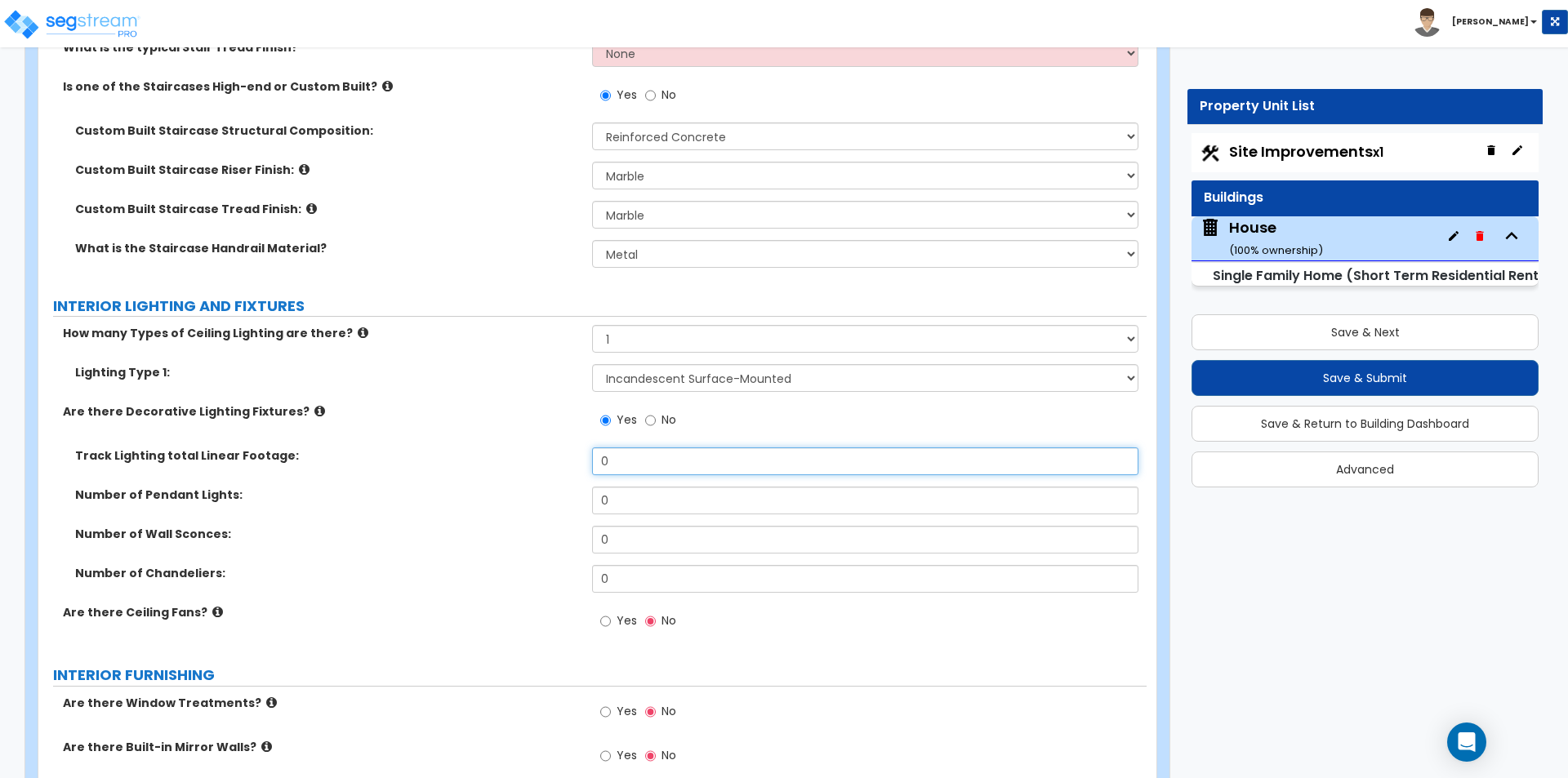
click at [642, 447] on input "0" at bounding box center [864, 460] width 545 height 27
click at [709, 447] on input "0" at bounding box center [864, 460] width 545 height 27
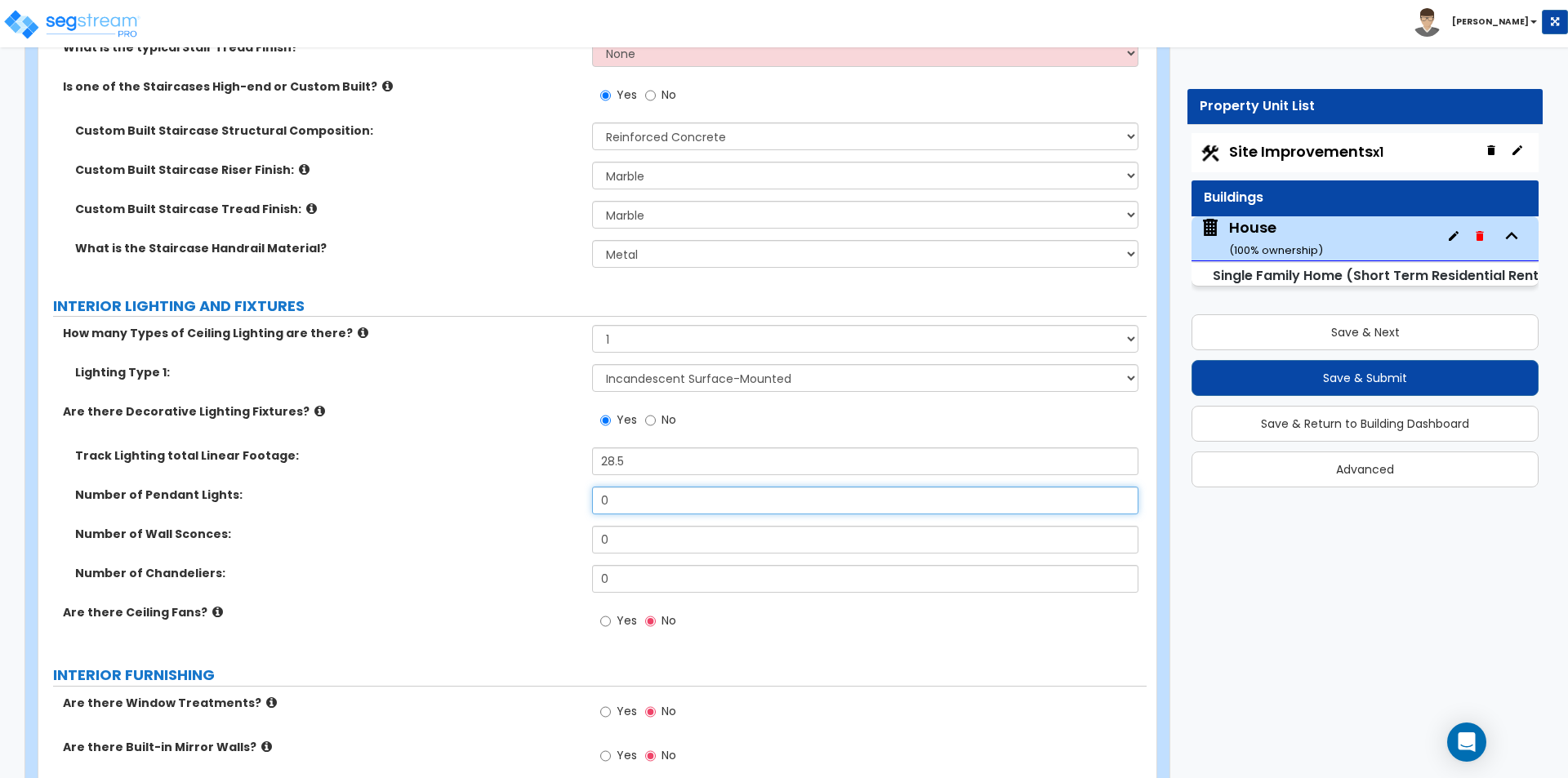
click at [665, 489] on input "0" at bounding box center [864, 500] width 545 height 27
click at [645, 487] on input "3" at bounding box center [864, 500] width 545 height 27
click at [639, 528] on input "0" at bounding box center [864, 539] width 545 height 27
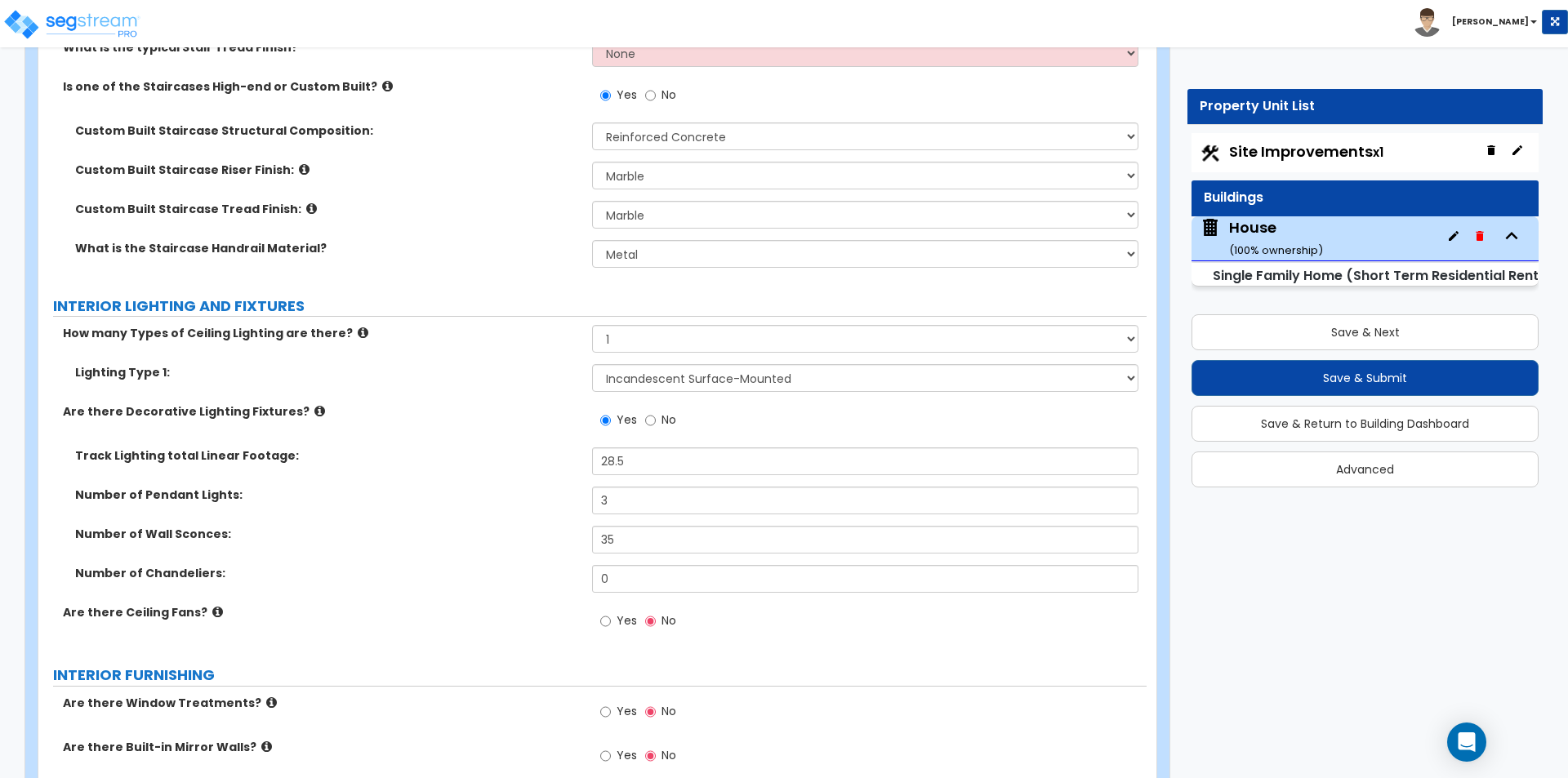
click at [499, 528] on div "Number of Wall Sconces: 35" at bounding box center [592, 545] width 1108 height 39
click at [642, 526] on input "35" at bounding box center [864, 539] width 545 height 27
click at [635, 526] on input "0" at bounding box center [864, 539] width 545 height 27
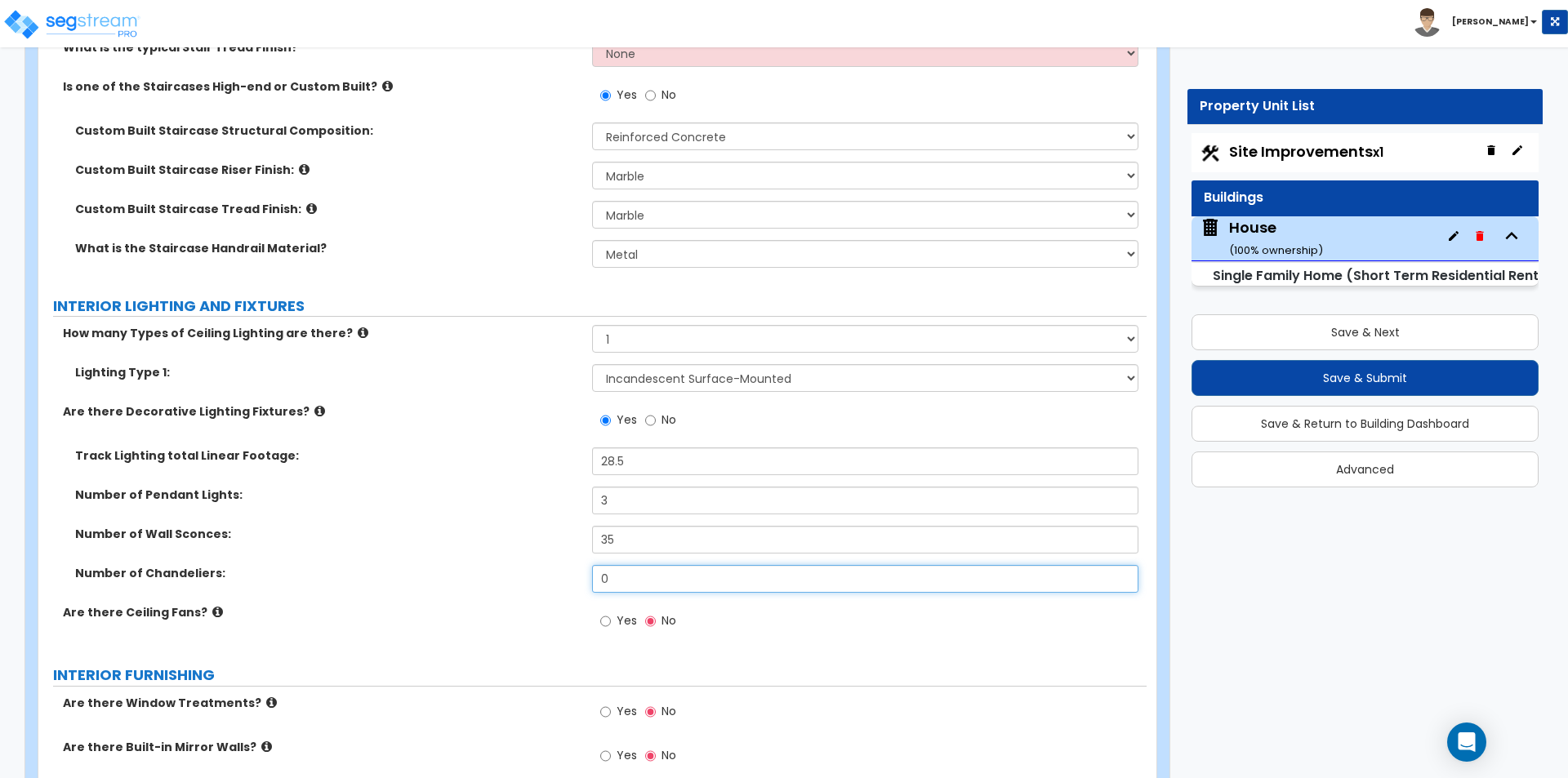
click at [621, 572] on input "0" at bounding box center [864, 578] width 545 height 27
click at [652, 565] on input "0" at bounding box center [864, 578] width 545 height 27
click at [314, 405] on icon at bounding box center [319, 411] width 11 height 12
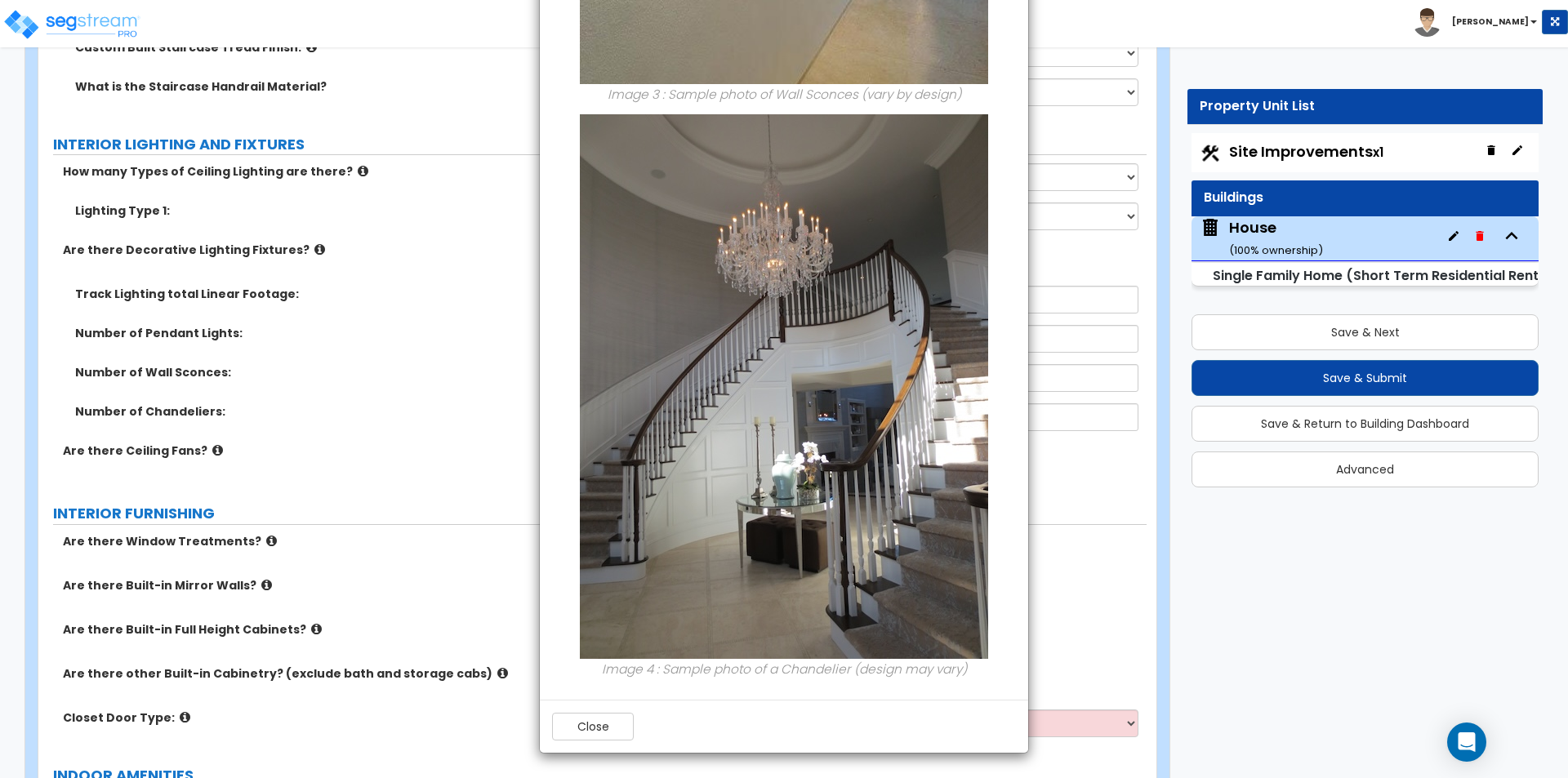
scroll to position [5463, 0]
click at [591, 714] on button "Close" at bounding box center [592, 726] width 81 height 27
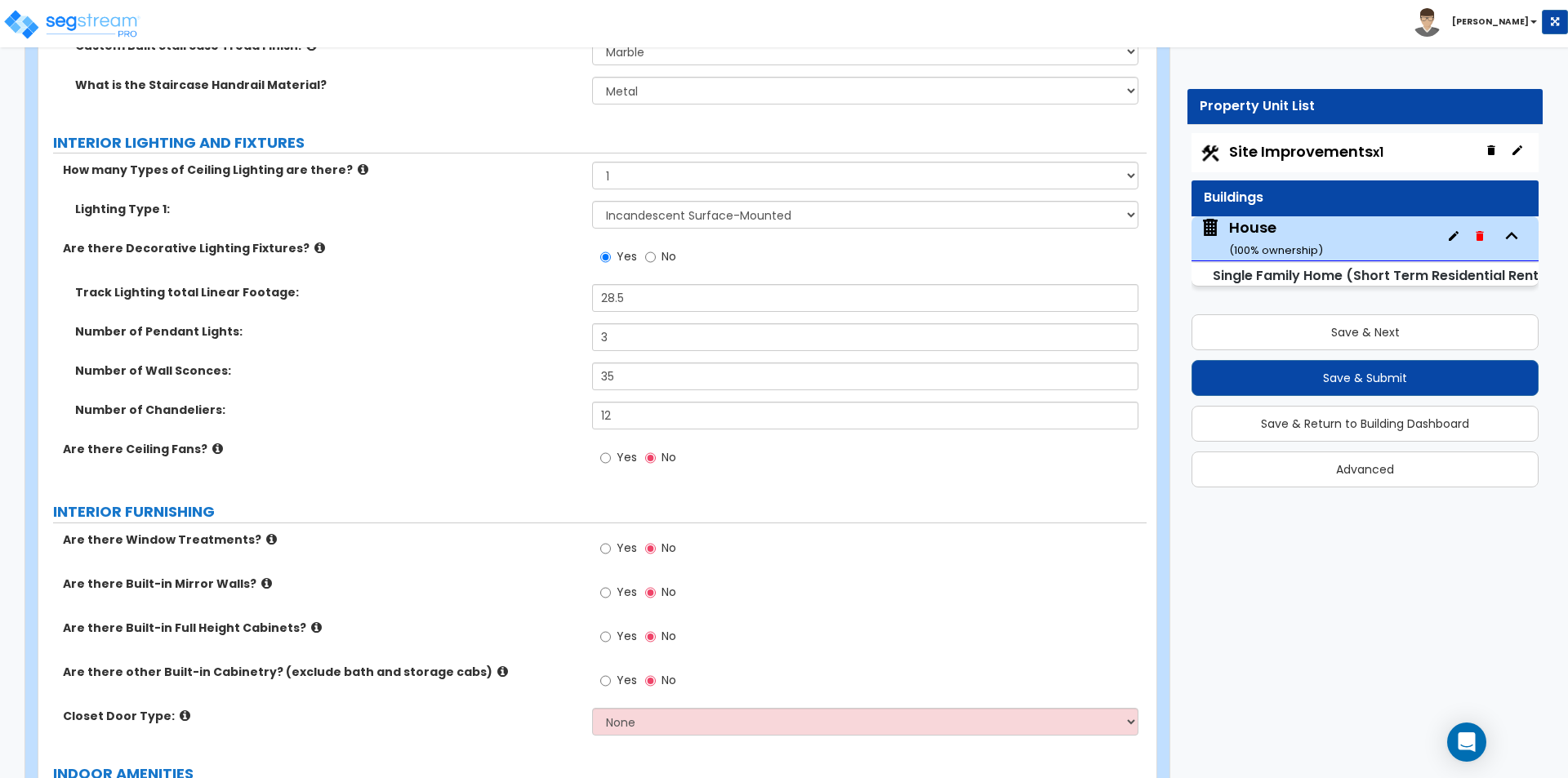
click at [421, 401] on label "Number of Chandeliers:" at bounding box center [328, 410] width 504 height 17
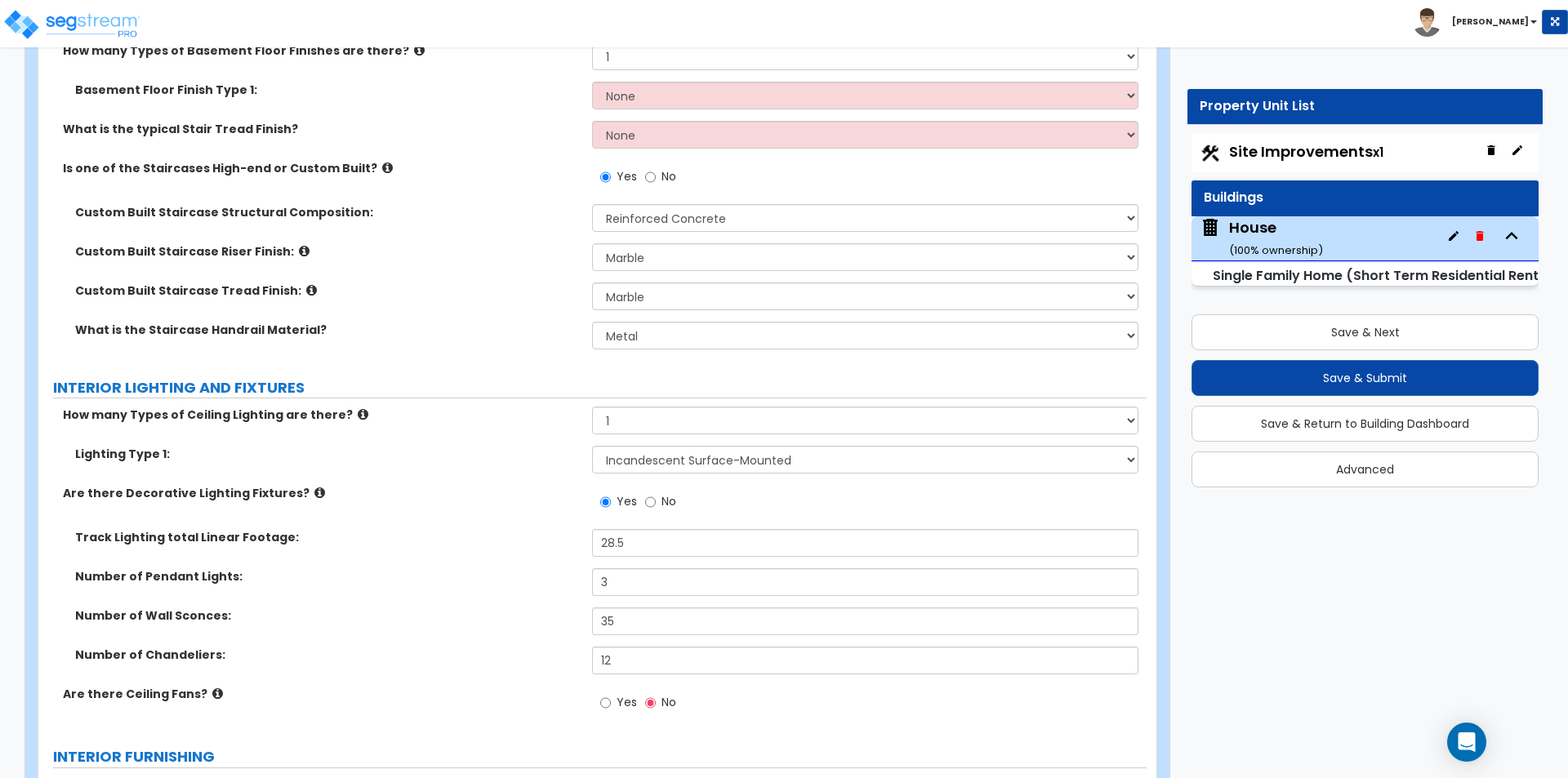
click at [615, 692] on label "Yes" at bounding box center [618, 704] width 37 height 27
click at [611, 694] on input "Yes" at bounding box center [605, 703] width 11 height 18
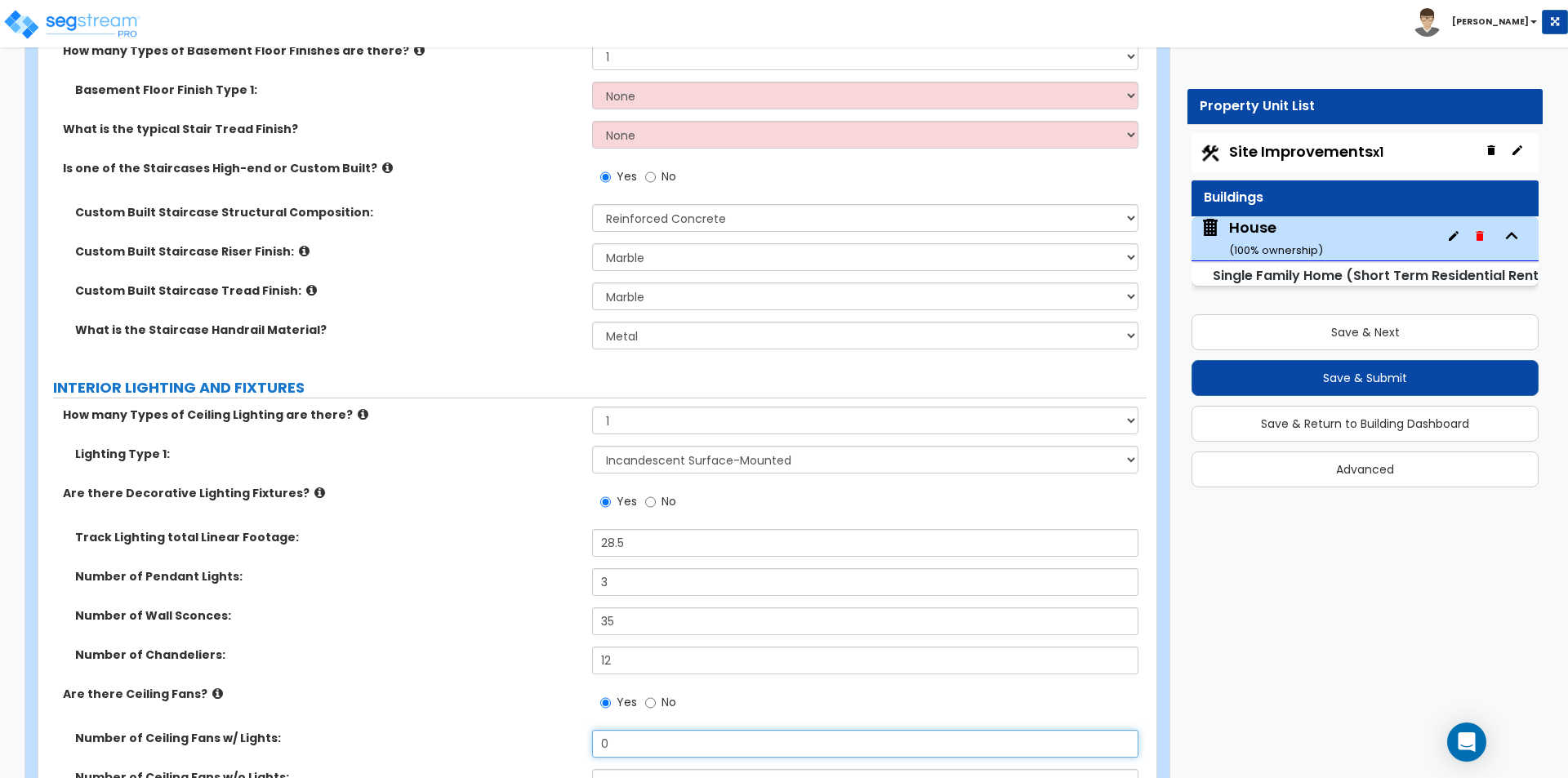
click at [669, 730] on input "0" at bounding box center [864, 743] width 545 height 27
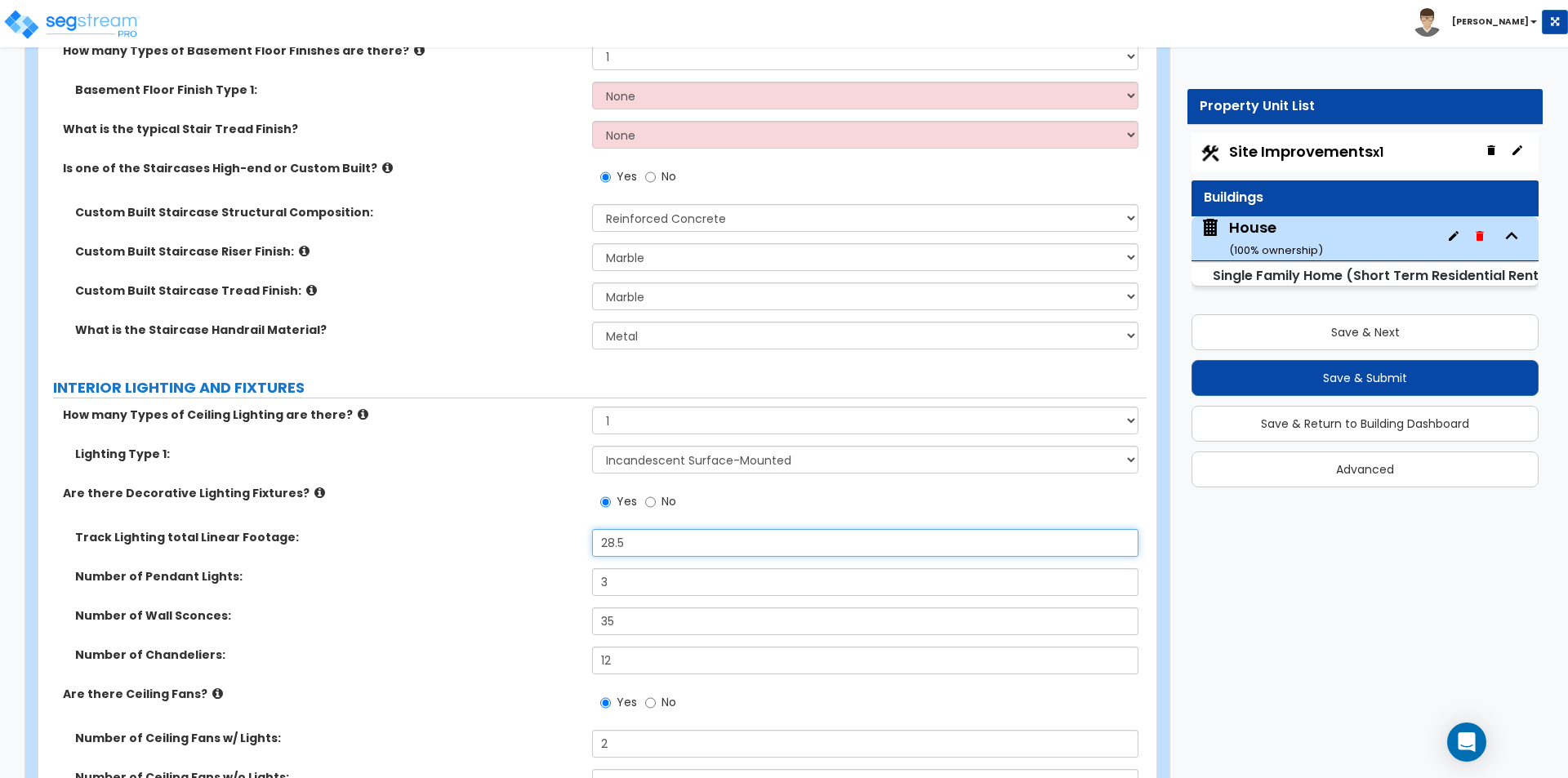
click at [684, 529] on input "28.5" at bounding box center [864, 542] width 545 height 27
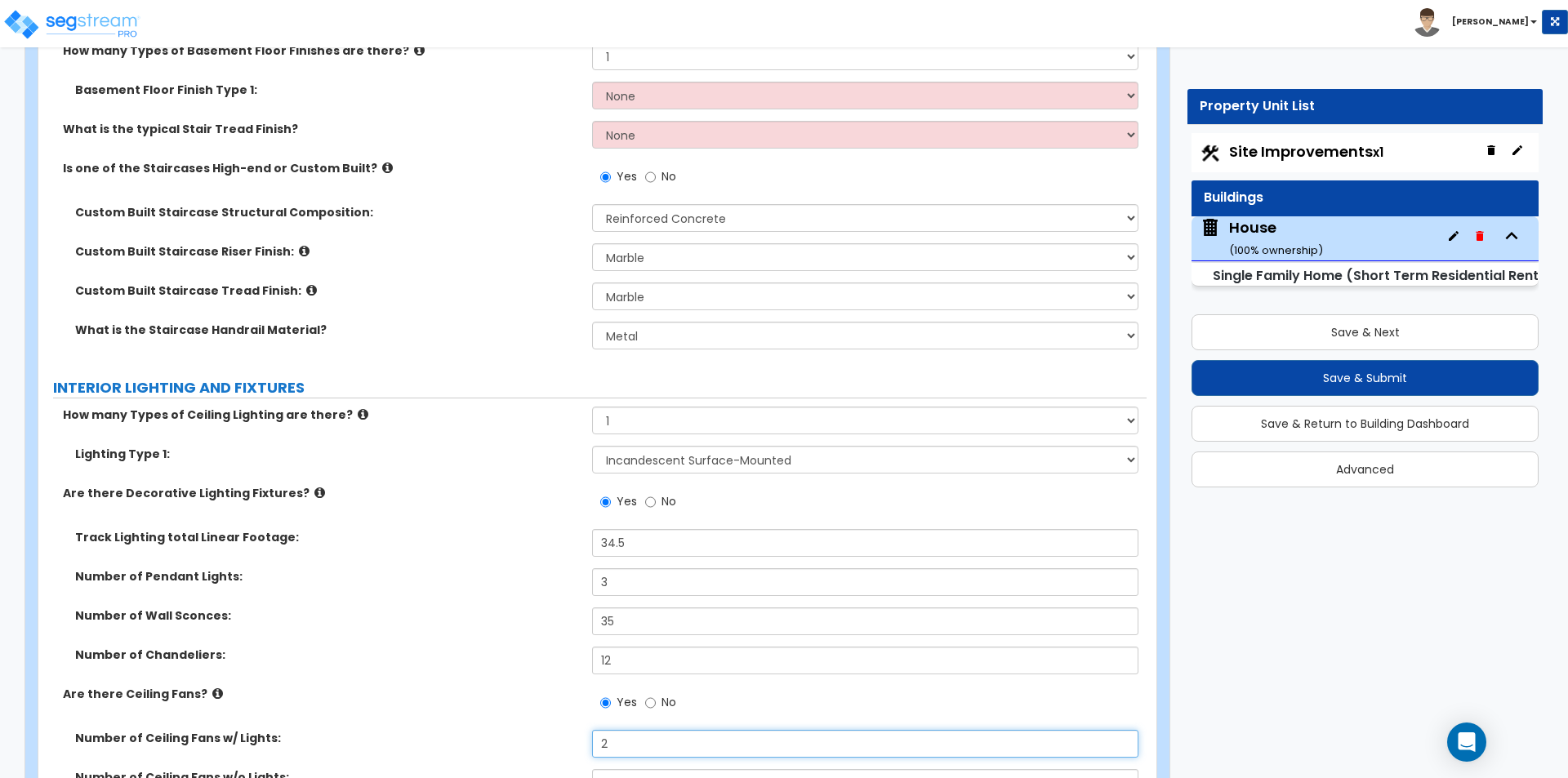
click at [635, 733] on input "2" at bounding box center [864, 743] width 545 height 27
click at [660, 568] on input "3" at bounding box center [864, 581] width 545 height 27
click at [541, 568] on label "Number of Pendant Lights:" at bounding box center [328, 576] width 504 height 17
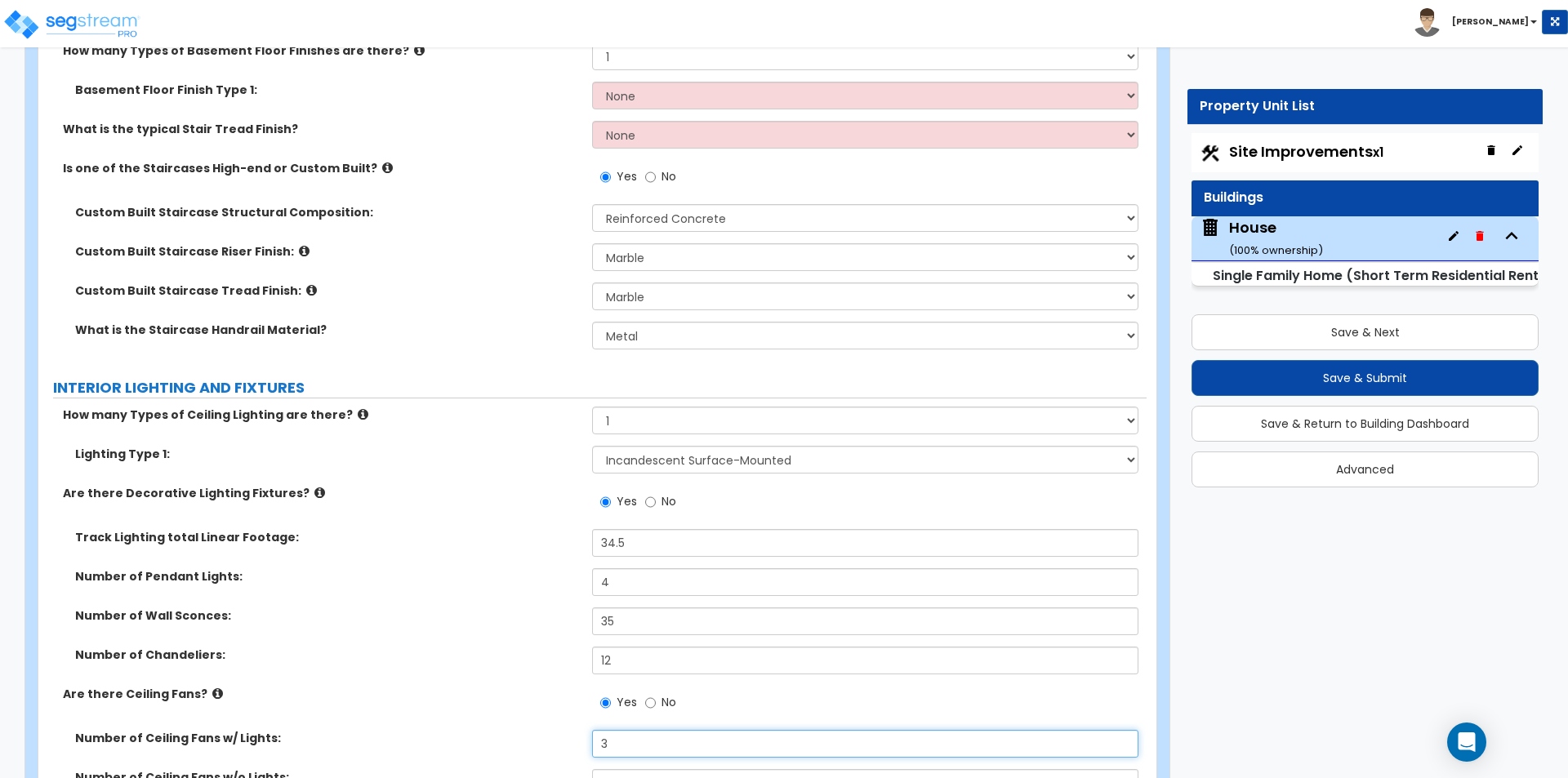
click at [688, 730] on input "3" at bounding box center [864, 743] width 545 height 27
click at [549, 421] on div "How many Types of Ceiling Lighting are there? Please Choose One 1 2 3" at bounding box center [592, 425] width 1108 height 39
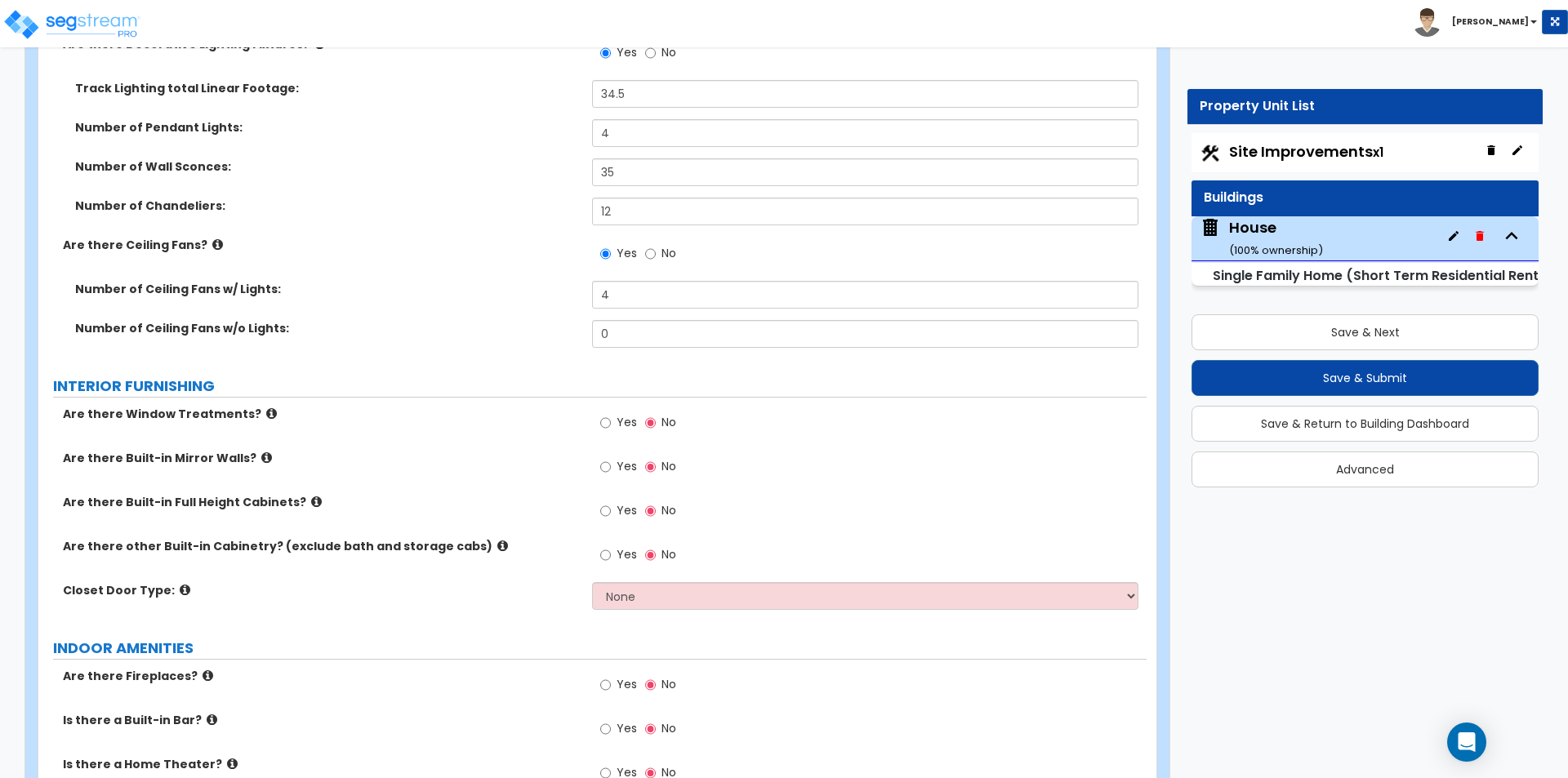
scroll to position [5708, 0]
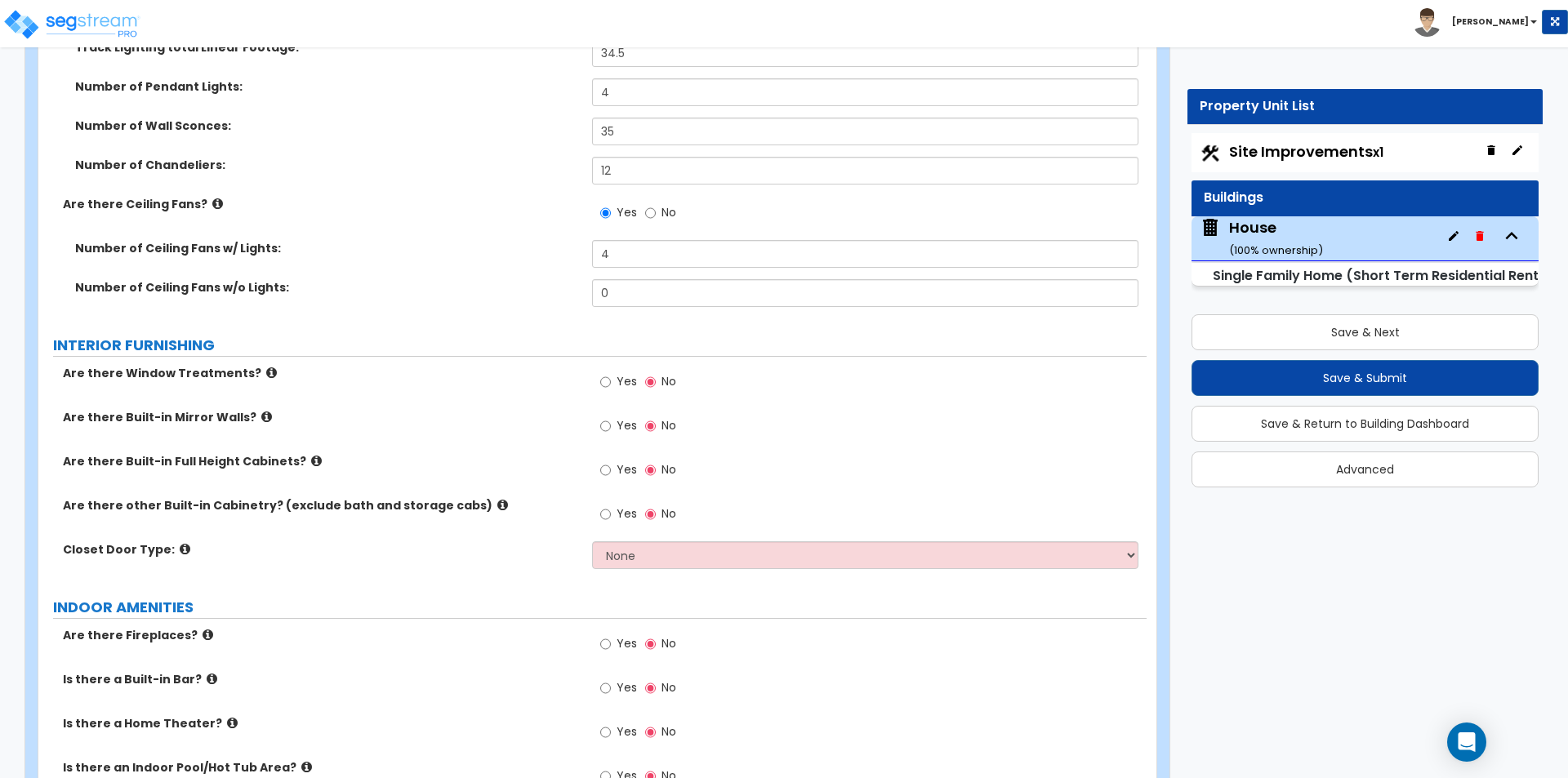
click at [180, 542] on icon at bounding box center [185, 548] width 11 height 12
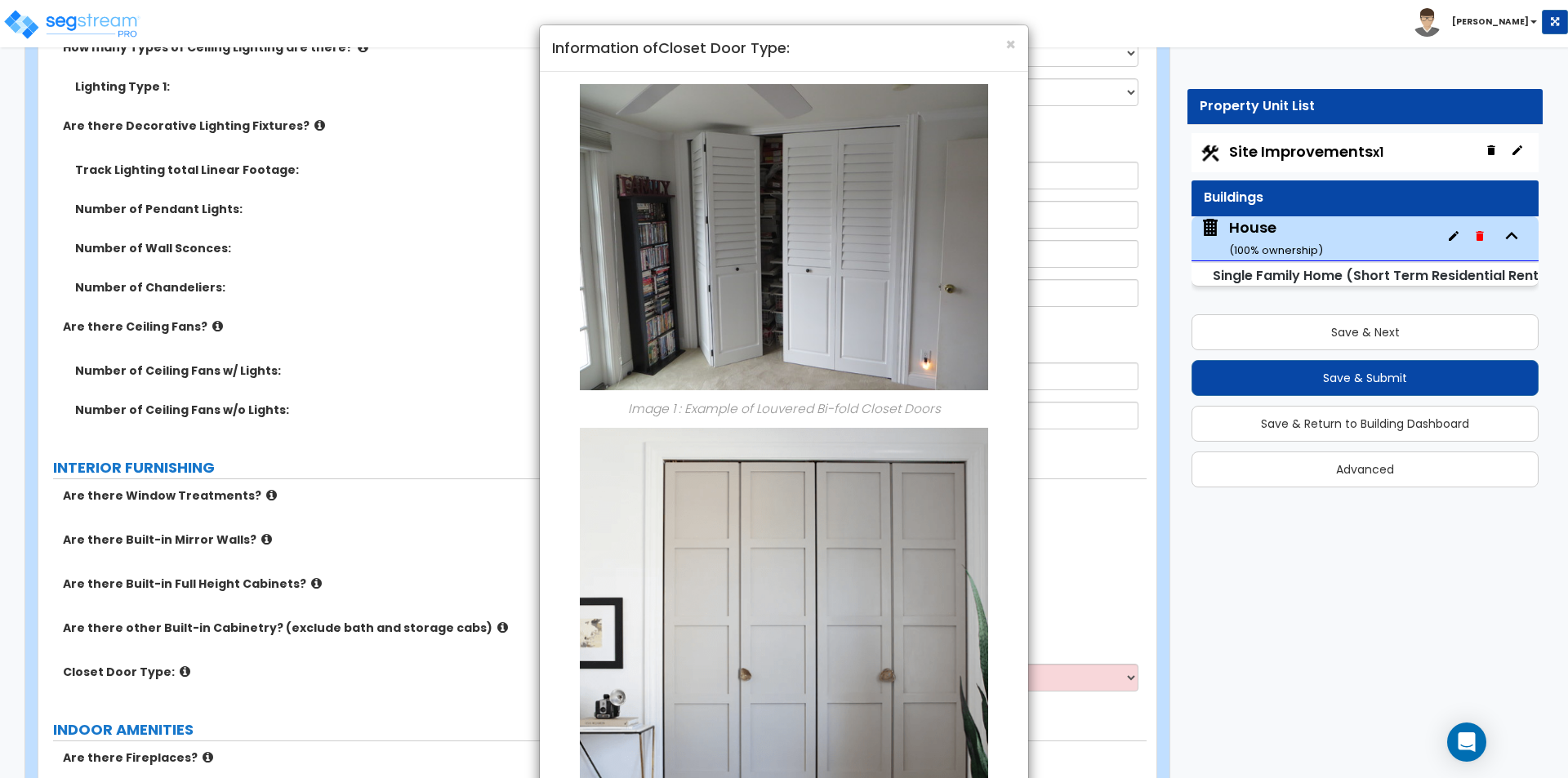
scroll to position [5382, 0]
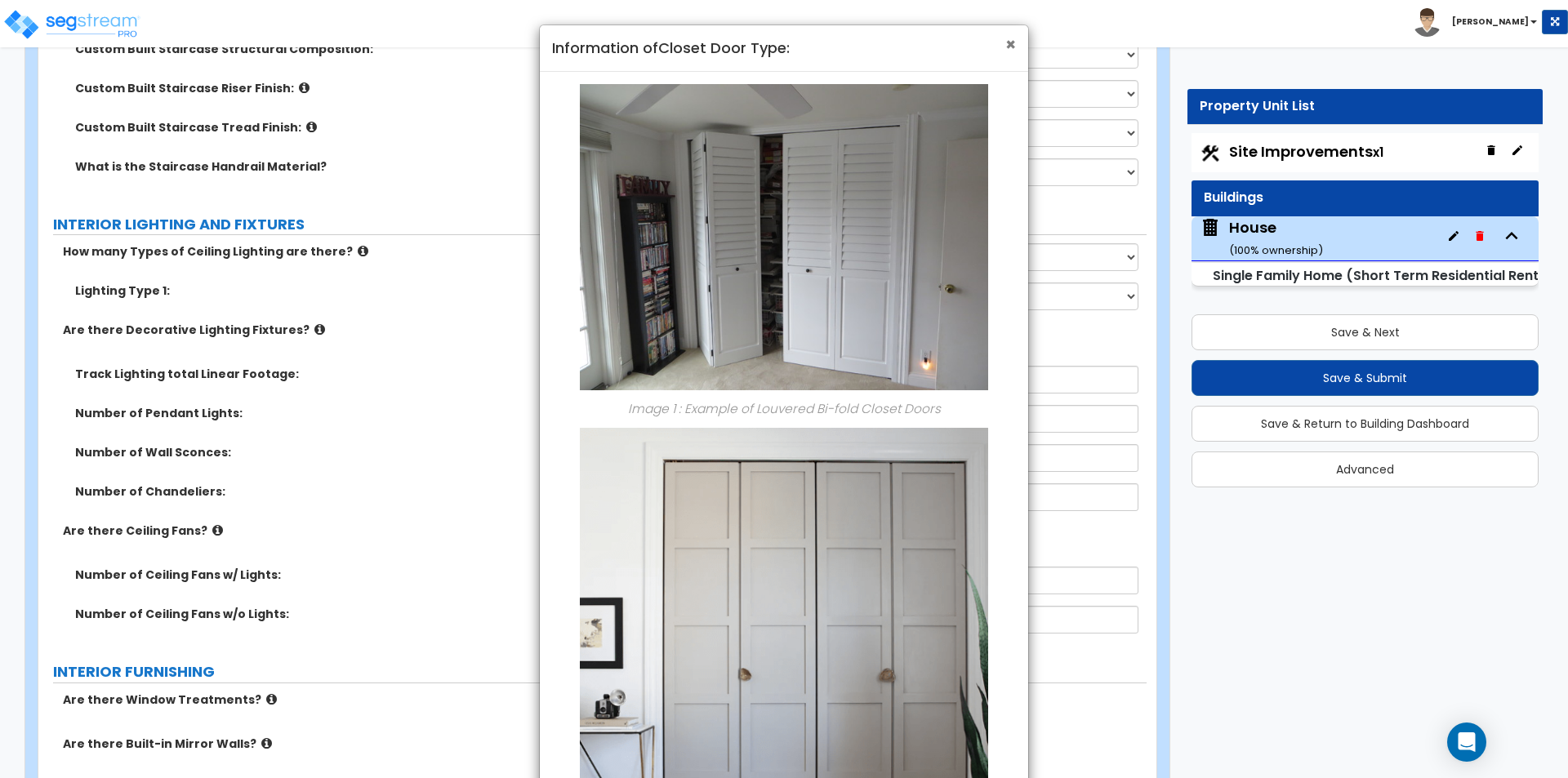
click at [1012, 40] on span "×" at bounding box center [1010, 44] width 11 height 24
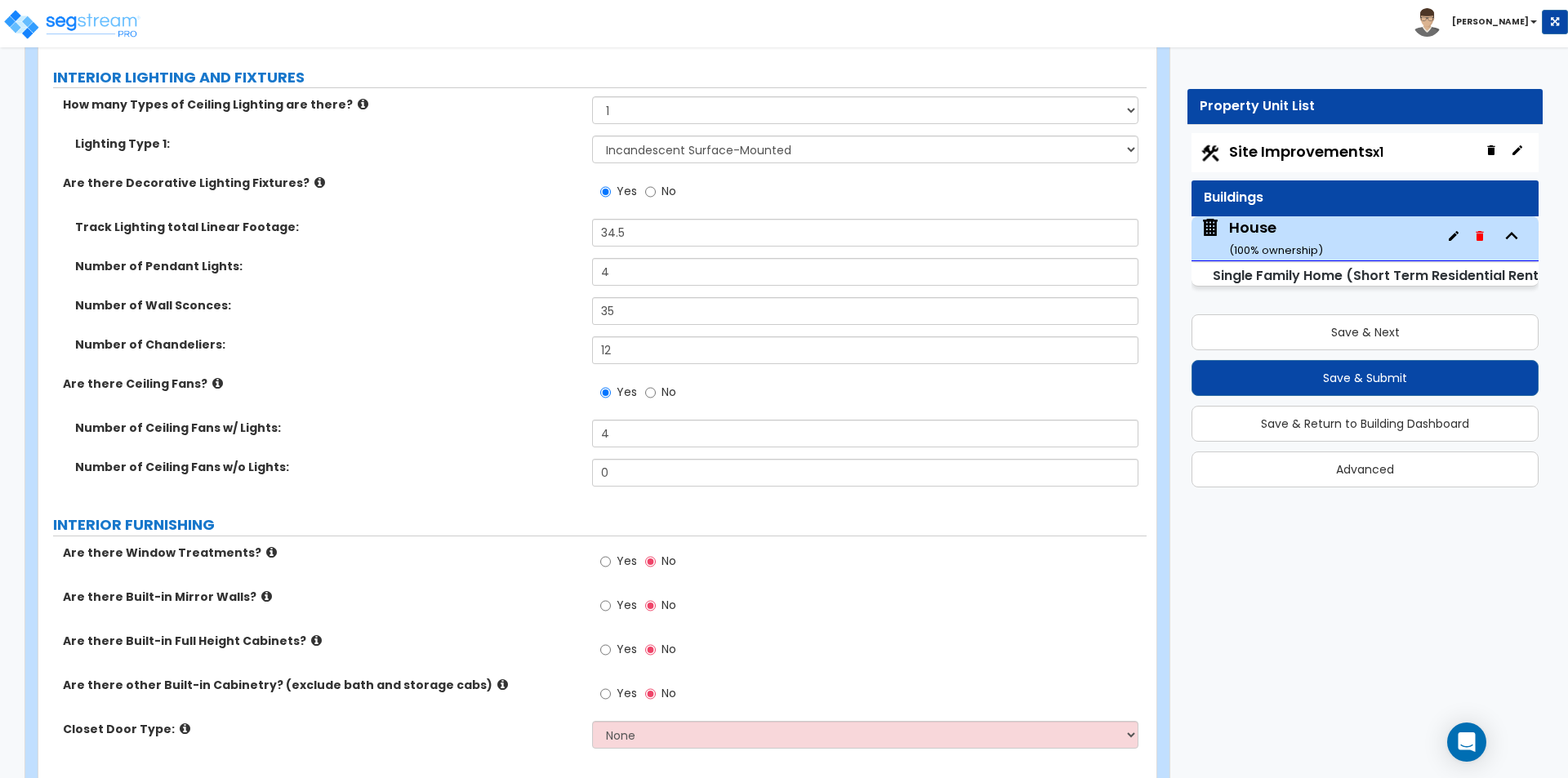
scroll to position [5545, 0]
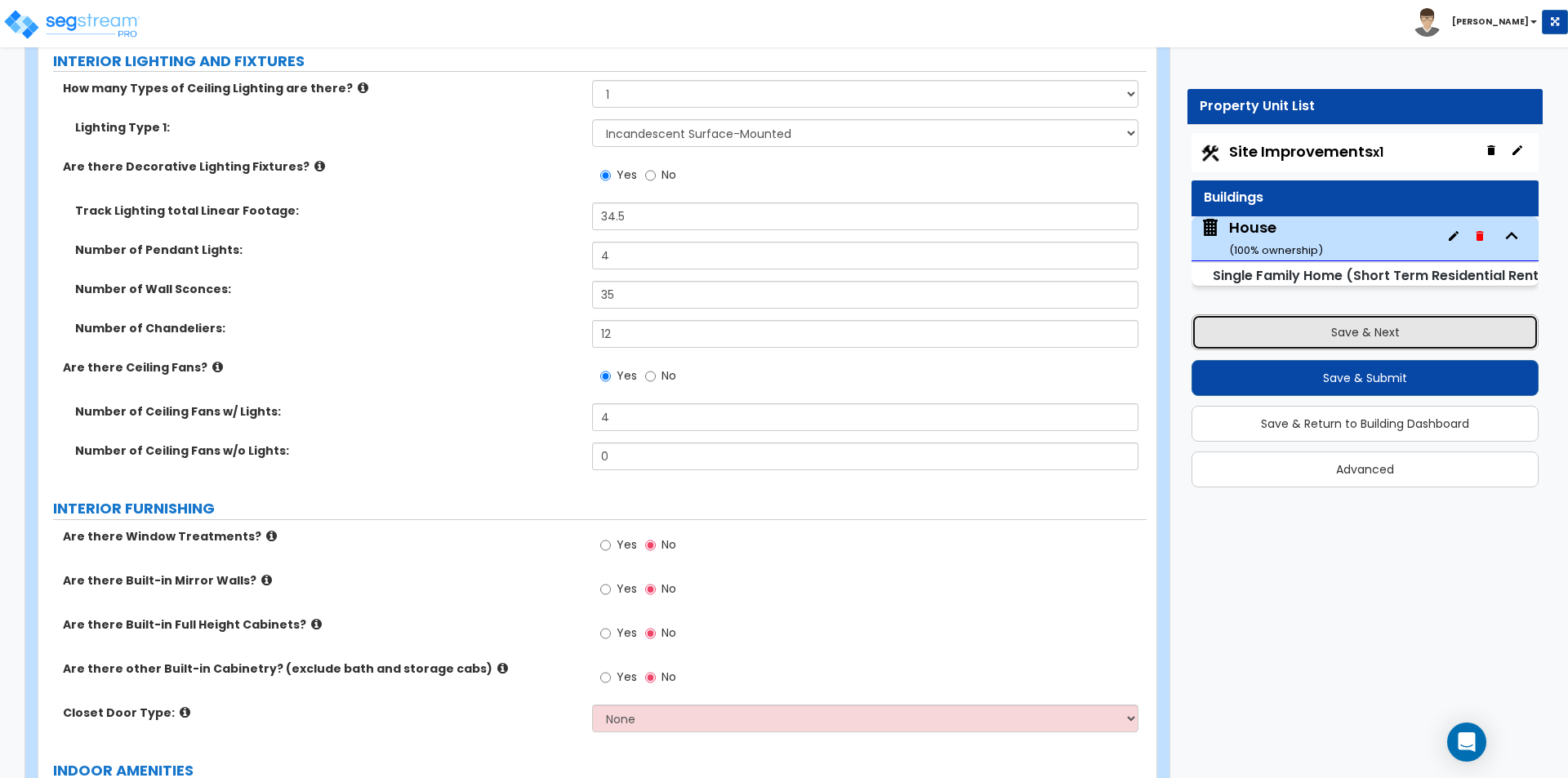
click at [1302, 319] on button "Save & Next" at bounding box center [1365, 332] width 347 height 36
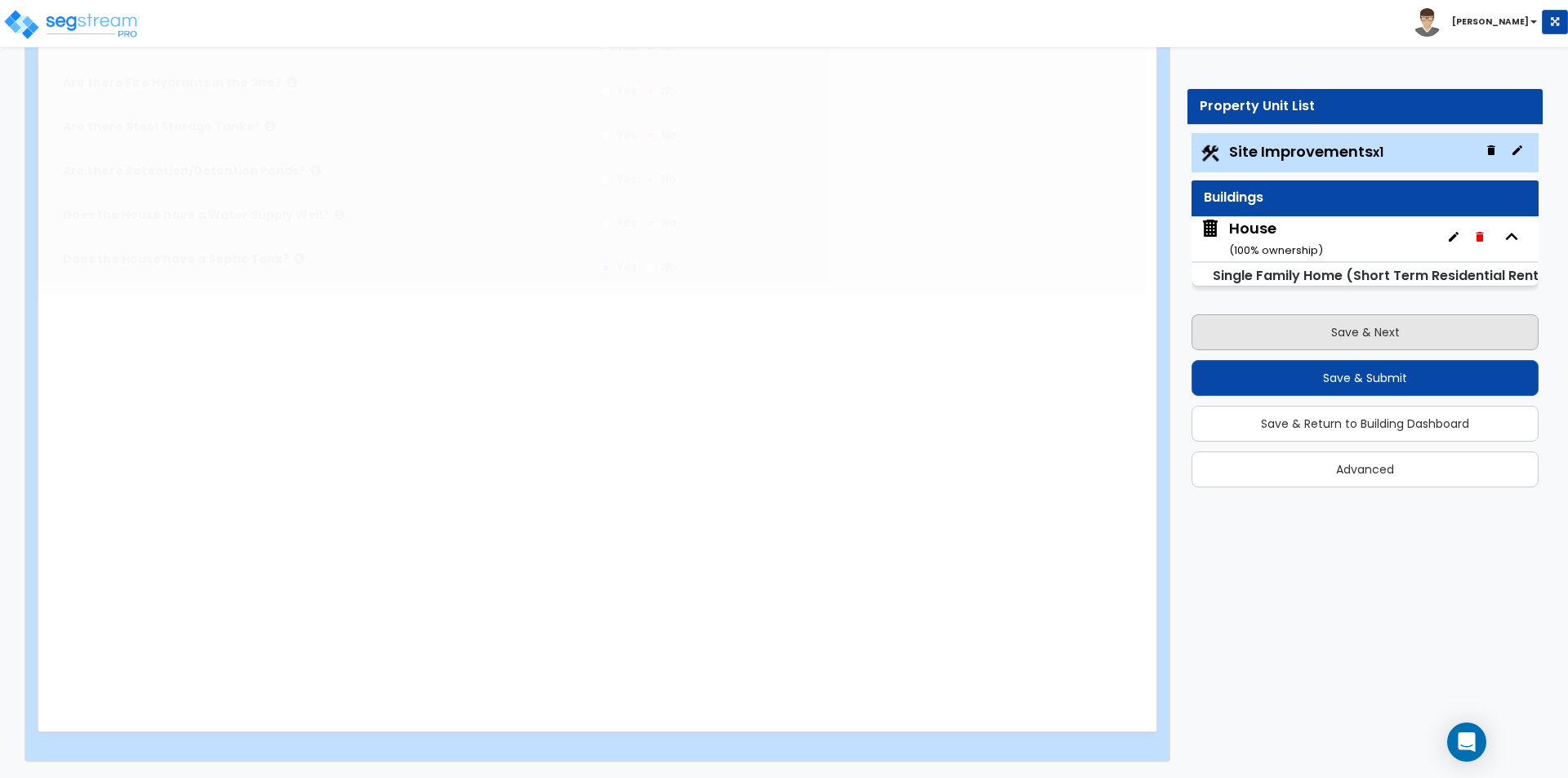
scroll to position [0, 0]
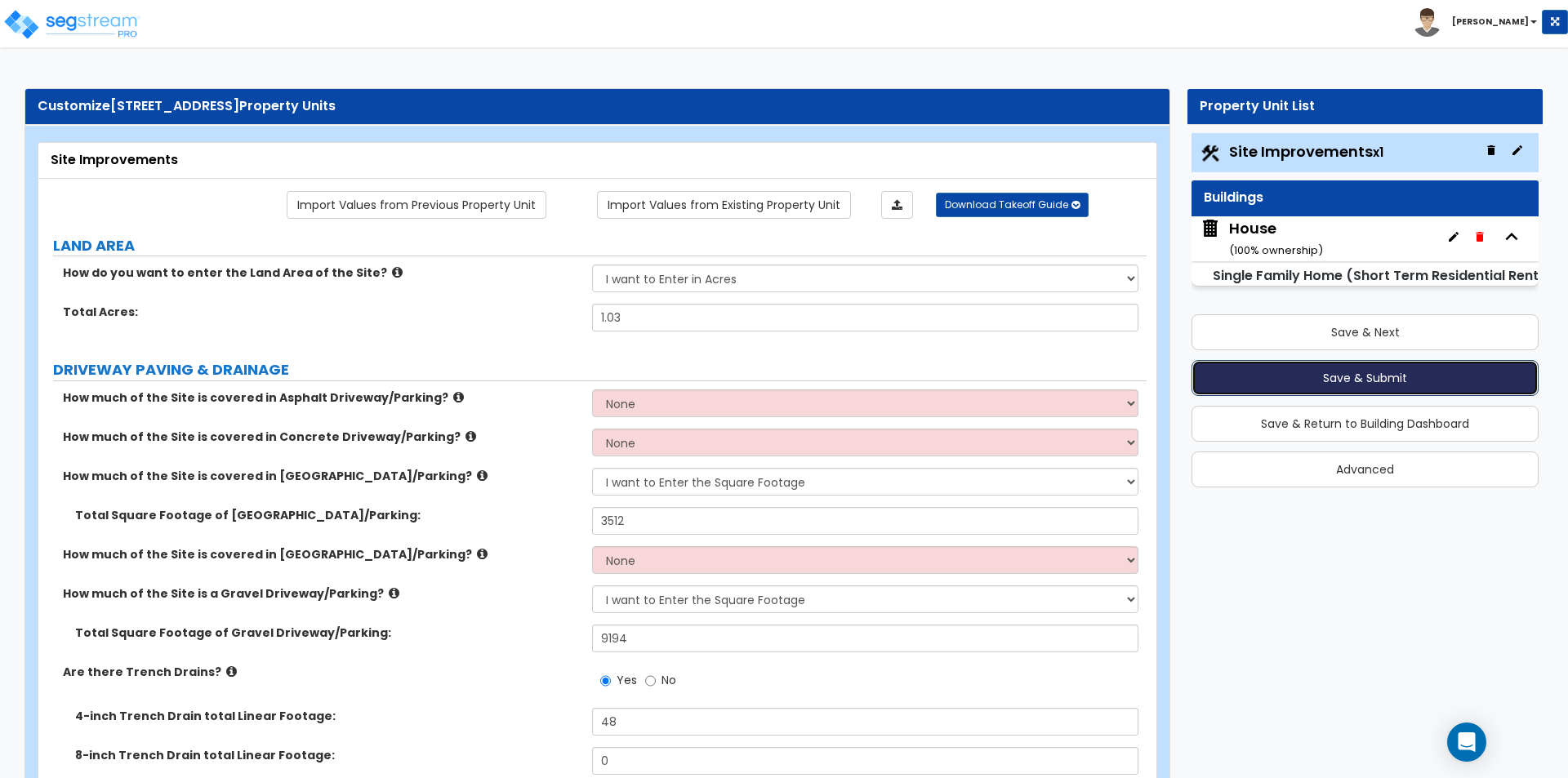
click at [1338, 376] on button "Save & Submit" at bounding box center [1365, 377] width 347 height 36
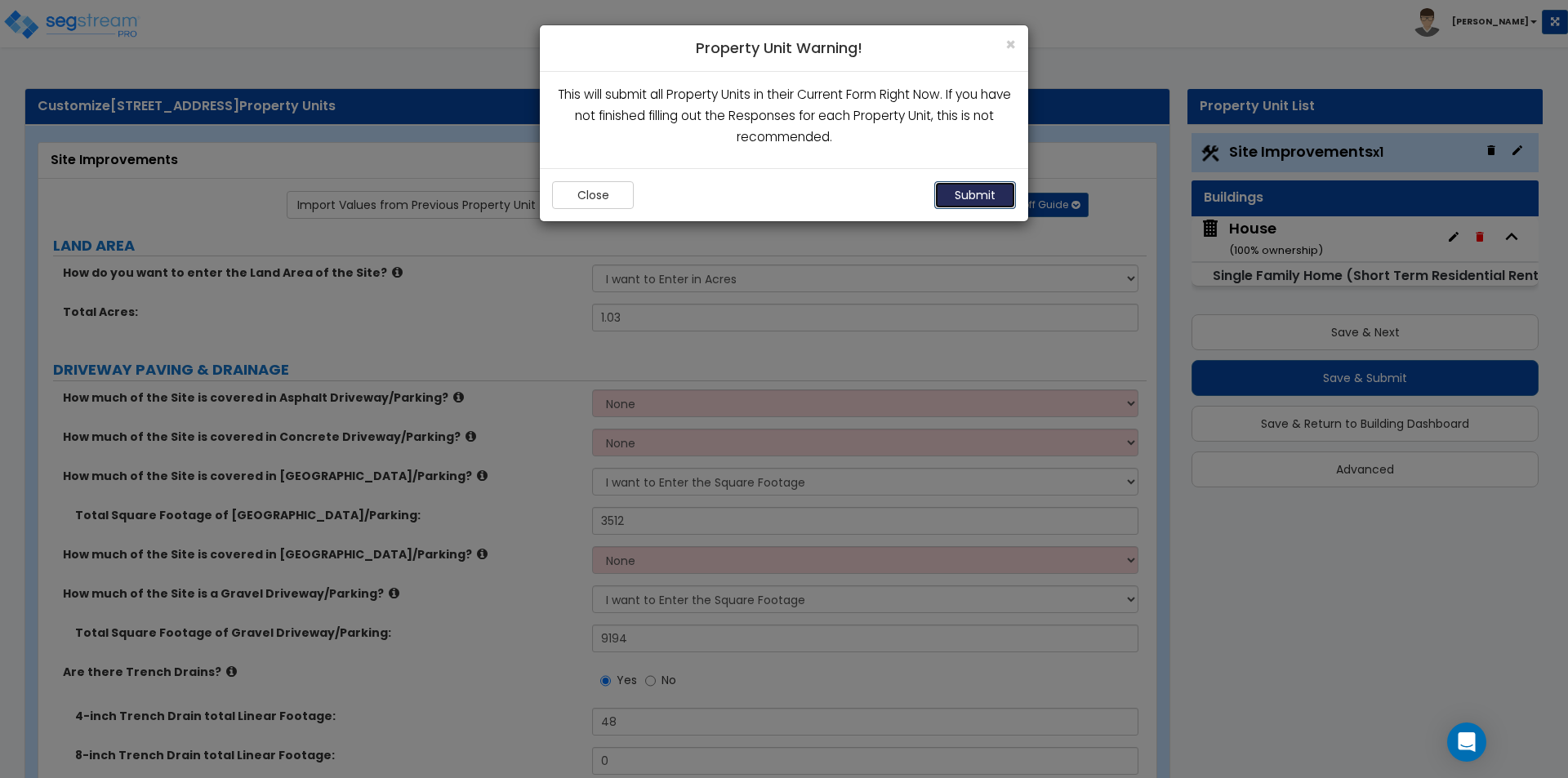
click at [968, 191] on button "Submit" at bounding box center [975, 194] width 81 height 27
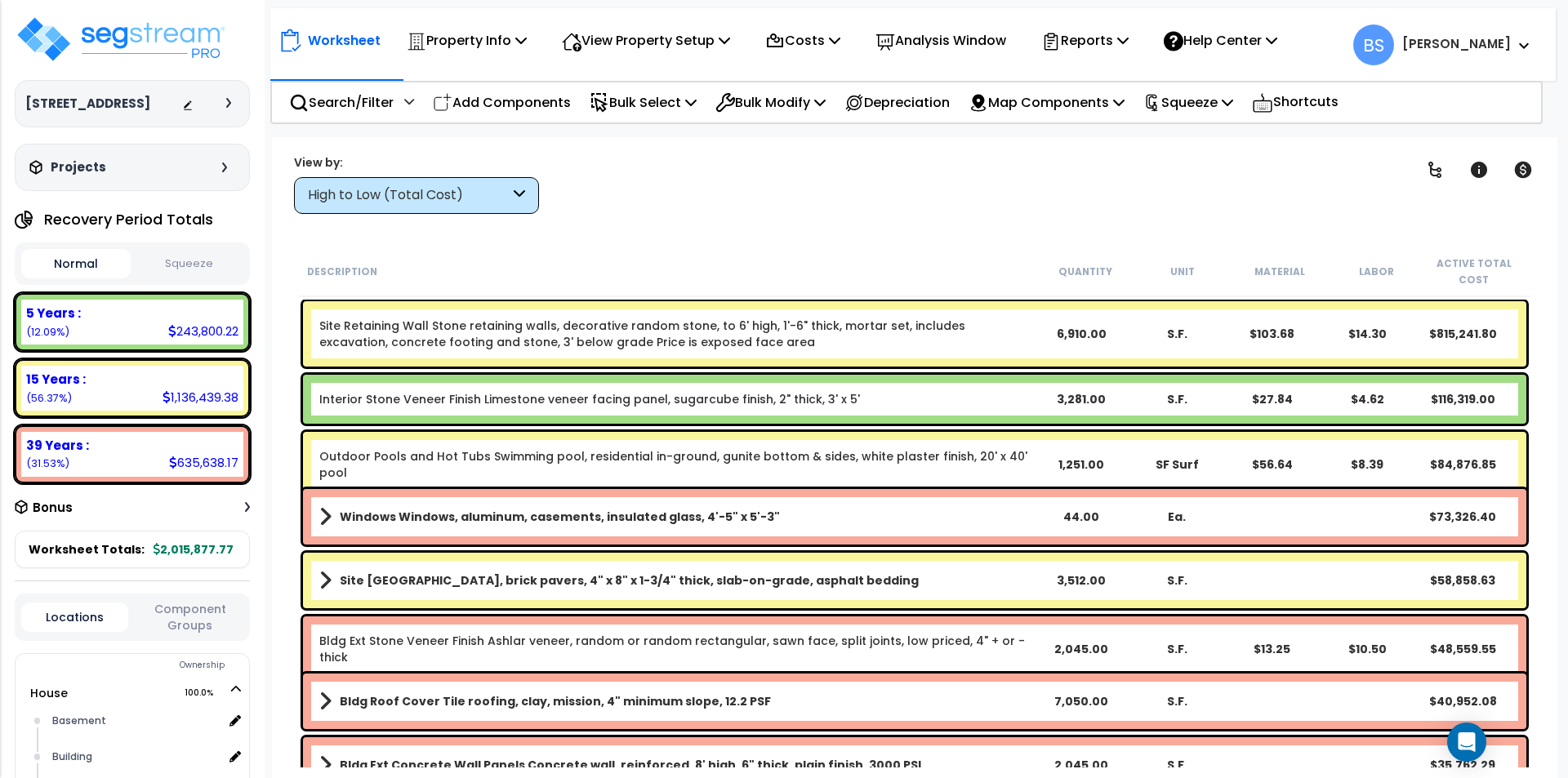
click at [644, 401] on link "Interior Stone Veneer Finish Limestone veneer facing panel, sugarcube finish, 2…" at bounding box center [590, 399] width 541 height 17
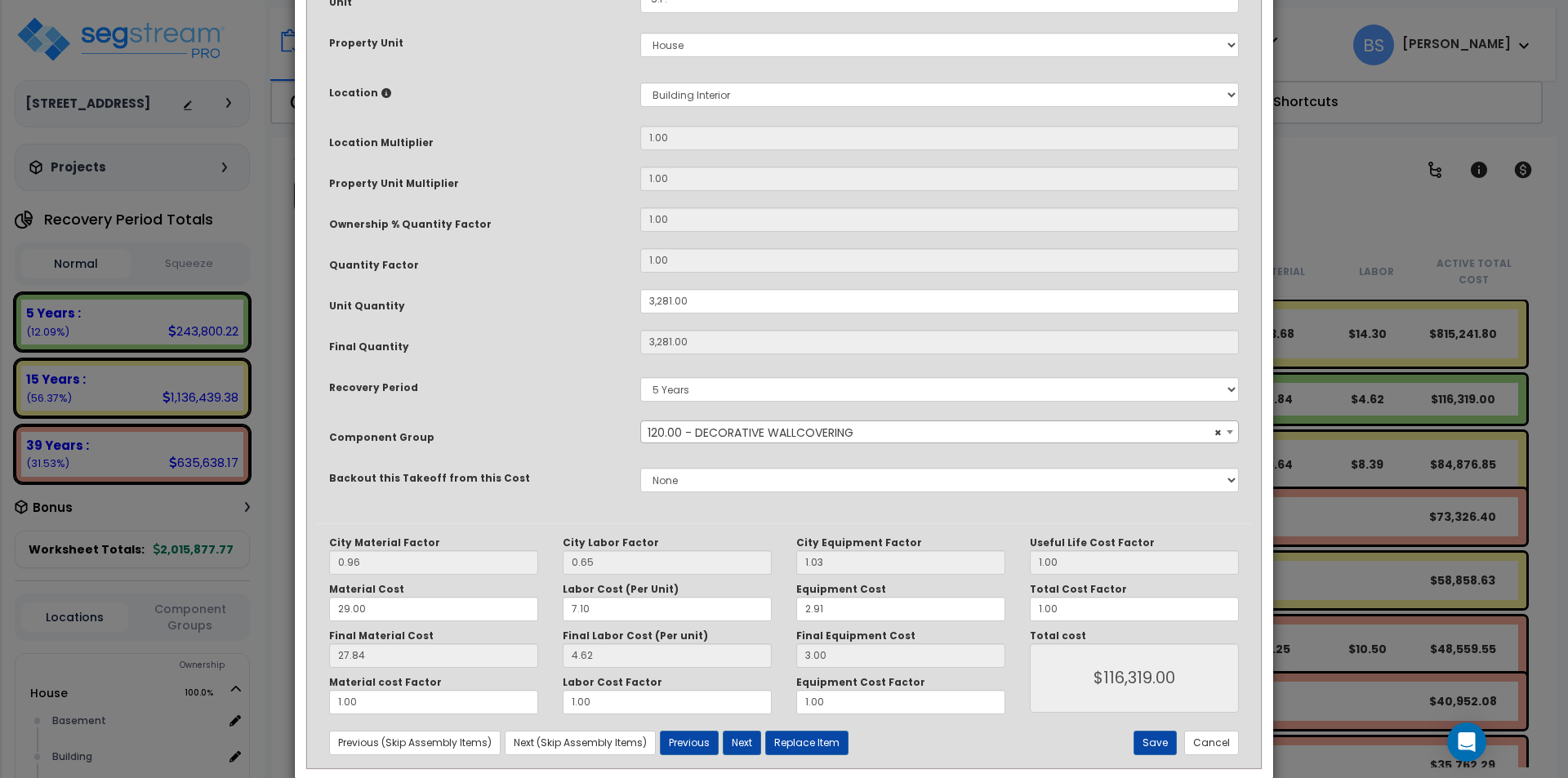
scroll to position [273, 0]
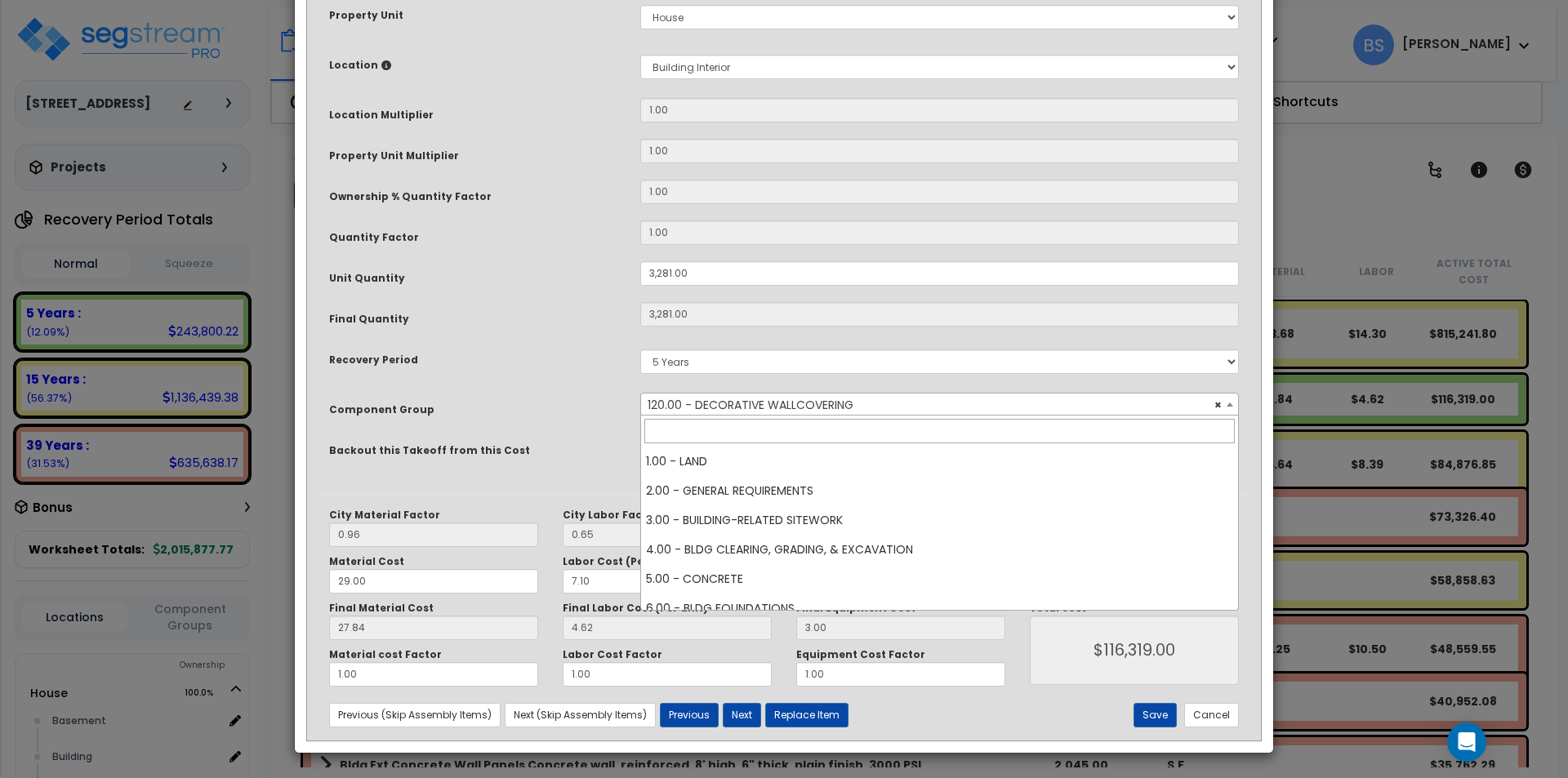
click at [706, 403] on span "× 120.00 - DECORATIVE WALLCOVERING" at bounding box center [939, 405] width 597 height 23
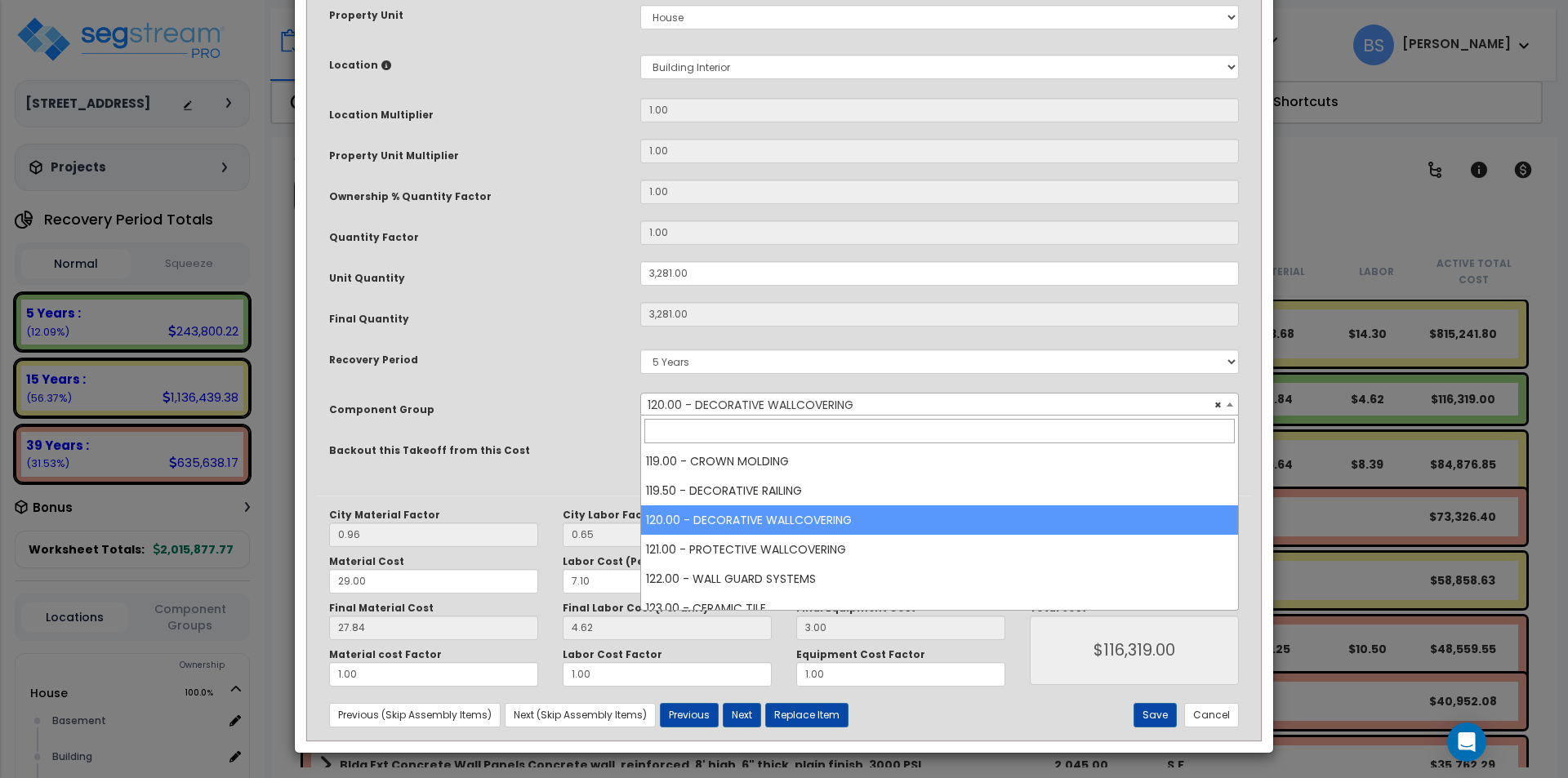
click at [706, 403] on span "× 120.00 - DECORATIVE WALLCOVERING" at bounding box center [939, 405] width 597 height 23
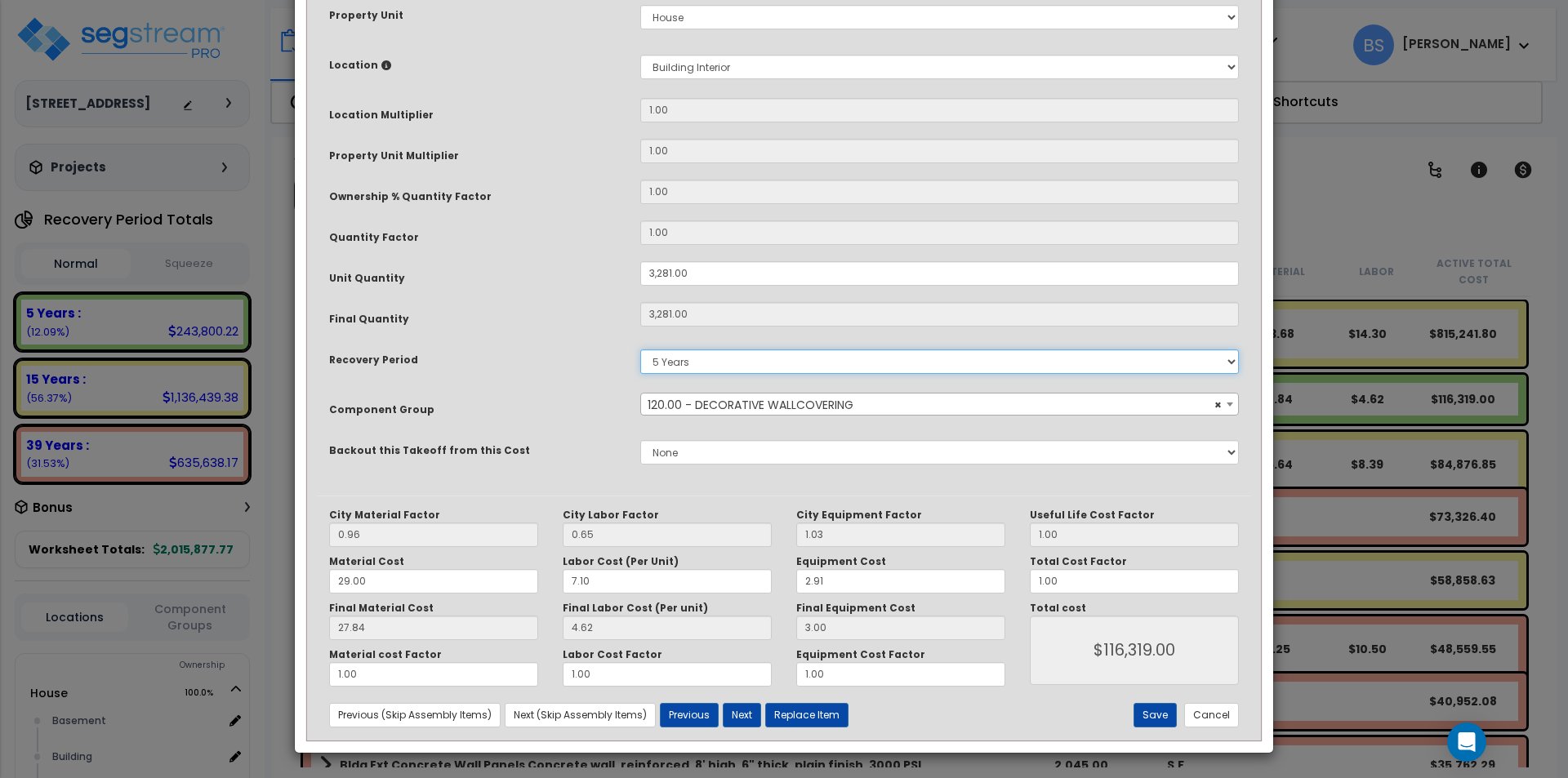
click at [704, 356] on select "5 Years 7 Years 15 Years 39 Years" at bounding box center [939, 362] width 598 height 25
select select "39Y"
click at [640, 349] on select "5 Years 7 Years 15 Years 39 Years" at bounding box center [939, 362] width 598 height 25
click at [1147, 722] on button "Save" at bounding box center [1155, 715] width 43 height 25
type input "3281.00"
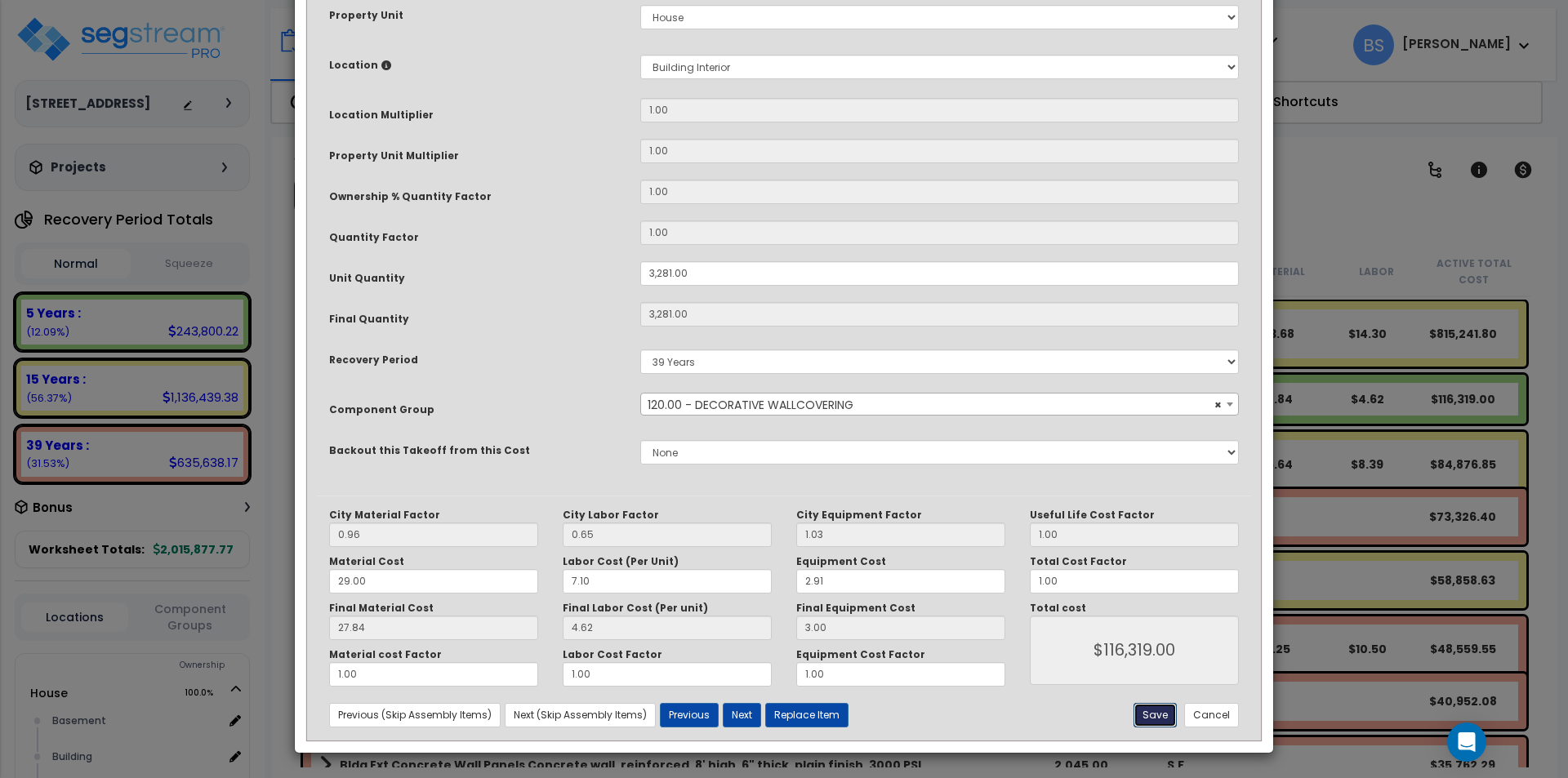
type input "3281.00"
type input "116319.00"
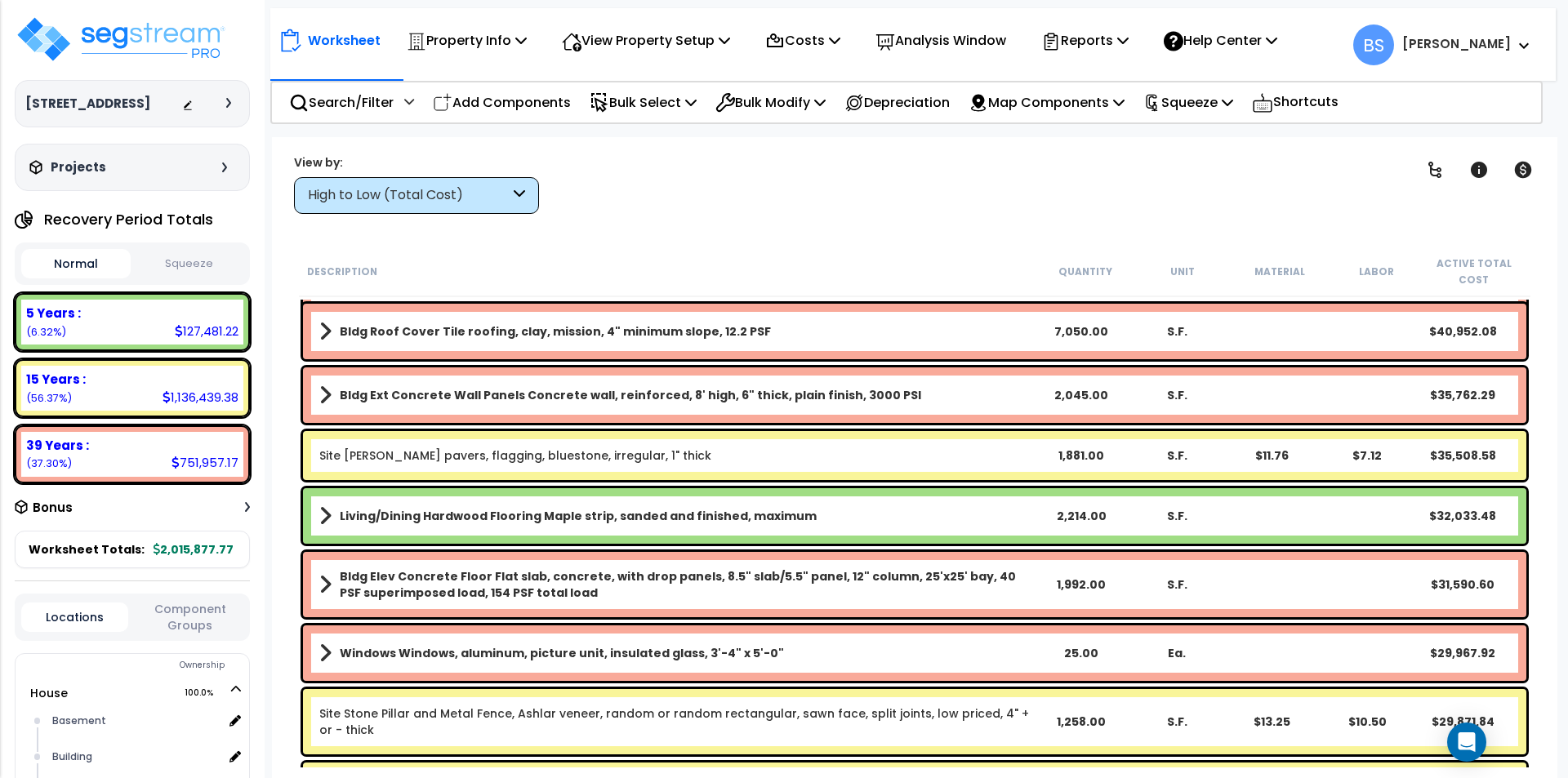
scroll to position [408, 0]
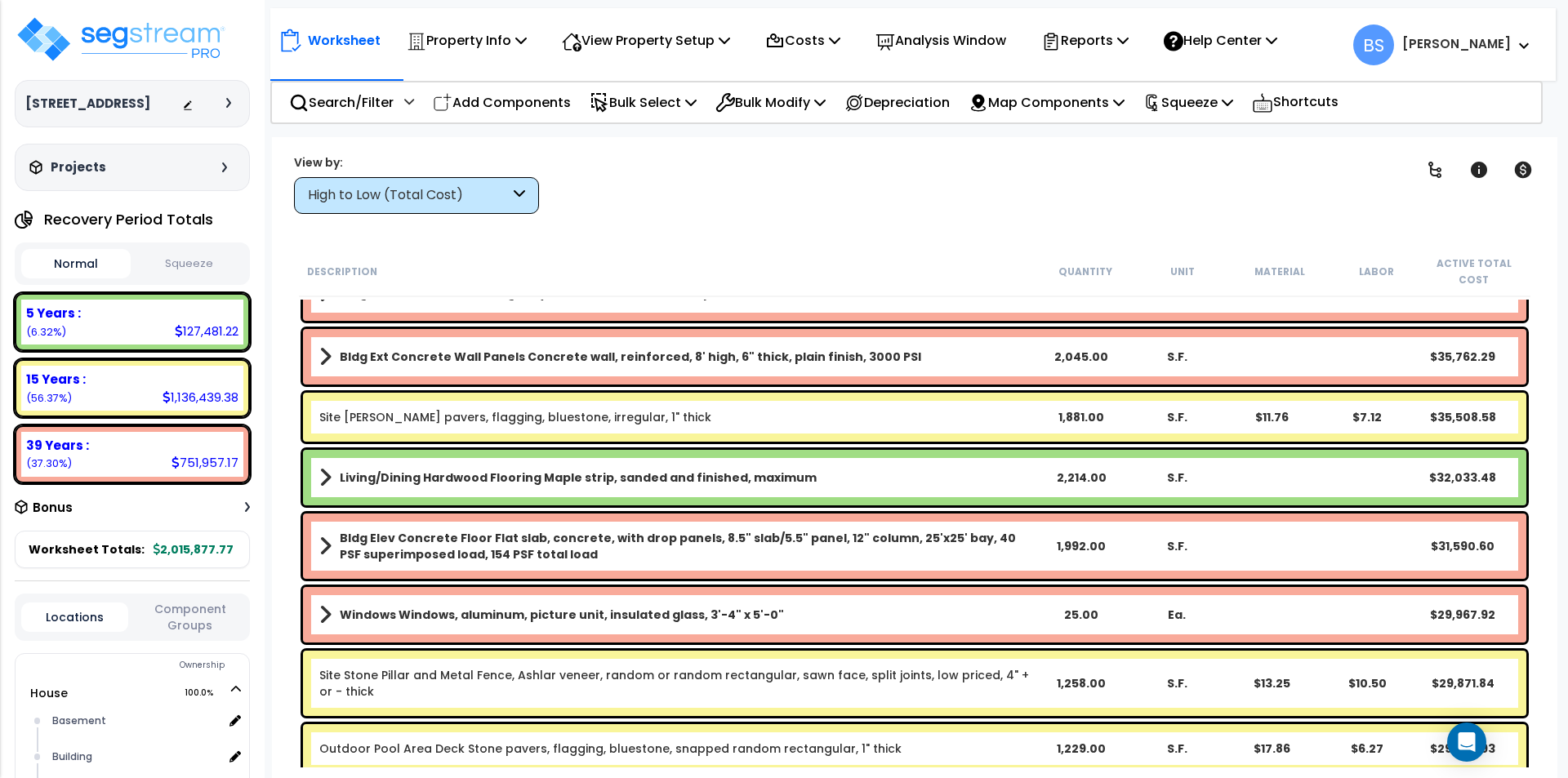
click at [635, 470] on b "Living/Dining Hardwood Flooring Maple strip, sanded and finished, maximum" at bounding box center [577, 478] width 477 height 17
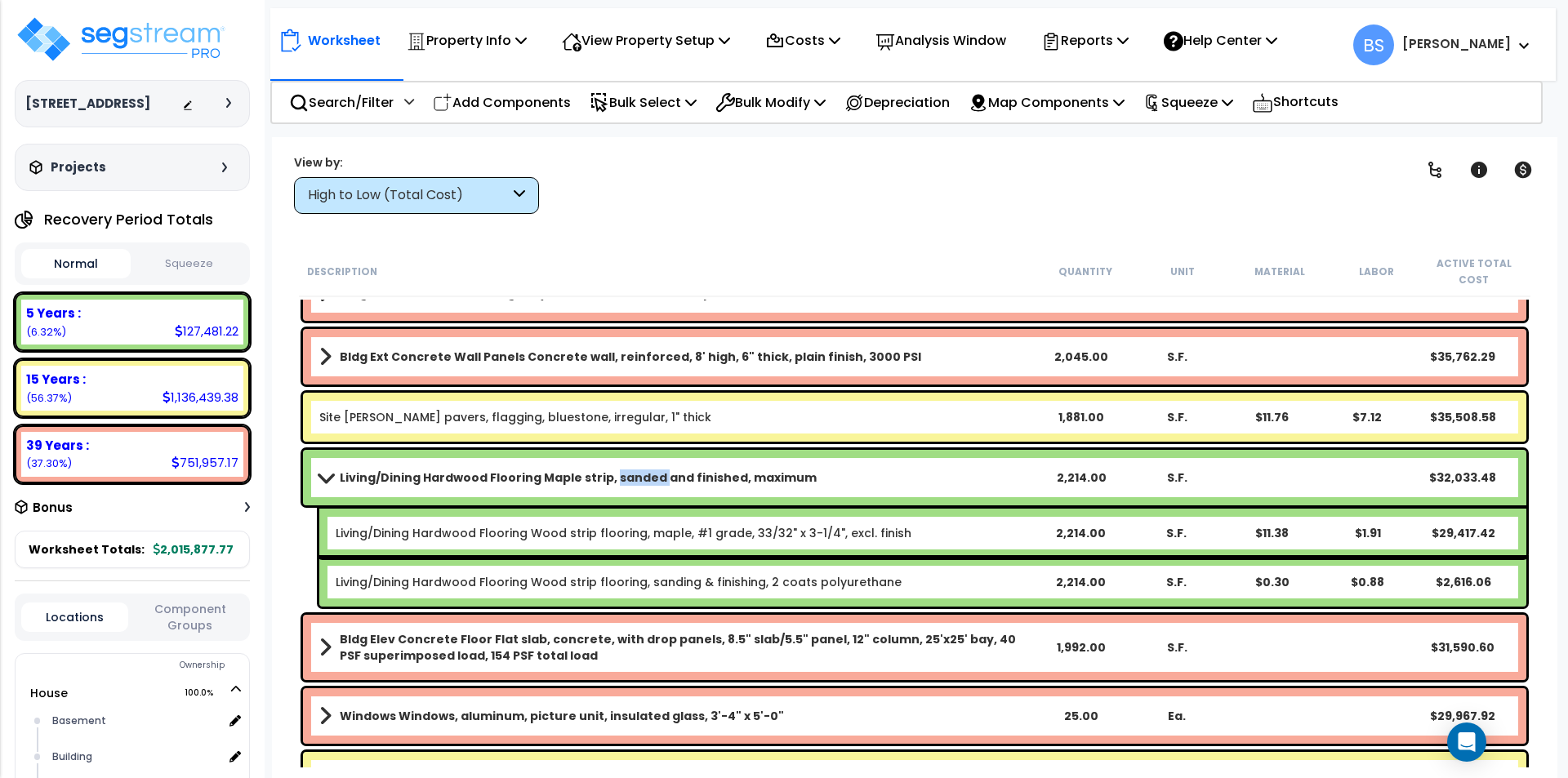
click at [635, 470] on b "Living/Dining Hardwood Flooring Maple strip, sanded and finished, maximum" at bounding box center [577, 478] width 477 height 17
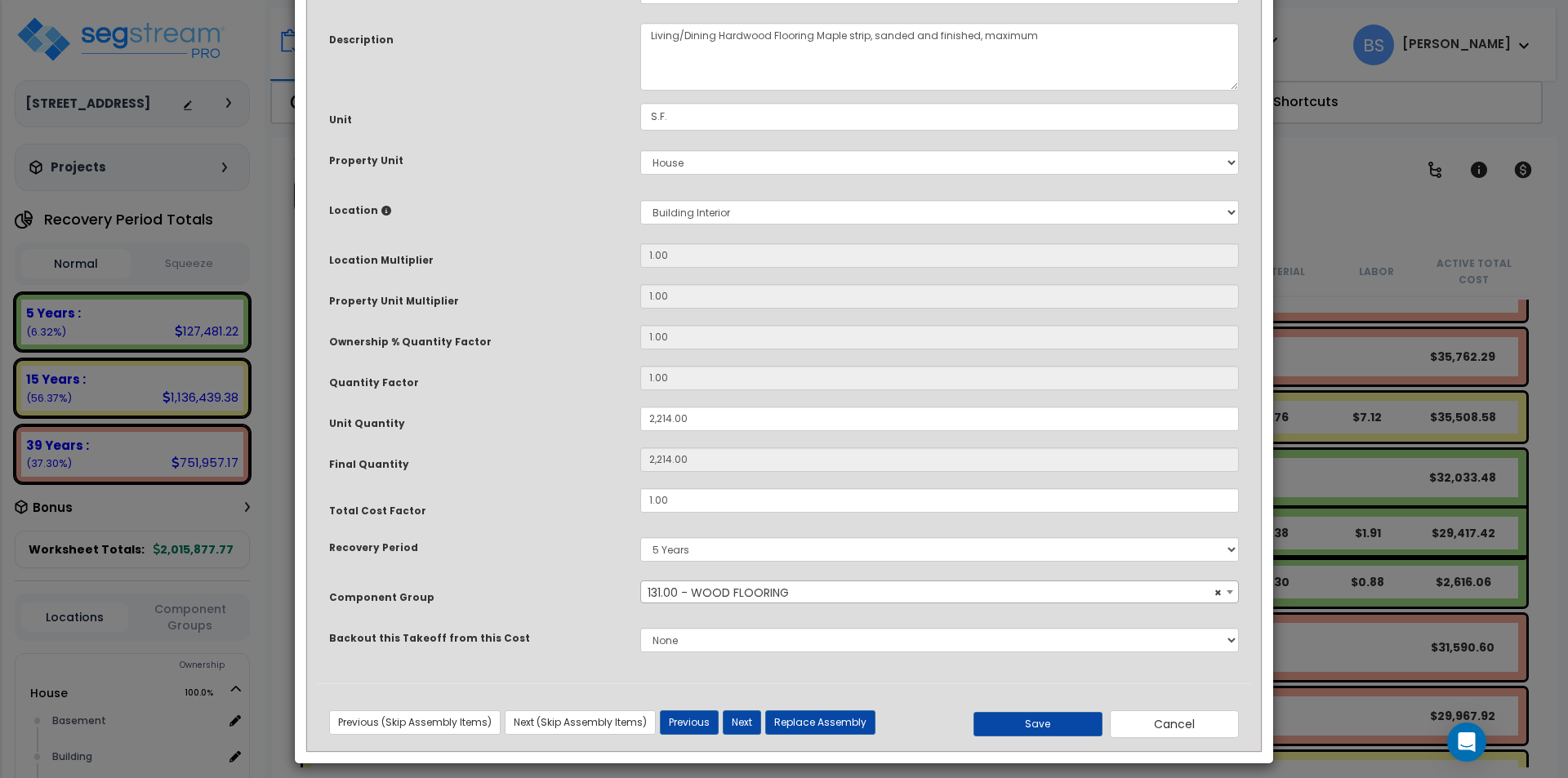
scroll to position [138, 0]
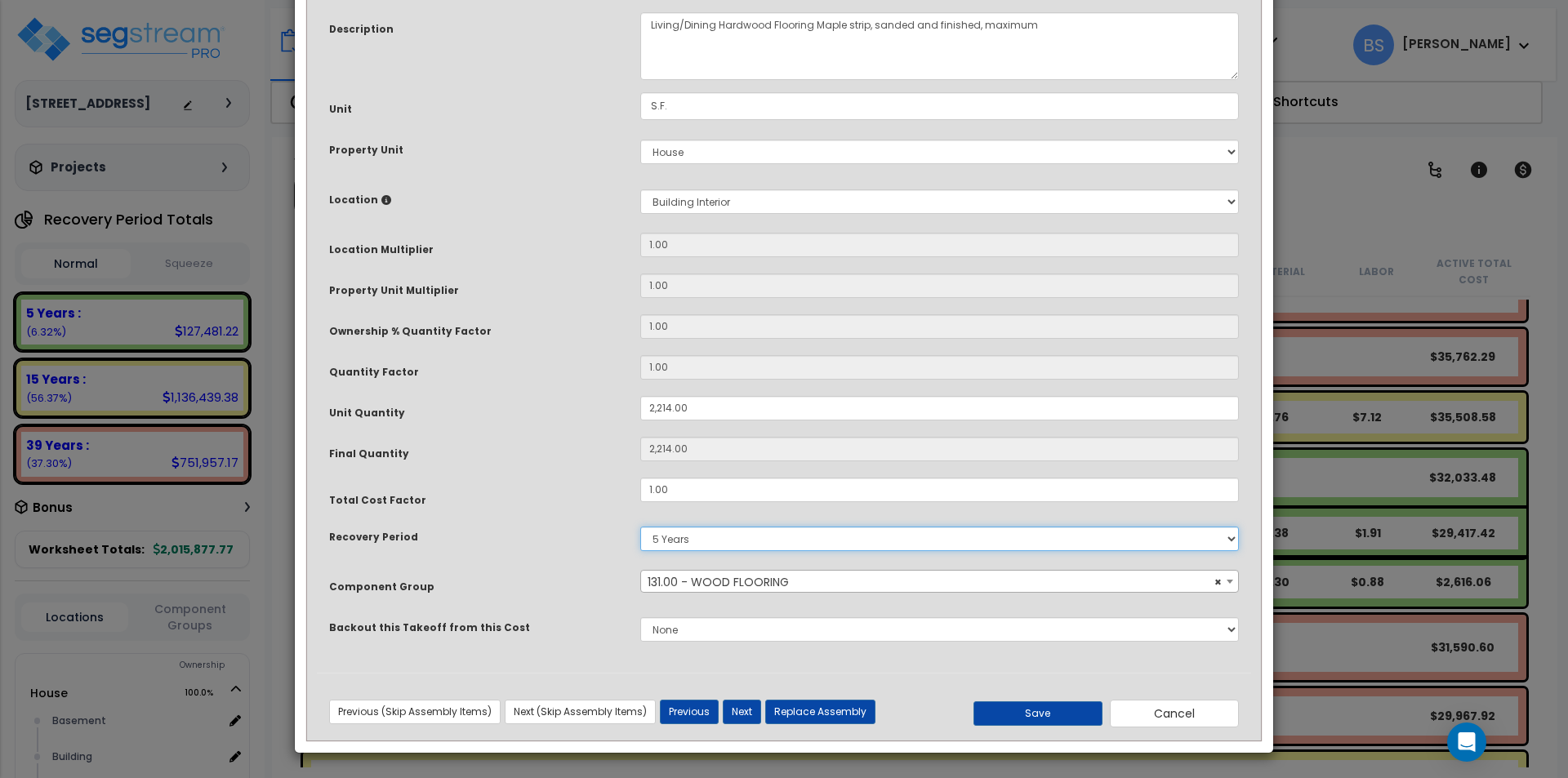
click at [660, 540] on select "5 Years 7 Years 15 Years 39 Years" at bounding box center [939, 539] width 598 height 25
select select "39Y"
click at [640, 527] on select "5 Years 7 Years 15 Years 39 Years" at bounding box center [939, 539] width 598 height 25
click at [1025, 717] on button "Save" at bounding box center [1037, 713] width 129 height 25
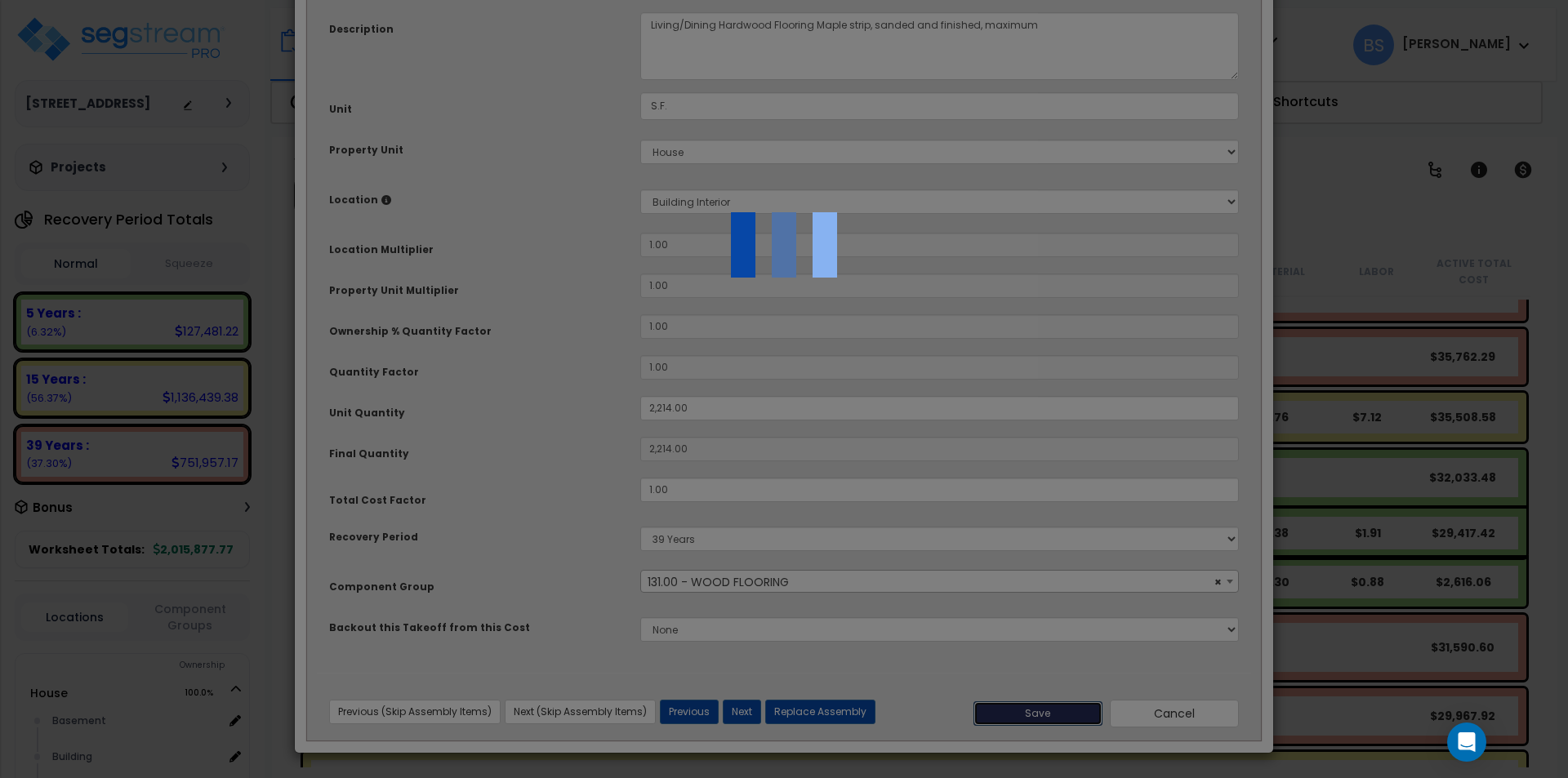
type input "2214.00"
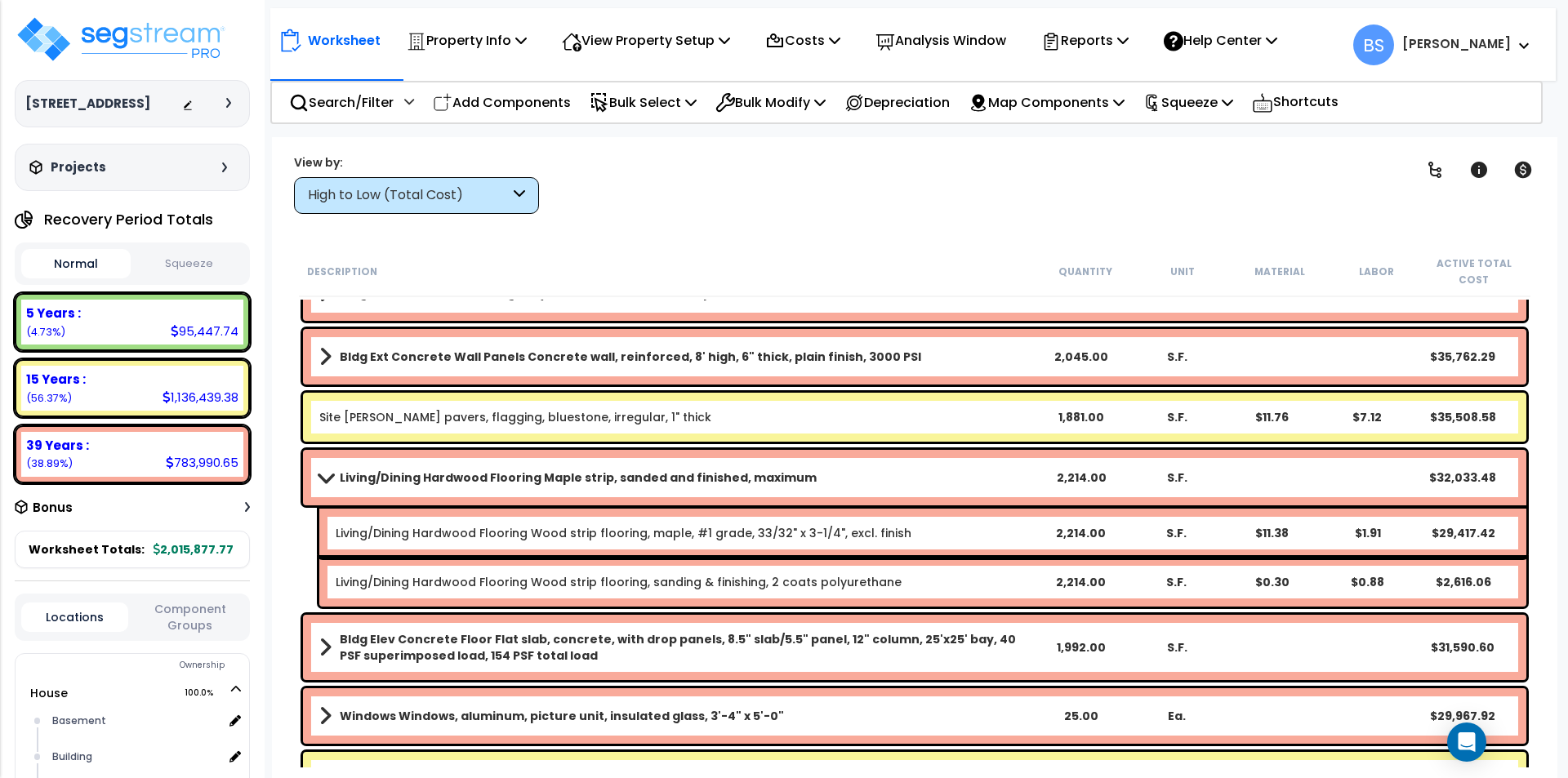
click at [392, 472] on b "Living/Dining Hardwood Flooring Maple strip, sanded and finished, maximum" at bounding box center [577, 478] width 477 height 17
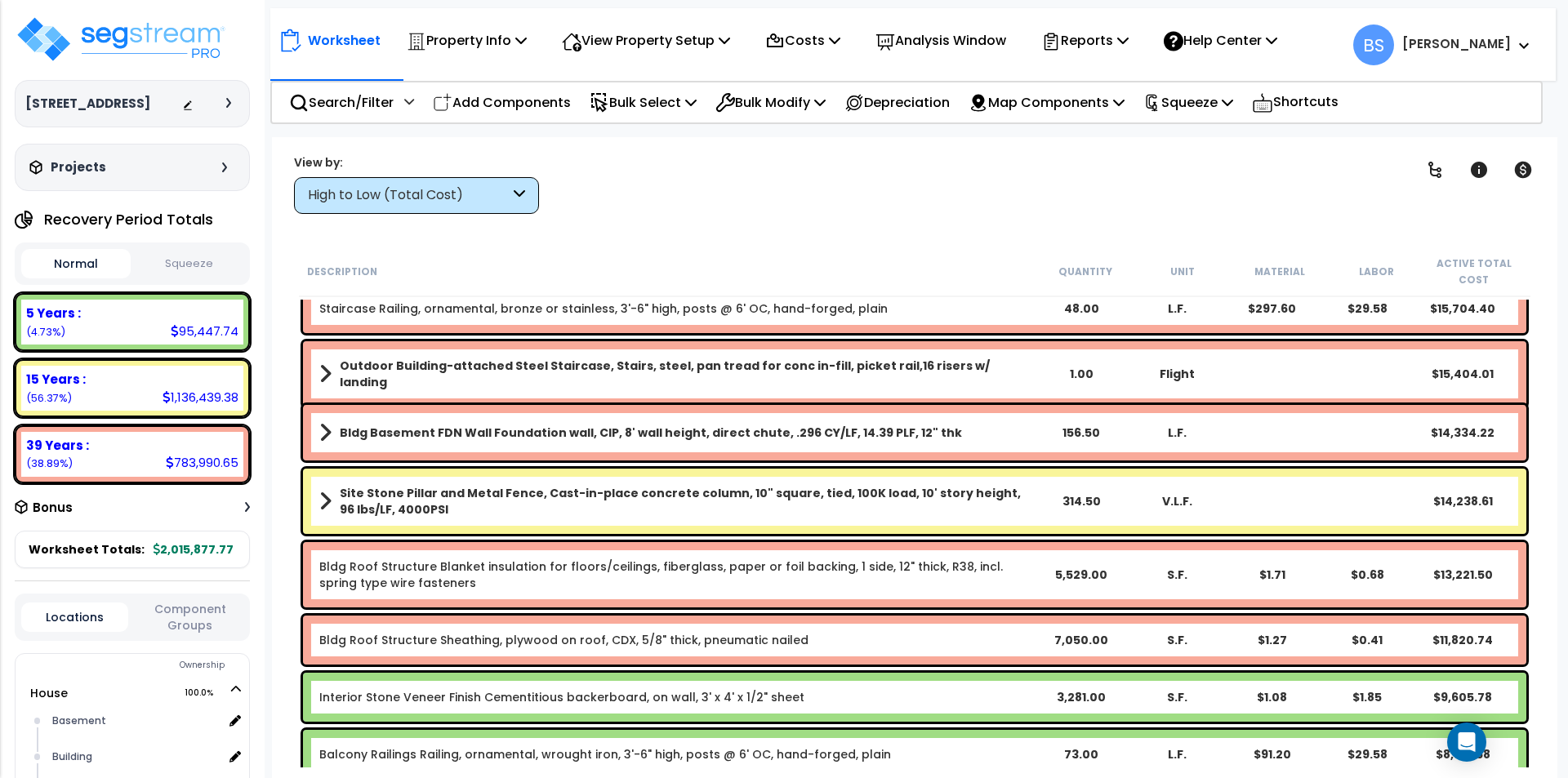
scroll to position [1388, 0]
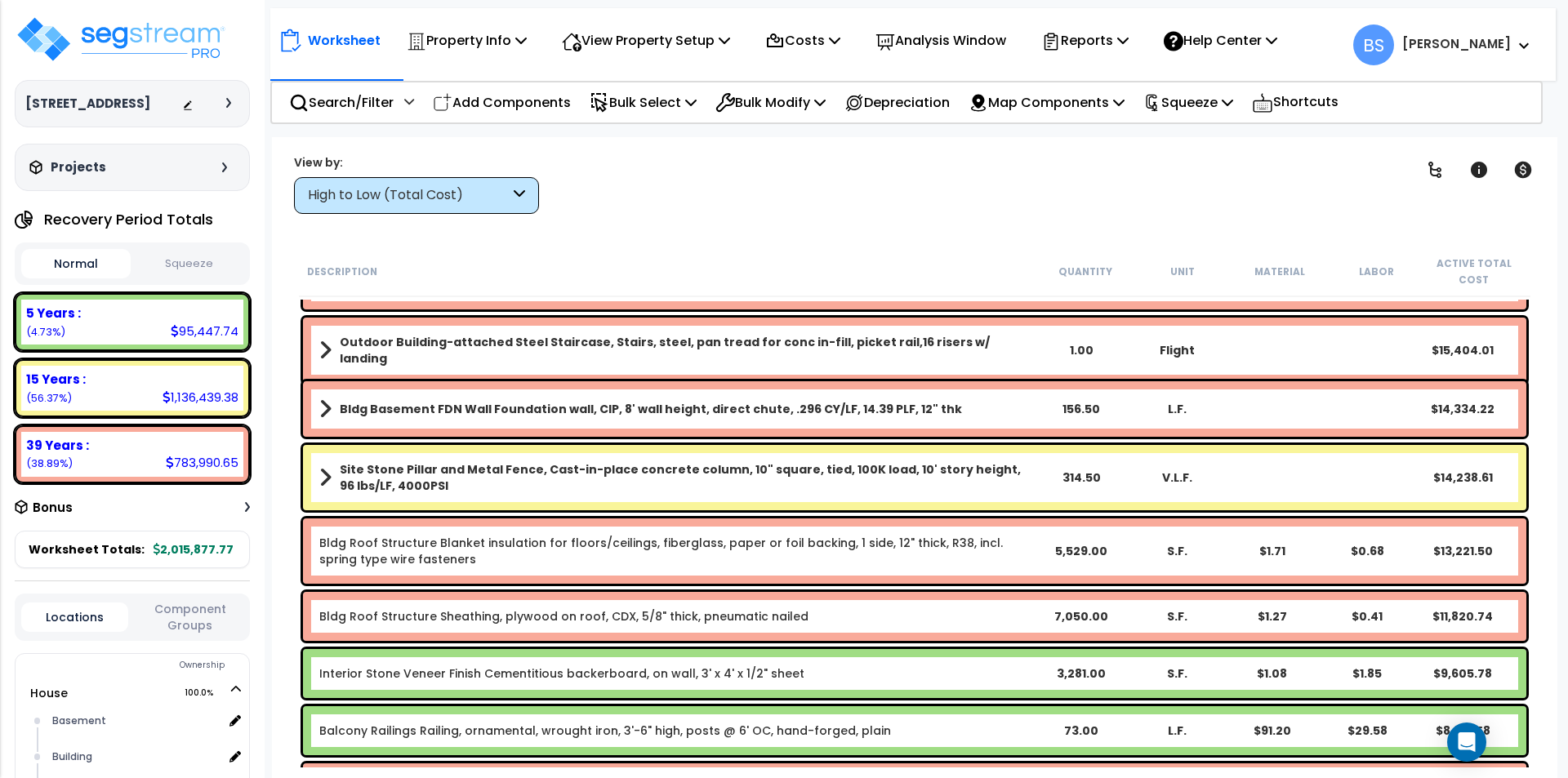
click at [397, 474] on b "Site Stone Pillar and Metal Fence, Cast-in-place concrete column, 10" square, t…" at bounding box center [686, 477] width 694 height 32
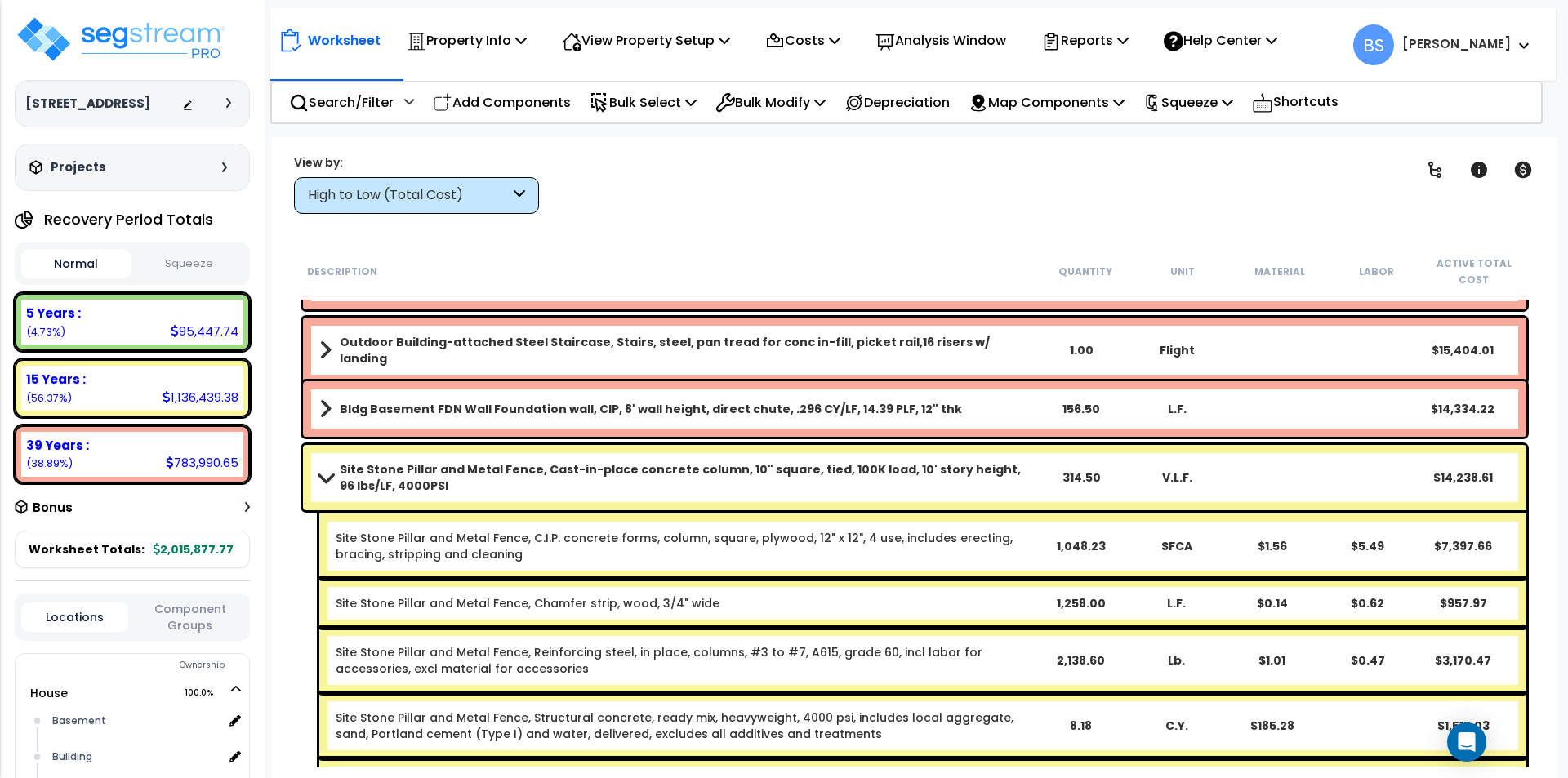
click at [397, 474] on b "Site Stone Pillar and Metal Fence, Cast-in-place concrete column, 10" square, t…" at bounding box center [686, 477] width 694 height 32
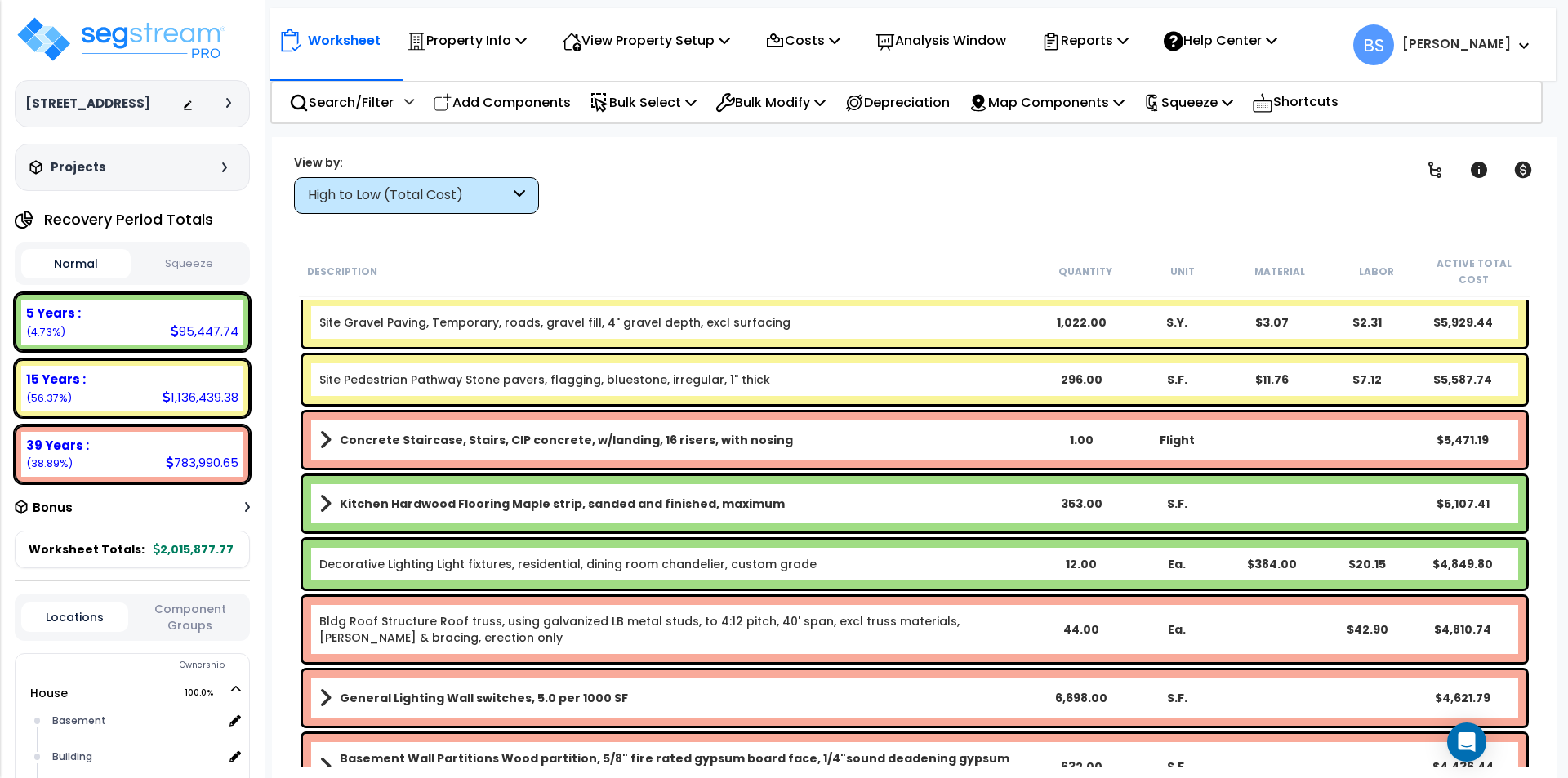
scroll to position [2775, 0]
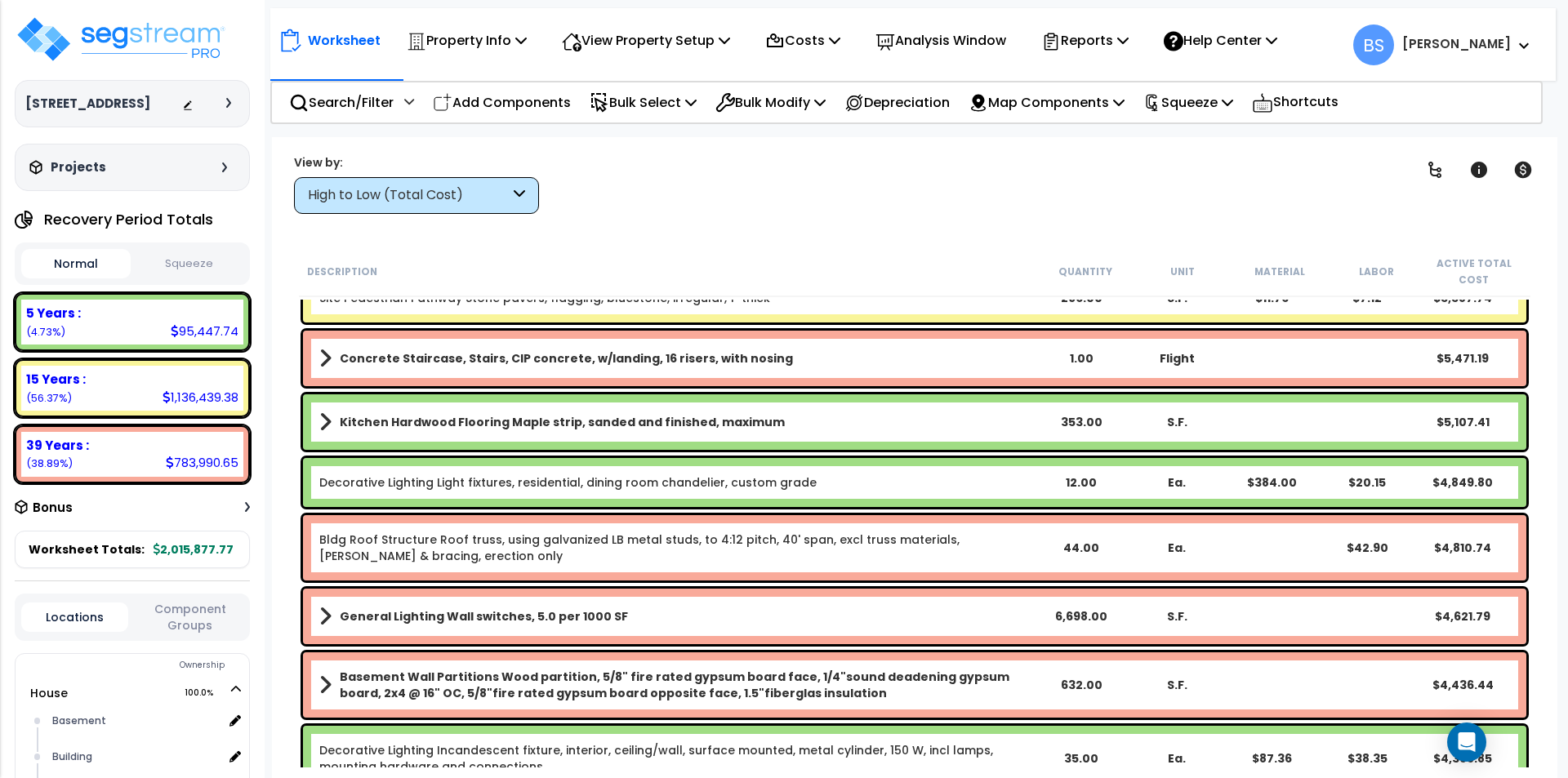
click at [551, 421] on b "Kitchen Hardwood Flooring Maple strip, sanded and finished, maximum" at bounding box center [562, 422] width 445 height 17
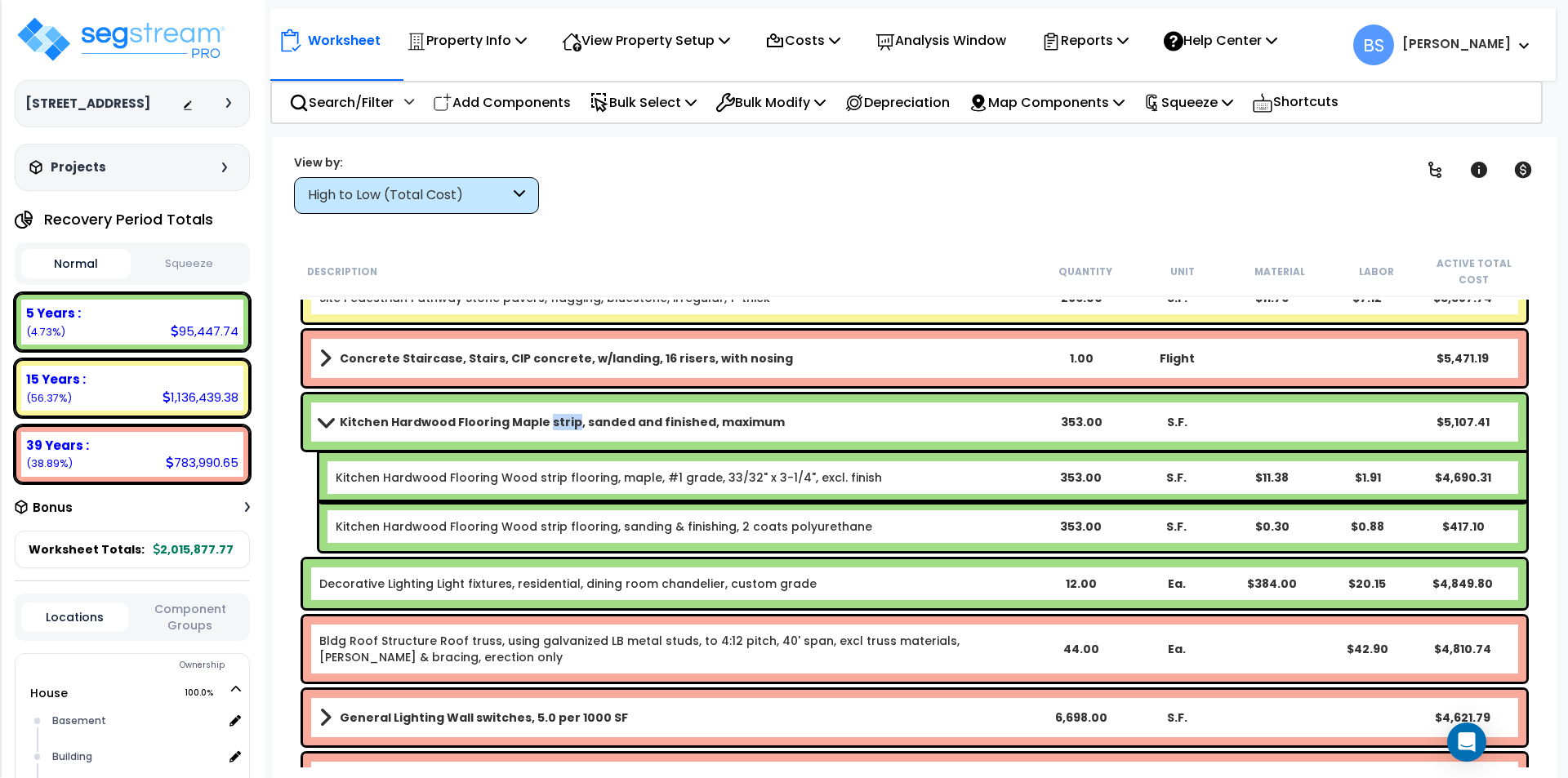
click at [551, 421] on b "Kitchen Hardwood Flooring Maple strip, sanded and finished, maximum" at bounding box center [562, 422] width 445 height 17
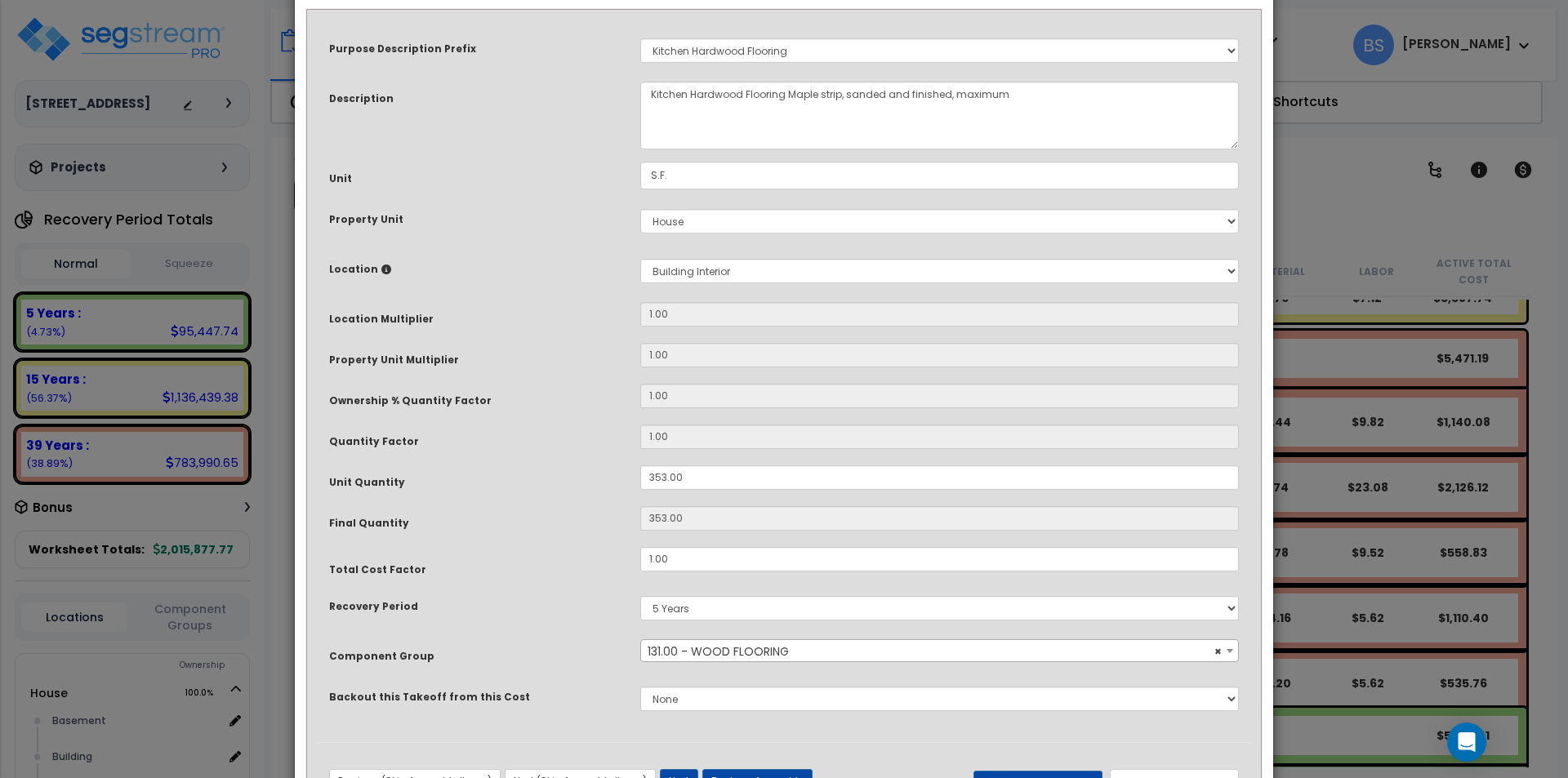
scroll to position [138, 0]
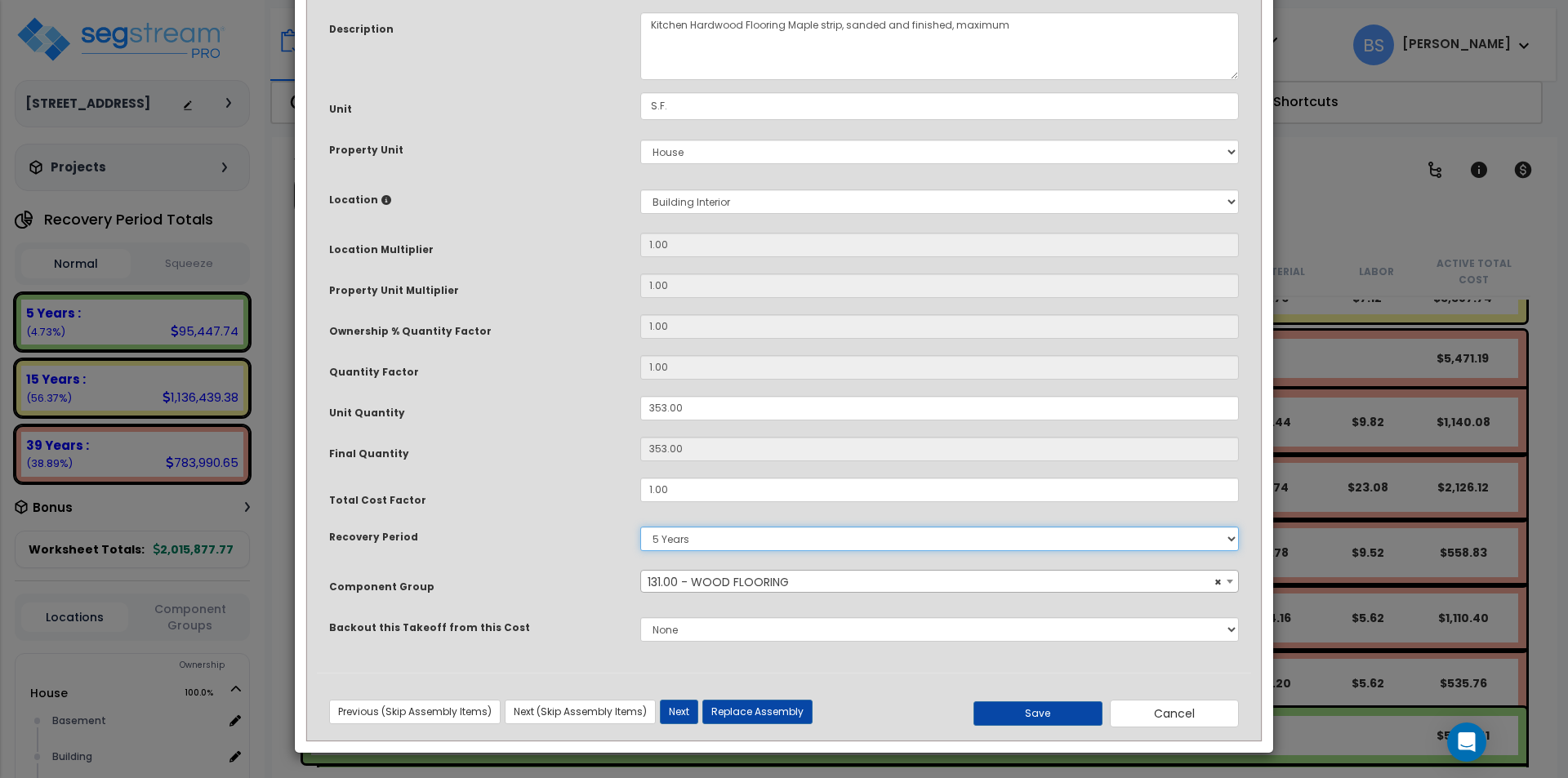
click at [701, 540] on select "5 Years 7 Years 15 Years 39 Years" at bounding box center [939, 539] width 598 height 25
select select "39Y"
click at [640, 527] on select "5 Years 7 Years 15 Years 39 Years" at bounding box center [939, 539] width 598 height 25
click at [1048, 715] on button "Save" at bounding box center [1037, 713] width 129 height 25
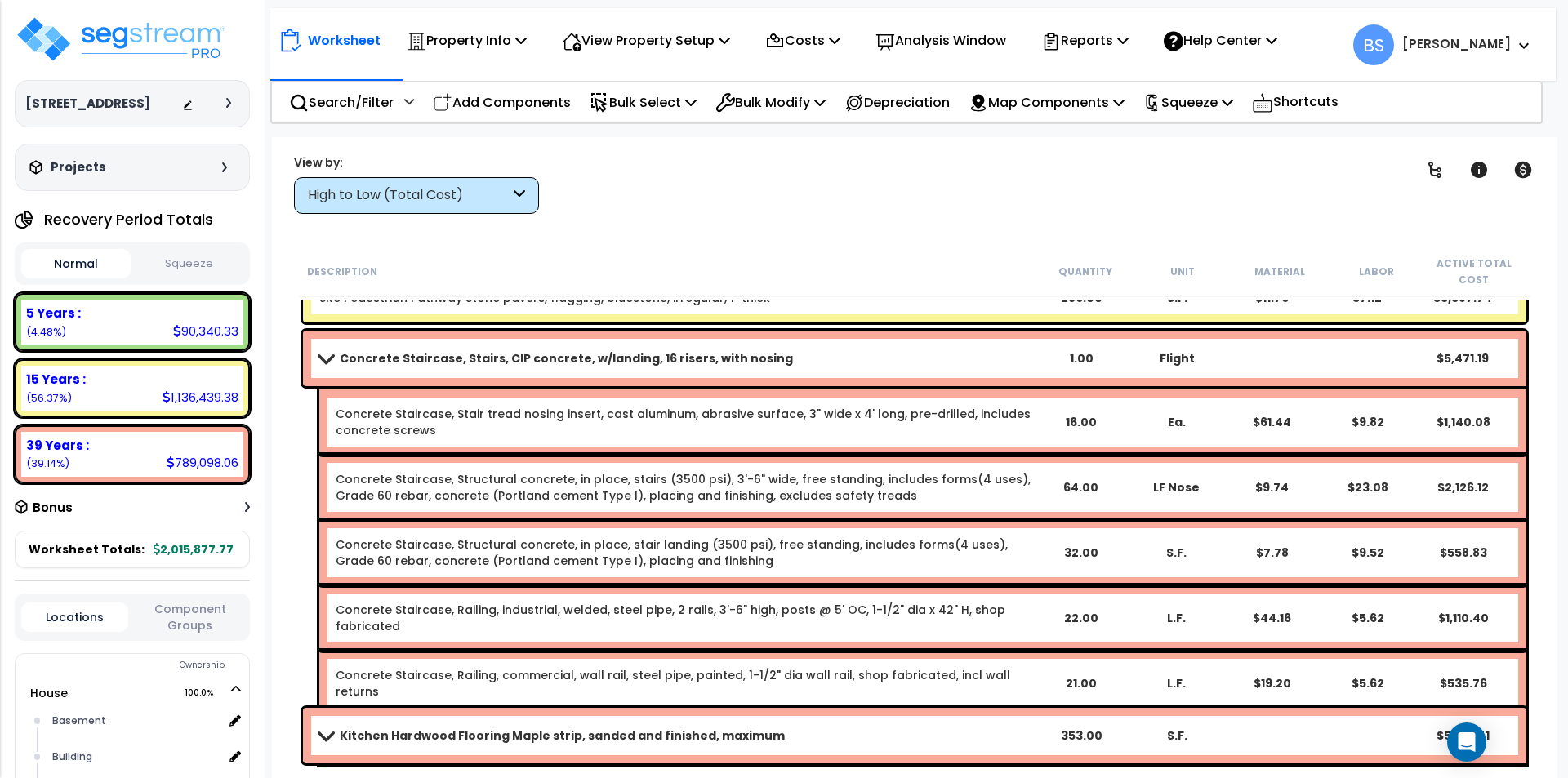
click at [403, 356] on b "Concrete Staircase, Stairs, CIP concrete, w/landing, 16 risers, with nosing" at bounding box center [566, 358] width 453 height 17
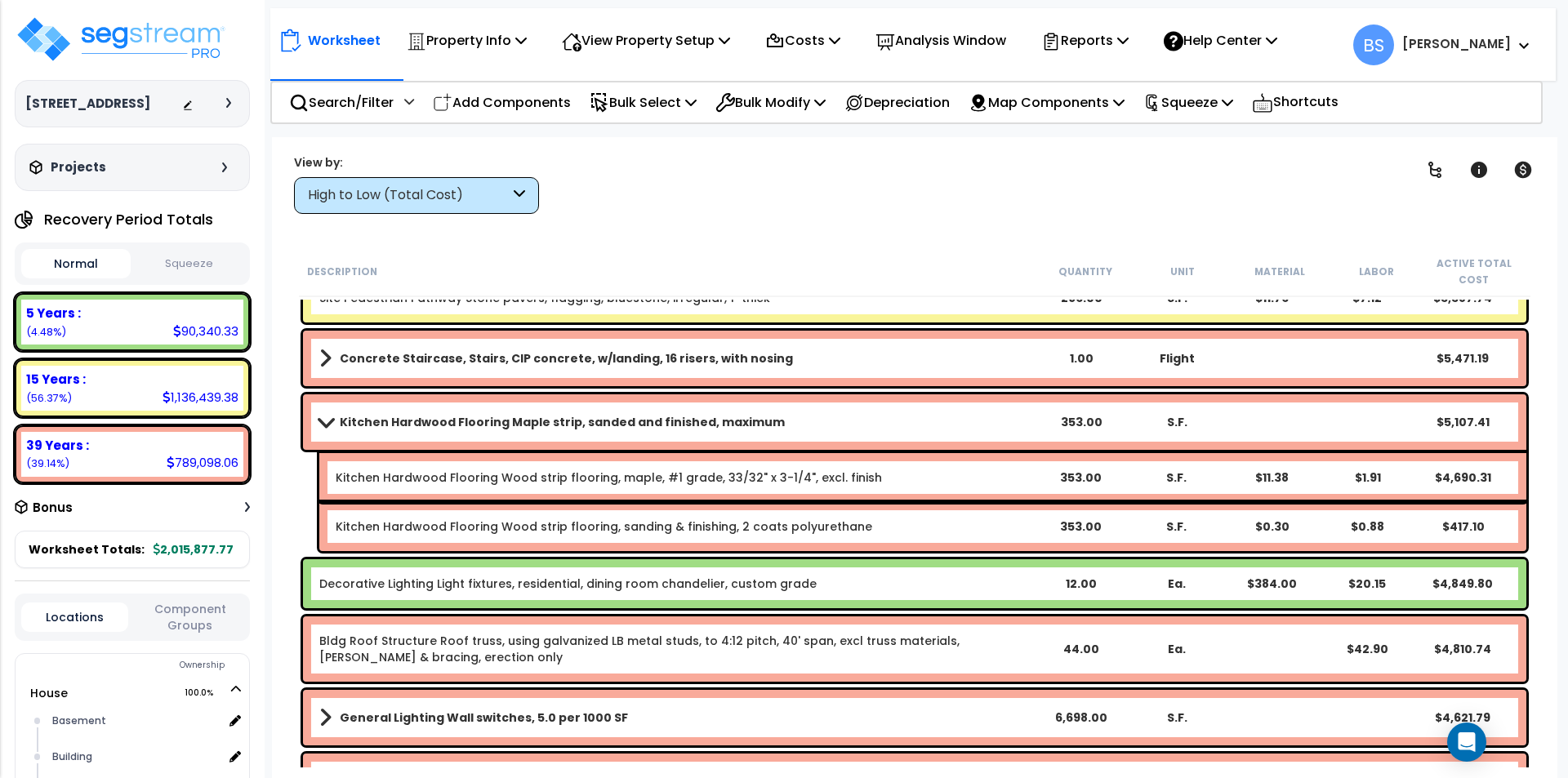
click at [373, 406] on div "Kitchen Hardwood Flooring Maple strip, sanded and finished, maximum 353.00 S.F.…" at bounding box center [914, 421] width 1223 height 56
click at [358, 430] on b "Kitchen Hardwood Flooring Maple strip, sanded and finished, maximum" at bounding box center [562, 422] width 445 height 17
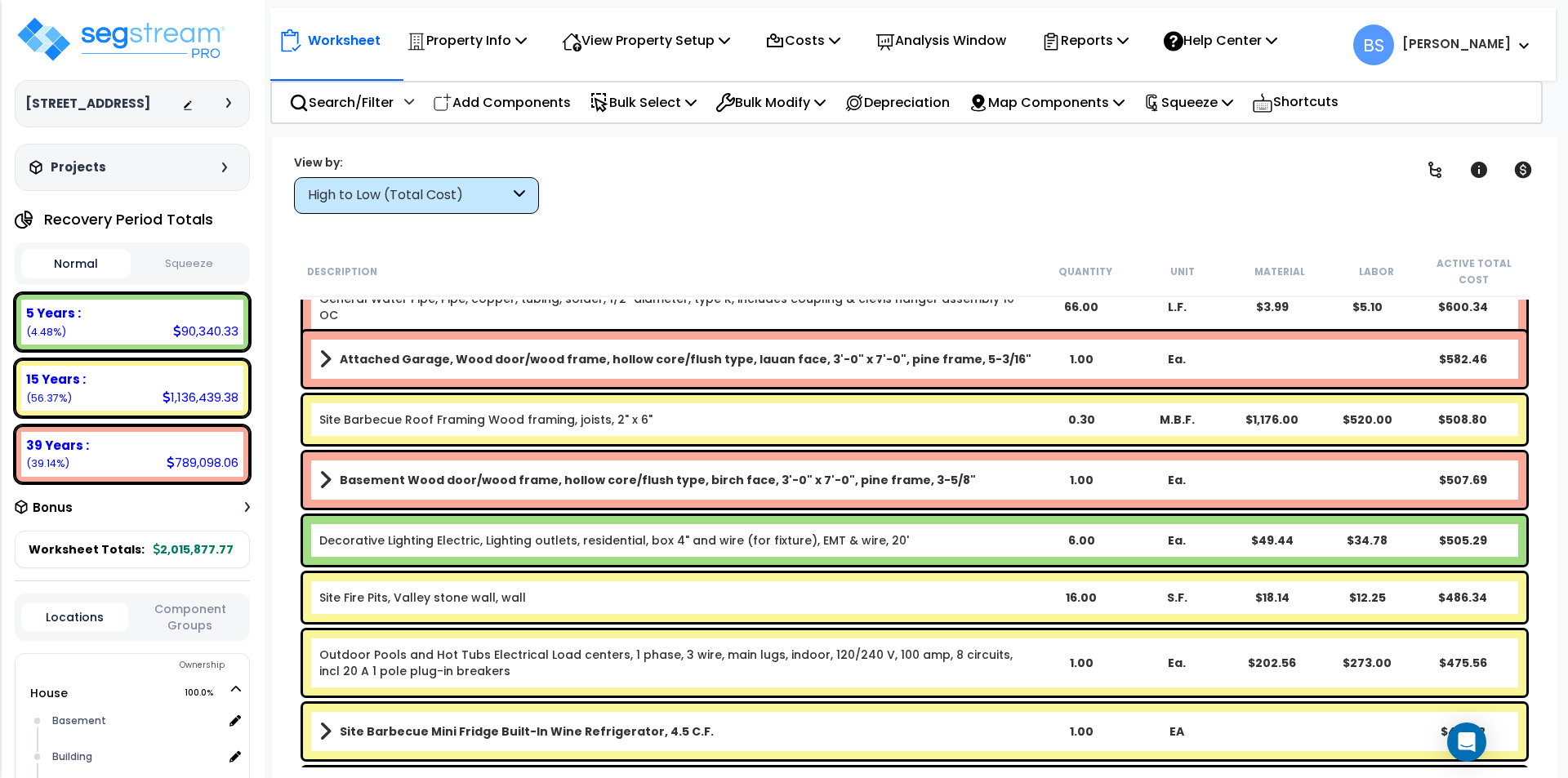
scroll to position [7836, 0]
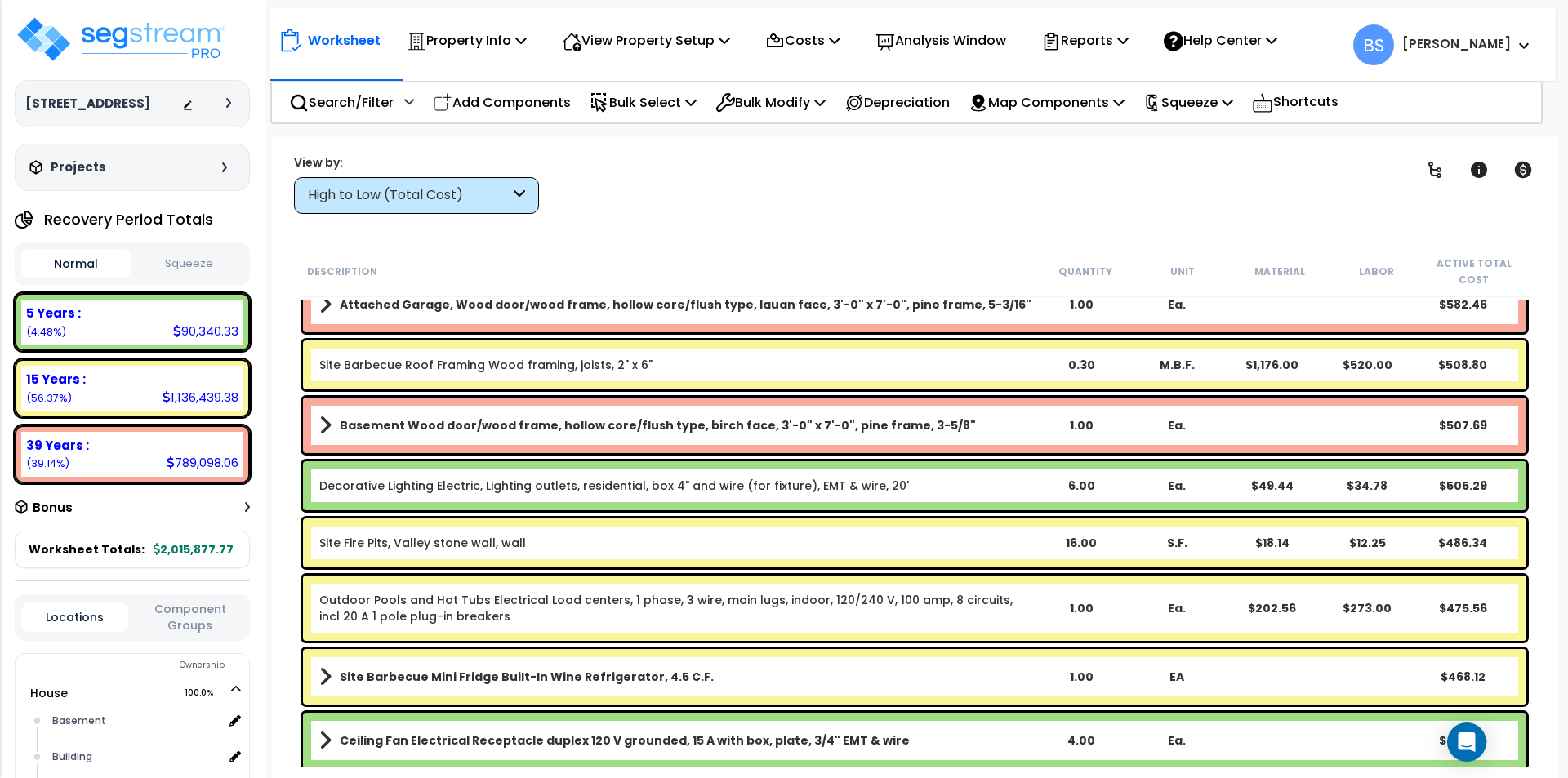
click at [476, 541] on link "Site Fire Pits, Valley stone wall, wall" at bounding box center [422, 543] width 207 height 17
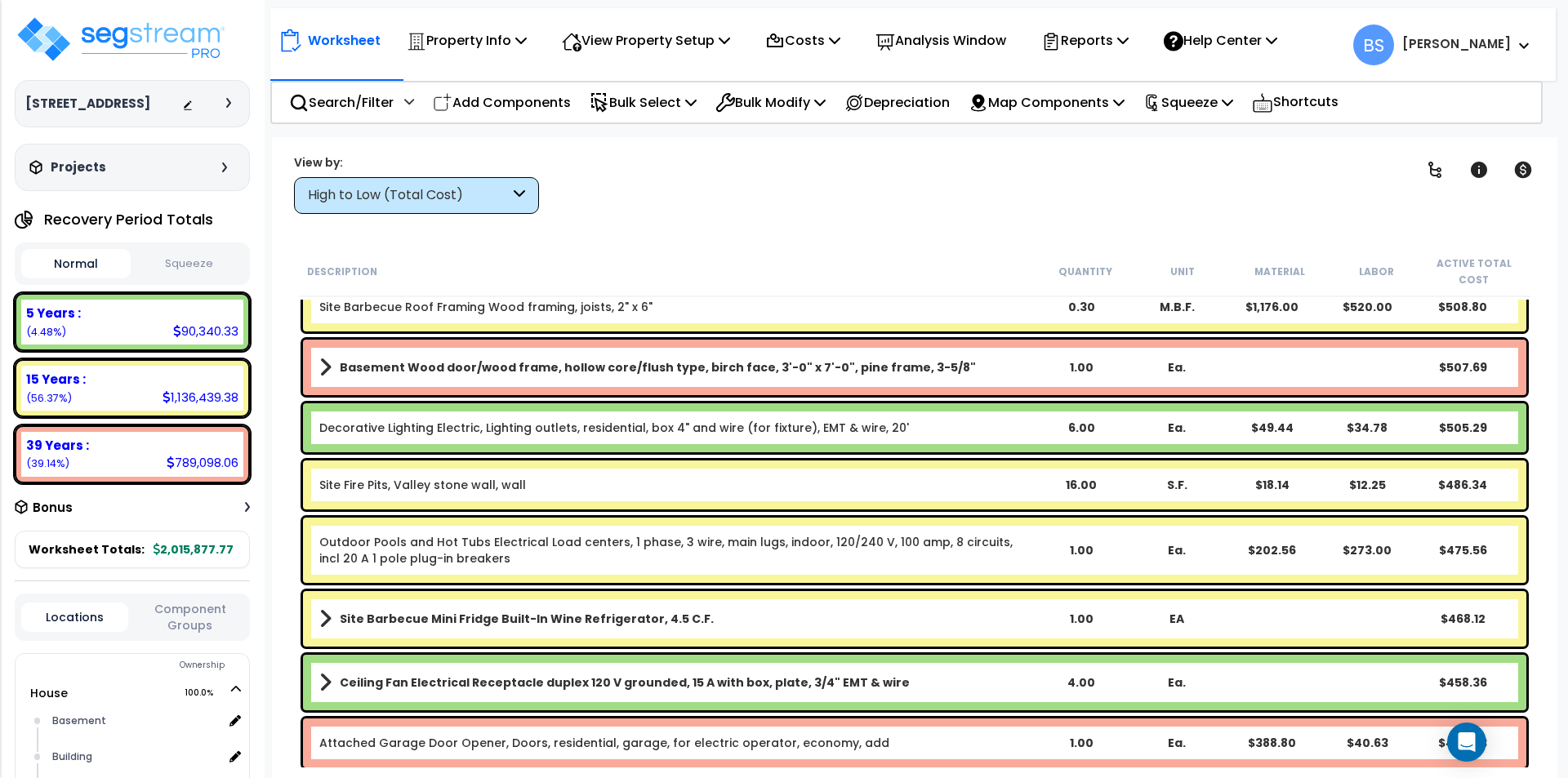
scroll to position [7918, 0]
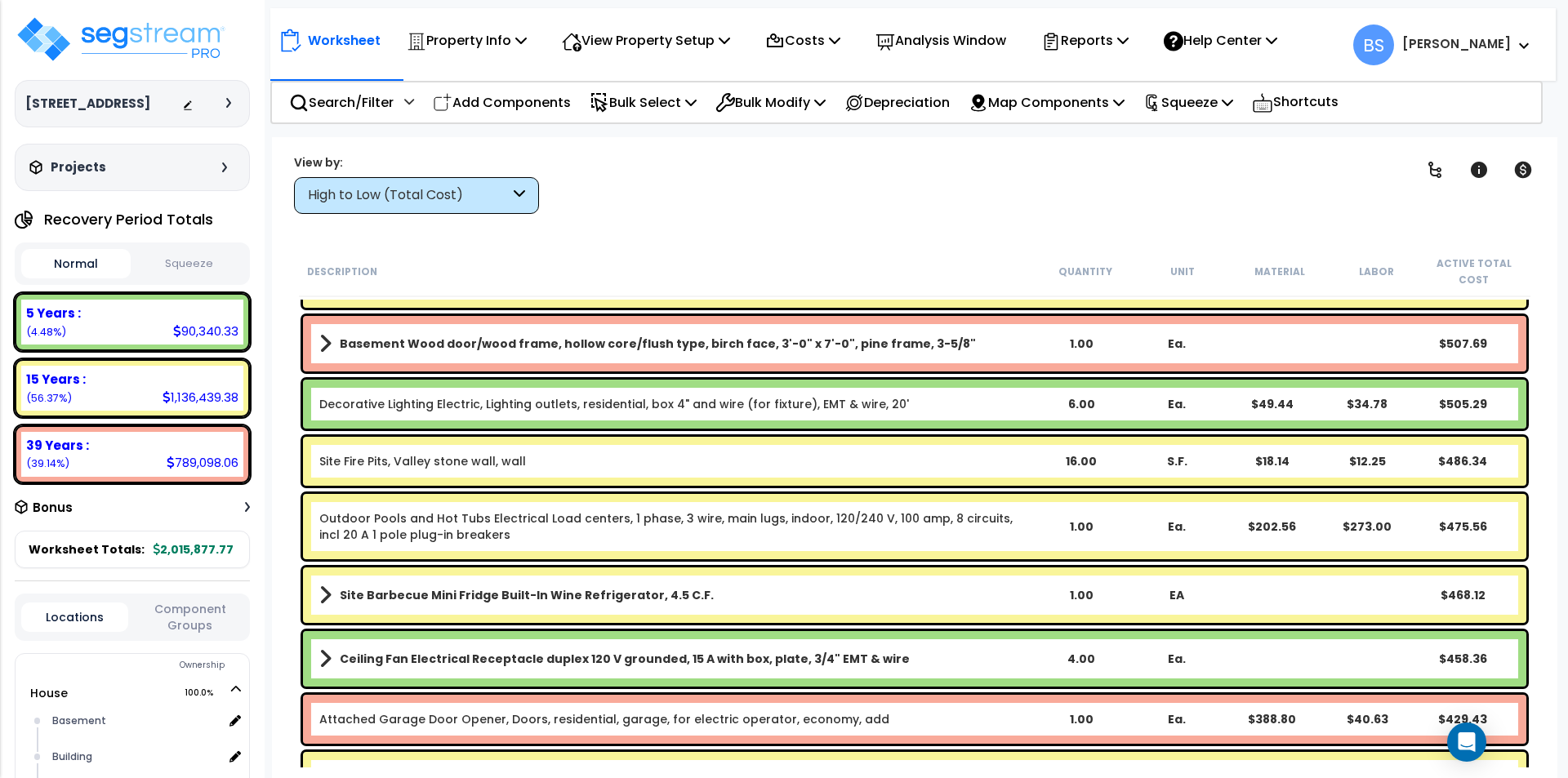
click at [1075, 454] on div "16.00" at bounding box center [1081, 461] width 95 height 17
click at [294, 481] on div "Description Quantity Unit Material Labor Active Total Cost Outdoor Pools and Ho…" at bounding box center [914, 507] width 1253 height 522
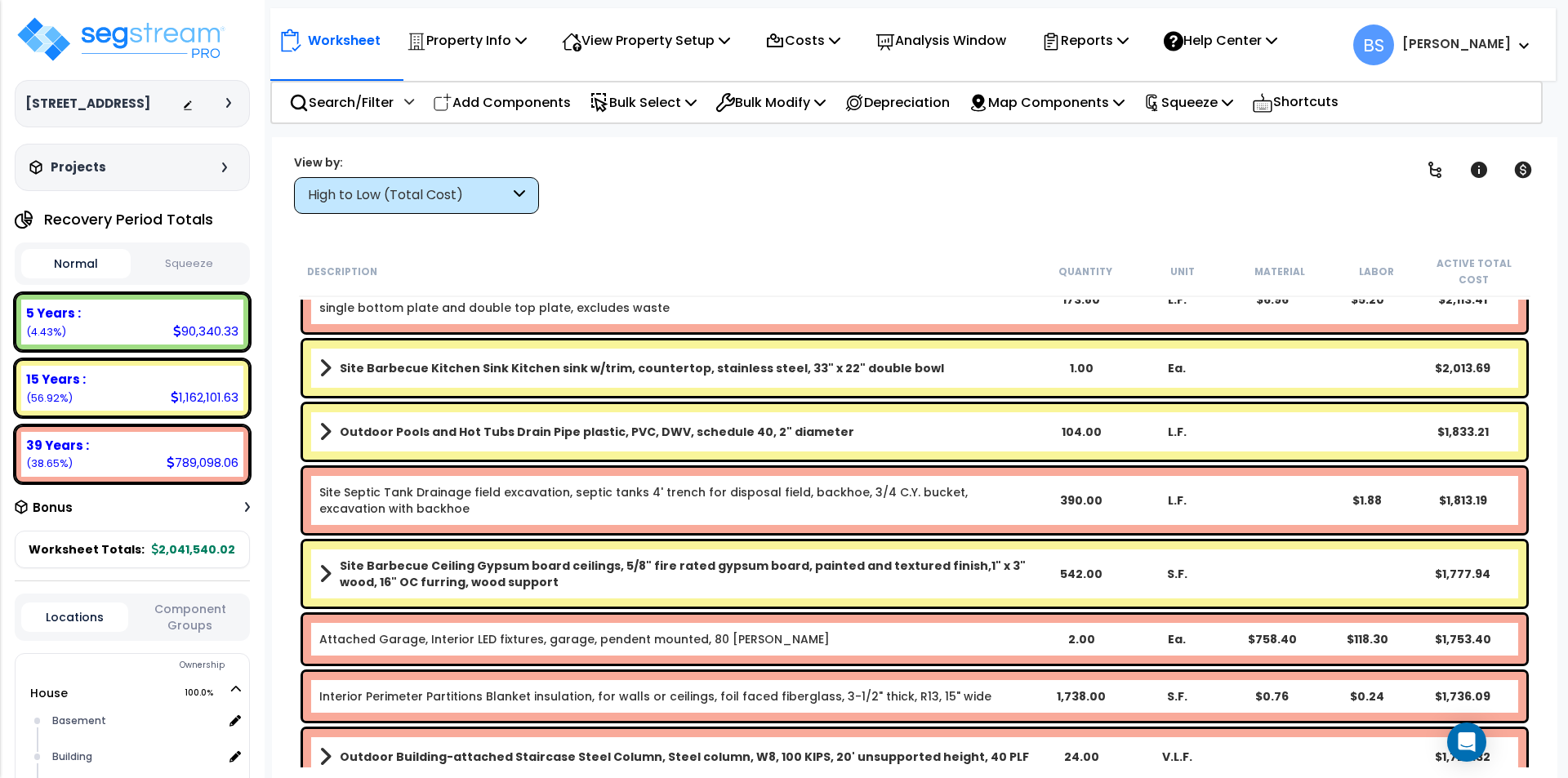
scroll to position [4979, 0]
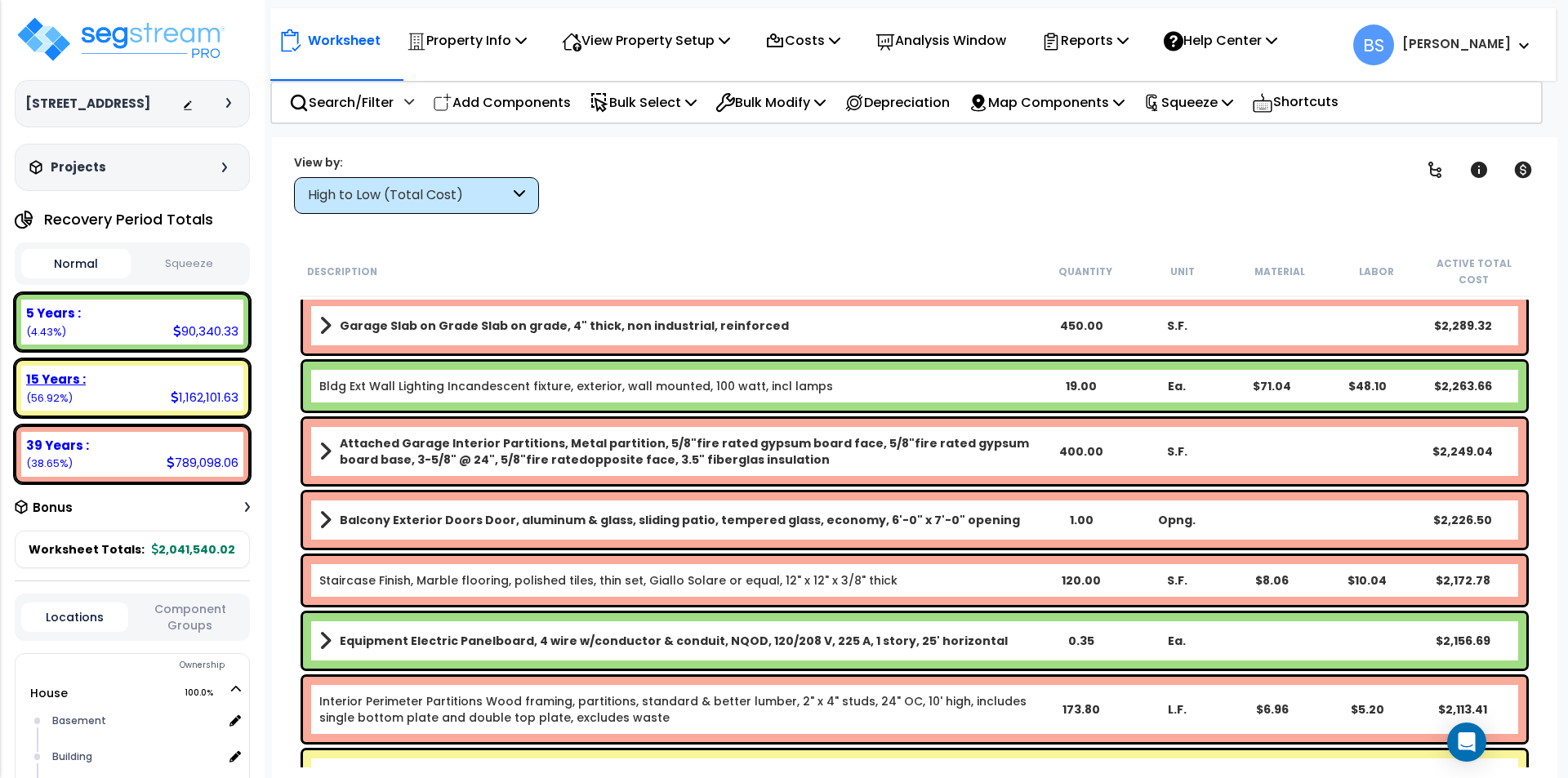
click at [75, 407] on div "15 Years : 1,162,101.63 (56.92%)" at bounding box center [133, 388] width 222 height 45
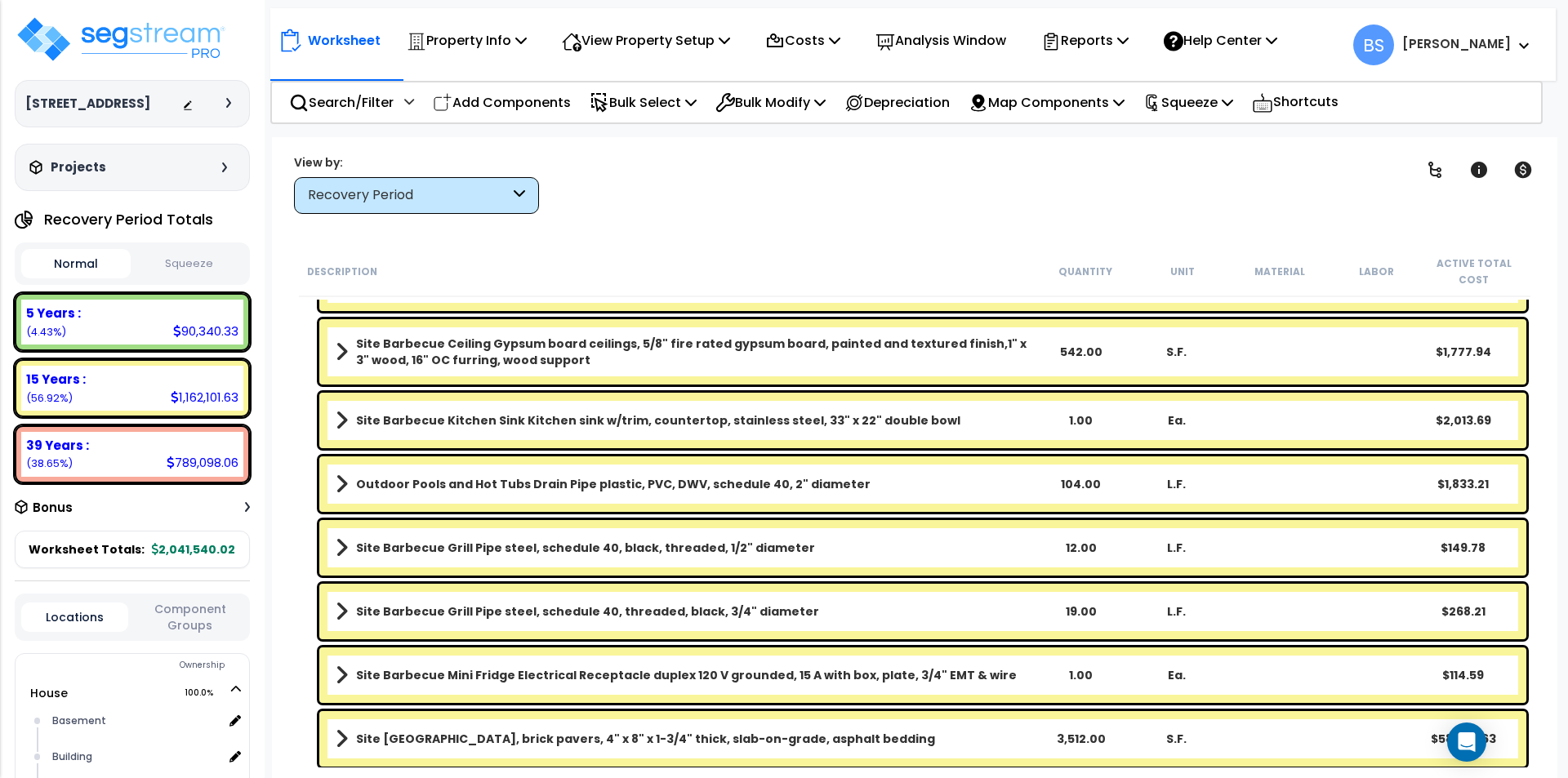
scroll to position [2201, 0]
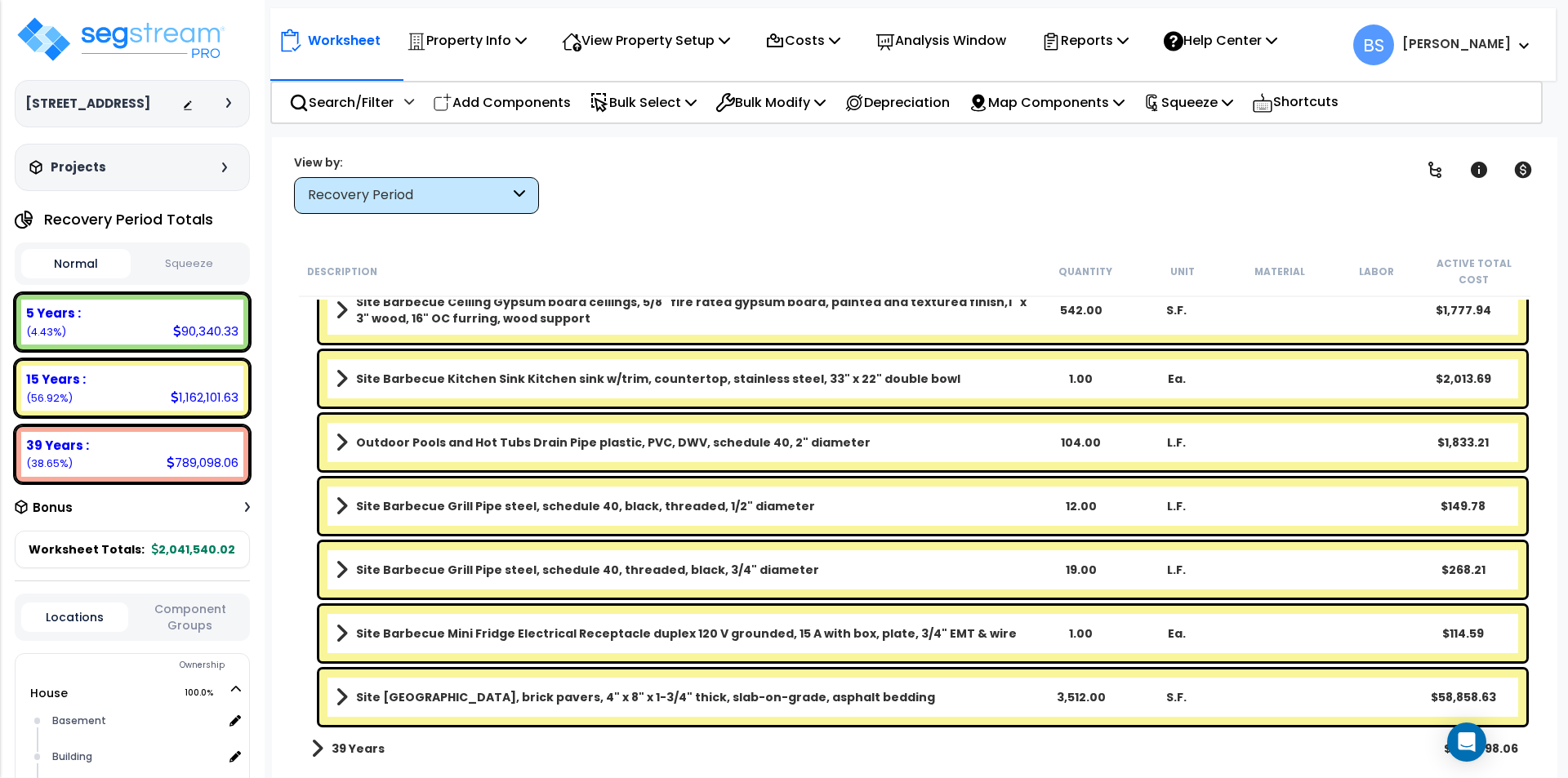
click at [353, 751] on b "39 Years" at bounding box center [358, 749] width 53 height 17
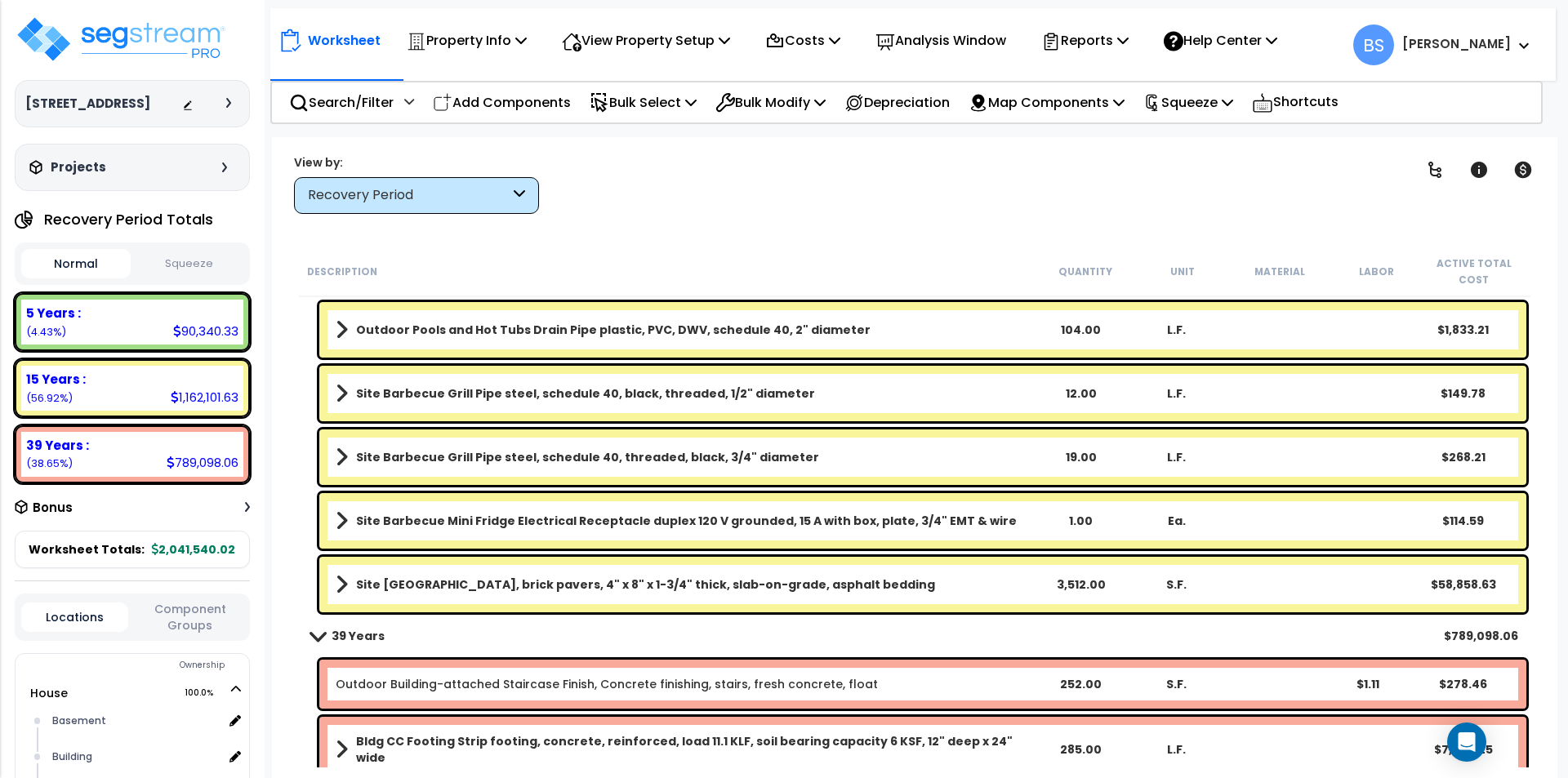
scroll to position [2528, 0]
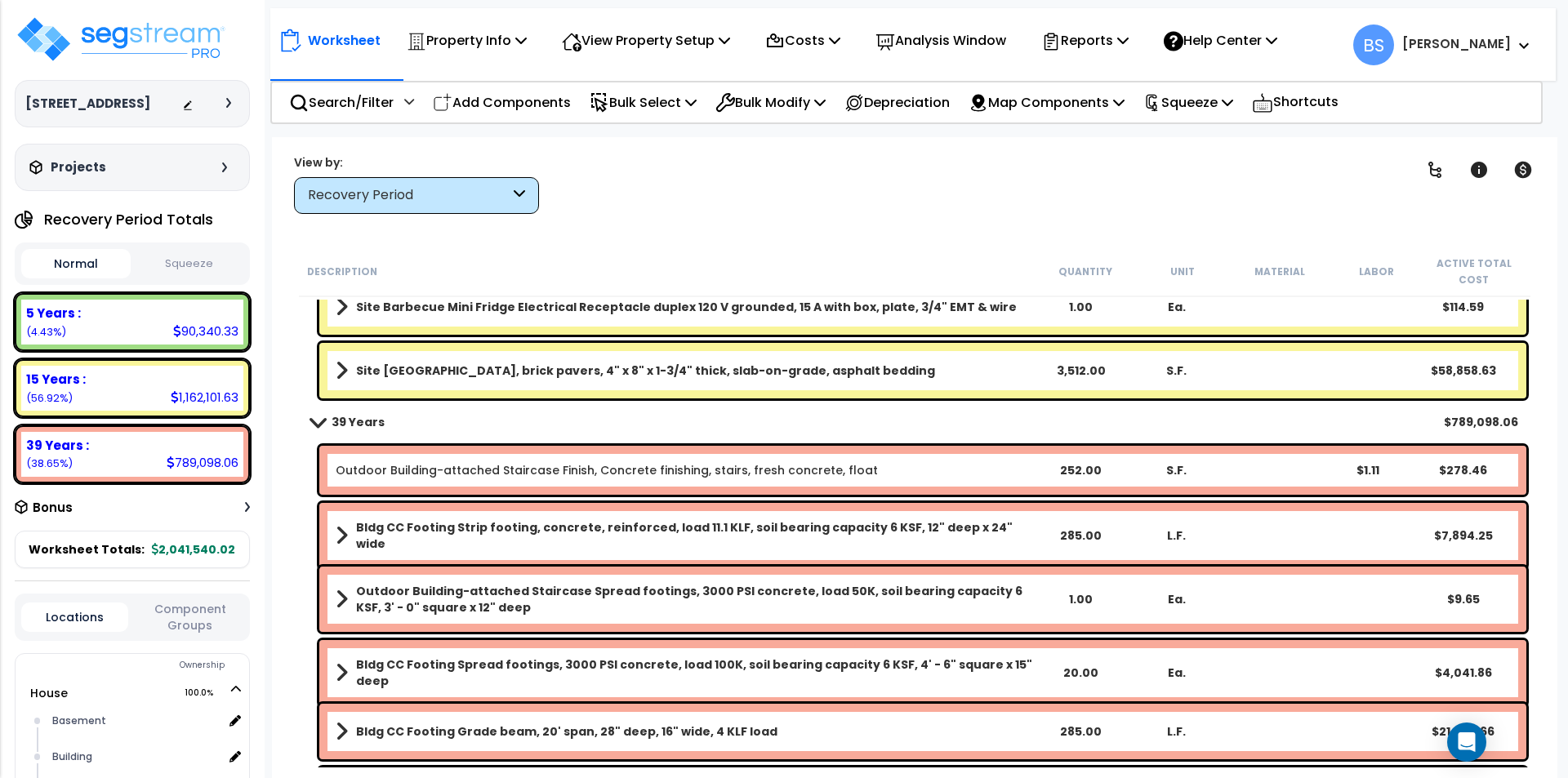
click at [371, 421] on b "39 Years" at bounding box center [358, 422] width 53 height 17
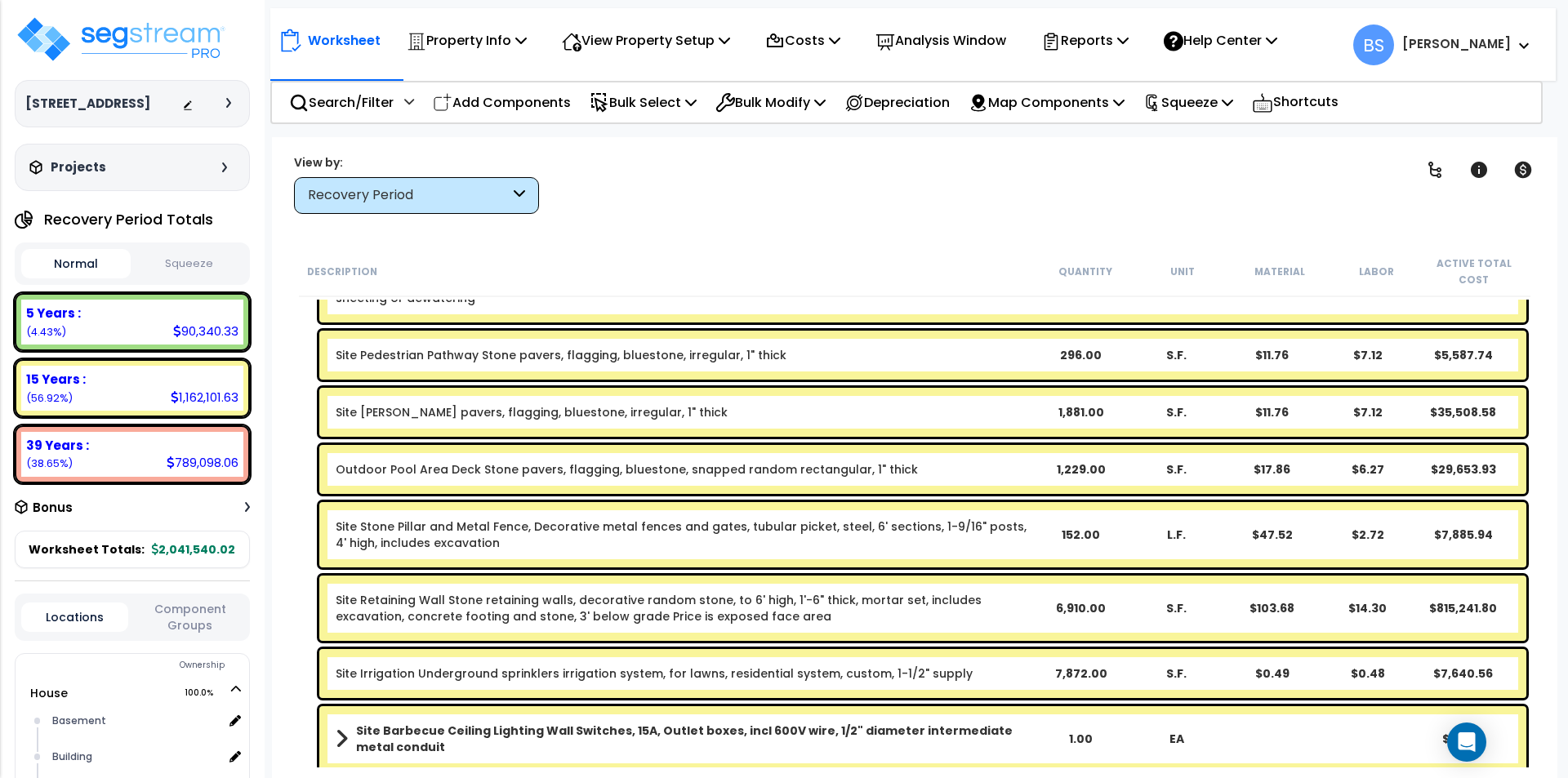
scroll to position [1306, 0]
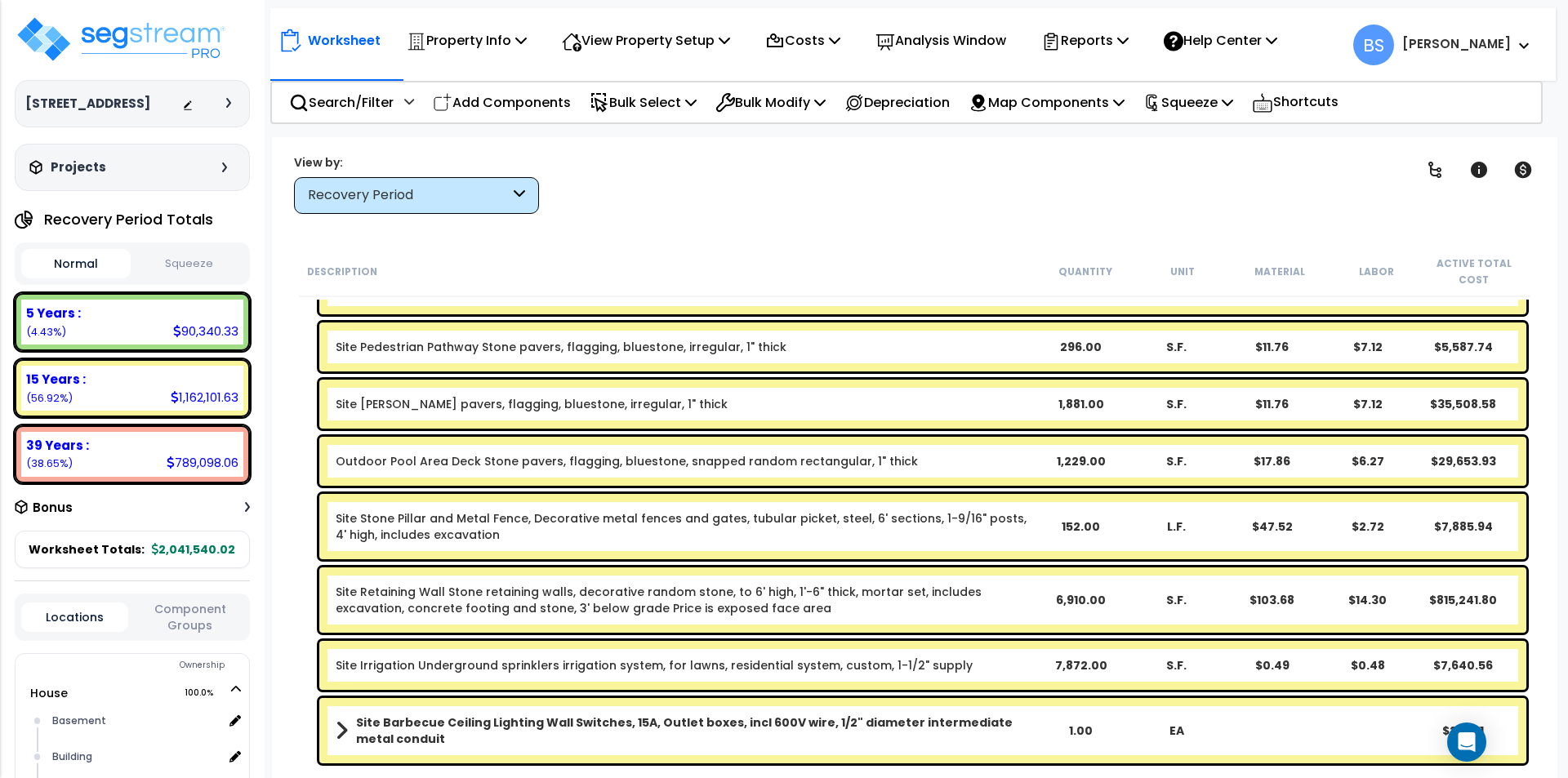
click at [1077, 603] on div "6,910.00" at bounding box center [1080, 601] width 94 height 17
click at [306, 552] on div "Site Stone Pillar and Metal Fence, Decorative metal fences and gates, tubular p…" at bounding box center [914, 526] width 1231 height 74
click at [480, 105] on p "Add Components" at bounding box center [502, 102] width 138 height 22
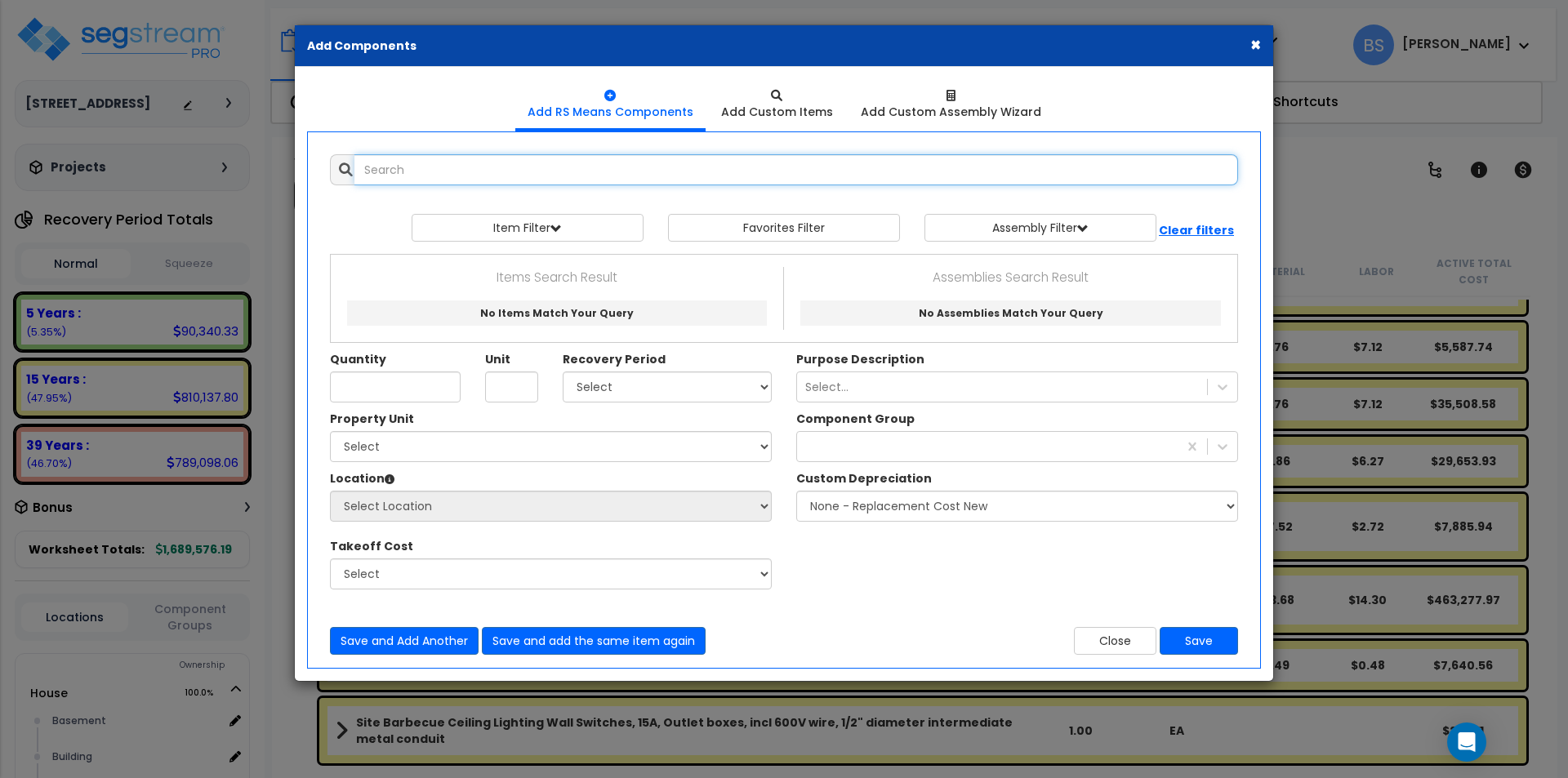
click at [534, 159] on input "text" at bounding box center [796, 169] width 884 height 31
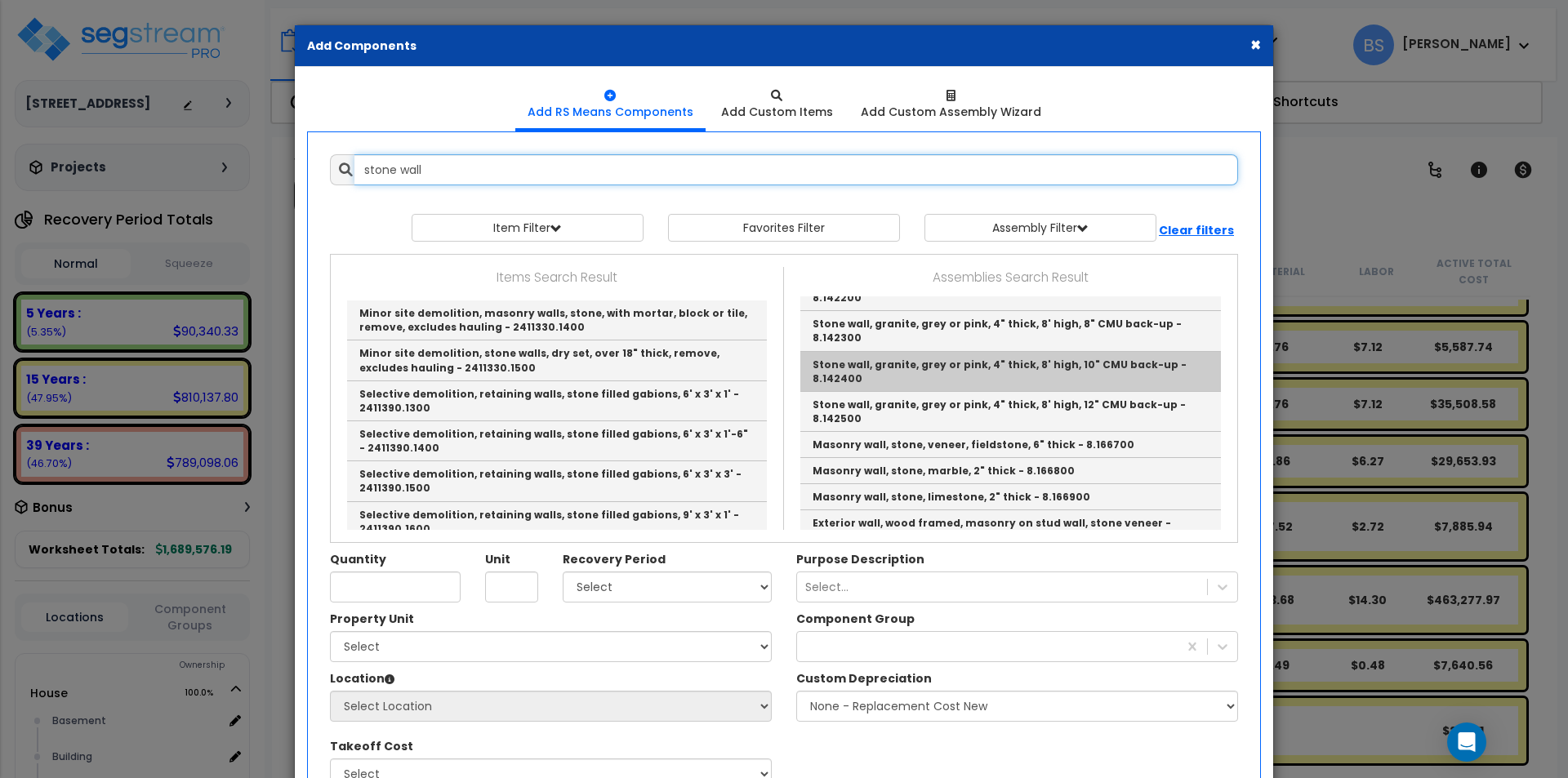
scroll to position [2286, 0]
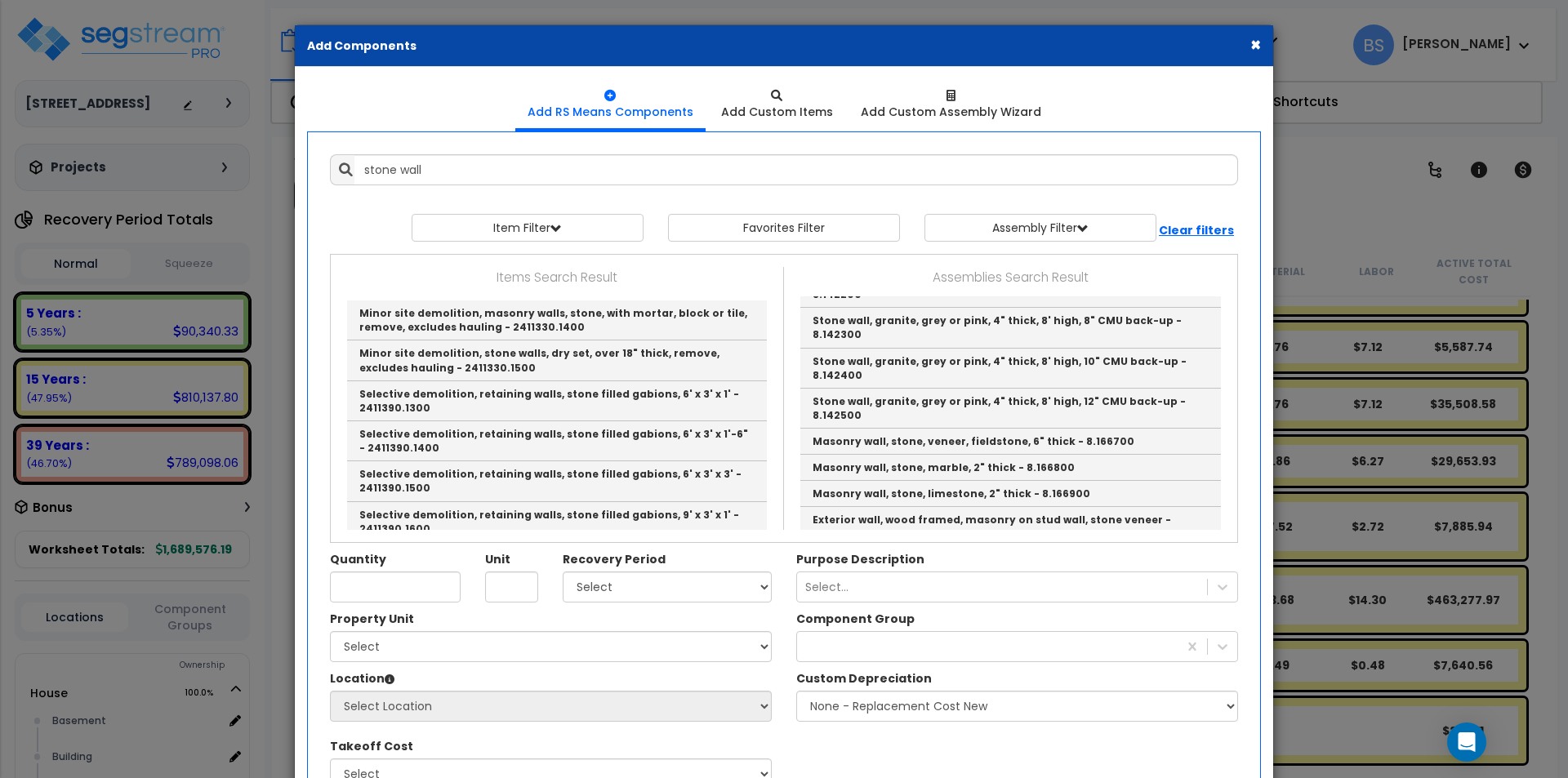
click at [912, 547] on link "Stone wall, ashlar veneer, 4" thick, 10' high, 8" CMU back-up, high priced ston…" at bounding box center [1010, 567] width 421 height 40
type input "Stone wall, ashlar veneer, 4" thick, 10' high, 8" CMU back-up, high priced ston…"
type input "S.F."
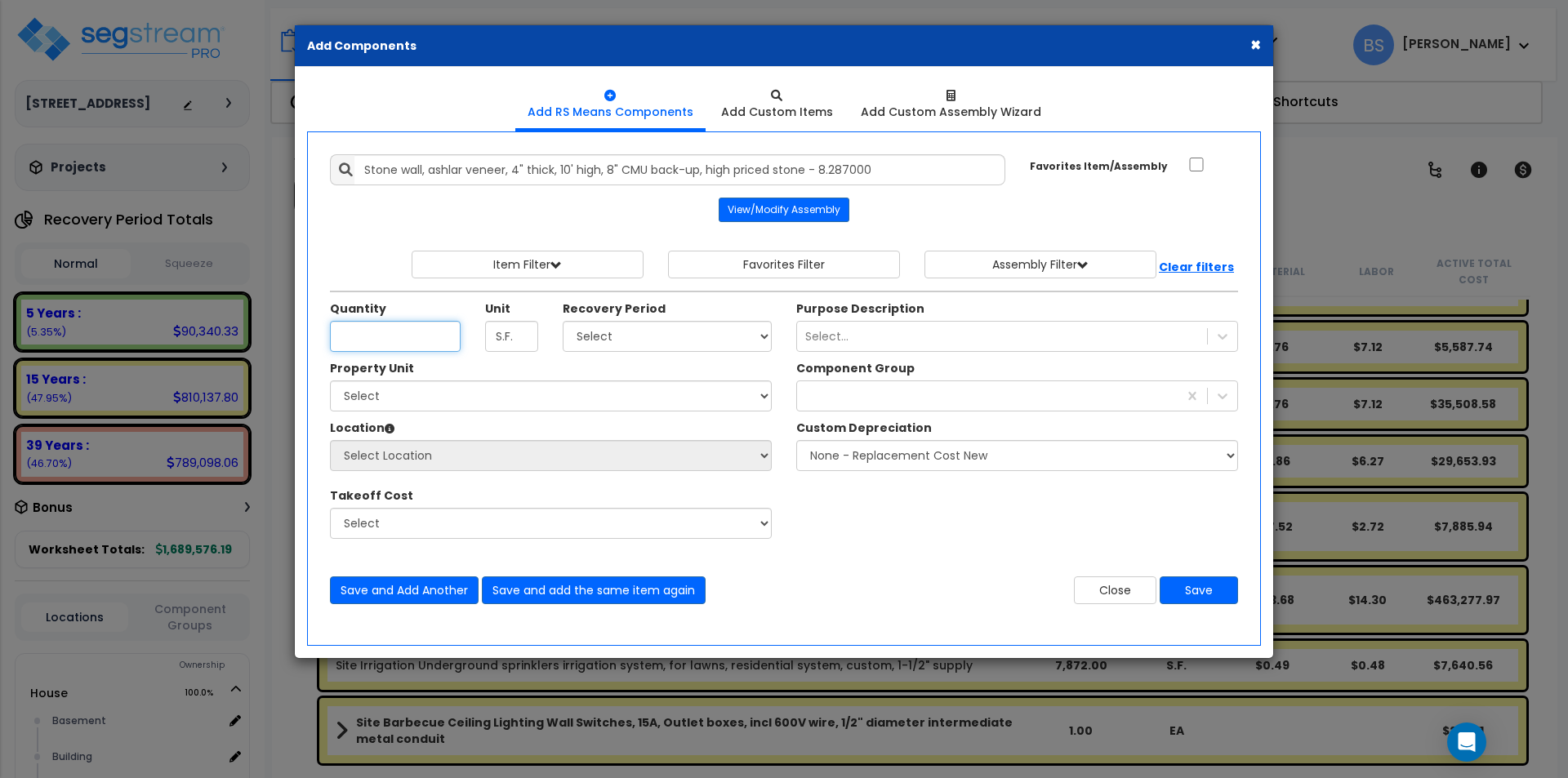
click at [344, 332] on input "Unit Quantity" at bounding box center [395, 336] width 130 height 31
type input "1"
click at [665, 330] on select "Select 5 Years 7 Years 15 Years 39 Years" at bounding box center [667, 336] width 209 height 31
select select "15Y"
click at [562, 321] on select "Select 5 Years 7 Years 15 Years 39 Years" at bounding box center [667, 336] width 209 height 31
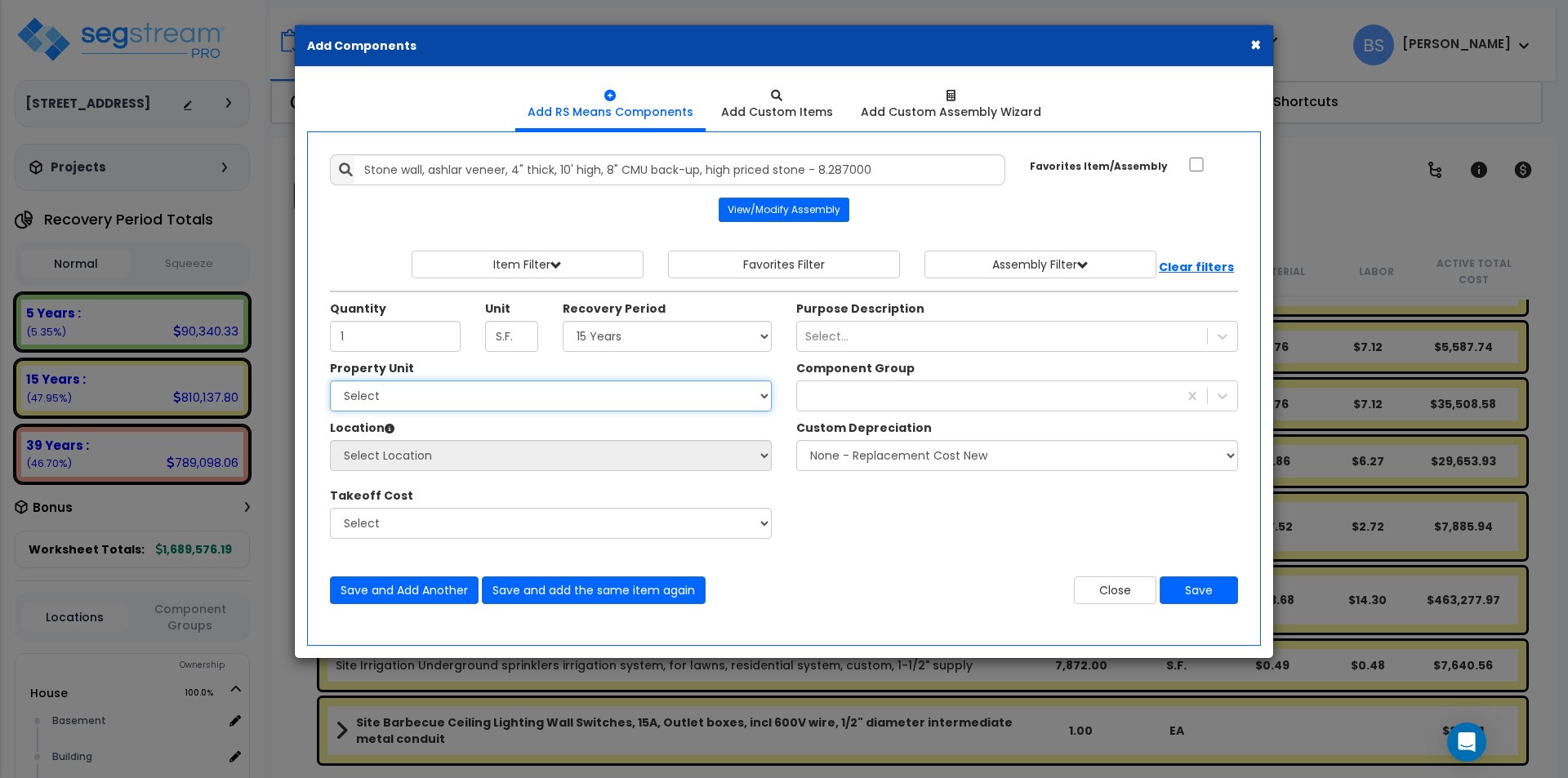
click at [455, 400] on select "Select House Site Improvements" at bounding box center [551, 396] width 441 height 31
click at [330, 381] on select "Select House Site Improvements" at bounding box center [551, 396] width 441 height 31
click at [402, 396] on select "Select House Site Improvements" at bounding box center [551, 396] width 441 height 31
select select "162753"
click at [330, 381] on select "Select House Site Improvements" at bounding box center [551, 396] width 441 height 31
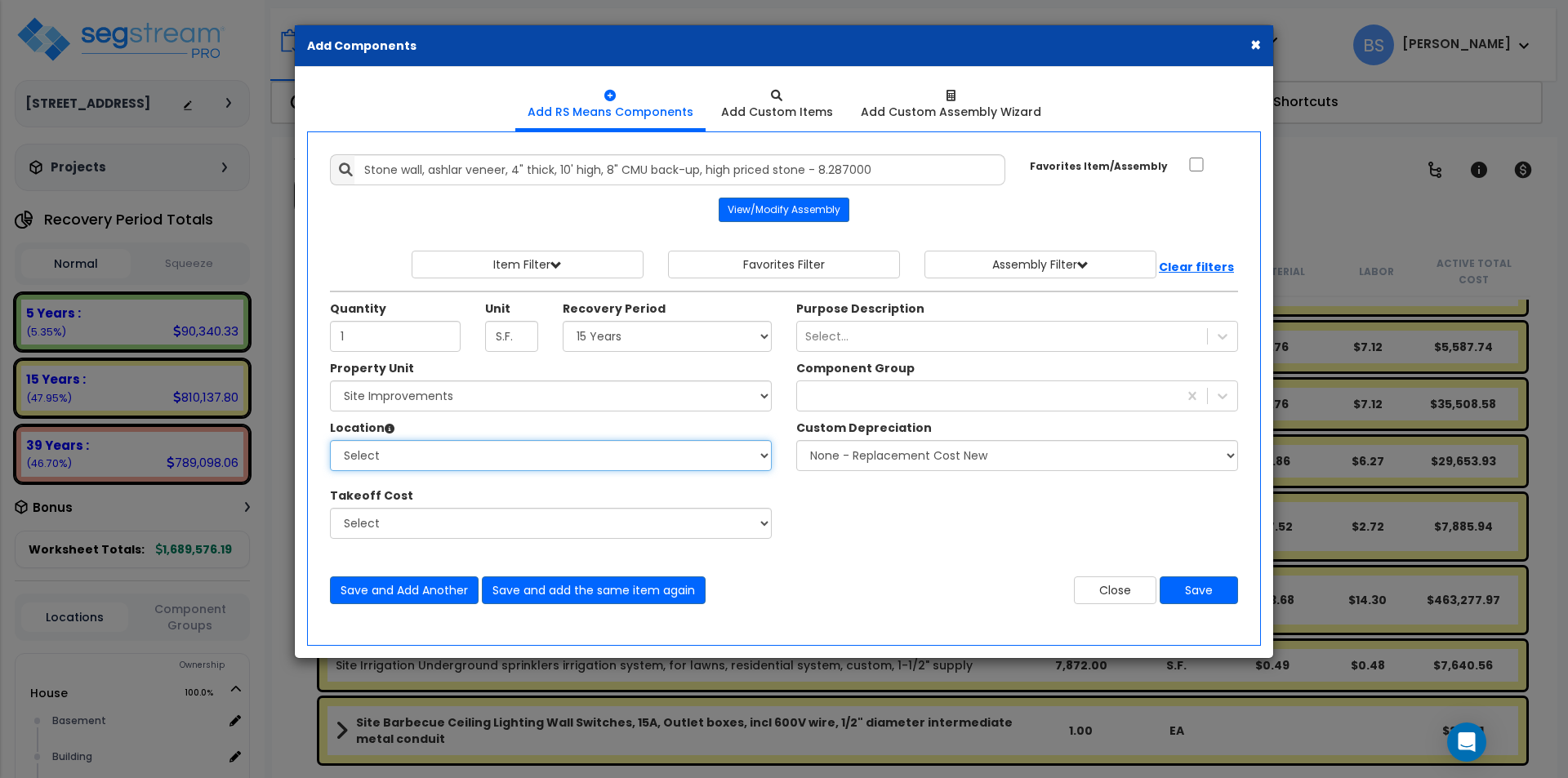
click at [381, 455] on select "Select Site Exterior Add Additional Location" at bounding box center [551, 455] width 441 height 31
select select "462"
click at [330, 440] on select "Select Site Exterior Add Additional Location" at bounding box center [551, 455] width 441 height 31
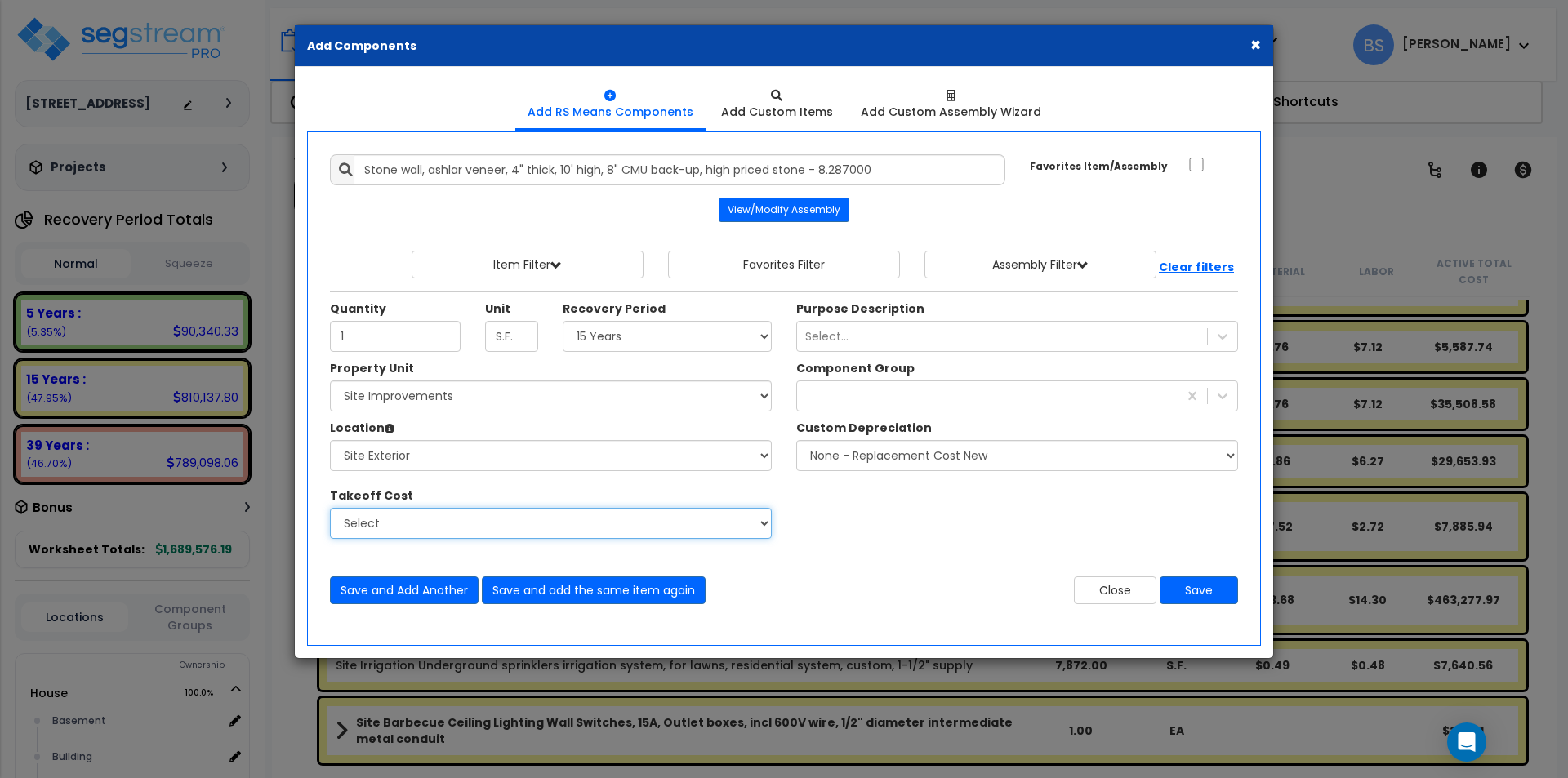
click at [382, 513] on select "Select" at bounding box center [551, 523] width 441 height 31
click at [381, 512] on select "Select" at bounding box center [551, 523] width 441 height 31
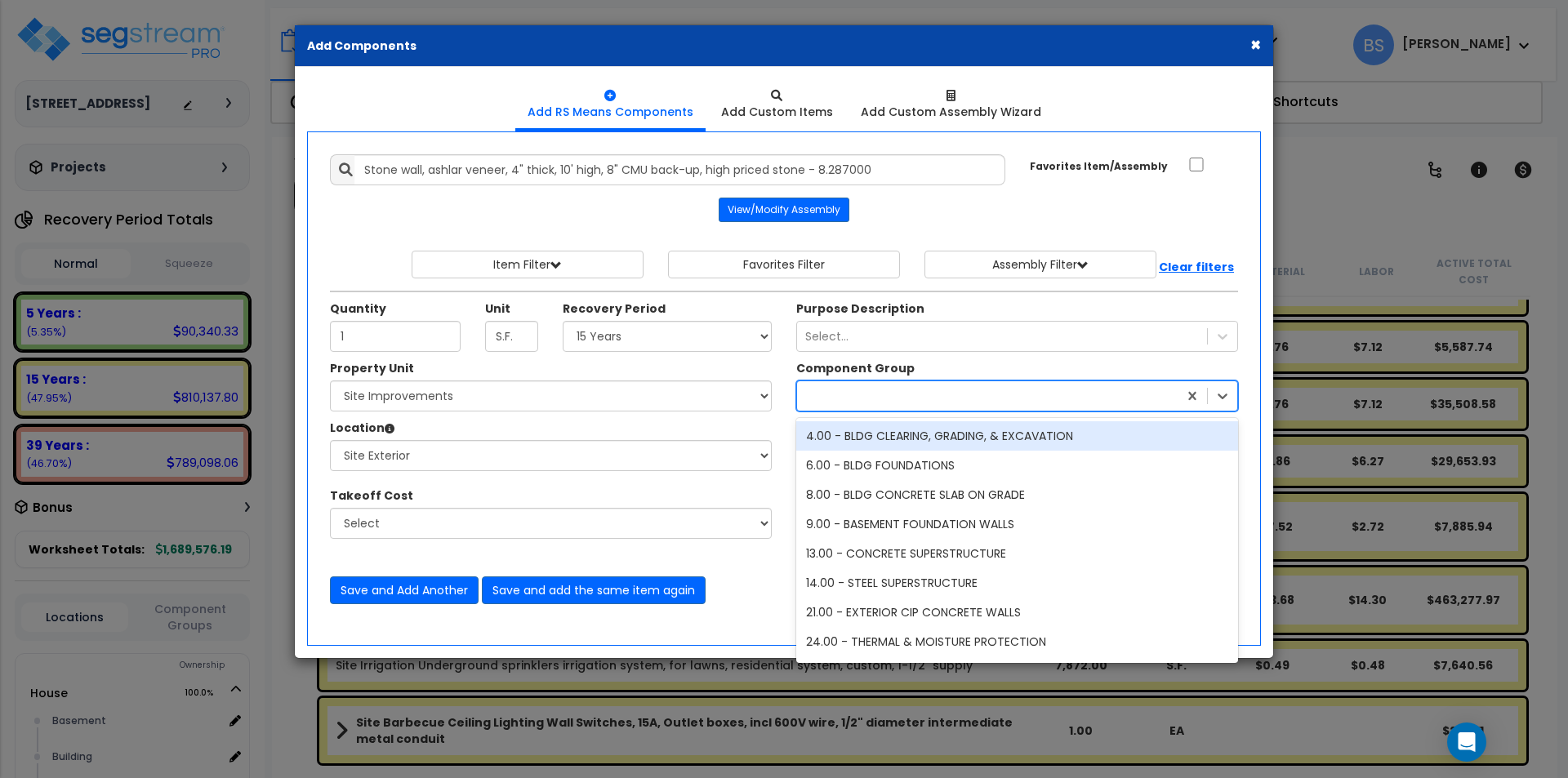
click at [821, 392] on div at bounding box center [987, 396] width 381 height 26
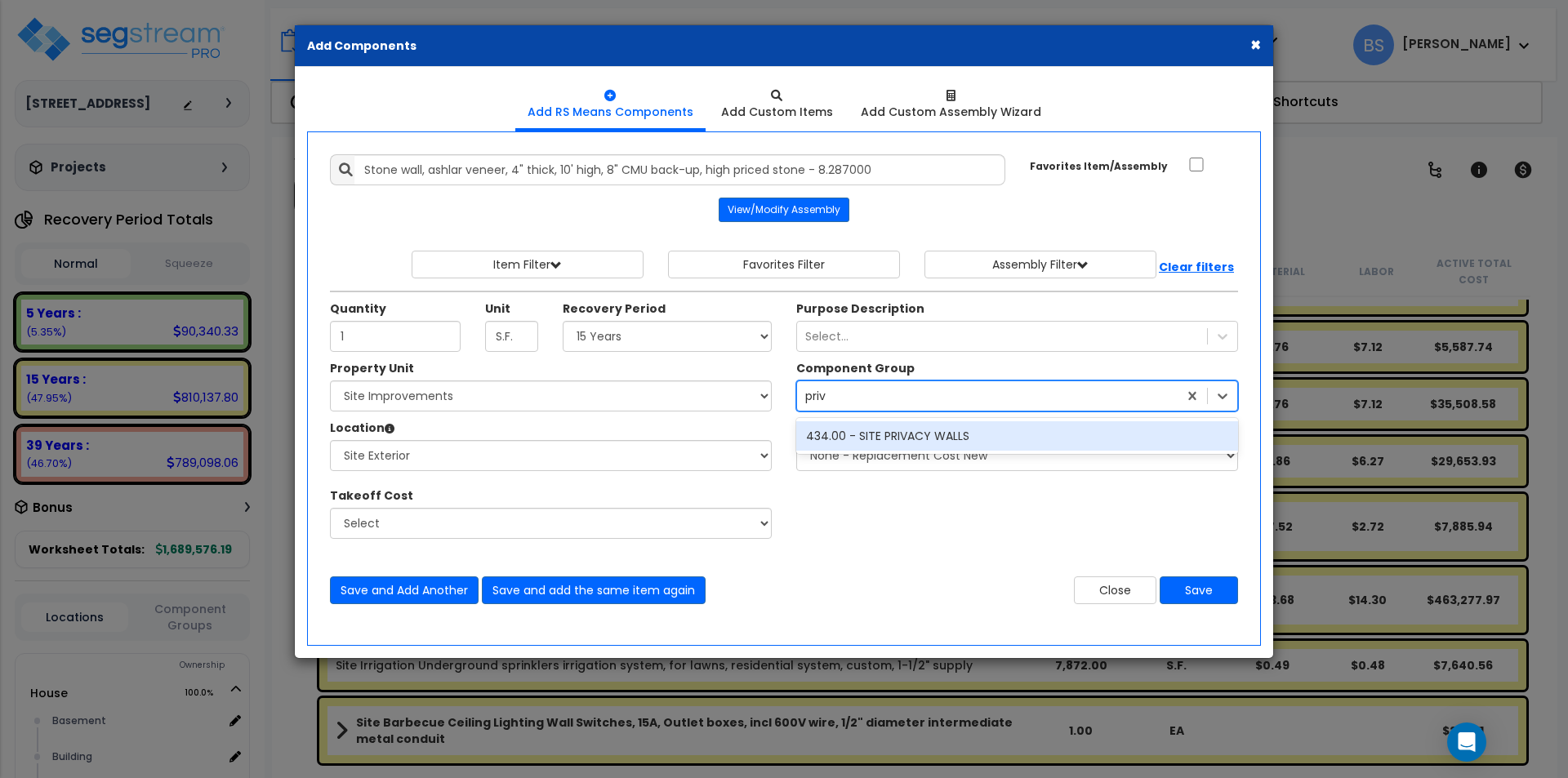
type input "priva"
click at [898, 421] on div "434.00 - SITE PRIVACY WALLS" at bounding box center [1017, 435] width 441 height 29
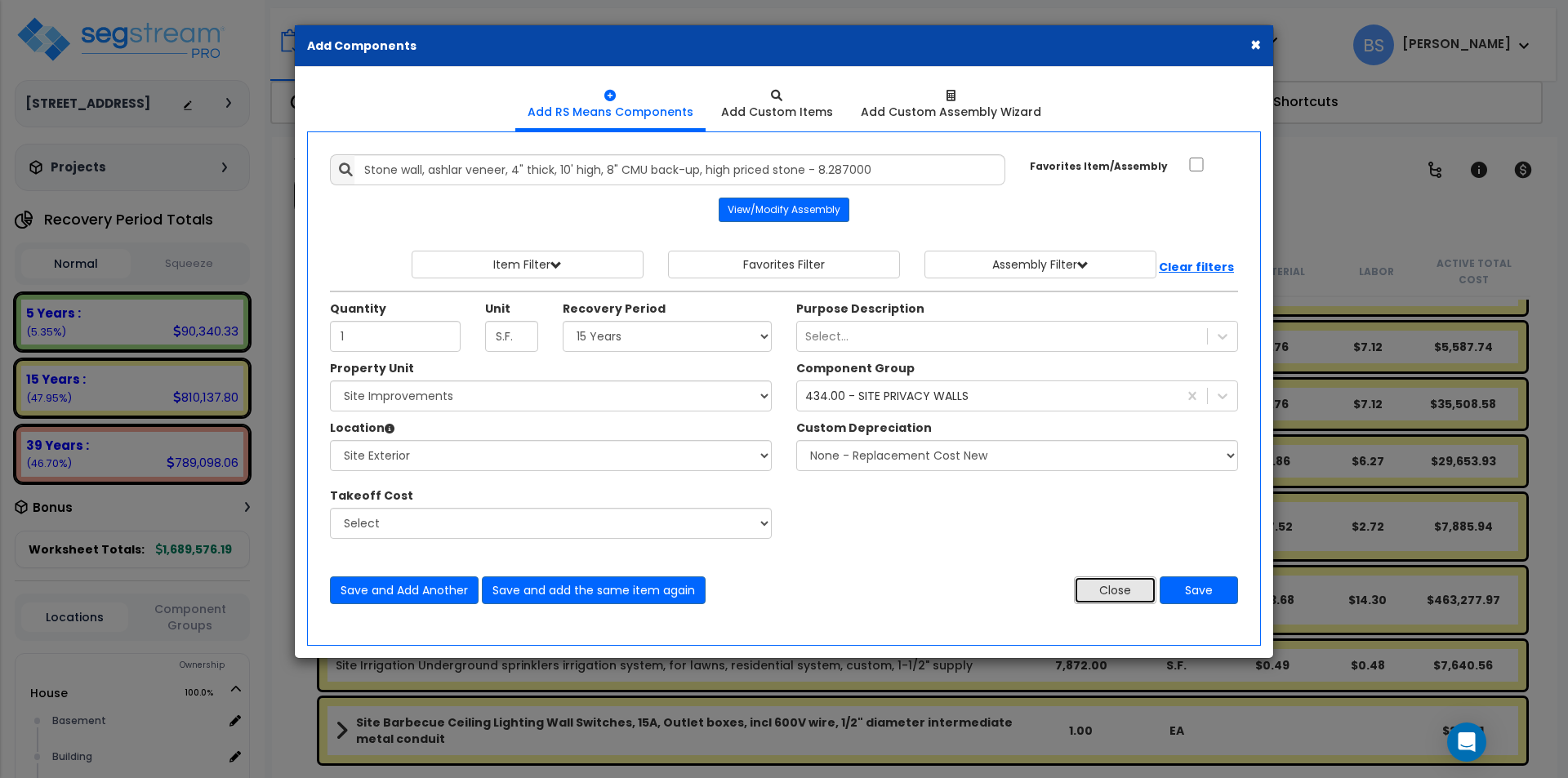
click at [1137, 583] on button "Close" at bounding box center [1114, 590] width 82 height 27
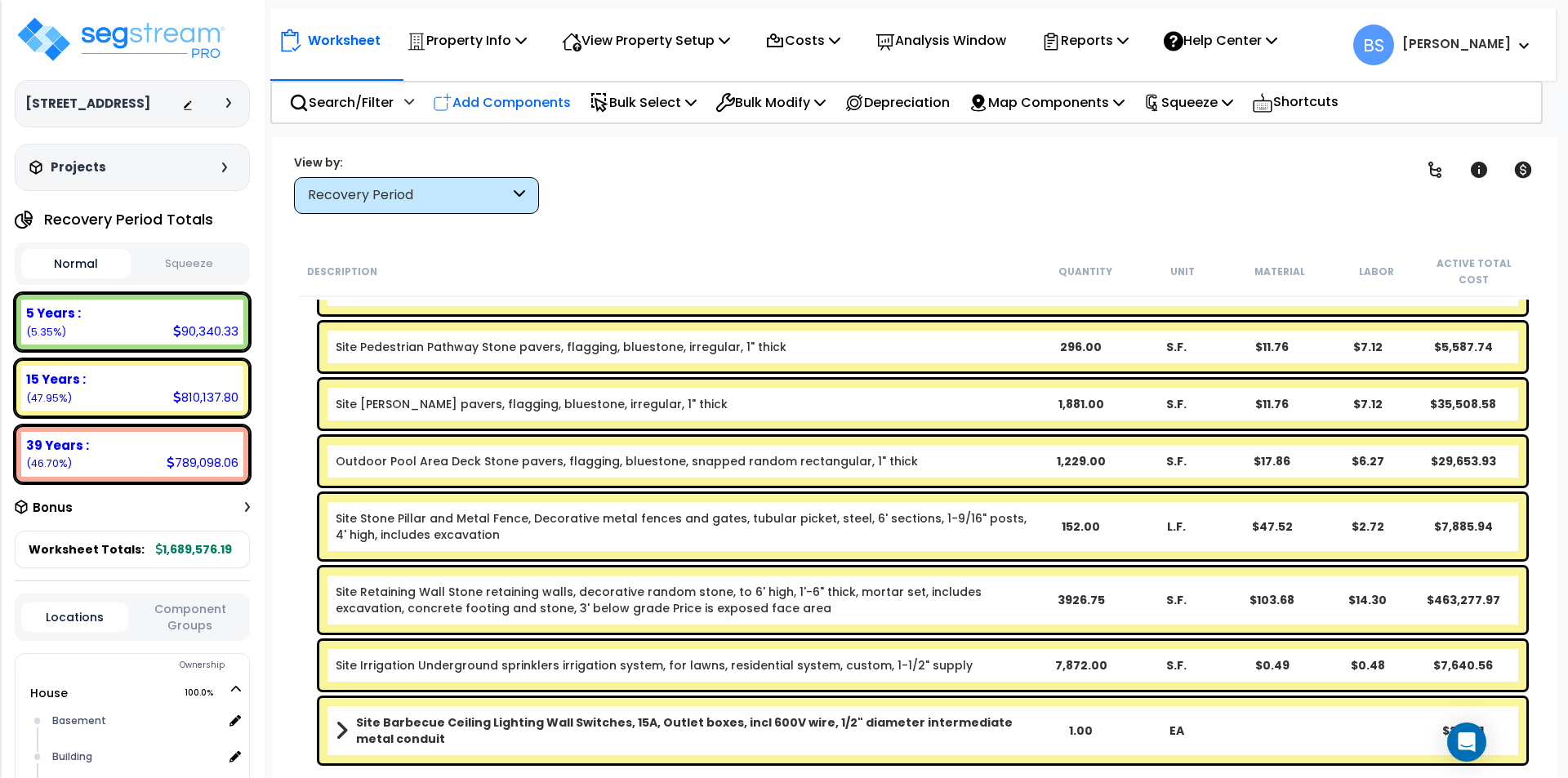
click at [496, 96] on p "Add Components" at bounding box center [502, 102] width 138 height 22
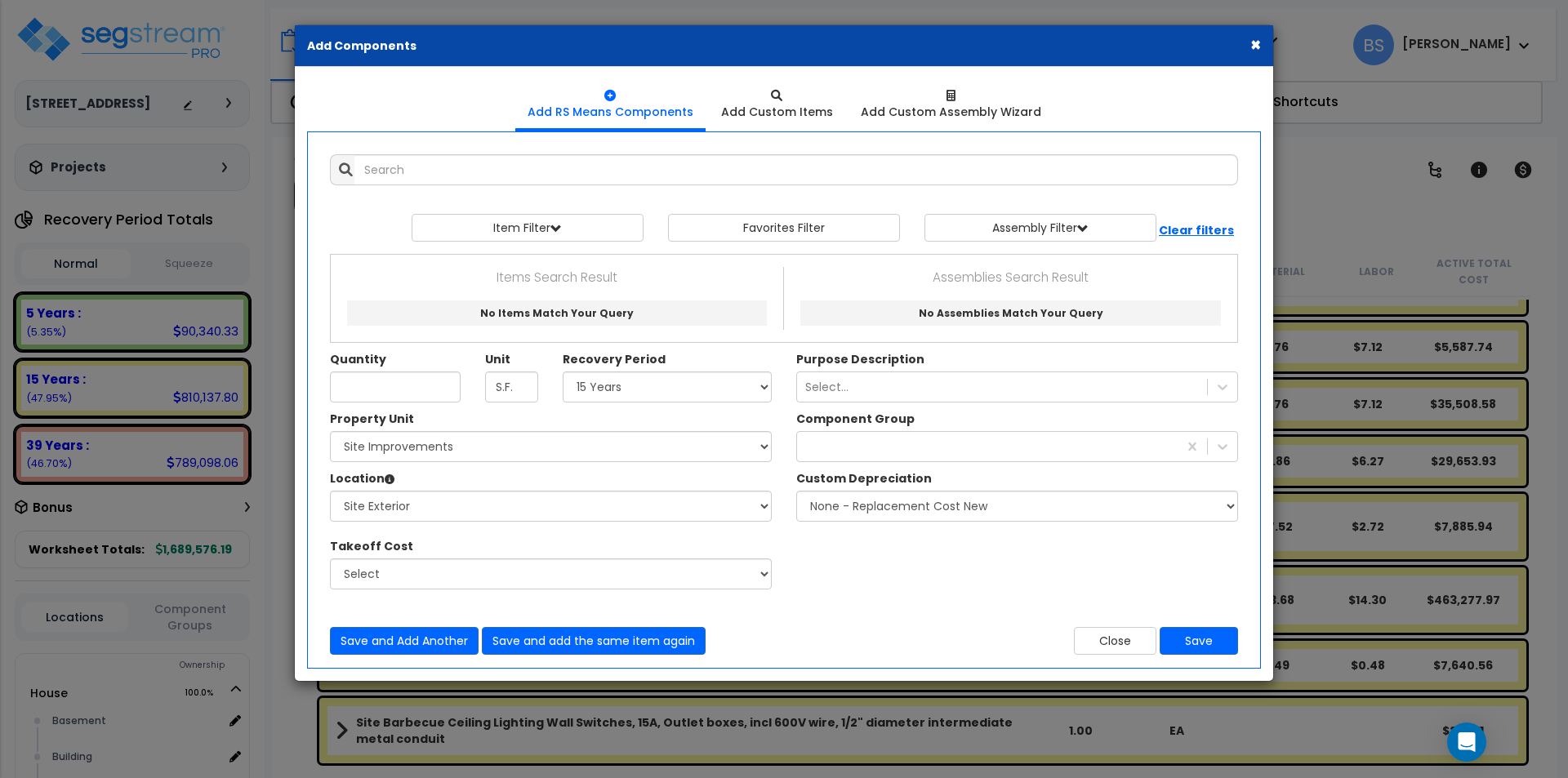
drag, startPoint x: 468, startPoint y: 192, endPoint x: 473, endPoint y: 177, distance: 15.8
click at [468, 187] on div "Add Items Add Assemblies Both 9488308 Select" at bounding box center [784, 404] width 933 height 525
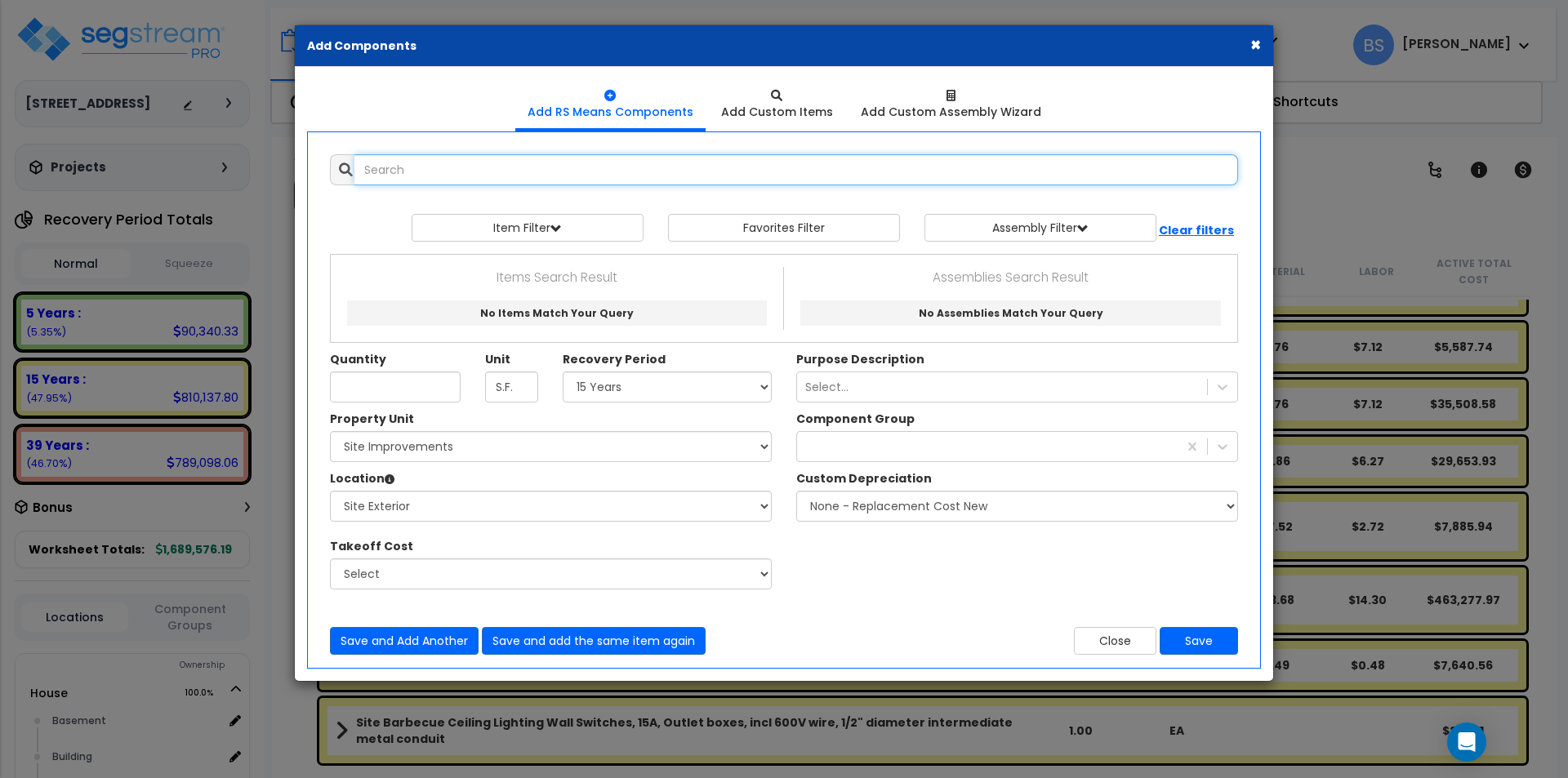
click at [488, 163] on input "text" at bounding box center [796, 169] width 884 height 31
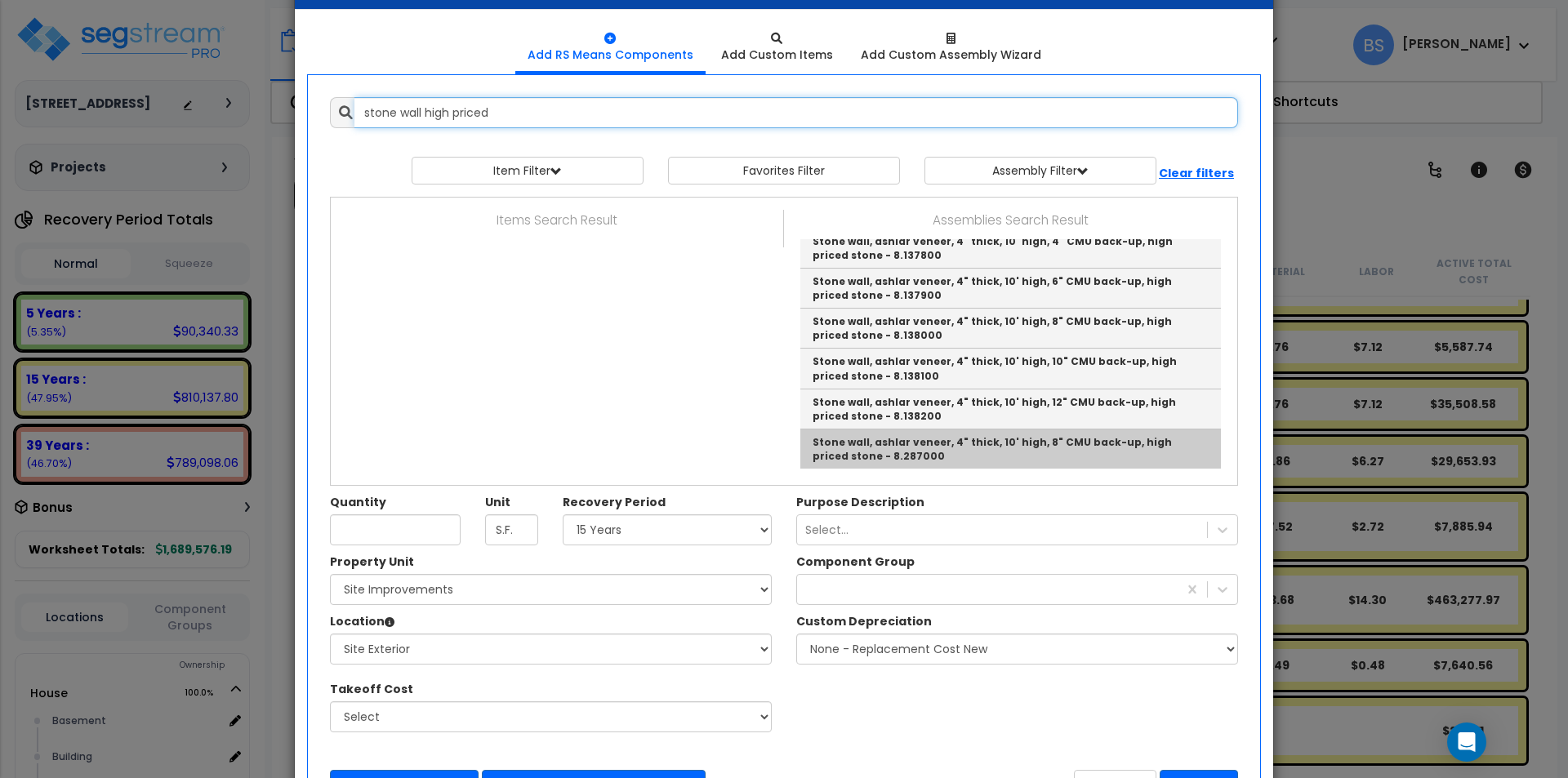
scroll to position [81, 0]
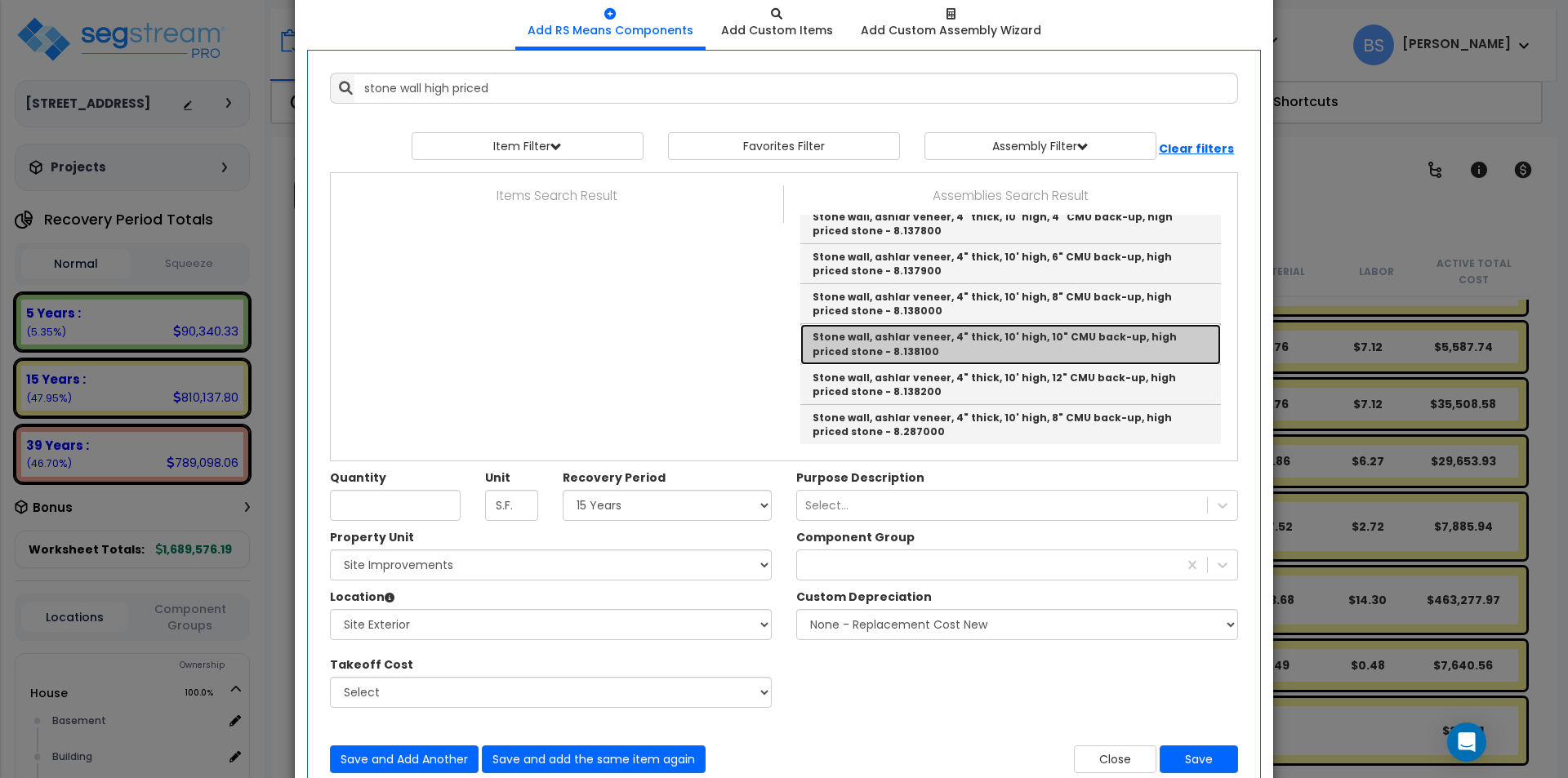
click at [944, 343] on link "Stone wall, ashlar veneer, 4" thick, 10' high, 10" CMU back-up, high priced sto…" at bounding box center [1010, 344] width 421 height 40
type input "Stone wall, ashlar veneer, 4" thick, 10' high, 10" CMU back-up, high priced sto…"
type input "S.F."
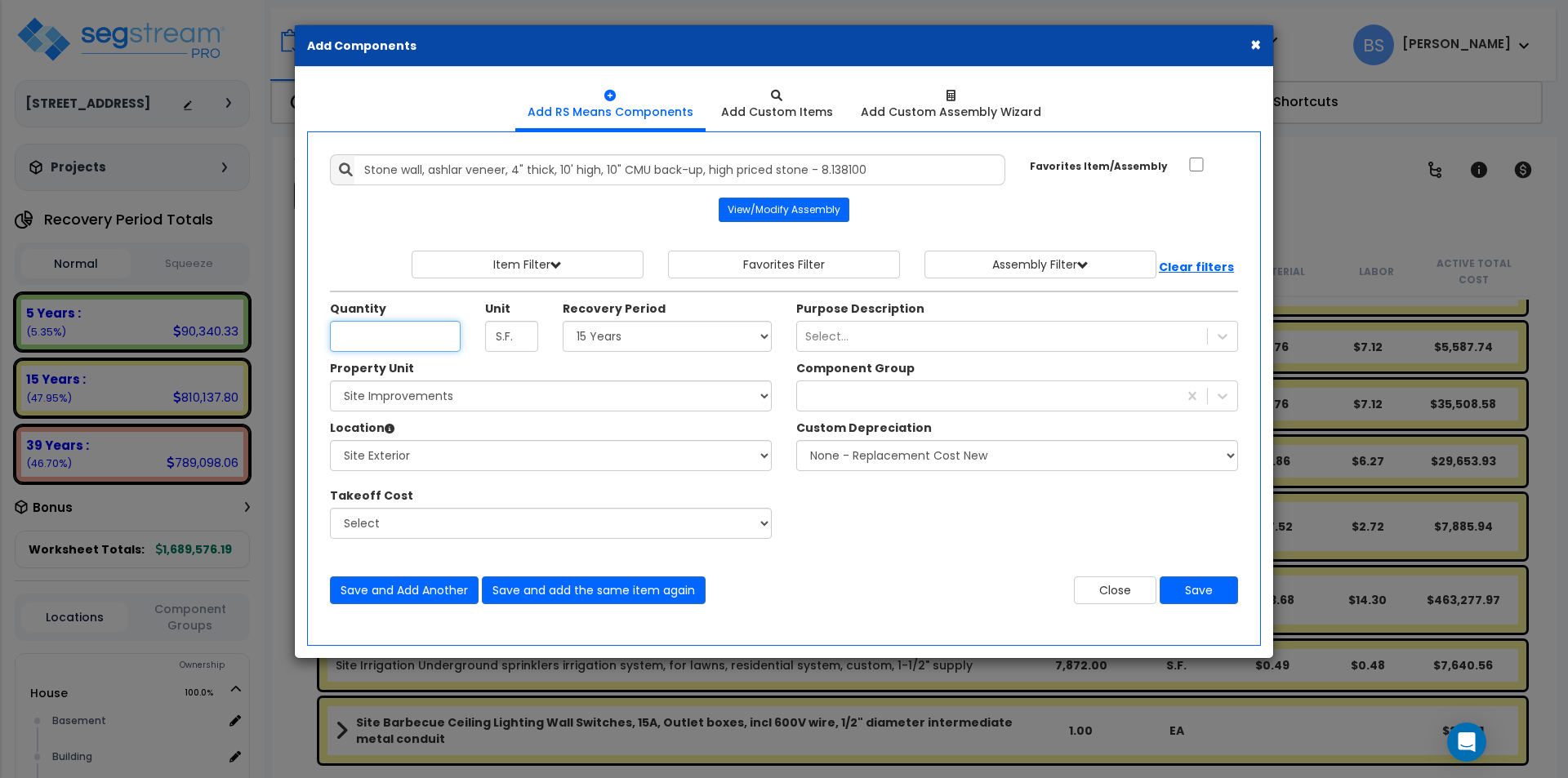
scroll to position [0, 0]
click at [422, 334] on input "Unit Quantity" at bounding box center [395, 336] width 130 height 31
type input "1"
click at [654, 344] on select "Select 5 Years 7 Years 15 Years 39 Years" at bounding box center [667, 336] width 209 height 31
select select "15Y"
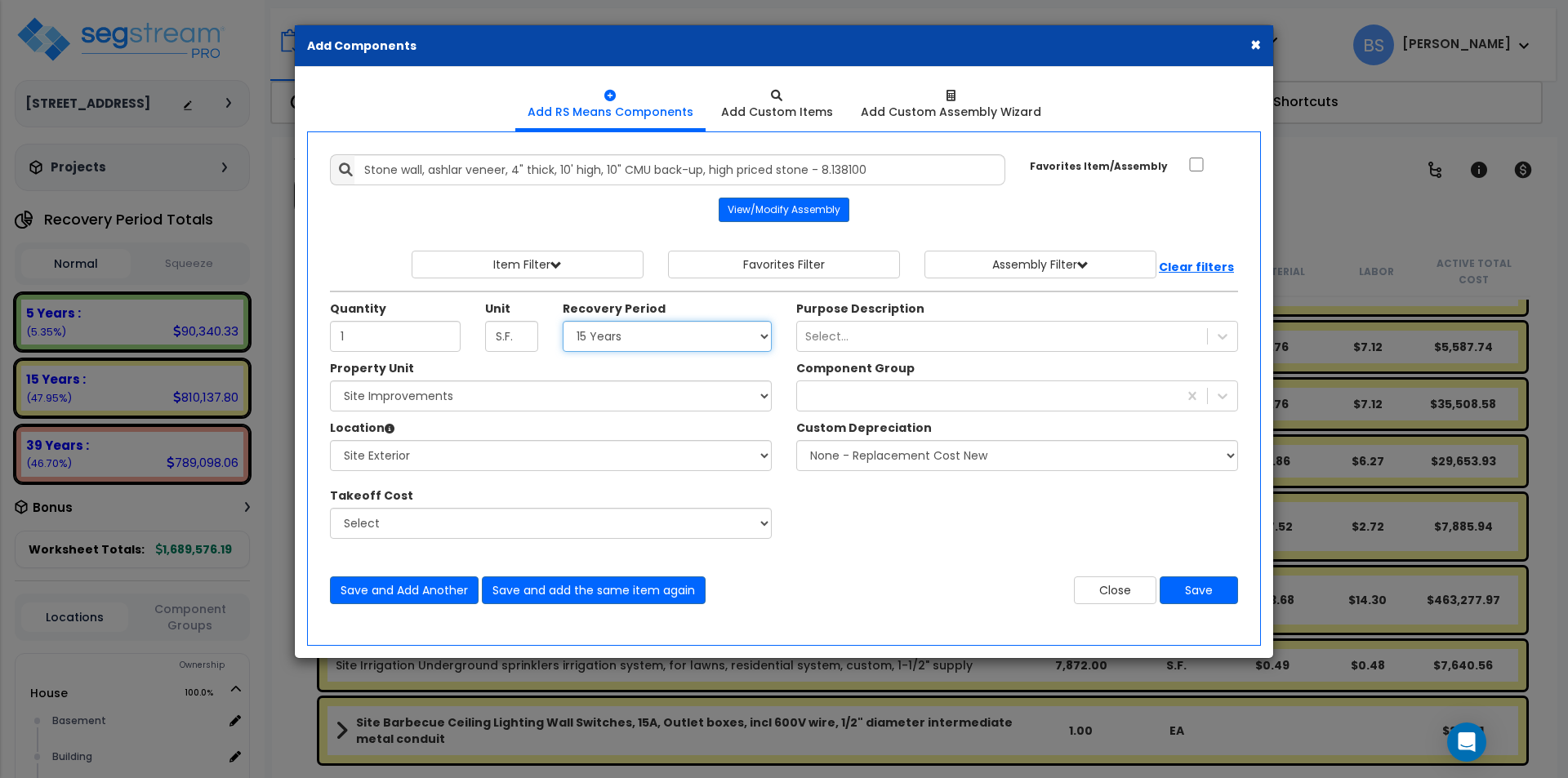
click at [562, 321] on select "Select 5 Years 7 Years 15 Years 39 Years" at bounding box center [667, 336] width 209 height 31
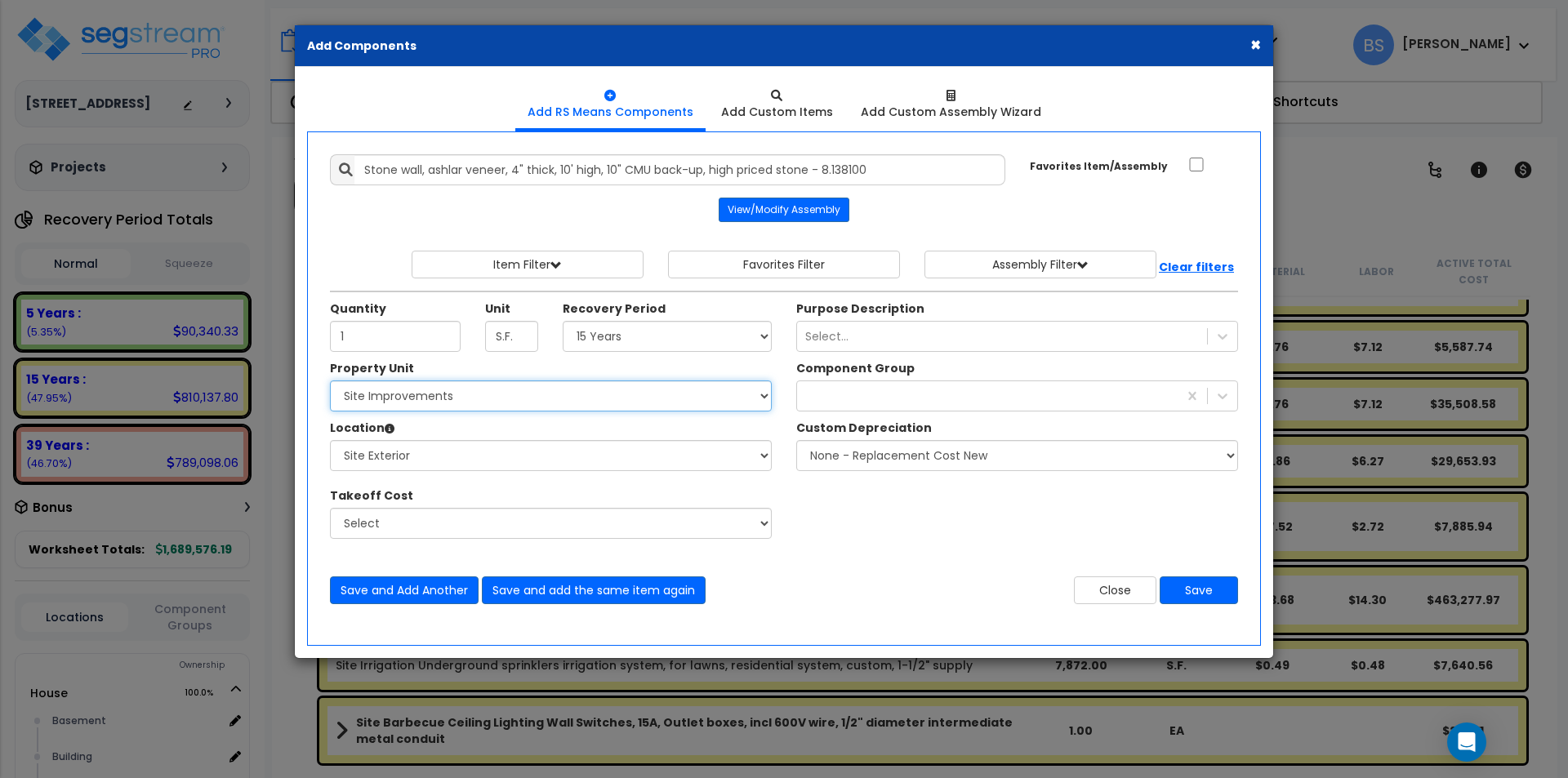
click at [387, 403] on select "Select House Site Improvements" at bounding box center [551, 396] width 441 height 31
select select "162753"
click at [330, 381] on select "Select House Site Improvements" at bounding box center [551, 396] width 441 height 31
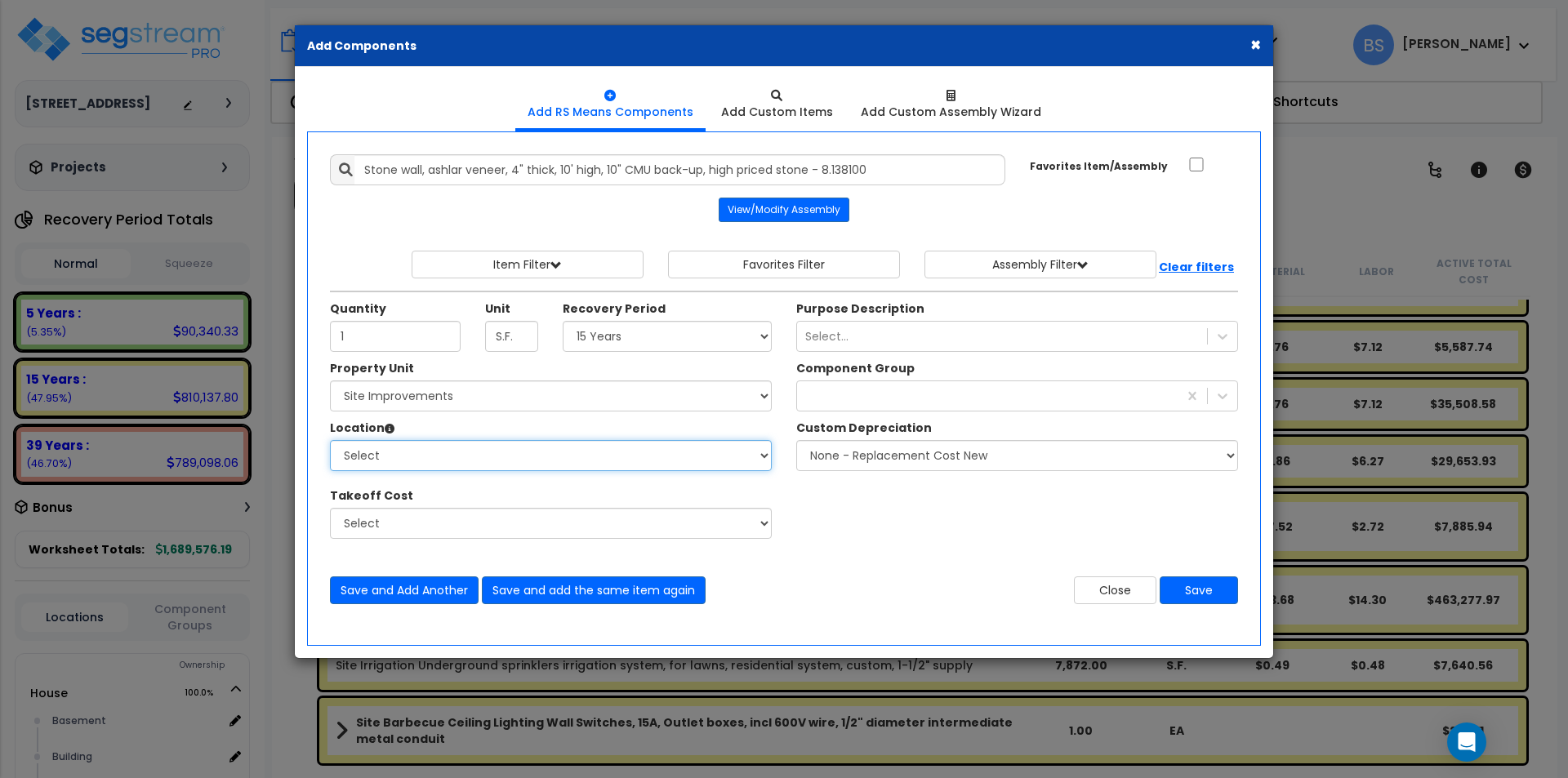
click at [358, 456] on select "Select Site Exterior Add Additional Location" at bounding box center [551, 455] width 441 height 31
select select "462"
click at [330, 440] on select "Select Site Exterior Add Additional Location" at bounding box center [551, 455] width 441 height 31
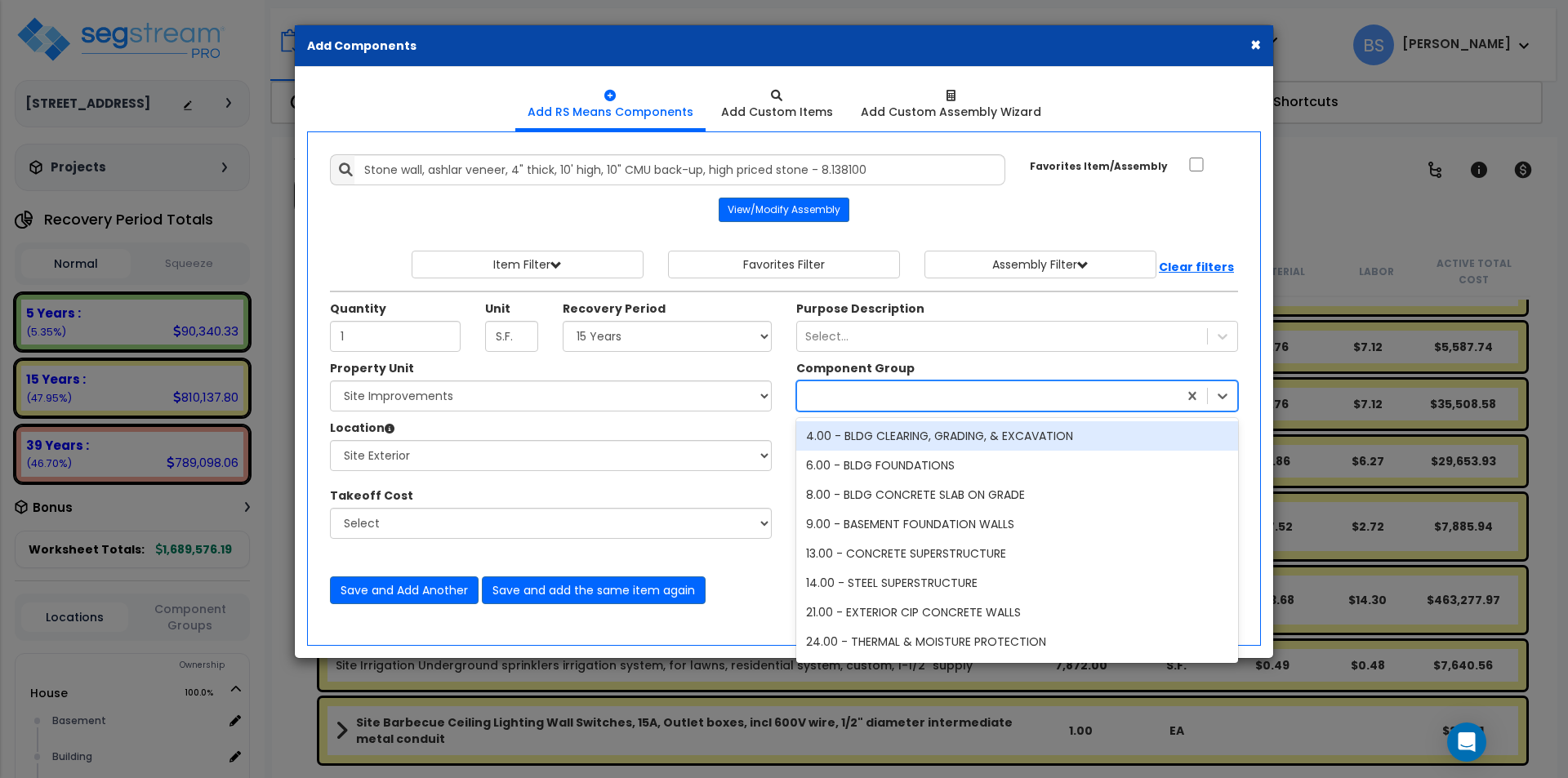
click at [838, 408] on div at bounding box center [987, 396] width 381 height 26
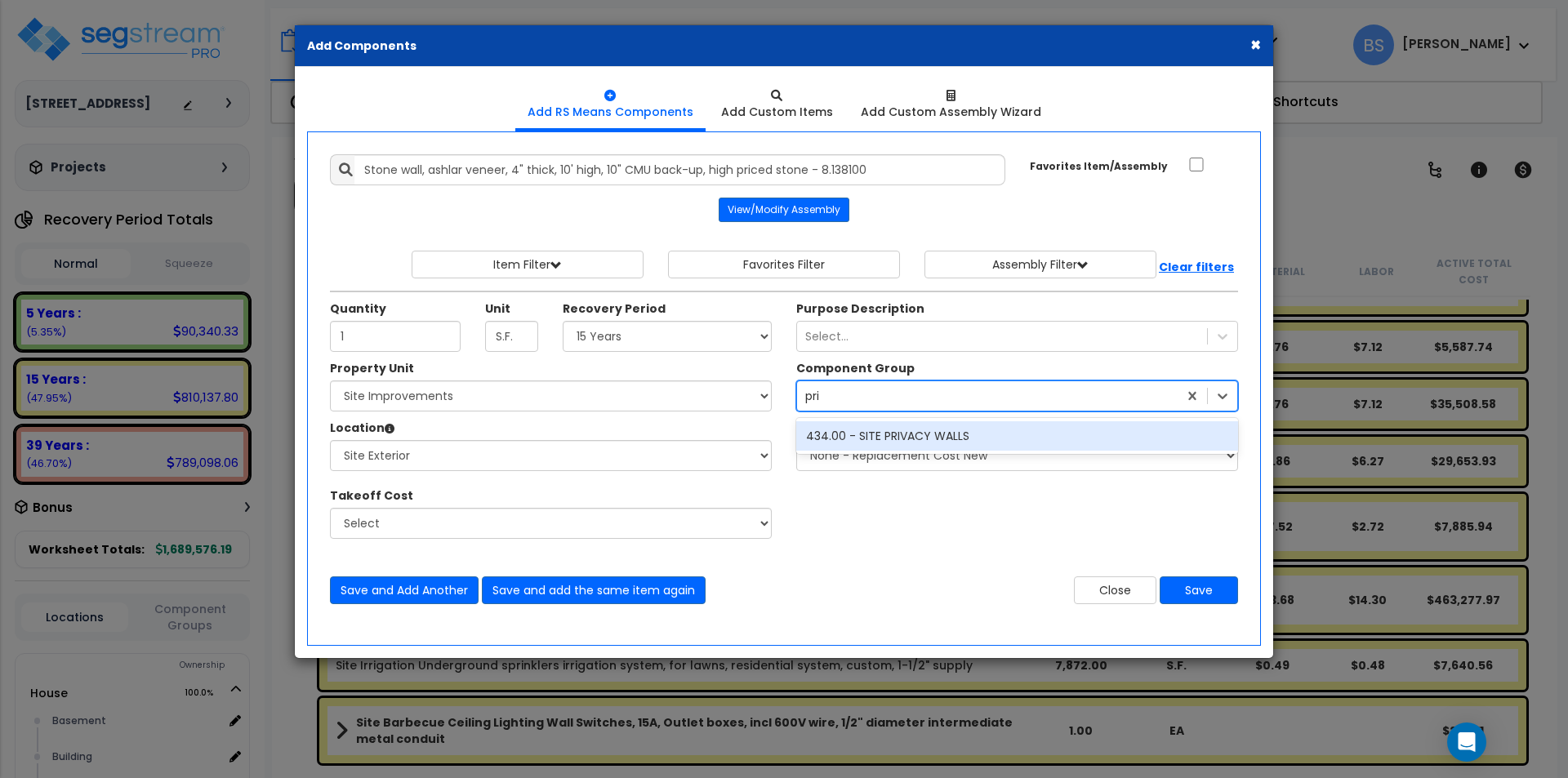
type input "priv"
click at [839, 430] on div "434.00 - SITE PRIVACY WALLS" at bounding box center [1017, 435] width 441 height 29
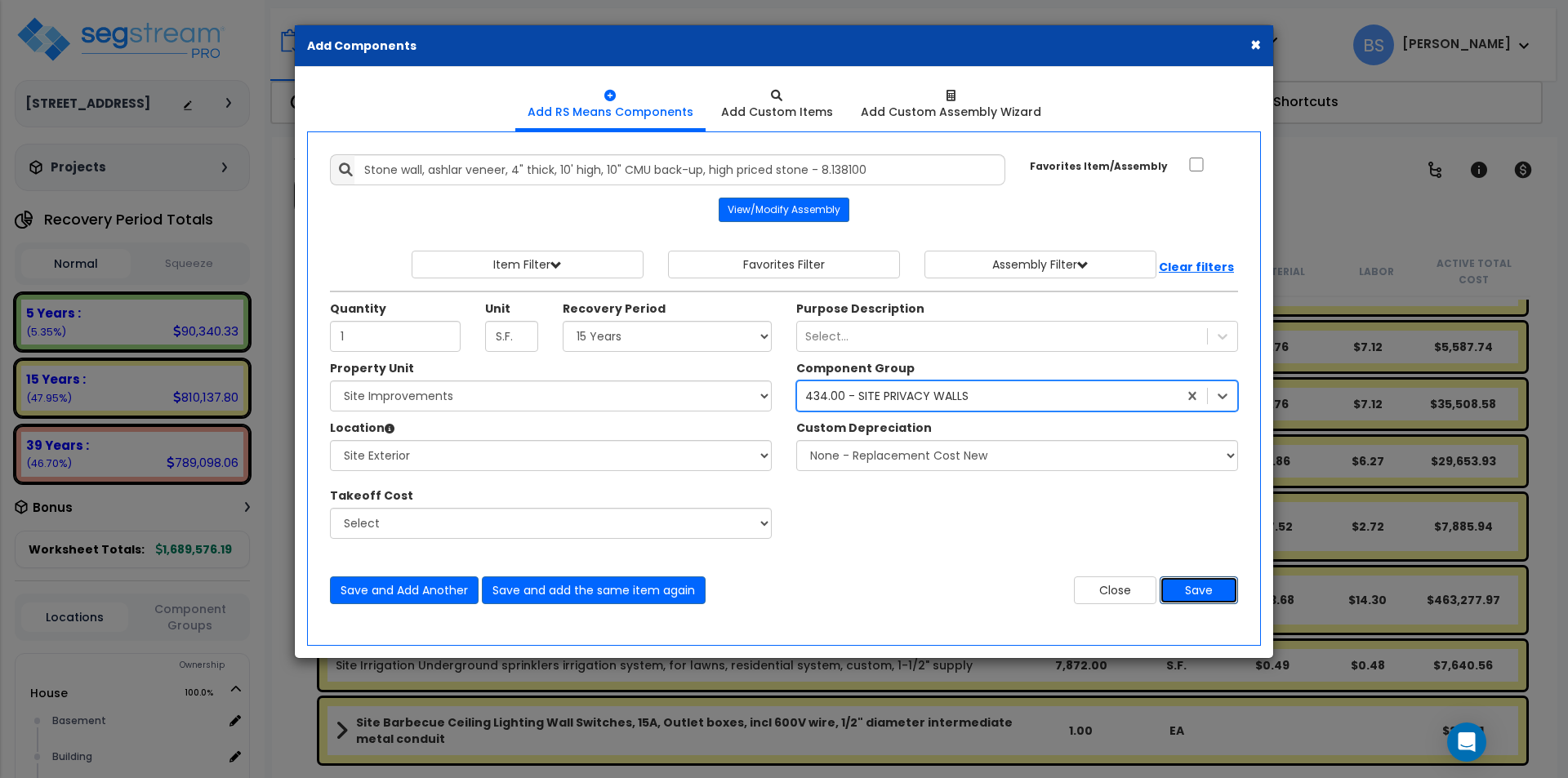
click at [1215, 598] on button "Save" at bounding box center [1199, 590] width 78 height 27
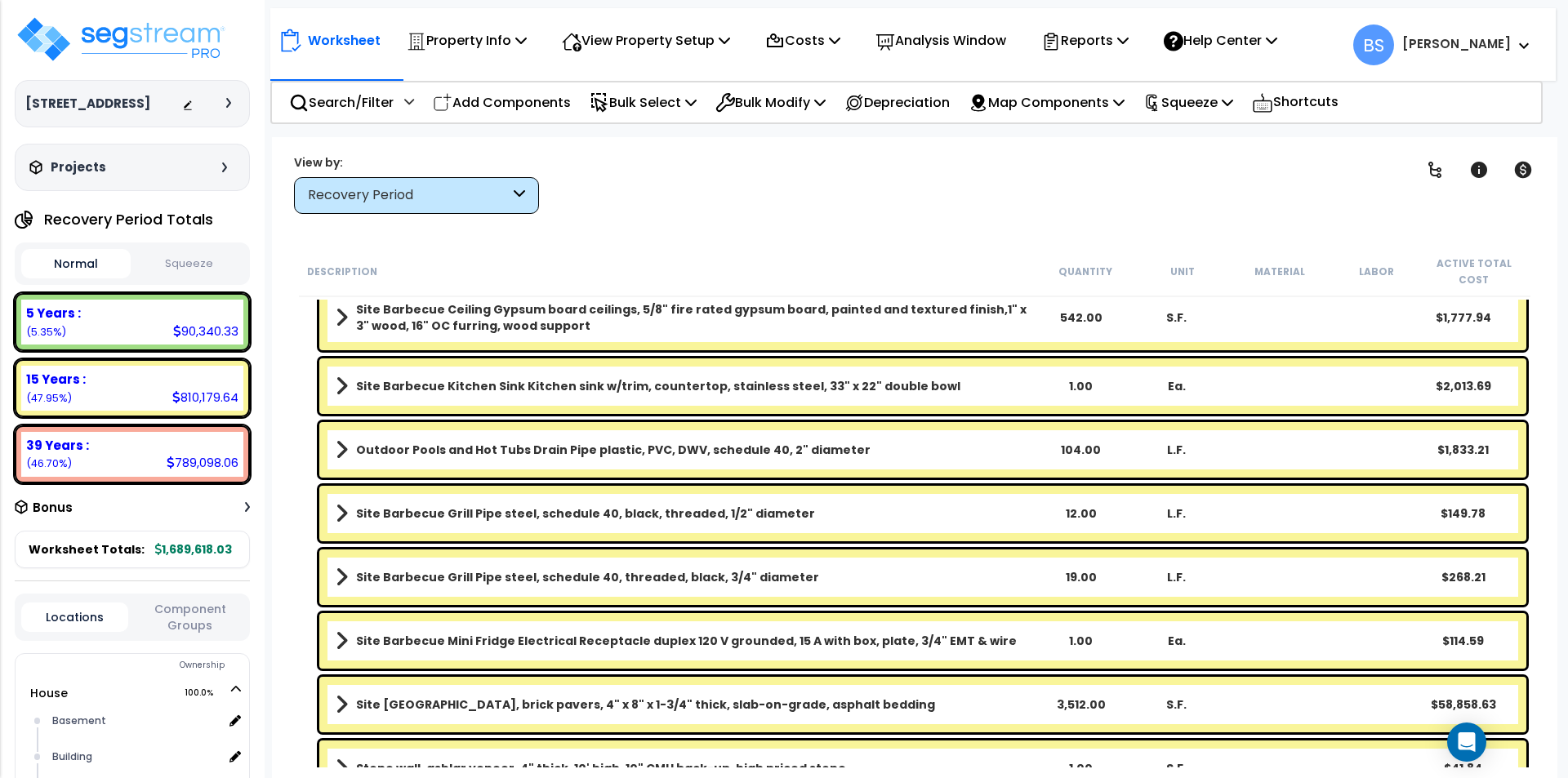
scroll to position [2265, 0]
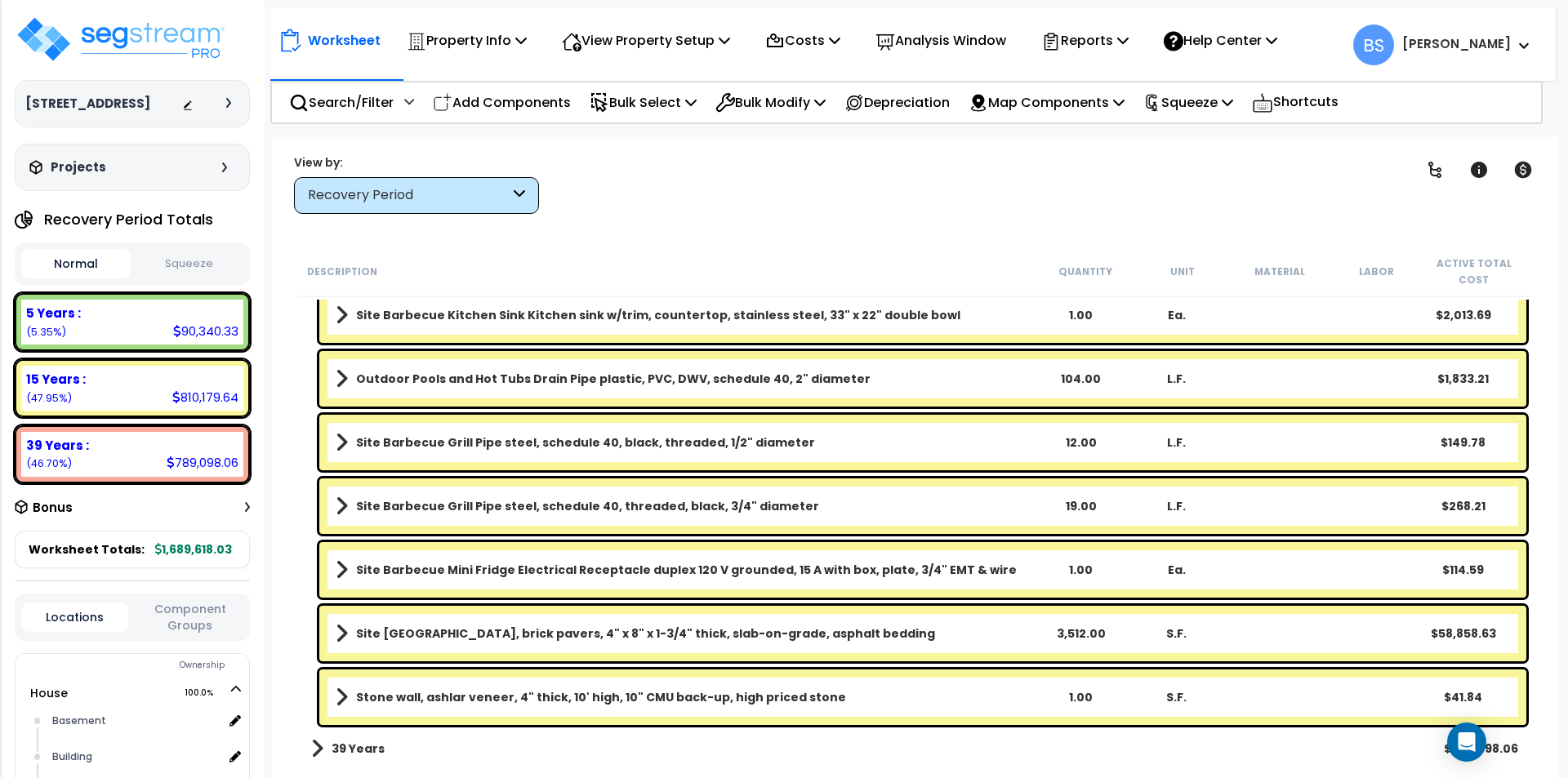
click at [1078, 696] on div "1.00" at bounding box center [1080, 698] width 94 height 17
click at [901, 701] on link "Stone wall, ashlar veneer, 4" thick, 10' high, 10" CMU back-up, high priced sto…" at bounding box center [683, 698] width 696 height 23
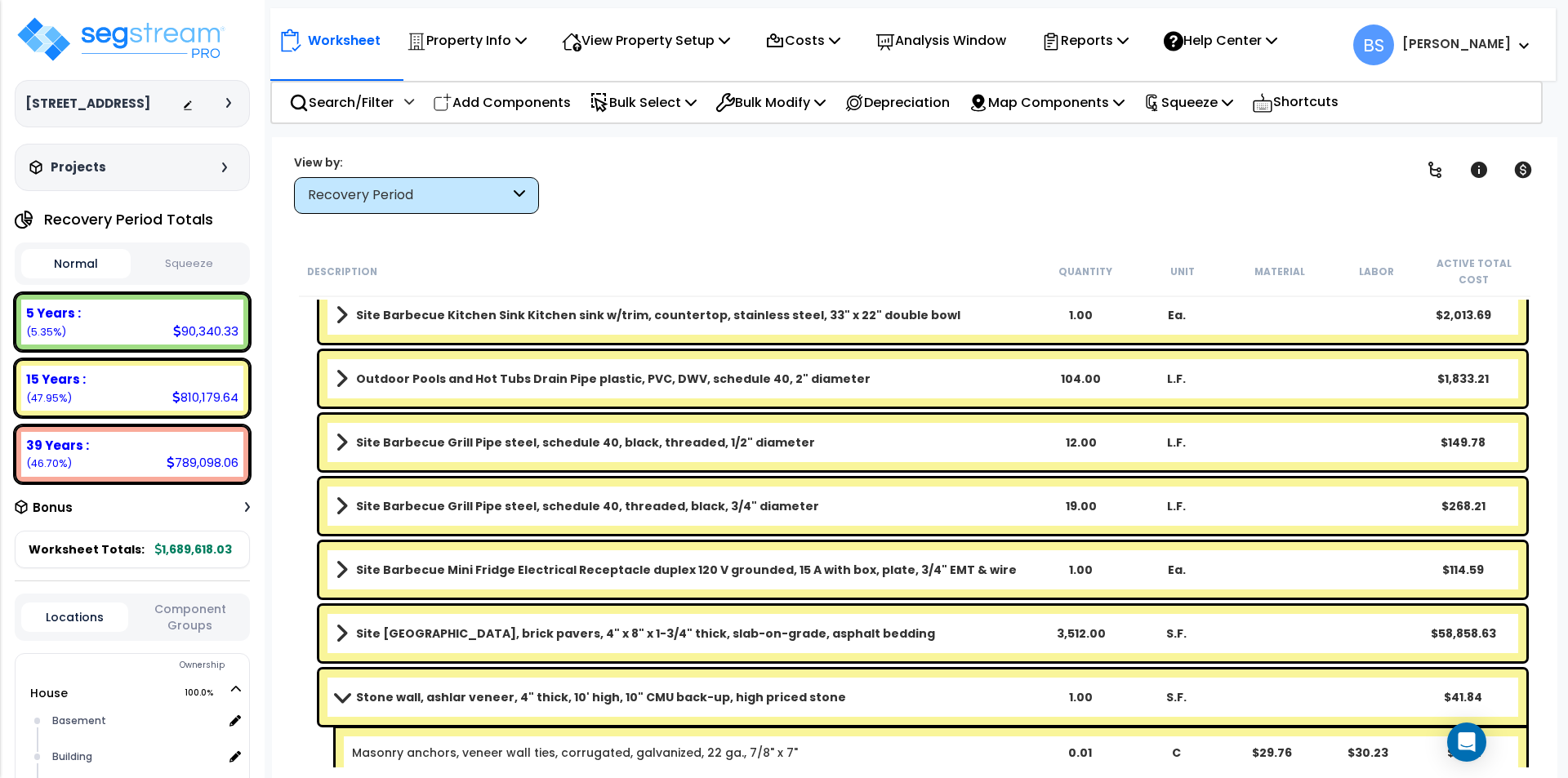
click at [901, 701] on link "Stone wall, ashlar veneer, 4" thick, 10' high, 10" CMU back-up, high priced sto…" at bounding box center [683, 698] width 696 height 23
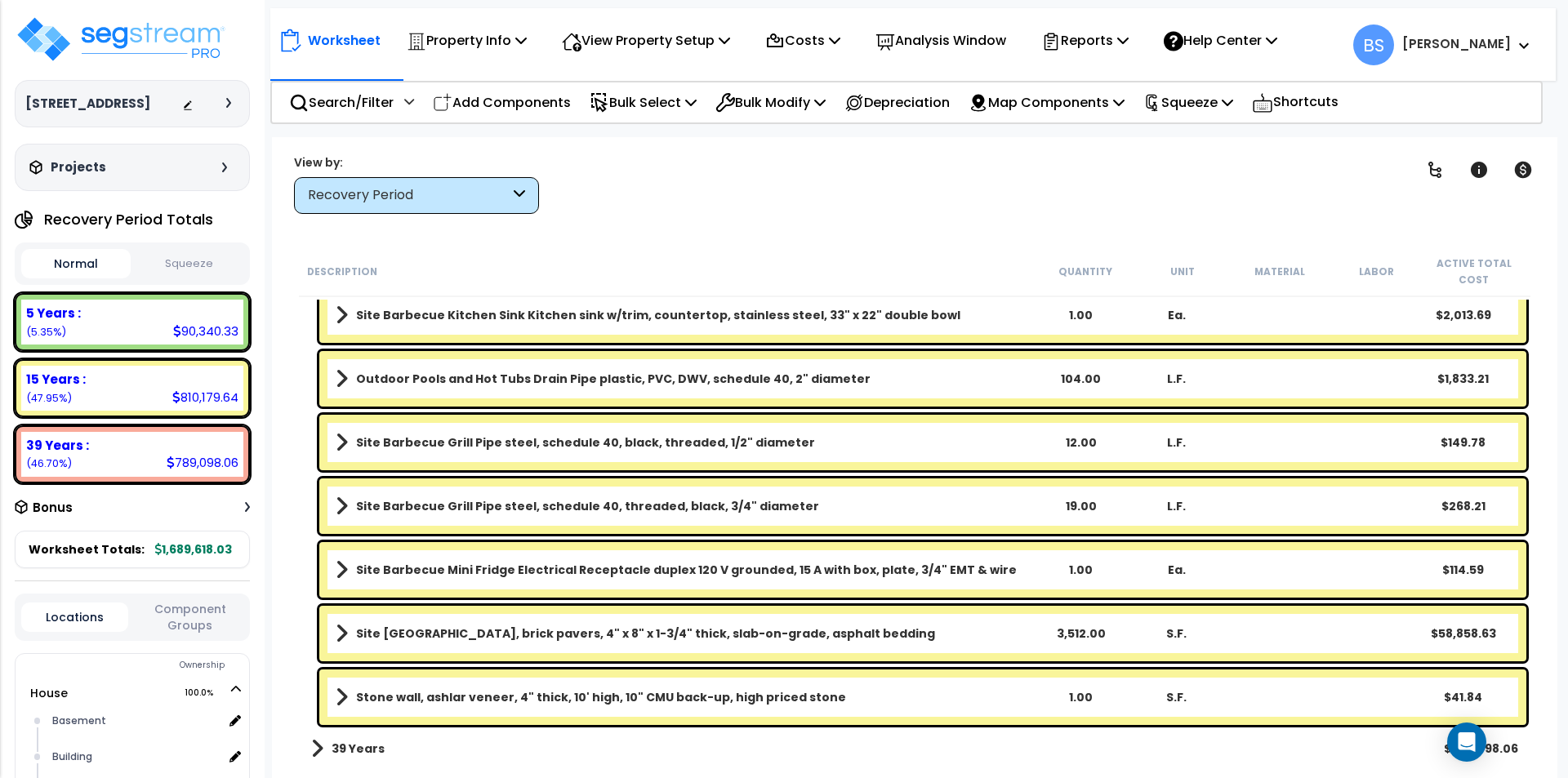
scroll to position [72, 0]
click at [899, 699] on link "Stone wall, ashlar veneer, 4" thick, 10' high, 10" CMU back-up, high priced sto…" at bounding box center [683, 698] width 696 height 23
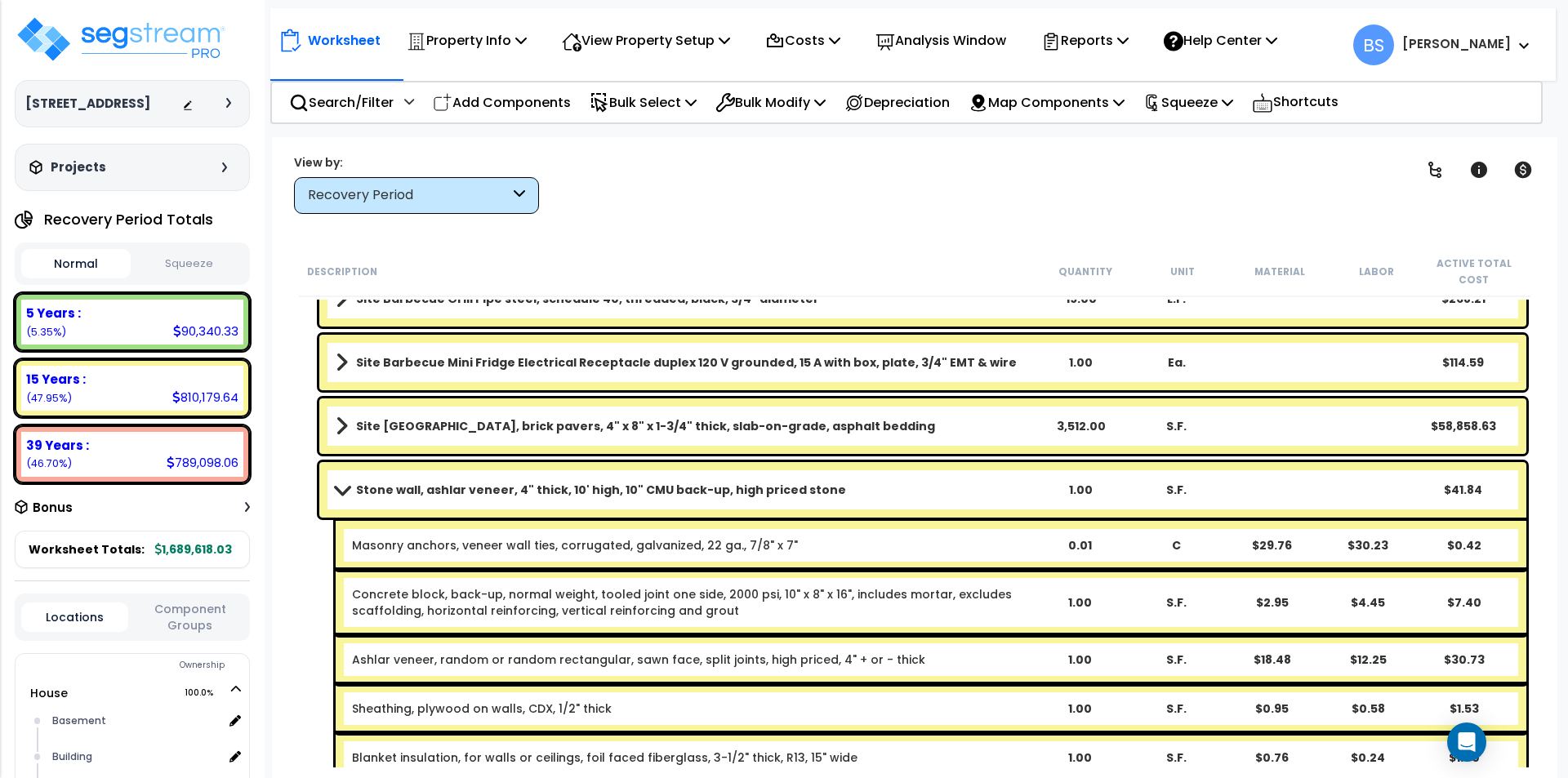
scroll to position [2510, 0]
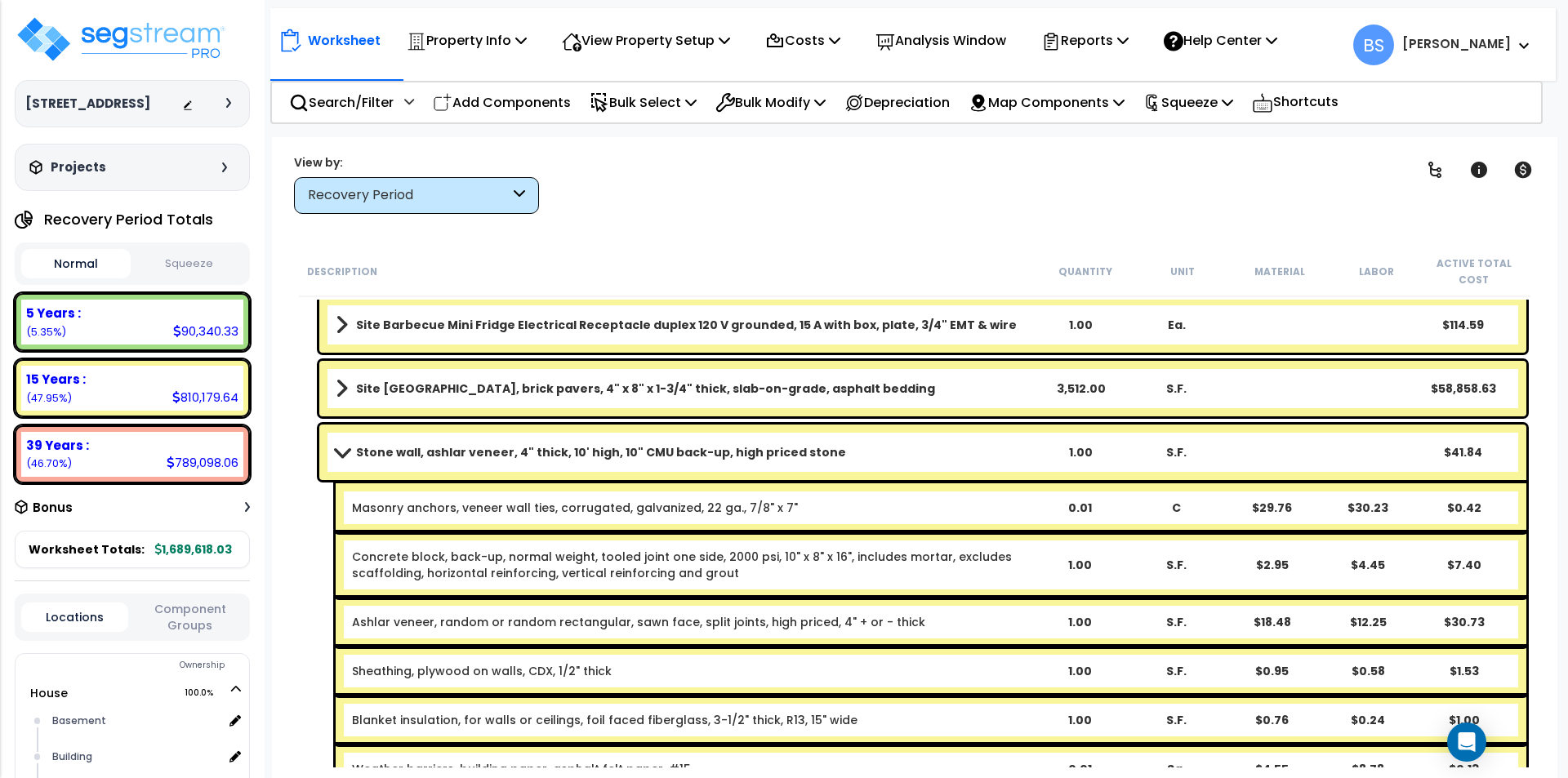
click at [964, 445] on link "Stone wall, ashlar veneer, 4" thick, 10' high, 10" CMU back-up, high priced sto…" at bounding box center [683, 452] width 696 height 23
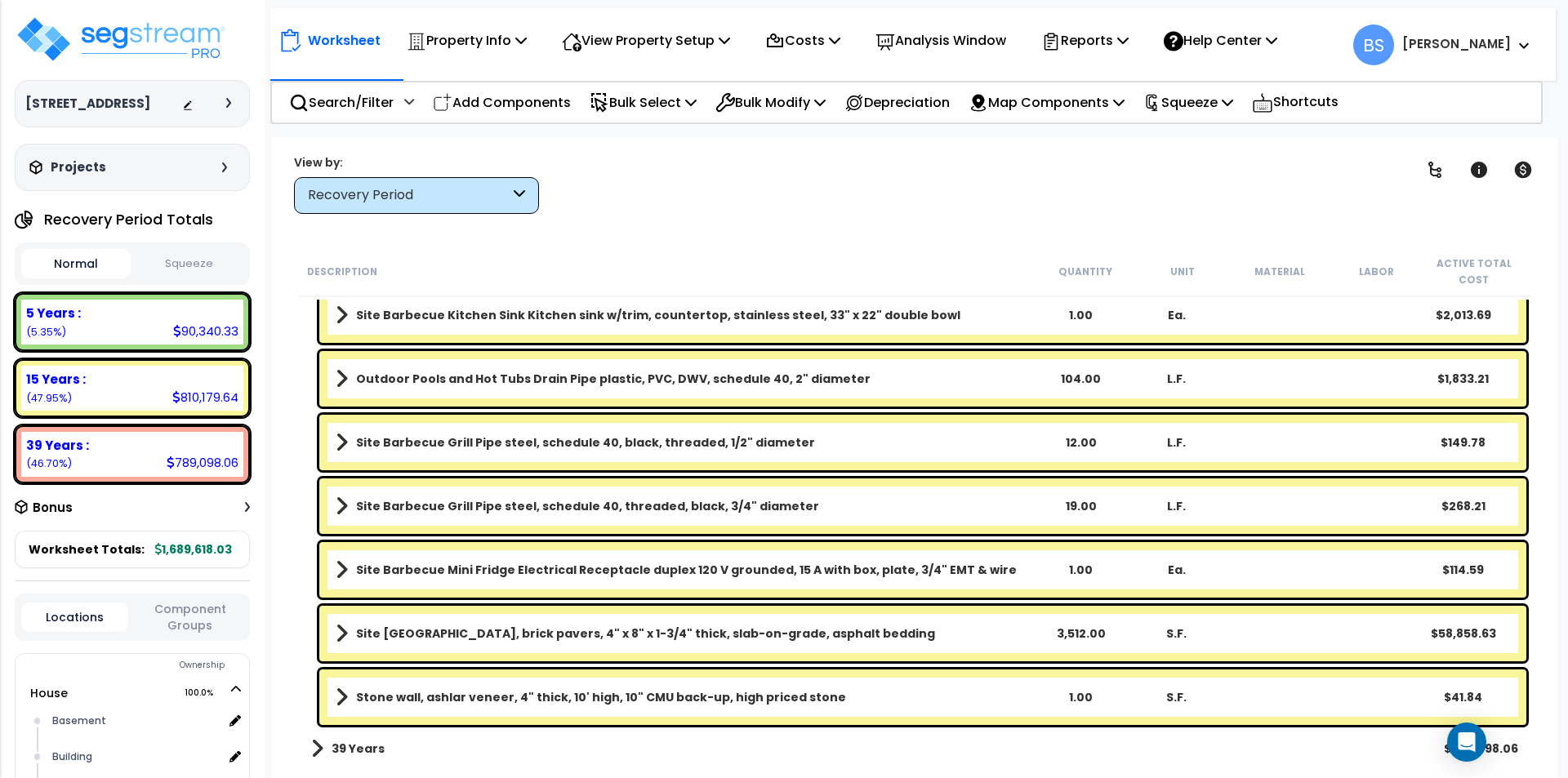
click at [1085, 698] on div "1.00" at bounding box center [1080, 698] width 94 height 17
click at [284, 566] on div "Worksheet Property Info Property Setup Add Property Unit Template property Clon…" at bounding box center [914, 526] width 1285 height 778
click at [412, 684] on div "Stone wall, ashlar veneer, 4" thick, 10' high, 10" CMU back-up, high priced sto…" at bounding box center [923, 697] width 1207 height 56
click at [366, 697] on b "Stone wall, ashlar veneer, 4" thick, 10' high, 10" CMU back-up, high priced sto…" at bounding box center [601, 698] width 489 height 17
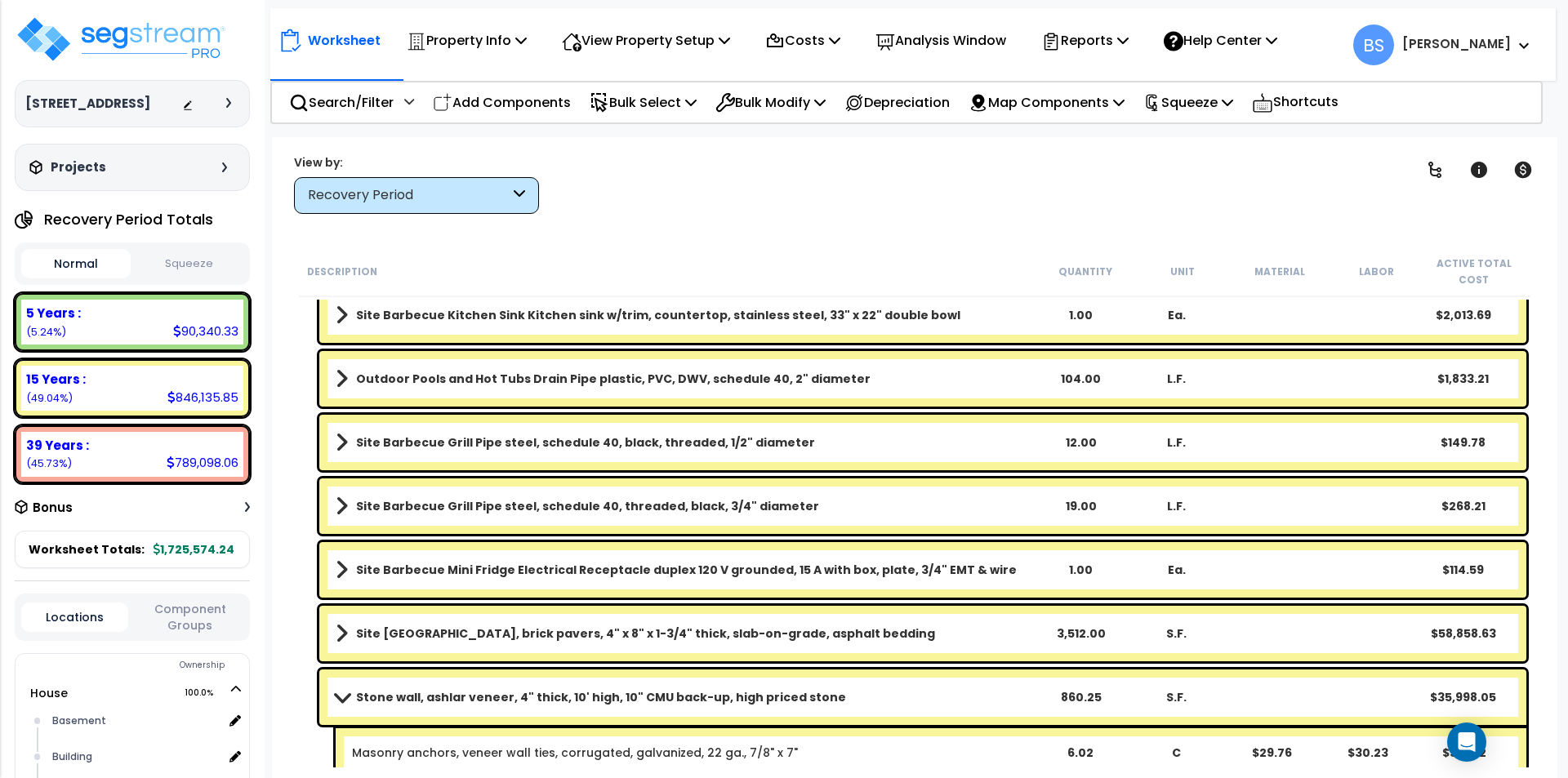
click at [366, 697] on b "Stone wall, ashlar veneer, 4" thick, 10' high, 10" CMU back-up, high priced sto…" at bounding box center [601, 698] width 489 height 17
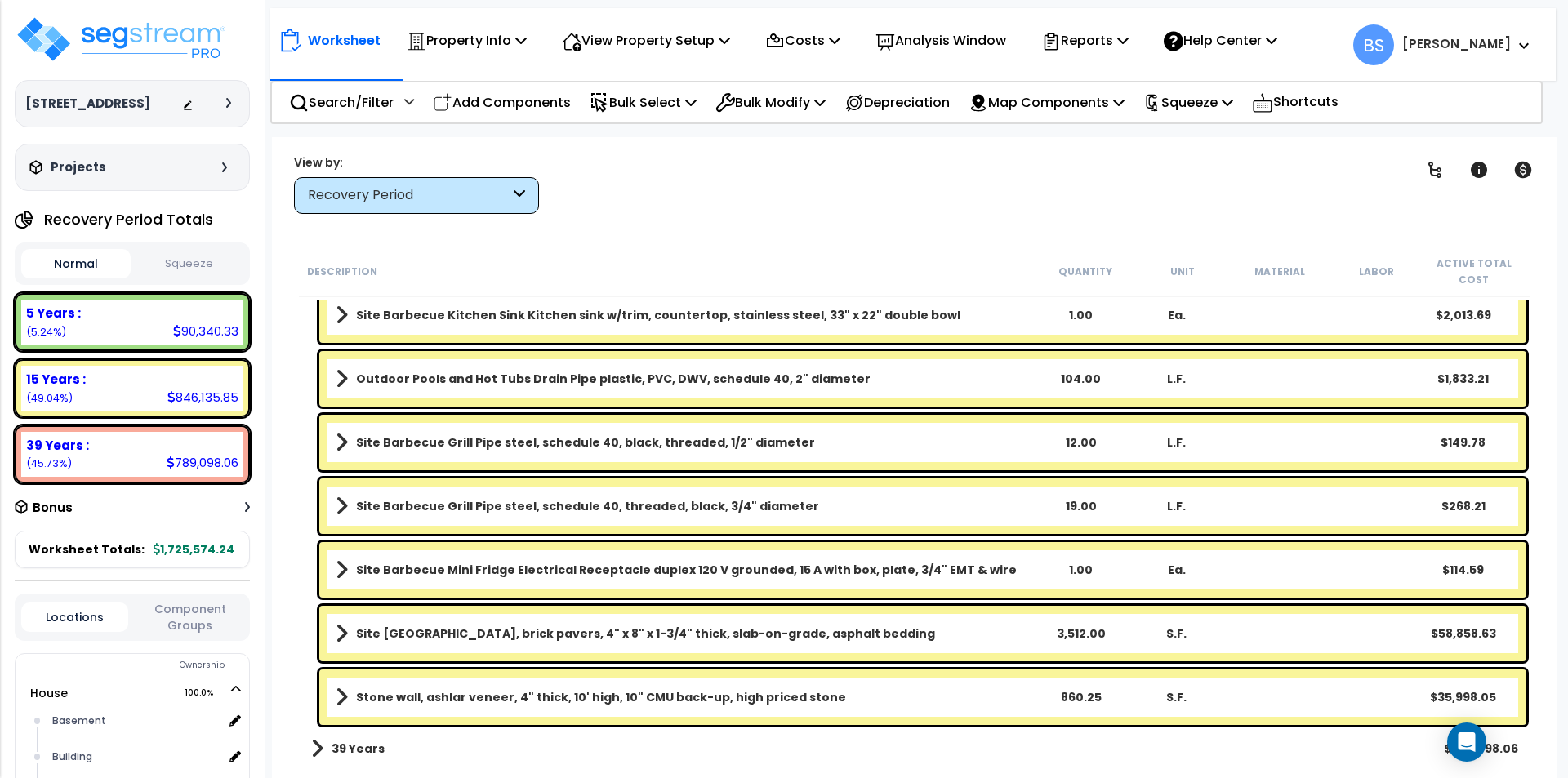
click at [504, 107] on p "Add Components" at bounding box center [502, 102] width 138 height 22
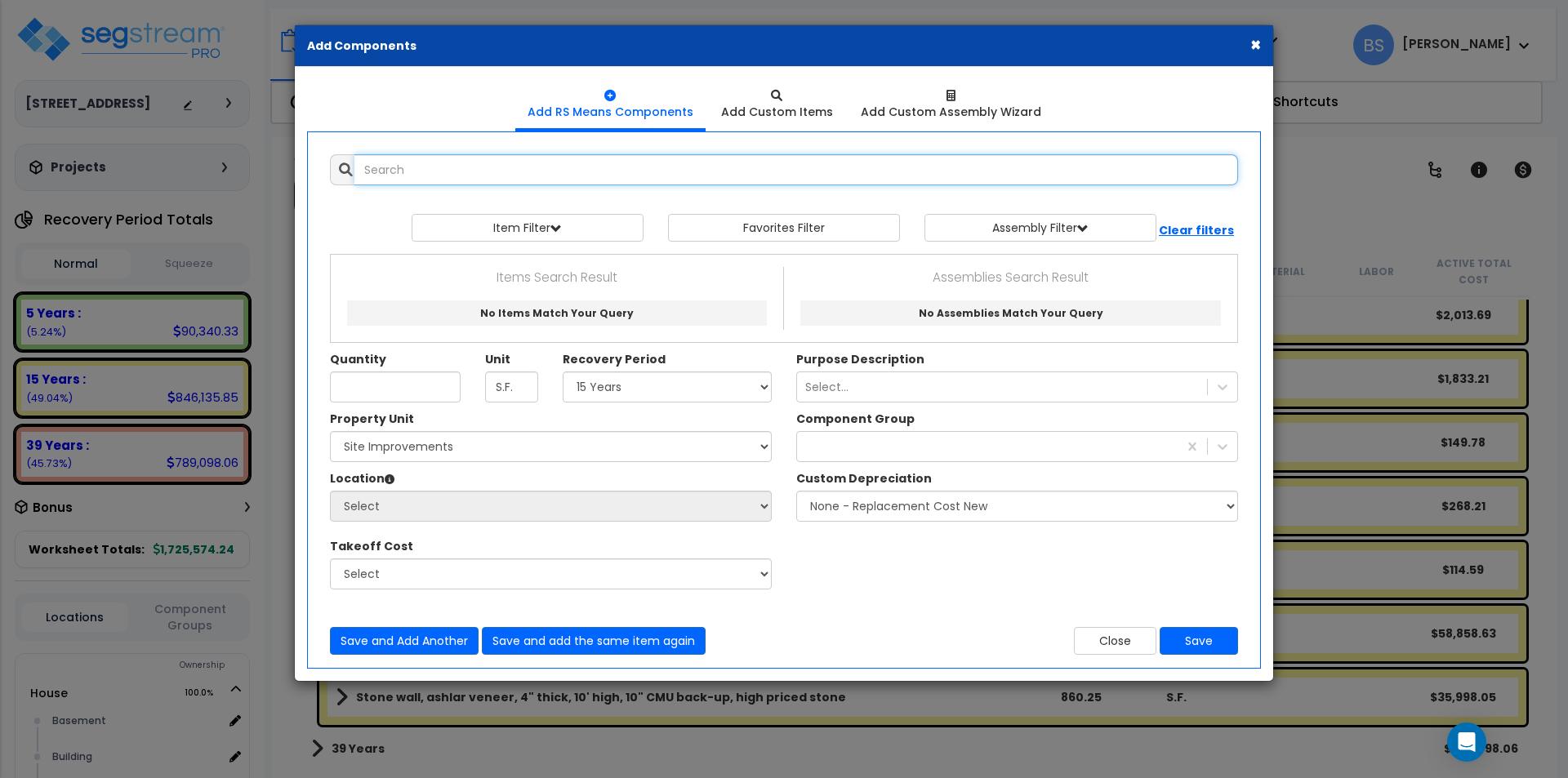
select select
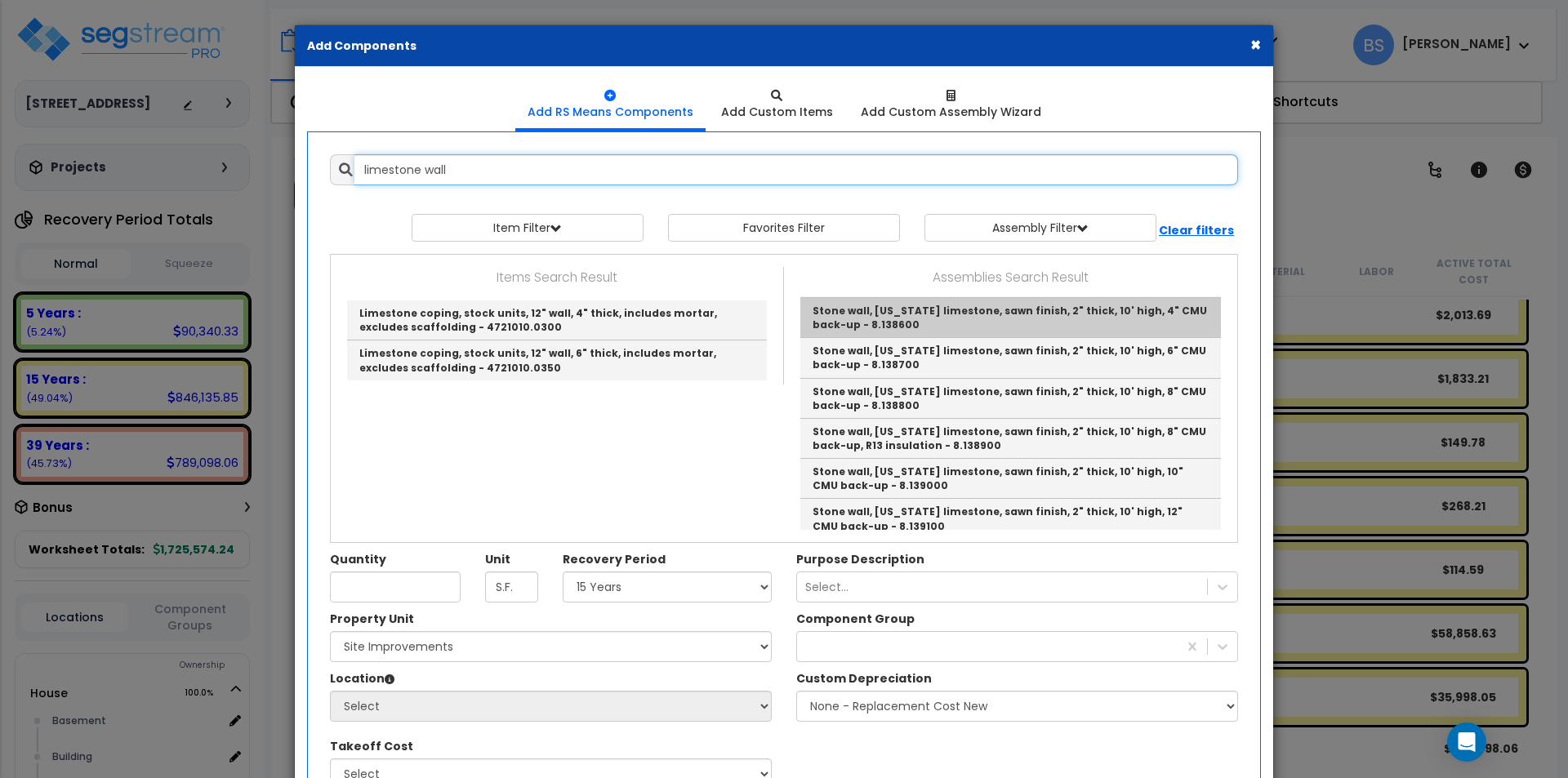
scroll to position [163, 0]
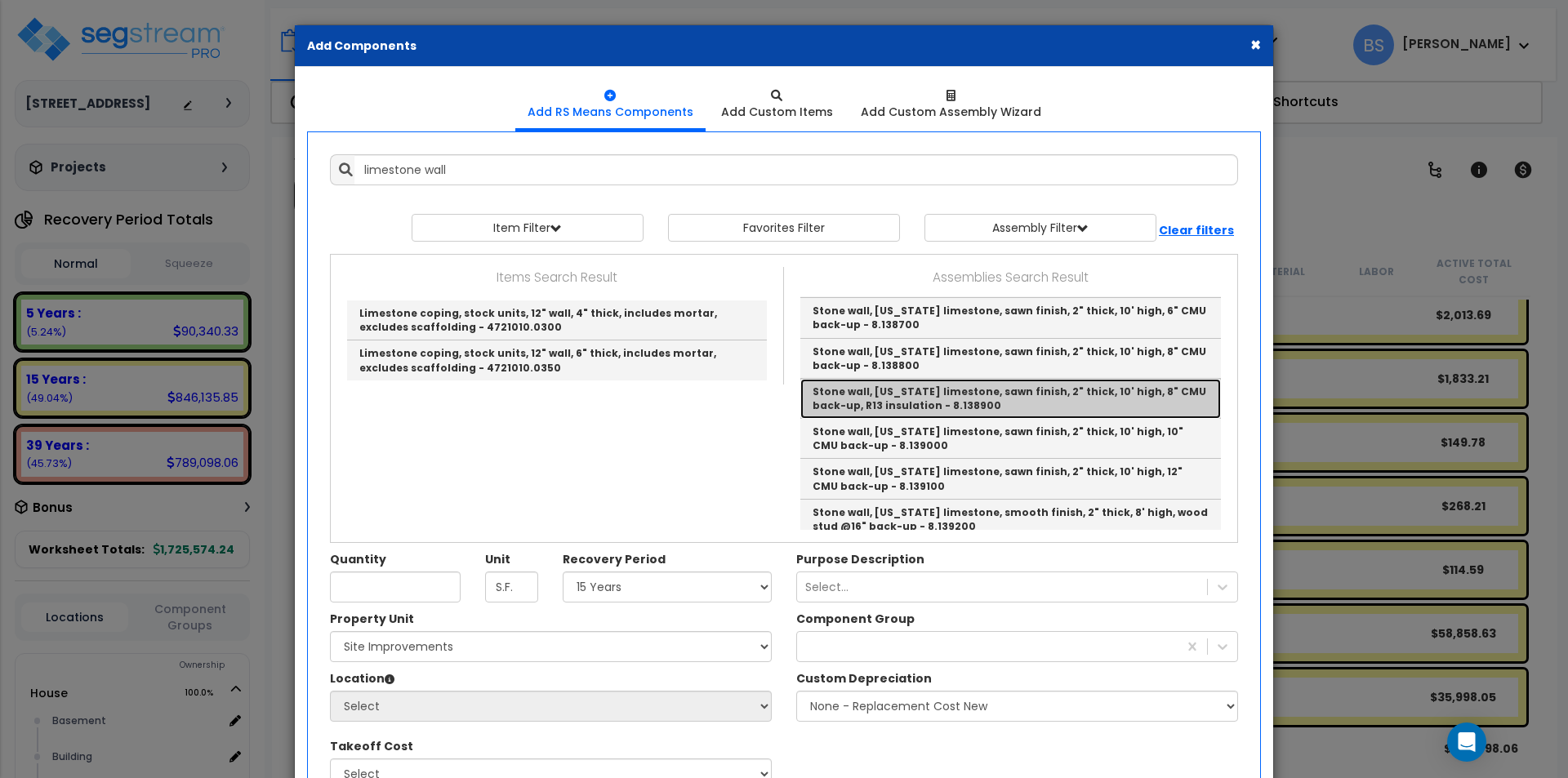
click at [1141, 391] on link "Stone wall, Indiana limestone, sawn finish, 2" thick, 10' high, 8" CMU back-up,…" at bounding box center [1010, 399] width 421 height 40
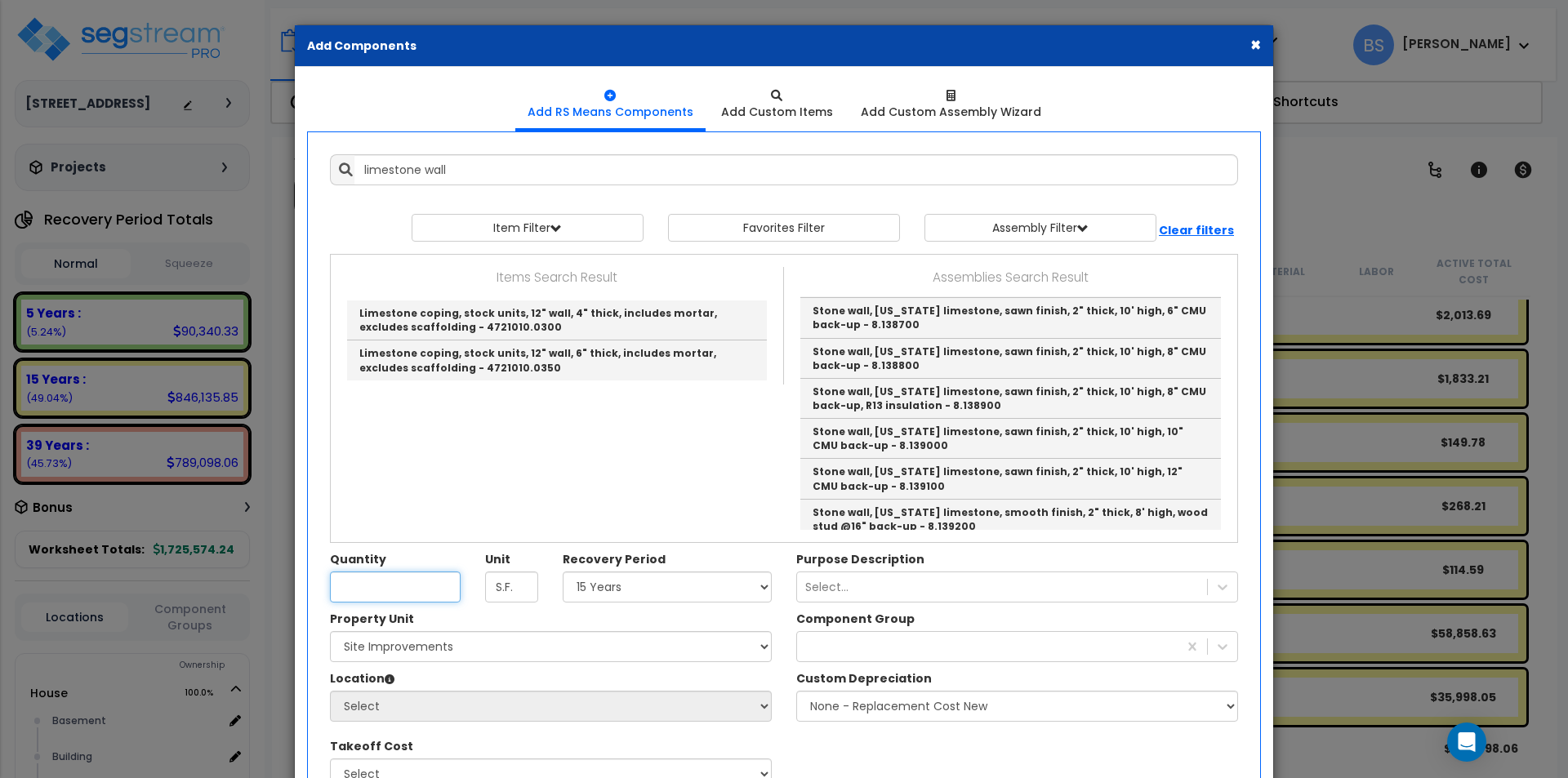
type input "Stone wall, Indiana limestone, sawn finish, 2" thick, 10' high, 8" CMU back-up,…"
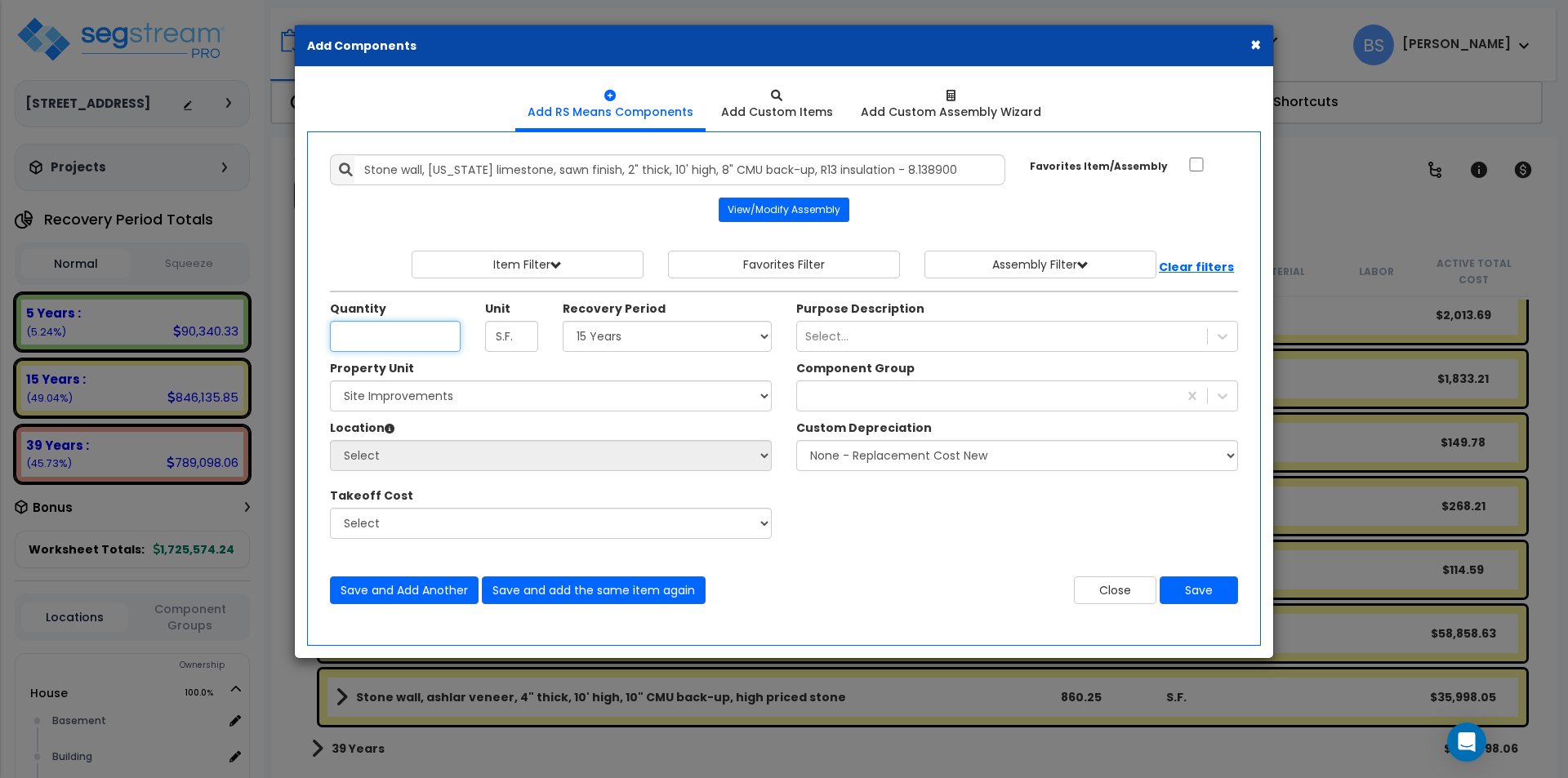
scroll to position [0, 0]
click at [402, 335] on input "Unit Quantity" at bounding box center [395, 336] width 130 height 31
type input "1"
click at [595, 337] on select "Select 5 Years 7 Years 15 Years 39 Years" at bounding box center [667, 336] width 209 height 31
select select "15Y"
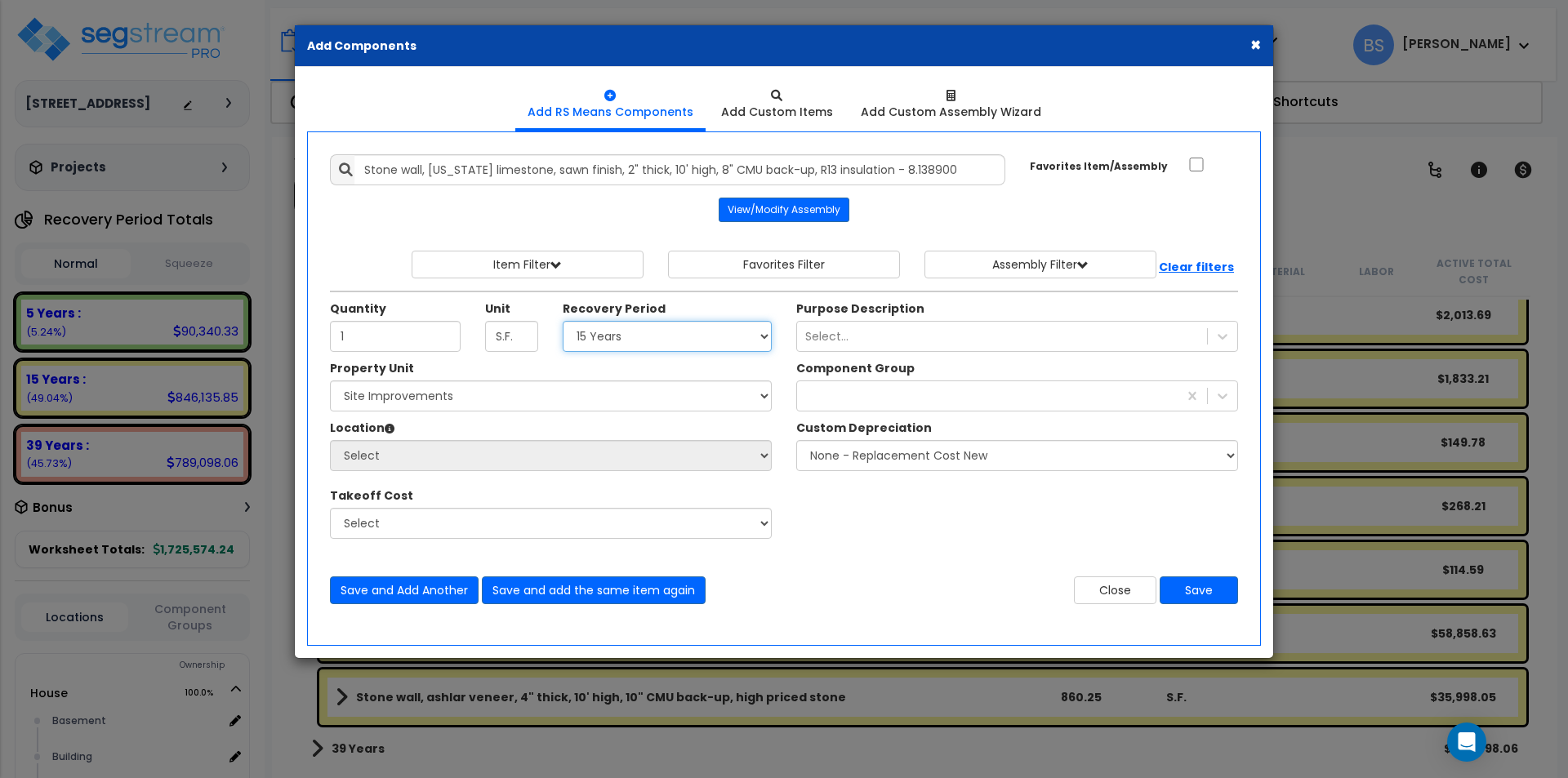
click at [562, 321] on select "Select 5 Years 7 Years 15 Years 39 Years" at bounding box center [667, 336] width 209 height 31
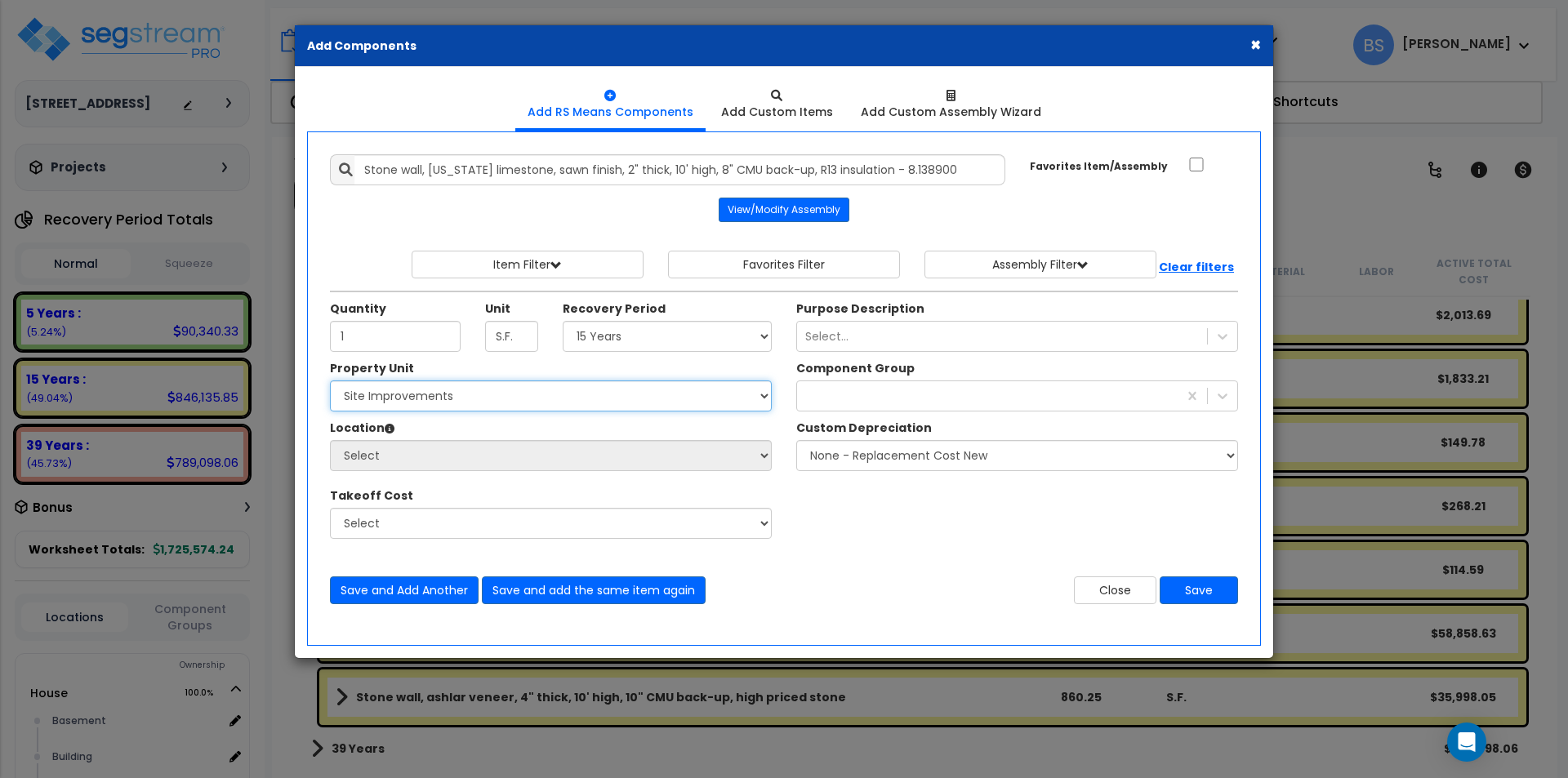
click at [466, 401] on select "Select House Site Improvements" at bounding box center [551, 396] width 441 height 31
click at [330, 381] on select "Select House Site Improvements" at bounding box center [551, 396] width 441 height 31
click at [418, 403] on select "Select House Site Improvements" at bounding box center [551, 396] width 441 height 31
select select "162753"
click at [330, 381] on select "Select House Site Improvements" at bounding box center [551, 396] width 441 height 31
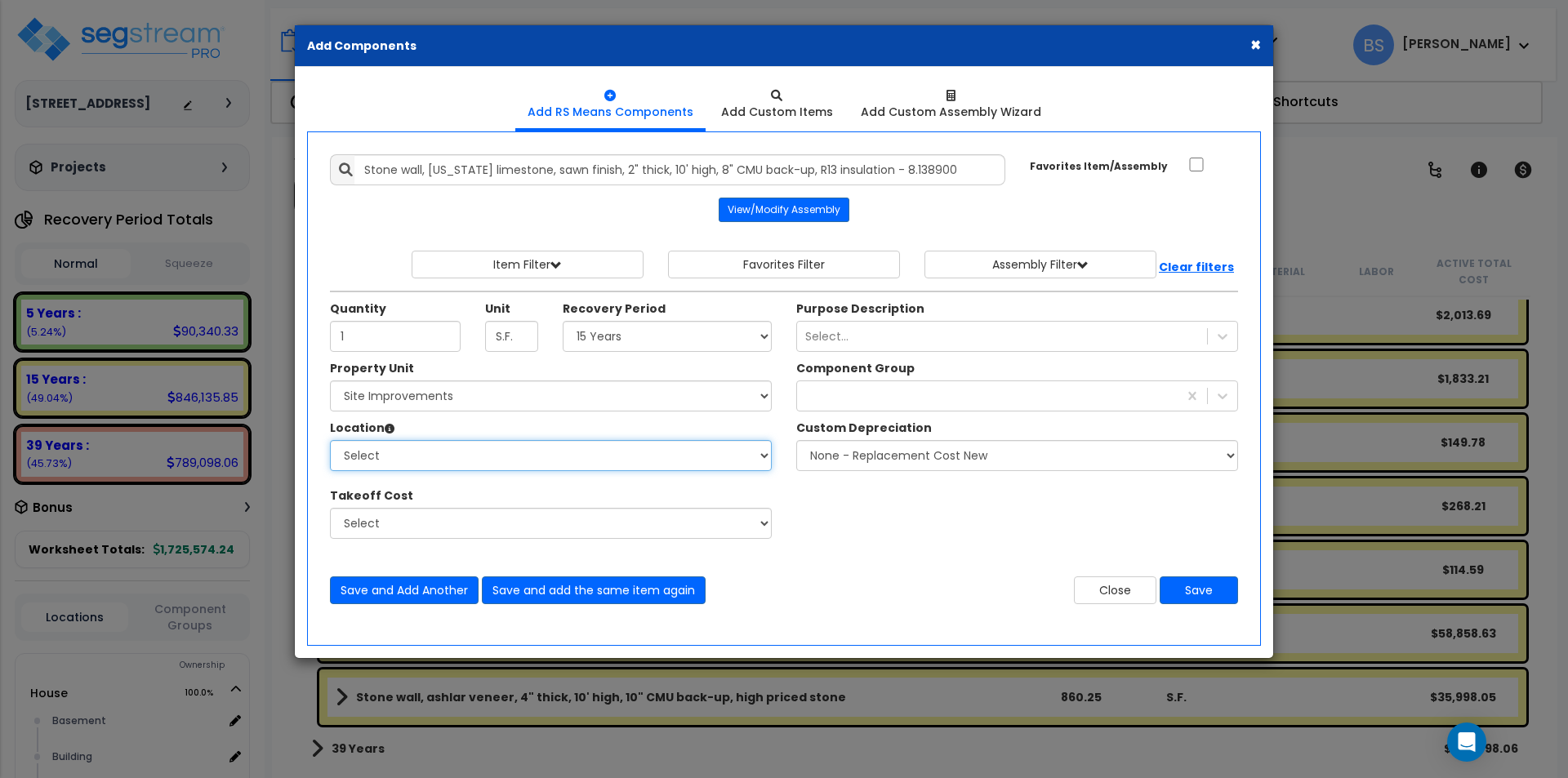
click at [382, 463] on select "Select Site Exterior Add Additional Location" at bounding box center [551, 455] width 441 height 31
select select "462"
click at [330, 440] on select "Select Site Exterior Add Additional Location" at bounding box center [551, 455] width 441 height 31
click at [879, 387] on div at bounding box center [987, 396] width 381 height 26
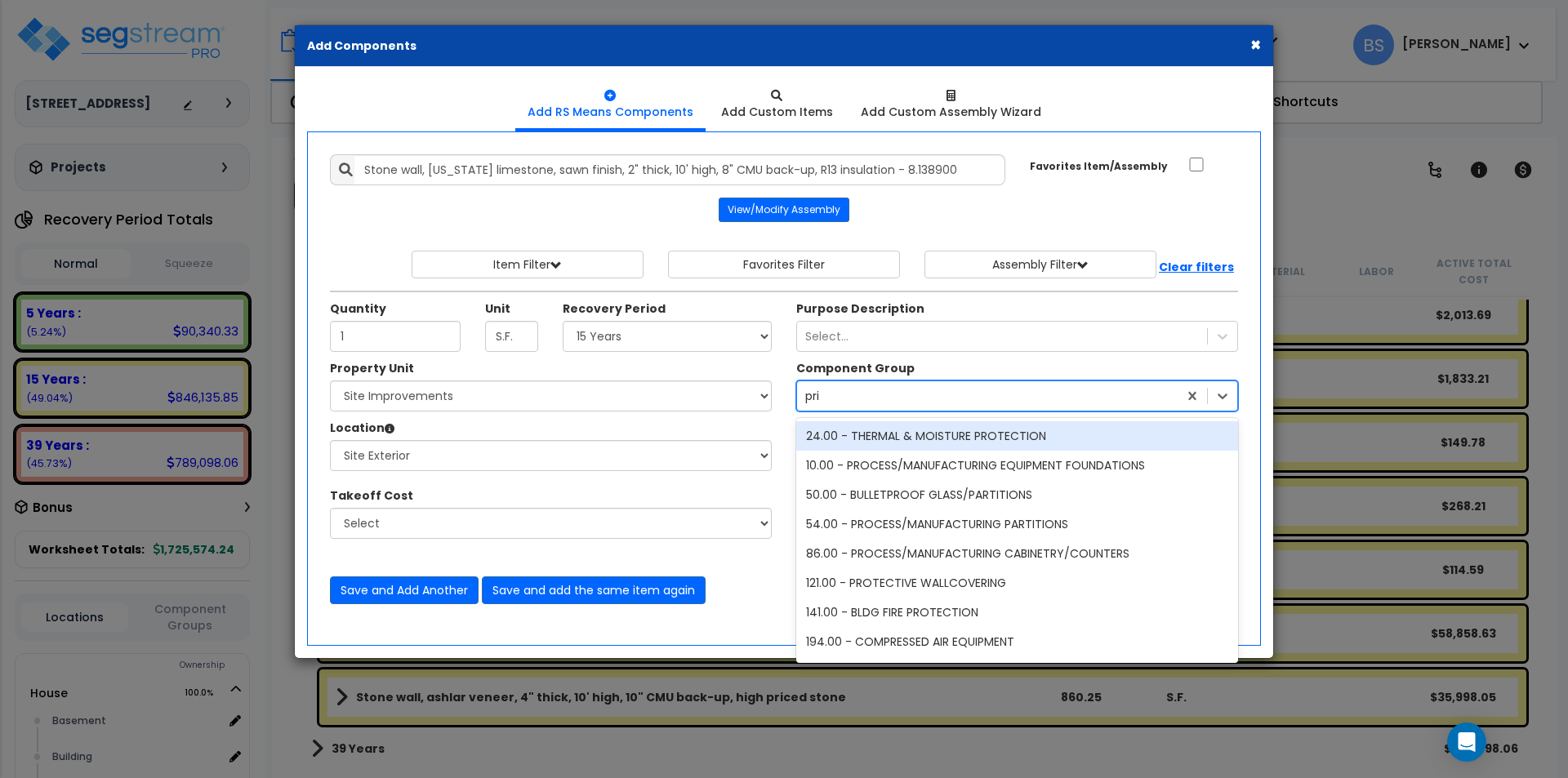
type input "priv"
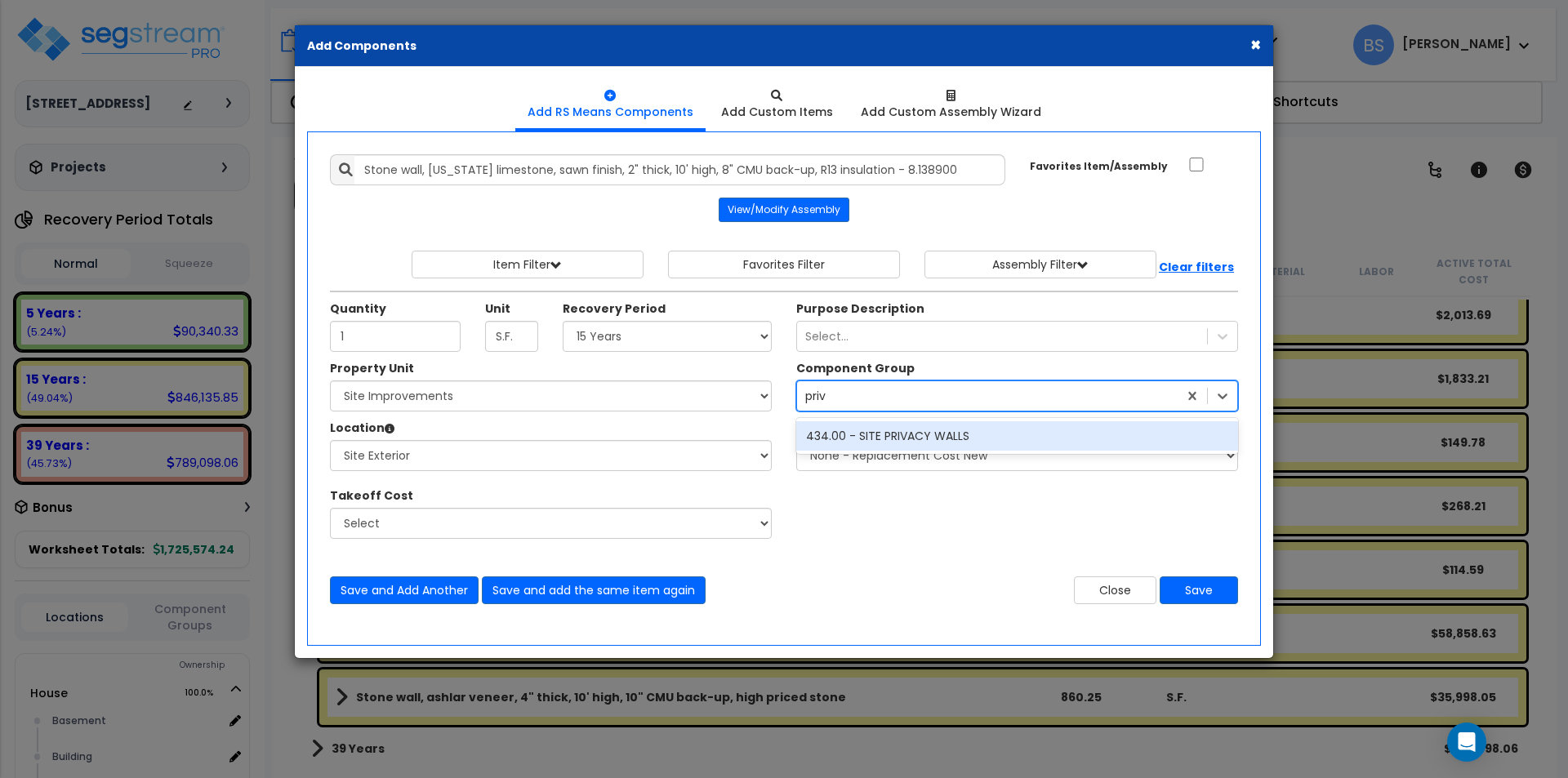
click at [892, 441] on div "434.00 - SITE PRIVACY WALLS" at bounding box center [1017, 435] width 441 height 29
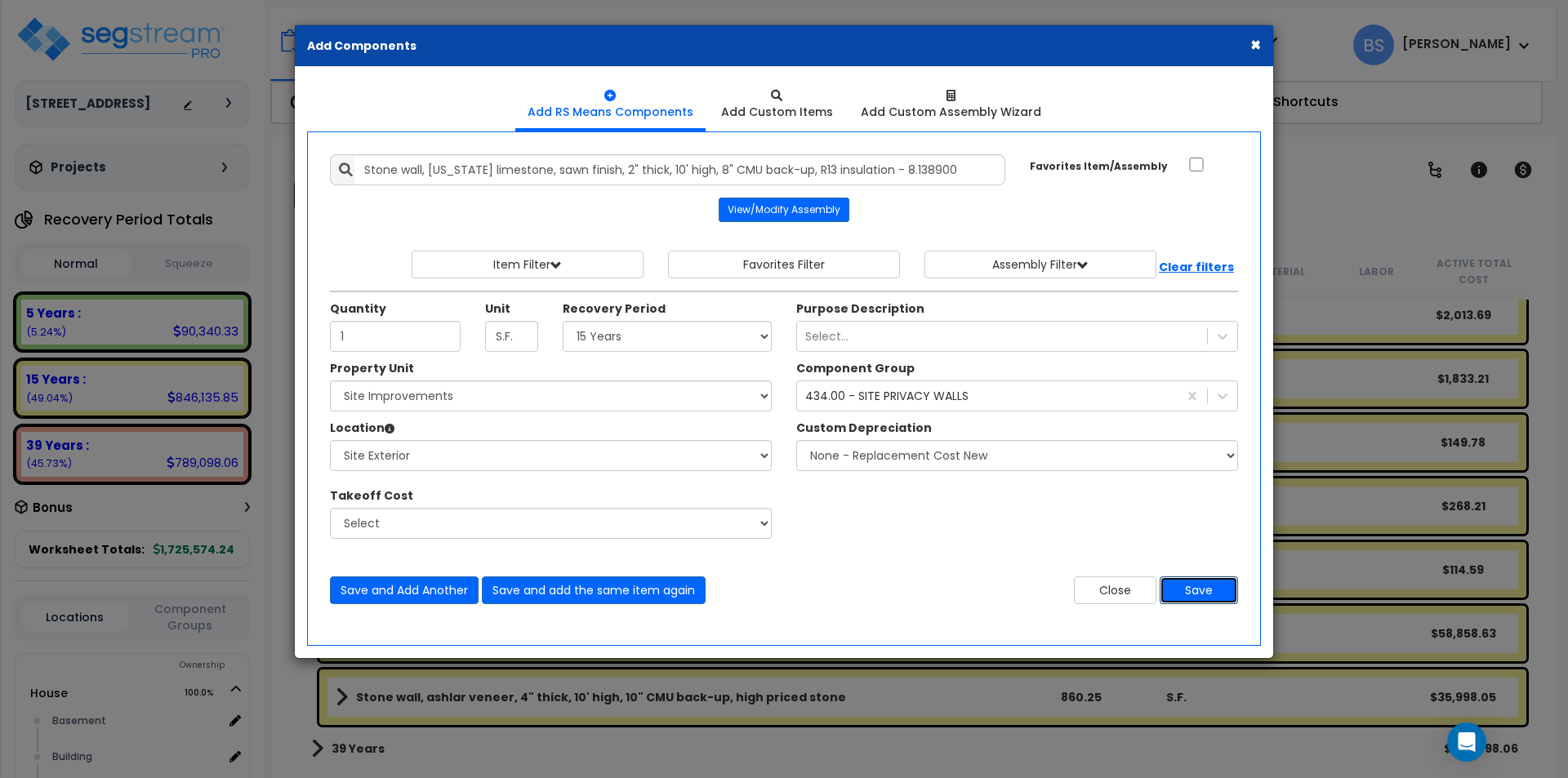
click at [1214, 599] on button "Save" at bounding box center [1199, 590] width 78 height 27
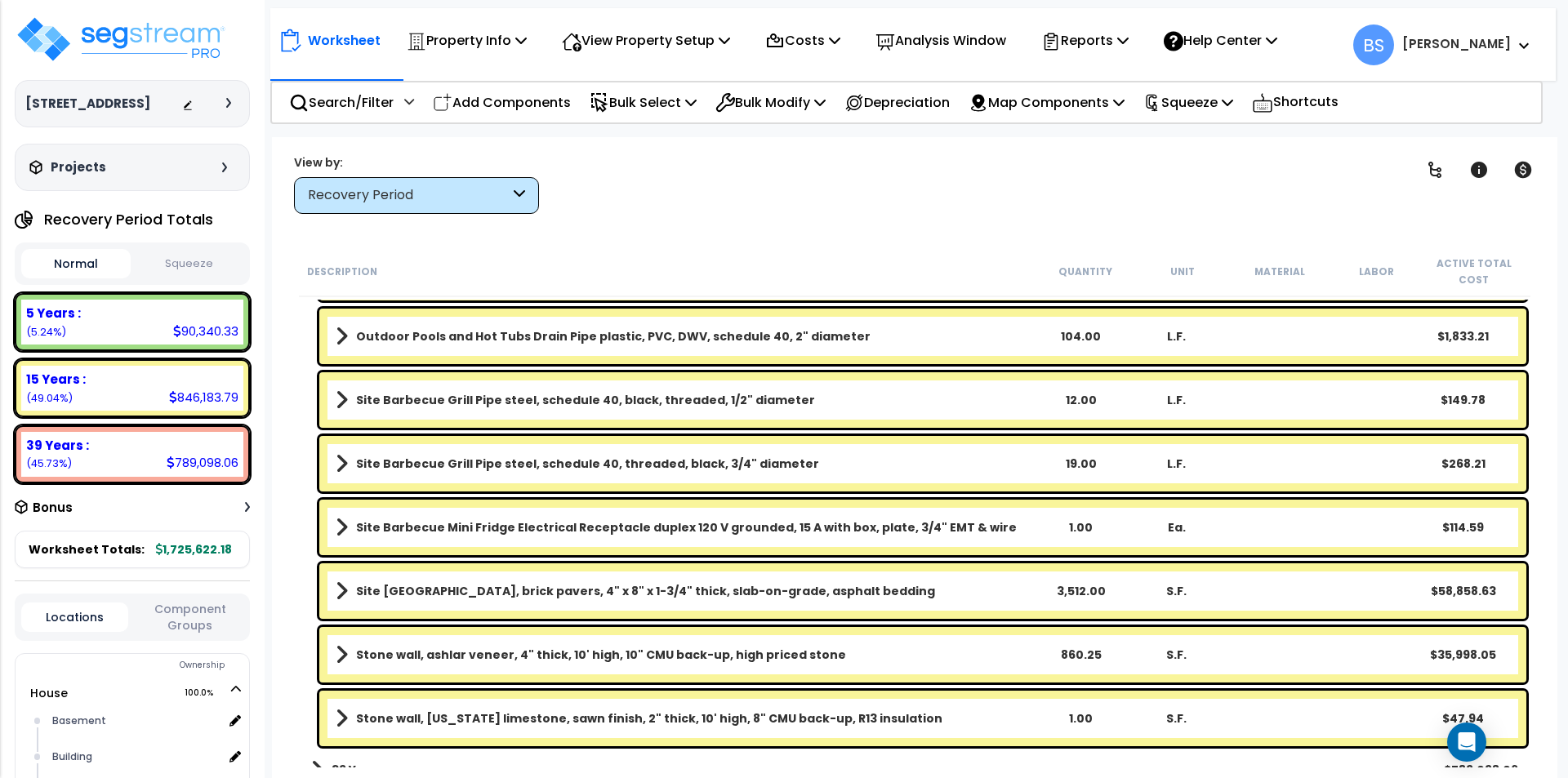
scroll to position [2329, 0]
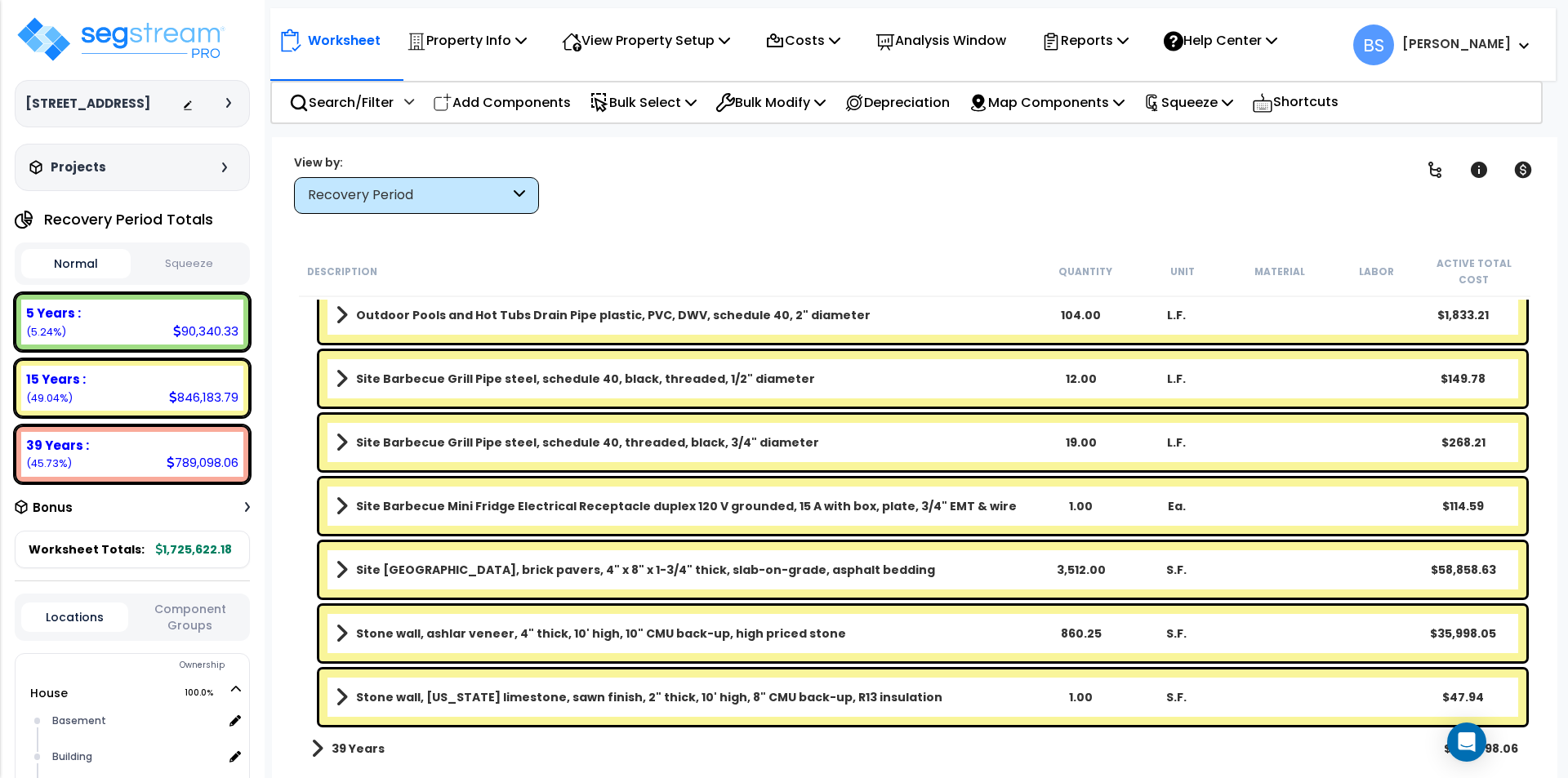
click at [765, 694] on b "Stone wall, Indiana limestone, sawn finish, 2" thick, 10' high, 8" CMU back-up,…" at bounding box center [649, 698] width 587 height 17
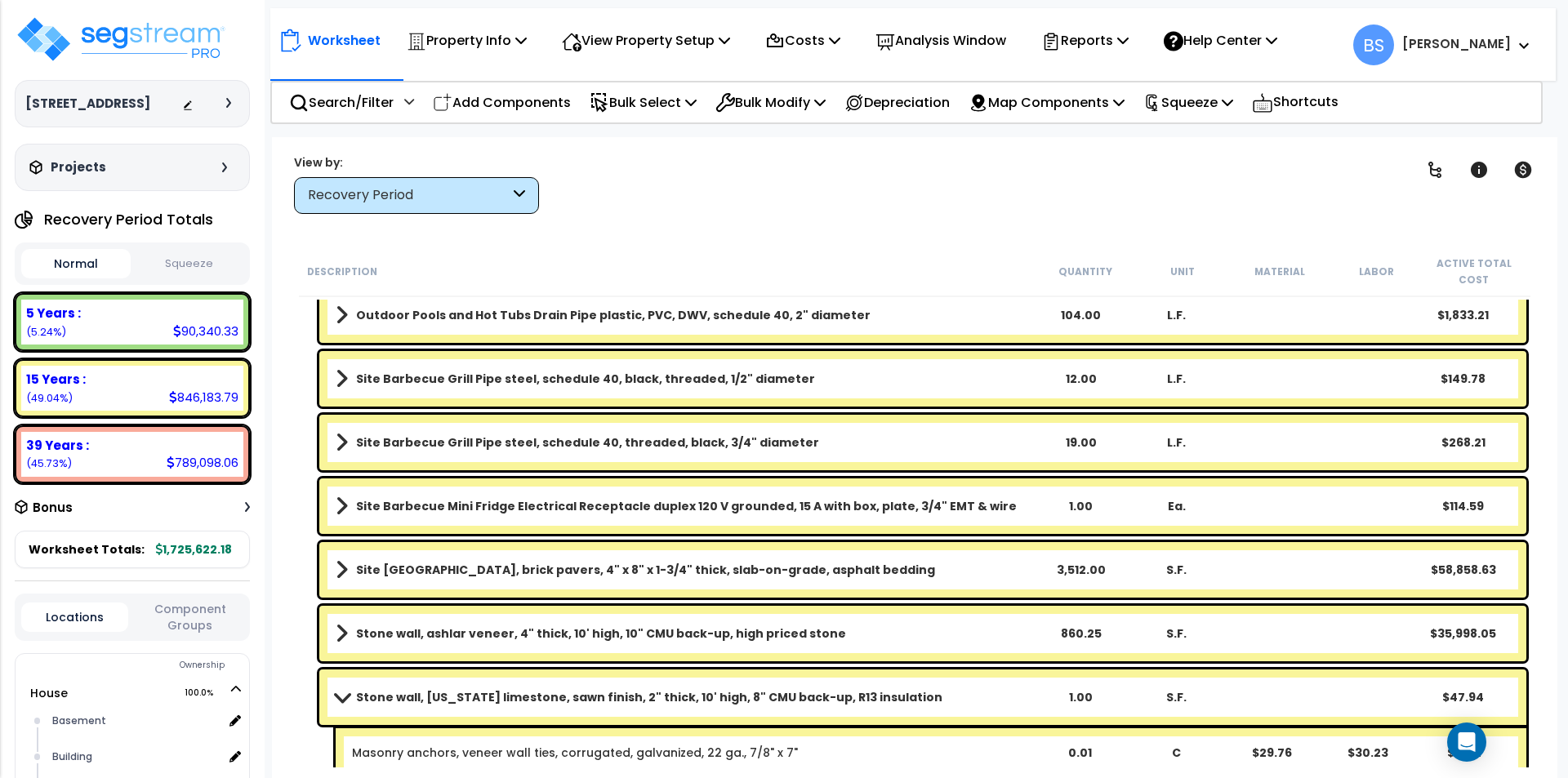
click at [765, 694] on b "Stone wall, Indiana limestone, sawn finish, 2" thick, 10' high, 8" CMU back-up,…" at bounding box center [649, 698] width 587 height 17
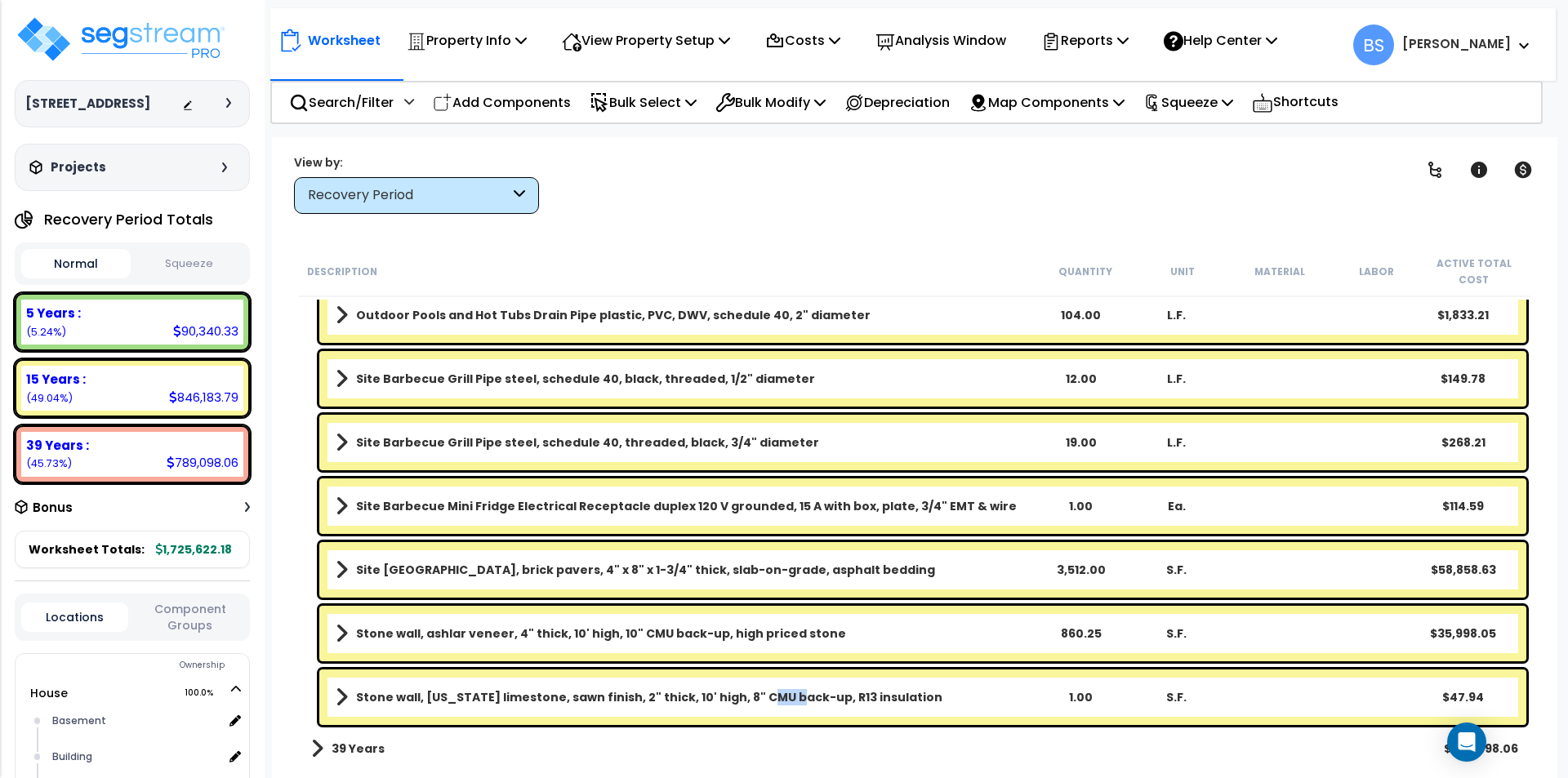
click at [765, 694] on b "Stone wall, Indiana limestone, sawn finish, 2" thick, 10' high, 8" CMU back-up,…" at bounding box center [649, 698] width 587 height 17
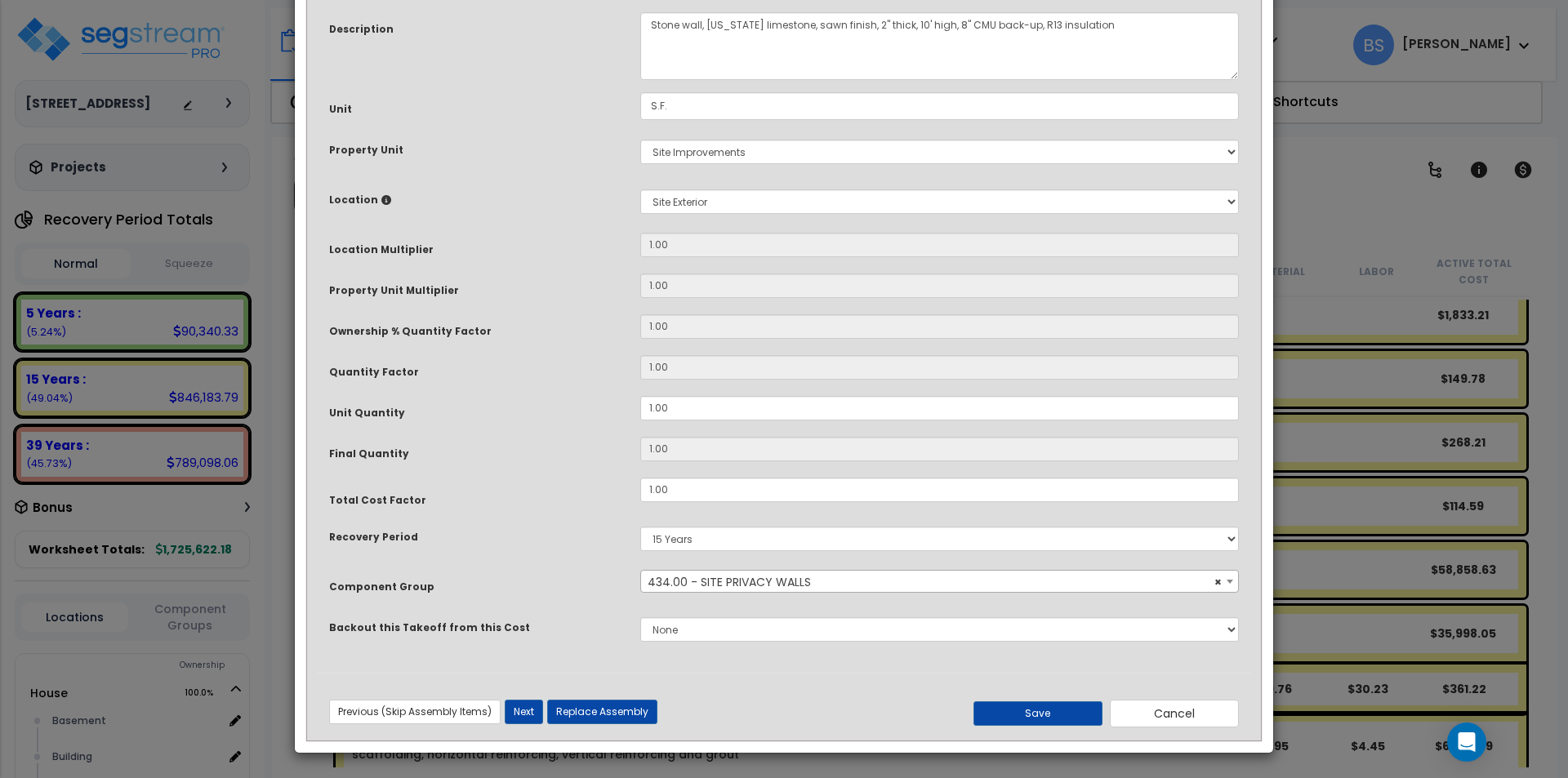
scroll to position [0, 0]
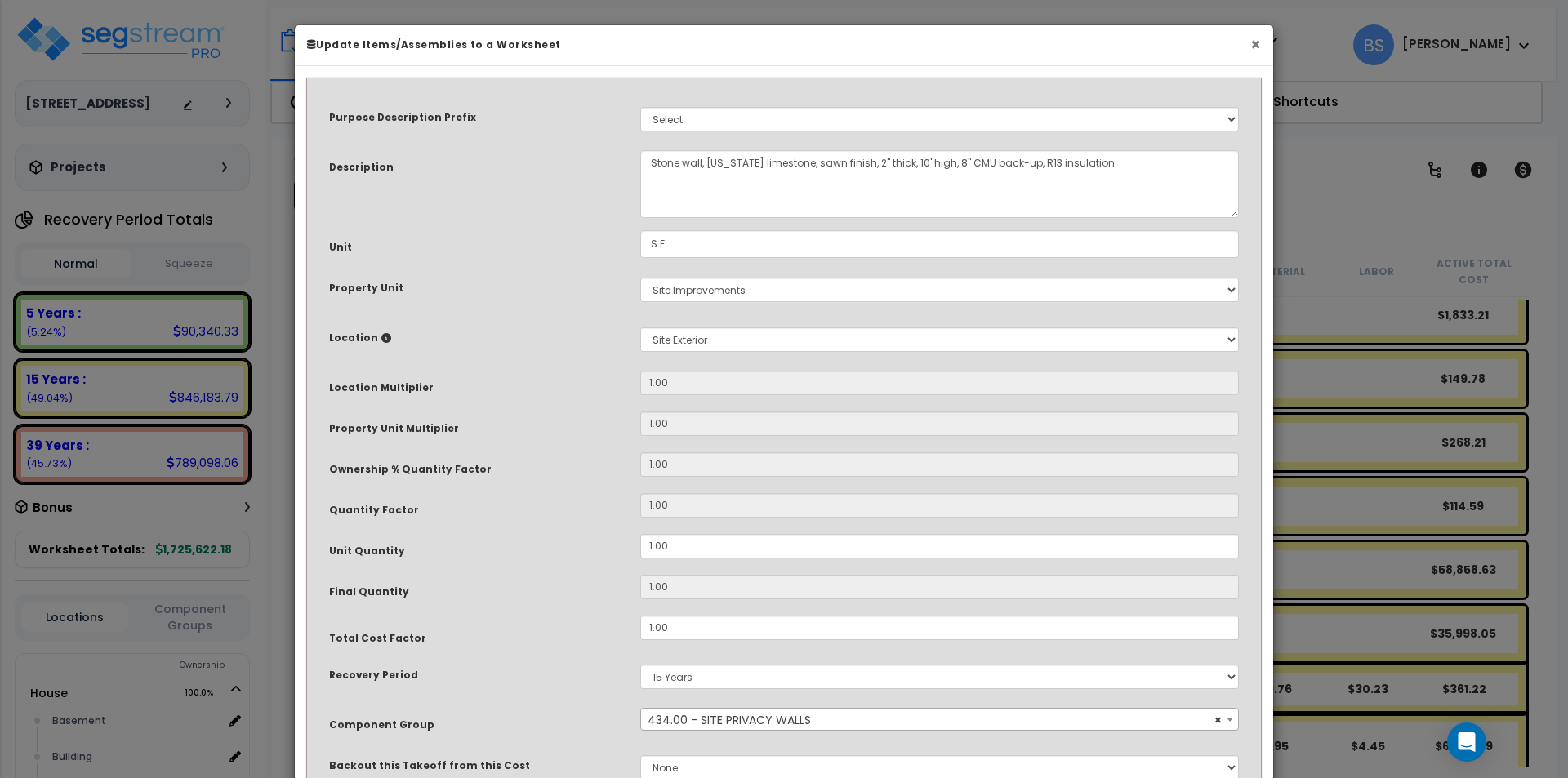
click at [1255, 47] on button "×" at bounding box center [1255, 44] width 11 height 17
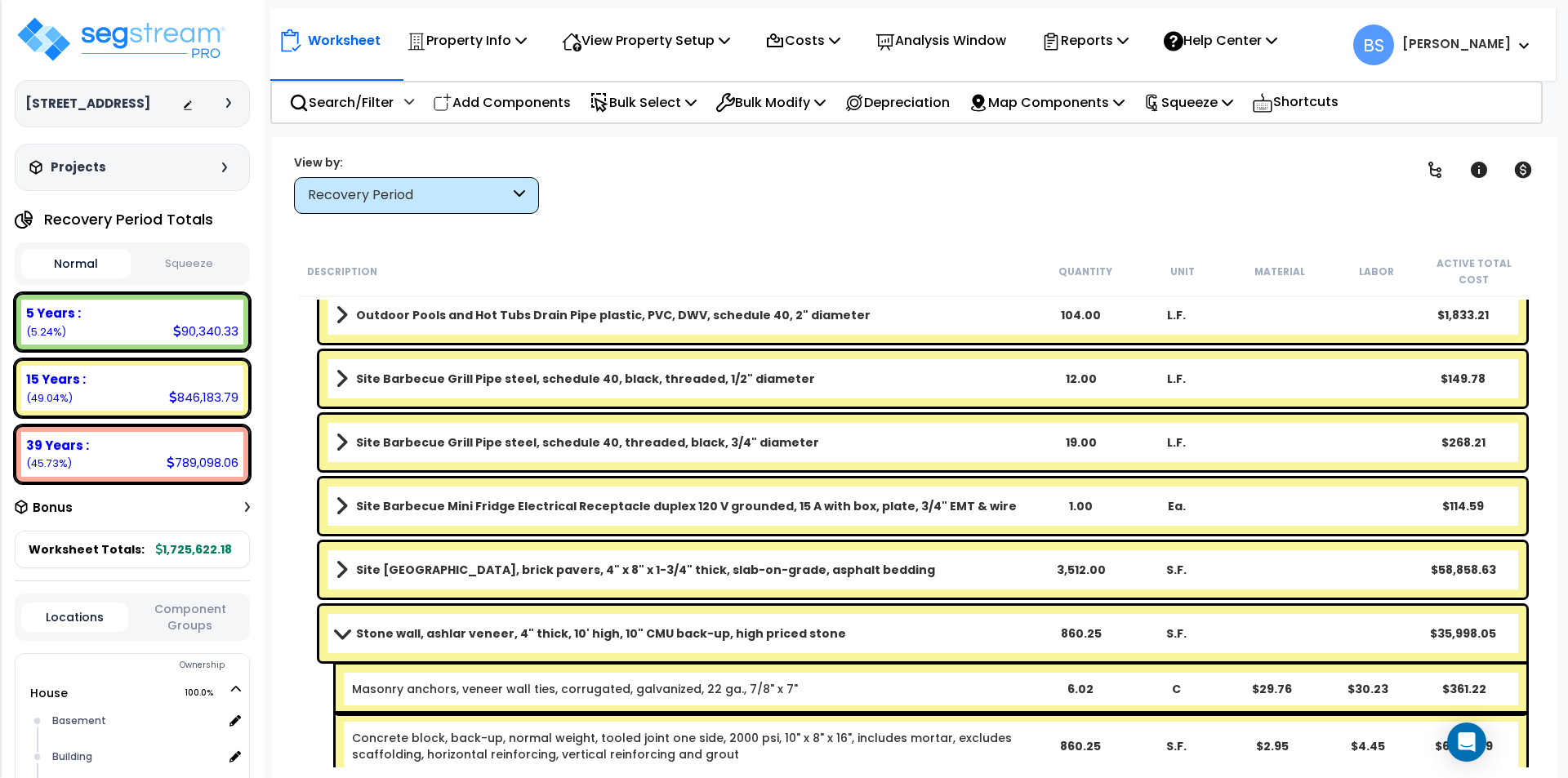
click at [468, 638] on b "Stone wall, ashlar veneer, 4" thick, 10' high, 10" CMU back-up, high priced sto…" at bounding box center [601, 634] width 489 height 17
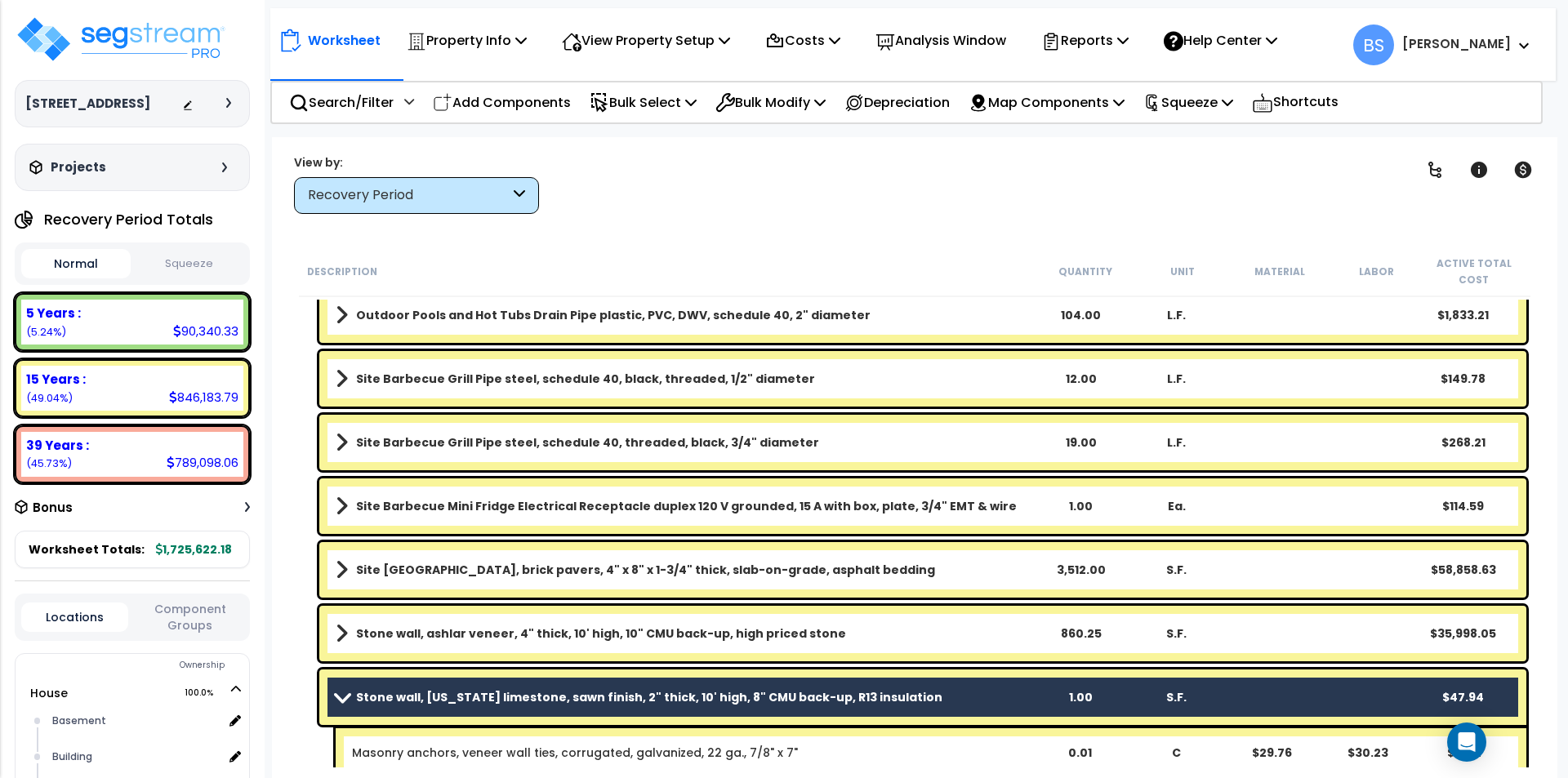
click at [382, 700] on b "Stone wall, Indiana limestone, sawn finish, 2" thick, 10' high, 8" CMU back-up,…" at bounding box center [649, 698] width 587 height 17
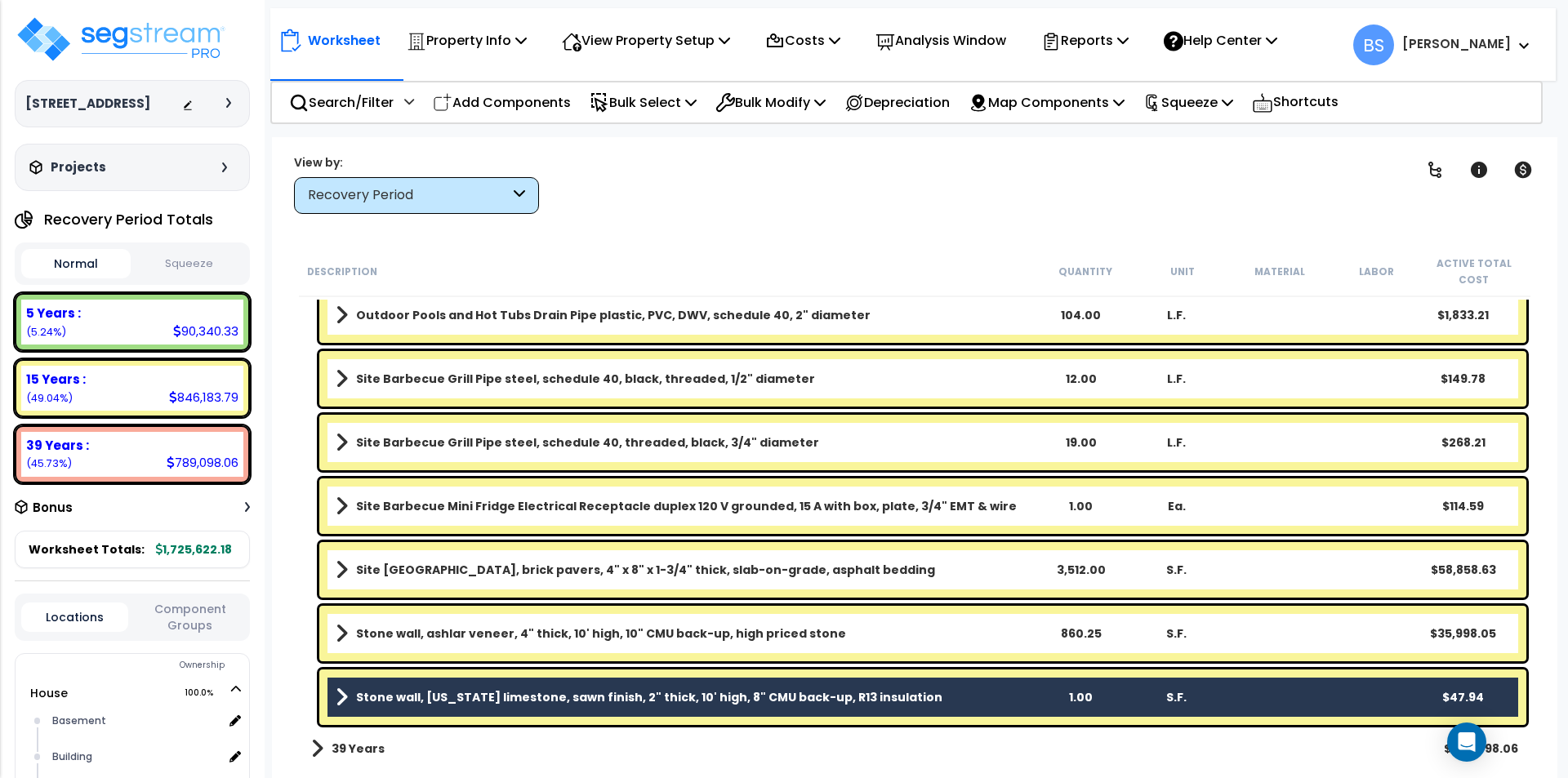
click at [549, 625] on link "Stone wall, ashlar veneer, 4" thick, 10' high, 10" CMU back-up, high priced sto…" at bounding box center [683, 634] width 696 height 23
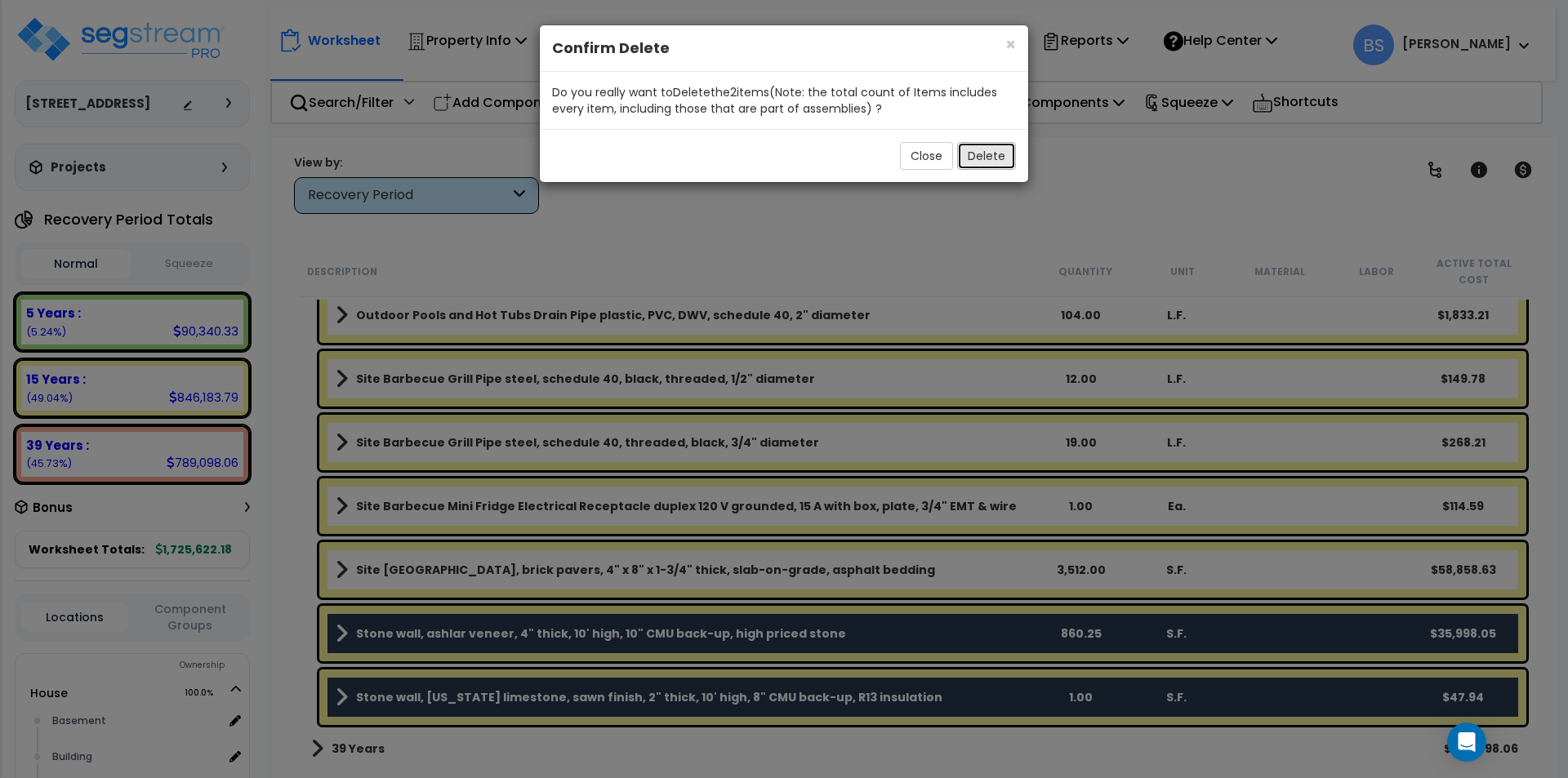
click at [989, 158] on button "Delete" at bounding box center [986, 155] width 59 height 27
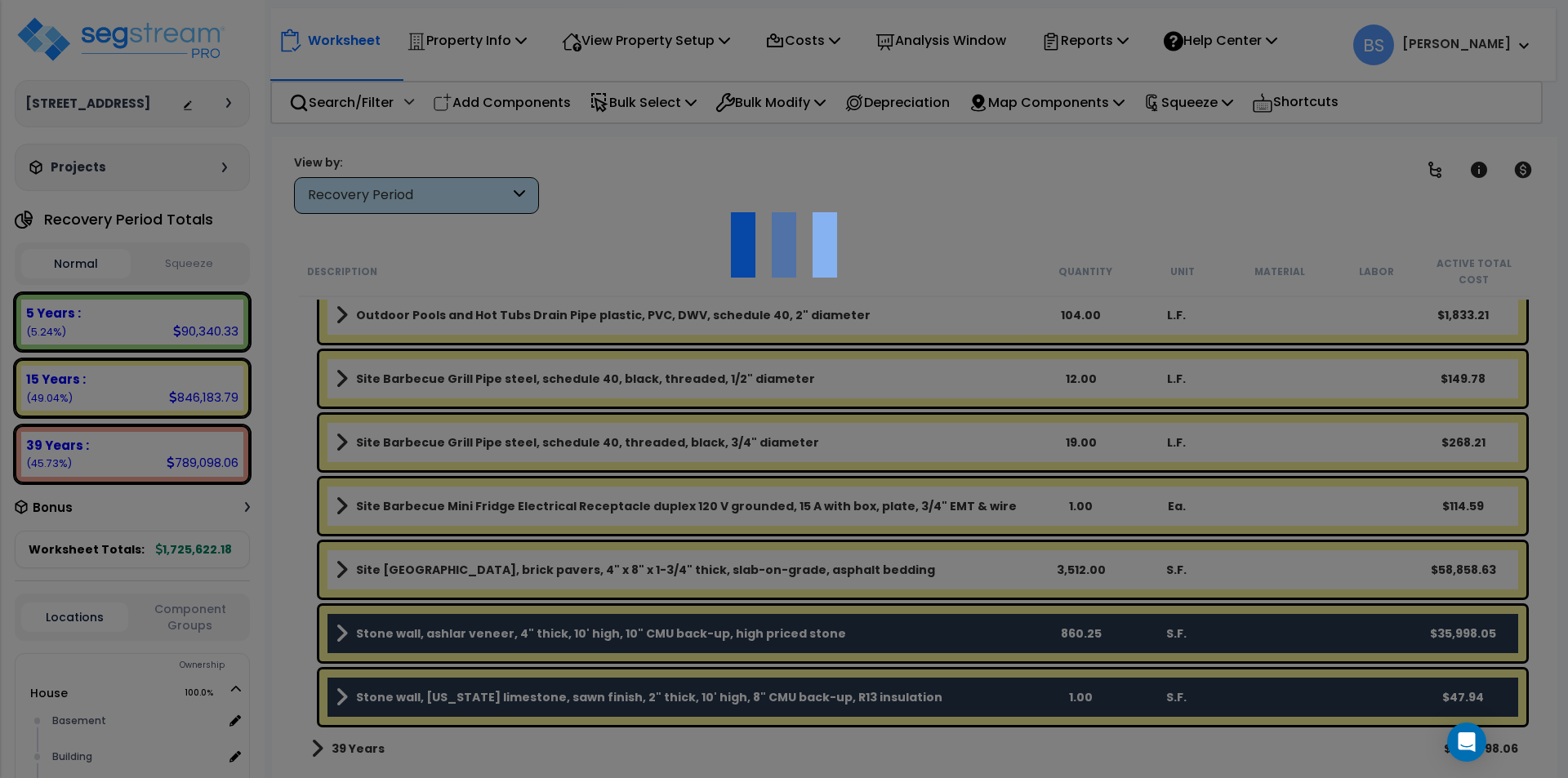
scroll to position [2201, 0]
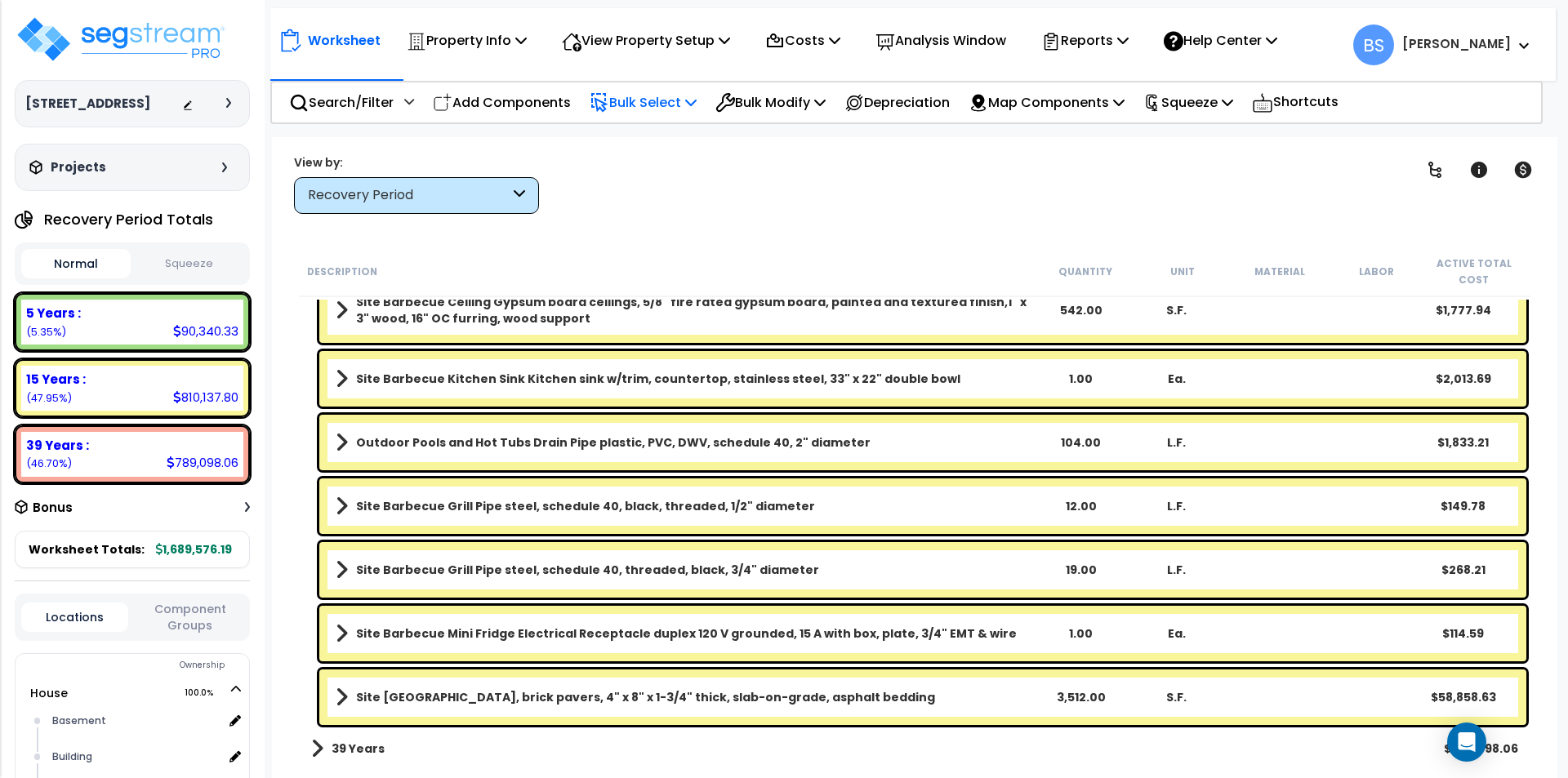
click at [640, 100] on p "Bulk Select" at bounding box center [643, 102] width 107 height 22
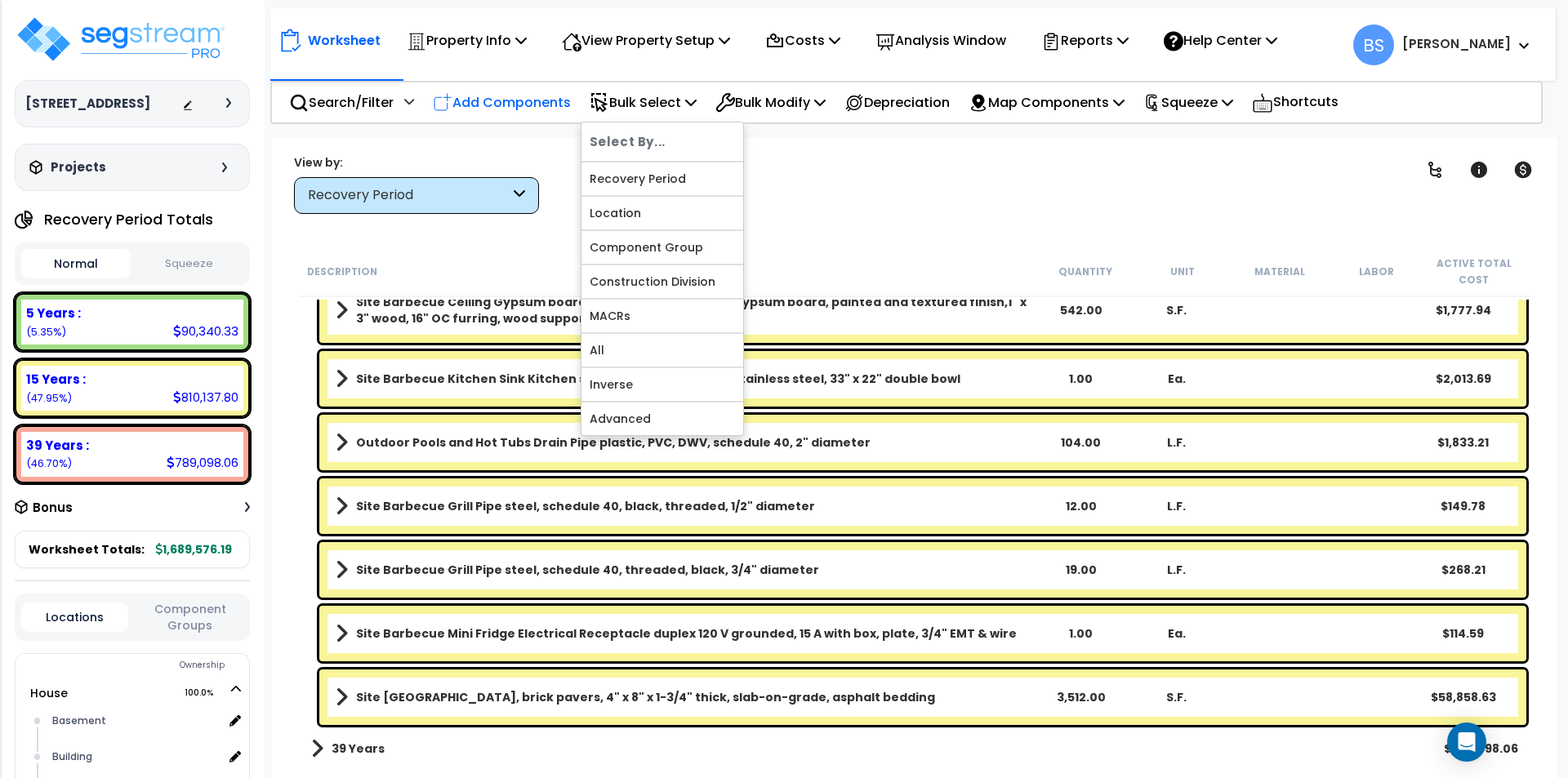
click at [561, 108] on p "Add Components" at bounding box center [502, 102] width 138 height 22
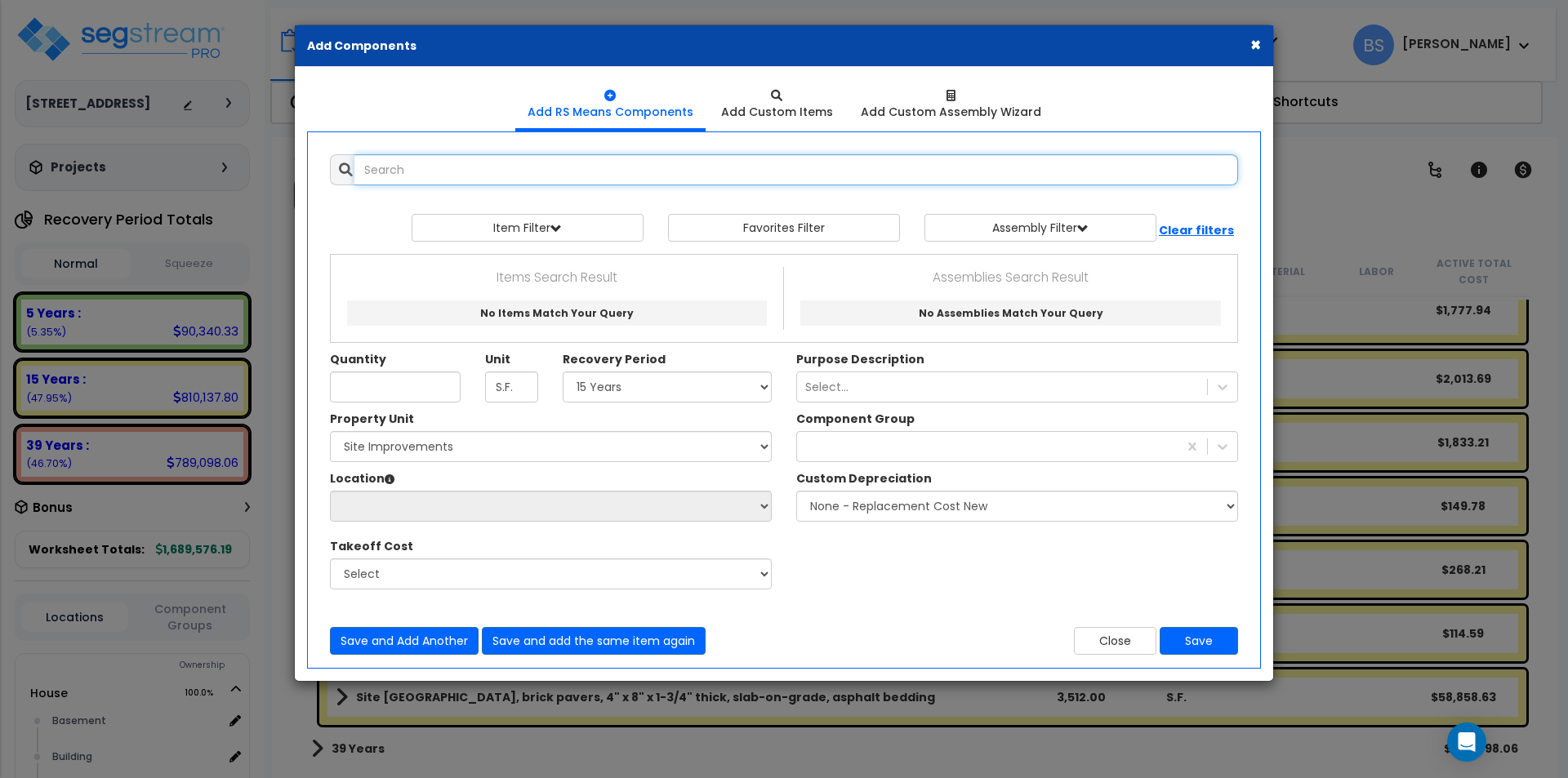
select select
click at [519, 169] on input "text" at bounding box center [796, 169] width 884 height 31
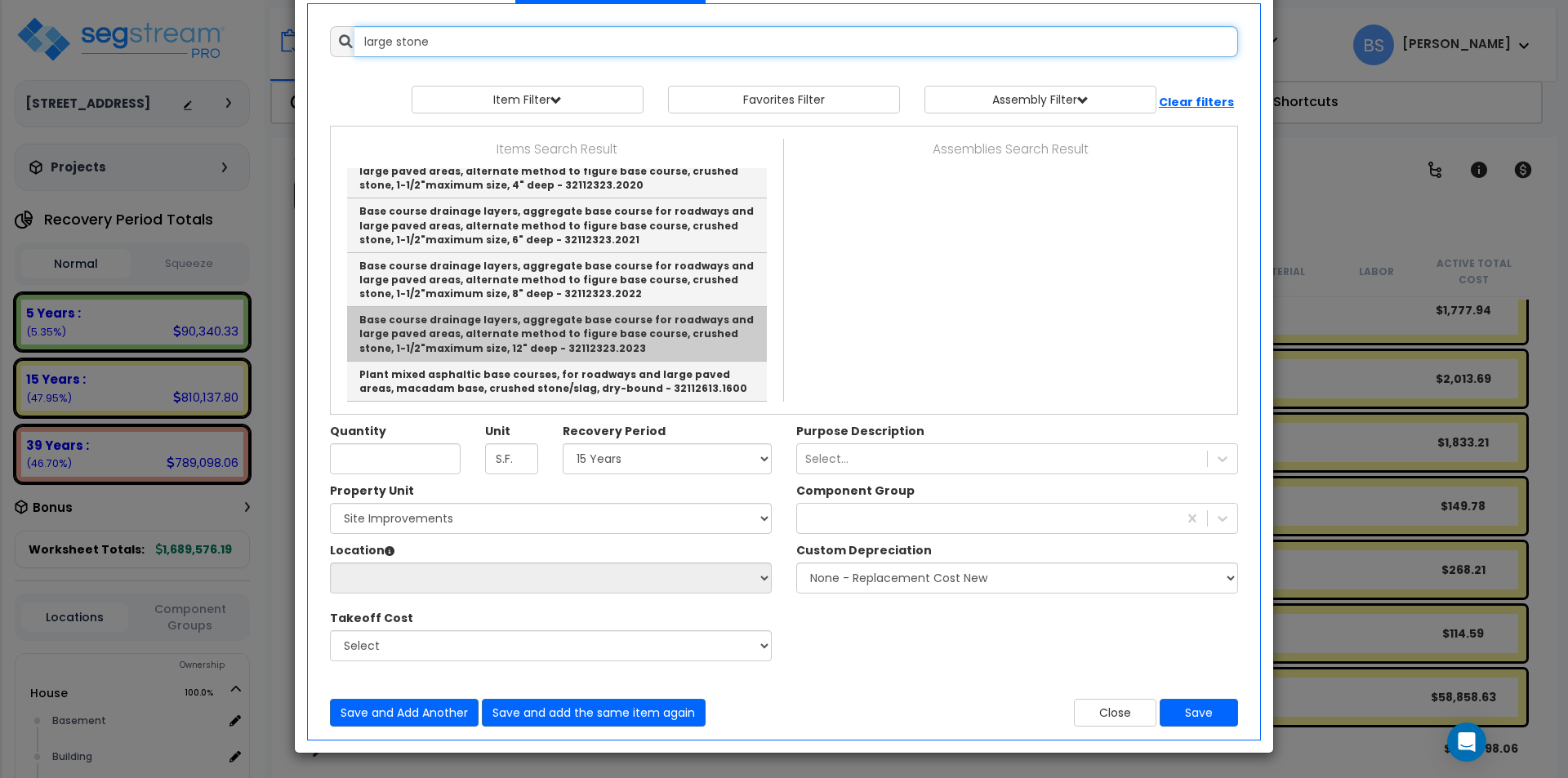
scroll to position [1154, 0]
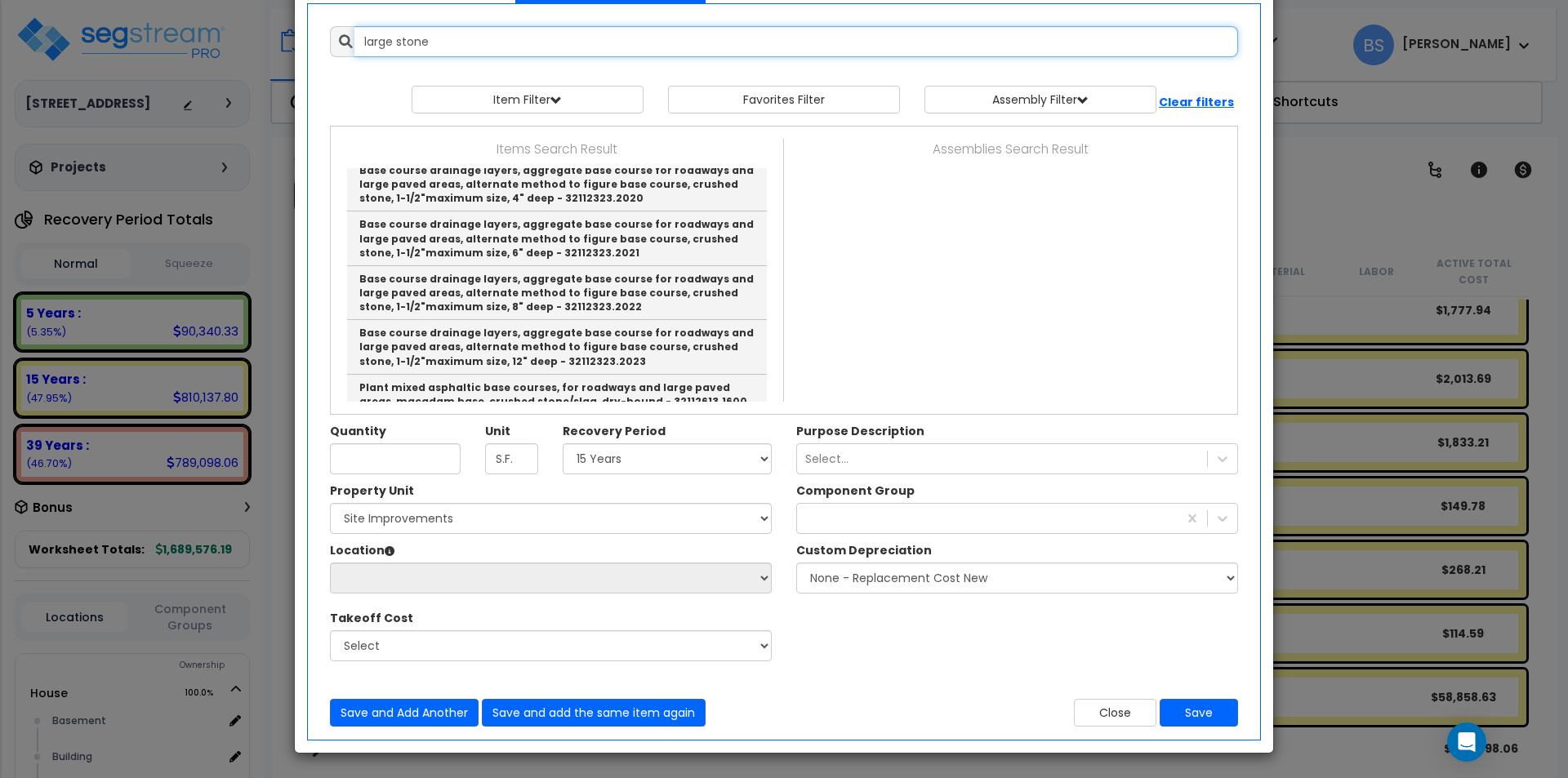
click at [439, 50] on input "large stone" at bounding box center [796, 41] width 884 height 31
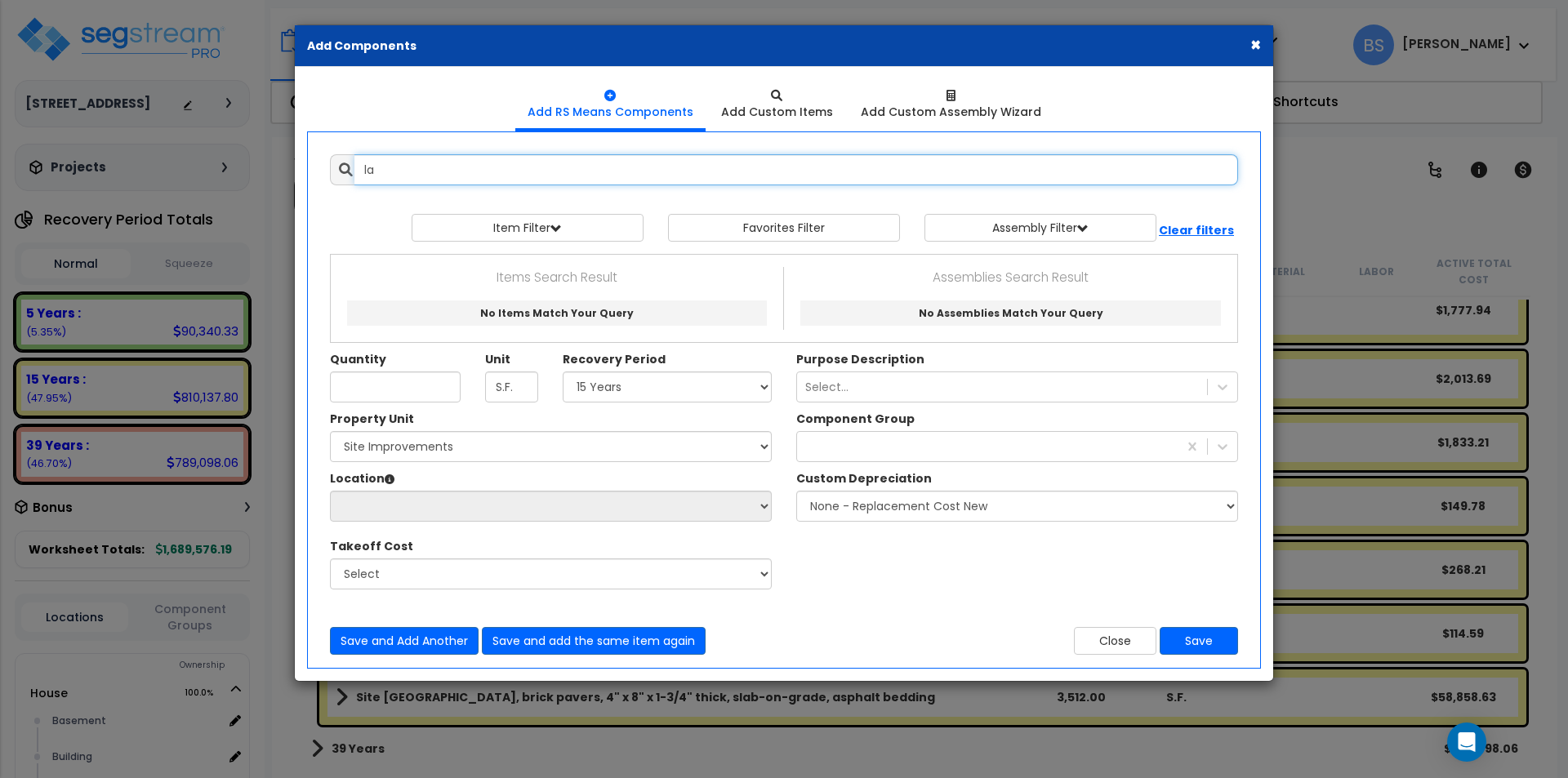
type input "l"
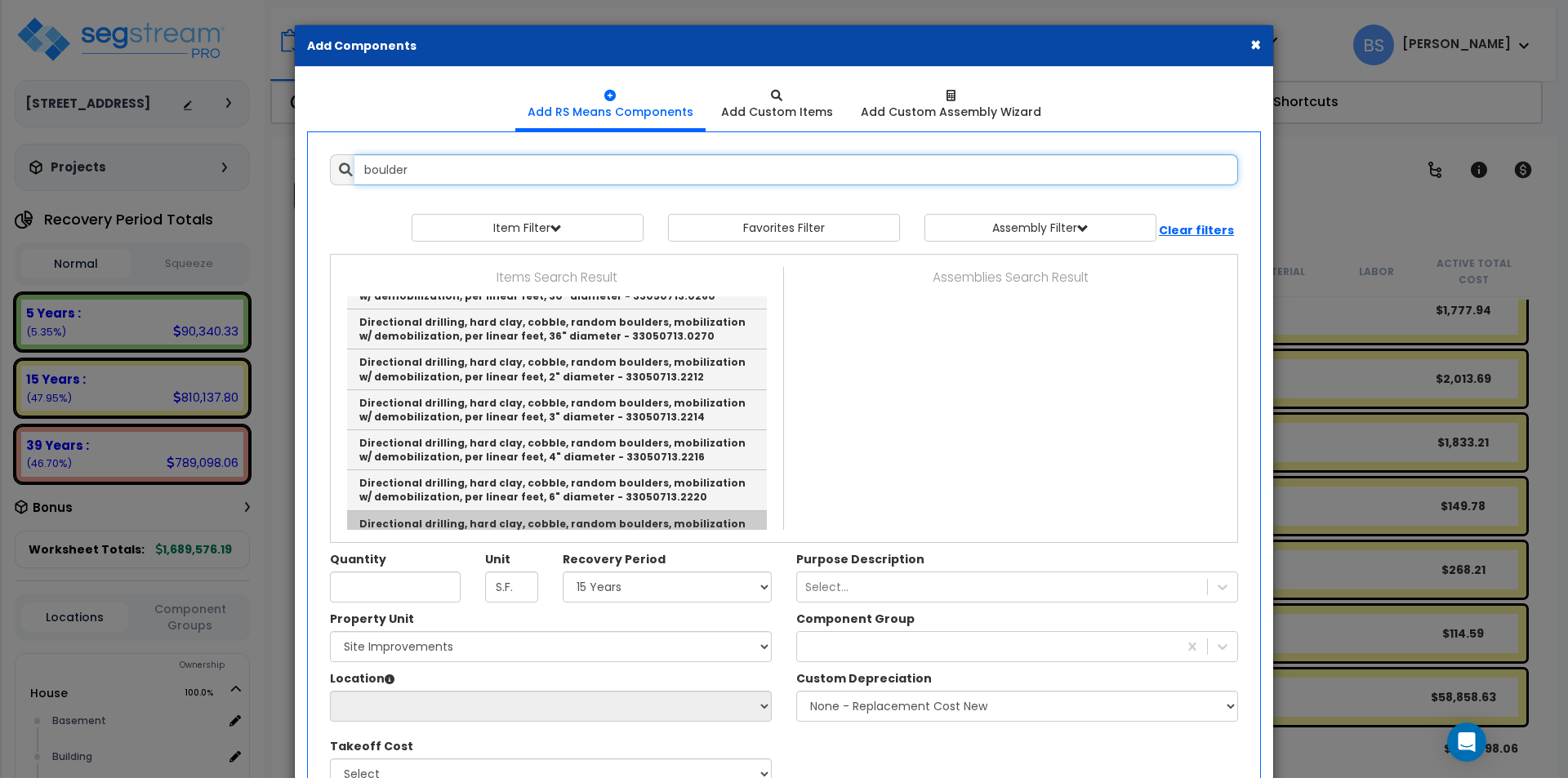
scroll to position [4451, 0]
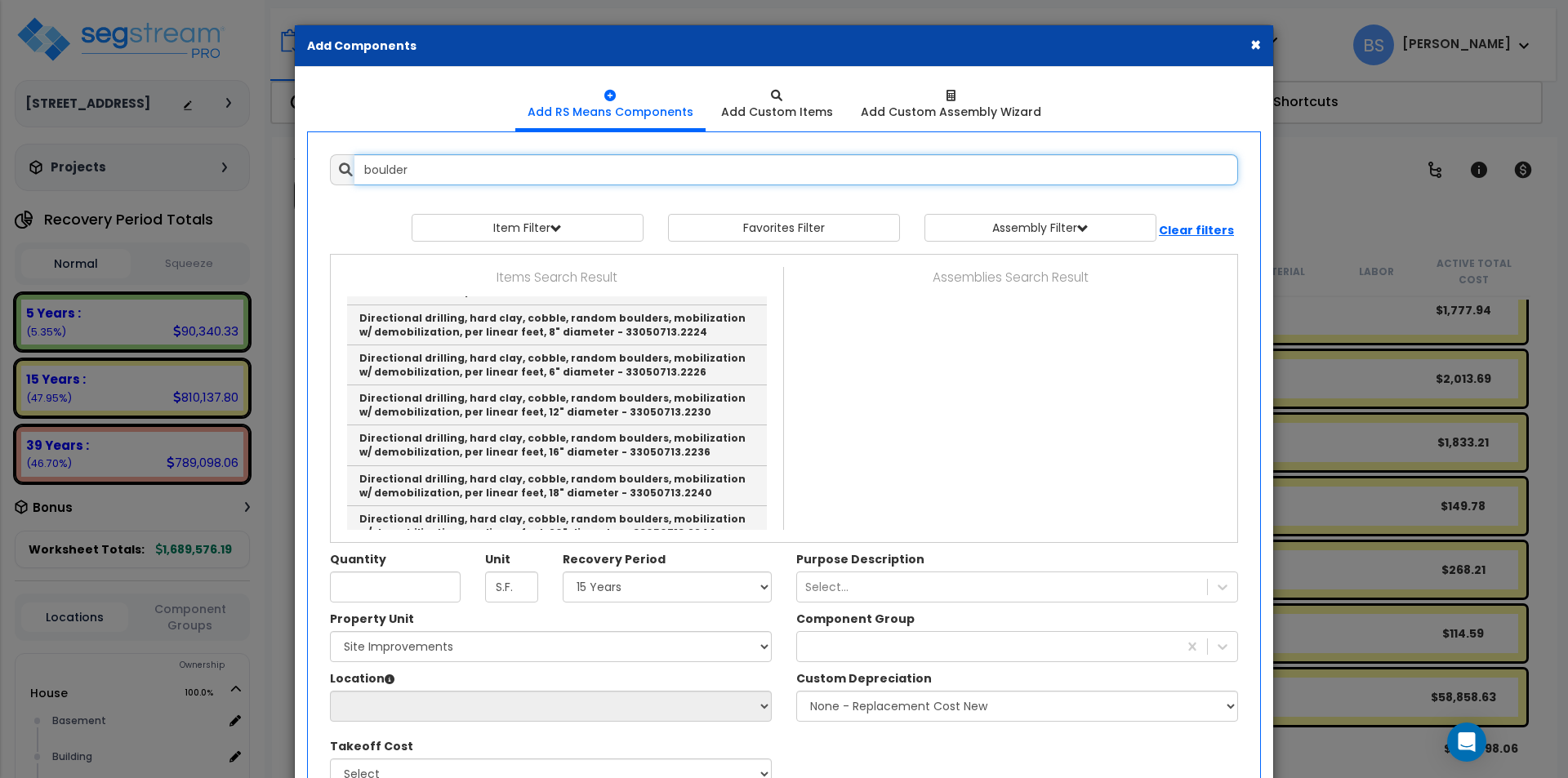
click at [474, 168] on input "boulder" at bounding box center [796, 169] width 884 height 31
type input "l"
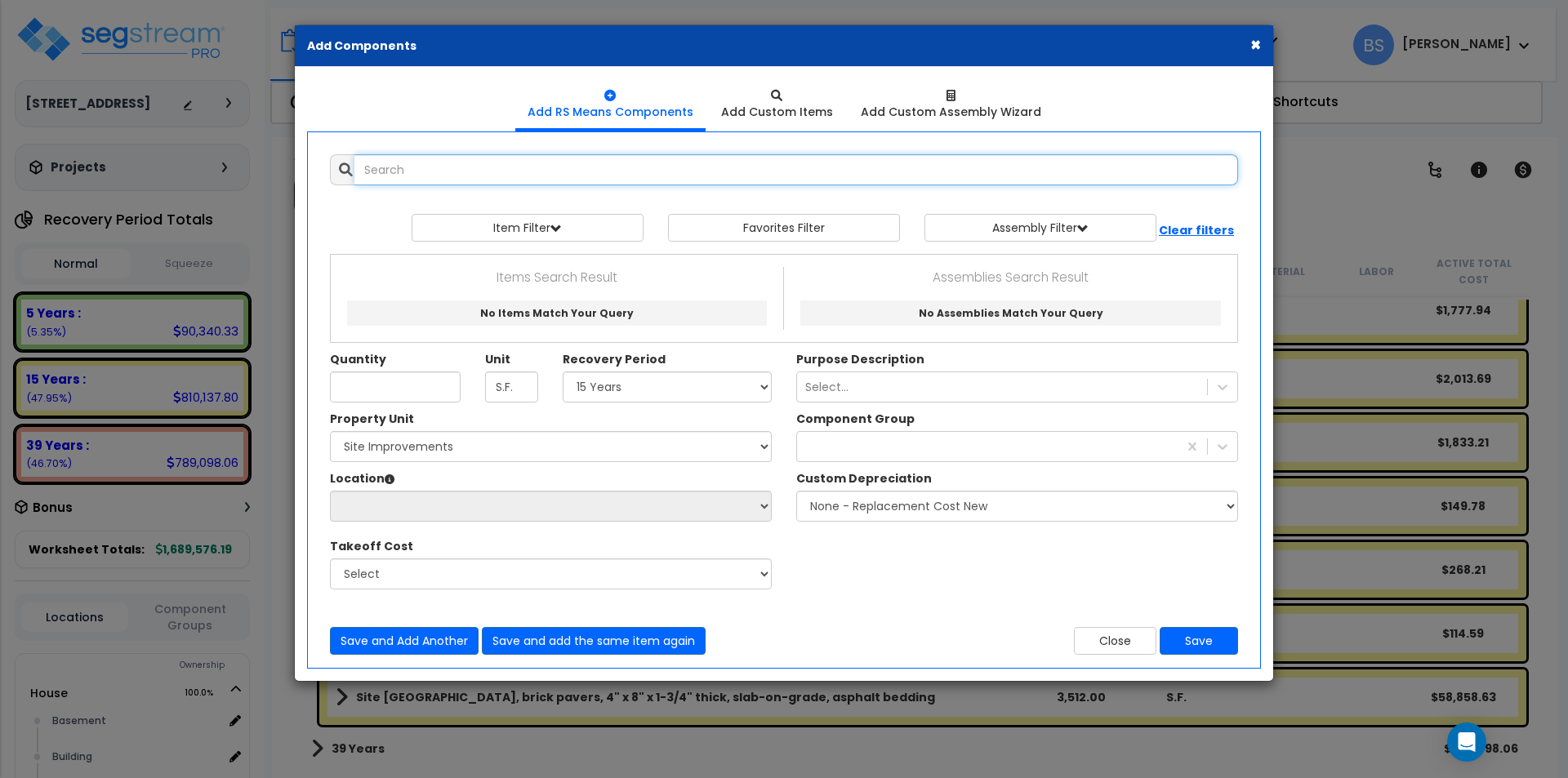
scroll to position [0, 0]
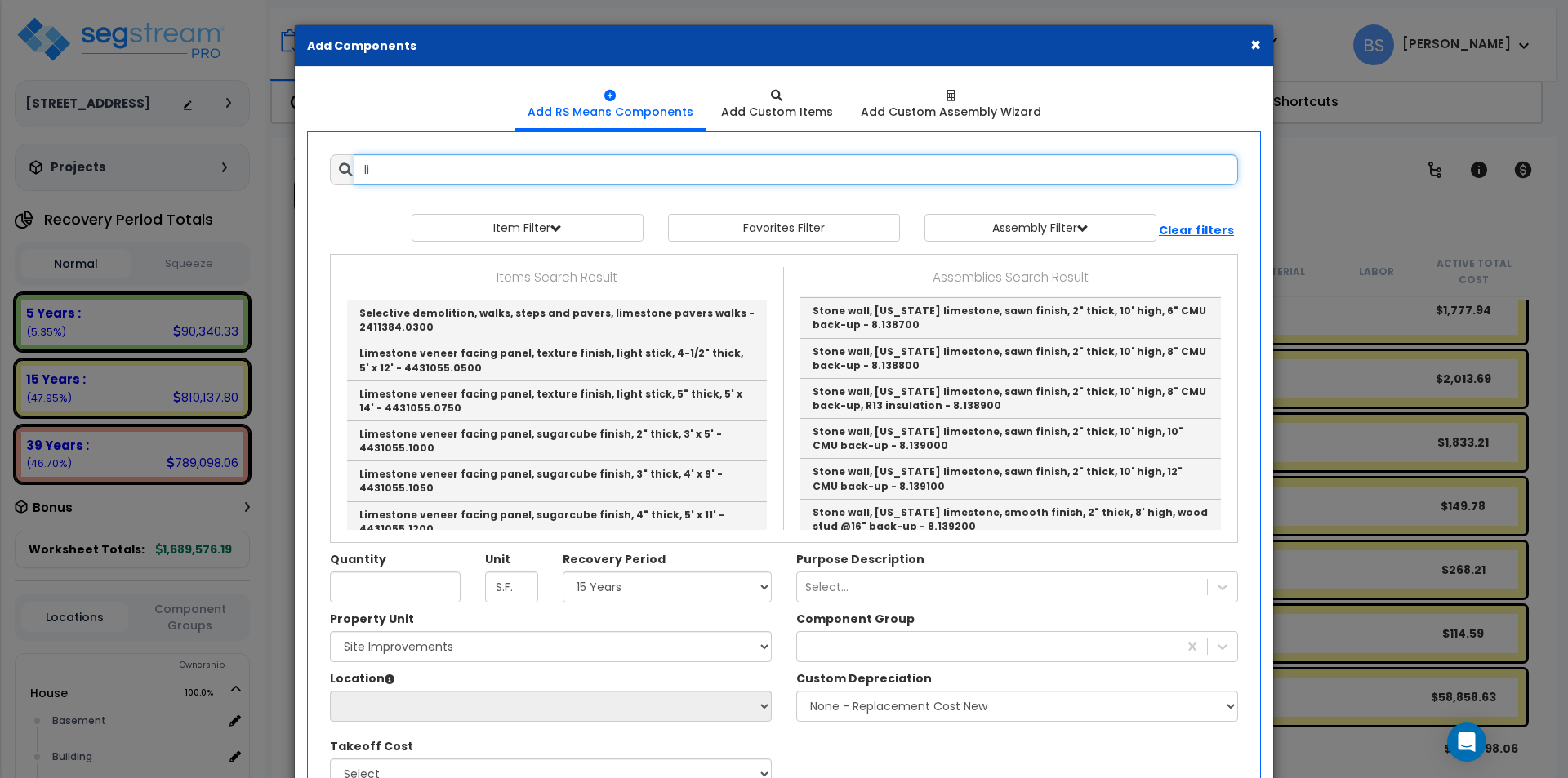
type input "l"
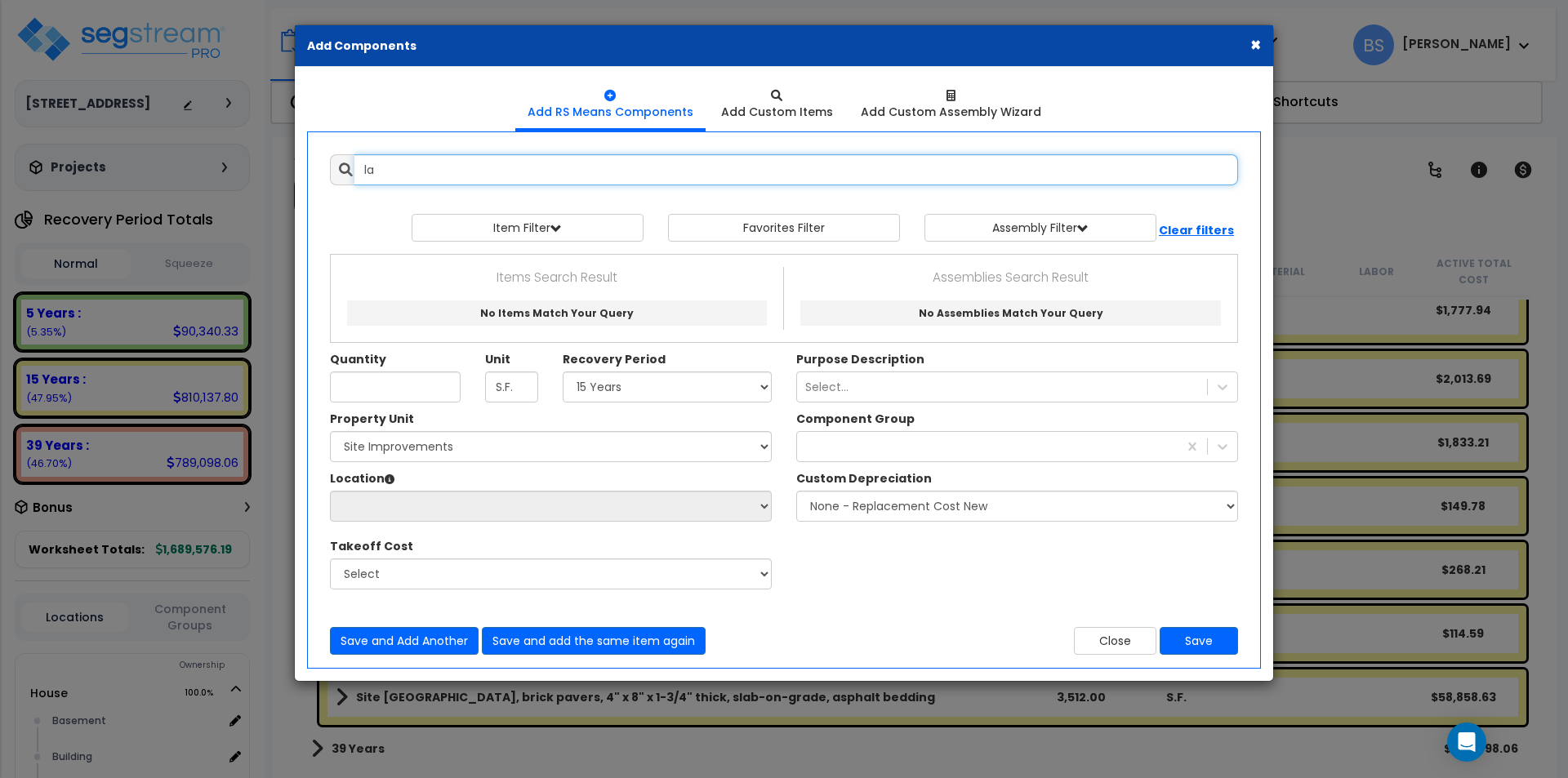
type input "l"
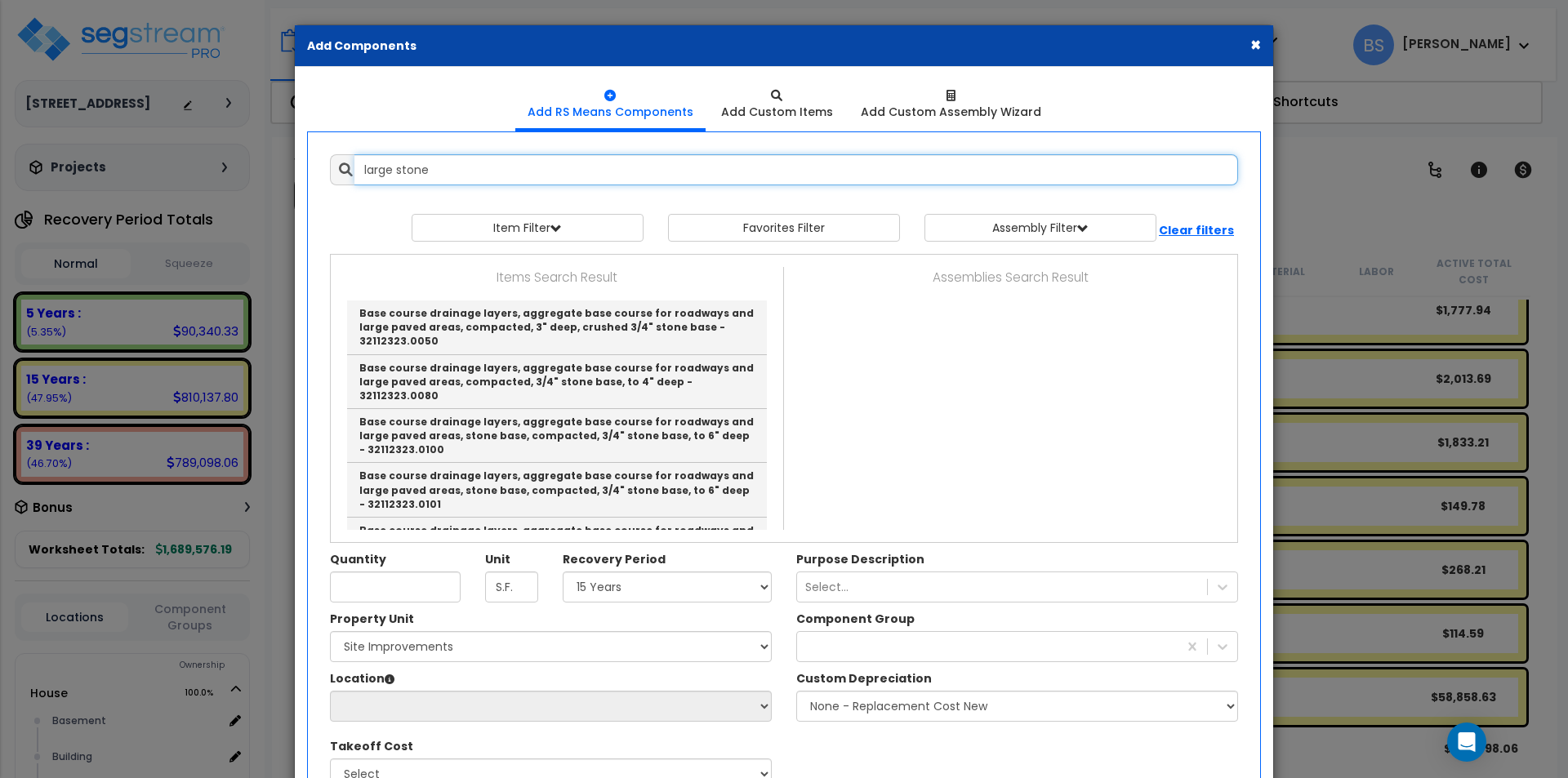
type input "large stone"
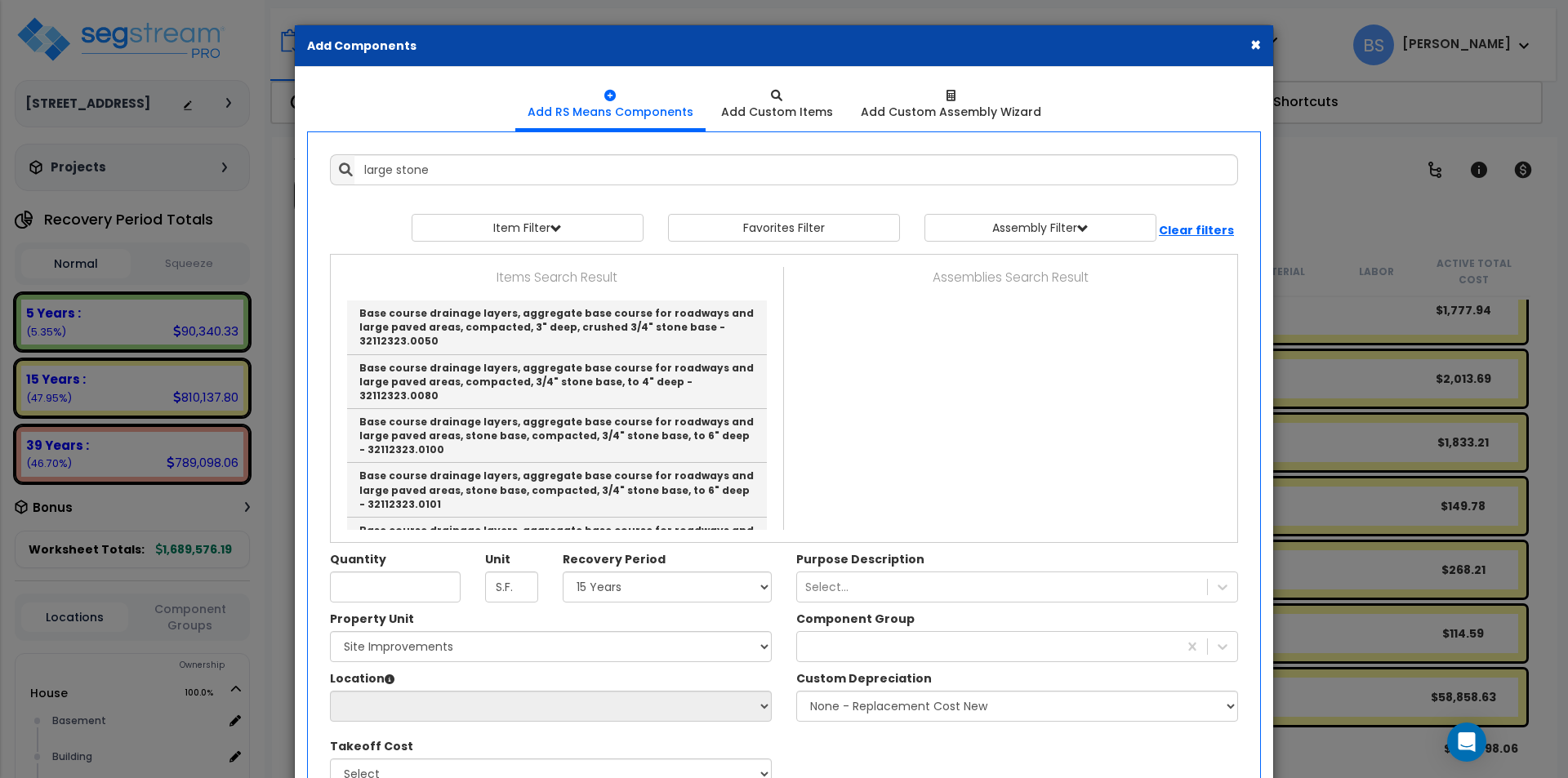
click at [1243, 42] on div "× Add Components" at bounding box center [783, 46] width 978 height 41
click at [1251, 44] on button "×" at bounding box center [1255, 44] width 11 height 17
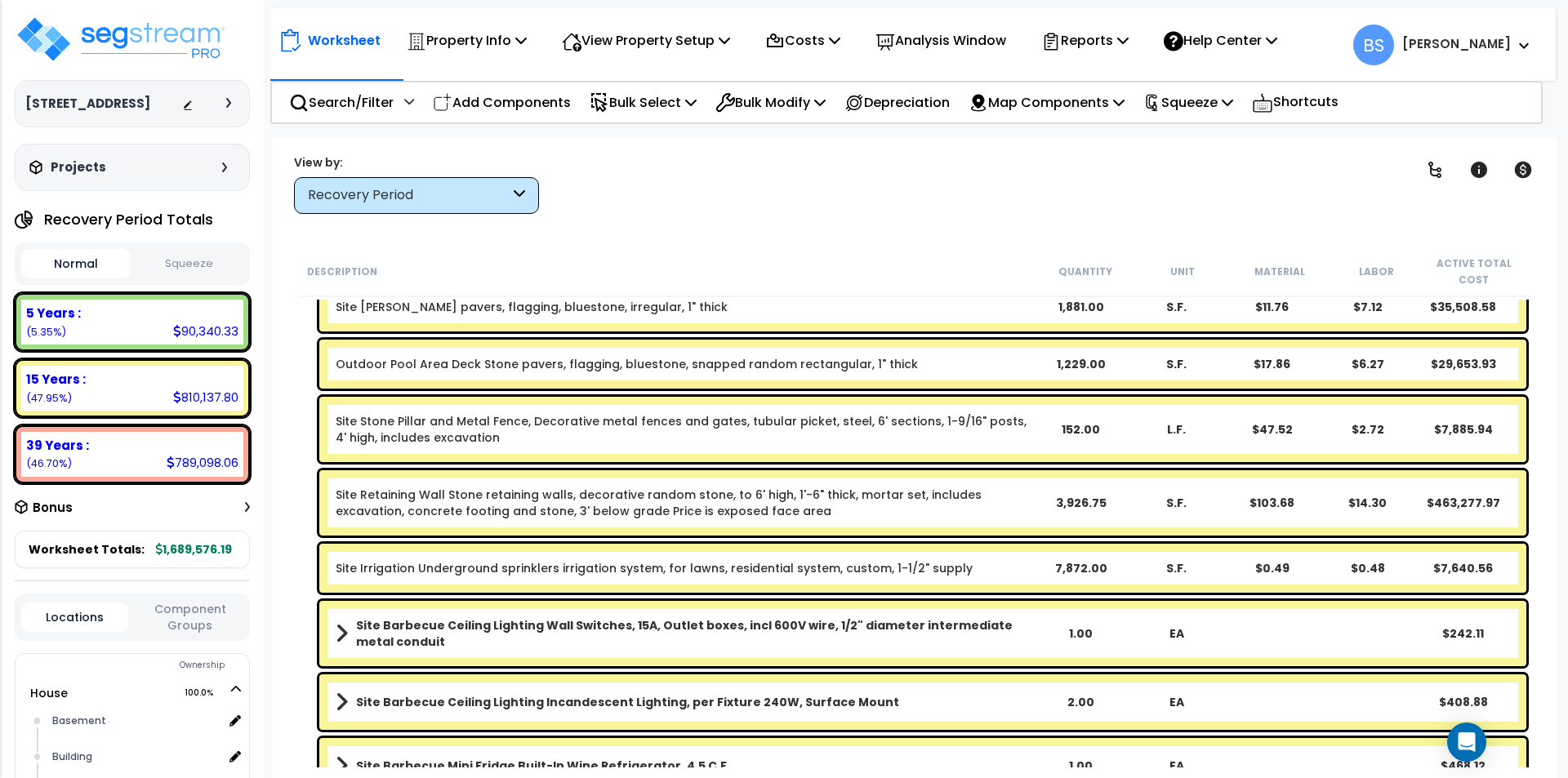
scroll to position [1304, 0]
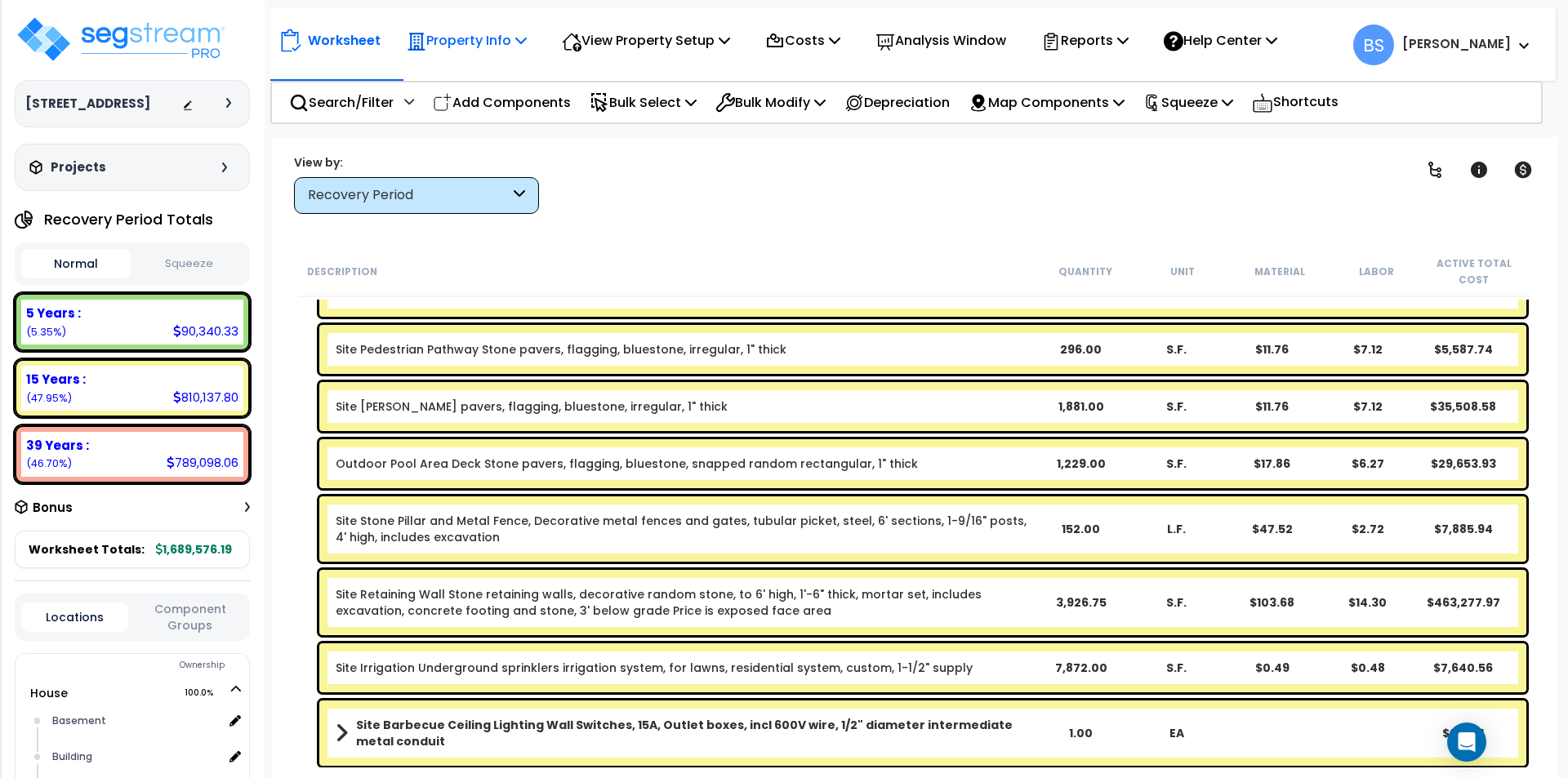
click at [418, 34] on icon at bounding box center [416, 41] width 17 height 17
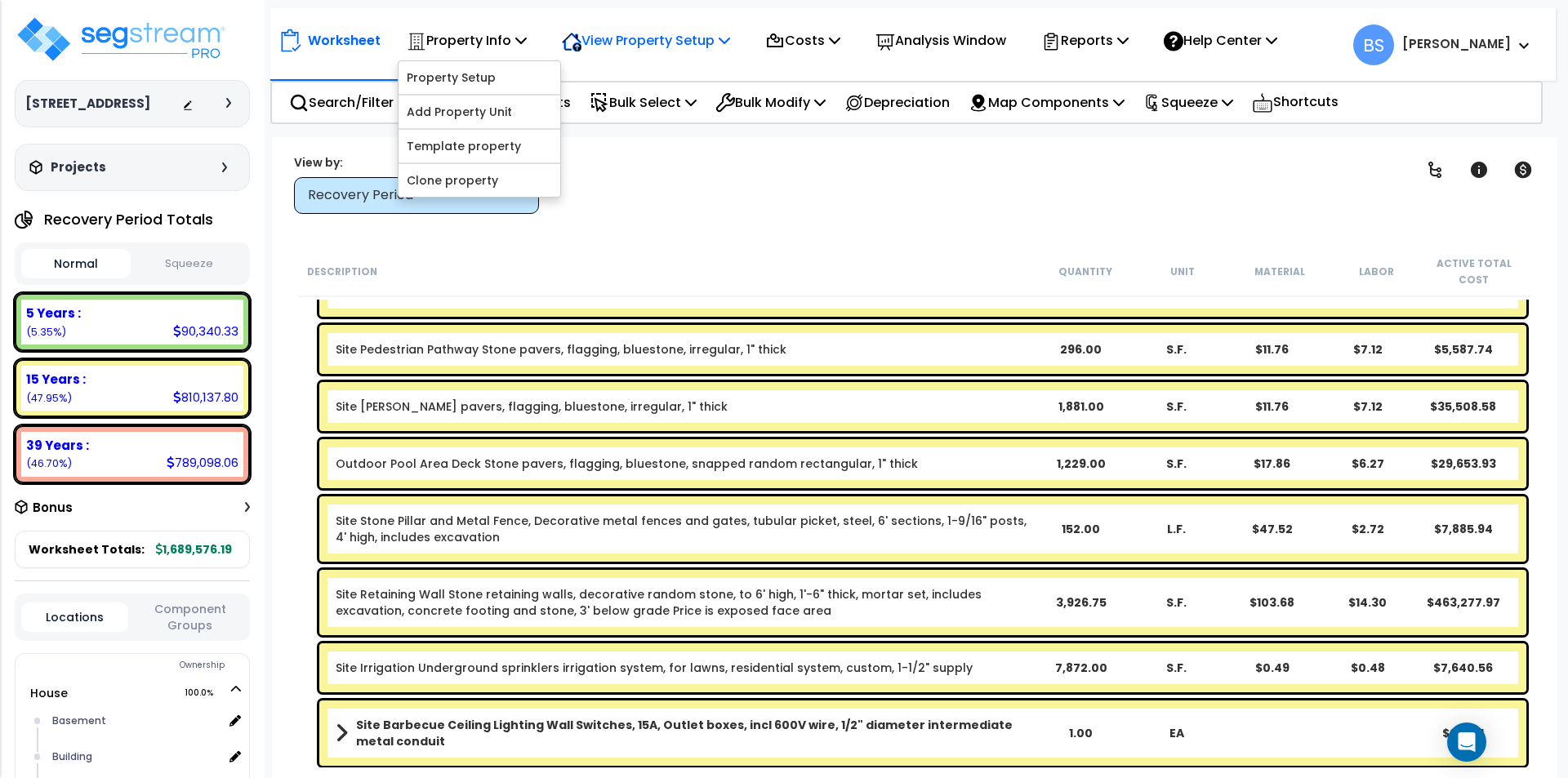
click at [527, 35] on p "View Property Setup" at bounding box center [466, 40] width 120 height 22
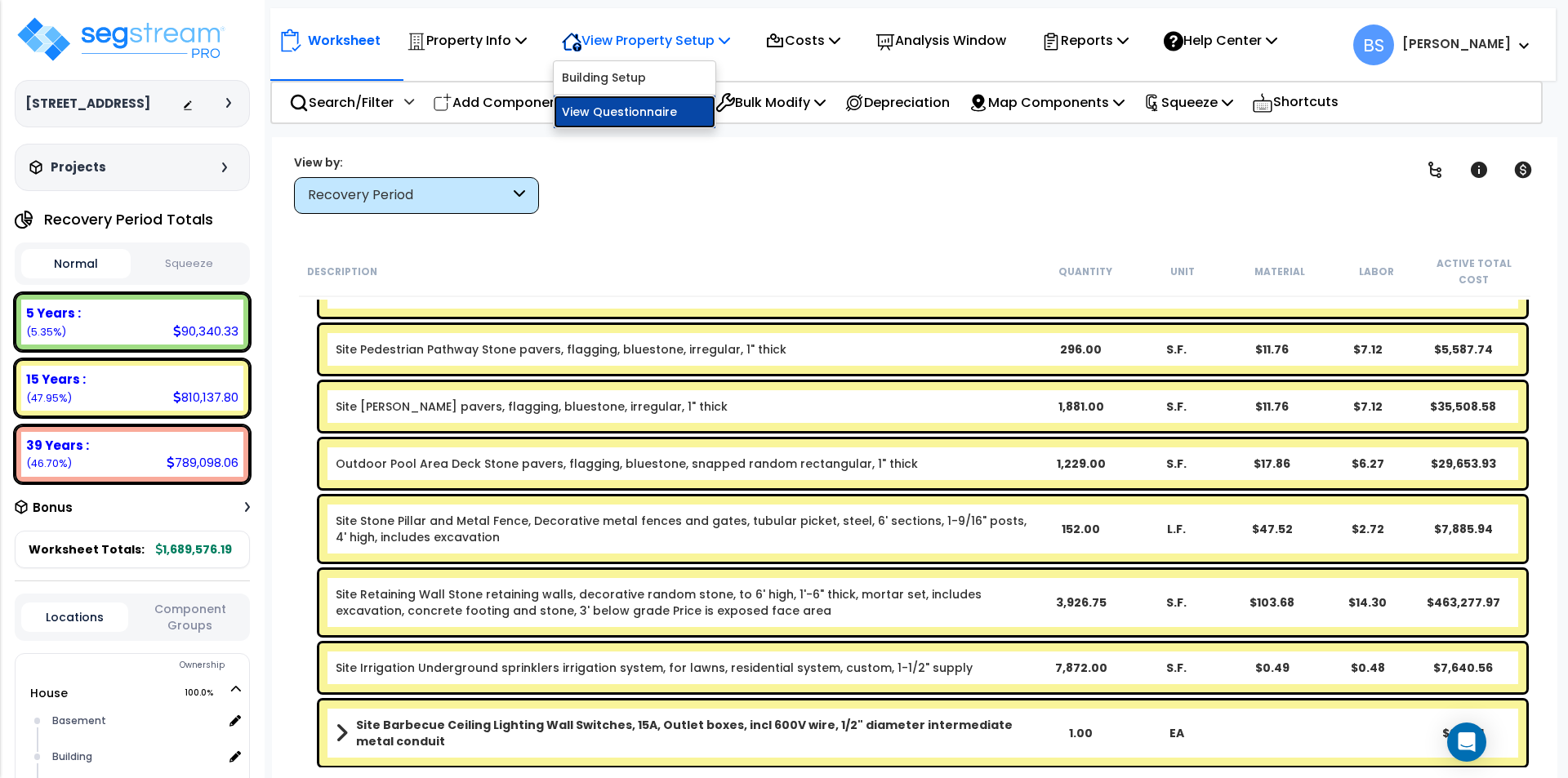
click at [644, 112] on link "View Questionnaire" at bounding box center [634, 111] width 162 height 32
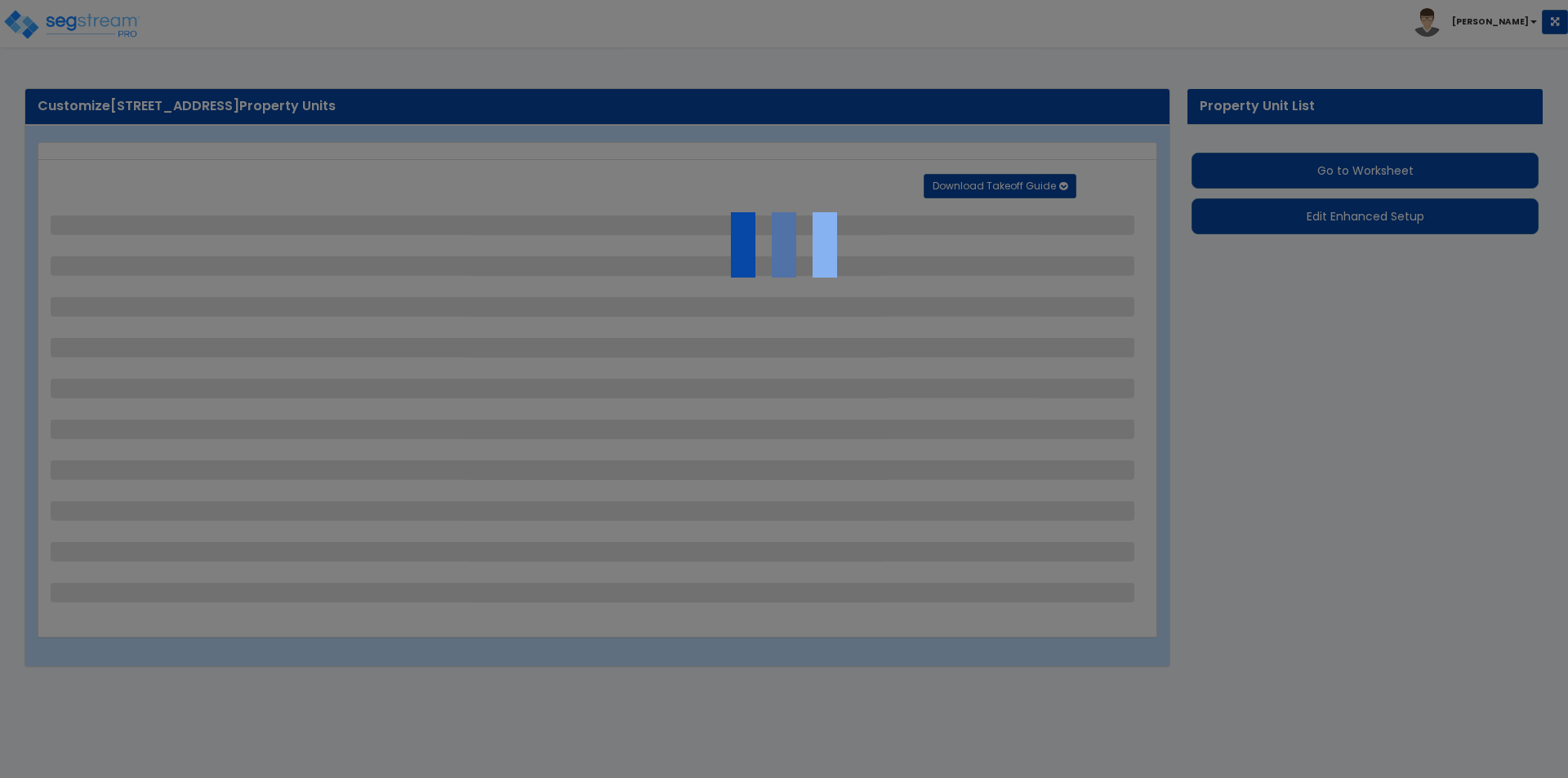
select select "2"
select select "4"
select select "2"
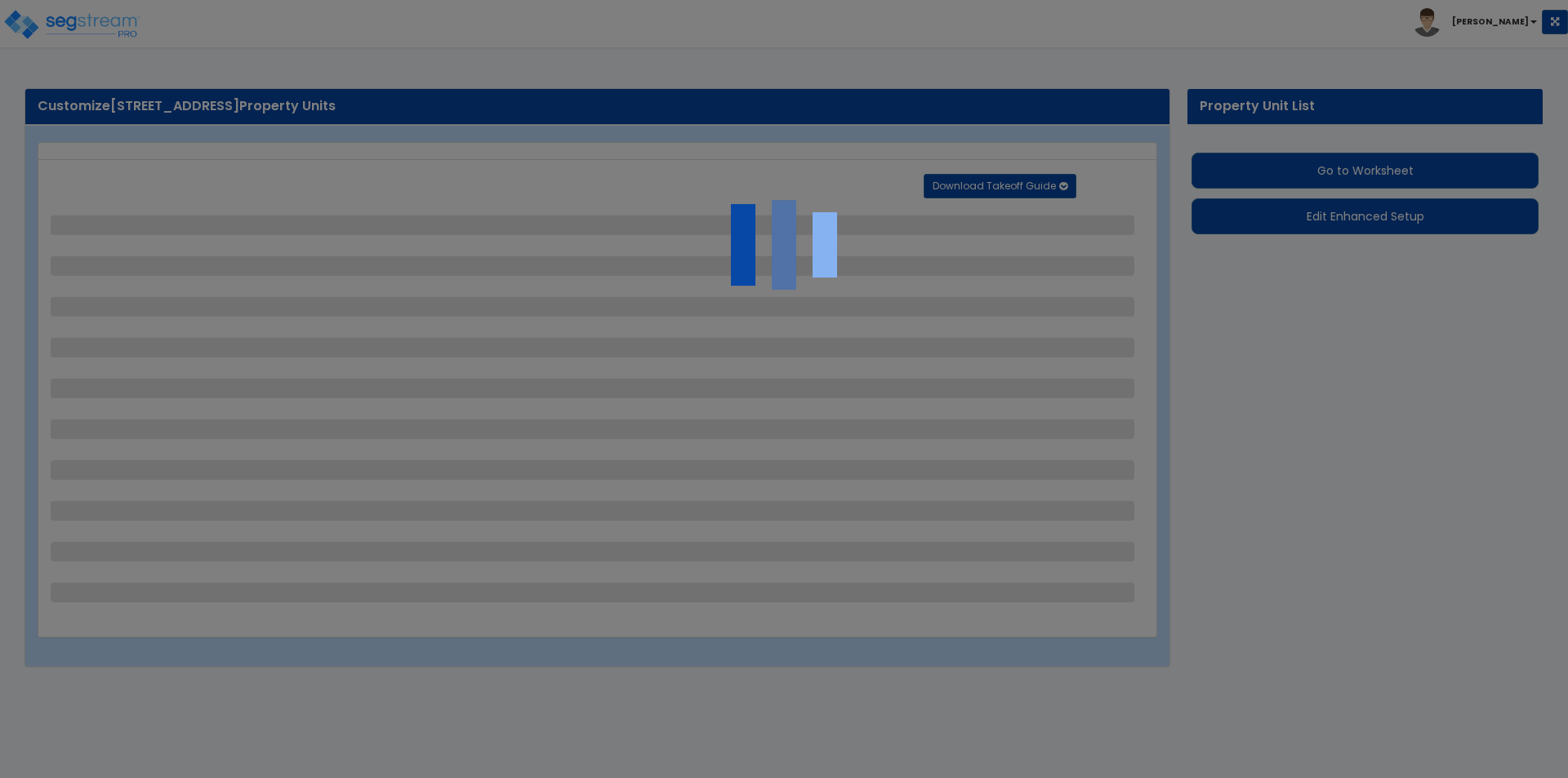
select select "1"
select select "4"
select select "2"
select select "4"
select select "2"
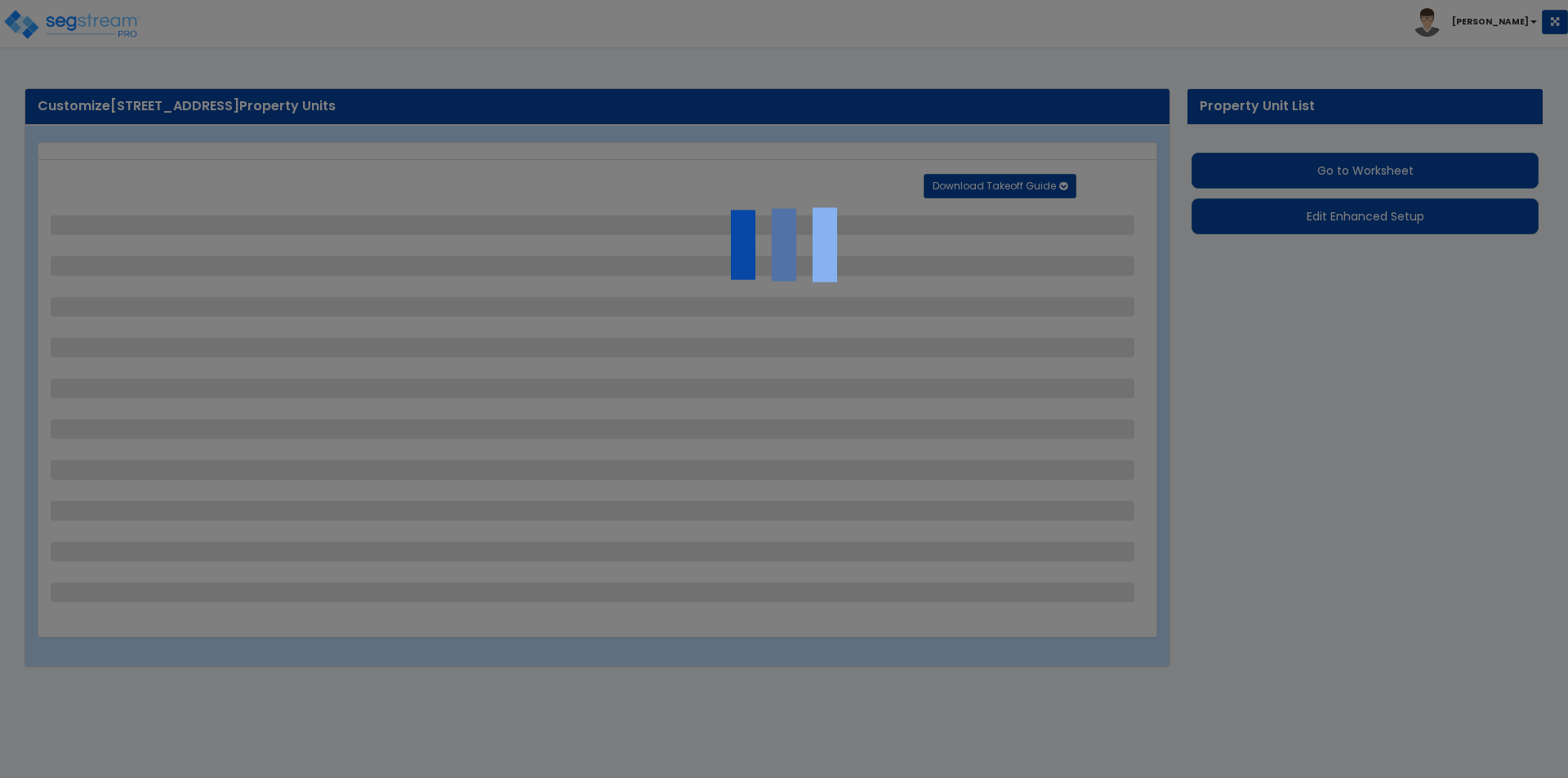
select select "1"
select select "2"
select select "3"
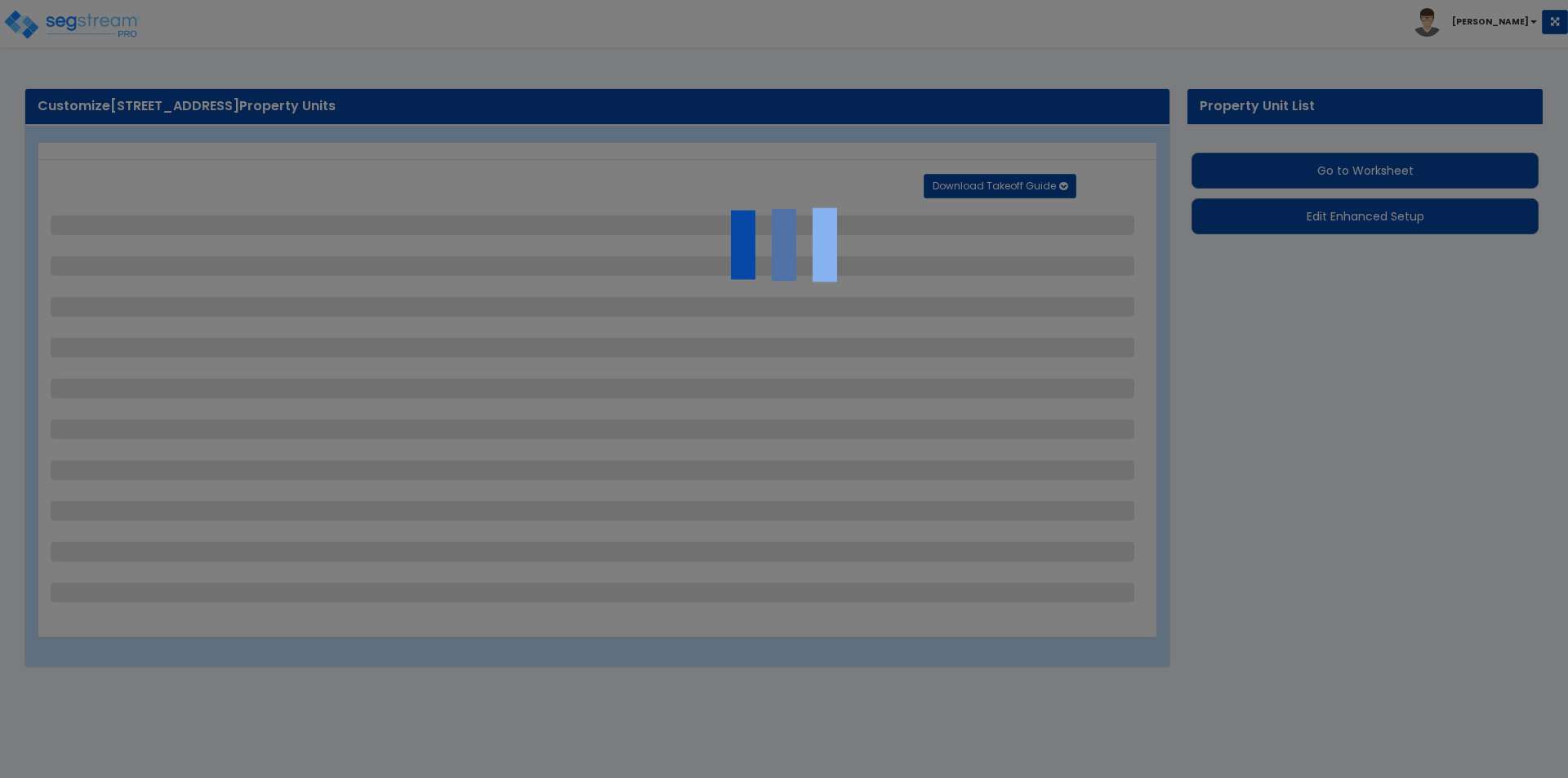
select select "2"
select select "6"
select select "3"
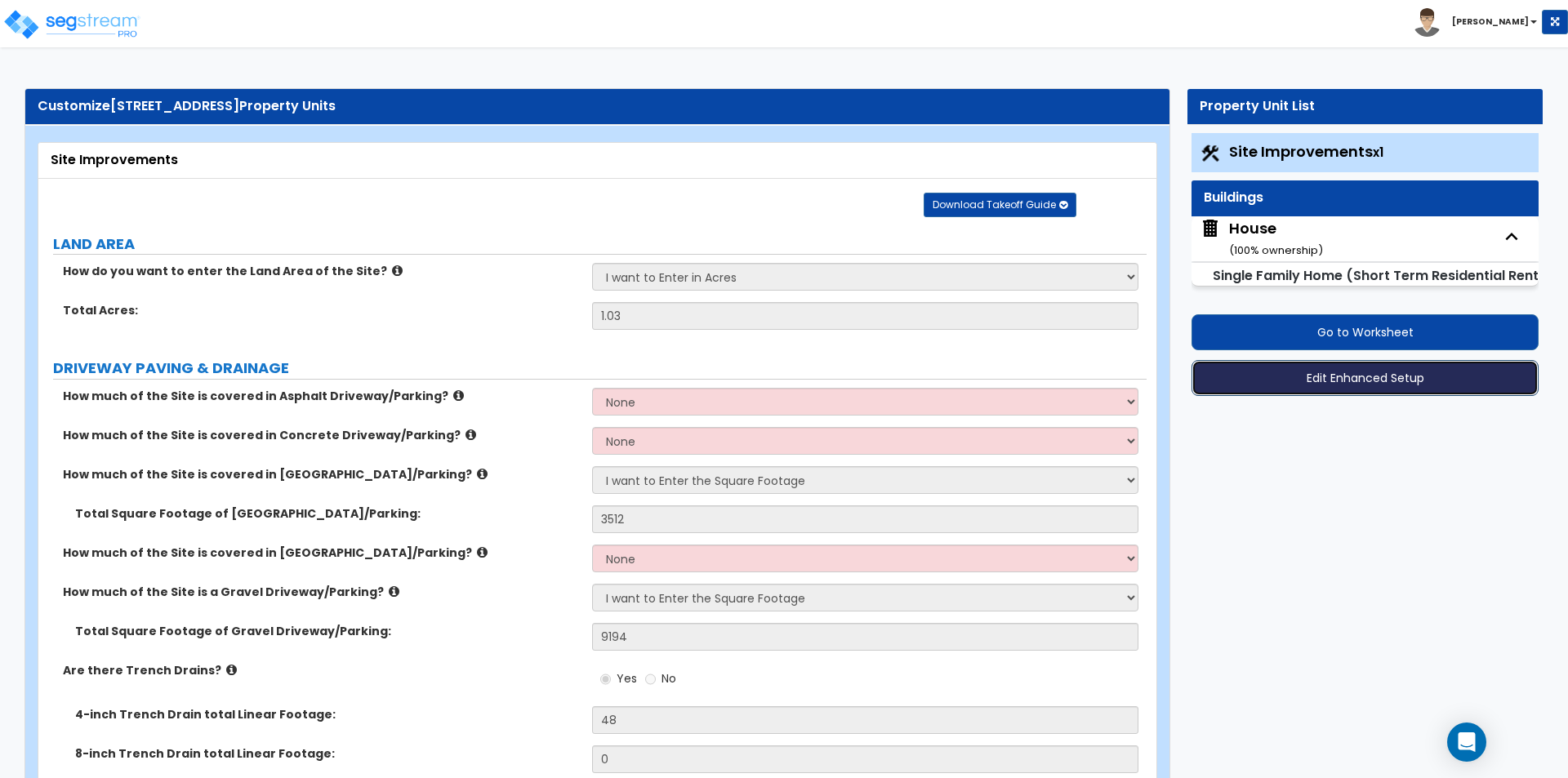
click at [1371, 388] on button "Edit Enhanced Setup" at bounding box center [1365, 377] width 347 height 36
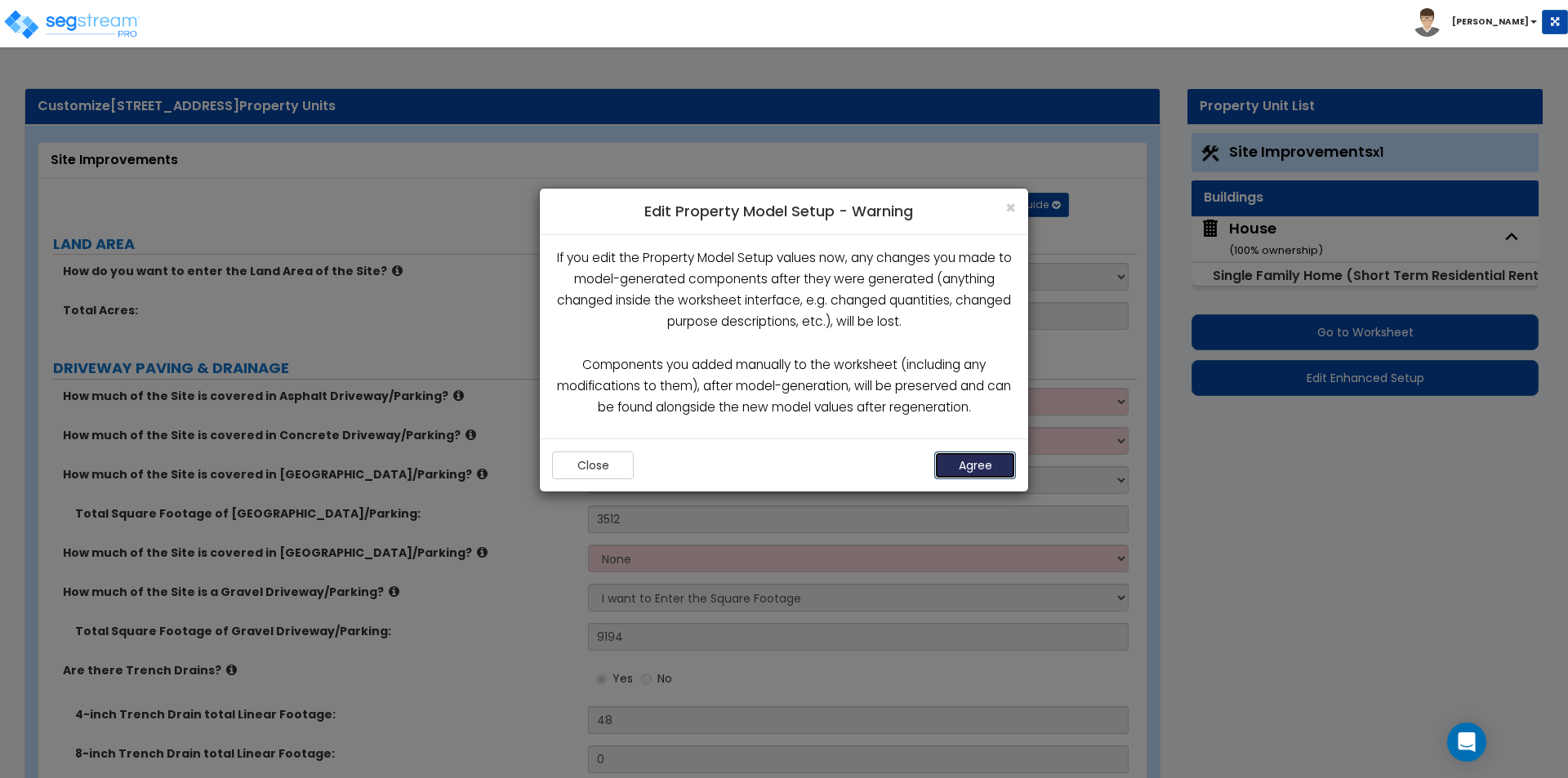
click at [963, 464] on button "Agree" at bounding box center [975, 464] width 81 height 27
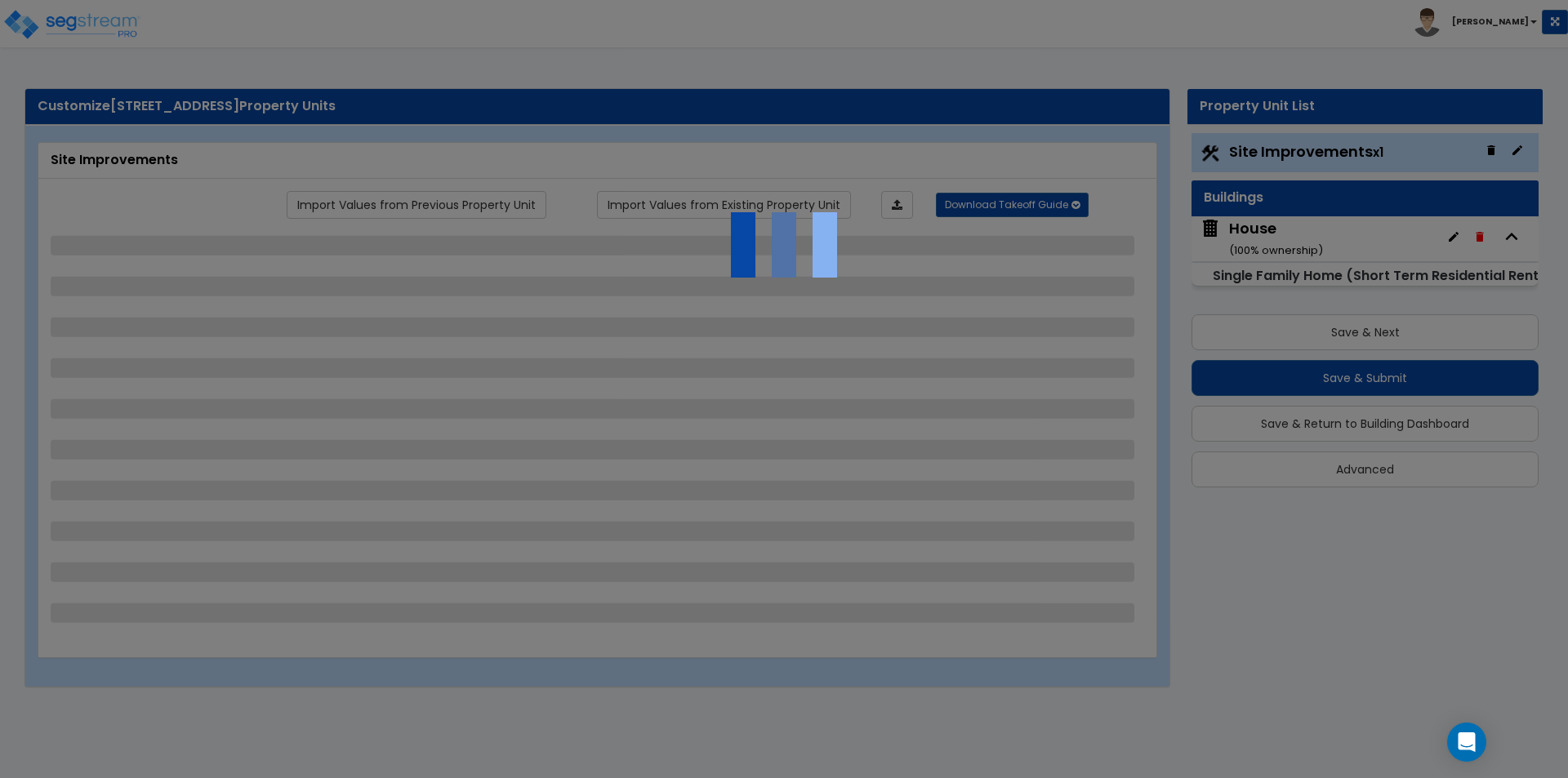
select select "2"
select select "4"
select select "2"
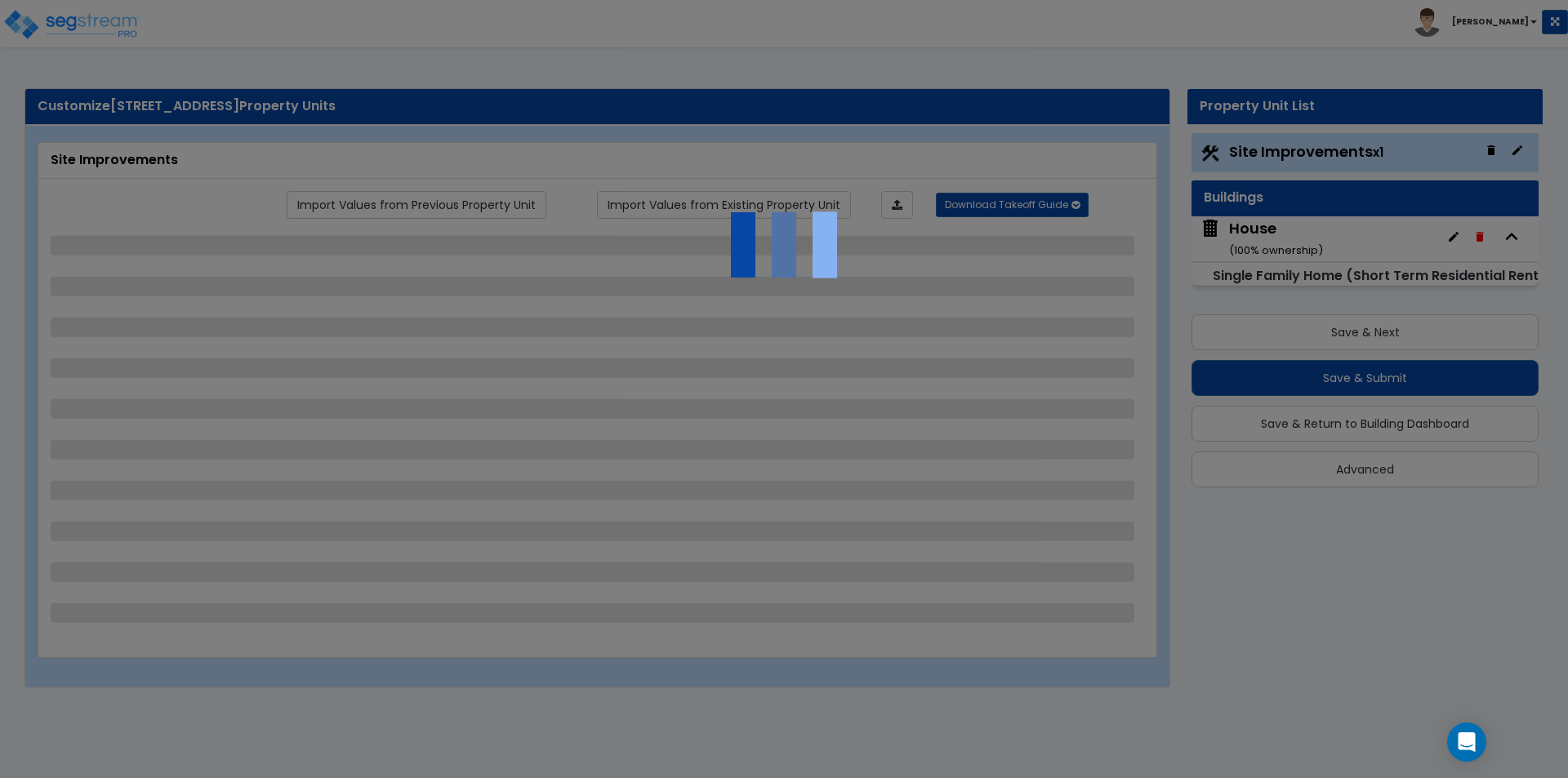
select select "1"
select select "4"
select select "2"
select select "4"
select select "2"
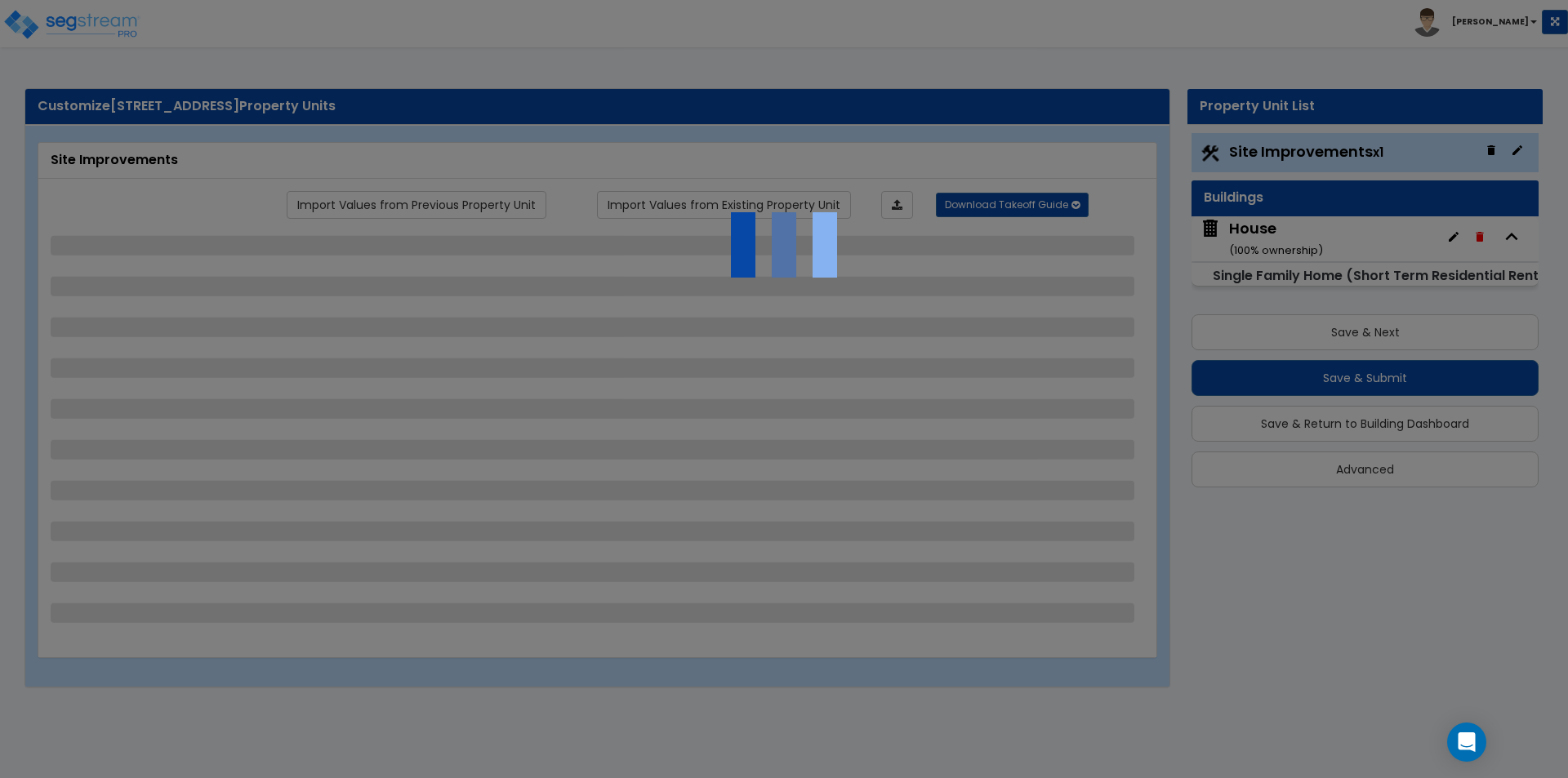
select select "1"
select select "2"
select select "3"
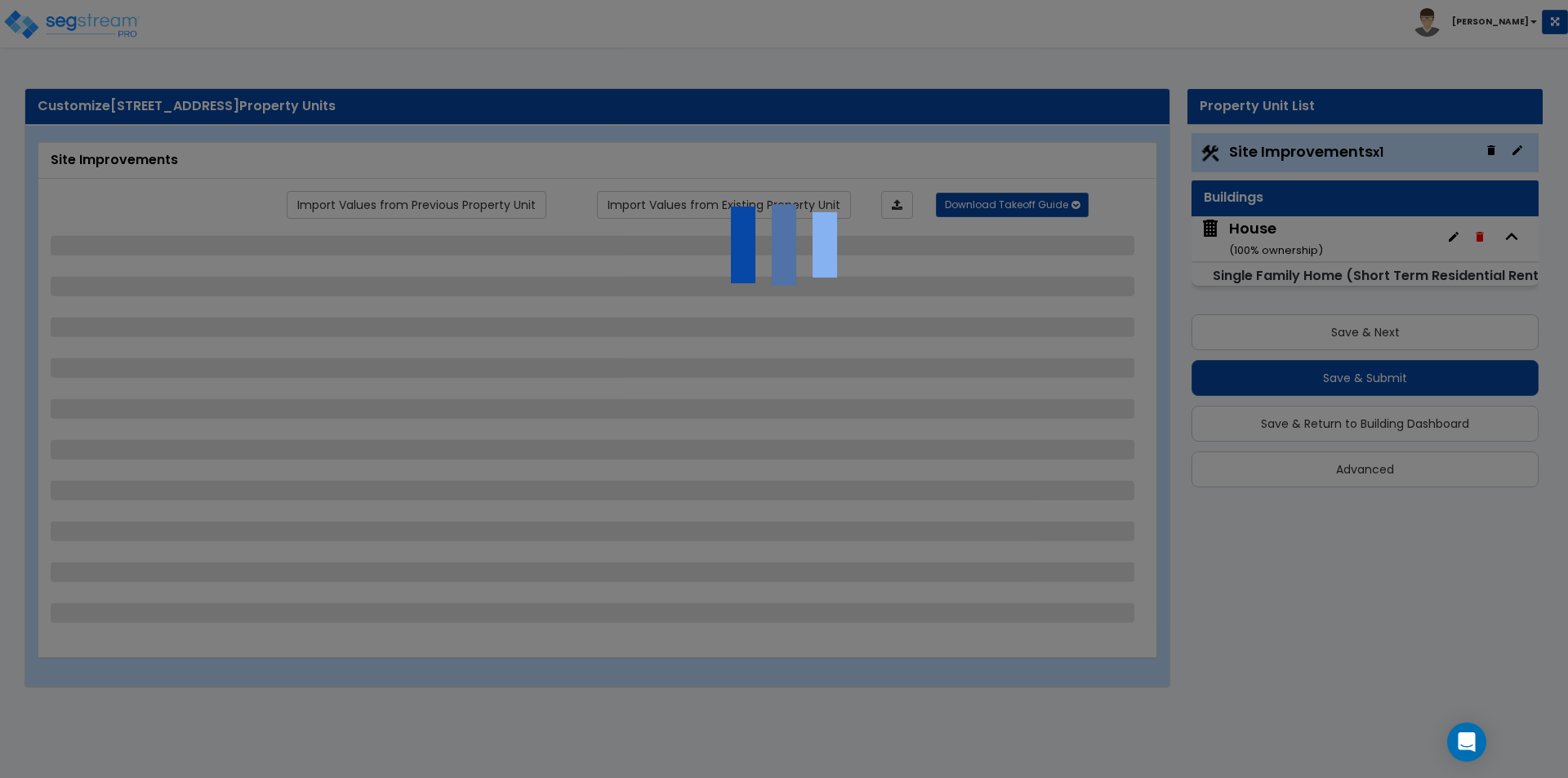
select select "2"
select select "6"
select select "3"
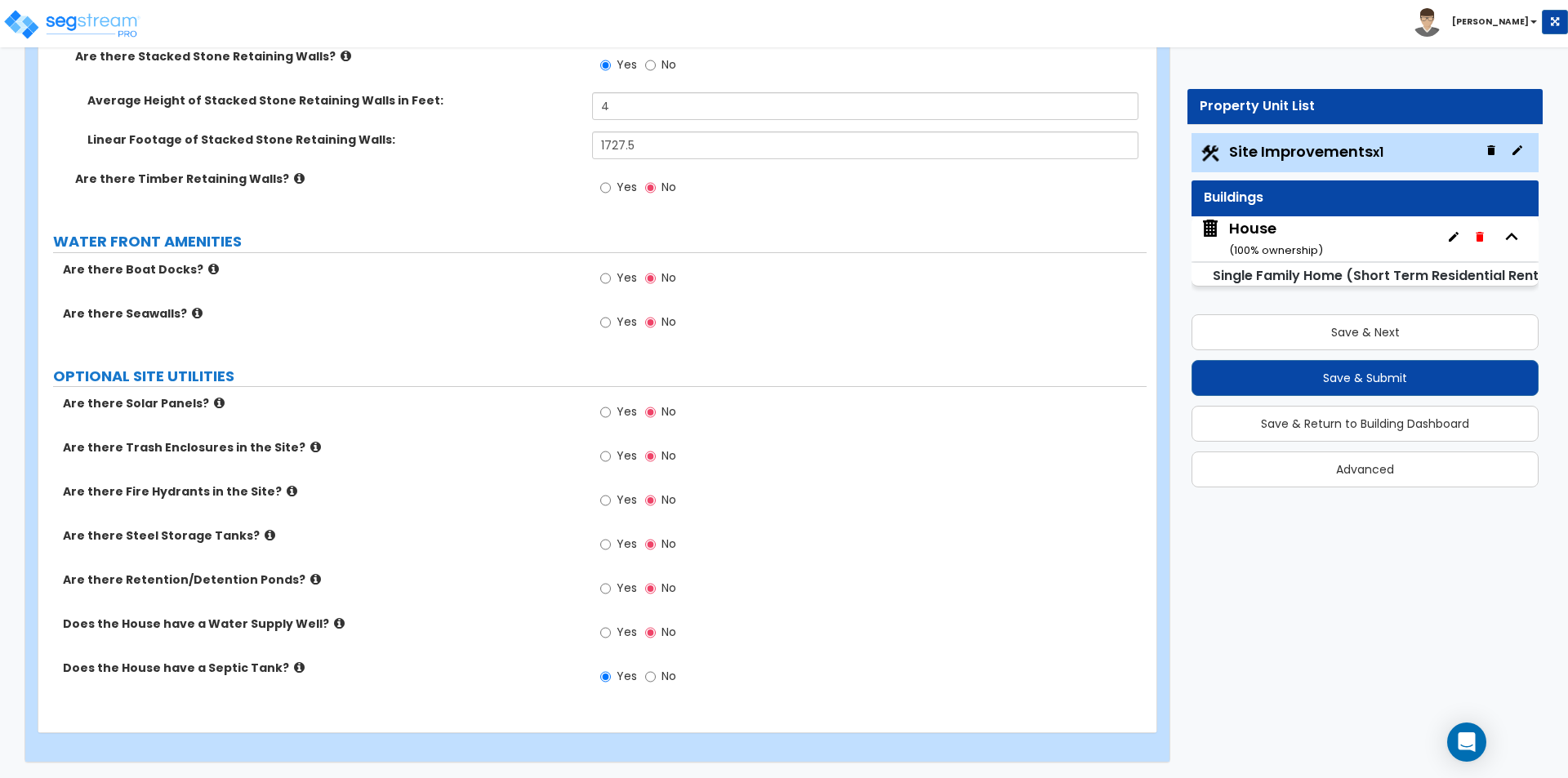
scroll to position [4496, 0]
click at [1386, 331] on button "Save & Next" at bounding box center [1365, 332] width 347 height 36
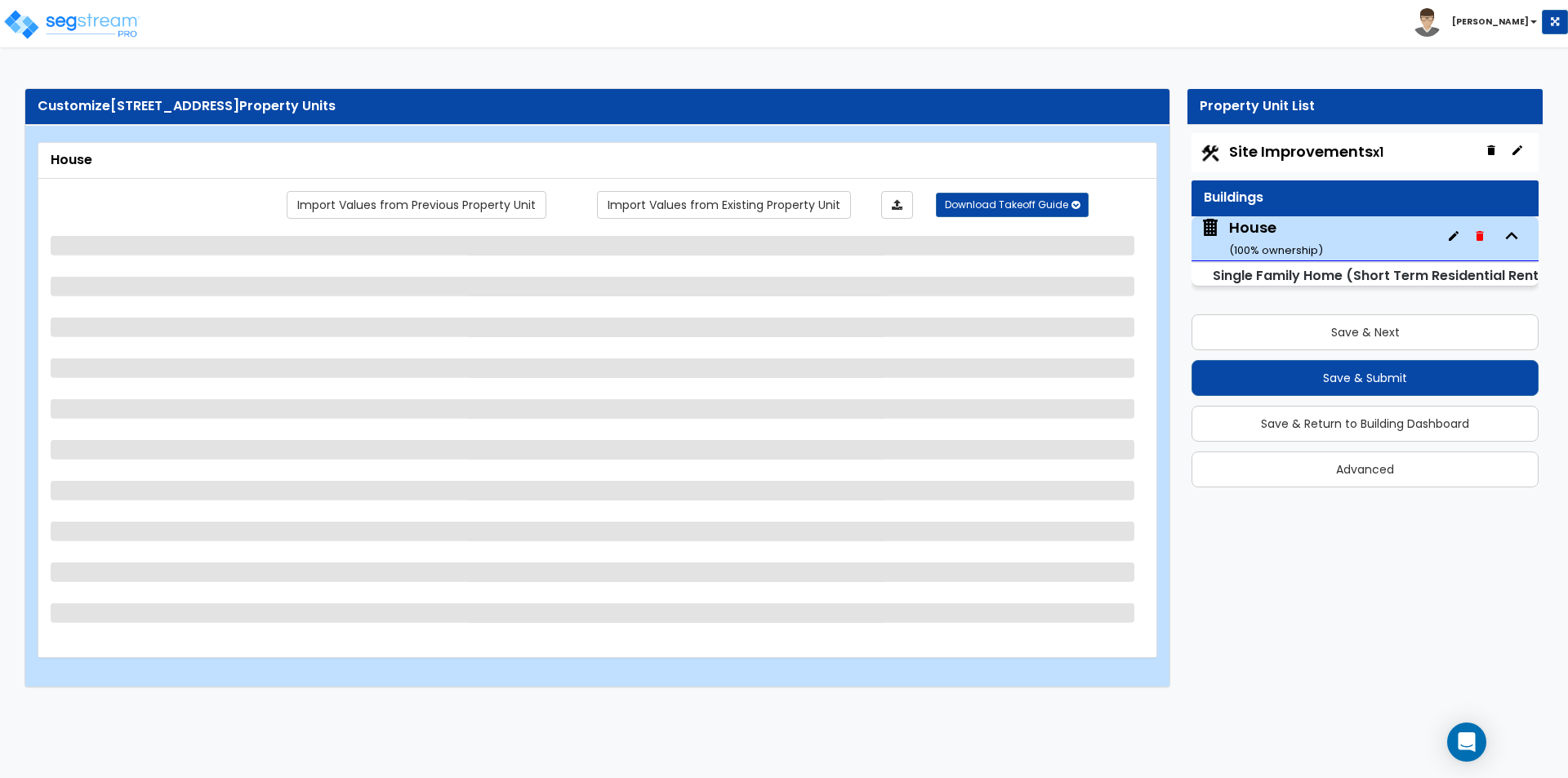
scroll to position [0, 0]
select select "2"
select select "3"
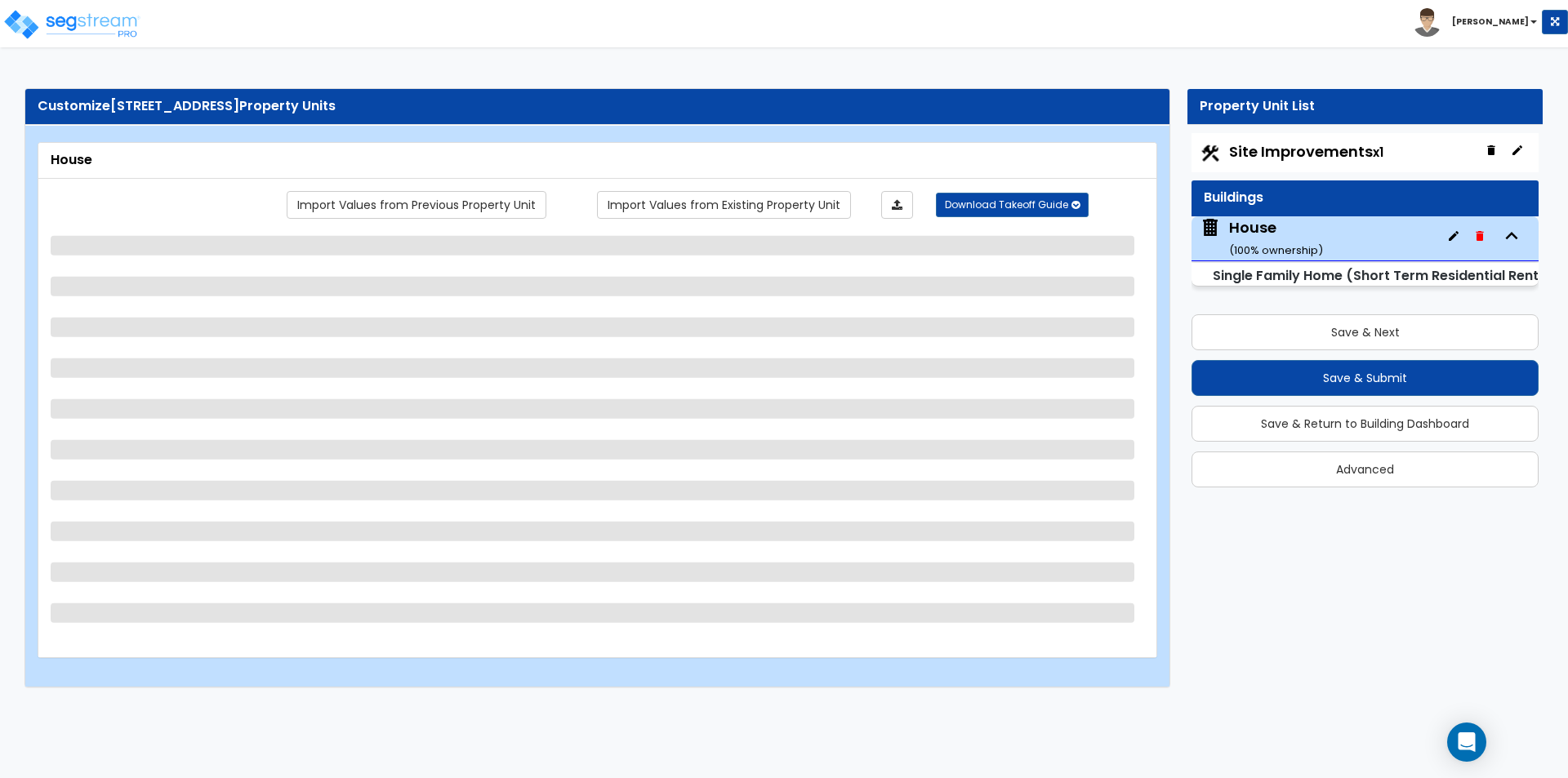
select select "1"
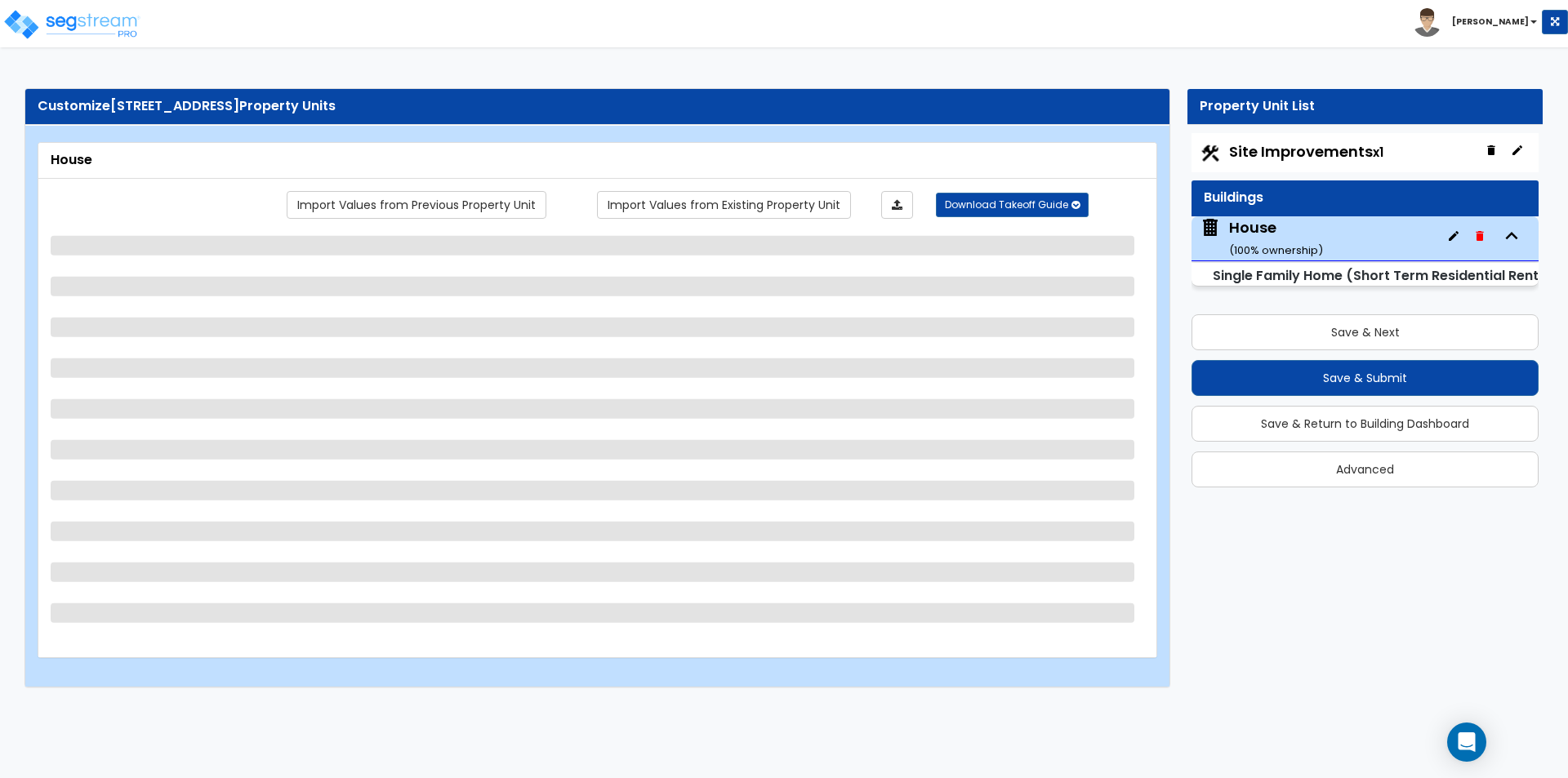
select select "2"
select select "3"
select select "1"
select select "2"
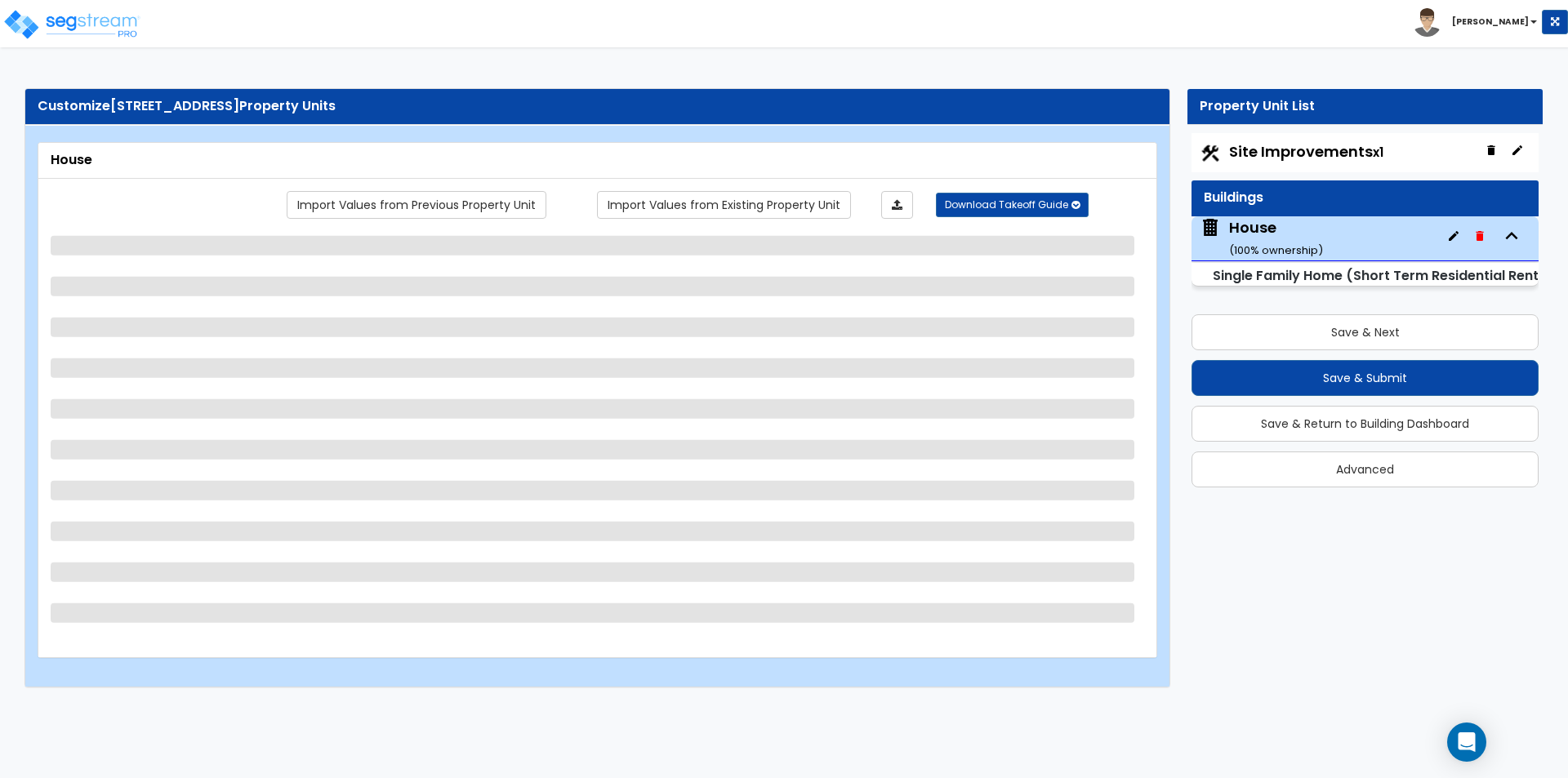
select select "1"
select select "3"
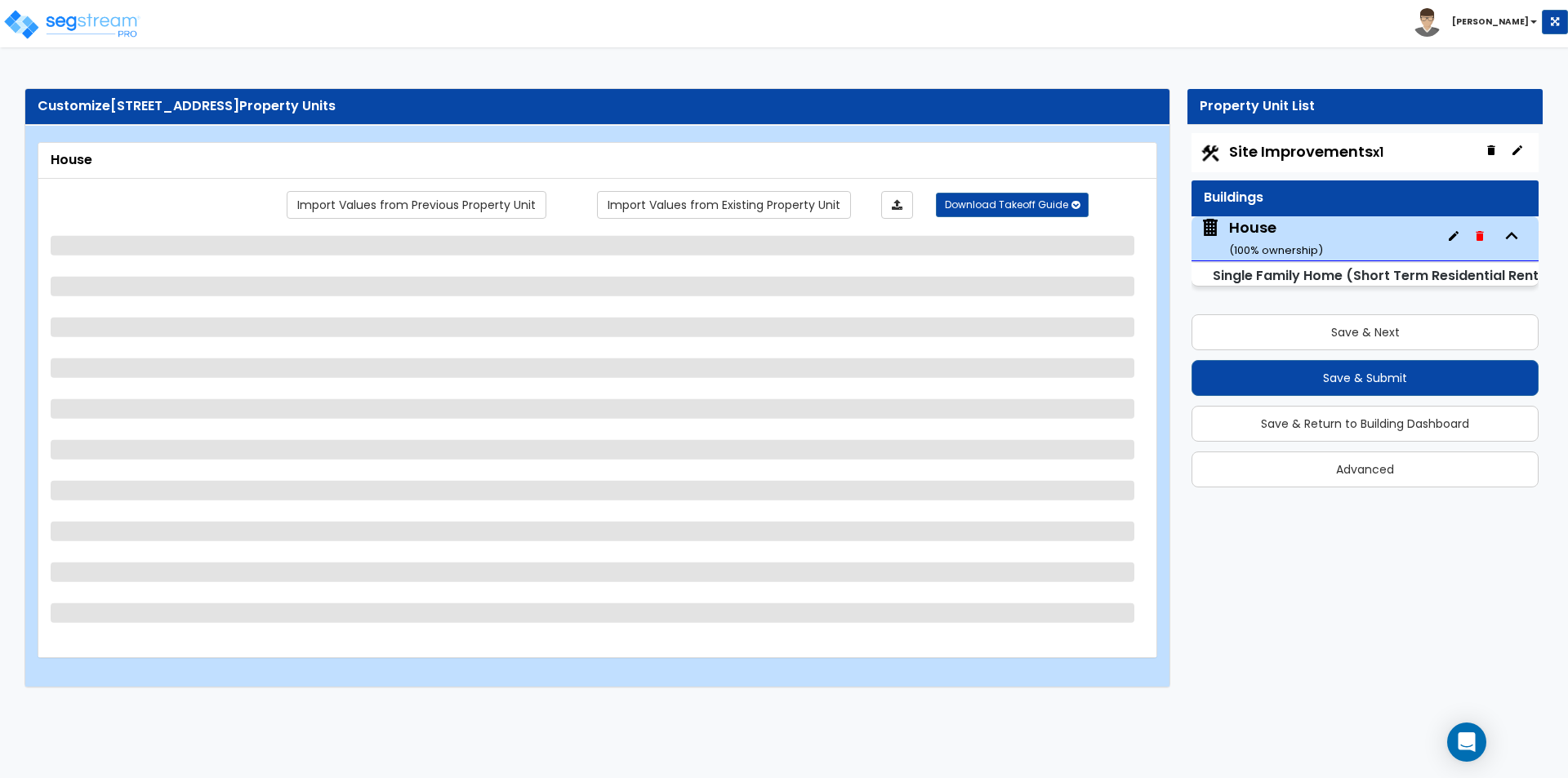
select select "5"
select select "4"
select select "2"
select select "3"
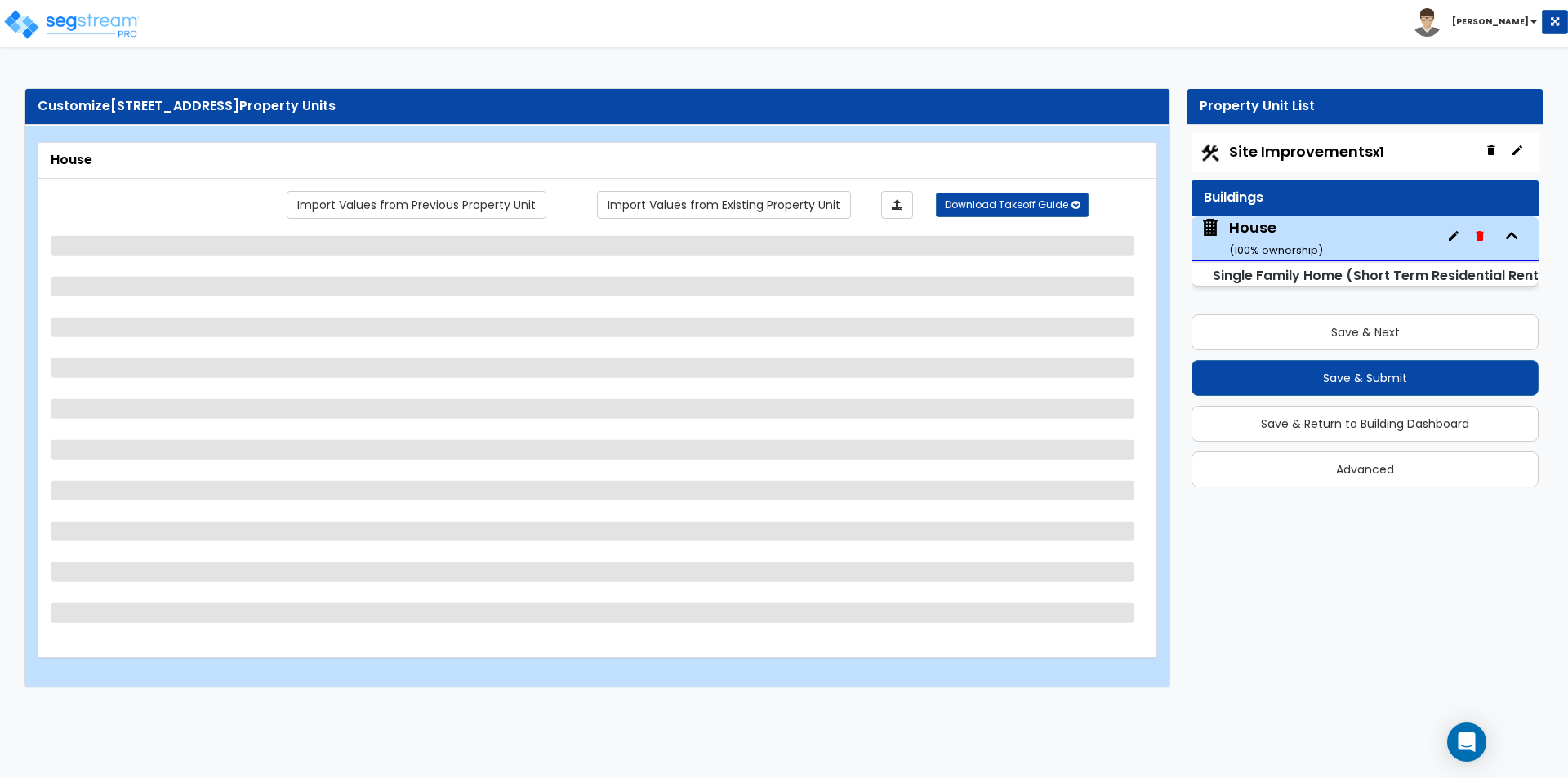
select select "2"
select select "1"
select select "2"
select select "1"
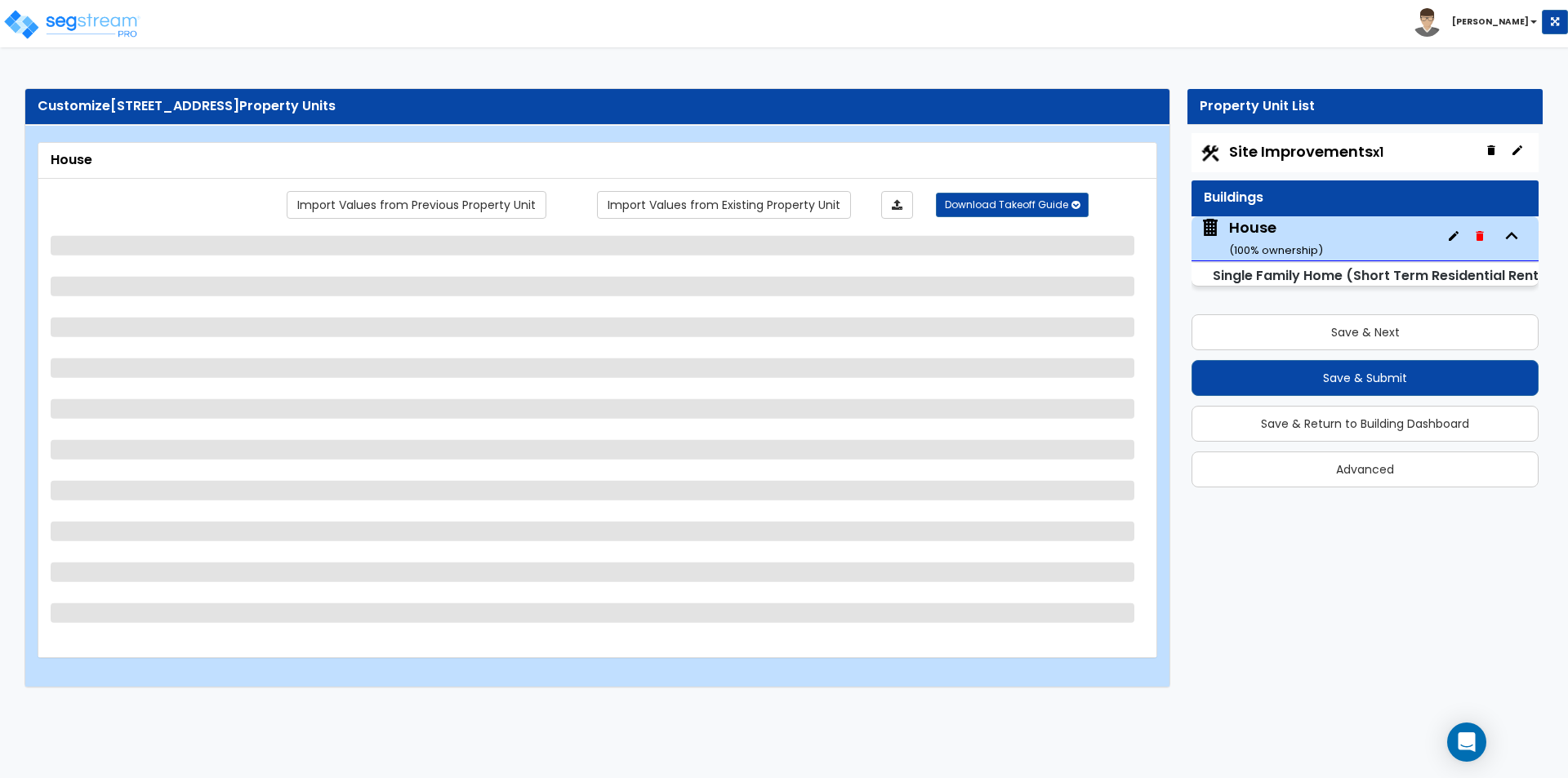
select select "1"
select select "2"
select select "5"
select select "2"
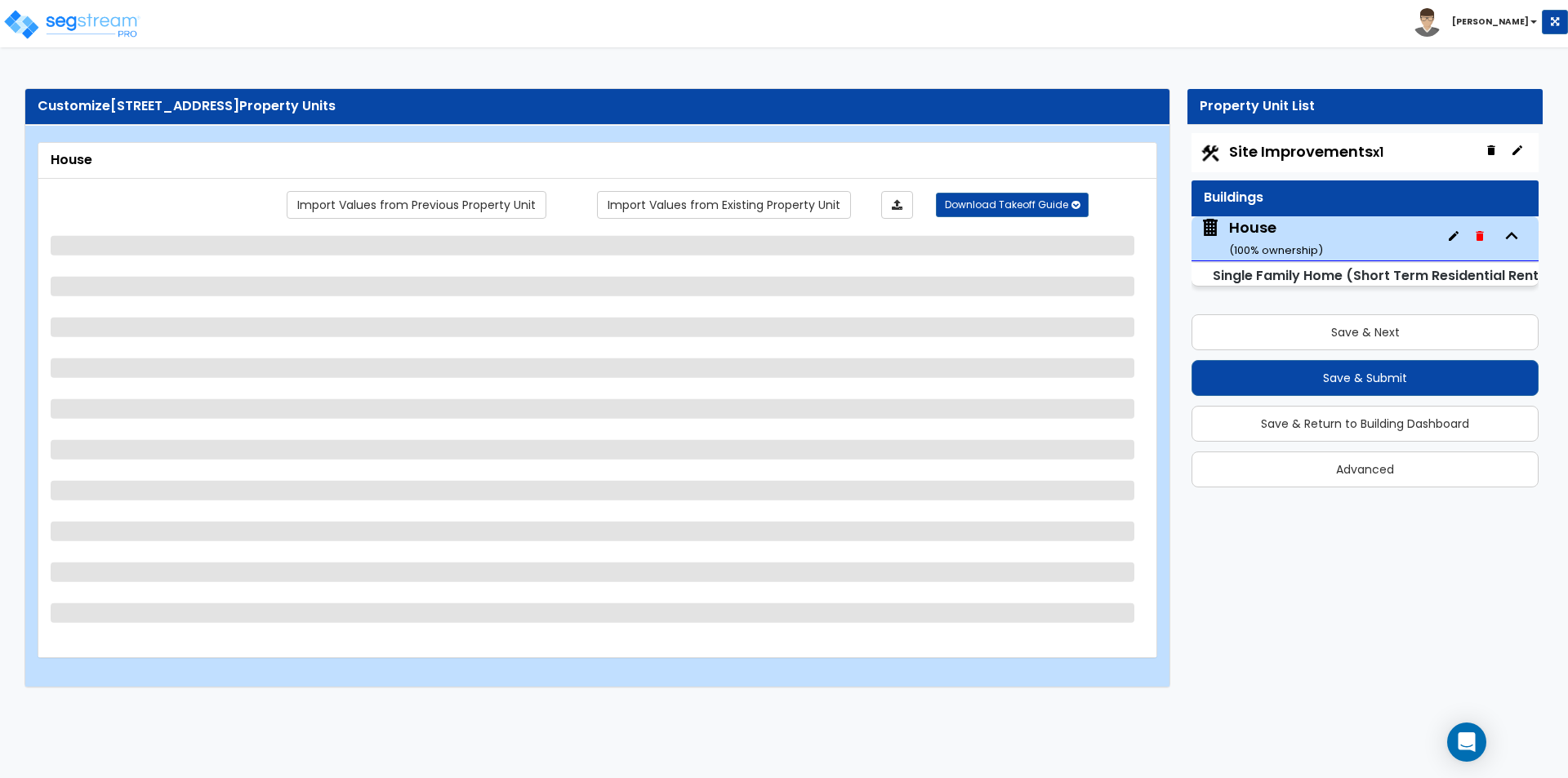
select select "1"
select select "3"
select select "8"
select select "2"
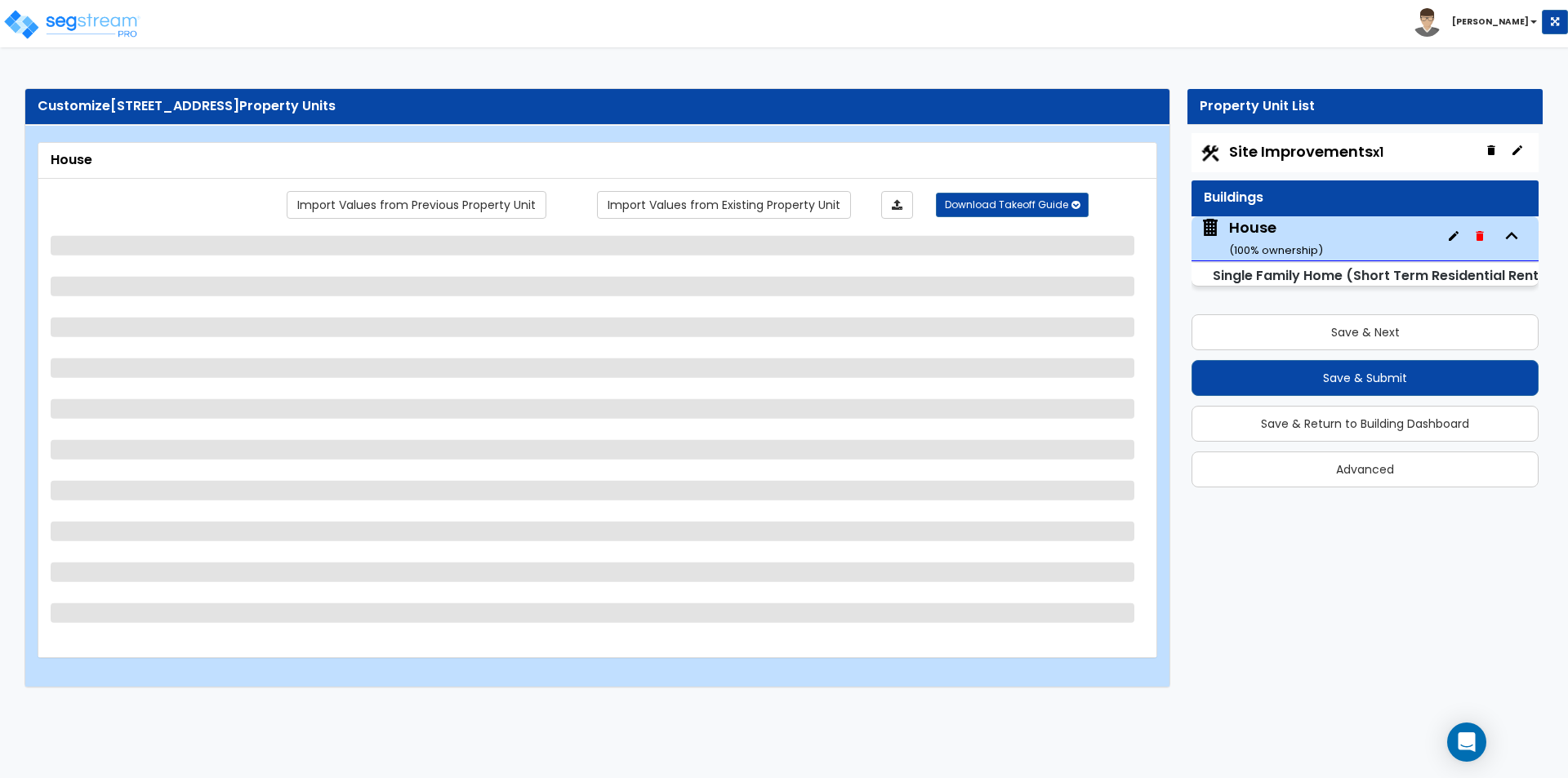
select select "1"
select select "6"
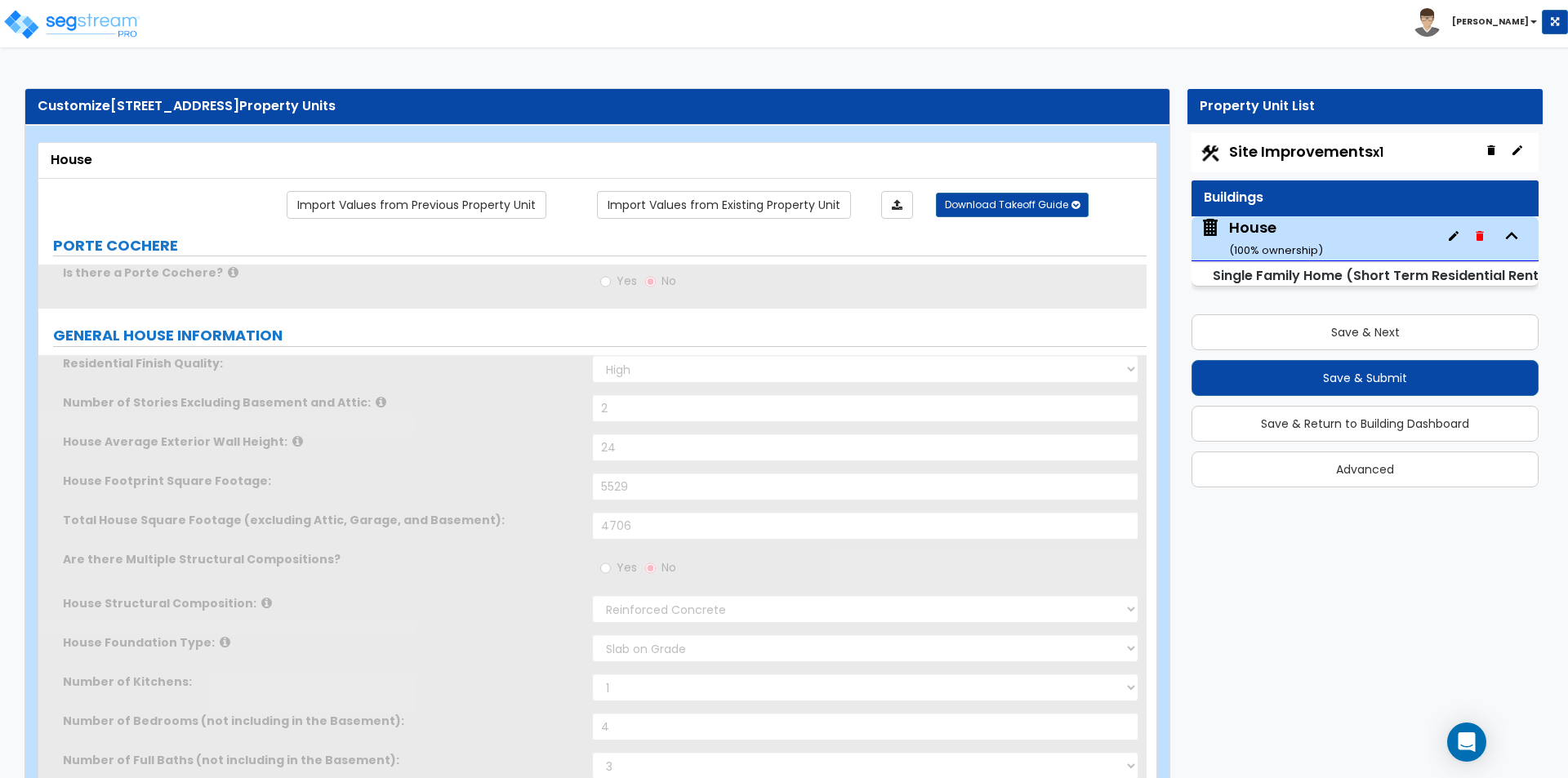
type input "19"
radio input "true"
select select "1"
select select "2"
type input "1"
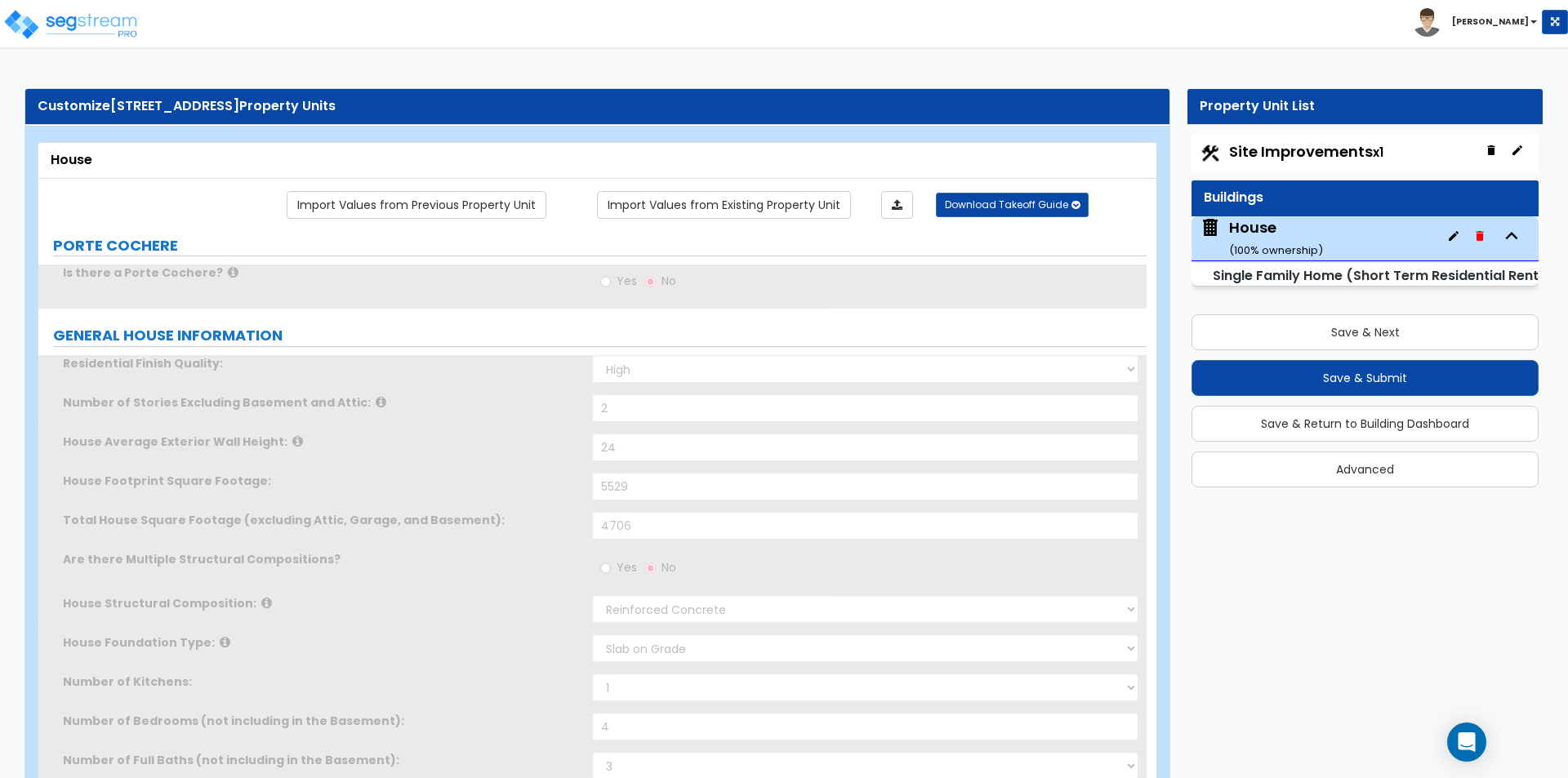
select select "2"
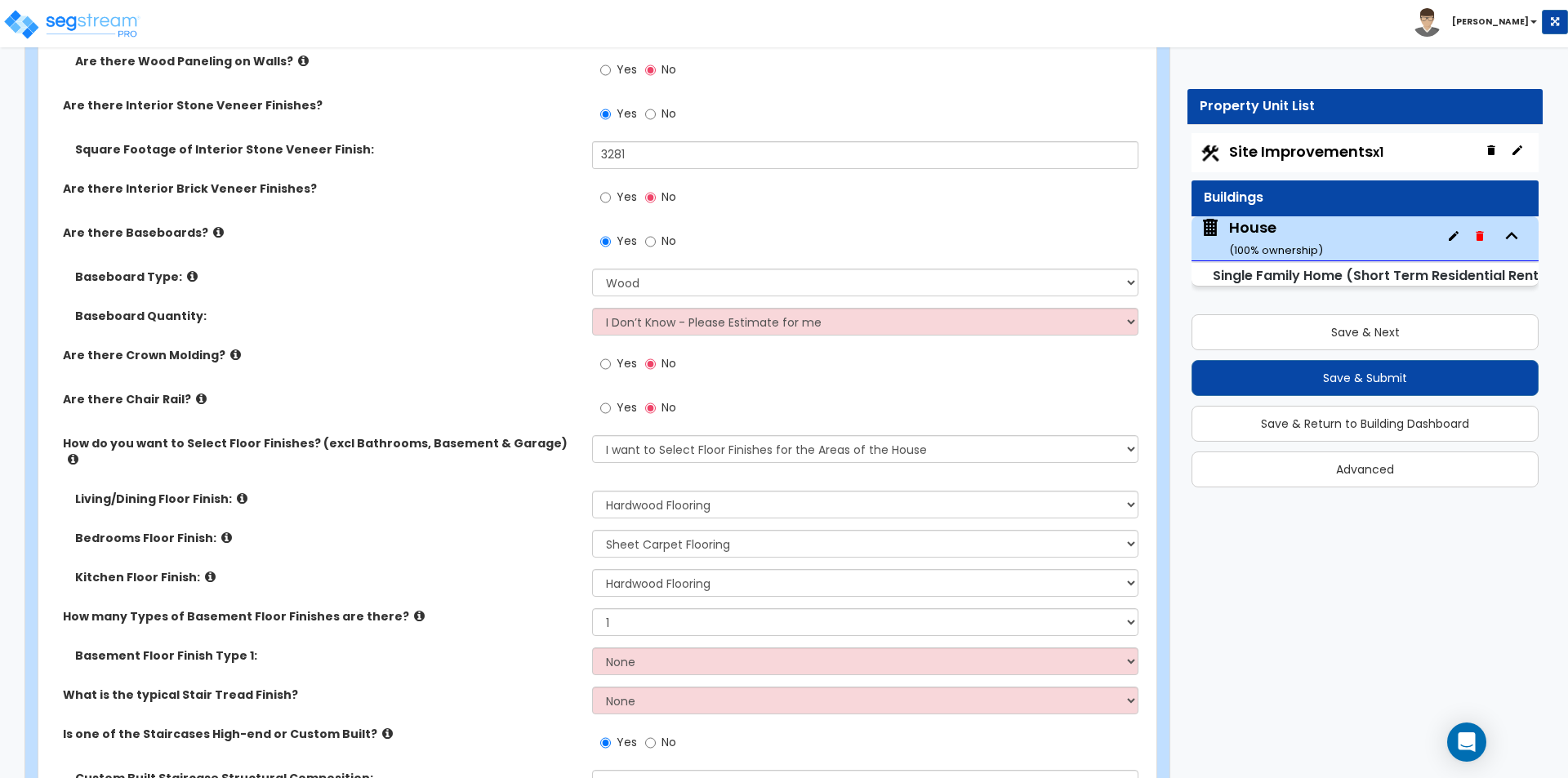
scroll to position [4734, 0]
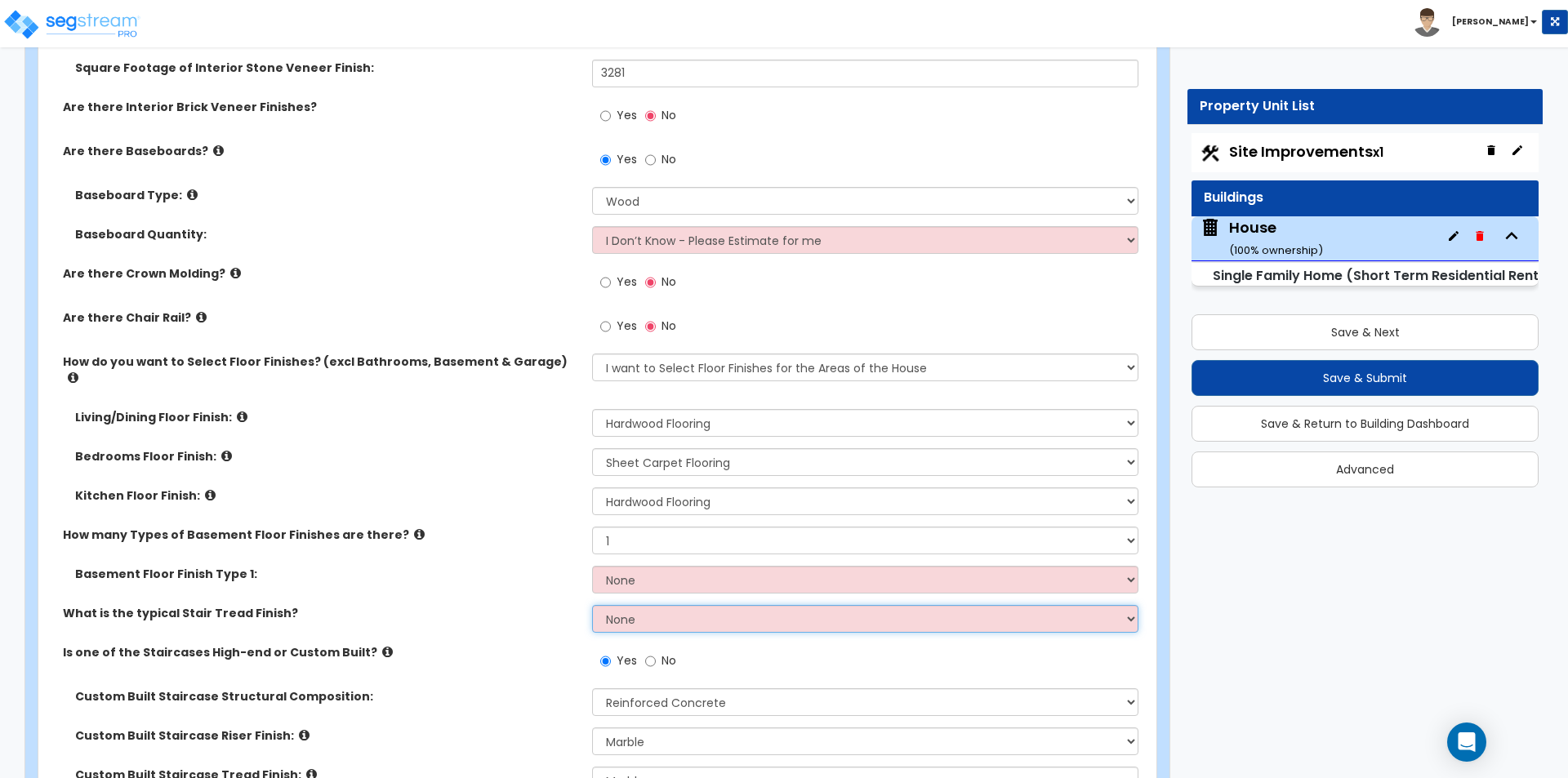
click at [631, 605] on select "None Tile Wood Laminate VCT Sheet Carpet Sheet Vinyl Carpet Tile" at bounding box center [864, 618] width 545 height 27
click at [504, 612] on div "What is the typical Stair Tread Finish? None Tile Wood Laminate VCT Sheet Carpe…" at bounding box center [592, 624] width 1108 height 39
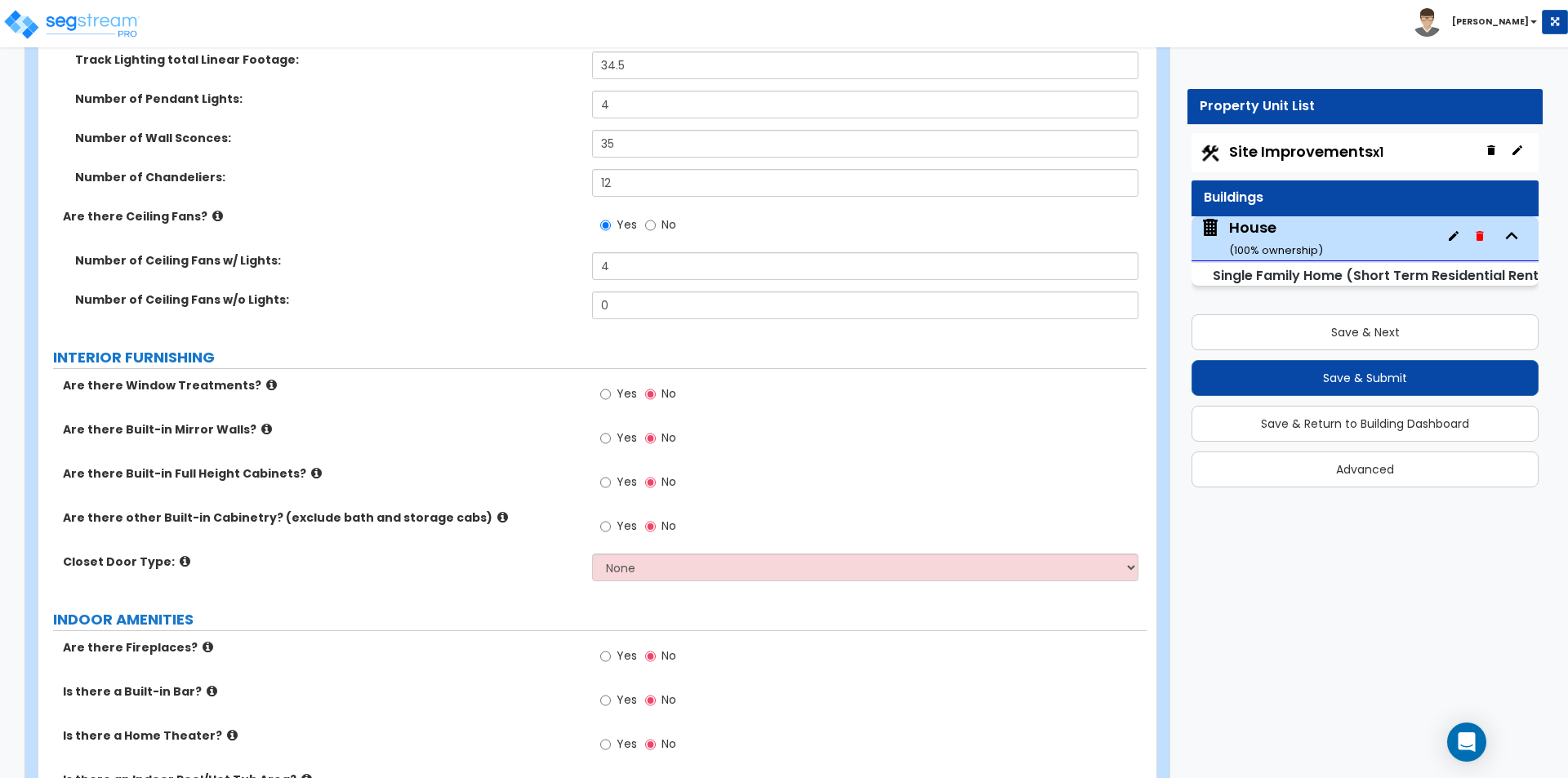
scroll to position [5714, 0]
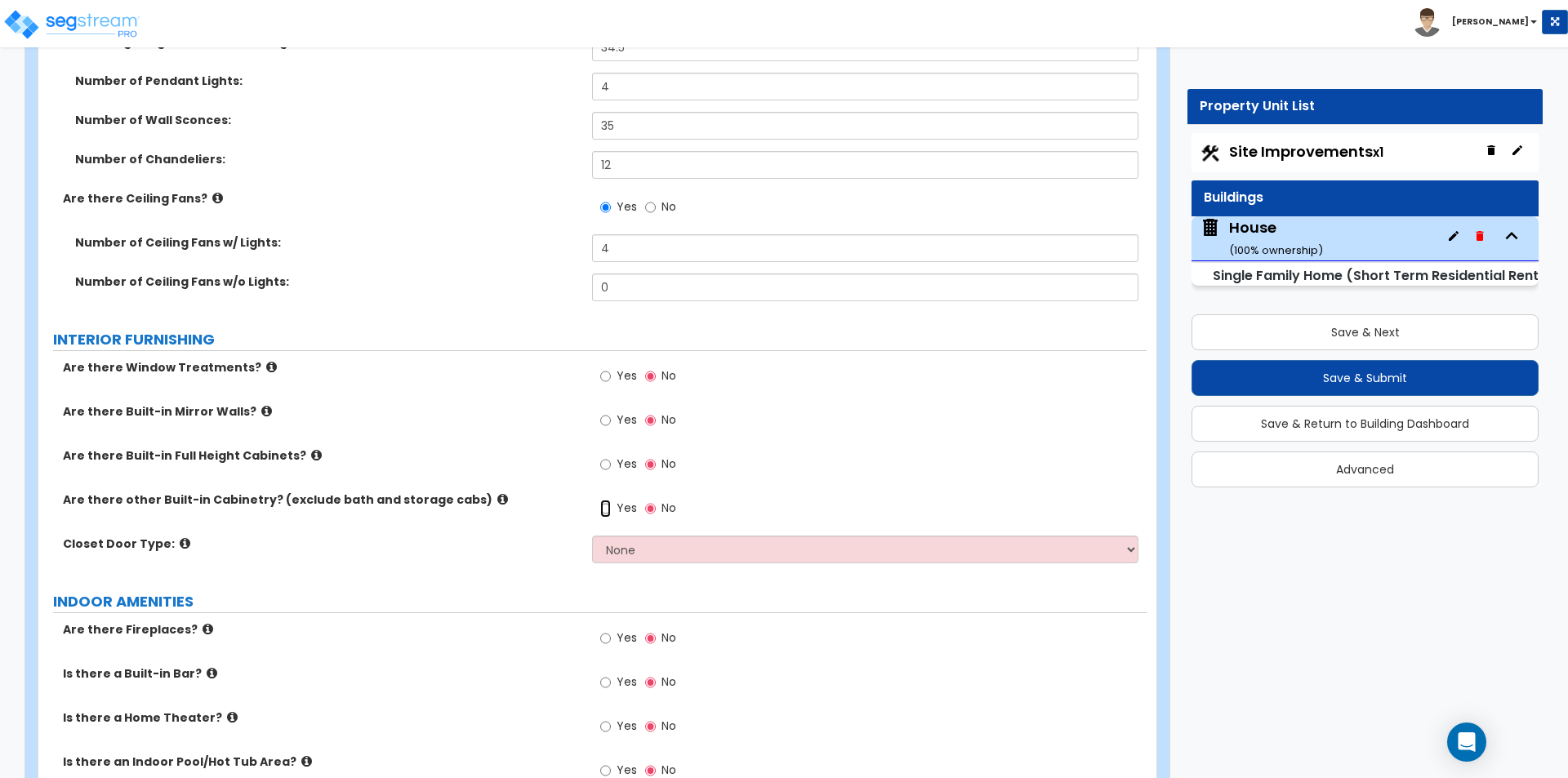
click at [606, 499] on input "Yes" at bounding box center [605, 508] width 11 height 18
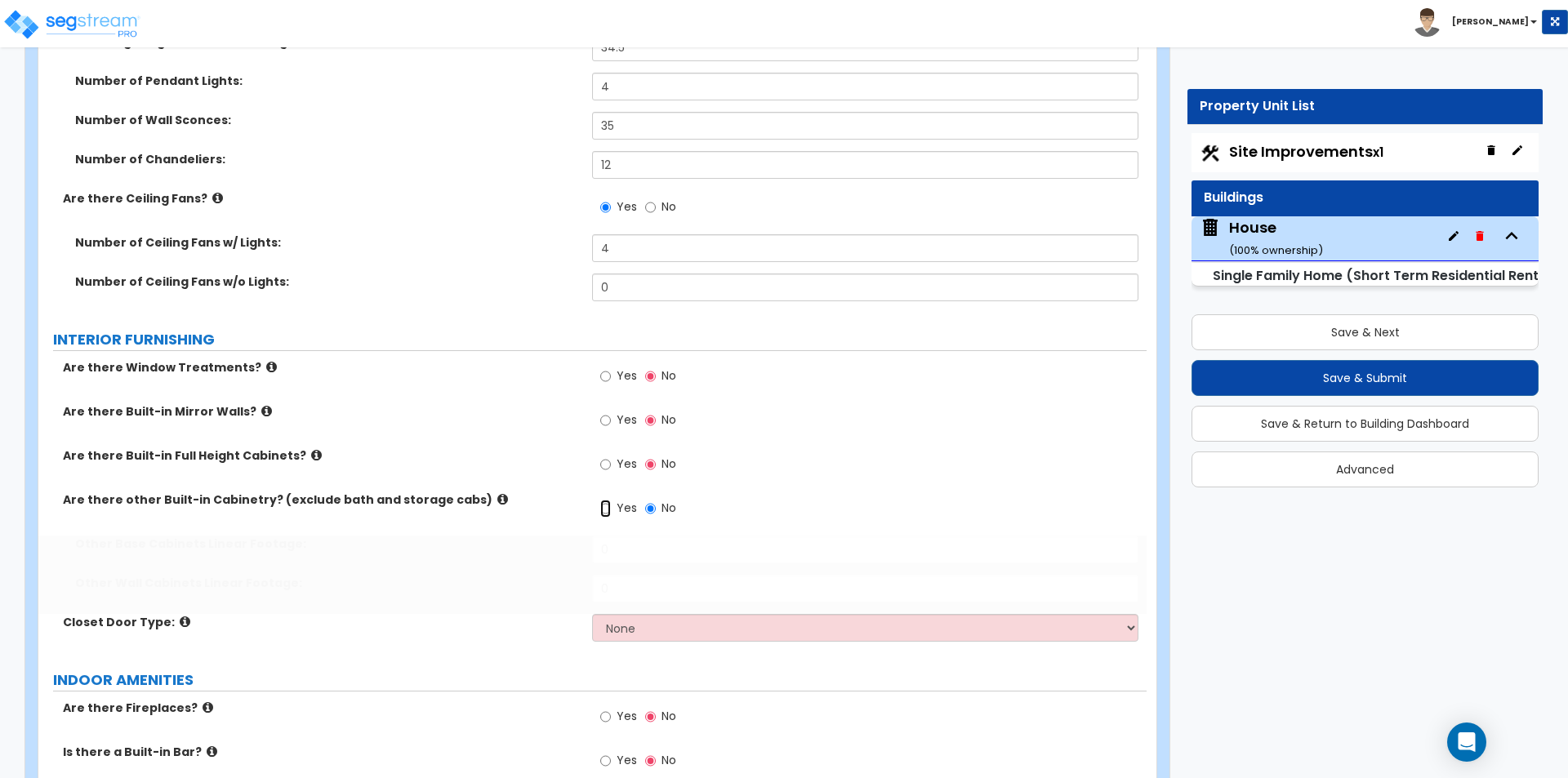
radio input "true"
click at [616, 455] on span "Yes" at bounding box center [626, 464] width 21 height 17
click at [611, 455] on input "Yes" at bounding box center [605, 464] width 11 height 18
radio input "true"
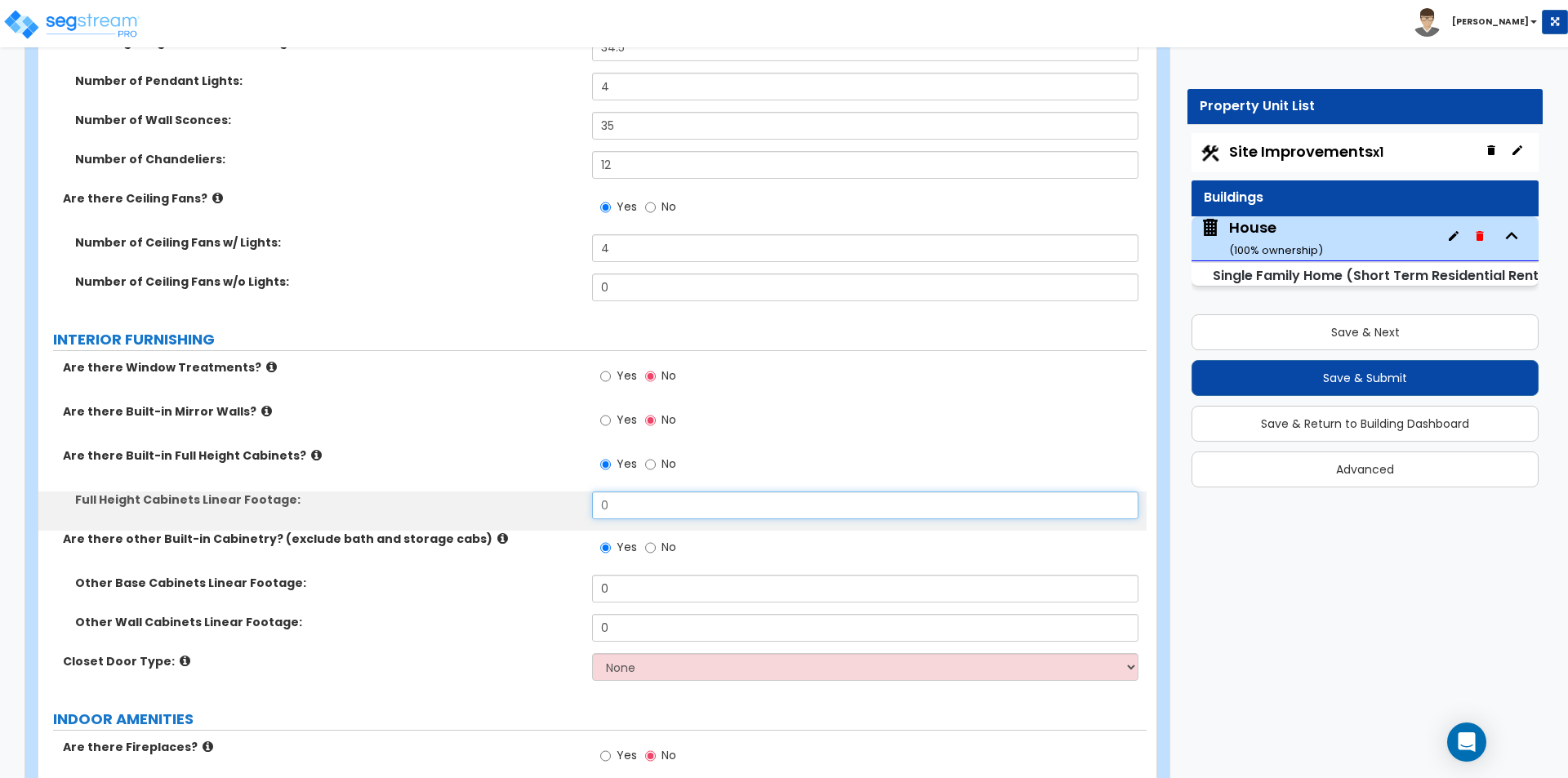
click at [642, 494] on input "0" at bounding box center [864, 504] width 545 height 27
type input "7"
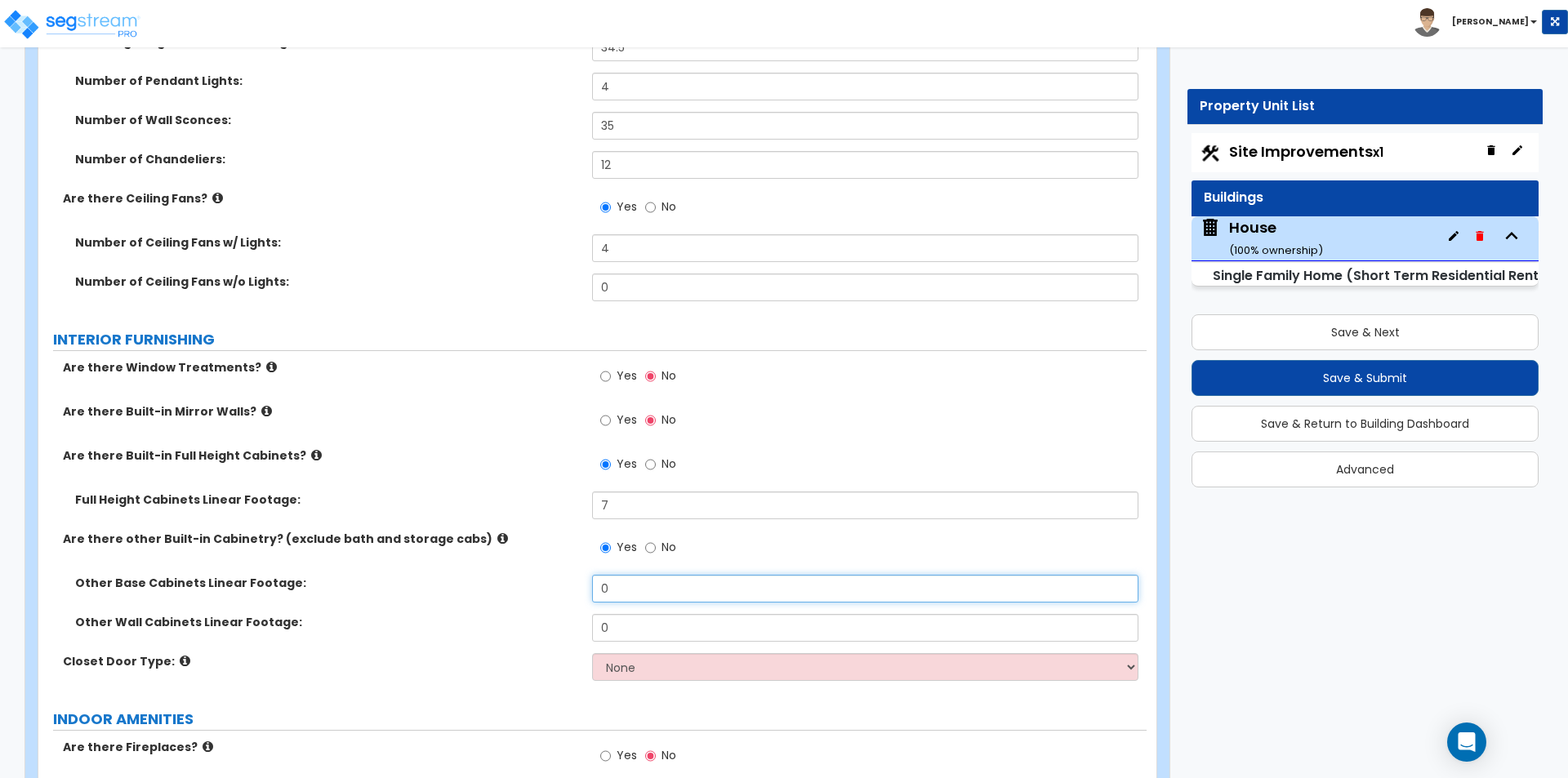
click at [645, 575] on input "0" at bounding box center [864, 588] width 545 height 27
type input "5.6"
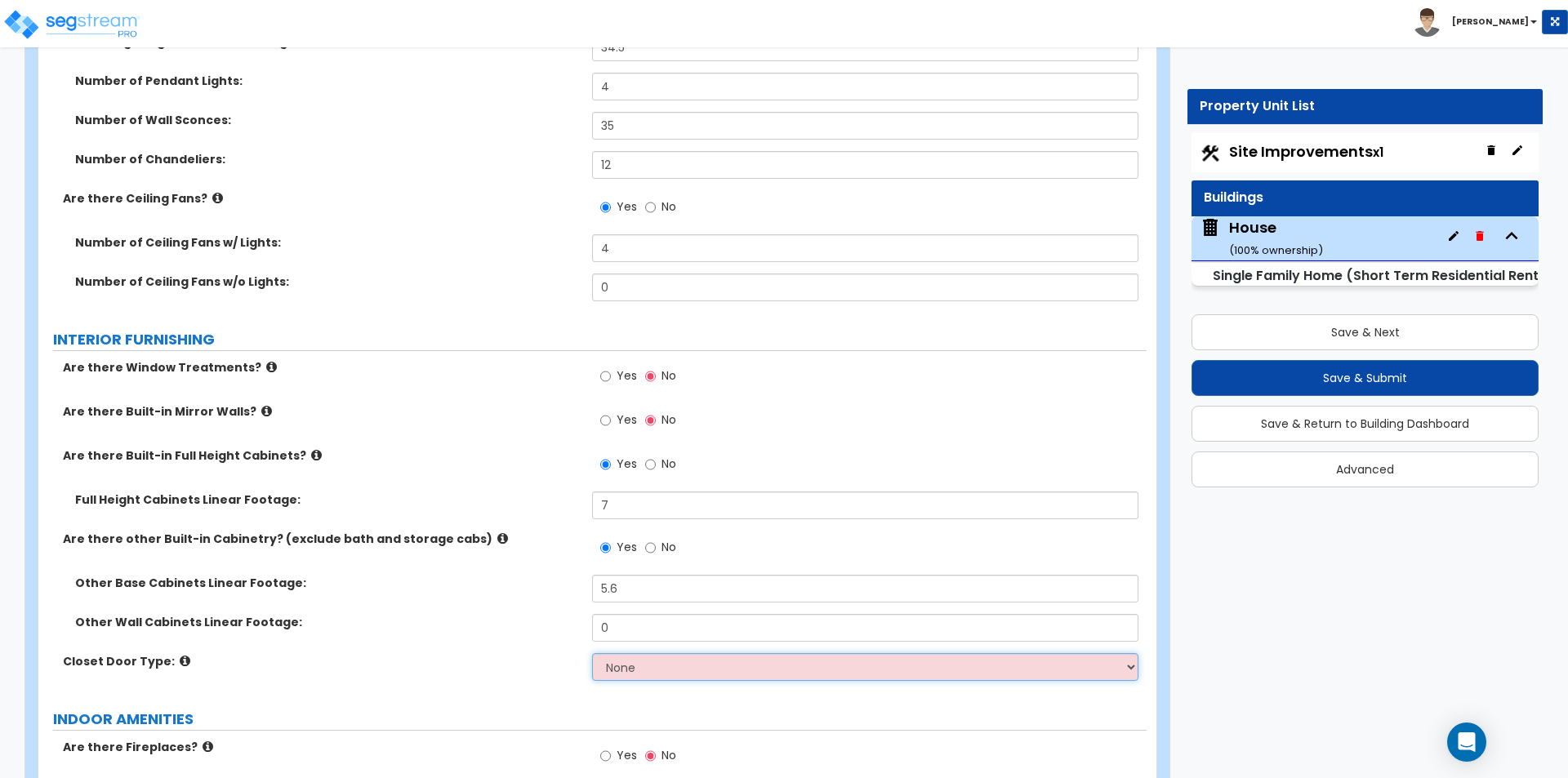
click at [666, 653] on select "None Bi-fold Louvered Doors Bi-fold Panel Doors Sliding Doors Hinged Wood Door" at bounding box center [864, 666] width 545 height 27
select select "3"
click at [592, 653] on select "None Bi-fold Louvered Doors Bi-fold Panel Doors Sliding Doors Hinged Wood Door" at bounding box center [864, 666] width 545 height 27
click at [499, 614] on label "Other Wall Cabinets Linear Footage:" at bounding box center [328, 622] width 504 height 17
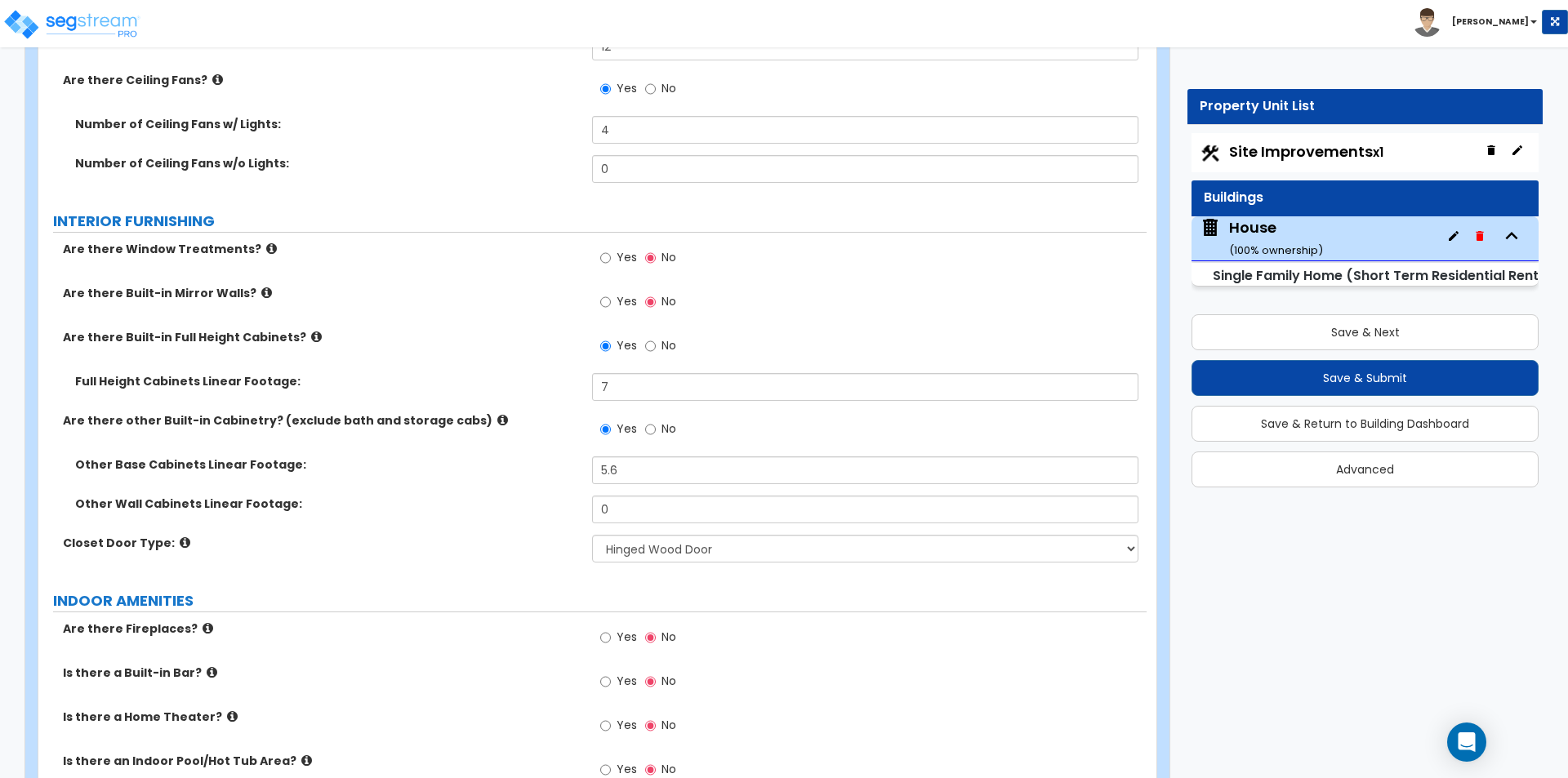
scroll to position [5877, 0]
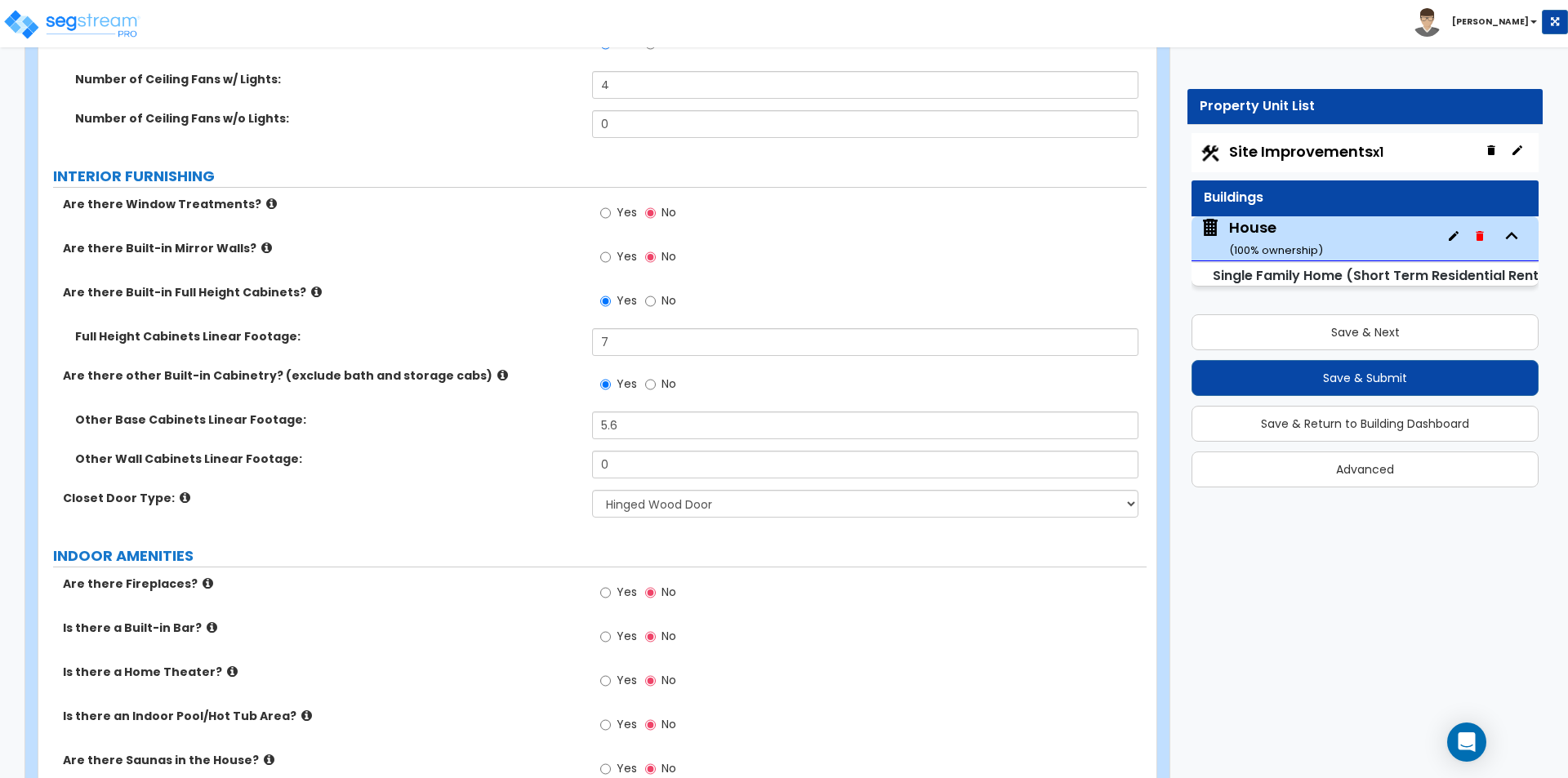
click at [617, 584] on span "Yes" at bounding box center [626, 592] width 21 height 17
click at [611, 584] on input "Yes" at bounding box center [605, 593] width 11 height 18
radio input "true"
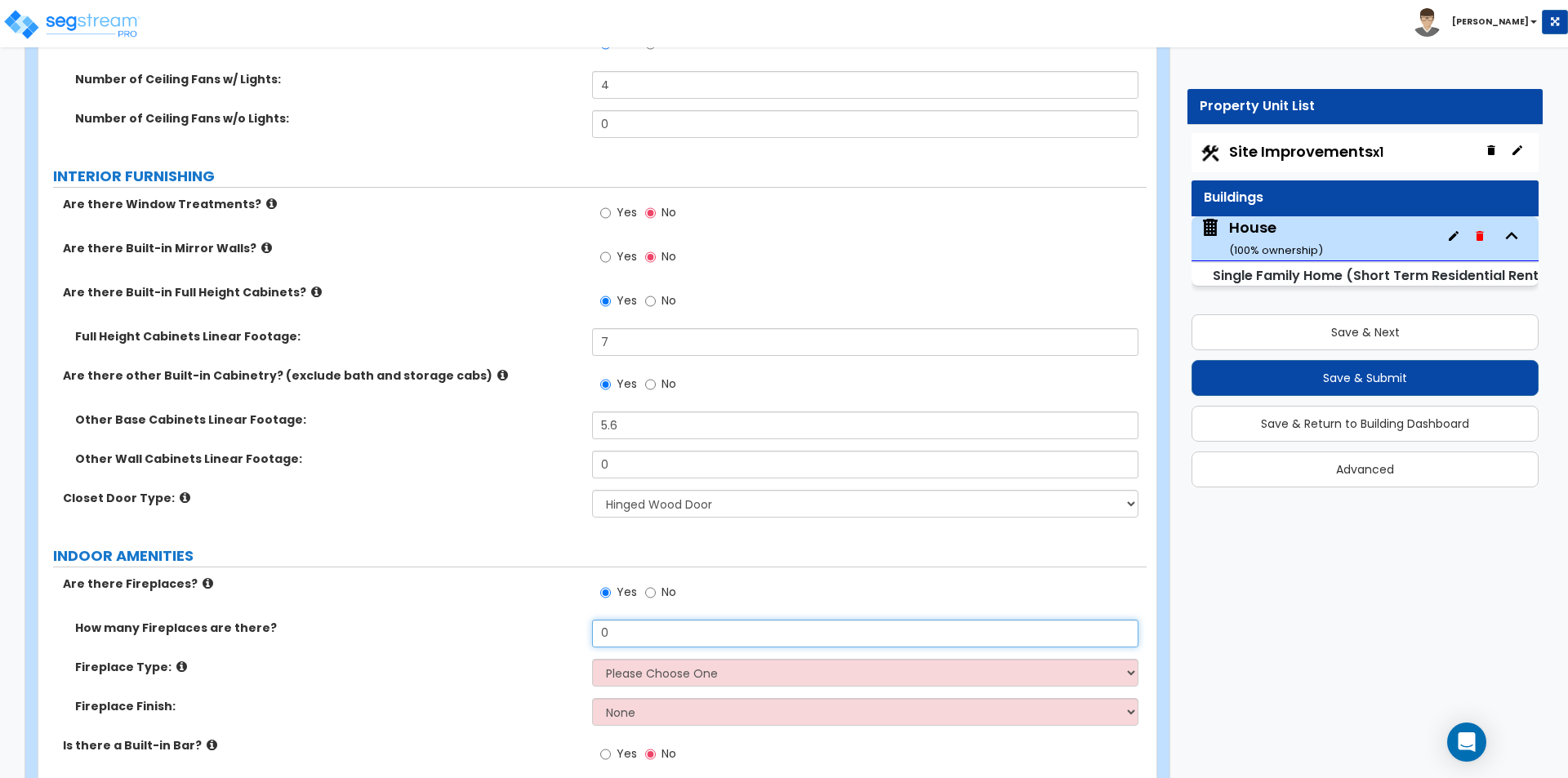
click at [698, 620] on input "0" at bounding box center [864, 633] width 545 height 27
type input "3"
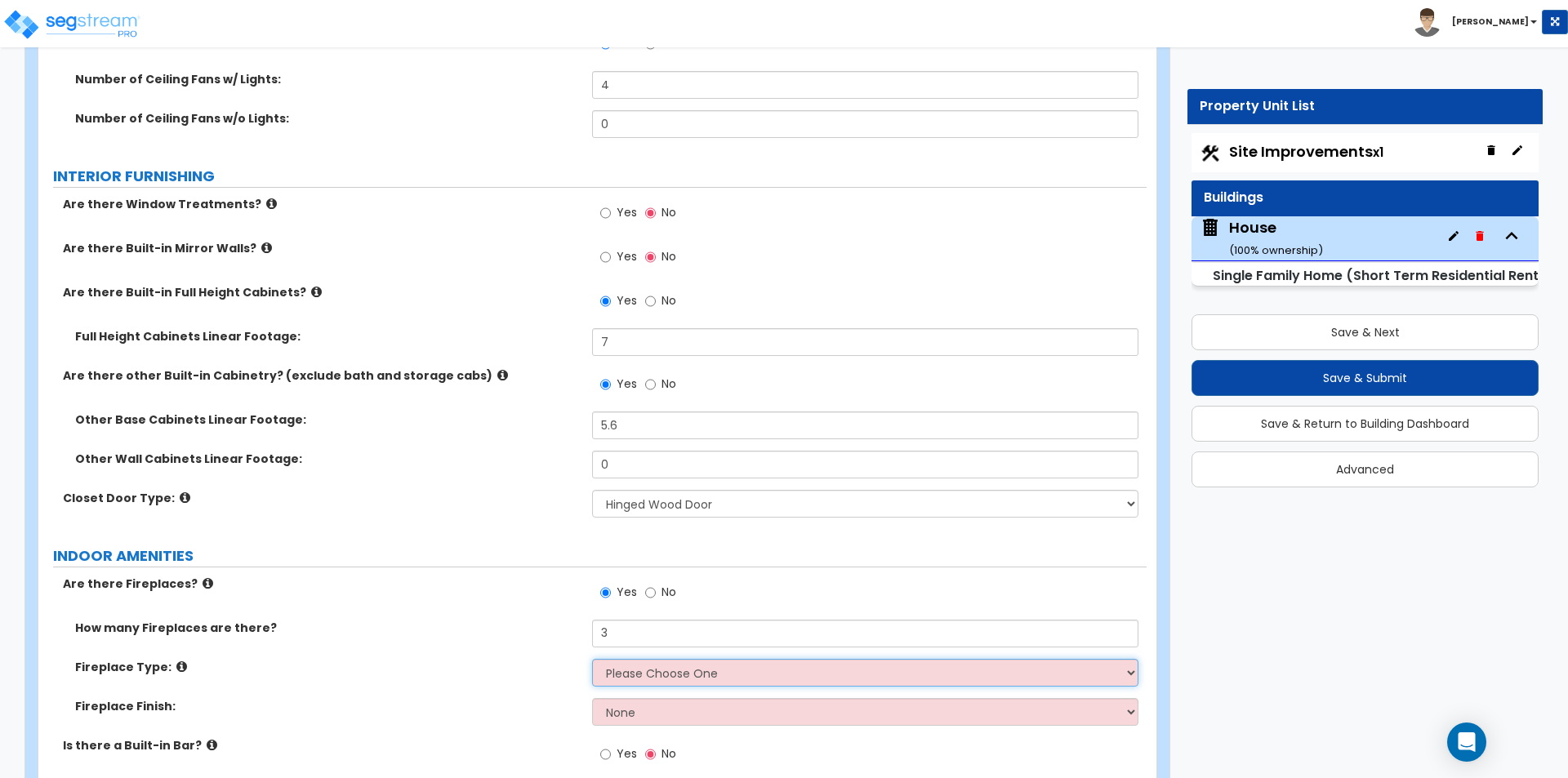
click at [647, 659] on select "Please Choose One Built-in Electric Fireplace Built-in Gas Fireplace Built-in W…" at bounding box center [864, 672] width 545 height 27
select select "3"
click at [592, 659] on select "Please Choose One Built-in Electric Fireplace Built-in Gas Fireplace Built-in W…" at bounding box center [864, 672] width 545 height 27
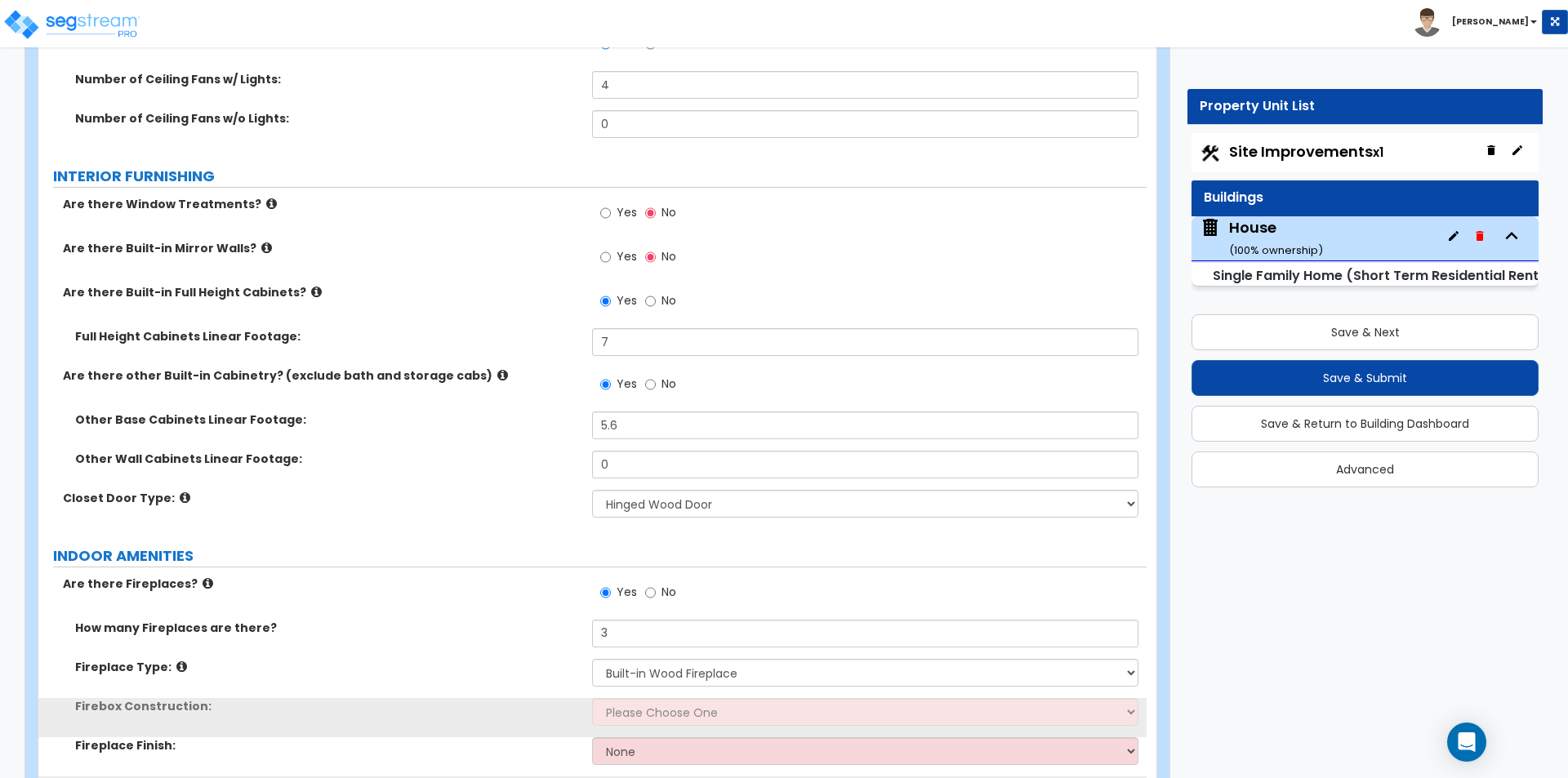
click at [448, 636] on div "How many Fireplaces are there? 3" at bounding box center [592, 639] width 1108 height 39
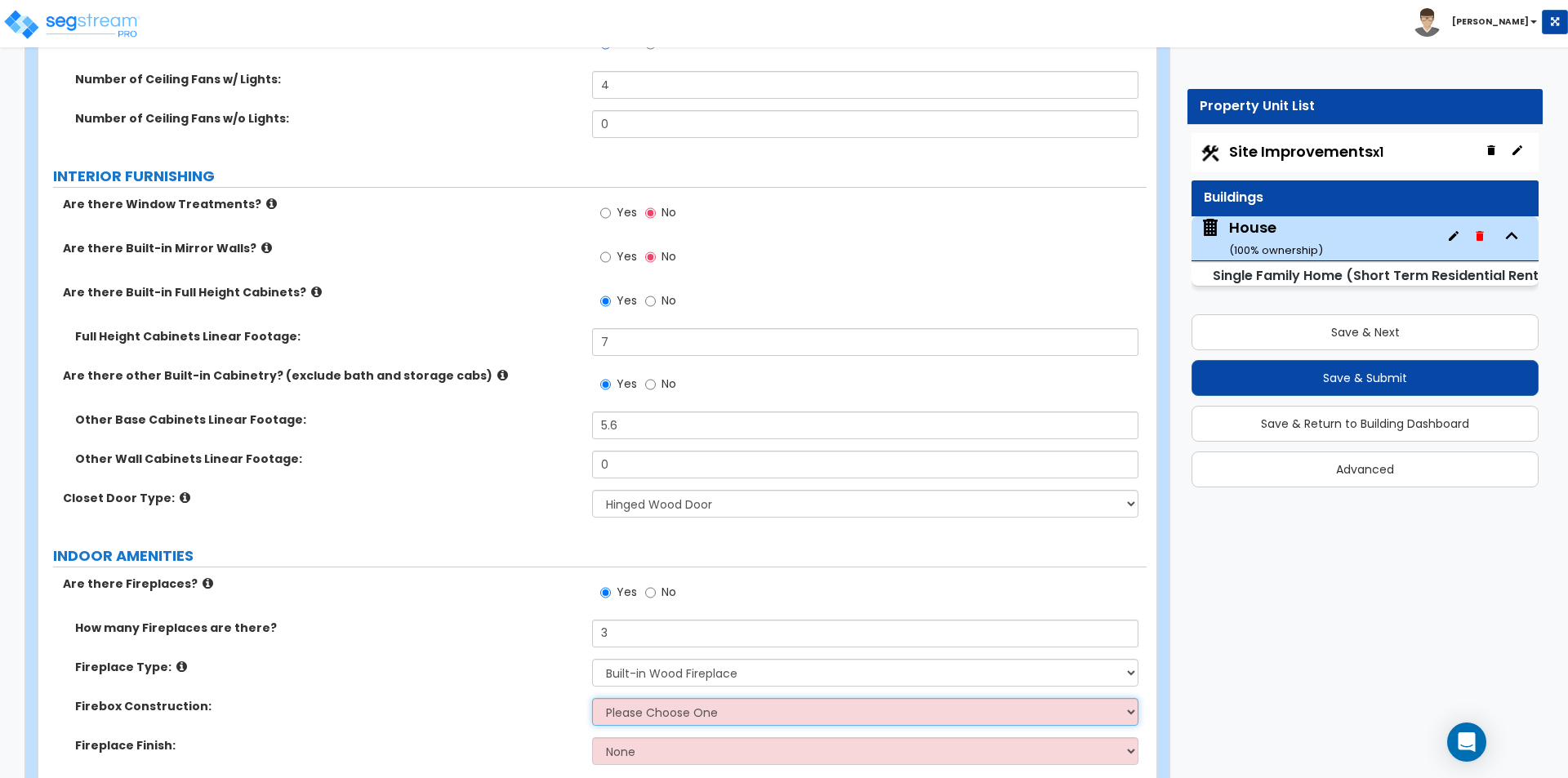
click at [740, 698] on select "Please Choose One Brick Stone I Don't Know, Please Choose for me" at bounding box center [864, 711] width 545 height 27
select select "2"
click at [592, 698] on select "Please Choose One Brick Stone I Don't Know, Please Choose for me" at bounding box center [864, 711] width 545 height 27
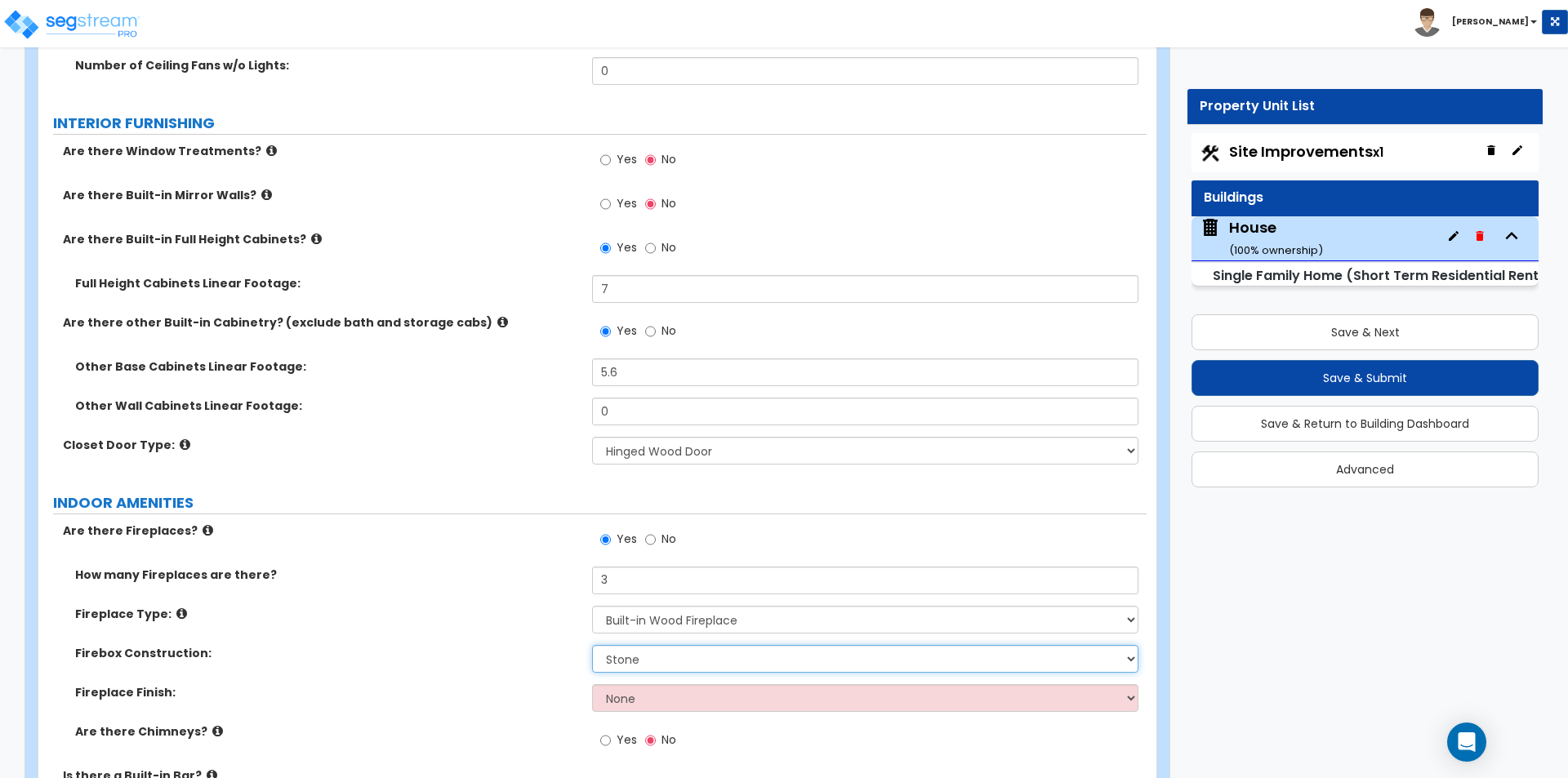
scroll to position [5959, 0]
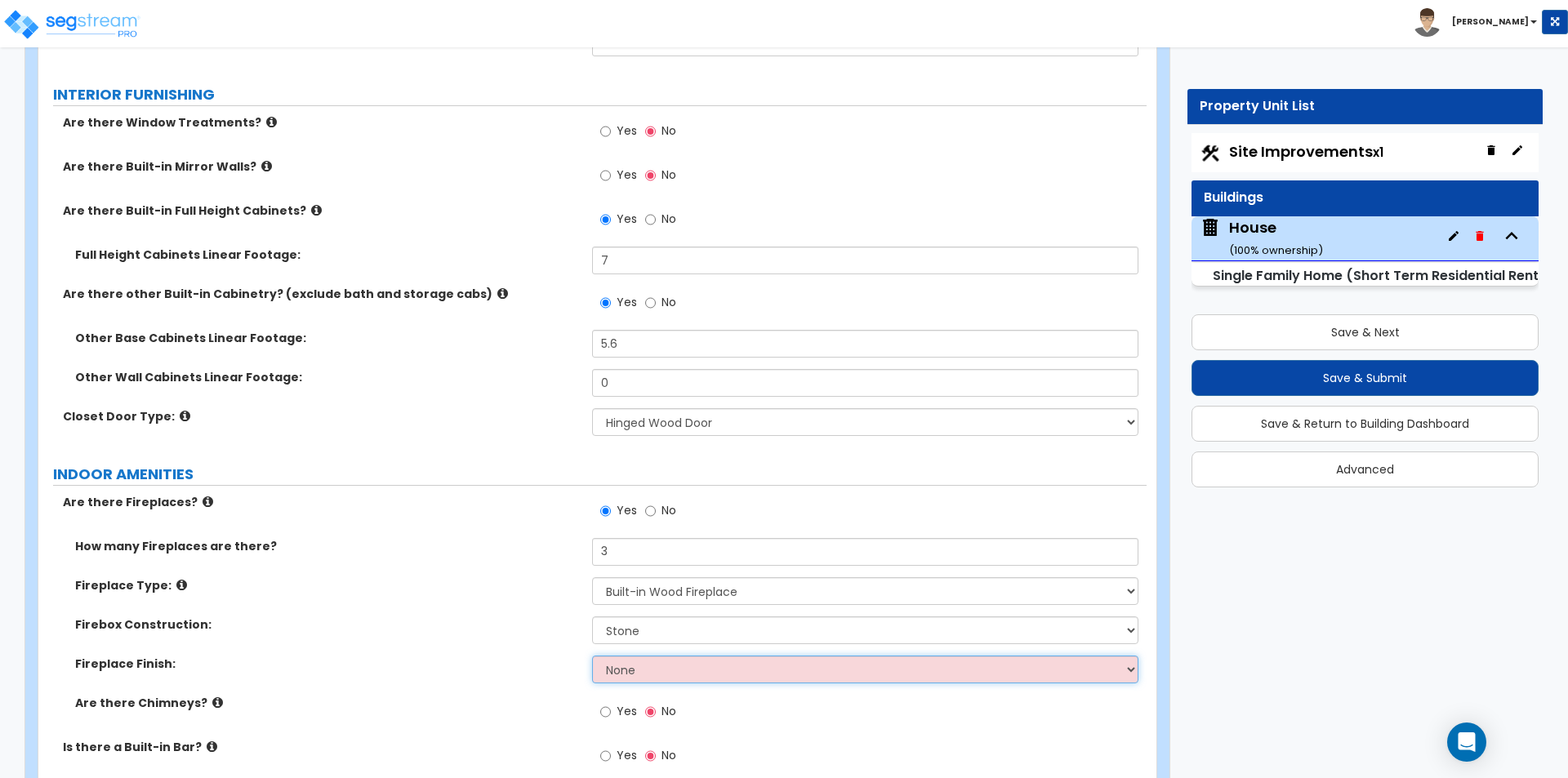
click at [672, 664] on select "None Brick Stone Tile Painted Molding" at bounding box center [864, 669] width 545 height 27
select select "2"
click at [592, 655] on select "None Brick Stone Tile Painted Molding" at bounding box center [864, 669] width 545 height 27
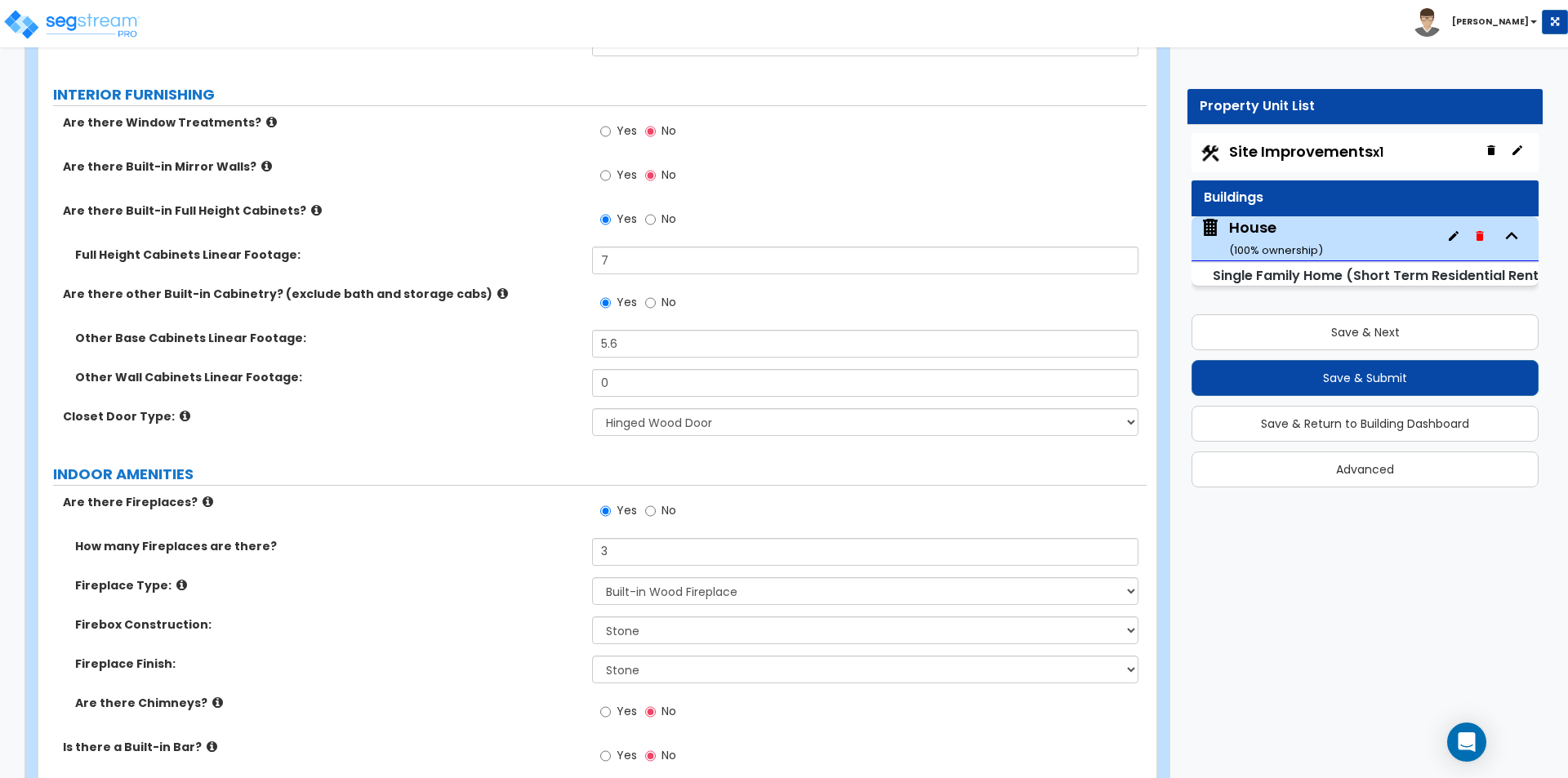
click at [489, 596] on div "Fireplace Type: Please Choose One Built-in Electric Fireplace Built-in Gas Fire…" at bounding box center [592, 596] width 1108 height 39
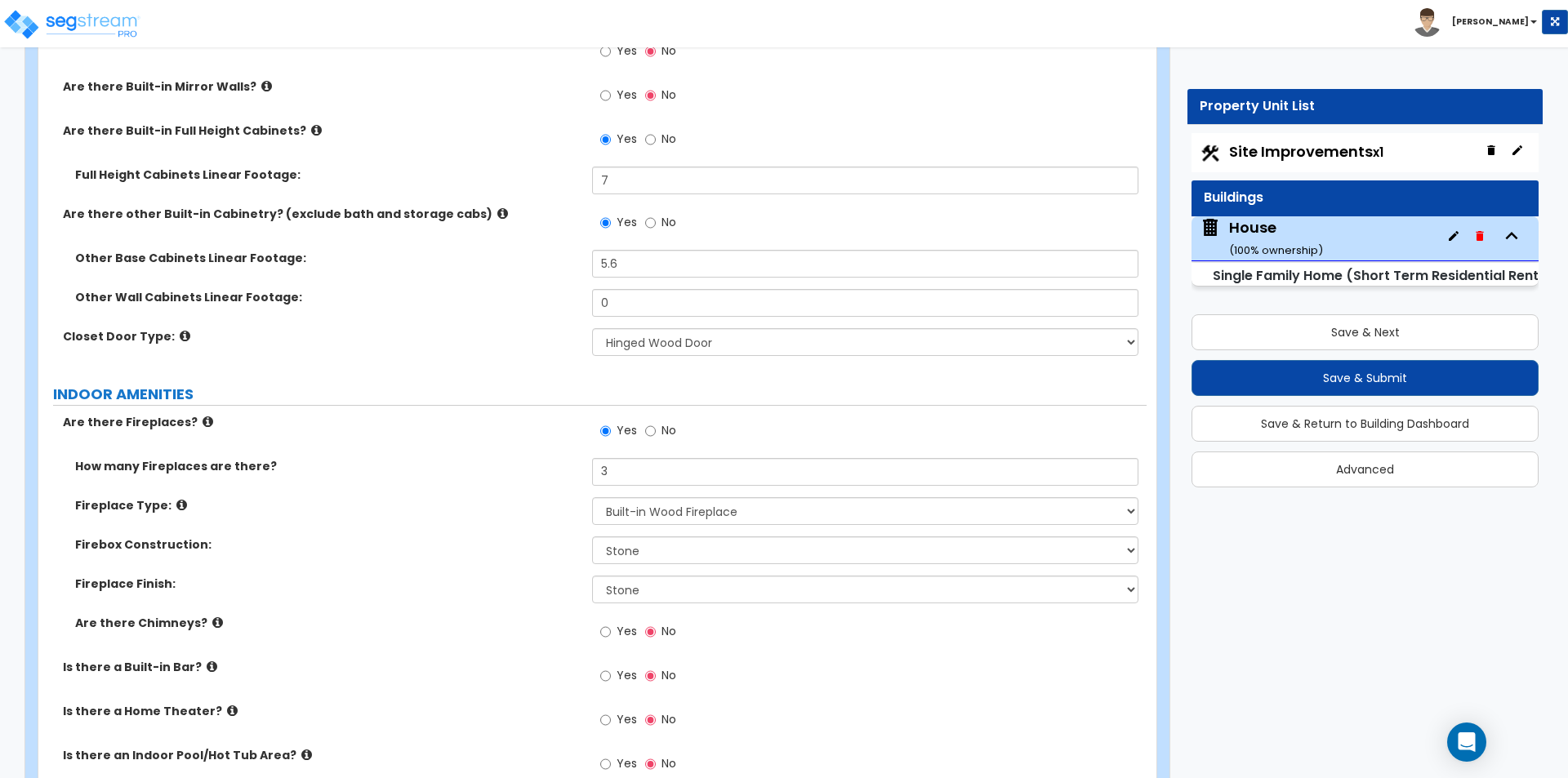
scroll to position [6041, 0]
click at [627, 623] on label "Yes" at bounding box center [618, 631] width 37 height 27
click at [611, 623] on input "Yes" at bounding box center [605, 630] width 11 height 18
radio input "true"
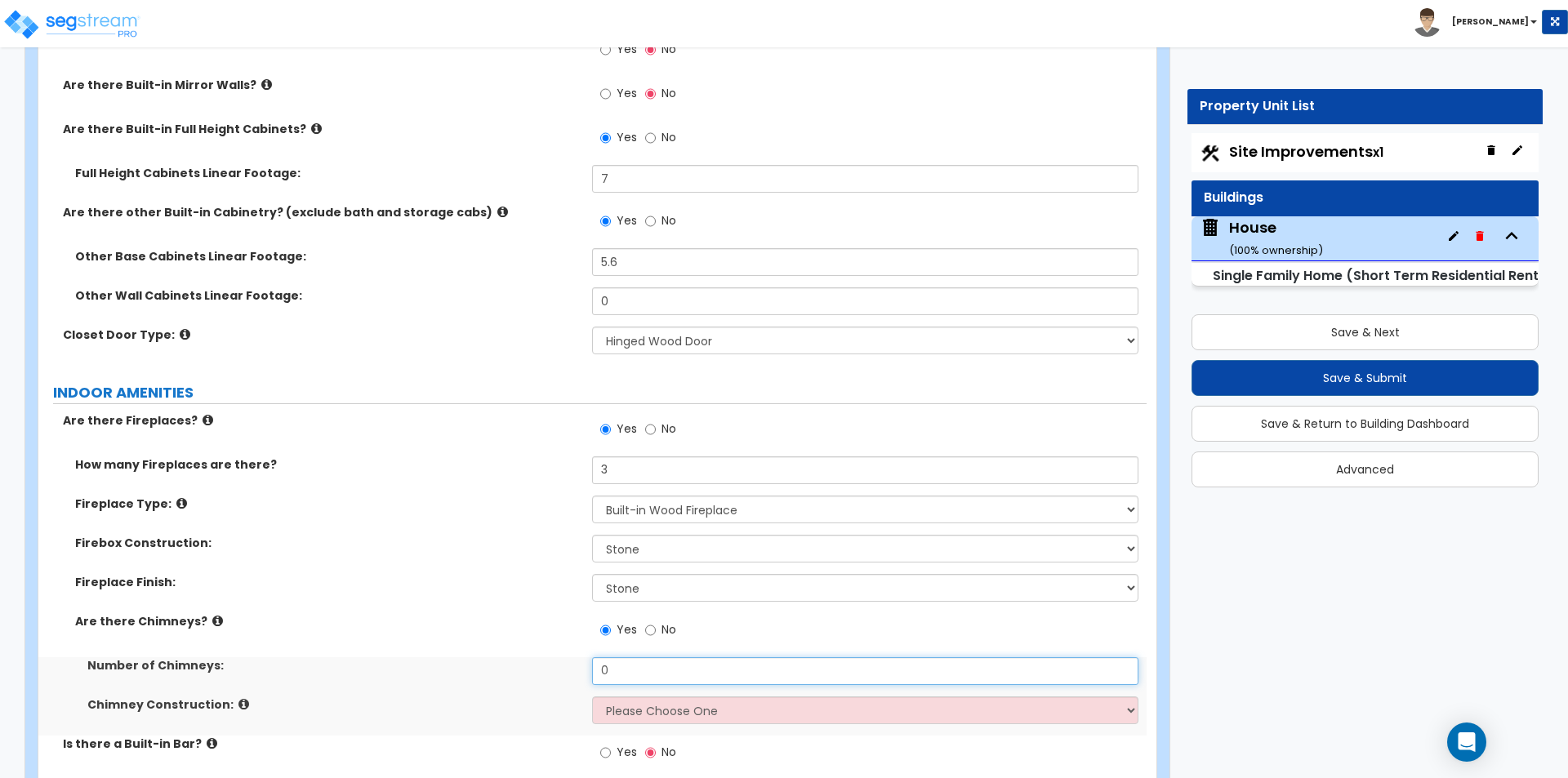
click at [655, 667] on input "0" at bounding box center [864, 670] width 545 height 27
type input "2"
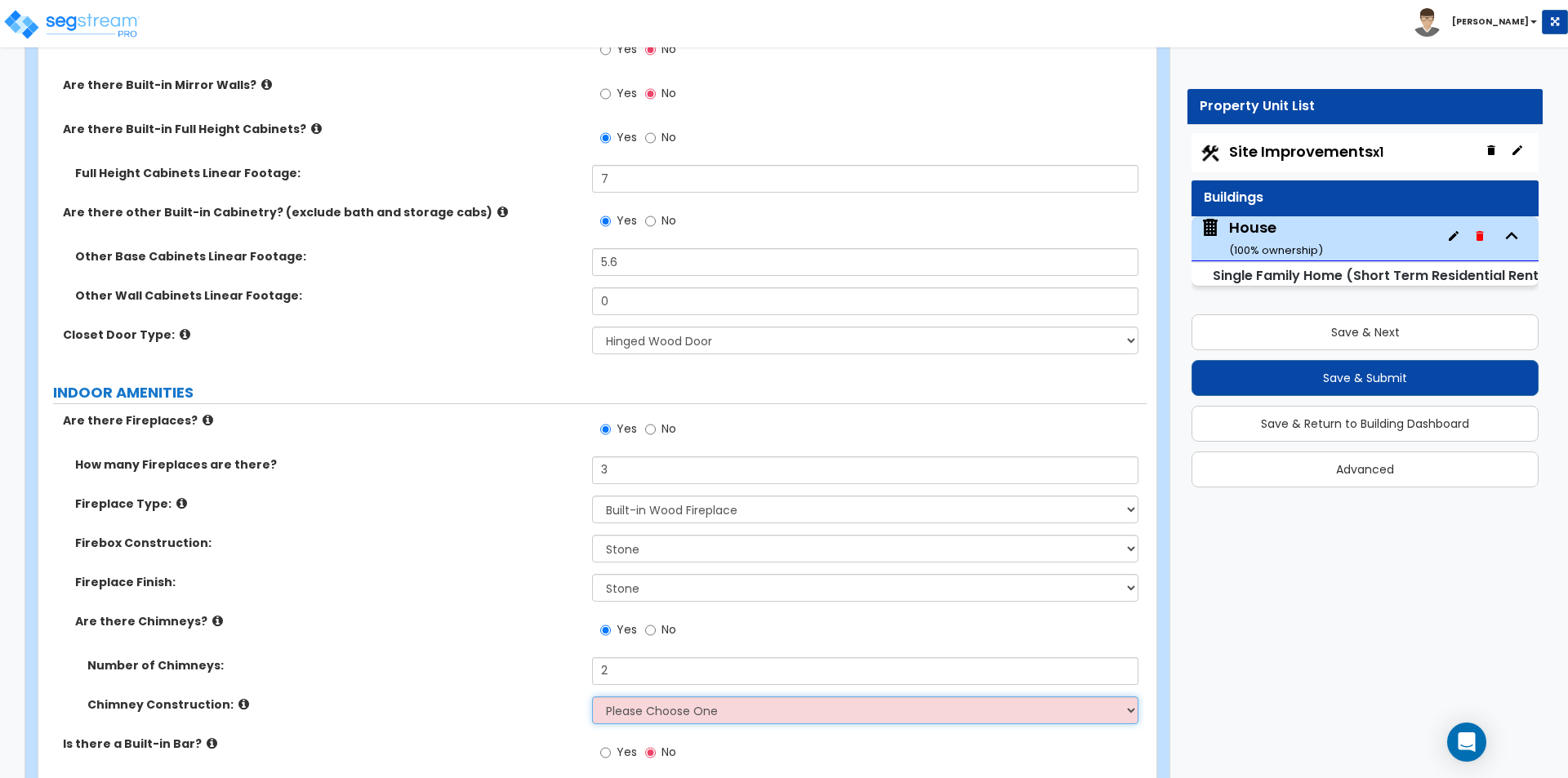
click at [656, 696] on select "Please Choose One Brick Construction Cinder Block Construction Stone Constructi…" at bounding box center [864, 709] width 545 height 27
select select "3"
click at [592, 696] on select "Please Choose One Brick Construction Cinder Block Construction Stone Constructi…" at bounding box center [864, 709] width 545 height 27
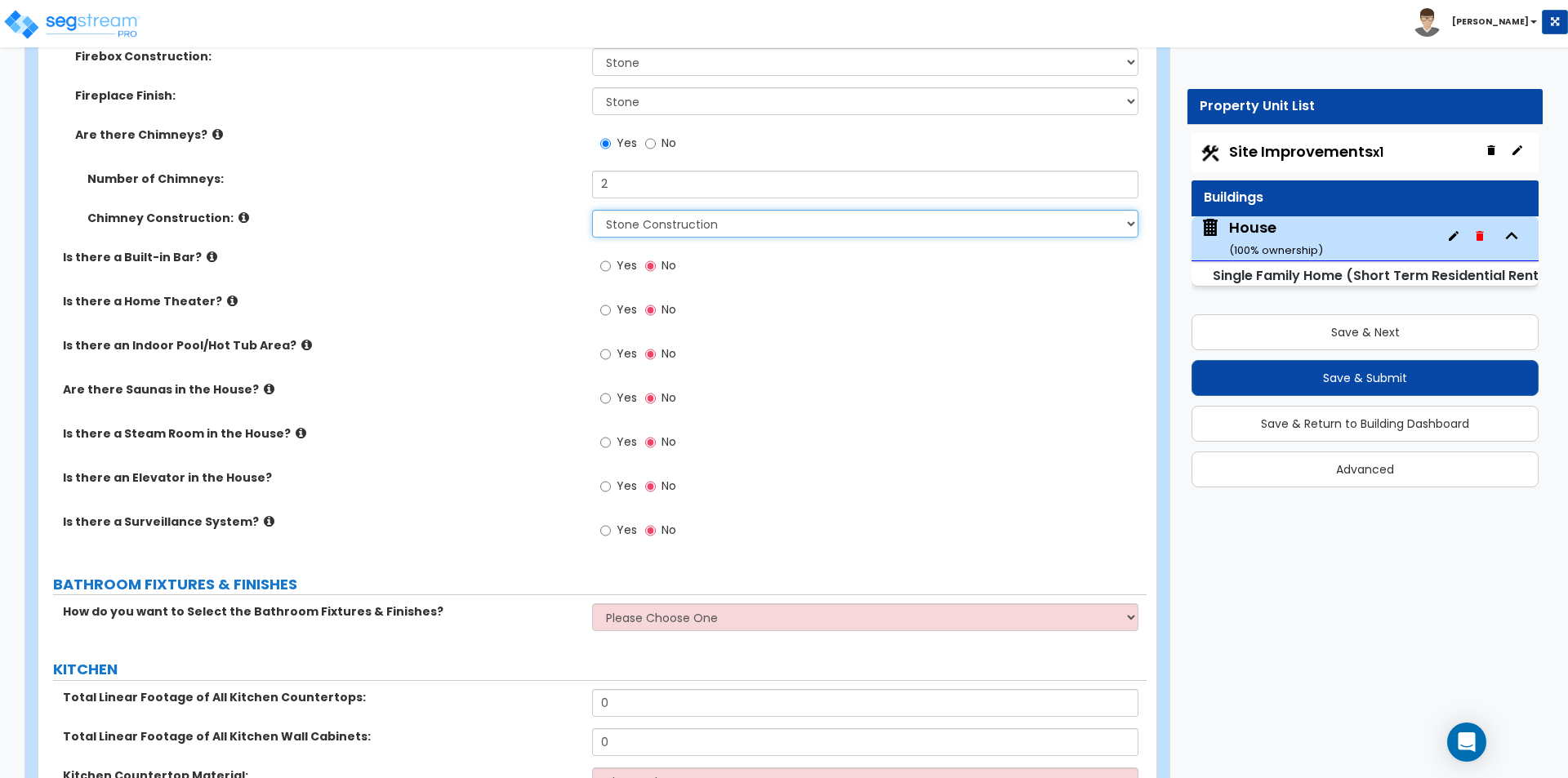
scroll to position [6530, 0]
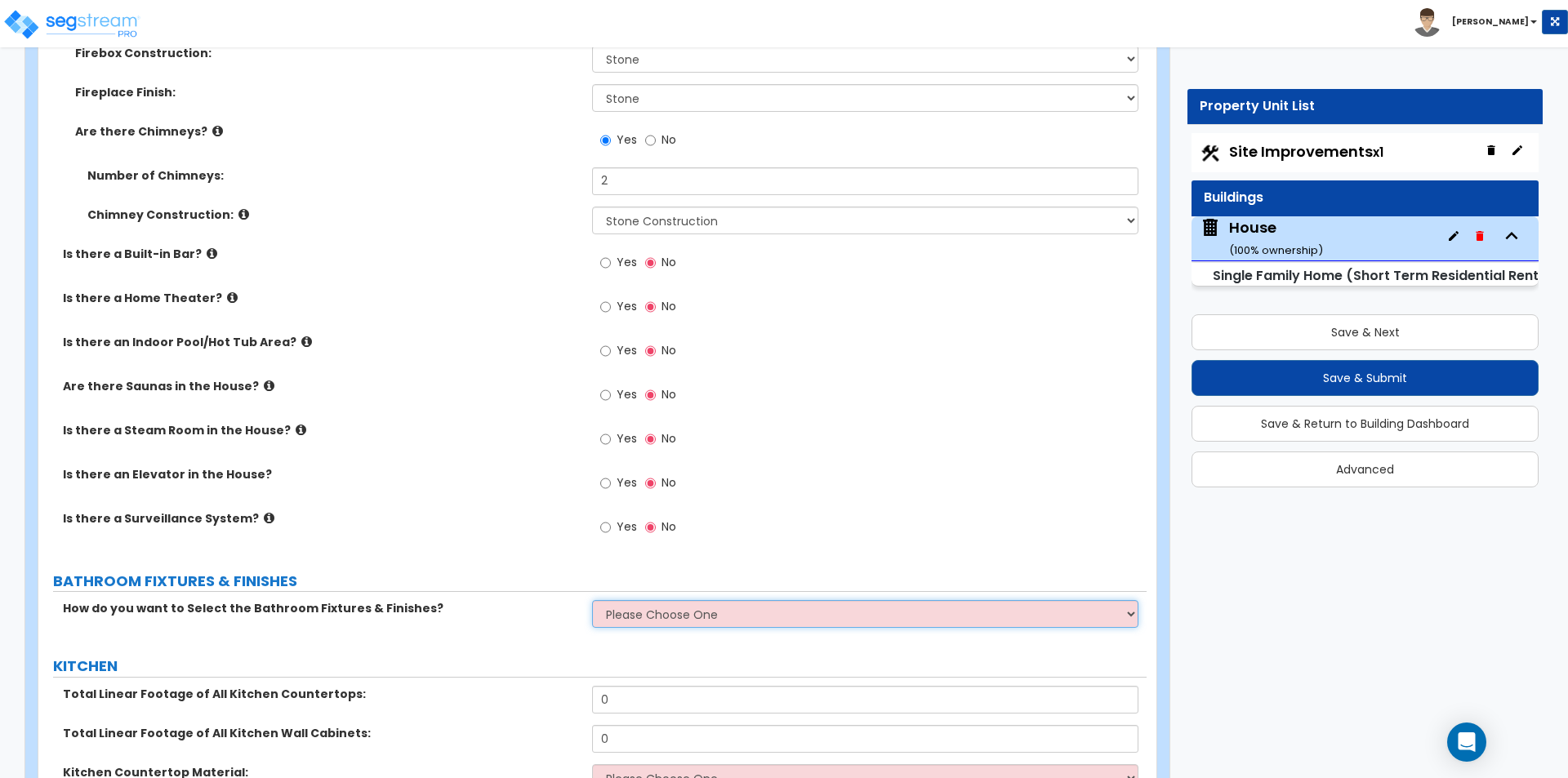
click at [686, 601] on select "Please Choose One I want to Select Fixtures and Finishes only for one Bath and …" at bounding box center [864, 613] width 545 height 27
select select "2"
click at [592, 600] on select "Please Choose One I want to Select Fixtures and Finishes only for one Bath and …" at bounding box center [864, 613] width 545 height 27
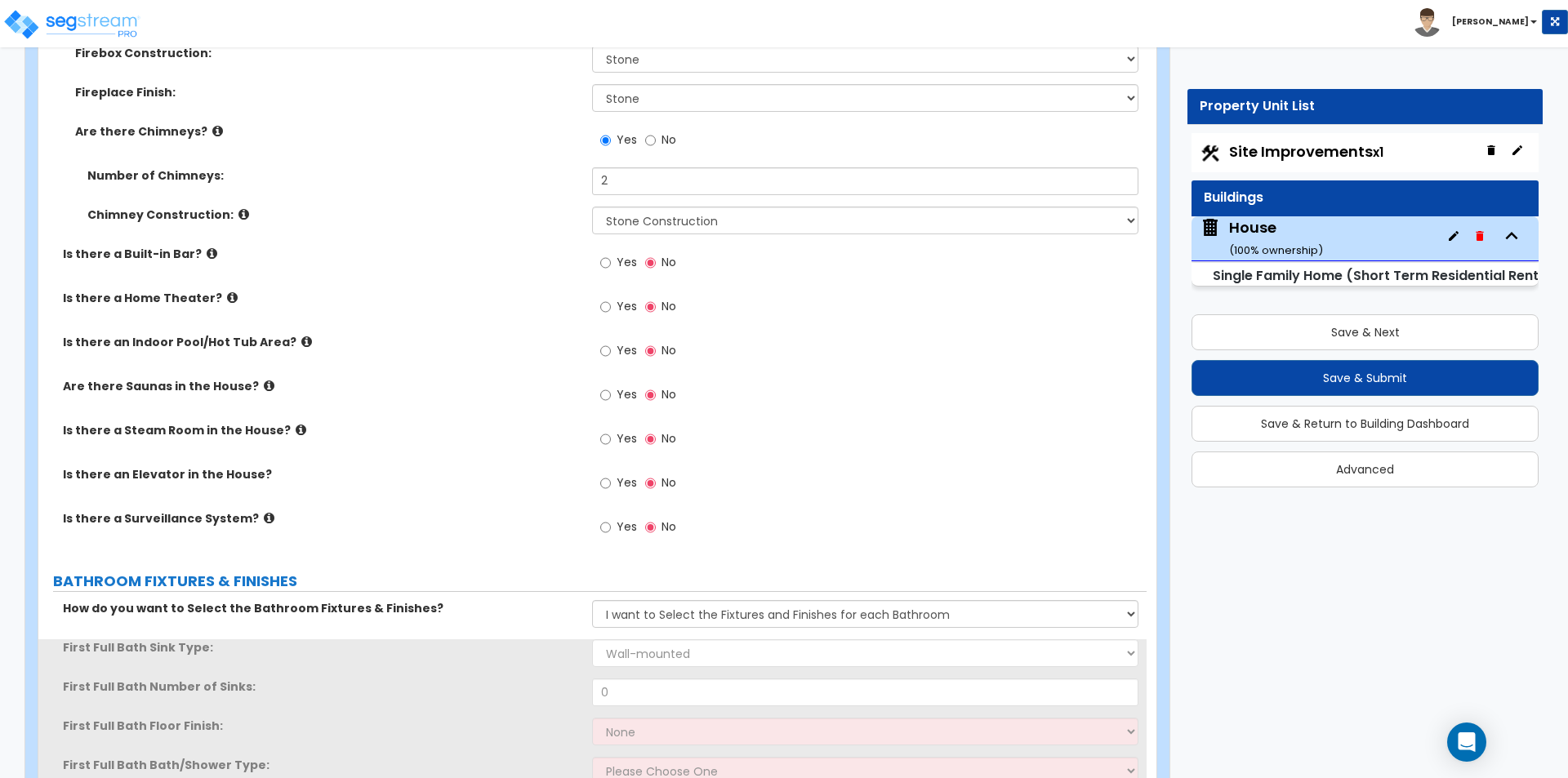
click at [493, 639] on label "First Full Bath Sink Type:" at bounding box center [321, 648] width 517 height 17
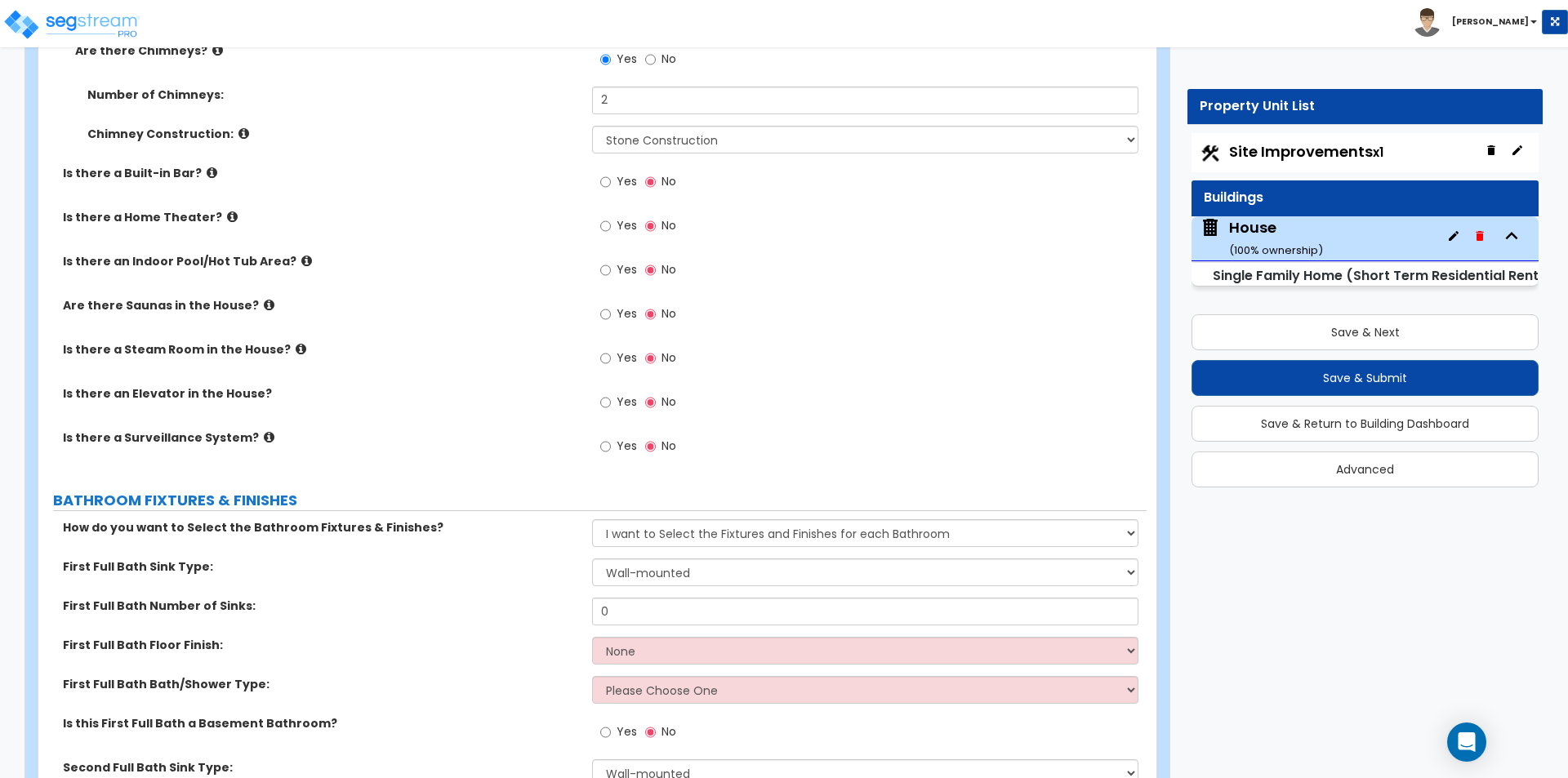
scroll to position [6612, 0]
click at [666, 598] on input "0" at bounding box center [864, 610] width 545 height 27
type input "2"
click at [650, 559] on select "Wall-mounted Pedestal-mounted Vanity-mounted" at bounding box center [864, 571] width 545 height 27
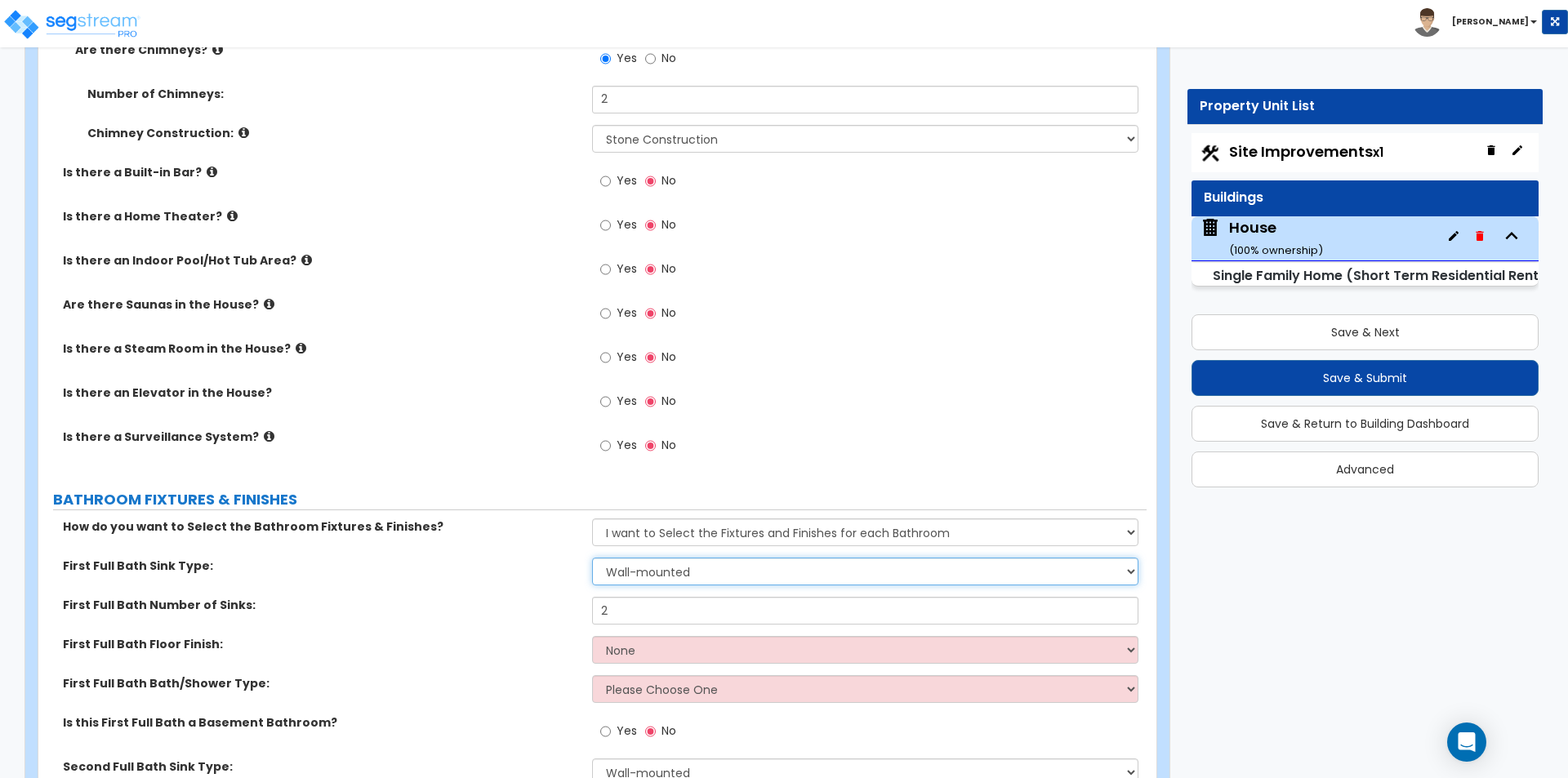
select select "3"
click at [592, 557] on select "Wall-mounted Pedestal-mounted Vanity-mounted" at bounding box center [864, 571] width 545 height 27
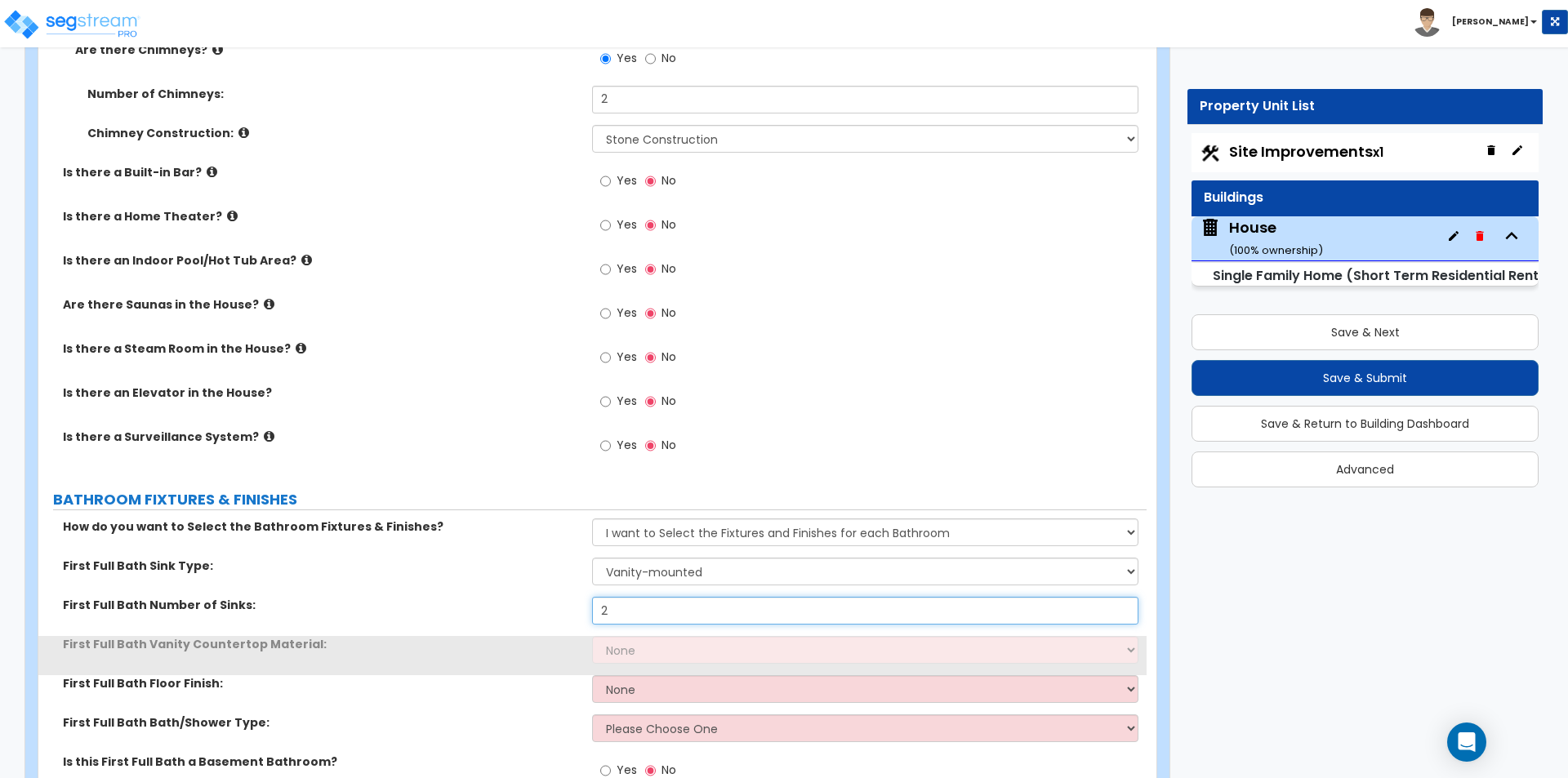
click at [641, 600] on input "2" at bounding box center [864, 610] width 545 height 27
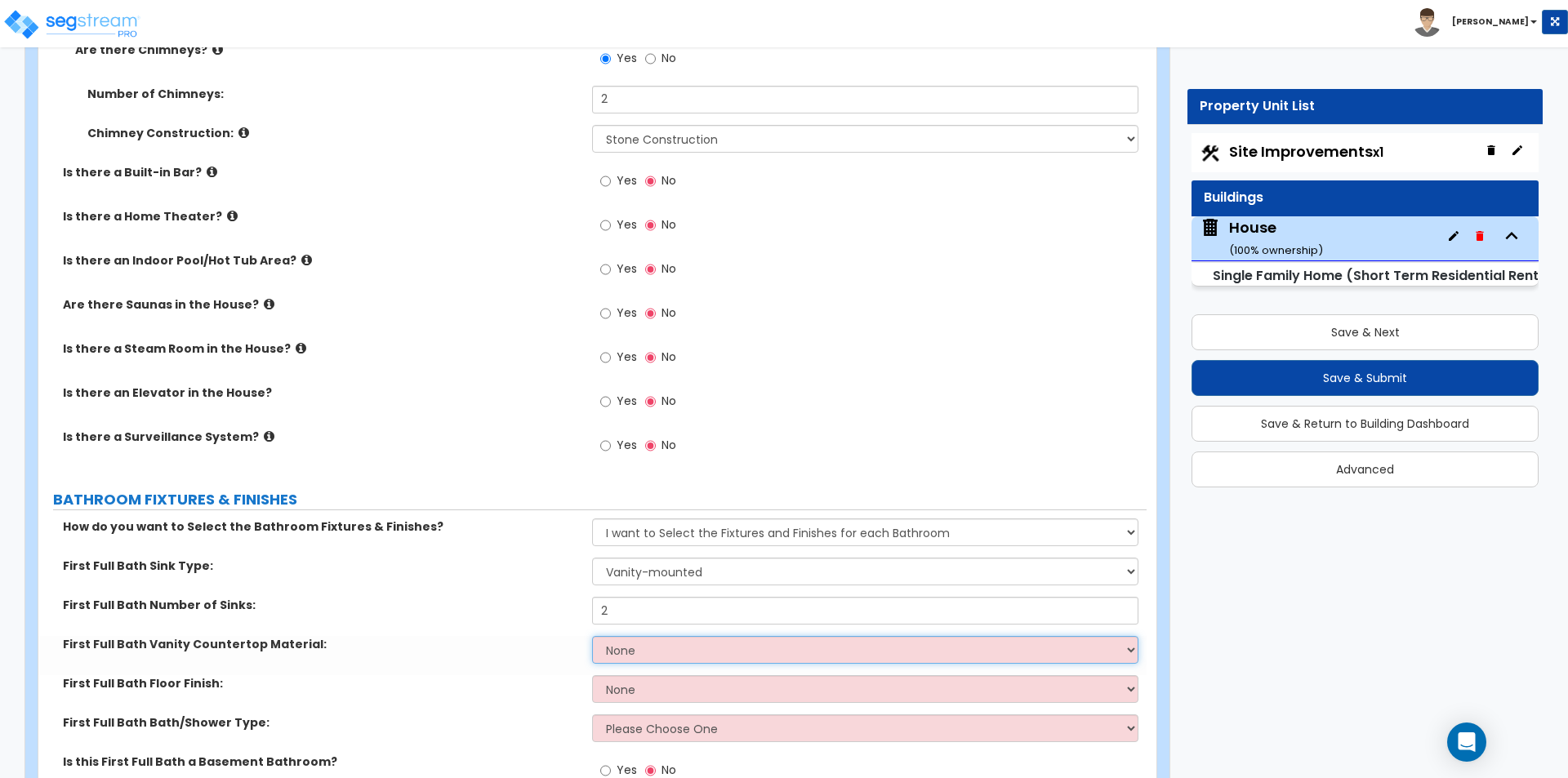
click at [642, 642] on select "None Plastic Laminate Solid Surface Stone Quartz Marble Tile Wood Stainless Ste…" at bounding box center [864, 649] width 545 height 27
select select "3"
click at [592, 636] on select "None Plastic Laminate Solid Surface Stone Quartz Marble Tile Wood Stainless Ste…" at bounding box center [864, 649] width 545 height 27
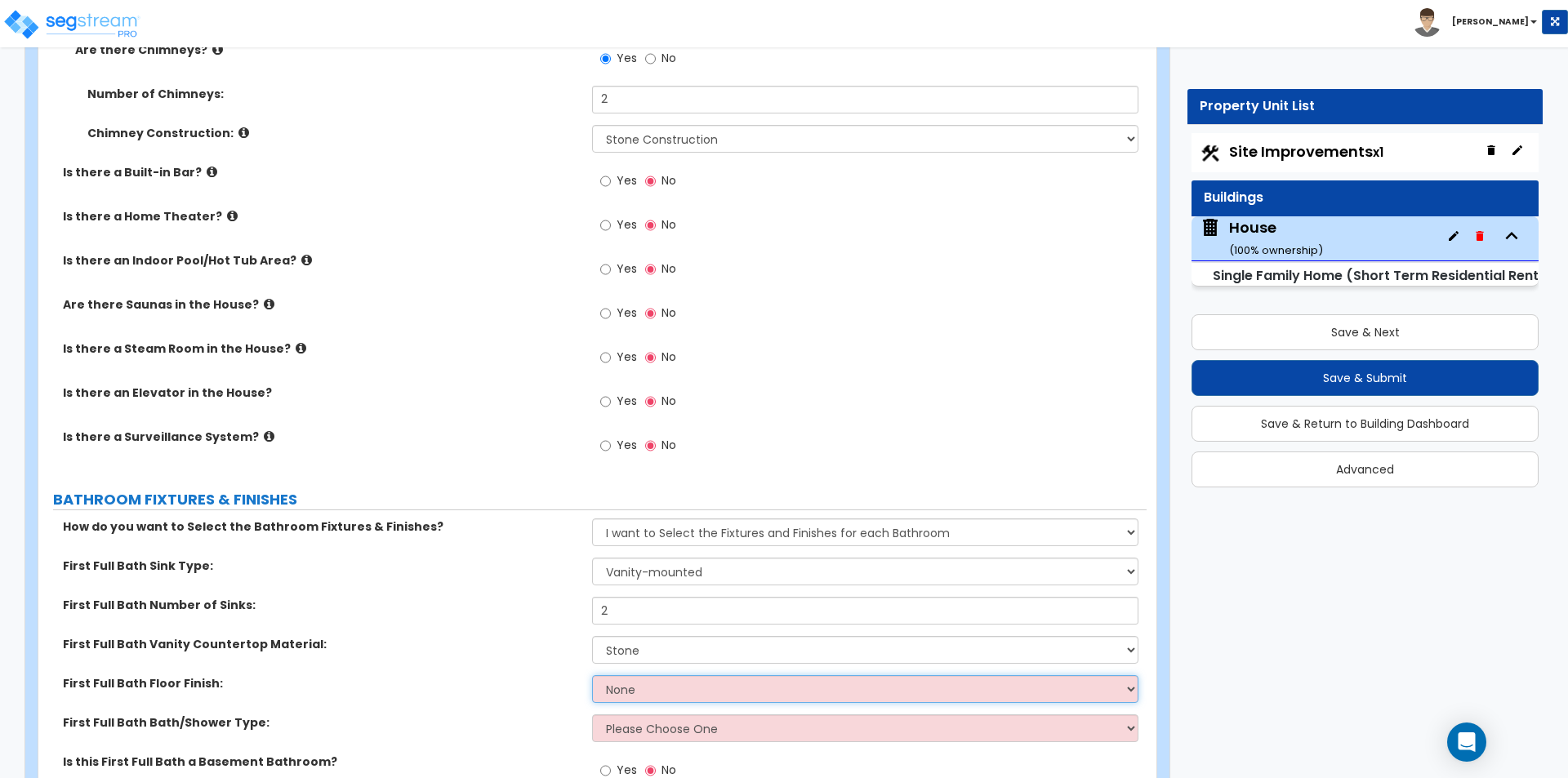
click at [633, 675] on select "None Tile Flooring Hardwood Flooring Resilient Laminate Flooring VCT Flooring S…" at bounding box center [864, 688] width 545 height 27
select select "1"
click at [592, 675] on select "None Tile Flooring Hardwood Flooring Resilient Laminate Flooring VCT Flooring S…" at bounding box center [864, 688] width 545 height 27
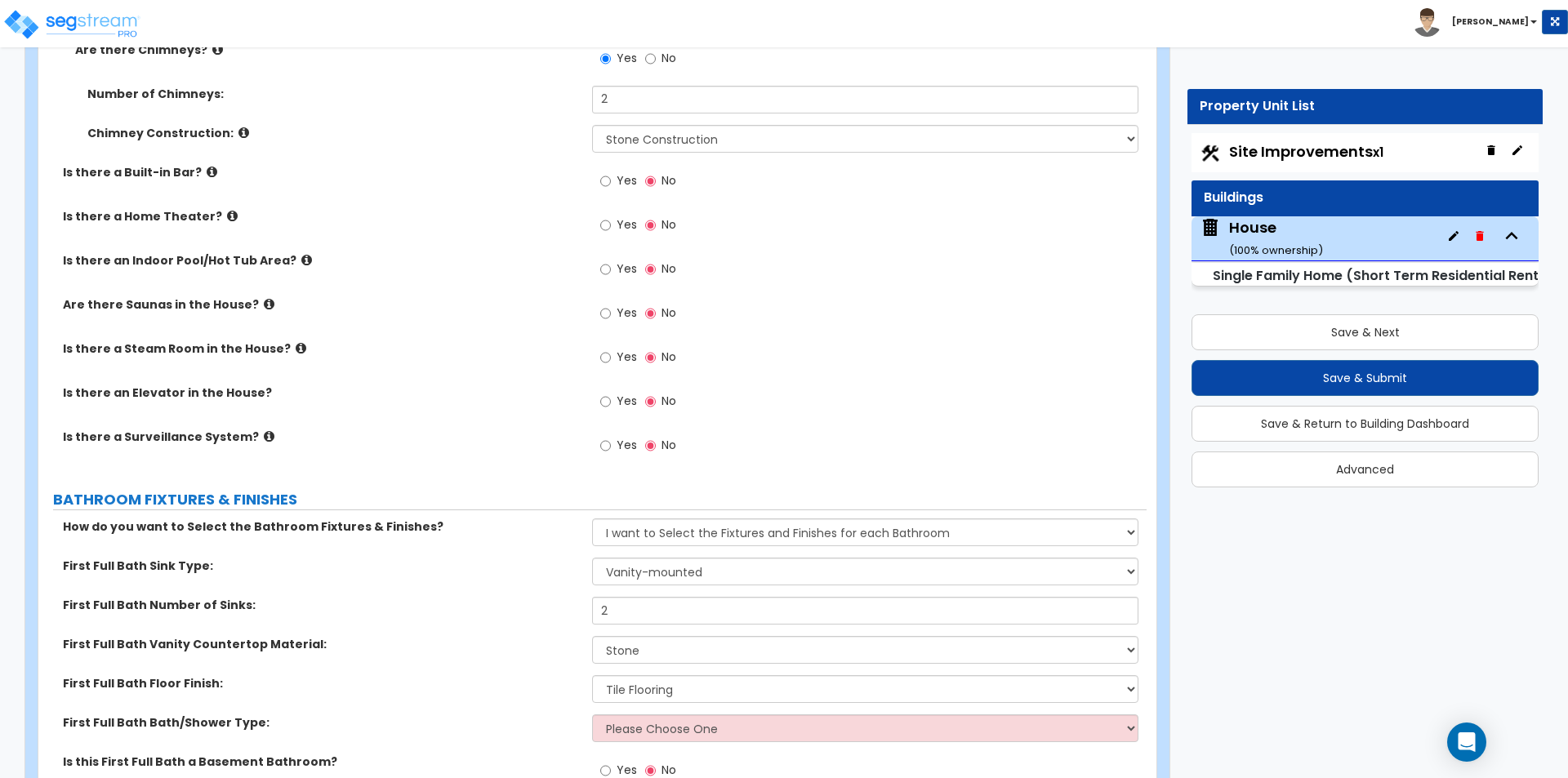
click at [385, 636] on label "First Full Bath Vanity Countertop Material:" at bounding box center [321, 644] width 517 height 17
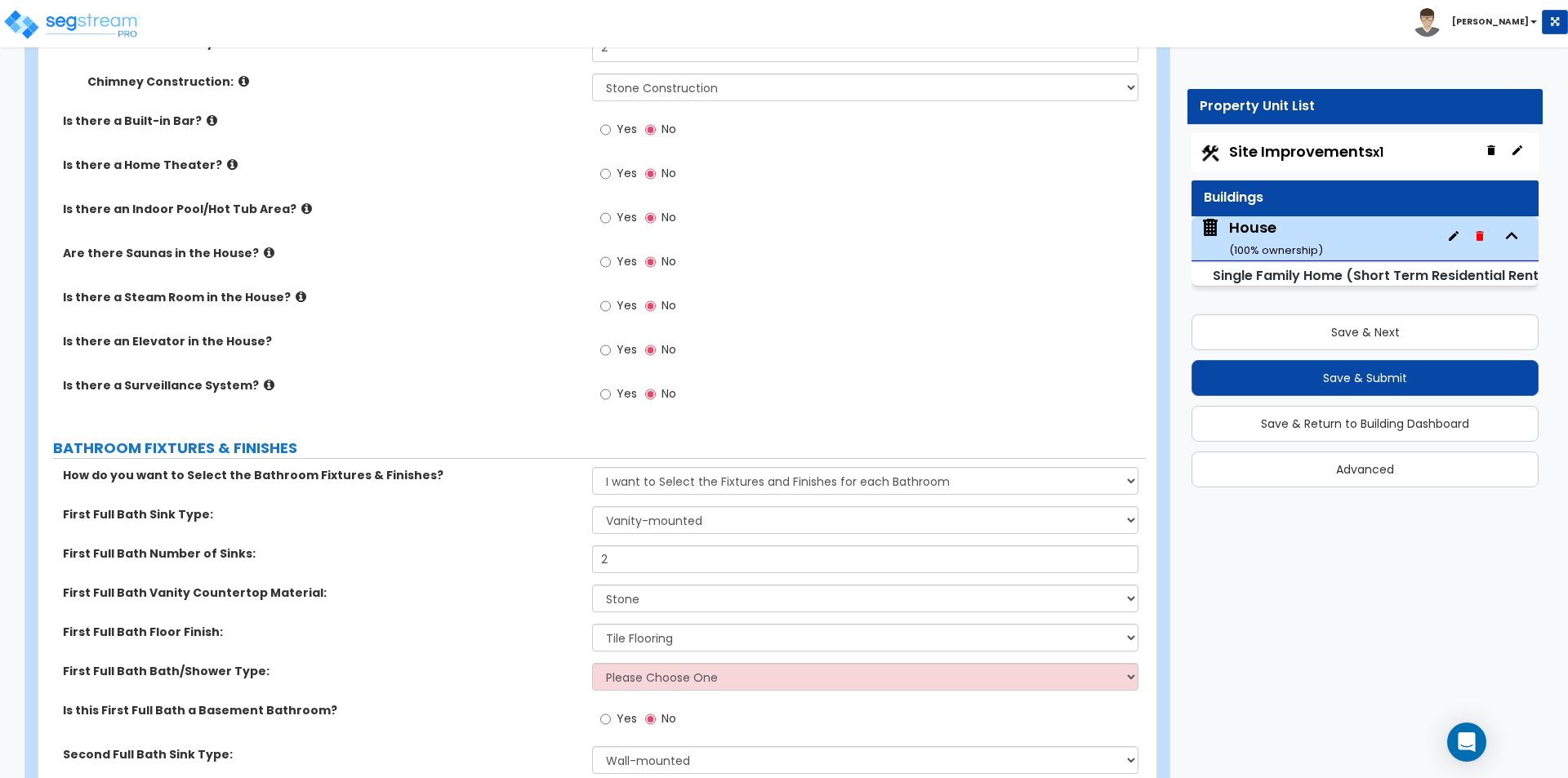
scroll to position [6693, 0]
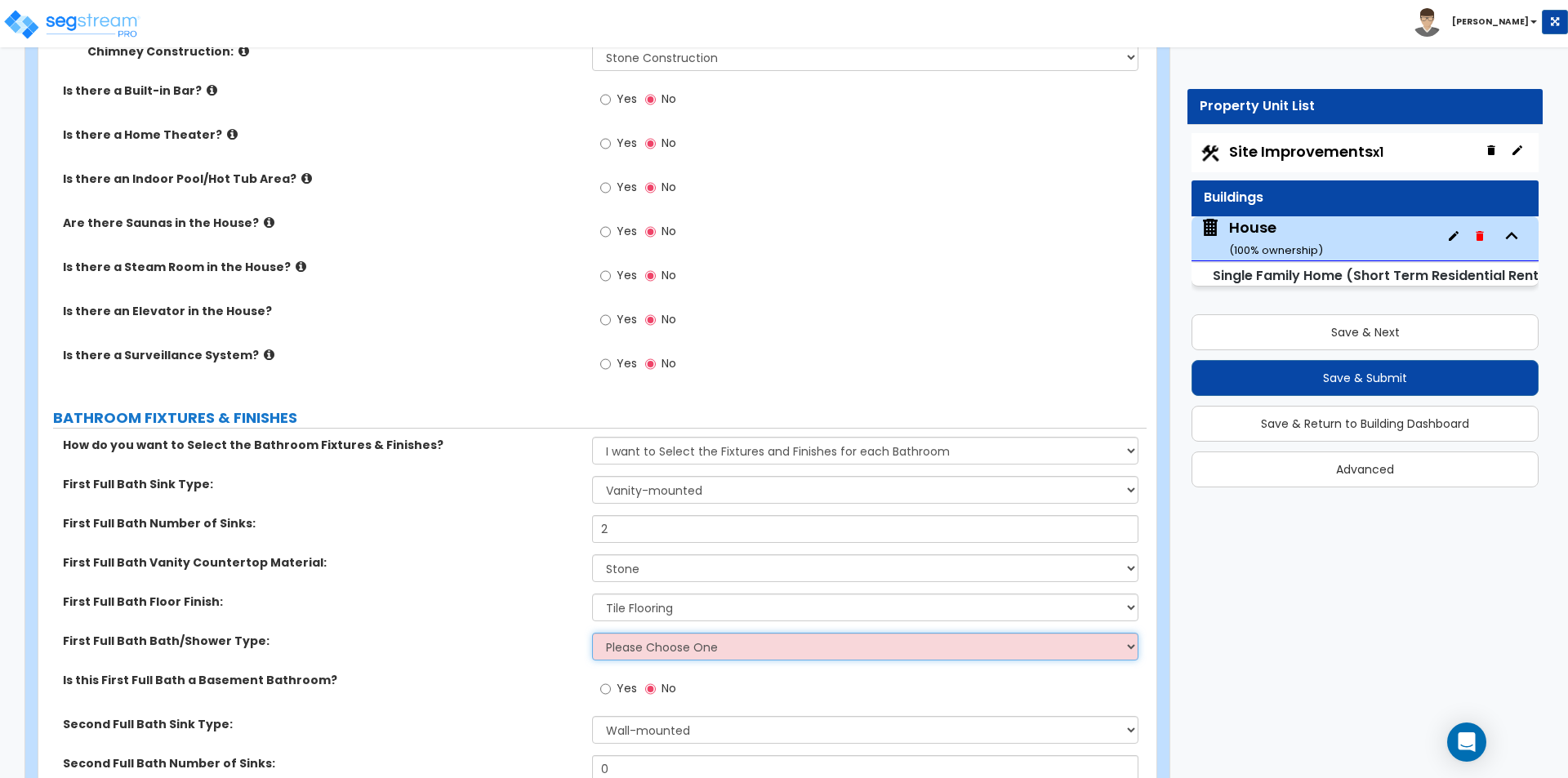
click at [654, 637] on select "Please Choose One Standalone Shower Bathtub - Shower Combo" at bounding box center [864, 646] width 545 height 27
select select "1"
click at [592, 633] on select "Please Choose One Standalone Shower Bathtub - Shower Combo" at bounding box center [864, 646] width 545 height 27
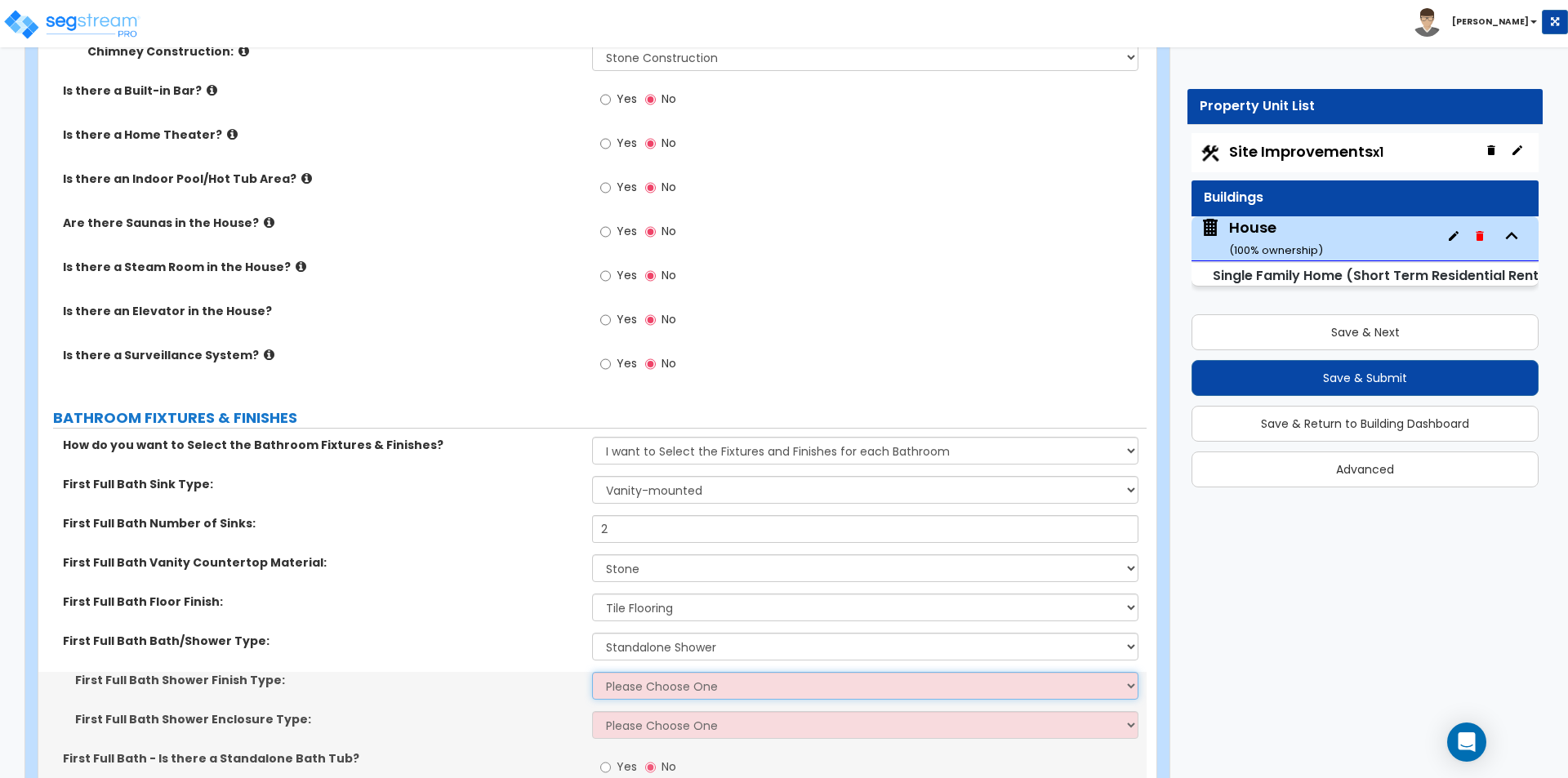
click at [636, 672] on select "Please Choose One Plastic Tile Stone" at bounding box center [864, 685] width 545 height 27
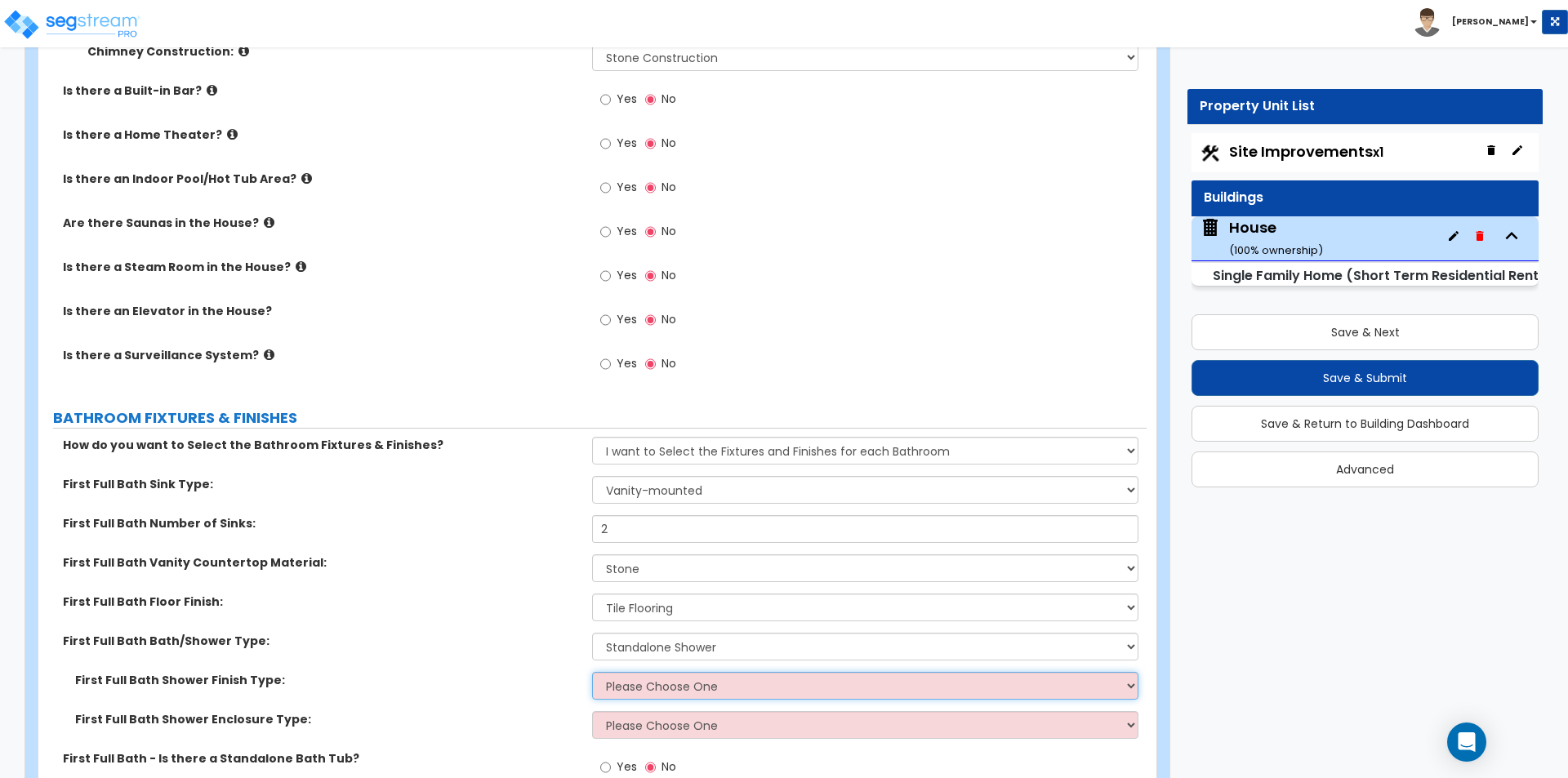
select select "3"
click at [592, 672] on select "Please Choose One Plastic Tile Stone" at bounding box center [864, 685] width 545 height 27
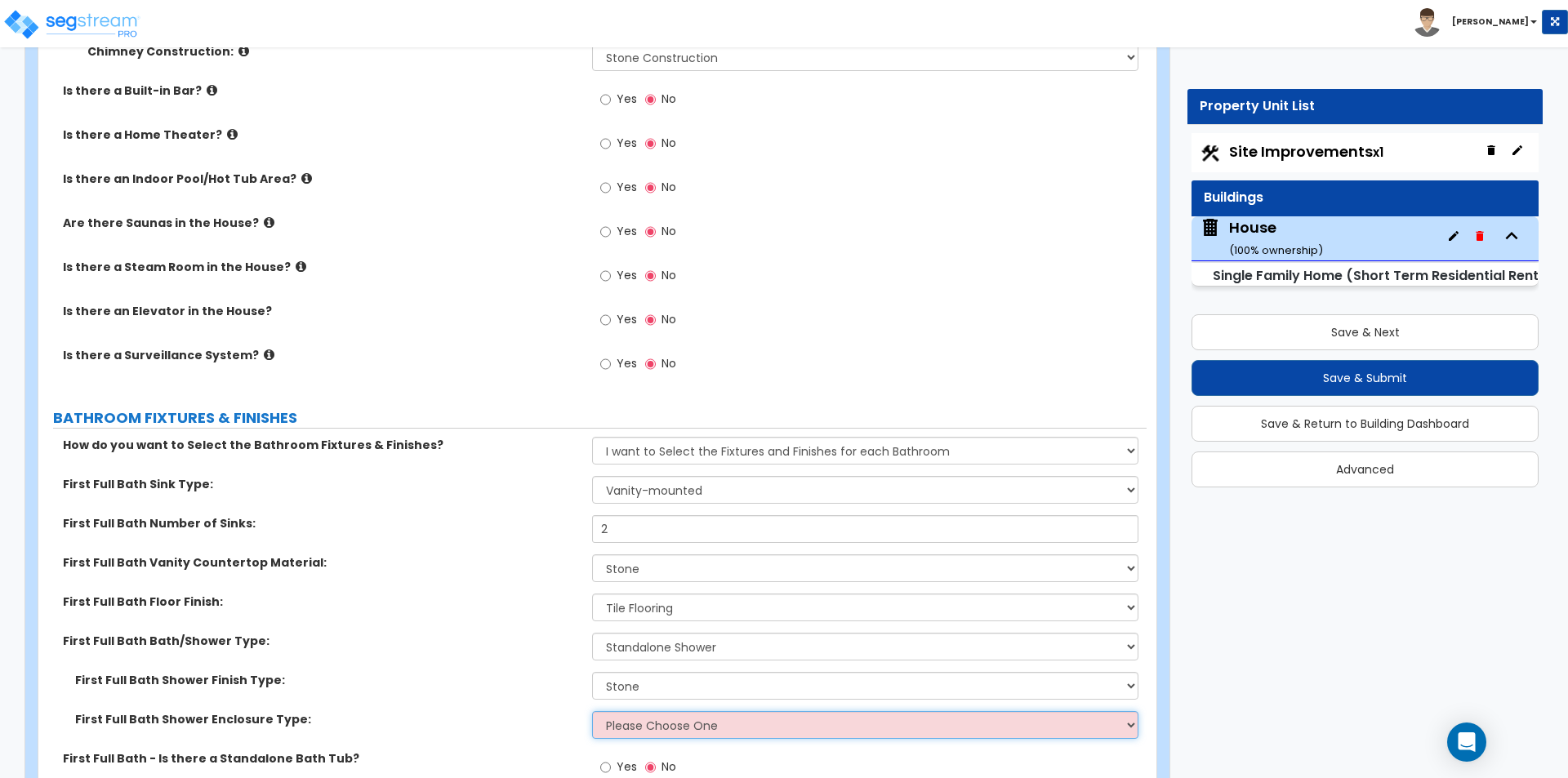
click at [631, 711] on select "Please Choose One Curtain & Rod Glass Sliding Doors Glass Hinged Doors" at bounding box center [864, 724] width 545 height 27
select select "3"
click at [592, 711] on select "Please Choose One Curtain & Rod Glass Sliding Doors Glass Hinged Doors" at bounding box center [864, 724] width 545 height 27
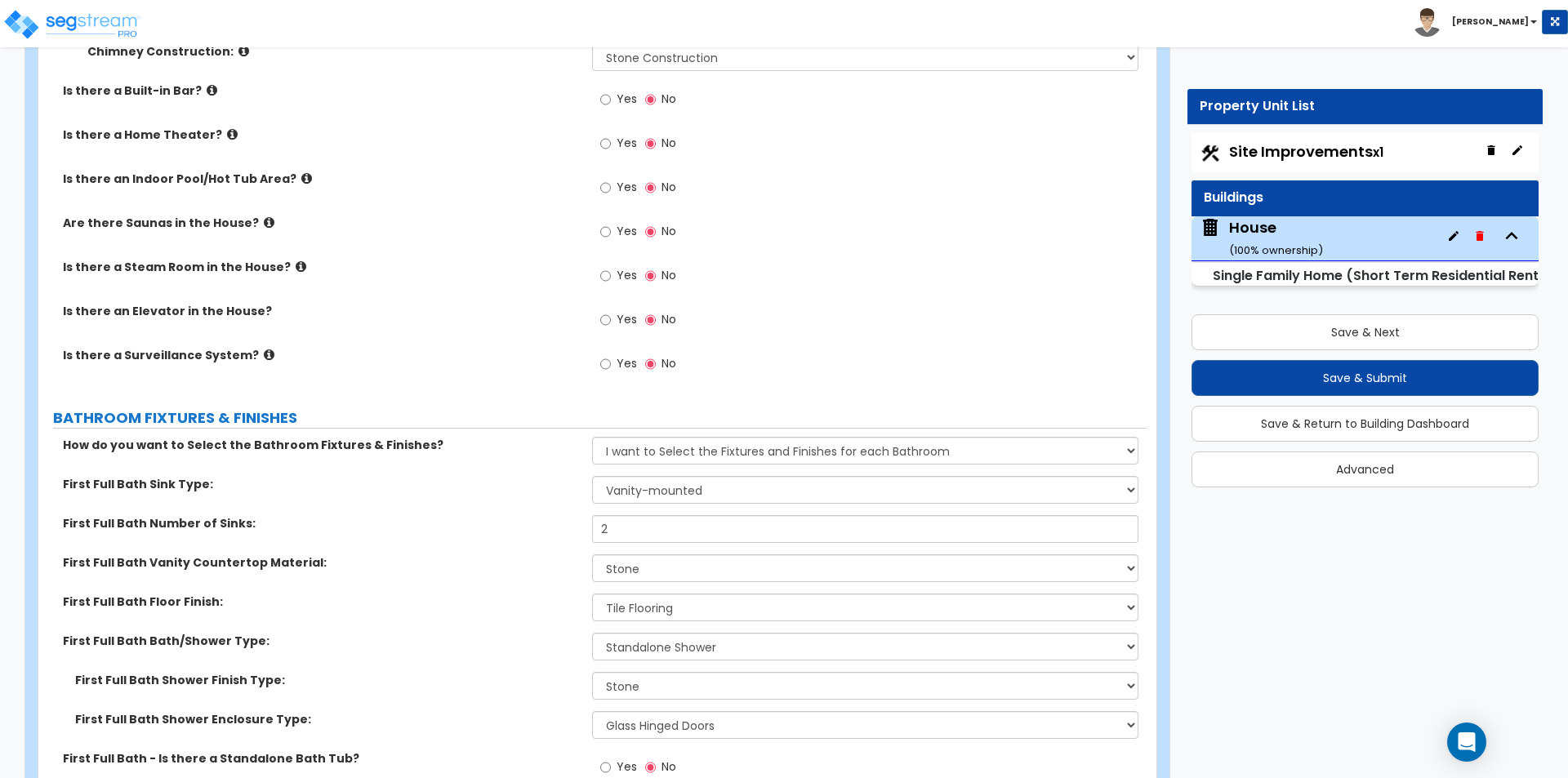
click at [490, 651] on div "First Full Bath Bath/Shower Type: Please Choose One Standalone Shower Bathtub -…" at bounding box center [592, 652] width 1108 height 39
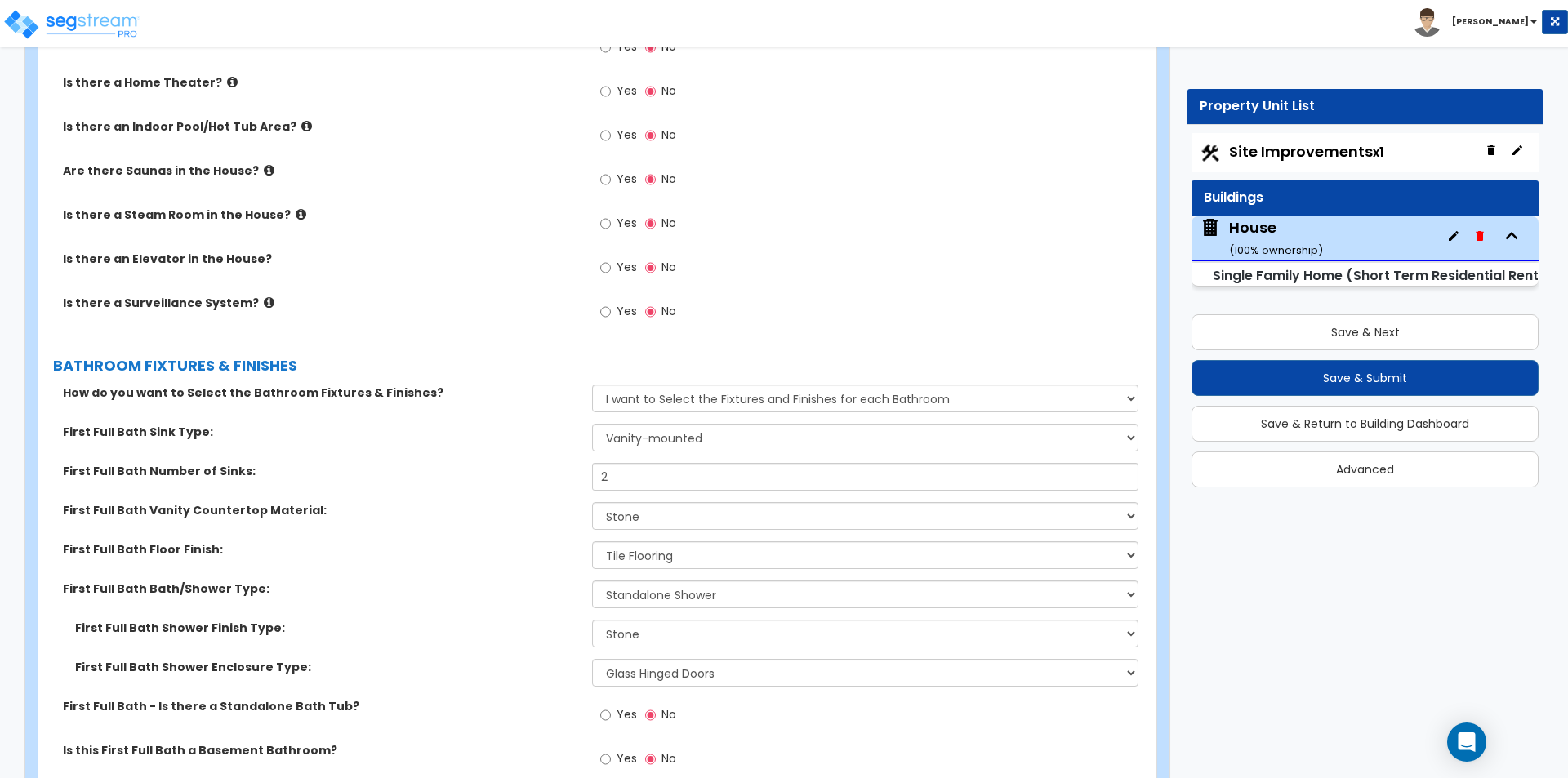
scroll to position [6776, 0]
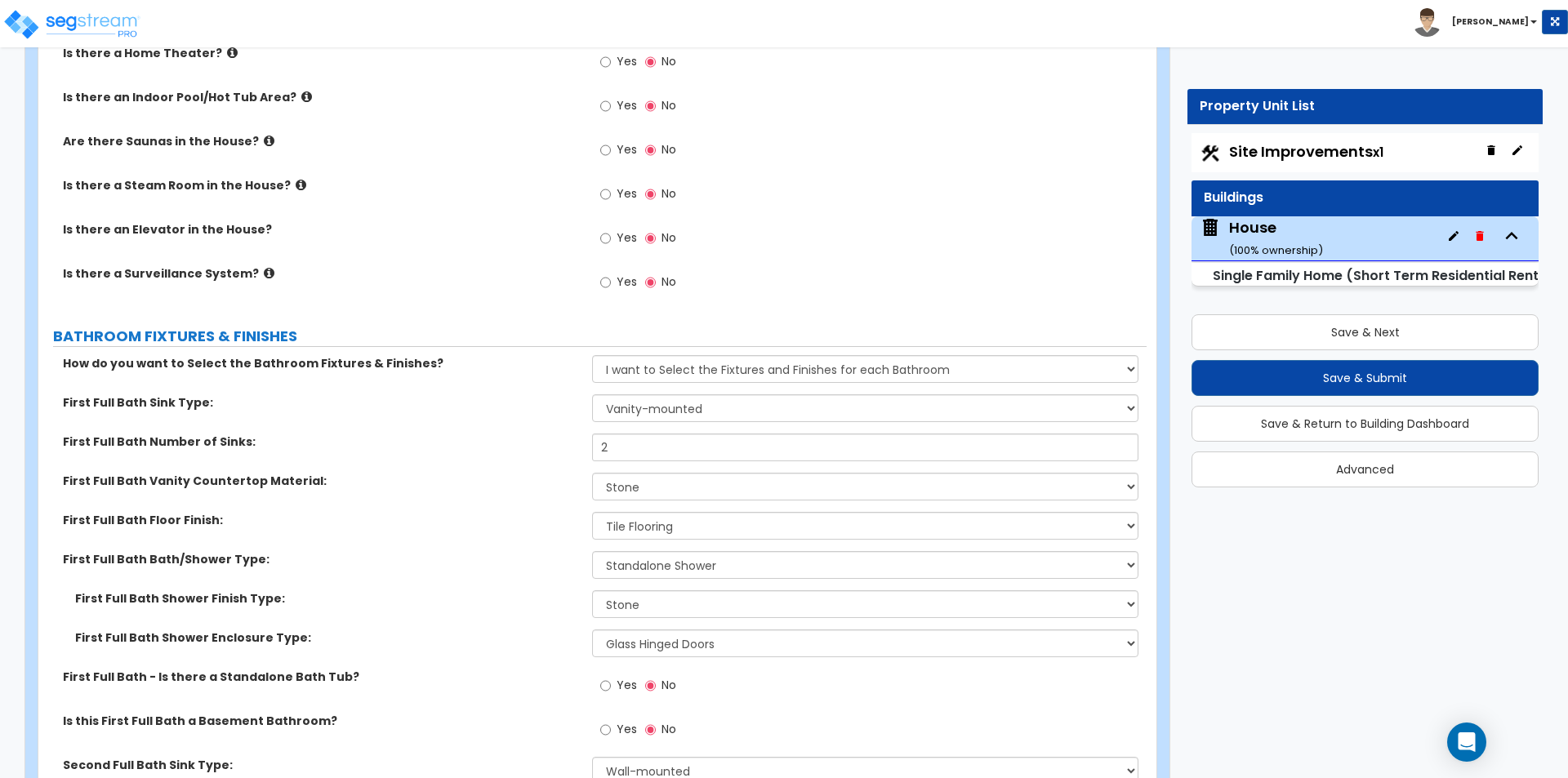
click at [635, 677] on span "Yes" at bounding box center [626, 685] width 21 height 17
click at [611, 677] on input "Yes" at bounding box center [605, 686] width 11 height 18
radio input "true"
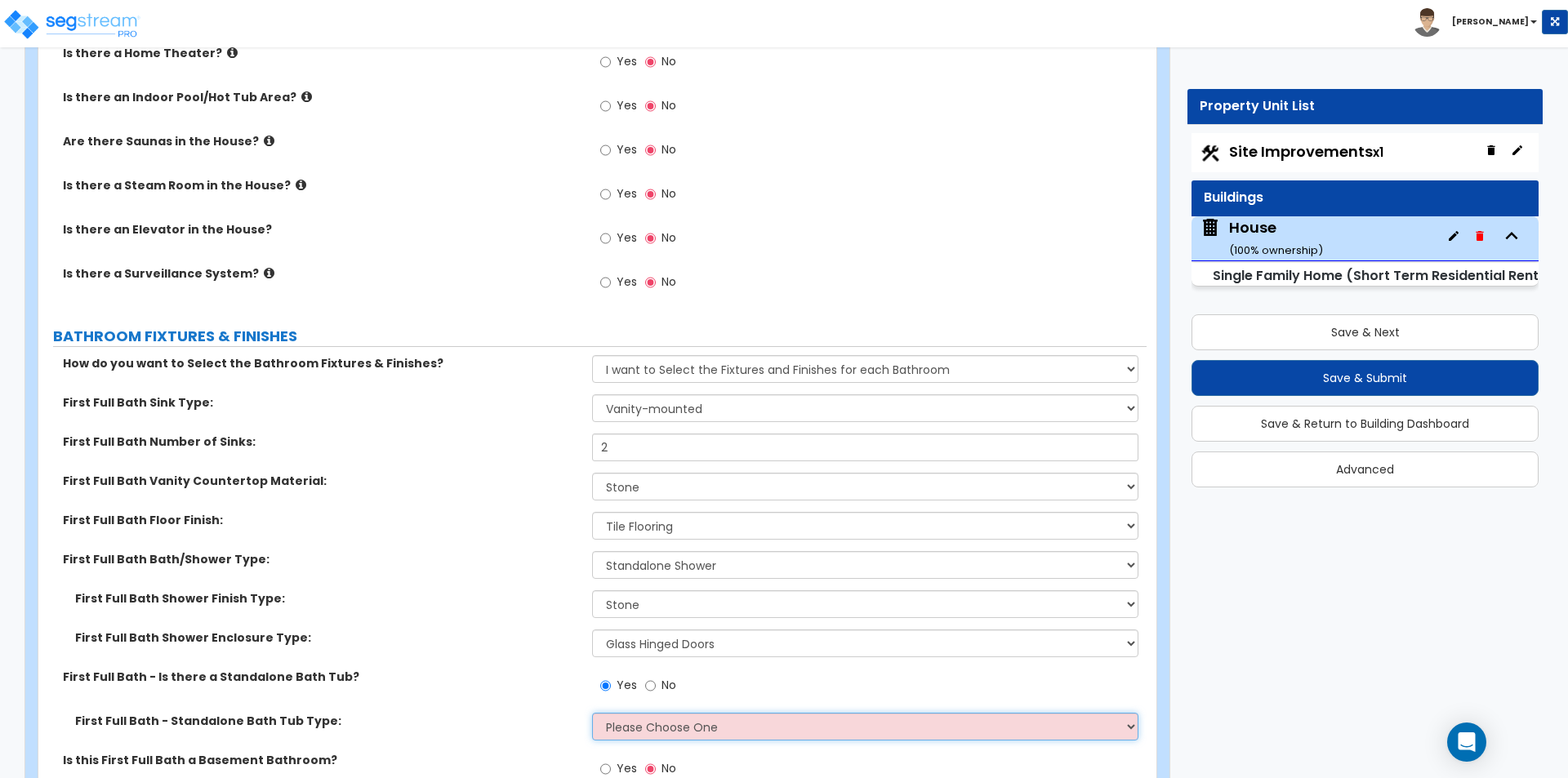
click at [621, 713] on select "Please Choose One Freestanding Bathtub Recessed Bathtub Walk-in Bathtub" at bounding box center [864, 726] width 545 height 27
select select "2"
click at [592, 712] on select "Please Choose One Freestanding Bathtub Recessed Bathtub Walk-in Bathtub" at bounding box center [864, 726] width 545 height 27
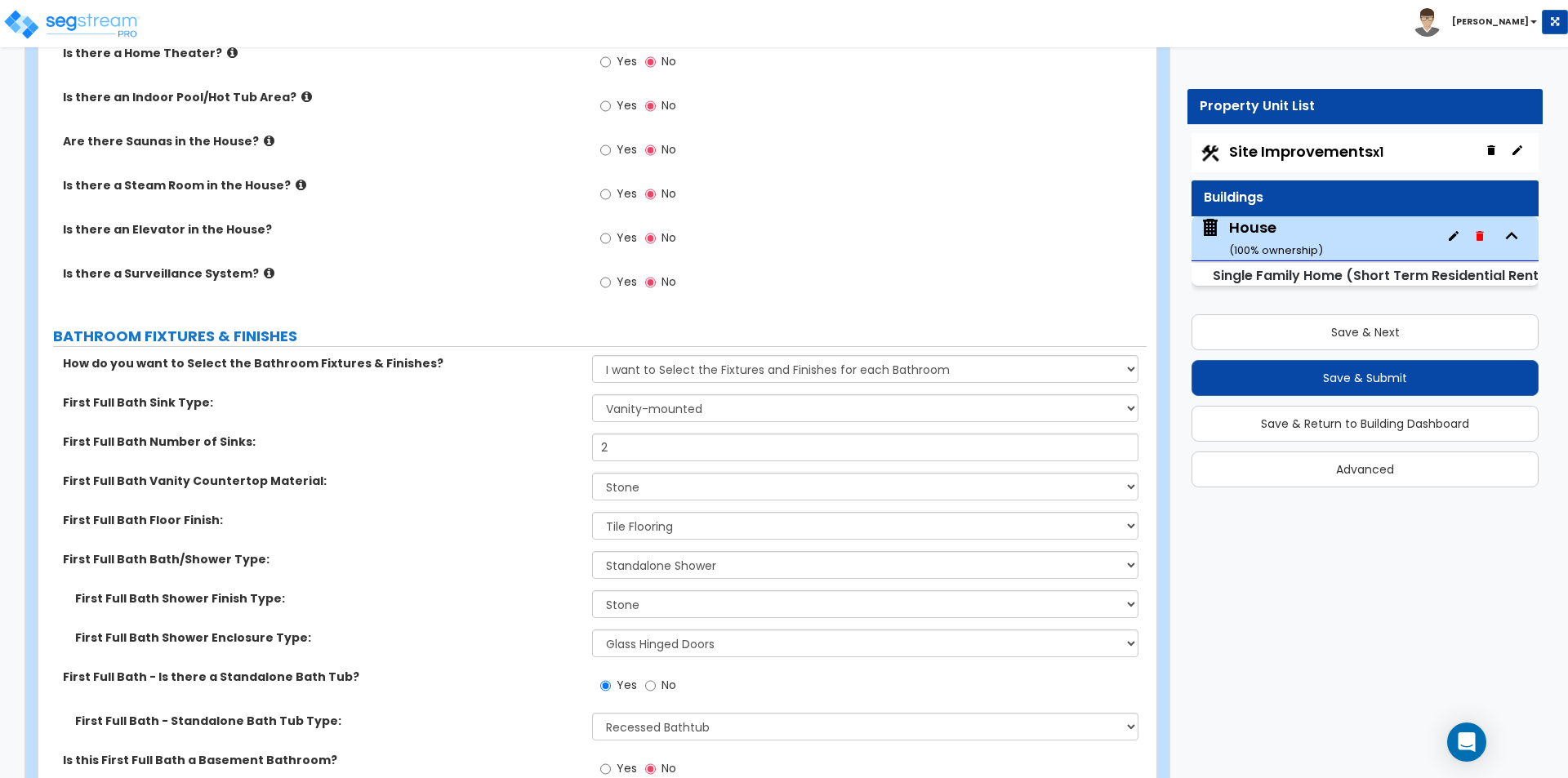
click at [427, 684] on div "First Full Bath - Is there a Standalone Bath Tub? Yes No" at bounding box center [592, 690] width 1108 height 44
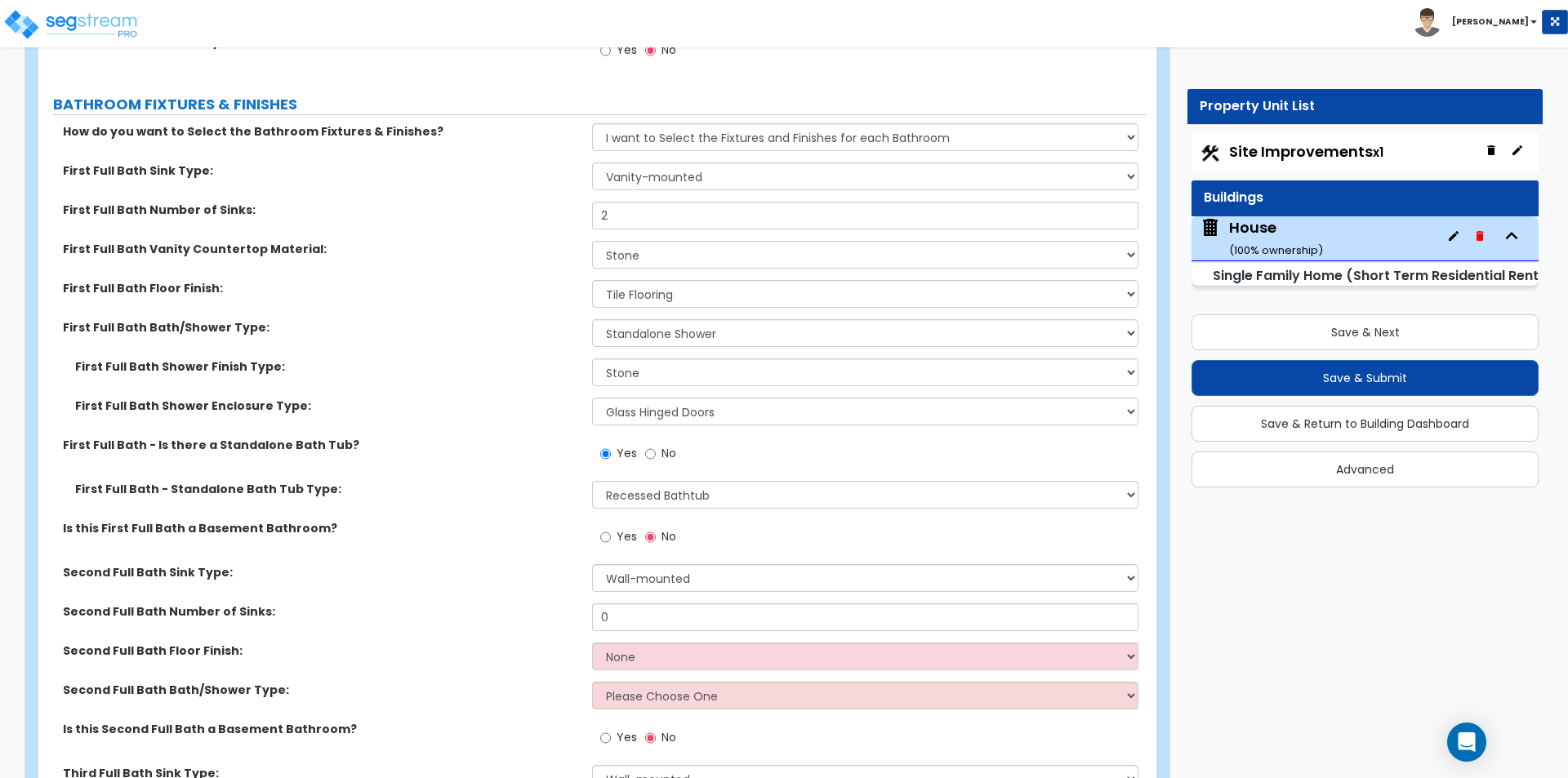
scroll to position [7020, 0]
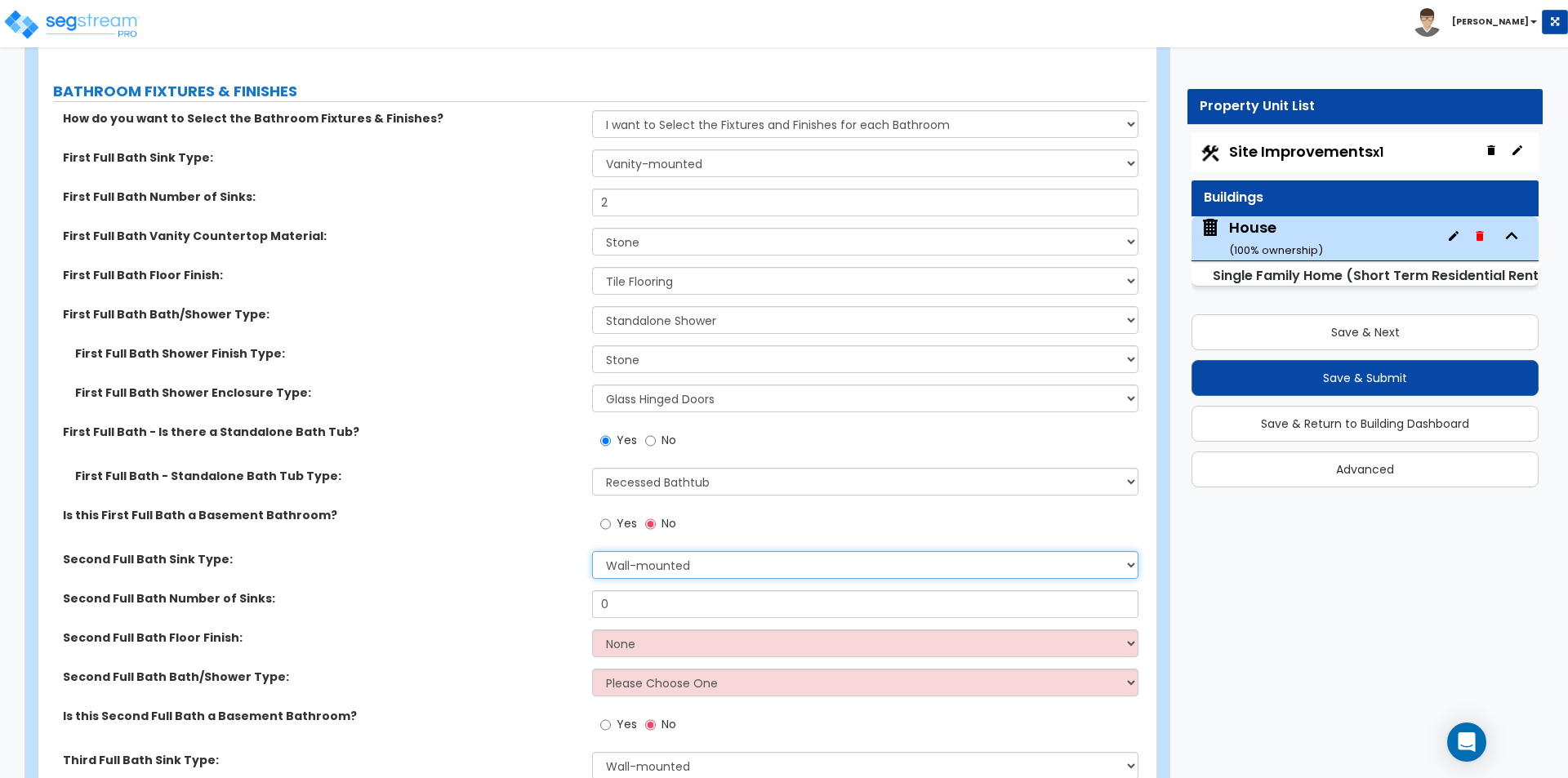
click at [741, 551] on select "Wall-mounted Pedestal-mounted Vanity-mounted" at bounding box center [864, 564] width 545 height 27
select select "3"
click at [592, 551] on select "Wall-mounted Pedestal-mounted Vanity-mounted" at bounding box center [864, 564] width 545 height 27
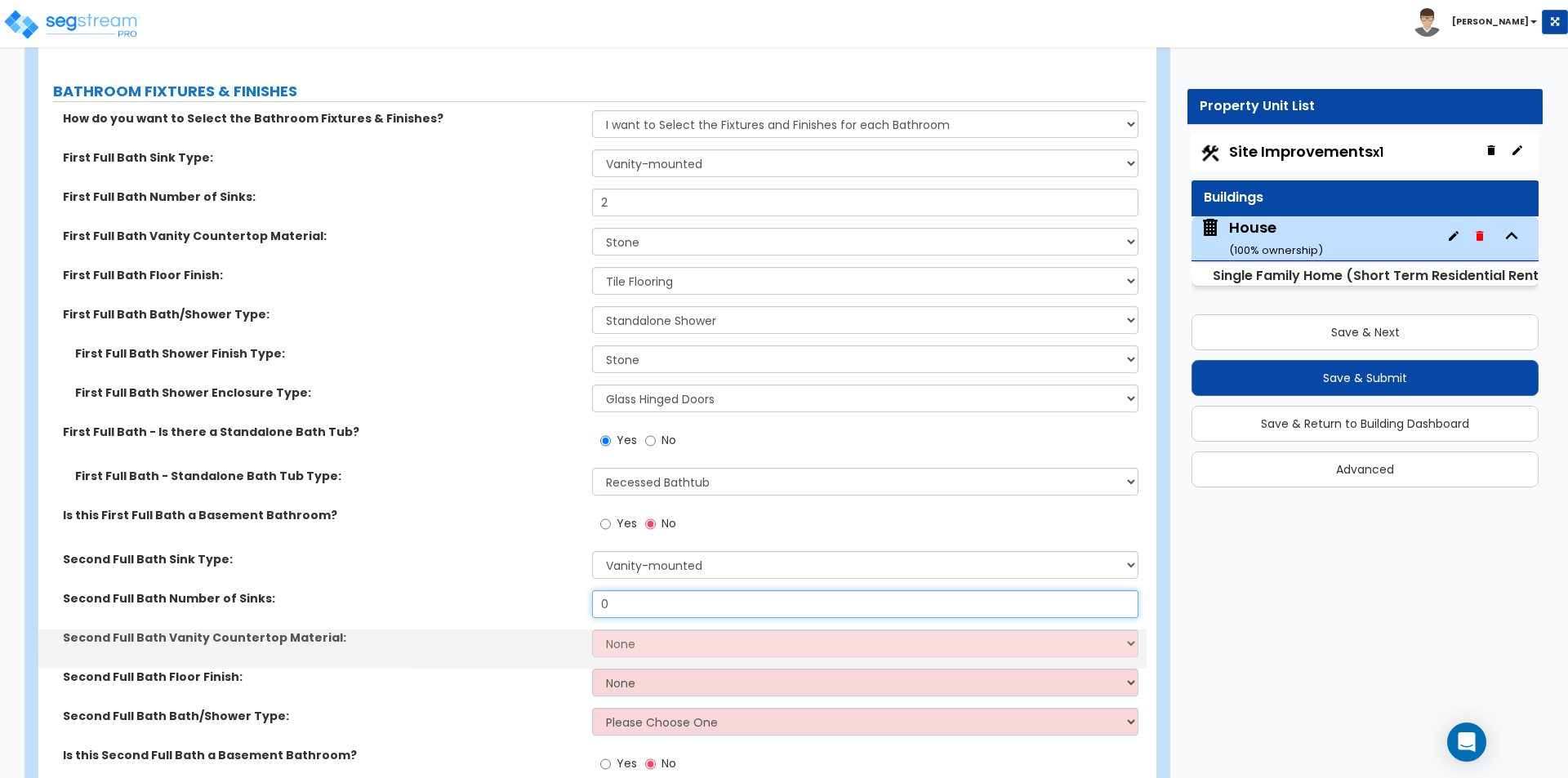
click at [631, 593] on input "0" at bounding box center [864, 604] width 545 height 27
type input "1"
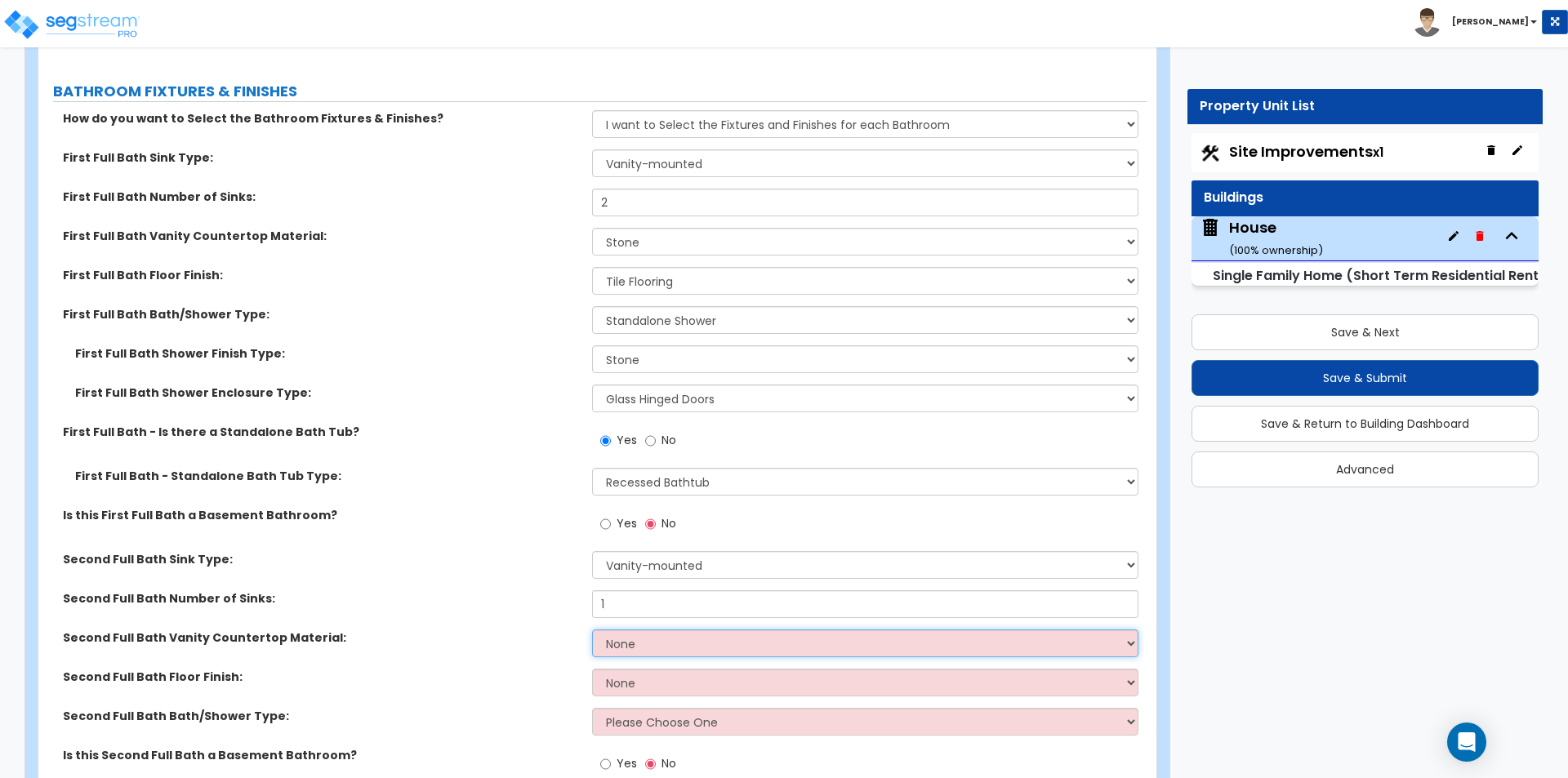
click at [635, 635] on select "None Plastic Laminate Solid Surface Stone Quartz Marble Tile Wood Stainless Ste…" at bounding box center [864, 643] width 545 height 27
select select "3"
click at [592, 630] on select "None Plastic Laminate Solid Surface Stone Quartz Marble Tile Wood Stainless Ste…" at bounding box center [864, 643] width 545 height 27
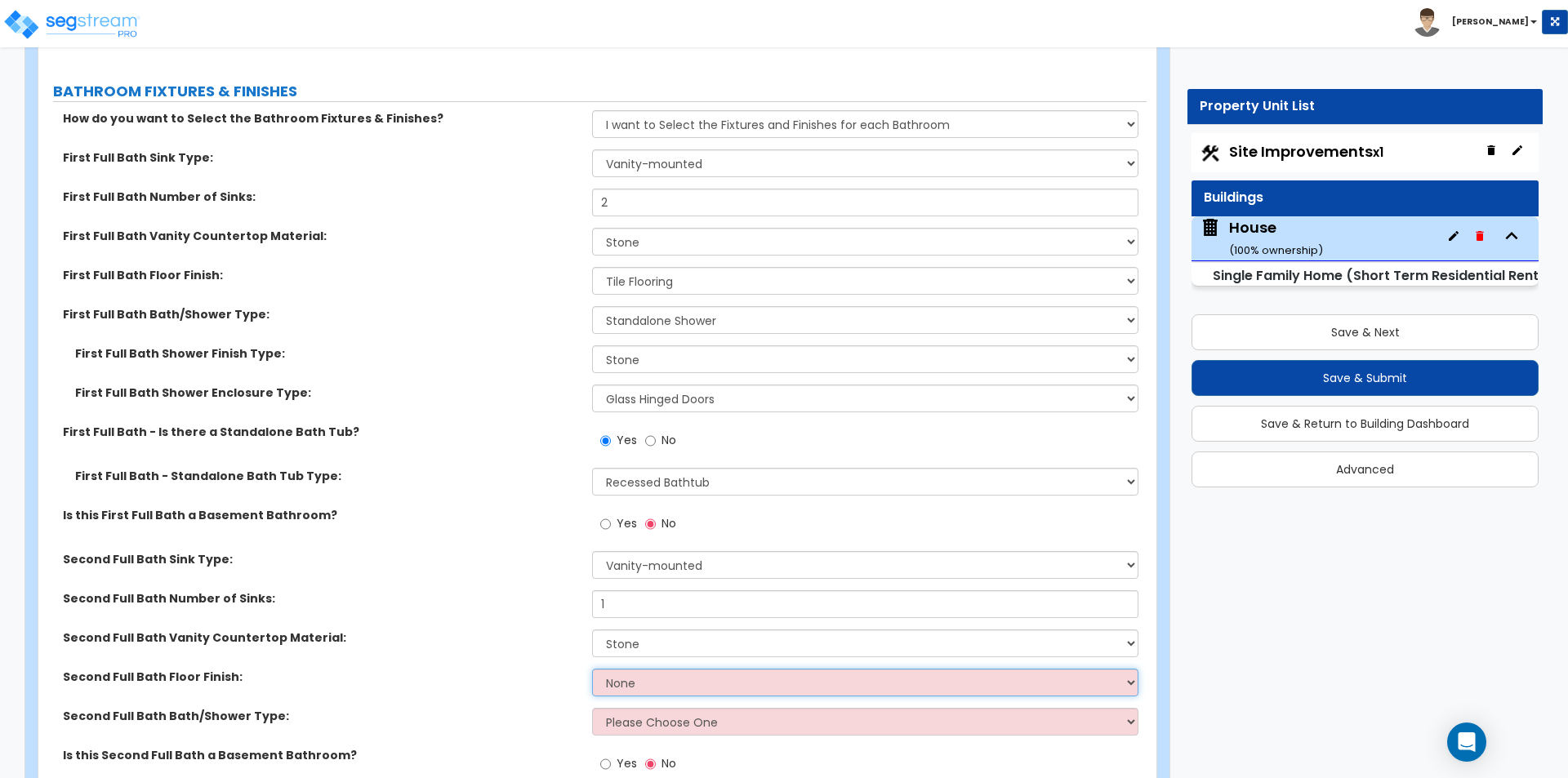
click at [655, 669] on select "None Tile Flooring Hardwood Flooring Resilient Laminate Flooring VCT Flooring S…" at bounding box center [864, 682] width 545 height 27
select select "1"
click at [592, 669] on select "None Tile Flooring Hardwood Flooring Resilient Laminate Flooring VCT Flooring S…" at bounding box center [864, 682] width 545 height 27
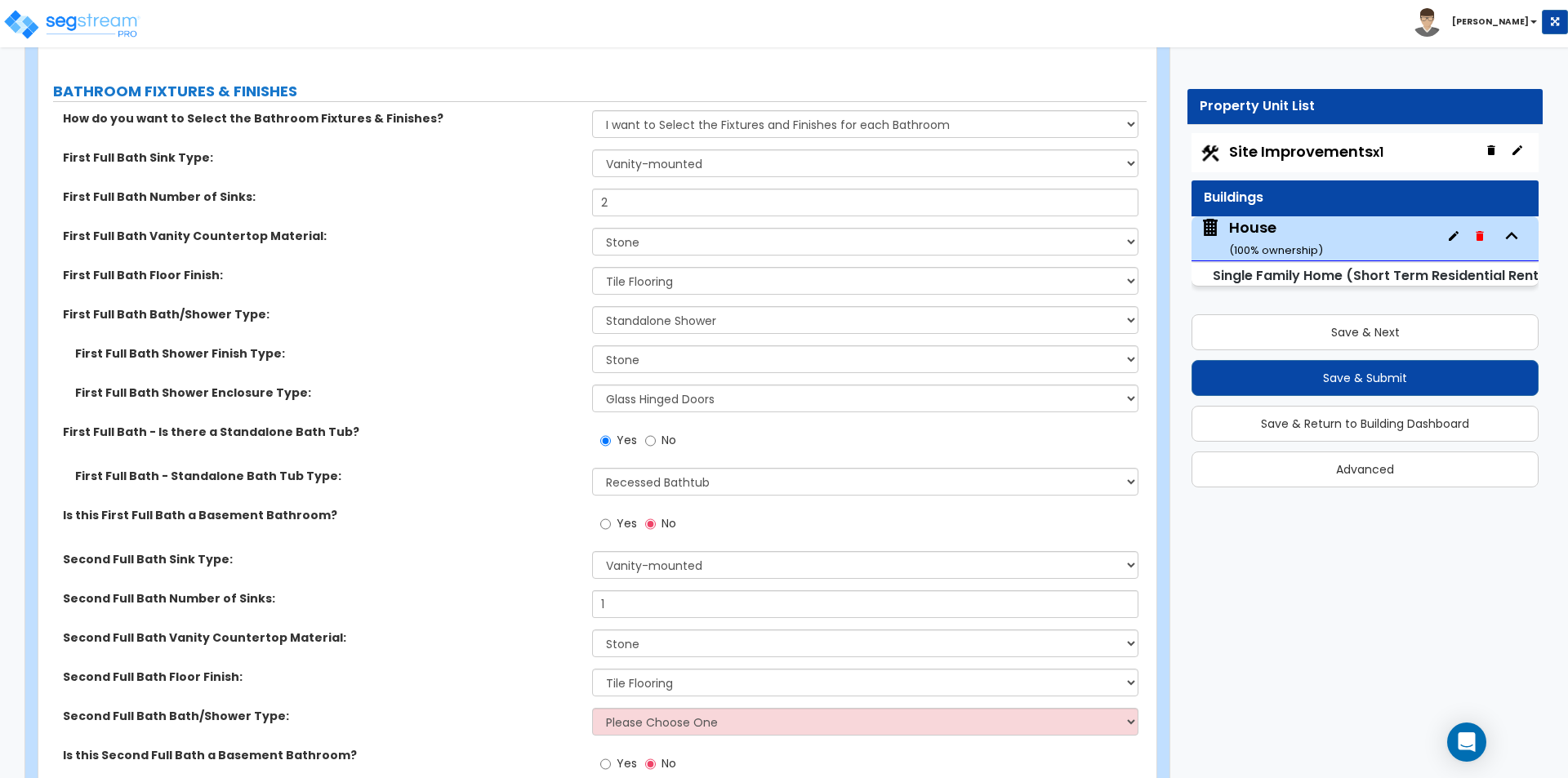
click at [487, 572] on div "Second Full Bath Sink Type: Wall-mounted Pedestal-mounted Vanity-mounted" at bounding box center [592, 570] width 1108 height 39
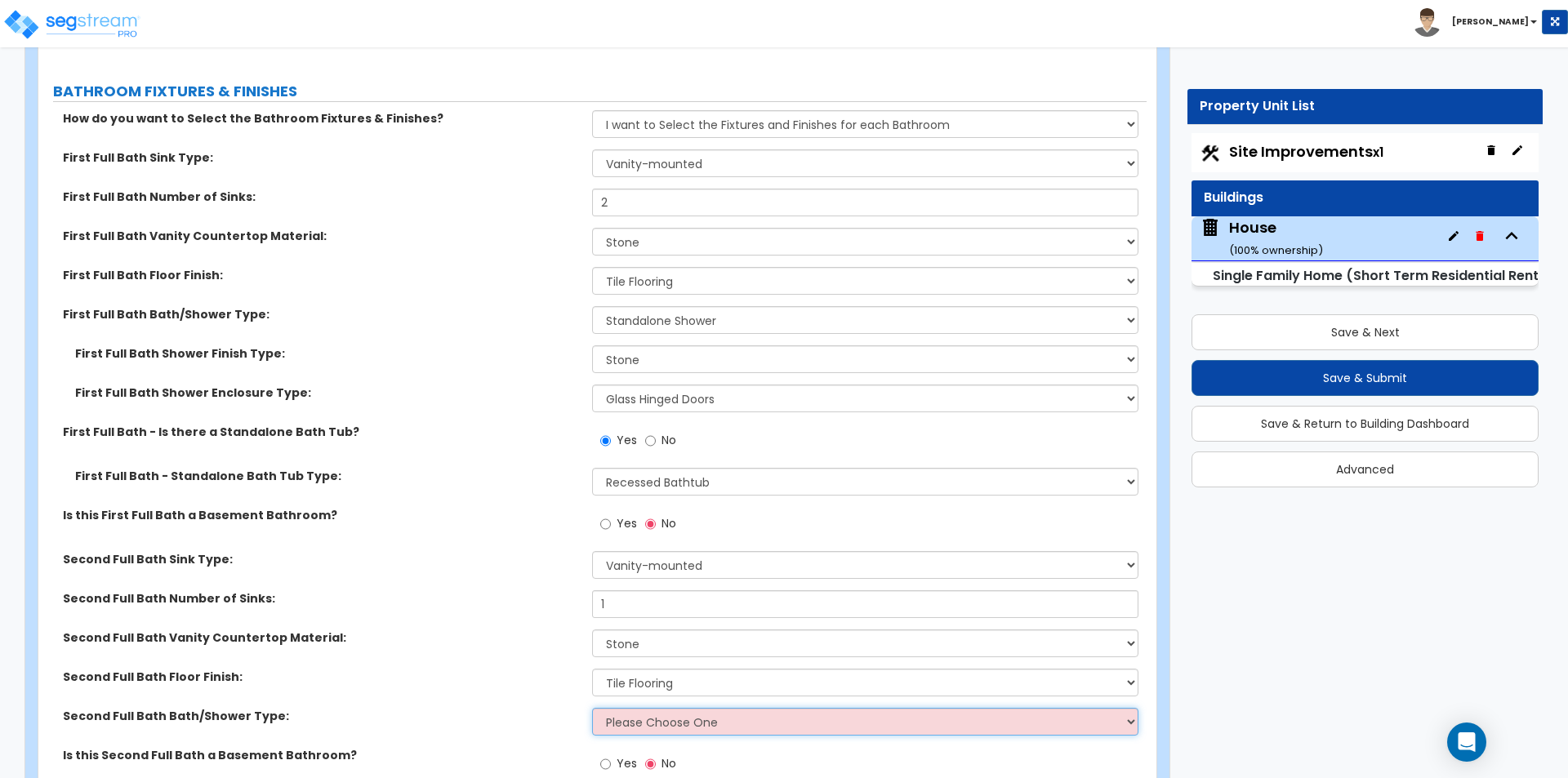
click at [654, 712] on select "Please Choose One Standalone Shower Bathtub - Shower Combo" at bounding box center [864, 721] width 545 height 27
select select "2"
click at [592, 707] on select "Please Choose One Standalone Shower Bathtub - Shower Combo" at bounding box center [864, 721] width 545 height 27
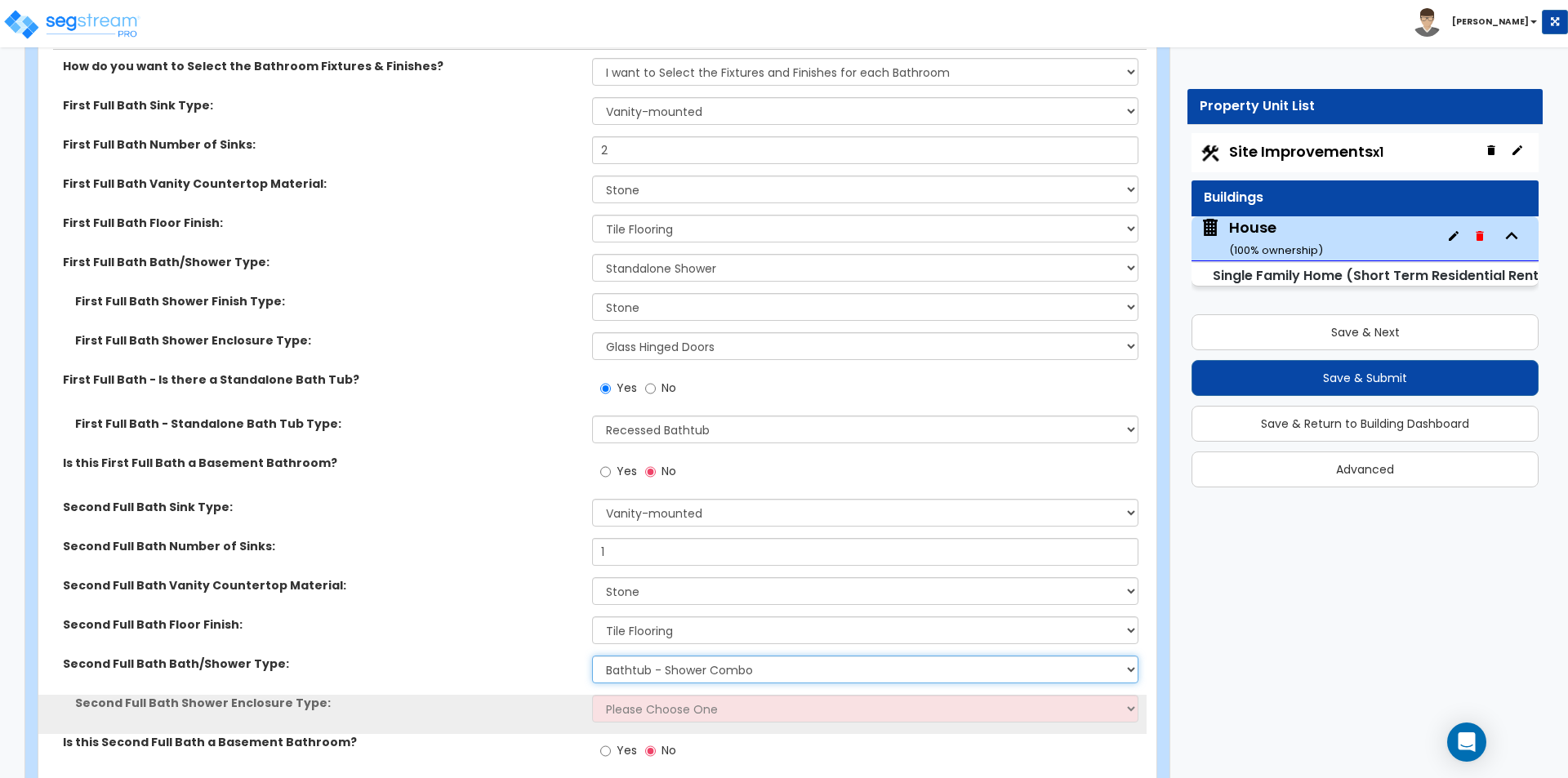
scroll to position [7102, 0]
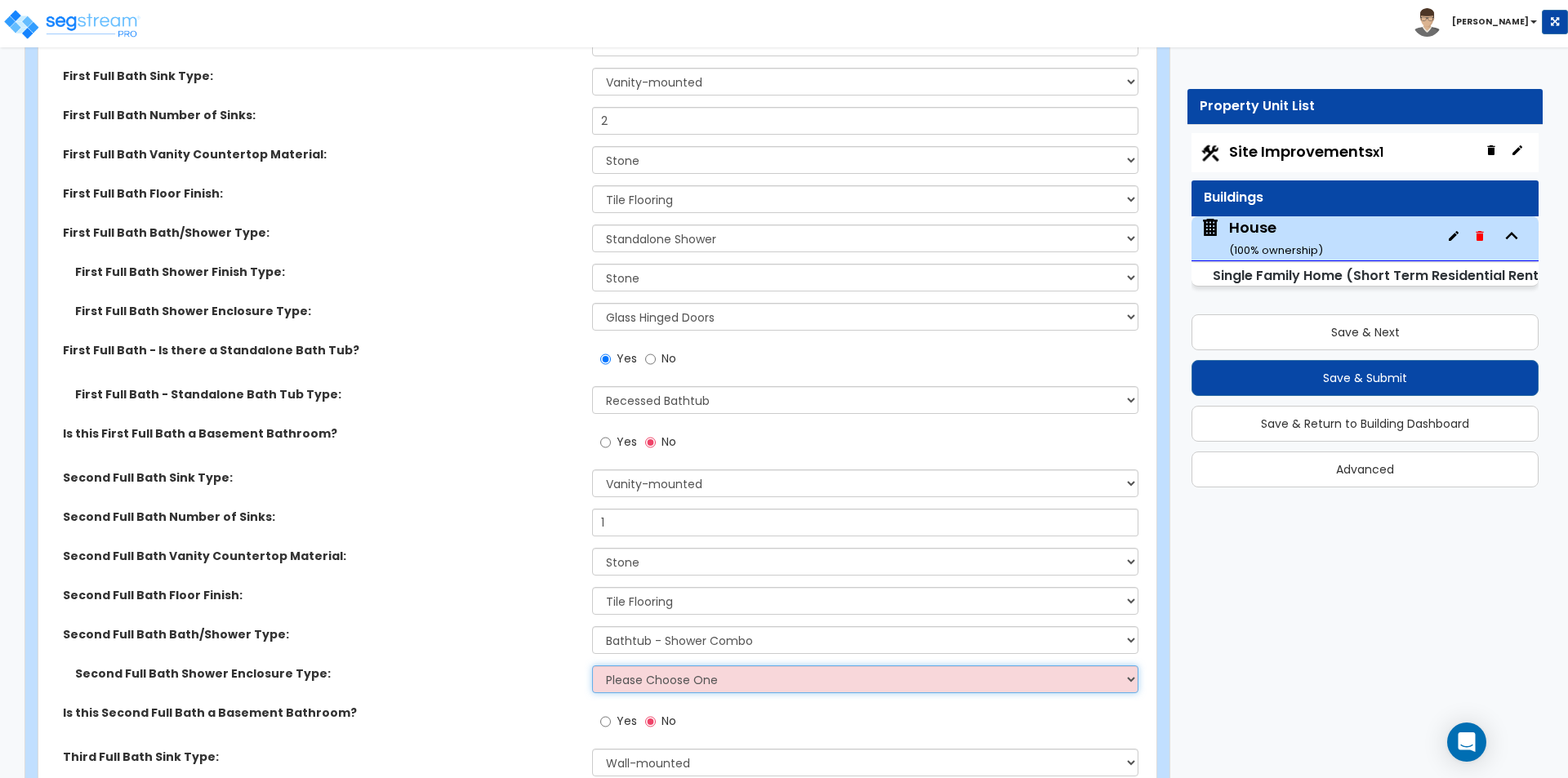
click at [671, 670] on select "Please Choose One Curtain & Rod Glass Sliding Doors Glass Hinged Doors" at bounding box center [864, 678] width 545 height 27
select select "1"
click at [592, 665] on select "Please Choose One Curtain & Rod Glass Sliding Doors Glass Hinged Doors" at bounding box center [864, 678] width 545 height 27
click at [464, 600] on div "Second Full Bath Floor Finish: None Tile Flooring Hardwood Flooring Resilient L…" at bounding box center [592, 606] width 1108 height 39
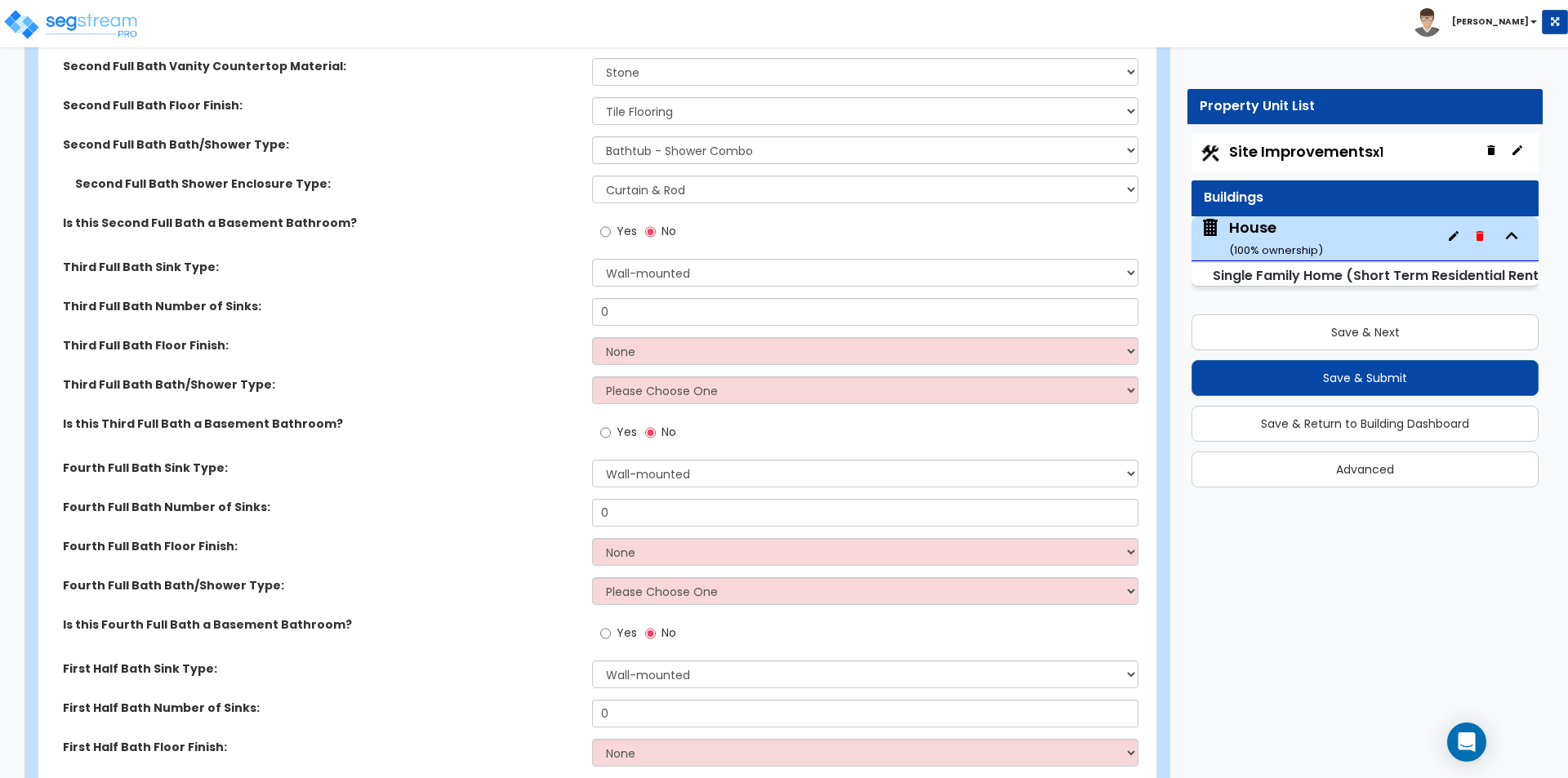
scroll to position [7510, 0]
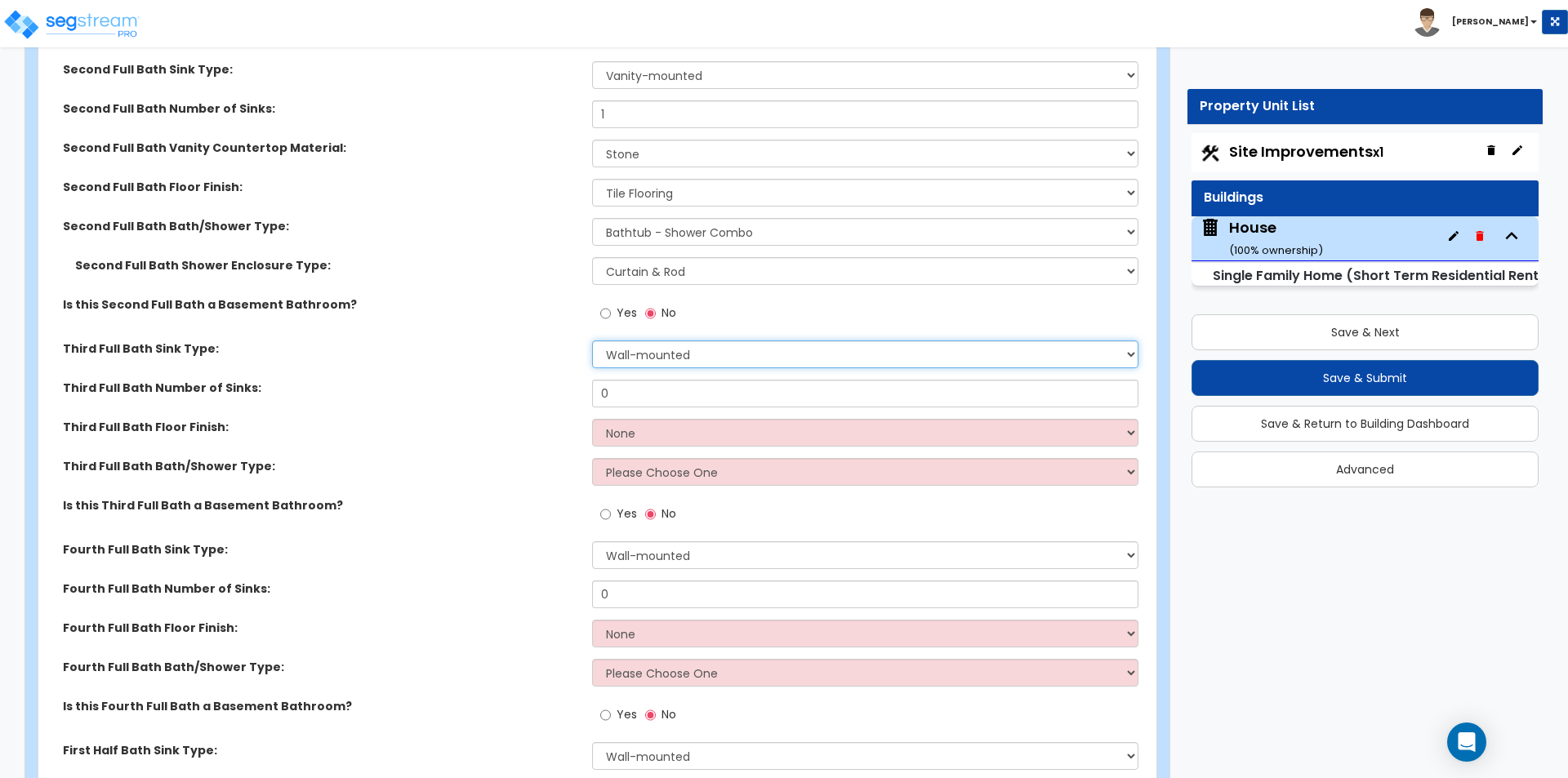
click at [632, 340] on select "Wall-mounted Pedestal-mounted Vanity-mounted" at bounding box center [864, 353] width 545 height 27
select select "3"
click at [592, 340] on select "Wall-mounted Pedestal-mounted Vanity-mounted" at bounding box center [864, 353] width 545 height 27
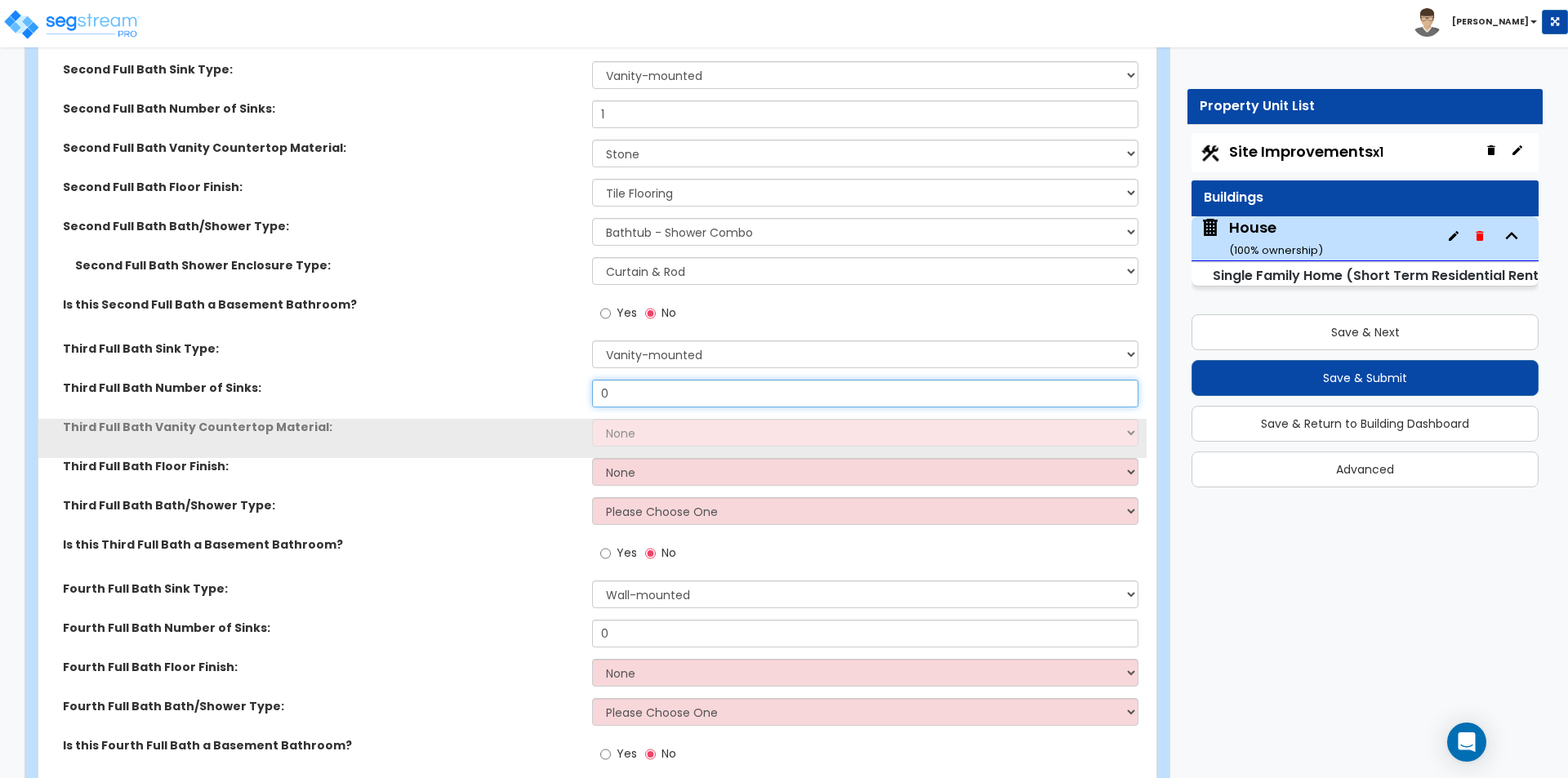
click at [646, 380] on input "0" at bounding box center [864, 393] width 545 height 27
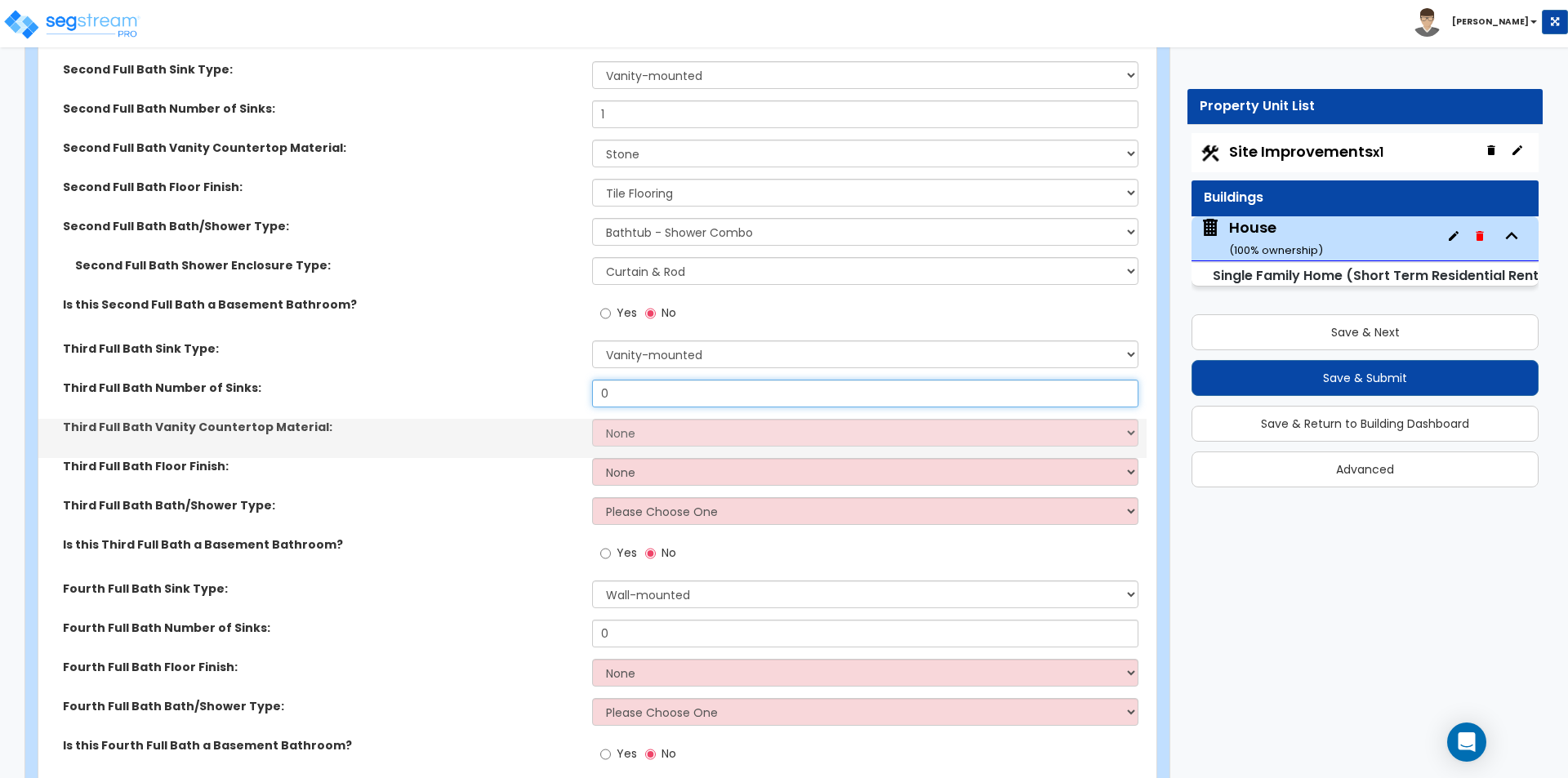
click at [646, 380] on input "0" at bounding box center [864, 393] width 545 height 27
type input "2"
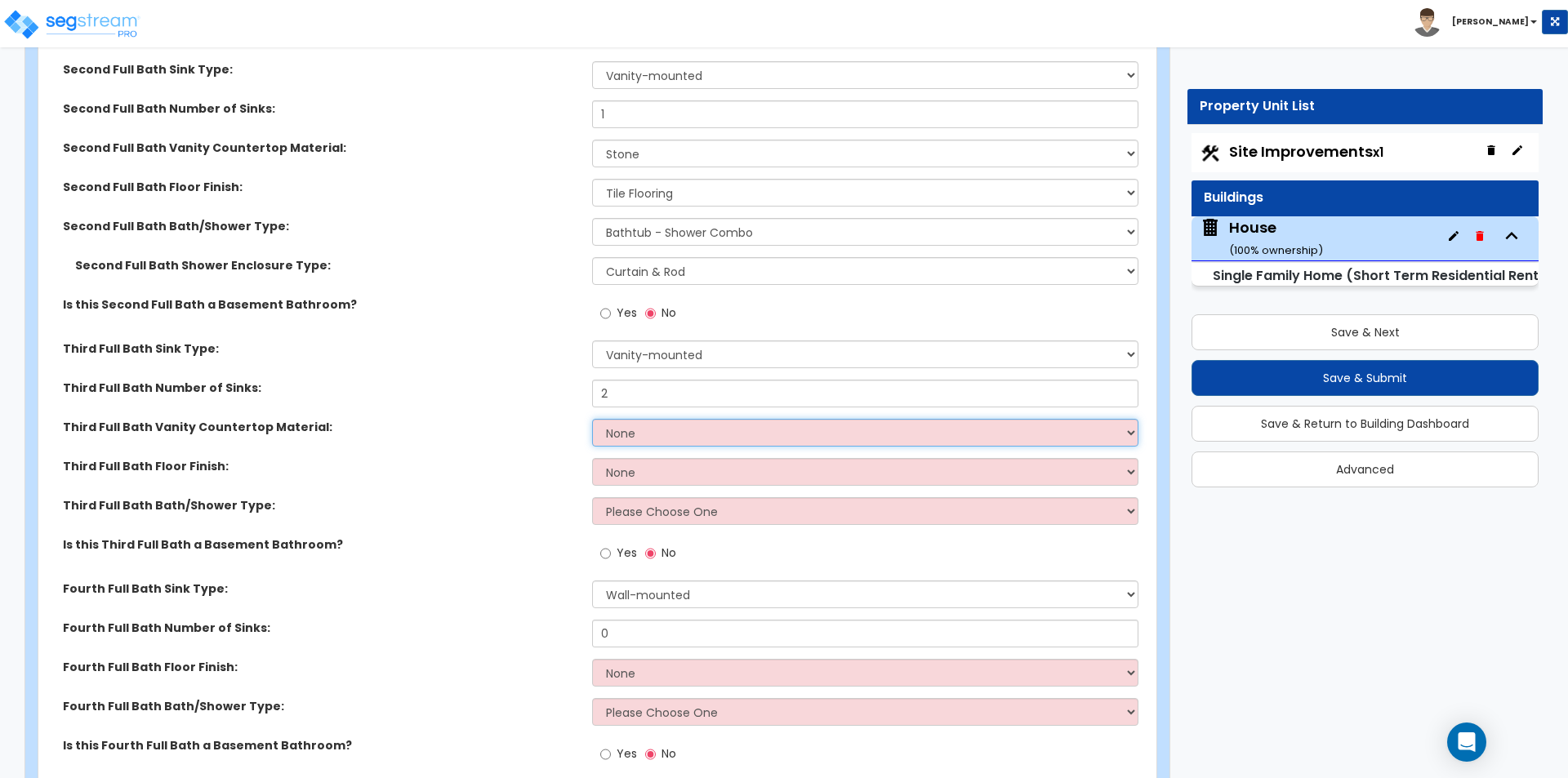
click at [751, 425] on select "None Plastic Laminate Solid Surface Stone Quartz Marble Tile Wood Stainless Ste…" at bounding box center [864, 432] width 545 height 27
select select "3"
click at [592, 419] on select "None Plastic Laminate Solid Surface Stone Quartz Marble Tile Wood Stainless Ste…" at bounding box center [864, 432] width 545 height 27
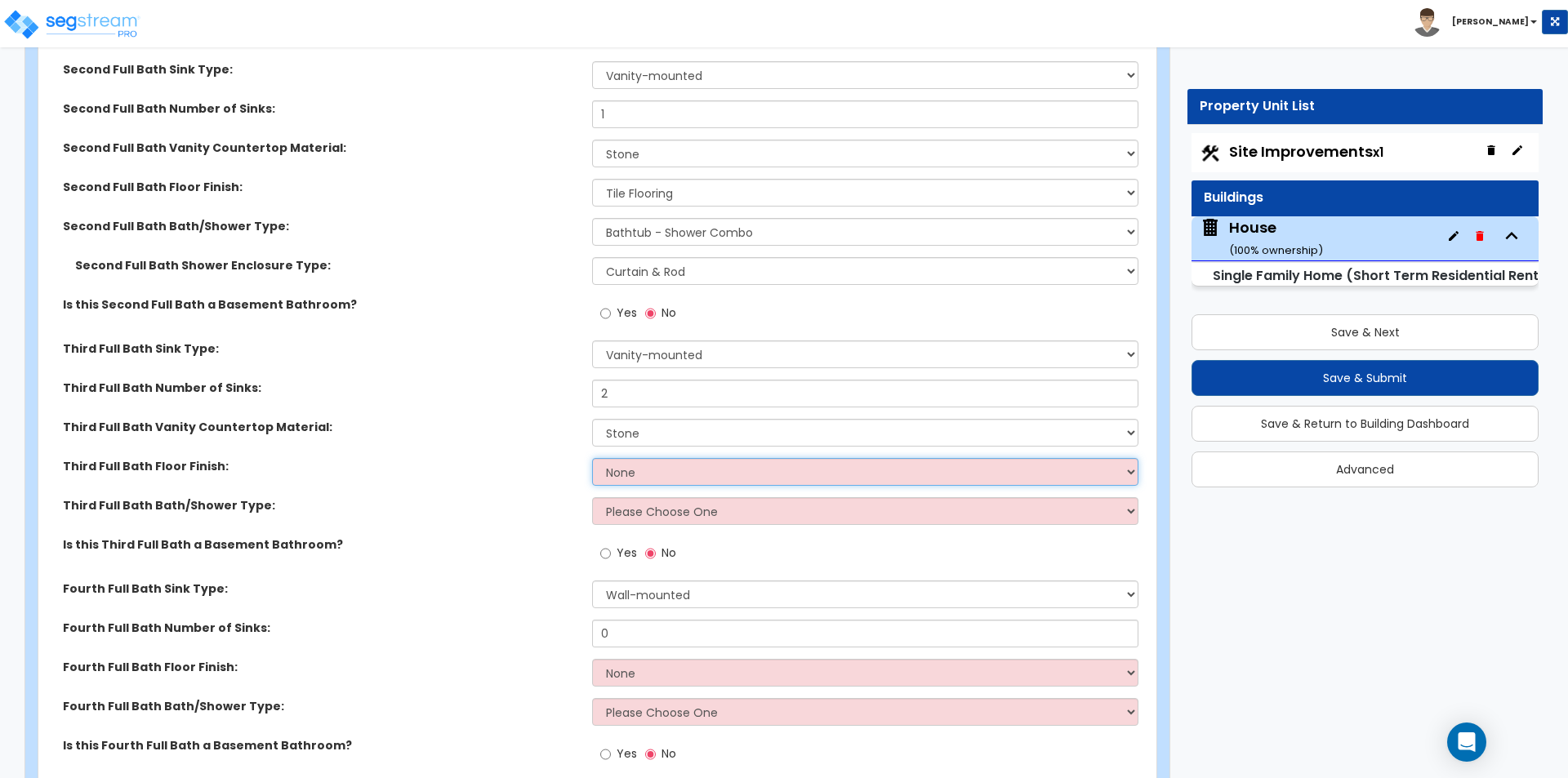
click at [638, 458] on select "None Tile Flooring Hardwood Flooring Resilient Laminate Flooring VCT Flooring S…" at bounding box center [864, 471] width 545 height 27
select select "1"
click at [592, 458] on select "None Tile Flooring Hardwood Flooring Resilient Laminate Flooring VCT Flooring S…" at bounding box center [864, 471] width 545 height 27
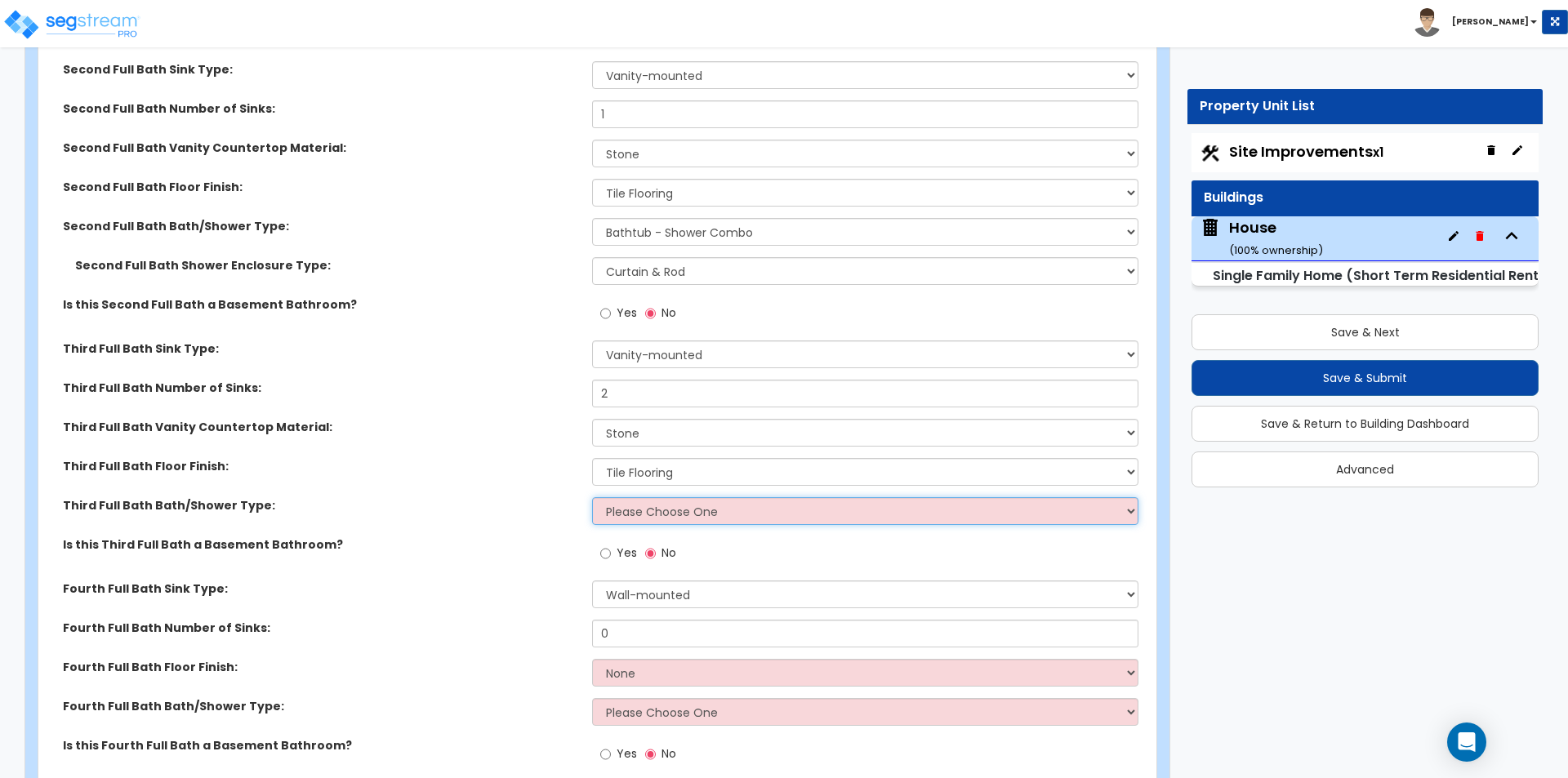
click at [613, 497] on select "Please Choose One Standalone Shower Bathtub - Shower Combo" at bounding box center [864, 510] width 545 height 27
click at [612, 497] on select "Please Choose One Standalone Shower Bathtub - Shower Combo" at bounding box center [864, 510] width 545 height 27
drag, startPoint x: 626, startPoint y: 496, endPoint x: 643, endPoint y: 507, distance: 20.2
click at [626, 497] on select "Please Choose One Standalone Shower Bathtub - Shower Combo" at bounding box center [864, 510] width 545 height 27
select select "2"
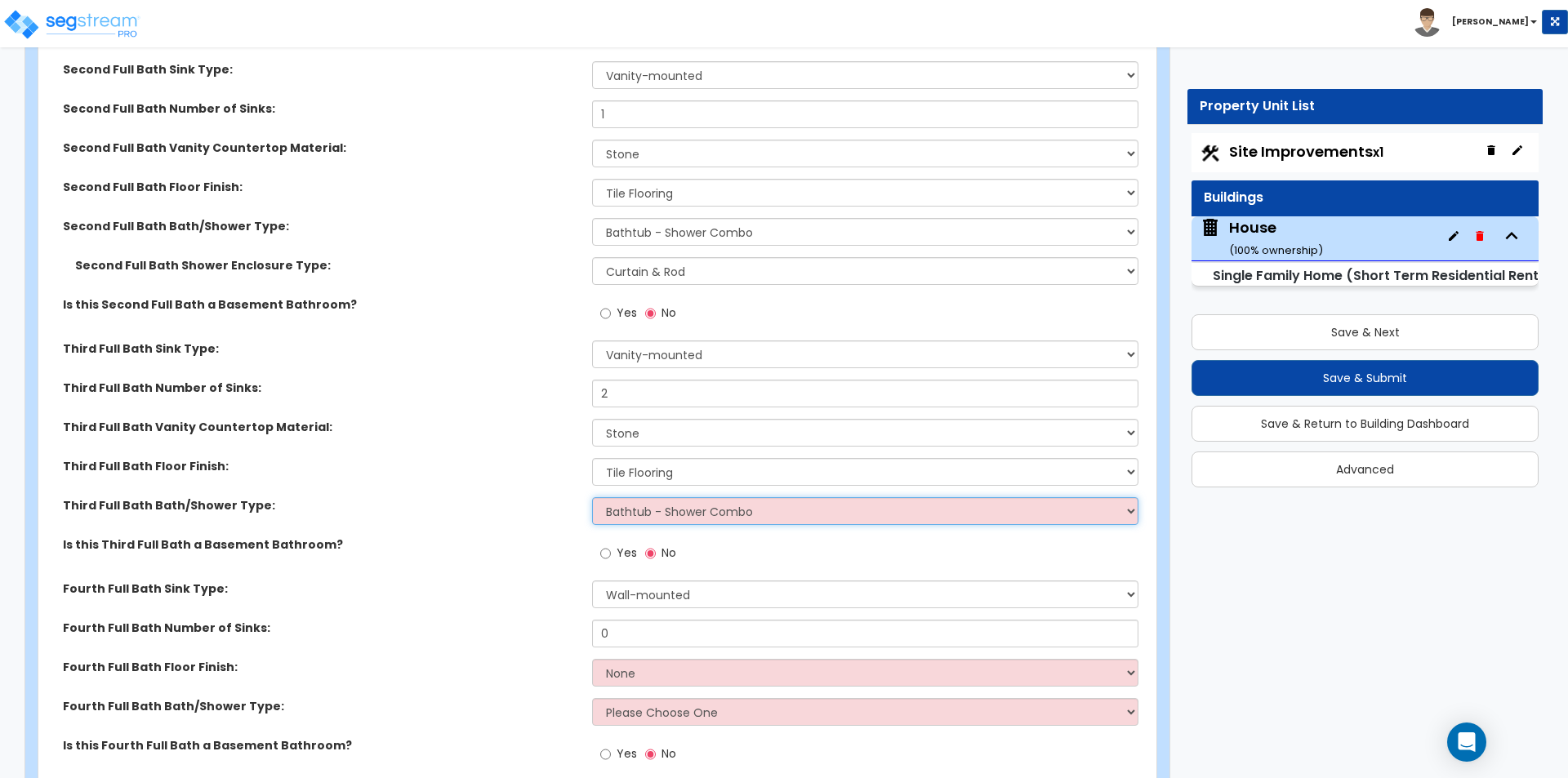
click at [592, 497] on select "Please Choose One Standalone Shower Bathtub - Shower Combo" at bounding box center [864, 510] width 545 height 27
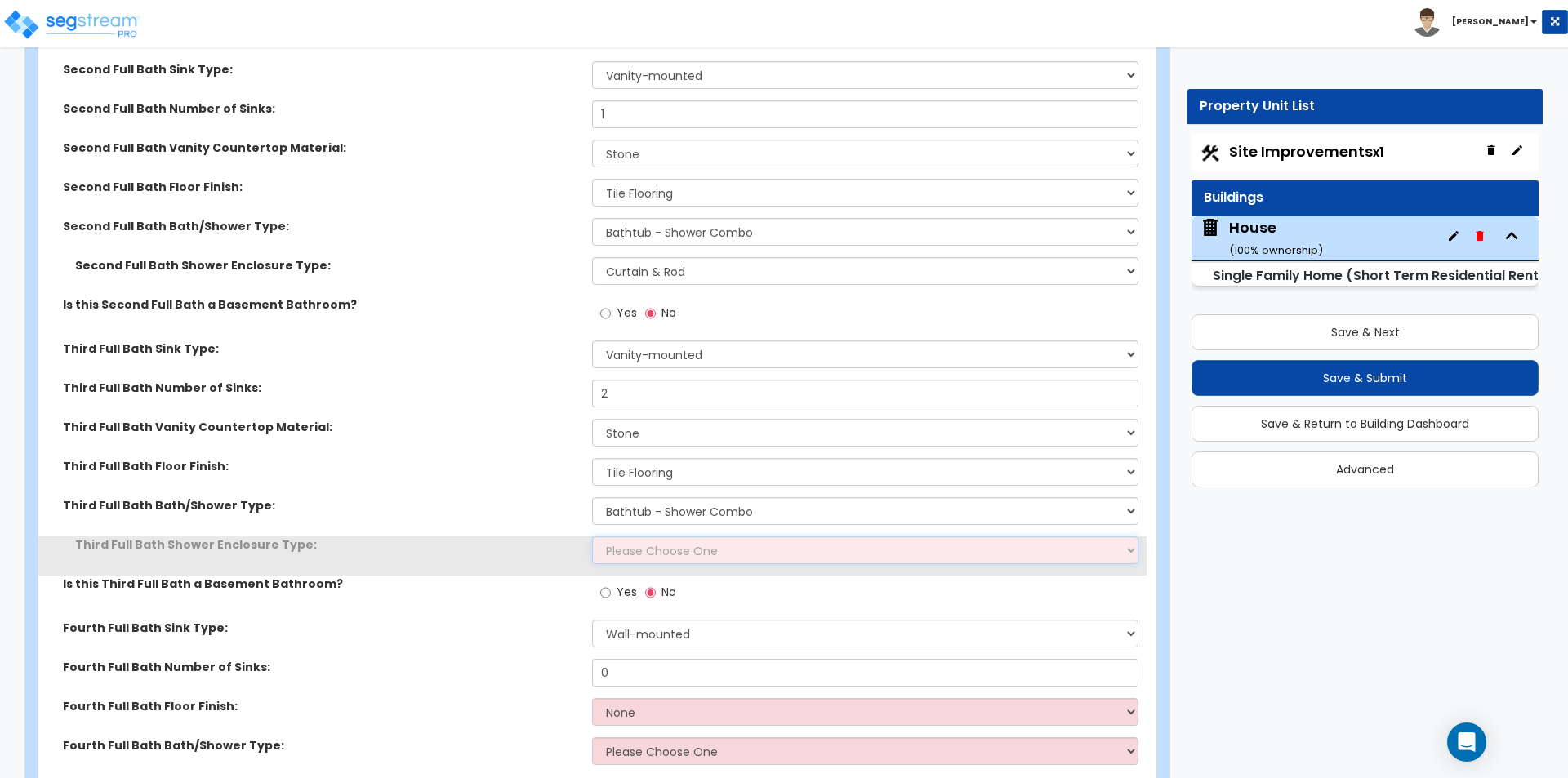
click at [635, 543] on select "Please Choose One Curtain & Rod Glass Sliding Doors Glass Hinged Doors" at bounding box center [864, 550] width 545 height 27
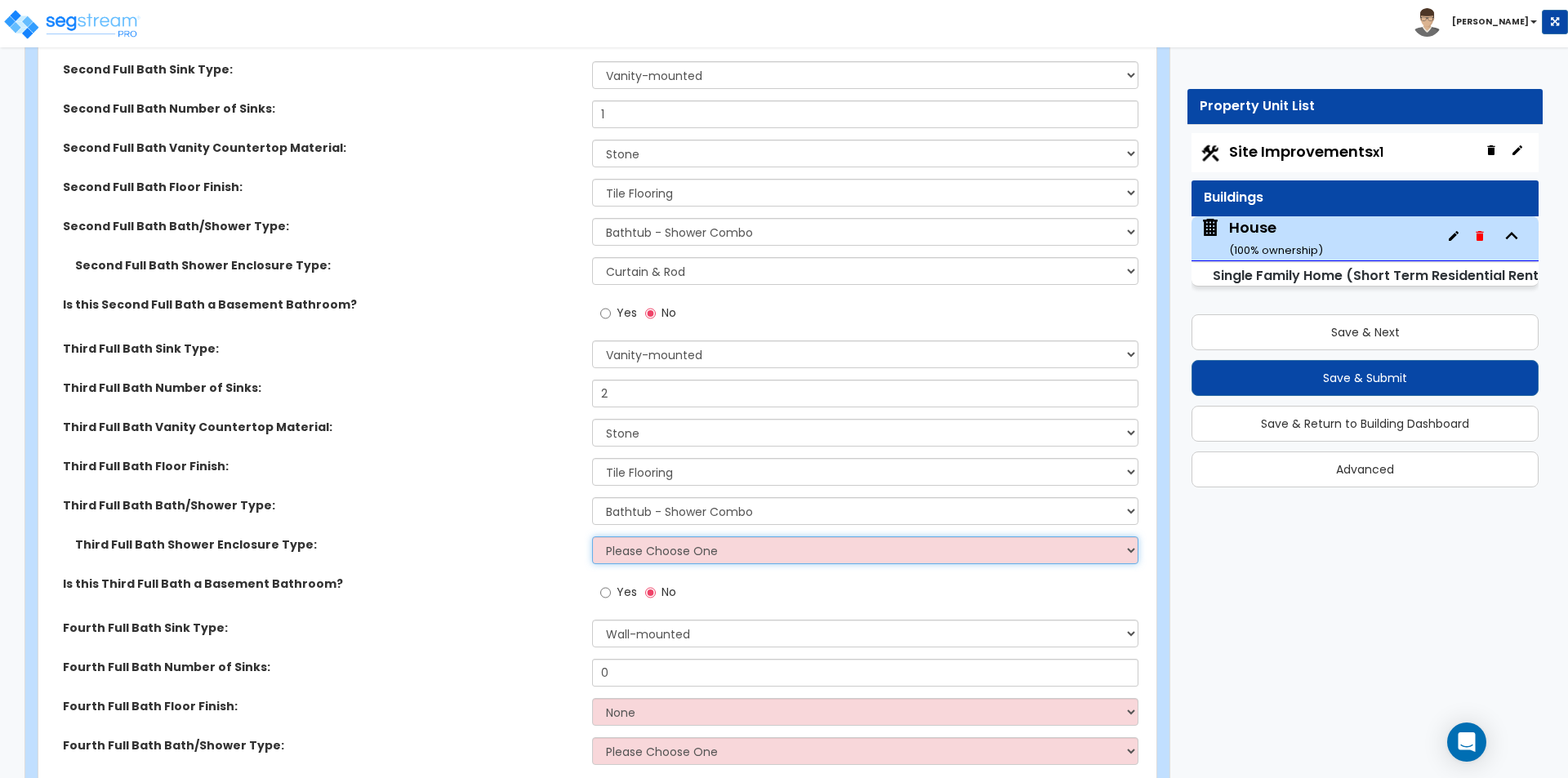
select select "1"
click at [592, 537] on select "Please Choose One Curtain & Rod Glass Sliding Doors Glass Hinged Doors" at bounding box center [864, 550] width 545 height 27
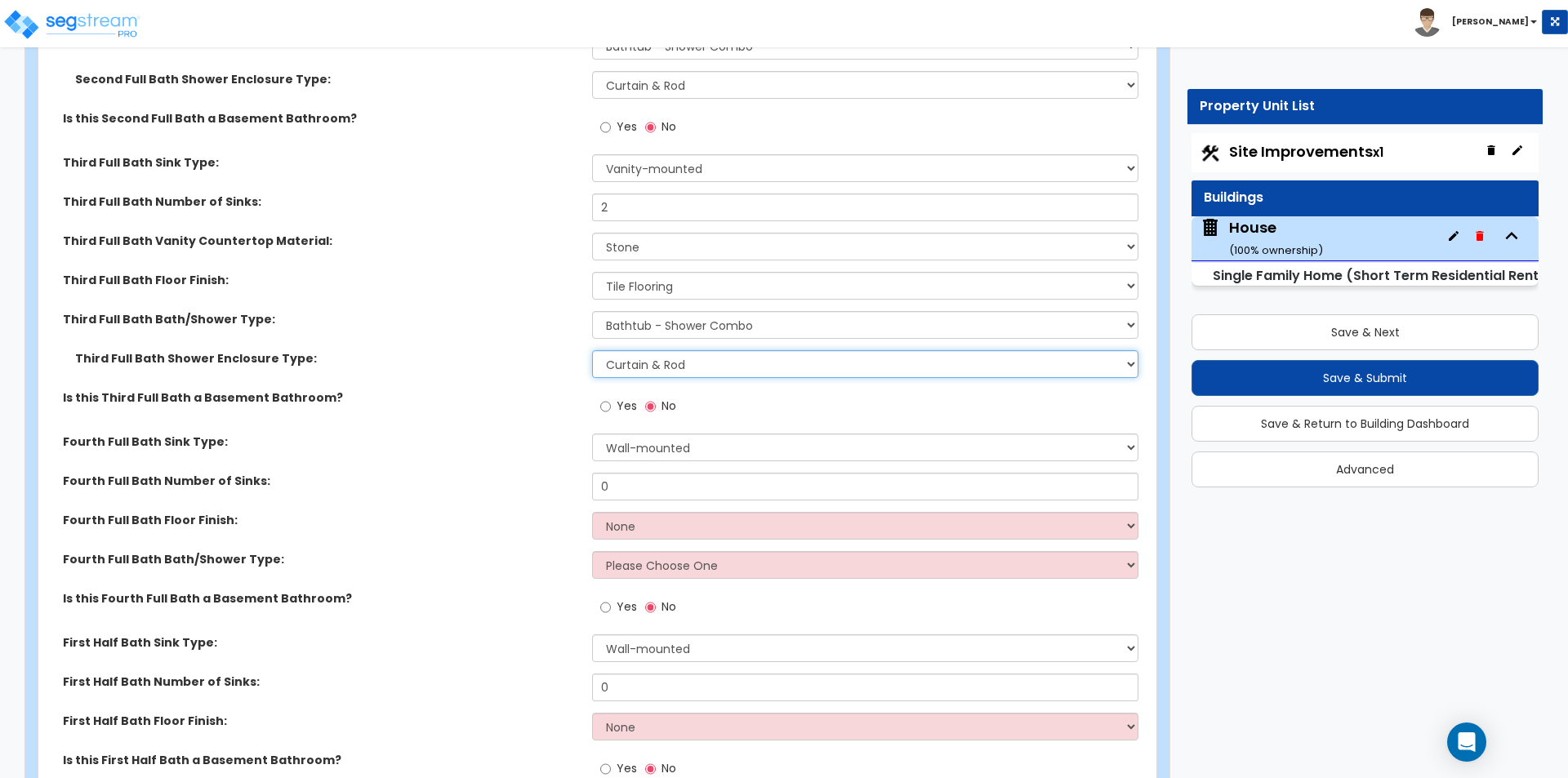
scroll to position [7755, 0]
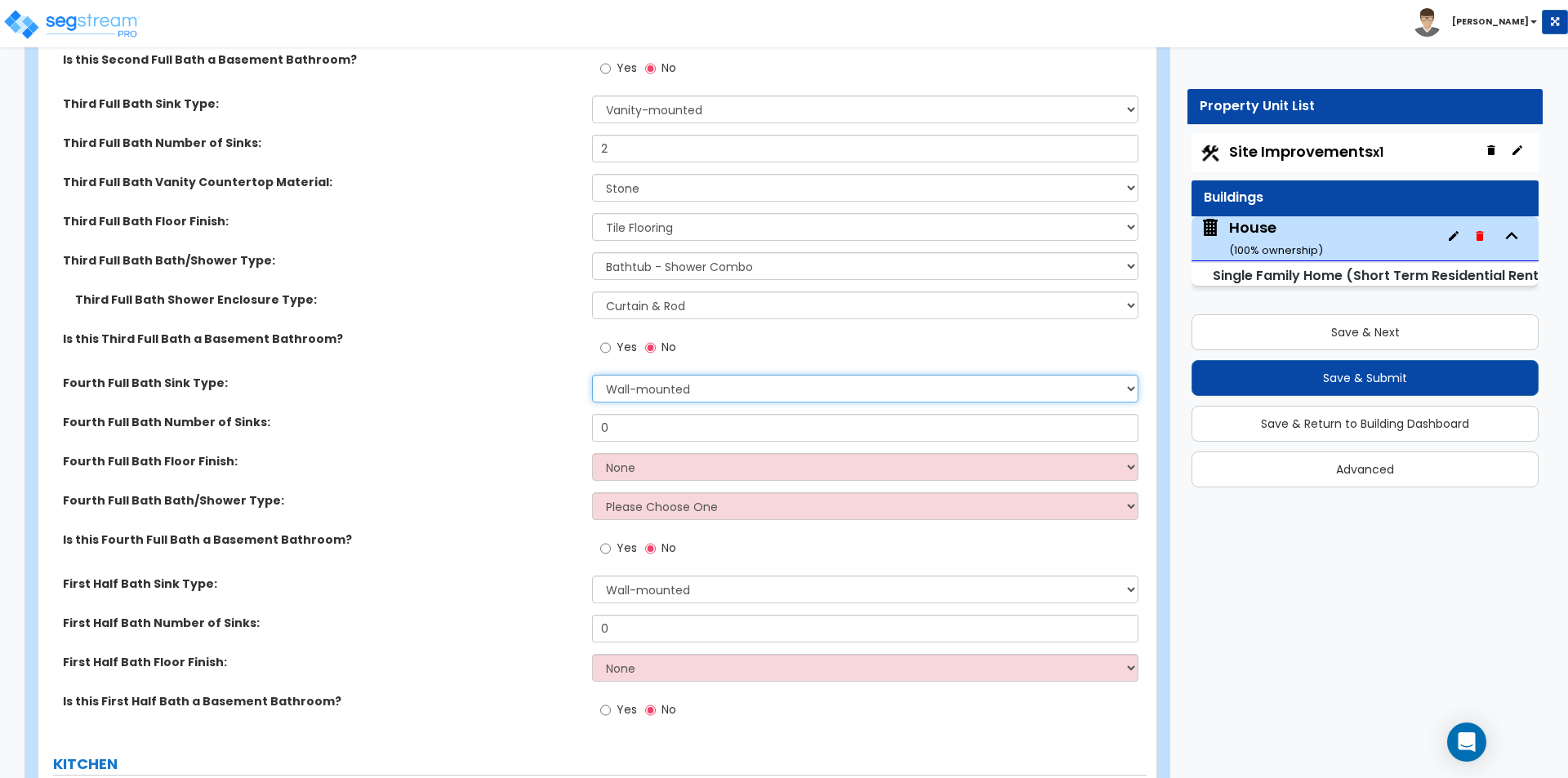
click at [679, 378] on select "Wall-mounted Pedestal-mounted Vanity-mounted" at bounding box center [864, 388] width 545 height 27
select select "3"
click at [592, 375] on select "Wall-mounted Pedestal-mounted Vanity-mounted" at bounding box center [864, 388] width 545 height 27
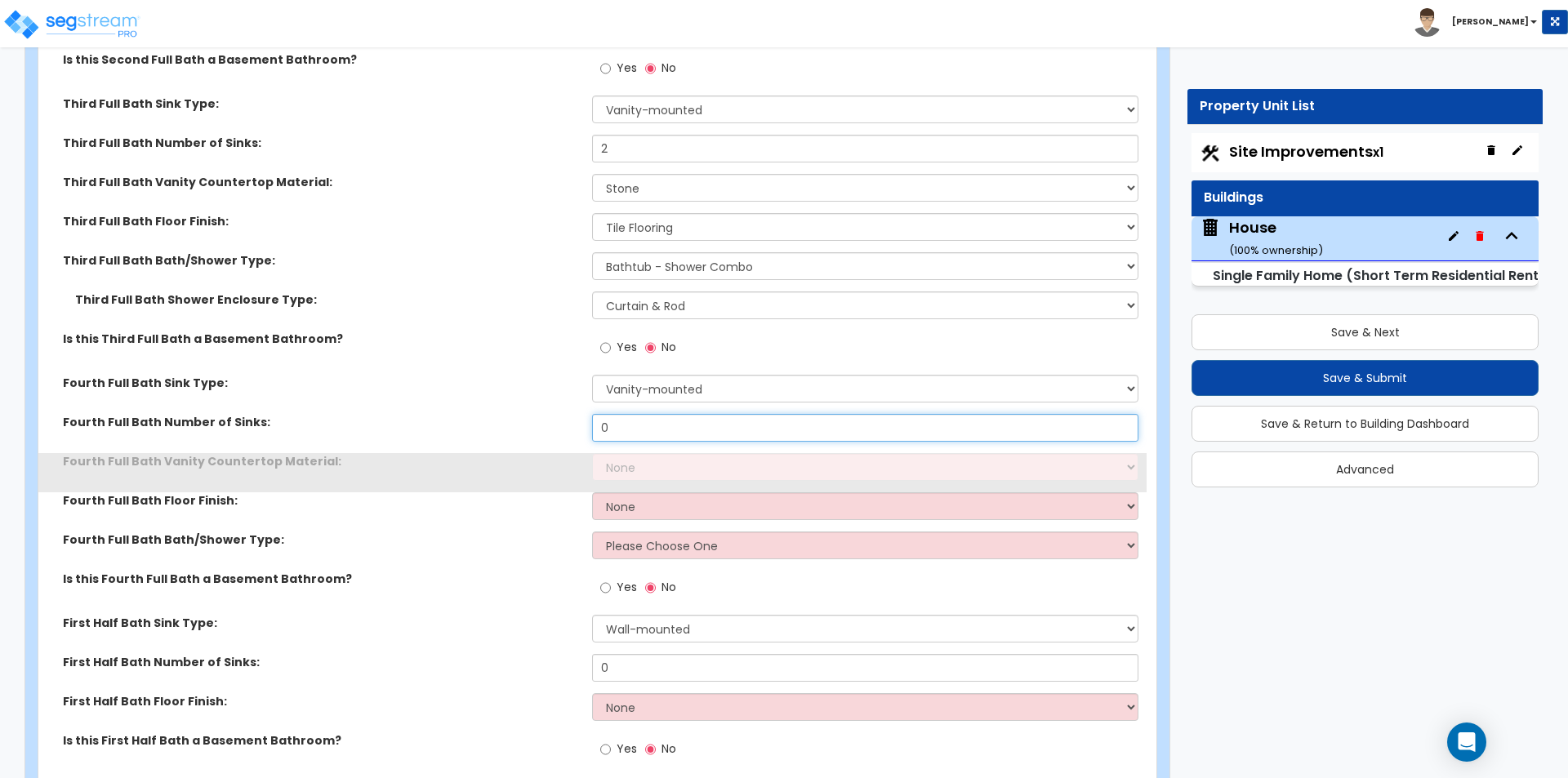
click at [620, 416] on input "0" at bounding box center [864, 427] width 545 height 27
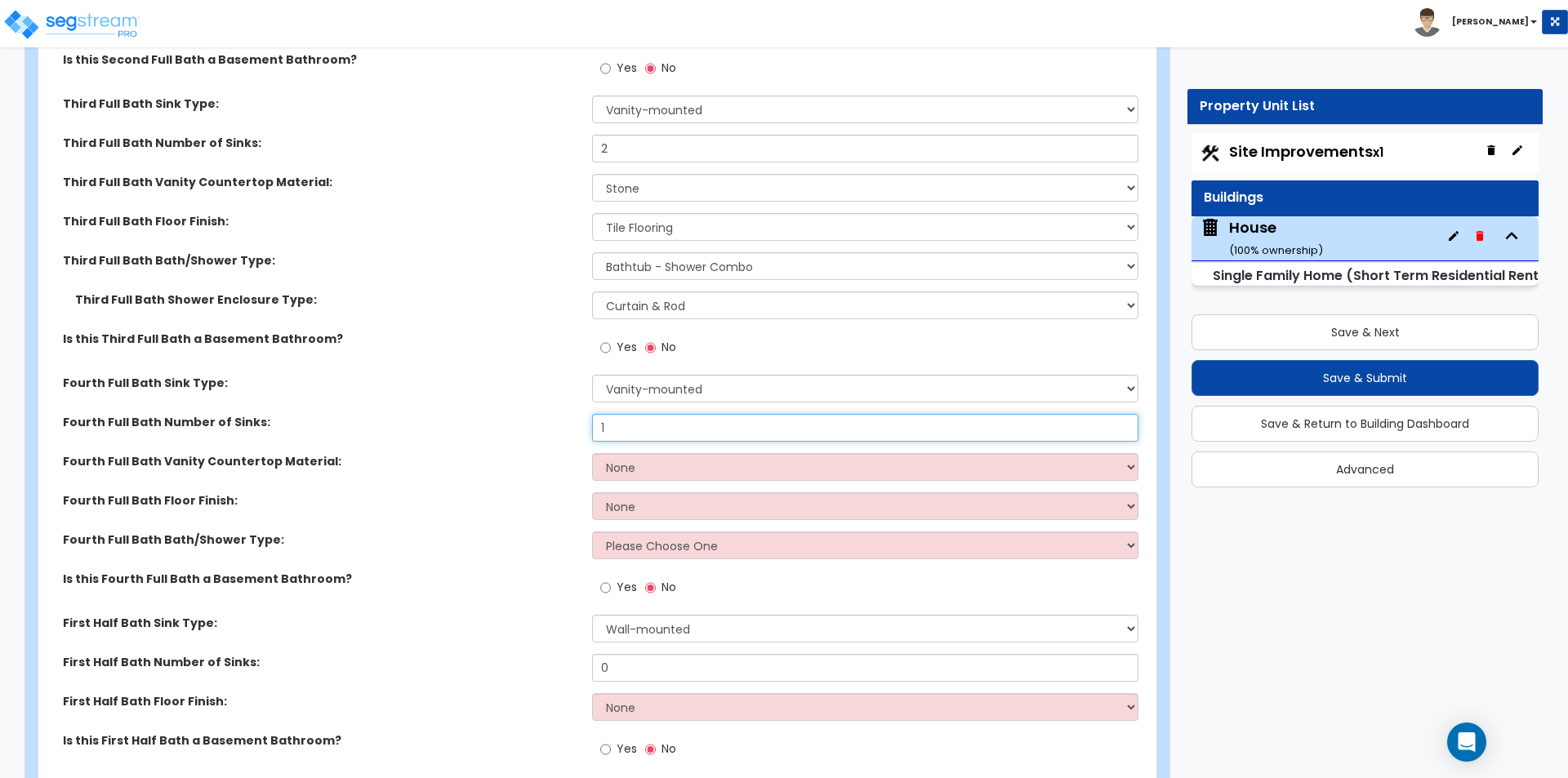
type input "1"
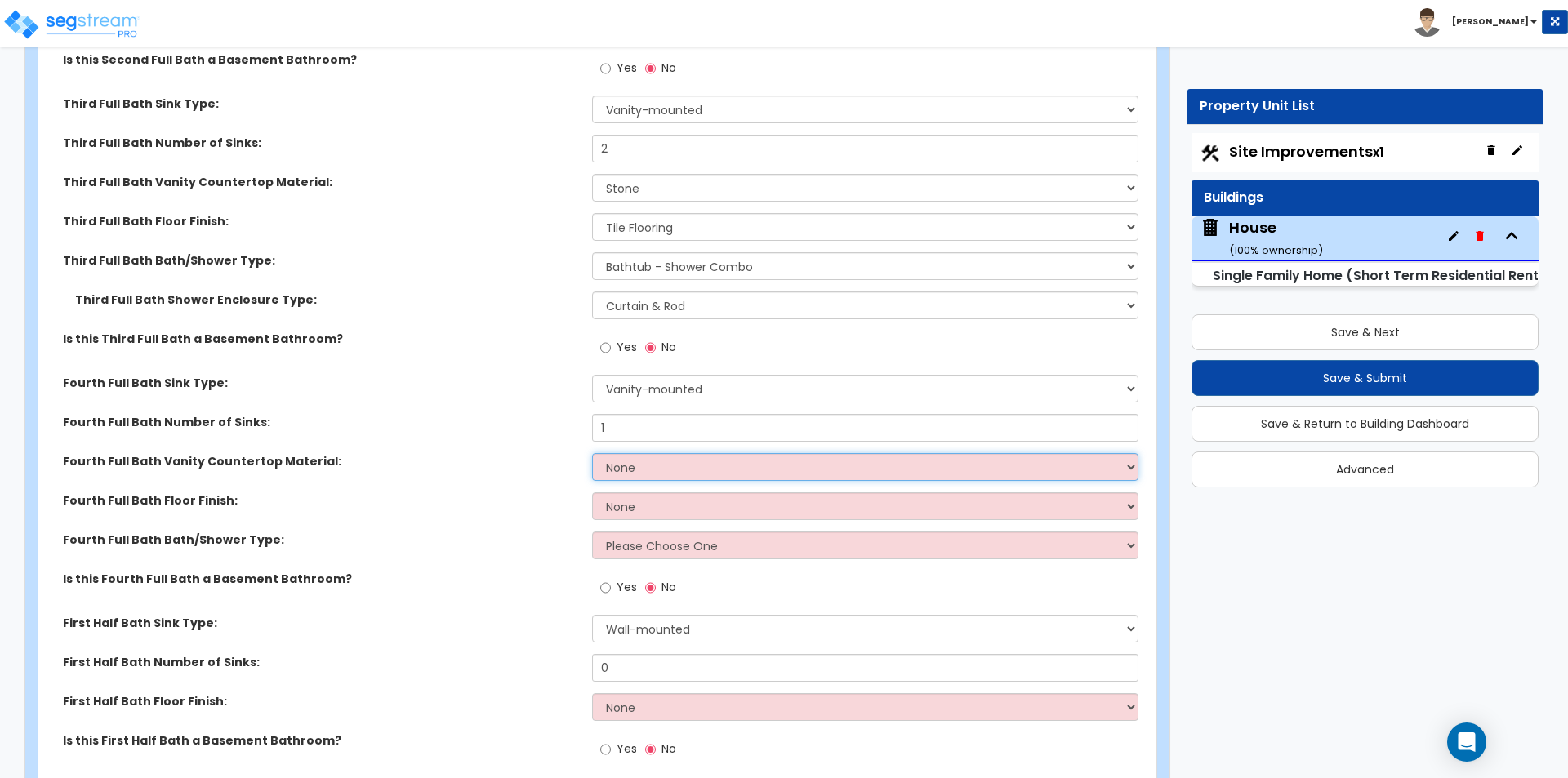
click at [627, 453] on select "None Plastic Laminate Solid Surface Stone Quartz Marble Tile Wood Stainless Ste…" at bounding box center [864, 466] width 545 height 27
select select "3"
click at [592, 453] on select "None Plastic Laminate Solid Surface Stone Quartz Marble Tile Wood Stainless Ste…" at bounding box center [864, 466] width 545 height 27
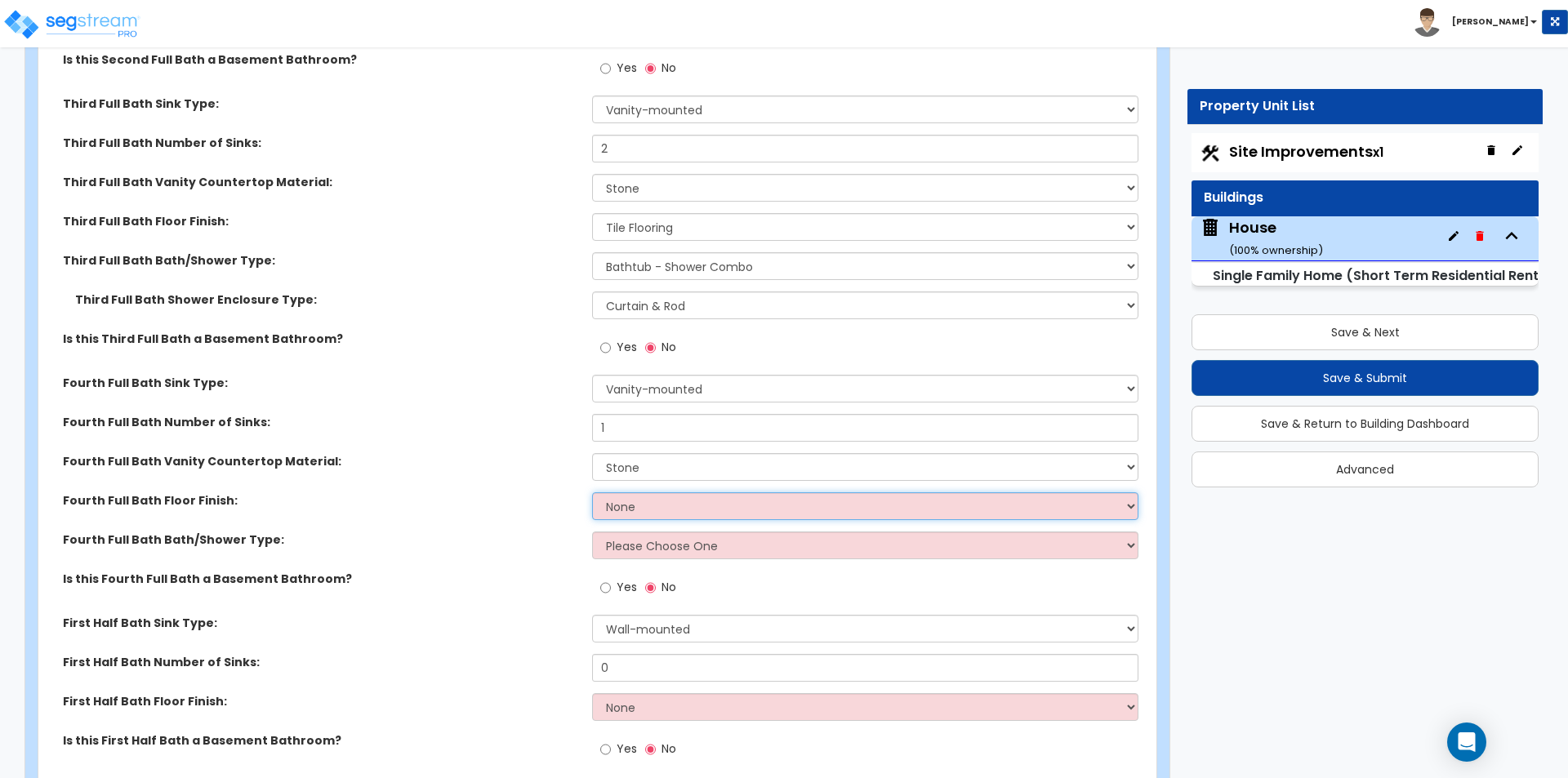
click at [625, 492] on select "None Tile Flooring Hardwood Flooring Resilient Laminate Flooring VCT Flooring S…" at bounding box center [864, 505] width 545 height 27
select select "1"
click at [592, 492] on select "None Tile Flooring Hardwood Flooring Resilient Laminate Flooring VCT Flooring S…" at bounding box center [864, 505] width 545 height 27
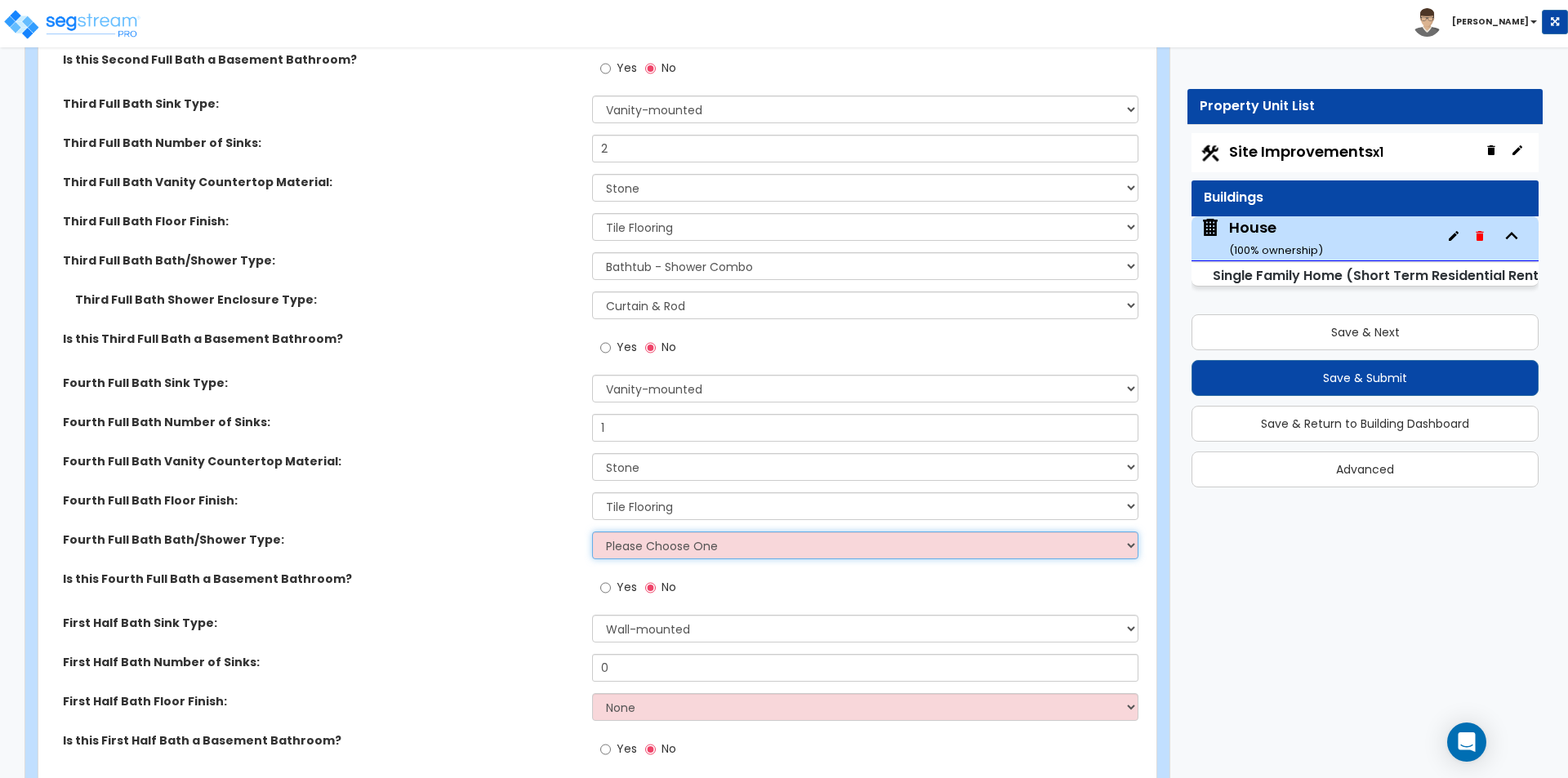
click at [640, 537] on select "Please Choose One Standalone Shower Bathtub - Shower Combo" at bounding box center [864, 545] width 545 height 27
select select "1"
click at [592, 532] on select "Please Choose One Standalone Shower Bathtub - Shower Combo" at bounding box center [864, 545] width 545 height 27
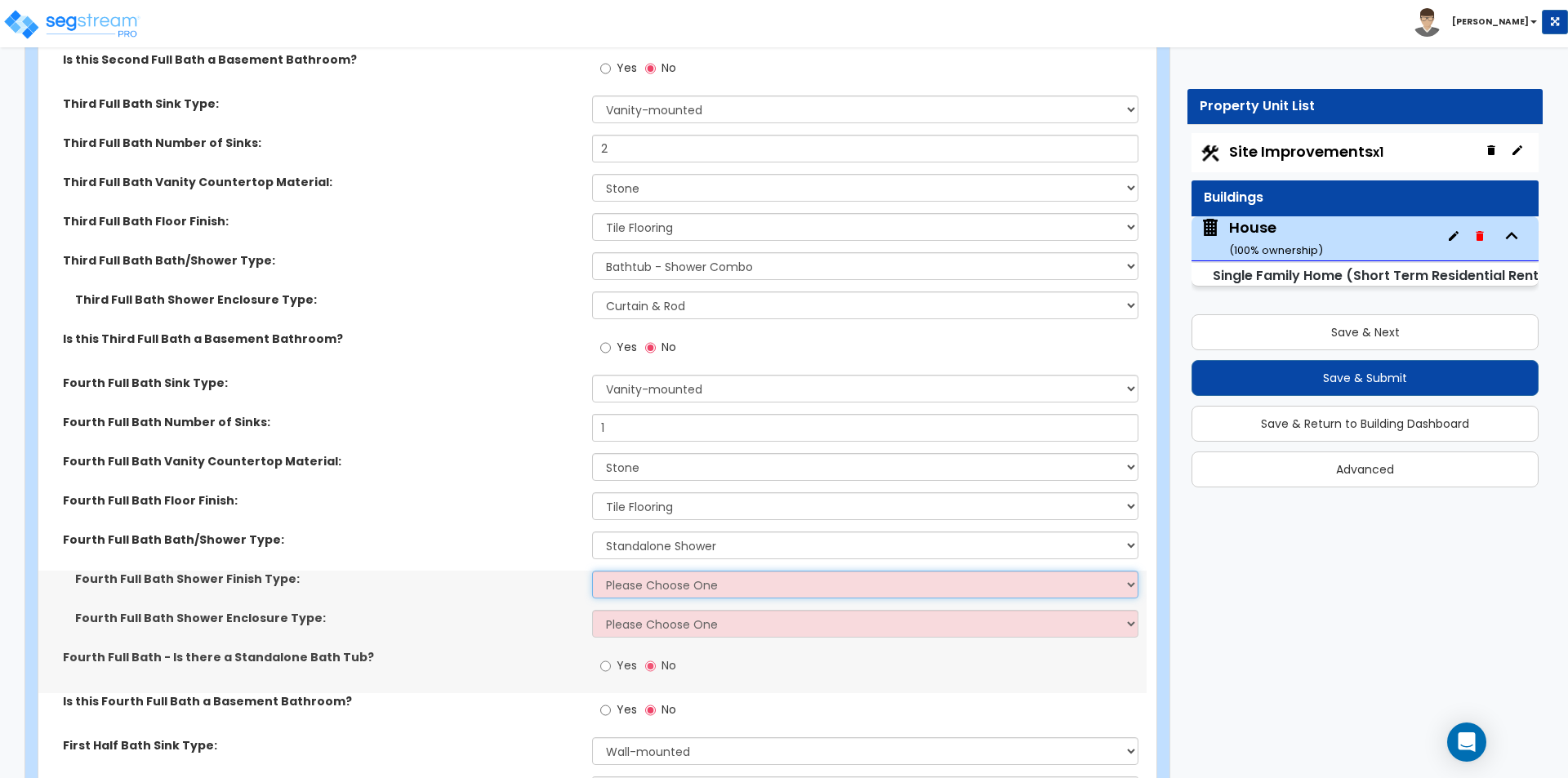
click at [626, 571] on select "Please Choose One Plastic Tile Stone" at bounding box center [864, 584] width 545 height 27
click at [673, 571] on select "Please Choose One Plastic Tile Stone" at bounding box center [864, 584] width 545 height 27
select select "2"
click at [592, 571] on select "Please Choose One Plastic Tile Stone" at bounding box center [864, 584] width 545 height 27
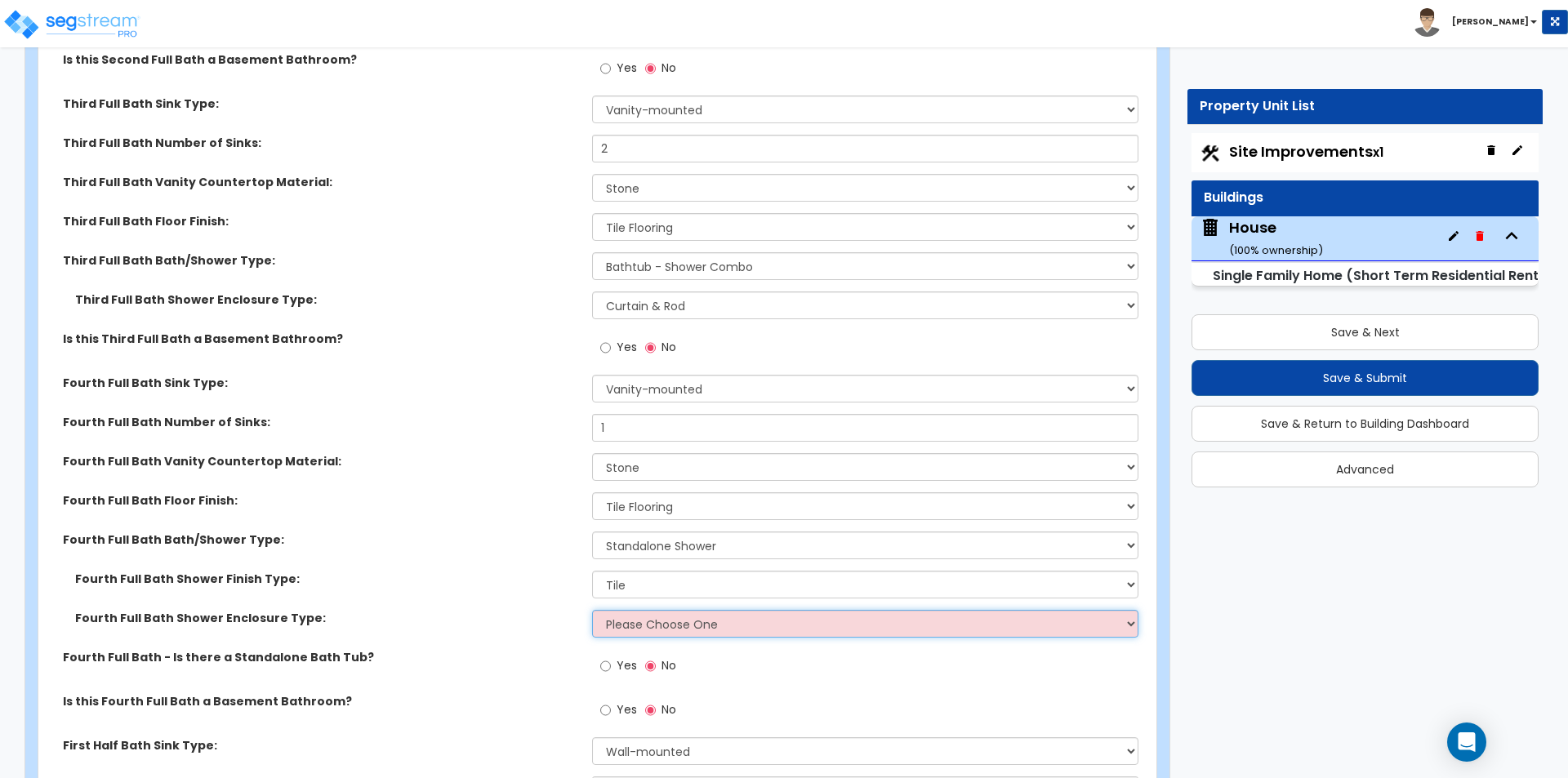
click at [651, 615] on select "Please Choose One Curtain & Rod Glass Sliding Doors Glass Hinged Doors" at bounding box center [864, 623] width 545 height 27
select select "3"
click at [592, 610] on select "Please Choose One Curtain & Rod Glass Sliding Doors Glass Hinged Doors" at bounding box center [864, 623] width 545 height 27
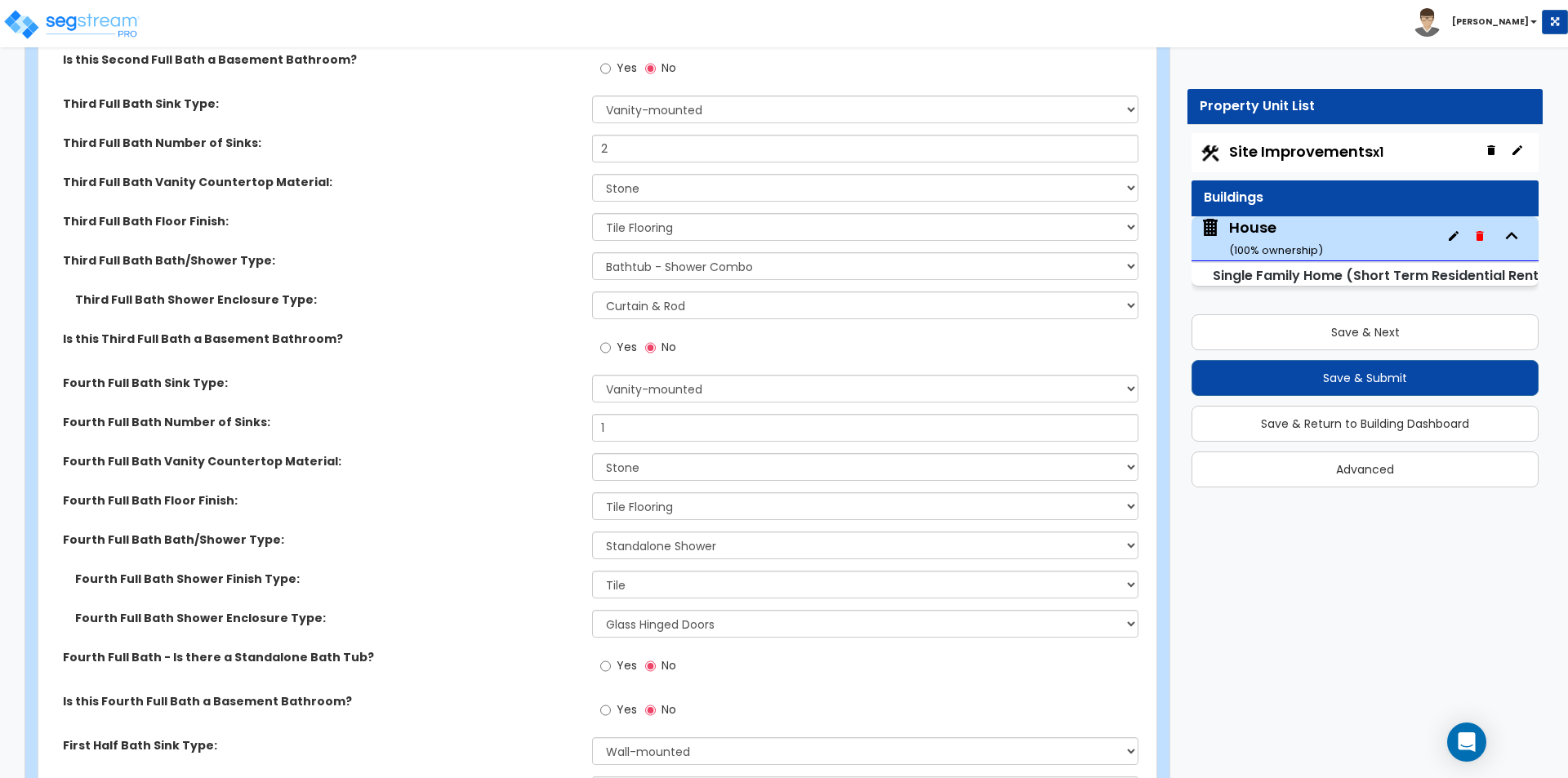
click at [482, 619] on div "Fourth Full Bath Shower Enclosure Type: Please Choose One Curtain & Rod Glass S…" at bounding box center [592, 629] width 1108 height 39
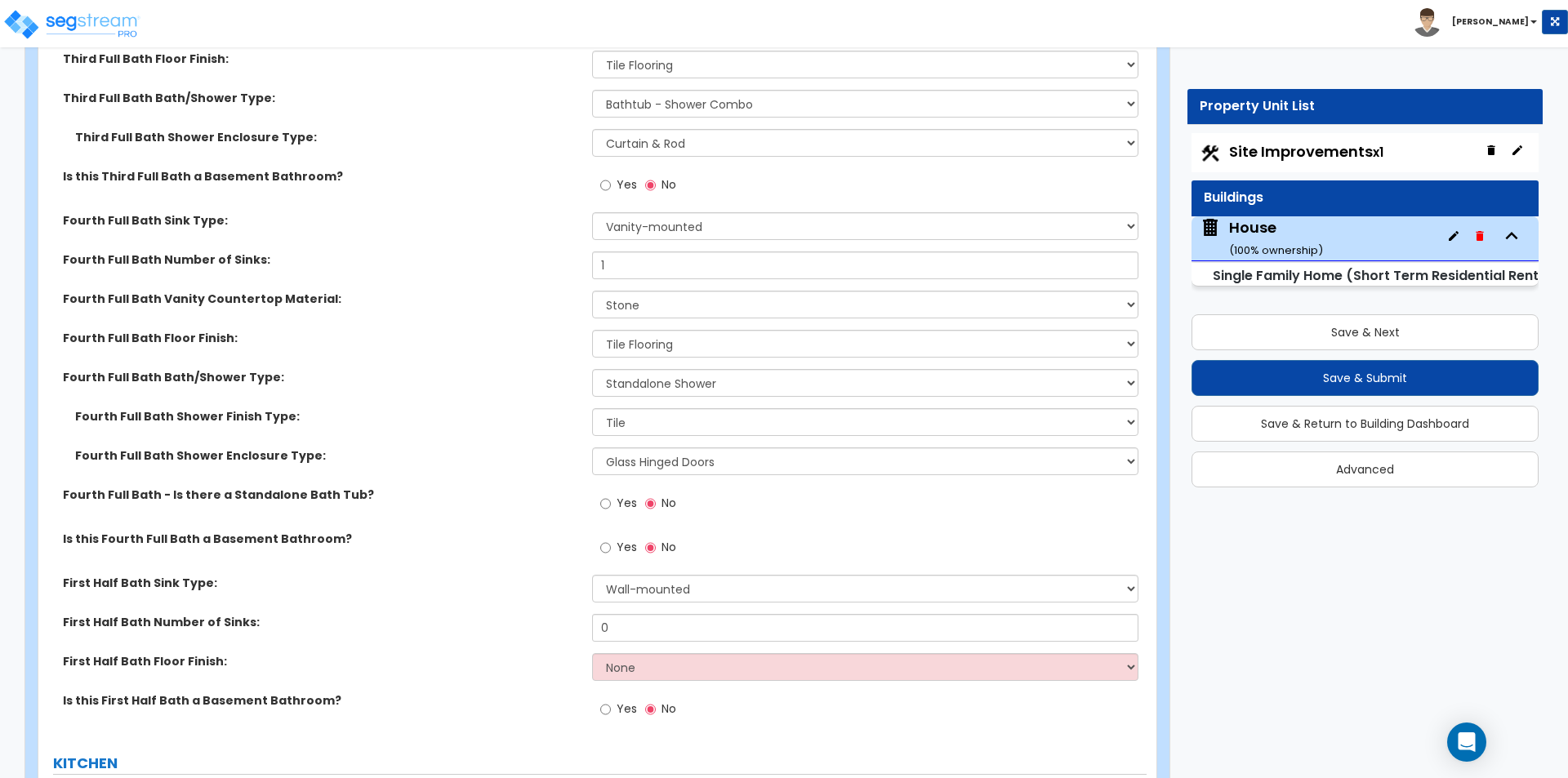
scroll to position [7918, 0]
click at [620, 538] on span "Yes" at bounding box center [626, 547] width 21 height 17
click at [611, 538] on input "Yes" at bounding box center [605, 547] width 11 height 18
radio input "true"
click at [521, 556] on div "Is this Fourth Full Bath a Basement Bathroom? Yes No" at bounding box center [592, 552] width 1108 height 44
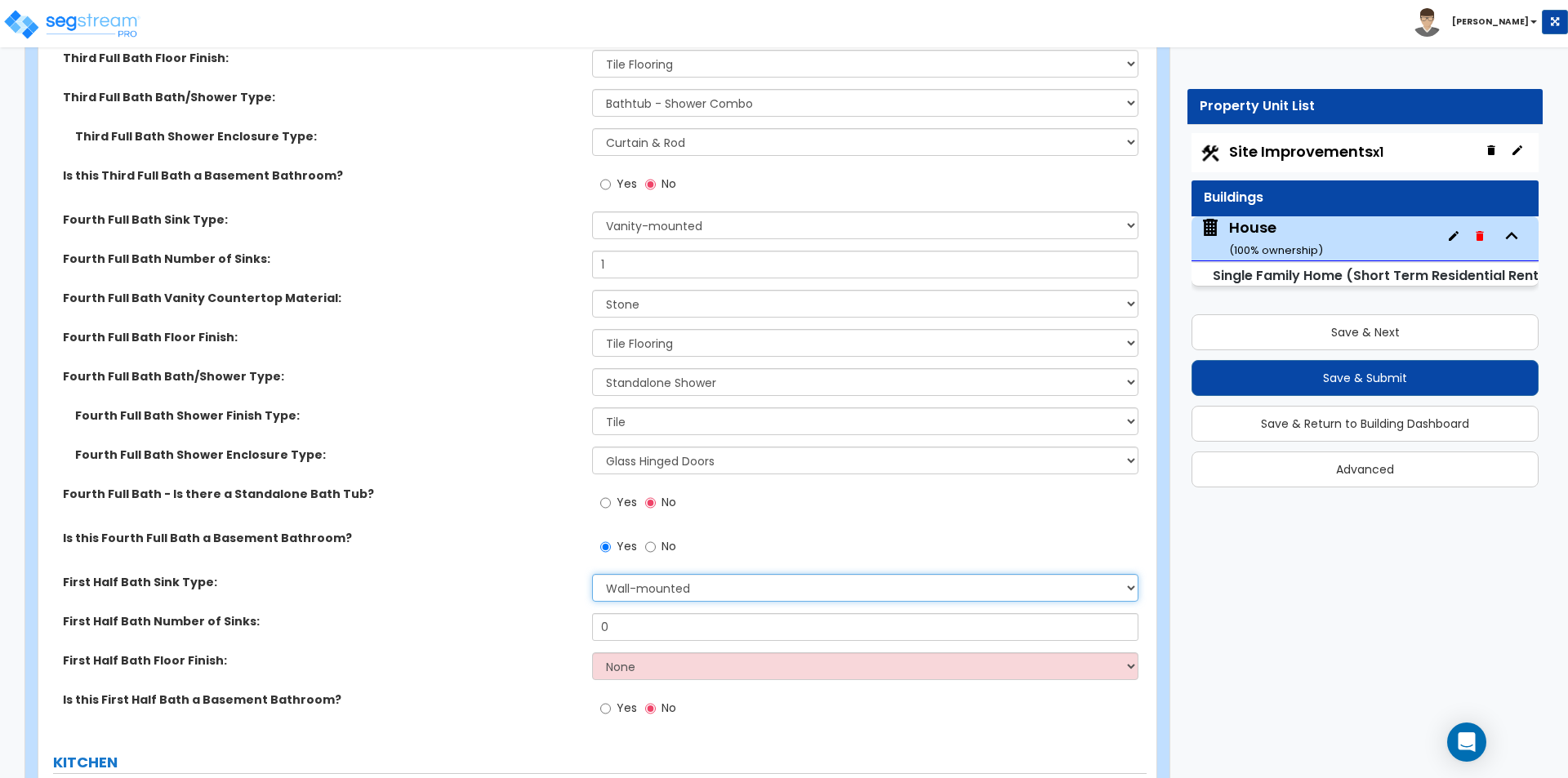
click at [684, 574] on select "Wall-mounted Pedestal-mounted Vanity-mounted" at bounding box center [864, 587] width 545 height 27
select select "3"
click at [592, 574] on select "Wall-mounted Pedestal-mounted Vanity-mounted" at bounding box center [864, 587] width 545 height 27
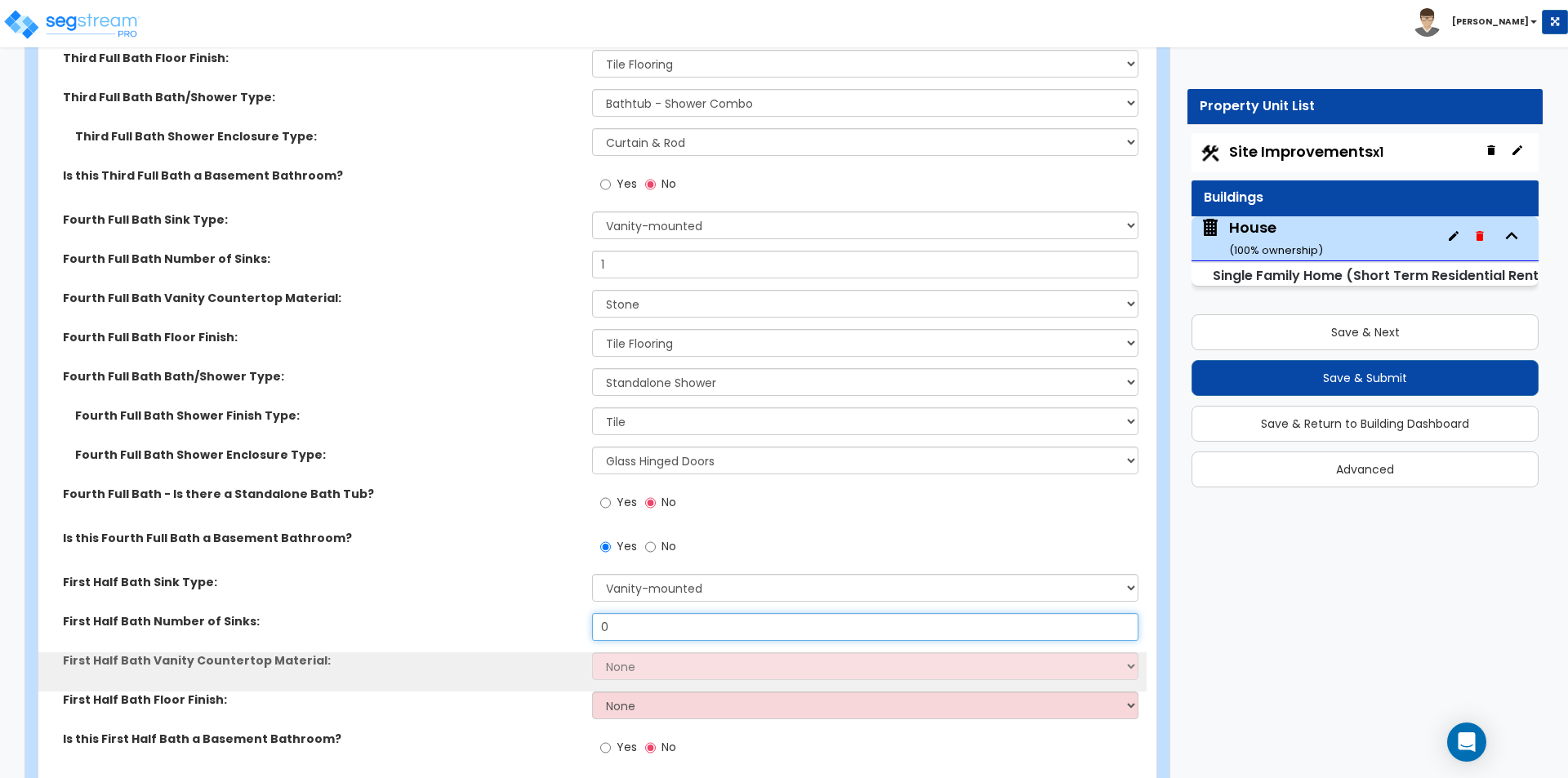
click at [650, 615] on input "0" at bounding box center [864, 626] width 545 height 27
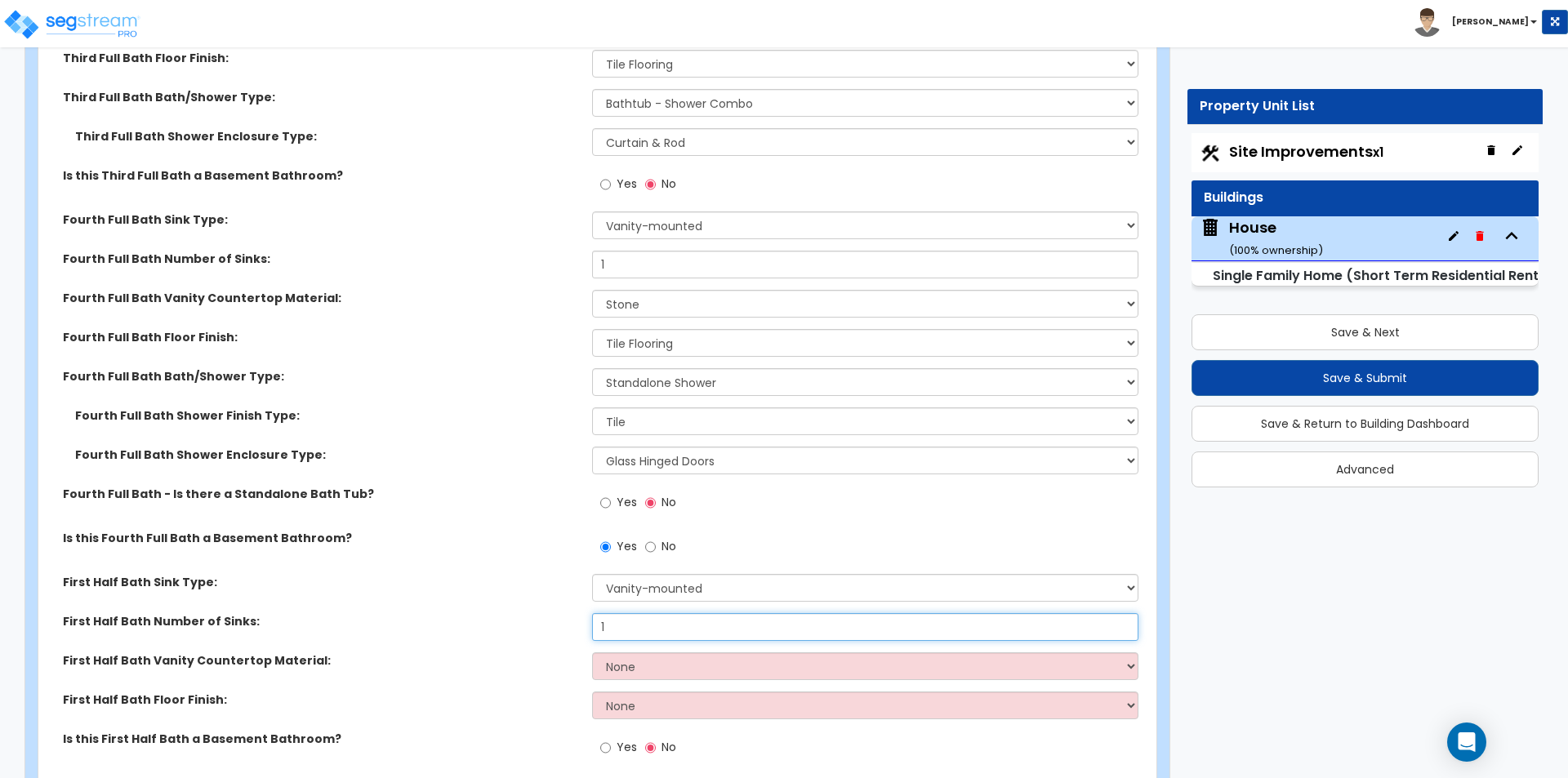
type input "1"
click at [640, 656] on select "None Plastic Laminate Solid Surface Stone Quartz Marble Tile Wood Stainless Ste…" at bounding box center [864, 665] width 545 height 27
select select "3"
click at [592, 652] on select "None Plastic Laminate Solid Surface Stone Quartz Marble Tile Wood Stainless Ste…" at bounding box center [864, 665] width 545 height 27
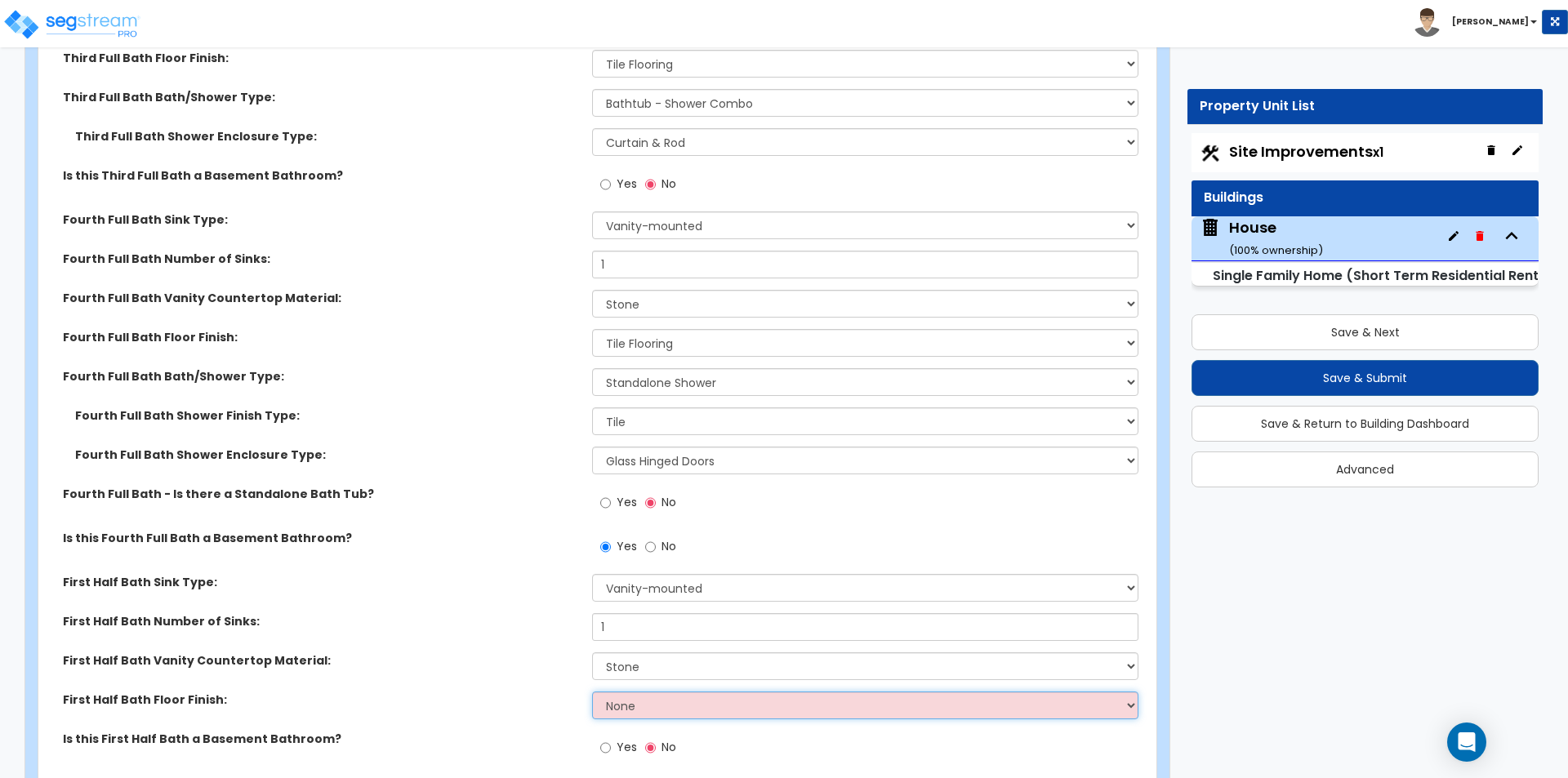
click at [624, 693] on select "None Tile Flooring Hardwood Flooring Resilient Laminate Flooring VCT Flooring S…" at bounding box center [864, 705] width 545 height 27
select select "1"
click at [592, 692] on select "None Tile Flooring Hardwood Flooring Resilient Laminate Flooring VCT Flooring S…" at bounding box center [864, 705] width 545 height 27
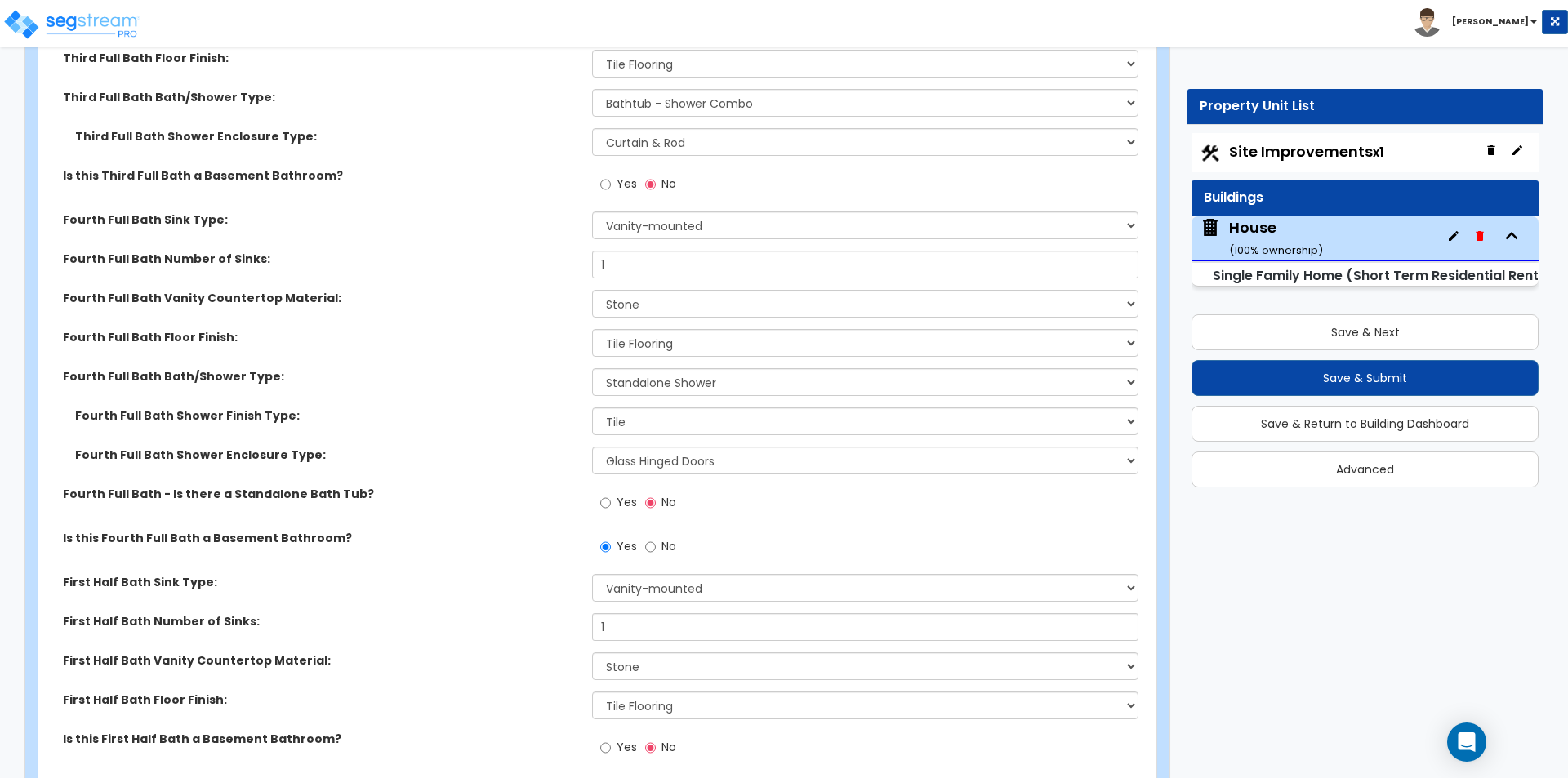
click at [485, 663] on div "First Half Bath Vanity Countertop Material: None Plastic Laminate Solid Surface…" at bounding box center [592, 671] width 1108 height 39
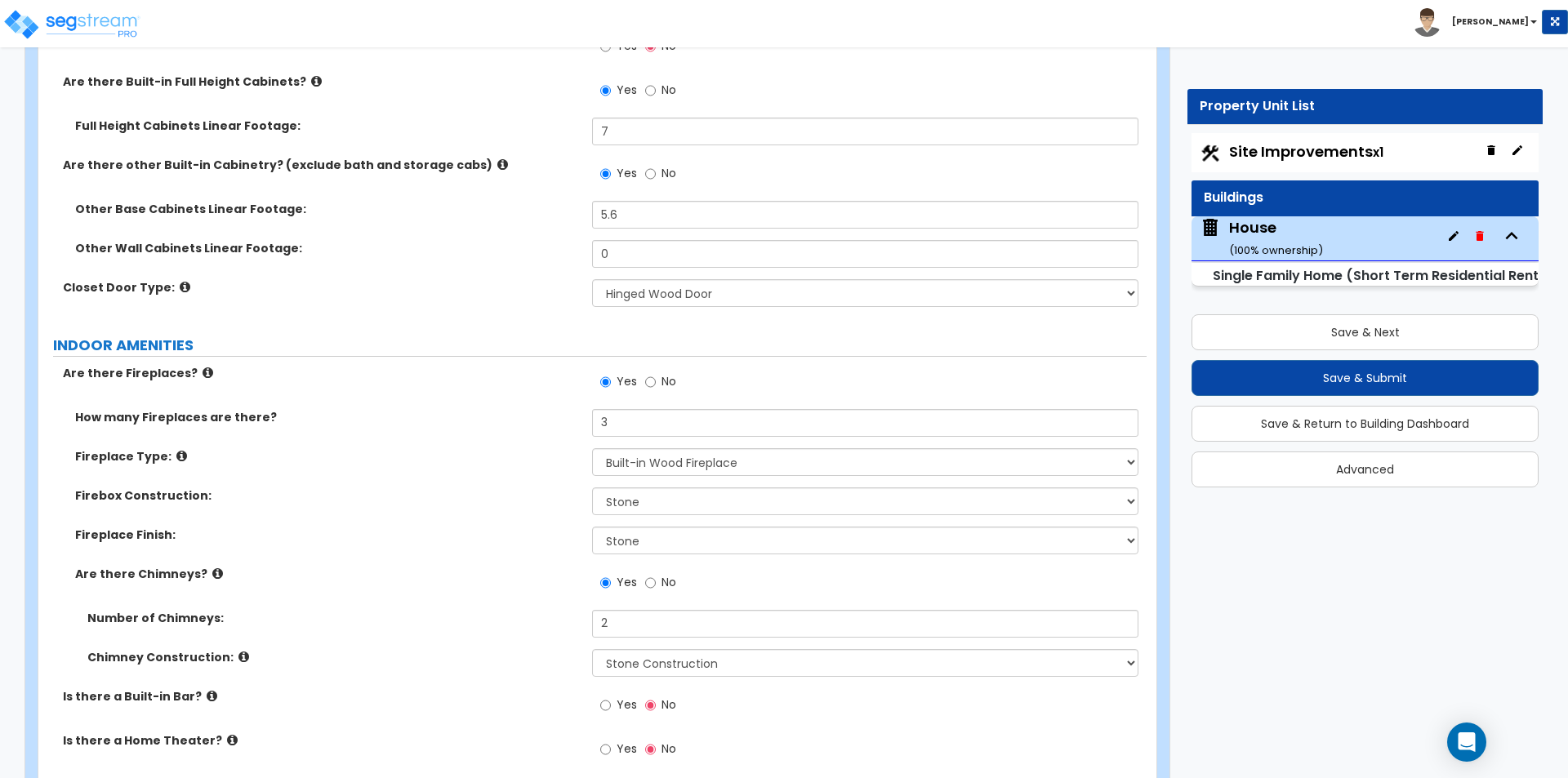
scroll to position [6041, 0]
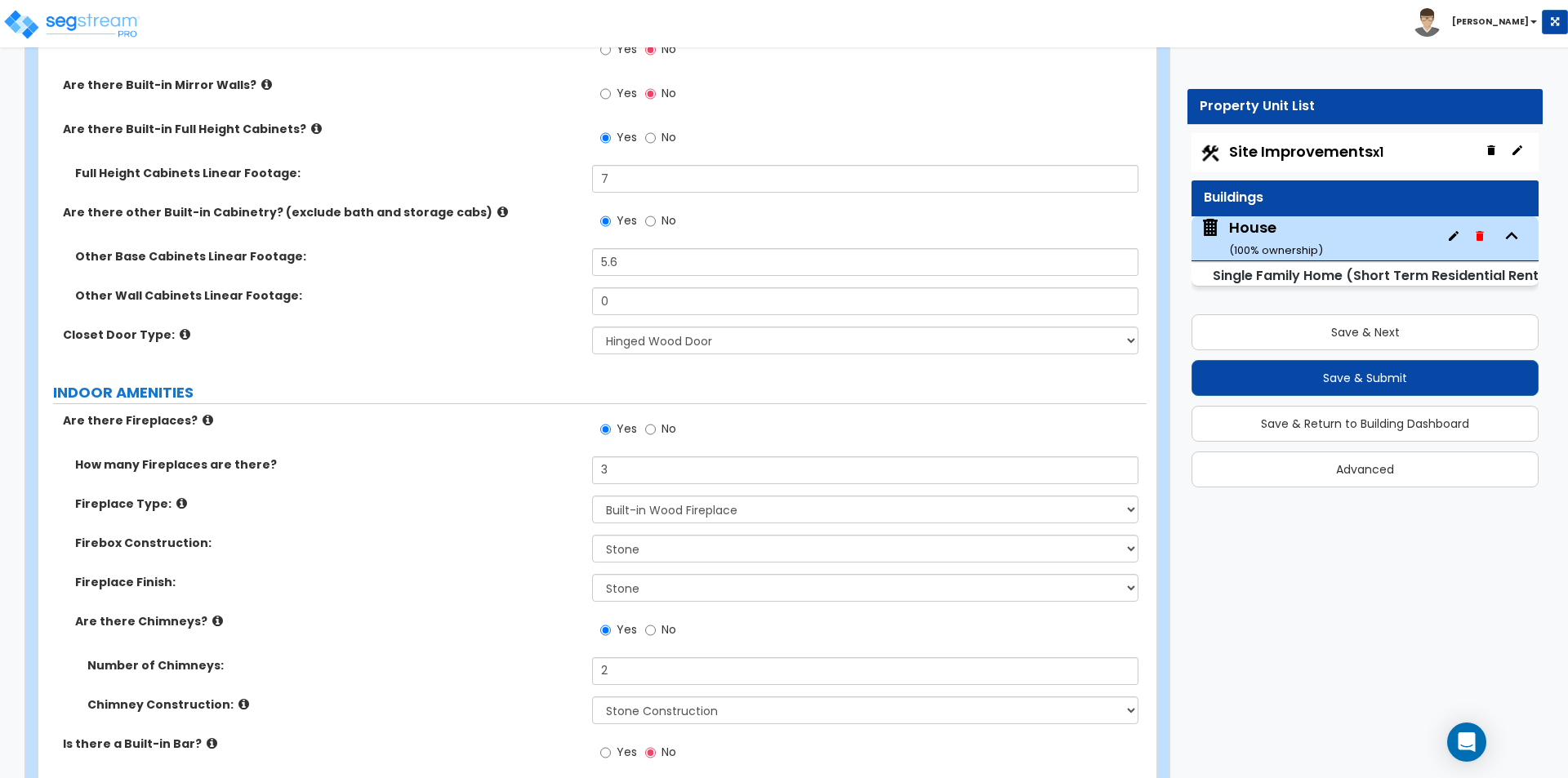
click at [373, 501] on div "Fireplace Type: Please Choose One Built-in Electric Fireplace Built-in Gas Fire…" at bounding box center [592, 514] width 1108 height 39
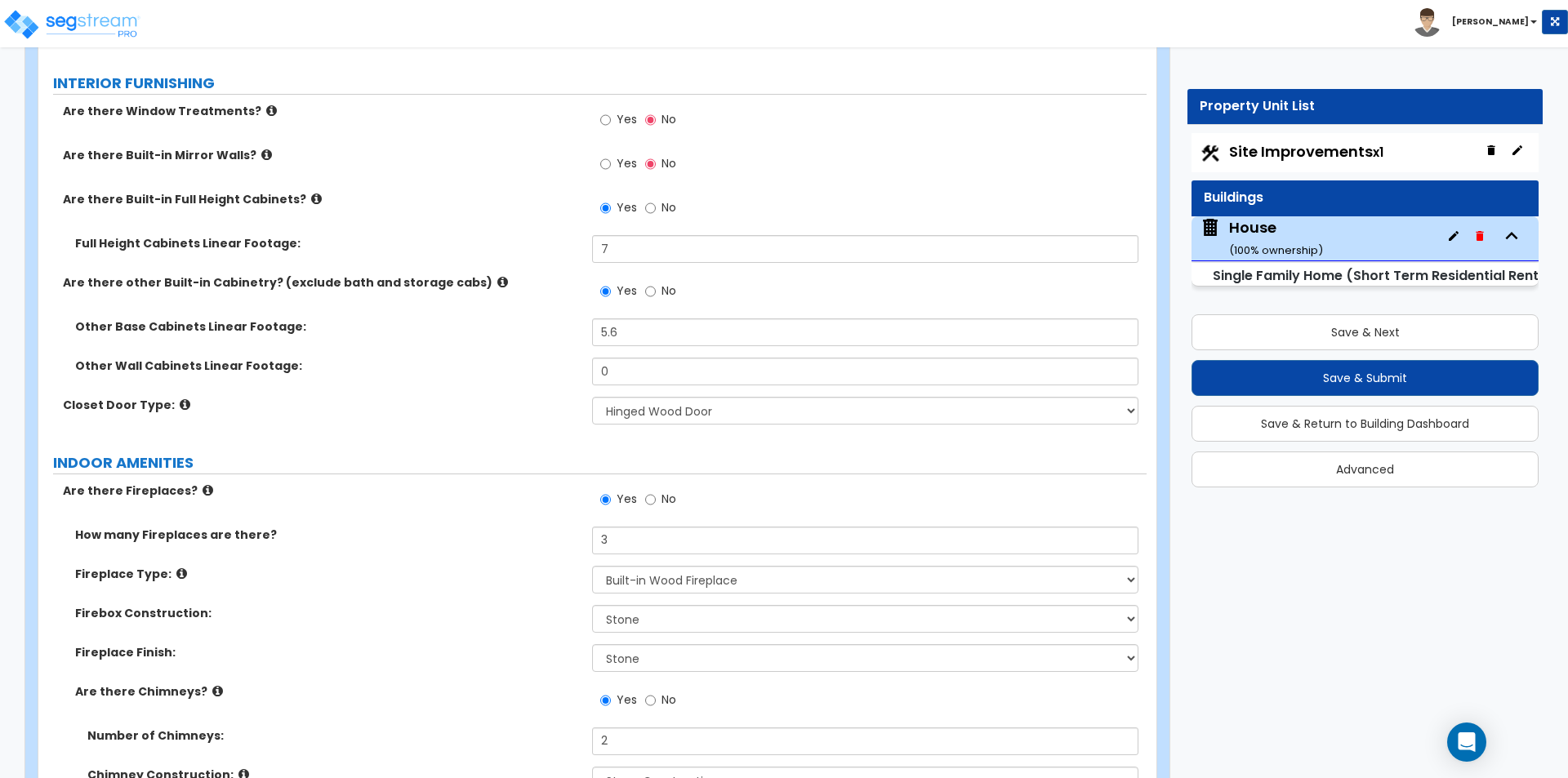
scroll to position [5959, 0]
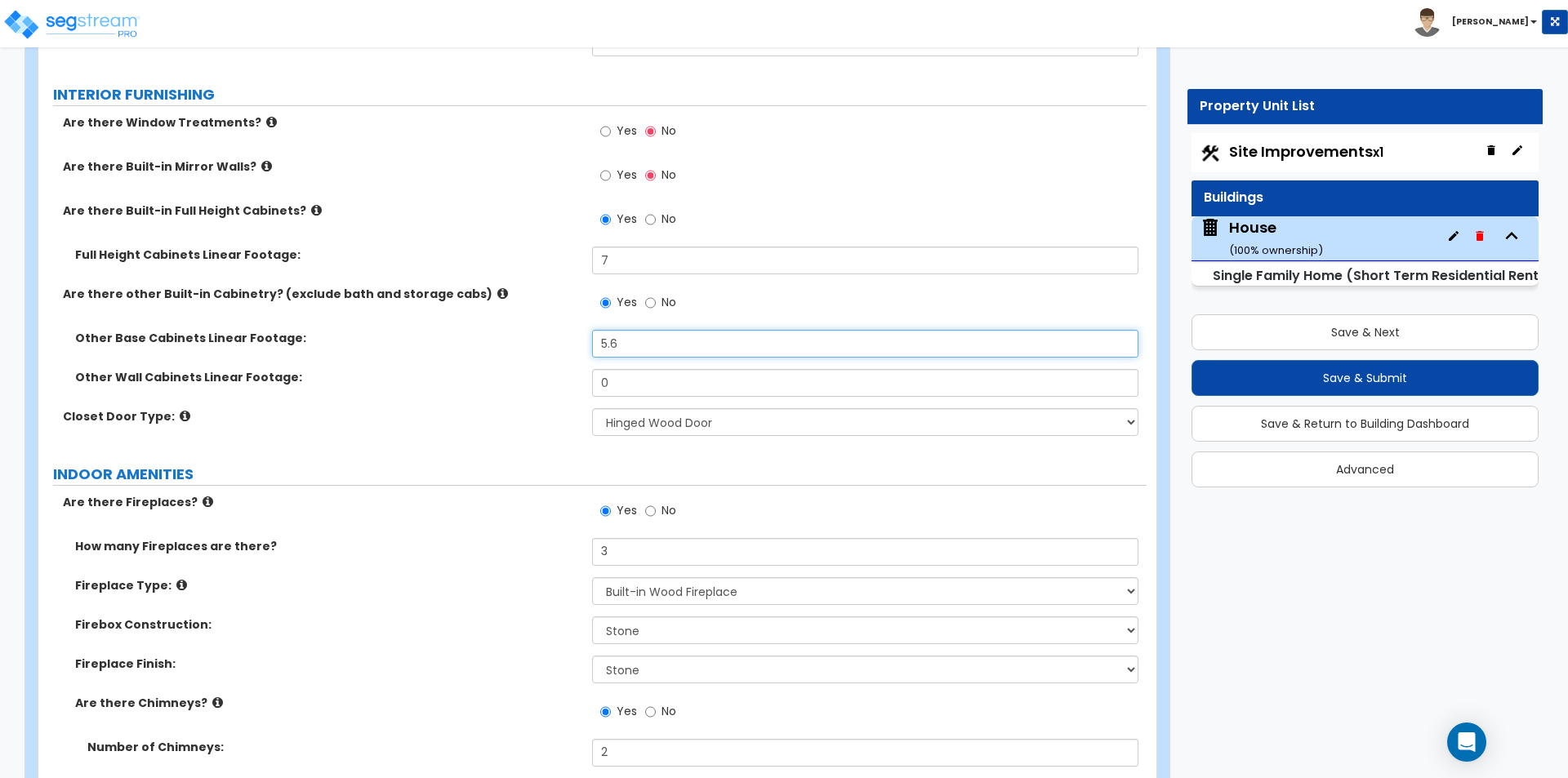
click at [665, 333] on input "5.6" at bounding box center [864, 343] width 545 height 27
click at [664, 330] on input "5.6" at bounding box center [864, 343] width 545 height 27
type input "20.7"
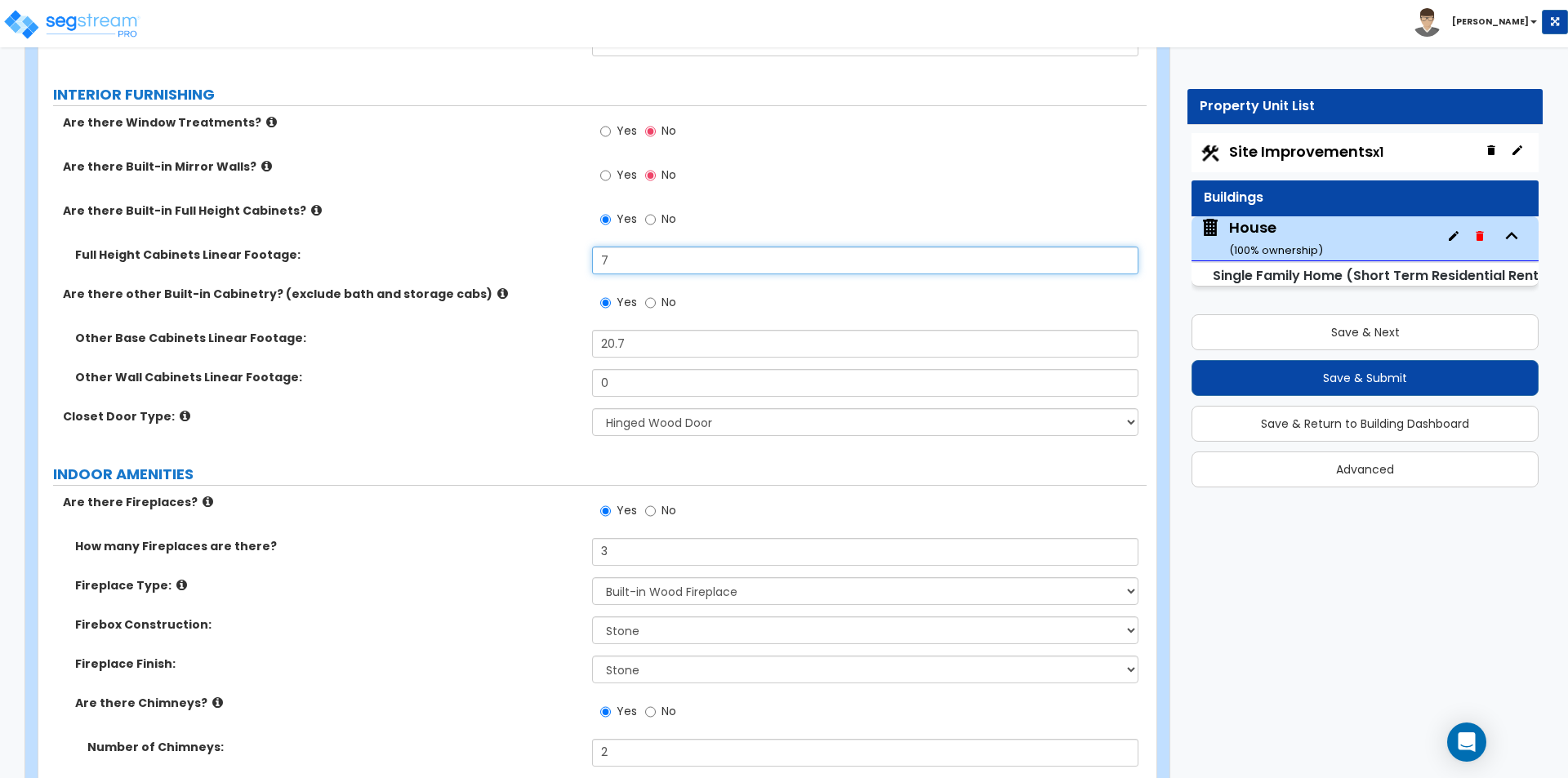
click at [645, 248] on input "7" at bounding box center [864, 260] width 545 height 27
click at [645, 247] on input "7" at bounding box center [864, 260] width 545 height 27
type input "16.1"
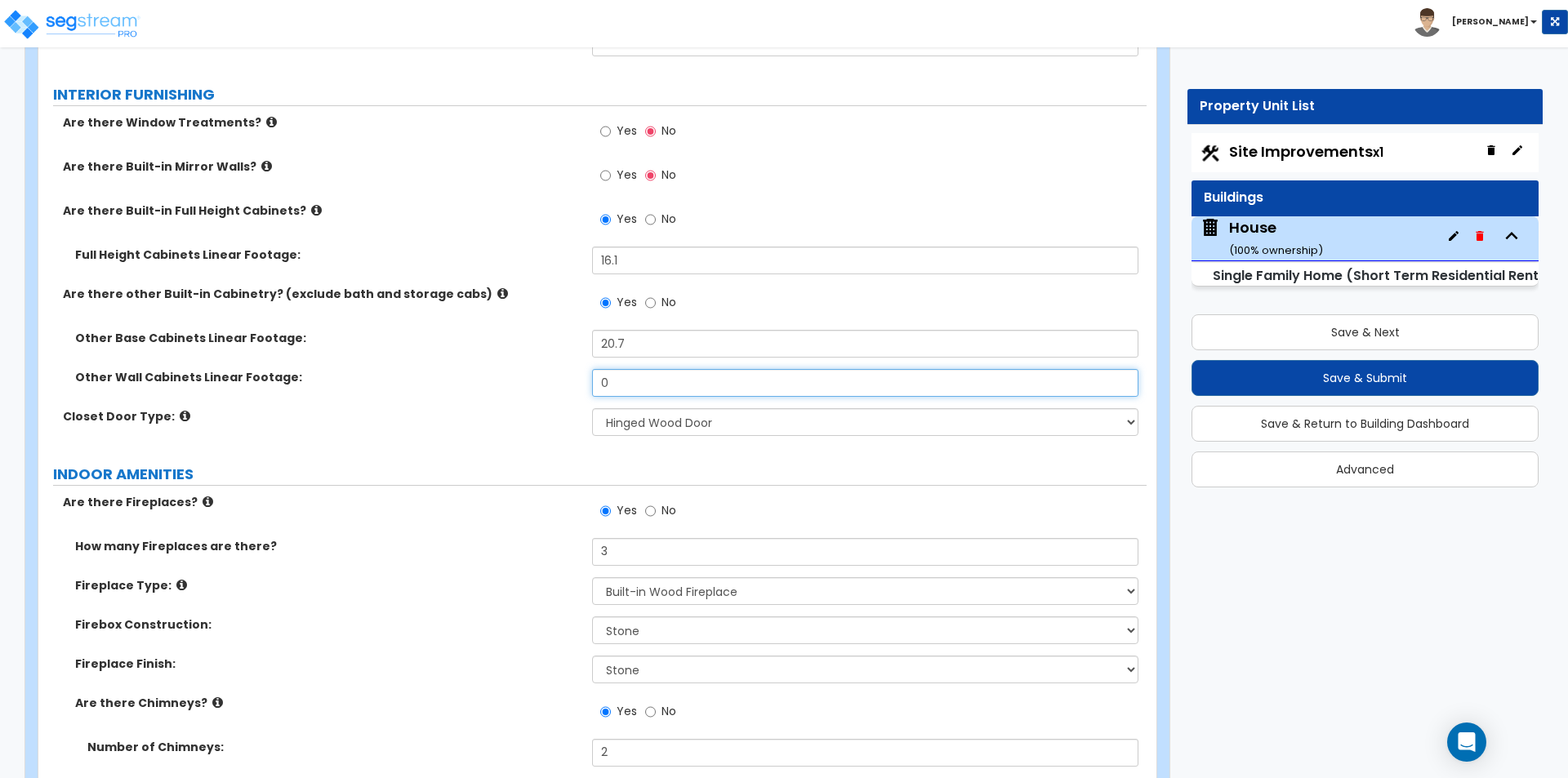
click at [631, 371] on input "0" at bounding box center [864, 382] width 545 height 27
type input "6.6"
click at [672, 343] on div "Other Base Cabinets Linear Footage: 20.7" at bounding box center [592, 349] width 1108 height 39
click at [672, 335] on input "20.7" at bounding box center [864, 343] width 545 height 27
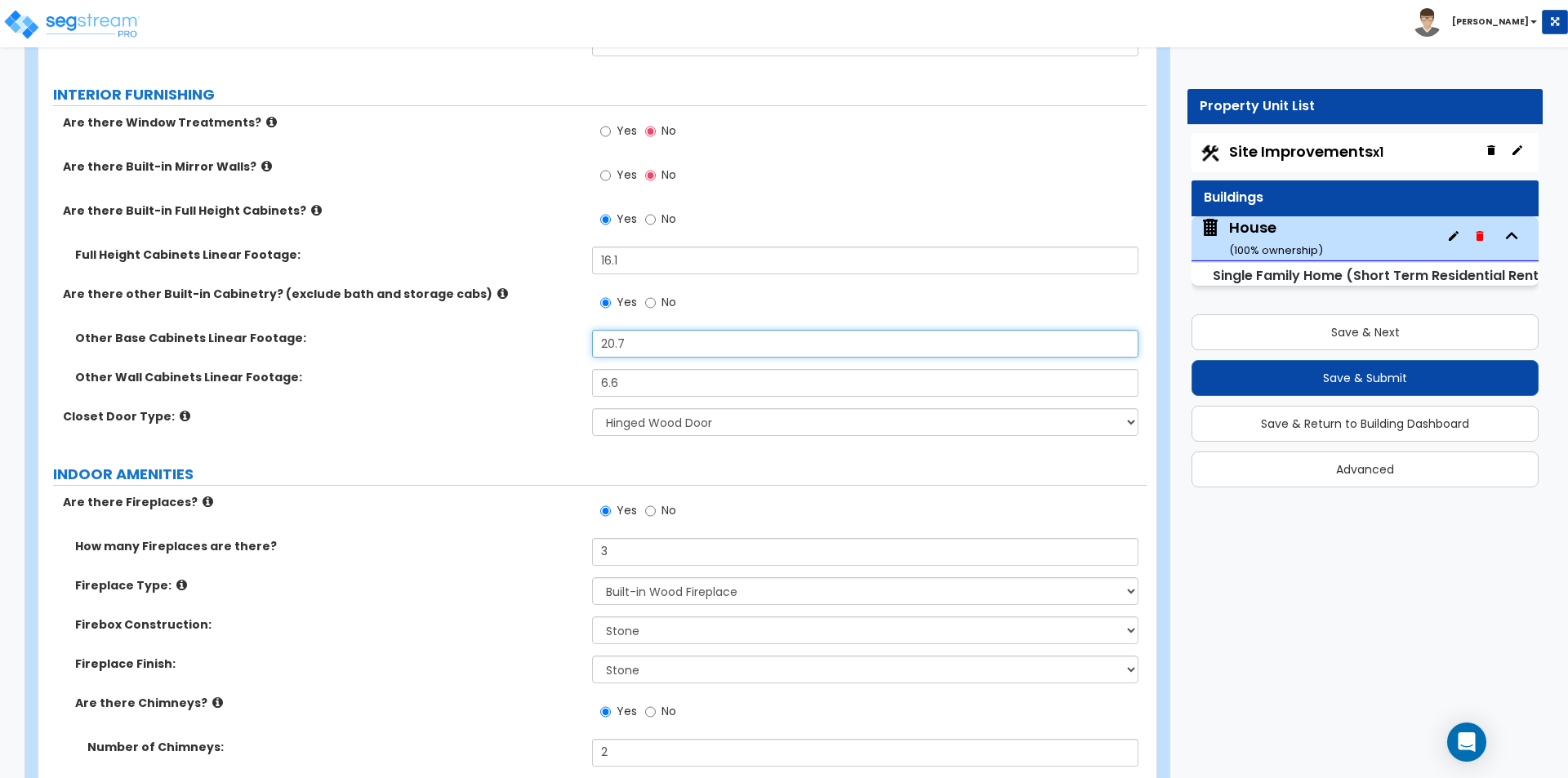
click at [672, 335] on input "20.7" at bounding box center [864, 343] width 545 height 27
type input "26.4"
click at [665, 372] on input "6.6" at bounding box center [864, 382] width 545 height 27
type input "12.3"
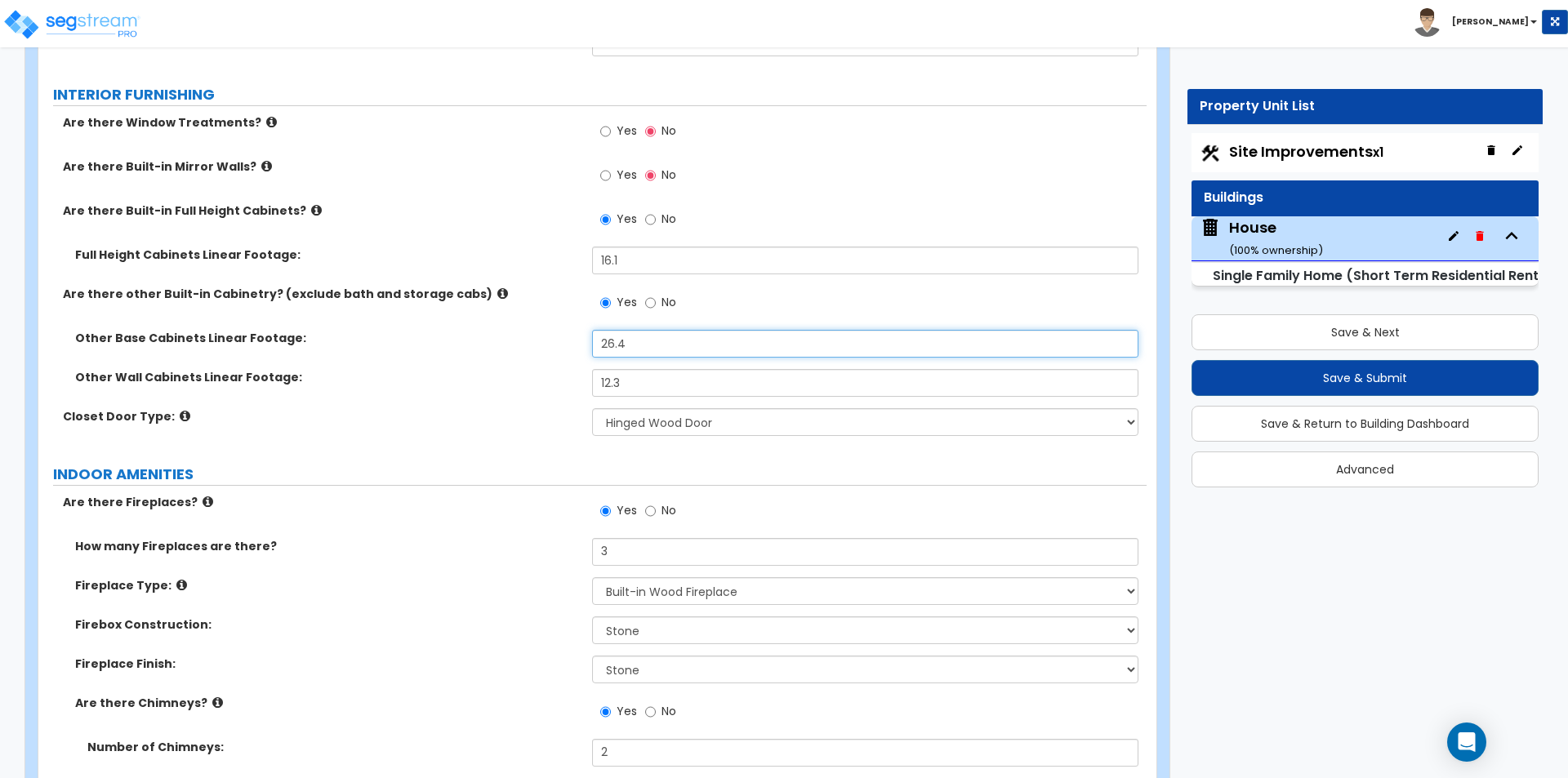
click at [648, 331] on input "26.4" at bounding box center [864, 343] width 545 height 27
type input "43.5"
click at [640, 369] on input "12.3" at bounding box center [864, 382] width 545 height 27
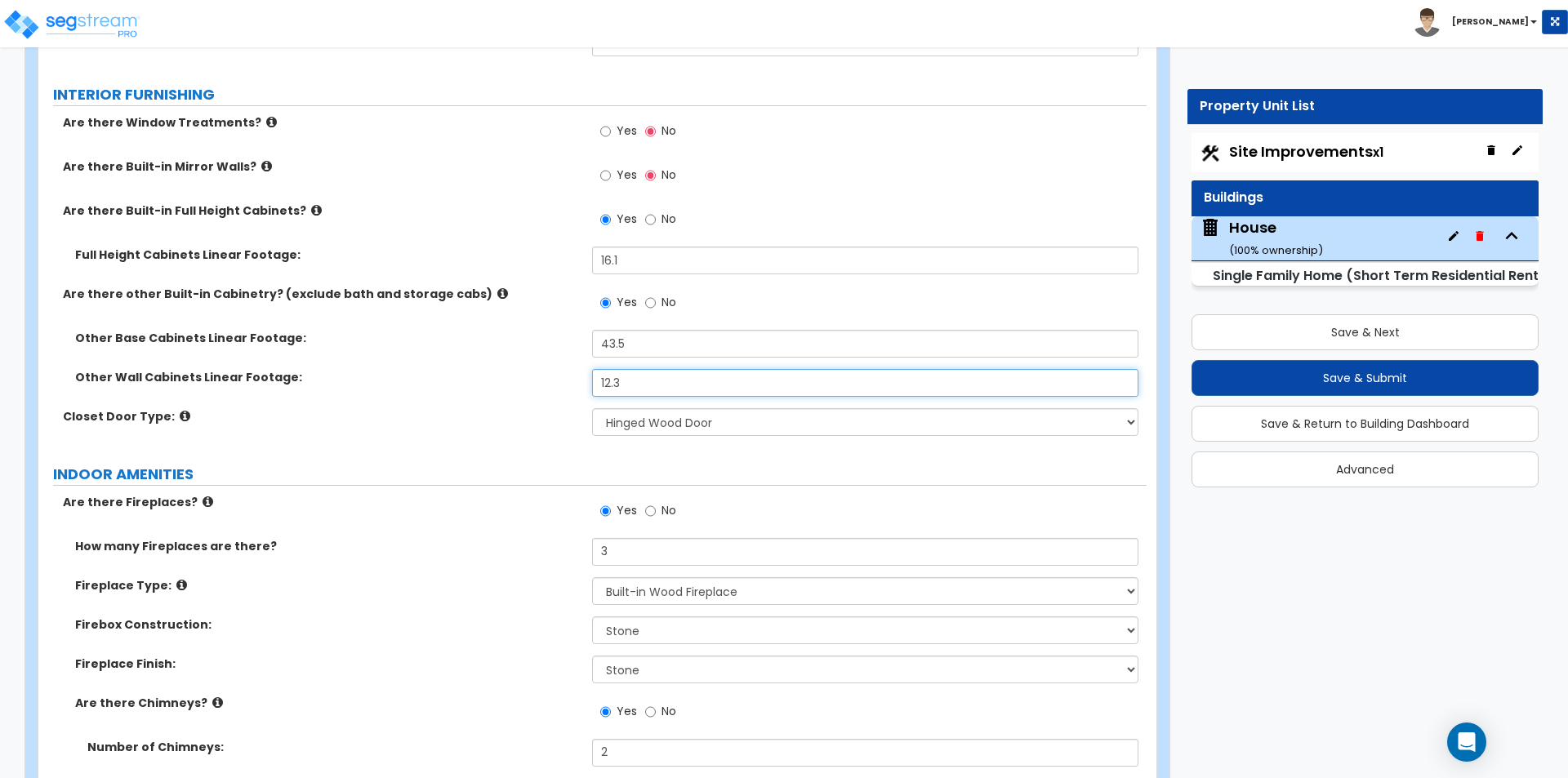
click at [642, 372] on input "12.3" at bounding box center [864, 382] width 545 height 27
type input "29.4"
click at [653, 336] on input "43.5" at bounding box center [864, 343] width 545 height 27
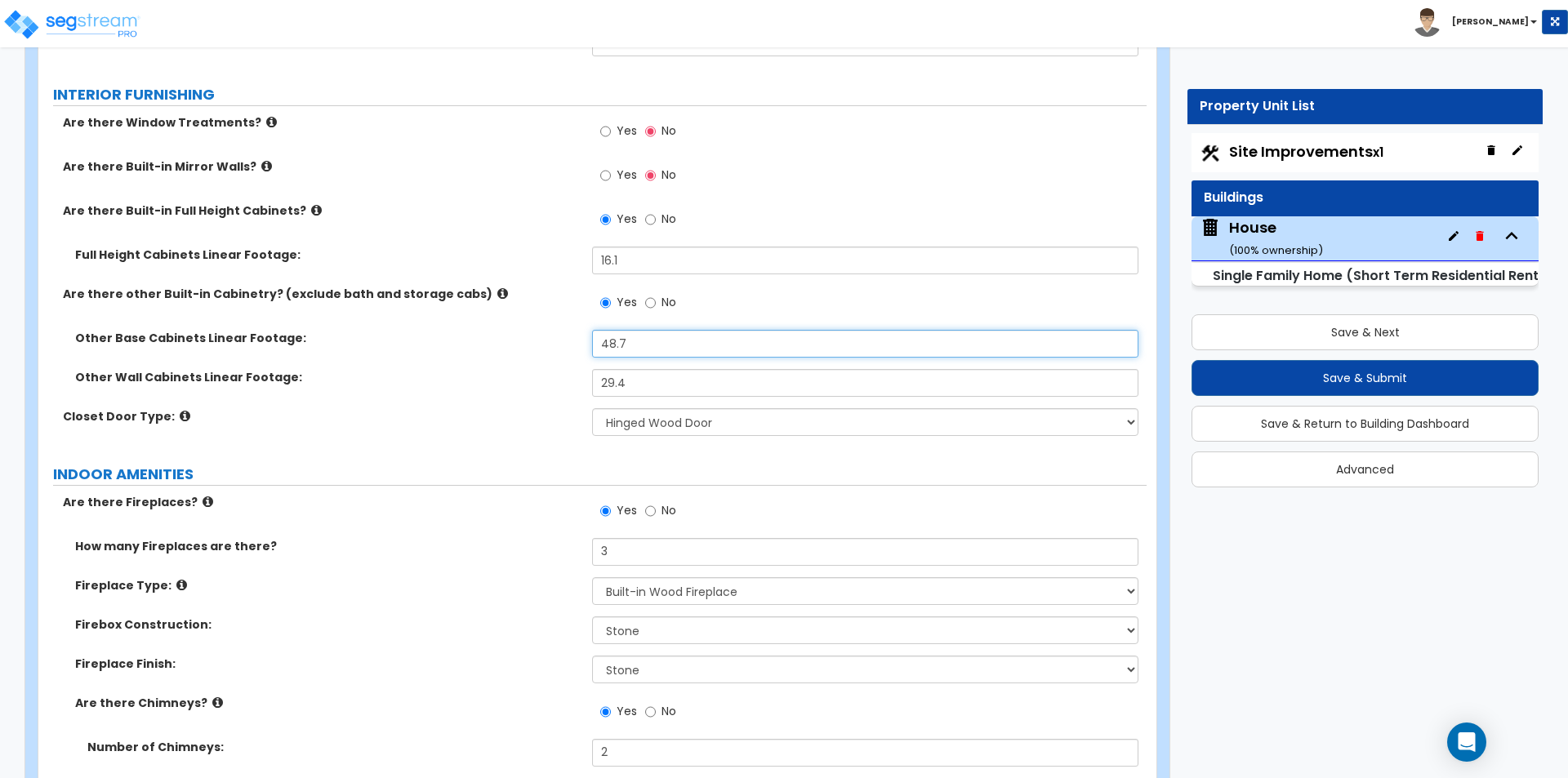
type input "48.7"
click at [490, 408] on label "Closet Door Type:" at bounding box center [321, 416] width 517 height 17
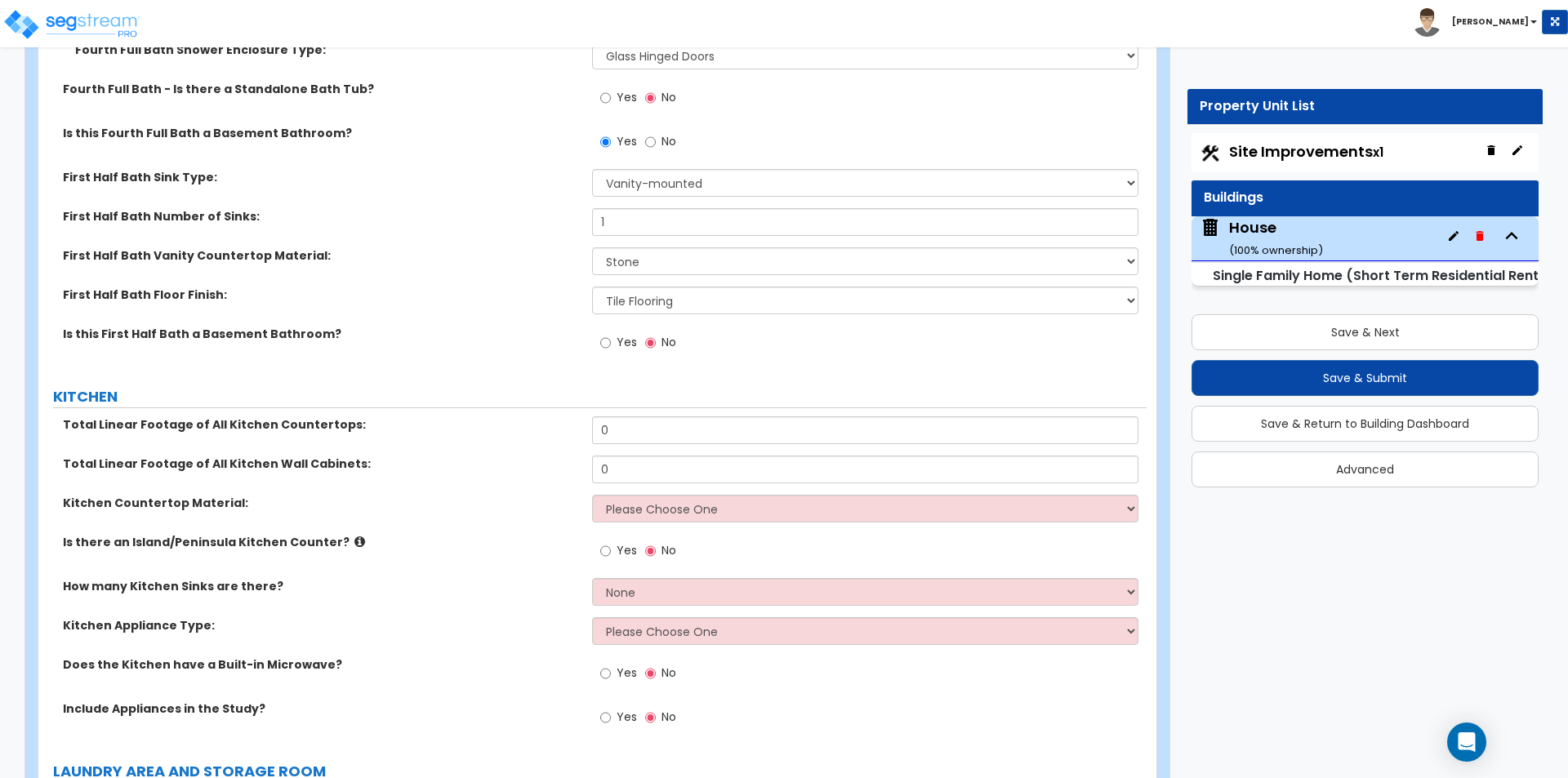
scroll to position [8326, 0]
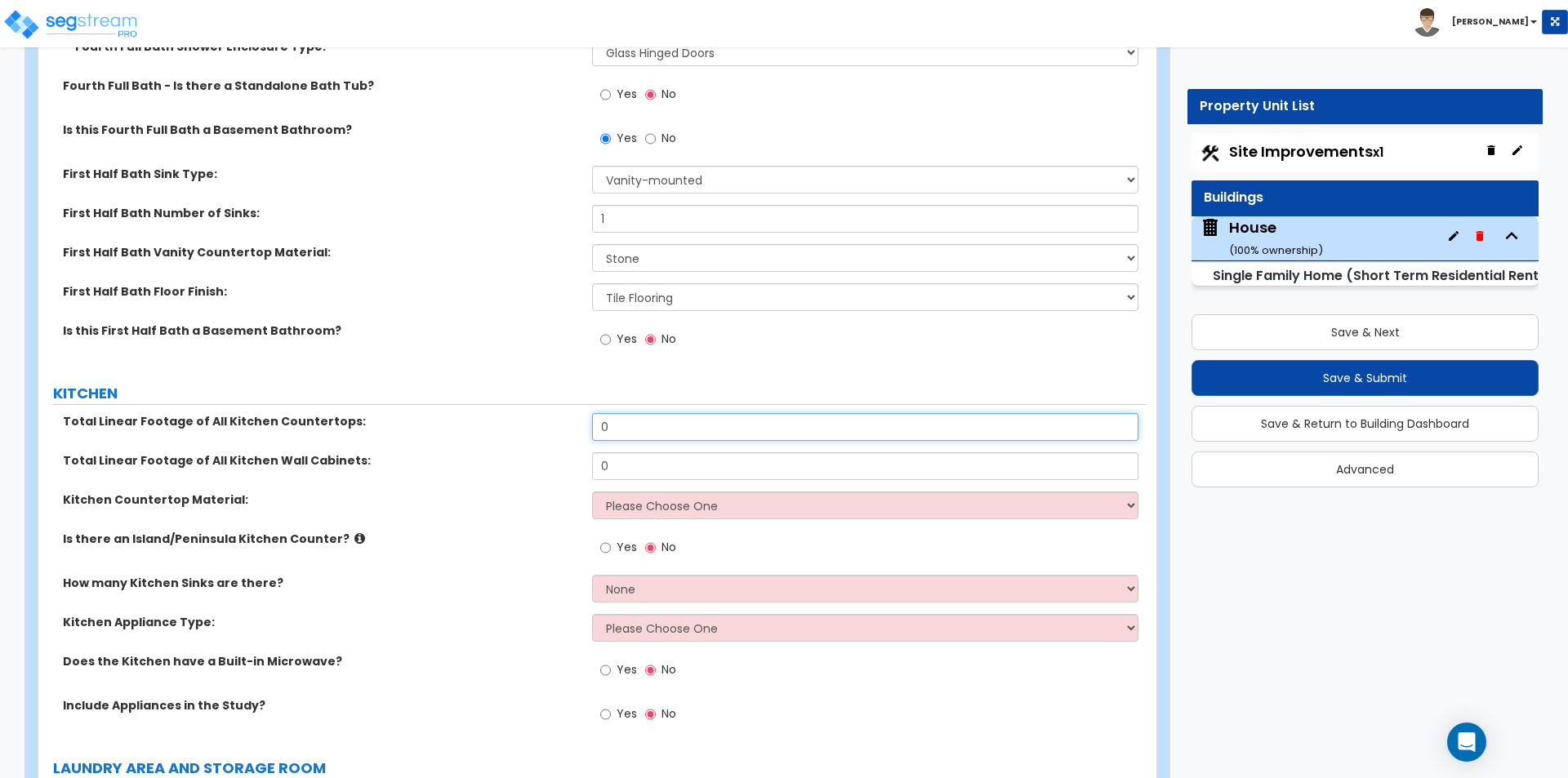
click at [642, 416] on input "0" at bounding box center [864, 426] width 545 height 27
type input "31.9"
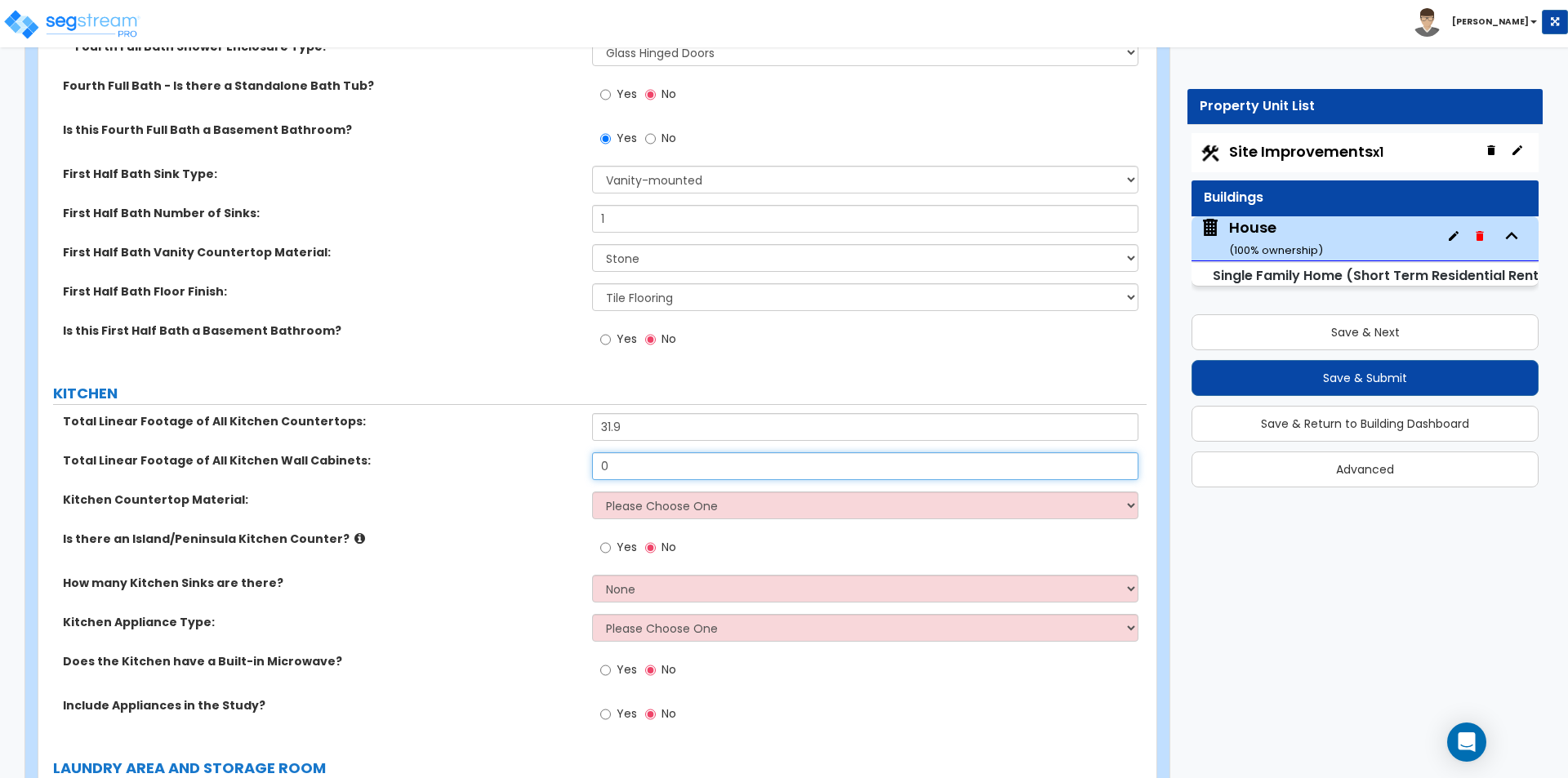
click at [639, 452] on input "0" at bounding box center [864, 465] width 545 height 27
click at [640, 453] on input "0" at bounding box center [864, 465] width 545 height 27
click at [642, 452] on input "0" at bounding box center [864, 465] width 545 height 27
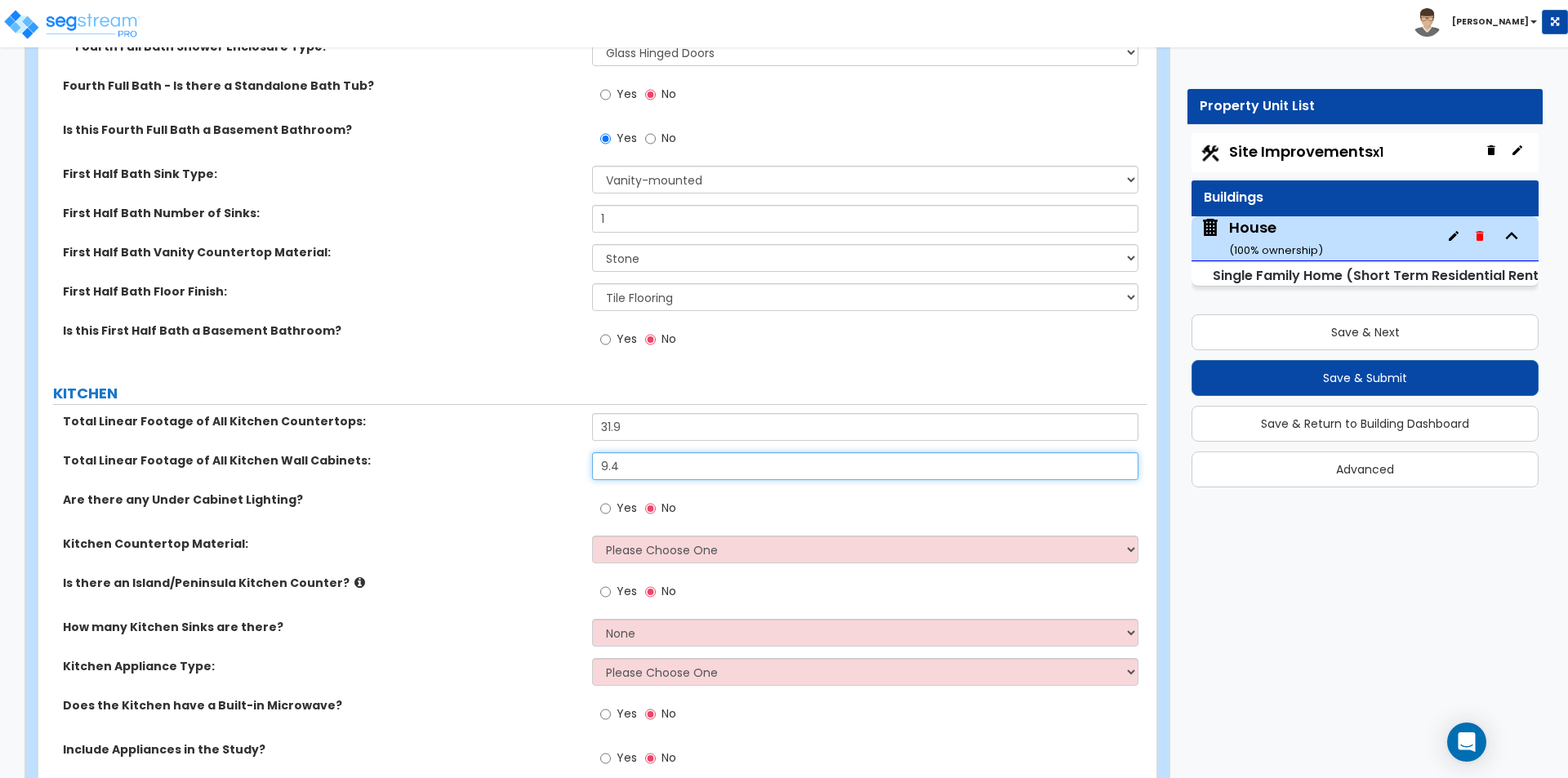
click at [660, 455] on input "9.4" at bounding box center [864, 465] width 545 height 27
type input "24.9"
click at [483, 432] on div "Total Linear Footage of All Kitchen Countertops: 31.9" at bounding box center [592, 432] width 1108 height 39
click at [609, 499] on input "Yes" at bounding box center [605, 508] width 11 height 18
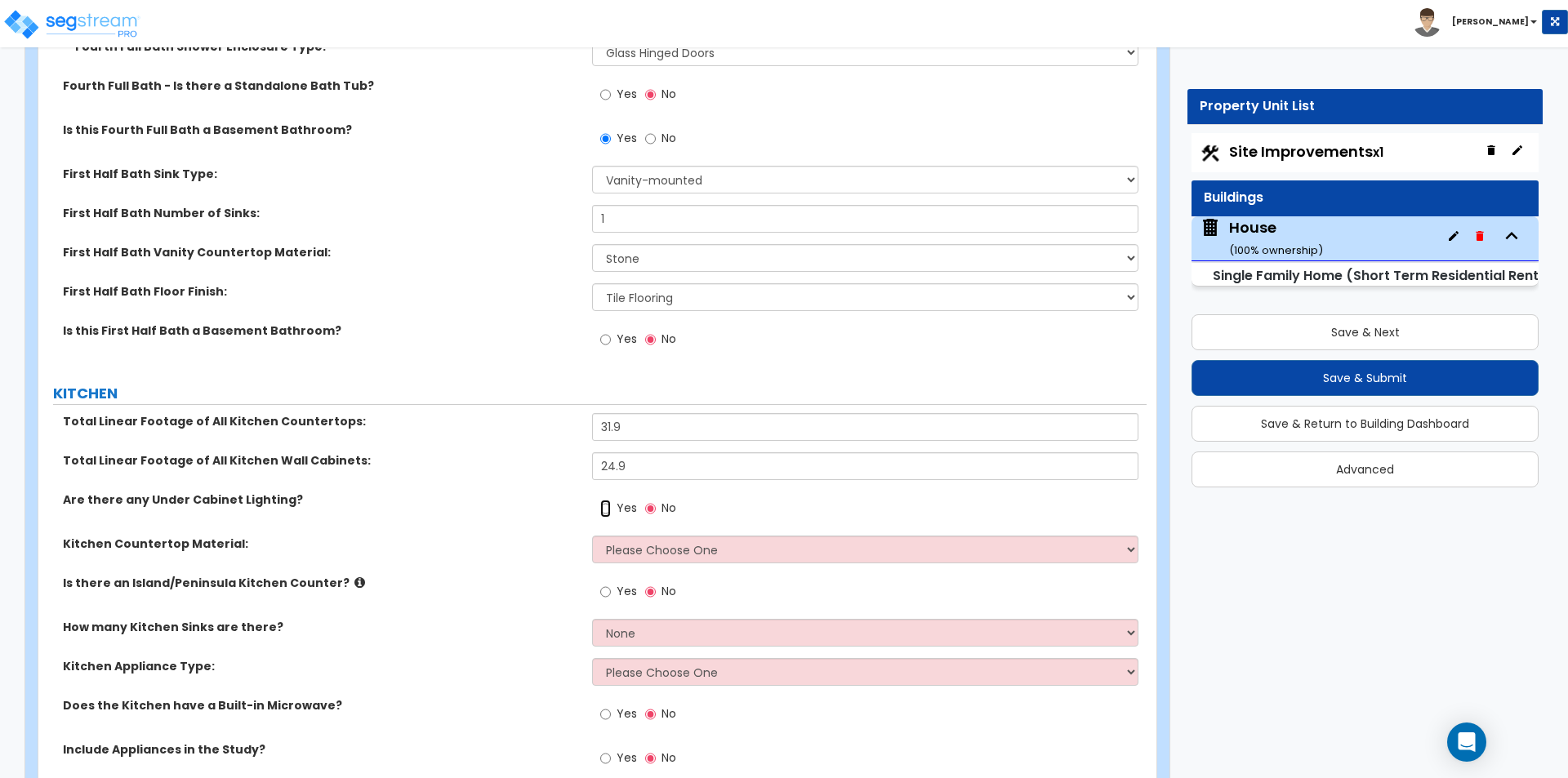
radio input "true"
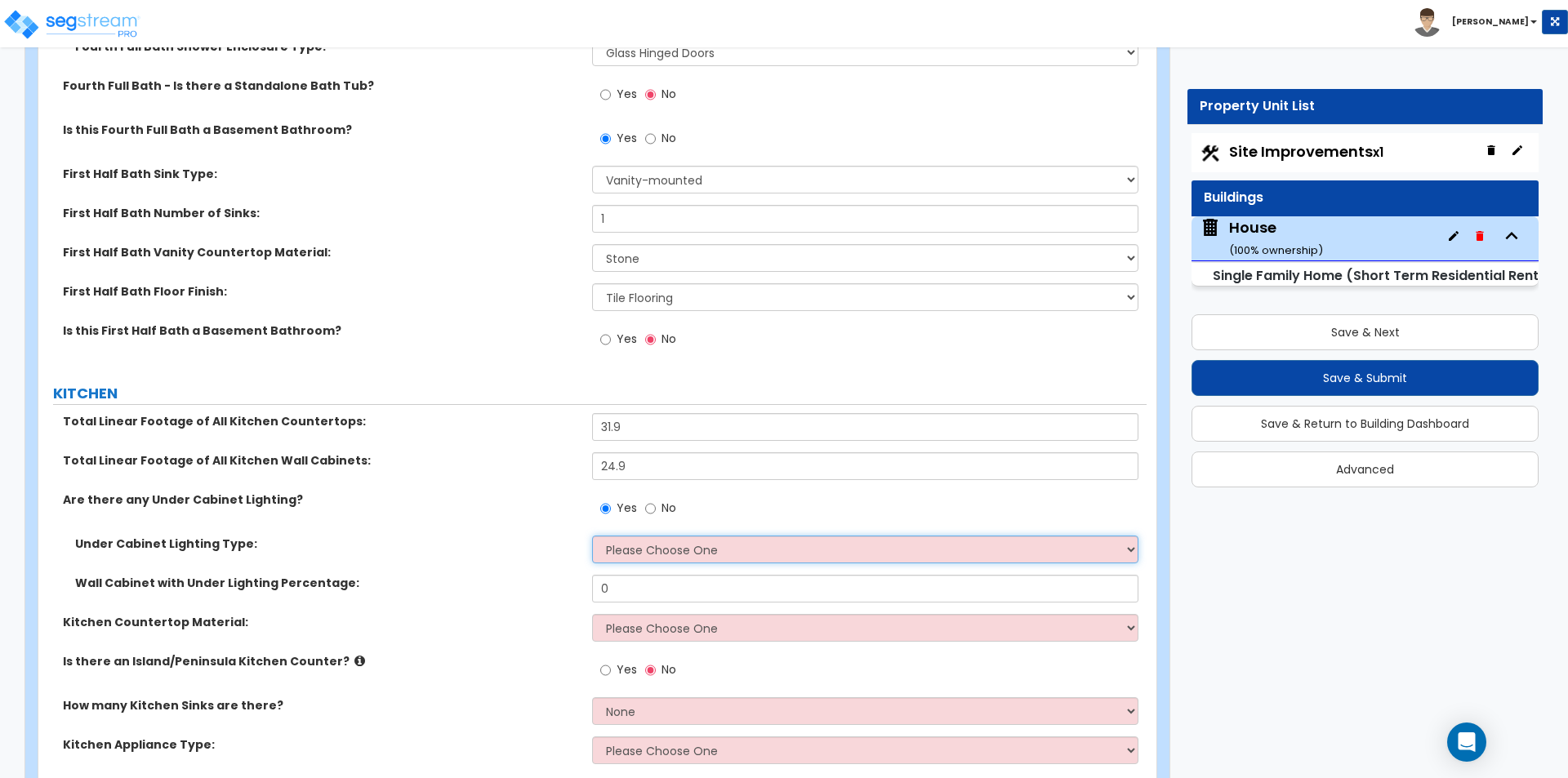
click at [709, 537] on select "Please Choose One Fluorescent Incandescent LED" at bounding box center [864, 549] width 545 height 27
select select "1"
click at [592, 536] on select "Please Choose One Fluorescent Incandescent LED" at bounding box center [864, 549] width 545 height 27
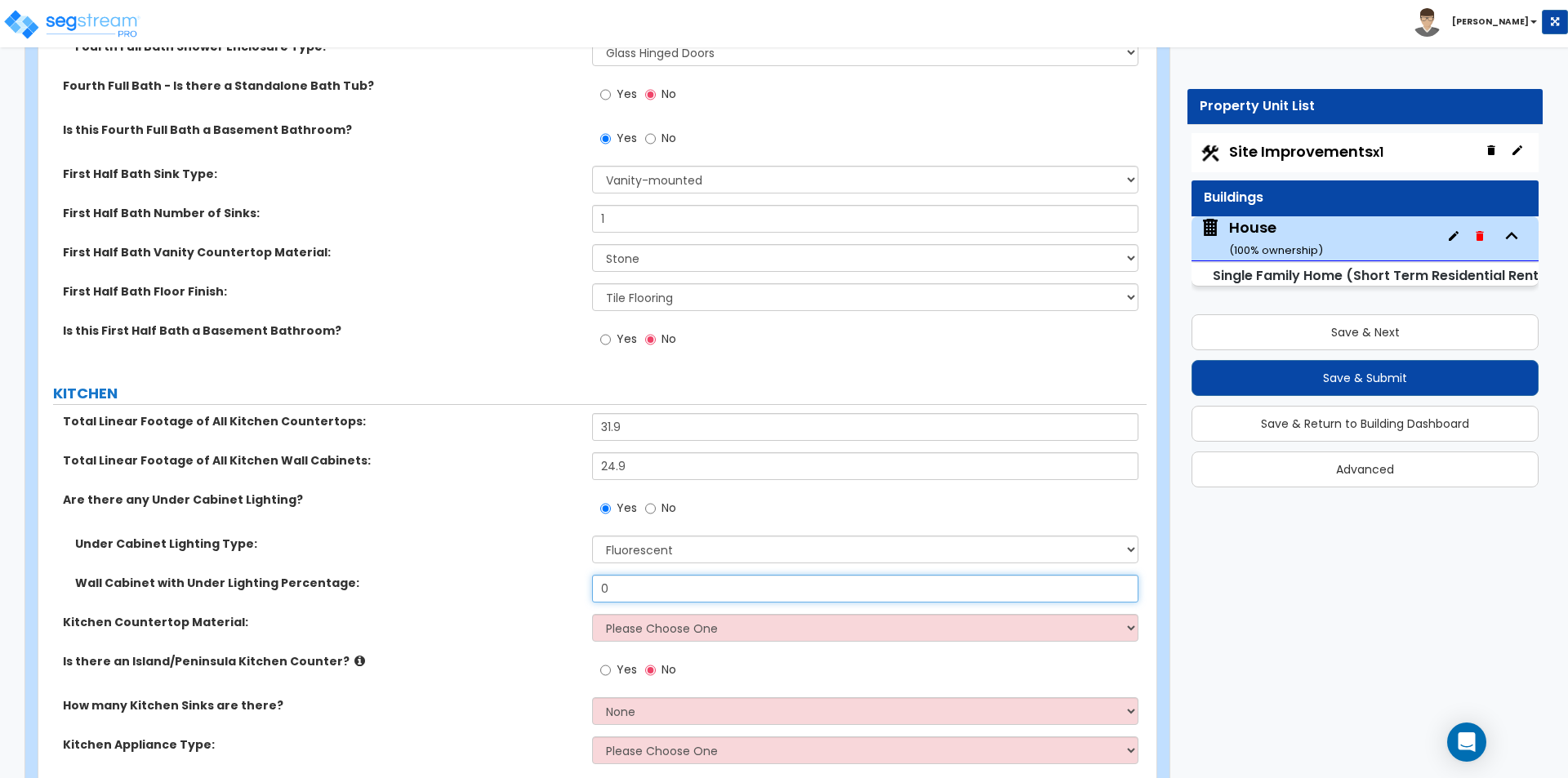
click at [633, 575] on input "0" at bounding box center [864, 588] width 545 height 27
type input "100"
click at [577, 576] on div "Wall Cabinet with Under Lighting Percentage: 100" at bounding box center [592, 594] width 1108 height 39
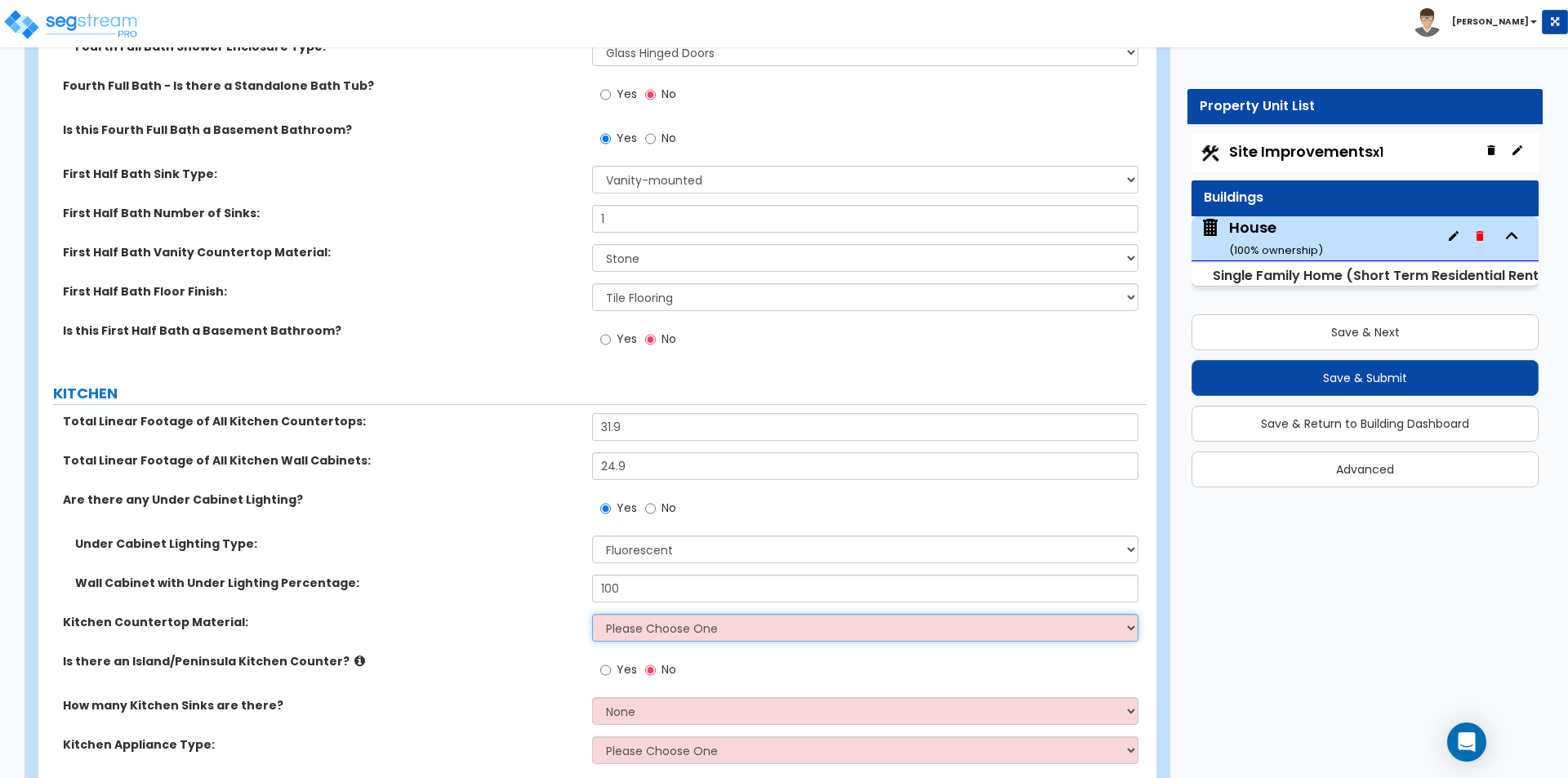
click at [633, 614] on select "Please Choose One Plastic Laminate Solid Surface Stone Quartz Marble Tile Wood …" at bounding box center [864, 627] width 545 height 27
select select "3"
click at [592, 614] on select "Please Choose One Plastic Laminate Solid Surface Stone Quartz Marble Tile Wood …" at bounding box center [864, 627] width 545 height 27
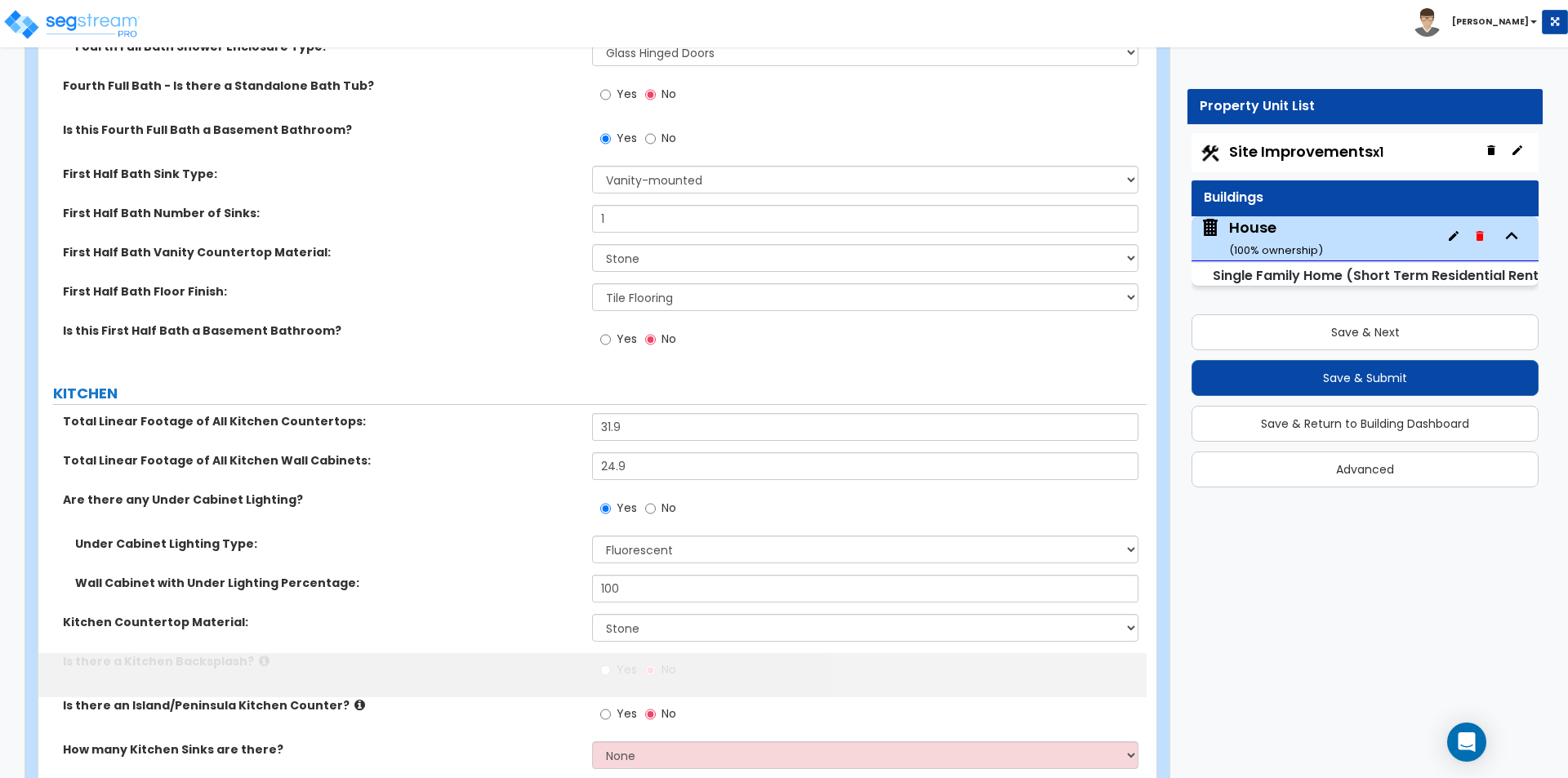
click at [494, 539] on div "Under Cabinet Lighting Type: Please Choose One Fluorescent Incandescent LED" at bounding box center [592, 555] width 1108 height 39
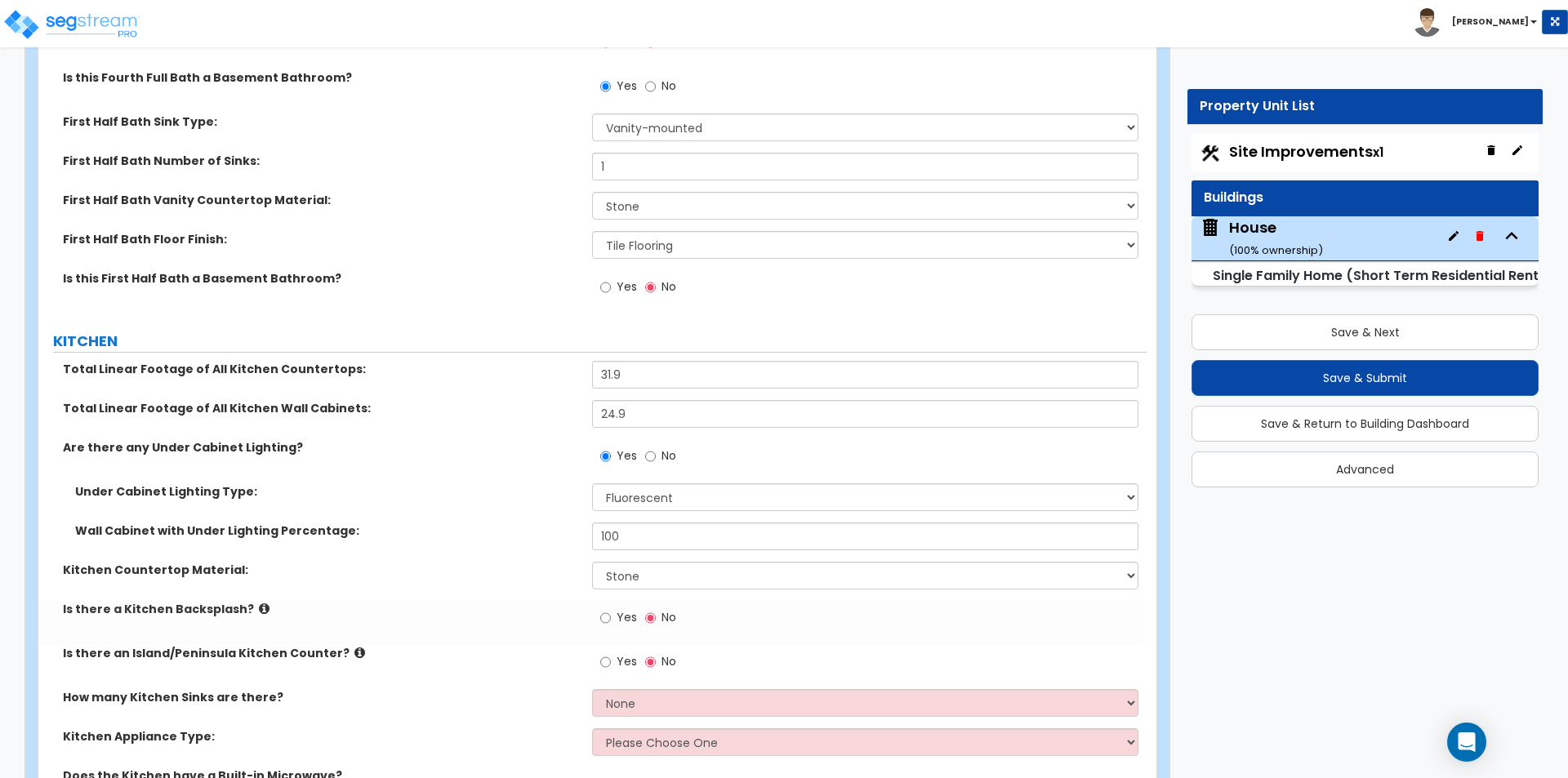
scroll to position [8408, 0]
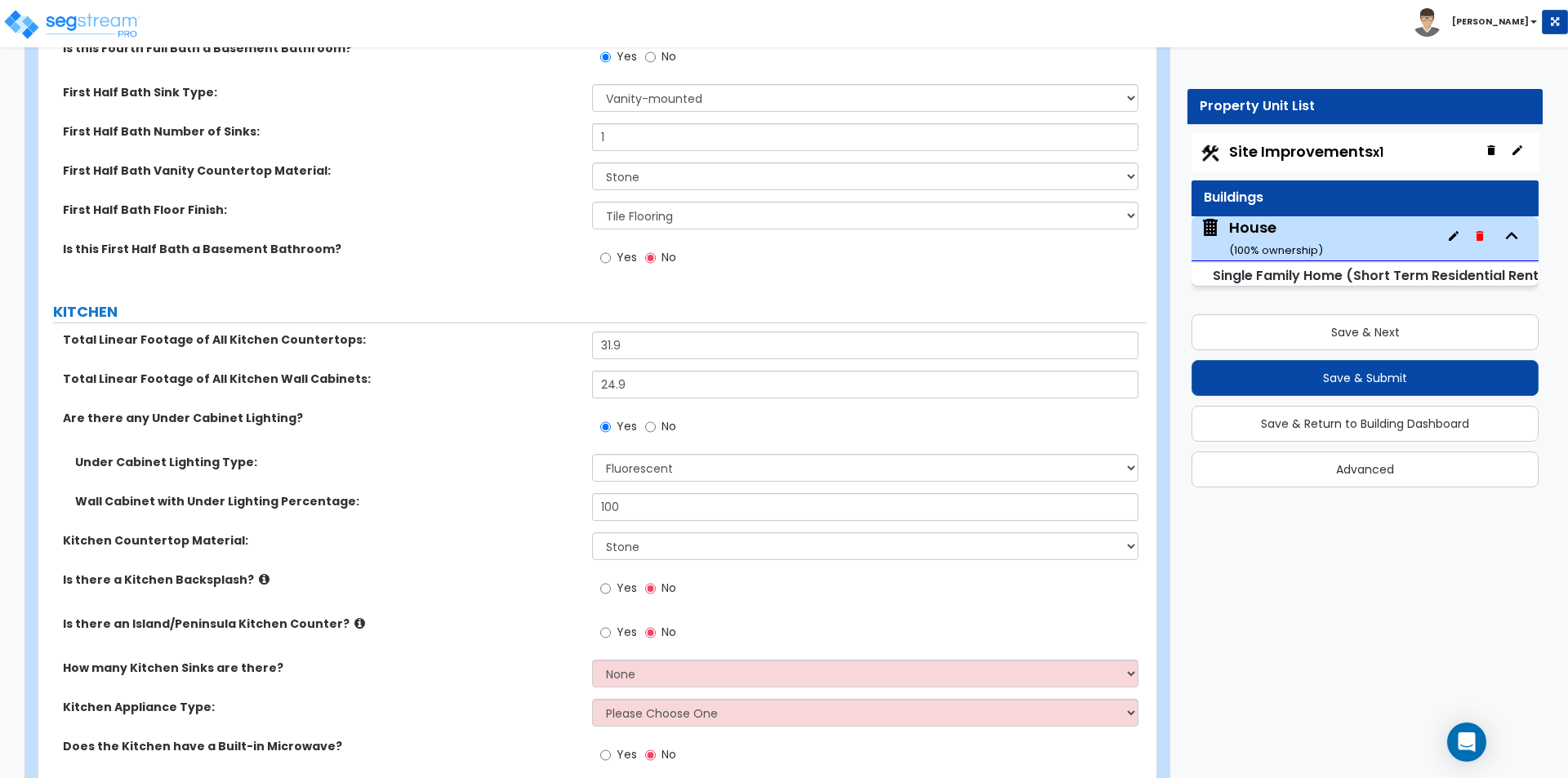
click at [622, 580] on span "Yes" at bounding box center [626, 588] width 21 height 17
click at [611, 580] on input "Yes" at bounding box center [605, 589] width 11 height 18
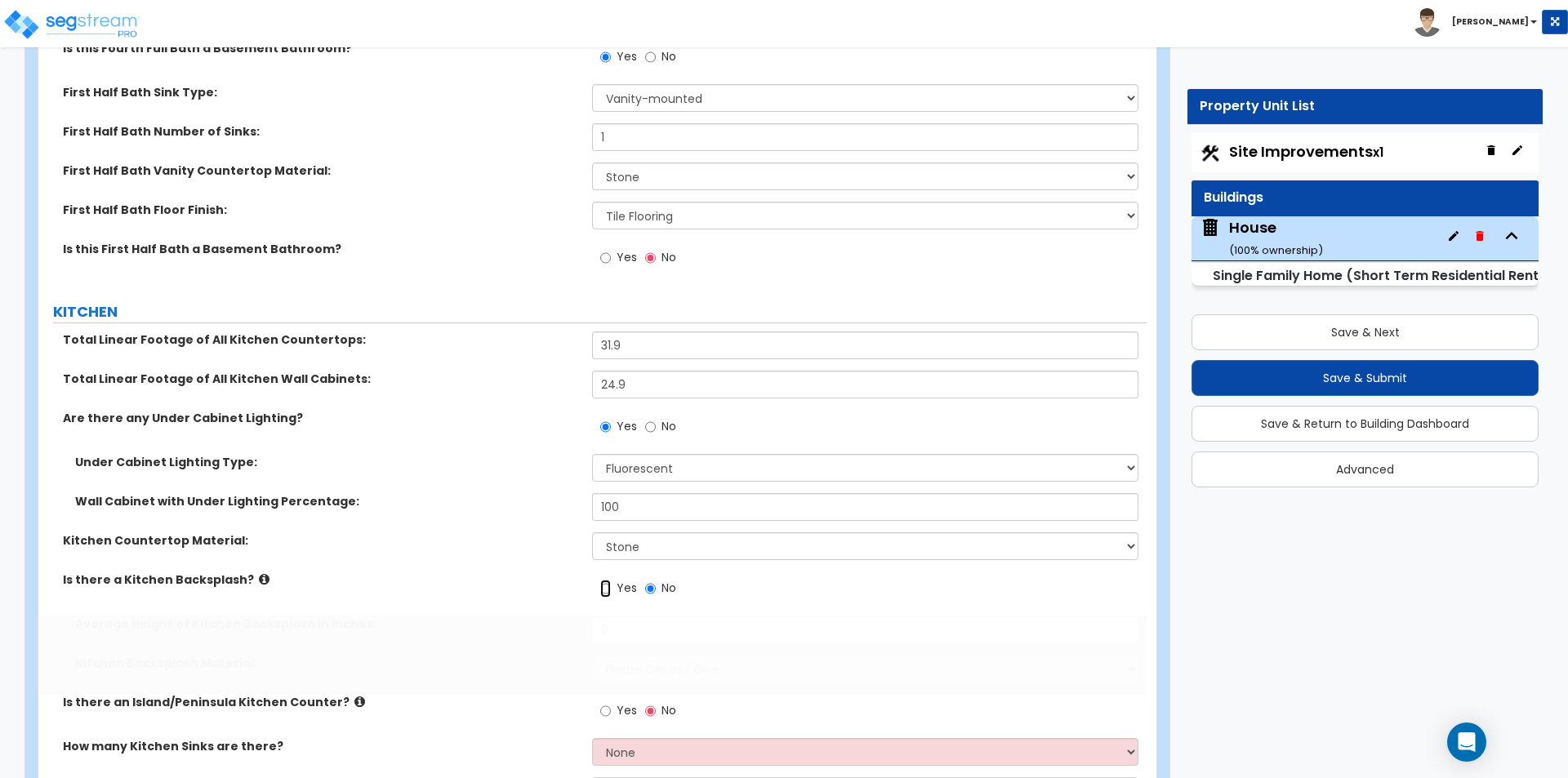
radio input "true"
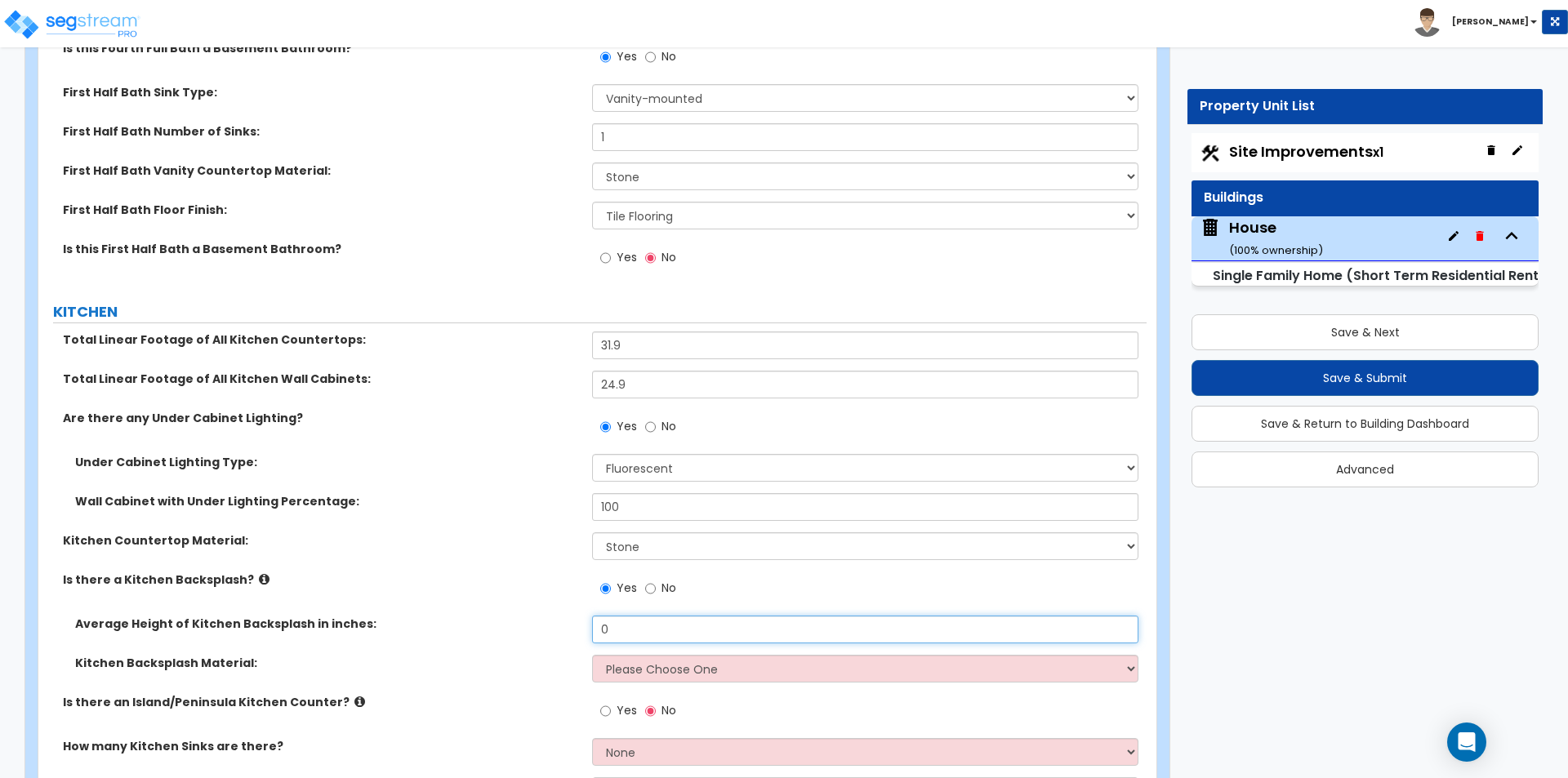
click at [634, 617] on input "0" at bounding box center [864, 629] width 545 height 27
type input "18"
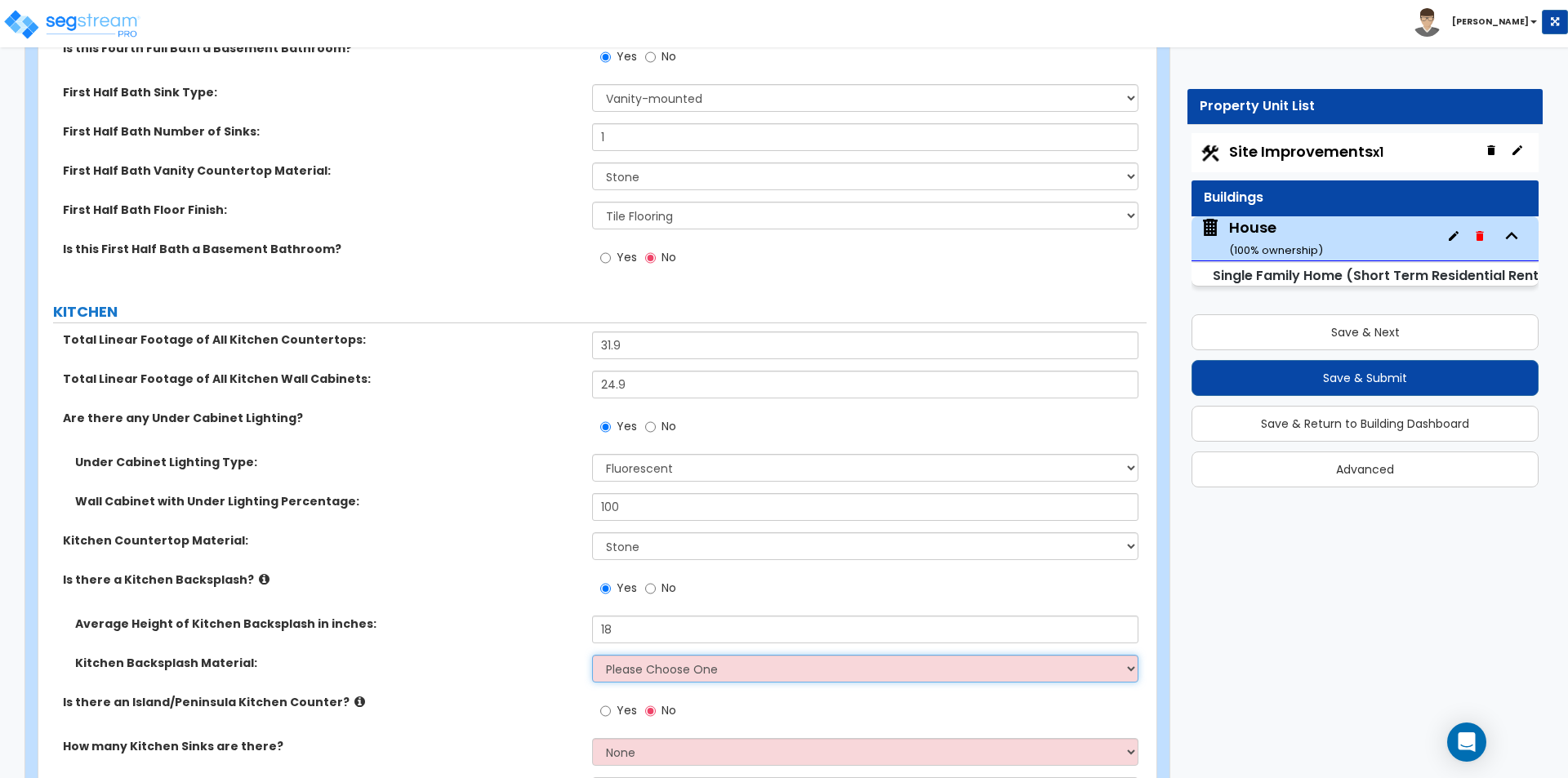
click at [650, 654] on select "Please Choose One Plastic Laminate Solid Surface Stone Quartz Tile Stainless St…" at bounding box center [864, 668] width 545 height 27
select select "6"
click at [592, 654] on select "Please Choose One Plastic Laminate Solid Surface Stone Quartz Tile Stainless St…" at bounding box center [864, 668] width 545 height 27
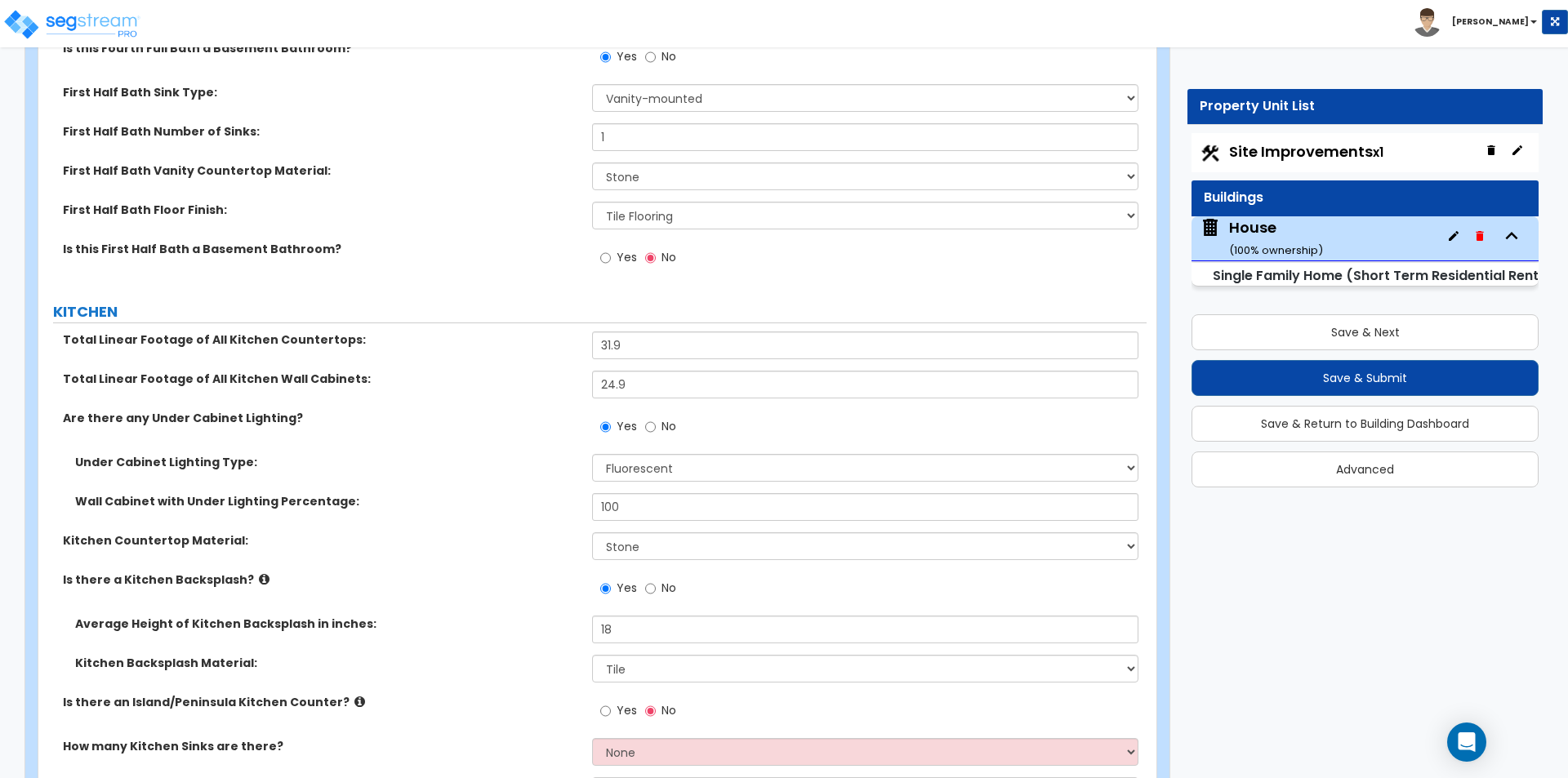
click at [445, 571] on label "Is there a Kitchen Backsplash?" at bounding box center [321, 580] width 517 height 17
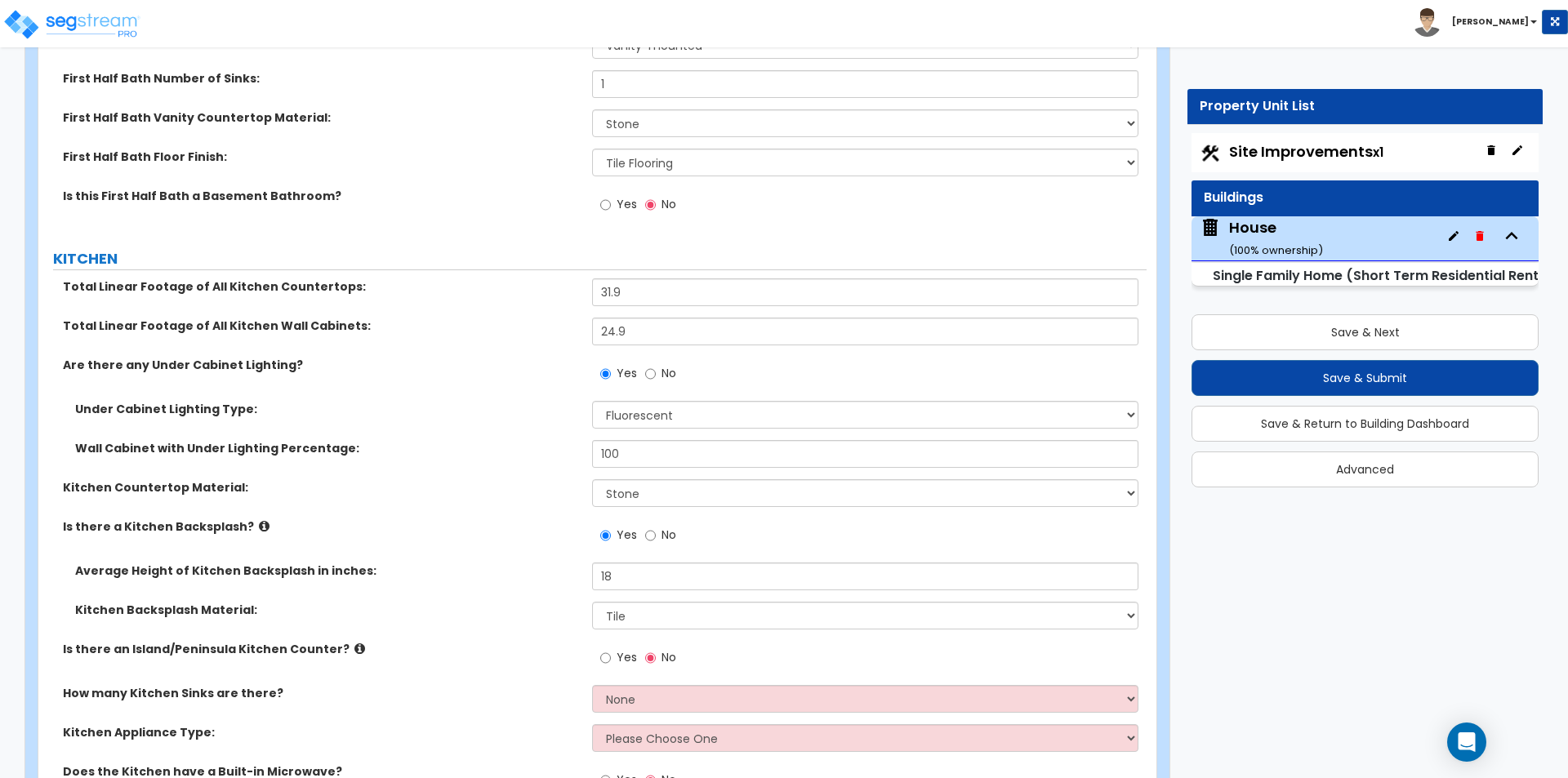
scroll to position [8489, 0]
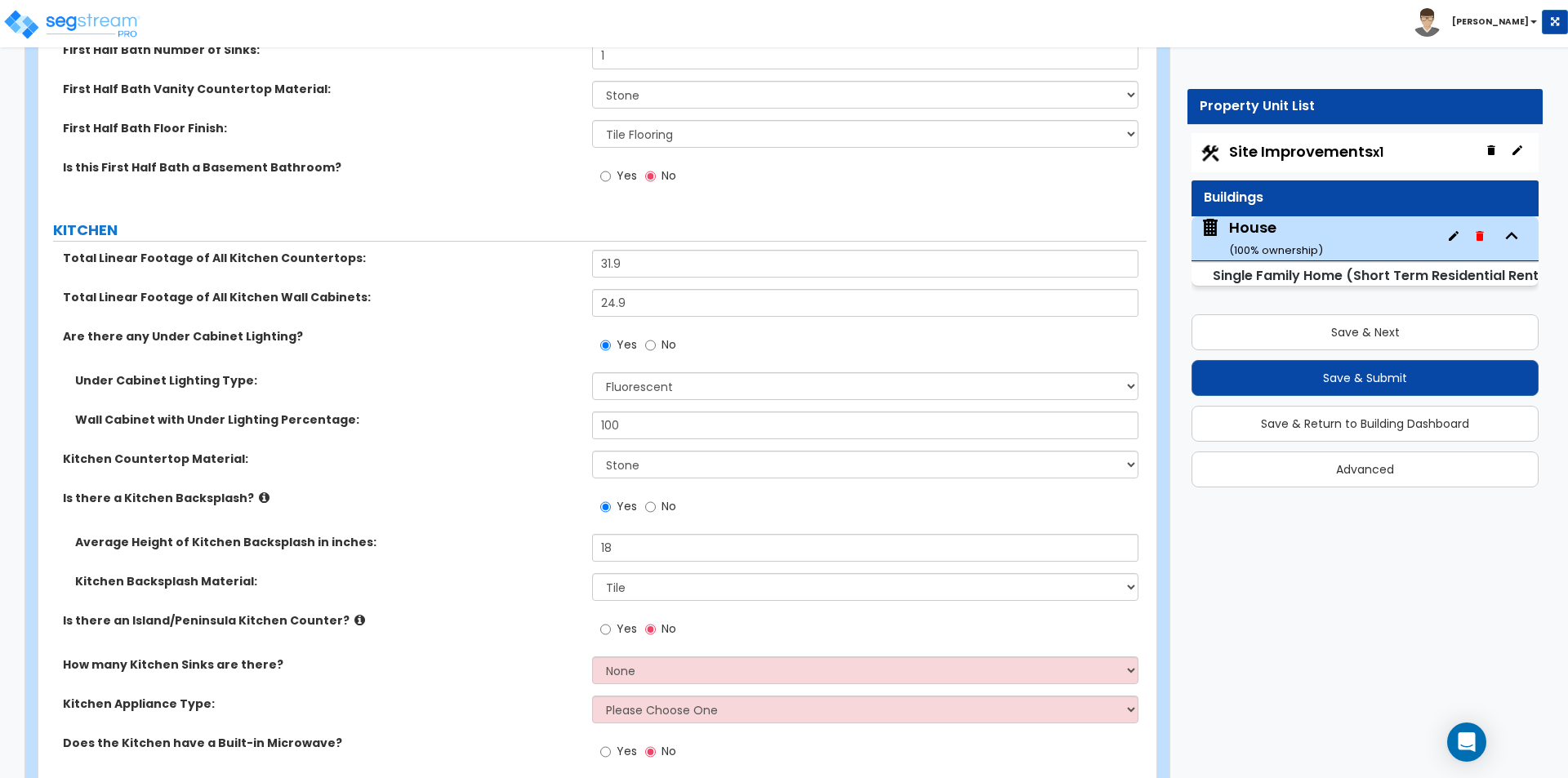
click at [614, 617] on label "Yes" at bounding box center [618, 630] width 37 height 27
click at [611, 620] on input "Yes" at bounding box center [605, 630] width 11 height 18
radio input "true"
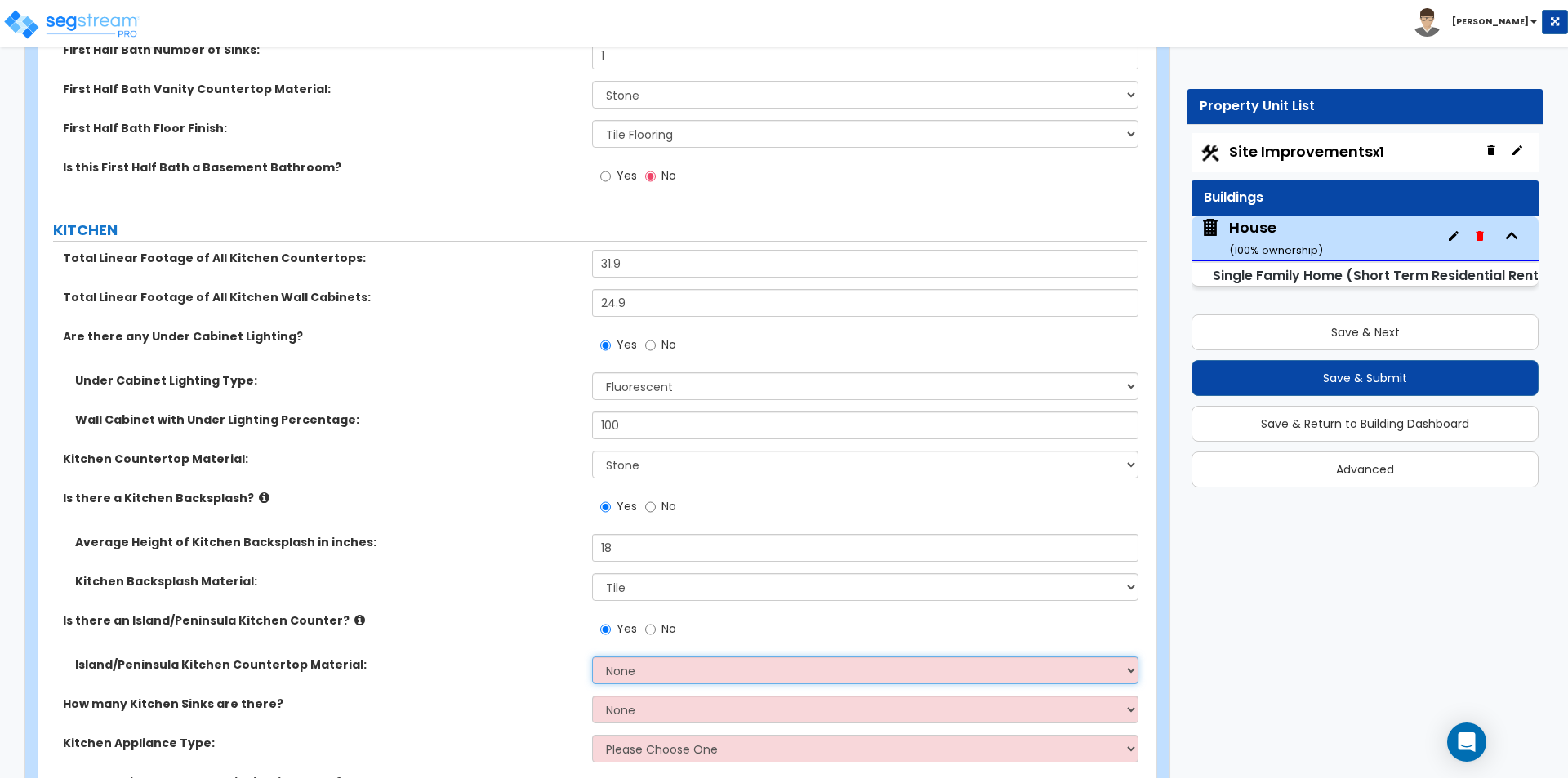
click at [727, 656] on select "None Plastic Laminate Solid Surface Stone Quartz Marble Tile Wood Stainless Ste…" at bounding box center [864, 669] width 545 height 27
select select "7"
click at [592, 656] on select "None Plastic Laminate Solid Surface Stone Quartz Marble Tile Wood Stainless Ste…" at bounding box center [864, 669] width 545 height 27
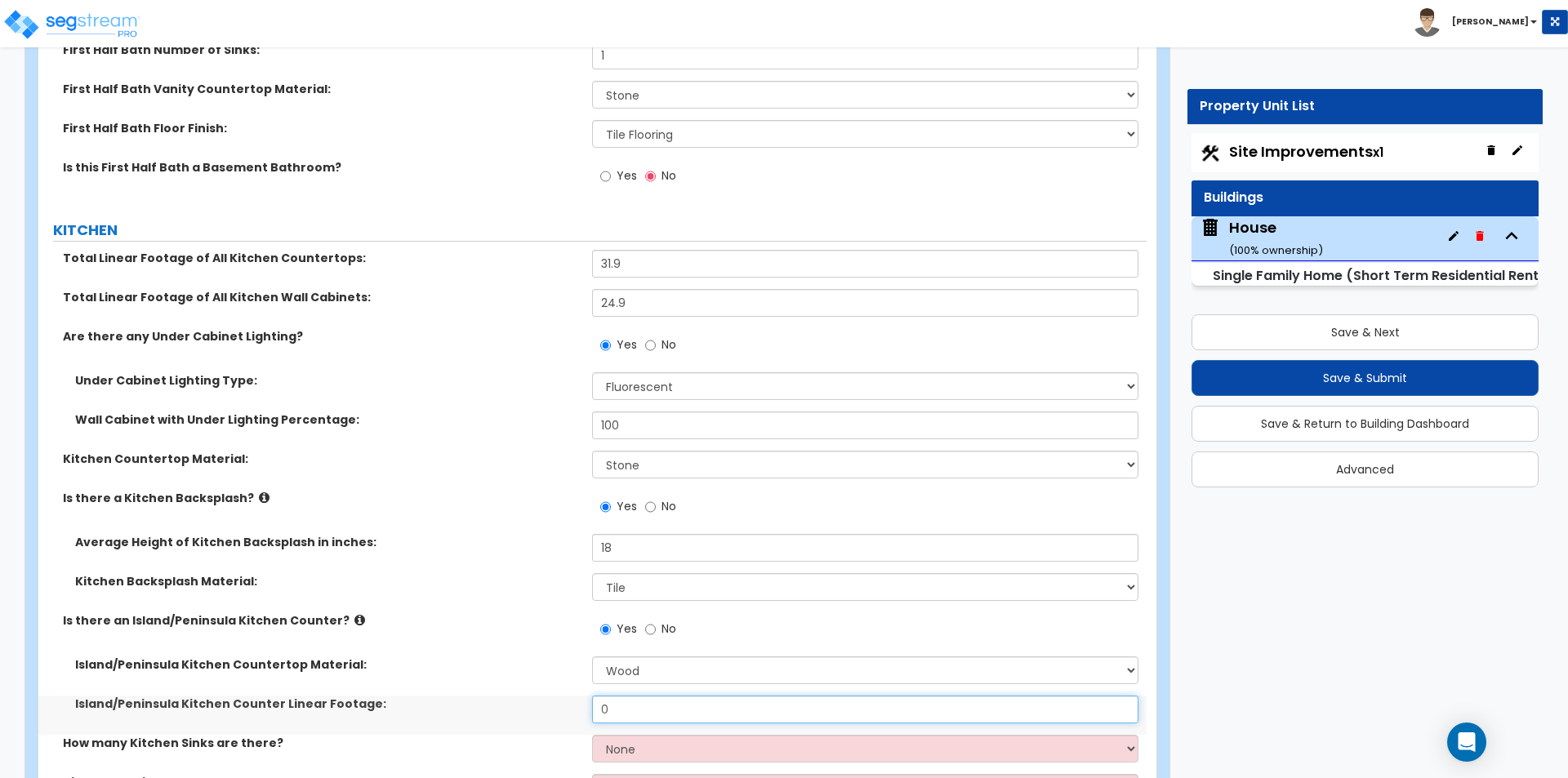
click at [680, 696] on input "0" at bounding box center [864, 709] width 545 height 27
type input "5.9"
click at [333, 656] on label "Island/Peninsula Kitchen Countertop Material:" at bounding box center [328, 664] width 504 height 17
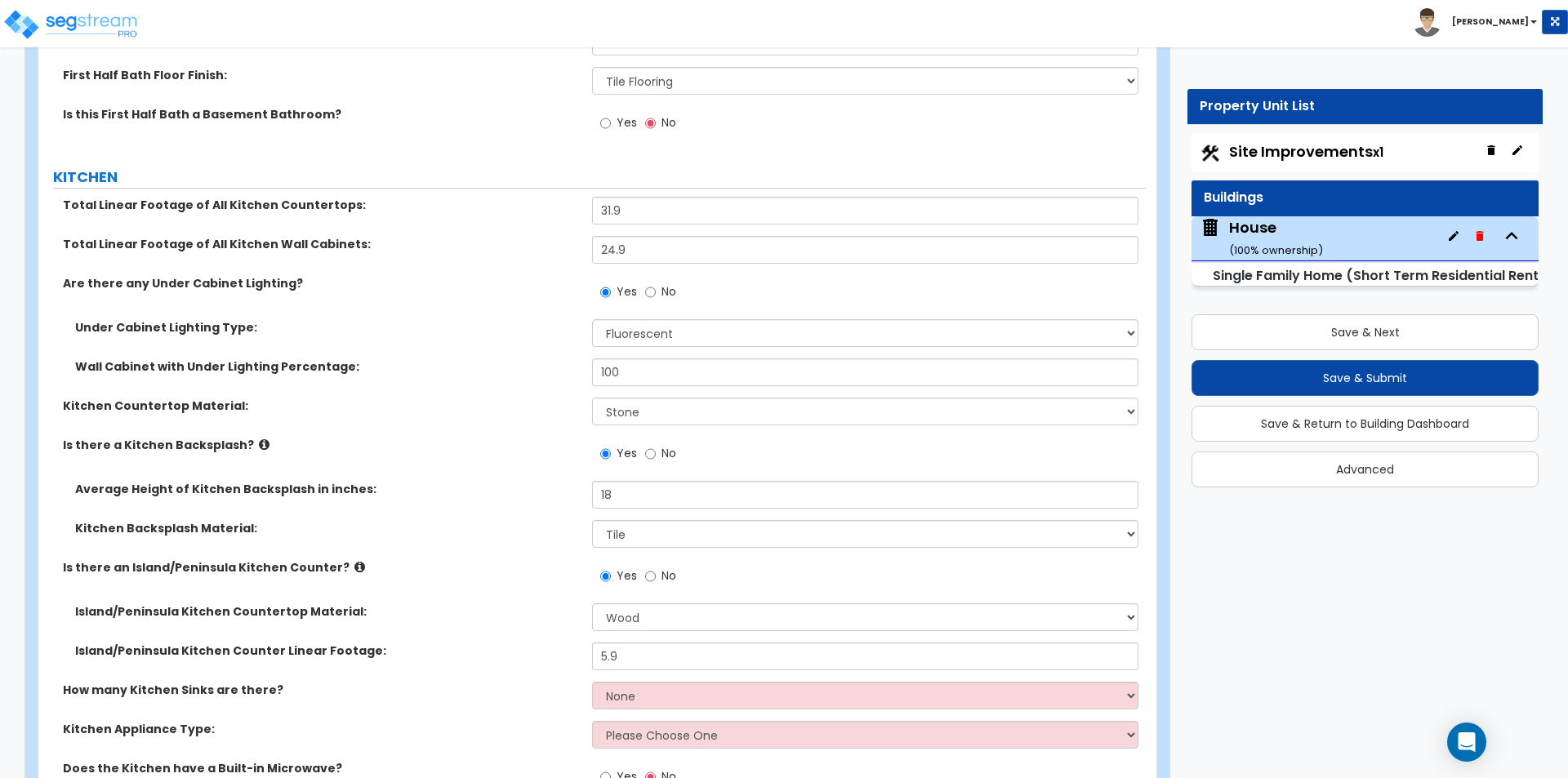
scroll to position [8571, 0]
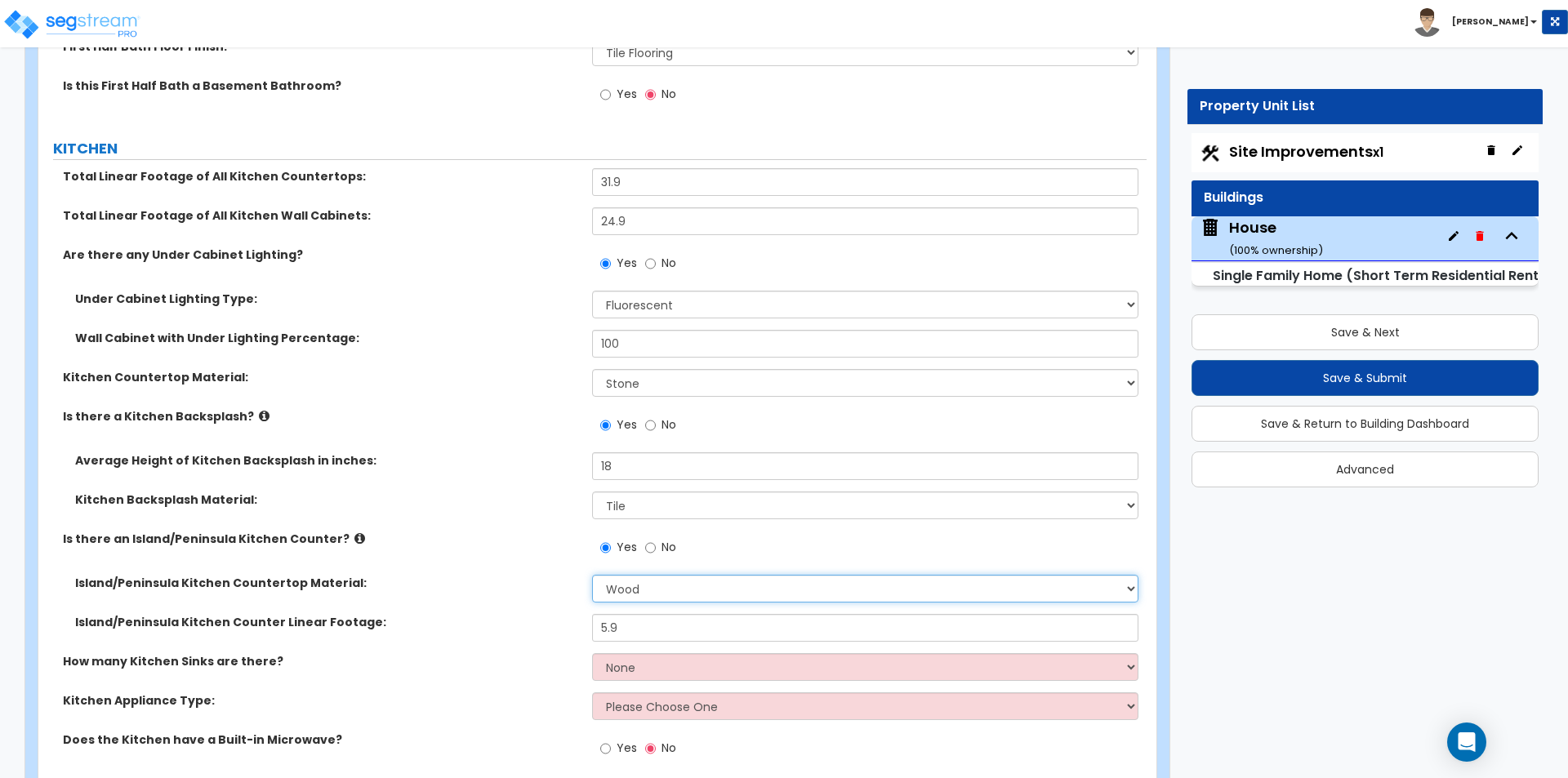
click at [652, 581] on select "None Plastic Laminate Solid Surface Stone Quartz Marble Tile Wood Stainless Ste…" at bounding box center [864, 588] width 545 height 27
select select "3"
click at [592, 575] on select "None Plastic Laminate Solid Surface Stone Quartz Marble Tile Wood Stainless Ste…" at bounding box center [864, 588] width 545 height 27
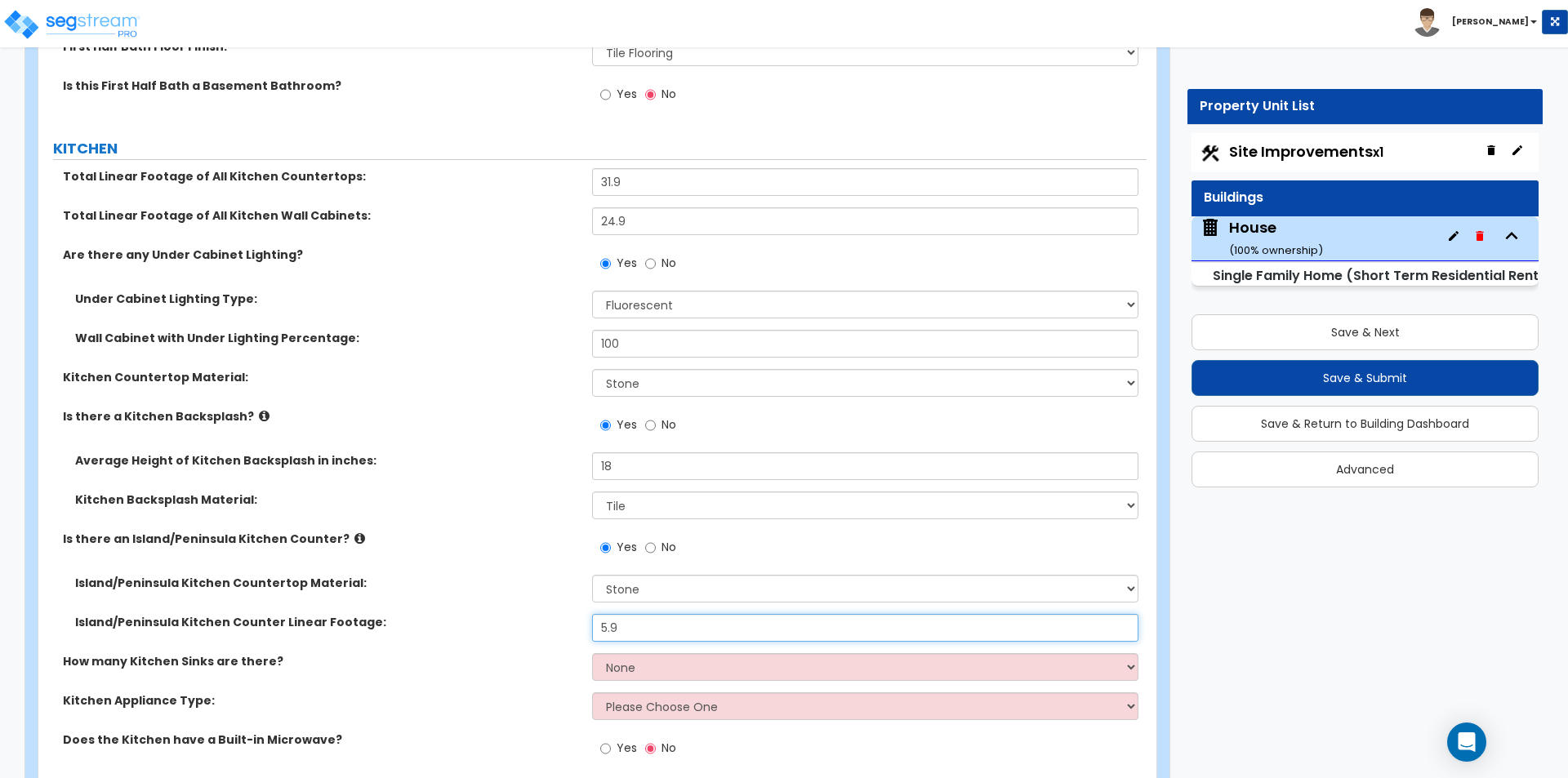
click at [640, 615] on input "5.9" at bounding box center [864, 627] width 545 height 27
type input "8.3"
click at [518, 596] on div "Island/Peninsula Kitchen Countertop Material: None Plastic Laminate Solid Surfa…" at bounding box center [592, 594] width 1108 height 39
click at [658, 655] on select "None 1 2 3" at bounding box center [864, 666] width 545 height 27
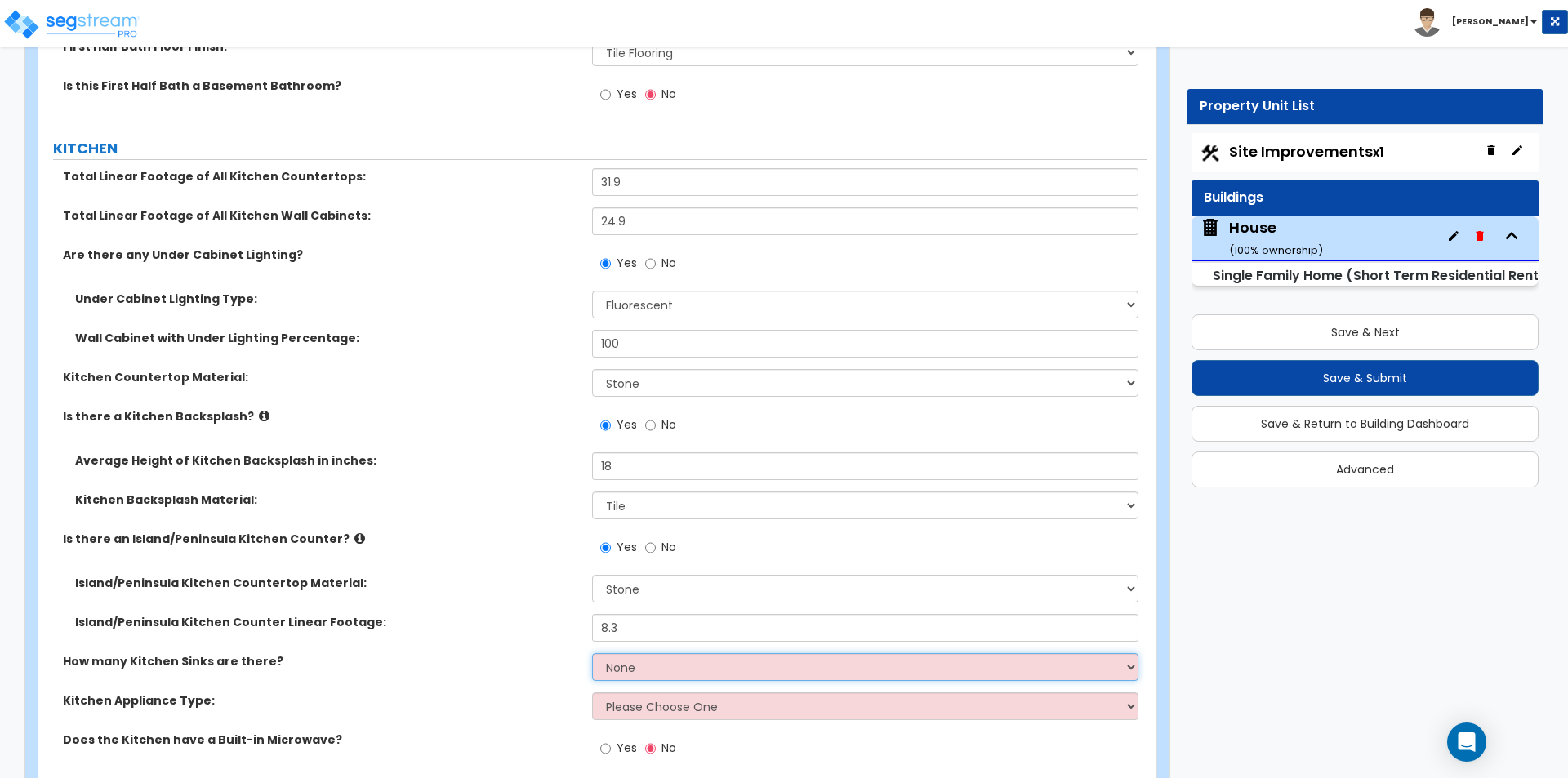
select select "2"
click at [592, 653] on select "None 1 2 3" at bounding box center [864, 666] width 545 height 27
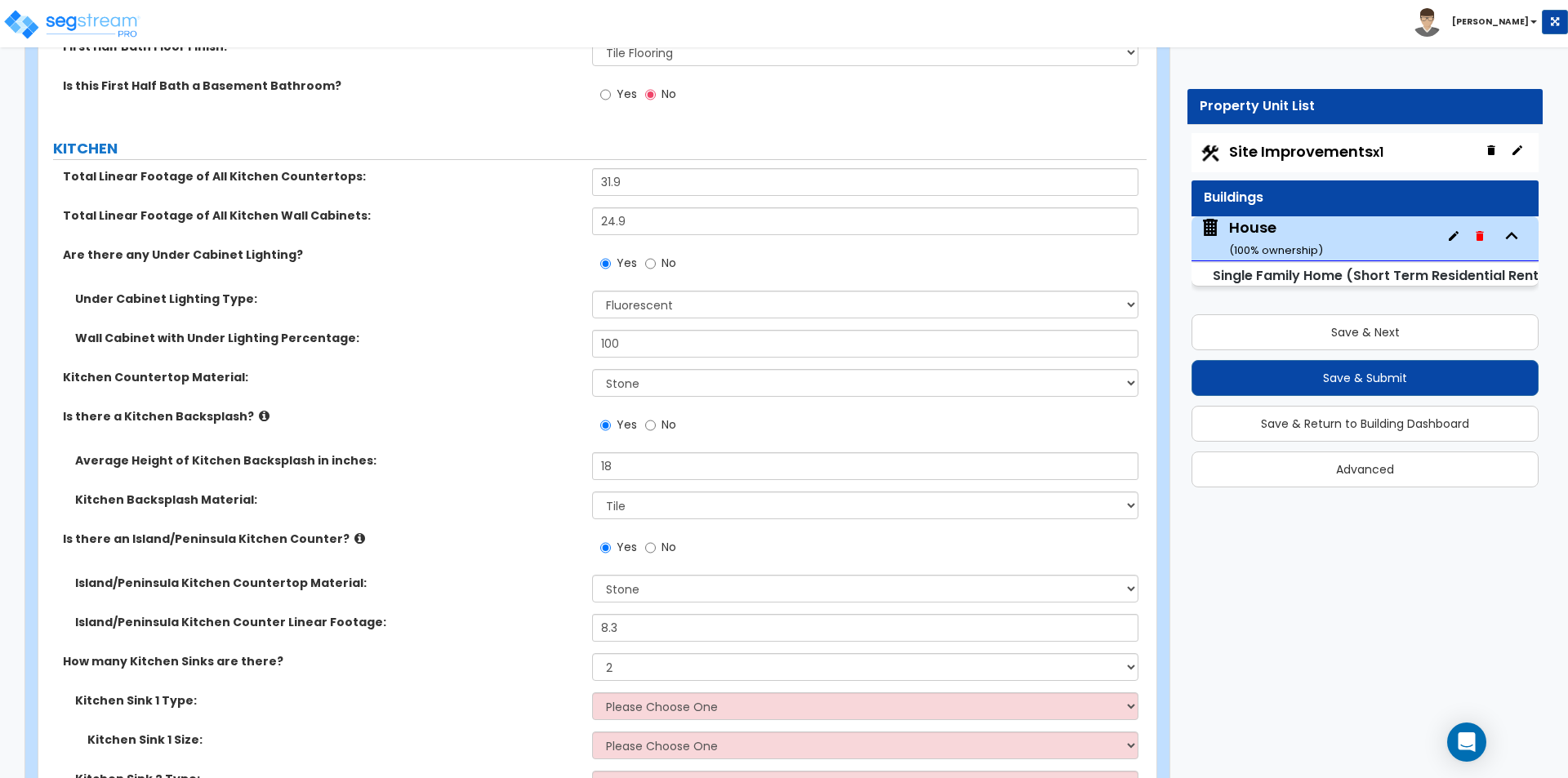
scroll to position [8735, 0]
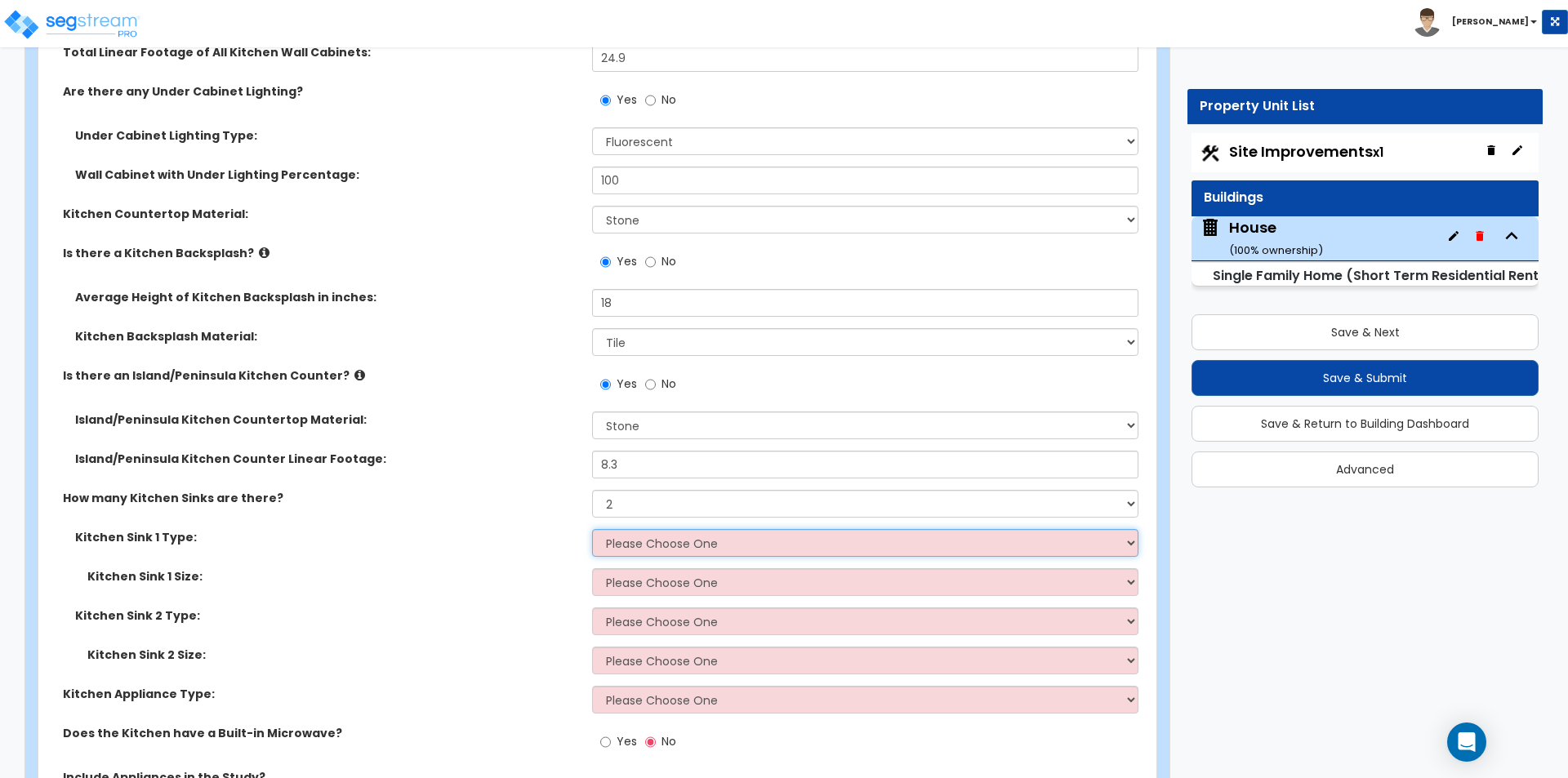
click at [626, 532] on select "Please Choose One Stainless Steel Porcelain Enamel Cast Iron Granite Composite" at bounding box center [864, 542] width 545 height 27
select select "1"
click at [592, 529] on select "Please Choose One Stainless Steel Porcelain Enamel Cast Iron Granite Composite" at bounding box center [864, 542] width 545 height 27
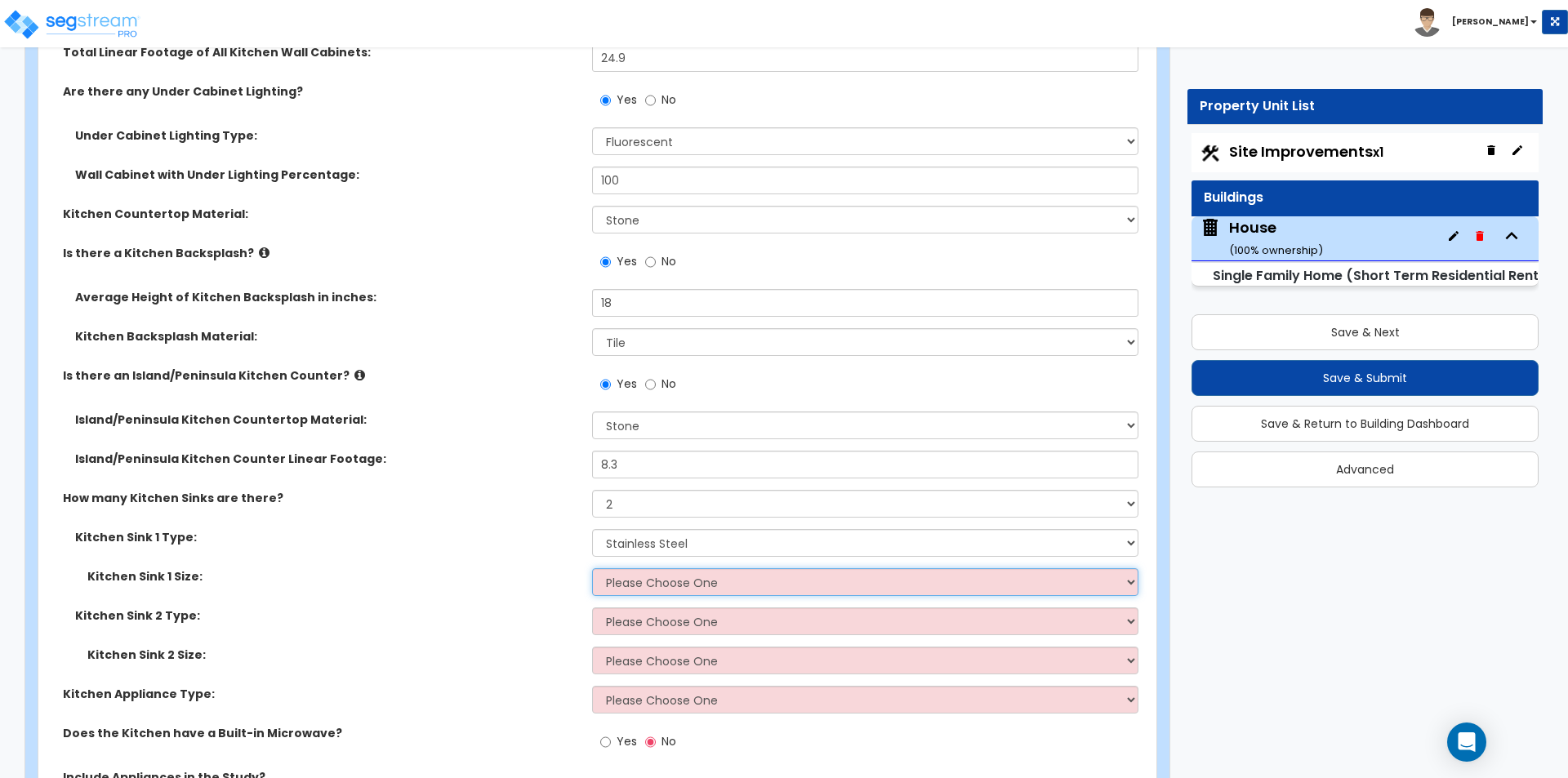
click at [647, 573] on select "Please Choose One Single Sink Double Sink" at bounding box center [864, 581] width 545 height 27
select select "1"
click at [592, 568] on select "Please Choose One Single Sink Double Sink" at bounding box center [864, 581] width 545 height 27
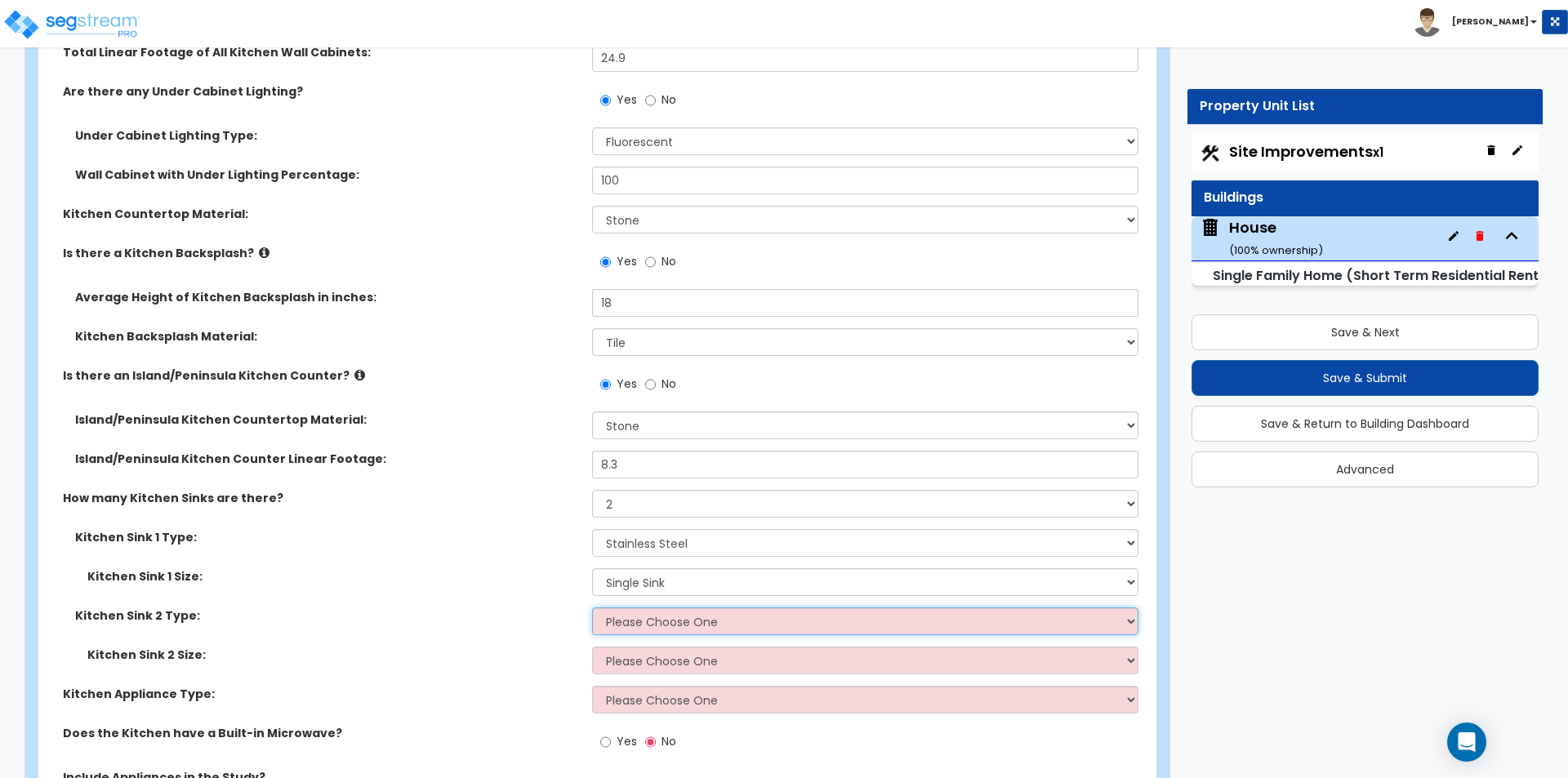
click at [640, 612] on select "Please Choose One Stainless Steel Porcelain Enamel Cast Iron Granite Composite" at bounding box center [864, 620] width 545 height 27
select select "1"
click at [592, 607] on select "Please Choose One Stainless Steel Porcelain Enamel Cast Iron Granite Composite" at bounding box center [864, 620] width 545 height 27
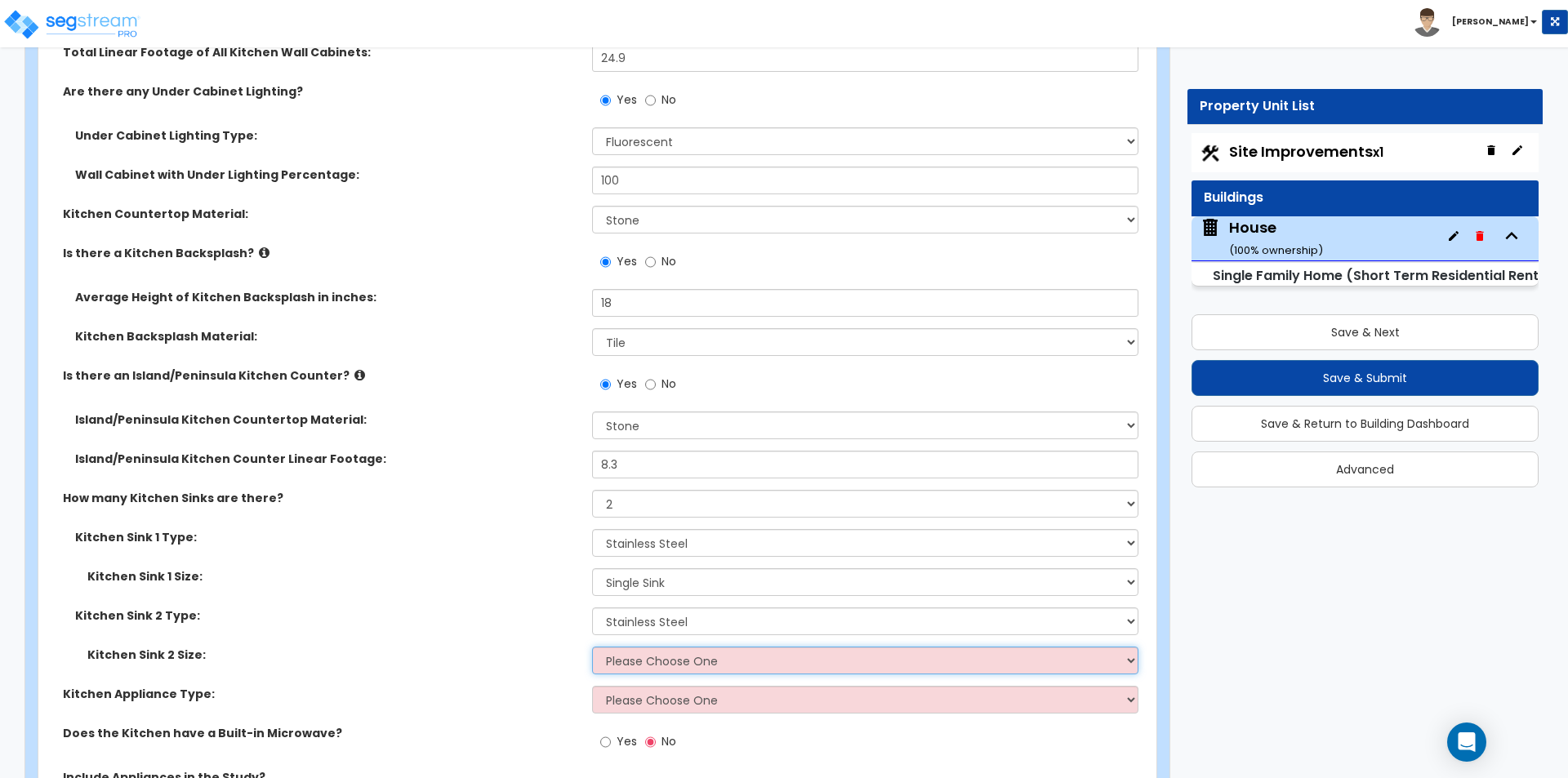
click at [616, 647] on select "Please Choose One Single Sink Double Sink" at bounding box center [864, 659] width 545 height 27
select select "2"
click at [592, 646] on select "Please Choose One Single Sink Double Sink" at bounding box center [864, 659] width 545 height 27
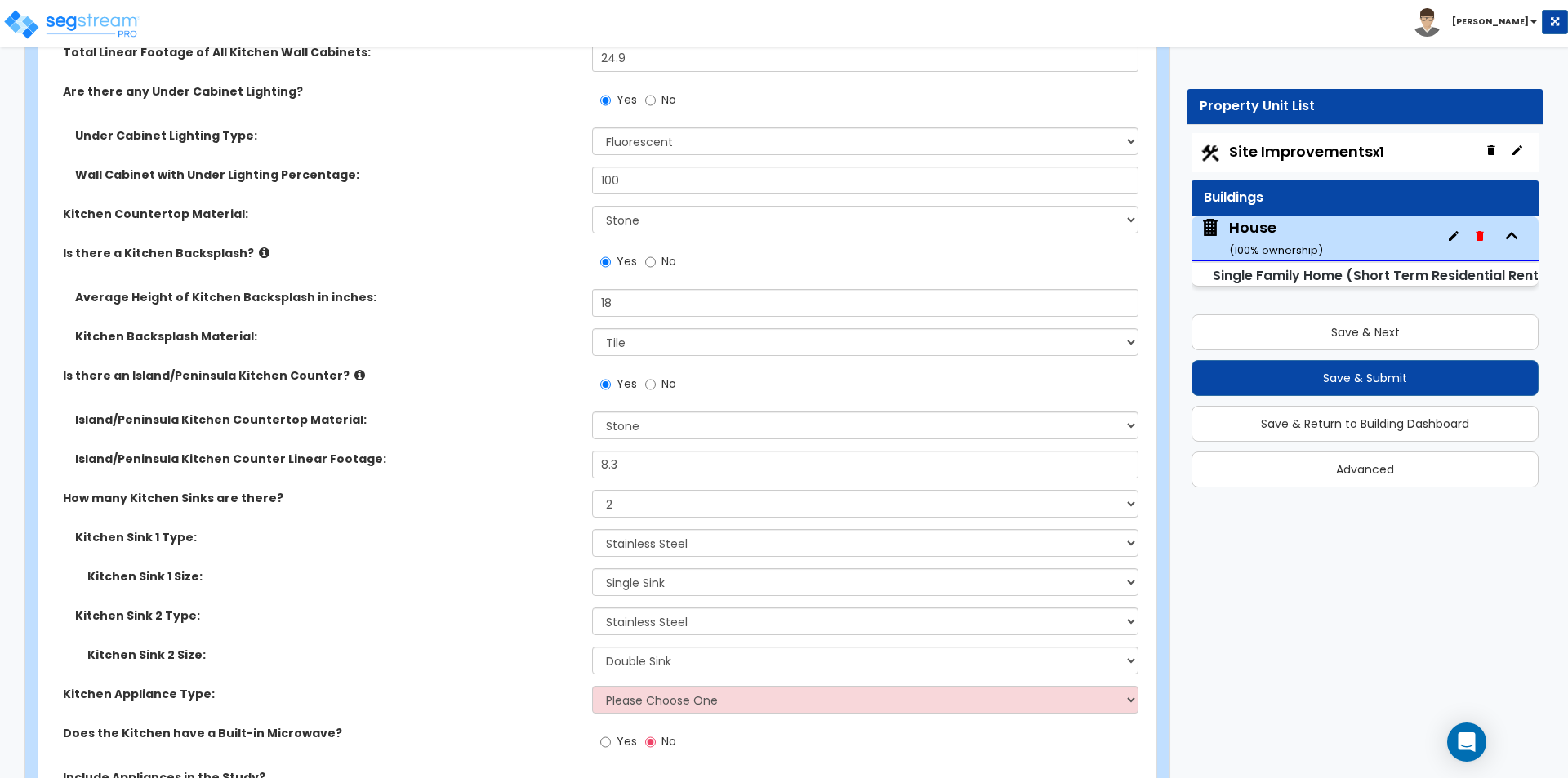
click at [528, 669] on div "Kitchen Sink 2 Size: Please Choose One Single Sink Double Sink" at bounding box center [592, 665] width 1108 height 39
click at [730, 688] on select "Please Choose One Gas Electric" at bounding box center [864, 699] width 545 height 27
select select "1"
click at [592, 686] on select "Please Choose One Gas Electric" at bounding box center [864, 699] width 545 height 27
click at [504, 660] on div "Kitchen Sink 2 Size: Please Choose One Single Sink Double Sink" at bounding box center [592, 665] width 1108 height 39
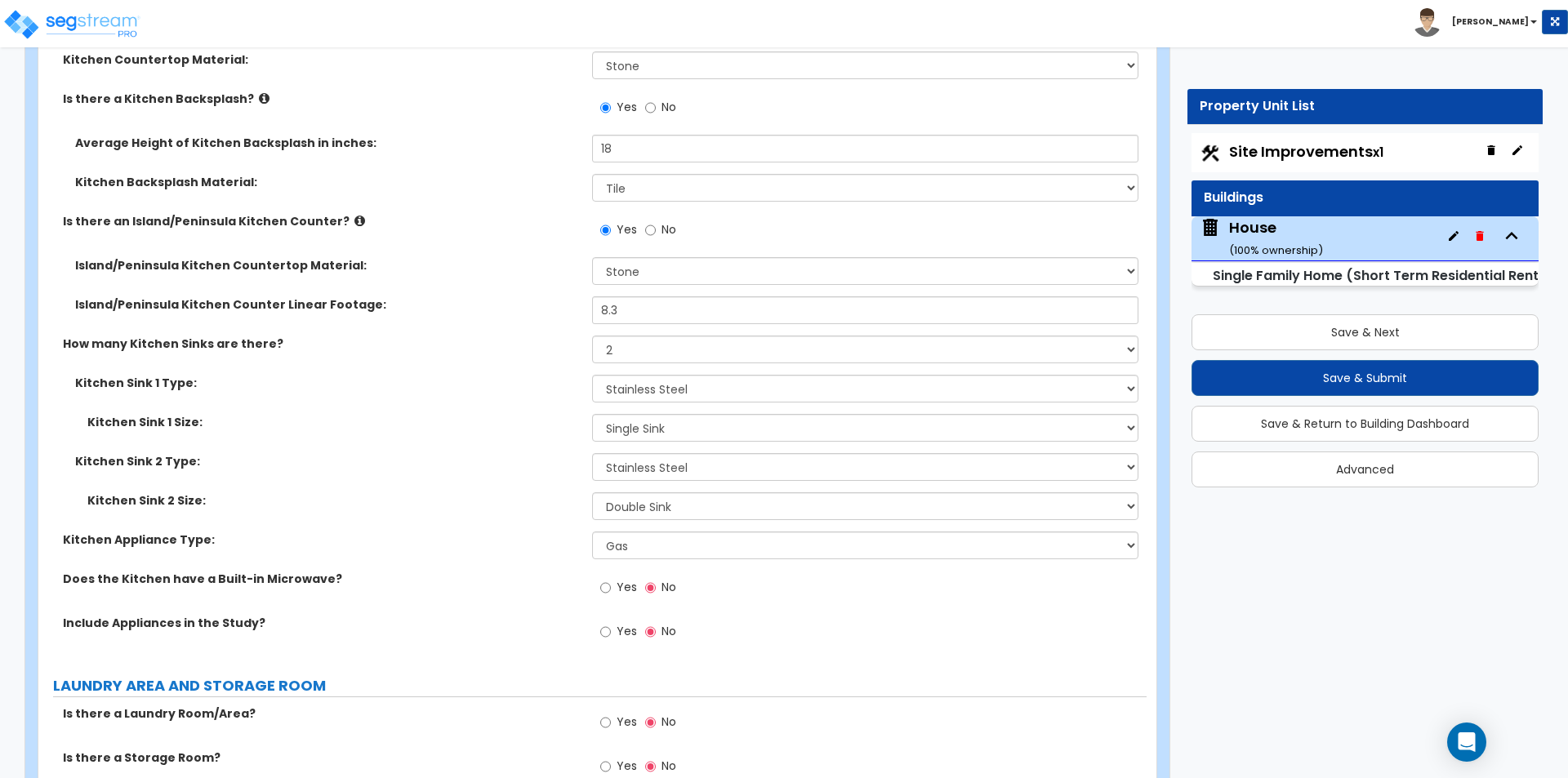
scroll to position [8897, 0]
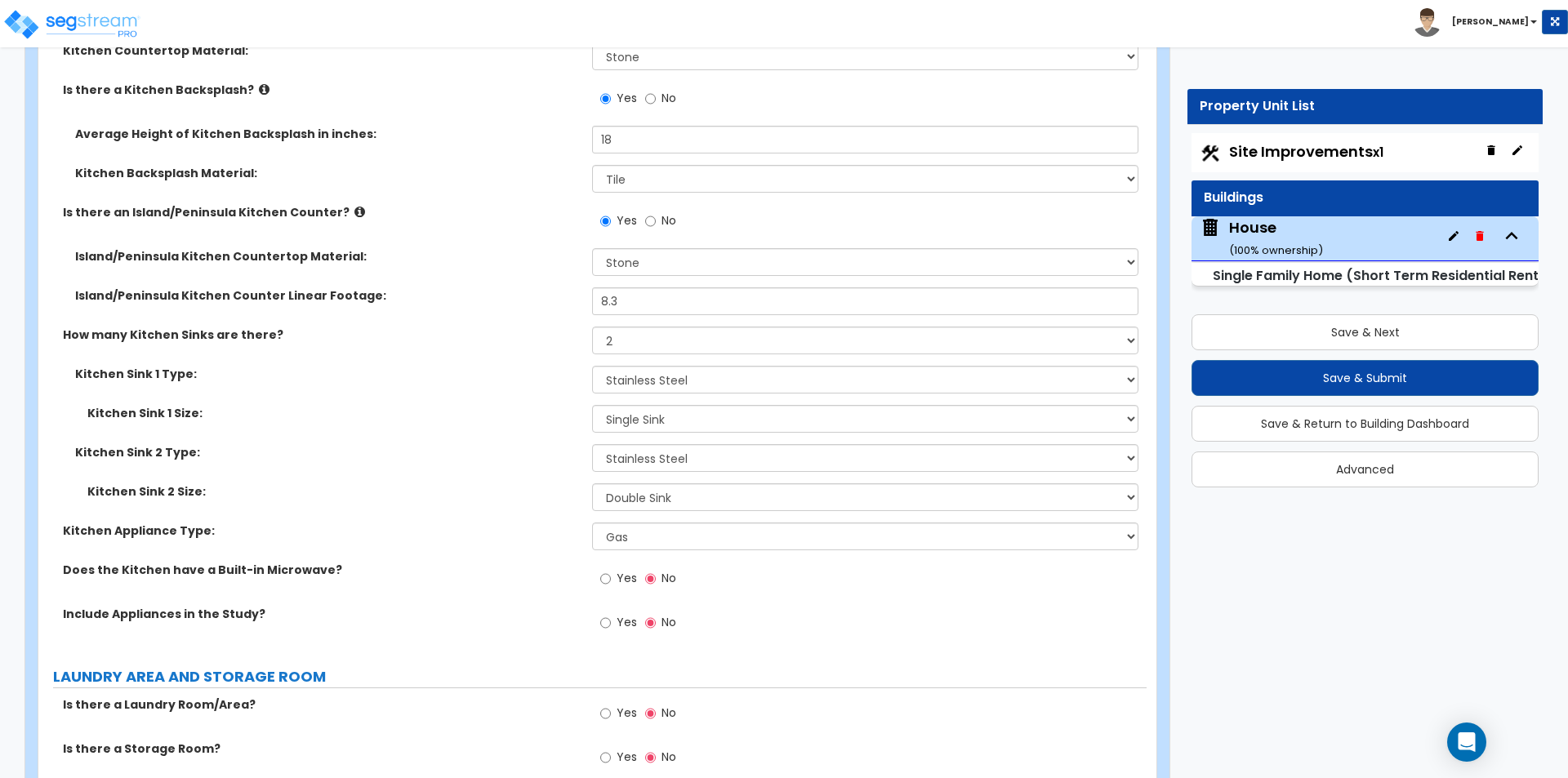
click at [611, 610] on label "Yes" at bounding box center [618, 624] width 37 height 27
click at [611, 614] on input "Yes" at bounding box center [605, 623] width 11 height 18
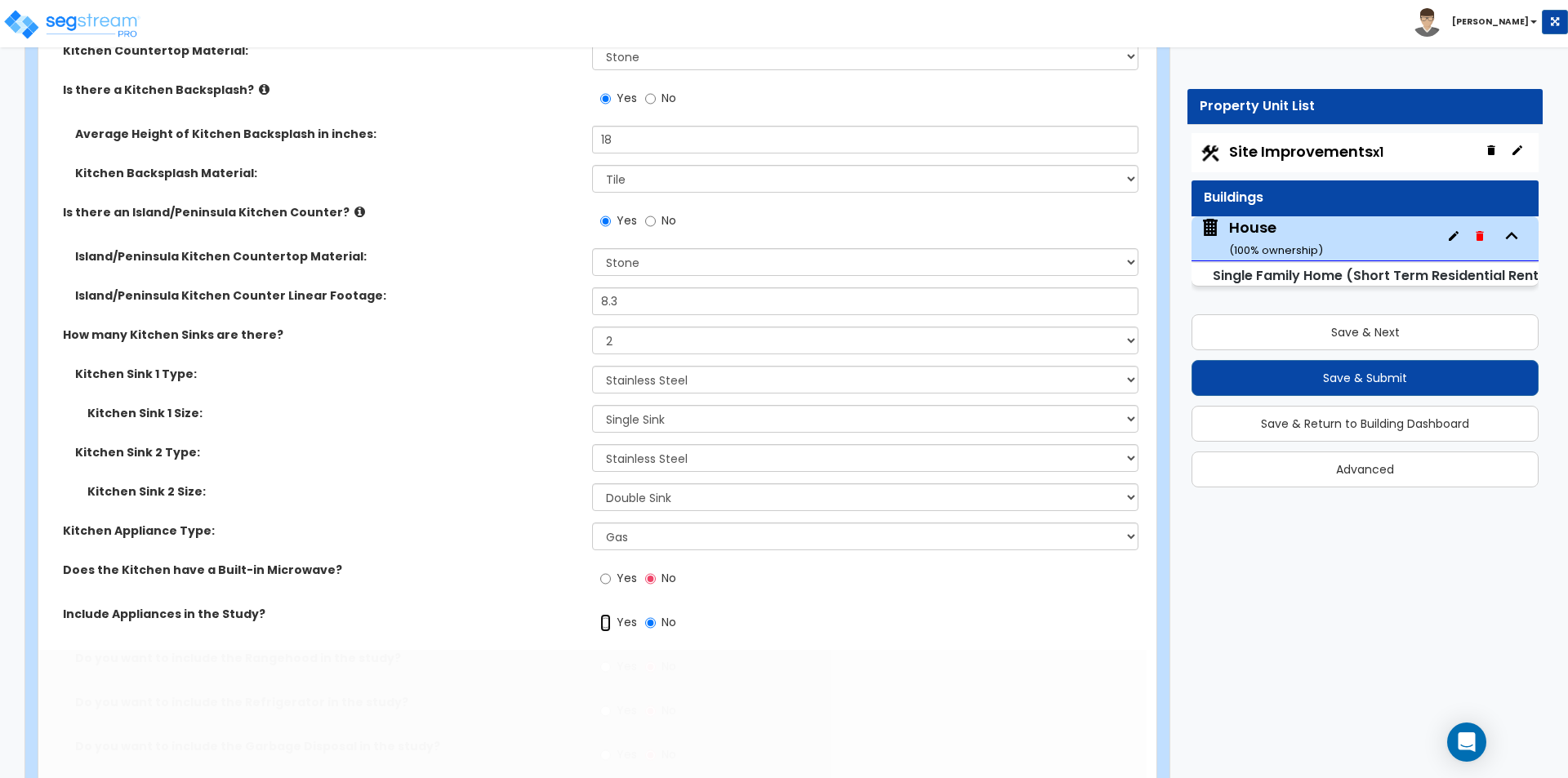
radio input "true"
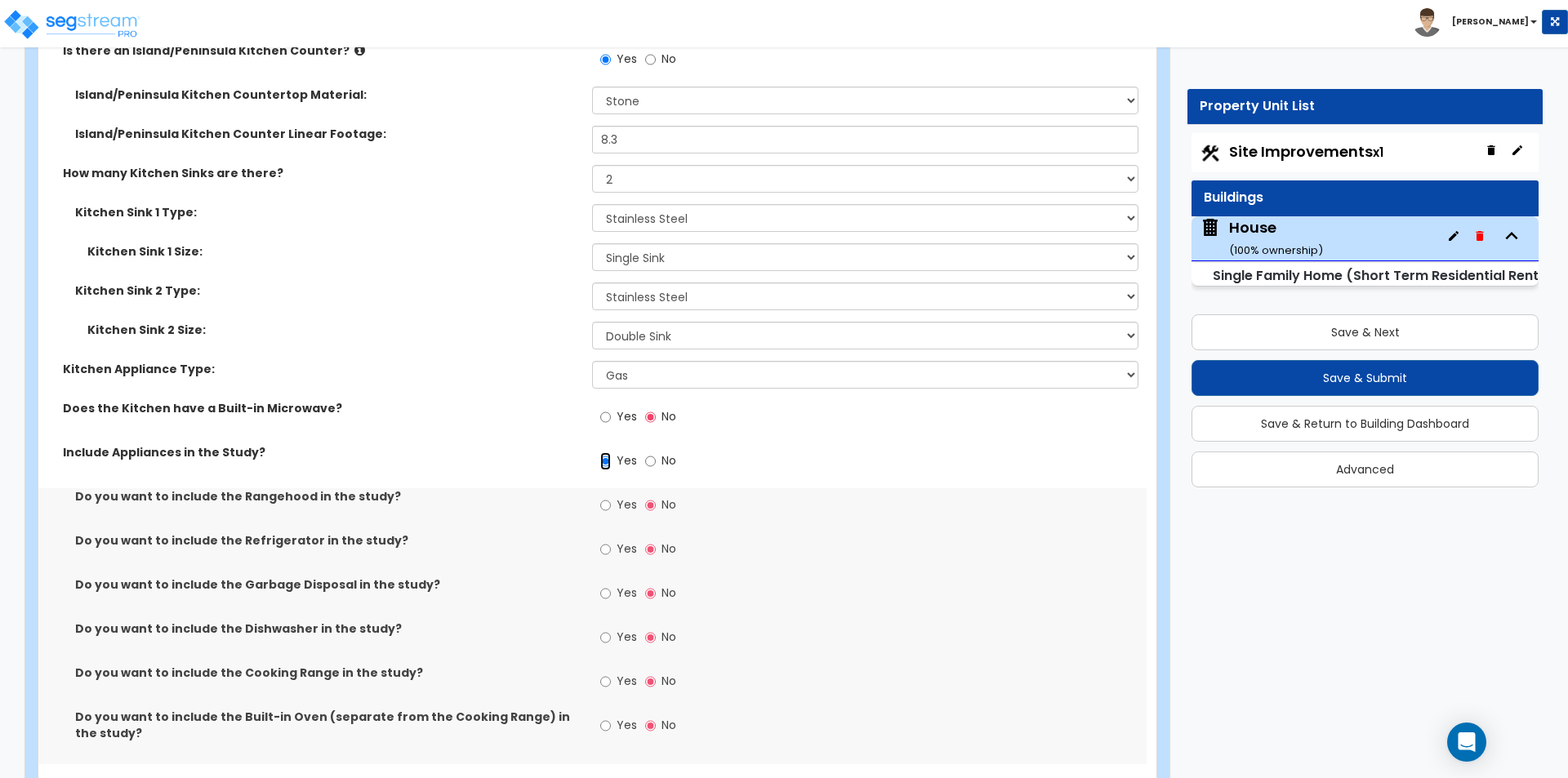
scroll to position [9061, 0]
click at [623, 494] on span "Yes" at bounding box center [626, 503] width 21 height 17
click at [611, 494] on input "Yes" at bounding box center [605, 503] width 11 height 18
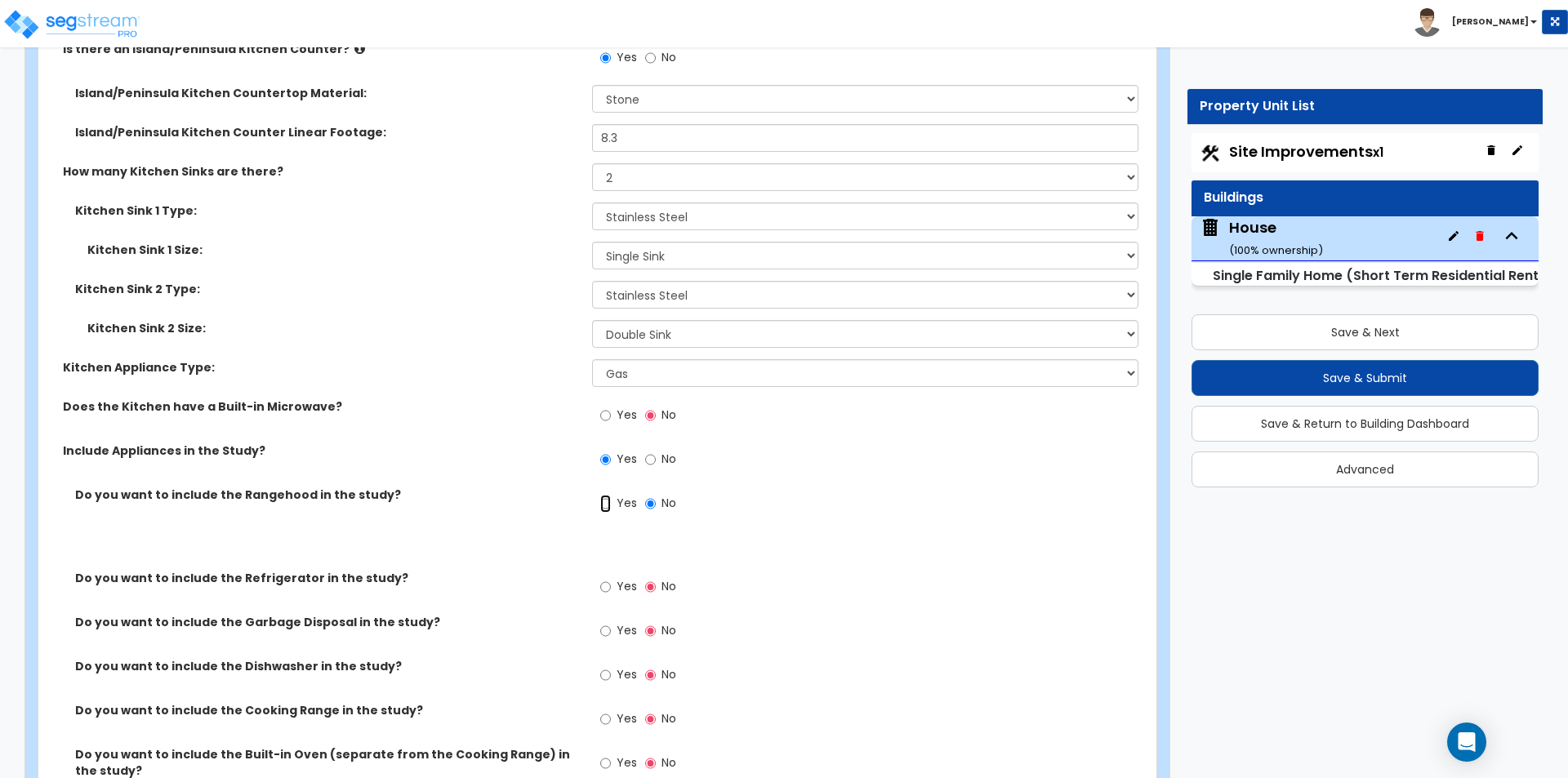
radio input "true"
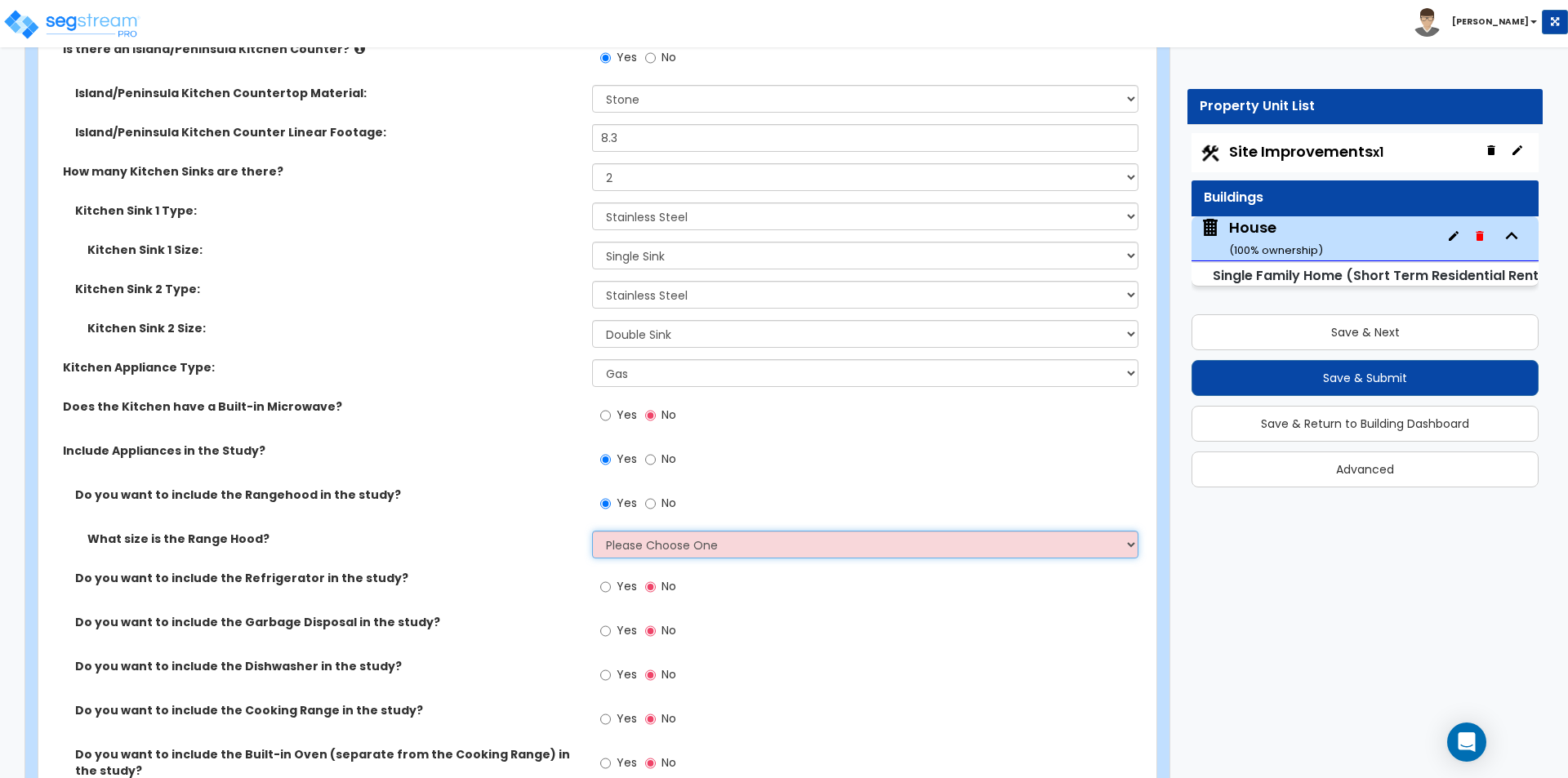
click at [676, 531] on select "Please Choose One Normal - 30" Wide - 42"" at bounding box center [864, 544] width 545 height 27
select select "2"
click at [592, 531] on select "Please Choose One Normal - 30" Wide - 42"" at bounding box center [864, 544] width 545 height 27
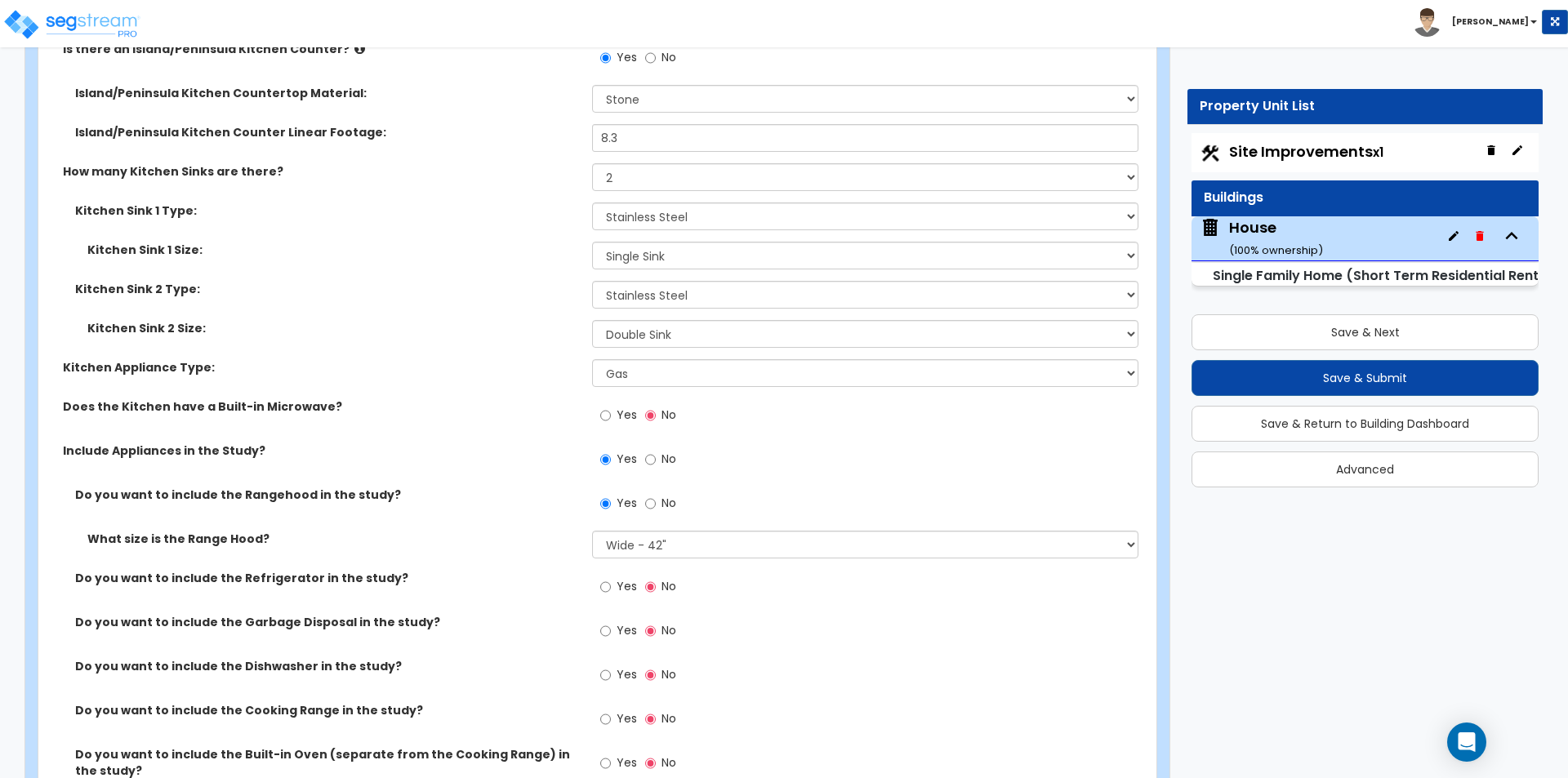
click at [617, 578] on span "Yes" at bounding box center [626, 586] width 21 height 17
click at [611, 578] on input "Yes" at bounding box center [605, 587] width 11 height 18
radio input "true"
click at [616, 619] on label "Yes" at bounding box center [618, 632] width 37 height 27
click at [611, 622] on input "Yes" at bounding box center [605, 631] width 11 height 18
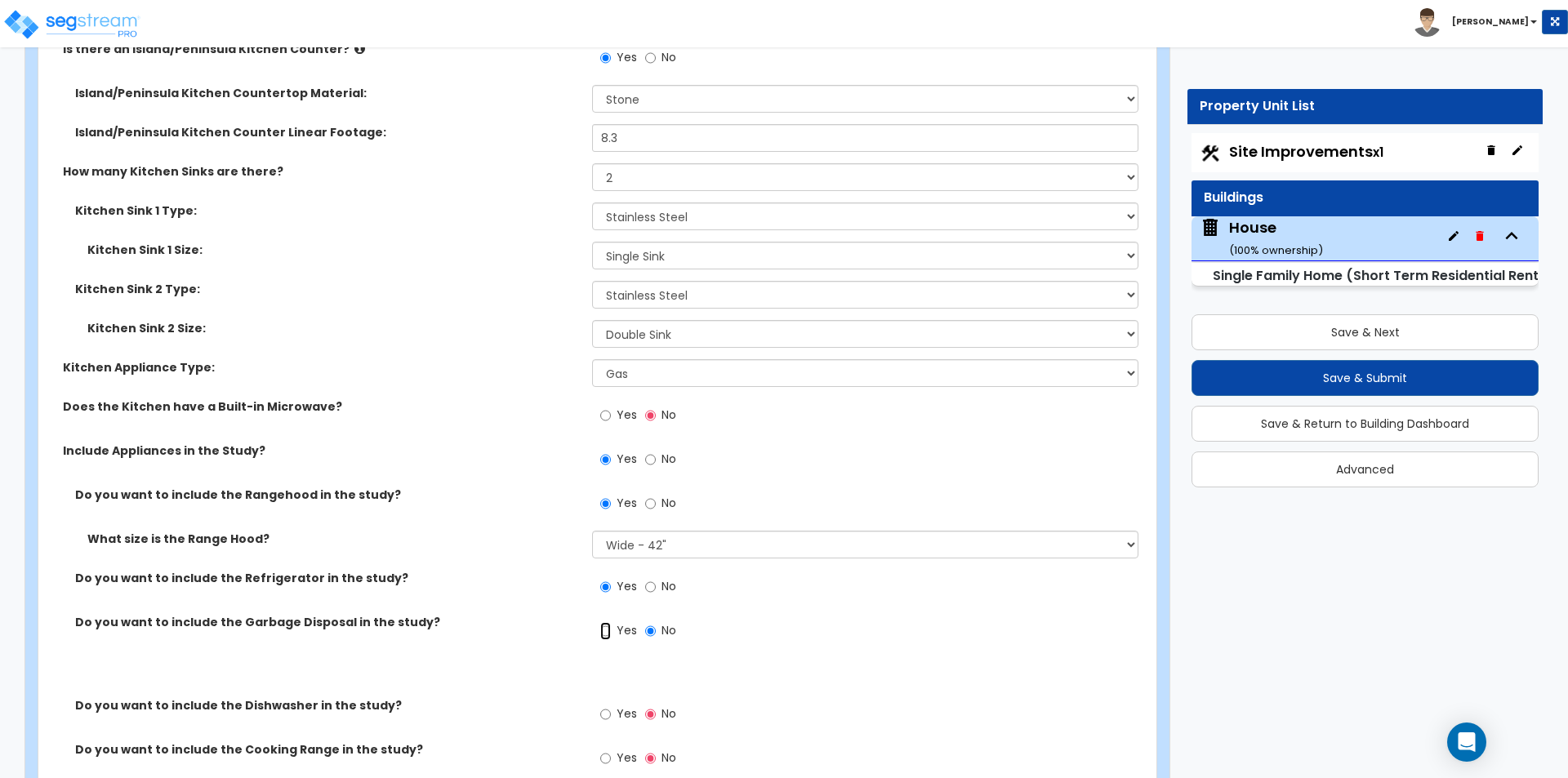
radio input "true"
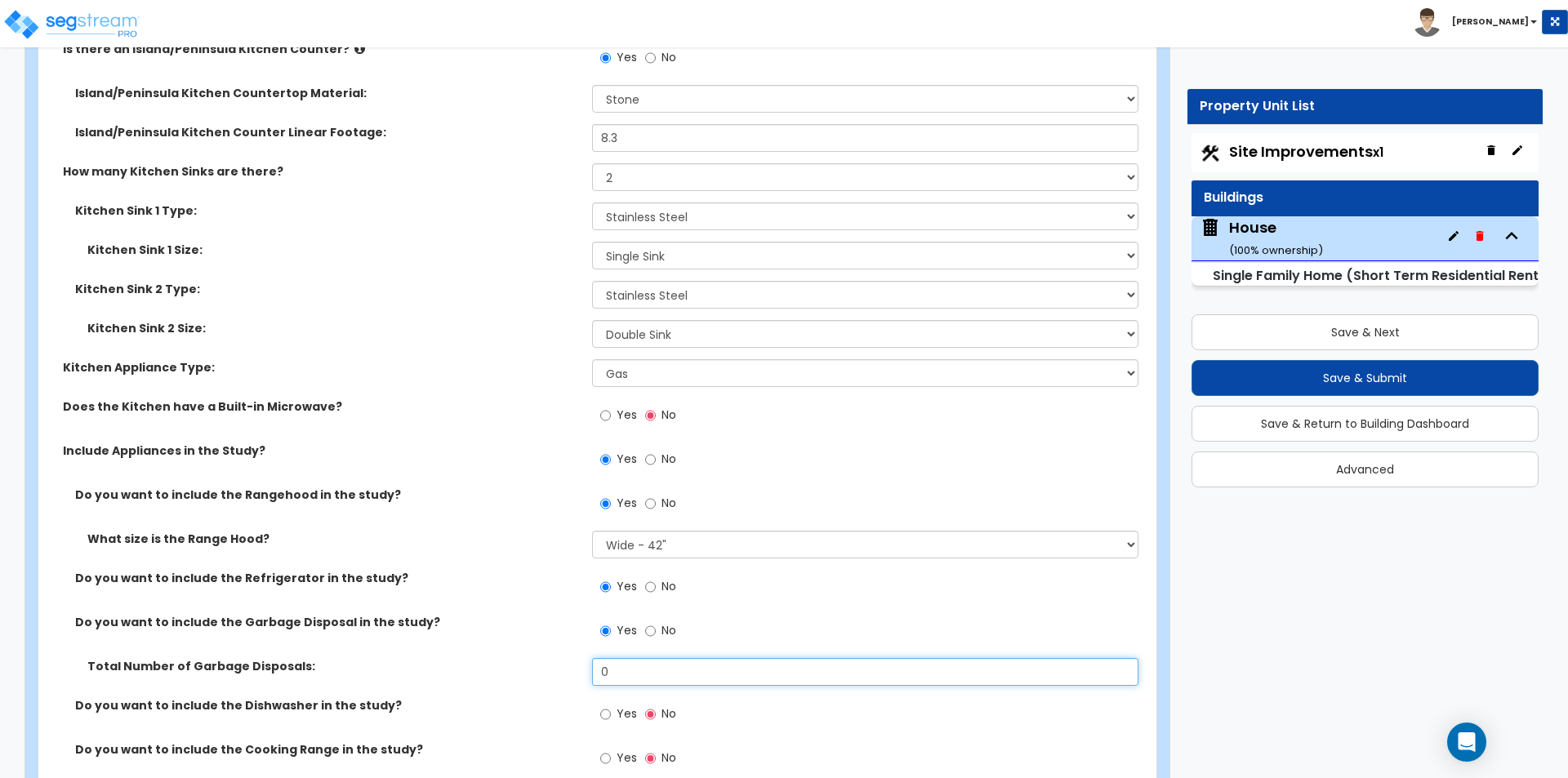
click at [648, 658] on input "0" at bounding box center [864, 671] width 545 height 27
type input "1"
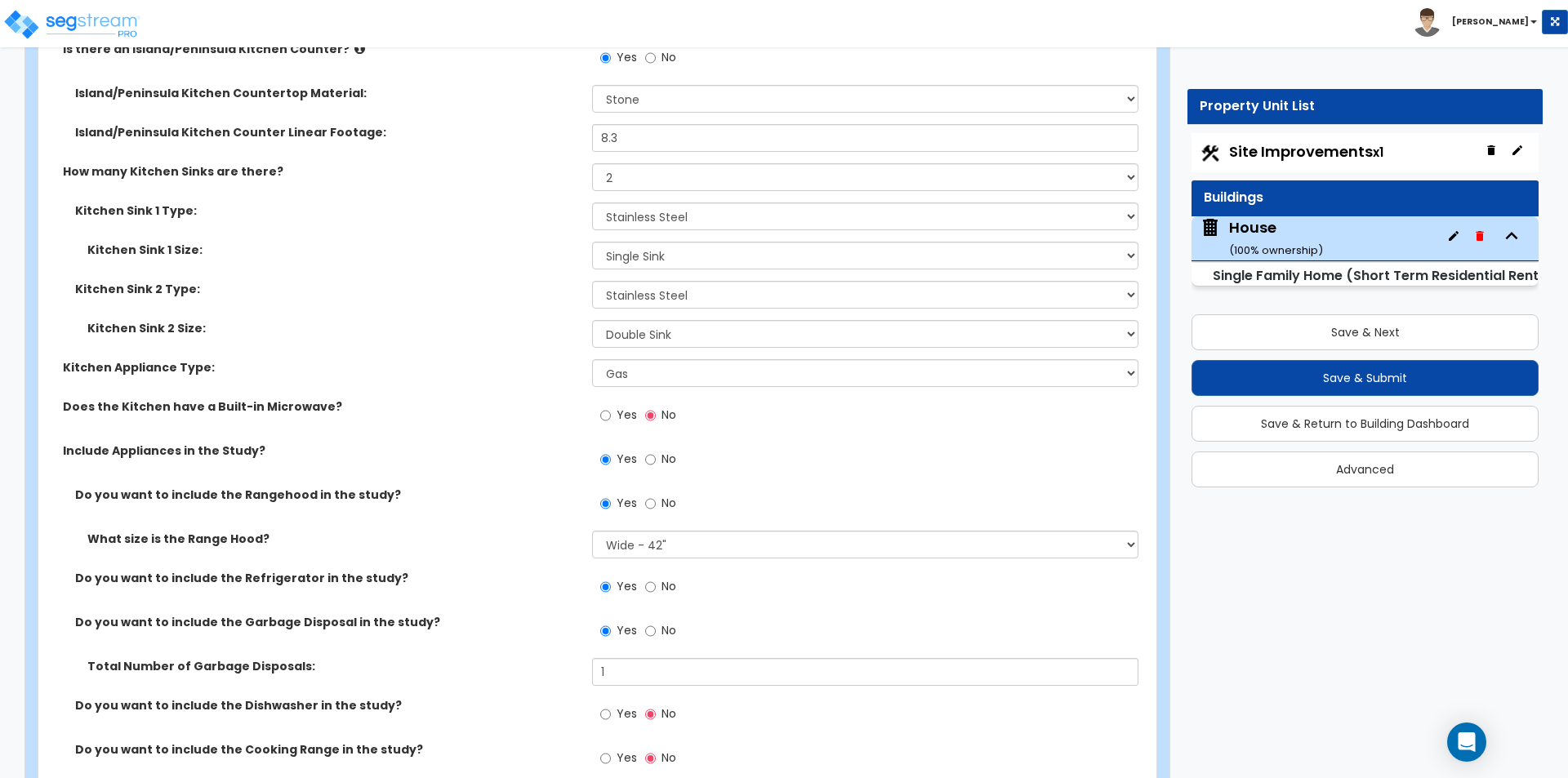
click at [448, 658] on label "Total Number of Garbage Disposals:" at bounding box center [333, 666] width 492 height 17
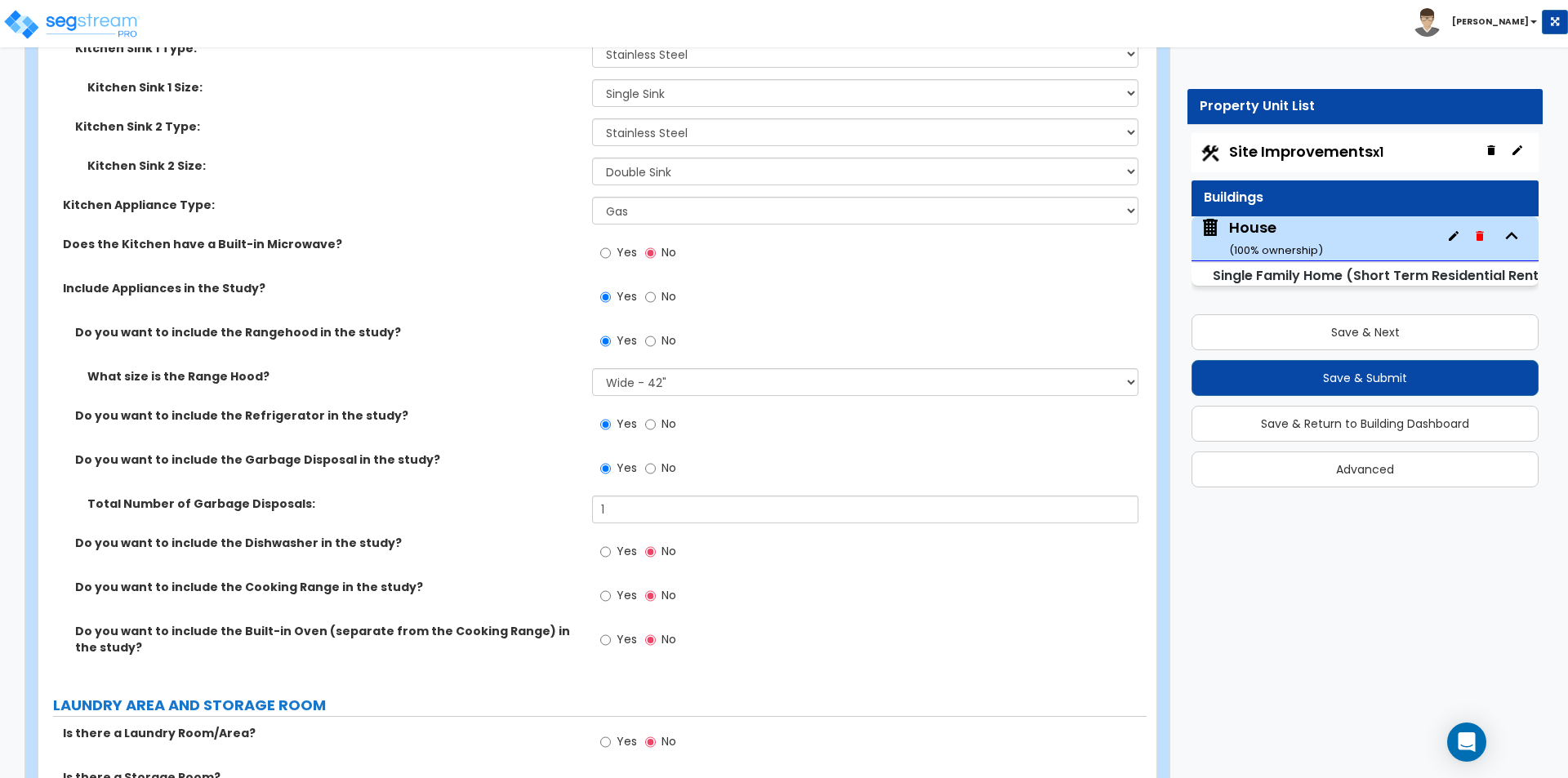
scroll to position [9224, 0]
click at [629, 542] on span "Yes" at bounding box center [626, 550] width 21 height 17
click at [611, 542] on input "Yes" at bounding box center [605, 551] width 11 height 18
radio input "true"
click at [630, 586] on span "Yes" at bounding box center [626, 595] width 21 height 17
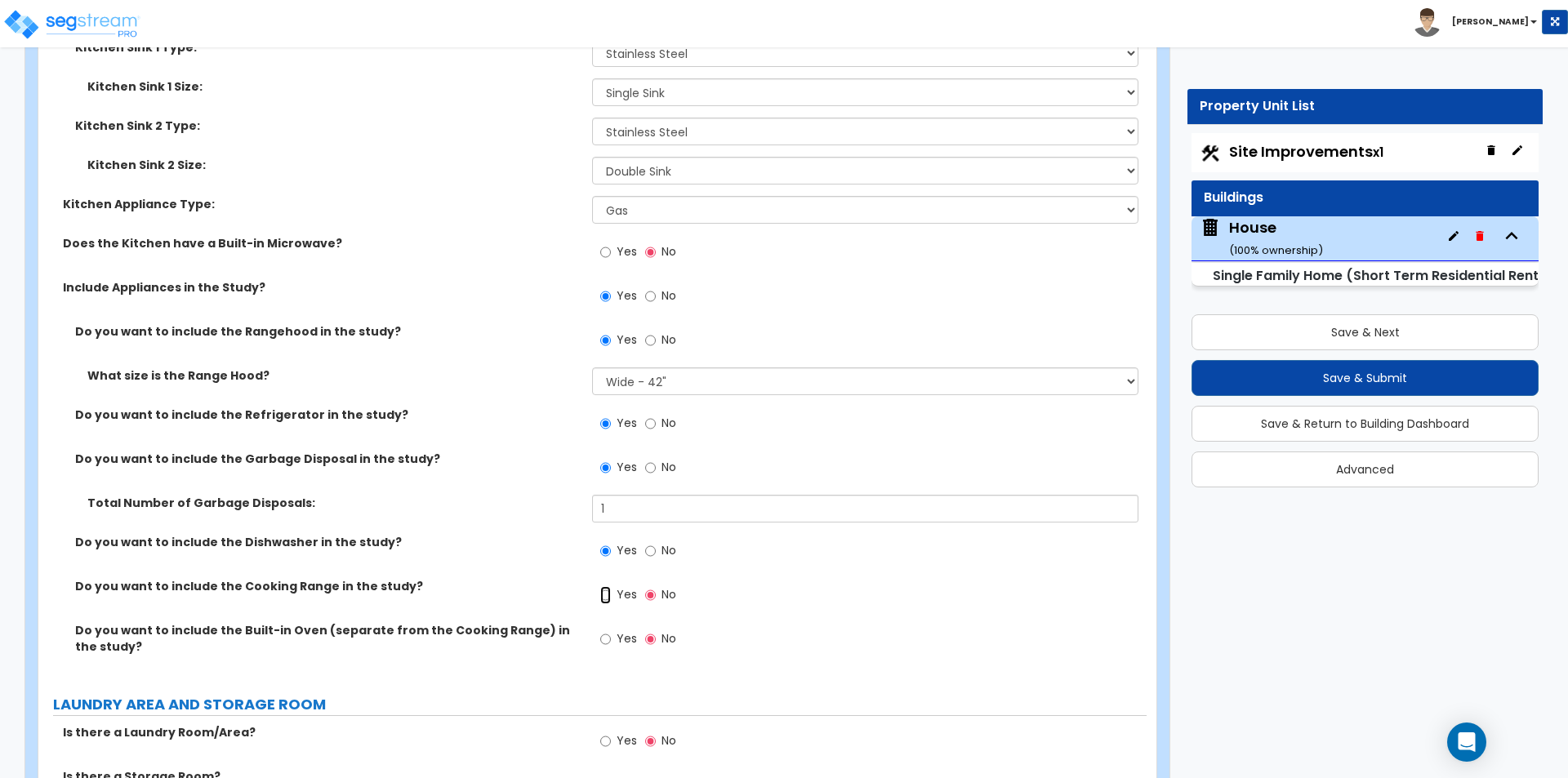
click at [611, 586] on input "Yes" at bounding box center [605, 596] width 11 height 18
radio input "true"
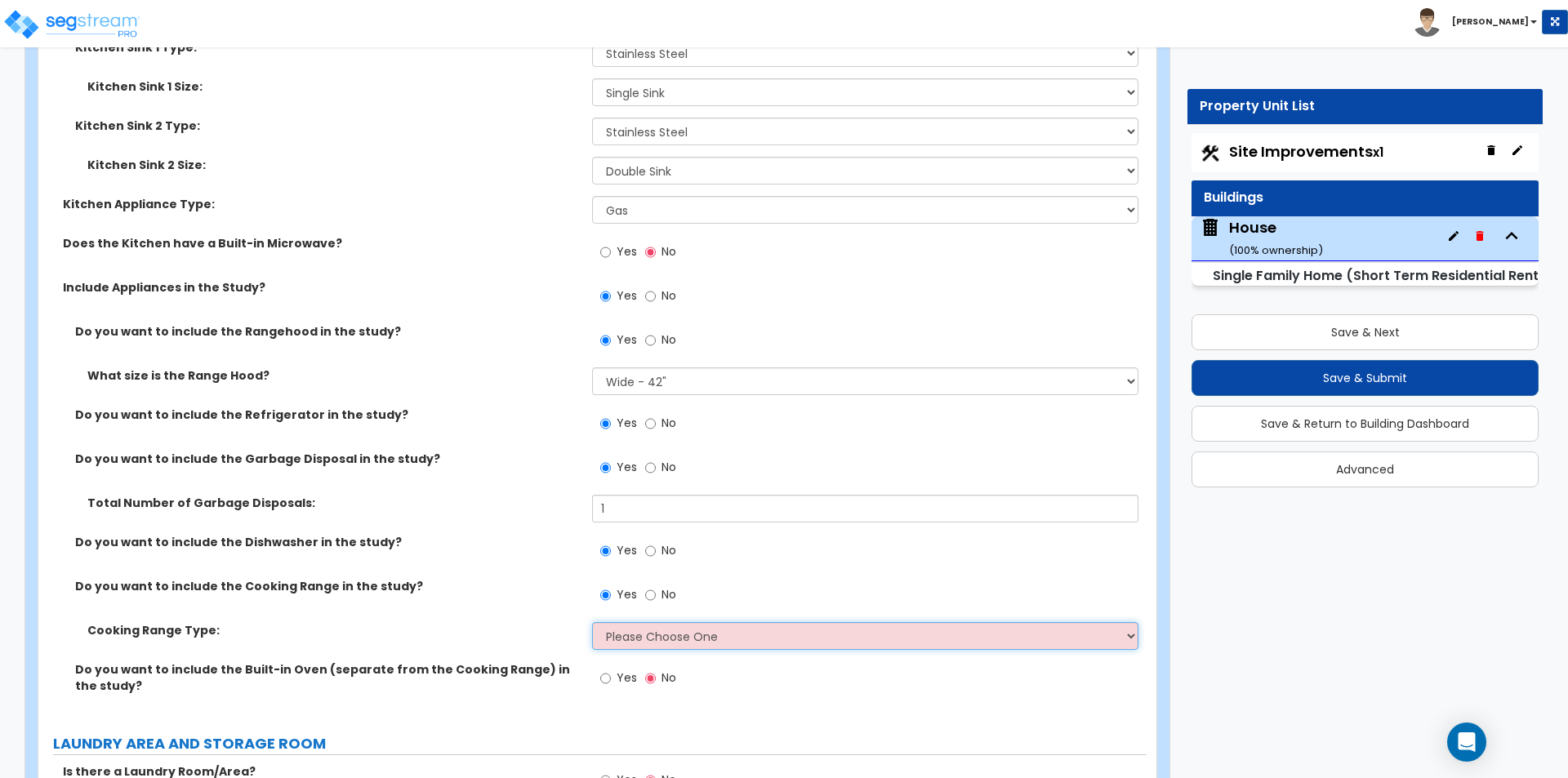
click at [685, 623] on select "Please Choose One Cook Top Only Range with Oven" at bounding box center [864, 635] width 545 height 27
select select "2"
click at [592, 622] on select "Please Choose One Cook Top Only Range with Oven" at bounding box center [864, 635] width 545 height 27
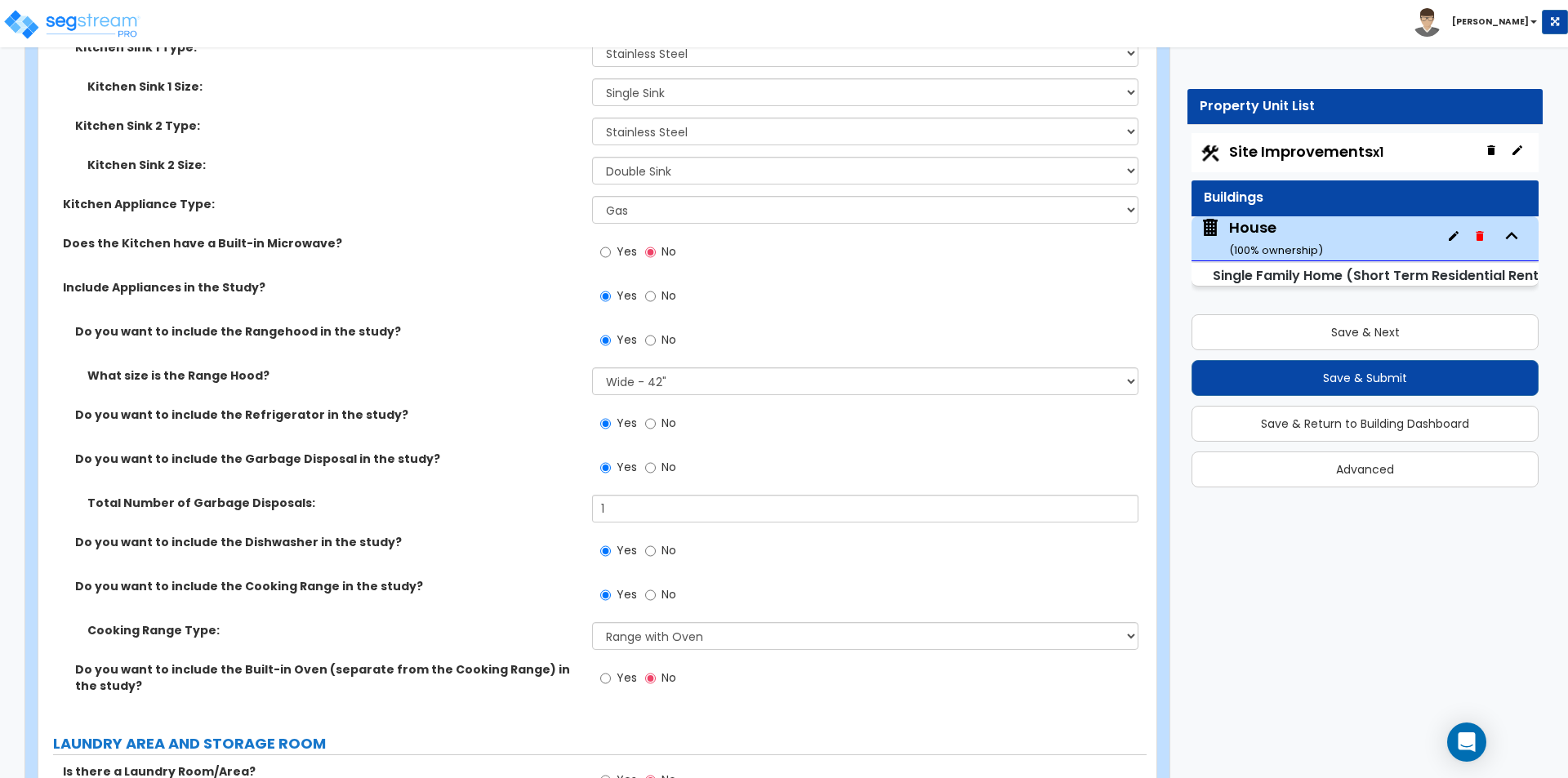
click at [273, 663] on label "Do you want to include the Built-in Oven (separate from the Cooking Range) in t…" at bounding box center [328, 677] width 504 height 32
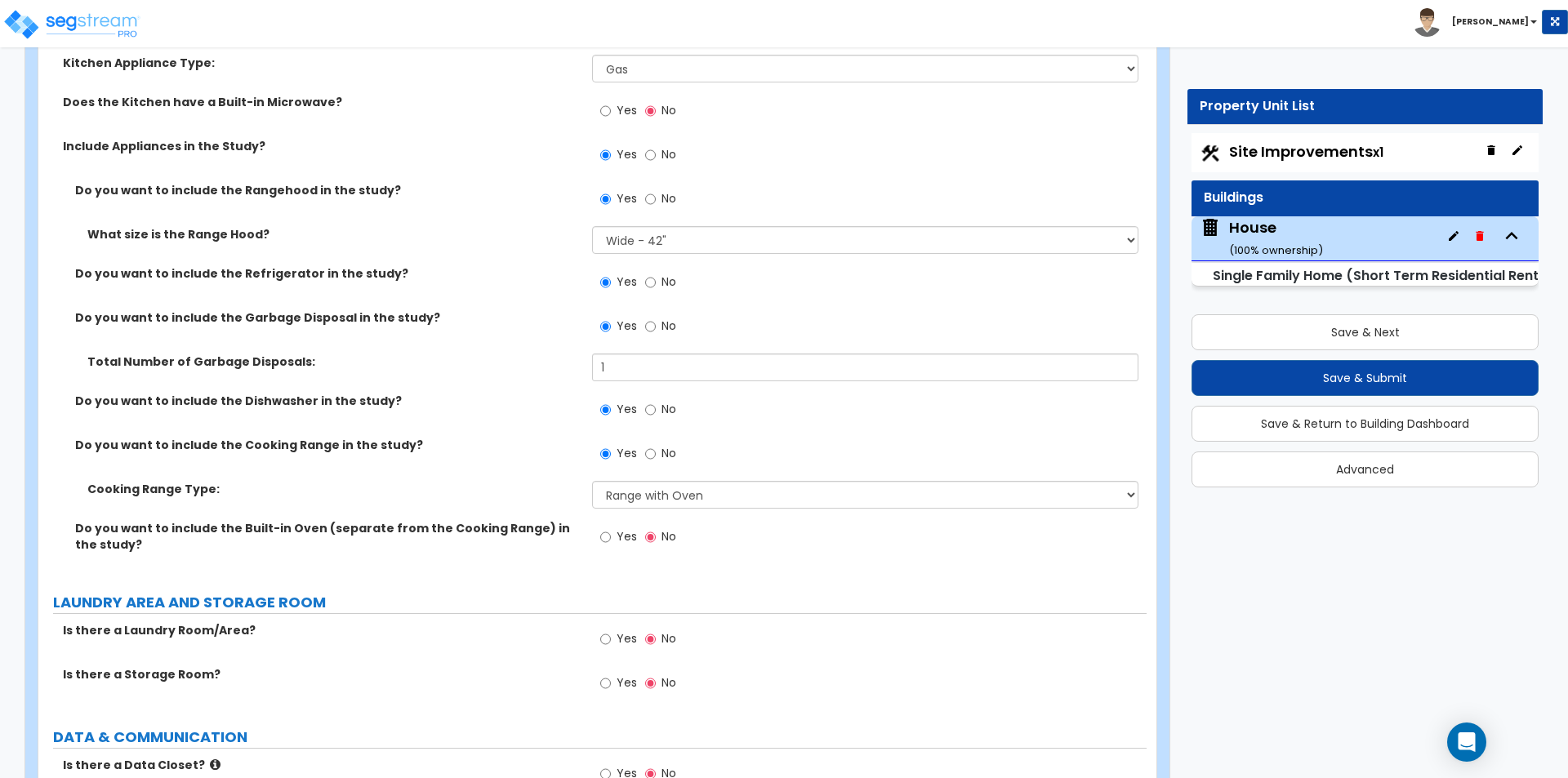
scroll to position [9387, 0]
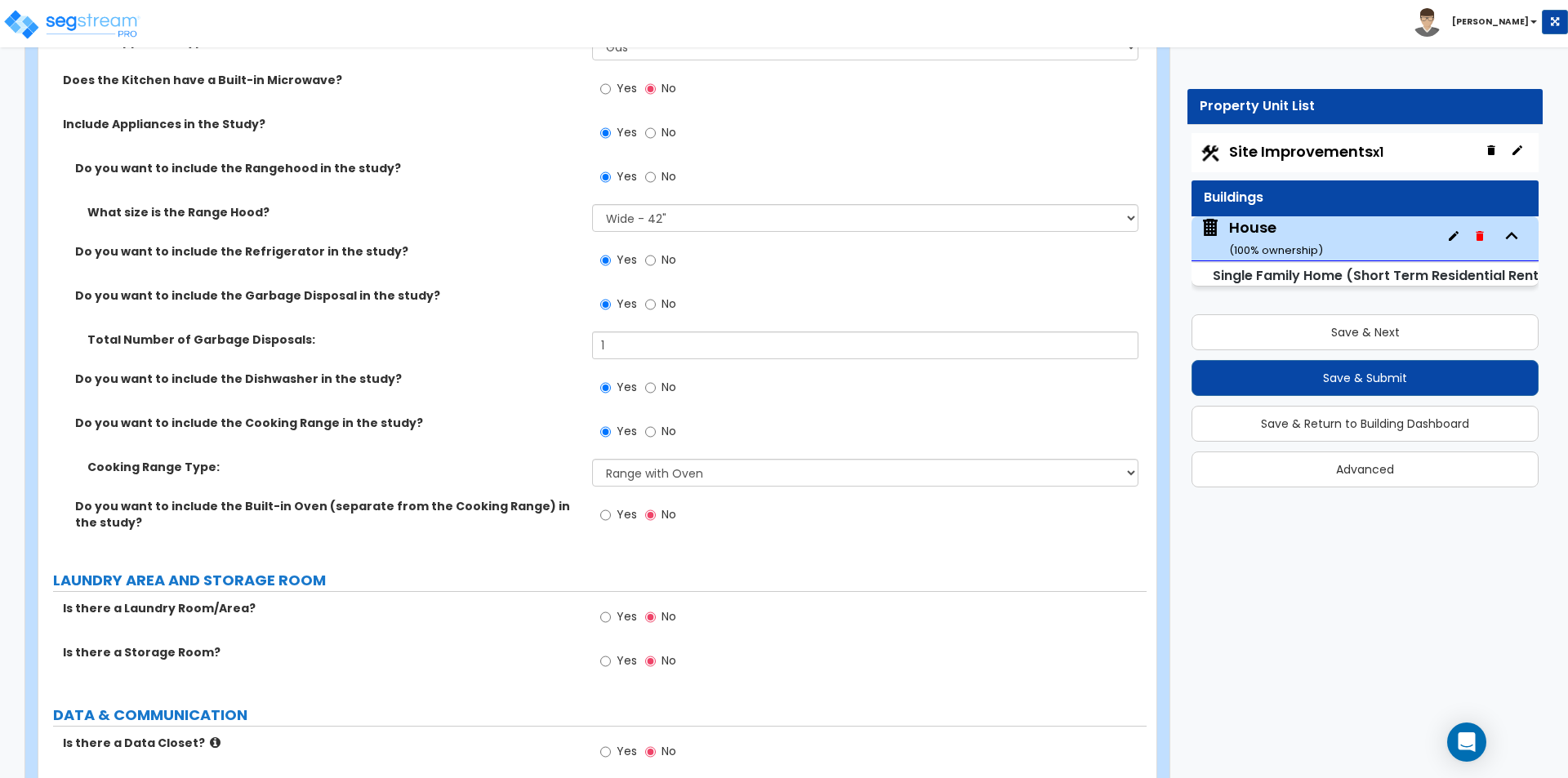
click at [626, 608] on span "Yes" at bounding box center [626, 616] width 21 height 17
click at [611, 608] on input "Yes" at bounding box center [605, 617] width 11 height 18
radio input "true"
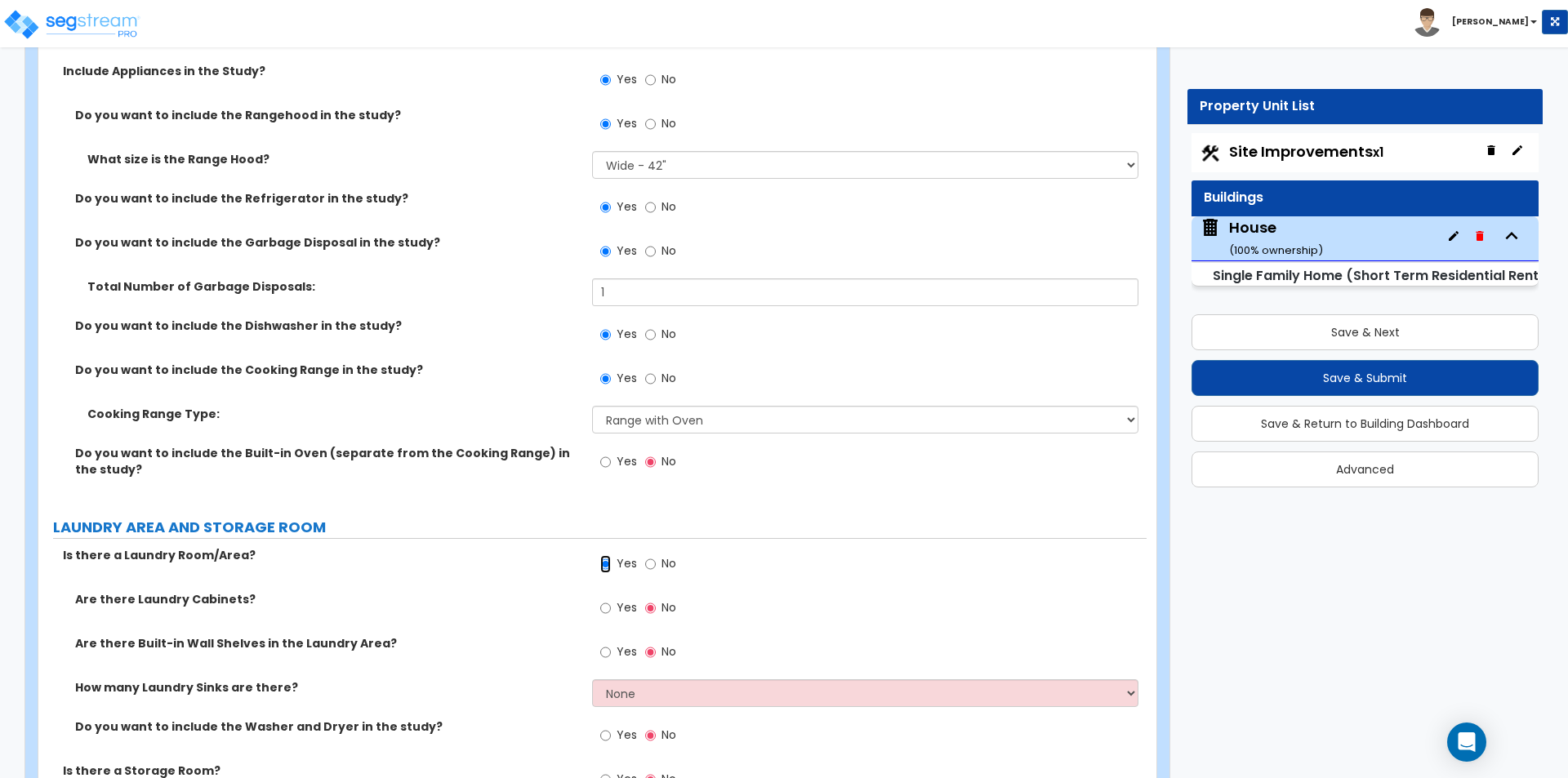
scroll to position [9469, 0]
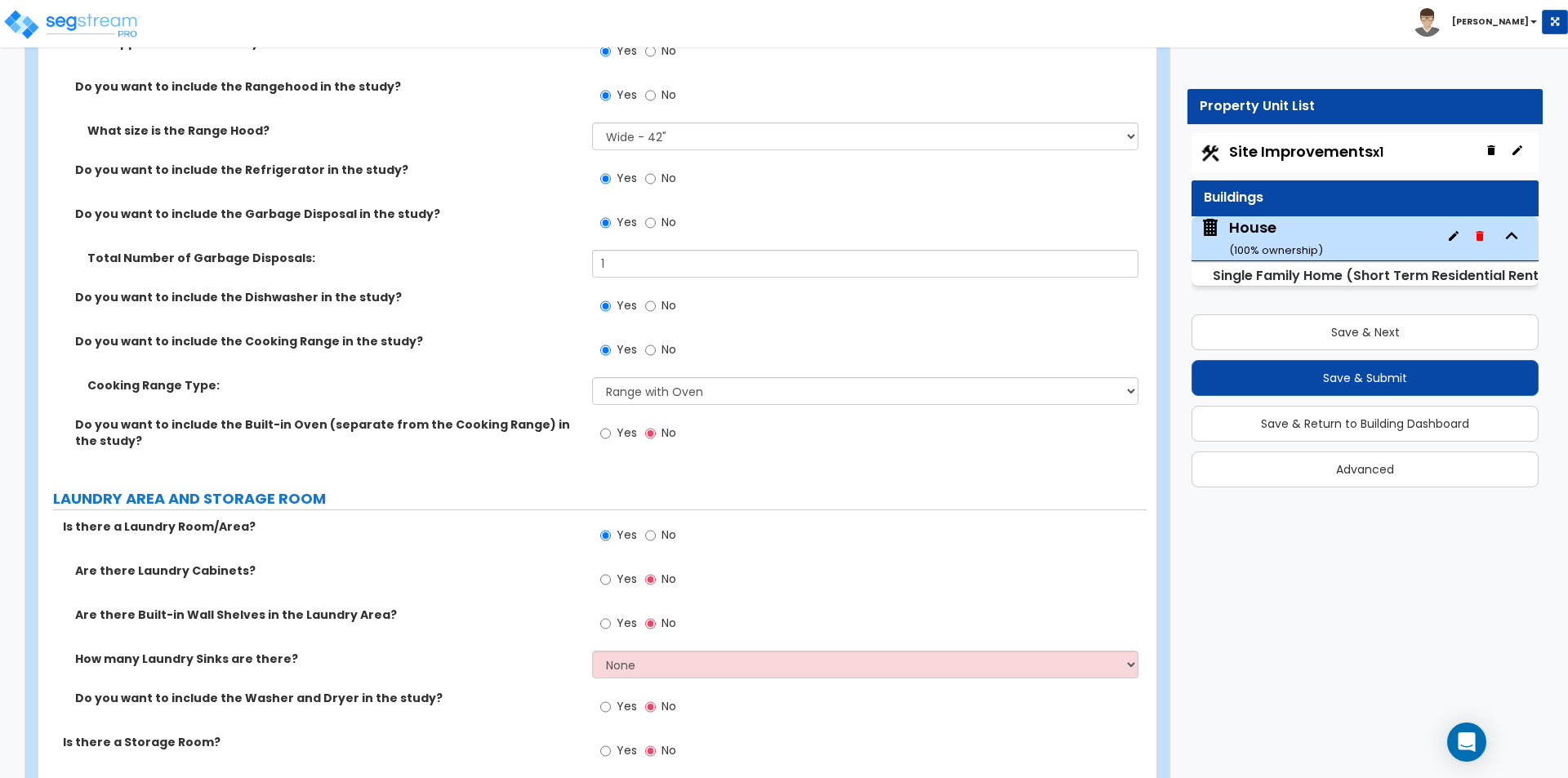
click at [613, 567] on label "Yes" at bounding box center [618, 581] width 37 height 27
click at [611, 571] on input "Yes" at bounding box center [605, 580] width 11 height 18
radio input "true"
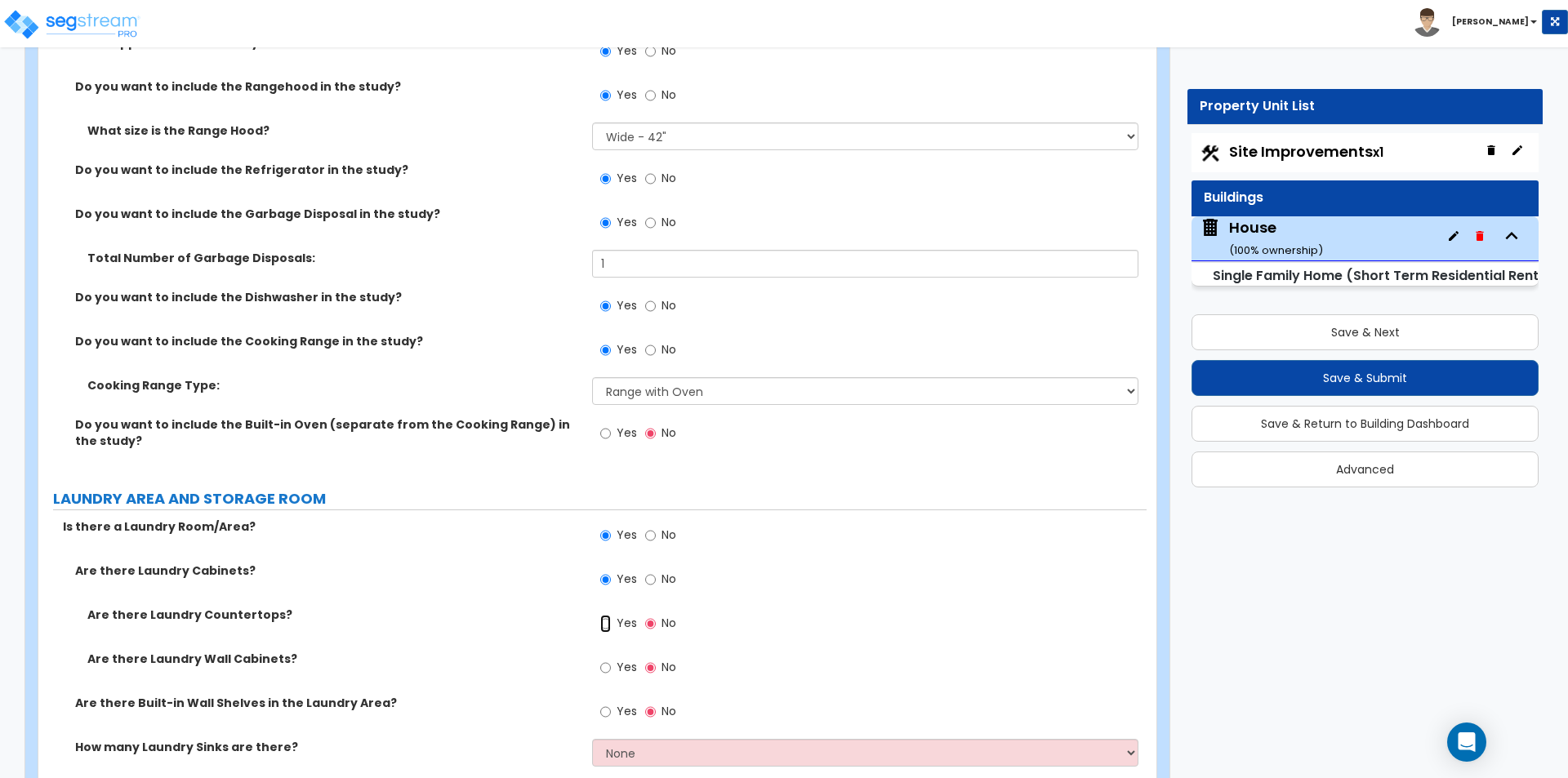
click at [610, 615] on input "Yes" at bounding box center [605, 624] width 11 height 18
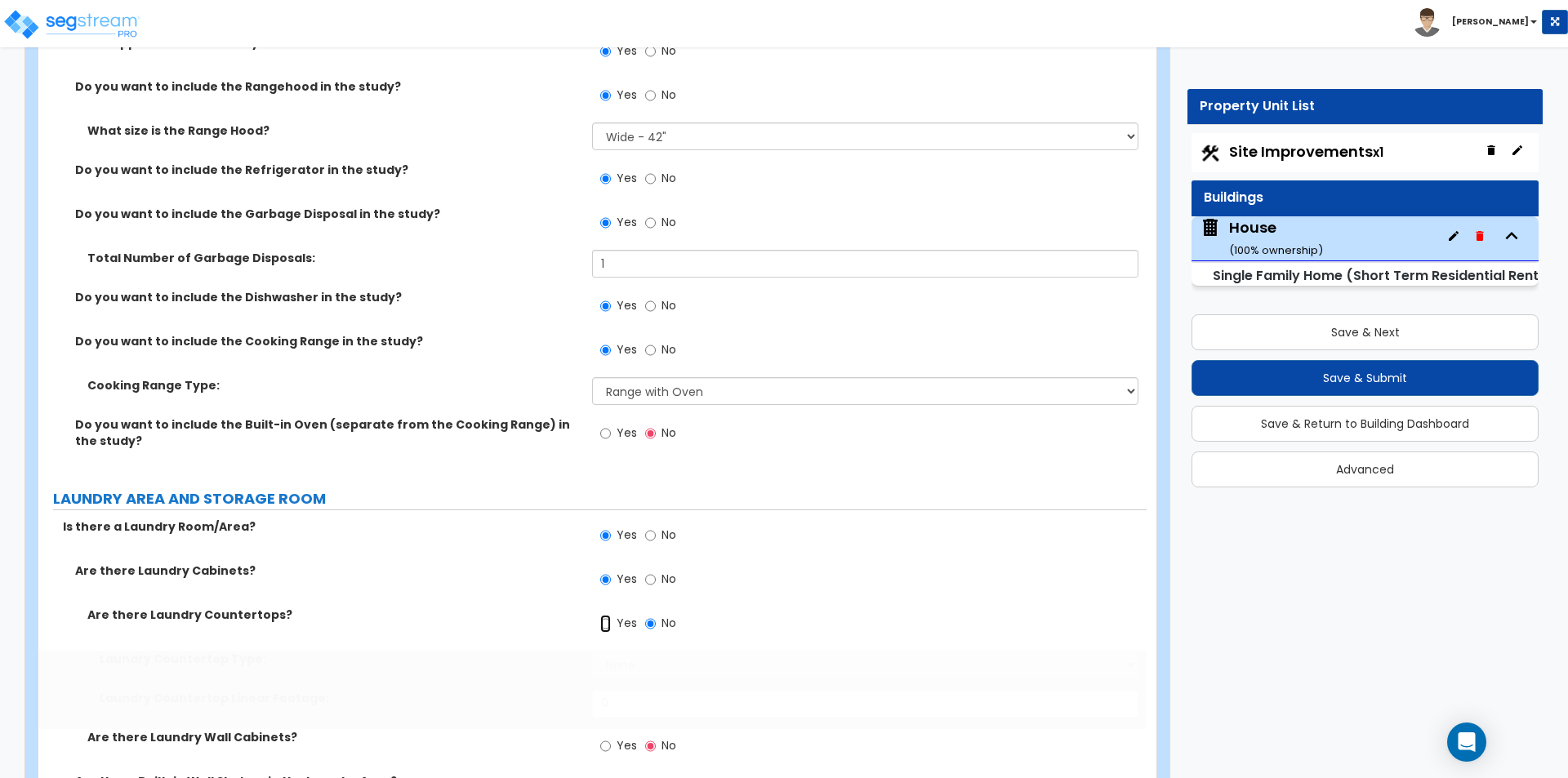
radio input "true"
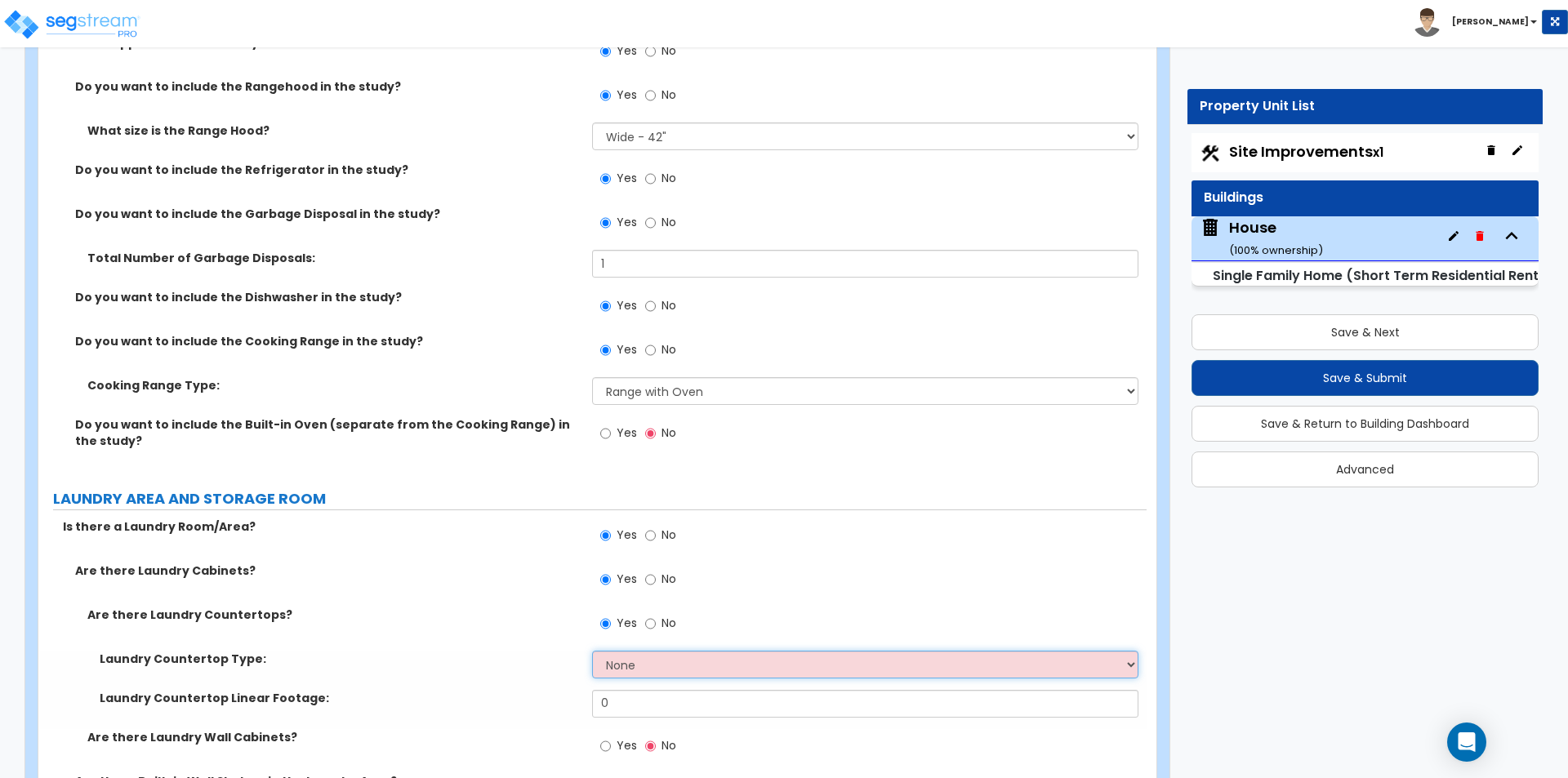
click at [656, 650] on select "None Plastic Laminate Solid Surface Stone Quartz Marble Tile Wood Stainless Ste…" at bounding box center [864, 664] width 545 height 27
select select "6"
click at [592, 650] on select "None Plastic Laminate Solid Surface Stone Quartz Marble Tile Wood Stainless Ste…" at bounding box center [864, 664] width 545 height 27
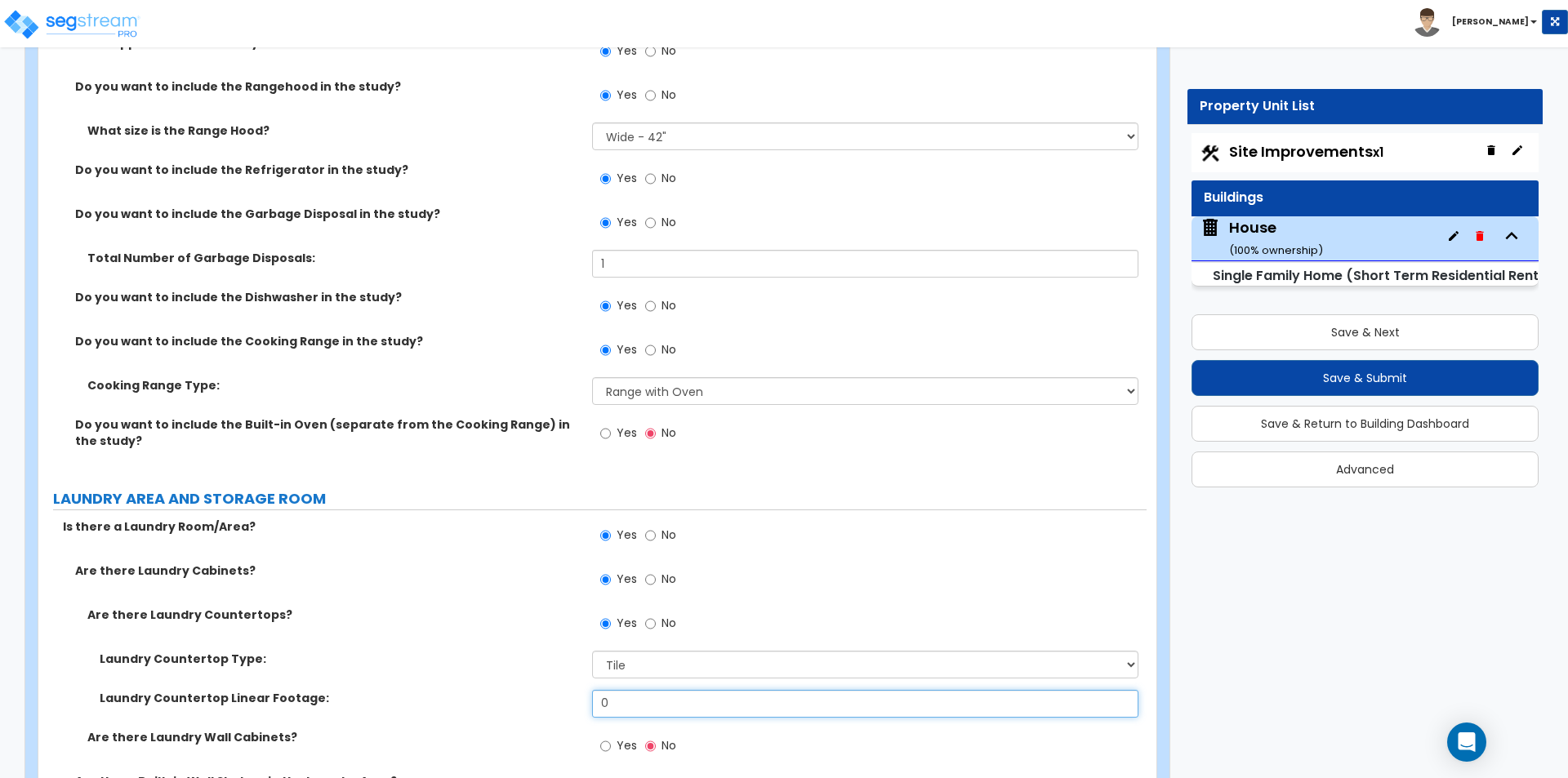
click at [617, 693] on input "0" at bounding box center [864, 703] width 545 height 27
click at [708, 693] on input "0" at bounding box center [864, 703] width 545 height 27
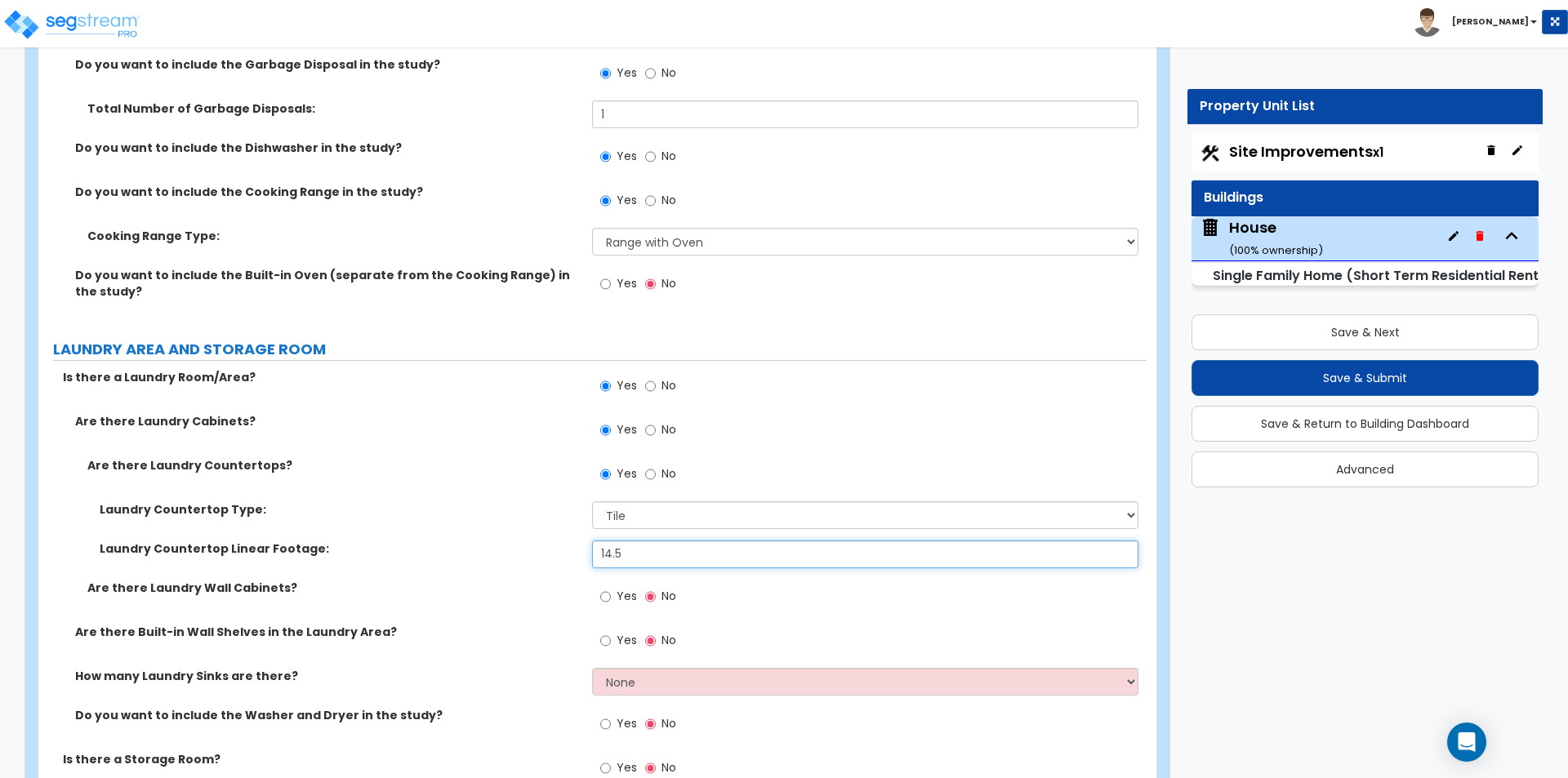
scroll to position [9632, 0]
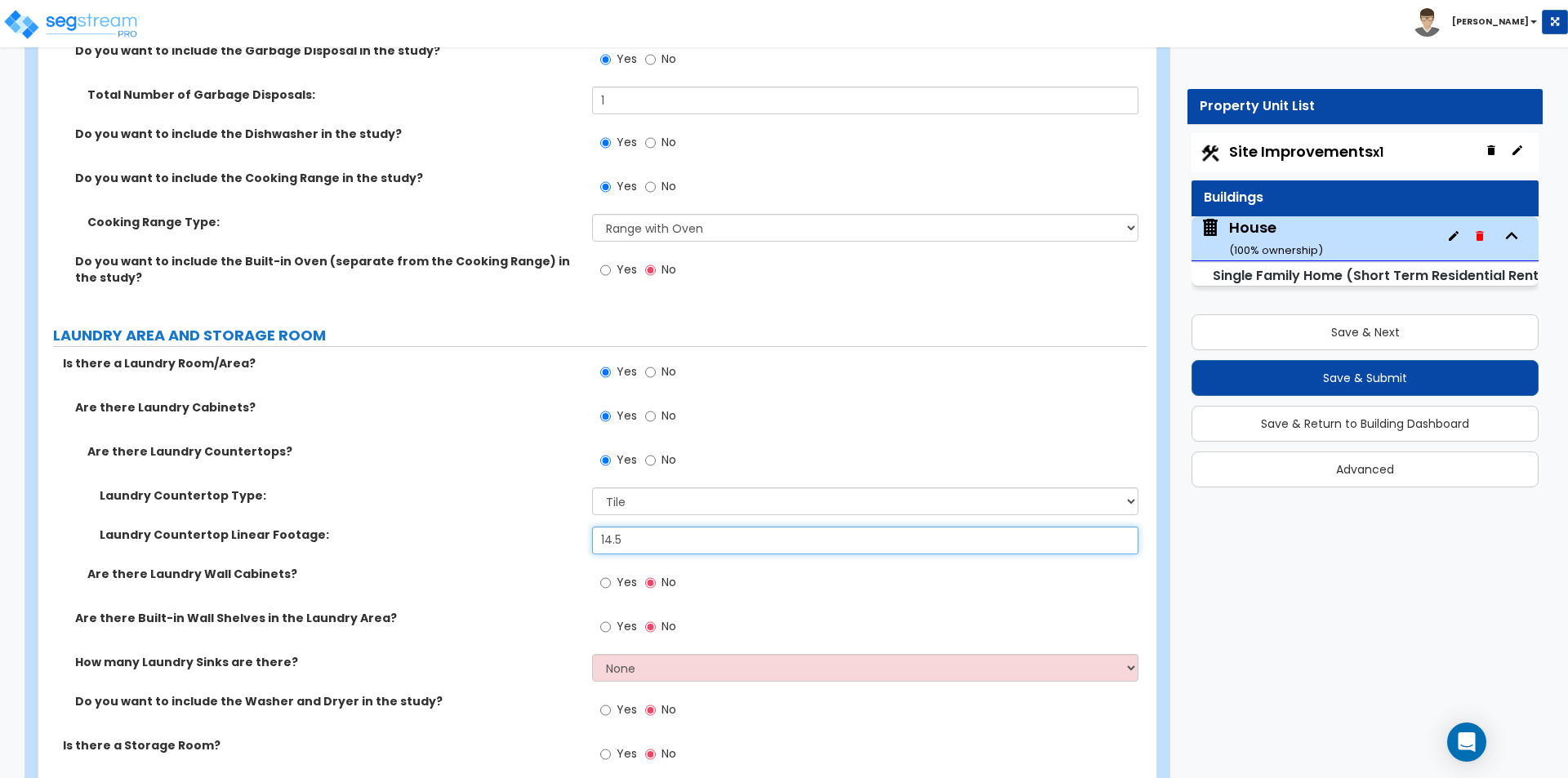
type input "14.5"
click at [626, 574] on span "Yes" at bounding box center [626, 582] width 21 height 17
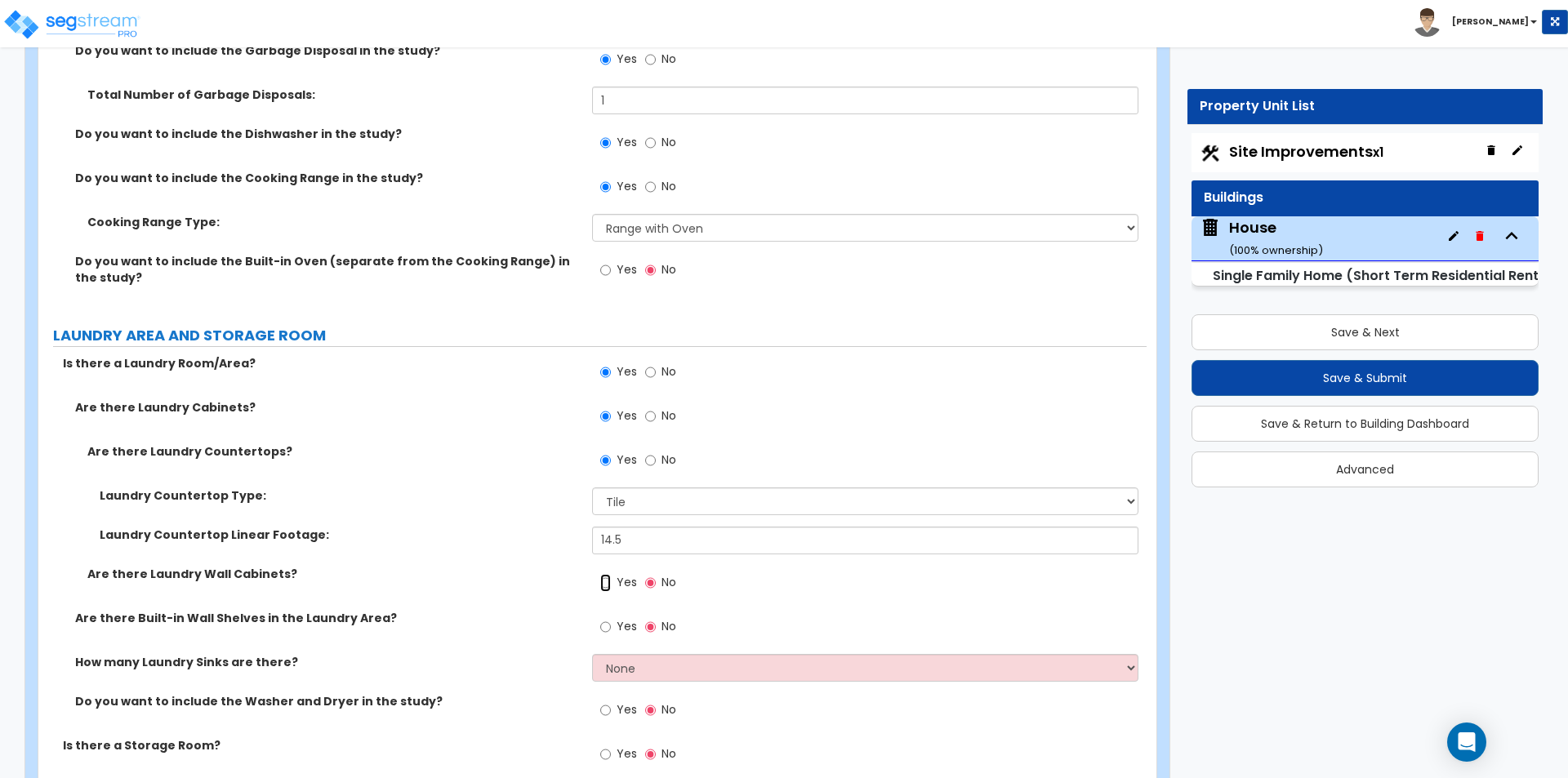
click at [611, 574] on input "Yes" at bounding box center [605, 583] width 11 height 18
radio input "true"
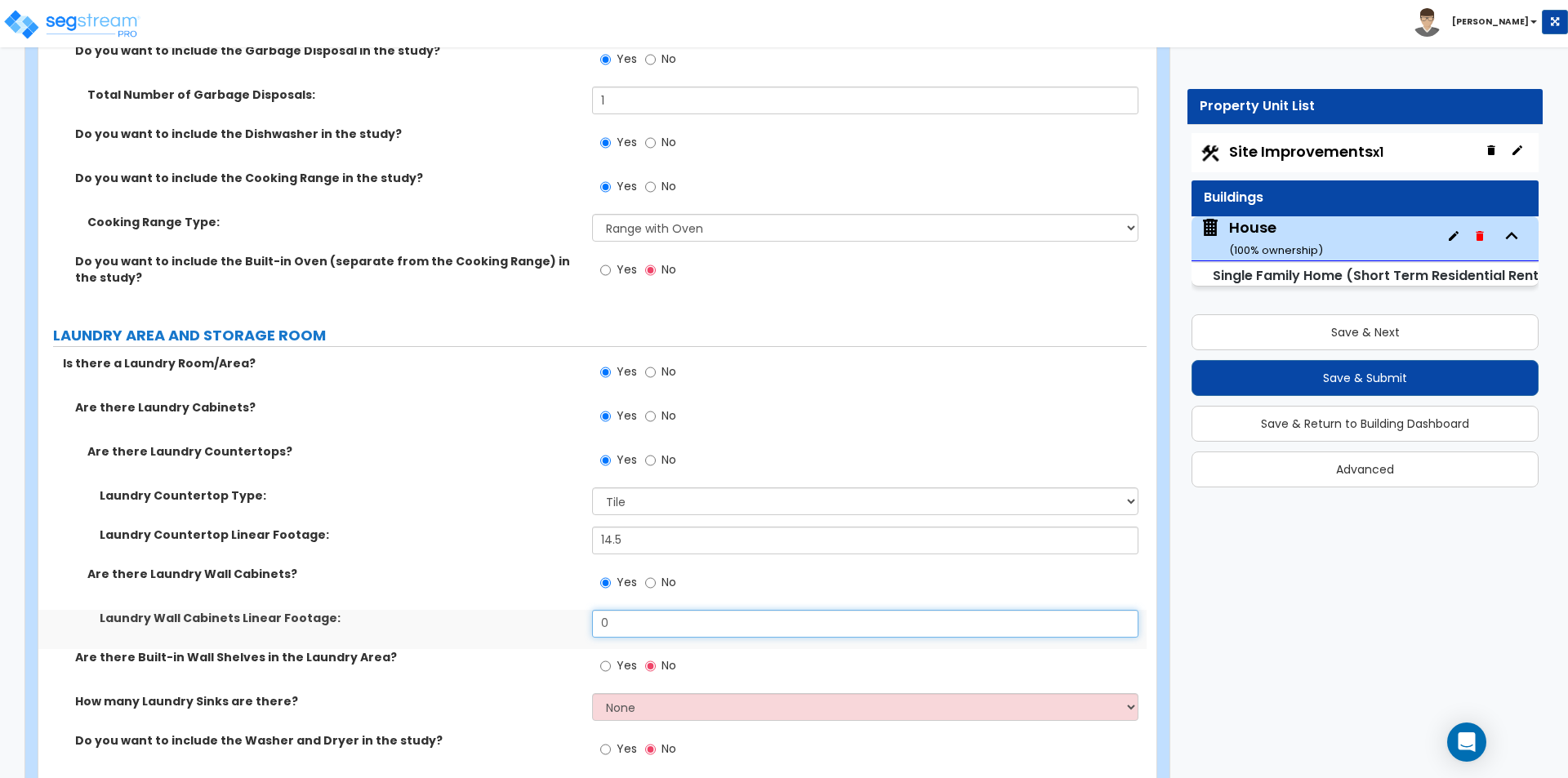
click at [657, 614] on input "0" at bounding box center [864, 623] width 545 height 27
click at [694, 610] on input "0" at bounding box center [864, 623] width 545 height 27
type input "23"
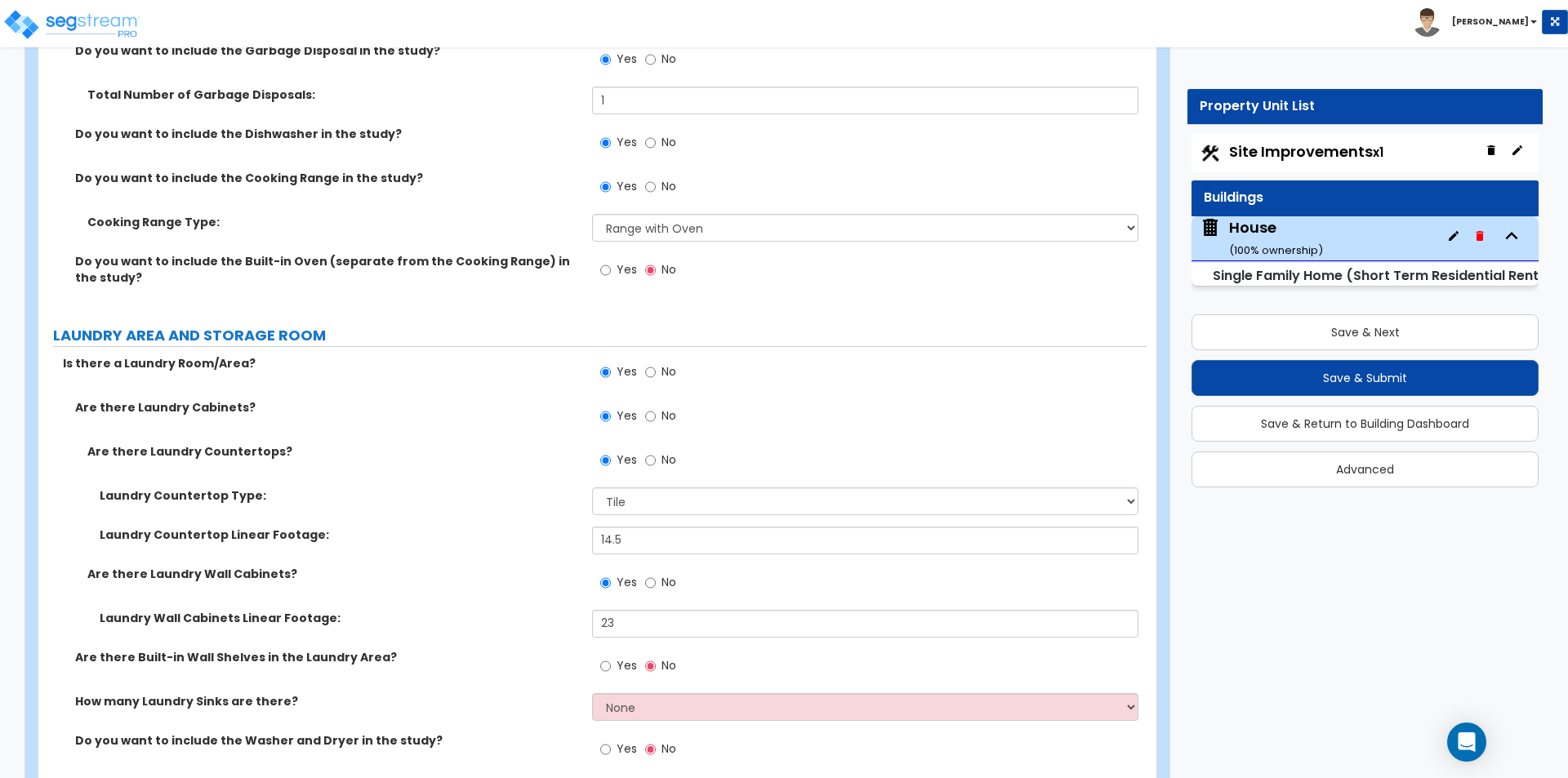
click at [413, 611] on div "Laundry Wall Cabinets Linear Footage: 23" at bounding box center [592, 629] width 1108 height 39
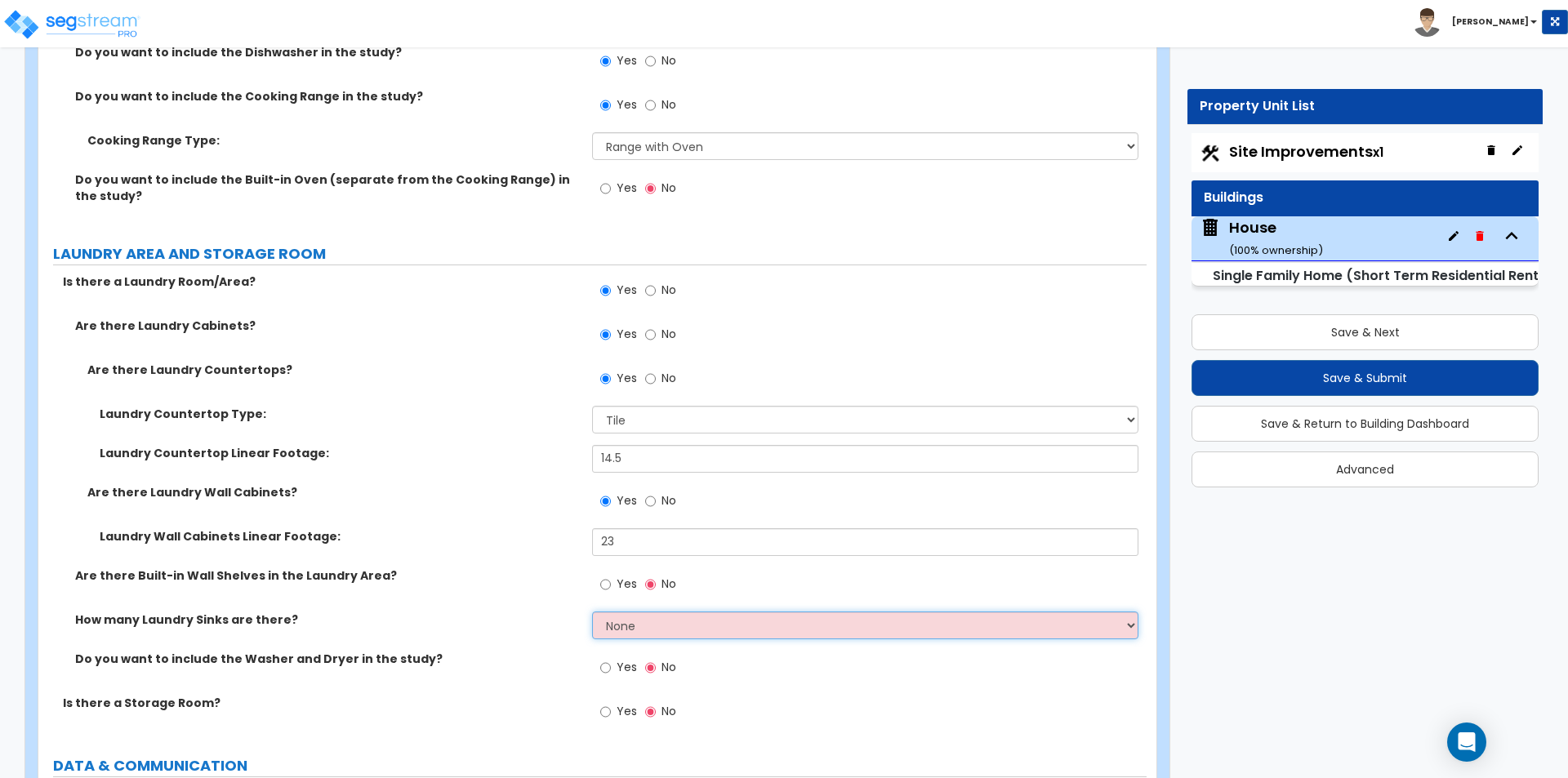
click at [699, 611] on select "None 1 2 3" at bounding box center [864, 625] width 545 height 27
select select "1"
click at [592, 611] on select "None 1 2 3" at bounding box center [864, 625] width 545 height 27
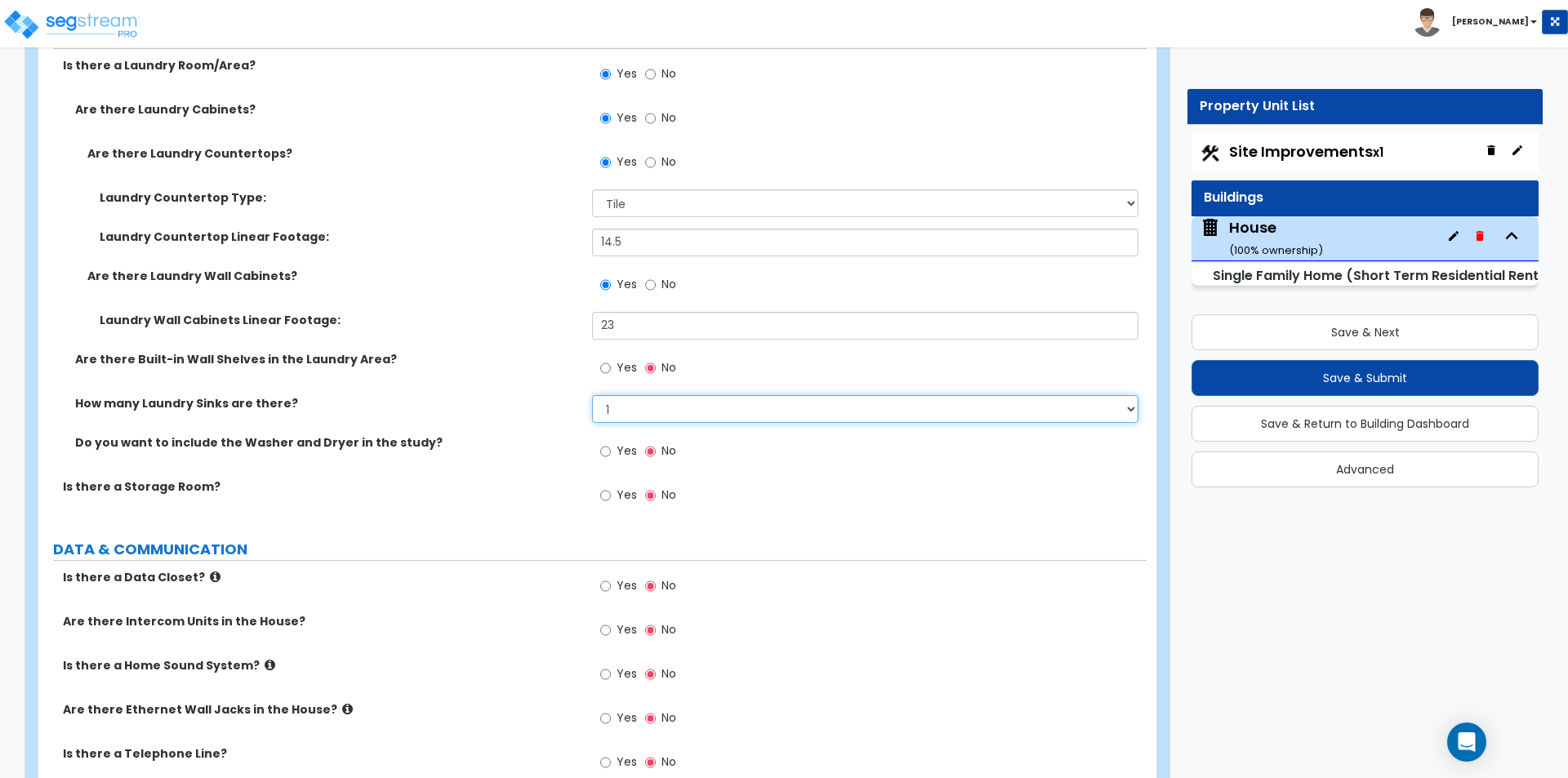
scroll to position [9959, 0]
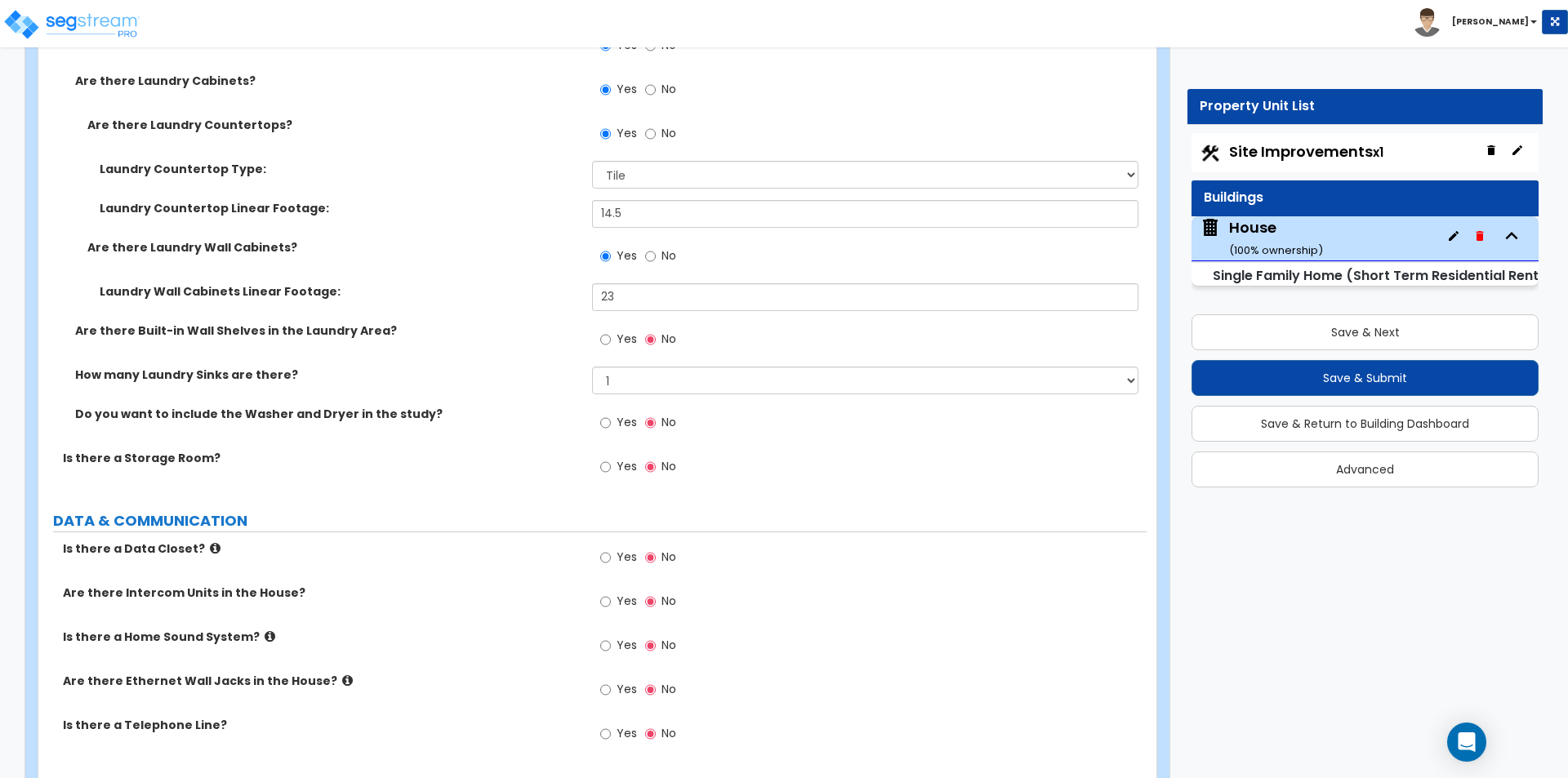
click at [626, 637] on span "Yes" at bounding box center [626, 645] width 21 height 17
click at [611, 637] on input "Yes" at bounding box center [605, 646] width 11 height 18
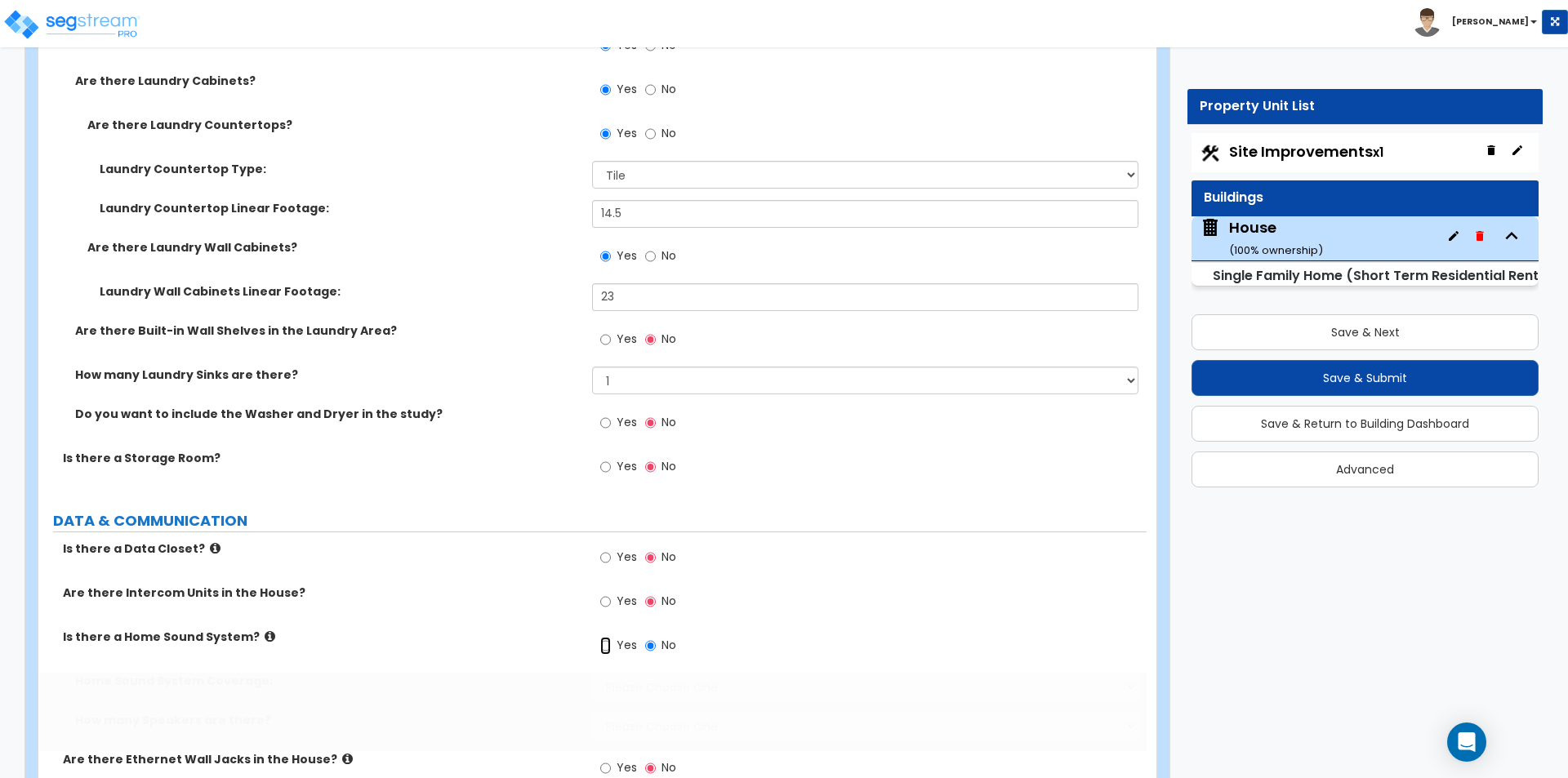
radio input "true"
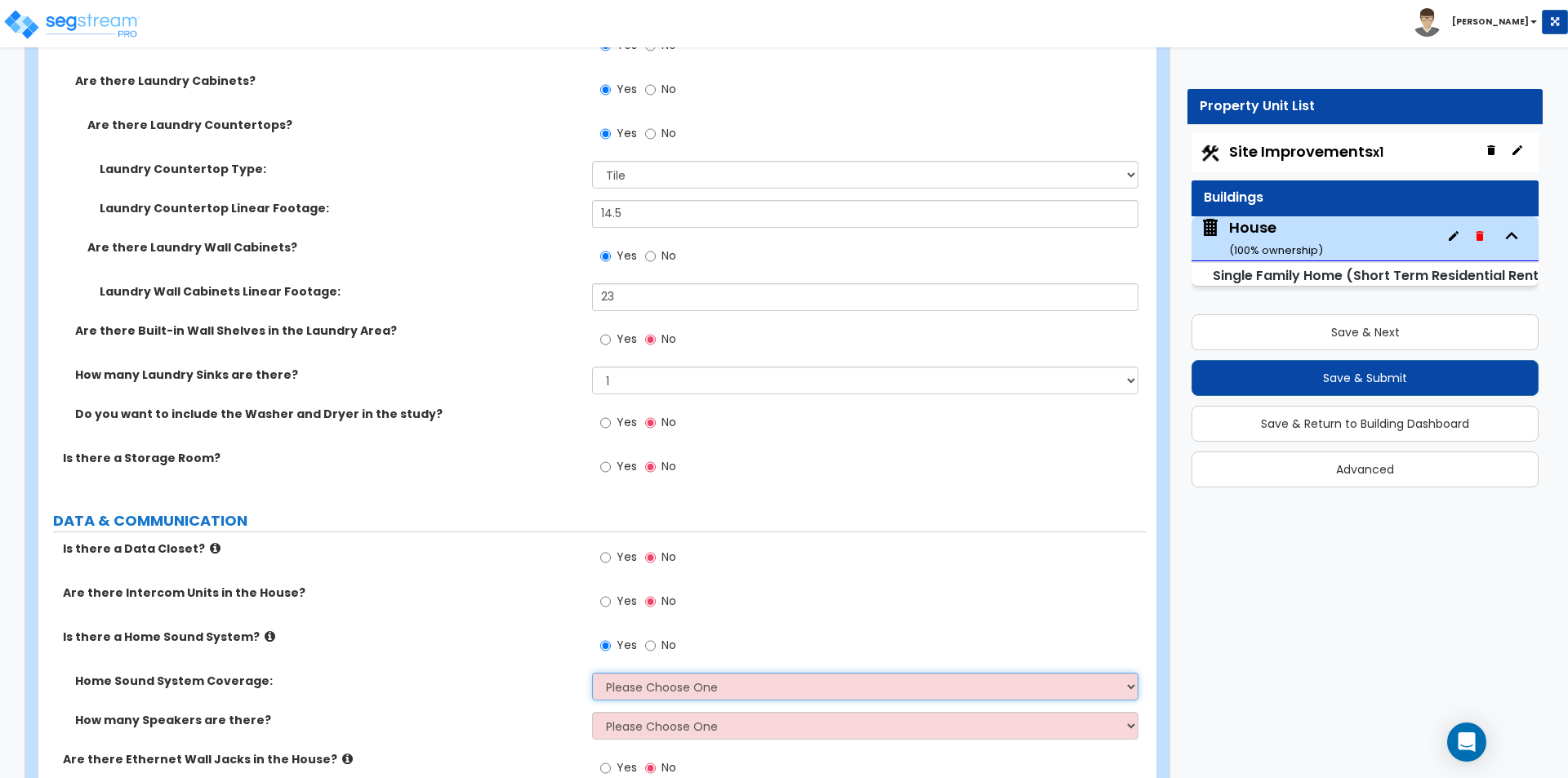
click at [682, 674] on select "Please Choose One All Areas Enter Percent Coverage" at bounding box center [864, 686] width 545 height 27
select select "1"
click at [592, 673] on select "Please Choose One All Areas Enter Percent Coverage" at bounding box center [864, 686] width 545 height 27
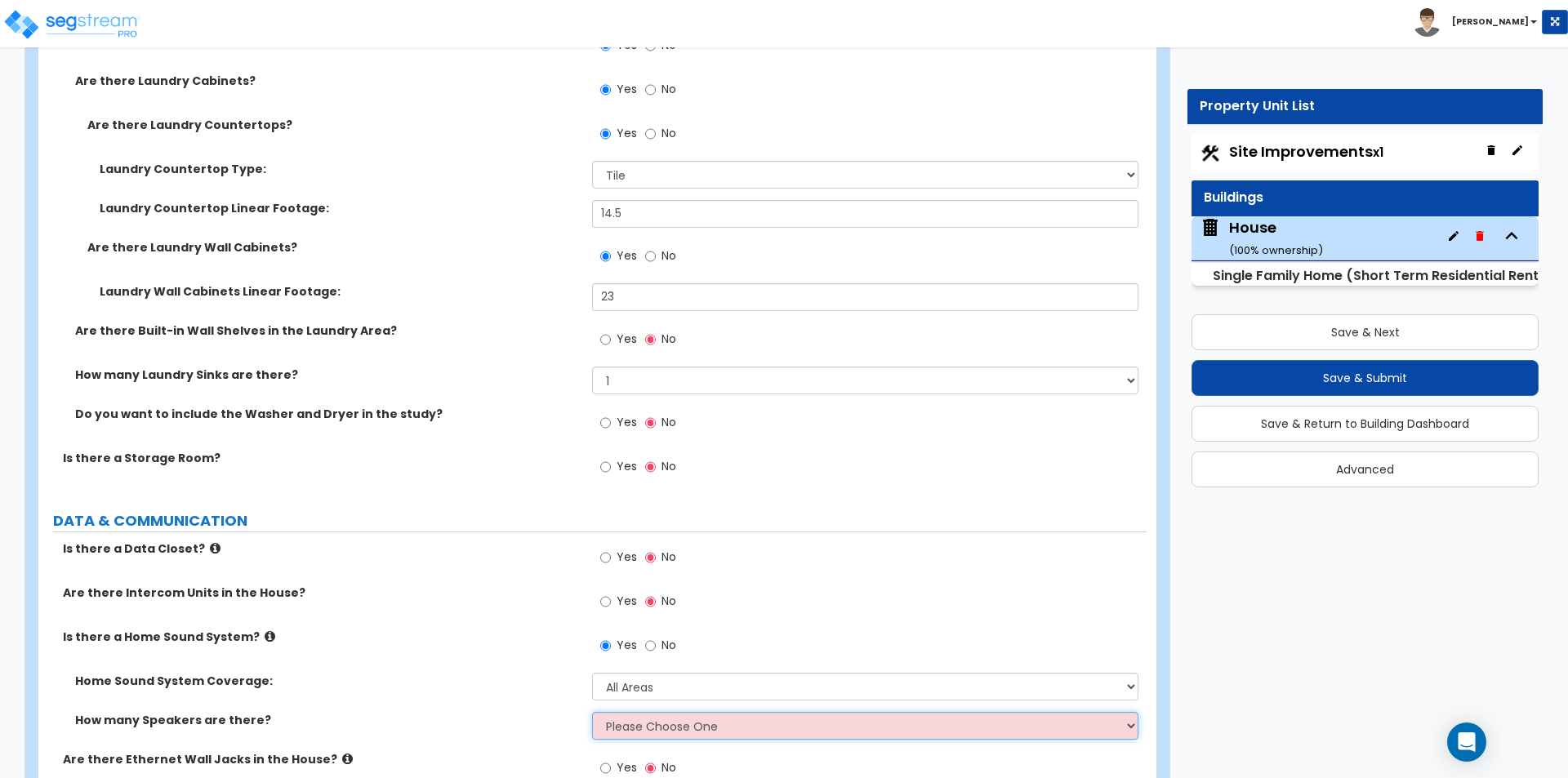
click at [645, 712] on select "Please Choose One Enter Number of Speakers Please Estimate for me" at bounding box center [864, 725] width 545 height 27
select select "2"
click at [592, 712] on select "Please Choose One Enter Number of Speakers Please Estimate for me" at bounding box center [864, 725] width 545 height 27
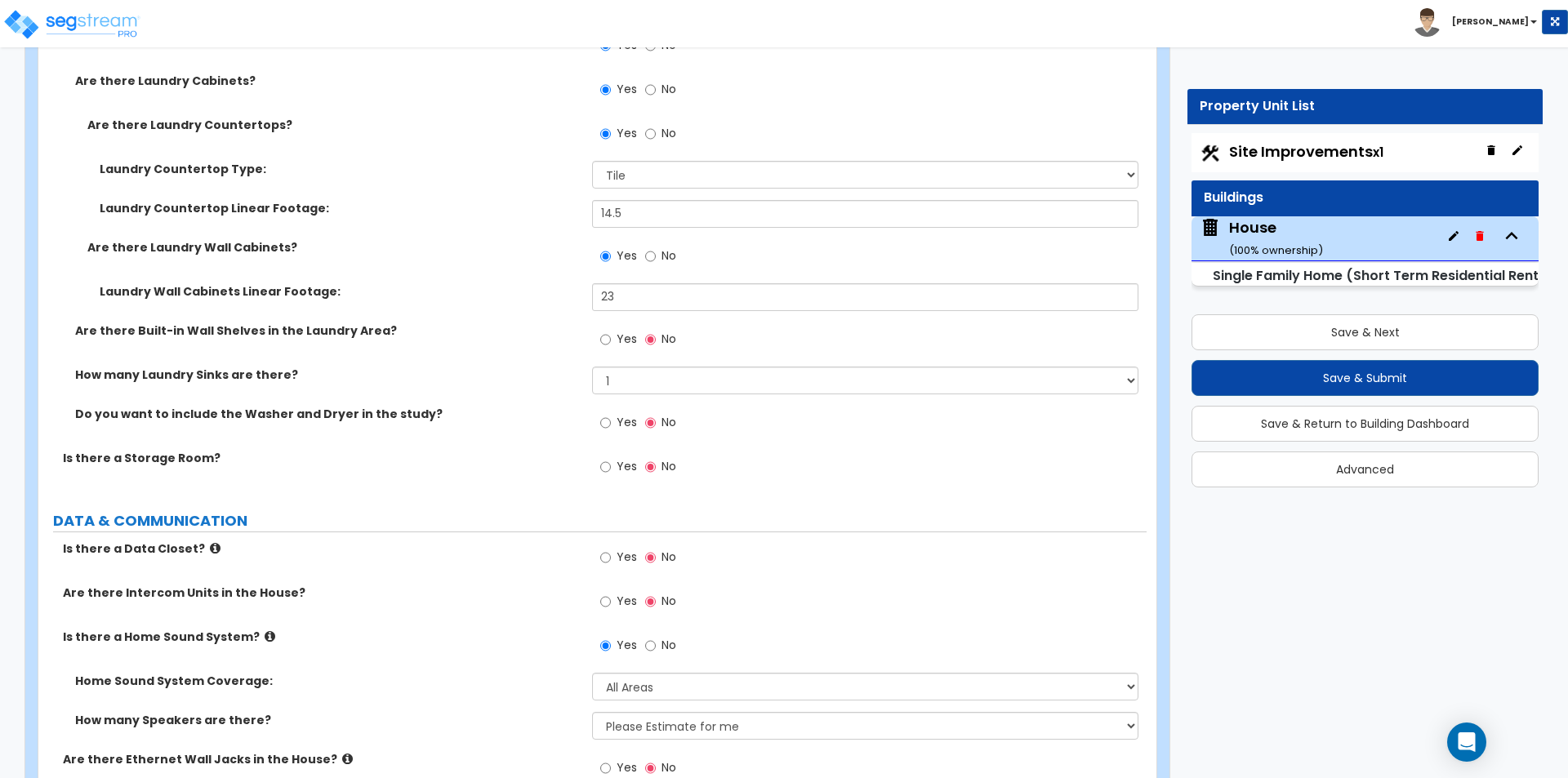
click at [461, 691] on div "Home Sound System Coverage: Please Choose One All Areas Enter Percent Coverage" at bounding box center [592, 692] width 1108 height 39
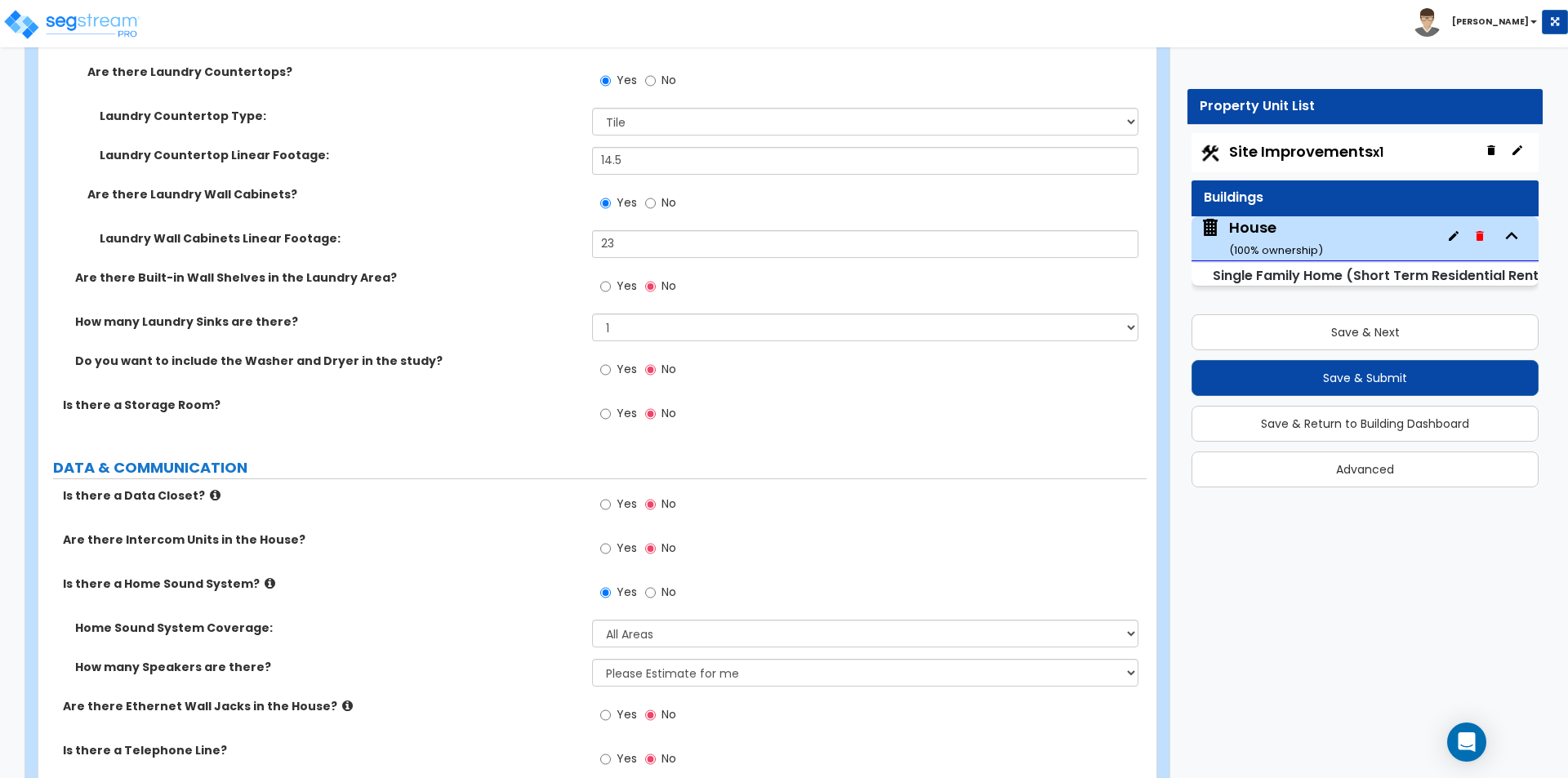
scroll to position [10040, 0]
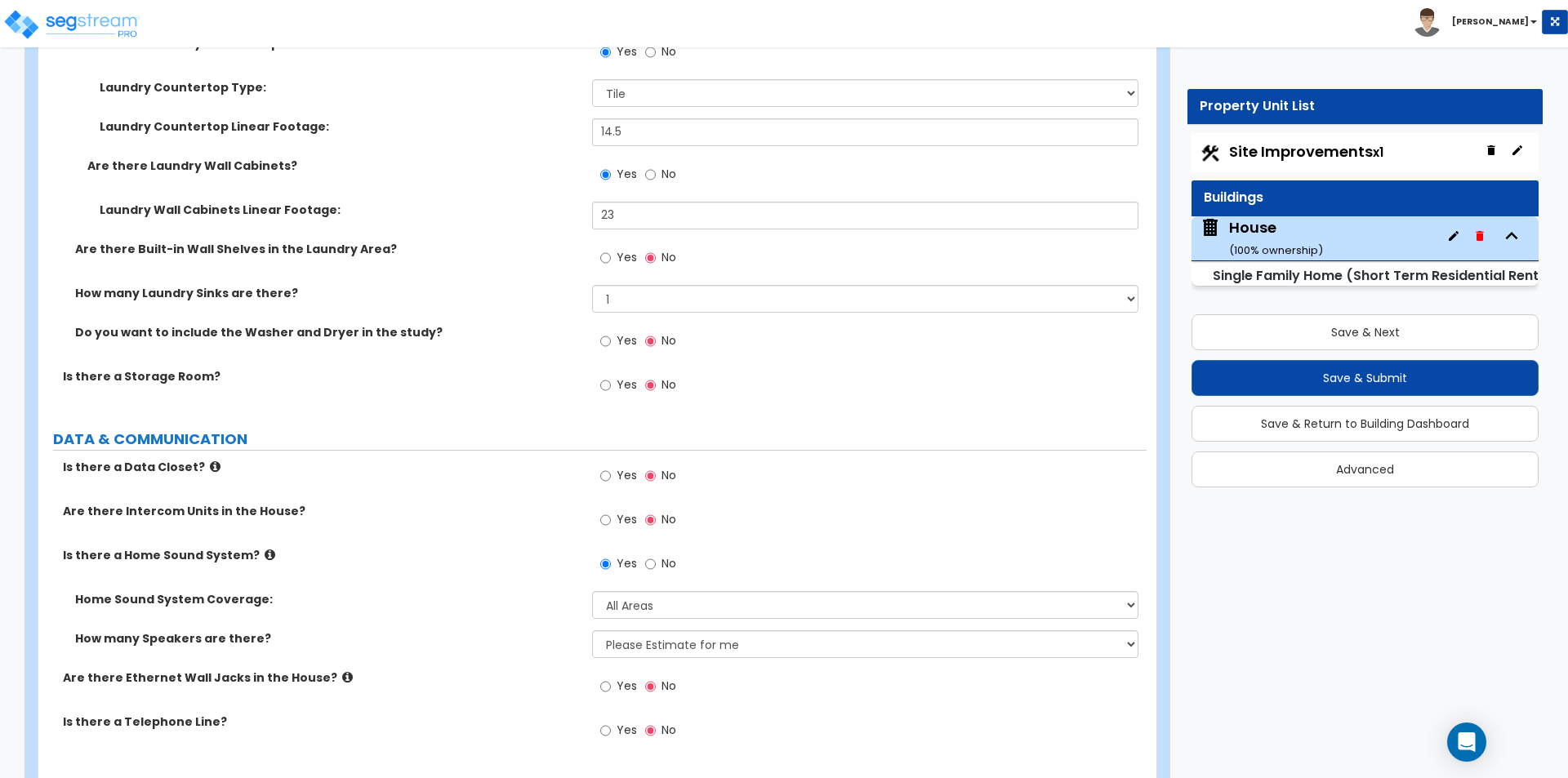
click at [623, 678] on span "Yes" at bounding box center [626, 686] width 21 height 17
click at [611, 678] on input "Yes" at bounding box center [605, 687] width 11 height 18
radio input "true"
click at [625, 722] on span "Yes" at bounding box center [626, 730] width 21 height 17
click at [611, 722] on input "Yes" at bounding box center [605, 731] width 11 height 18
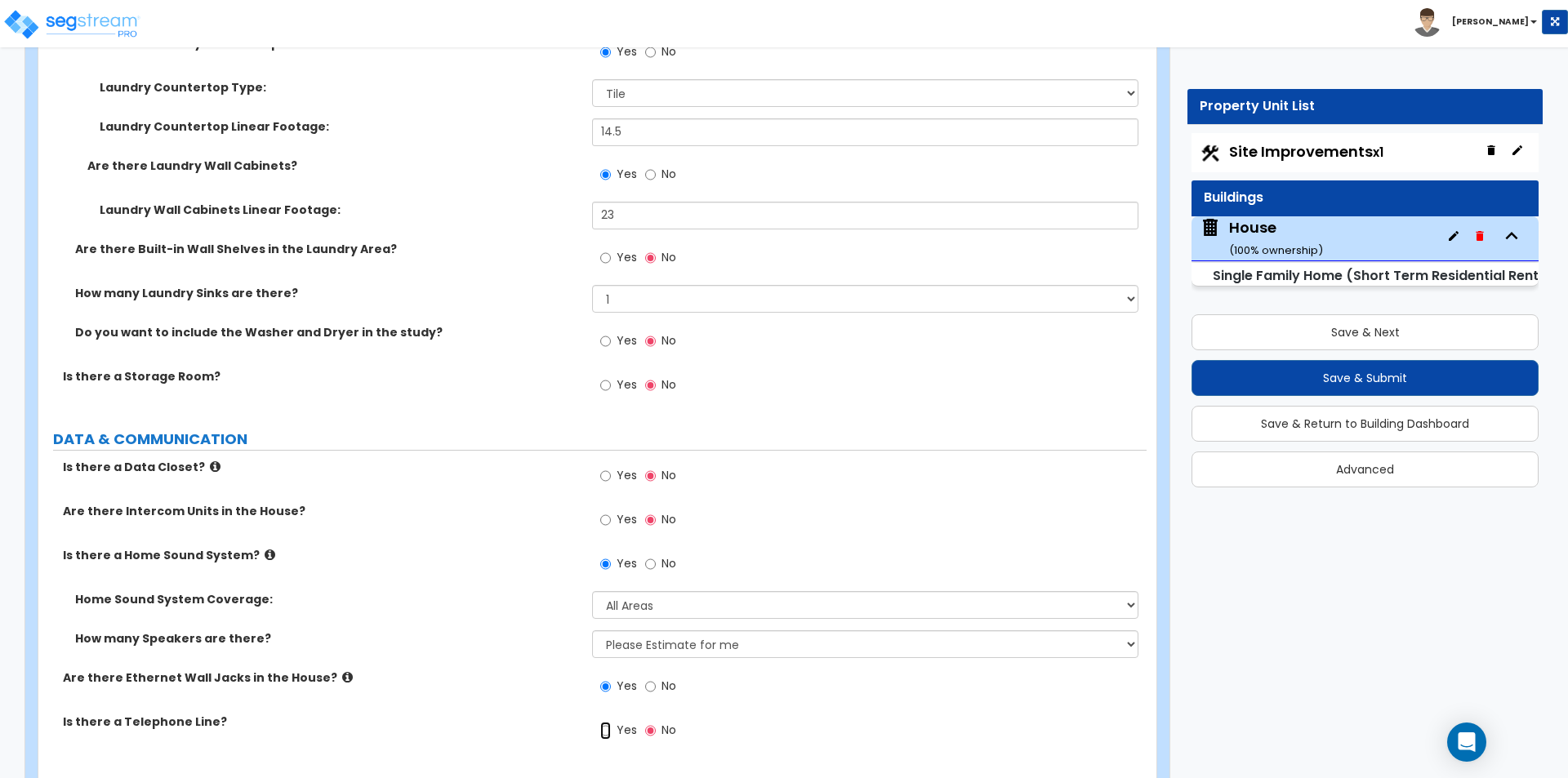
radio input "true"
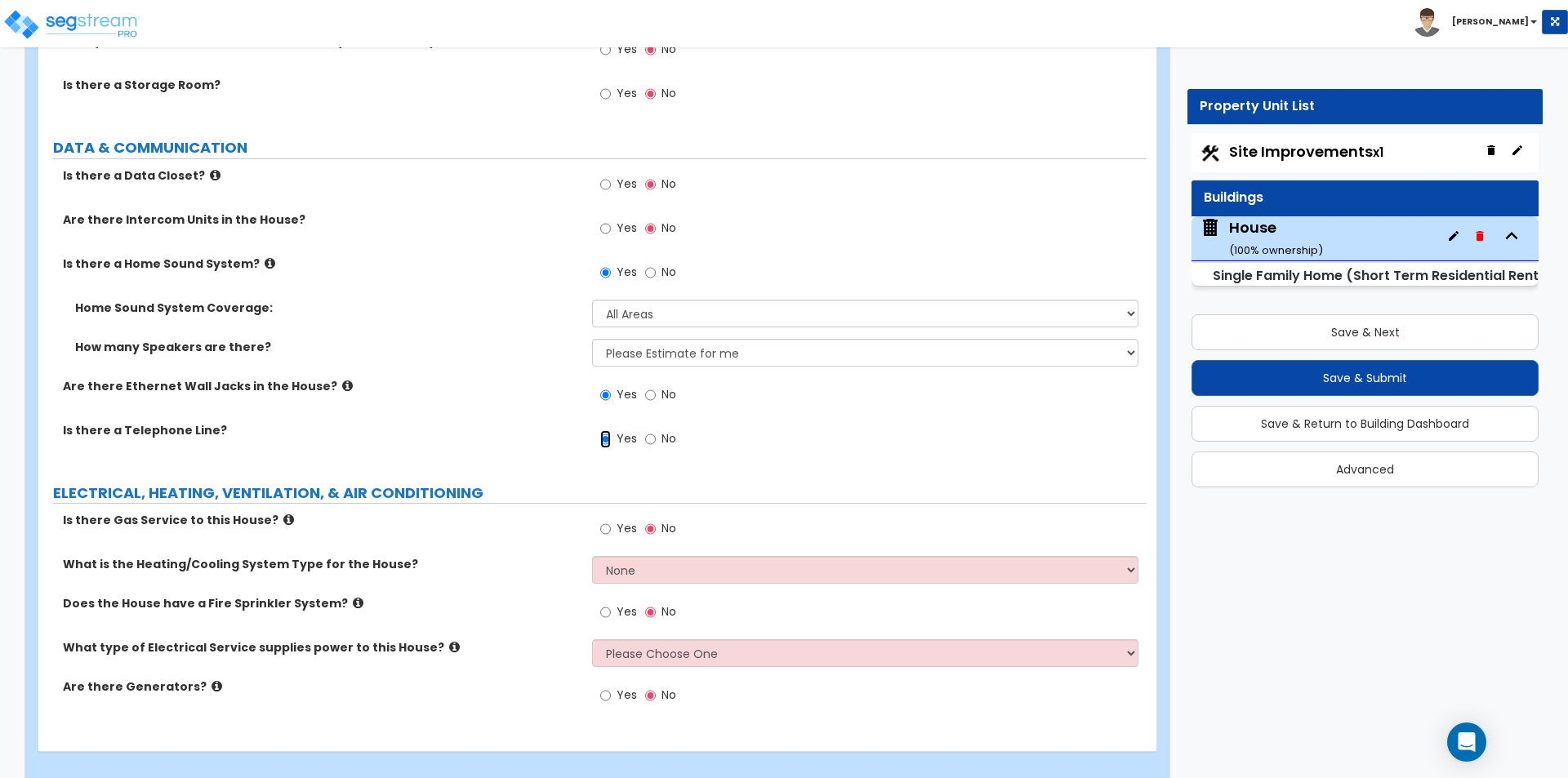
scroll to position [10335, 0]
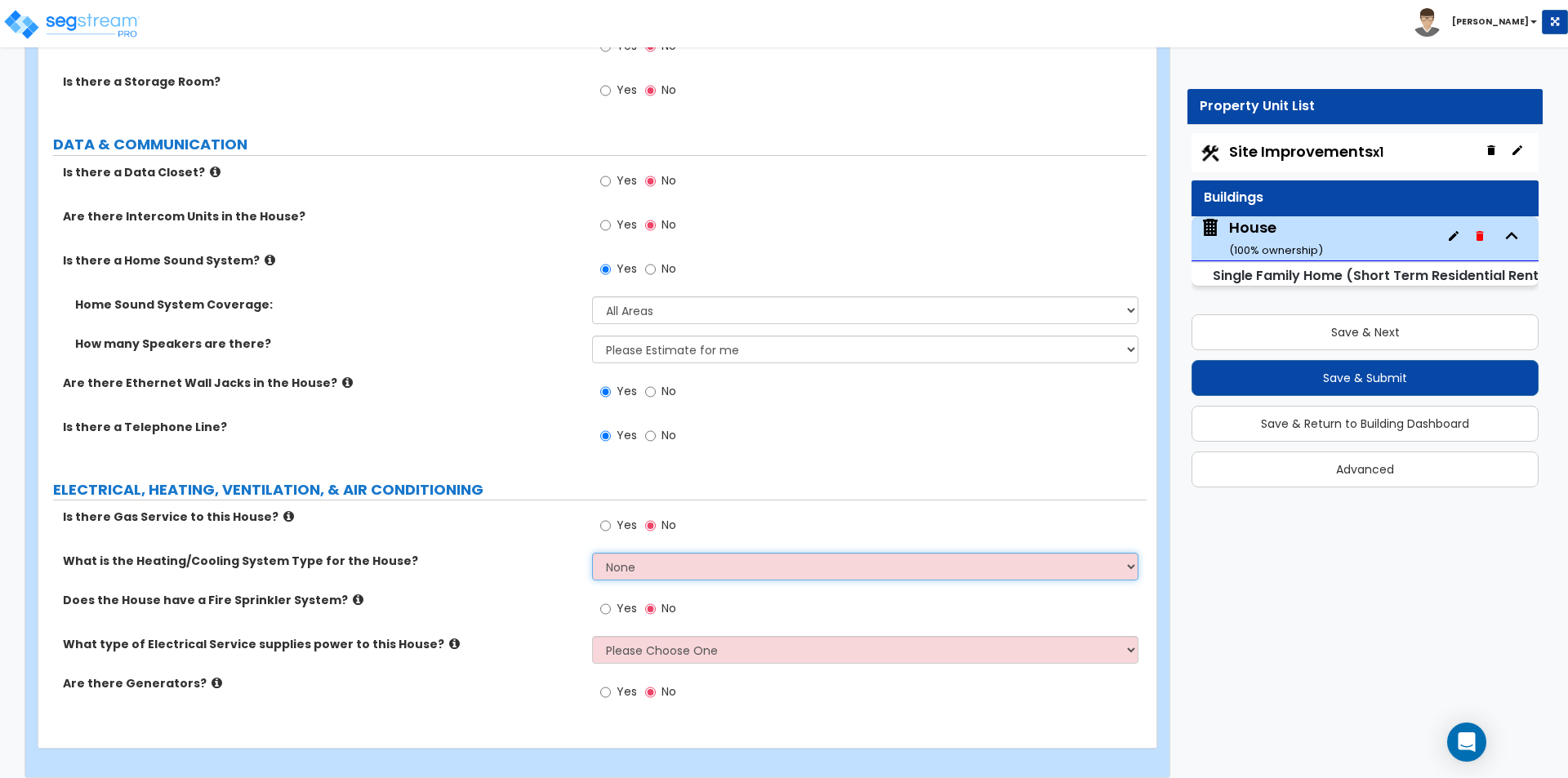
click at [638, 557] on select "None Heat Only Centralized Heating & Cooling Thru Wall Air Conditioners Mini Sp…" at bounding box center [864, 566] width 545 height 27
select select "2"
click at [592, 552] on select "None Heat Only Centralized Heating & Cooling Thru Wall Air Conditioners Mini Sp…" at bounding box center [864, 566] width 545 height 27
click at [718, 552] on select "None Heat Only Centralized Heating & Cooling Thru Wall Air Conditioners Mini Sp…" at bounding box center [864, 566] width 545 height 27
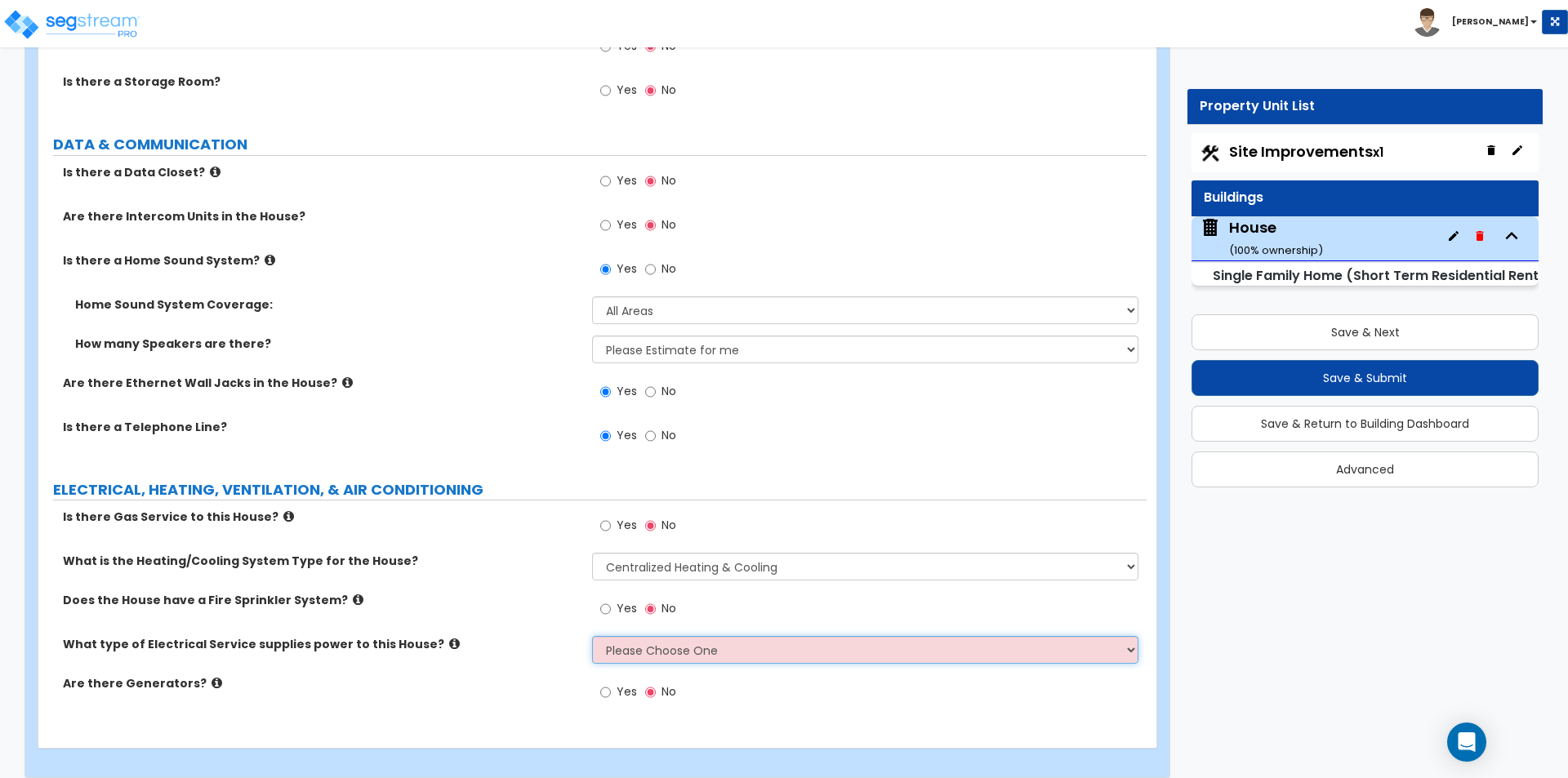
click at [640, 636] on select "Please Choose One Overhead Underground" at bounding box center [864, 649] width 545 height 27
select select "2"
click at [592, 636] on select "Please Choose One Overhead Underground" at bounding box center [864, 649] width 545 height 27
click at [451, 685] on div "Are there Generators? Yes No" at bounding box center [592, 697] width 1108 height 44
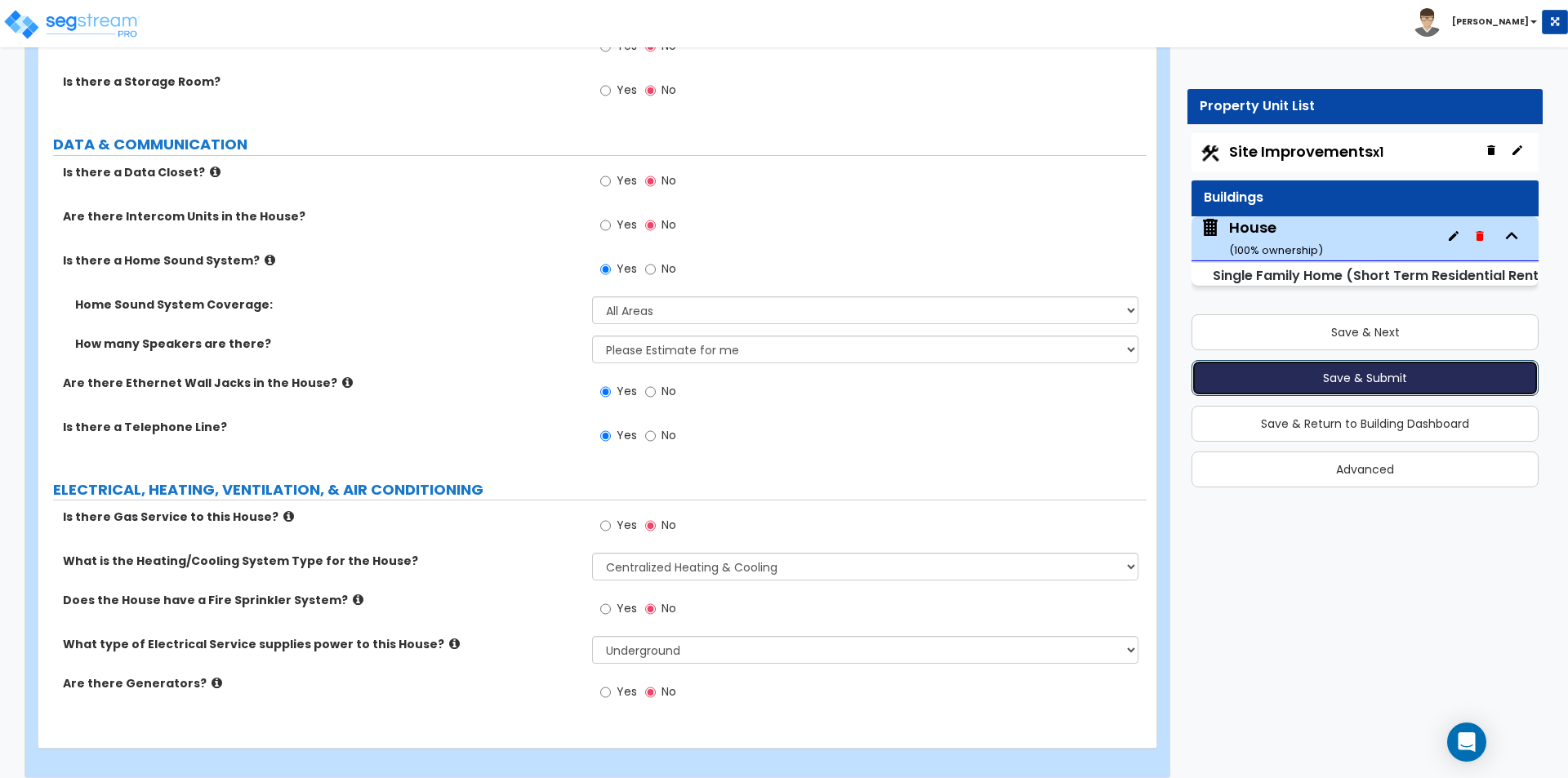
click at [1273, 372] on button "Save & Submit" at bounding box center [1365, 377] width 347 height 36
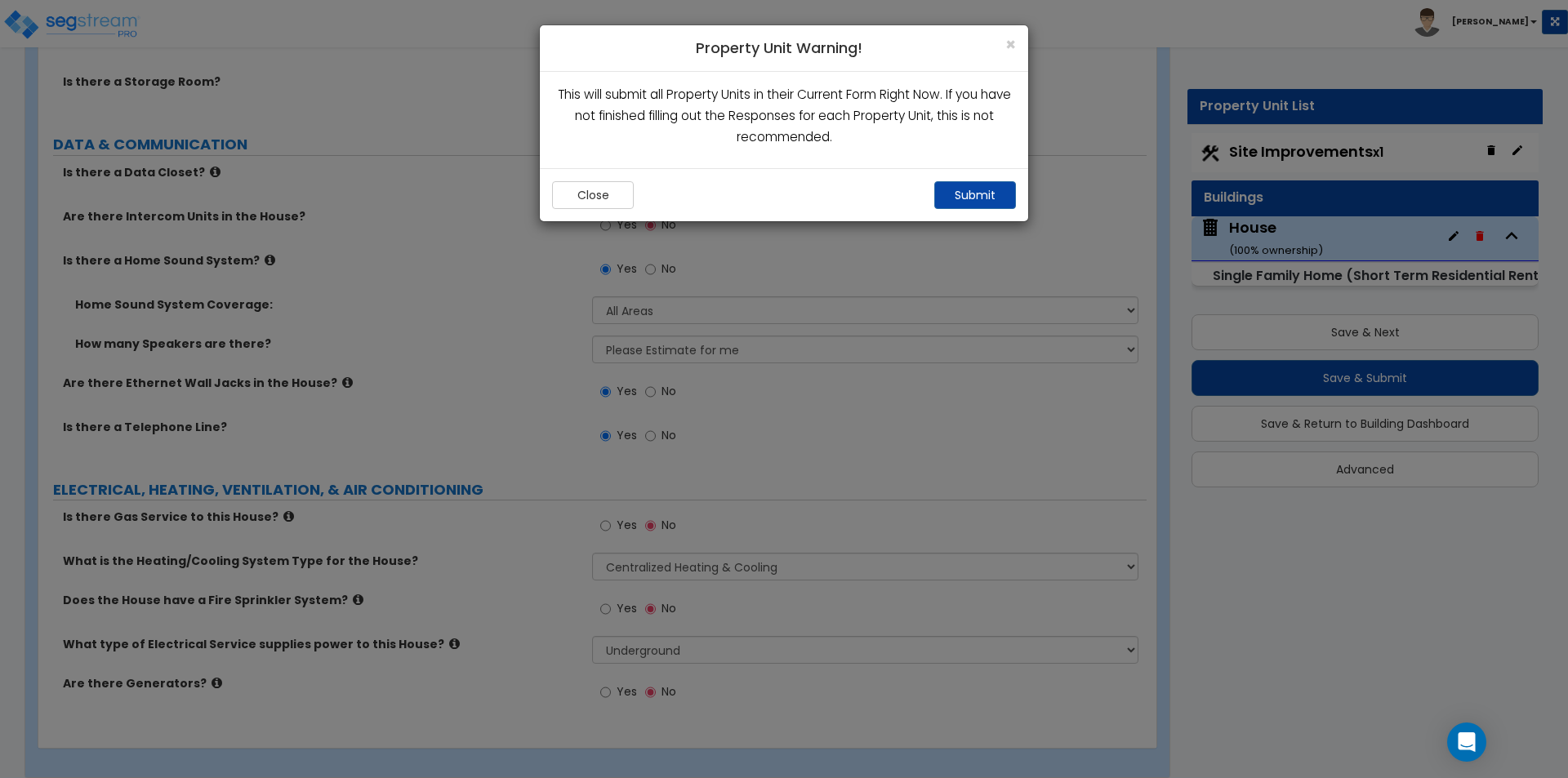
click at [955, 177] on div "Close Submit" at bounding box center [784, 195] width 489 height 53
click at [958, 187] on button "Submit" at bounding box center [975, 194] width 81 height 27
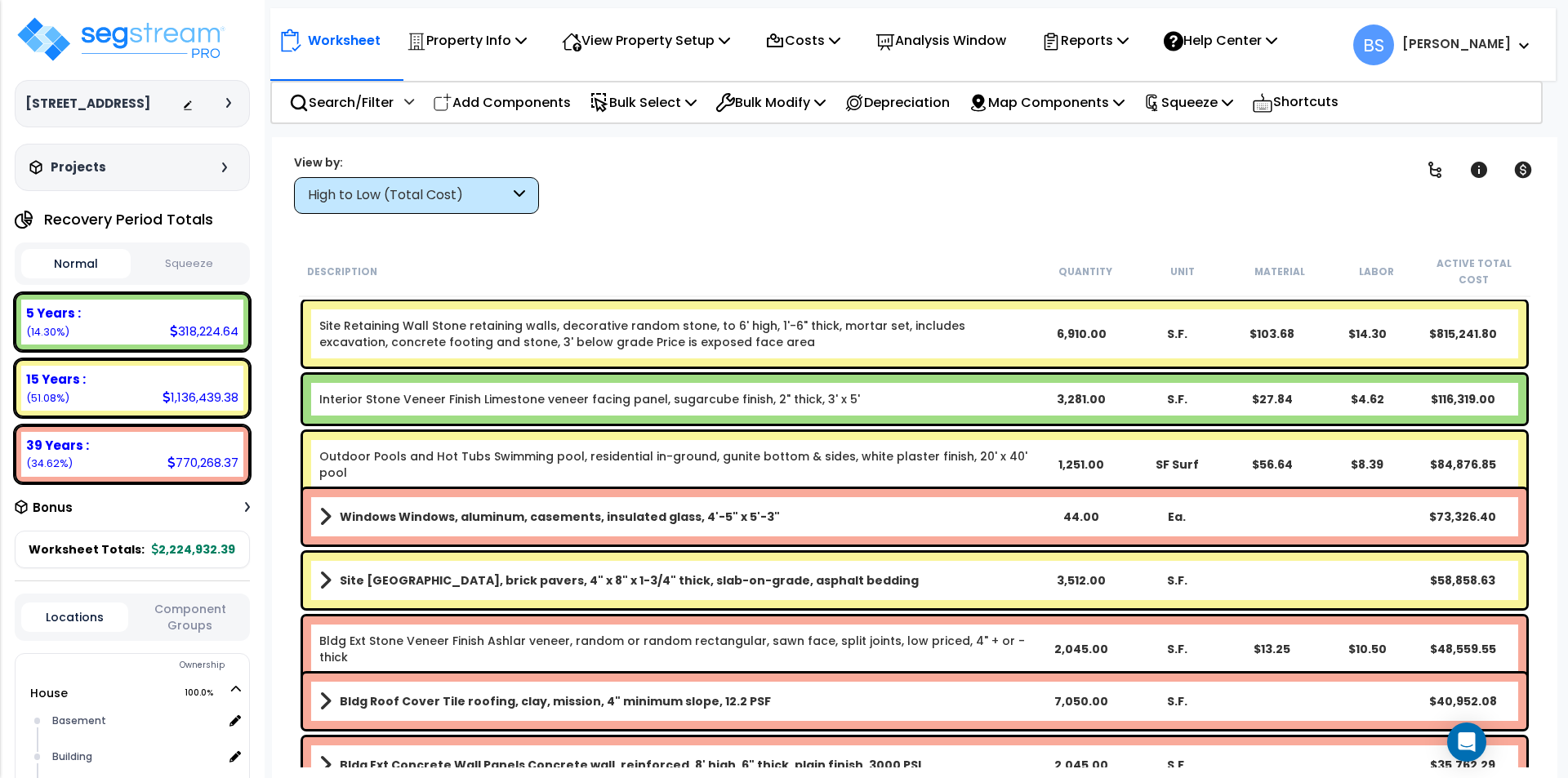
click at [1069, 338] on div "6,910.00" at bounding box center [1081, 334] width 95 height 17
click at [853, 250] on div "Description Quantity Unit Material Labor Active Total Cost" at bounding box center [914, 271] width 1231 height 51
click at [424, 393] on link "Interior Stone Veneer Finish Limestone veneer facing panel, sugarcube finish, 2…" at bounding box center [590, 399] width 541 height 17
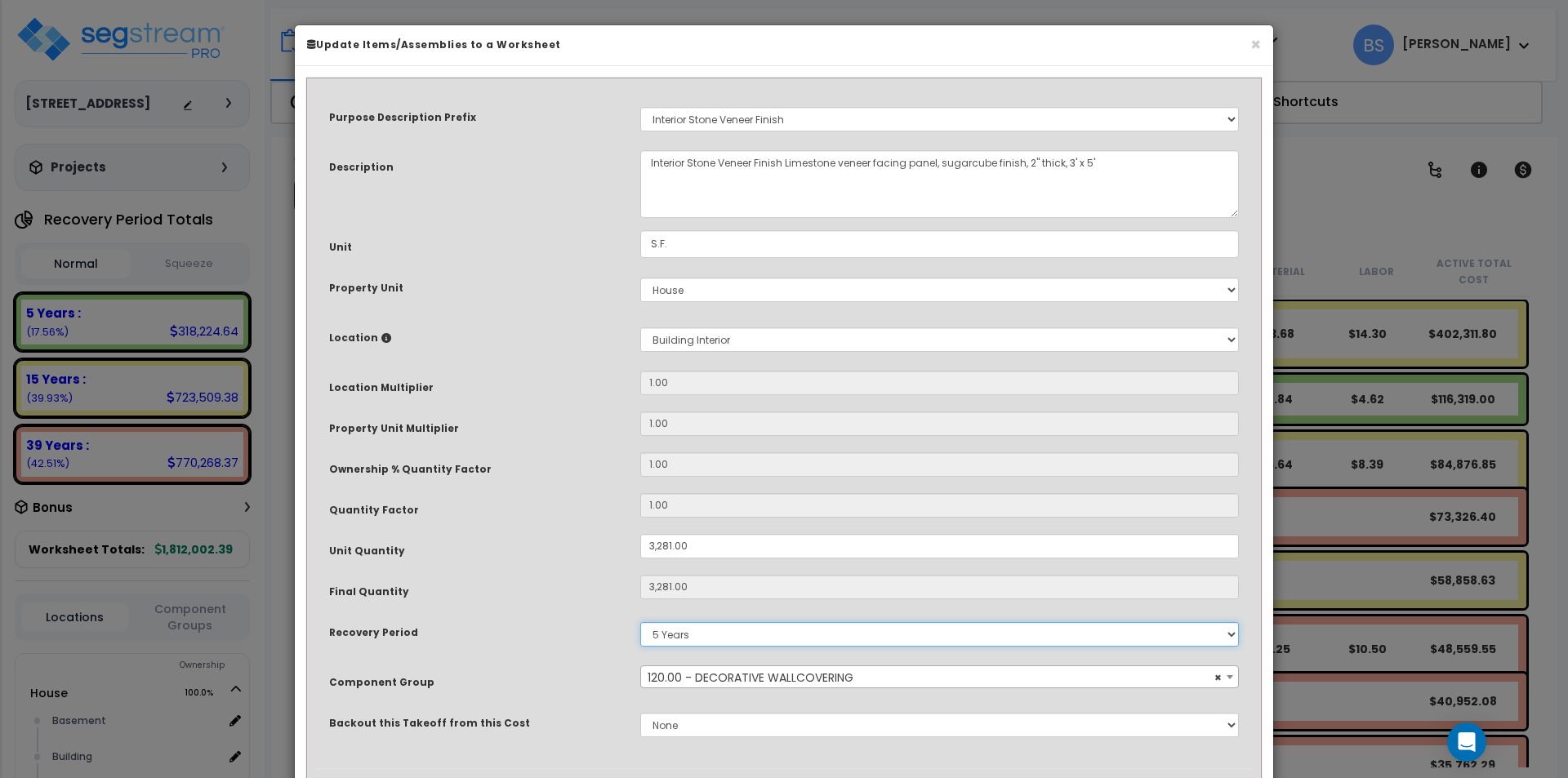
click at [668, 630] on select "5 Years 7 Years 15 Years 39 Years" at bounding box center [939, 635] width 598 height 25
select select "39Y"
click at [640, 622] on select "5 Years 7 Years 15 Years 39 Years" at bounding box center [939, 635] width 598 height 25
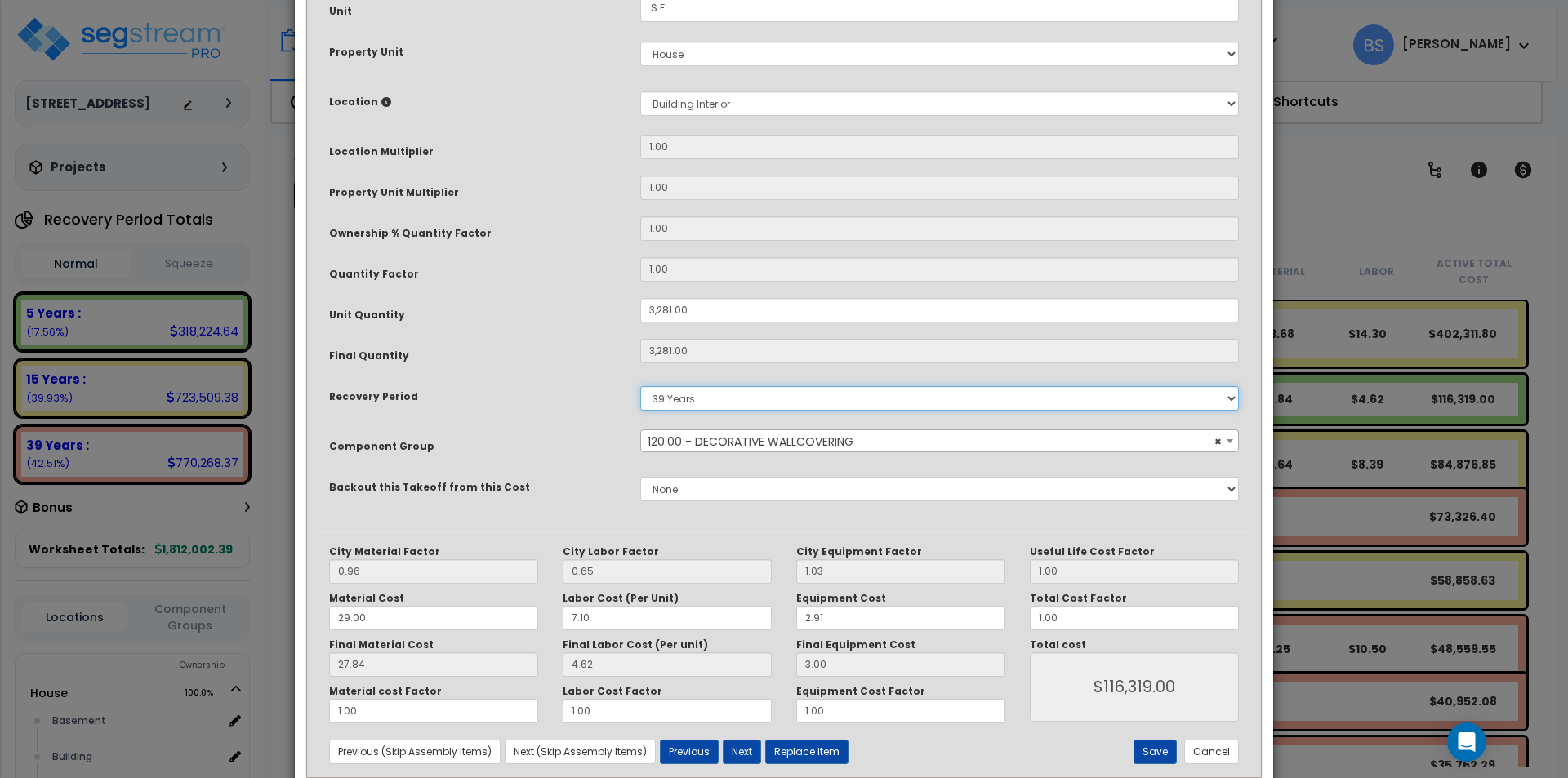
scroll to position [245, 0]
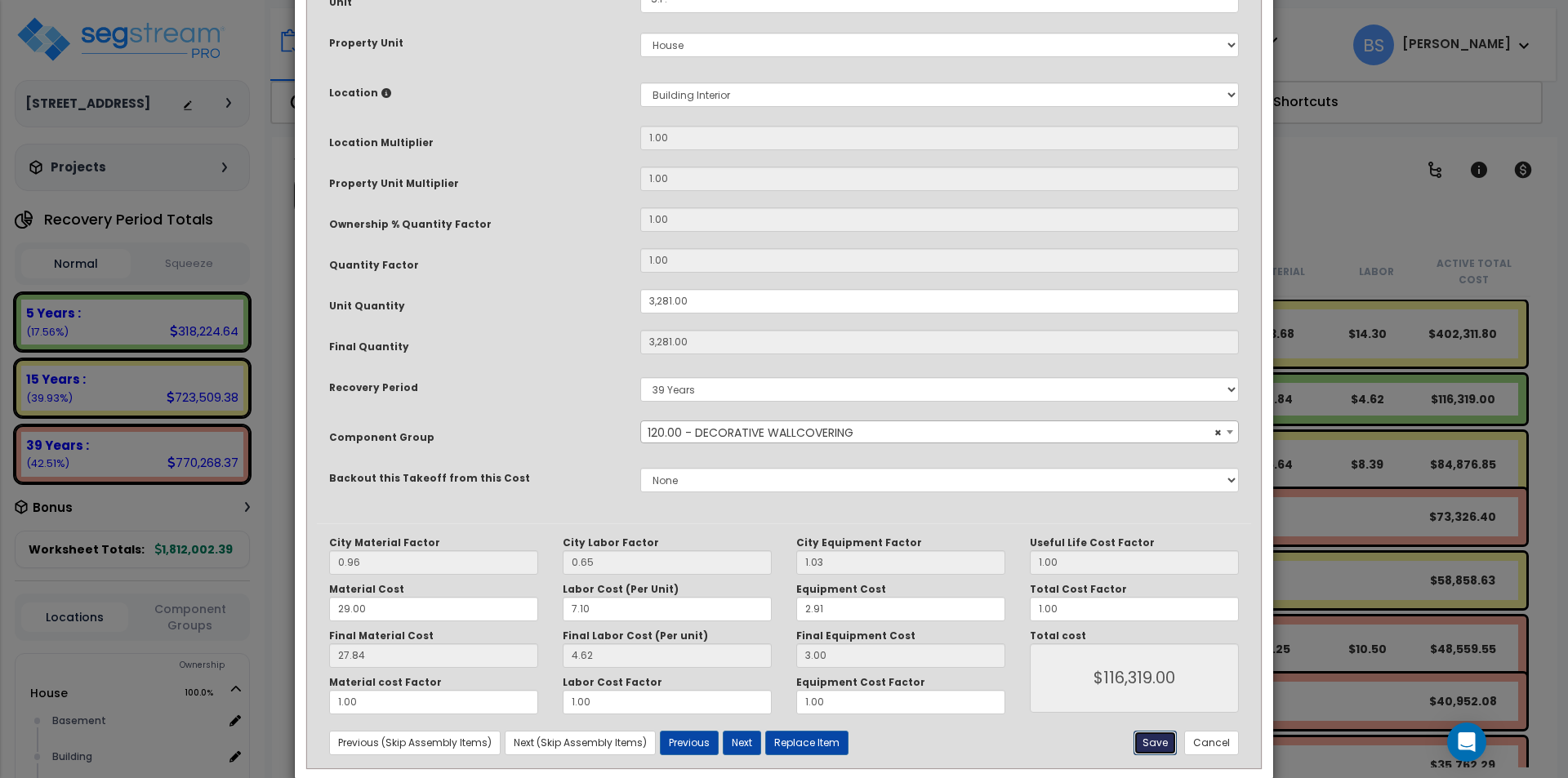
click at [1152, 748] on button "Save" at bounding box center [1155, 743] width 43 height 25
type input "3281.00"
type input "116319.00"
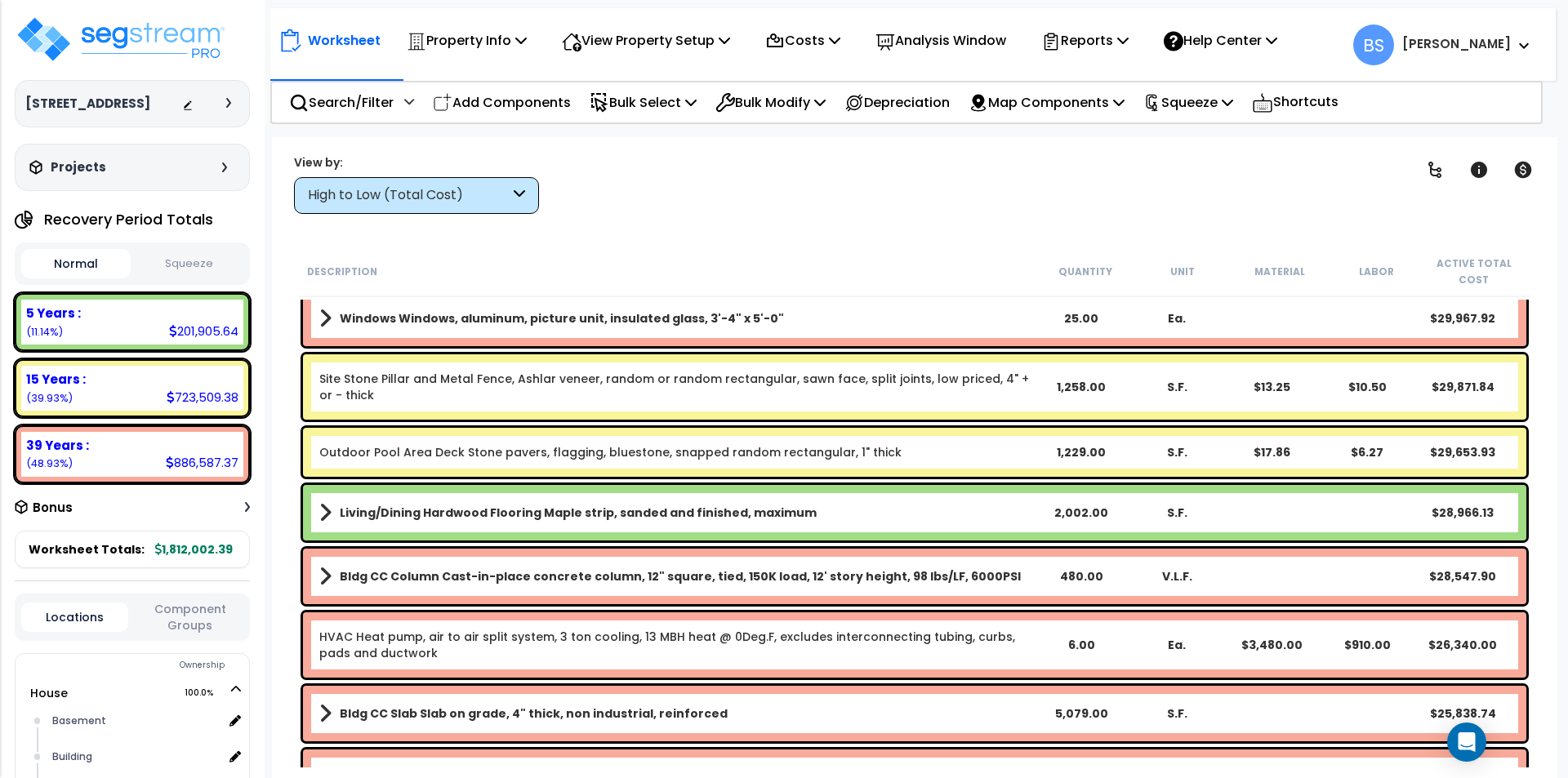
scroll to position [653, 0]
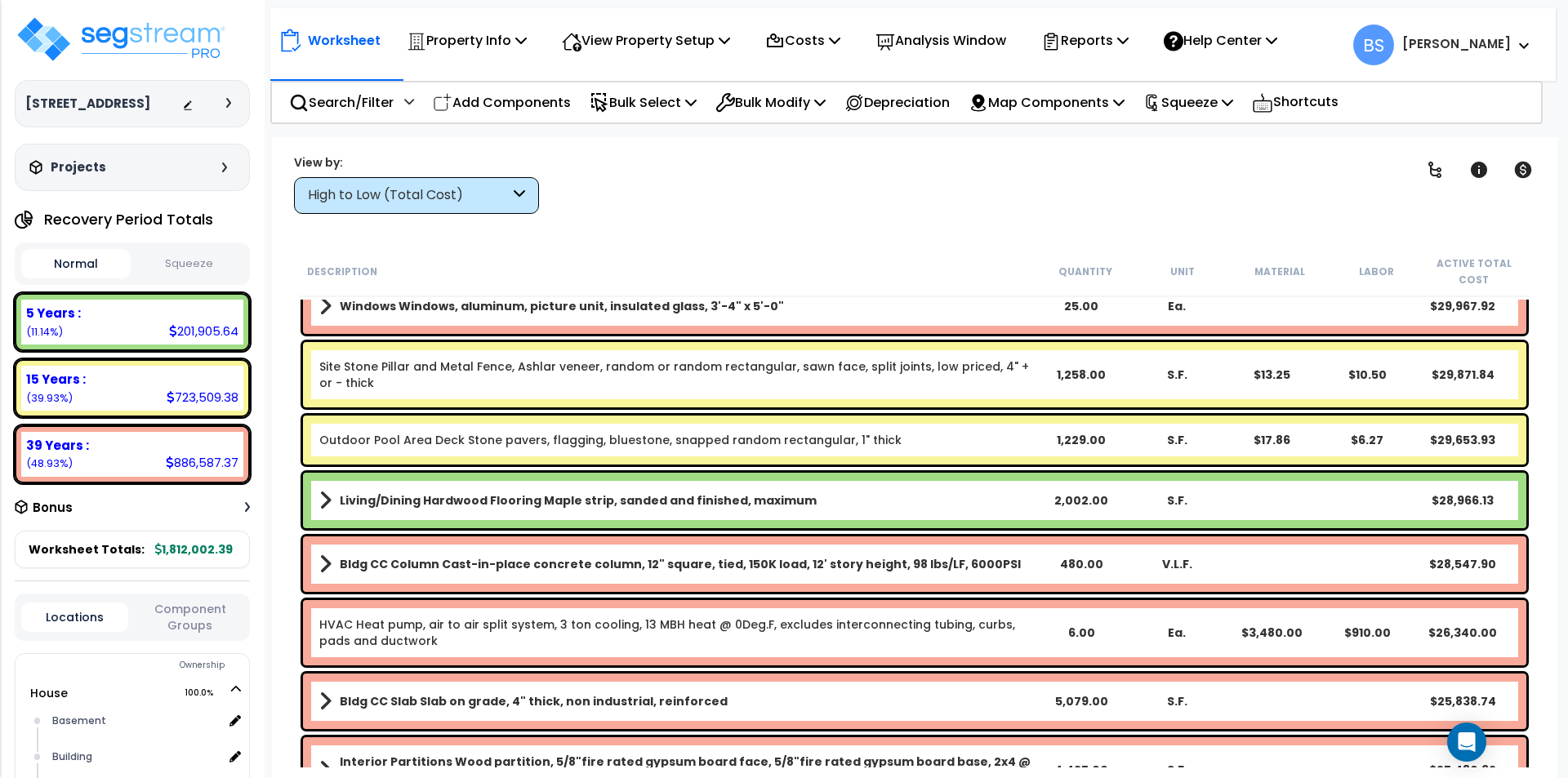
click at [567, 499] on b "Living/Dining Hardwood Flooring Maple strip, sanded and finished, maximum" at bounding box center [577, 500] width 477 height 17
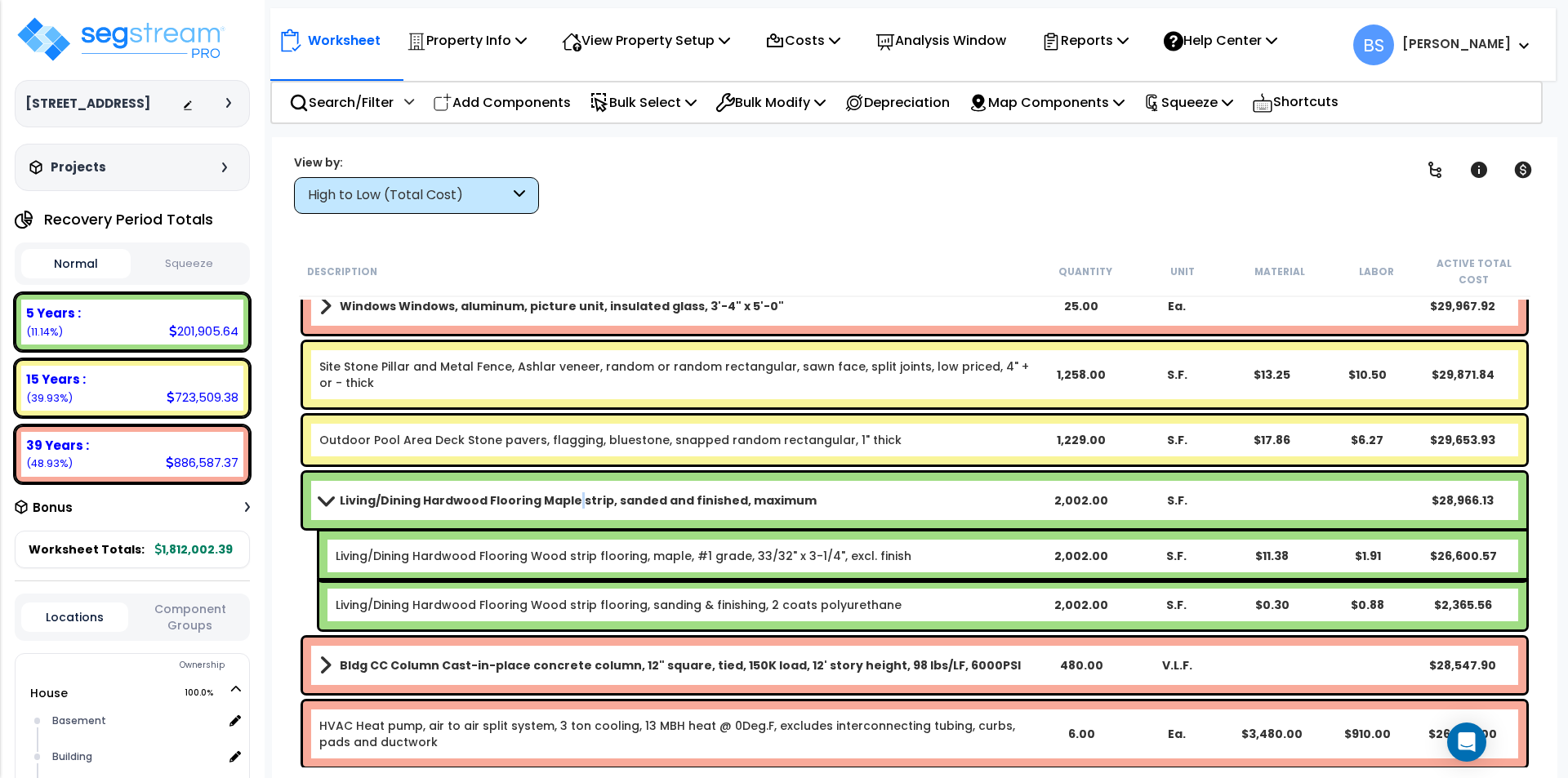
click at [567, 499] on b "Living/Dining Hardwood Flooring Maple strip, sanded and finished, maximum" at bounding box center [577, 500] width 477 height 17
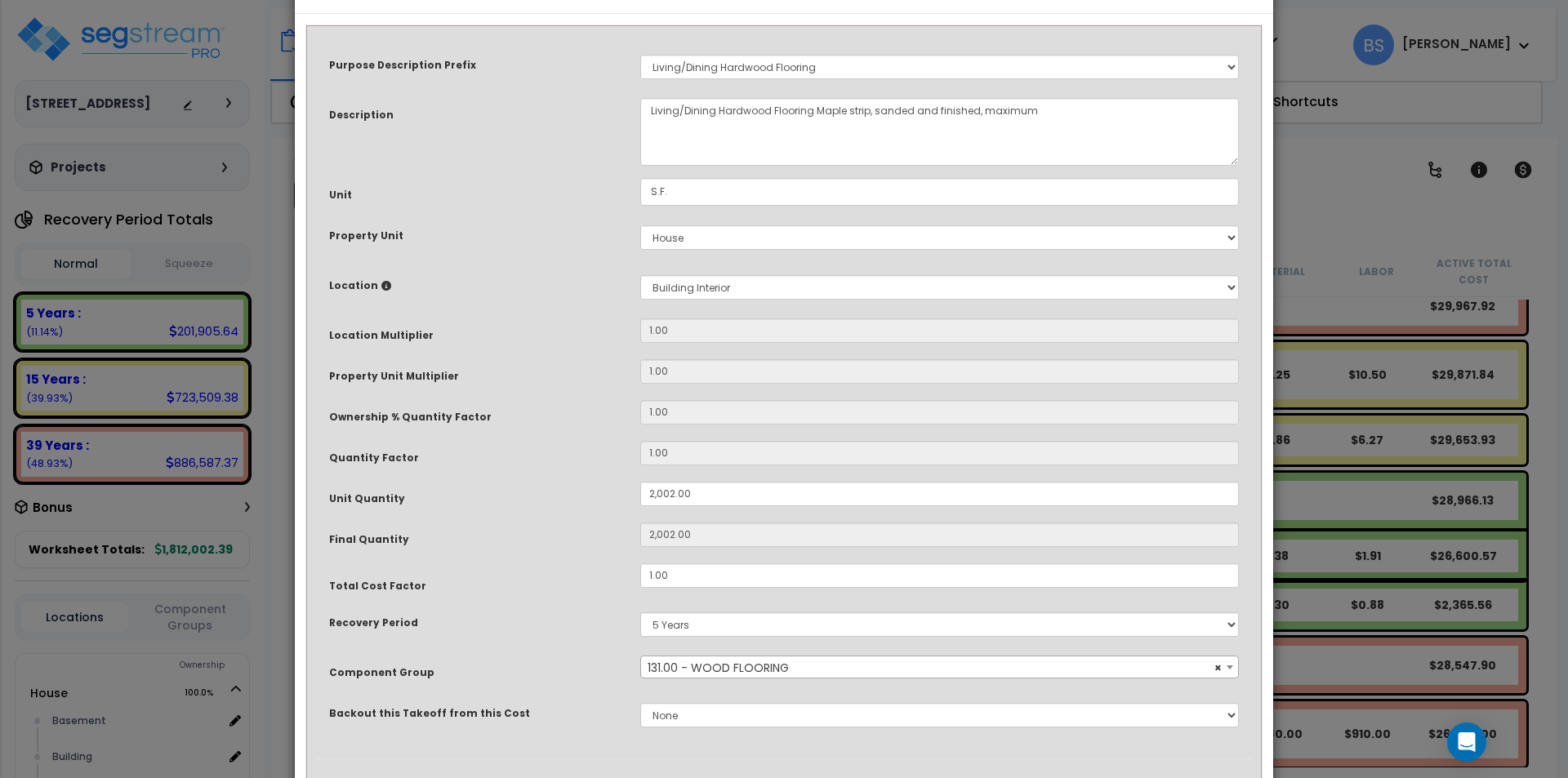
scroll to position [138, 0]
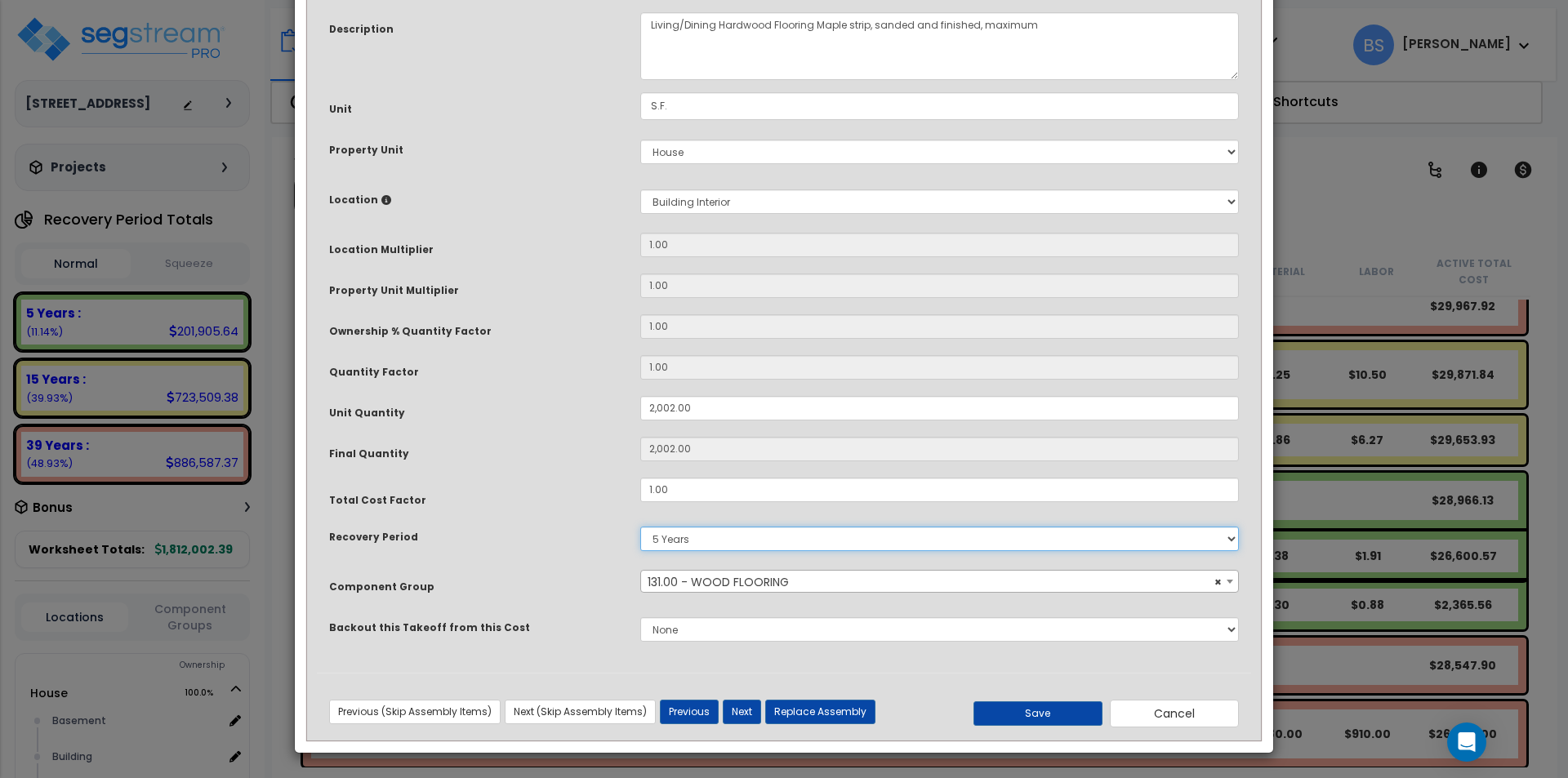
click at [688, 544] on select "5 Years 7 Years 15 Years 39 Years" at bounding box center [939, 539] width 598 height 25
select select "39Y"
click at [640, 527] on select "5 Years 7 Years 15 Years 39 Years" at bounding box center [939, 539] width 598 height 25
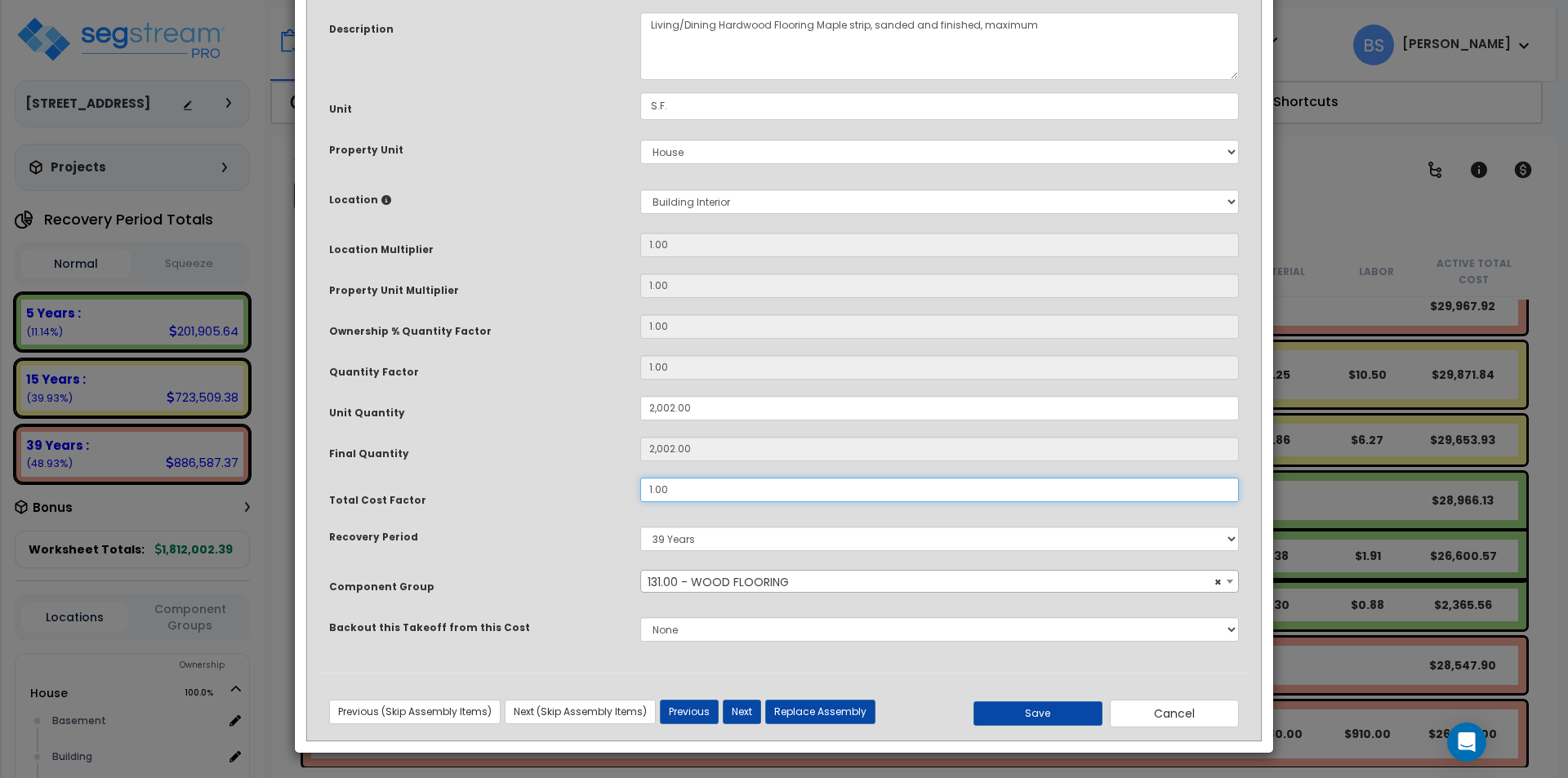
click at [688, 490] on input "1.00" at bounding box center [939, 490] width 598 height 25
type input "2"
click at [1067, 722] on button "Save" at bounding box center [1037, 713] width 129 height 25
type input "2002.00"
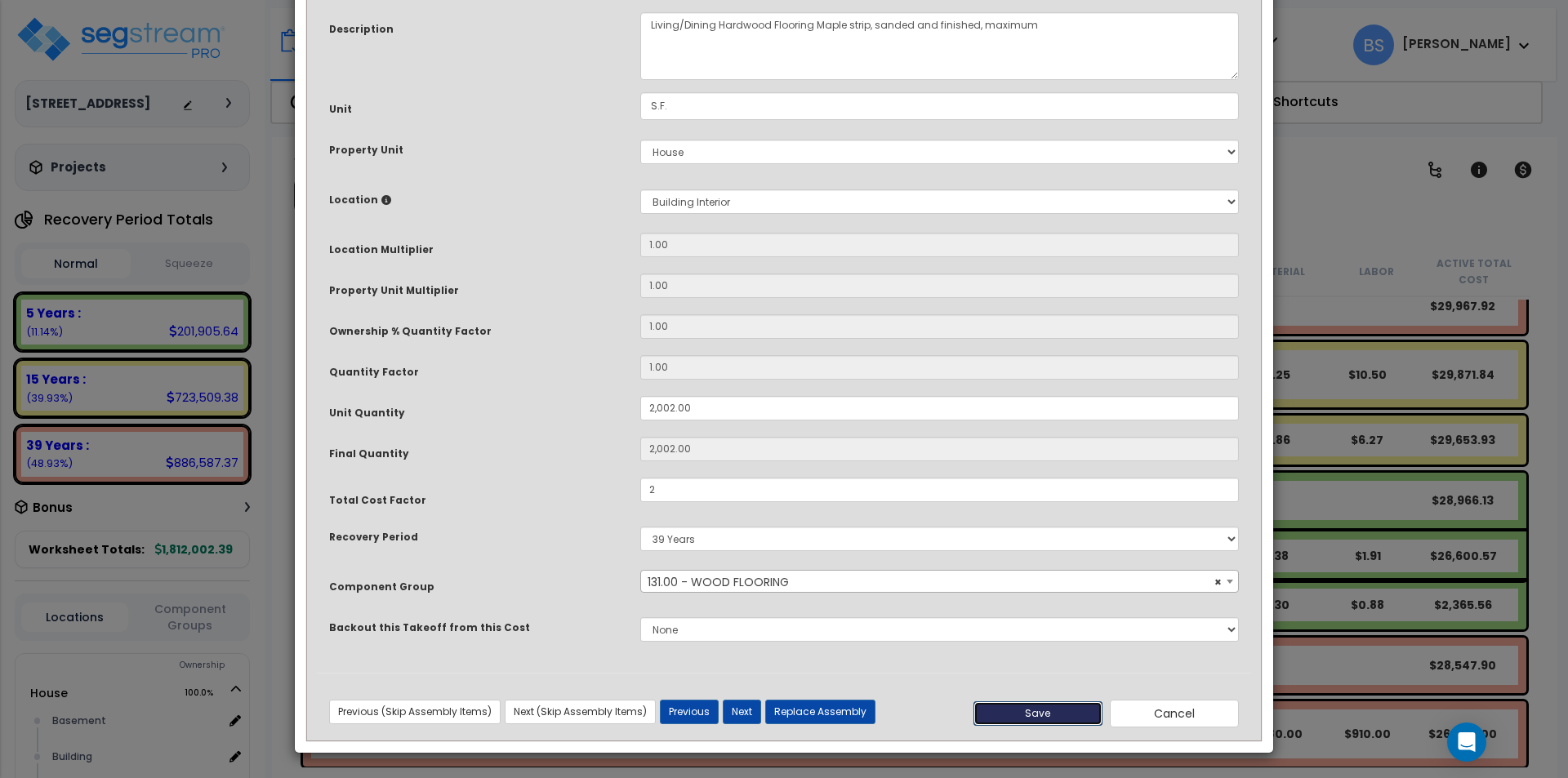
type input "2002.00"
type input "2.00"
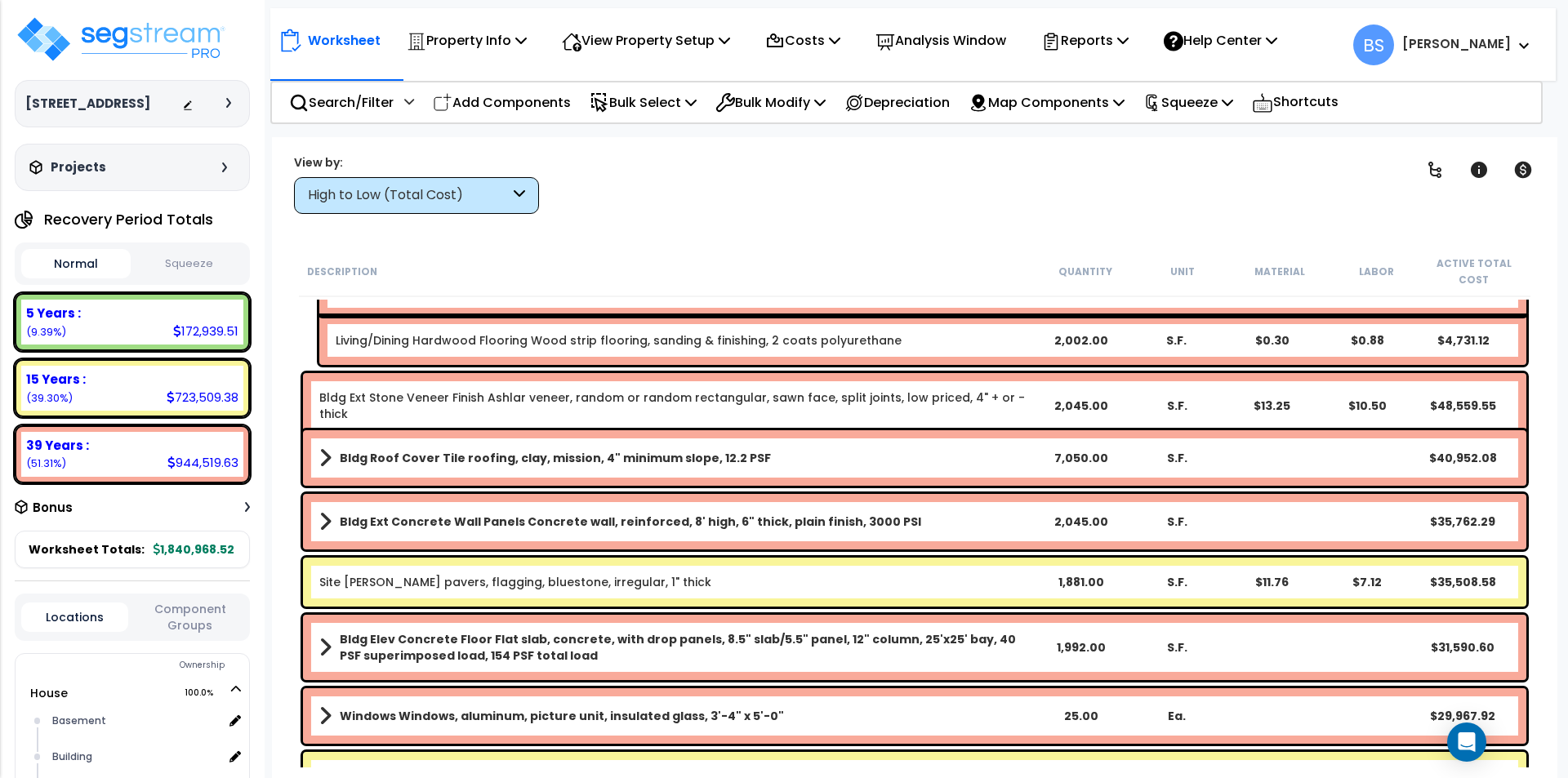
scroll to position [0, 0]
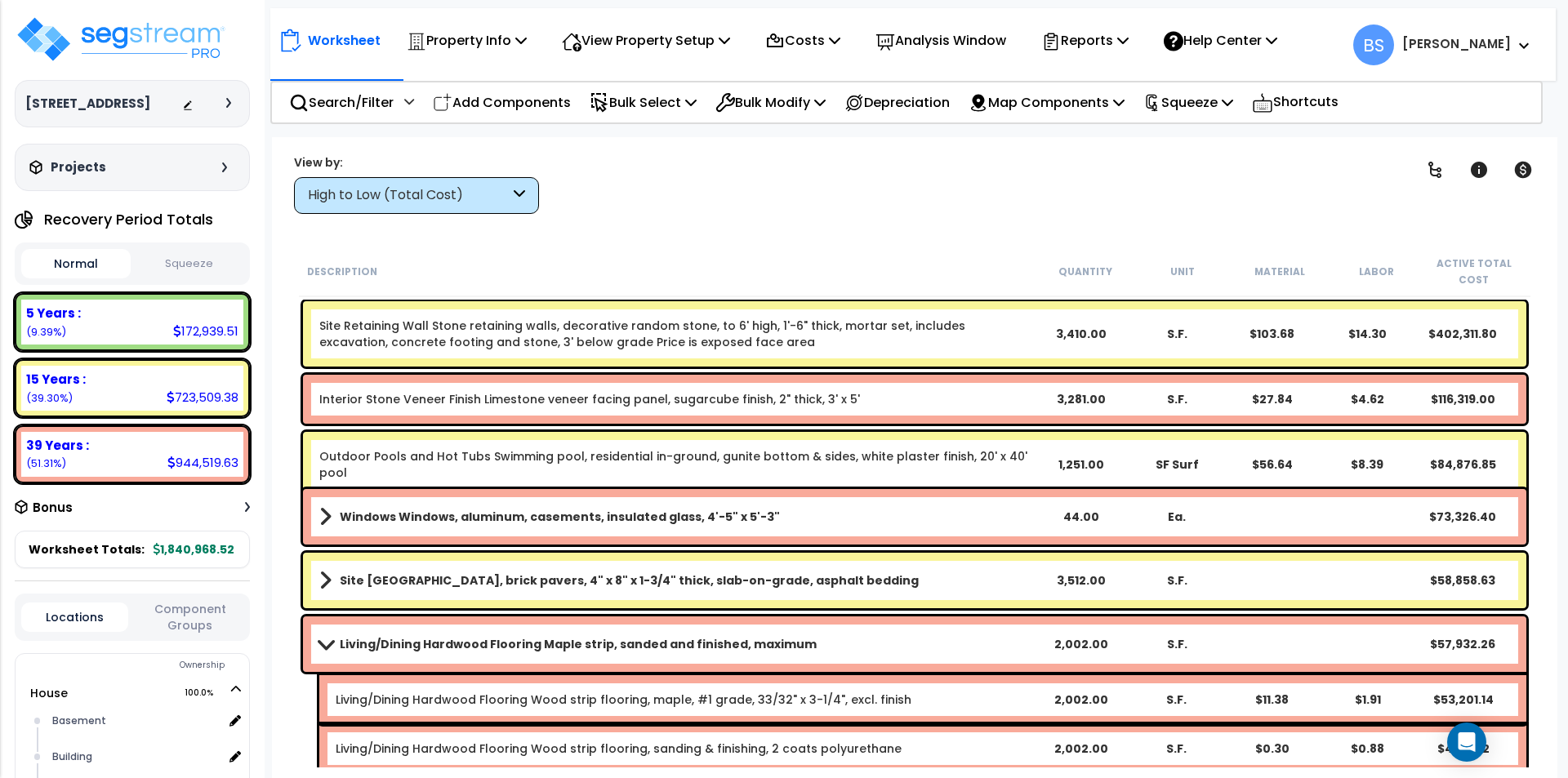
click at [438, 642] on b "Living/Dining Hardwood Flooring Maple strip, sanded and finished, maximum" at bounding box center [577, 644] width 477 height 17
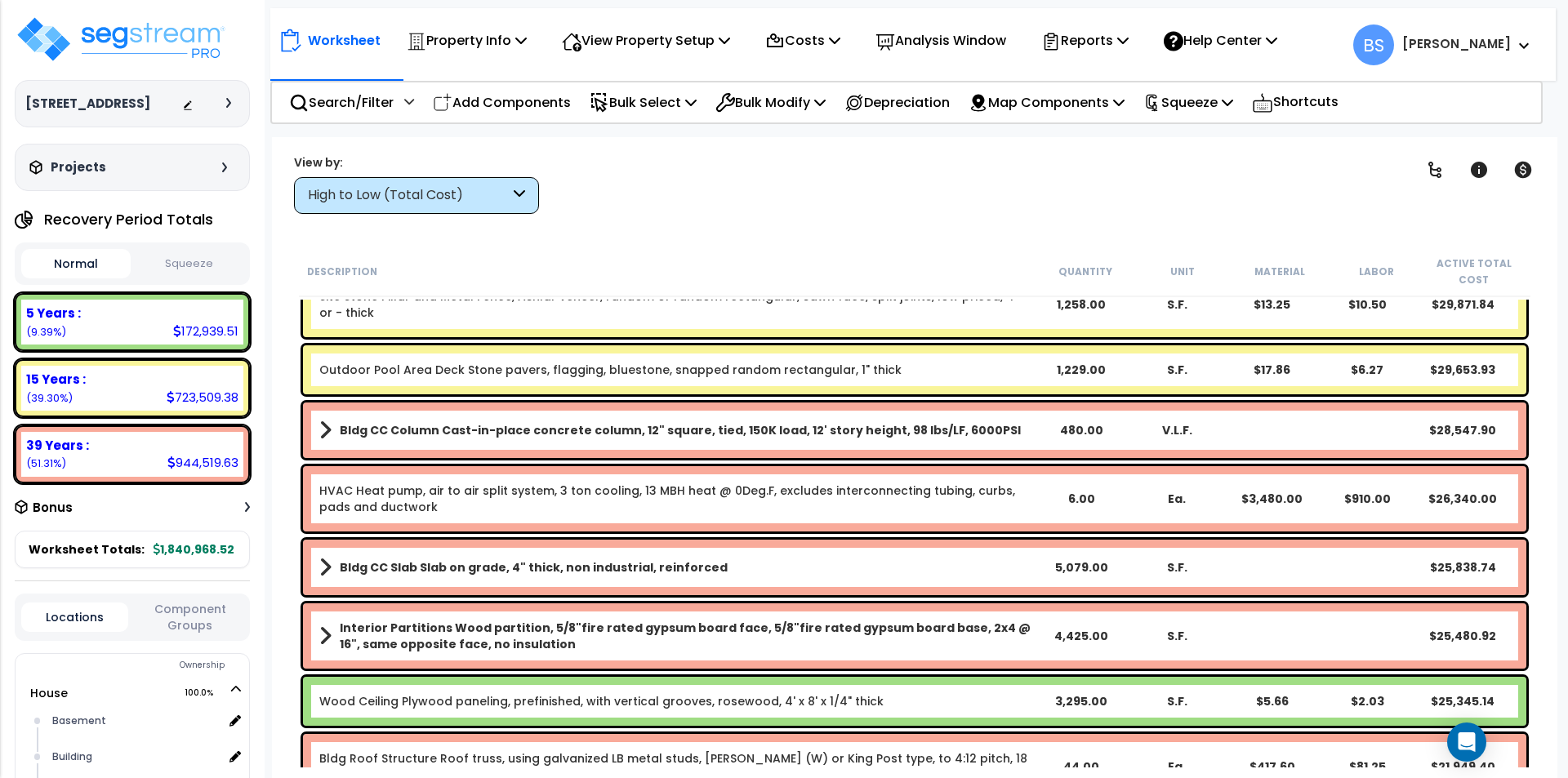
scroll to position [816, 0]
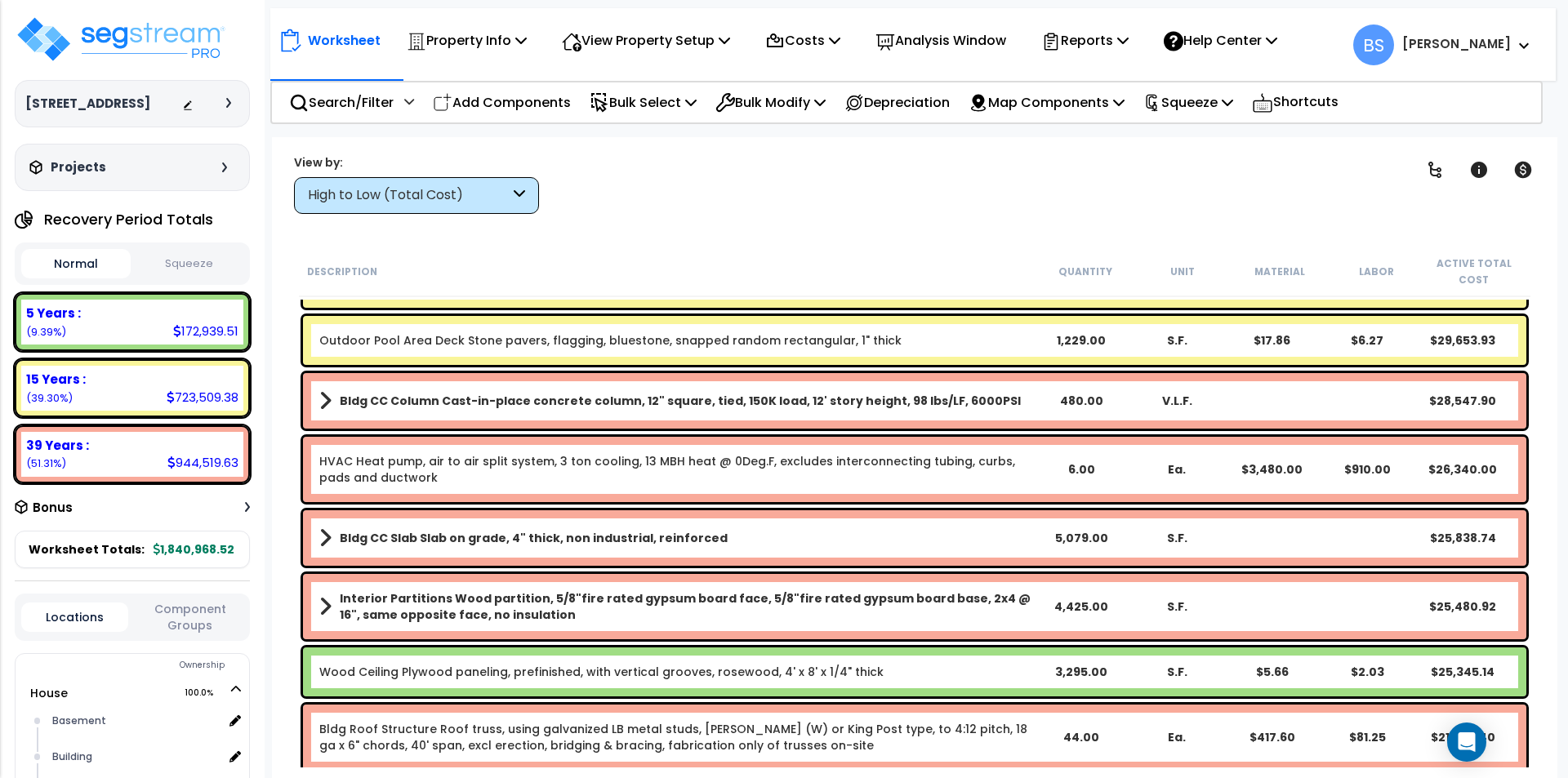
click at [496, 675] on link "Wood Ceiling Plywood paneling, prefinished, with vertical grooves, rosewood, 4'…" at bounding box center [601, 672] width 564 height 17
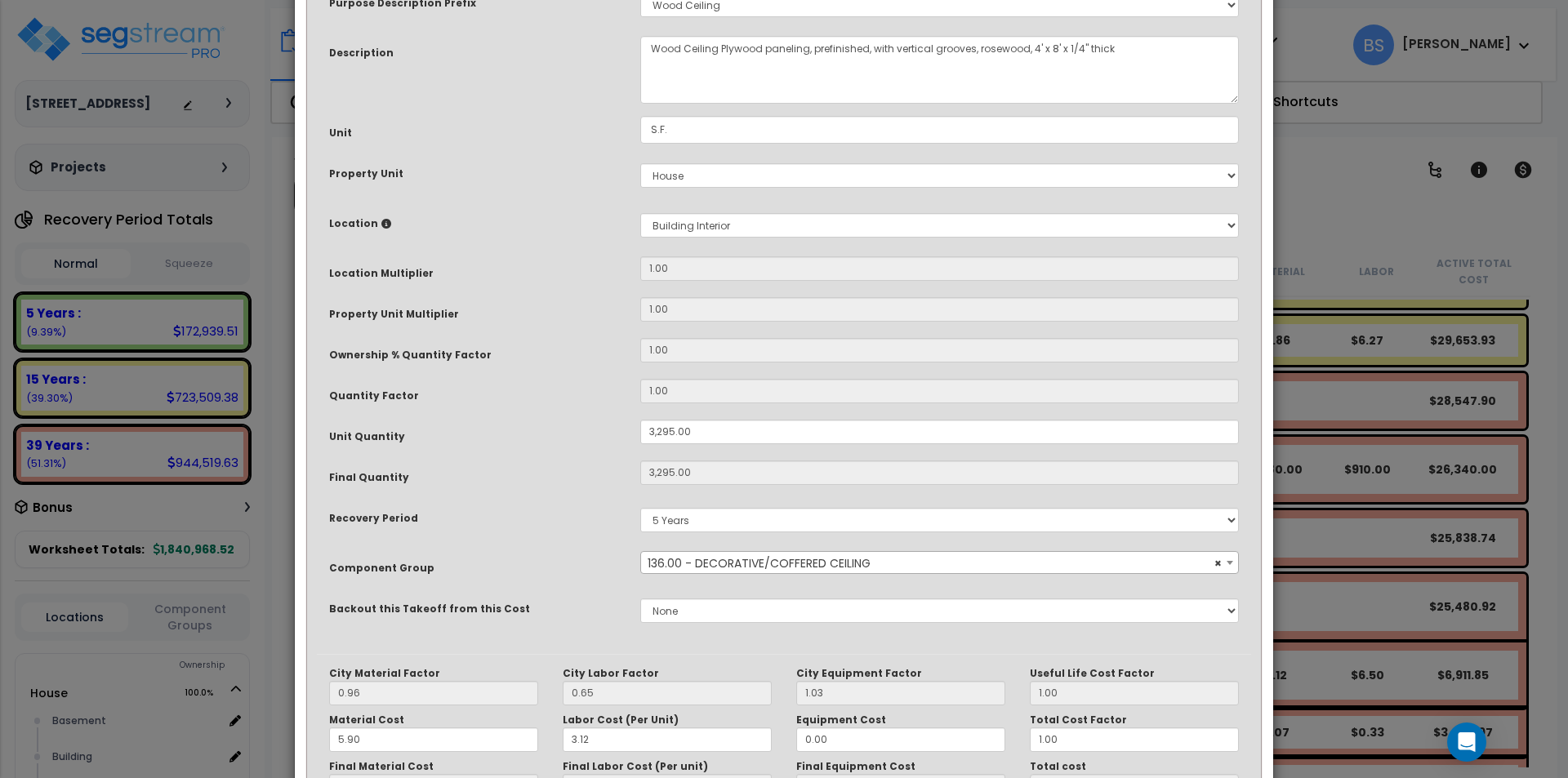
scroll to position [163, 0]
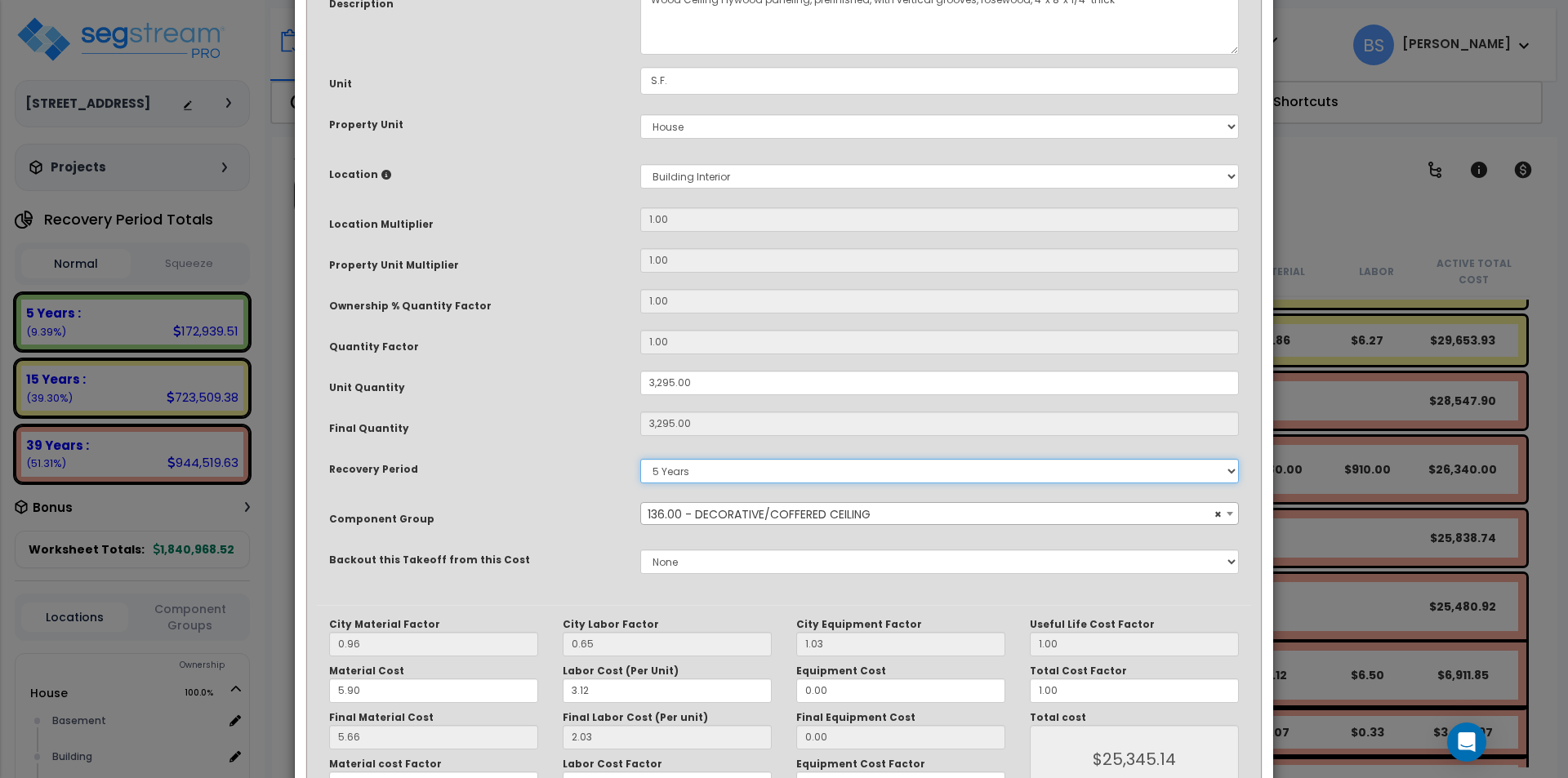
click at [699, 477] on select "5 Years 7 Years 15 Years 39 Years" at bounding box center [939, 471] width 598 height 25
select select "39Y"
click at [640, 459] on select "5 Years 7 Years 15 Years 39 Years" at bounding box center [939, 471] width 598 height 25
click at [562, 574] on div "Backout this Takeoff from this Cost None" at bounding box center [784, 561] width 934 height 37
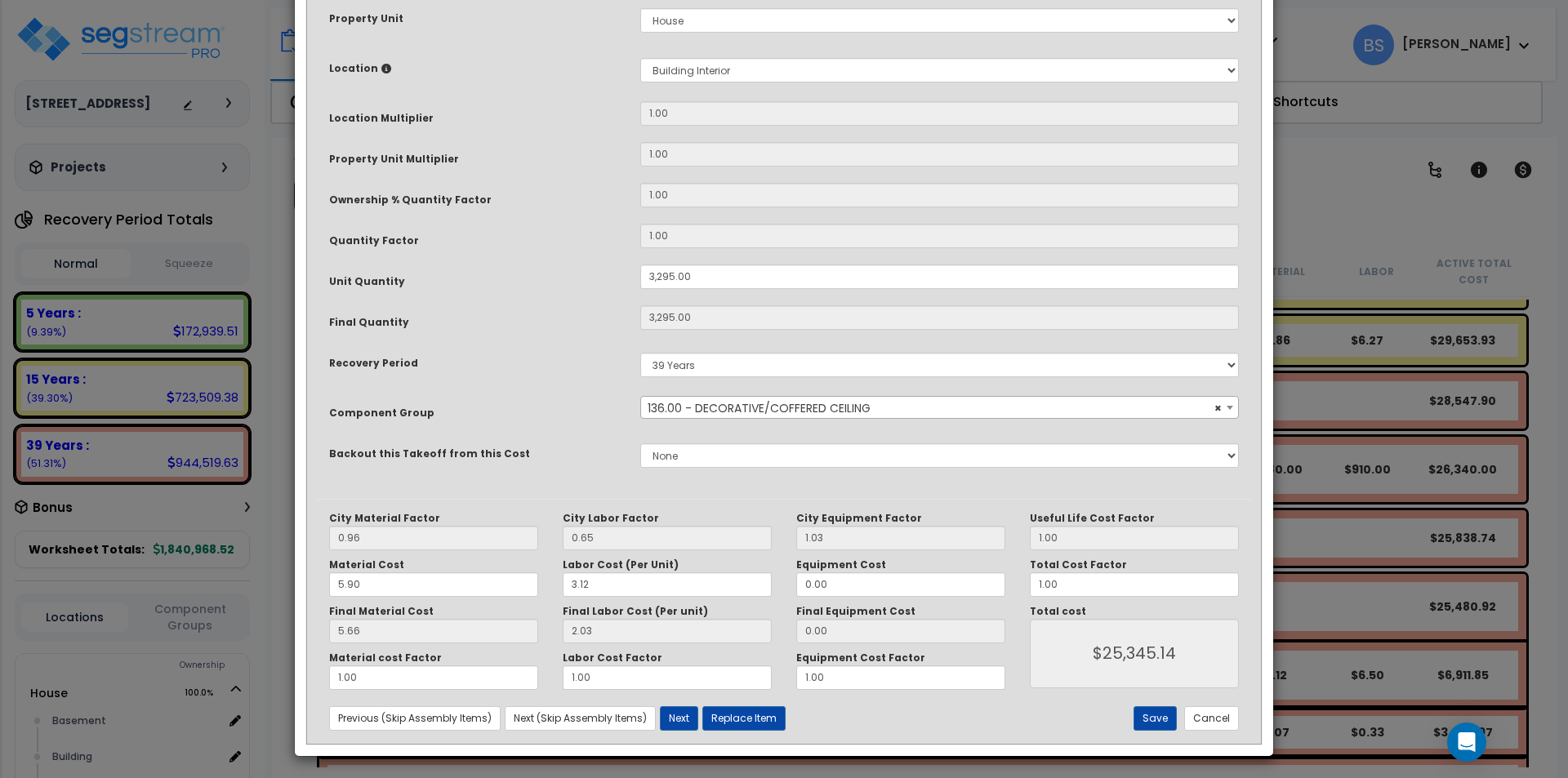
scroll to position [273, 0]
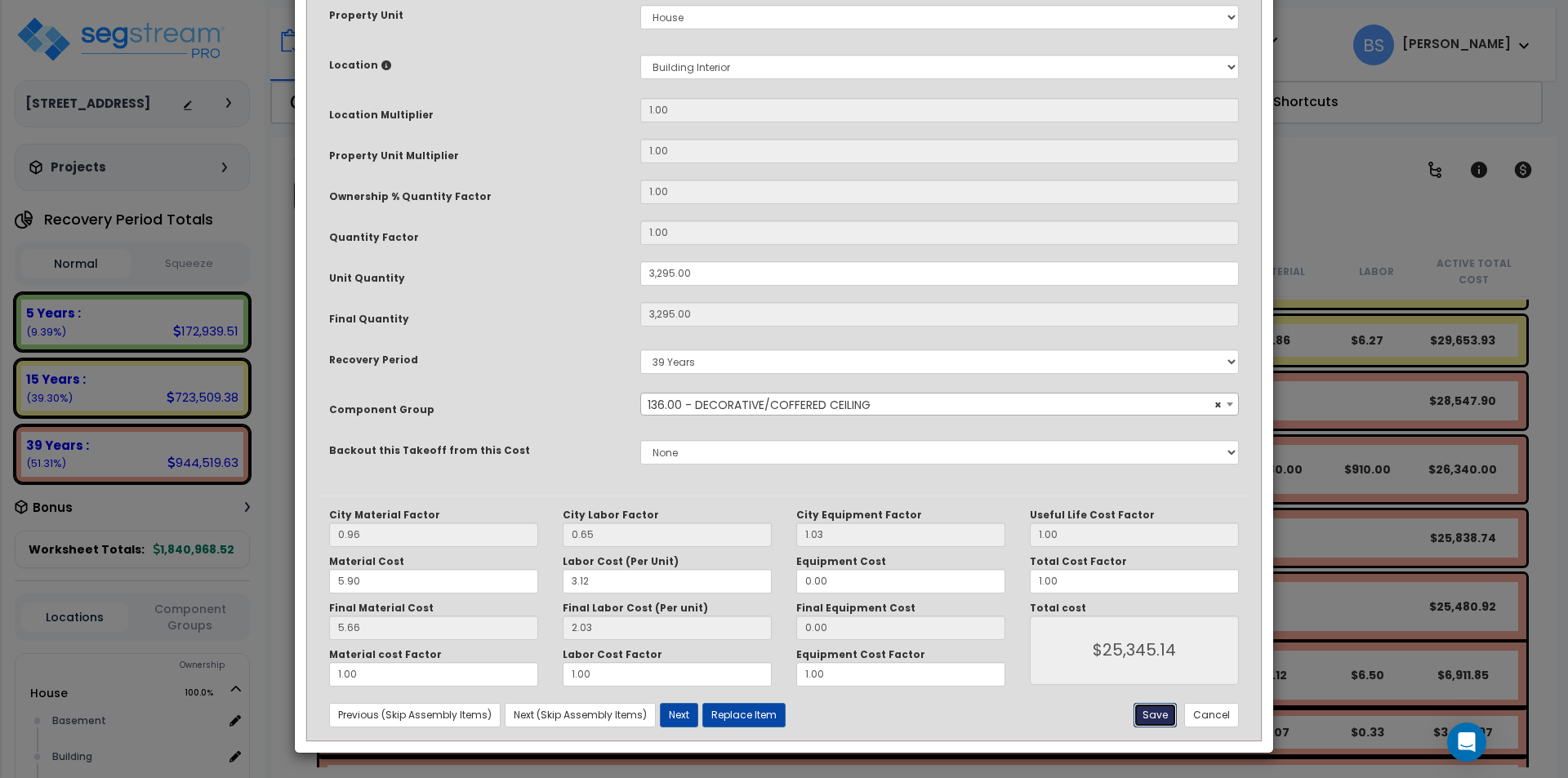
click at [1164, 717] on button "Save" at bounding box center [1155, 715] width 43 height 25
type input "3295.00"
type input "25345.14"
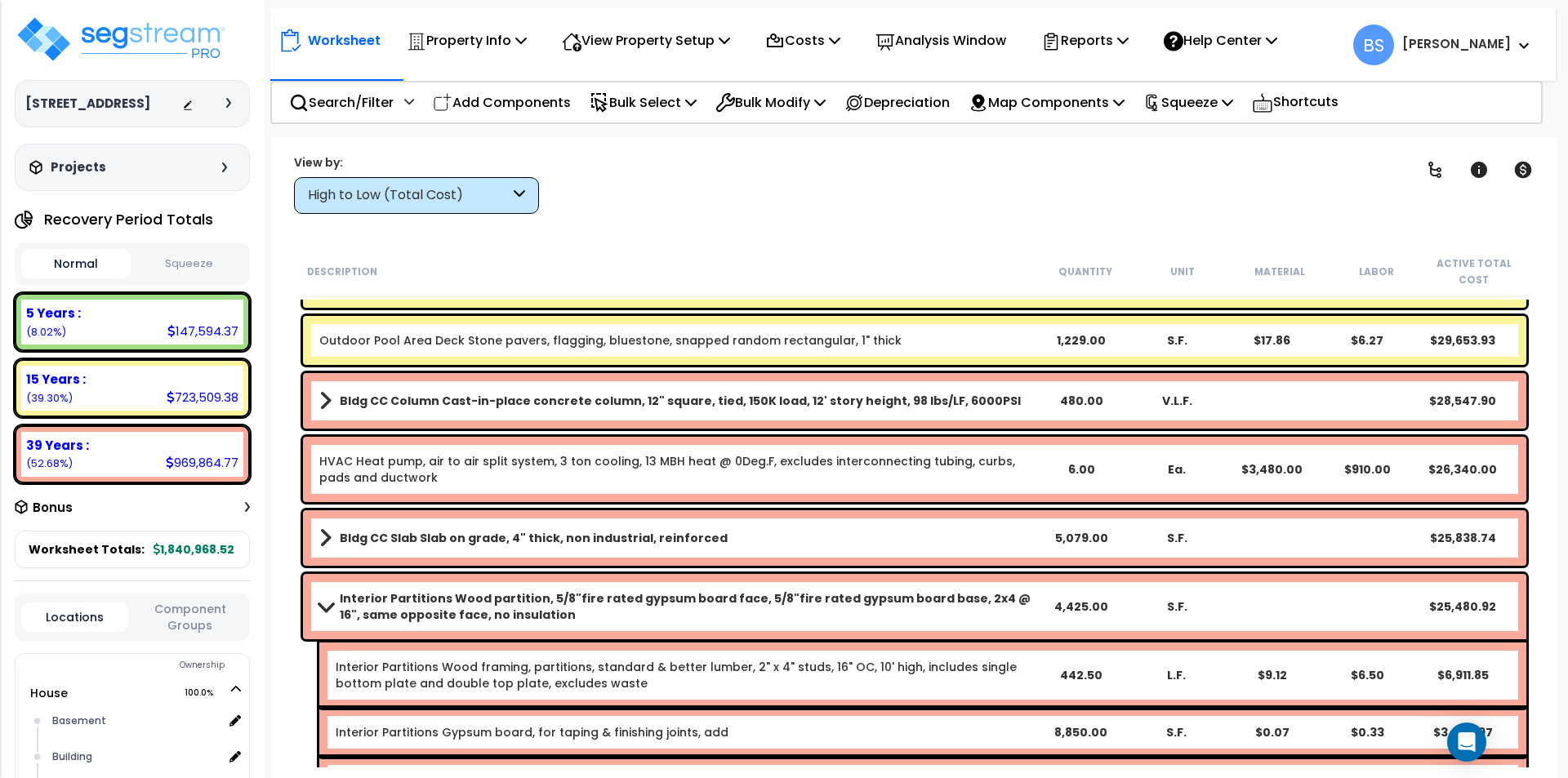
click at [426, 617] on b "Interior Partitions Wood partition, 5/8"fire rated gypsum board face, 5/8"fire …" at bounding box center [686, 606] width 694 height 32
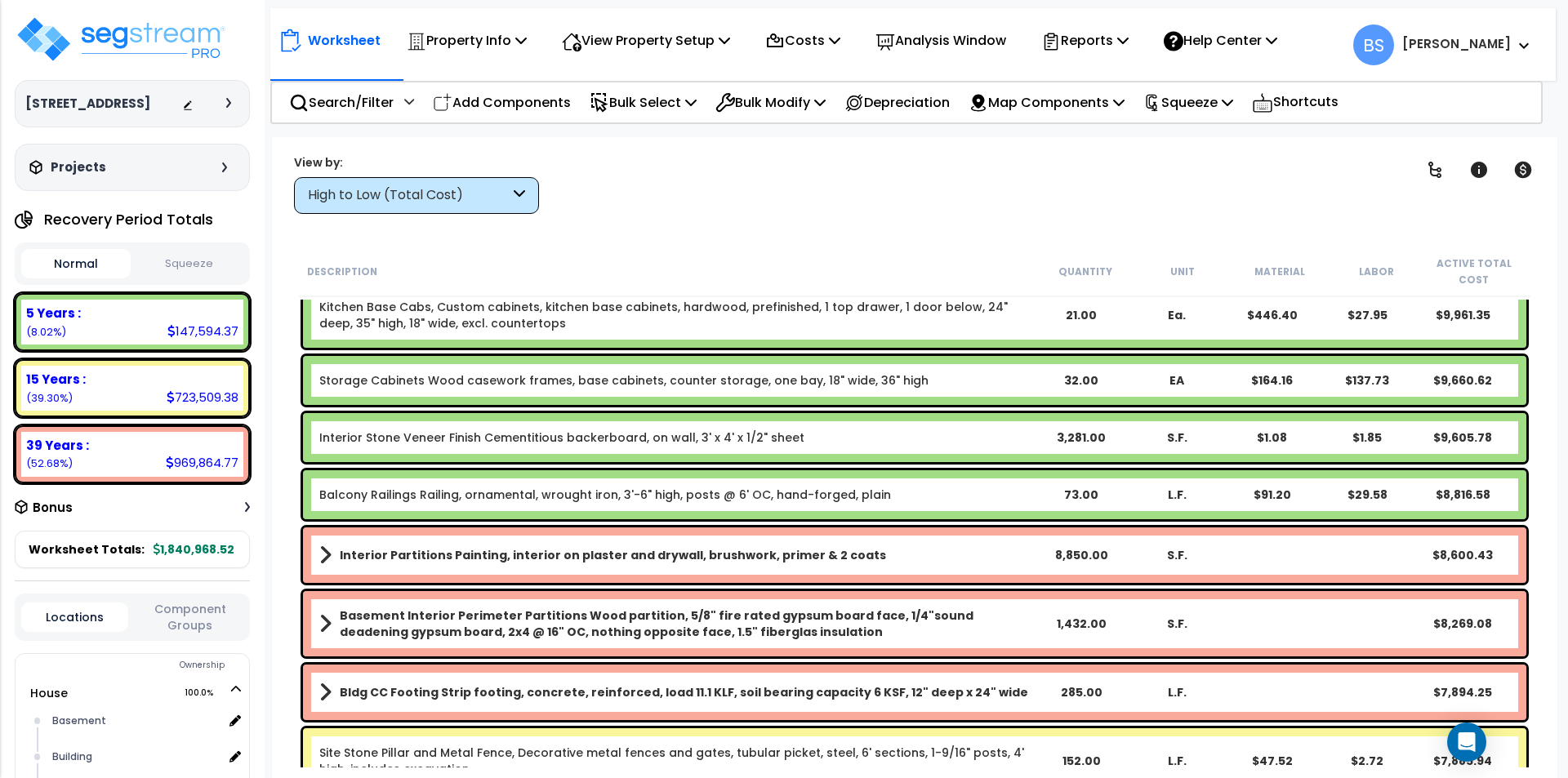
scroll to position [1959, 0]
click at [496, 501] on link "Balcony Railings Railing, ornamental, wrought iron, 3'-6" high, posts @ 6' OC, …" at bounding box center [605, 494] width 572 height 17
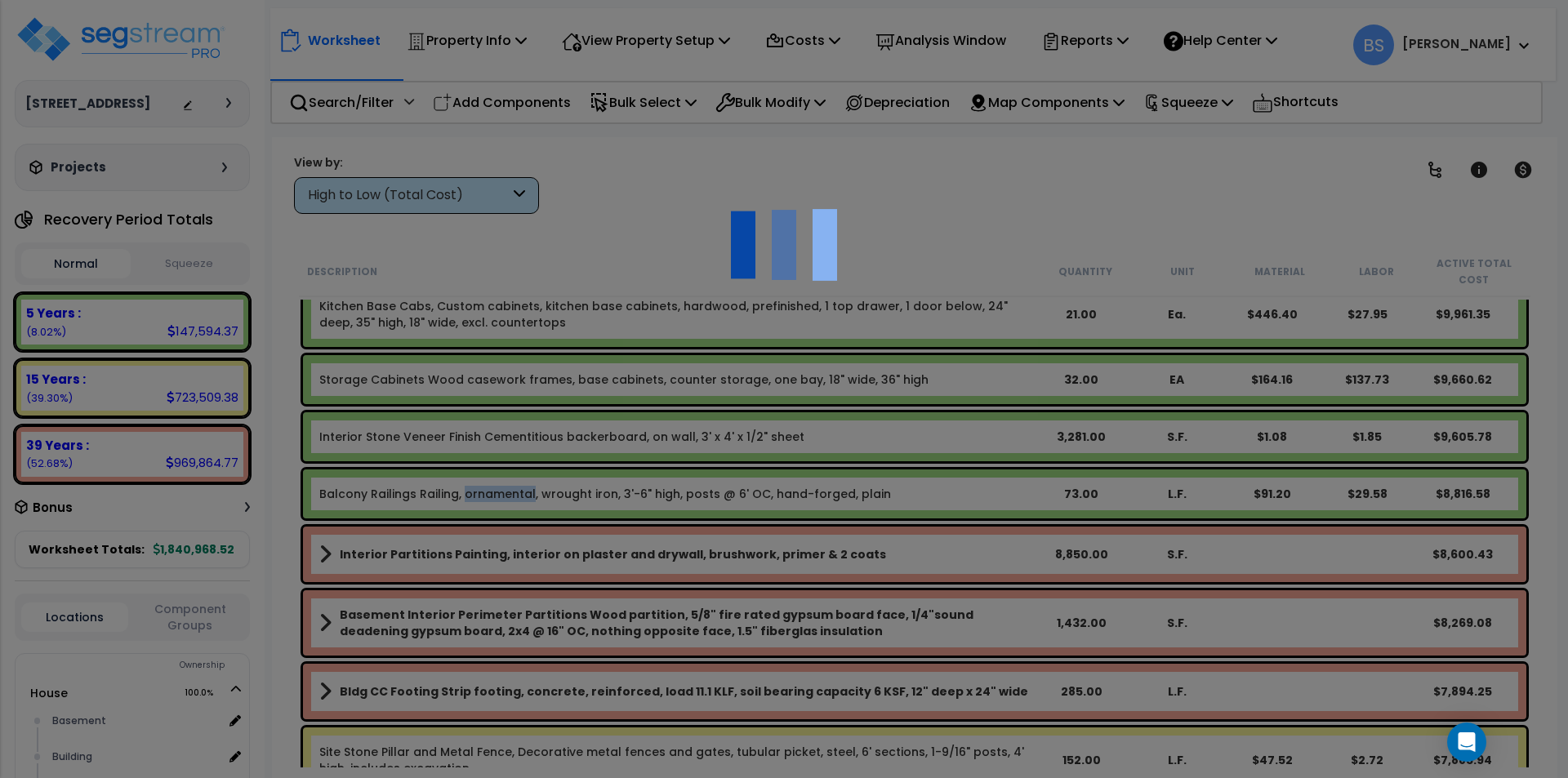
scroll to position [0, 0]
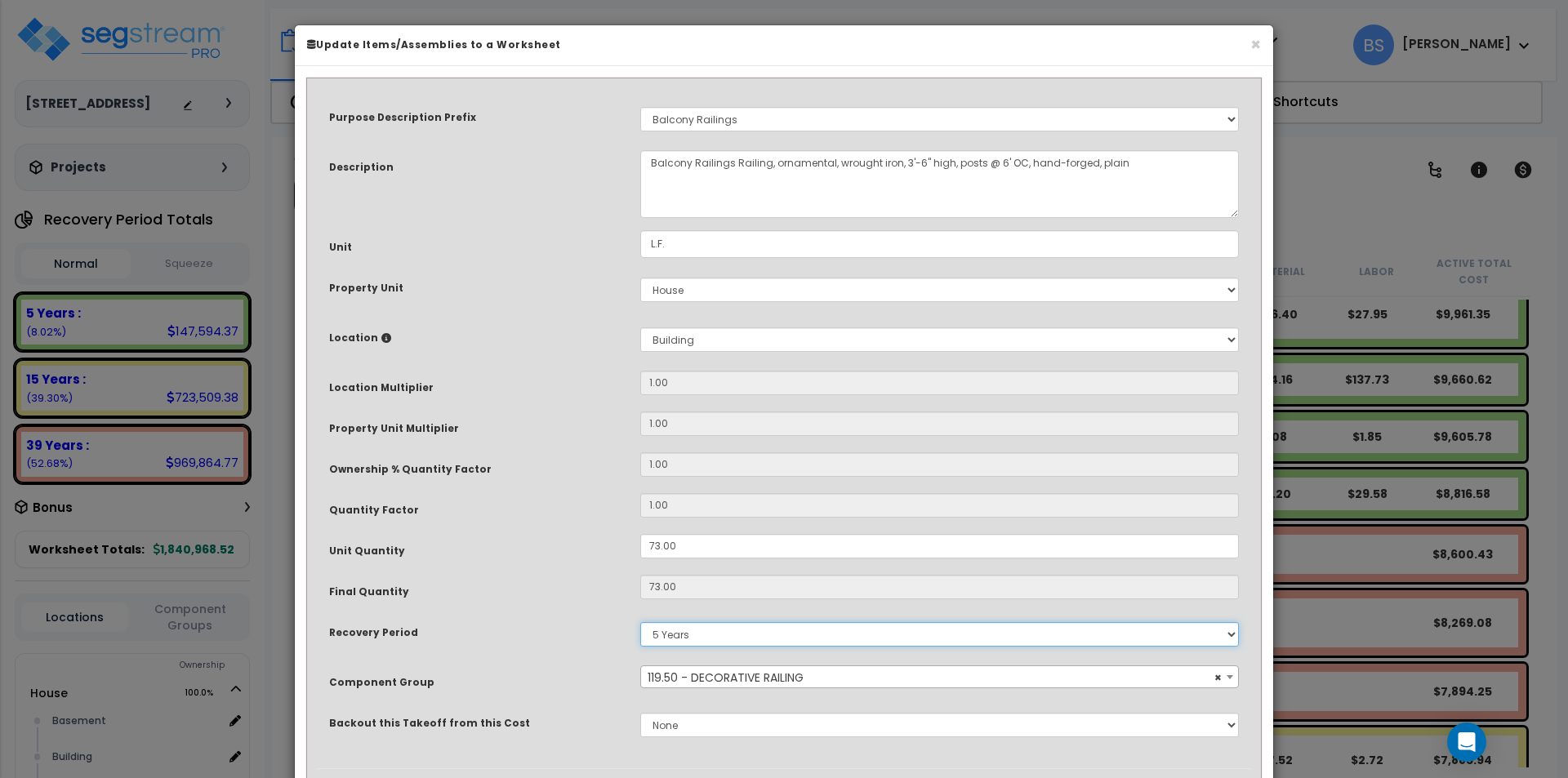
click at [688, 641] on select "5 Years 7 Years 15 Years 39 Years" at bounding box center [939, 635] width 598 height 25
select select "39Y"
click at [640, 622] on select "5 Years 7 Years 15 Years 39 Years" at bounding box center [939, 635] width 598 height 25
click at [522, 663] on div "Purpose Description Prefix Select A/V System A/V System Equipment A/V System Eq…" at bounding box center [784, 428] width 934 height 680
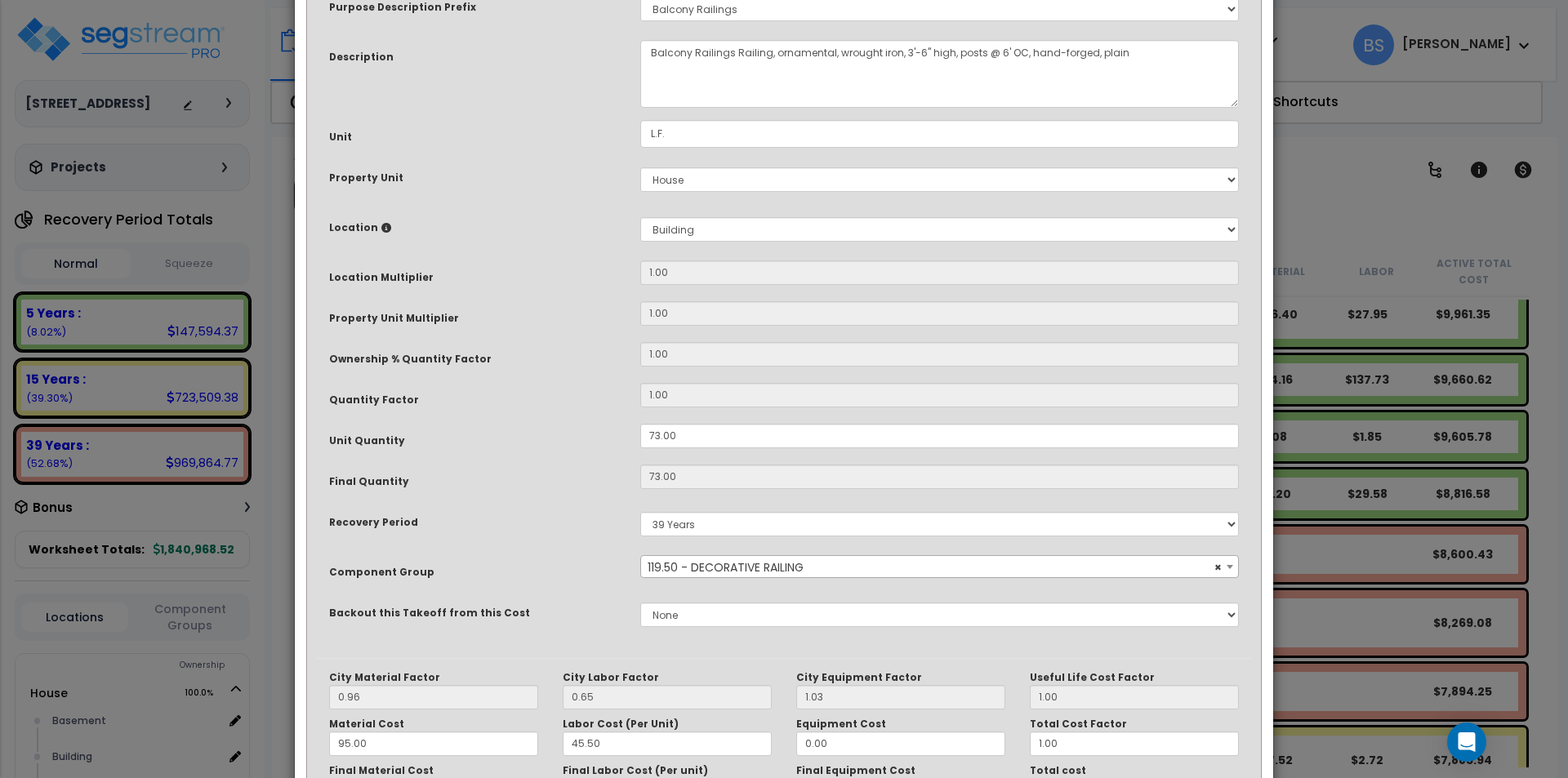
scroll to position [273, 0]
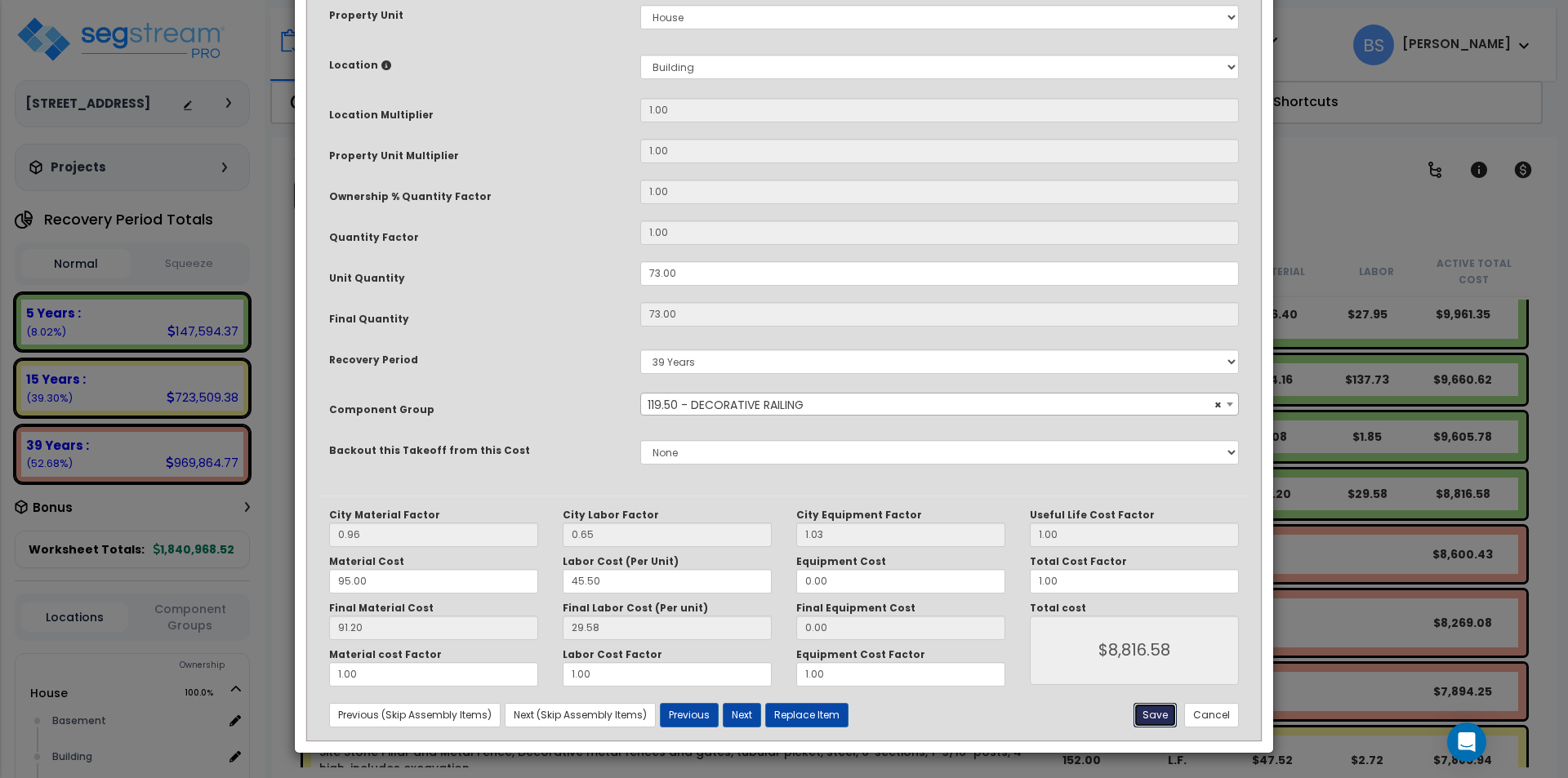
click at [1165, 712] on button "Save" at bounding box center [1155, 715] width 43 height 25
type input "8816.58"
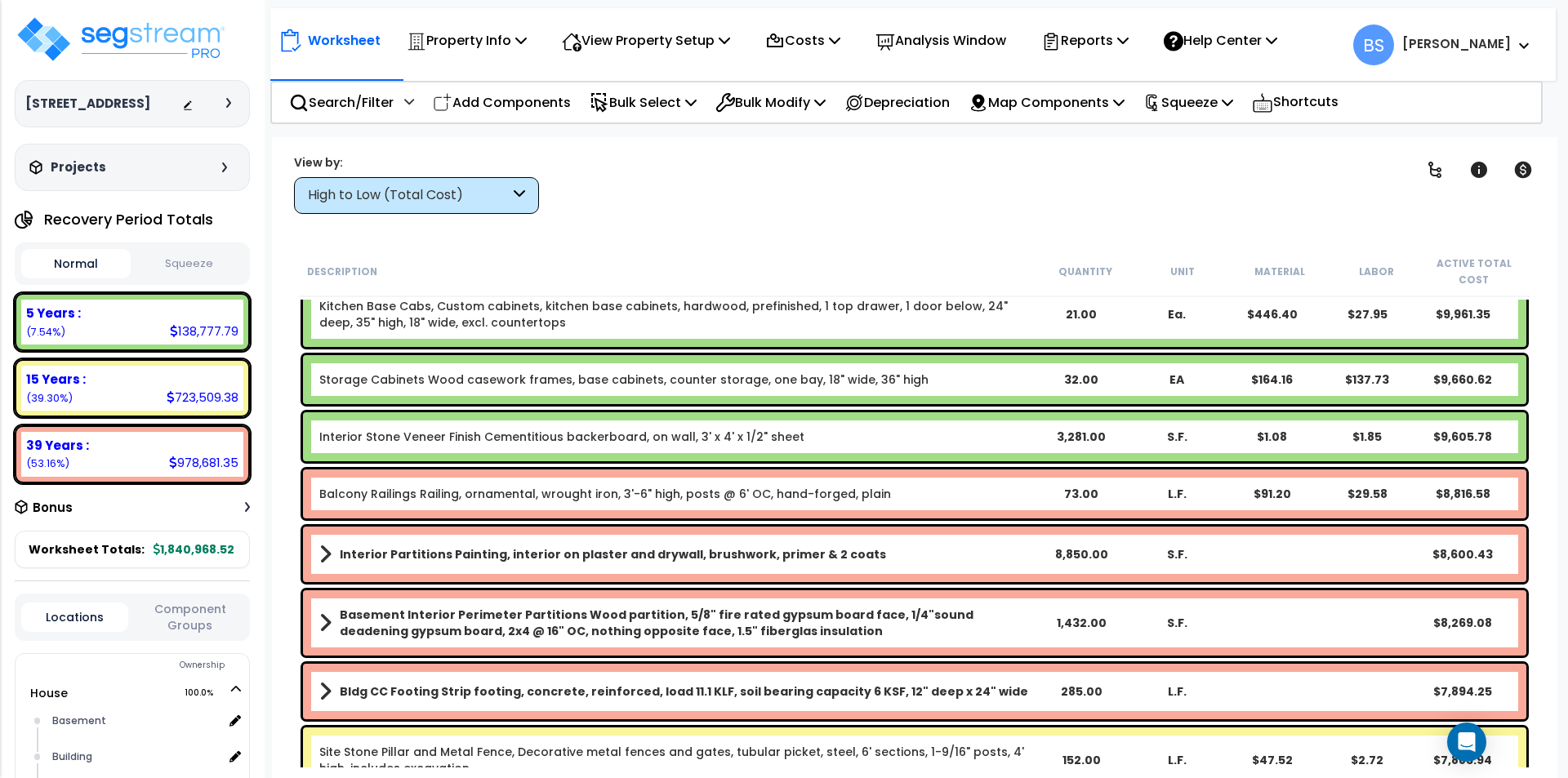
click at [367, 439] on link "Interior Stone Veneer Finish Cementitious backerboard, on wall, 3' x 4' x 1/2" …" at bounding box center [562, 437] width 485 height 17
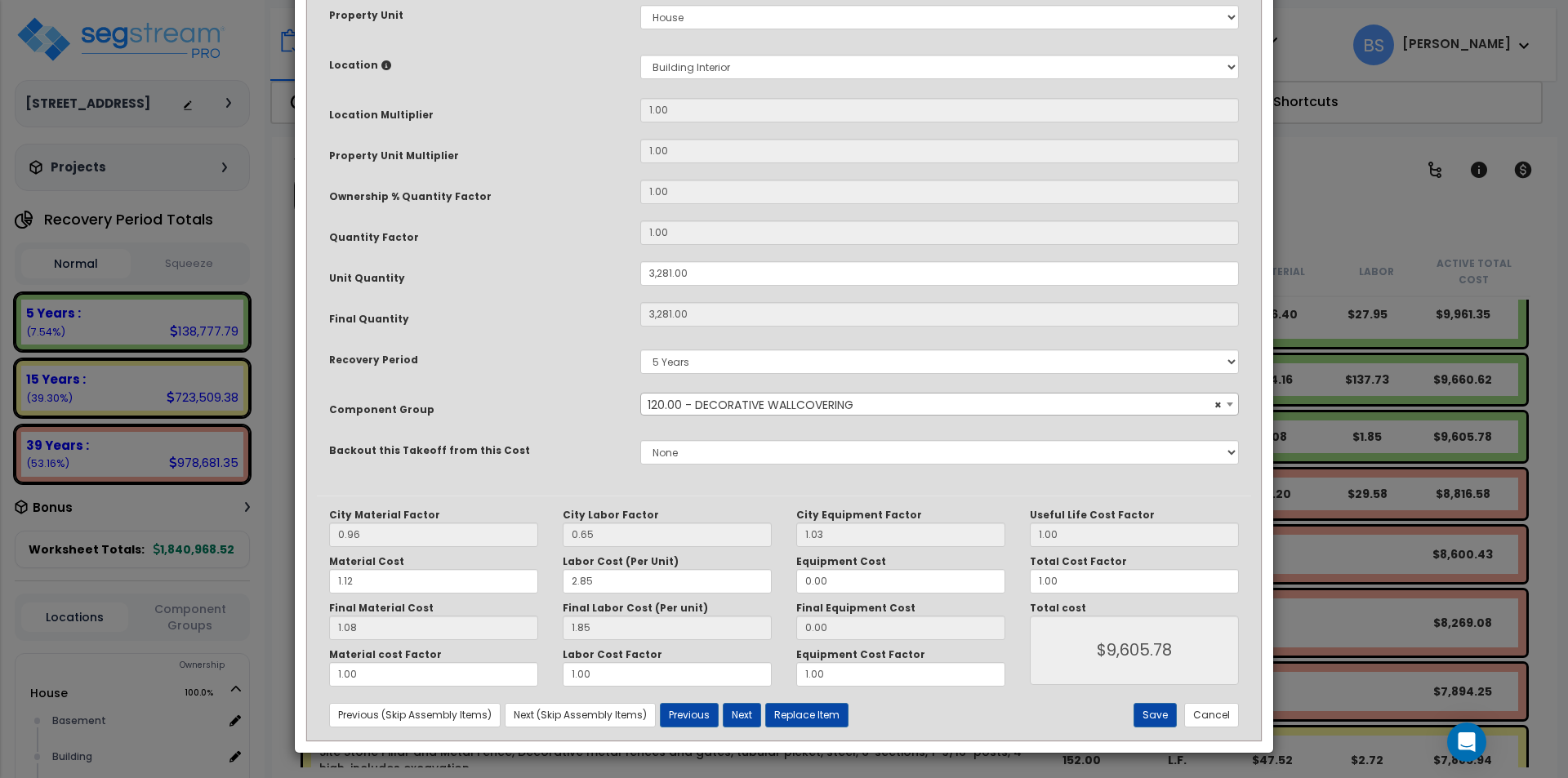
scroll to position [0, 0]
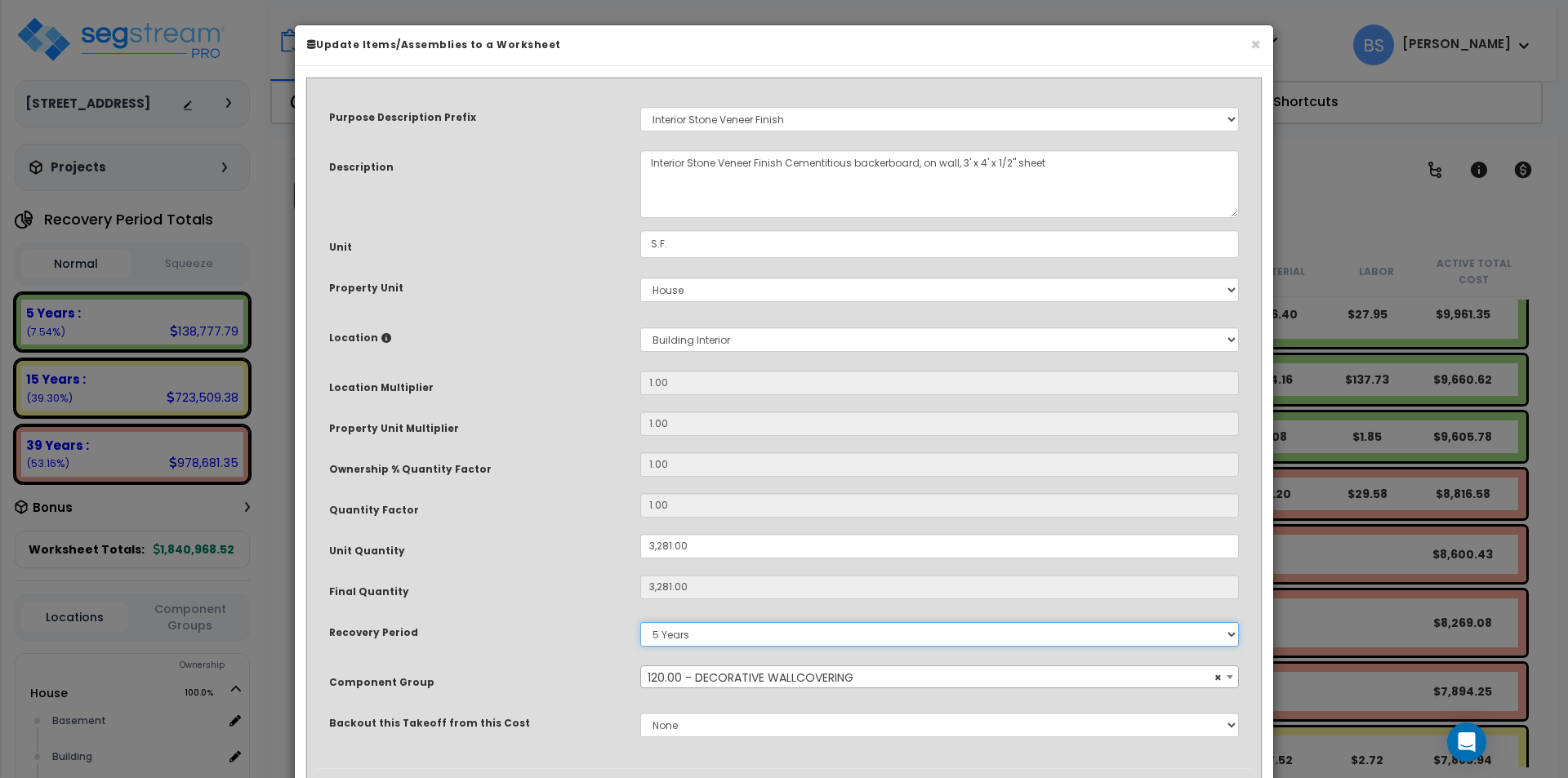
click at [670, 641] on select "5 Years 7 Years 15 Years 39 Years" at bounding box center [939, 635] width 598 height 25
select select "39Y"
click at [640, 622] on select "5 Years 7 Years 15 Years 39 Years" at bounding box center [939, 635] width 598 height 25
click at [517, 644] on div "Recovery Period 5 Years 7 Years 15 Years 39 Years" at bounding box center [784, 634] width 934 height 37
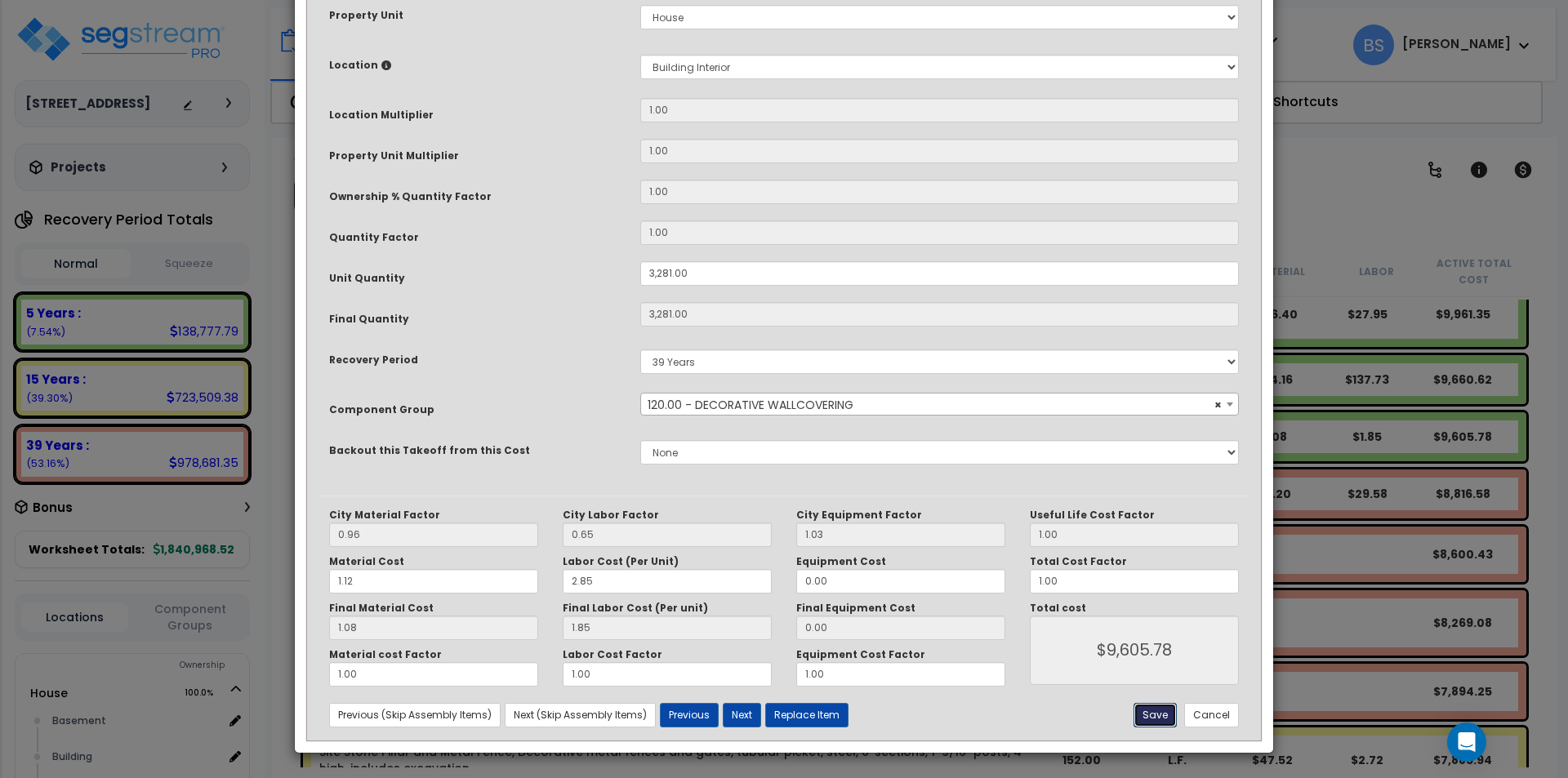
click at [1160, 715] on button "Save" at bounding box center [1155, 715] width 43 height 25
type input "3281.00"
type input "9605.78"
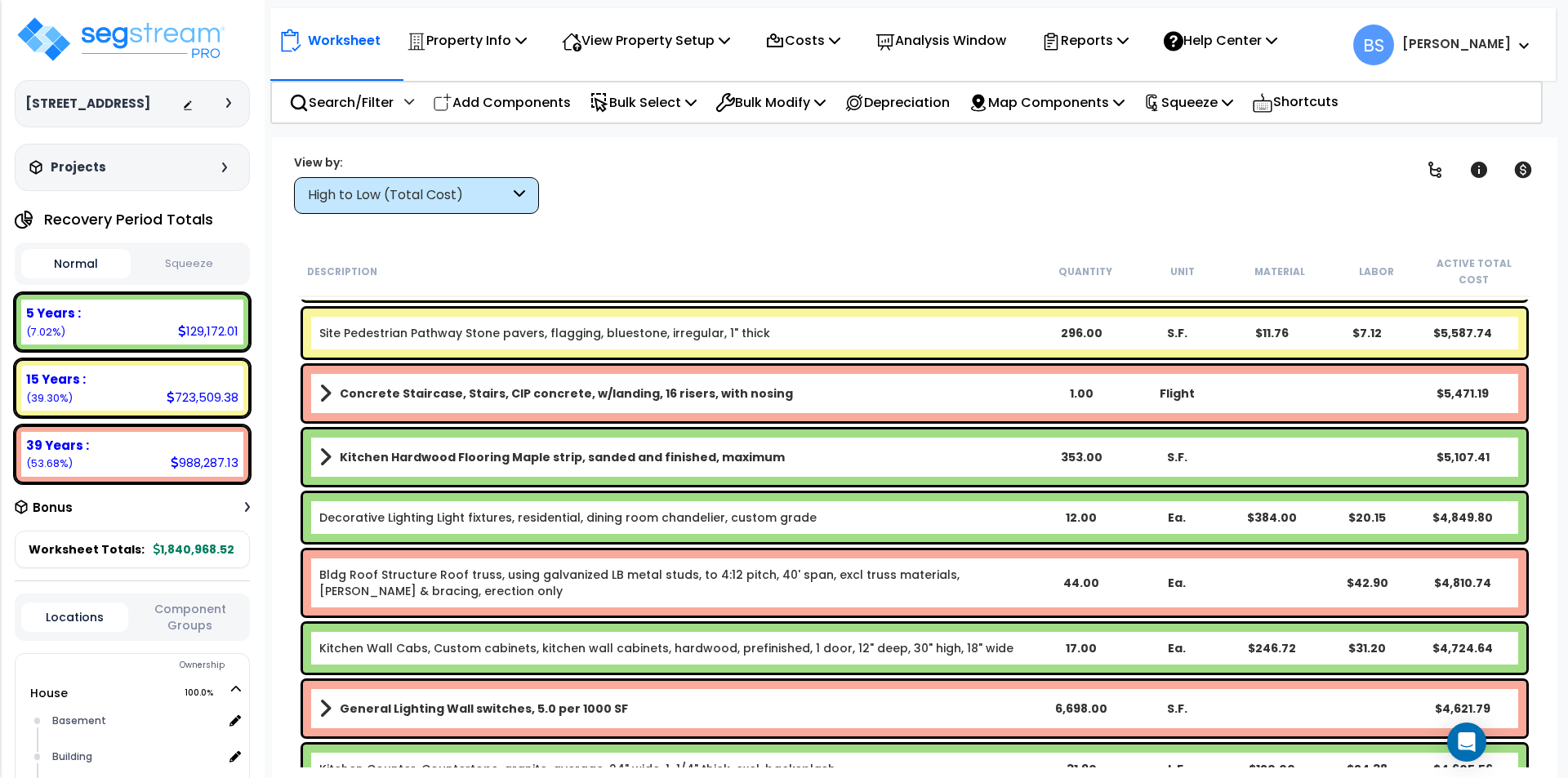
scroll to position [3265, 0]
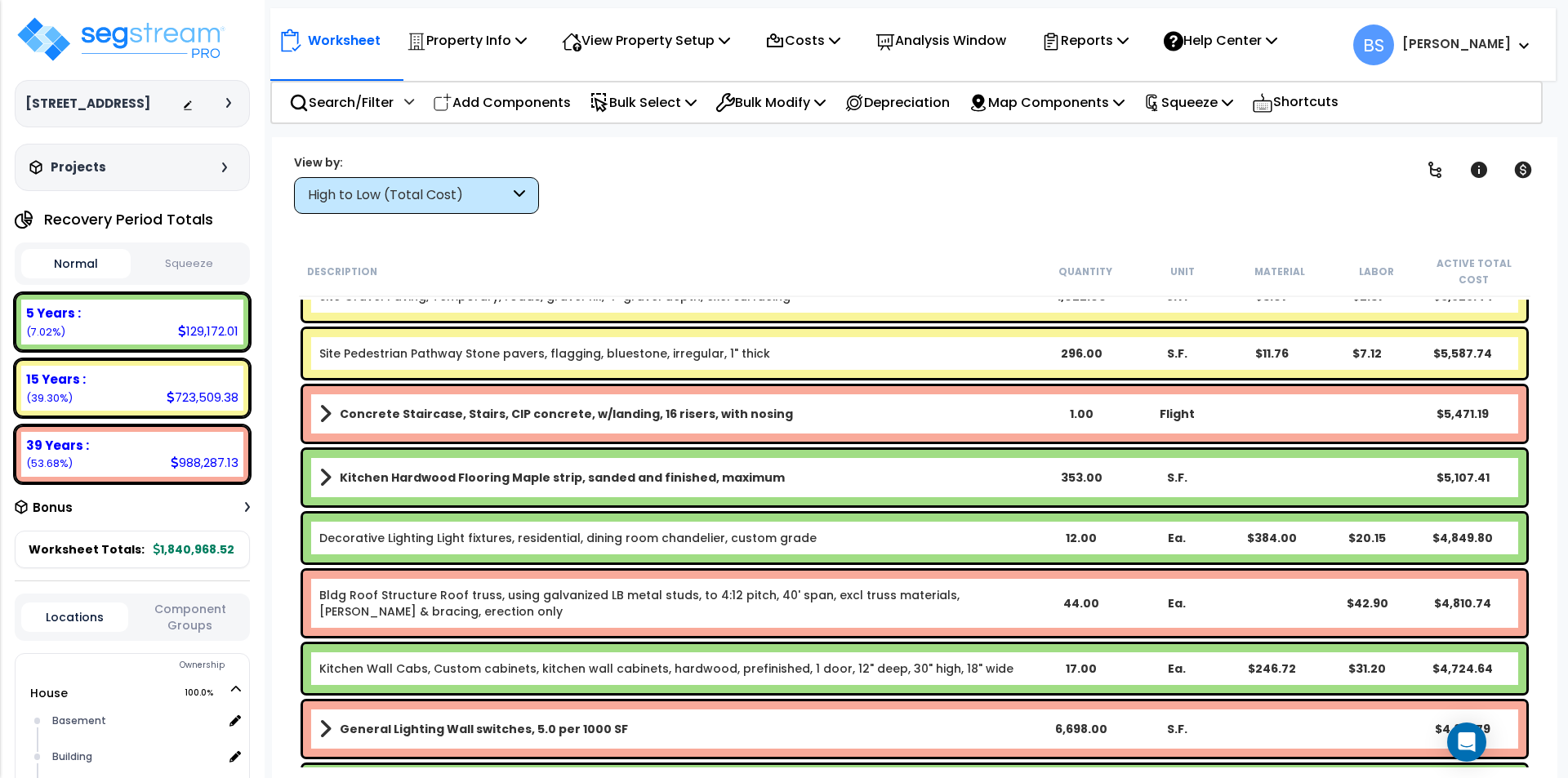
click at [497, 479] on b "Kitchen Hardwood Flooring Maple strip, sanded and finished, maximum" at bounding box center [562, 478] width 445 height 17
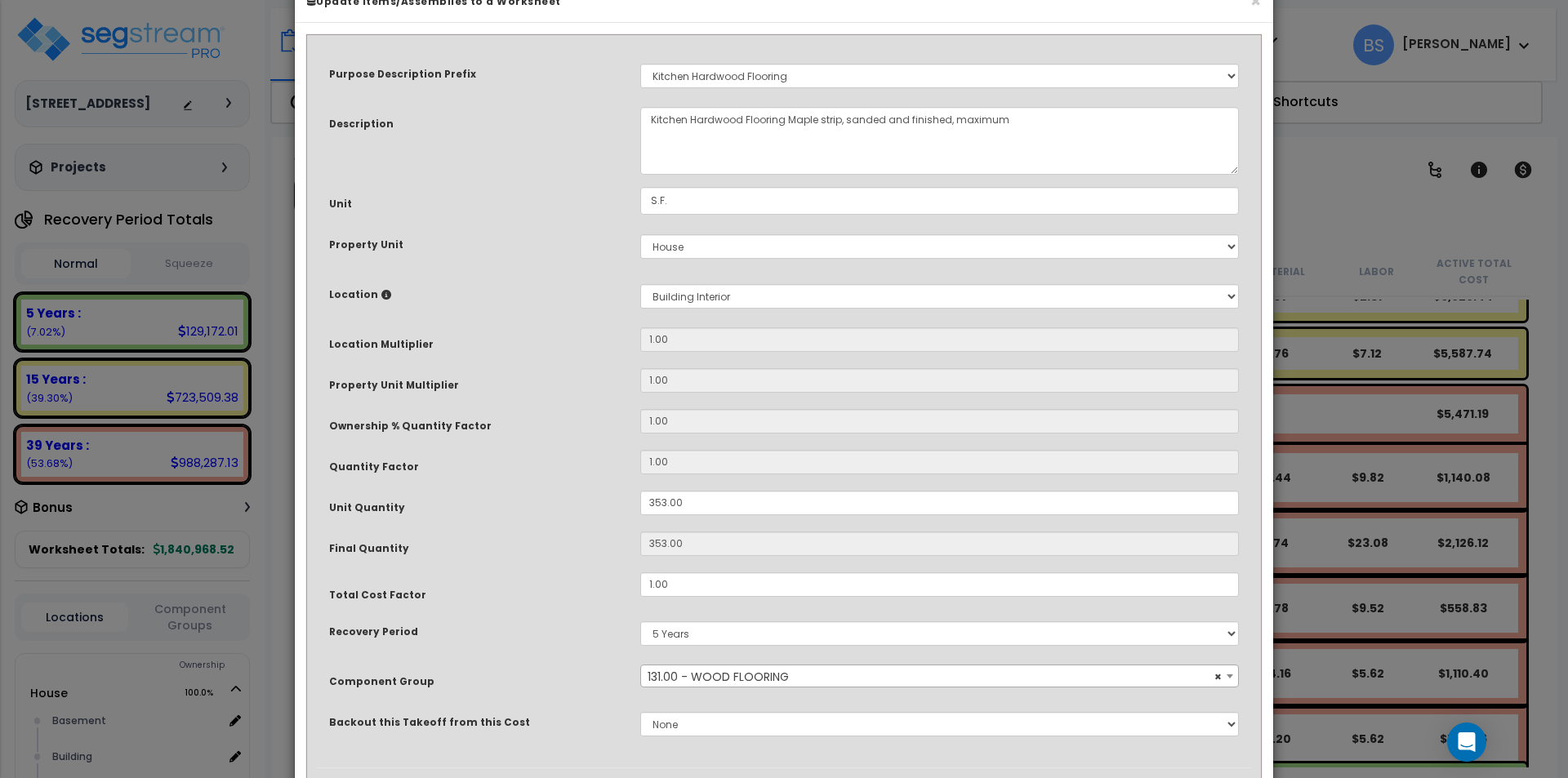
scroll to position [81, 0]
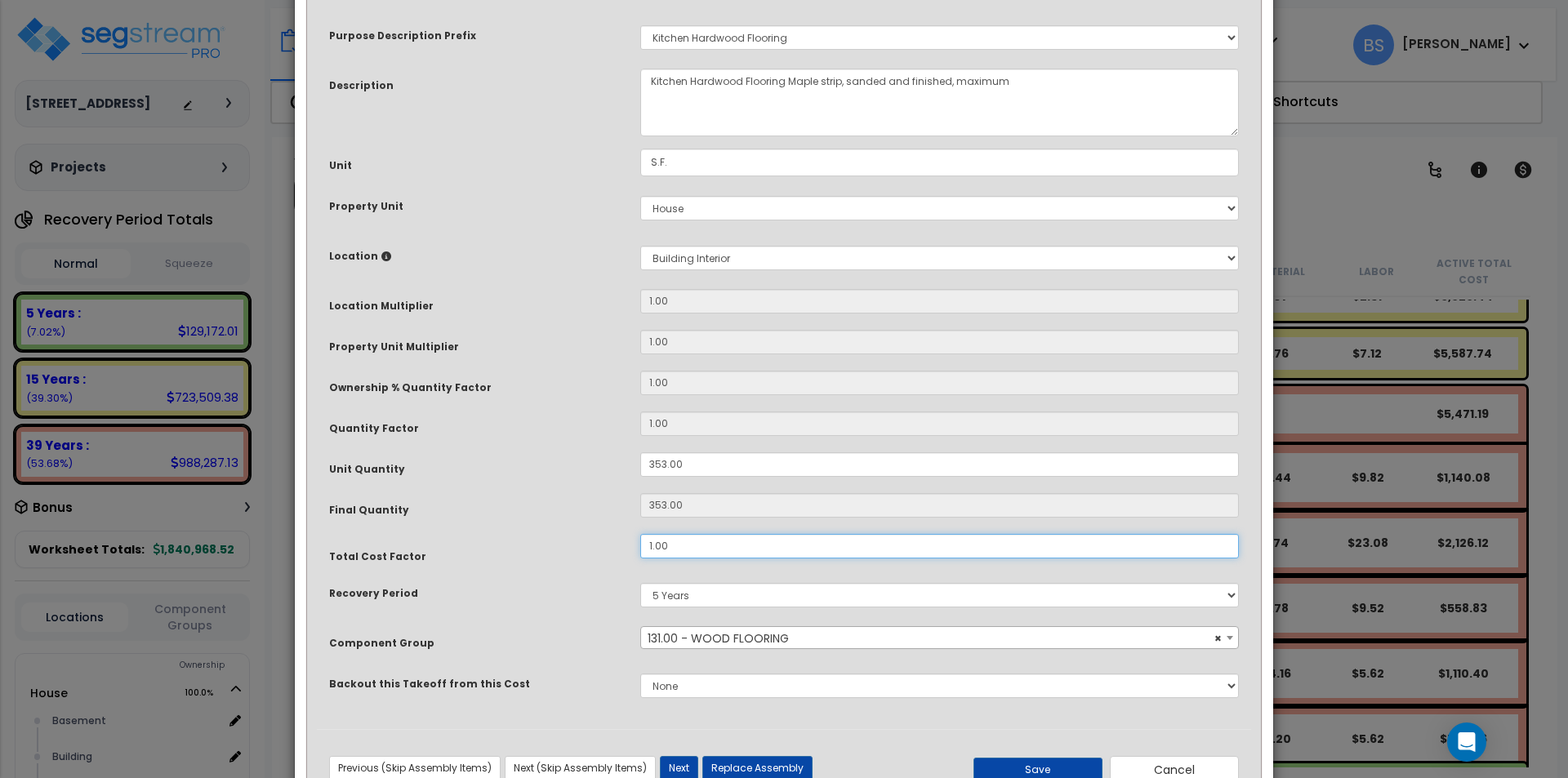
click at [692, 551] on input "1.00" at bounding box center [939, 547] width 598 height 25
type input "2"
click at [698, 598] on select "5 Years 7 Years 15 Years 39 Years" at bounding box center [939, 596] width 598 height 25
select select "39Y"
click at [640, 583] on select "5 Years 7 Years 15 Years 39 Years" at bounding box center [939, 596] width 598 height 25
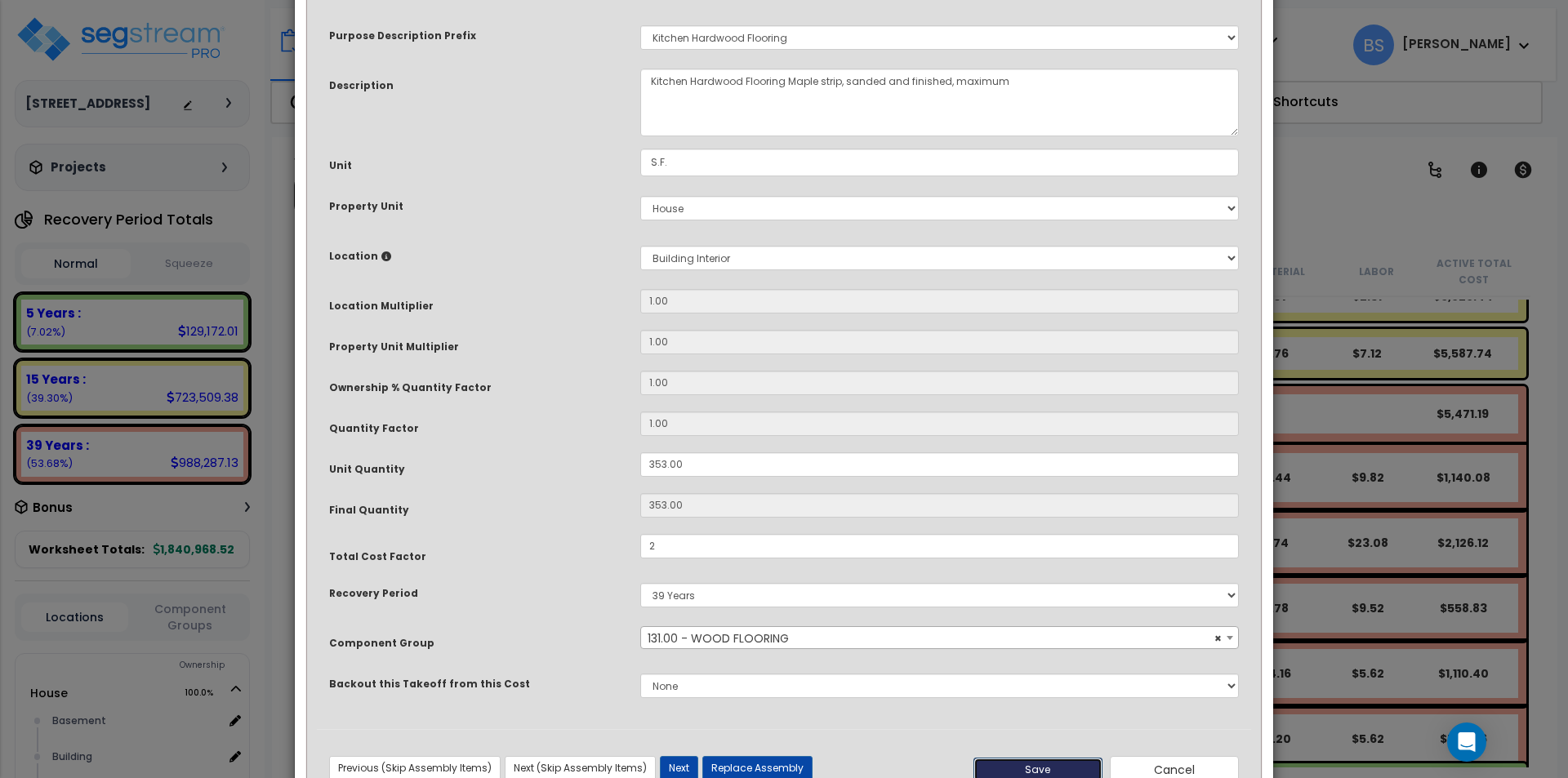
click at [1066, 765] on button "Save" at bounding box center [1037, 770] width 129 height 25
type input "2.00"
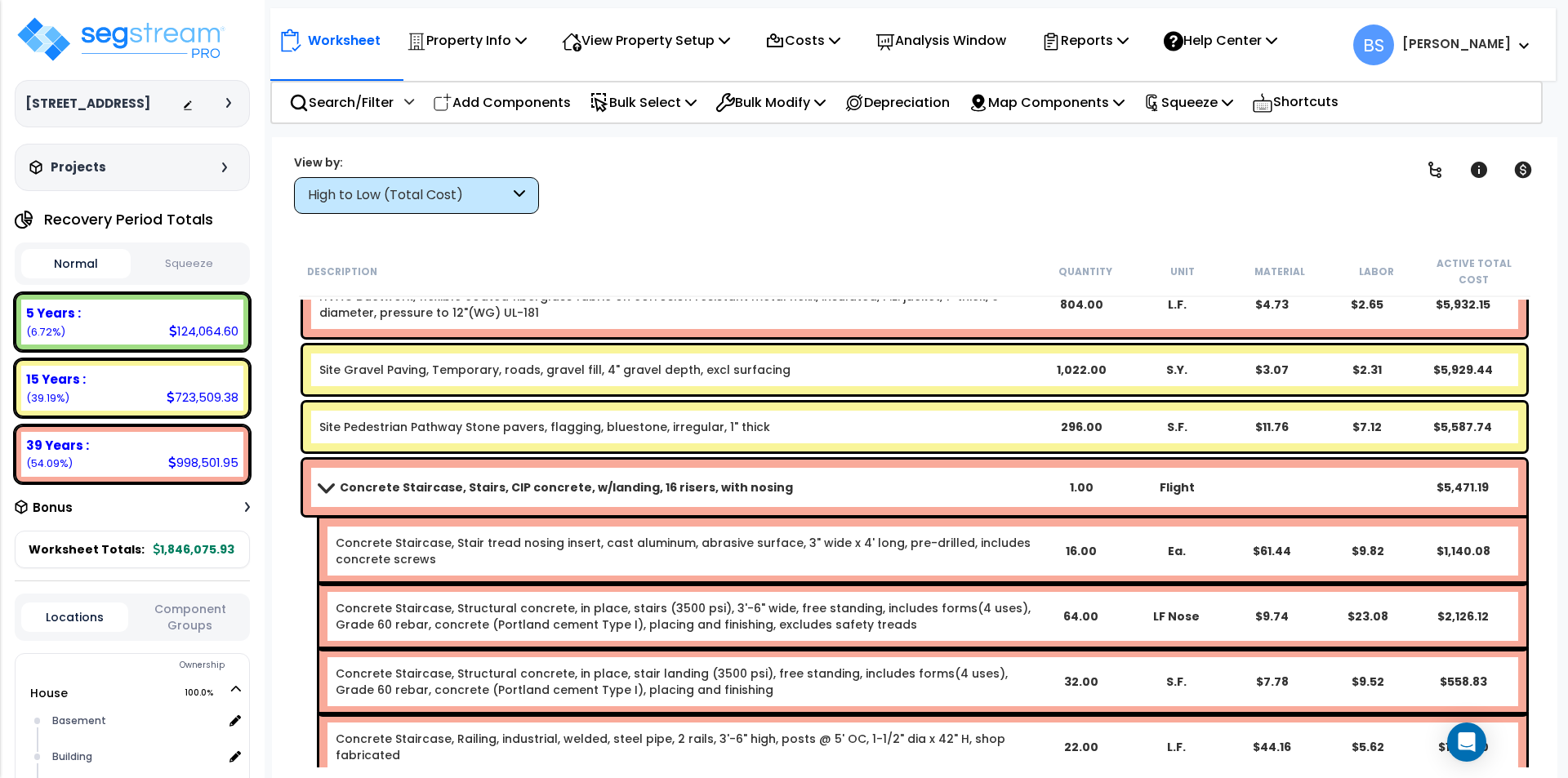
click at [435, 489] on b "Concrete Staircase, Stairs, CIP concrete, w/landing, 16 risers, with nosing" at bounding box center [566, 488] width 453 height 17
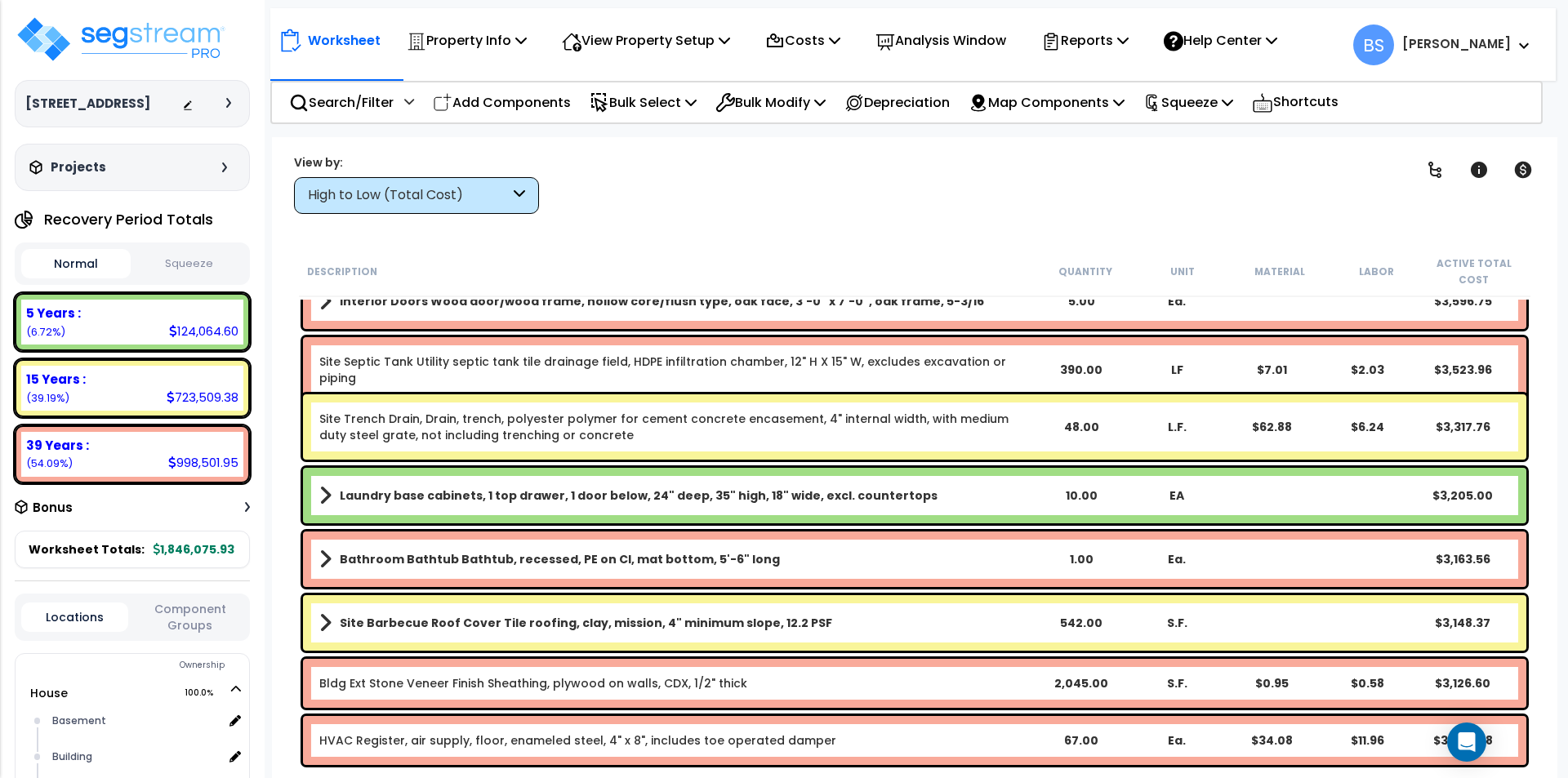
scroll to position [4734, 0]
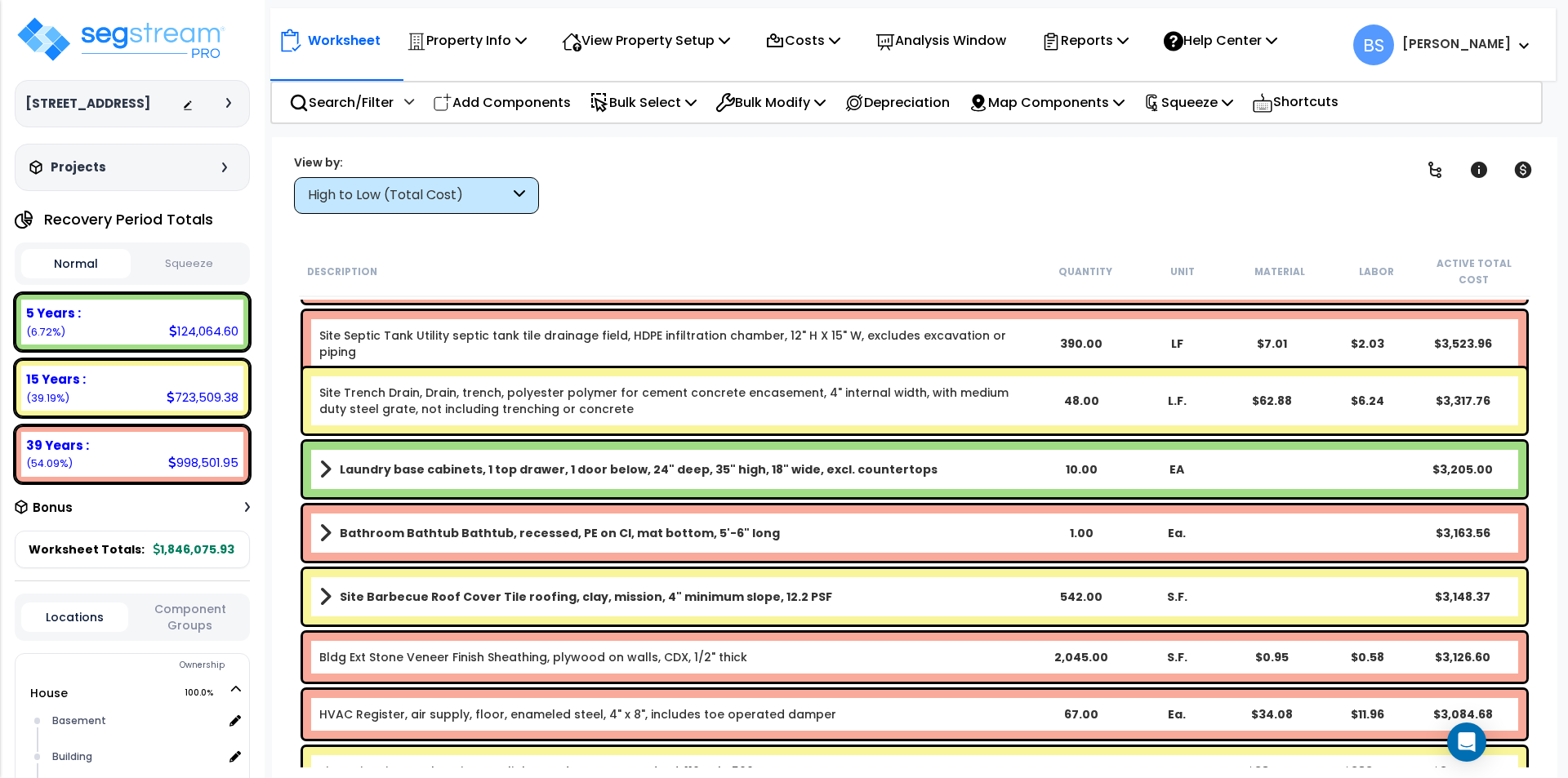
click at [560, 602] on b "Site Barbecue Roof Cover Tile roofing, clay, mission, 4" minimum slope, 12.2 PSF" at bounding box center [585, 597] width 492 height 17
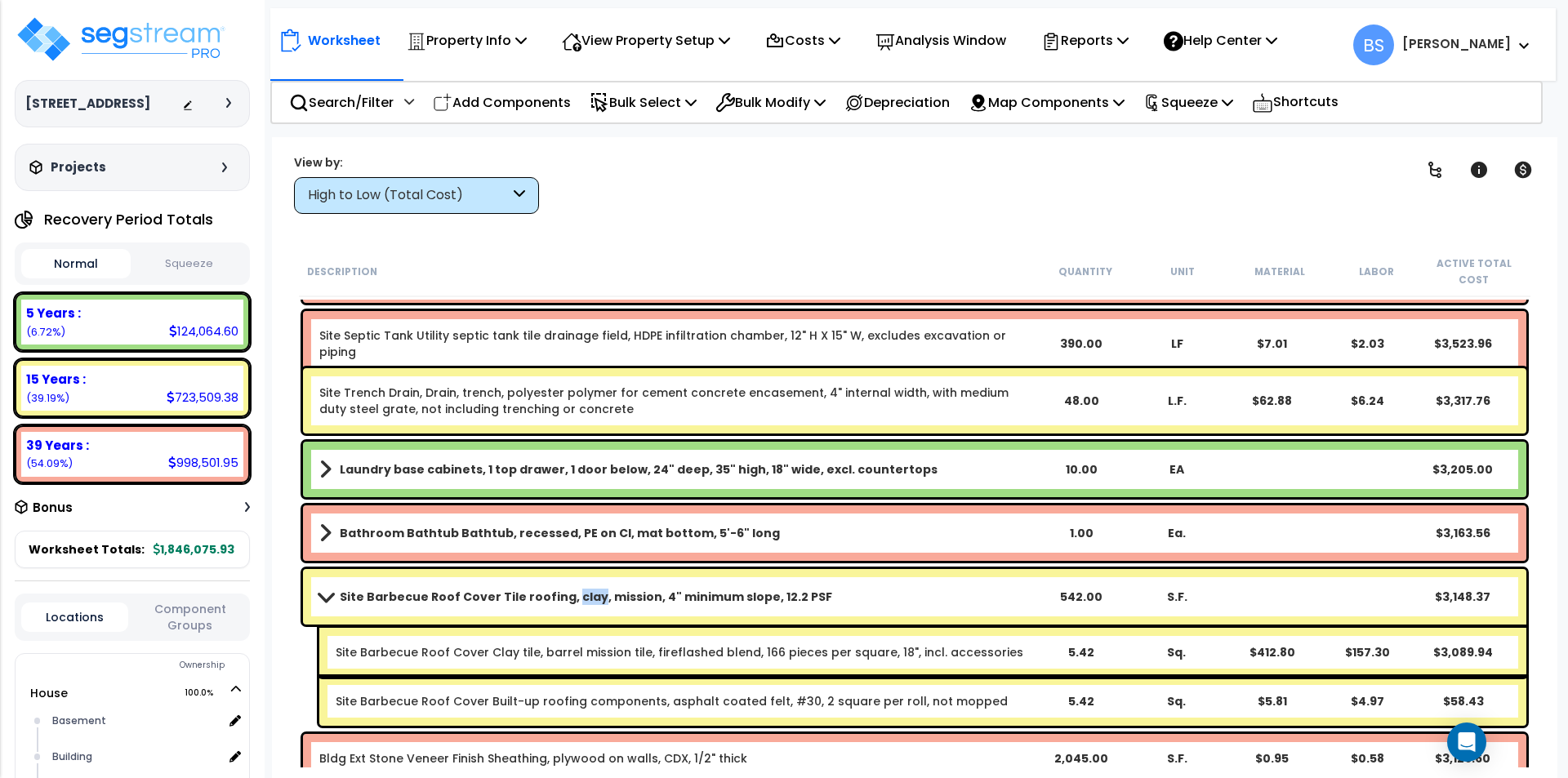
click at [560, 602] on b "Site Barbecue Roof Cover Tile roofing, clay, mission, 4" minimum slope, 12.2 PSF" at bounding box center [585, 597] width 492 height 17
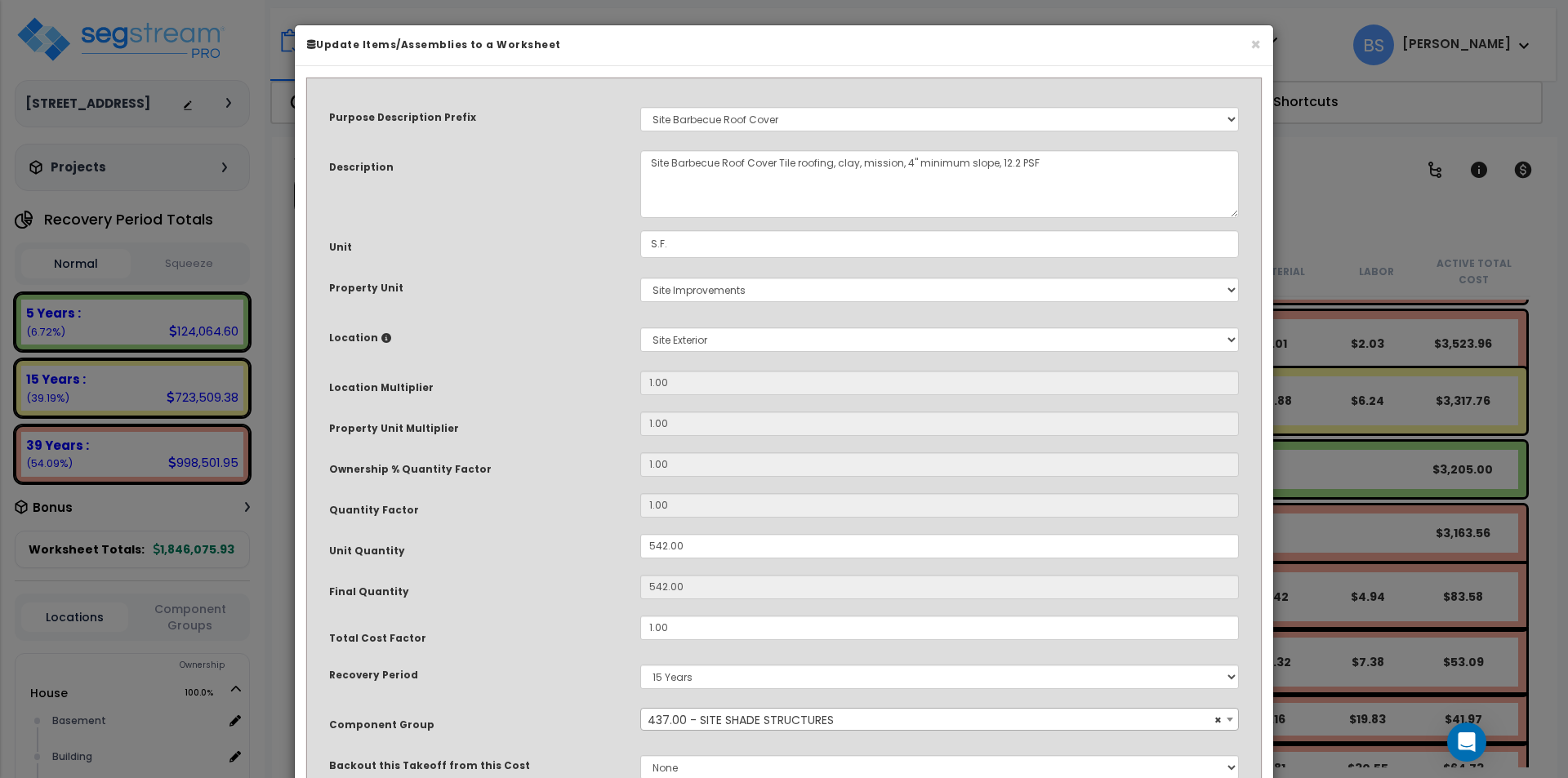
scroll to position [138, 0]
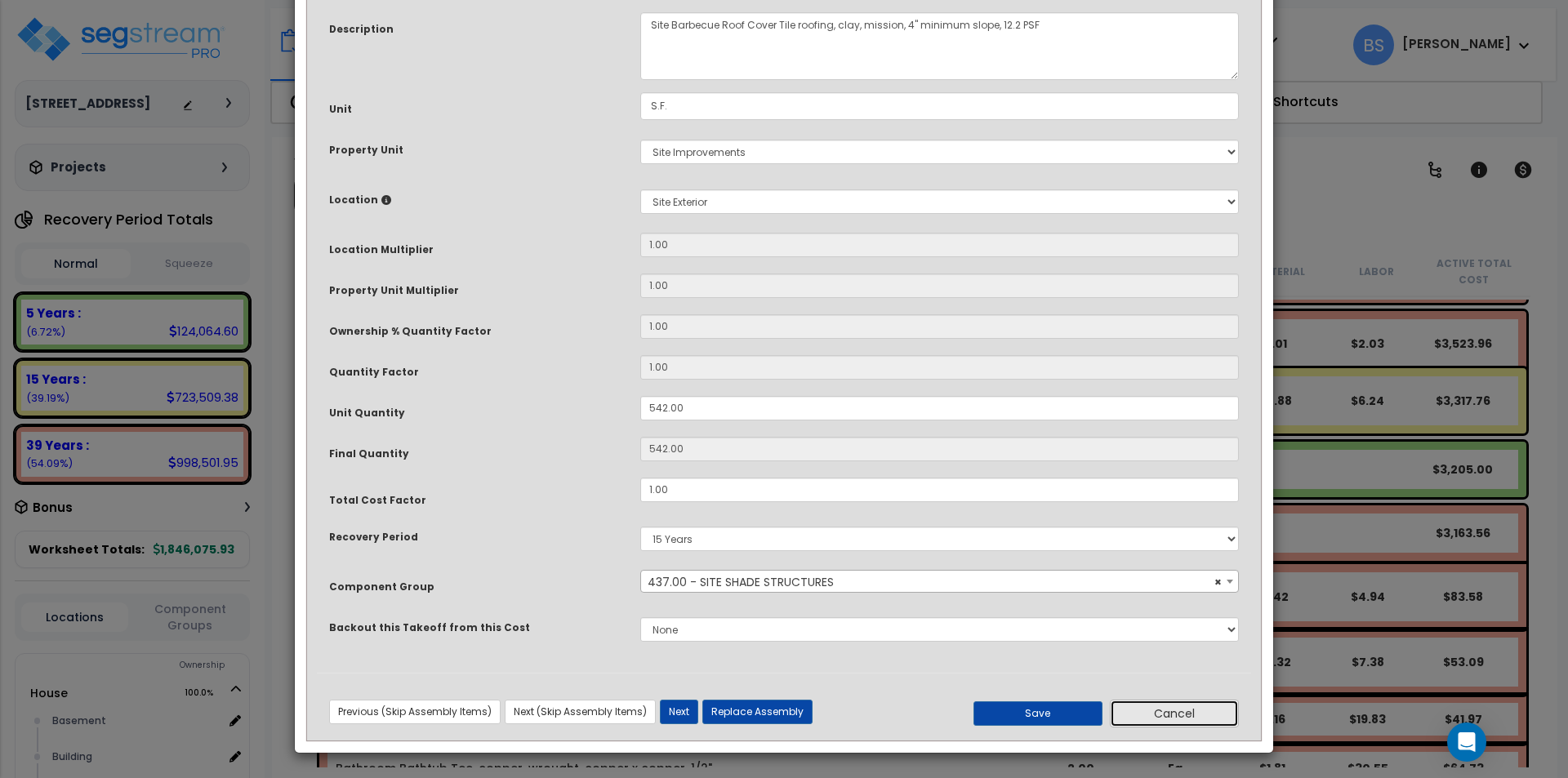
click at [1188, 710] on button "Cancel" at bounding box center [1173, 712] width 129 height 27
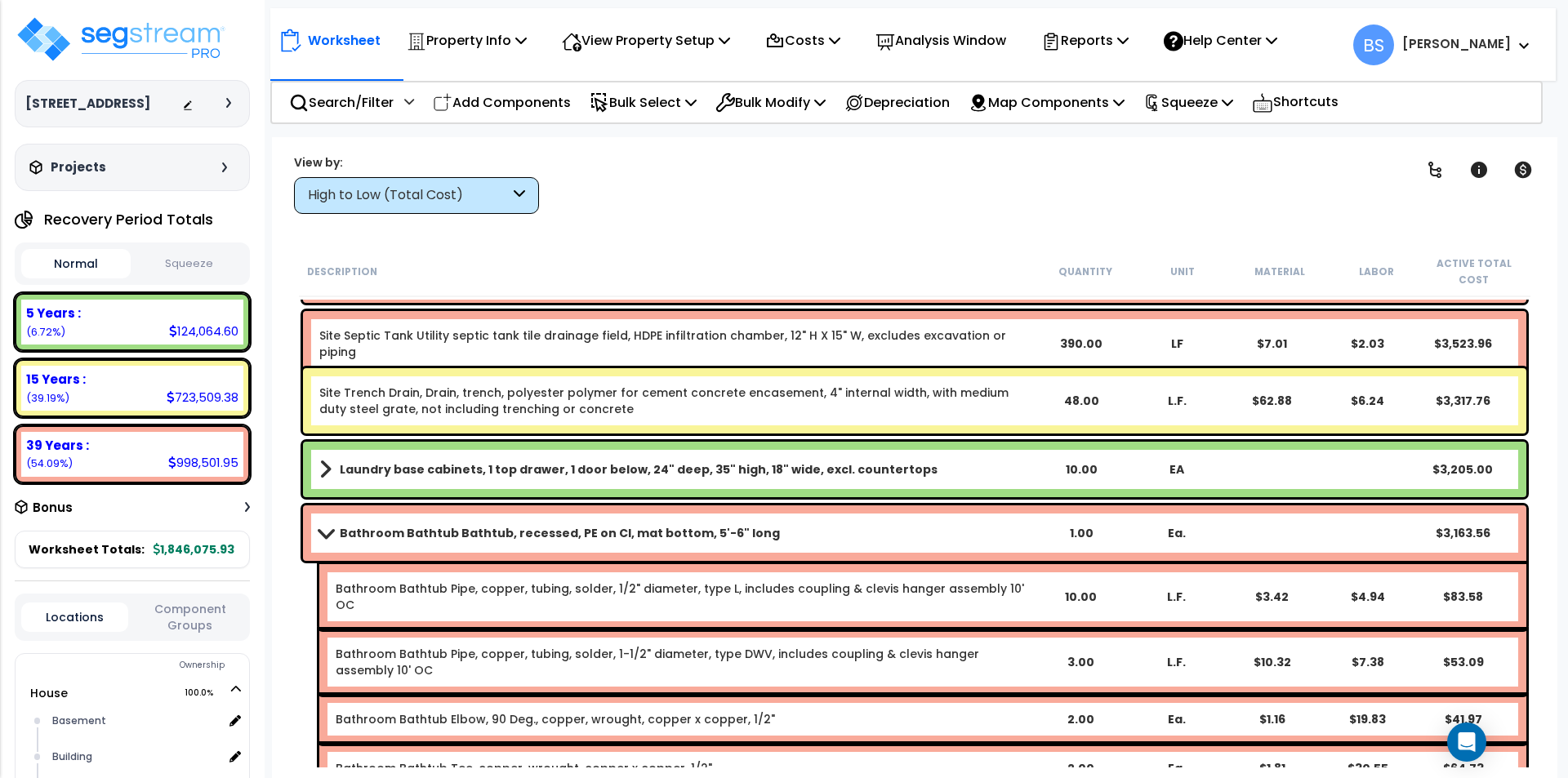
scroll to position [4898, 0]
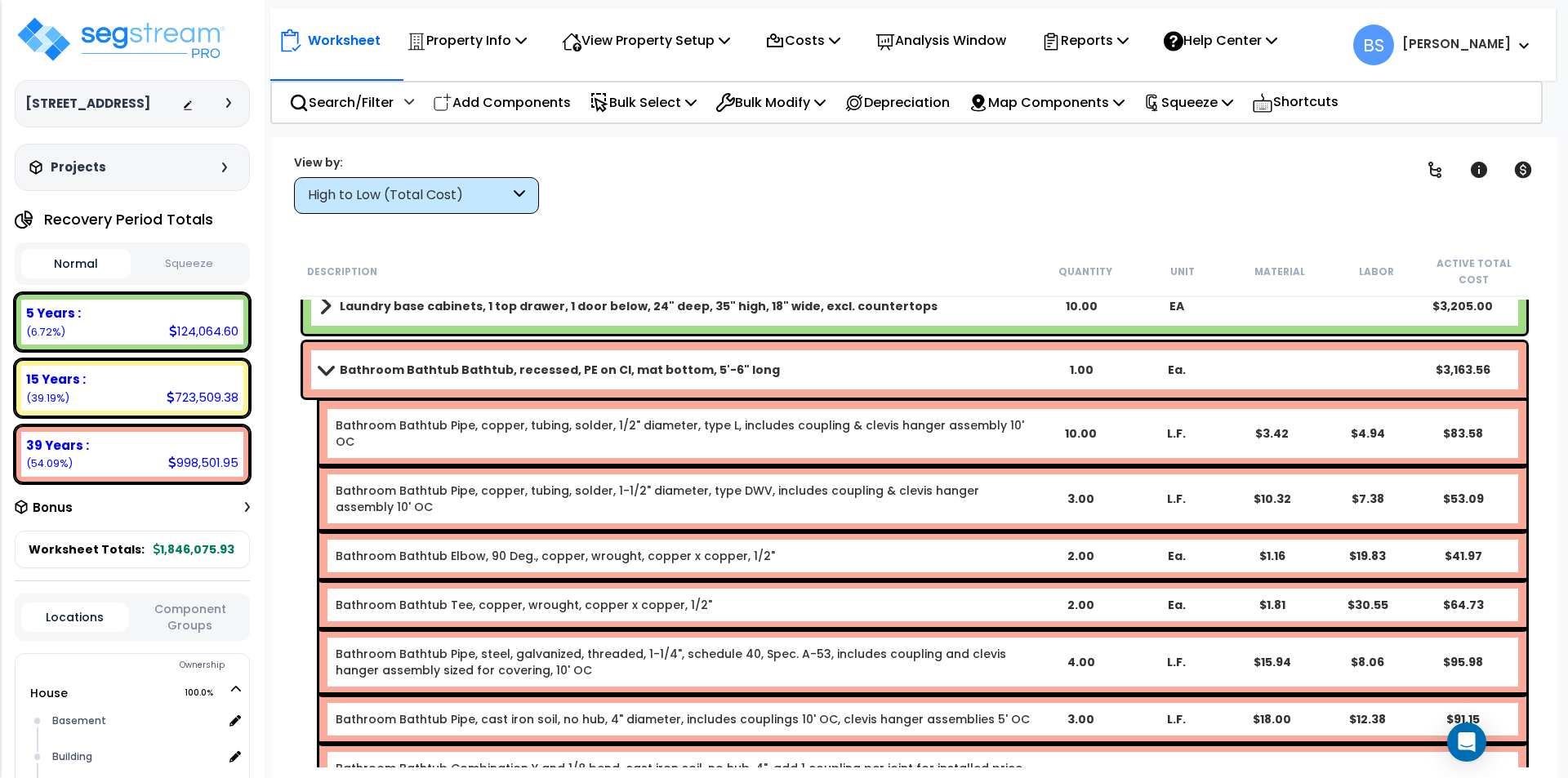
click at [384, 380] on link "Bathroom Bathtub Bathtub, recessed, PE on CI, mat bottom, 5'-6" long" at bounding box center [676, 370] width 714 height 23
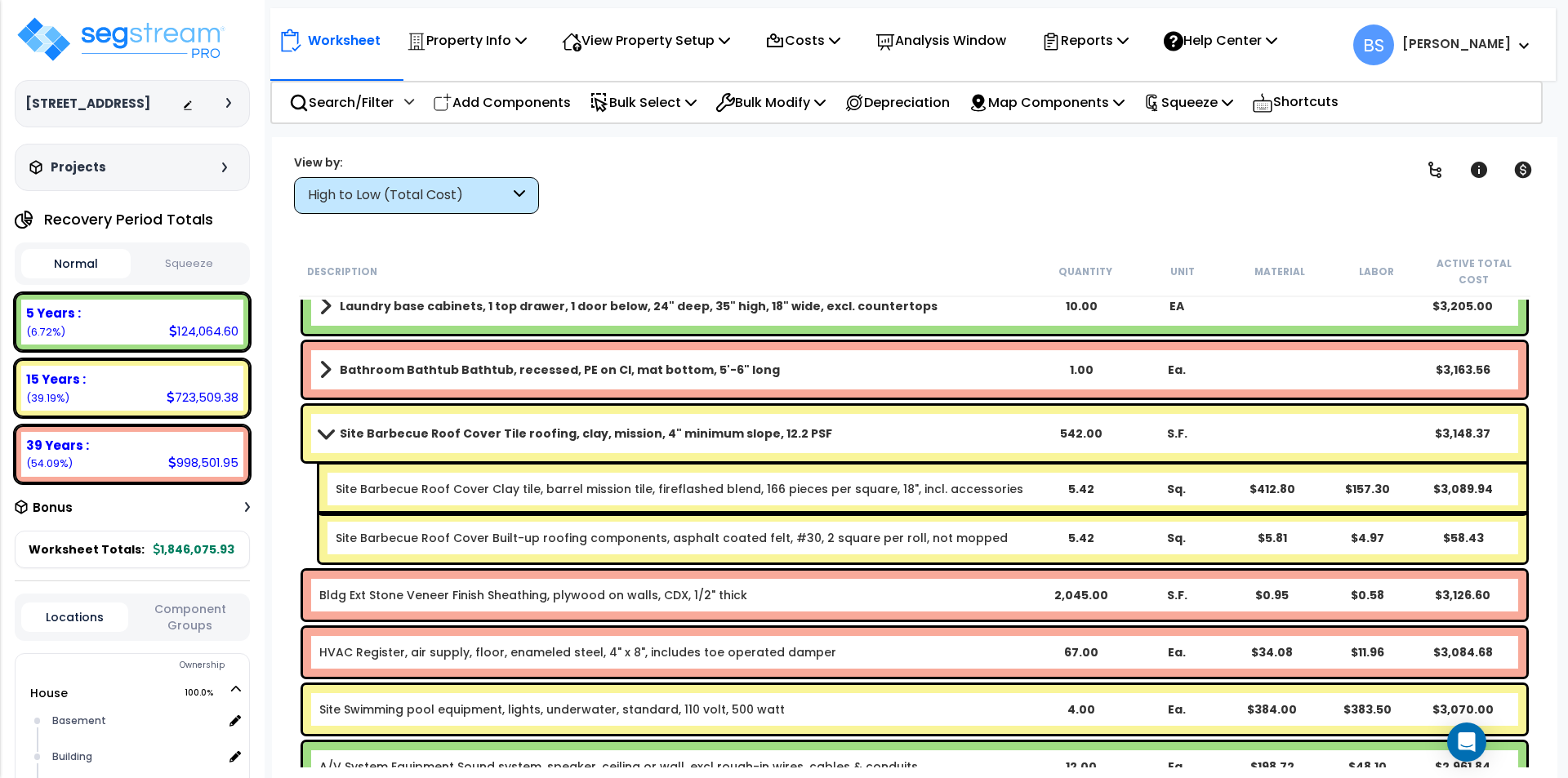
click at [420, 429] on b "Site Barbecue Roof Cover Tile roofing, clay, mission, 4" minimum slope, 12.2 PSF" at bounding box center [585, 434] width 492 height 17
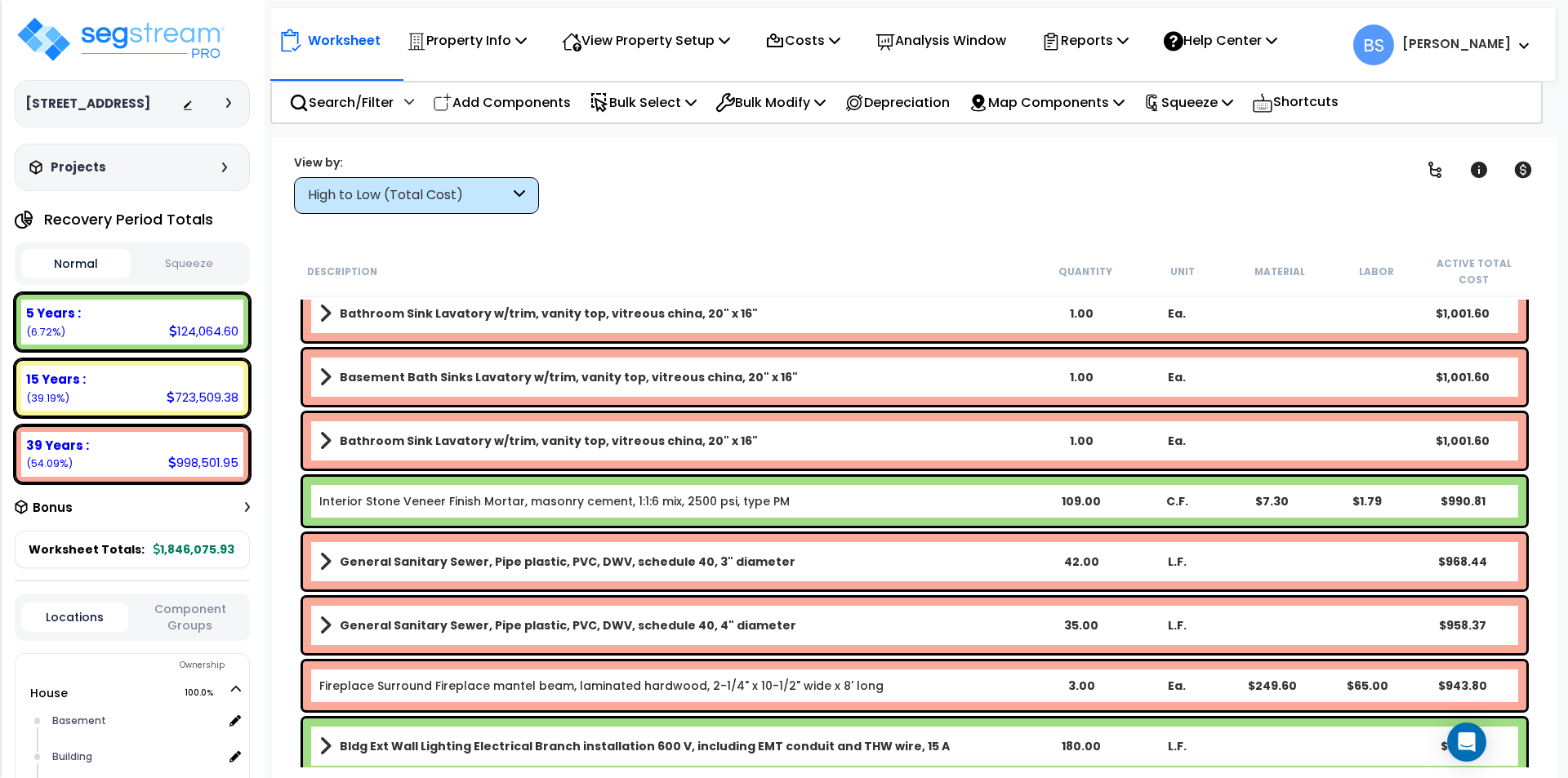
scroll to position [9877, 0]
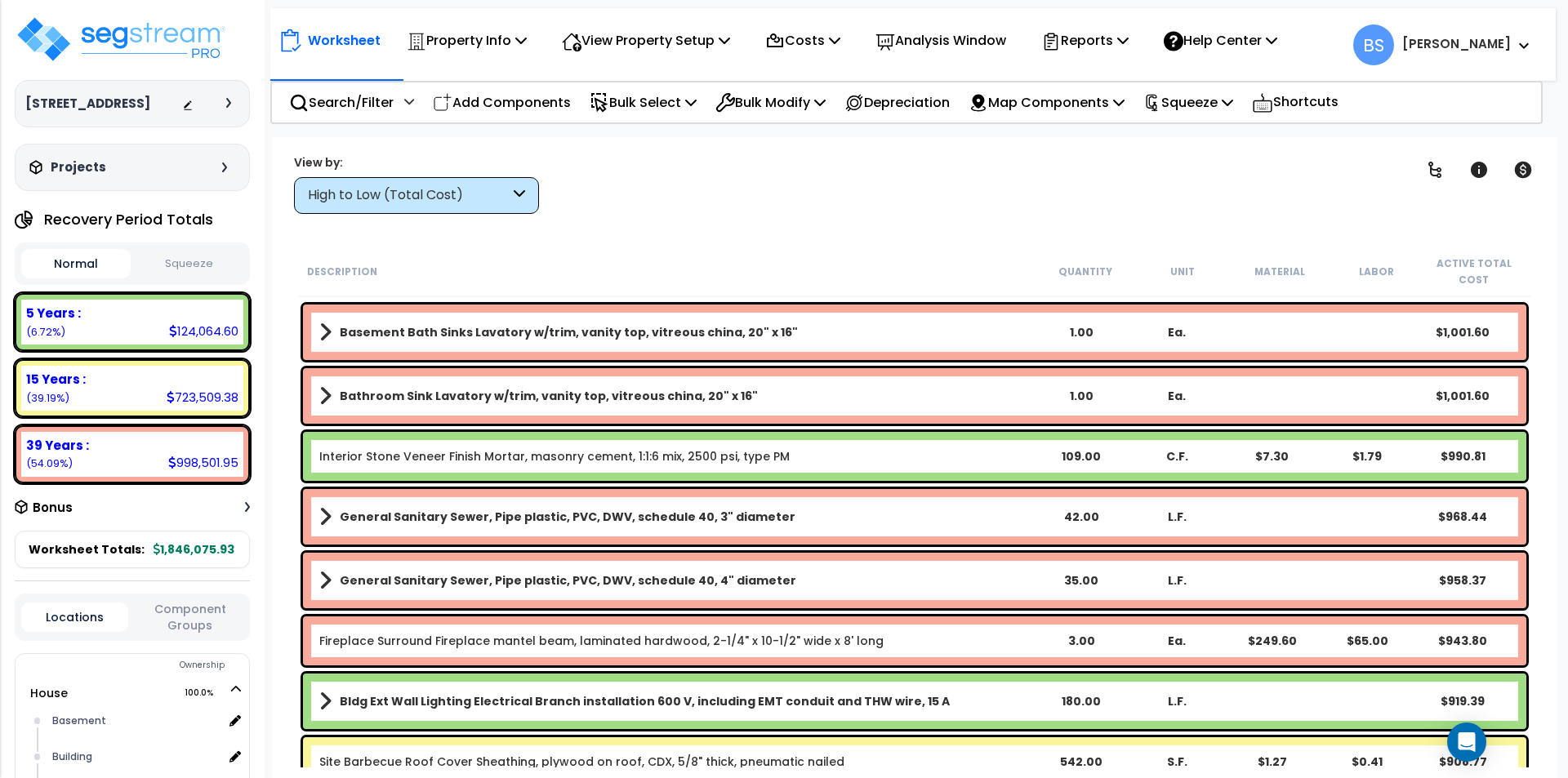
click at [501, 453] on link "Interior Stone Veneer Finish Mortar, masonry cement, 1:1:6 mix, 2500 psi, type …" at bounding box center [554, 456] width 470 height 17
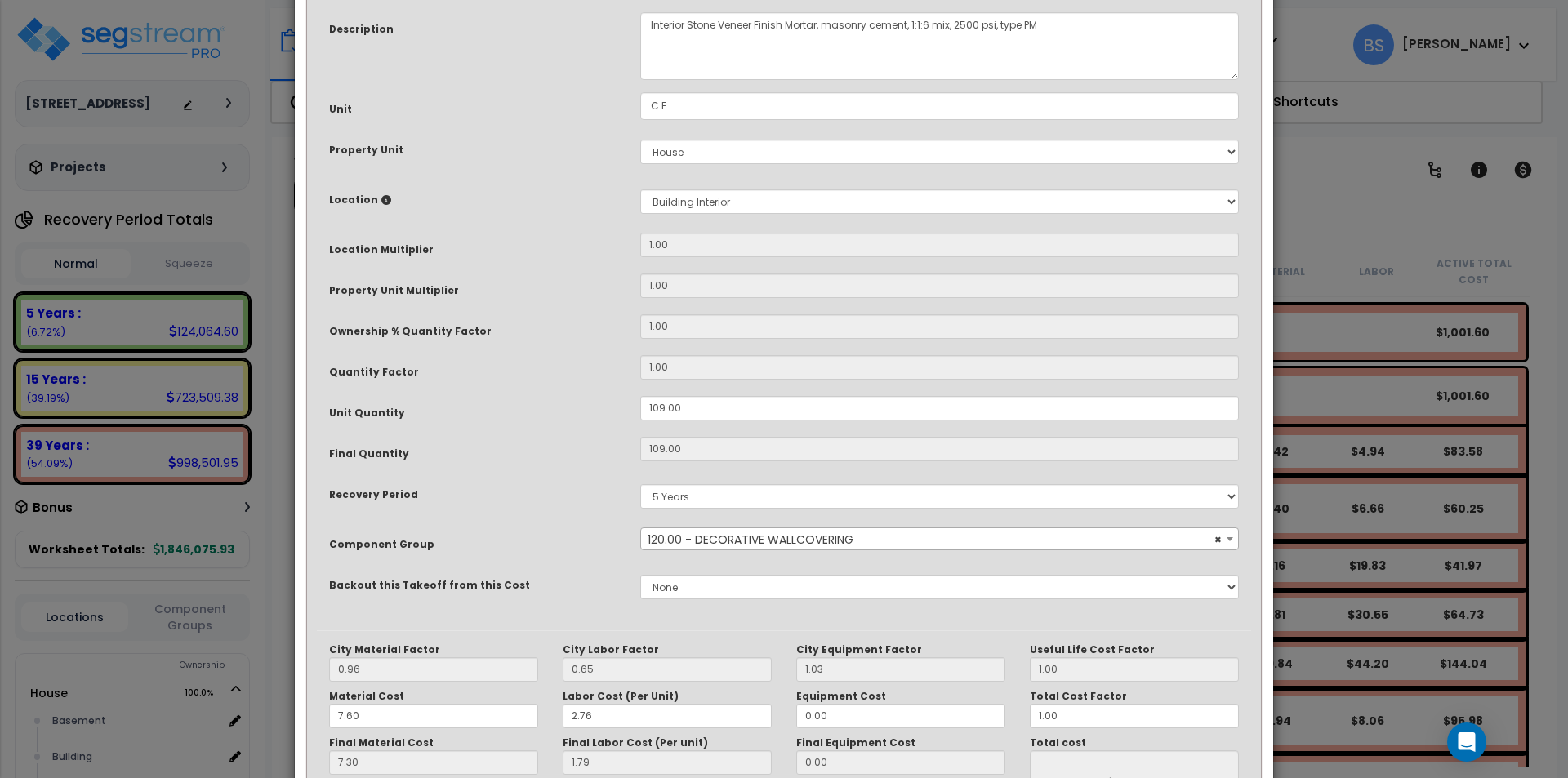
scroll to position [0, 0]
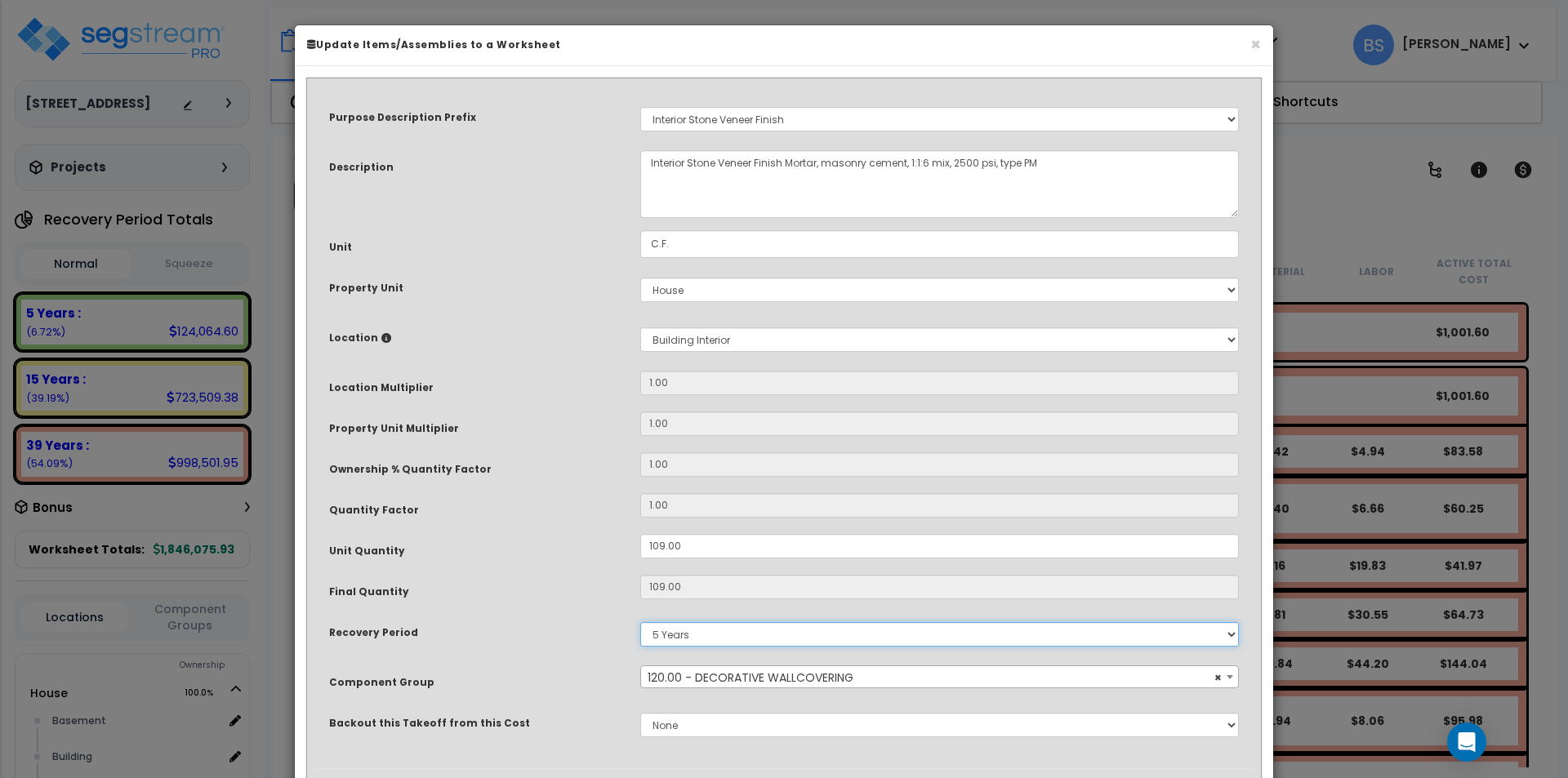
click at [663, 624] on select "5 Years 7 Years 15 Years 39 Years" at bounding box center [939, 635] width 598 height 25
select select "39Y"
click at [640, 622] on select "5 Years 7 Years 15 Years 39 Years" at bounding box center [939, 635] width 598 height 25
click at [544, 673] on div "Component Group" at bounding box center [472, 679] width 311 height 28
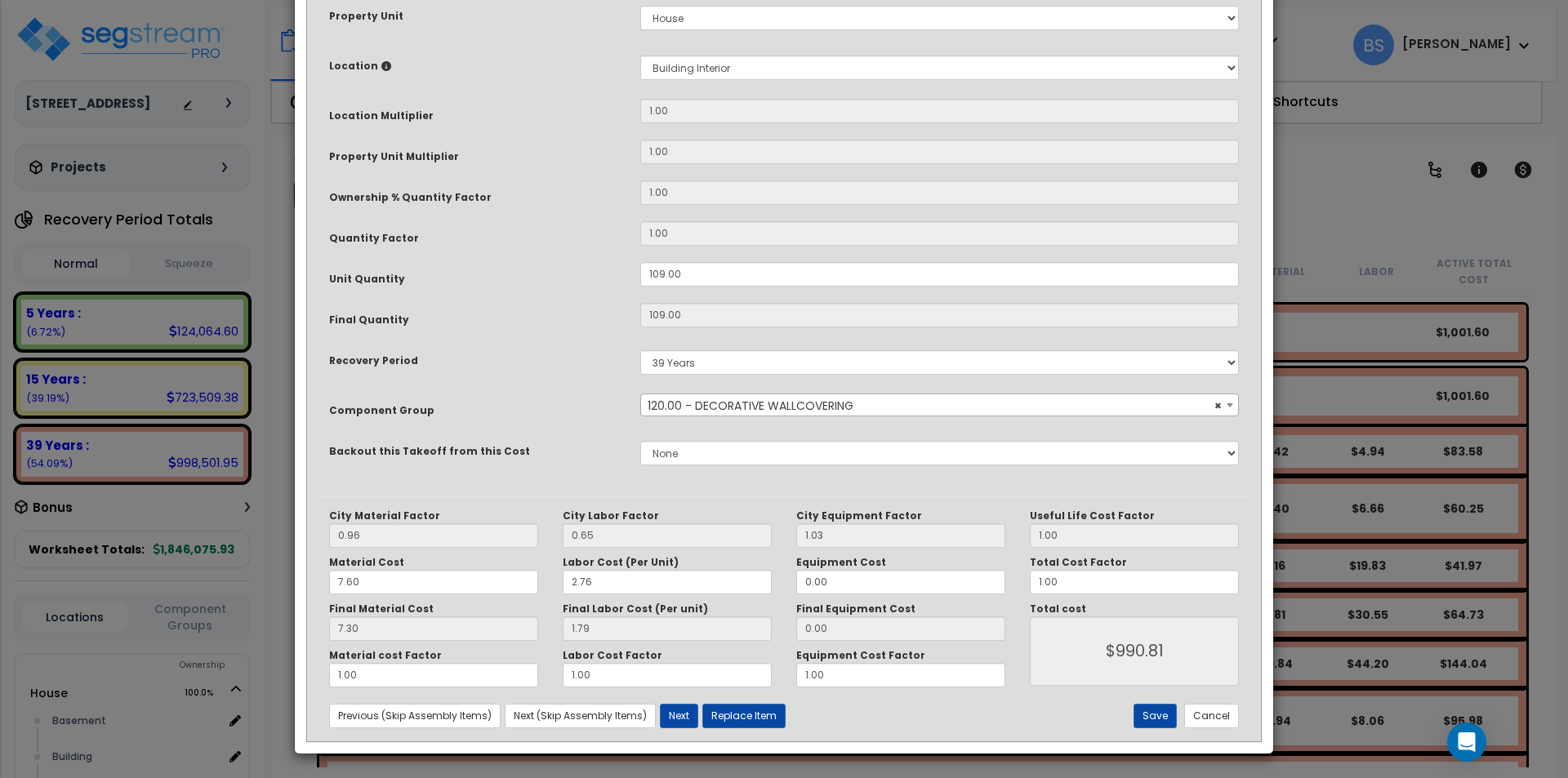
scroll to position [273, 0]
click at [1150, 723] on button "Save" at bounding box center [1155, 715] width 43 height 25
type input "990.81"
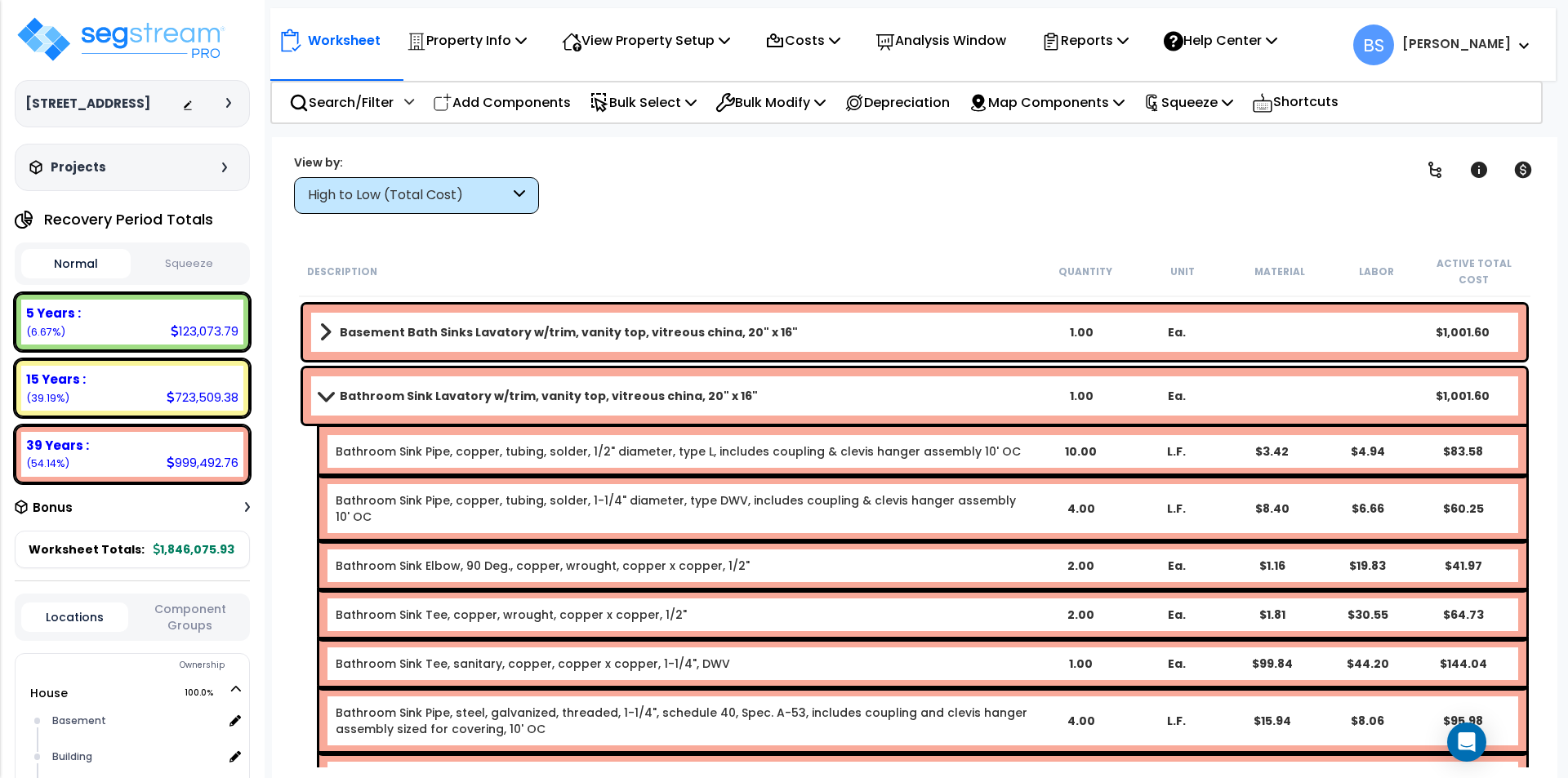
click at [367, 409] on div "Bathroom Sink Lavatory w/trim, vanity top, vitreous china, 20" x 16" 1.00 Ea. $…" at bounding box center [914, 396] width 1223 height 56
click at [324, 391] on span at bounding box center [326, 395] width 23 height 12
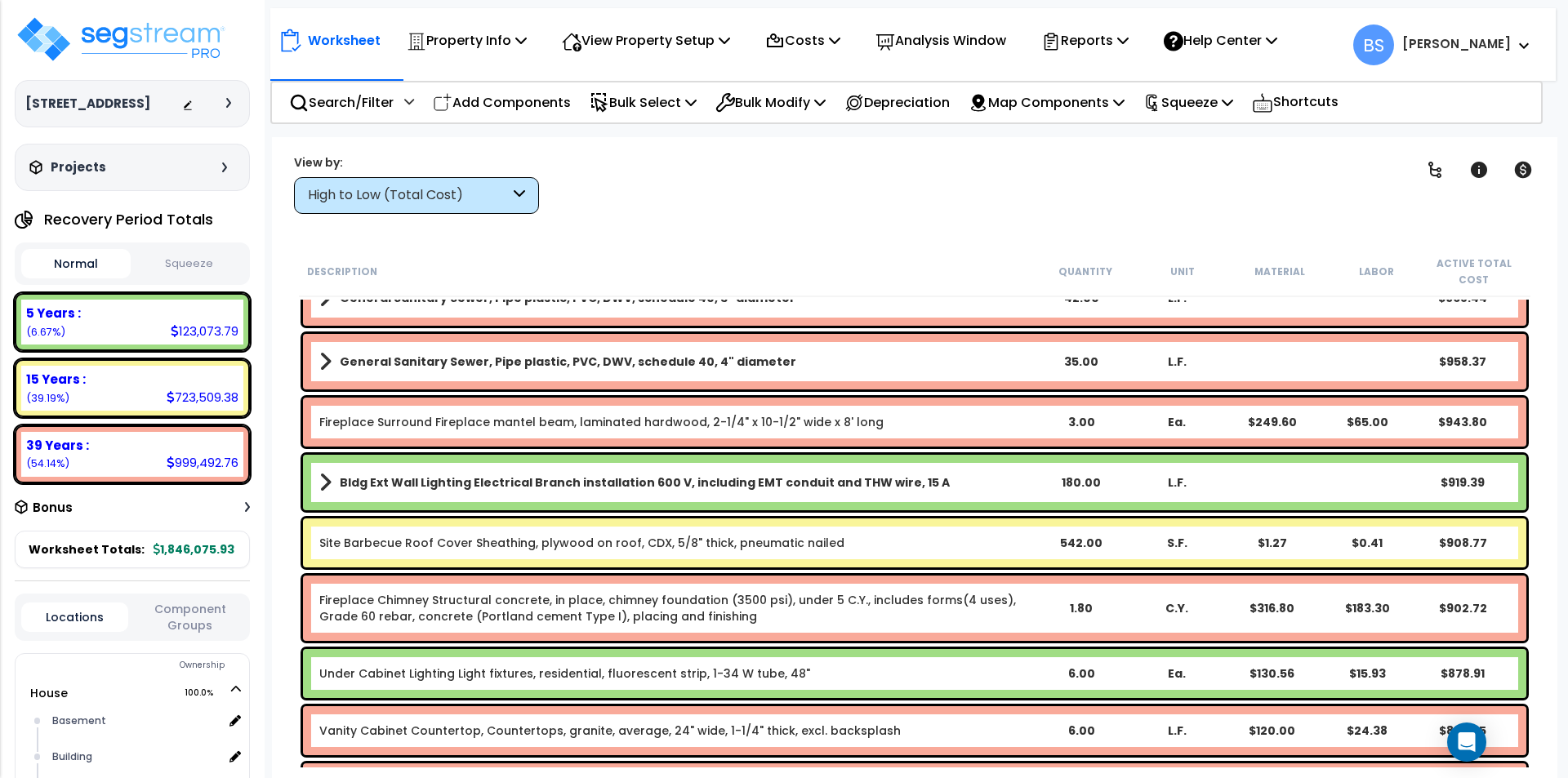
scroll to position [10122, 0]
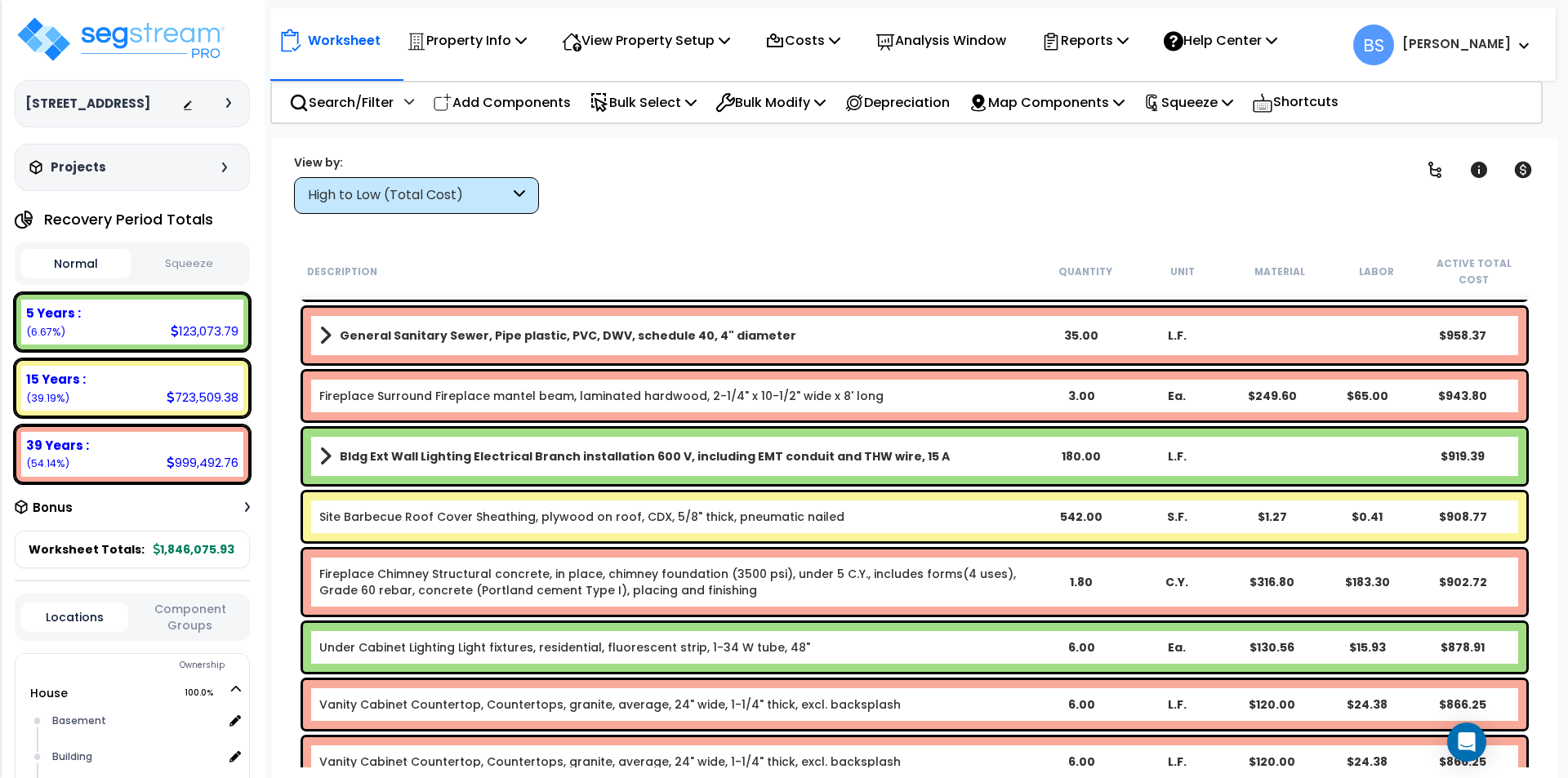
click at [1077, 648] on div "6.00" at bounding box center [1081, 648] width 95 height 17
click at [284, 607] on div "Worksheet Property Info Property Setup Add Property Unit Template property Clon…" at bounding box center [914, 526] width 1285 height 778
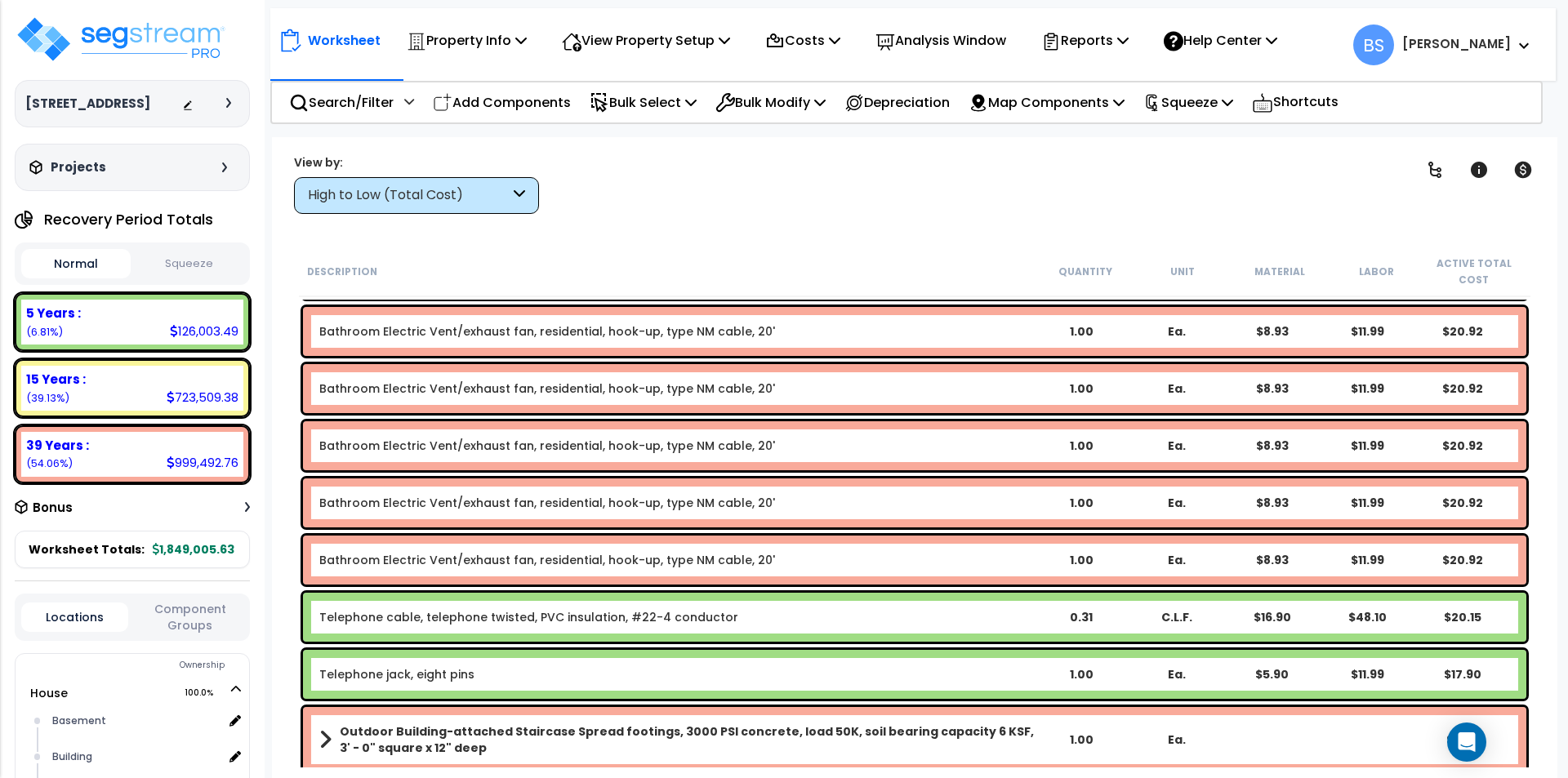
scroll to position [17249, 0]
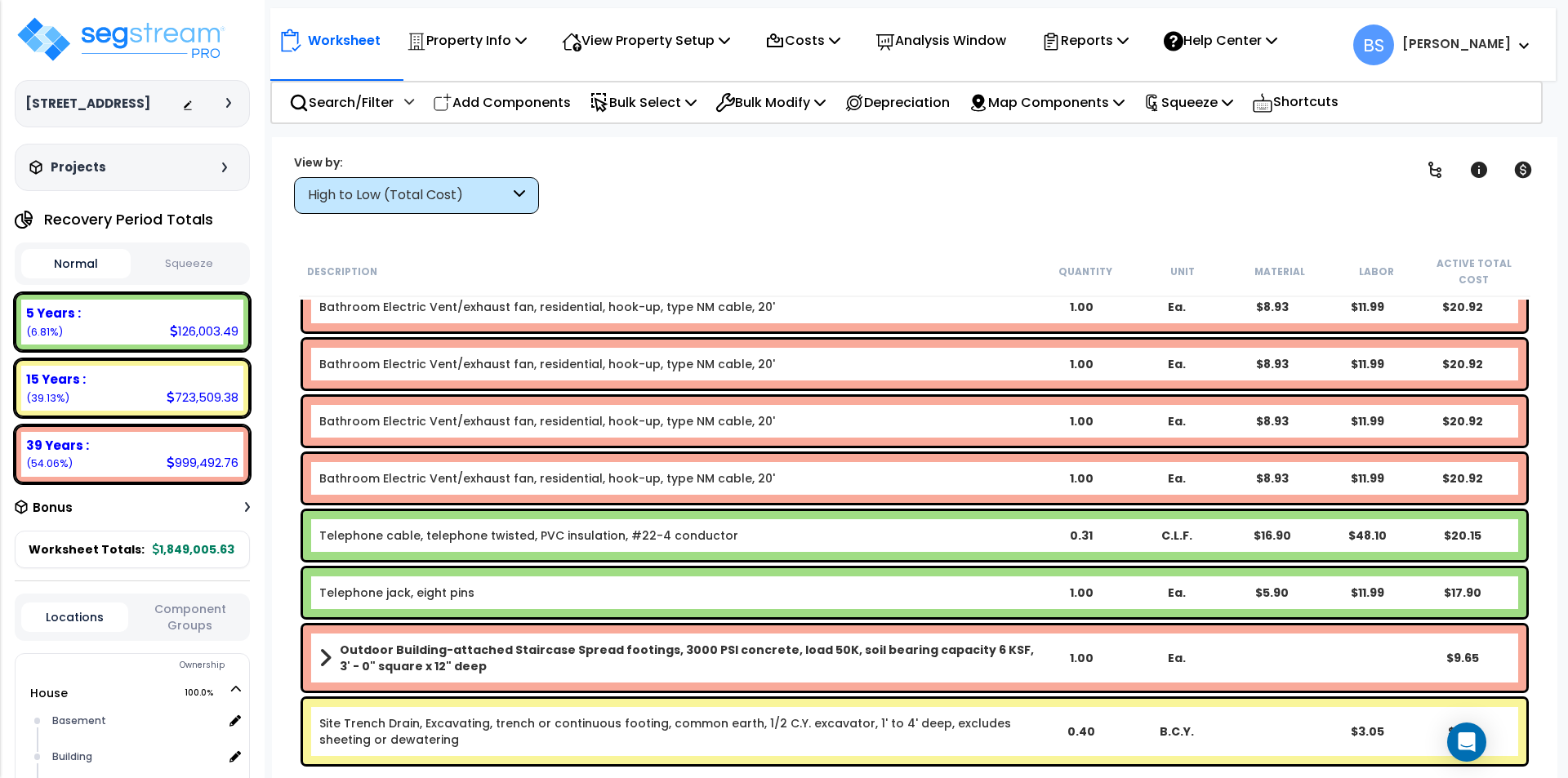
click at [740, 182] on div "Clear Filters" at bounding box center [971, 183] width 825 height 61
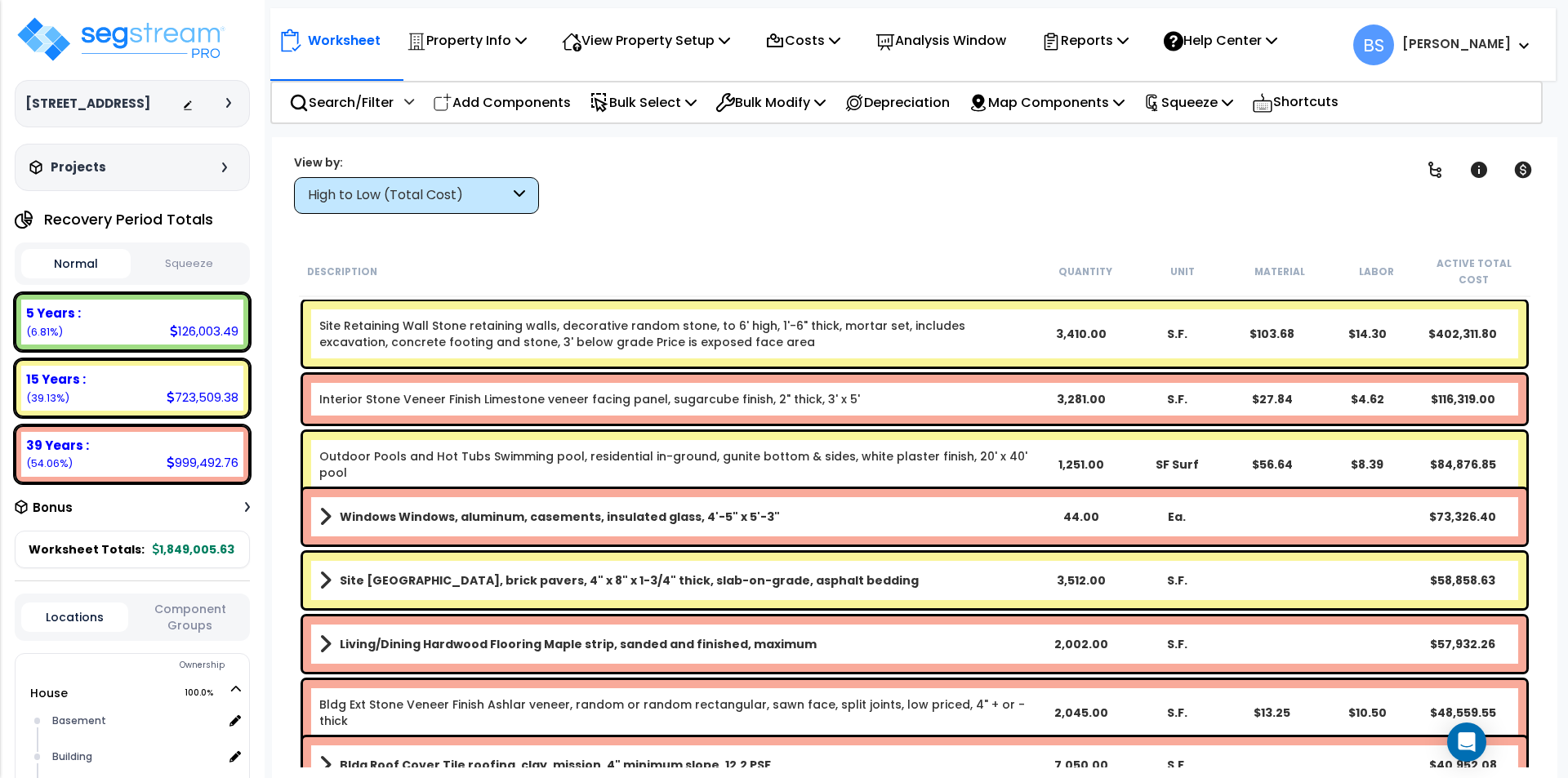
scroll to position [0, 0]
click at [191, 279] on button "Squeeze" at bounding box center [189, 264] width 110 height 28
click at [110, 279] on button "Normal" at bounding box center [76, 264] width 110 height 28
click at [176, 279] on button "Squeeze" at bounding box center [189, 264] width 110 height 28
click at [39, 279] on button "Normal" at bounding box center [76, 264] width 110 height 28
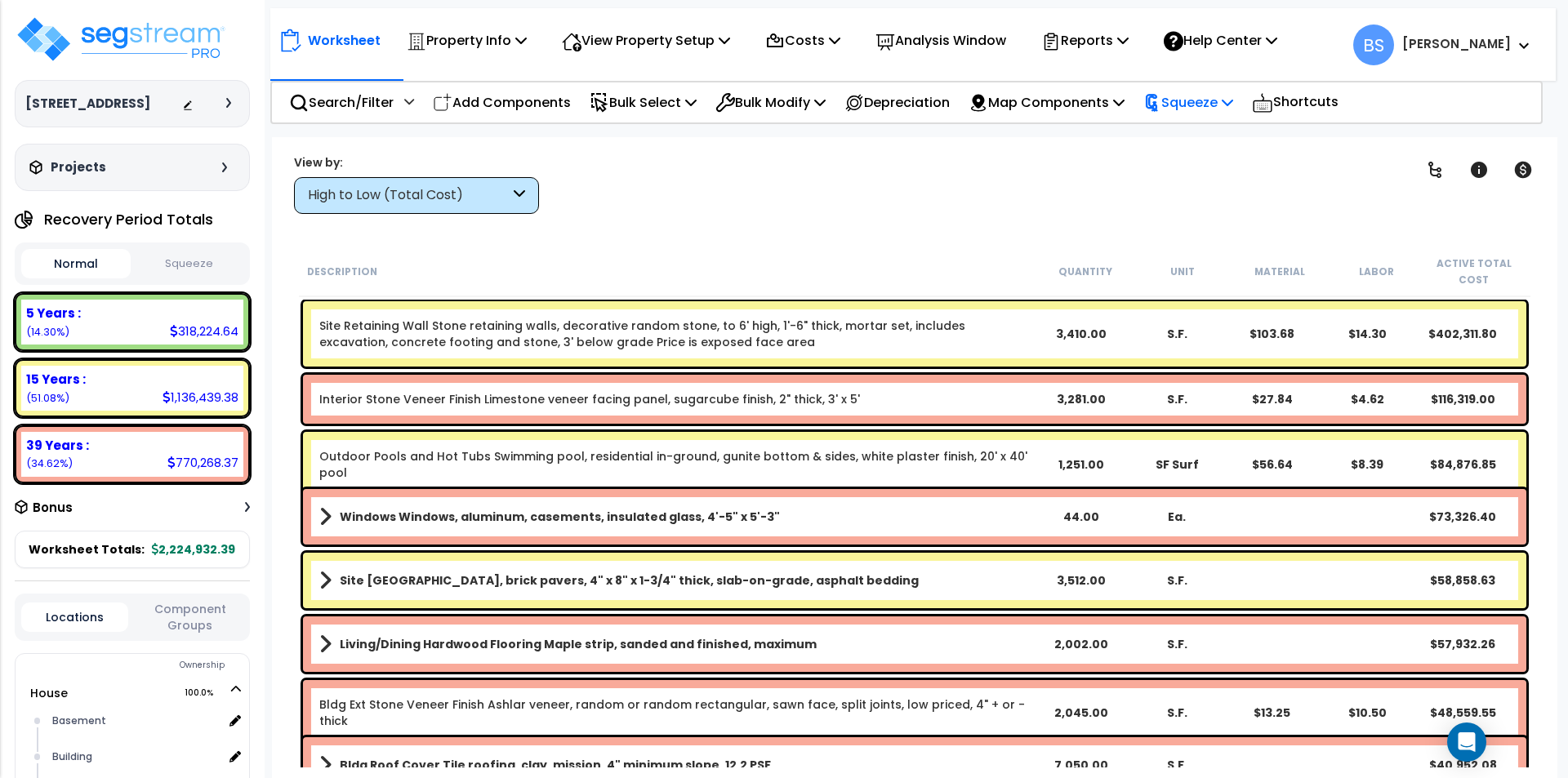
click at [1233, 107] on p "Squeeze" at bounding box center [1188, 102] width 90 height 22
click at [1241, 139] on link "Squeeze" at bounding box center [1215, 139] width 162 height 32
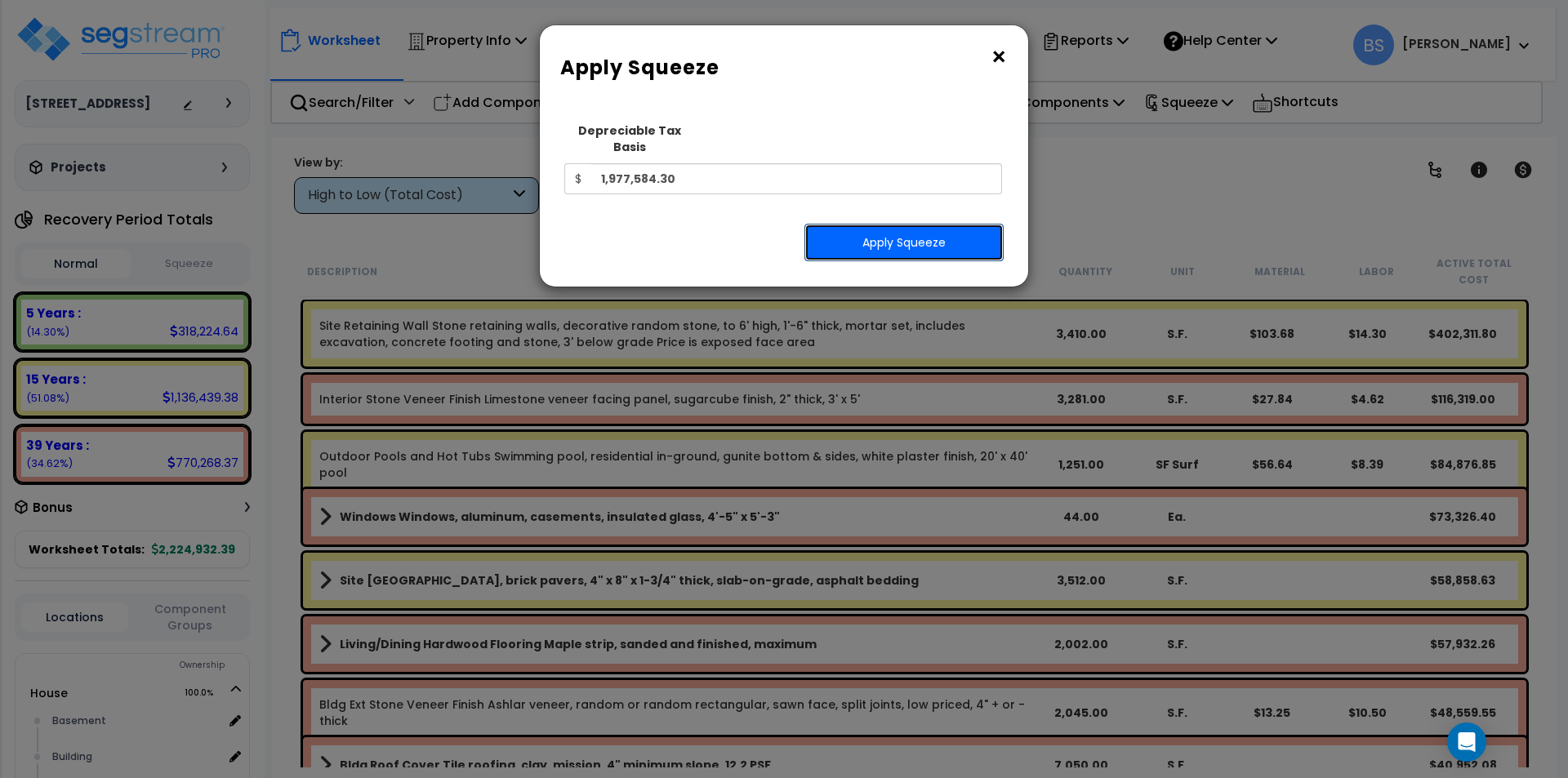
click at [822, 224] on button "Apply Squeeze" at bounding box center [903, 242] width 199 height 37
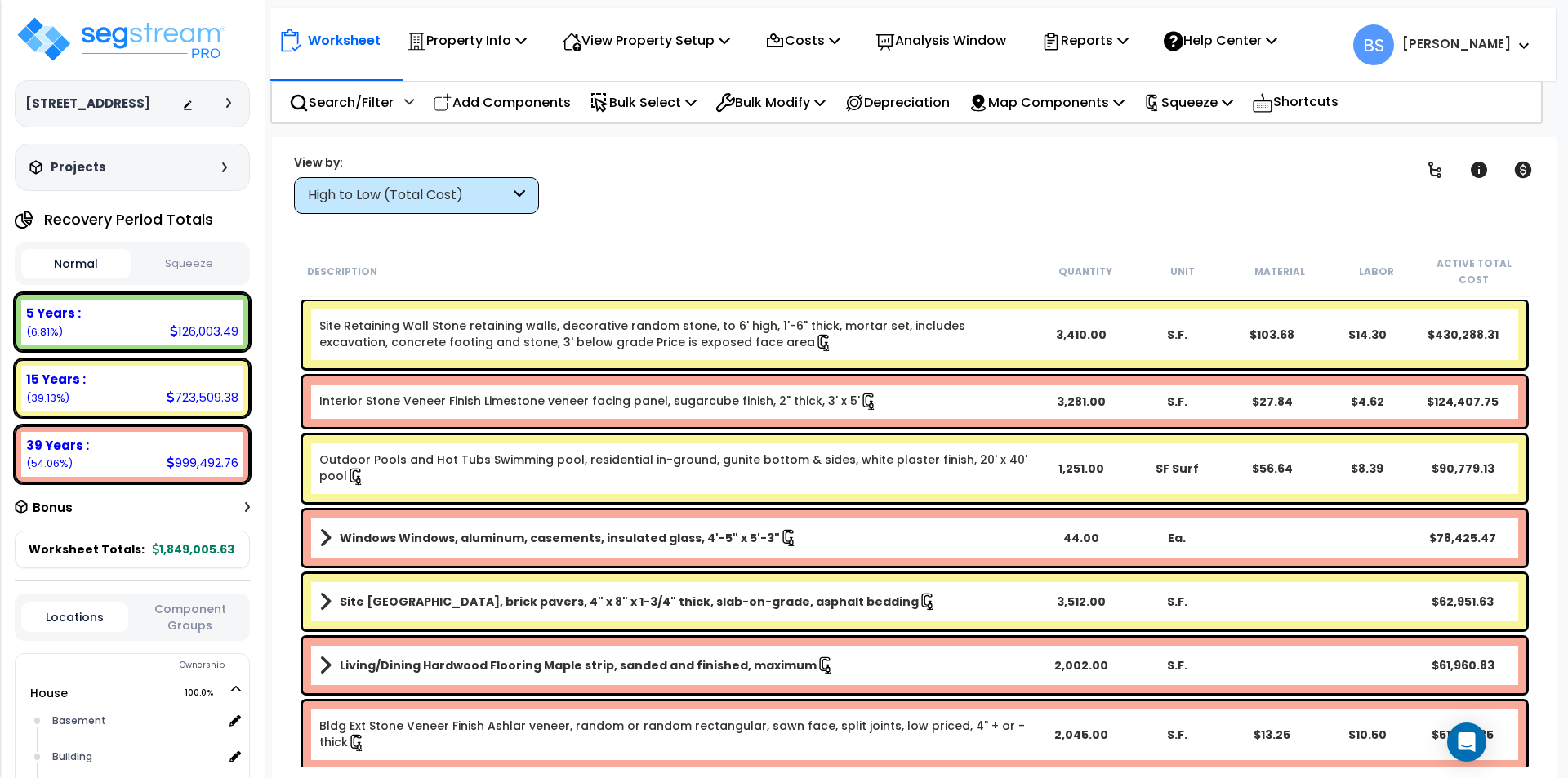
click at [210, 279] on button "Squeeze" at bounding box center [189, 264] width 110 height 28
click at [92, 274] on button "Normal" at bounding box center [76, 264] width 110 height 28
click at [193, 275] on button "Squeeze" at bounding box center [189, 264] width 110 height 28
click at [56, 279] on button "Normal" at bounding box center [76, 264] width 110 height 28
click at [223, 279] on button "Squeeze" at bounding box center [189, 264] width 110 height 28
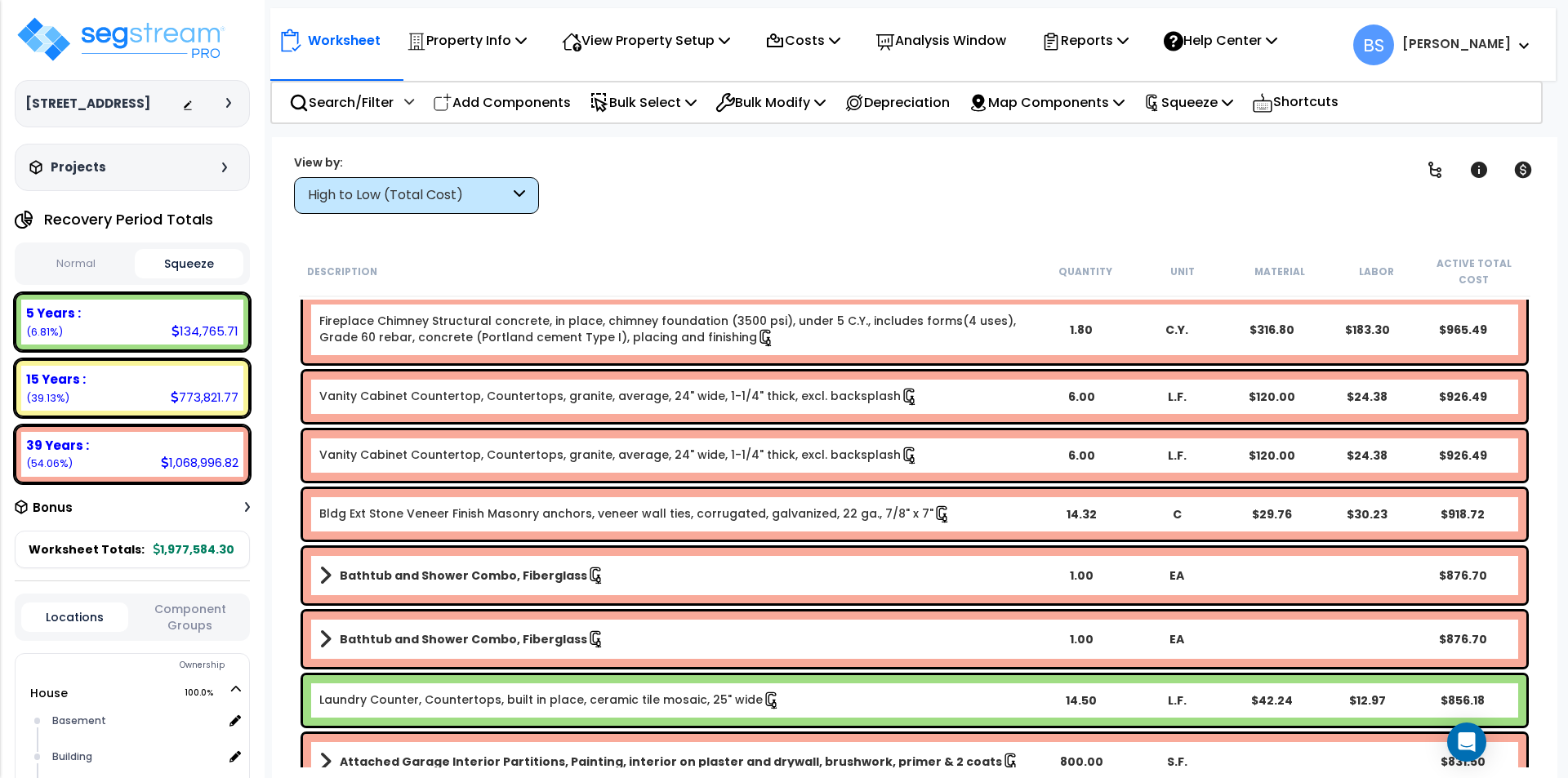
scroll to position [10694, 0]
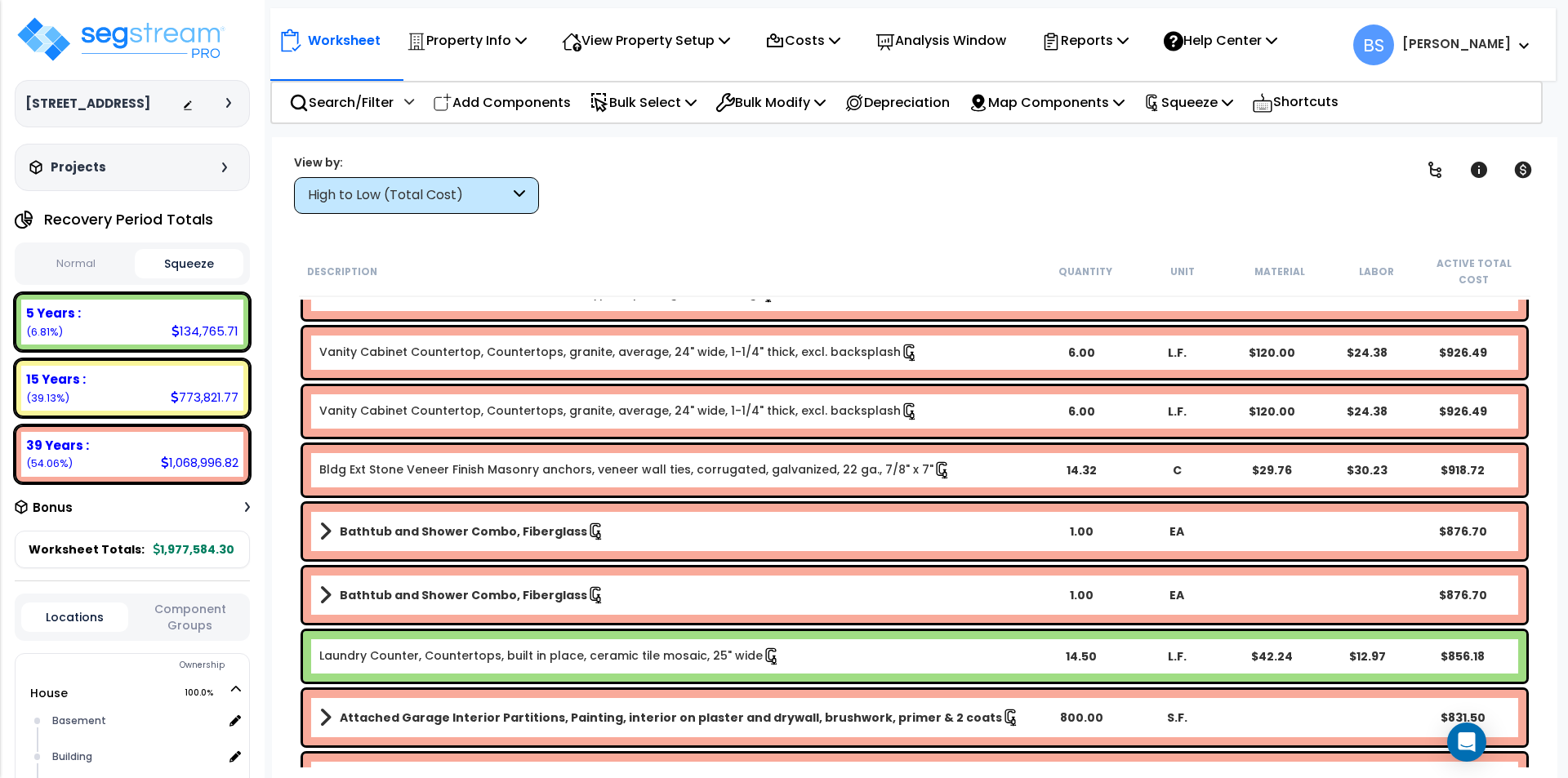
click at [463, 193] on div "High to Low (Total Cost)" at bounding box center [408, 195] width 202 height 19
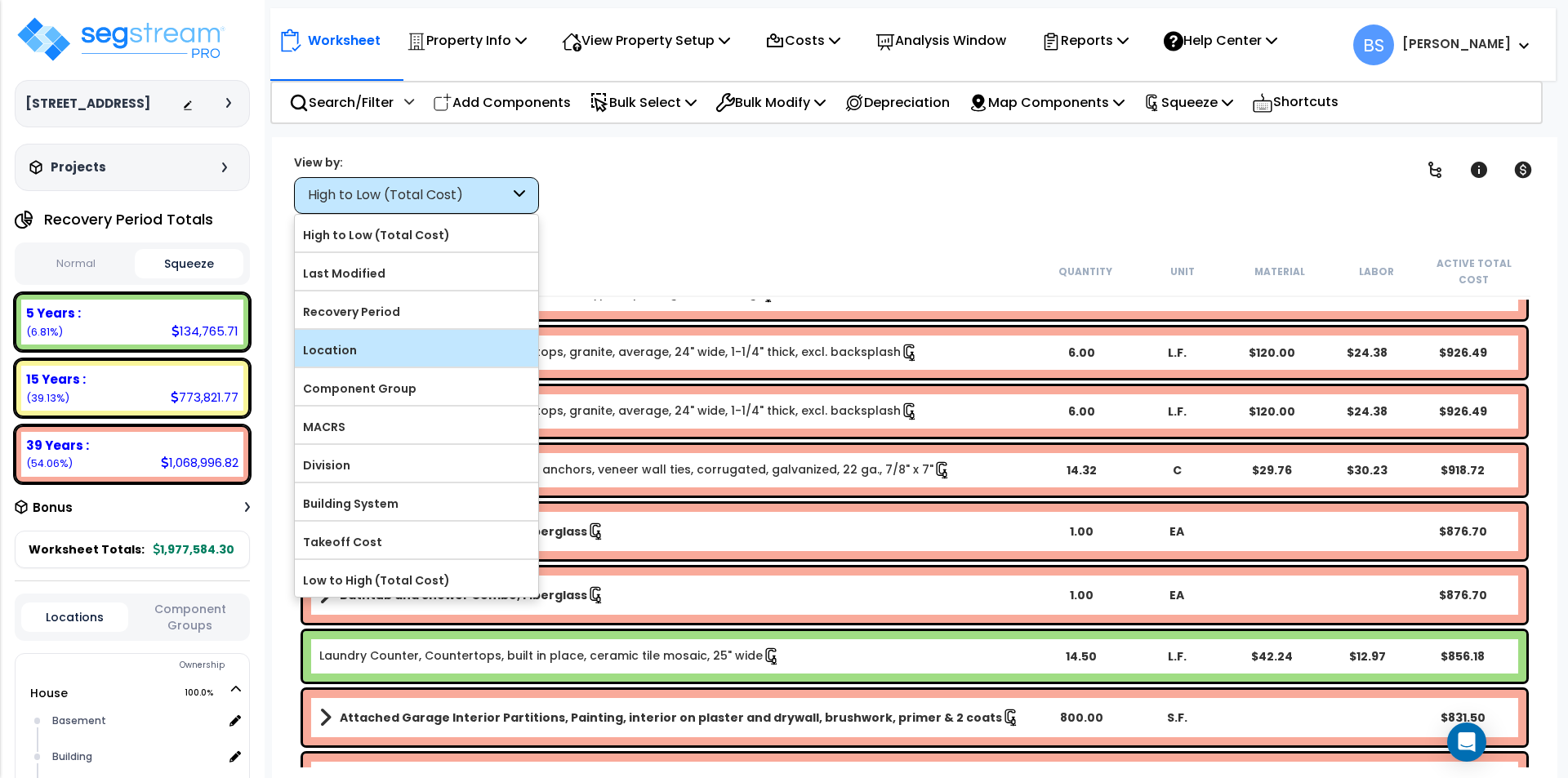
click at [358, 365] on div "Location" at bounding box center [416, 348] width 243 height 36
click at [335, 339] on label "Location" at bounding box center [416, 350] width 243 height 25
click at [0, 0] on input "Location" at bounding box center [0, 0] width 0 height 0
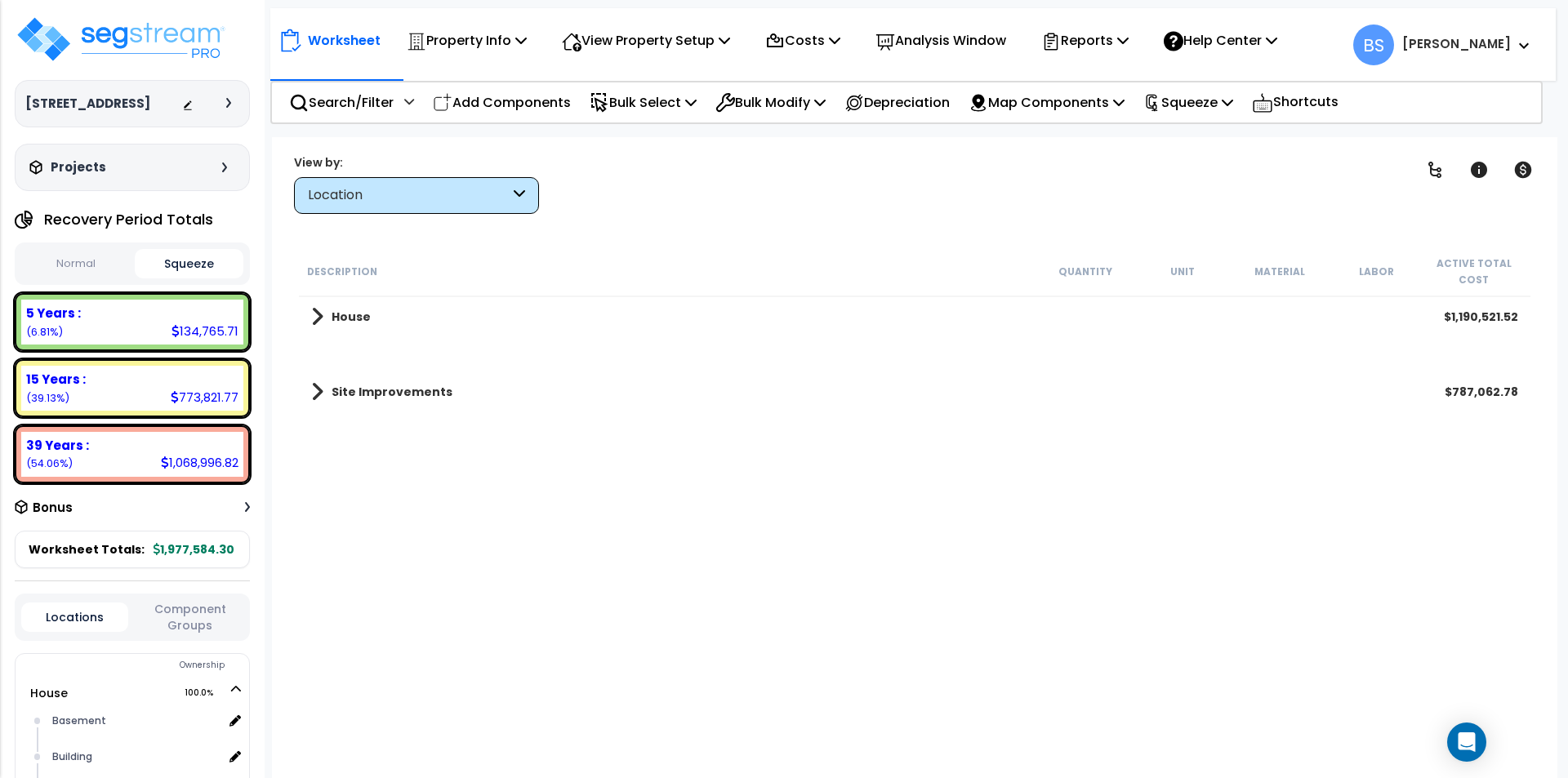
click at [344, 313] on b "House" at bounding box center [351, 317] width 39 height 17
click at [357, 391] on b "Basement" at bounding box center [380, 392] width 66 height 17
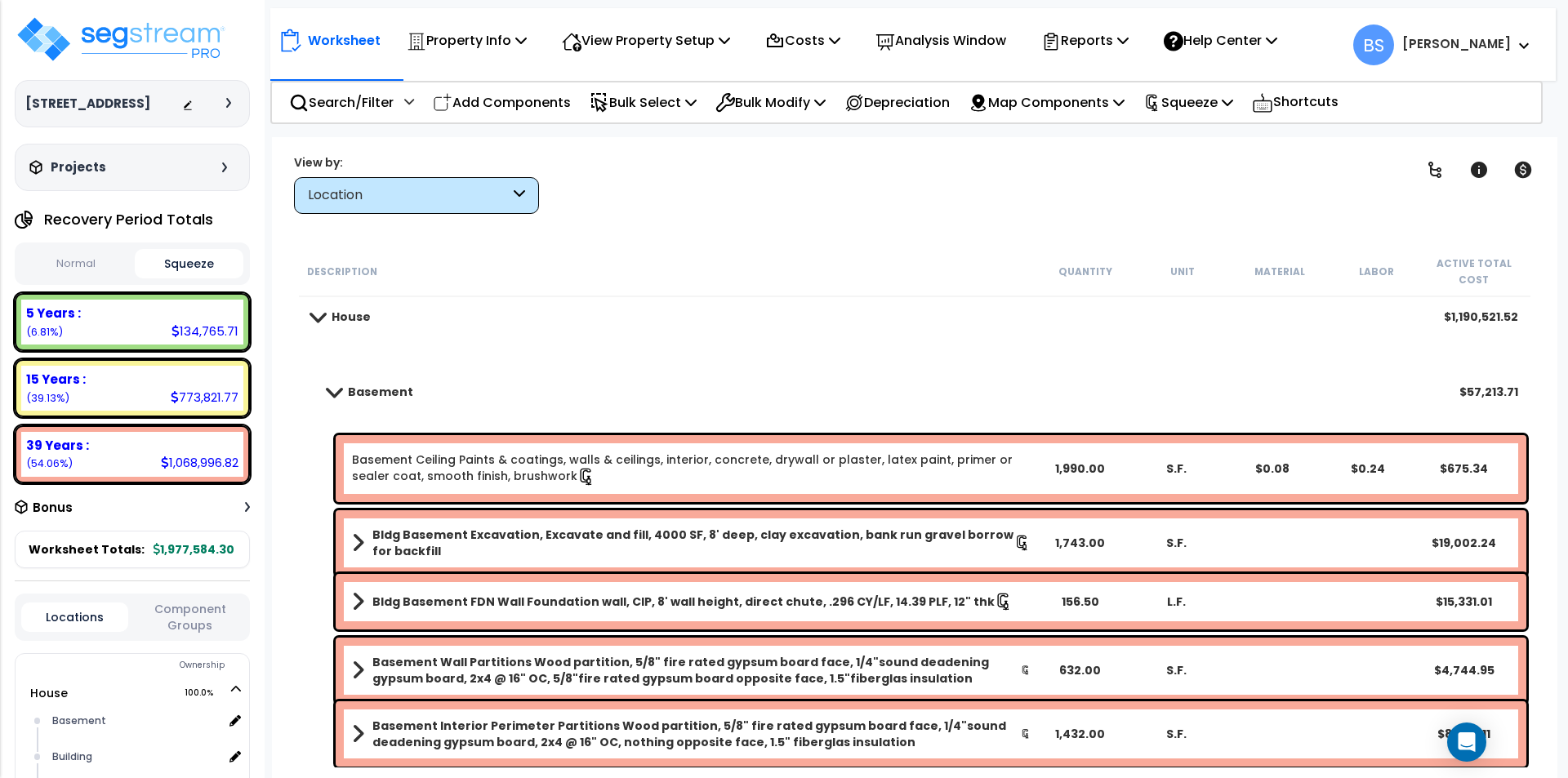
click at [357, 391] on b "Basement" at bounding box center [380, 392] width 66 height 17
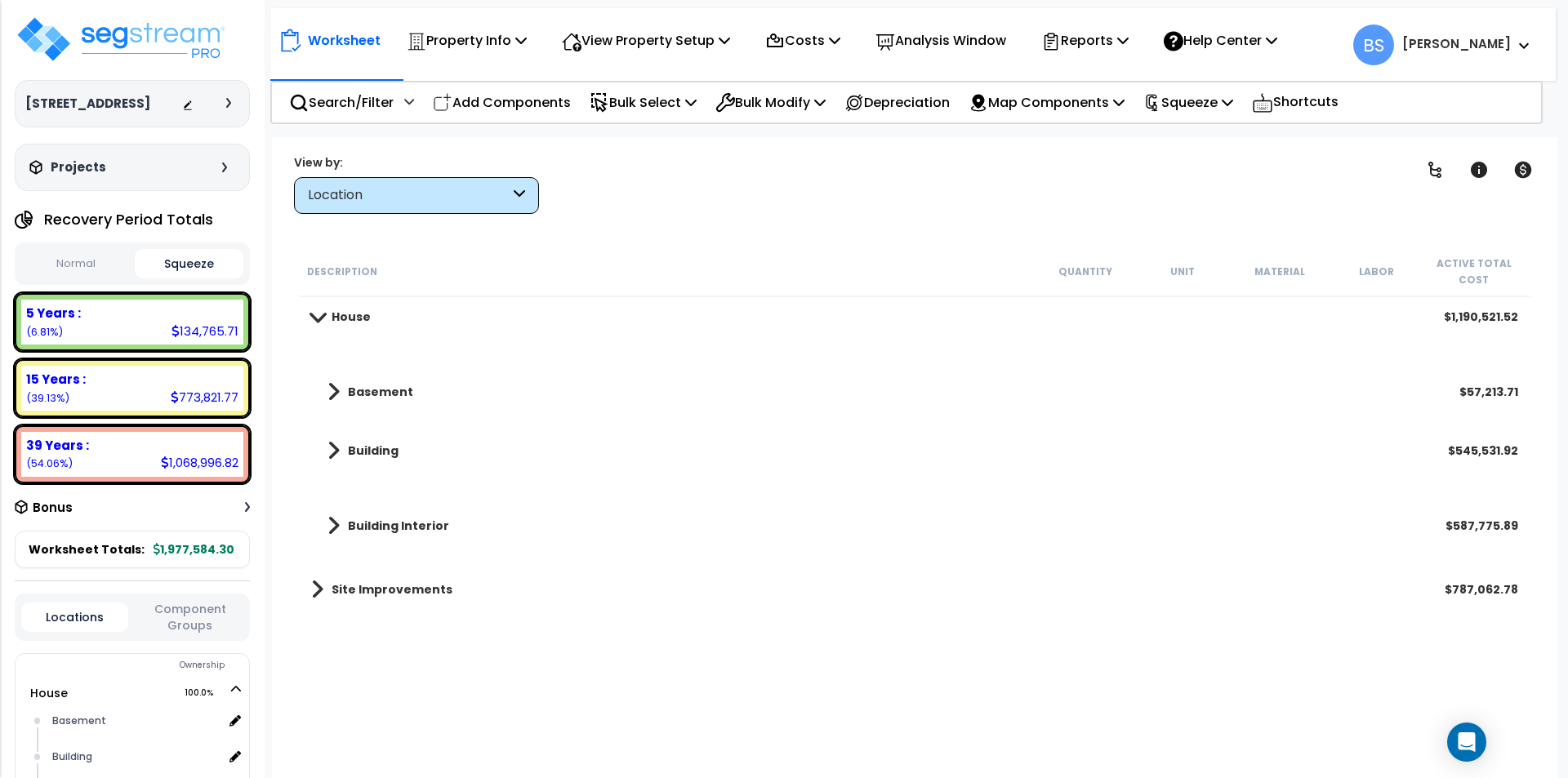
click at [357, 441] on link "Building" at bounding box center [354, 450] width 87 height 23
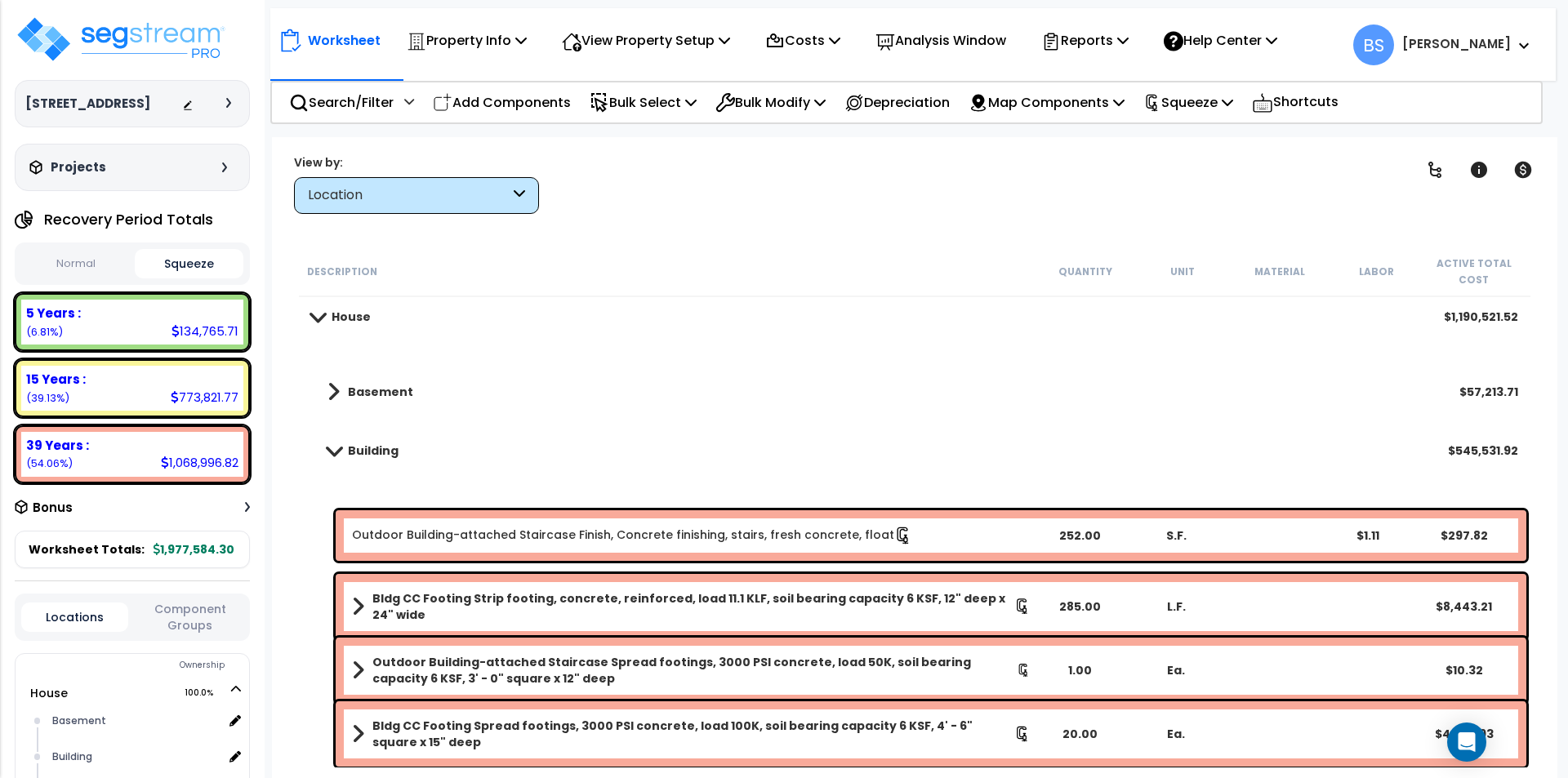
click at [357, 441] on link "Building" at bounding box center [354, 450] width 87 height 23
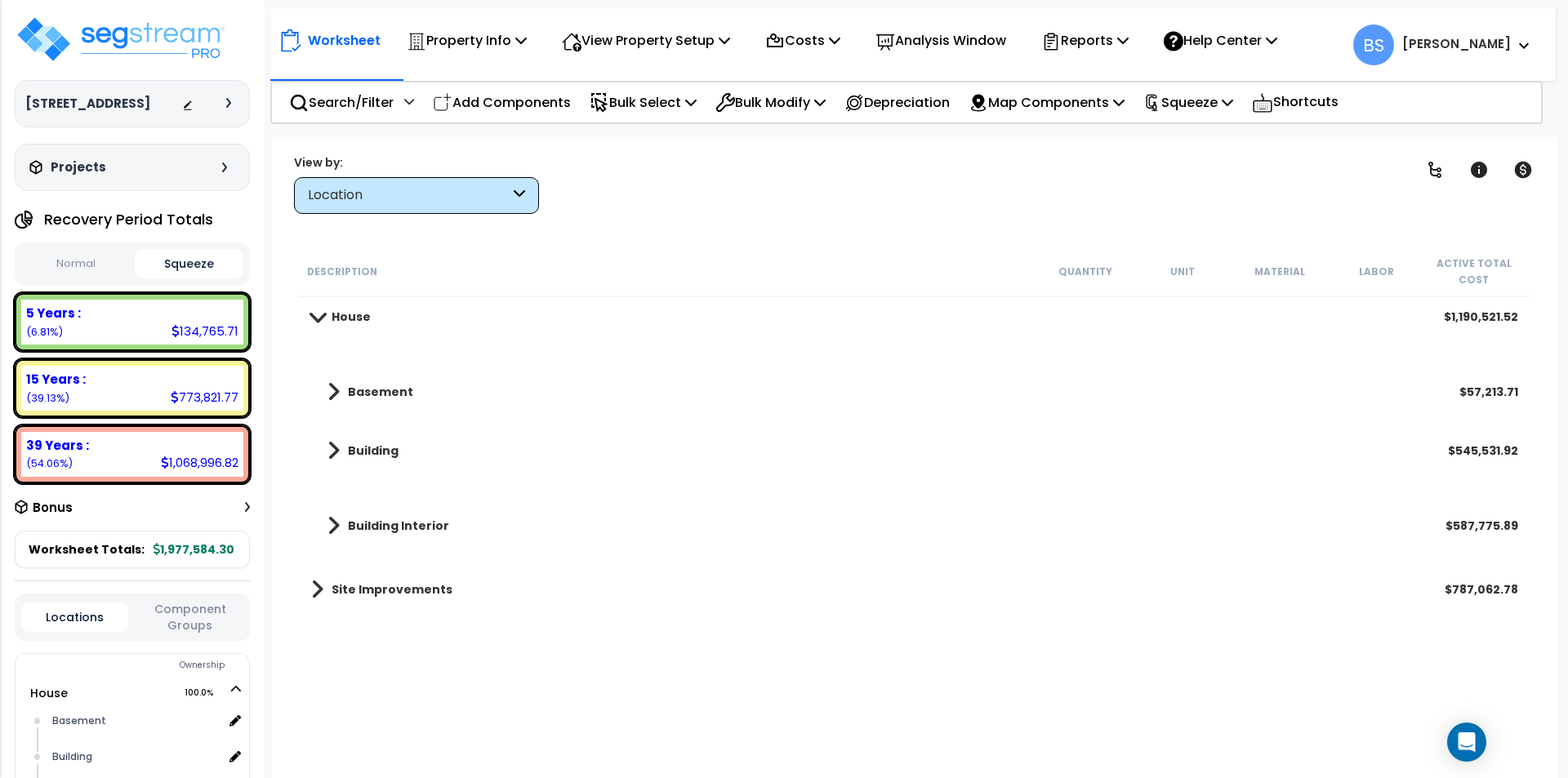
click at [358, 525] on b "Building Interior" at bounding box center [398, 526] width 101 height 17
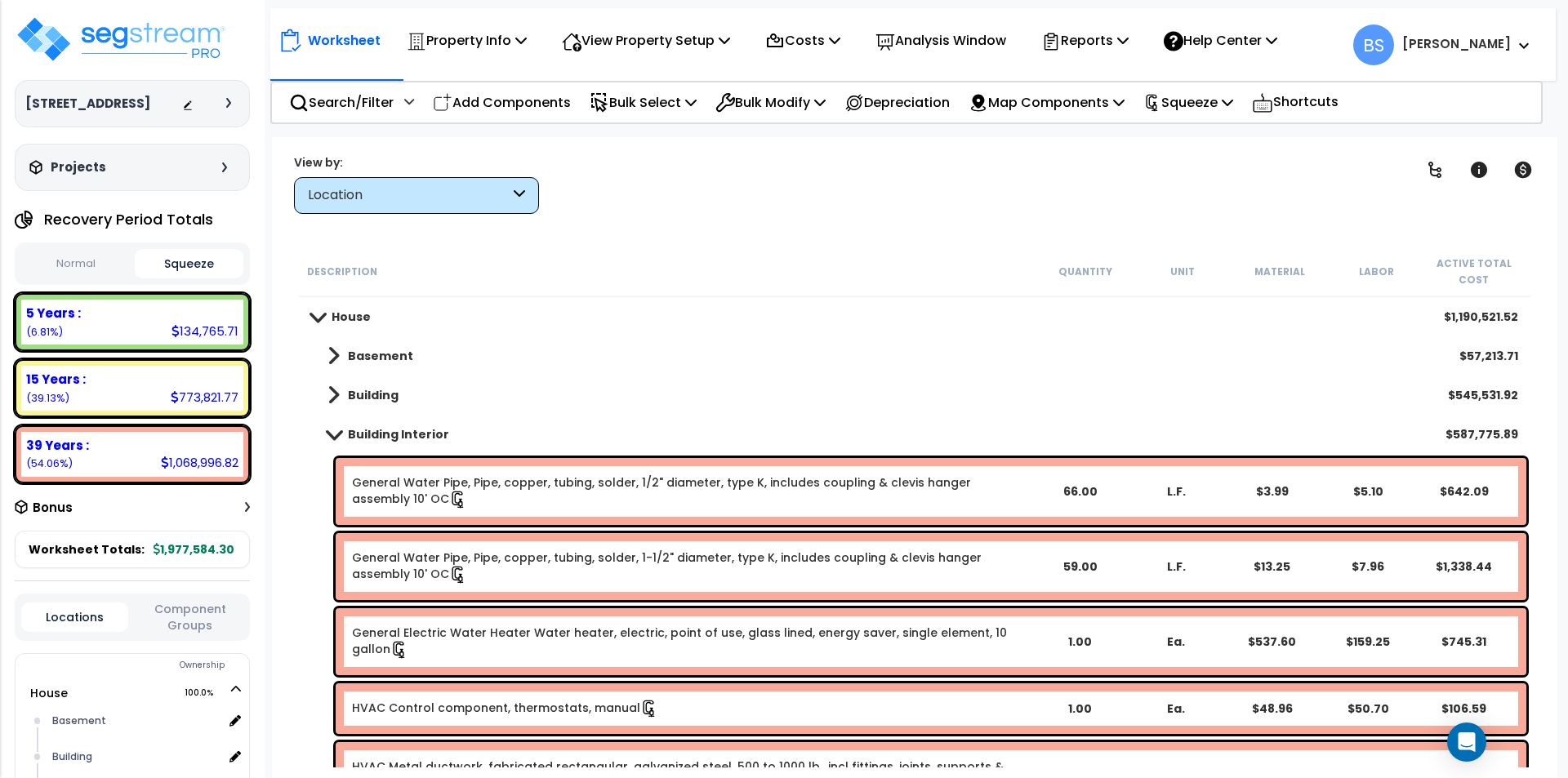
click at [385, 438] on b "Building Interior" at bounding box center [398, 435] width 101 height 17
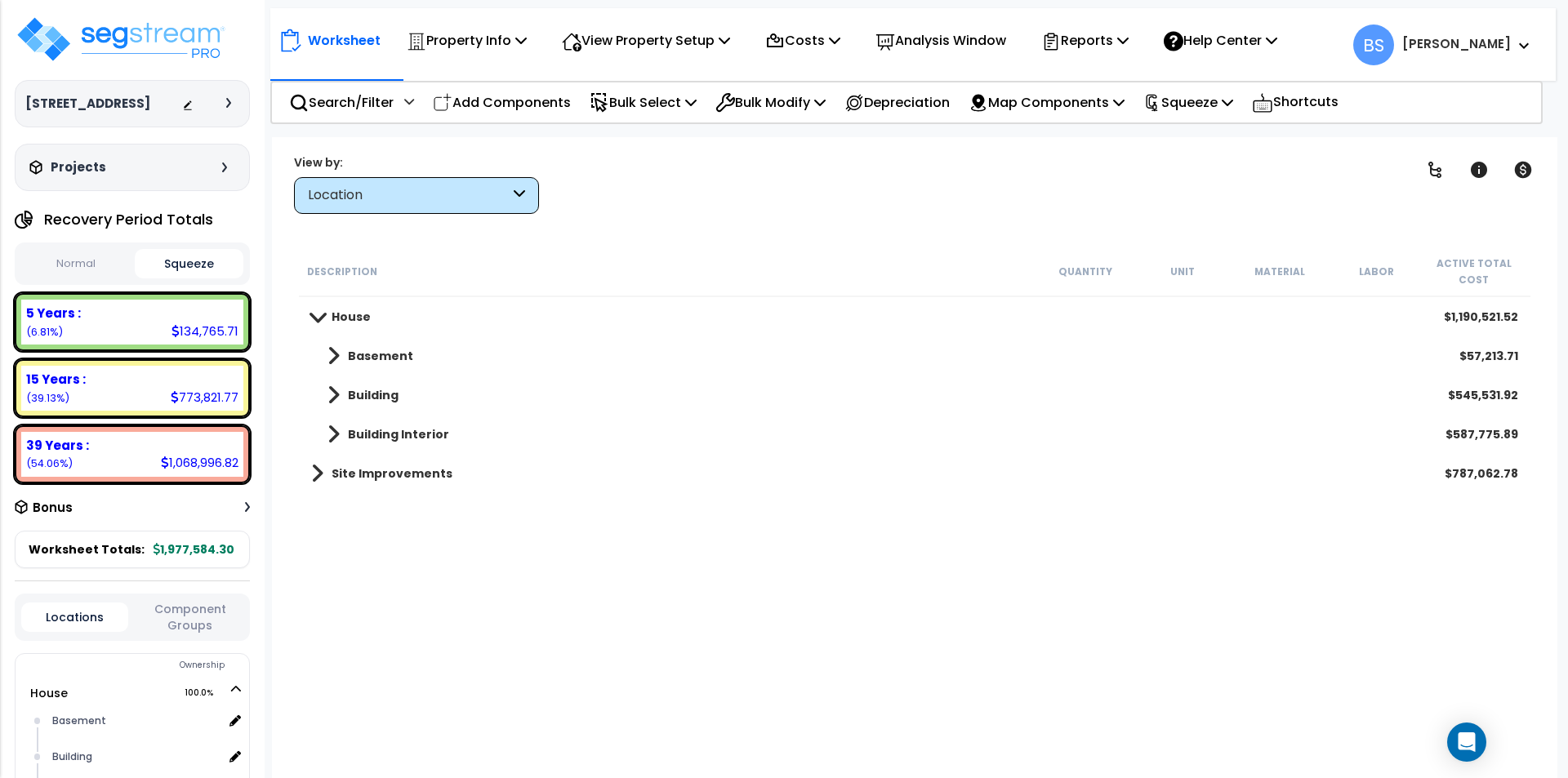
click at [369, 352] on b "Basement" at bounding box center [380, 356] width 66 height 17
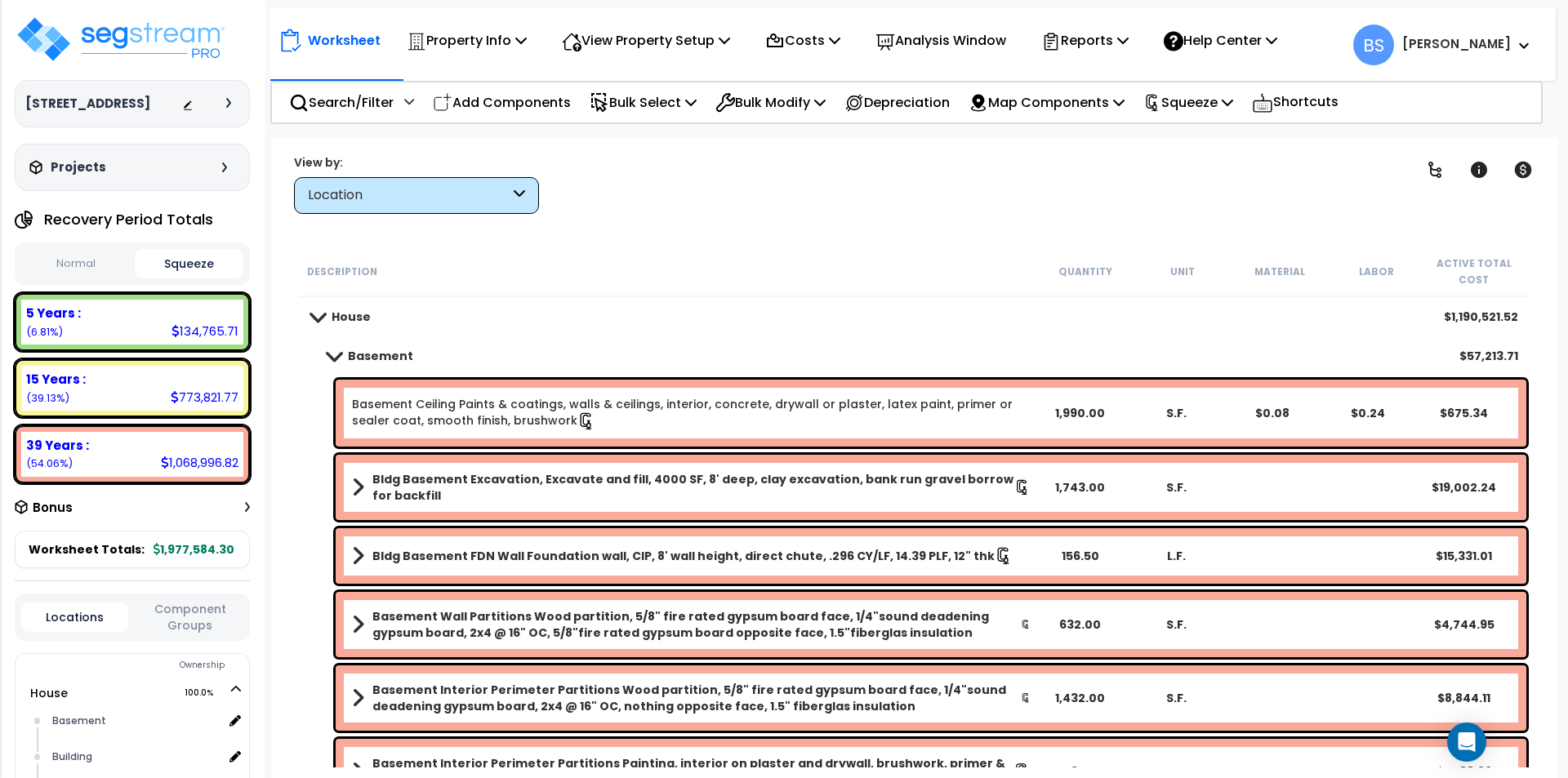
click at [364, 349] on b "Basement" at bounding box center [380, 356] width 66 height 17
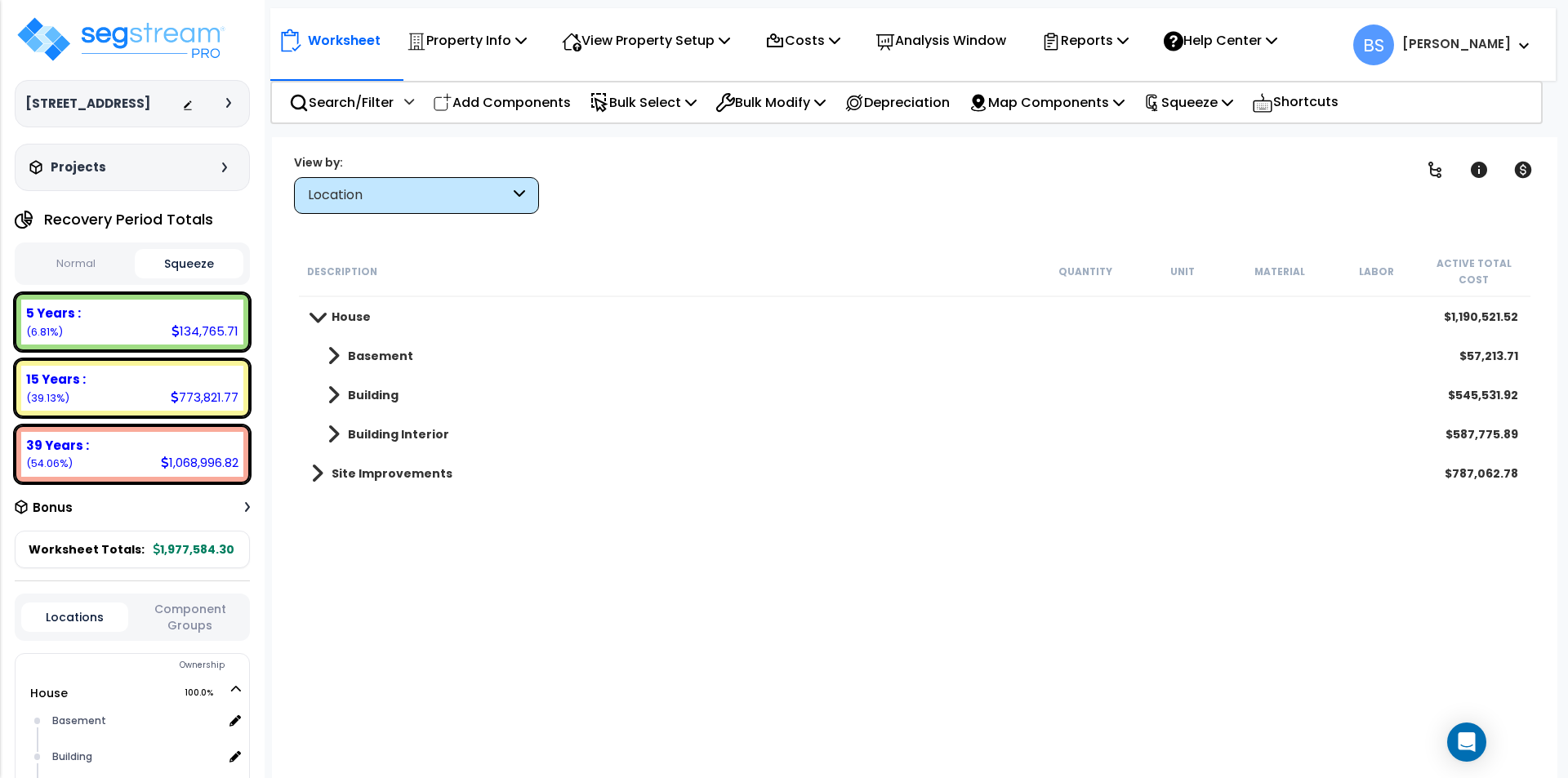
click at [351, 395] on b "Building" at bounding box center [373, 395] width 51 height 17
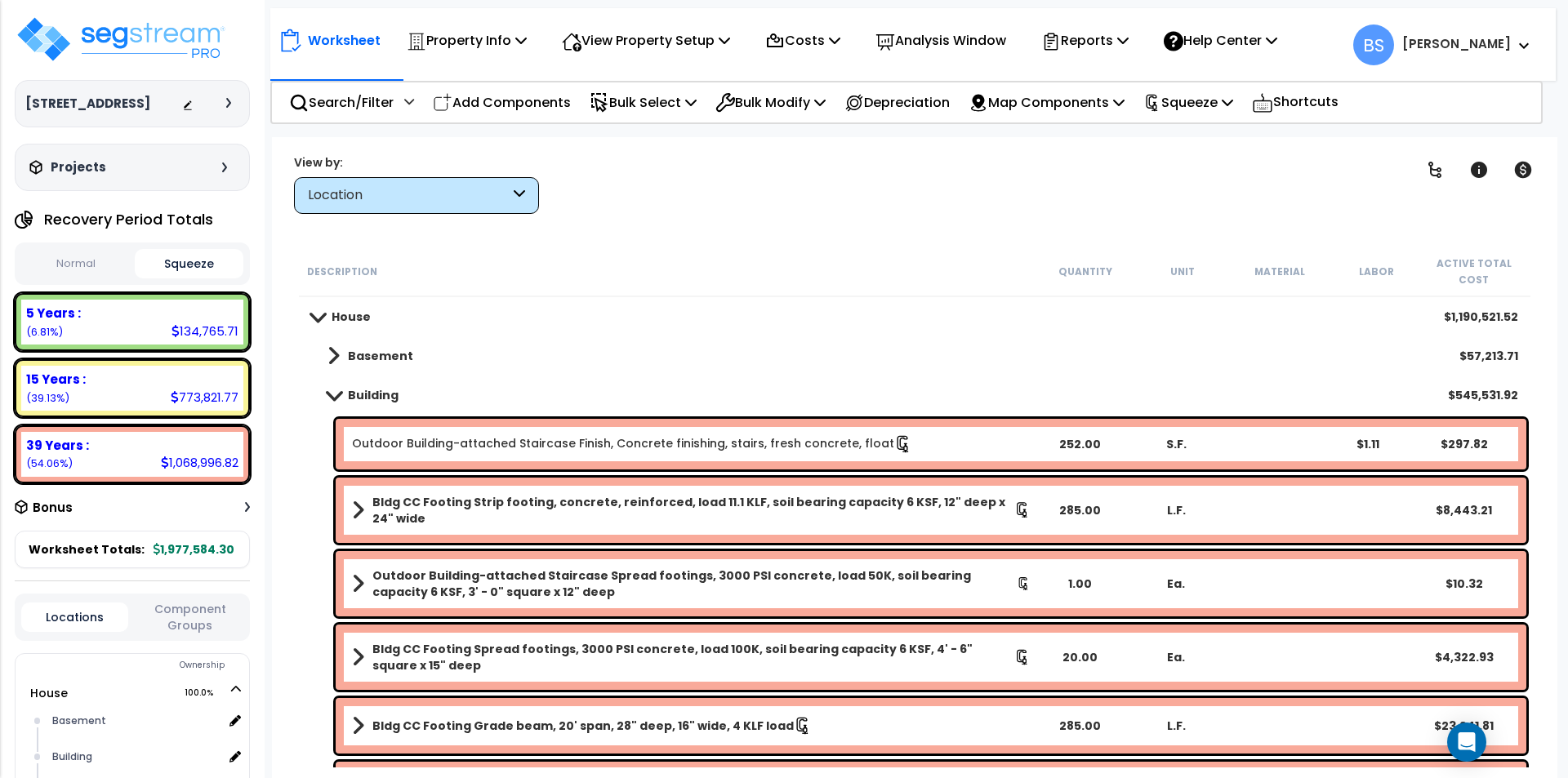
click at [378, 392] on b "Building" at bounding box center [373, 395] width 51 height 17
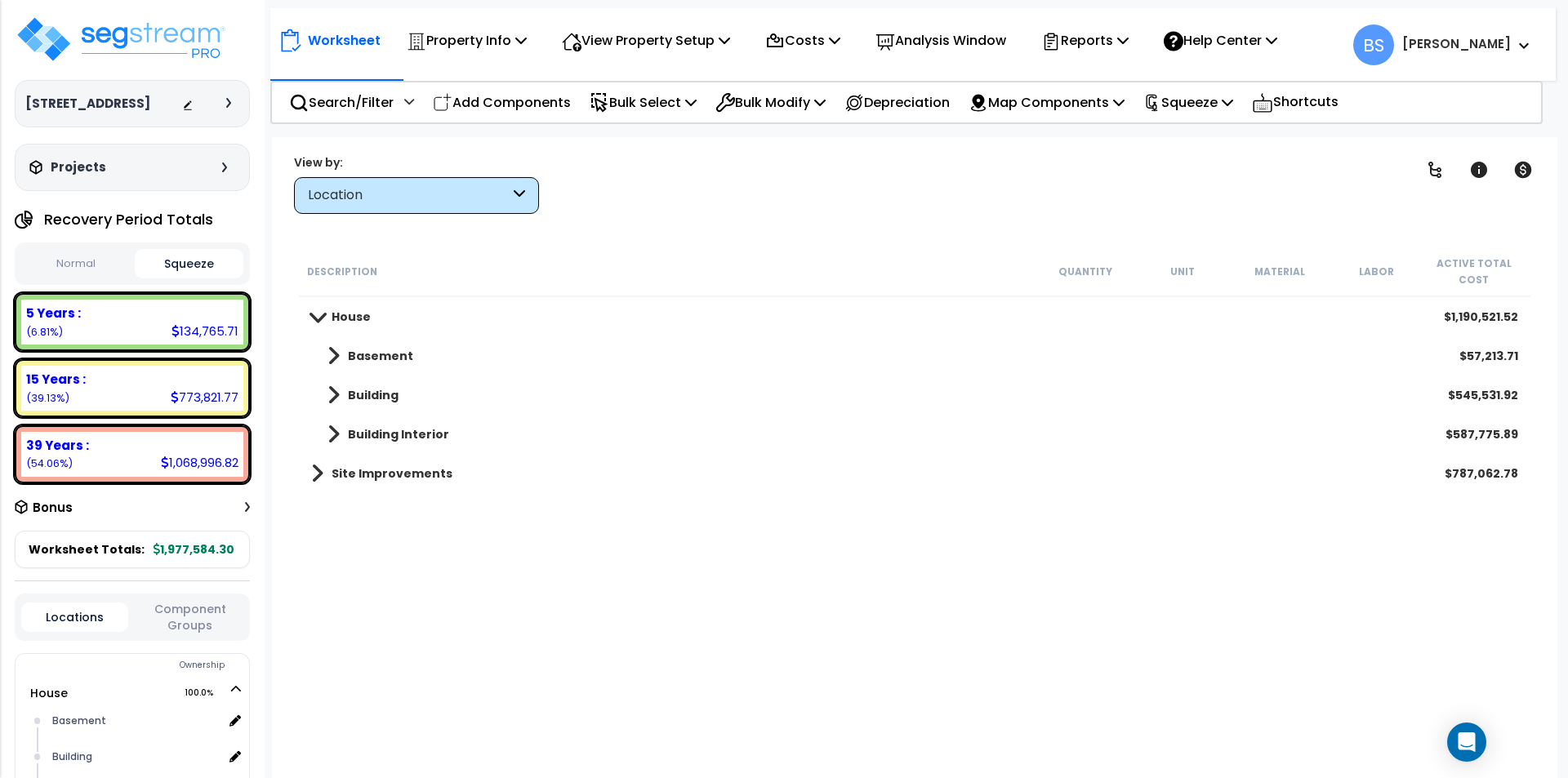
click at [387, 430] on b "Building Interior" at bounding box center [398, 435] width 101 height 17
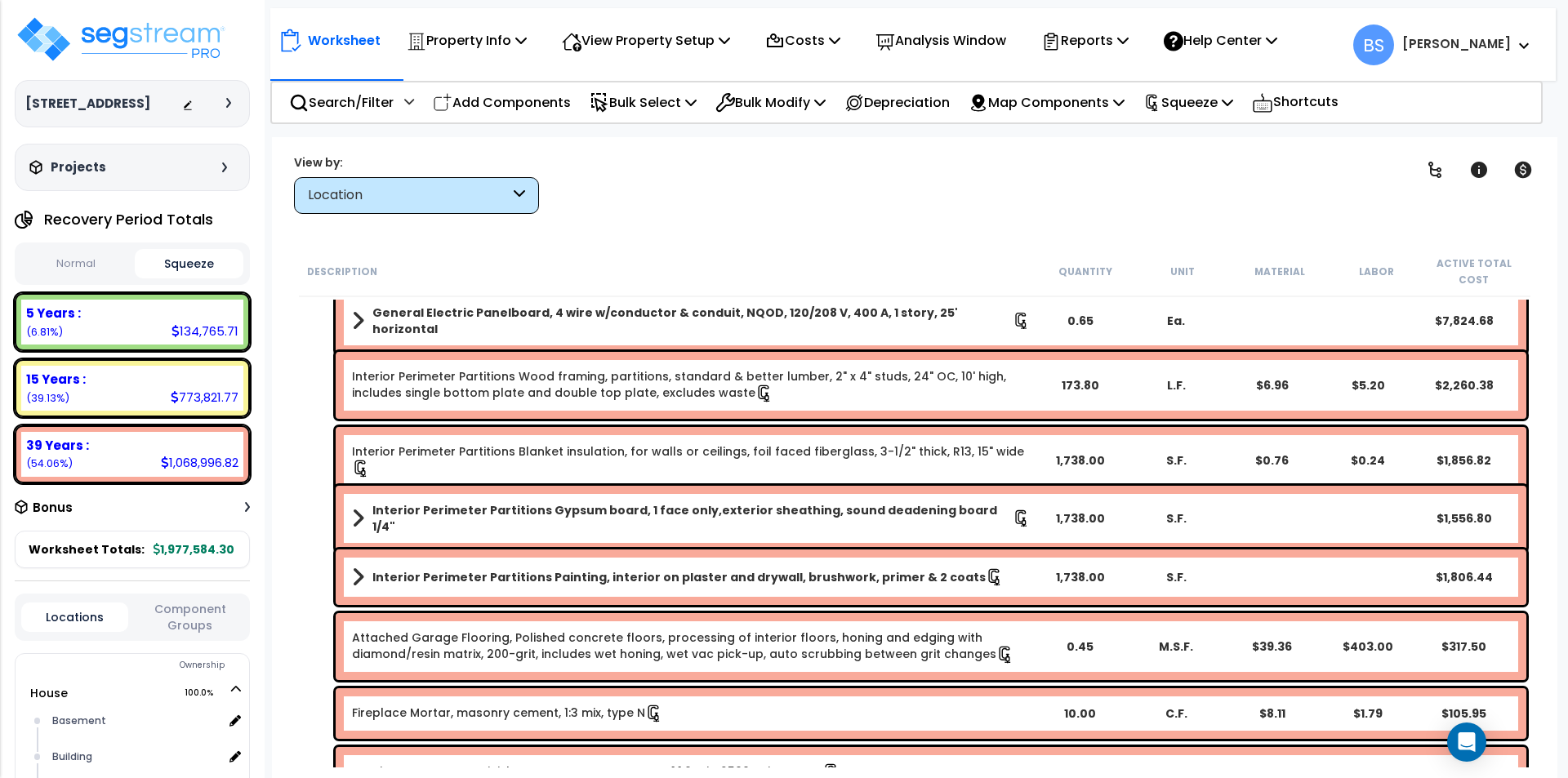
scroll to position [1959, 0]
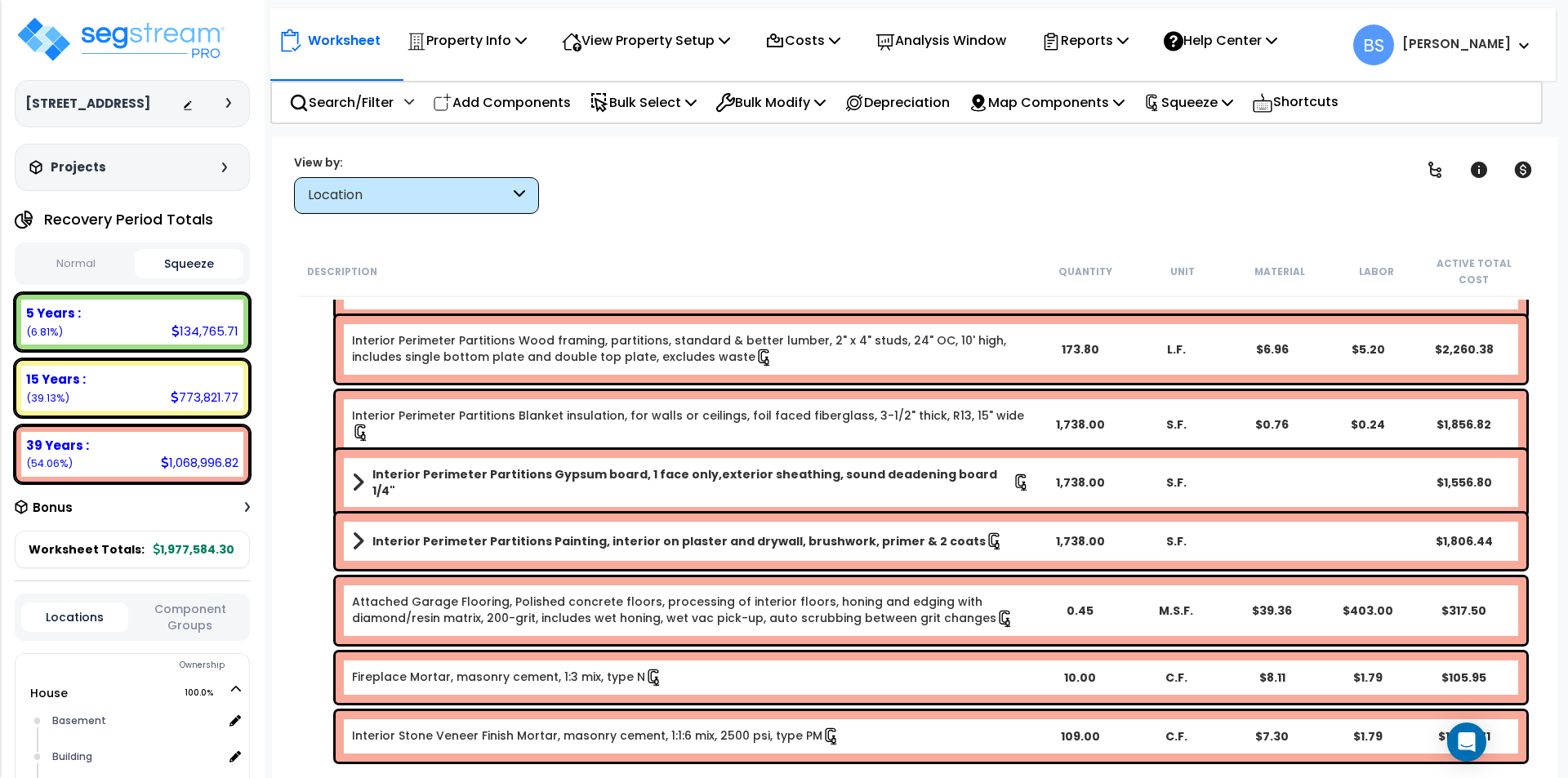
click at [294, 337] on div "Description Quantity Unit Material Labor Active Total Cost General Sanitary Ven…" at bounding box center [914, 507] width 1253 height 522
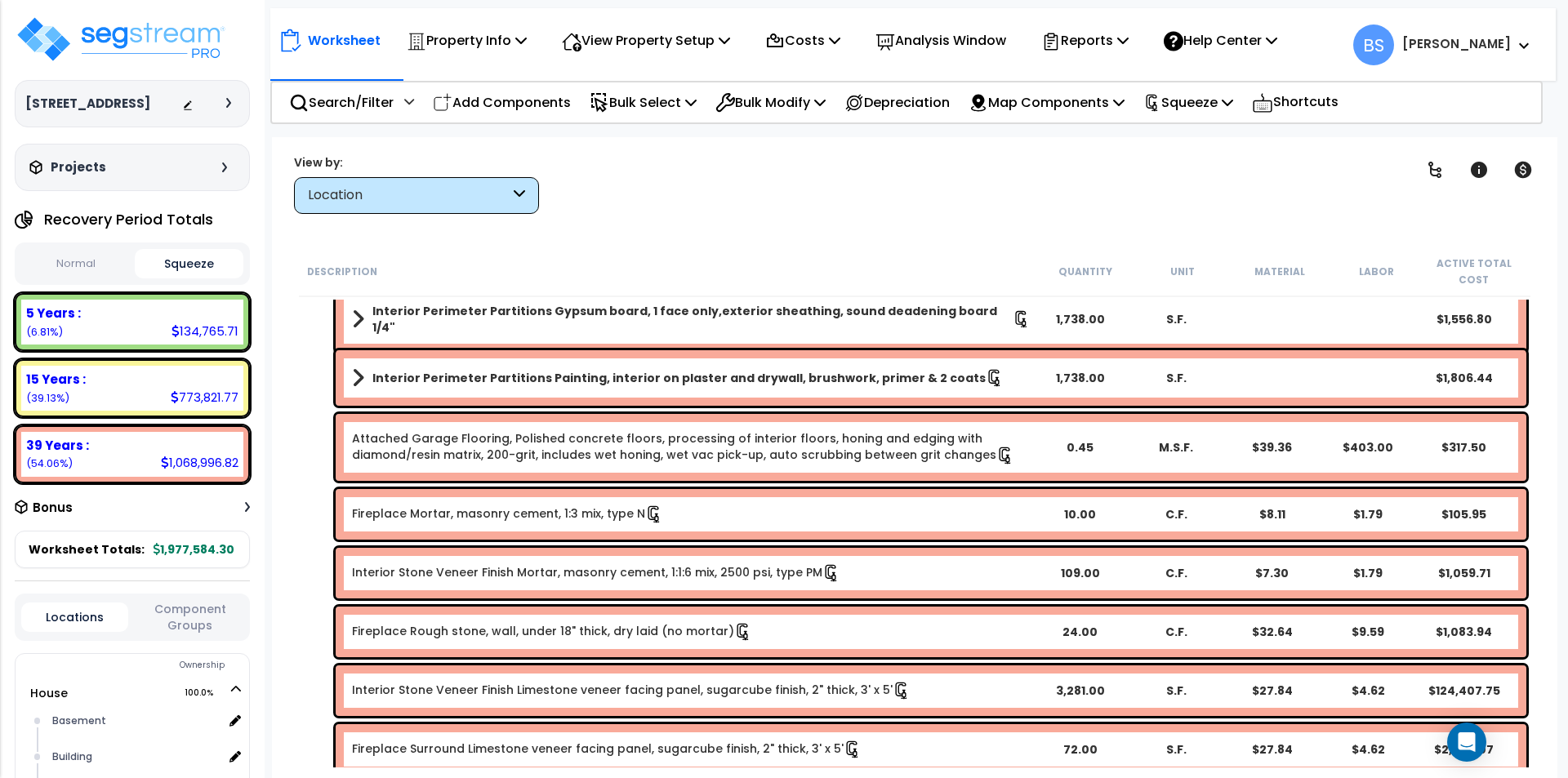
scroll to position [1878, 0]
